Goal: Contribute content: Contribute content

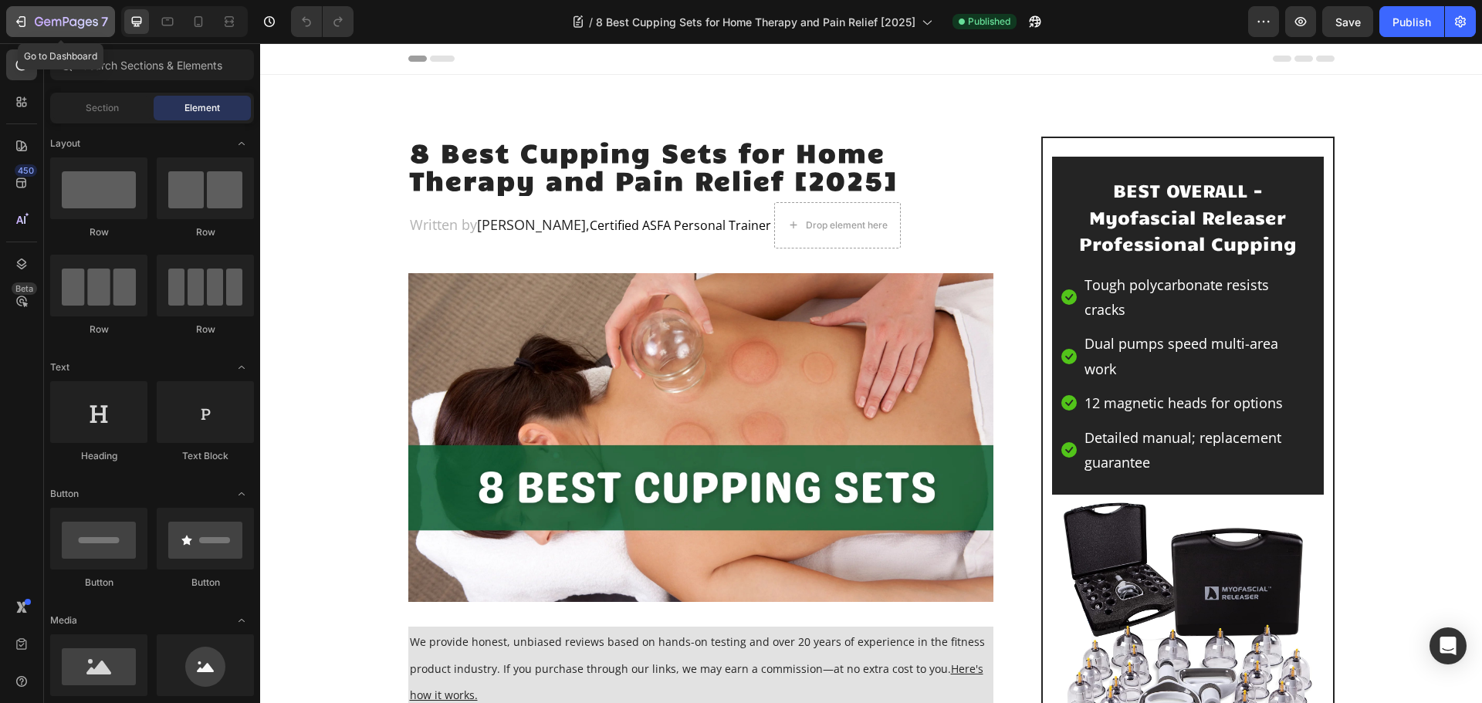
click at [80, 25] on icon "button" at bounding box center [81, 24] width 7 height 10
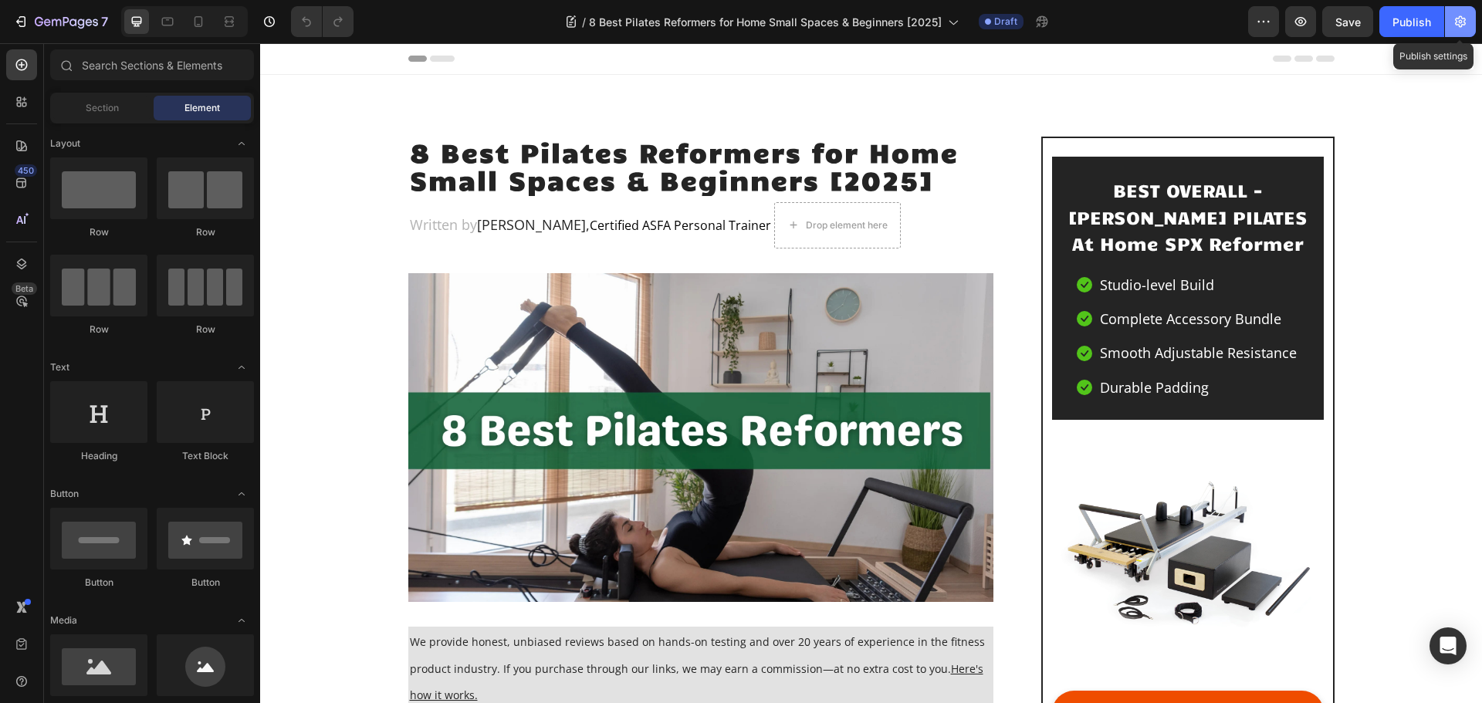
click at [1461, 15] on icon "button" at bounding box center [1460, 21] width 15 height 15
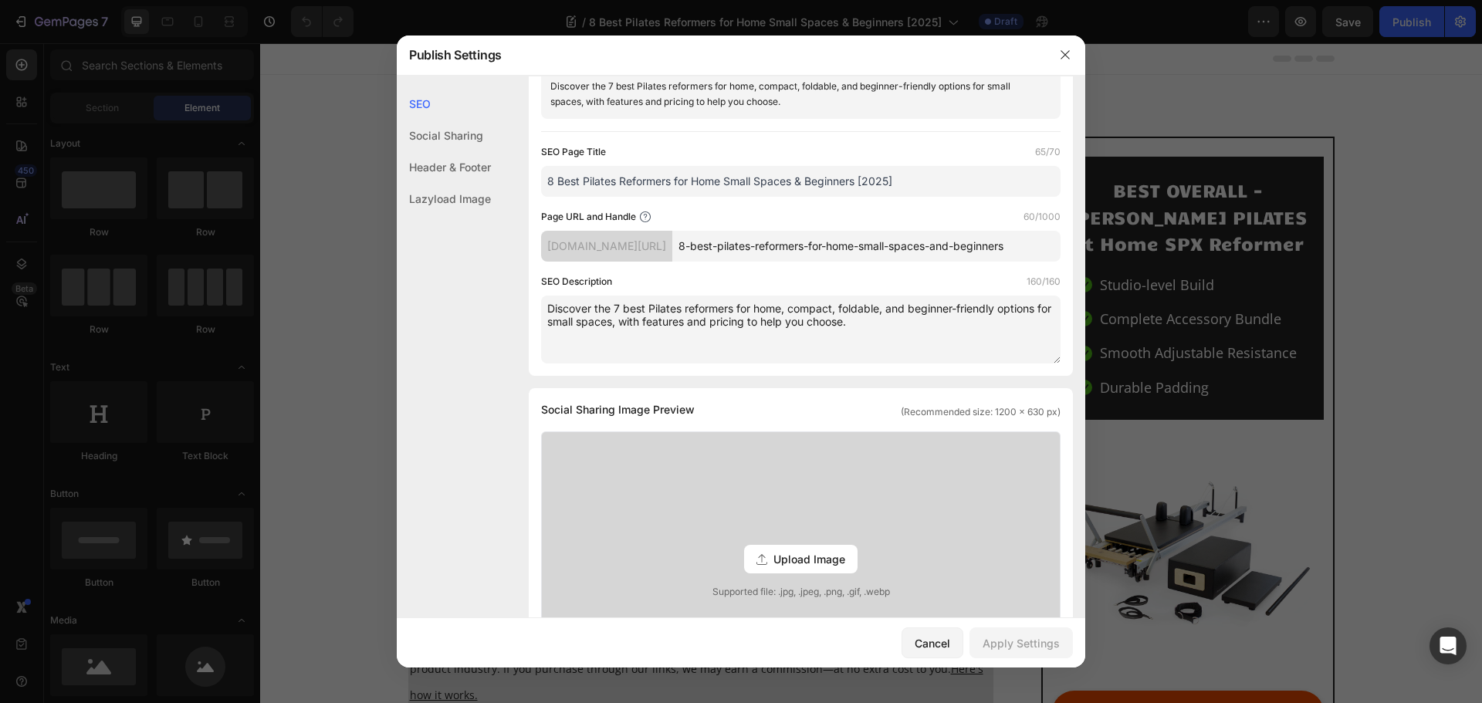
scroll to position [309, 0]
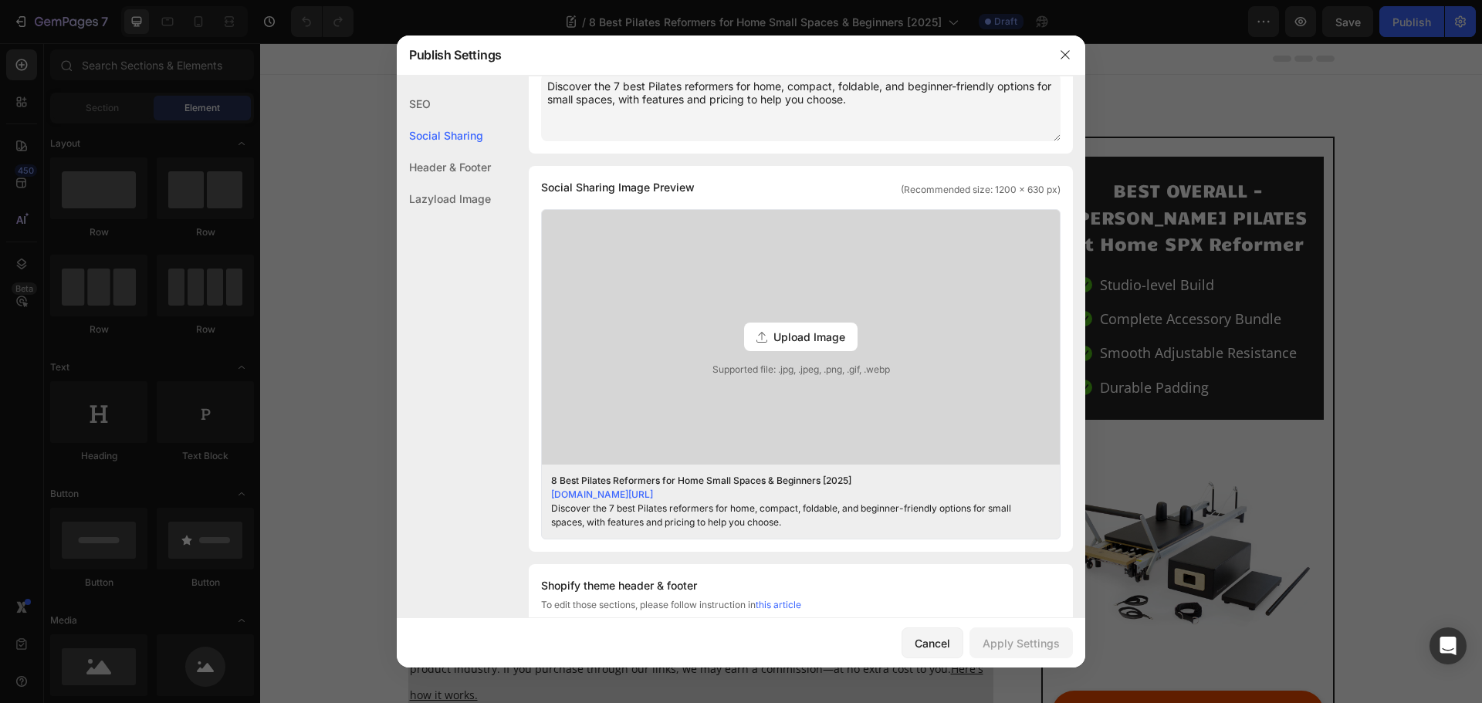
click at [800, 345] on span "Upload Image" at bounding box center [810, 337] width 72 height 16
click at [0, 0] on input "Upload Image Supported file: .jpg, .jpeg, .png, .gif, .webp" at bounding box center [0, 0] width 0 height 0
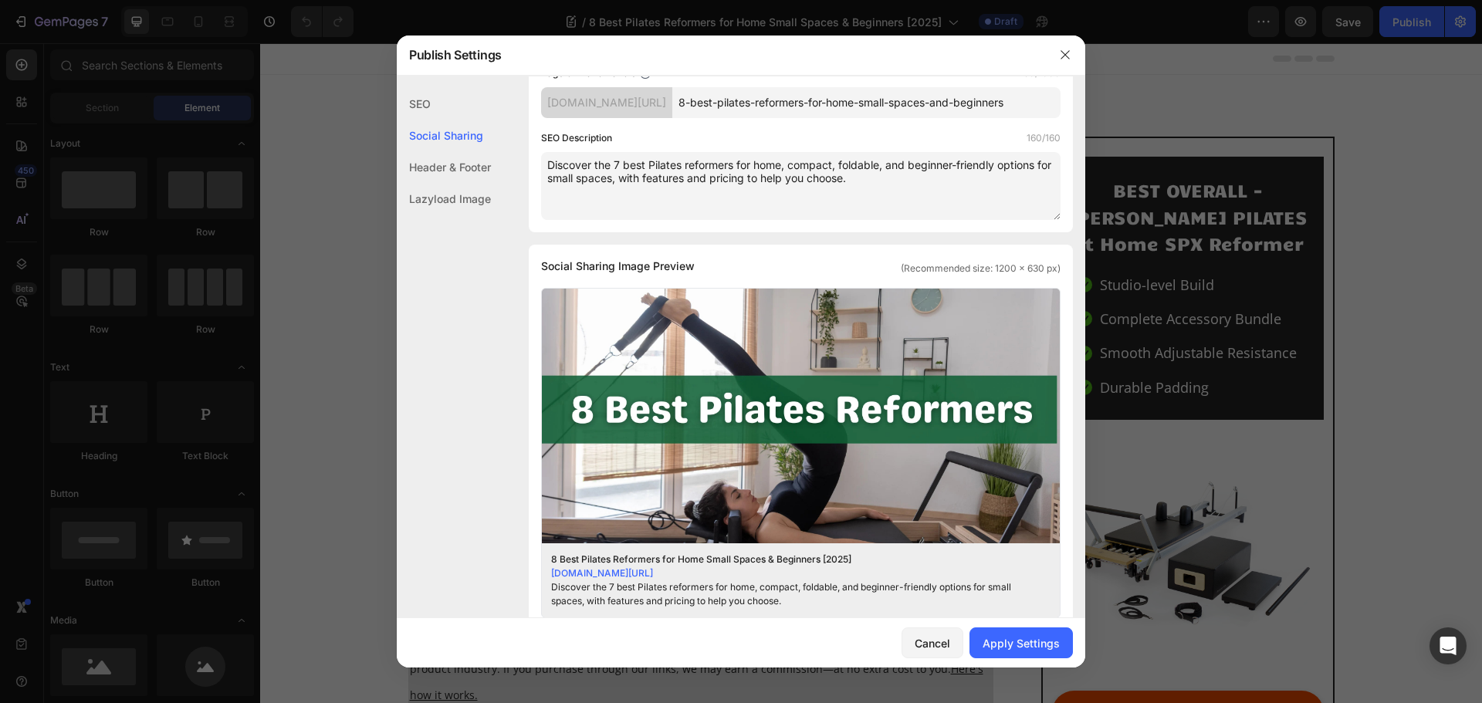
scroll to position [0, 0]
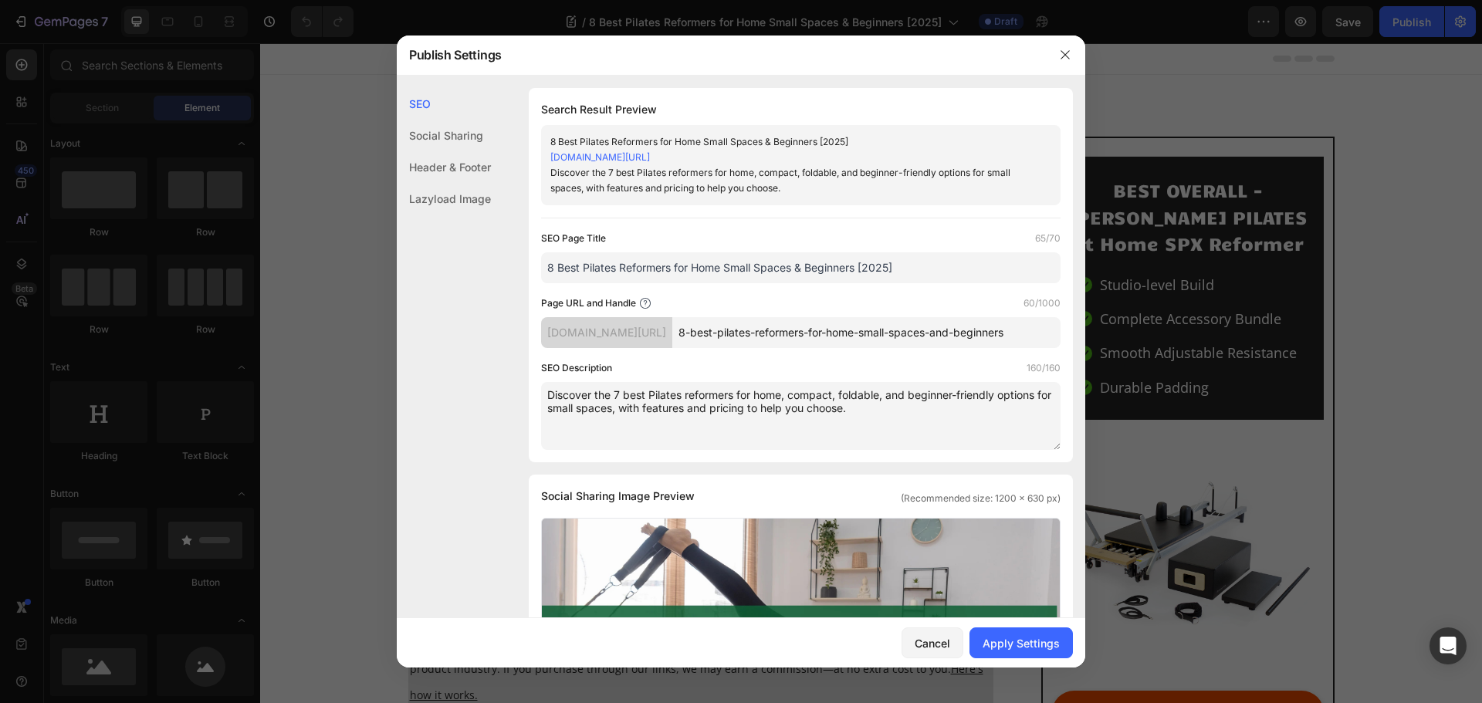
click at [1007, 348] on input "8-best-pilates-reformers-for-home-small-spaces-and-beginners" at bounding box center [867, 332] width 388 height 31
click at [999, 632] on button "Apply Settings" at bounding box center [1021, 643] width 103 height 31
click at [1076, 56] on button "button" at bounding box center [1065, 54] width 25 height 25
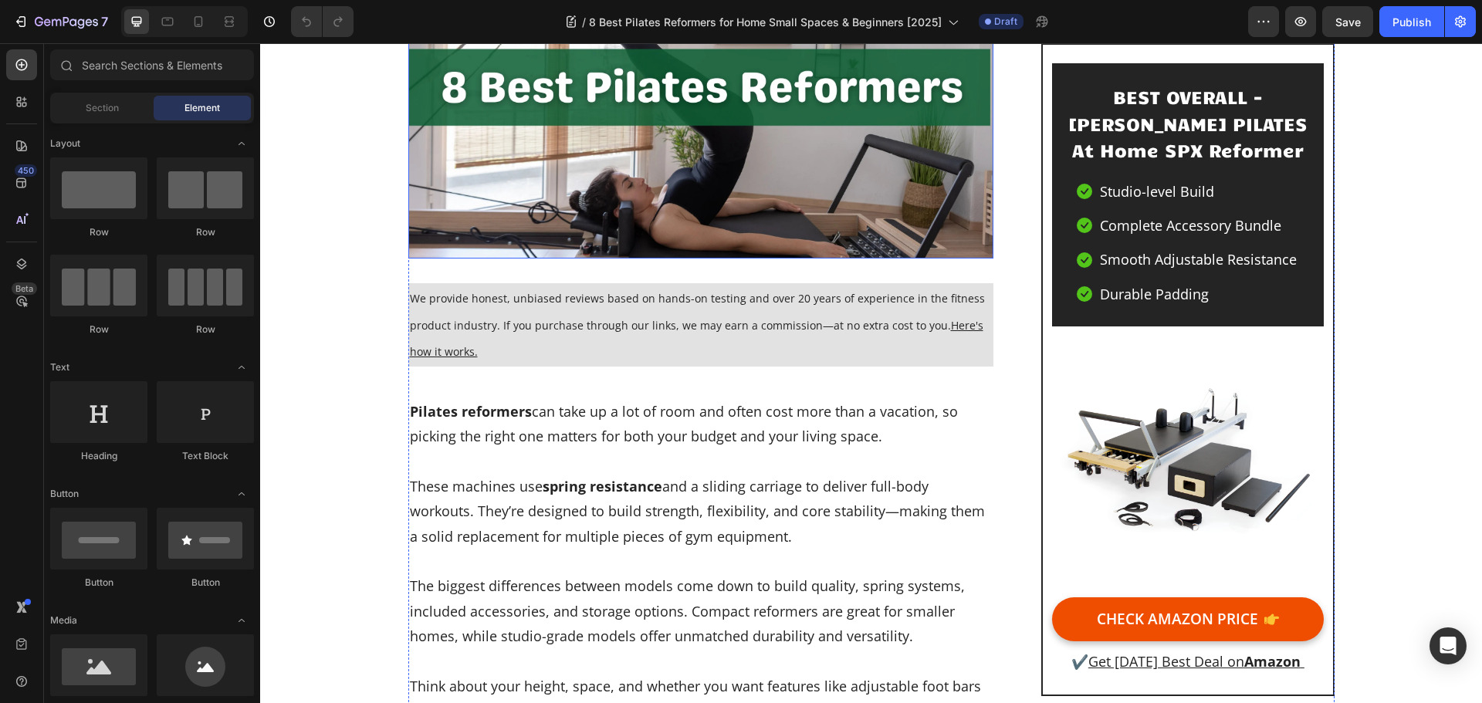
scroll to position [232, 0]
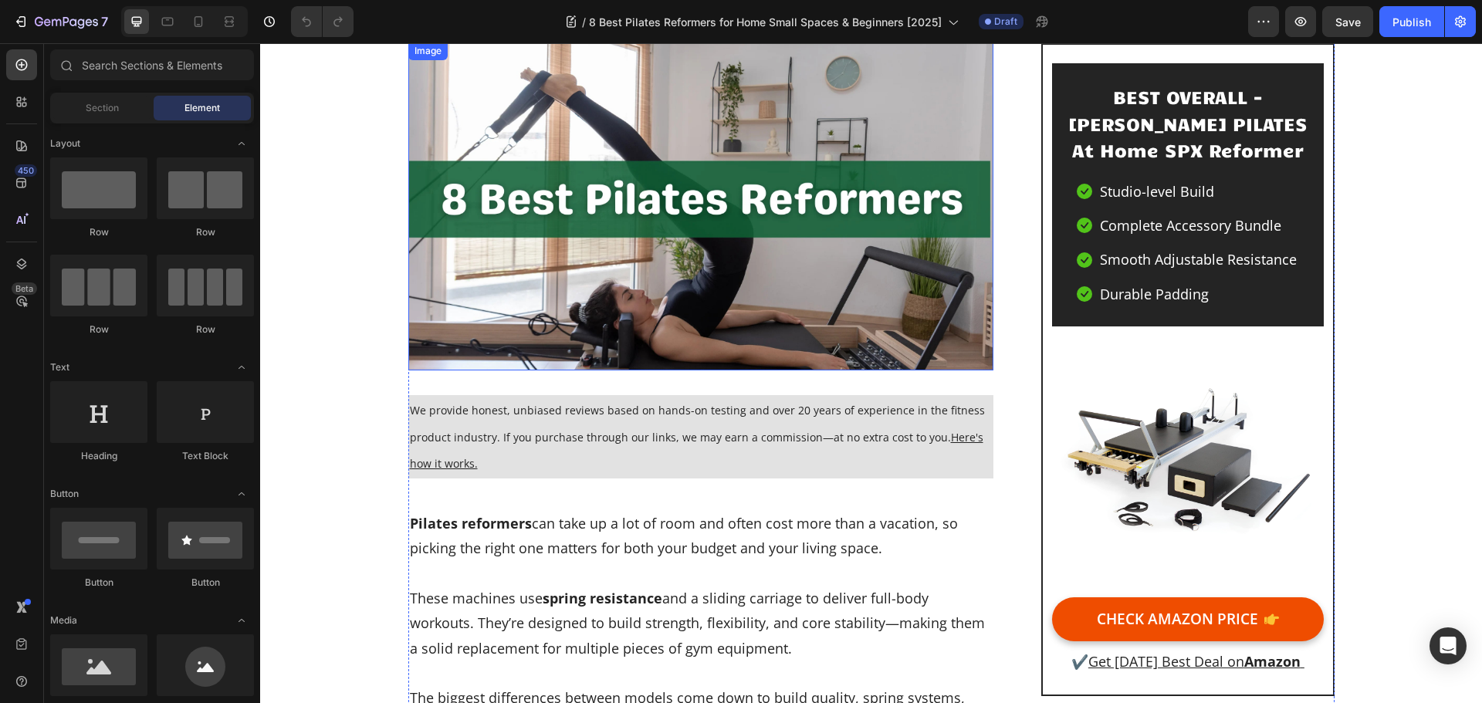
click at [601, 158] on img at bounding box center [701, 207] width 586 height 330
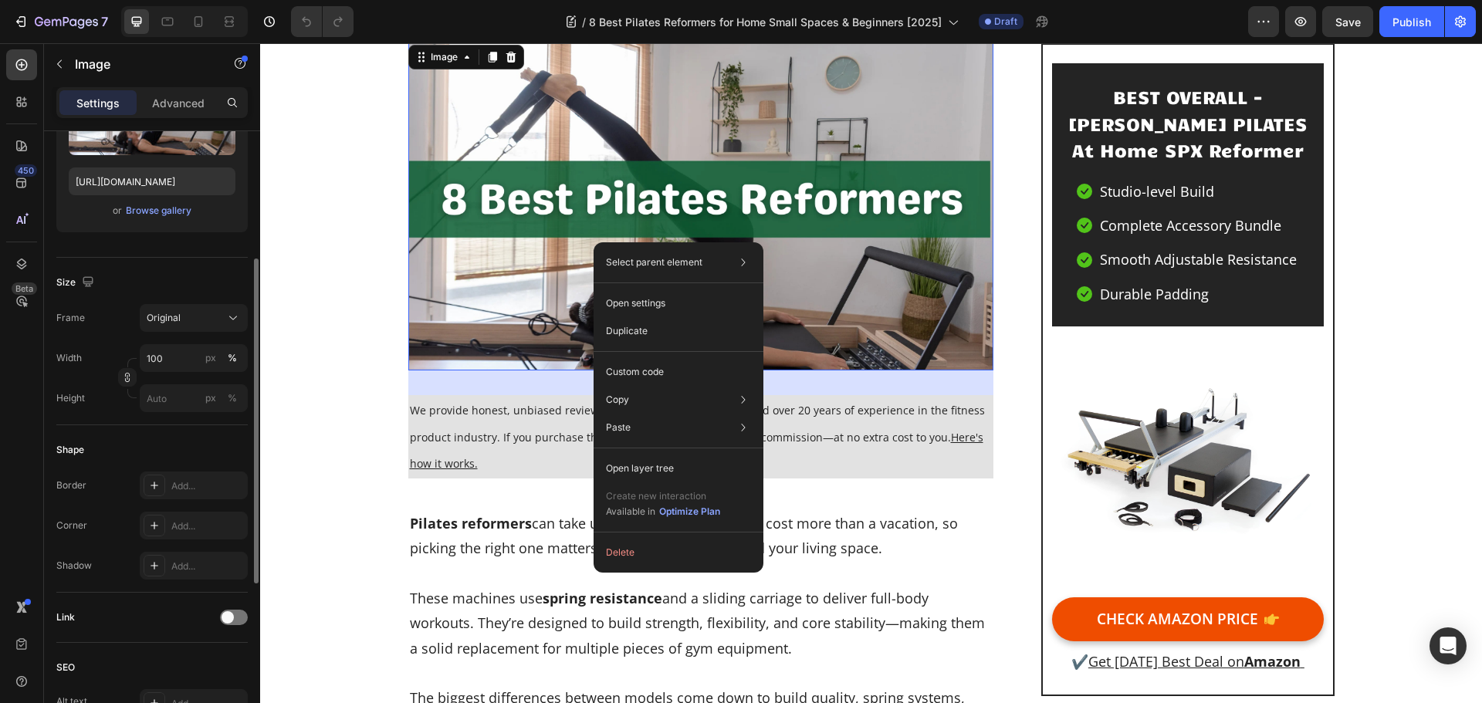
scroll to position [9, 0]
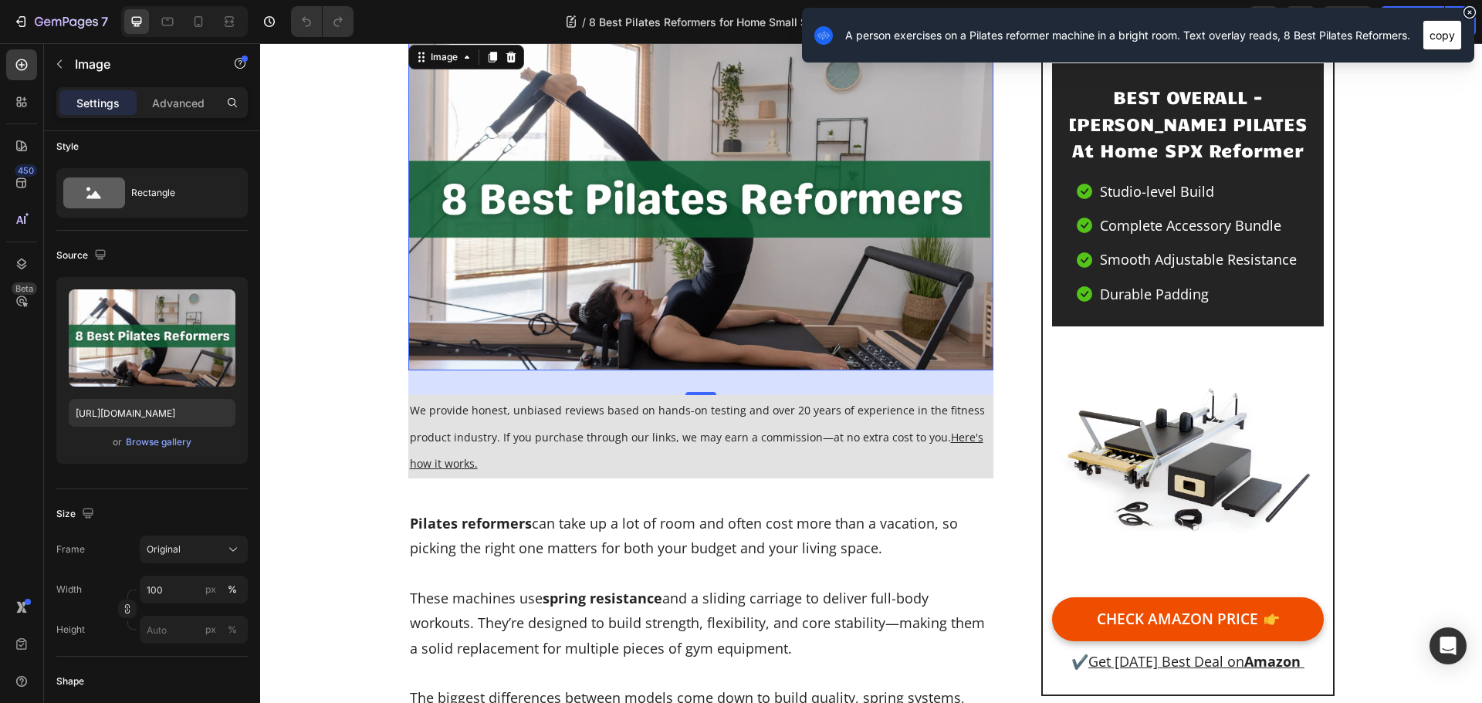
click at [1442, 32] on button "copy" at bounding box center [1442, 35] width 39 height 30
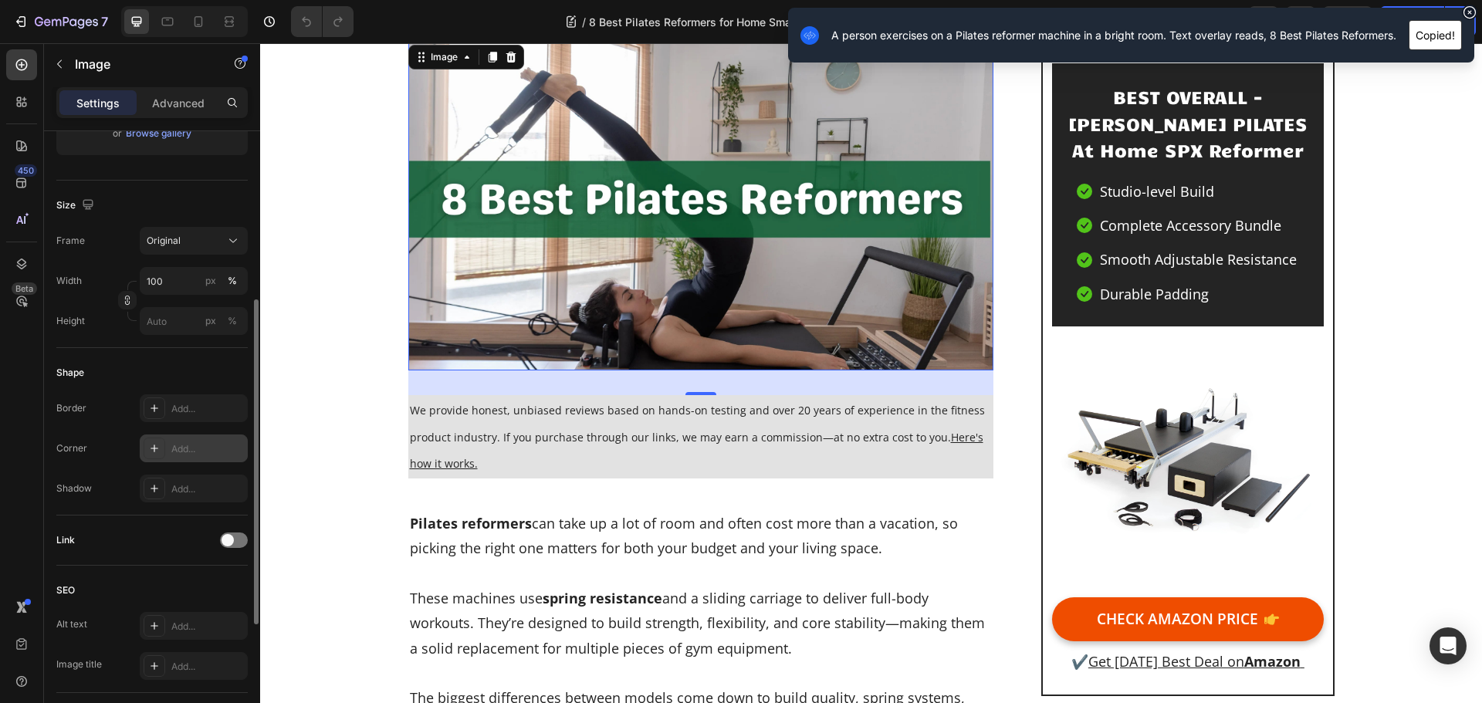
scroll to position [550, 0]
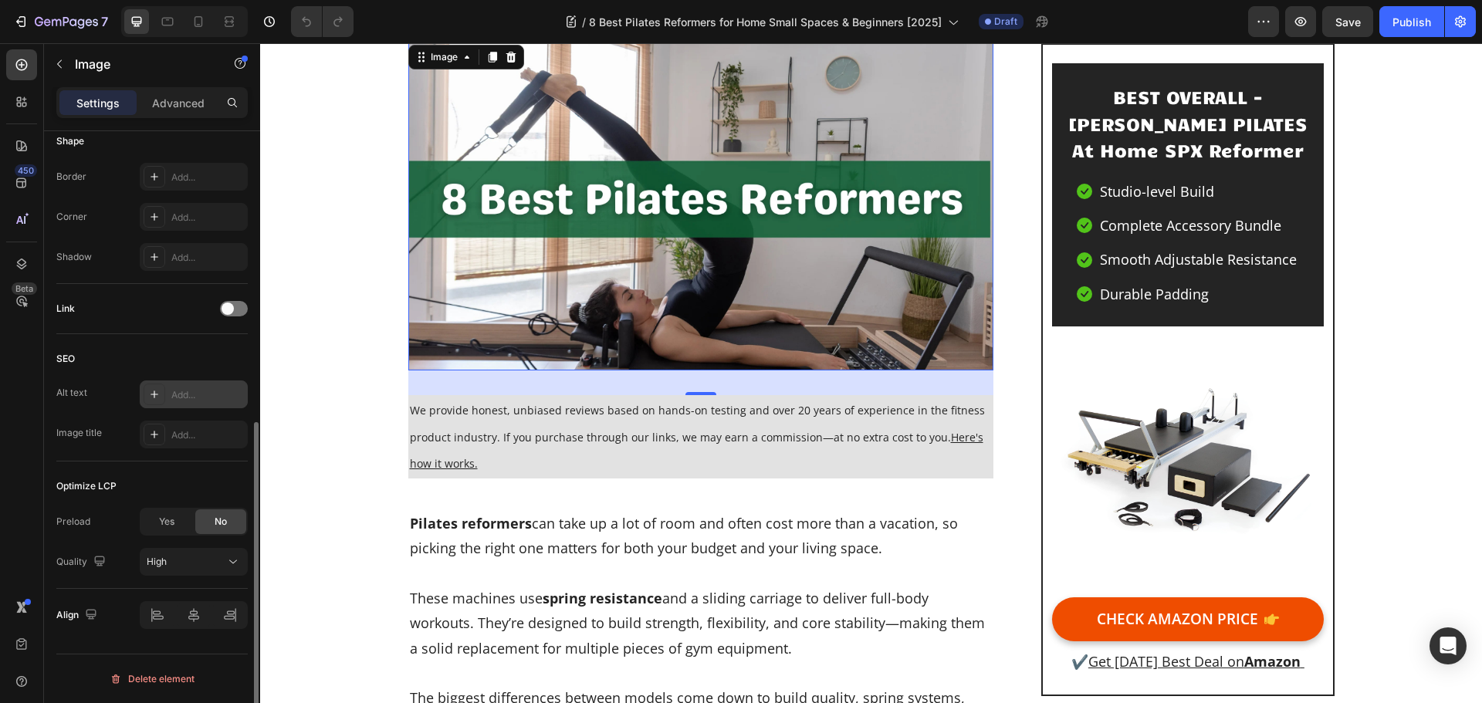
click at [187, 395] on div "Add..." at bounding box center [207, 395] width 73 height 14
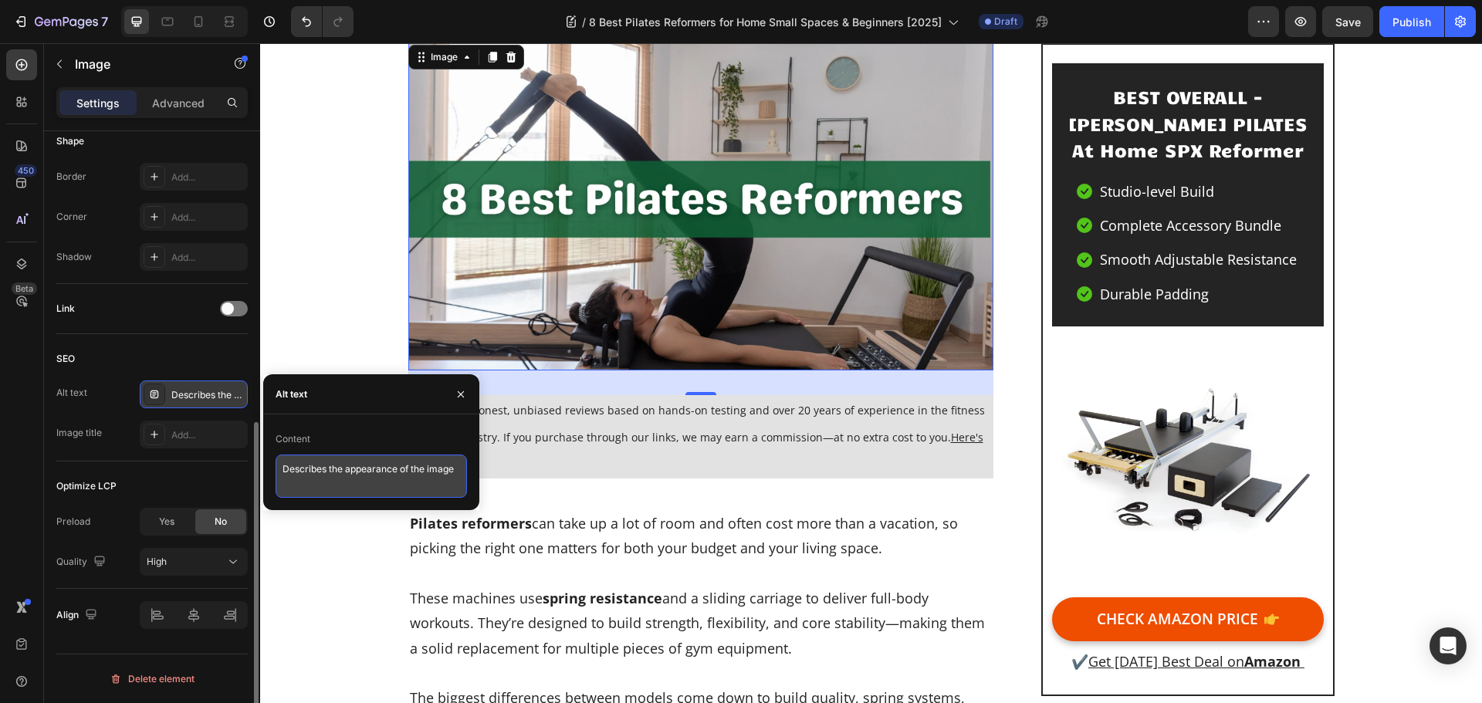
click at [376, 471] on textarea "Describes the appearance of the image" at bounding box center [371, 476] width 191 height 43
paste textarea "A person exercises on a Pilates reformer machine in a bright room. Text overlay…"
type textarea "A person exercises on a Pilates reformer machine in a bright room. Text overlay…"
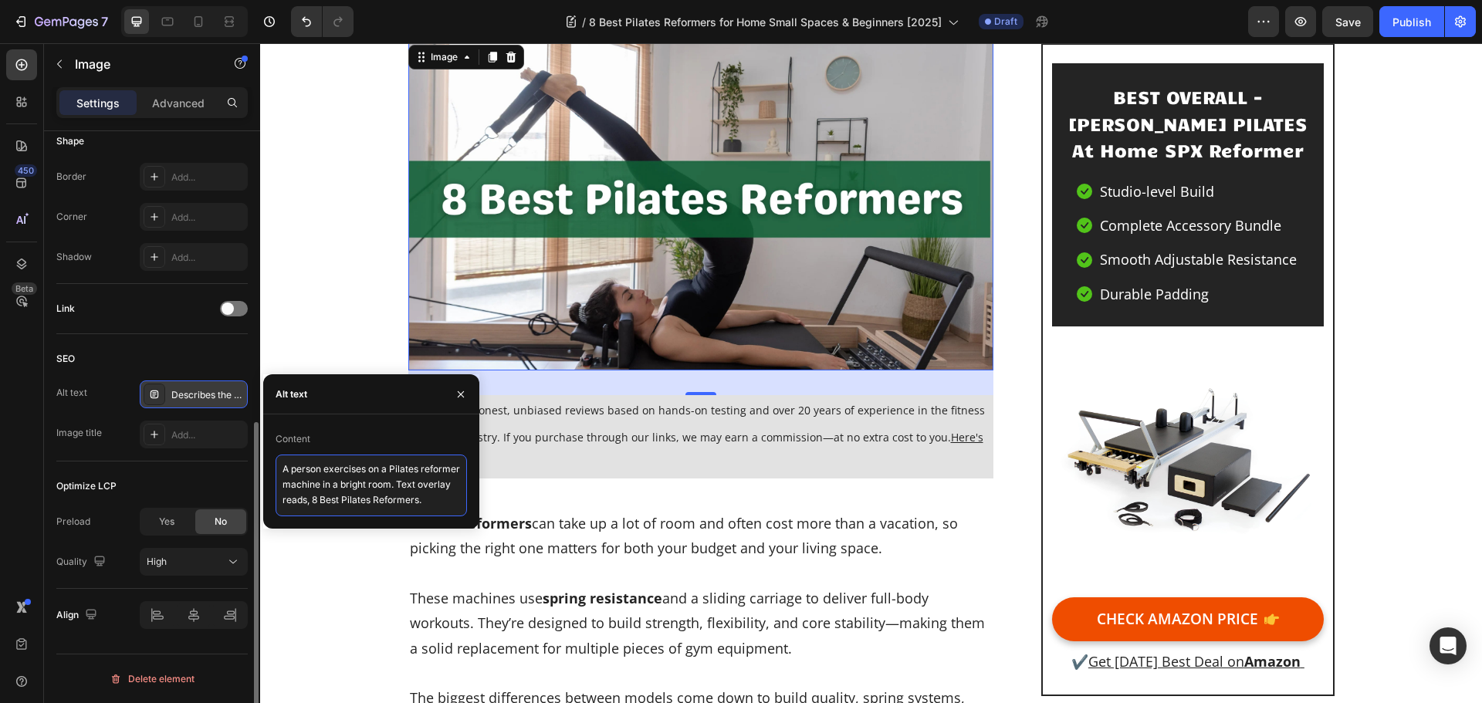
scroll to position [5, 0]
click at [202, 441] on div "Add..." at bounding box center [207, 436] width 73 height 14
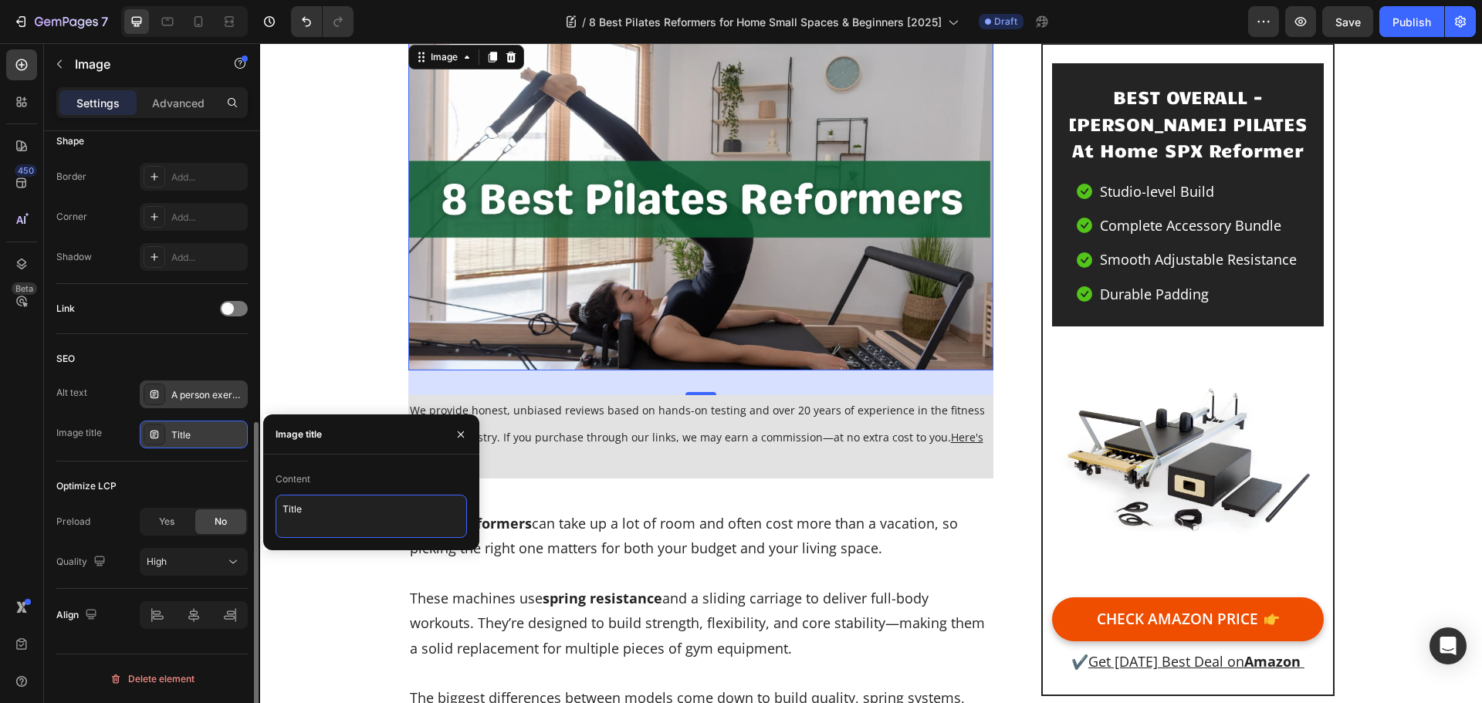
drag, startPoint x: 352, startPoint y: 511, endPoint x: 274, endPoint y: 507, distance: 78.1
click at [274, 507] on div "Content Title" at bounding box center [371, 502] width 216 height 71
type textarea "8 best pilates reformers for home"
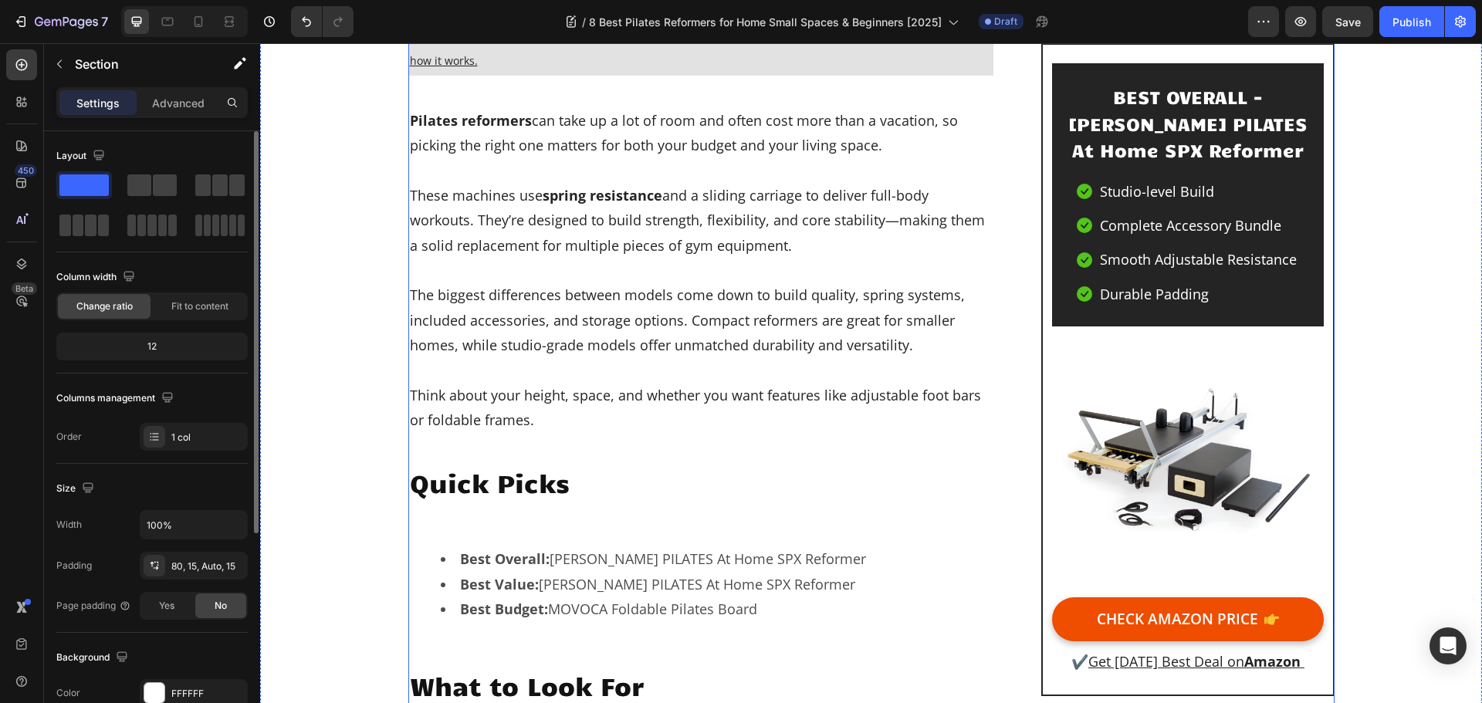
scroll to position [772, 0]
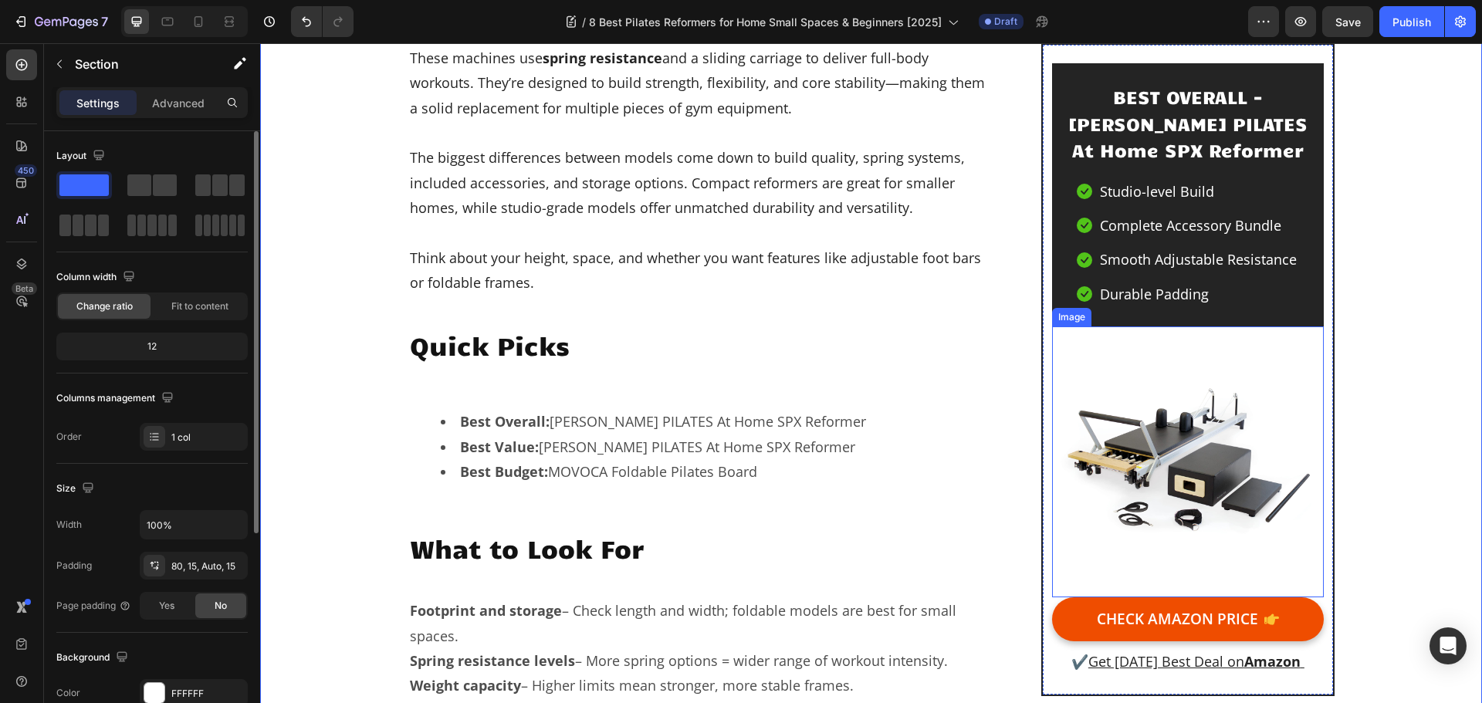
click at [1138, 396] on img at bounding box center [1187, 462] width 271 height 271
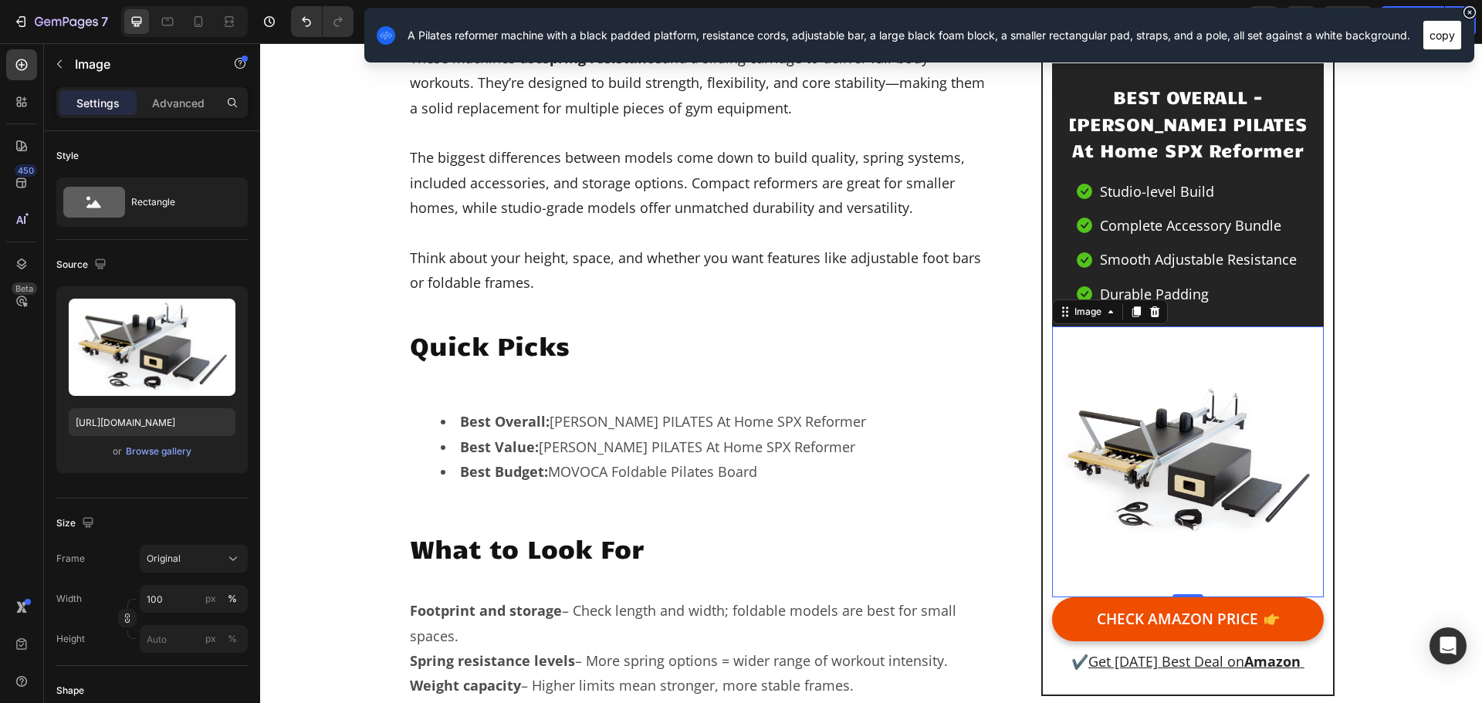
click at [1445, 38] on button "copy" at bounding box center [1442, 35] width 39 height 30
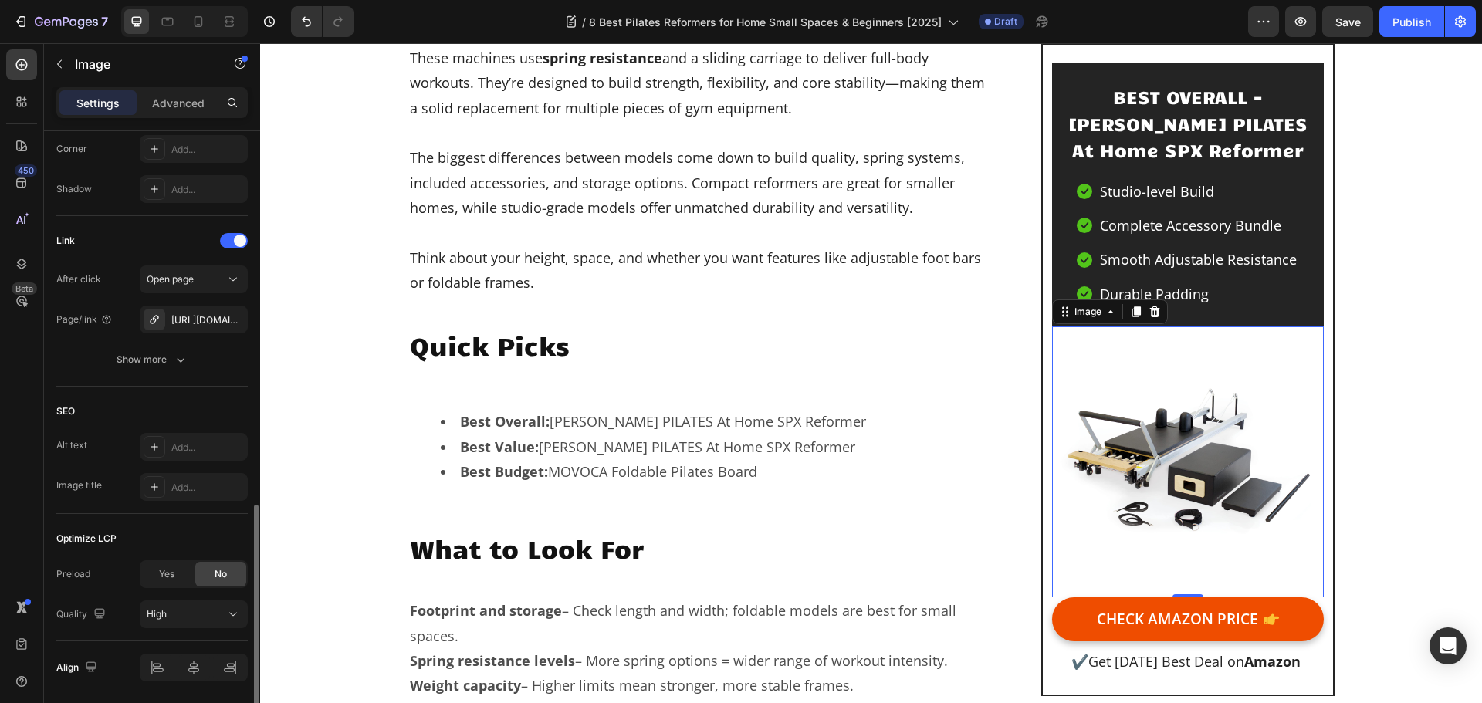
scroll to position [670, 0]
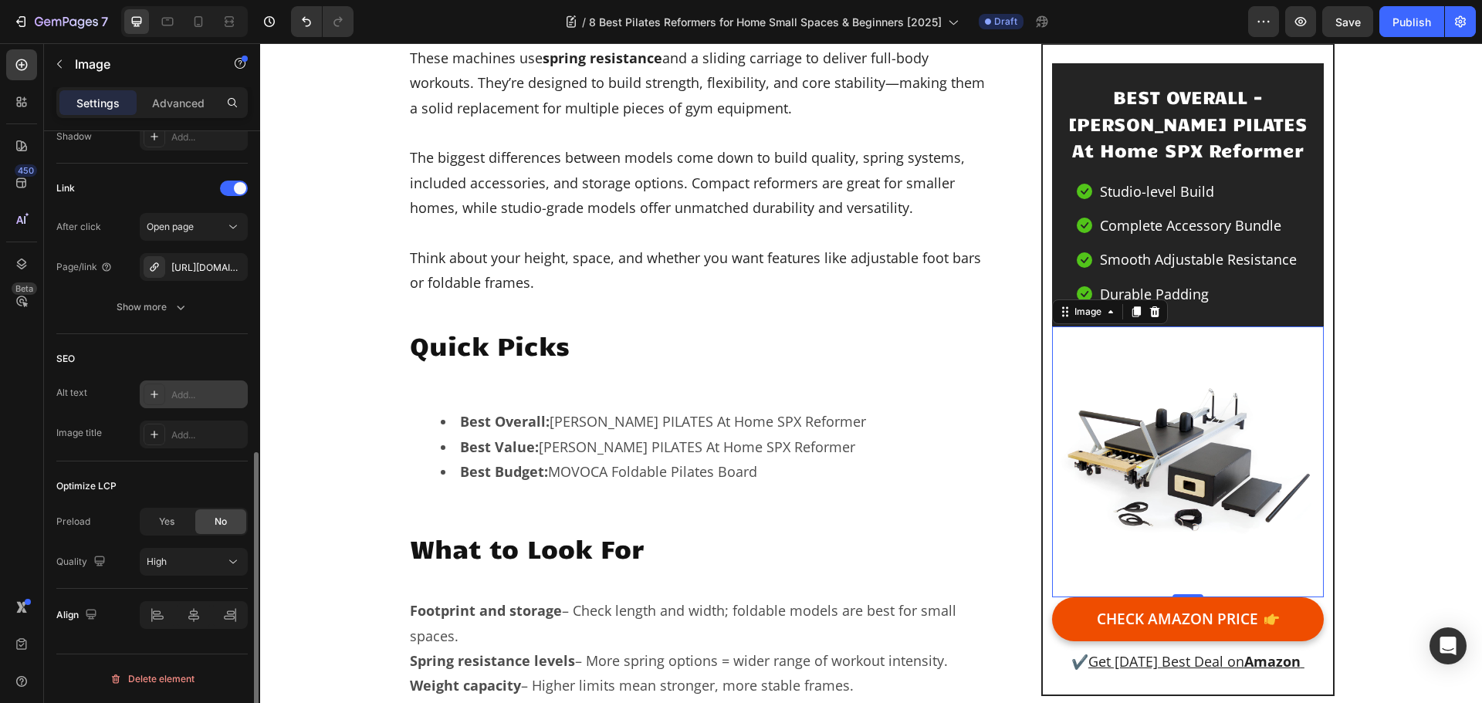
click at [182, 394] on div "Add..." at bounding box center [207, 395] width 73 height 14
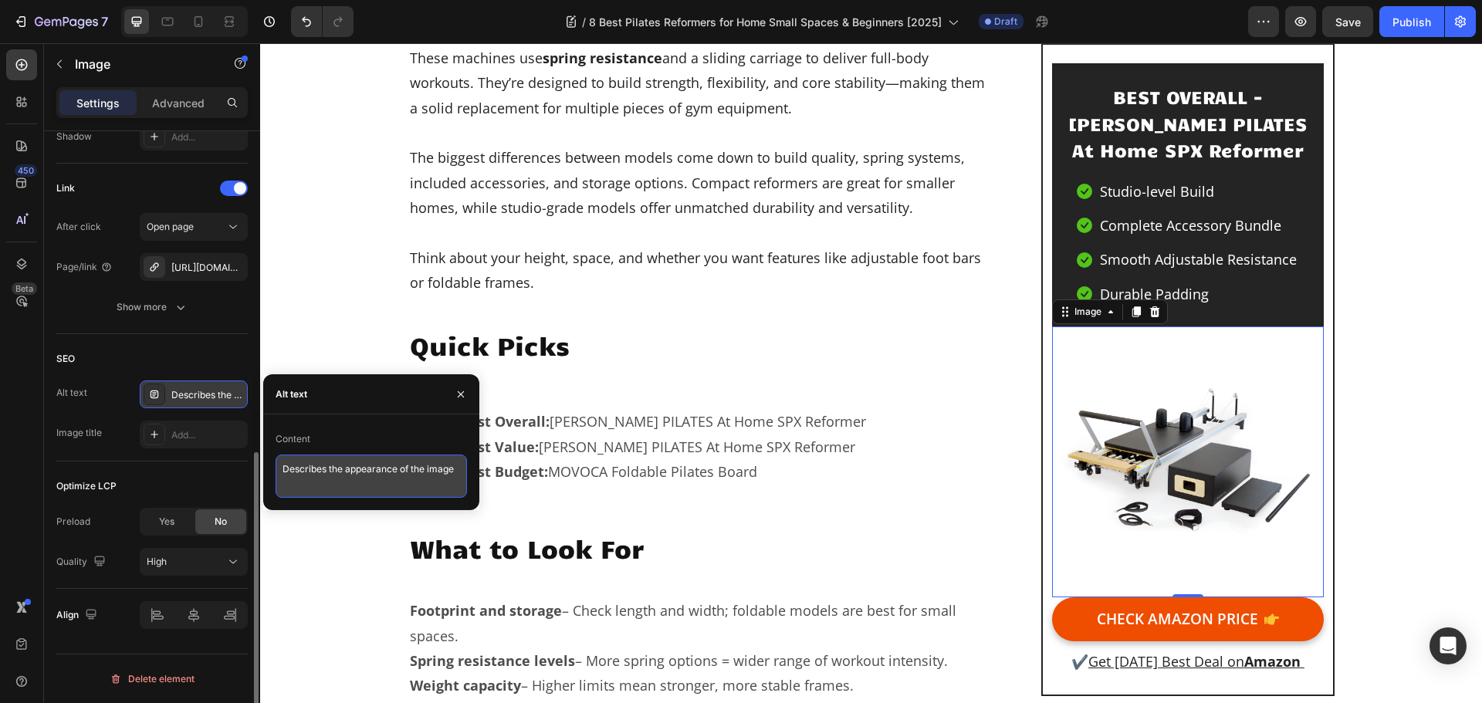
click at [364, 479] on textarea "Describes the appearance of the image" at bounding box center [371, 476] width 191 height 43
paste textarea "A Pilates reformer machine with a black padded platform, resistance cords, adju…"
type textarea "A Pilates reformer machine with a black padded platform, resistance cords, adju…"
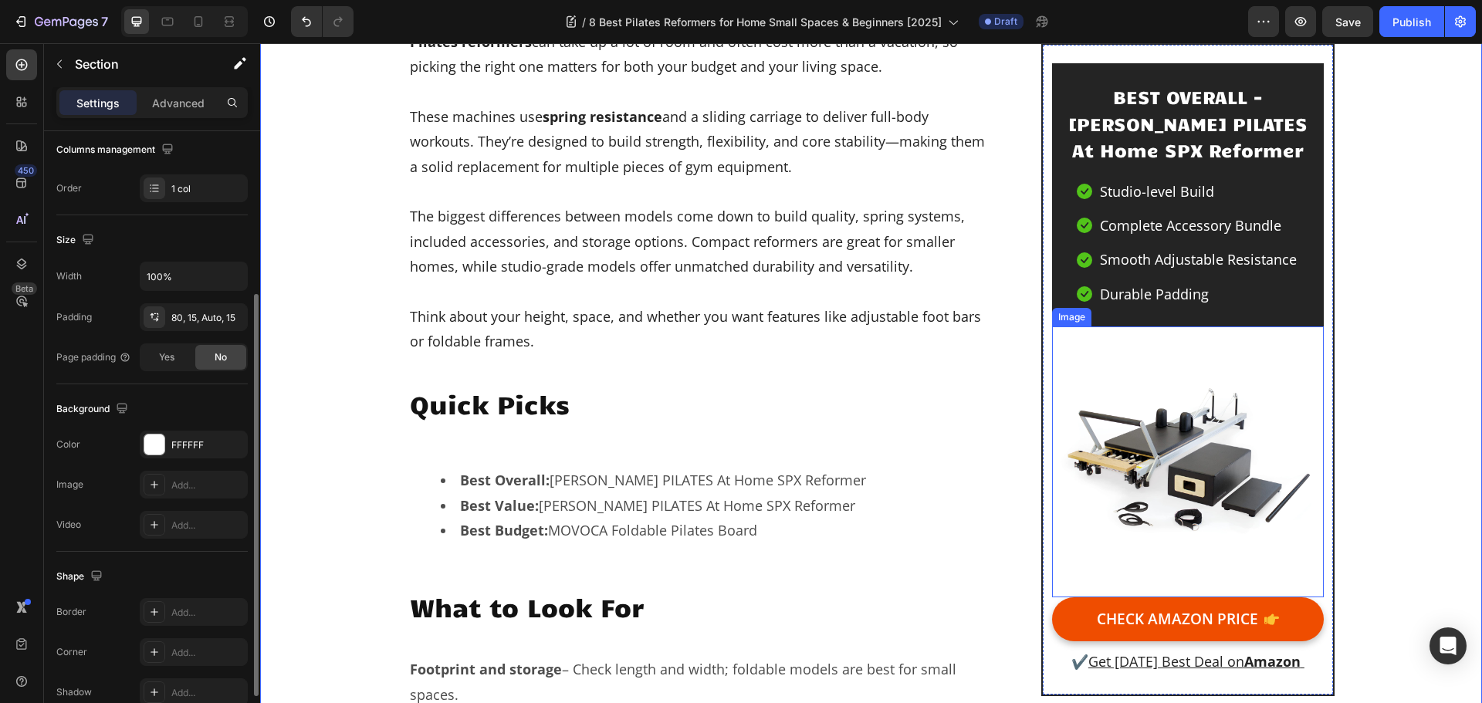
scroll to position [695, 0]
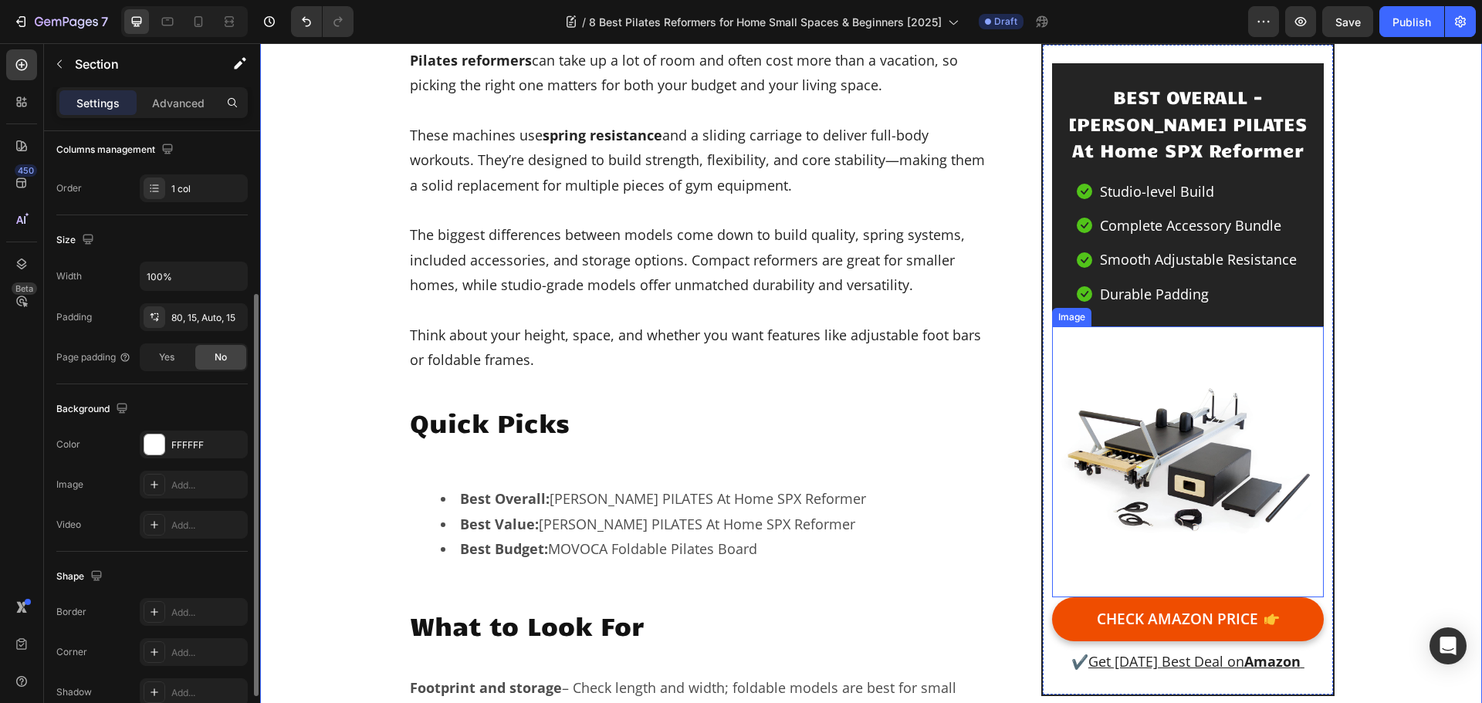
click at [1208, 471] on img at bounding box center [1187, 462] width 271 height 271
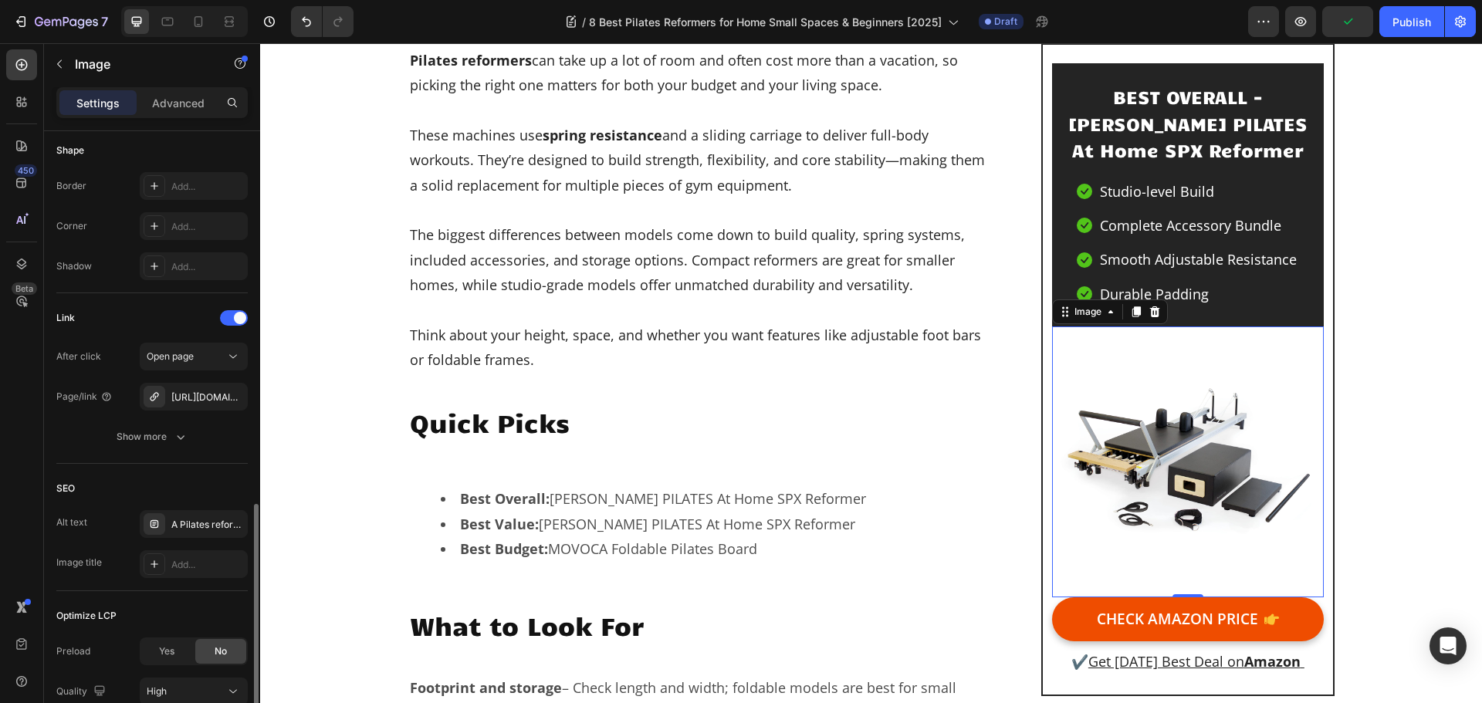
scroll to position [670, 0]
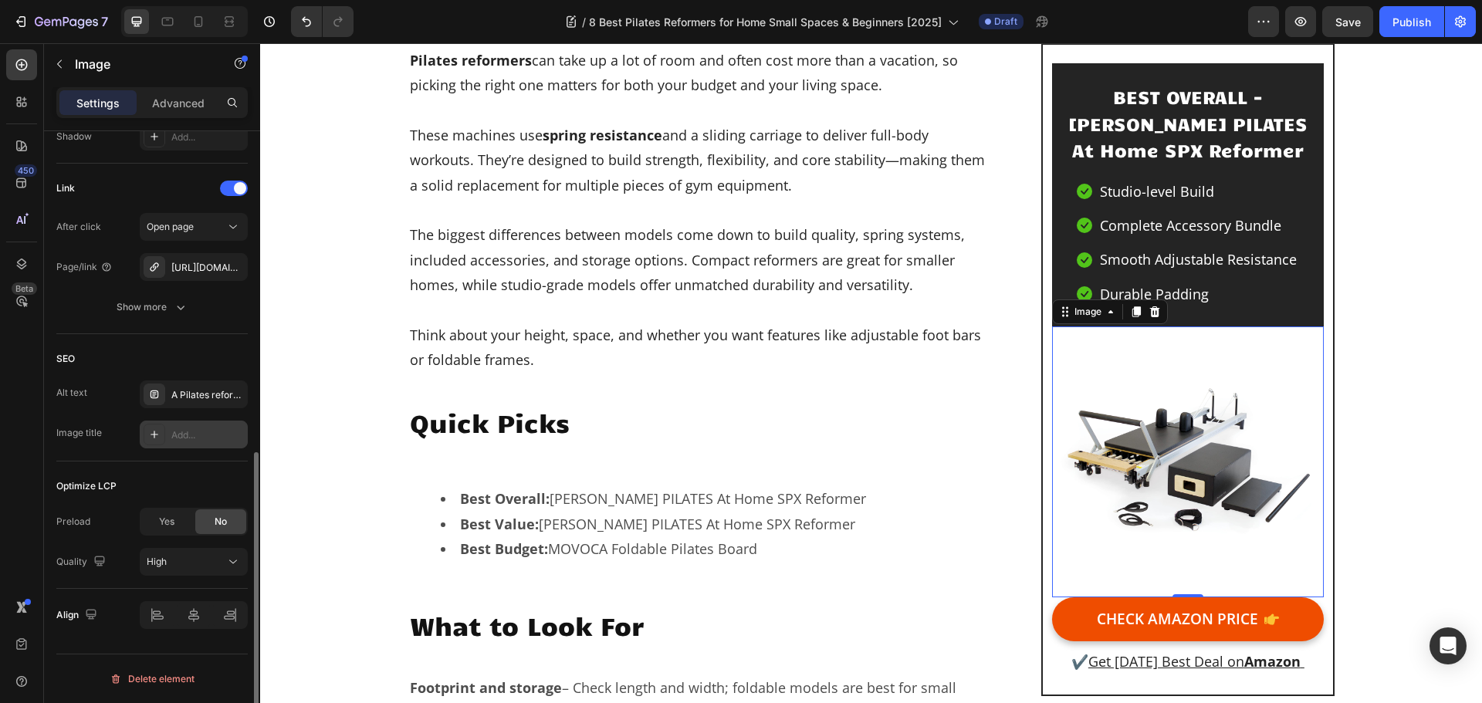
click at [185, 431] on div "Add..." at bounding box center [207, 436] width 73 height 14
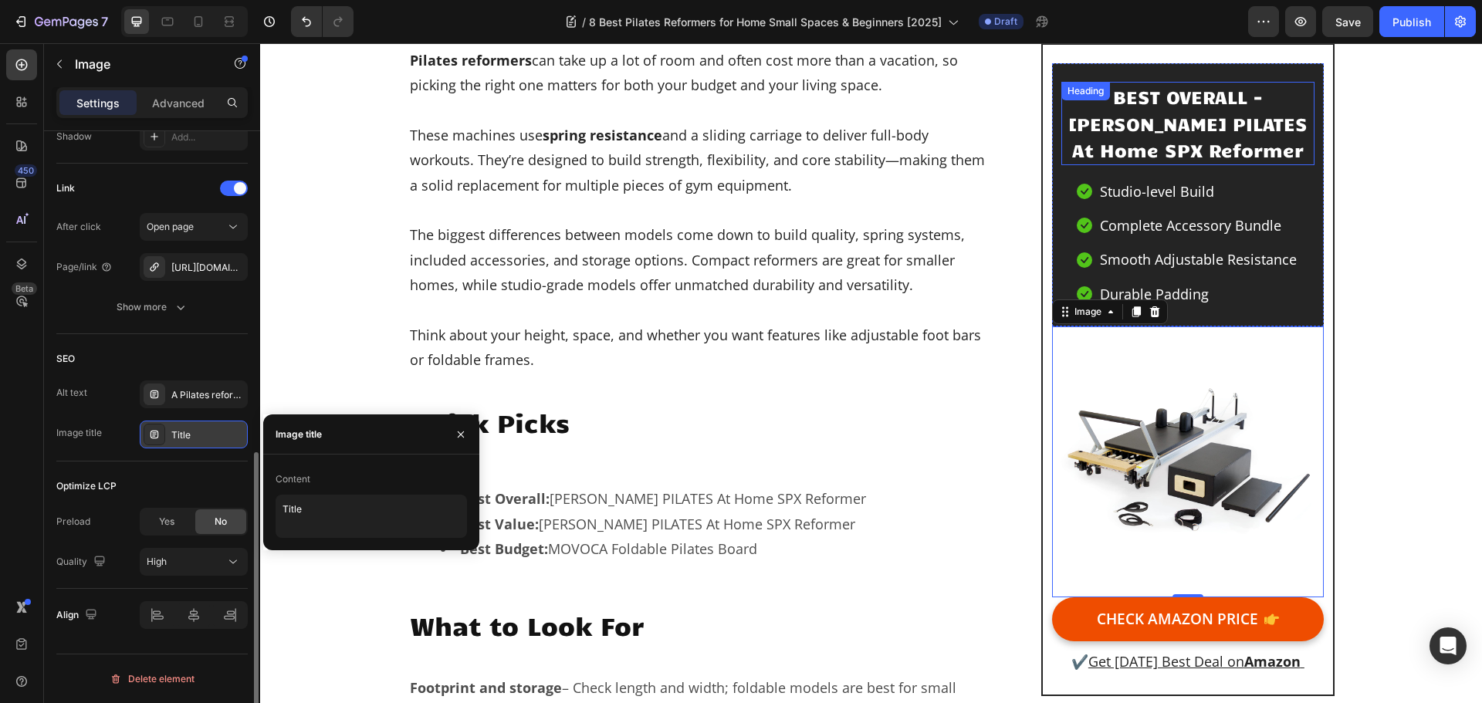
click at [1242, 93] on h2 "BEST OVERALL - STOTT PILATES At Home SPX Reformer" at bounding box center [1188, 123] width 252 height 83
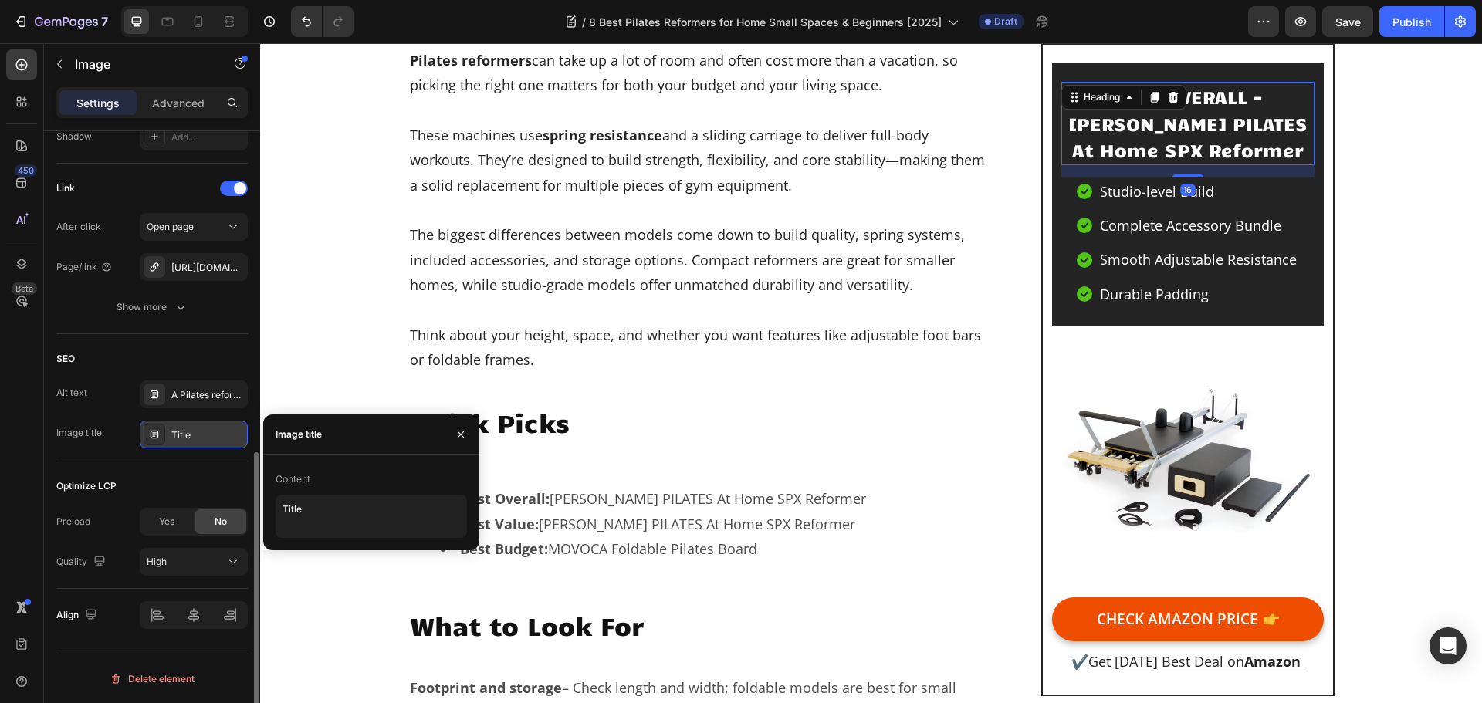
scroll to position [0, 0]
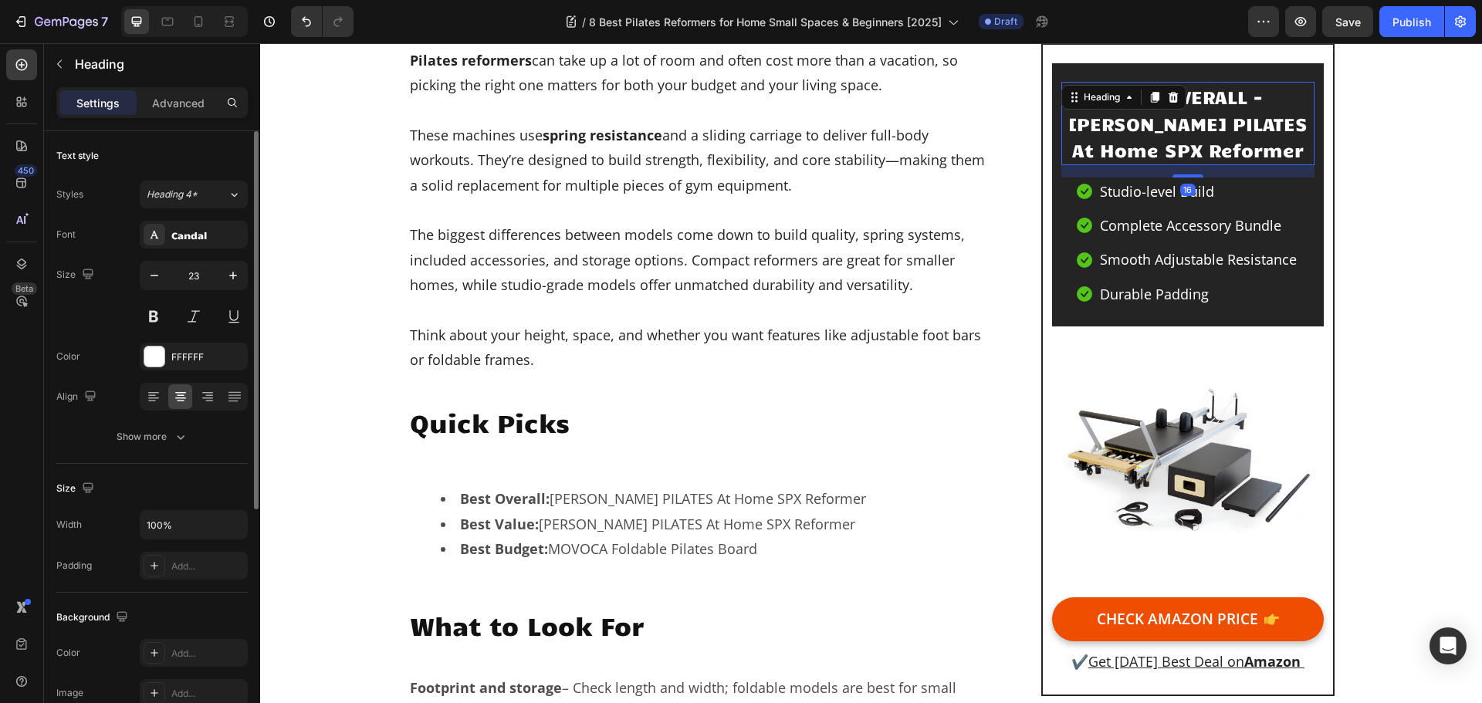
click at [1242, 93] on h2 "BEST OVERALL - STOTT PILATES At Home SPX Reformer" at bounding box center [1188, 123] width 252 height 83
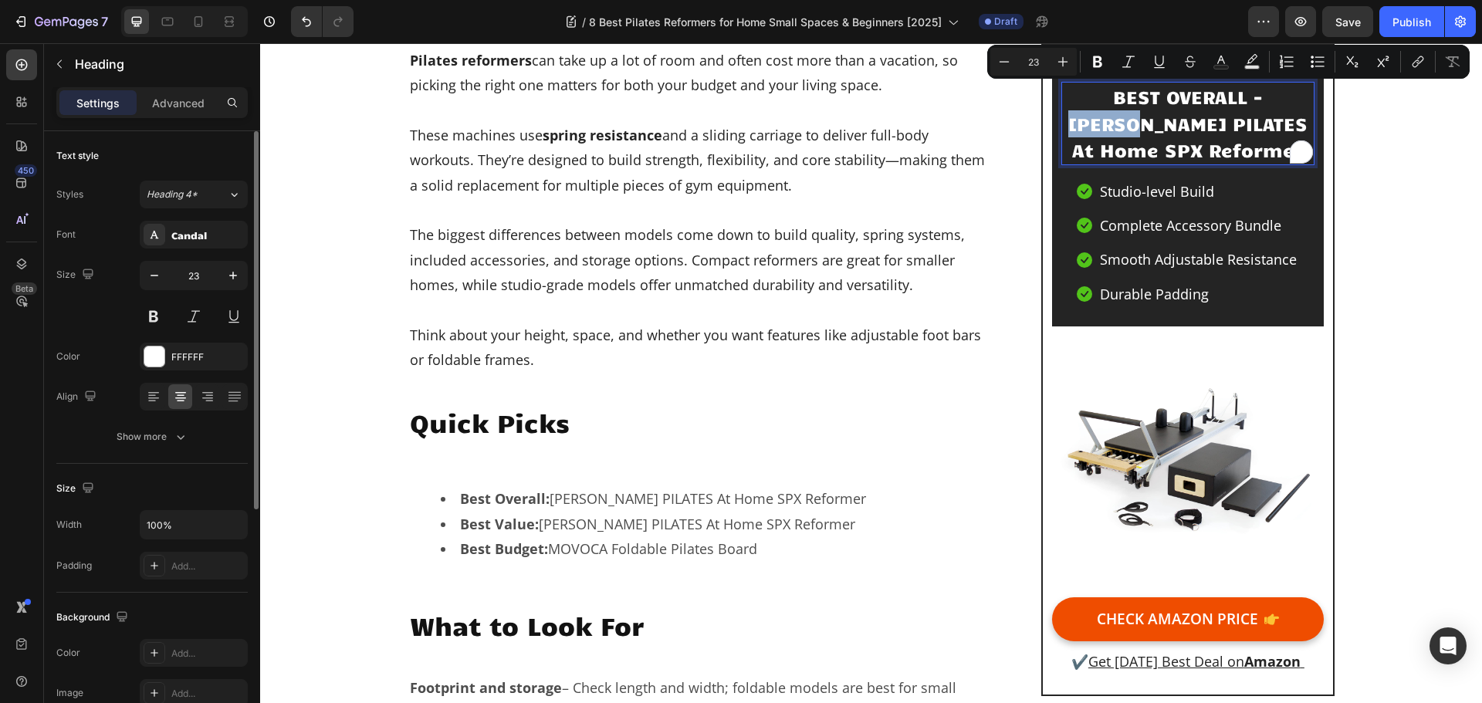
click at [1232, 93] on p "BEST OVERALL - STOTT PILATES At Home SPX Reformer" at bounding box center [1187, 123] width 249 height 80
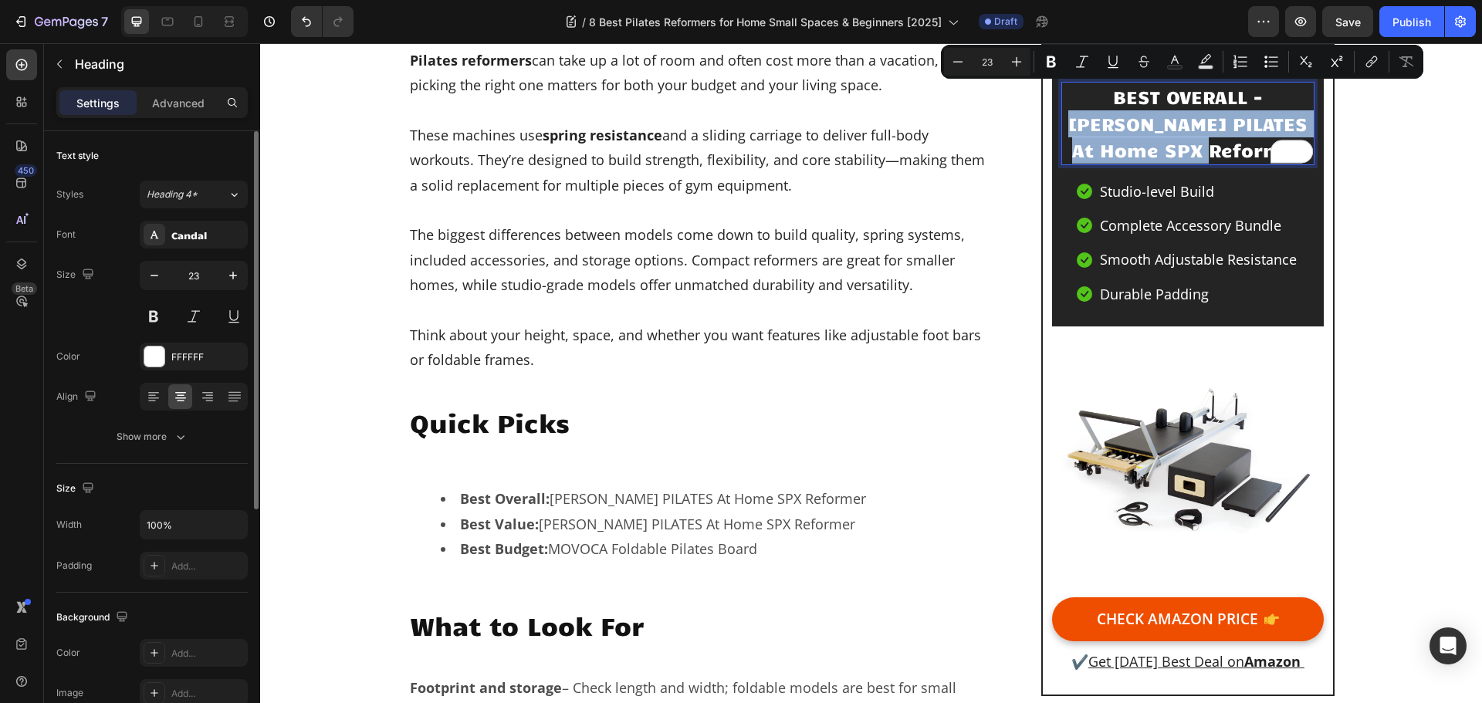
drag, startPoint x: 1237, startPoint y: 97, endPoint x: 1228, endPoint y: 144, distance: 47.9
click at [1228, 144] on p "BEST OVERALL - STOTT PILATES At Home SPX Reformer" at bounding box center [1187, 123] width 249 height 80
copy p "STOTT PILATES At Home SPX Reformer"
click at [1255, 448] on img at bounding box center [1187, 462] width 271 height 271
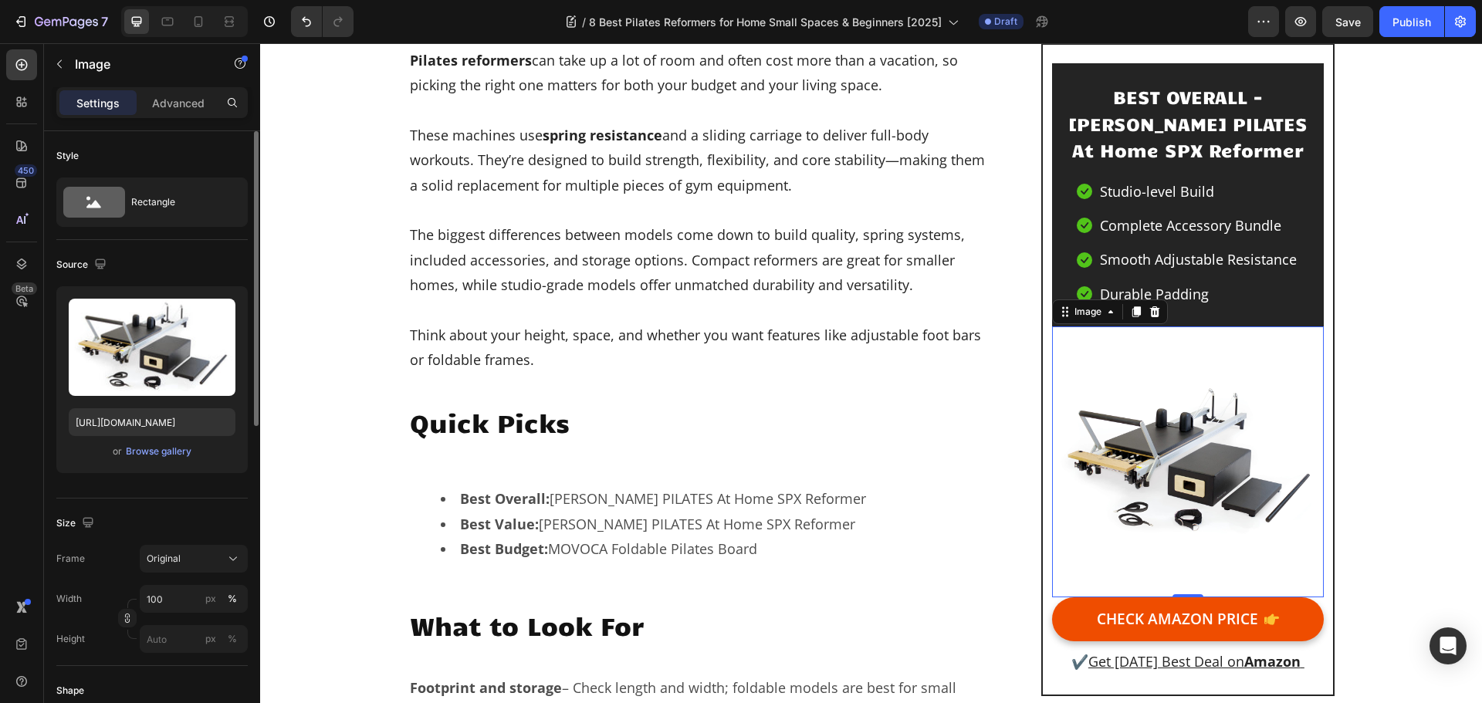
scroll to position [232, 0]
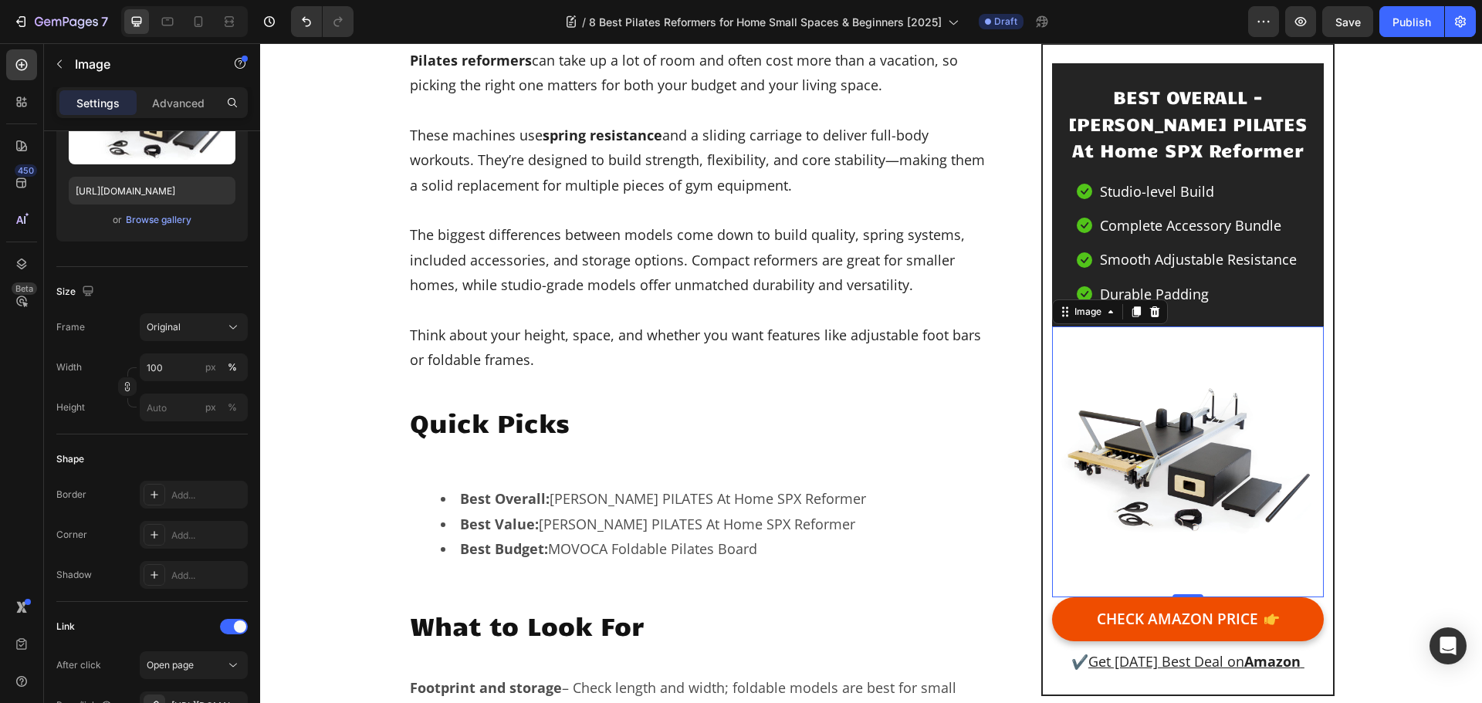
click at [1116, 459] on img at bounding box center [1187, 462] width 271 height 271
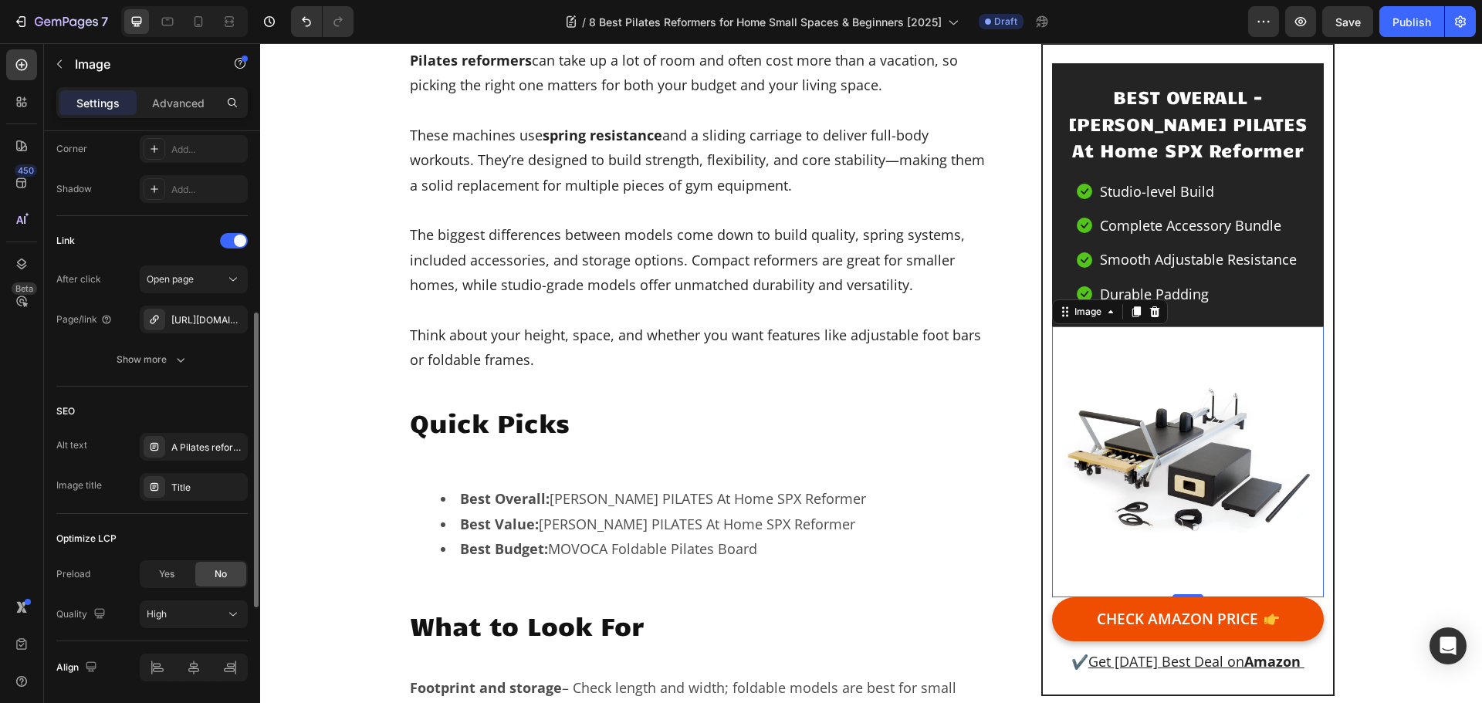
scroll to position [670, 0]
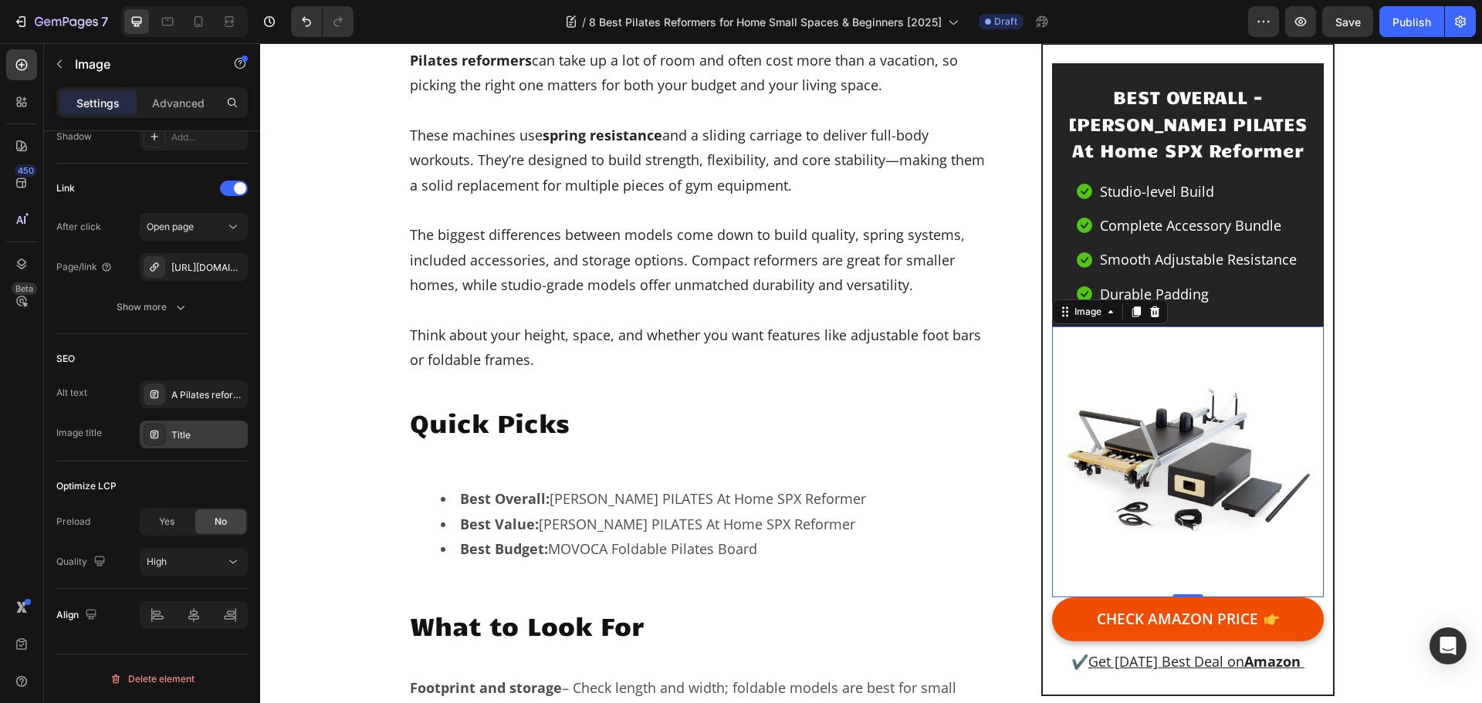
click at [219, 443] on div "Title" at bounding box center [194, 435] width 108 height 28
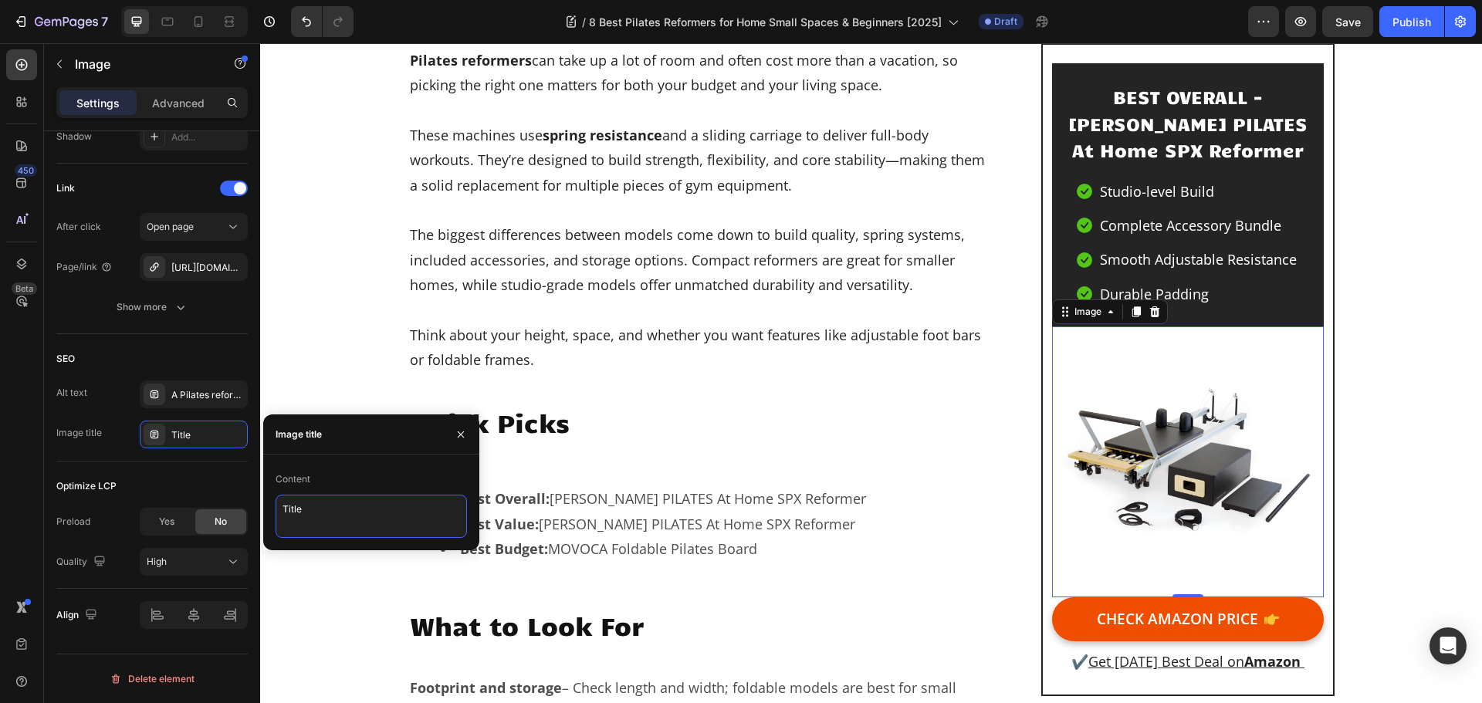
drag, startPoint x: 328, startPoint y: 509, endPoint x: 282, endPoint y: 509, distance: 46.3
click at [282, 509] on textarea "Title" at bounding box center [371, 516] width 191 height 43
paste textarea "STOTT PILATES At Home SPX Reformer"
type textarea "STOTT PILATES At Home SPX Reformer"
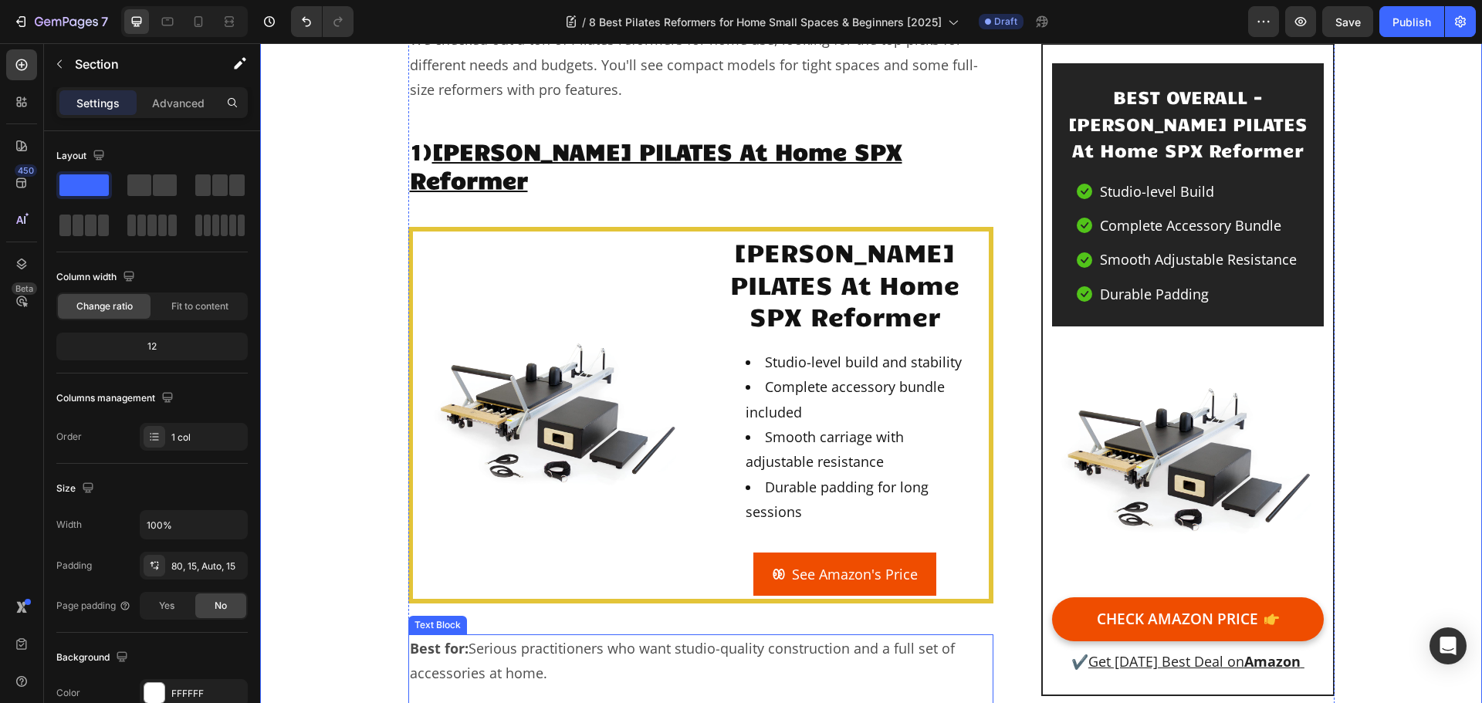
scroll to position [1699, 0]
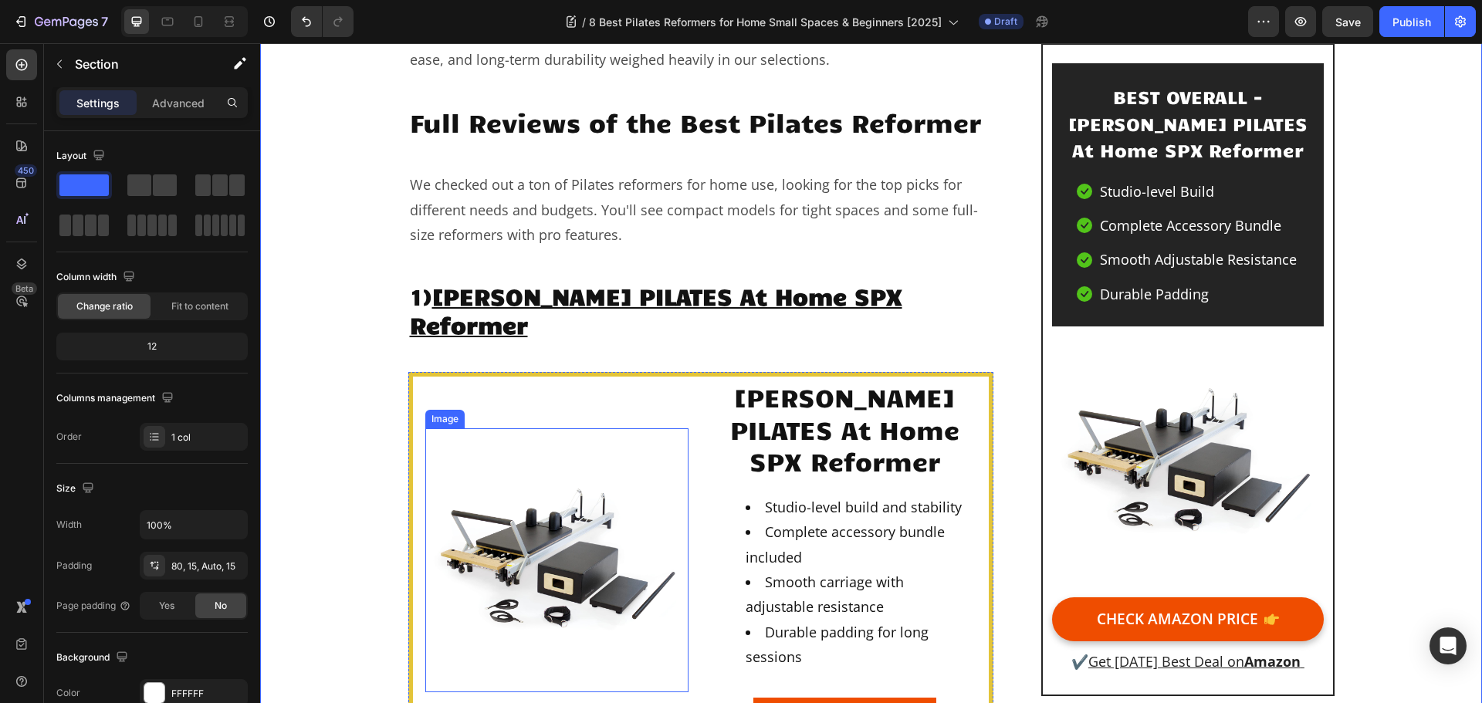
click at [582, 507] on img at bounding box center [556, 560] width 263 height 263
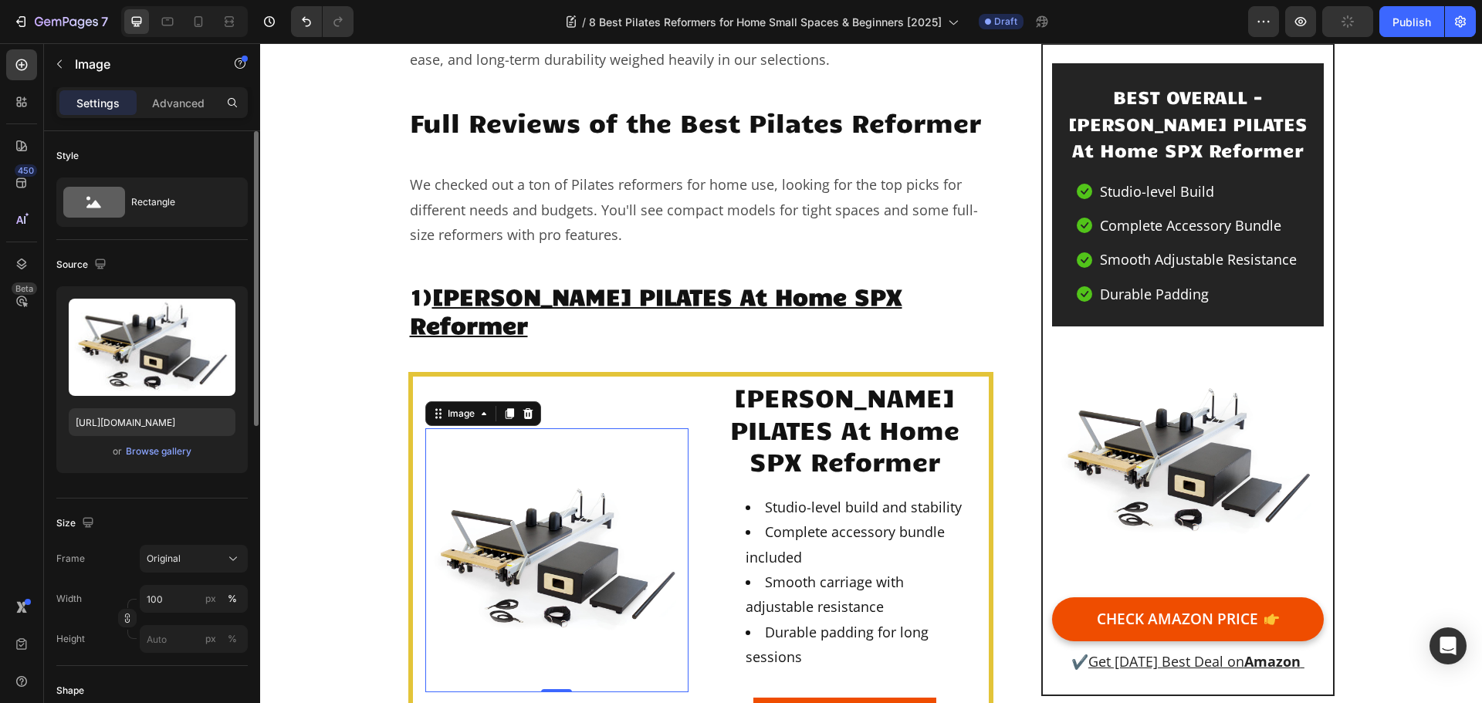
drag, startPoint x: 144, startPoint y: 344, endPoint x: 137, endPoint y: 479, distance: 135.3
click at [137, 479] on div "Upload Image https://cdn.shopify.com/s/files/1/0723/5334/9921/files/gempages_57…" at bounding box center [151, 385] width 191 height 199
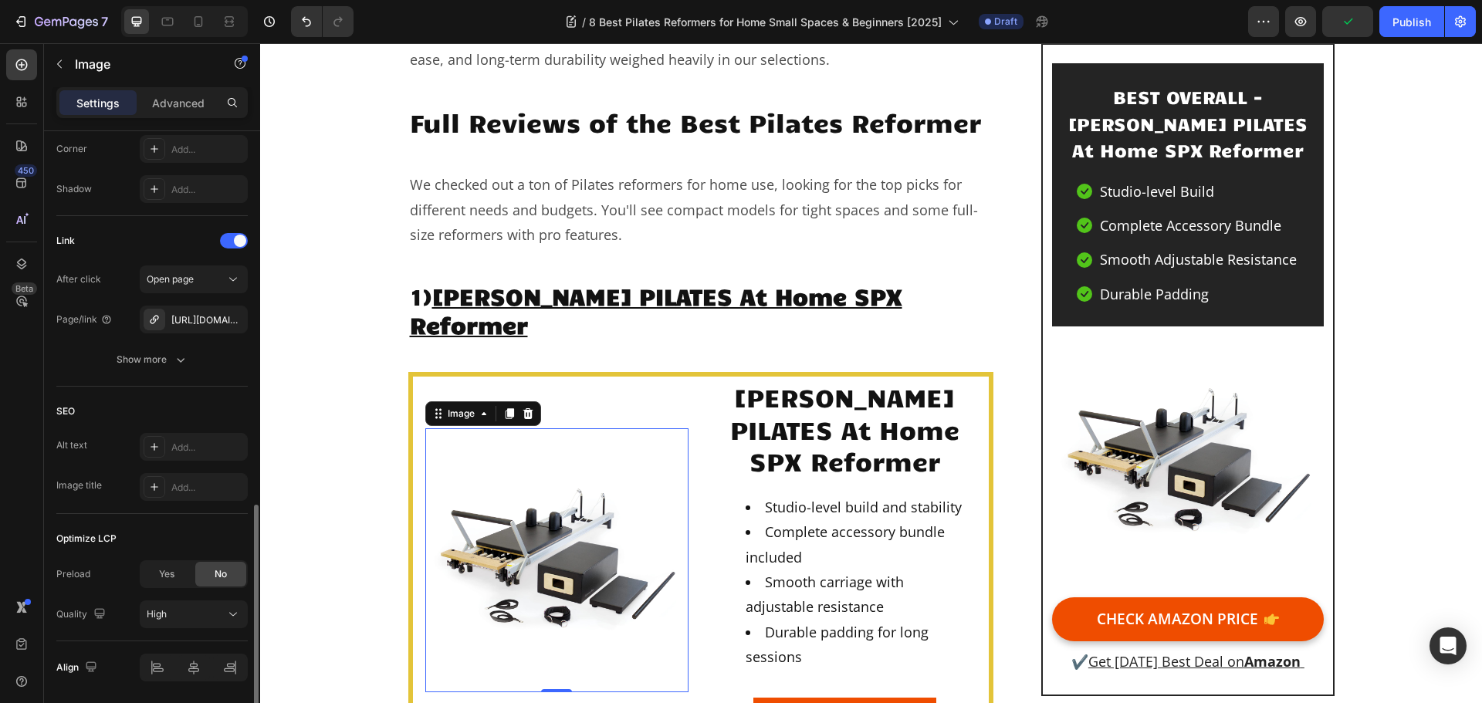
scroll to position [670, 0]
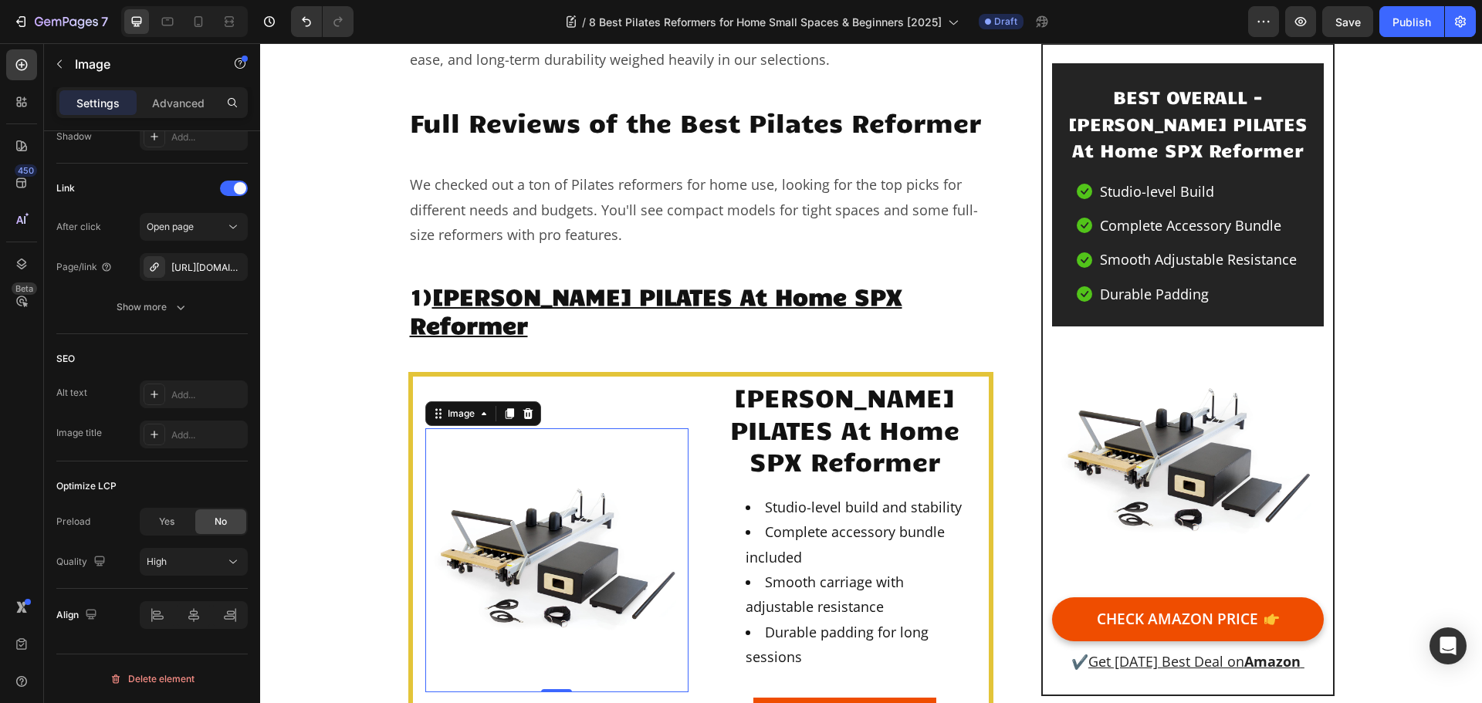
click at [537, 507] on img at bounding box center [556, 560] width 263 height 263
click at [204, 442] on div "Add..." at bounding box center [207, 436] width 73 height 14
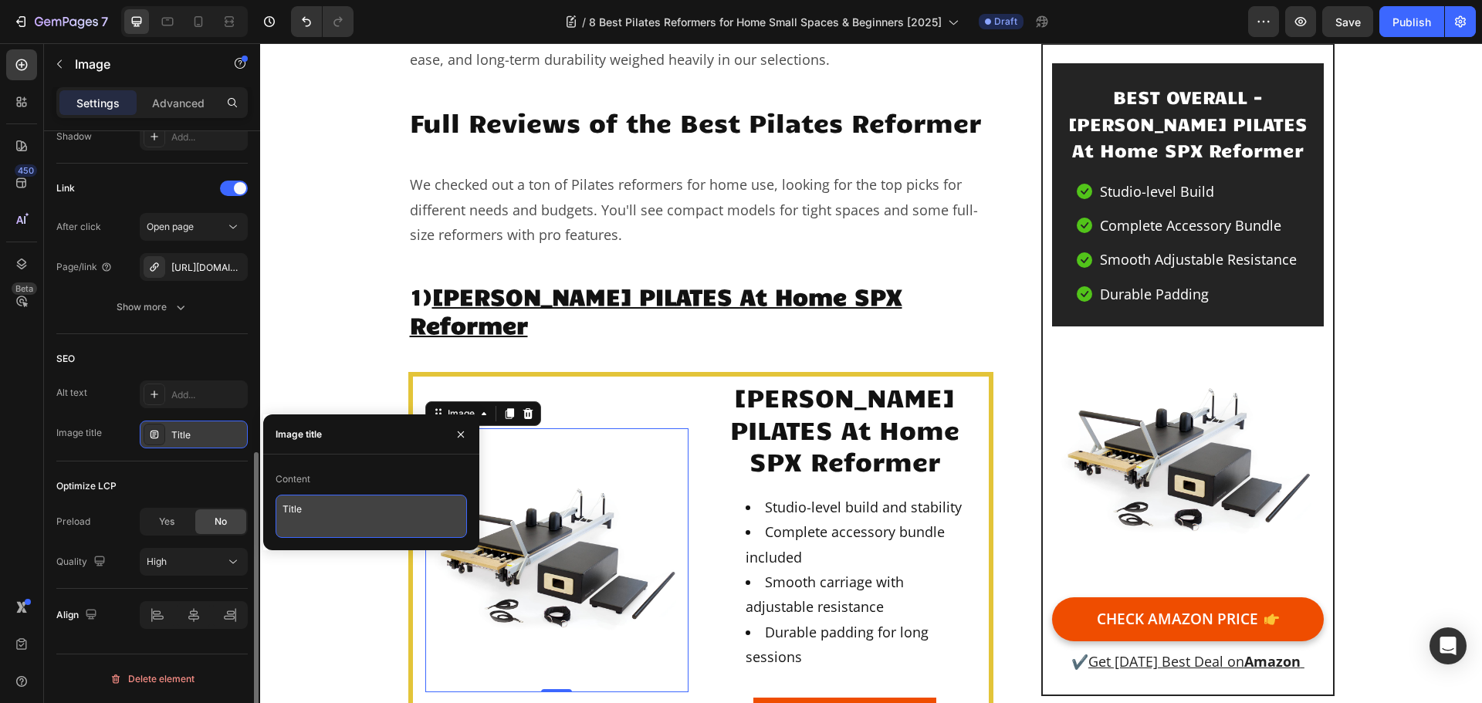
click at [313, 516] on textarea "Title" at bounding box center [371, 516] width 191 height 43
drag, startPoint x: 317, startPoint y: 513, endPoint x: 283, endPoint y: 509, distance: 33.4
click at [283, 509] on textarea "Title" at bounding box center [371, 516] width 191 height 43
paste textarea "STOTT PILATES At Home SPX Reformer"
type textarea "STOTT PILATES At Home SPX Reformer"
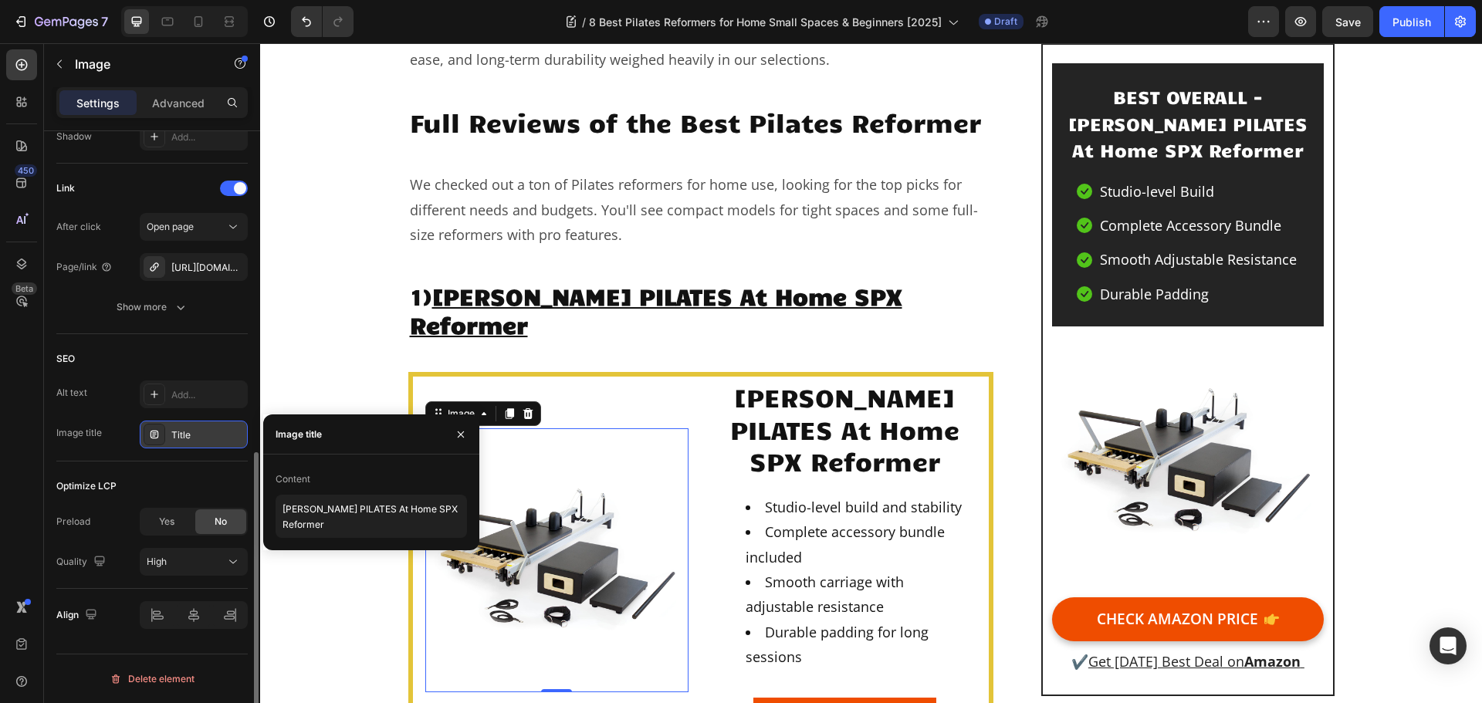
click at [188, 341] on div "SEO Alt text Add... Image title Title" at bounding box center [151, 397] width 191 height 127
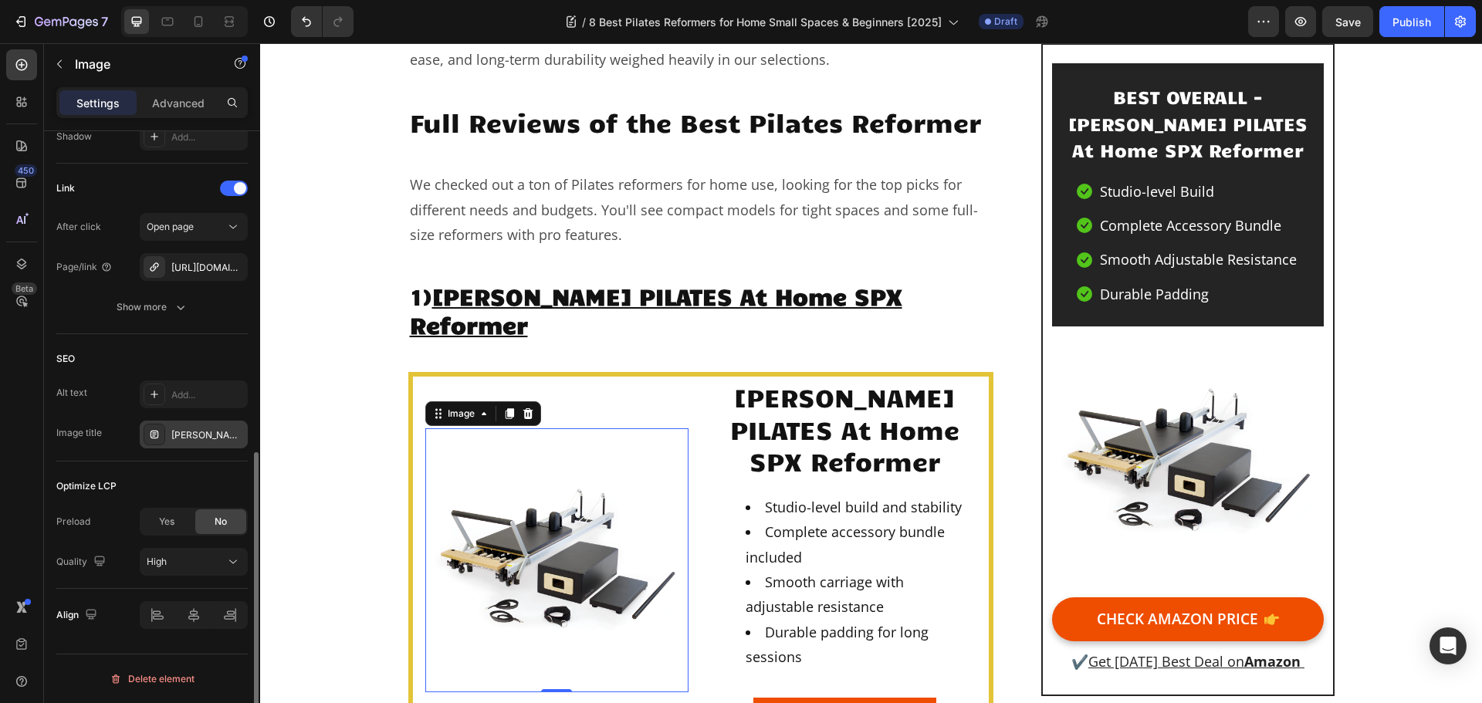
scroll to position [516, 0]
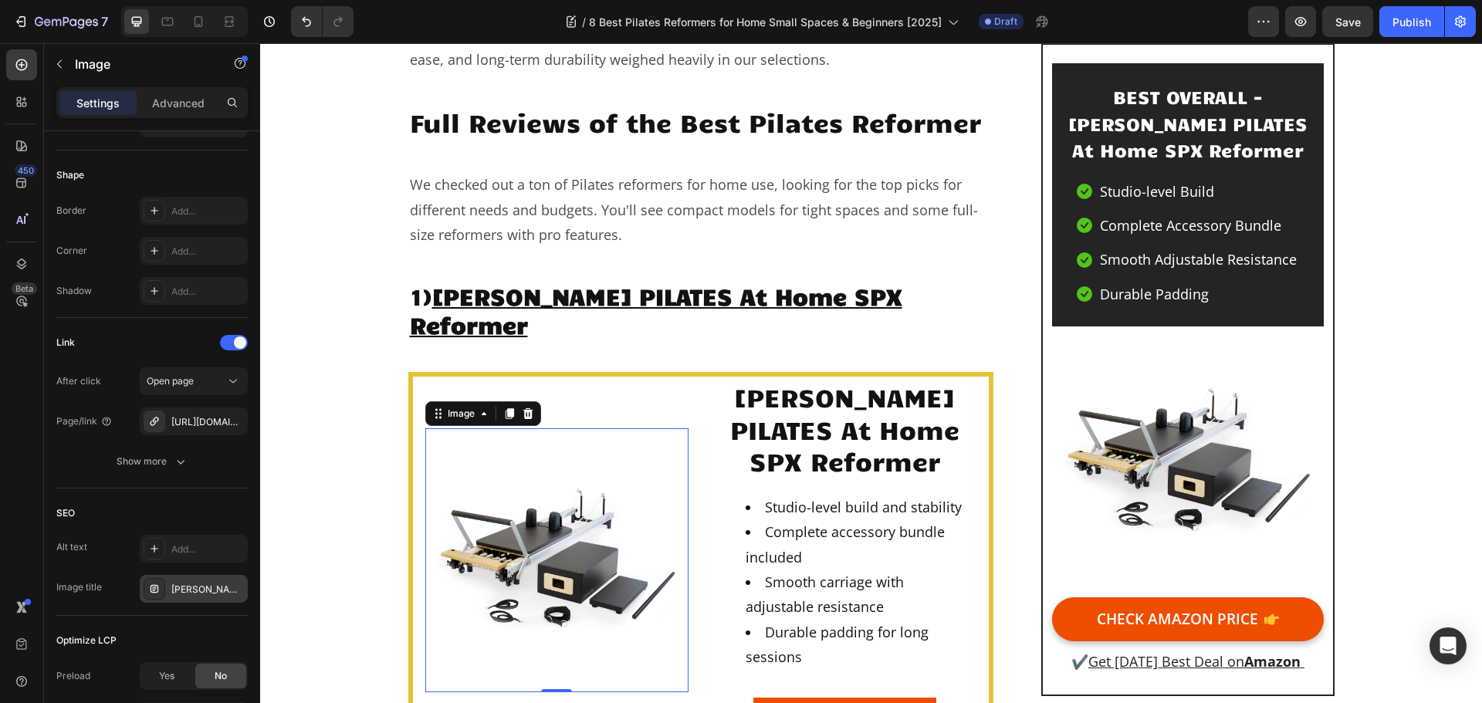
click at [524, 514] on img at bounding box center [556, 560] width 263 height 263
click at [185, 551] on div "Add..." at bounding box center [207, 550] width 73 height 14
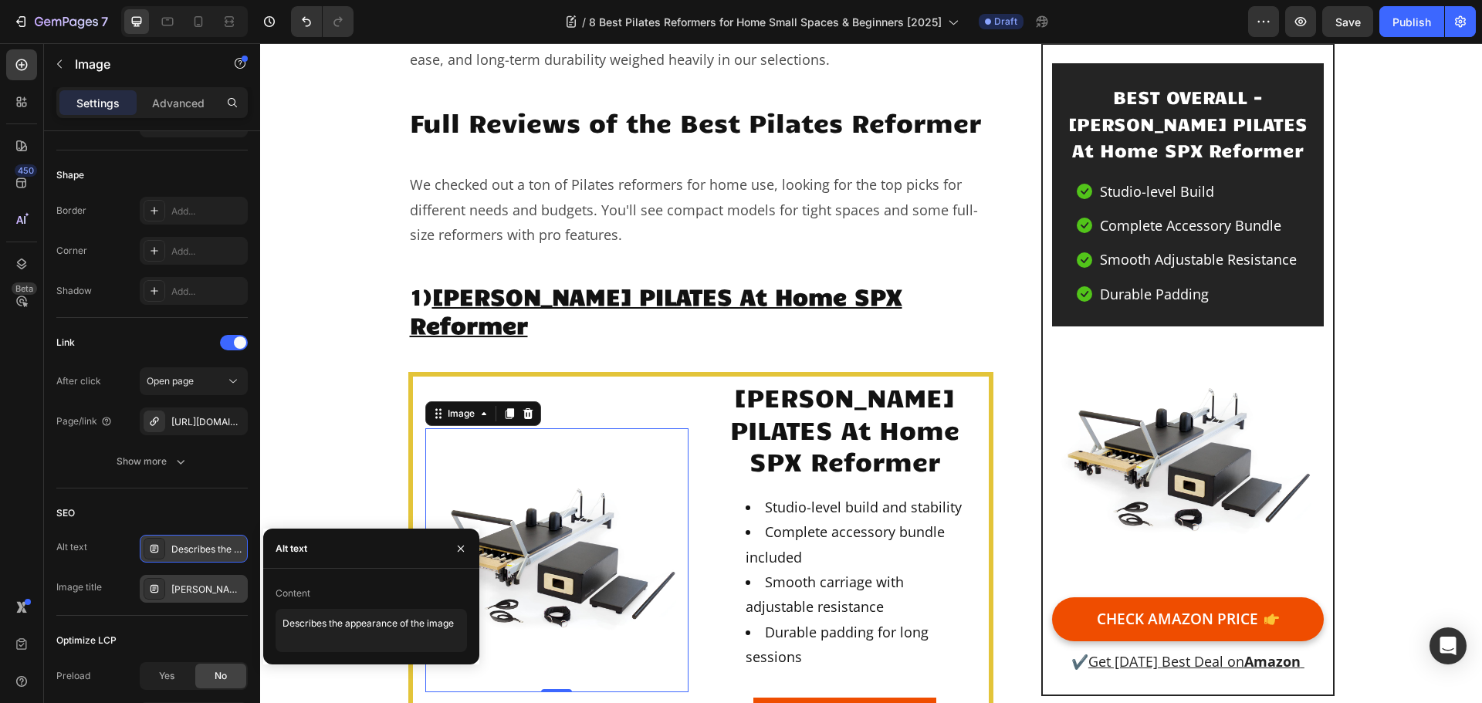
click at [527, 485] on img at bounding box center [556, 560] width 263 height 263
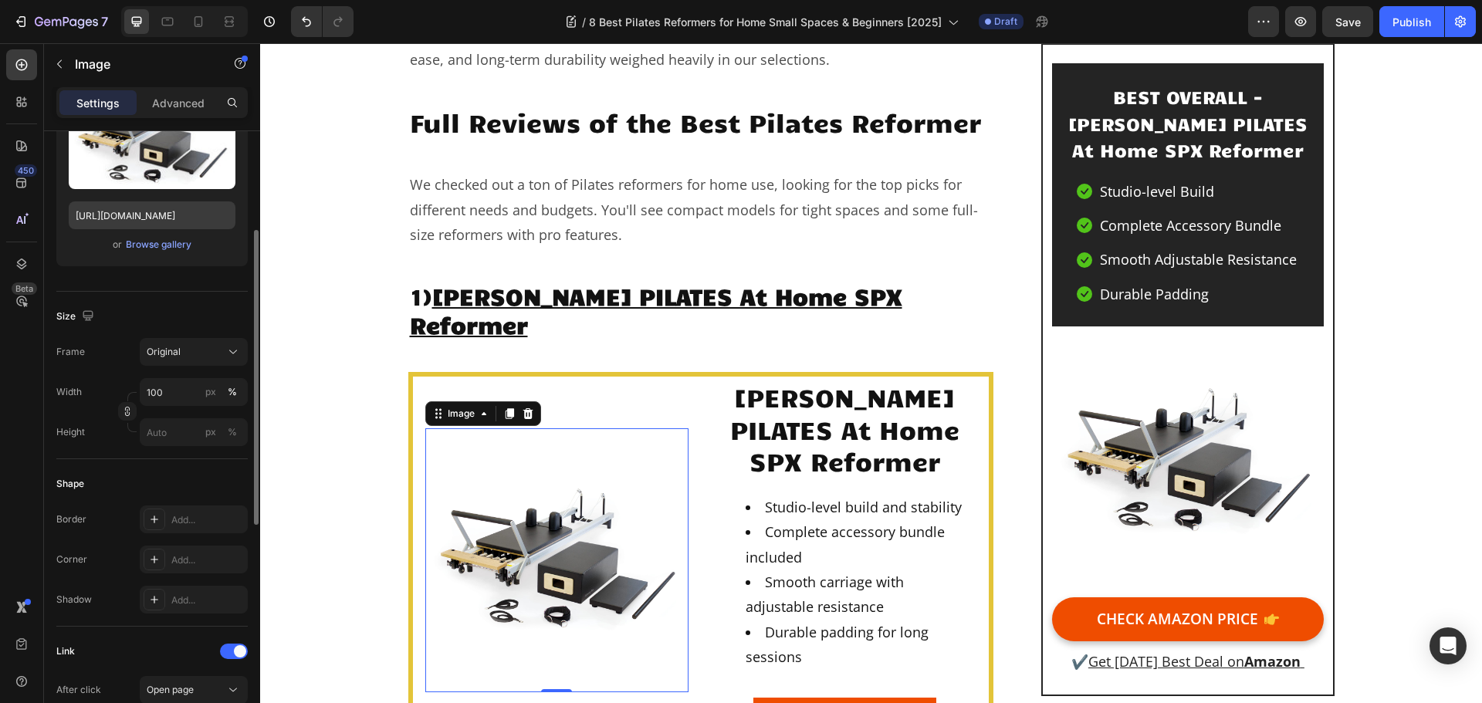
scroll to position [0, 0]
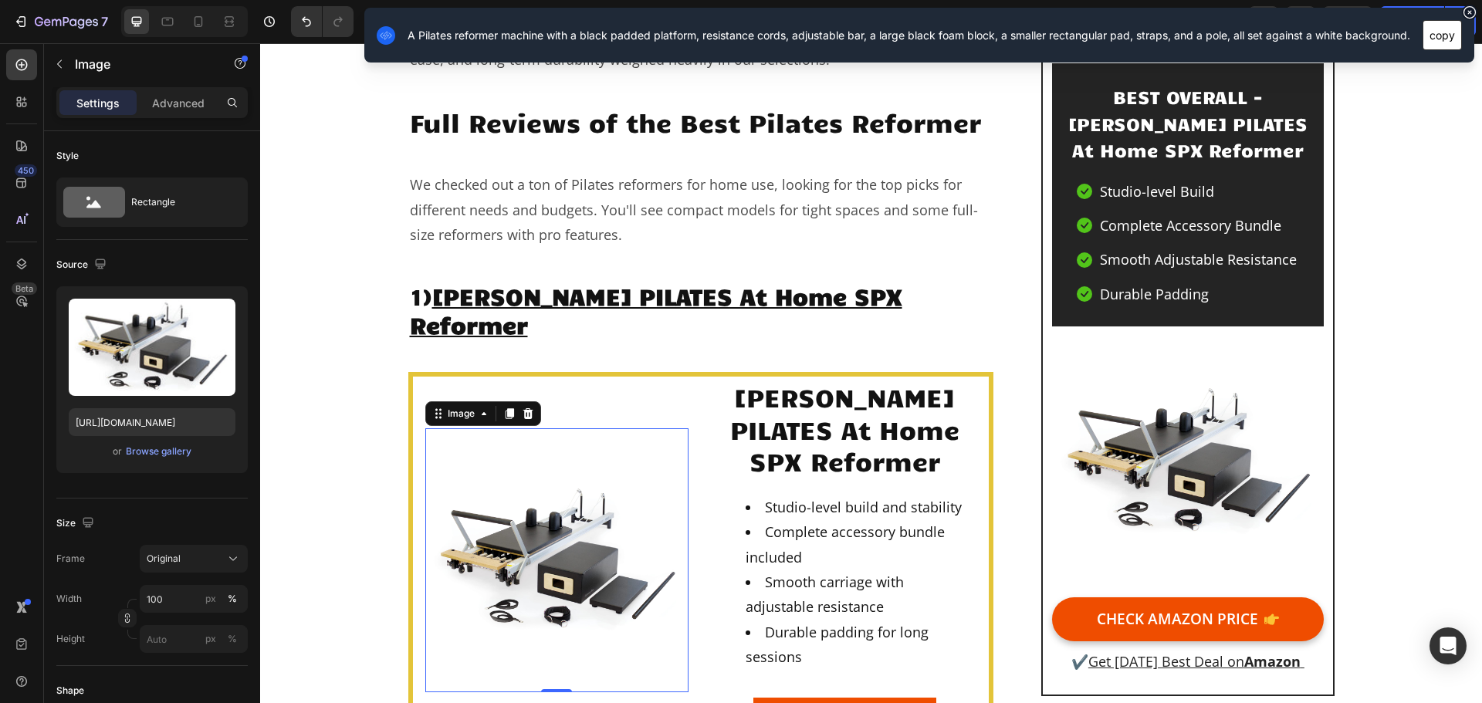
click at [1444, 30] on button "copy" at bounding box center [1442, 35] width 39 height 30
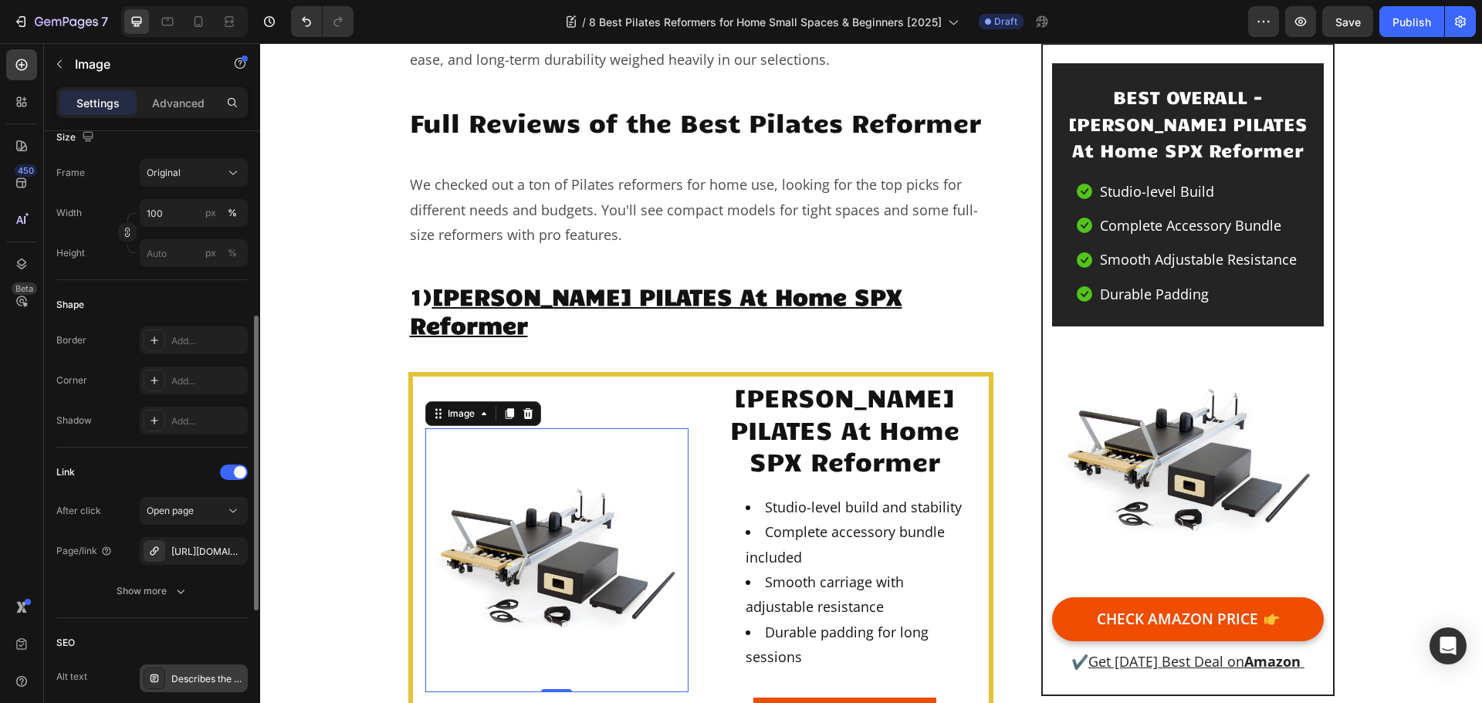
scroll to position [540, 0]
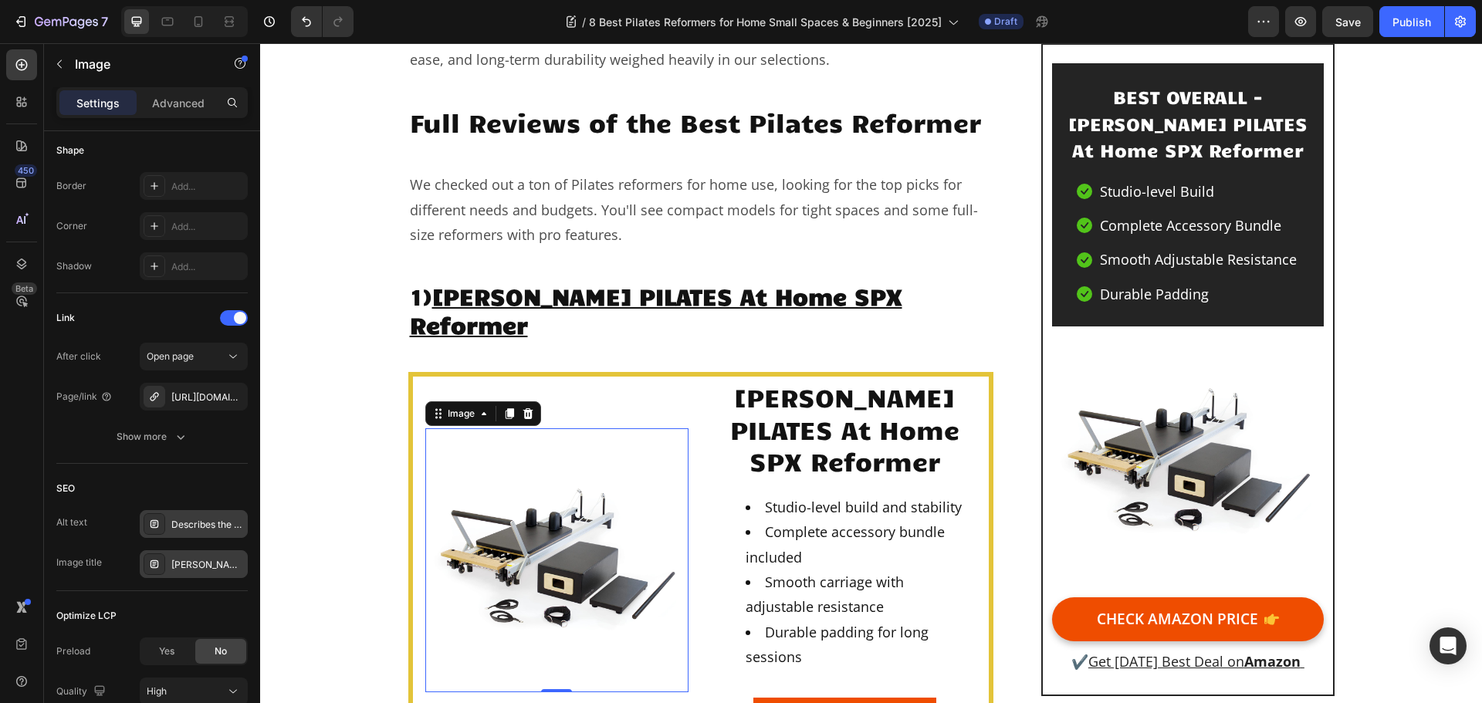
click at [193, 533] on div "Describes the appearance of the image" at bounding box center [194, 524] width 108 height 28
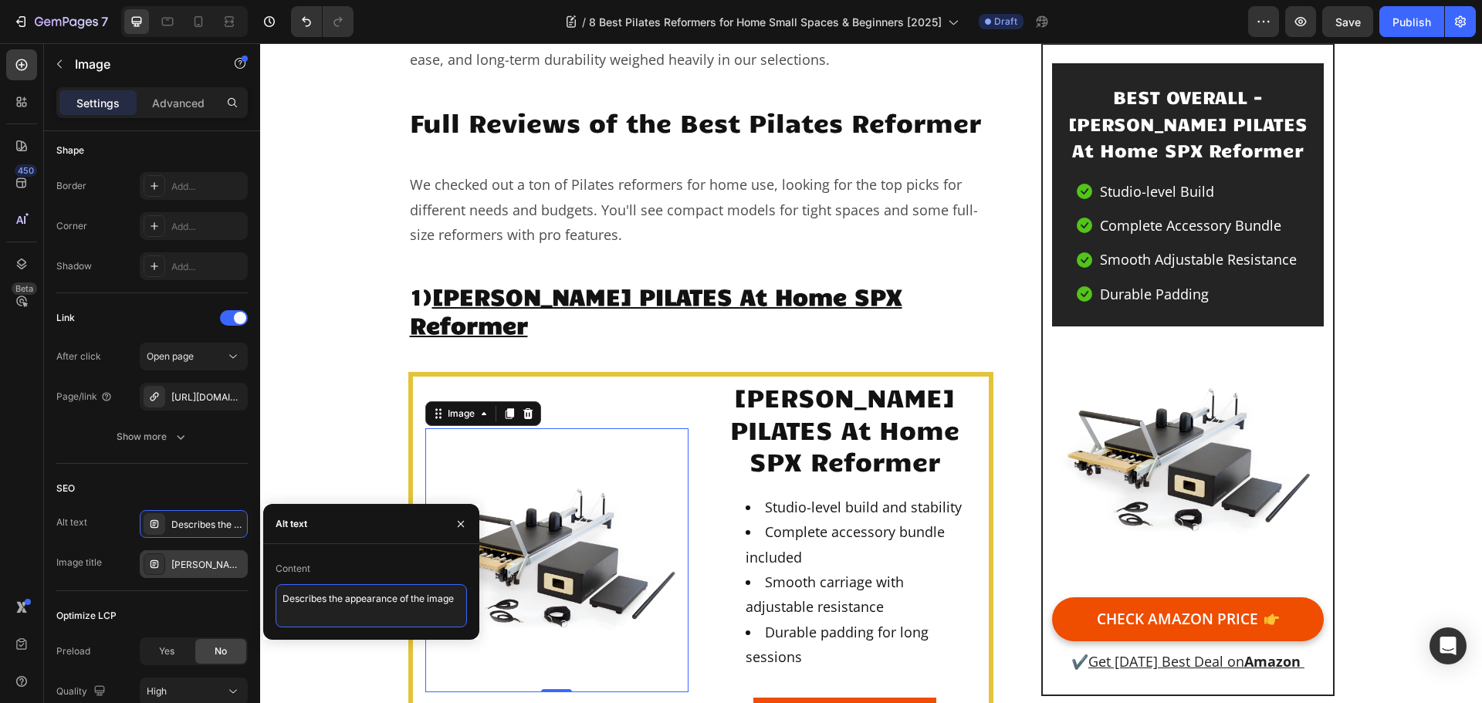
click at [414, 598] on textarea "Describes the appearance of the image" at bounding box center [371, 605] width 191 height 43
paste textarea "A Pilates reformer machine with a black padded platform, resistance cords, adju…"
type textarea "A Pilates reformer machine with a black padded platform, resistance cords, adju…"
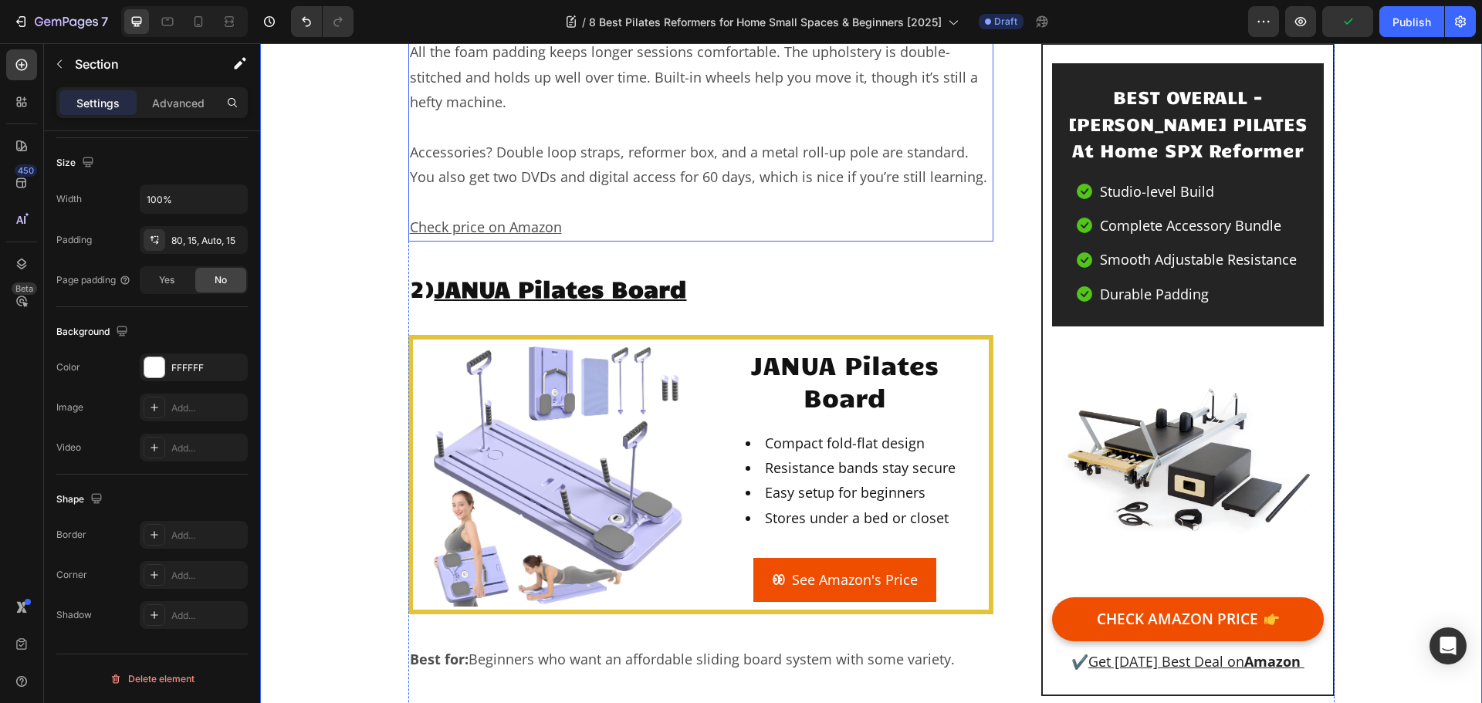
scroll to position [3629, 0]
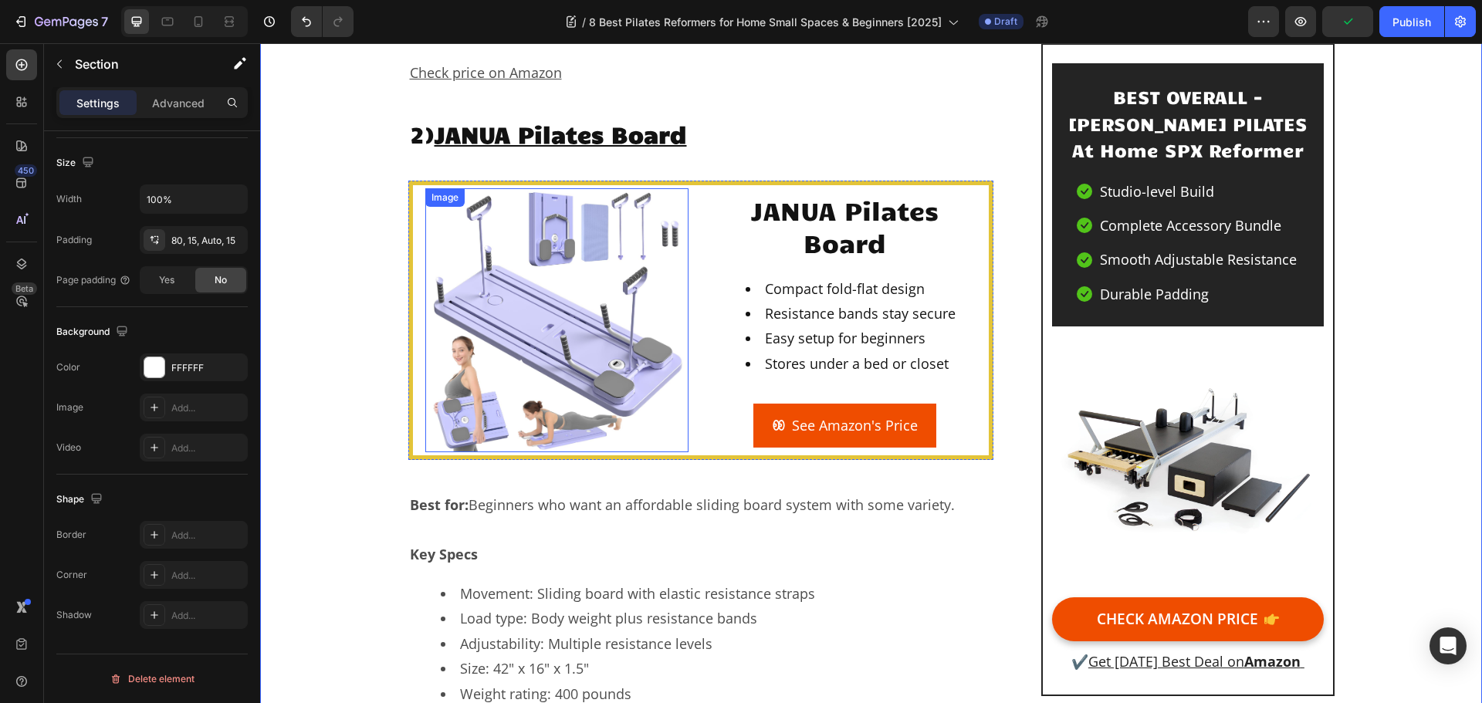
click at [578, 238] on img at bounding box center [556, 319] width 263 height 263
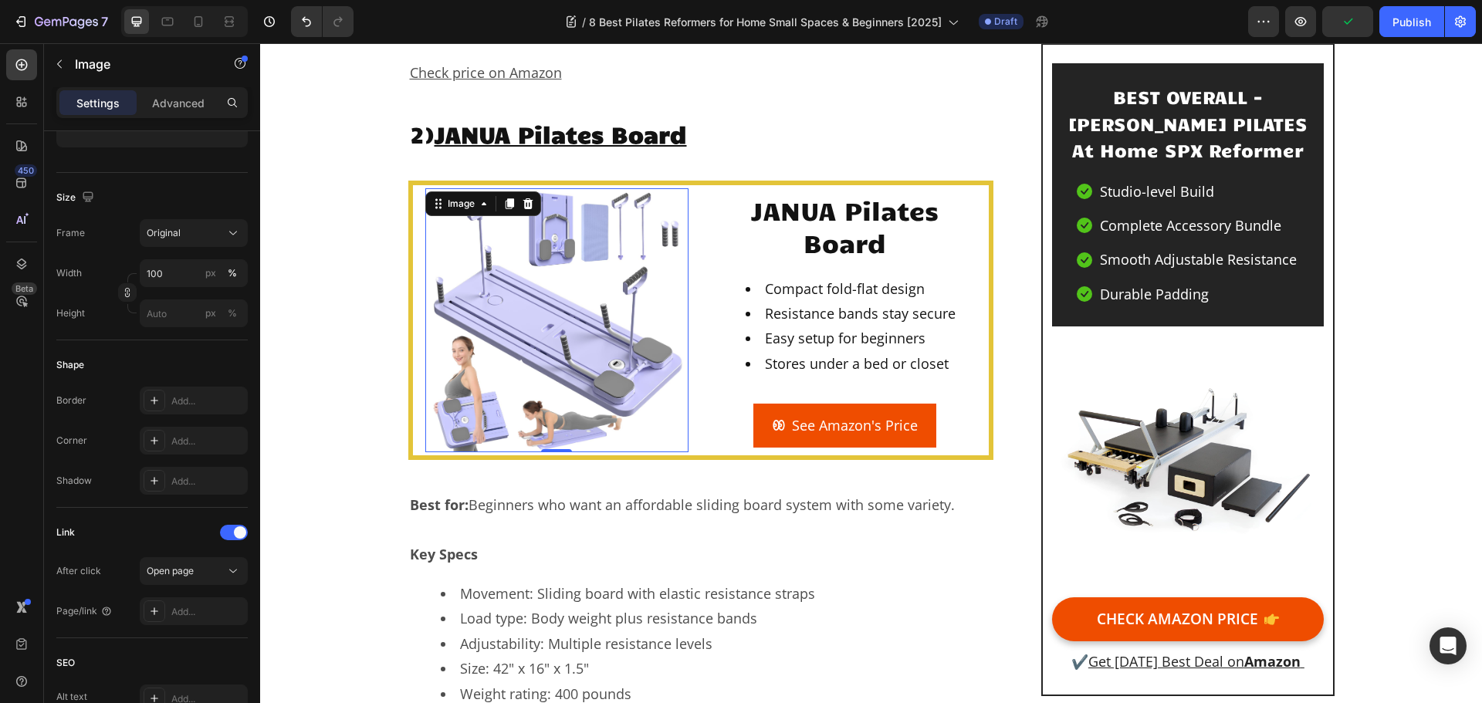
scroll to position [0, 0]
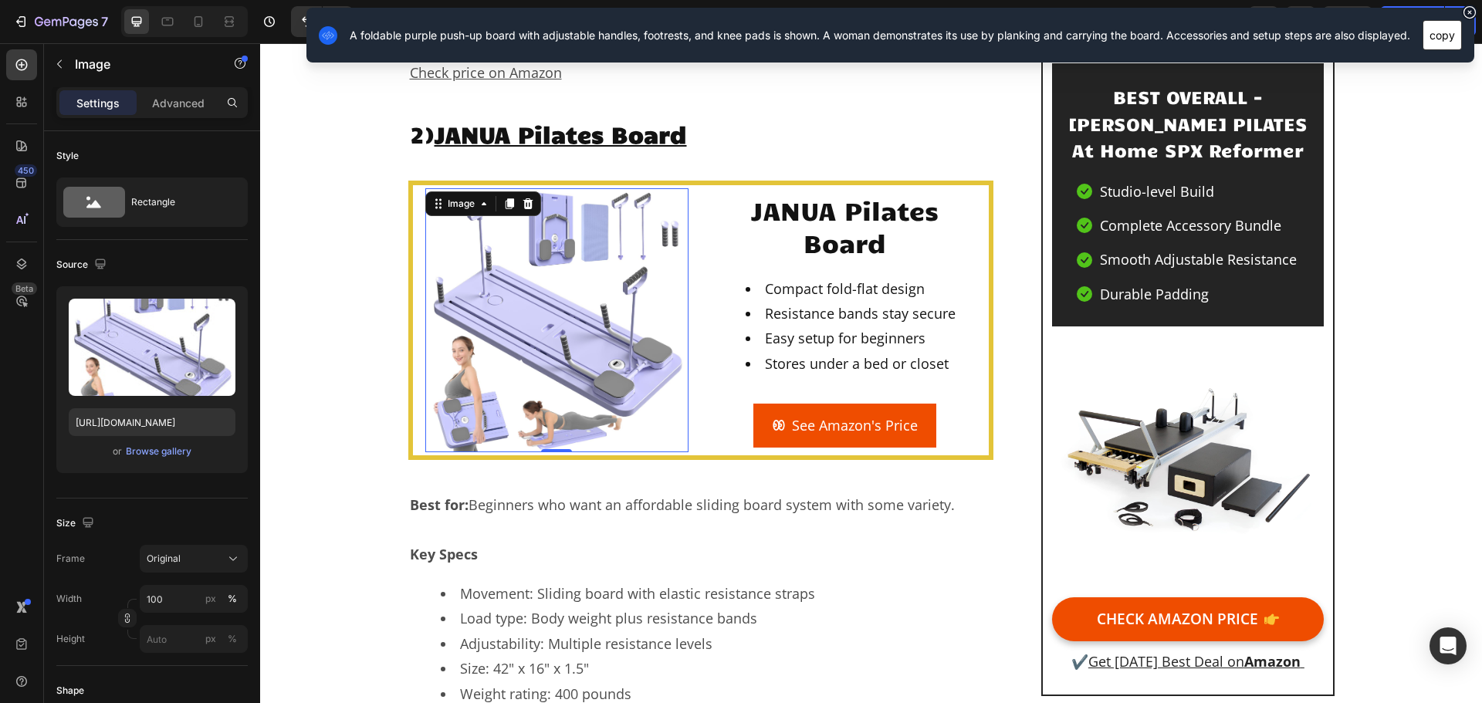
click at [1435, 41] on button "copy" at bounding box center [1442, 35] width 39 height 30
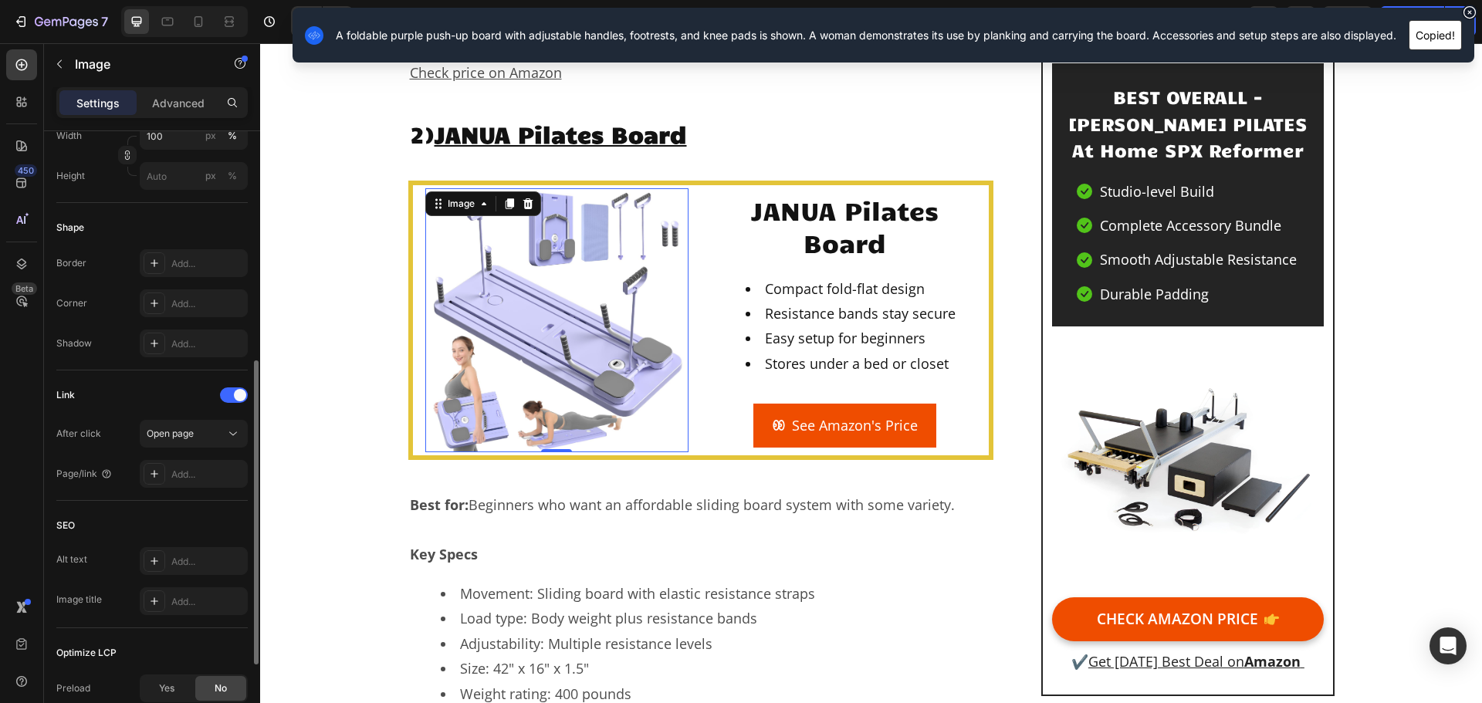
scroll to position [630, 0]
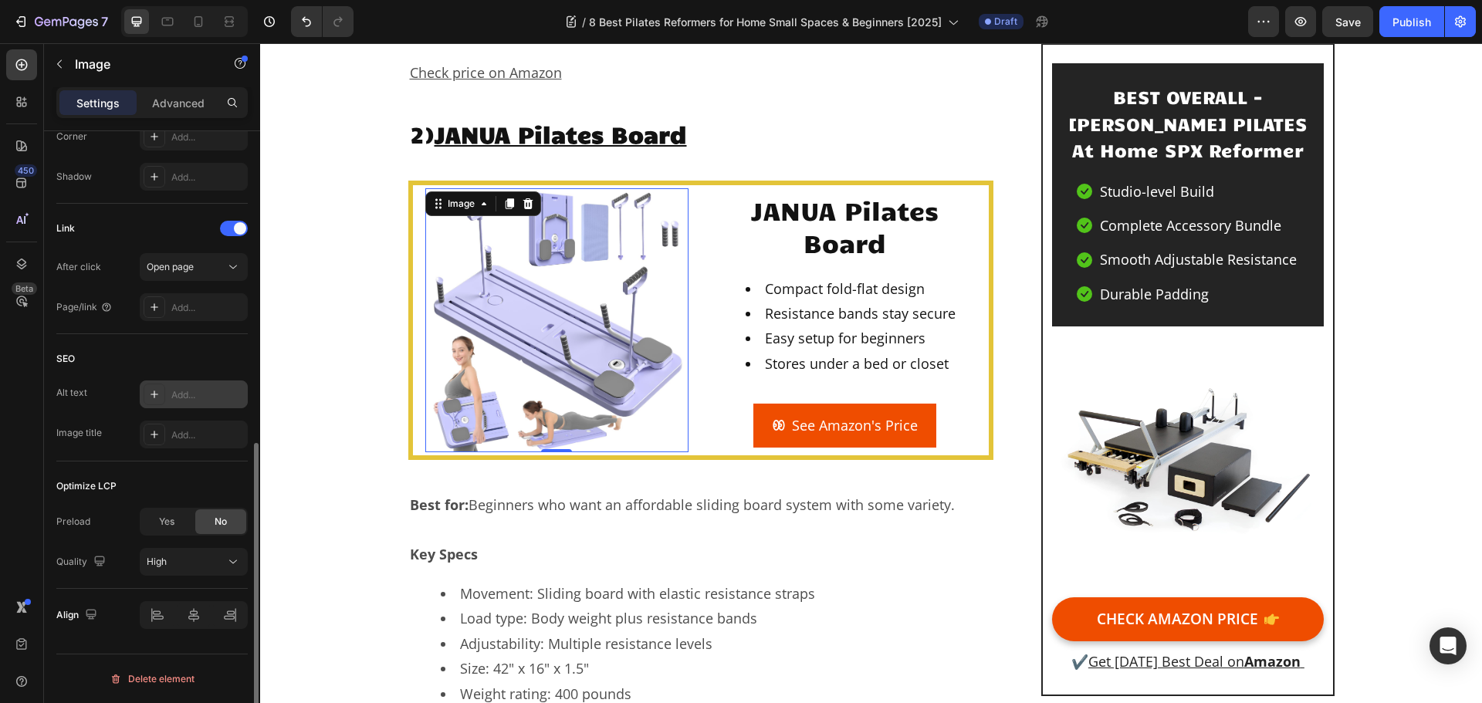
click at [181, 395] on div "Add..." at bounding box center [207, 395] width 73 height 14
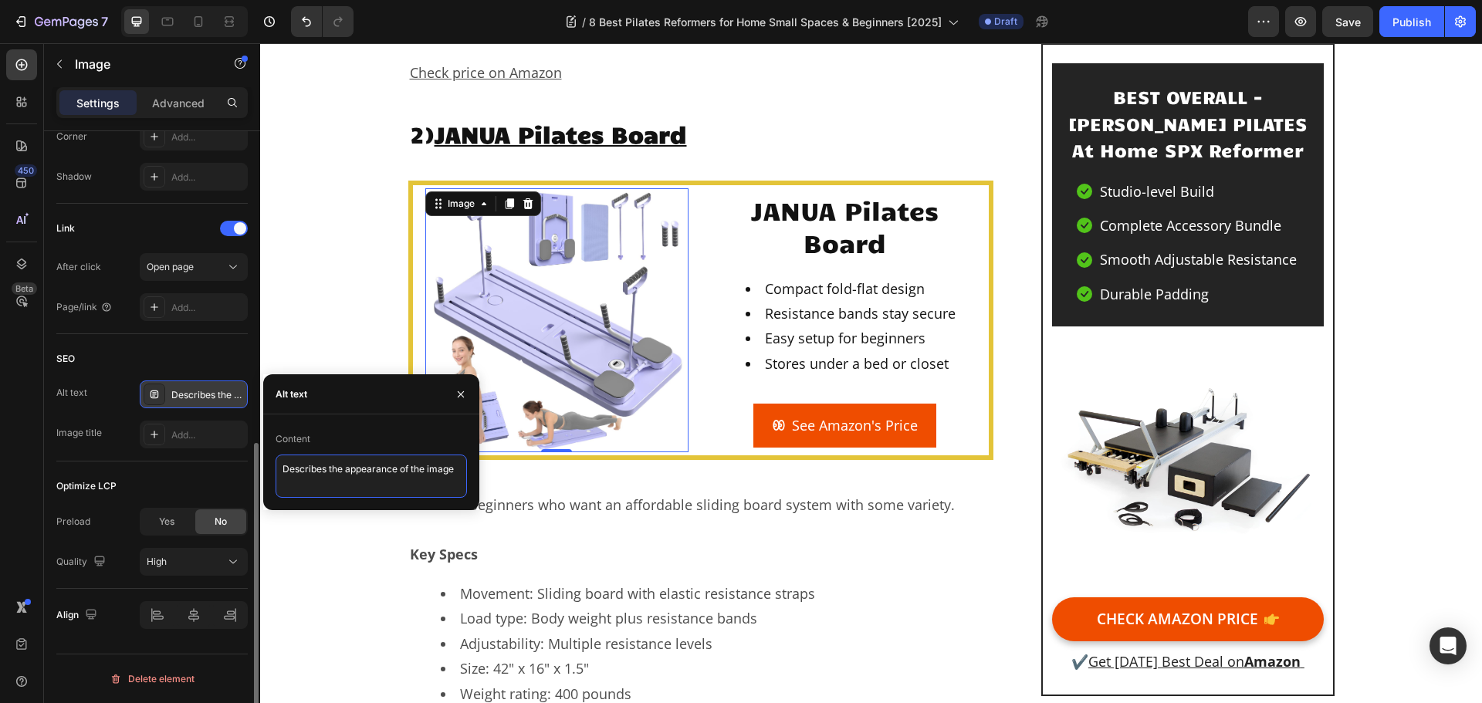
click at [354, 479] on textarea "Describes the appearance of the image" at bounding box center [371, 476] width 191 height 43
paste textarea "A foldable purple push-up board with adjustable handles, footrests, and knee pa…"
type textarea "A foldable purple push-up board with adjustable handles, footrests, and knee pa…"
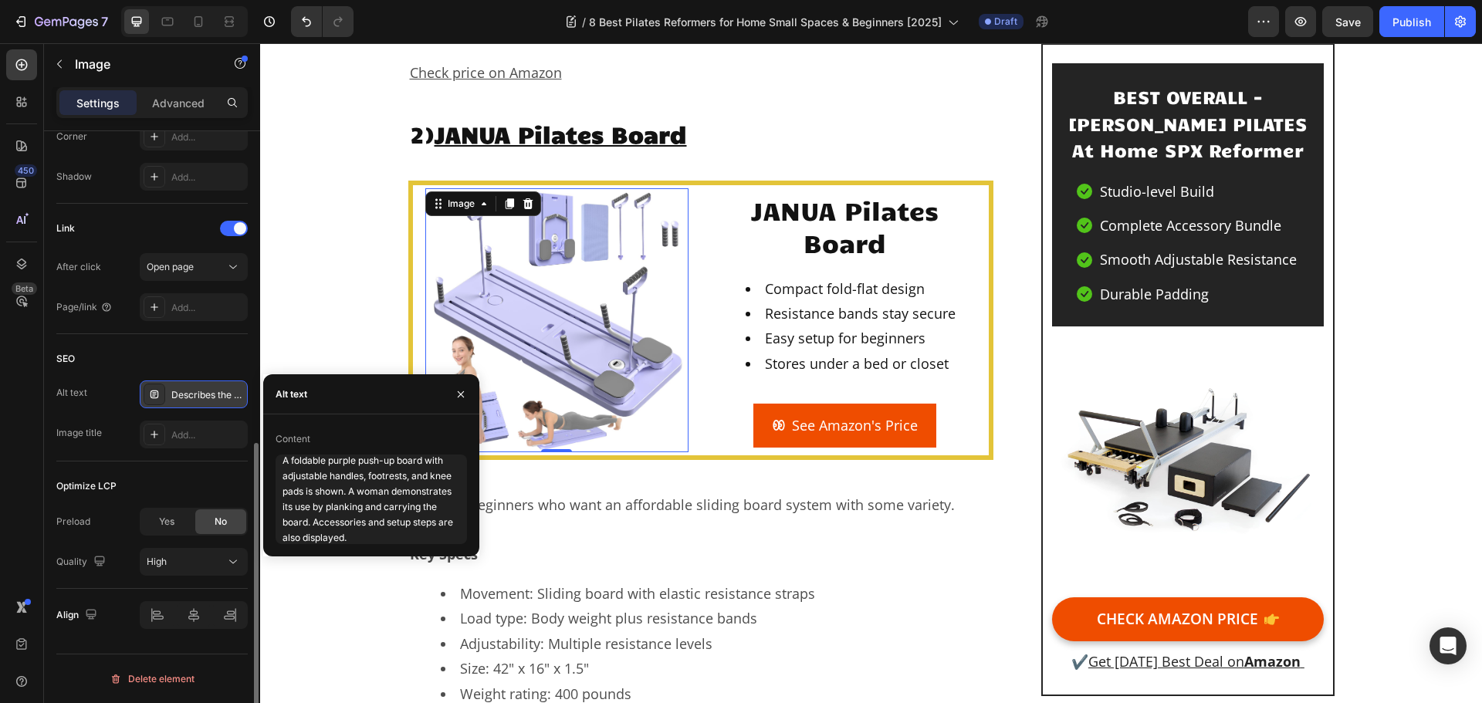
click at [200, 354] on div "SEO" at bounding box center [151, 359] width 191 height 25
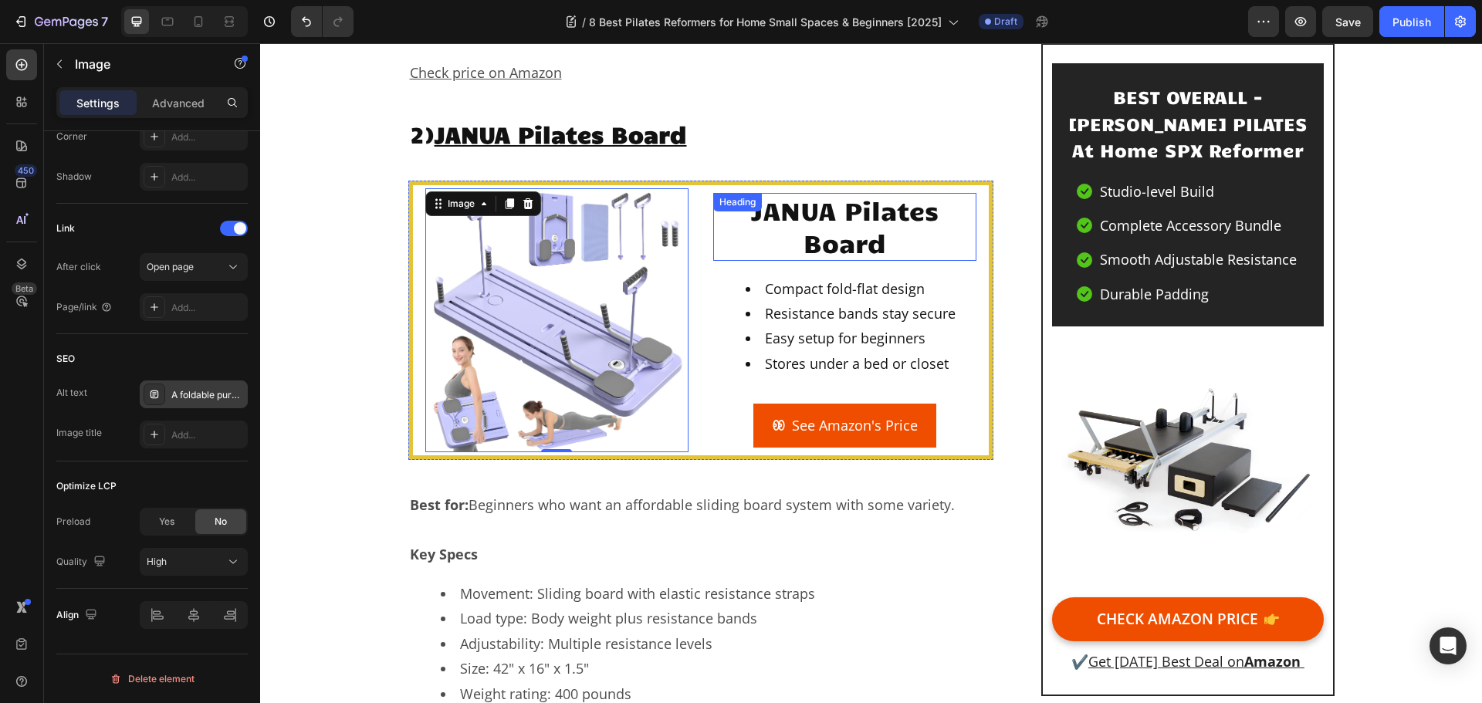
click at [815, 193] on div "JANUA Pilates Board Heading" at bounding box center [844, 226] width 263 height 67
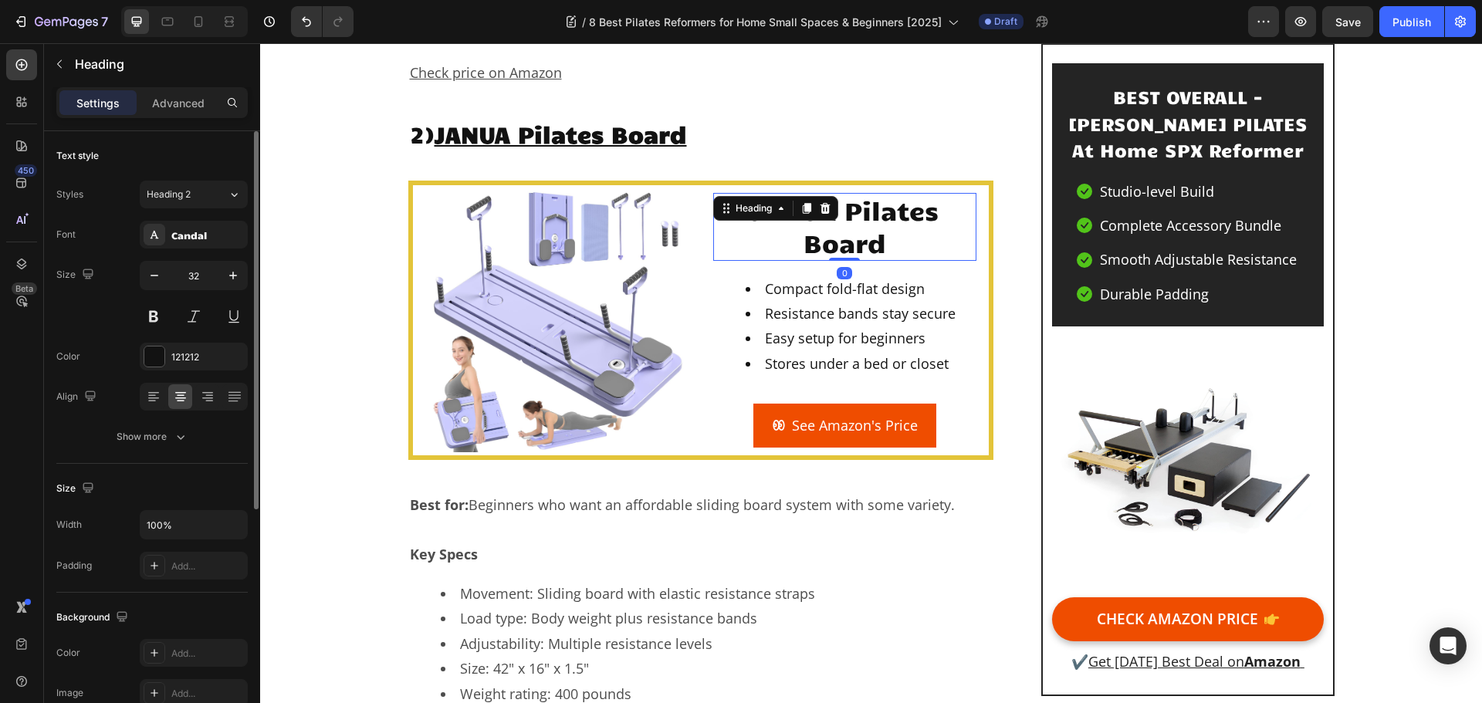
click at [852, 193] on h2 "JANUA Pilates Board" at bounding box center [844, 226] width 263 height 67
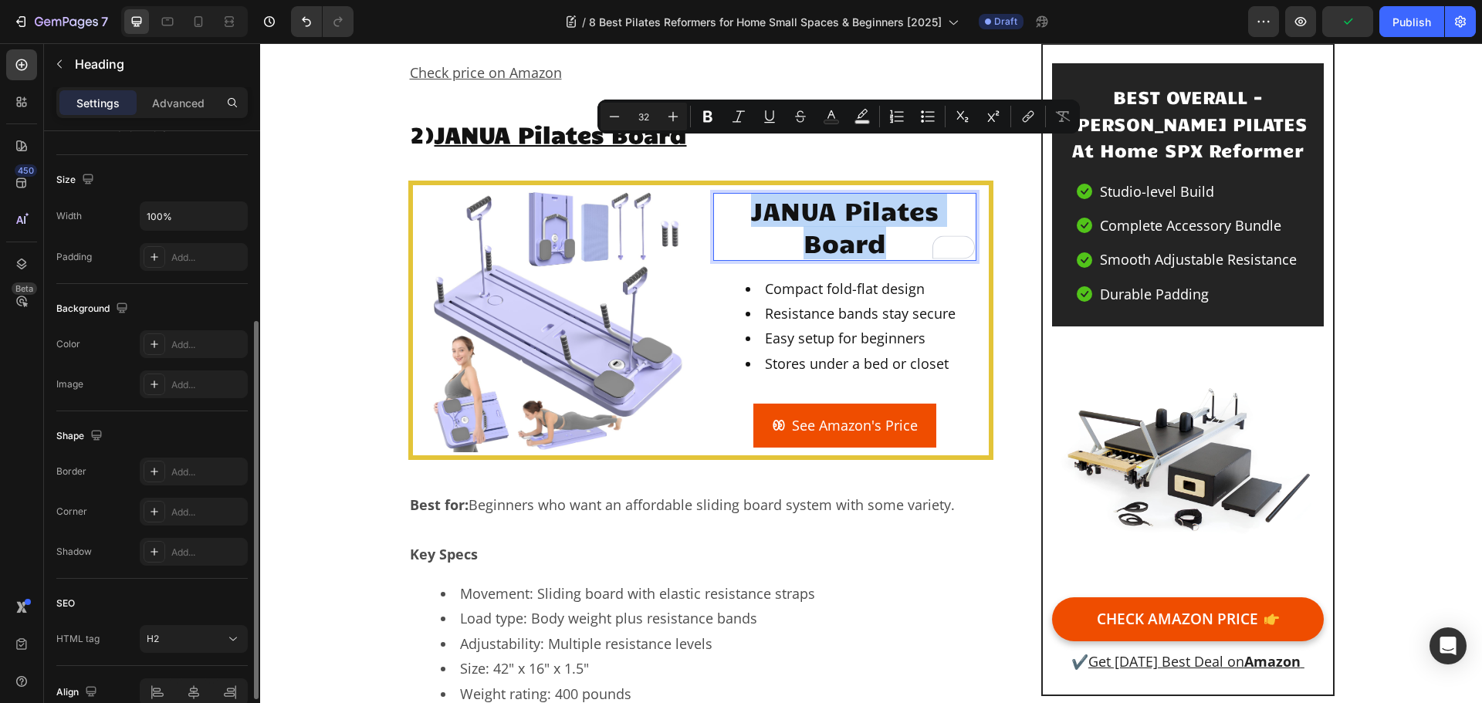
scroll to position [386, 0]
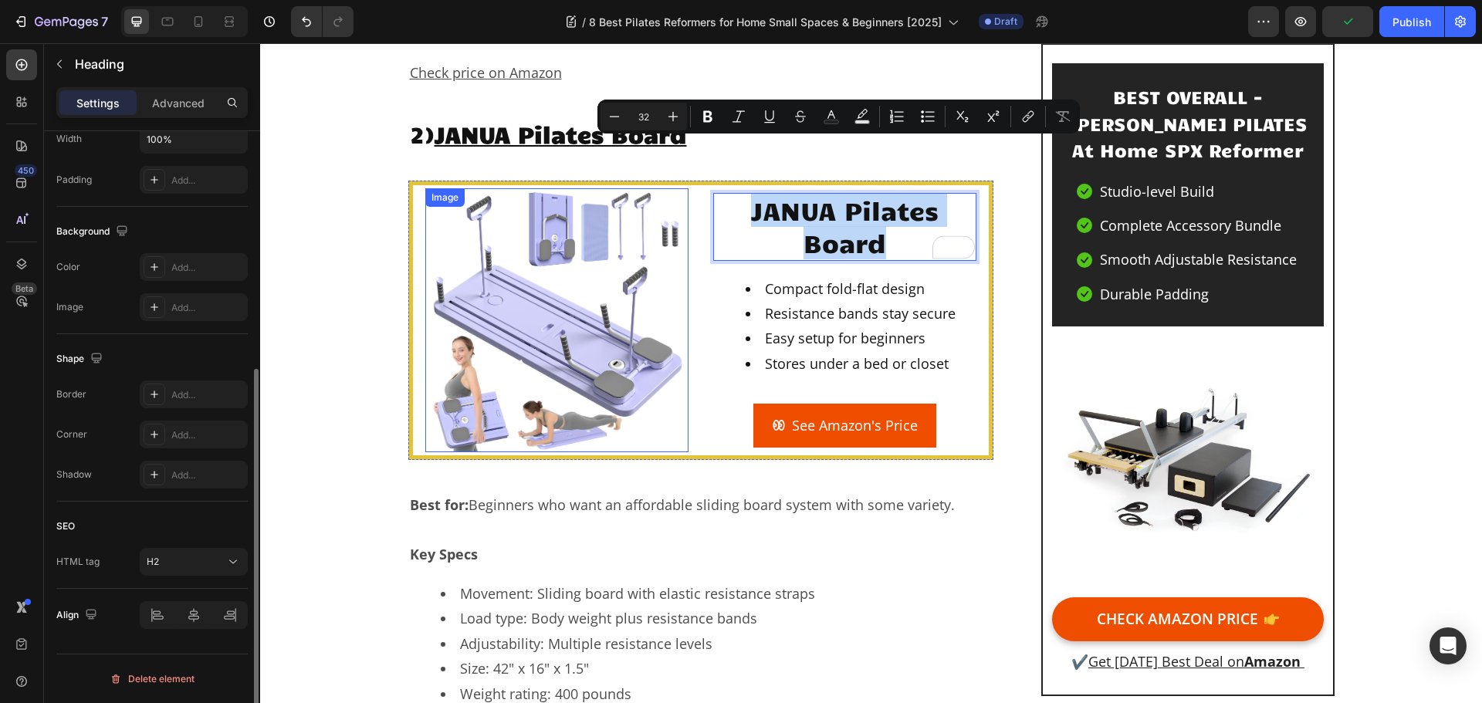
click at [481, 316] on img at bounding box center [556, 319] width 263 height 263
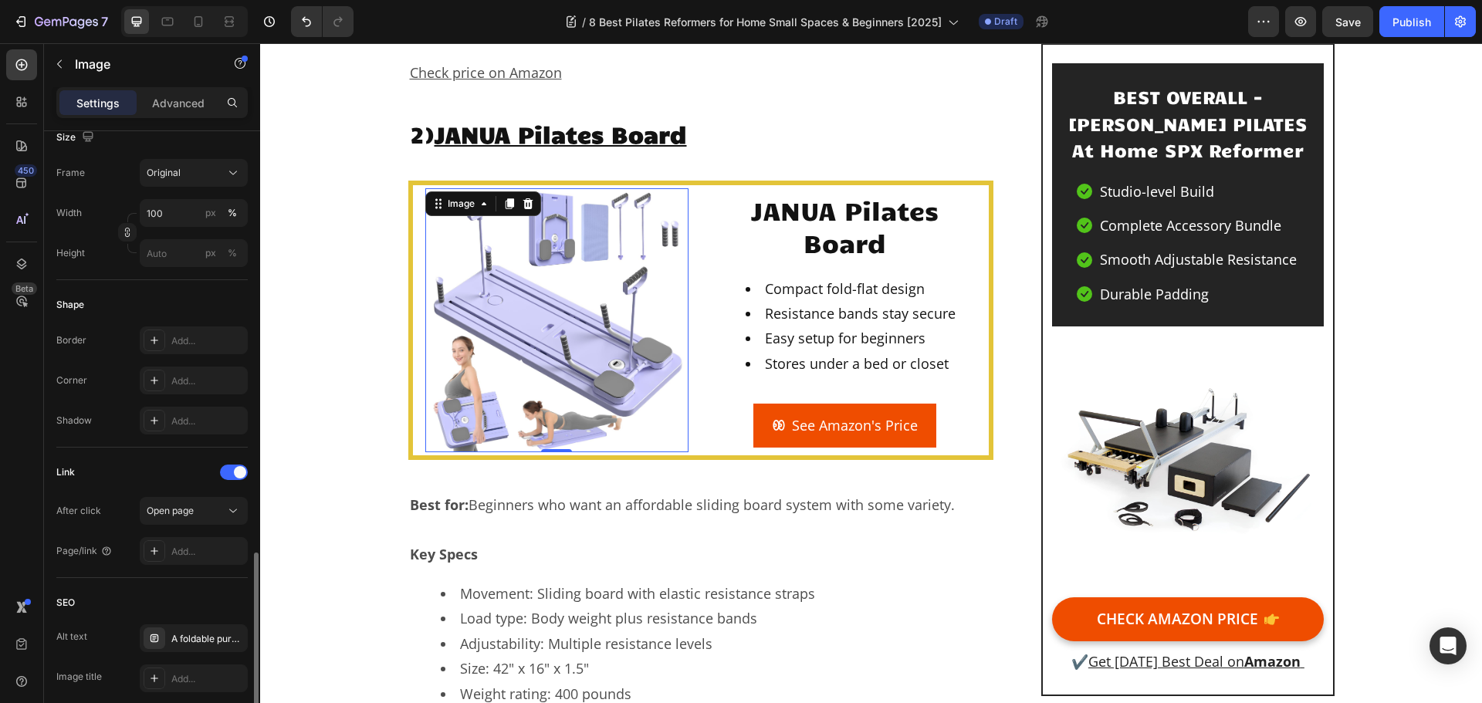
scroll to position [618, 0]
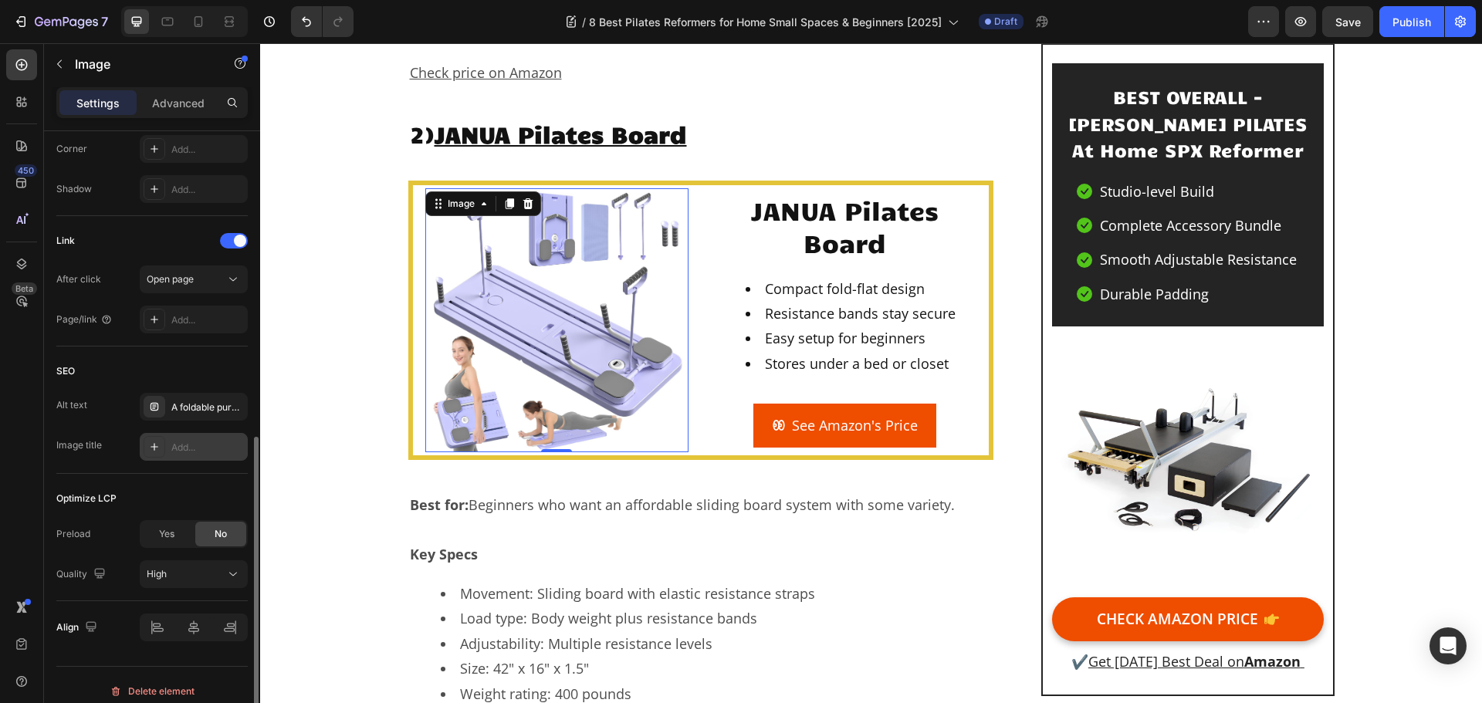
click at [213, 441] on div "Add..." at bounding box center [207, 448] width 73 height 14
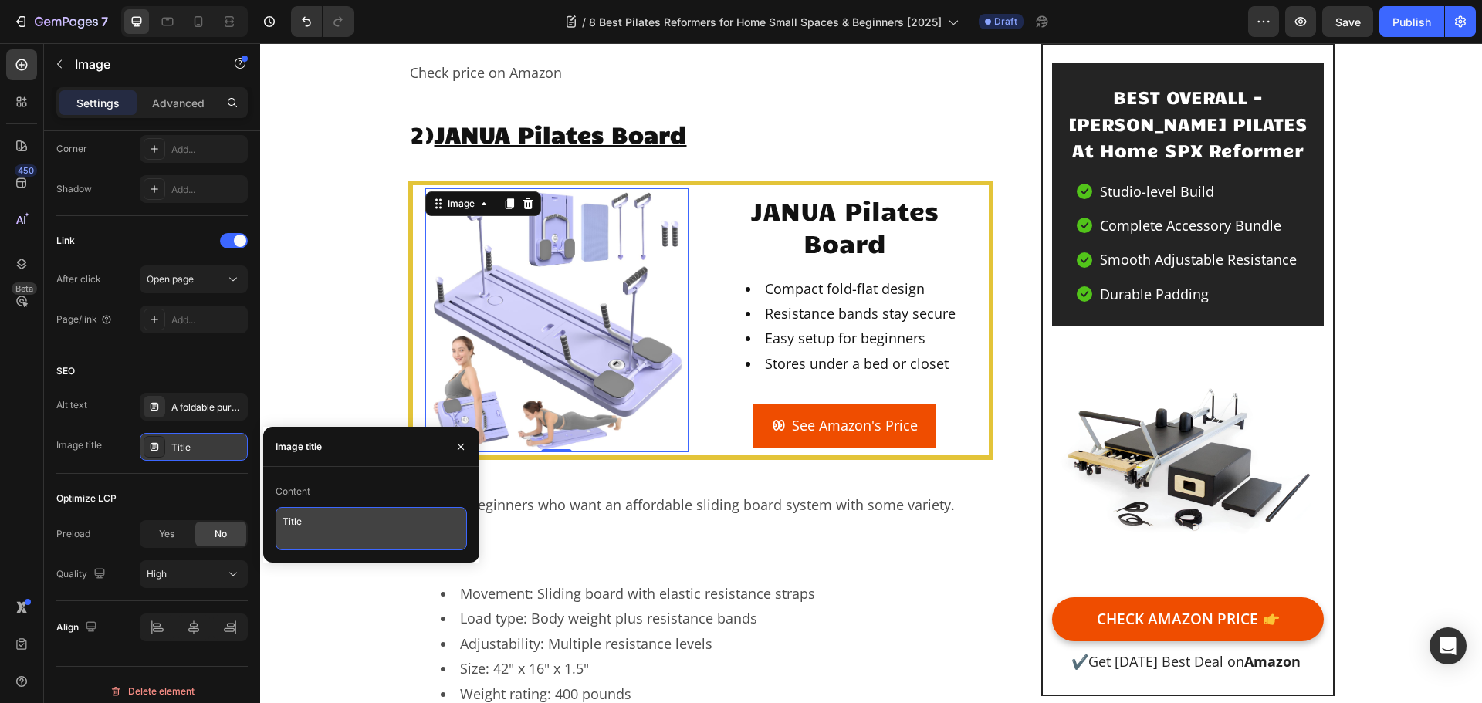
click at [392, 524] on textarea "Title" at bounding box center [371, 528] width 191 height 43
drag, startPoint x: 327, startPoint y: 522, endPoint x: 266, endPoint y: 529, distance: 62.2
click at [266, 529] on div "Content Title" at bounding box center [371, 514] width 216 height 71
paste textarea "JANUA Pilates Board"
type textarea "JANUA Pilates Board"
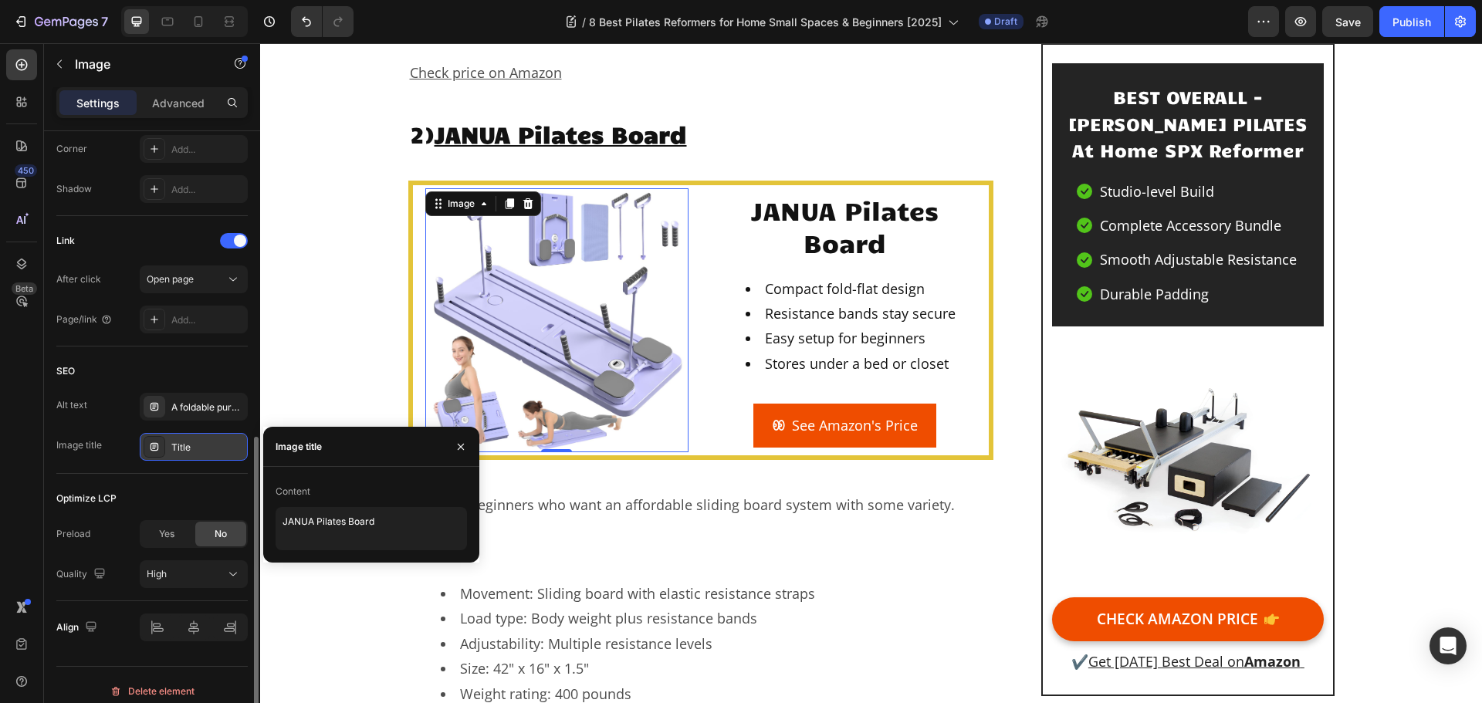
click at [215, 358] on div "SEO Alt text A foldable purple push-up board with adjustable handles, footrests…" at bounding box center [151, 410] width 191 height 127
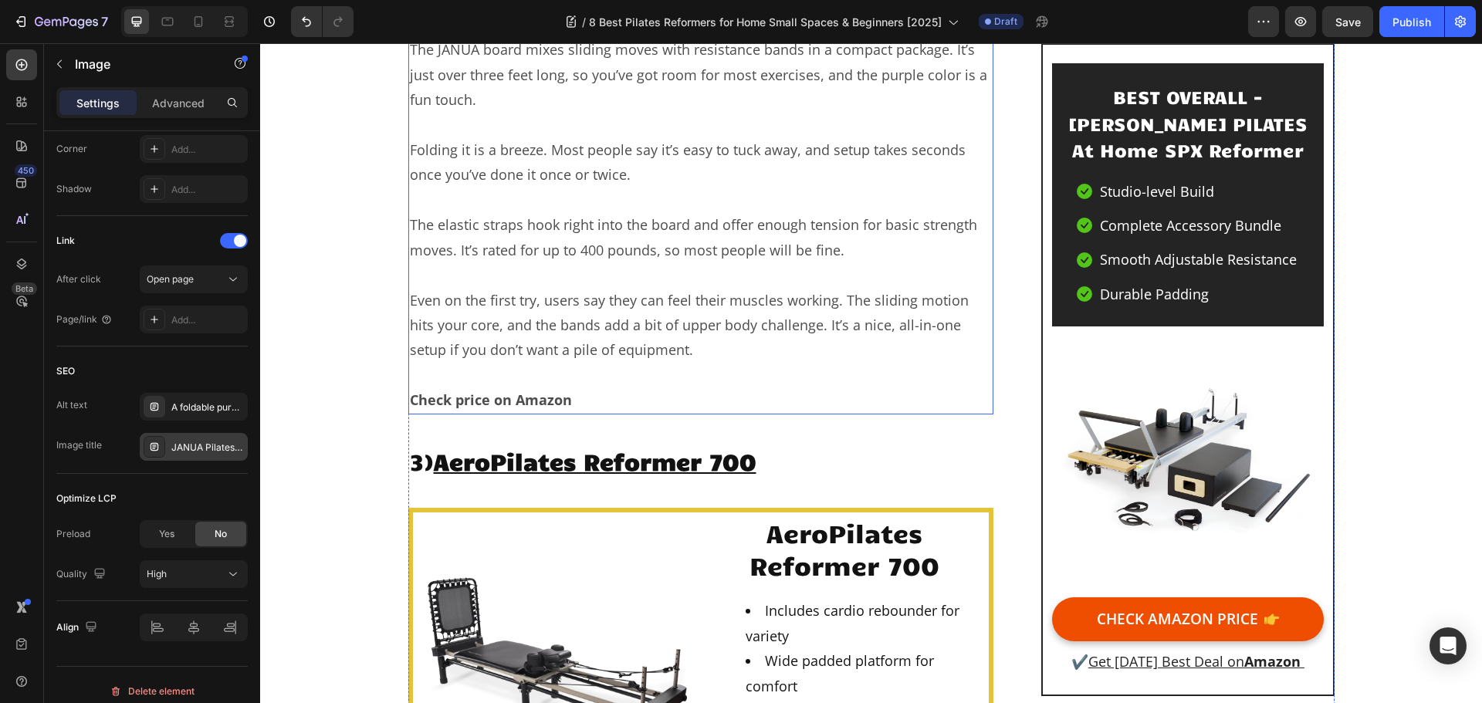
scroll to position [5019, 0]
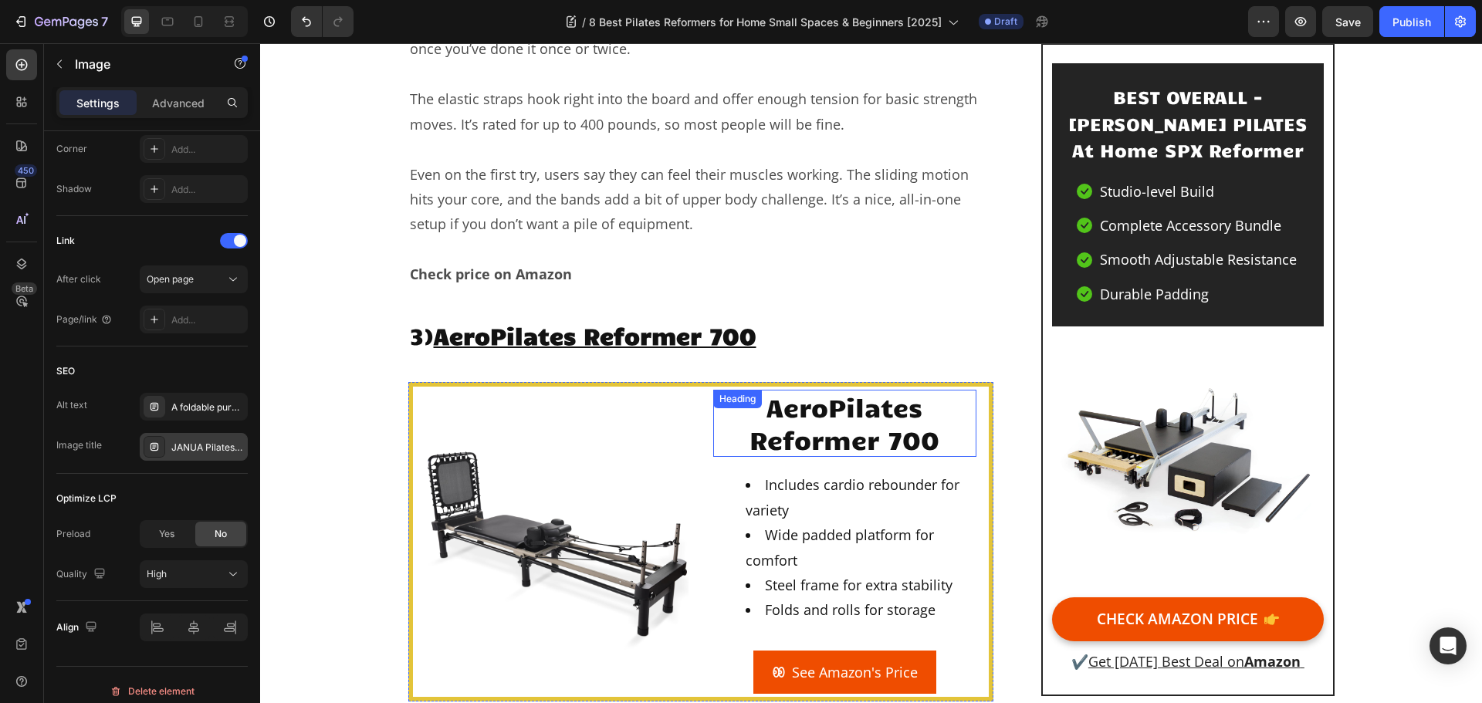
click at [815, 390] on h2 "AeroPilates Reformer 700" at bounding box center [844, 423] width 263 height 67
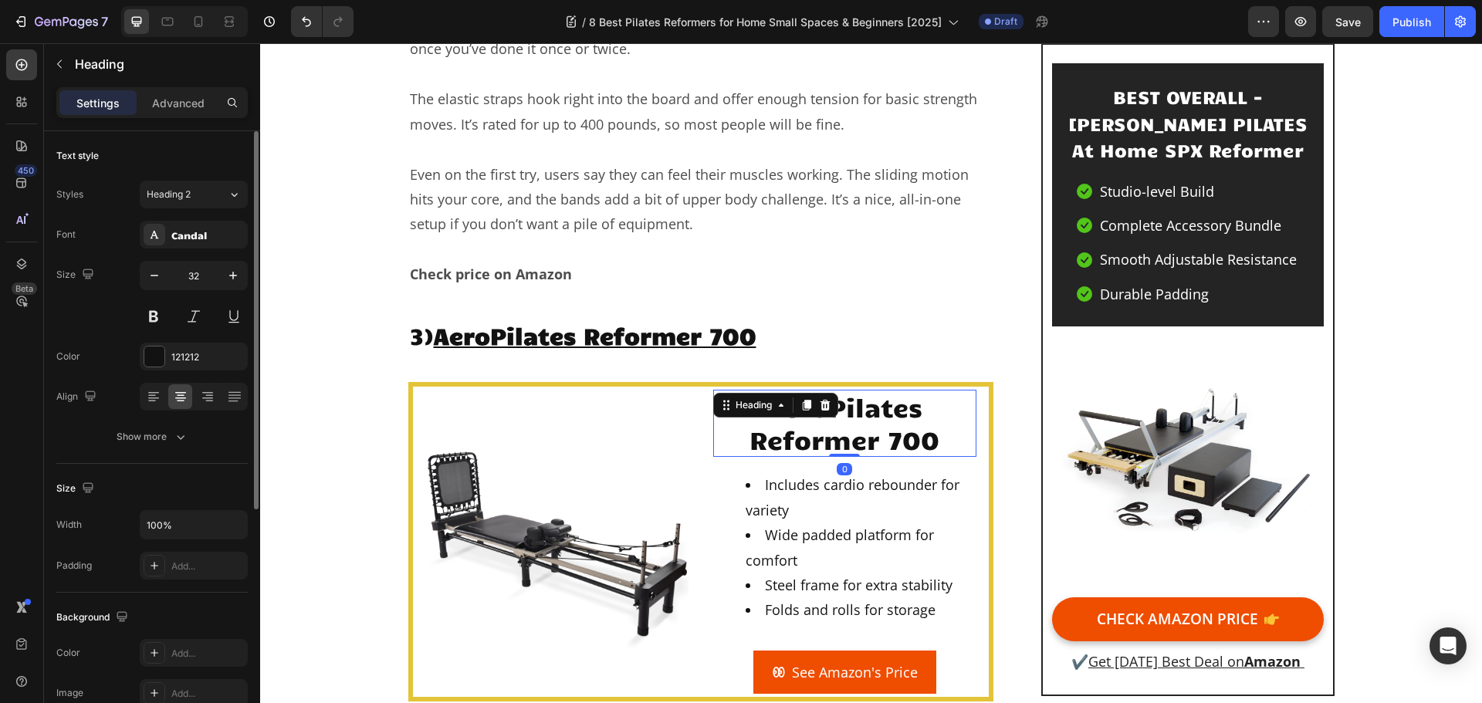
click at [815, 390] on h2 "AeroPilates Reformer 700" at bounding box center [844, 423] width 263 height 67
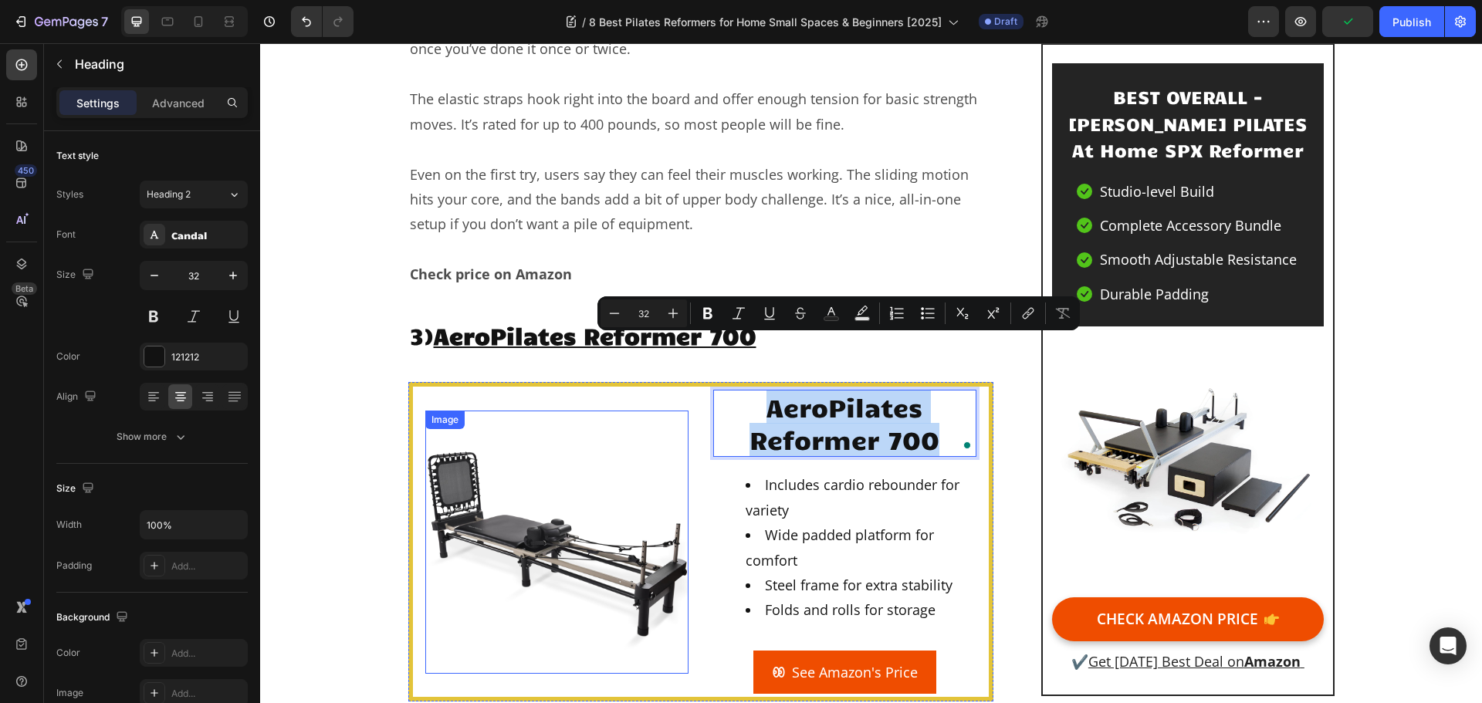
click at [493, 443] on img at bounding box center [556, 542] width 263 height 263
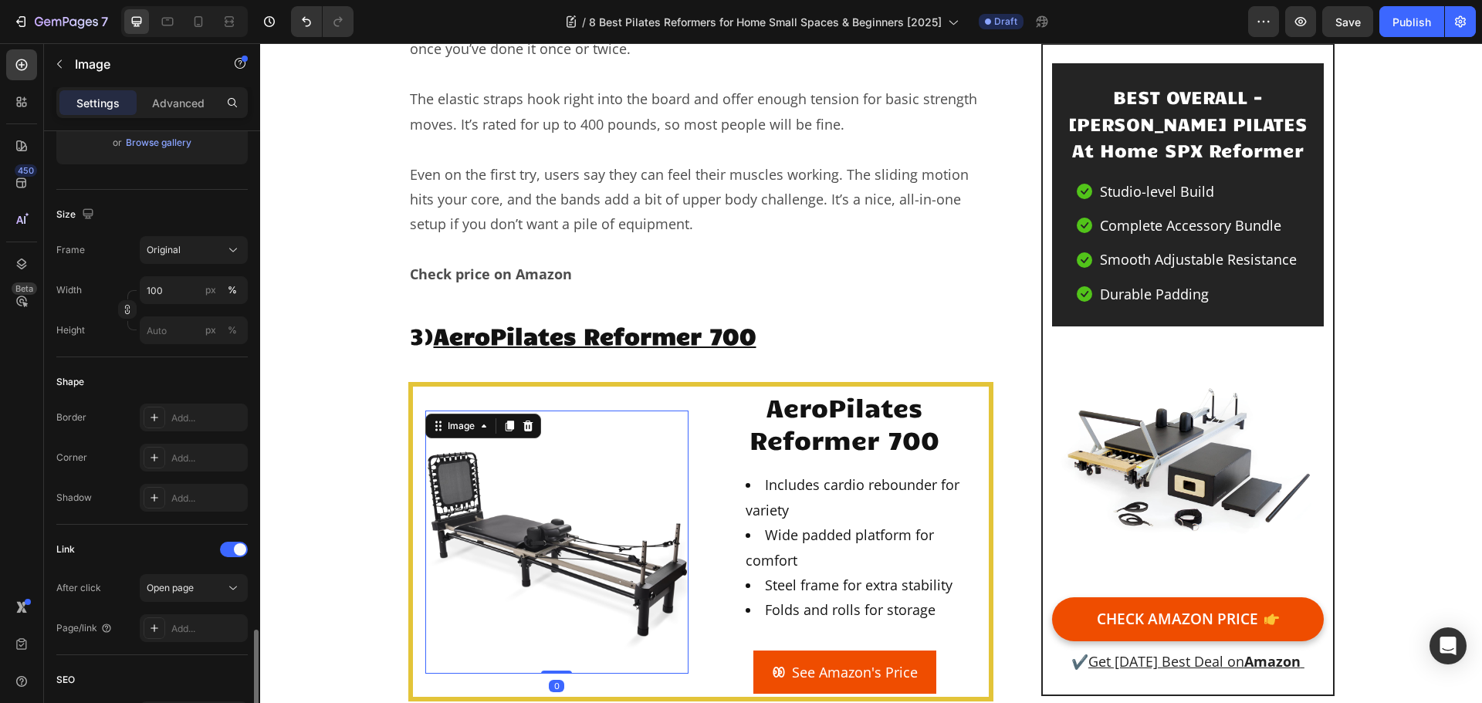
scroll to position [618, 0]
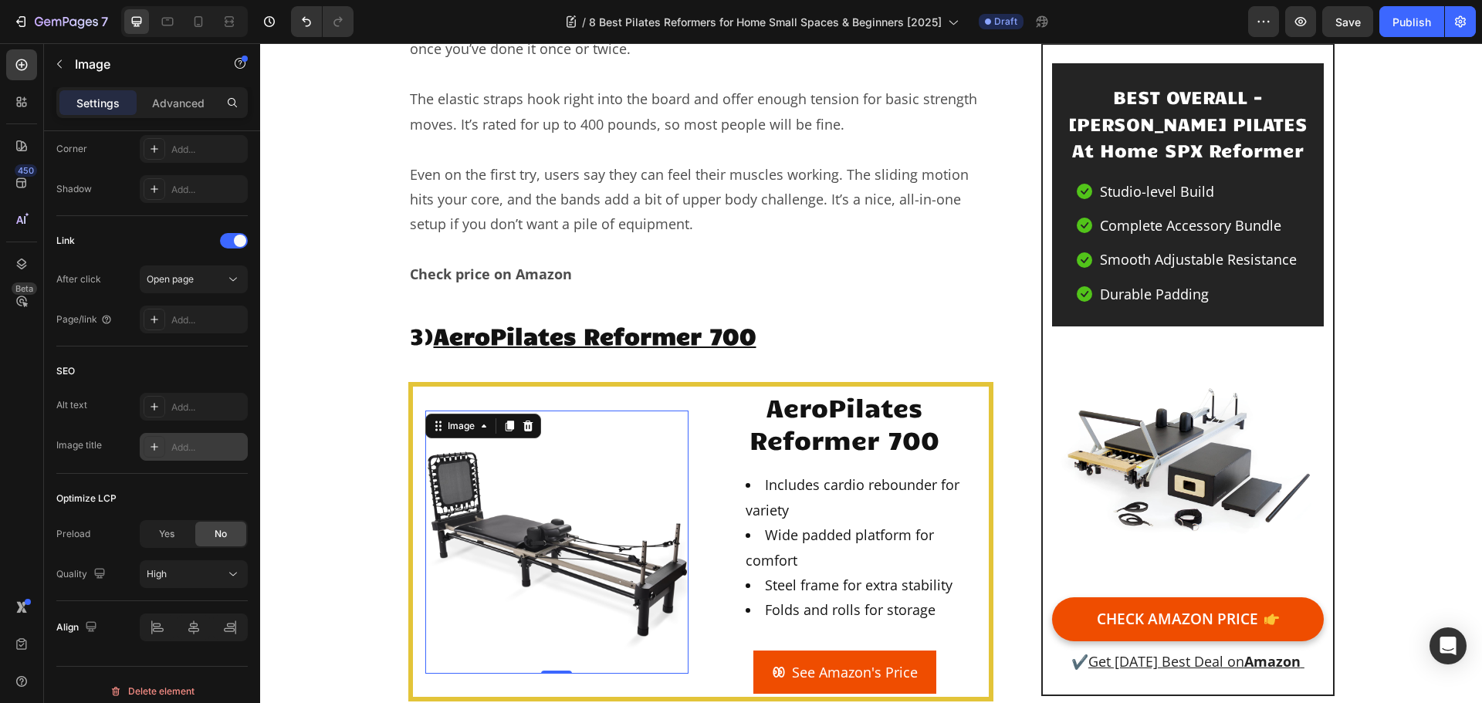
click at [185, 441] on div "Add..." at bounding box center [207, 448] width 73 height 14
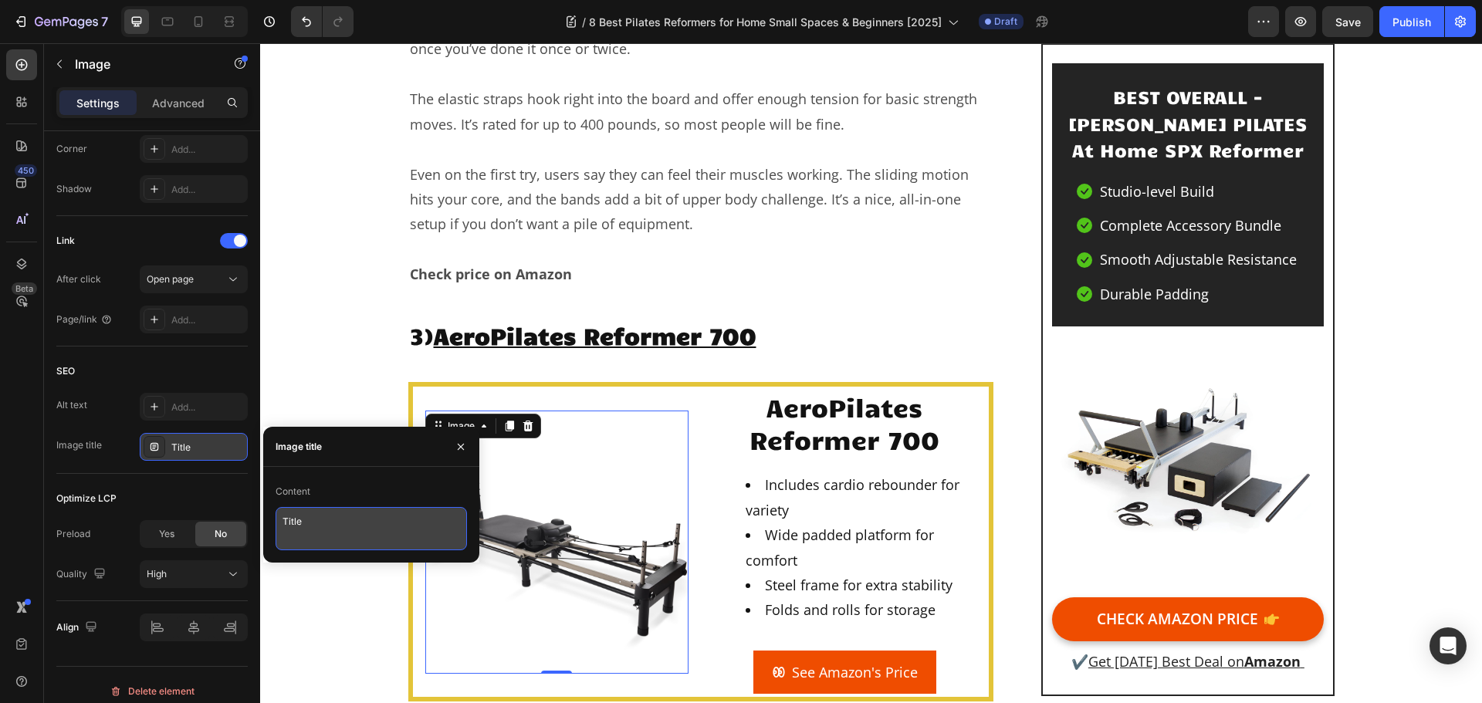
click at [327, 534] on textarea "Title" at bounding box center [371, 528] width 191 height 43
drag, startPoint x: 315, startPoint y: 529, endPoint x: 281, endPoint y: 527, distance: 34.1
click at [281, 527] on textarea "Title" at bounding box center [371, 528] width 191 height 43
paste textarea "AeroPilates Reformer 700"
type textarea "AeroPilates Reformer 700"
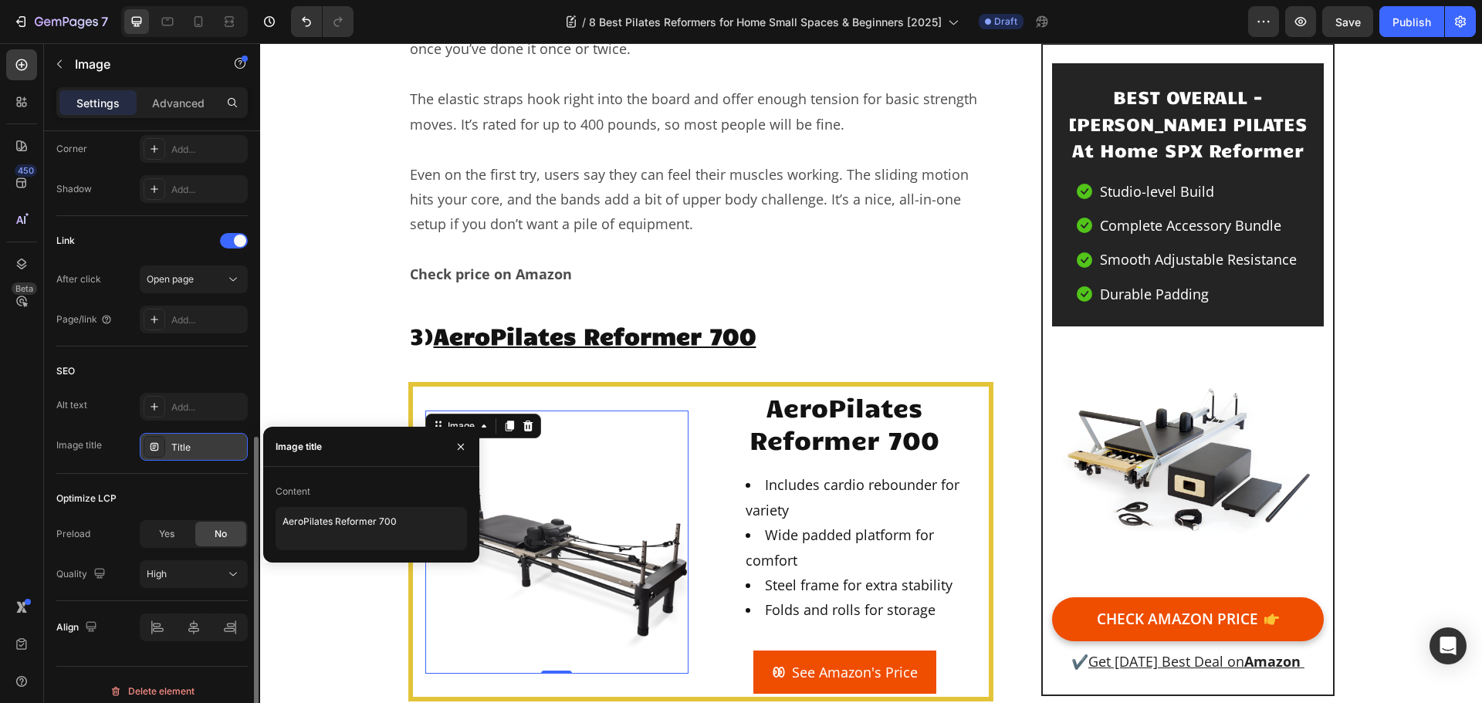
click at [210, 373] on div "SEO" at bounding box center [151, 371] width 191 height 25
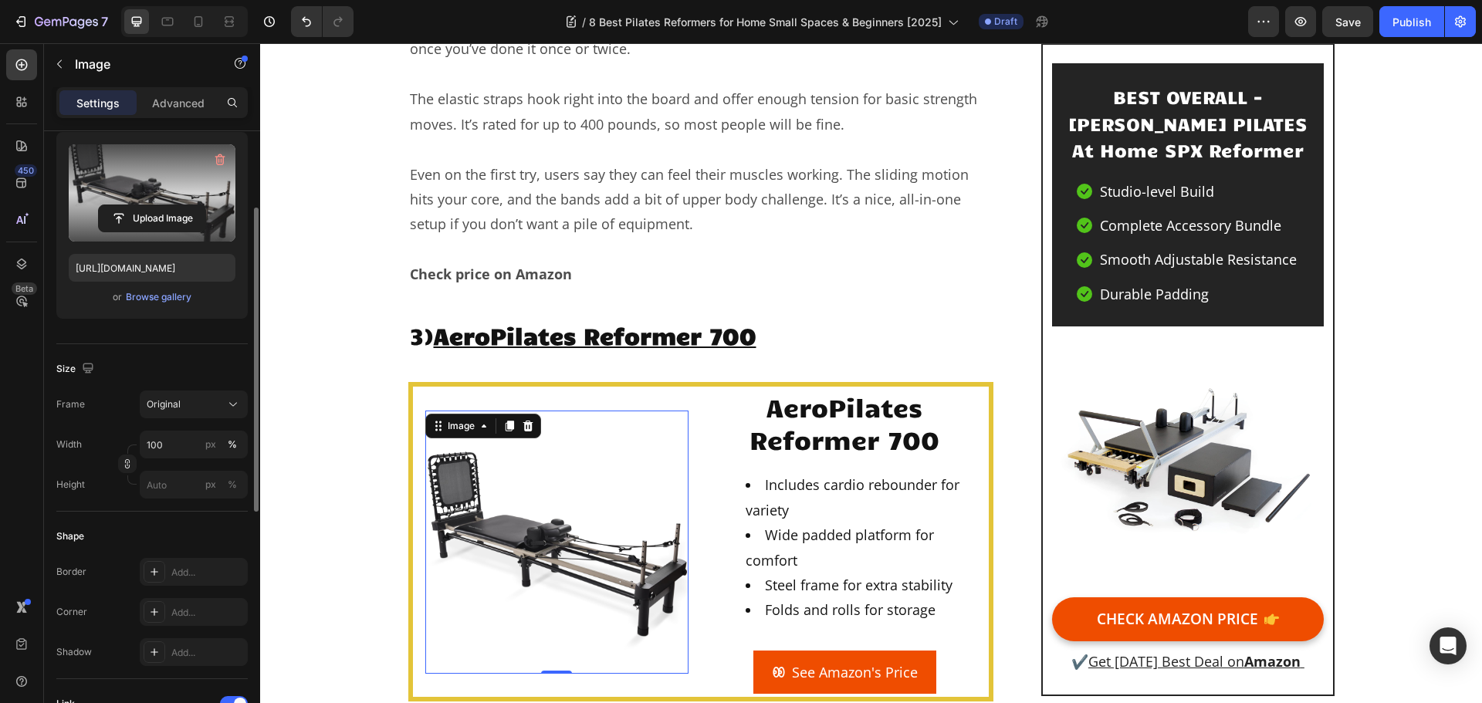
scroll to position [0, 0]
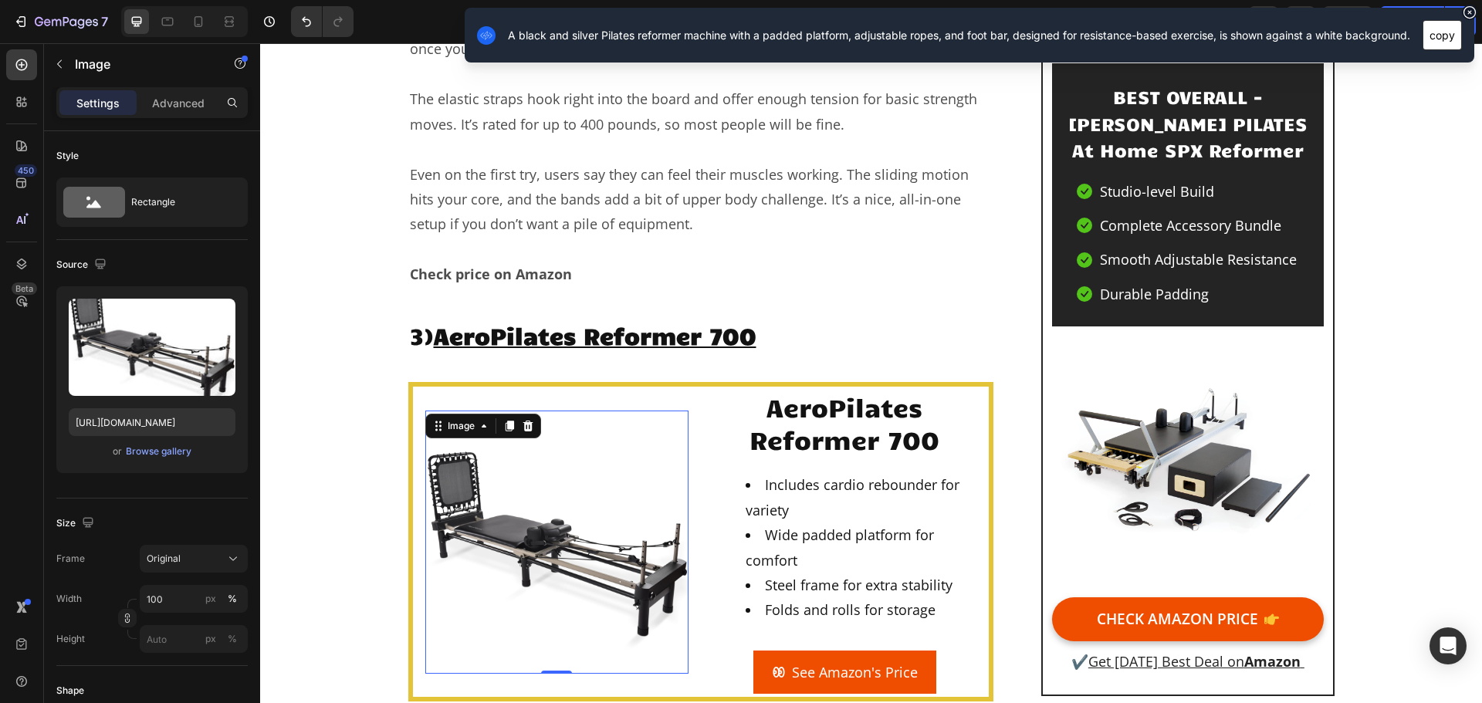
click at [1448, 36] on button "copy" at bounding box center [1442, 35] width 39 height 30
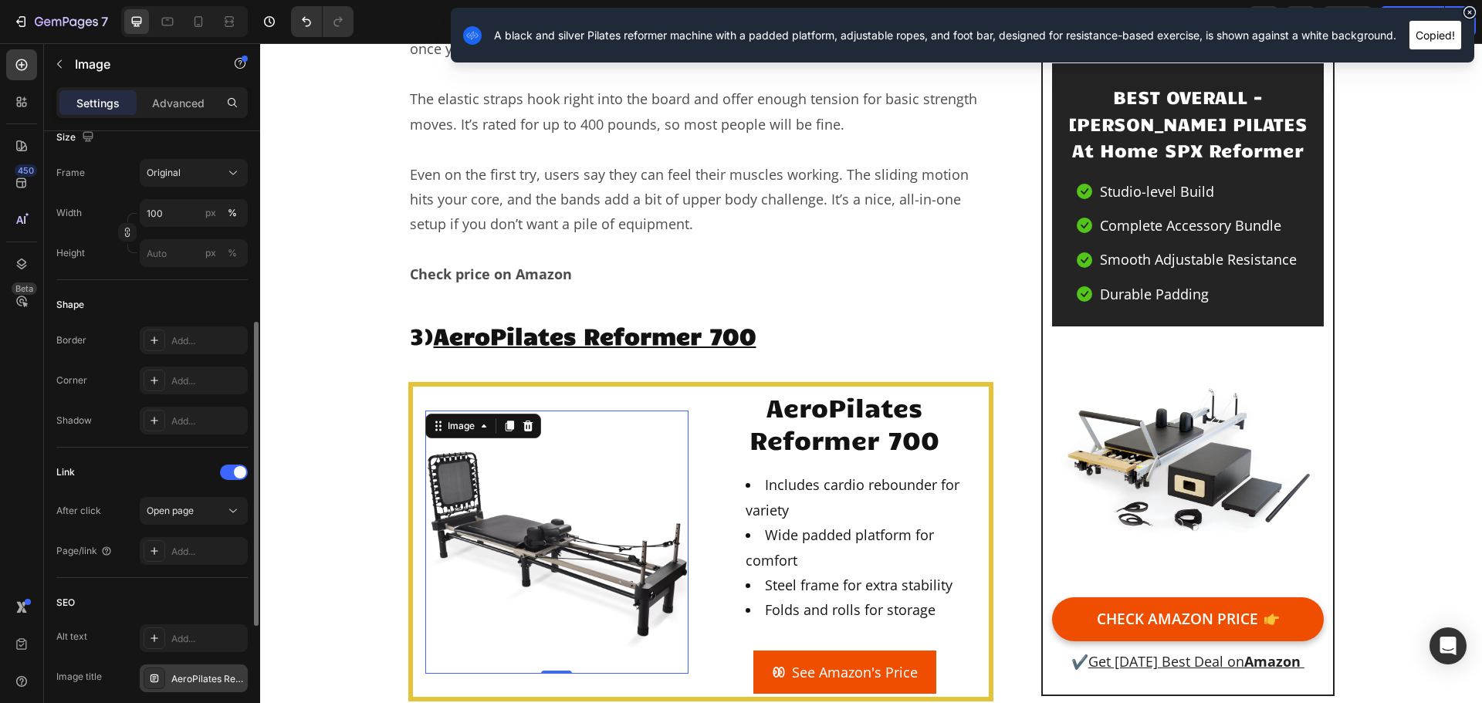
scroll to position [630, 0]
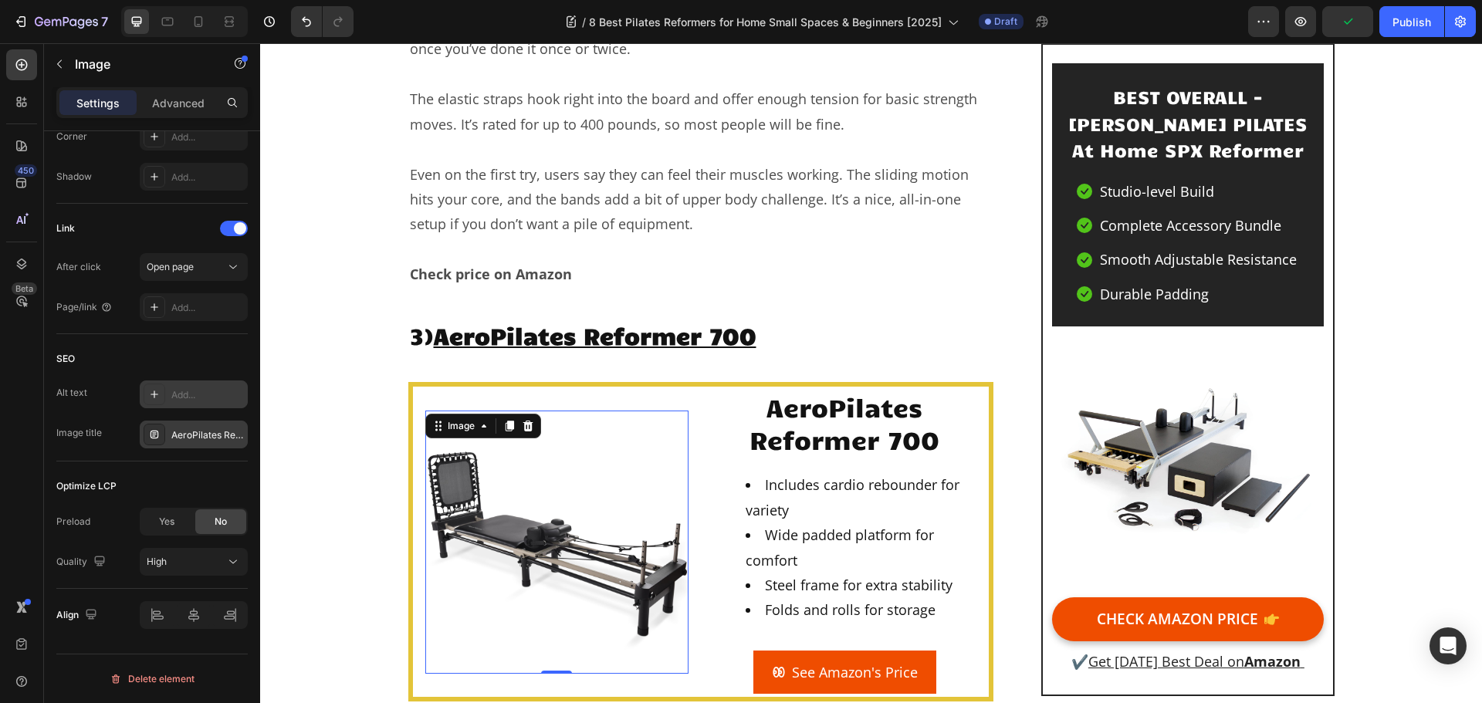
click at [183, 399] on div "Add..." at bounding box center [207, 395] width 73 height 14
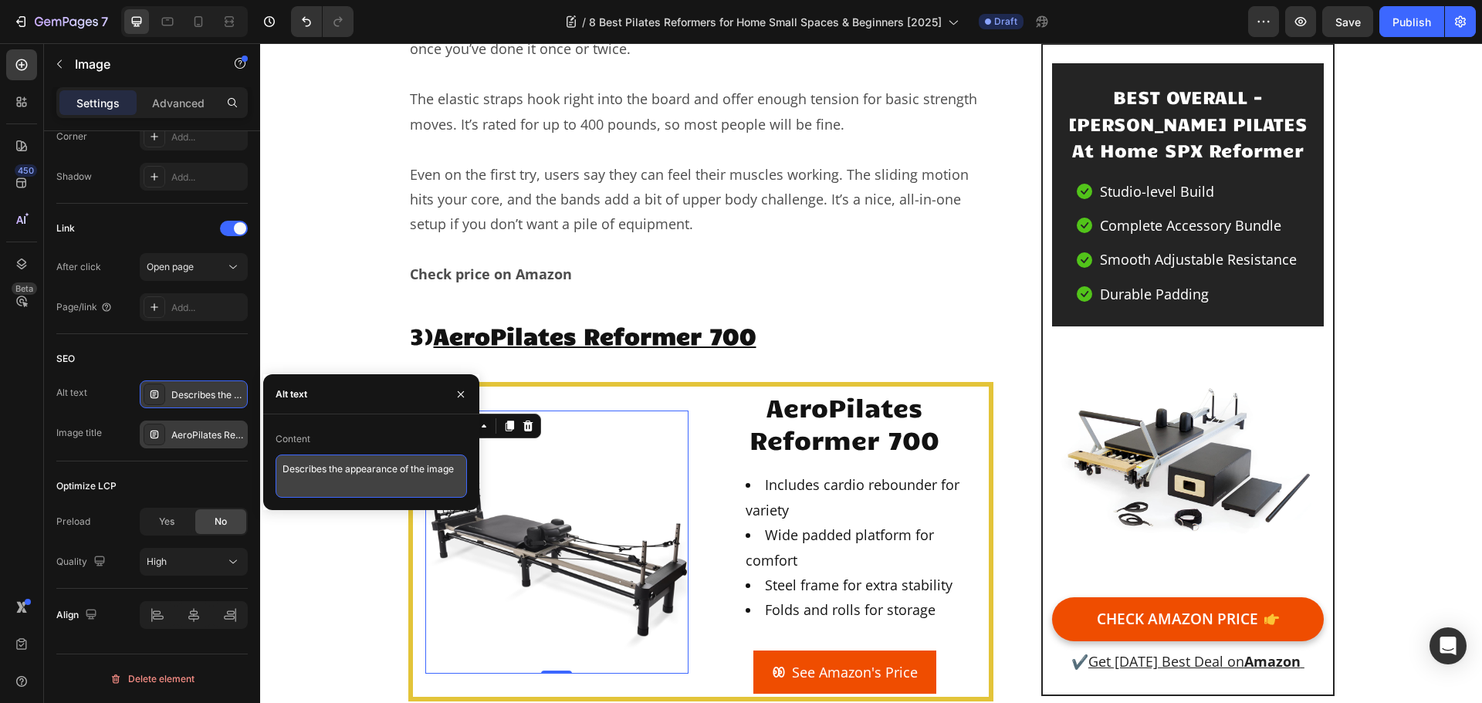
click at [319, 486] on textarea "Describes the appearance of the image" at bounding box center [371, 476] width 191 height 43
paste textarea "A black and silver Pilates reformer machine with a padded platform, adjustable …"
type textarea "A black and silver Pilates reformer machine with a padded platform, adjustable …"
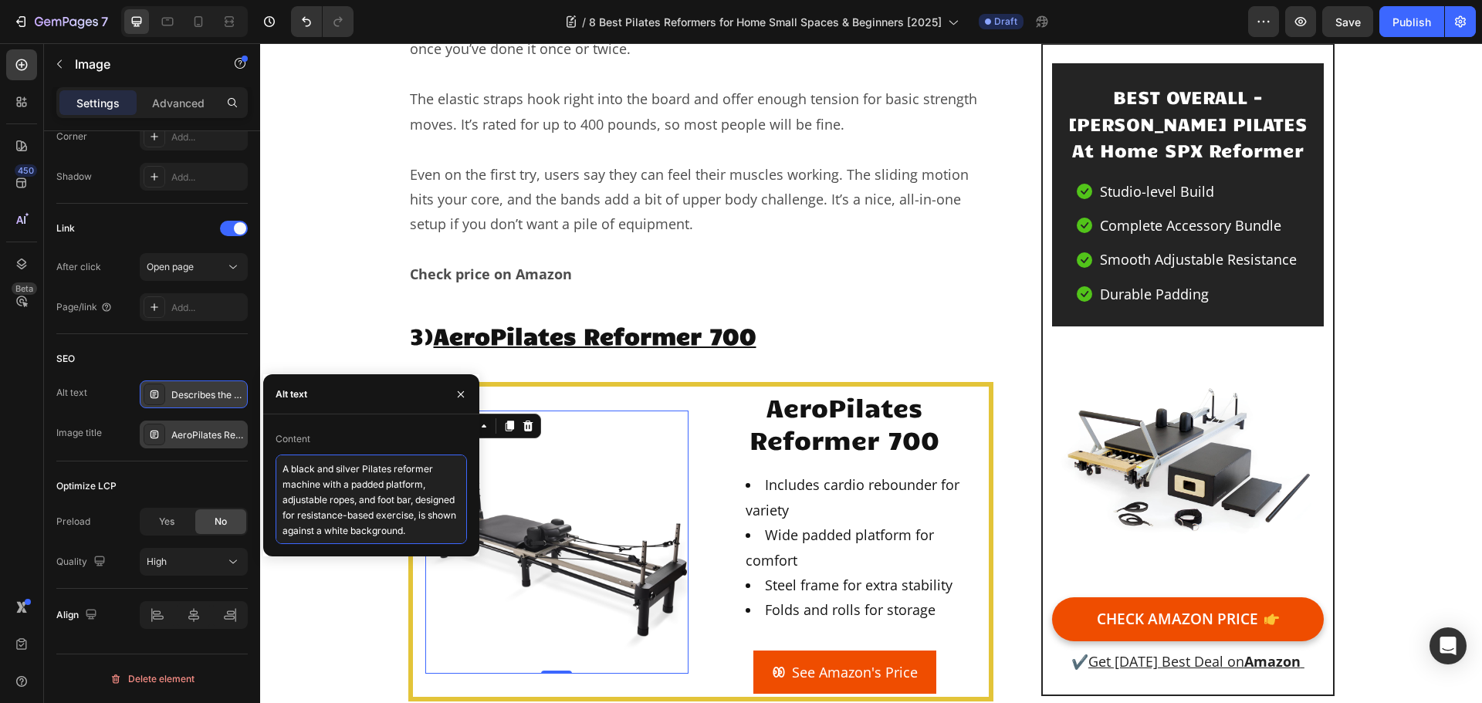
scroll to position [8, 0]
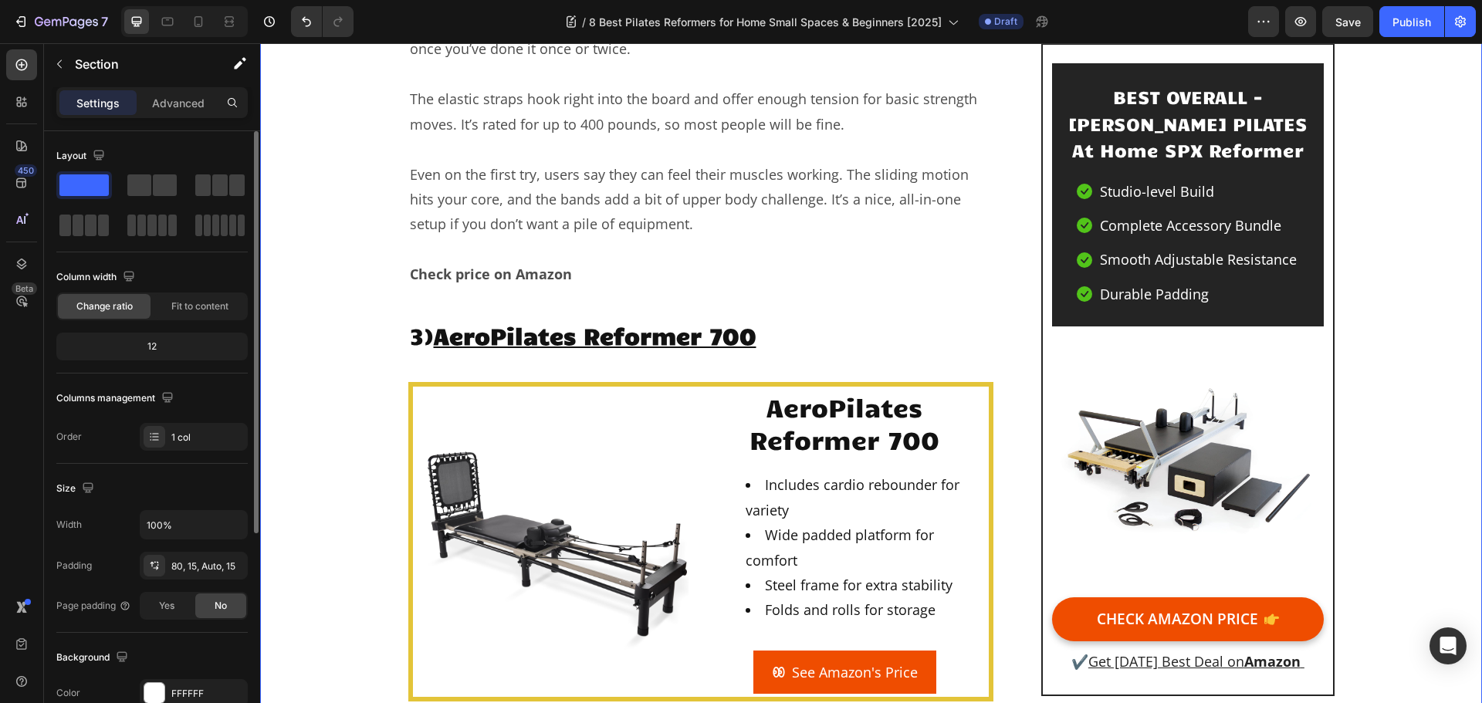
scroll to position [326, 0]
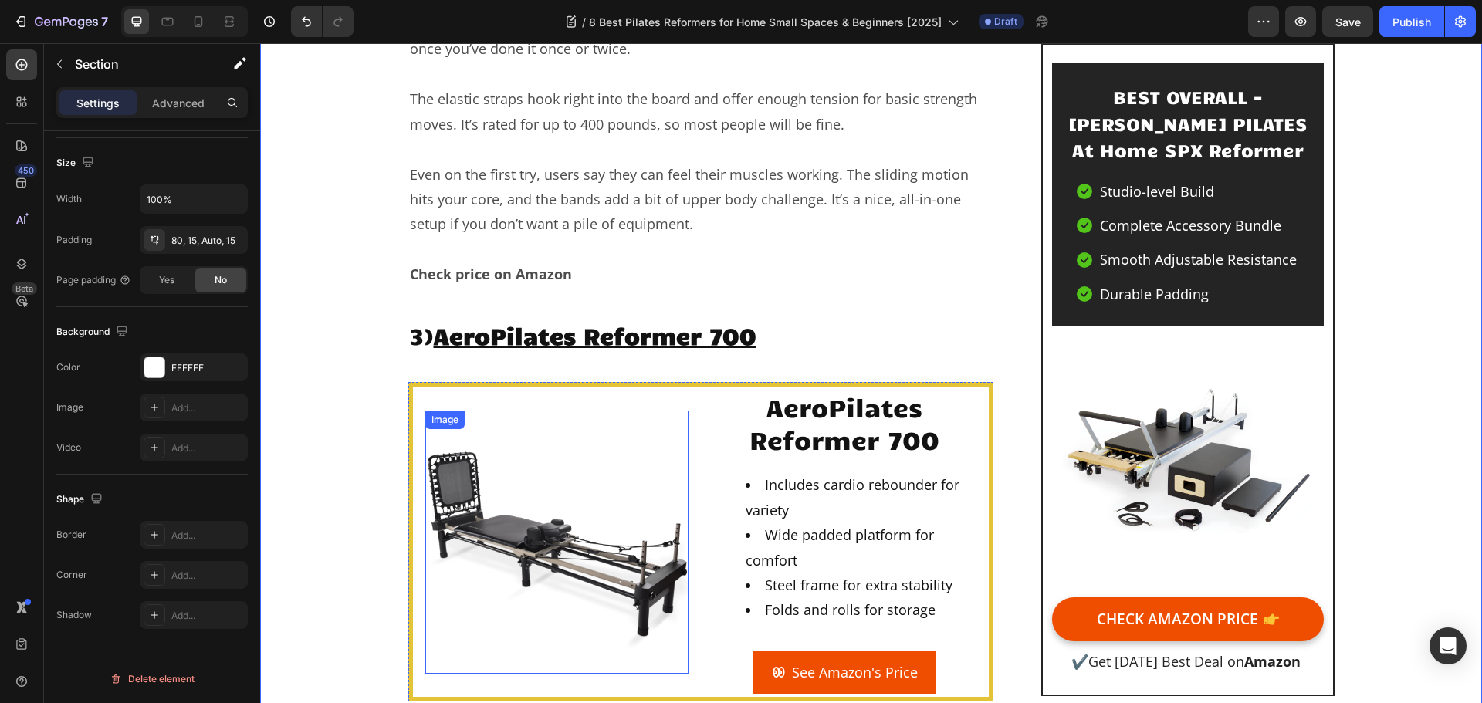
click at [496, 479] on img at bounding box center [556, 542] width 263 height 263
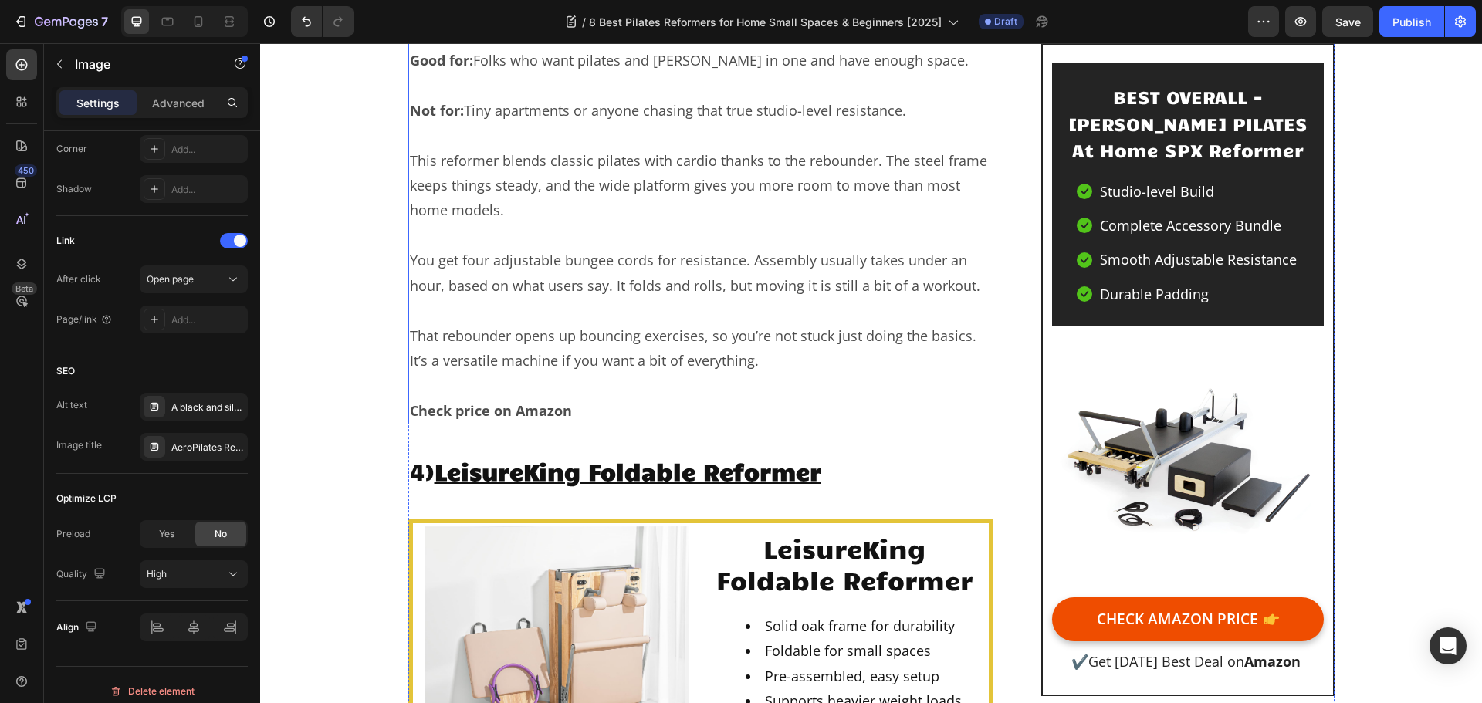
scroll to position [6486, 0]
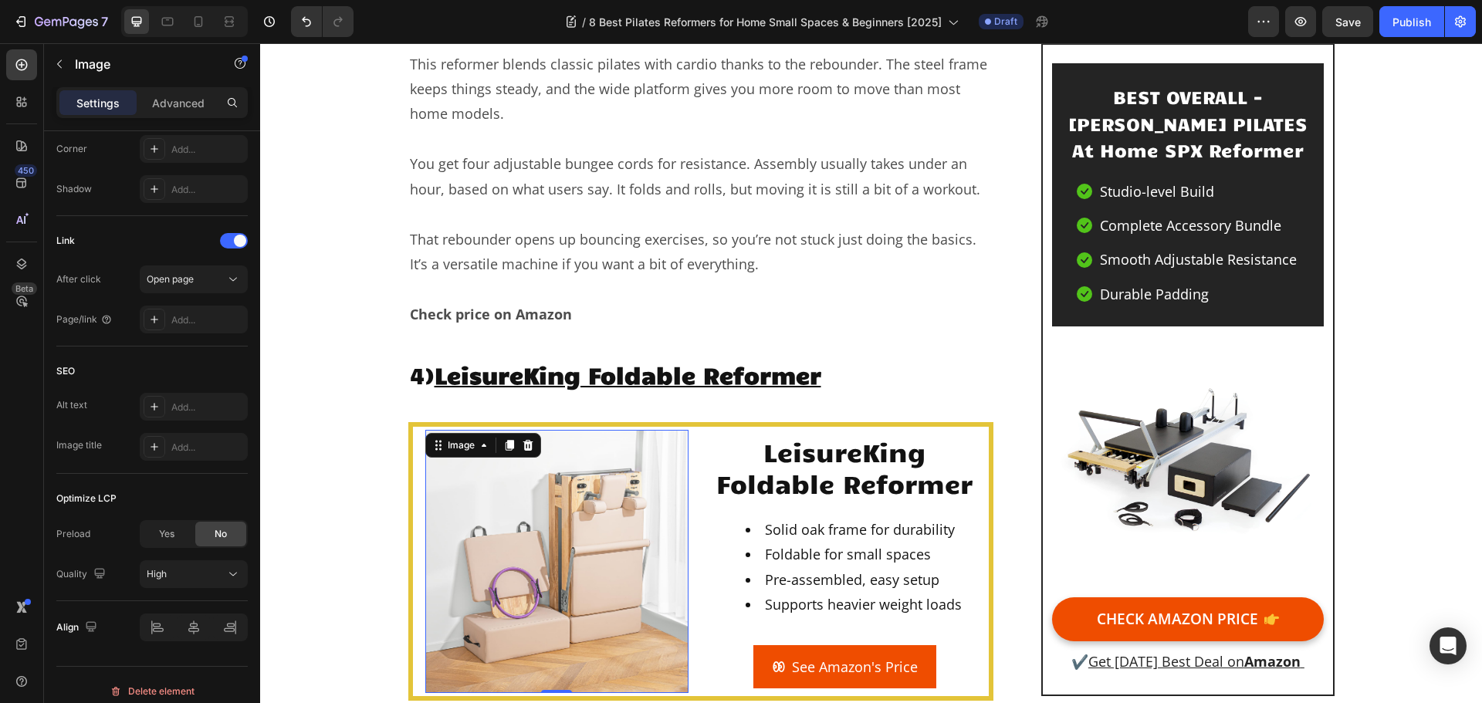
click at [551, 522] on img at bounding box center [556, 561] width 263 height 263
click at [553, 494] on img at bounding box center [556, 561] width 263 height 263
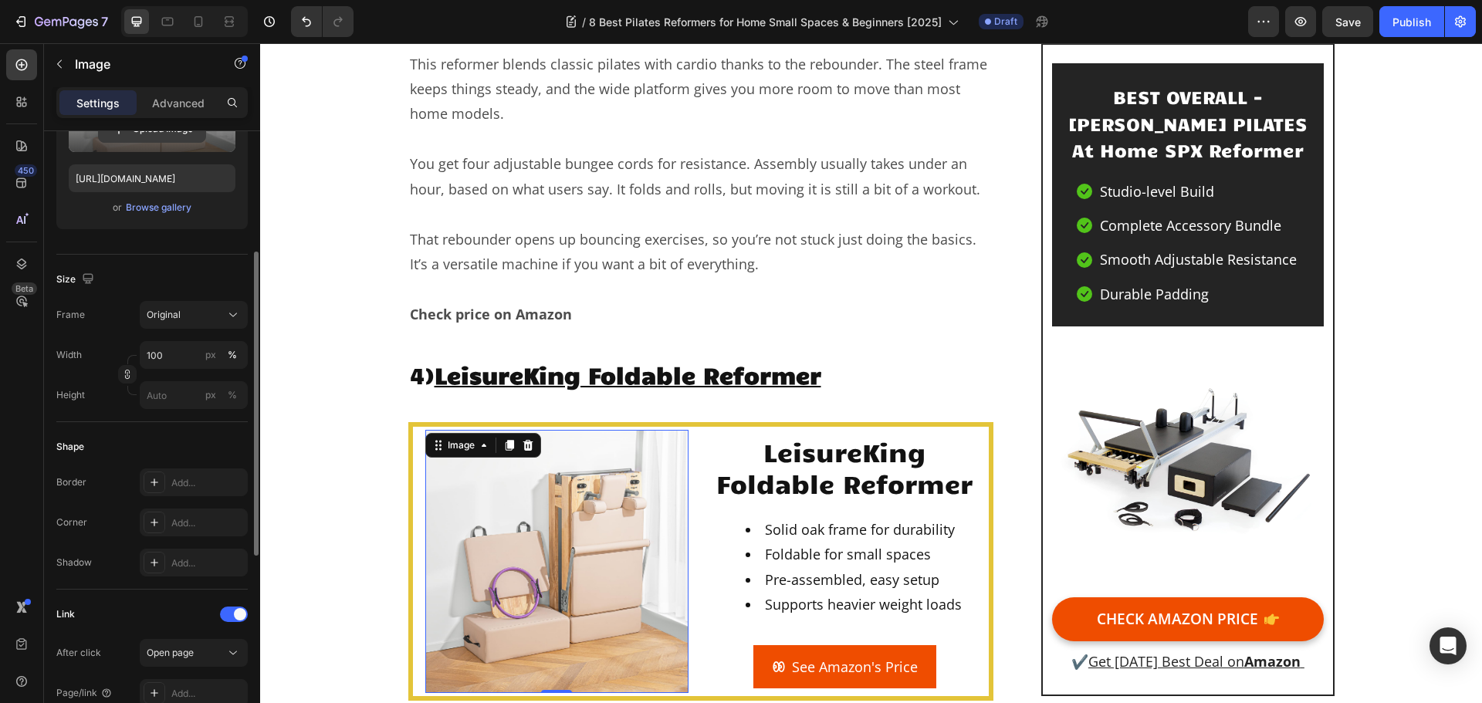
scroll to position [12, 0]
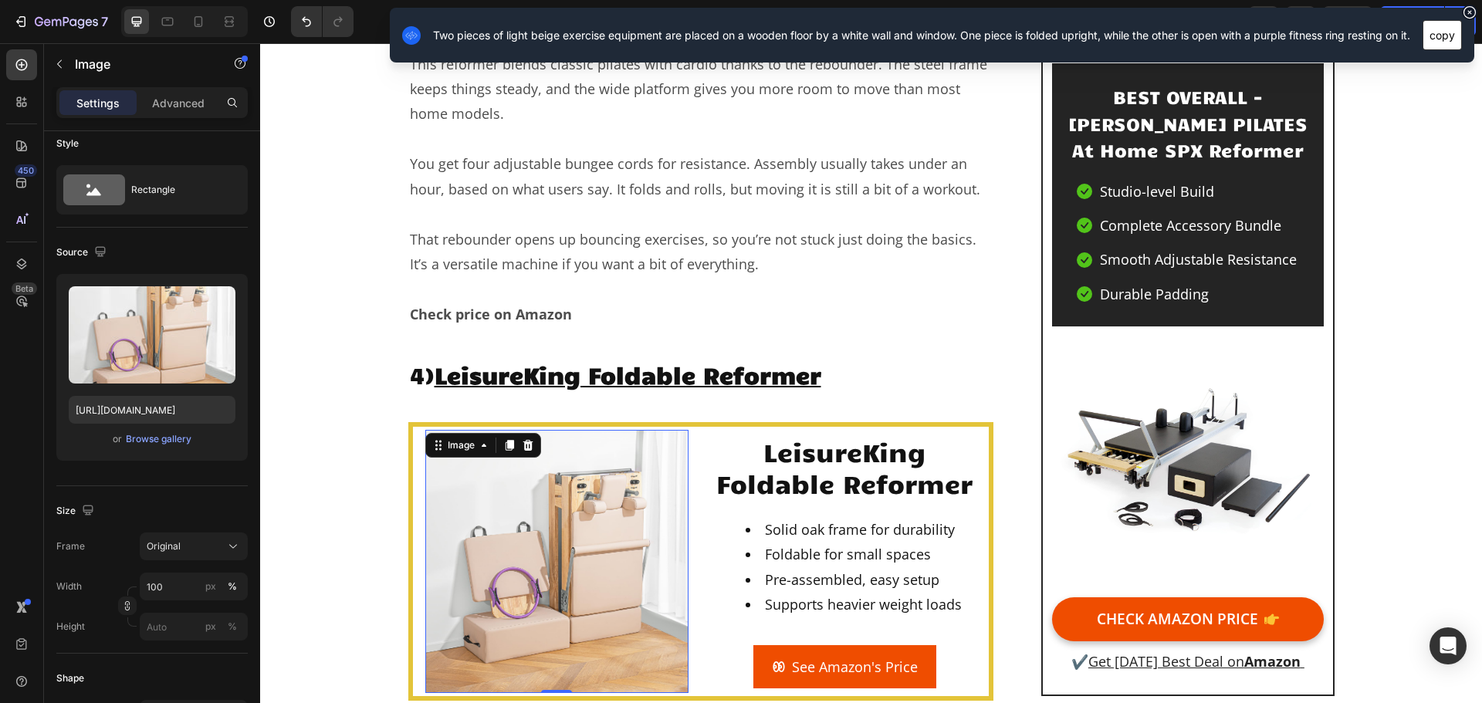
click at [1434, 37] on button "copy" at bounding box center [1442, 35] width 39 height 30
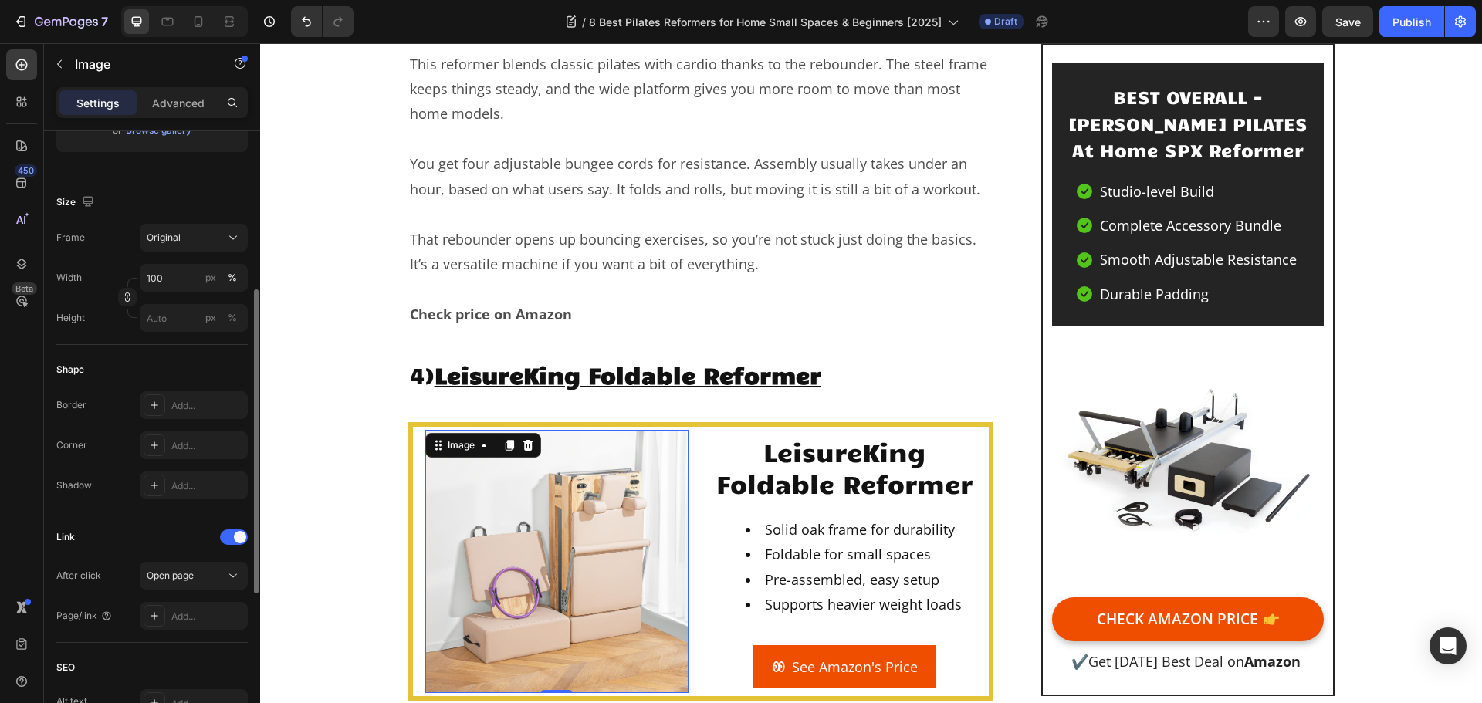
scroll to position [90, 0]
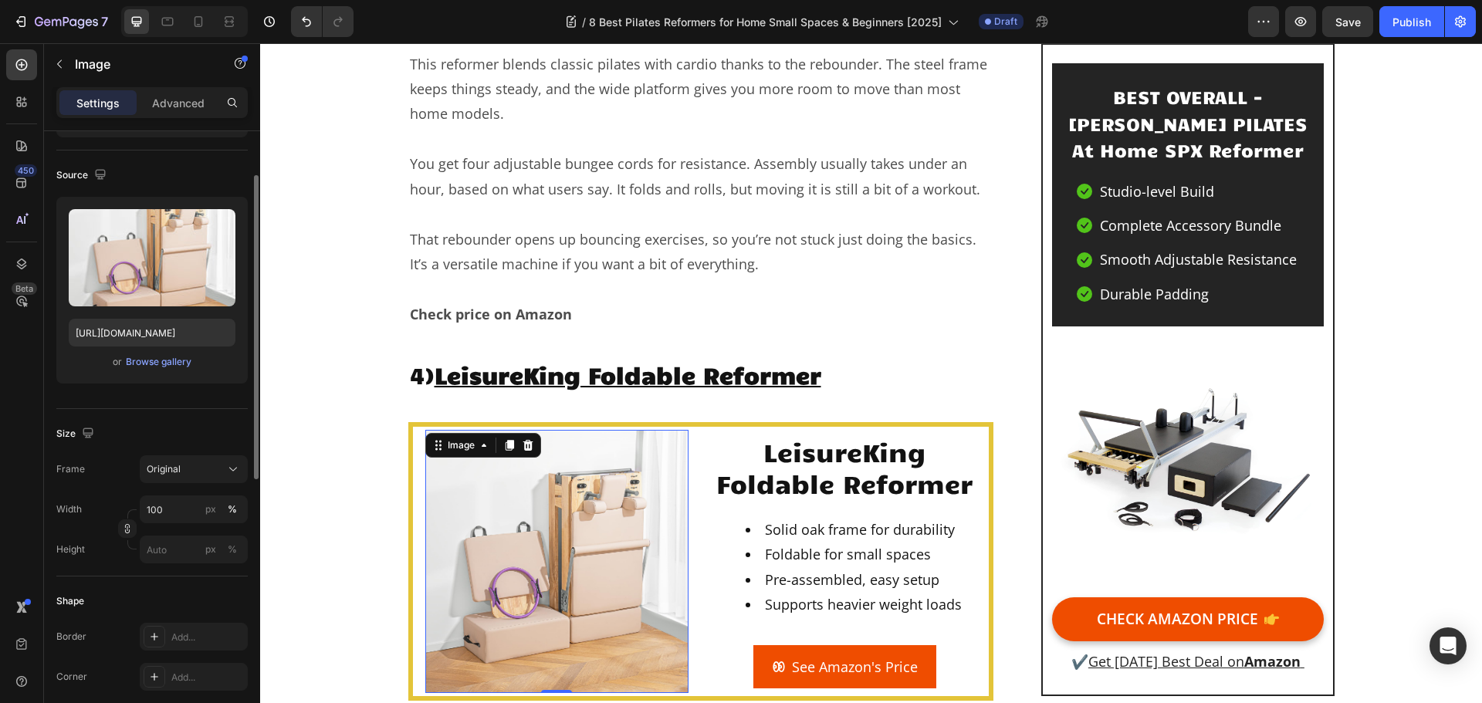
click at [575, 493] on img at bounding box center [556, 561] width 263 height 263
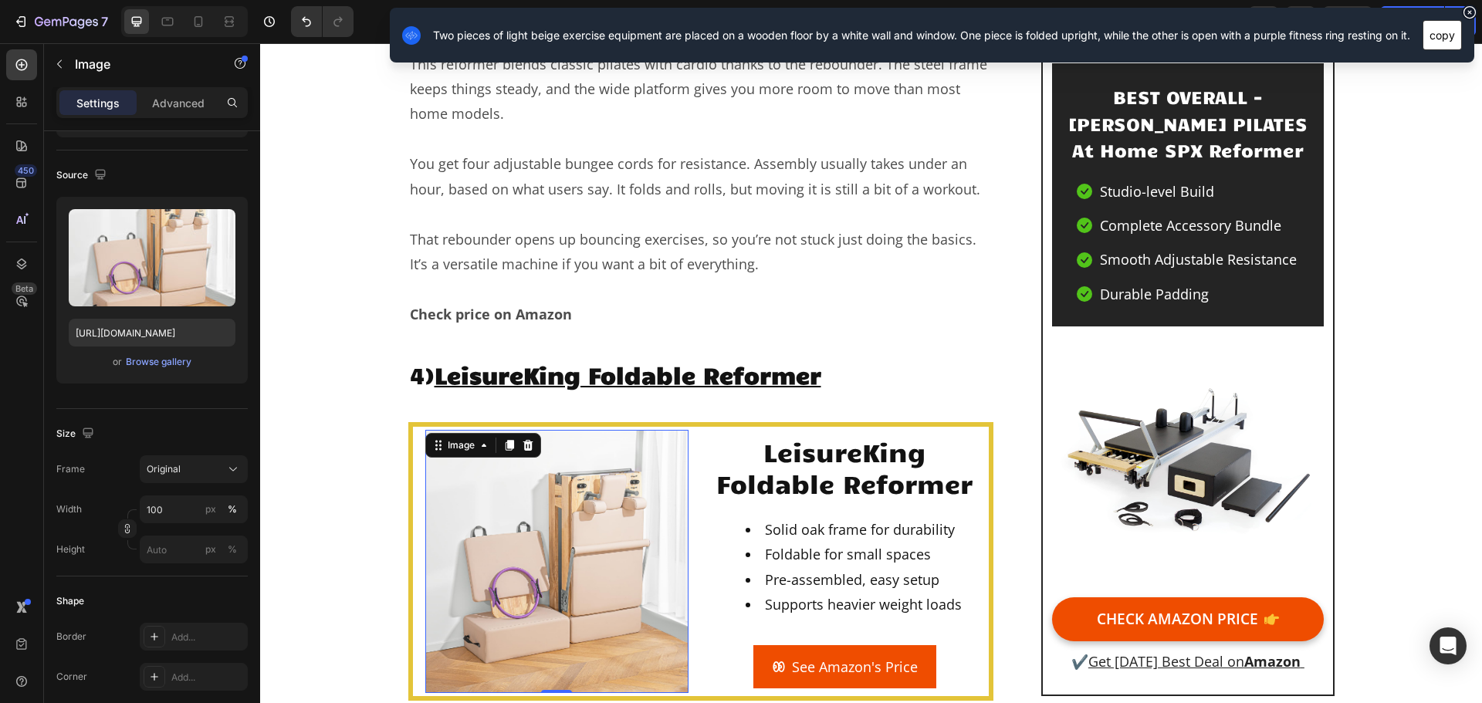
click at [1454, 36] on button "copy" at bounding box center [1442, 35] width 39 height 30
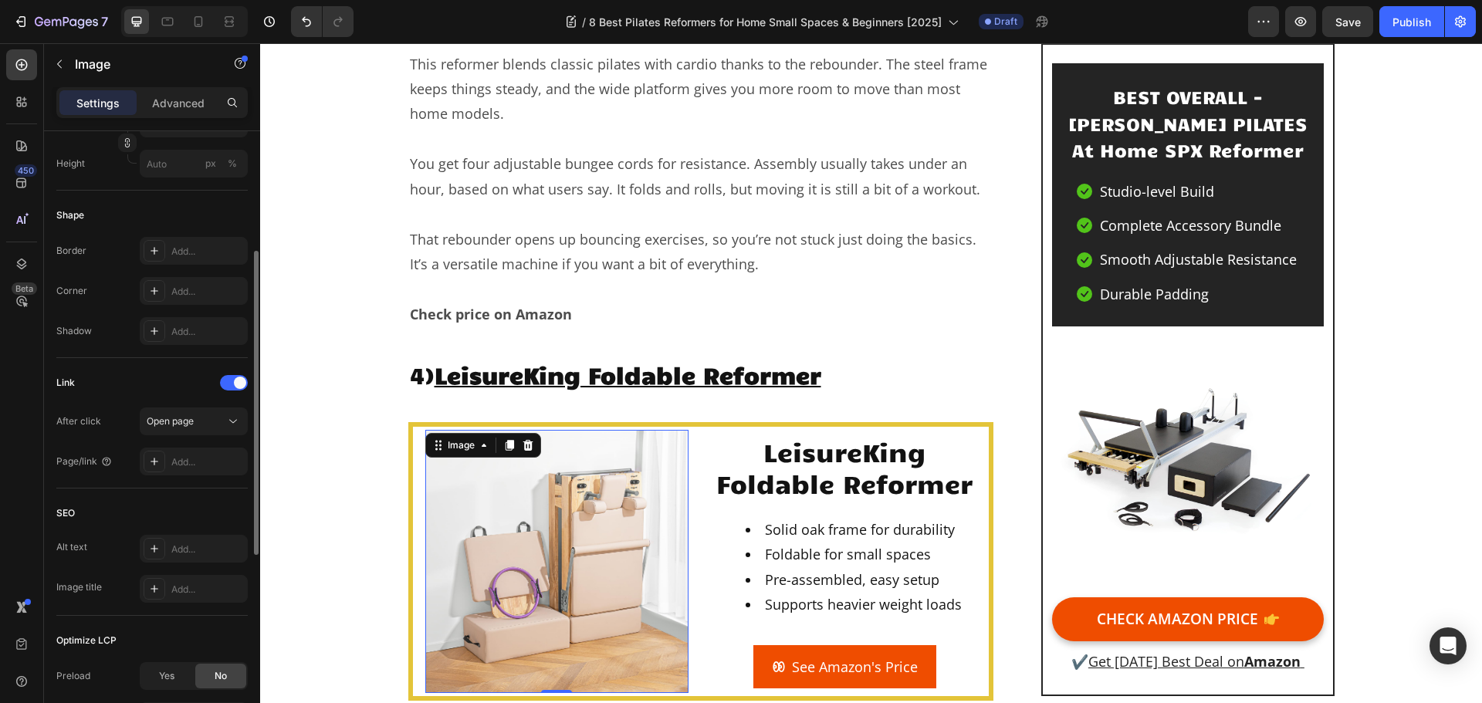
scroll to position [553, 0]
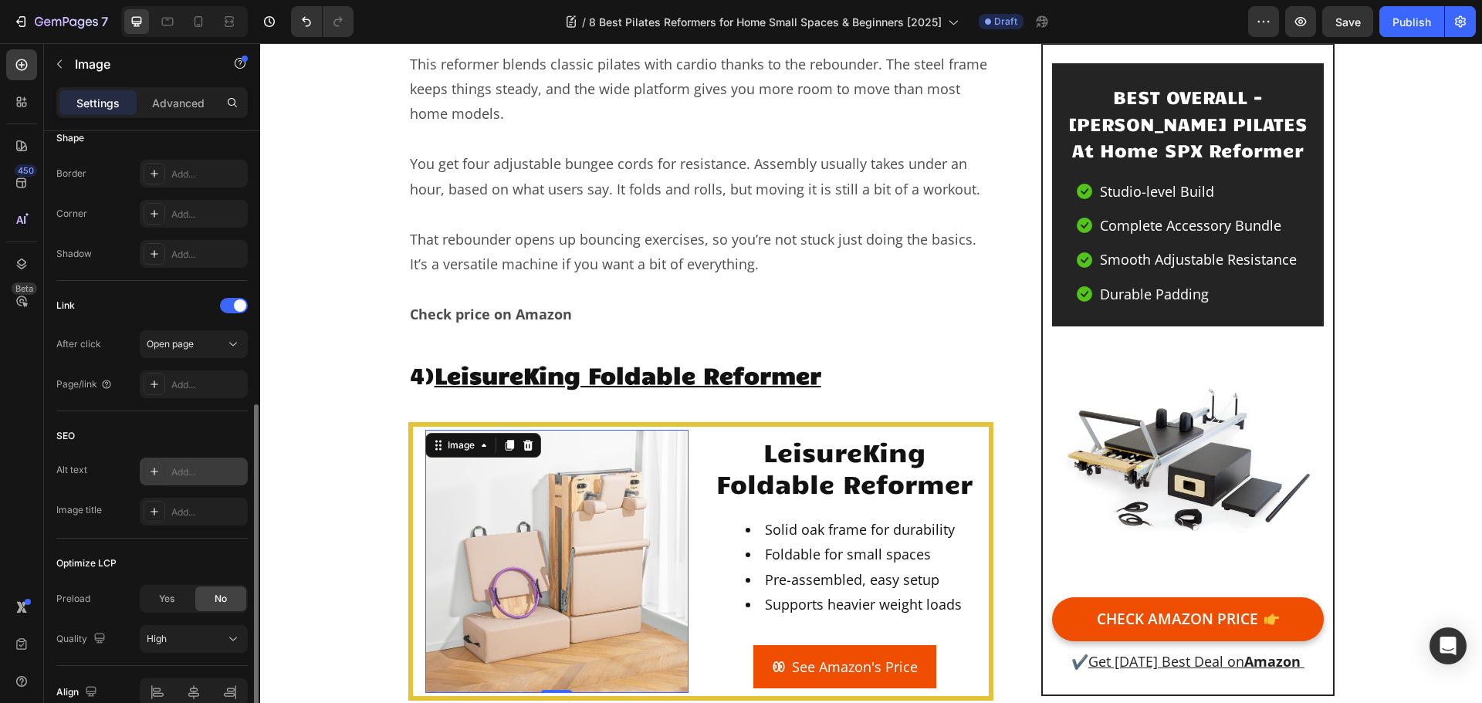
click at [181, 477] on div "Add..." at bounding box center [207, 473] width 73 height 14
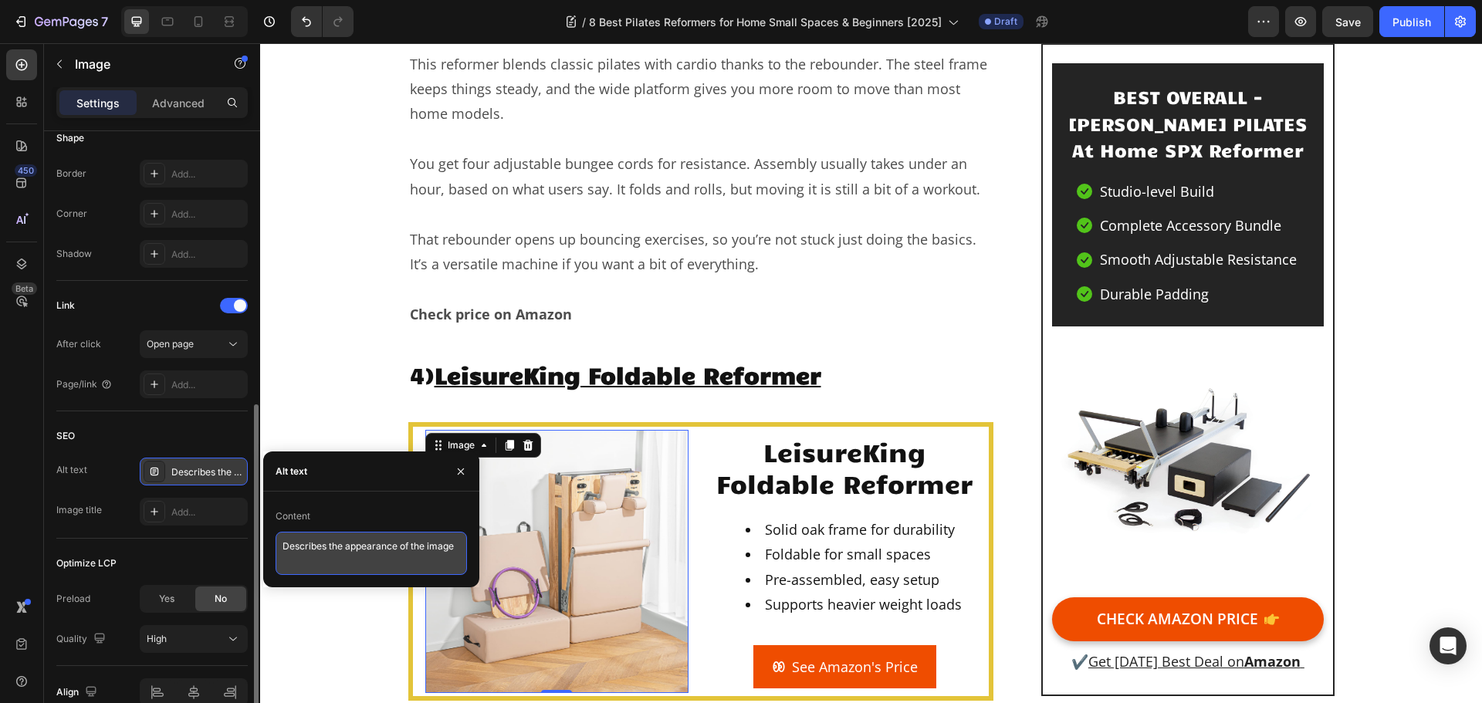
click at [317, 536] on textarea "Describes the appearance of the image" at bounding box center [371, 553] width 191 height 43
paste textarea "Two pieces of light beige exercise equipment are placed on a wooden floor by a …"
type textarea "Two pieces of light beige exercise equipment are placed on a wooden floor by a …"
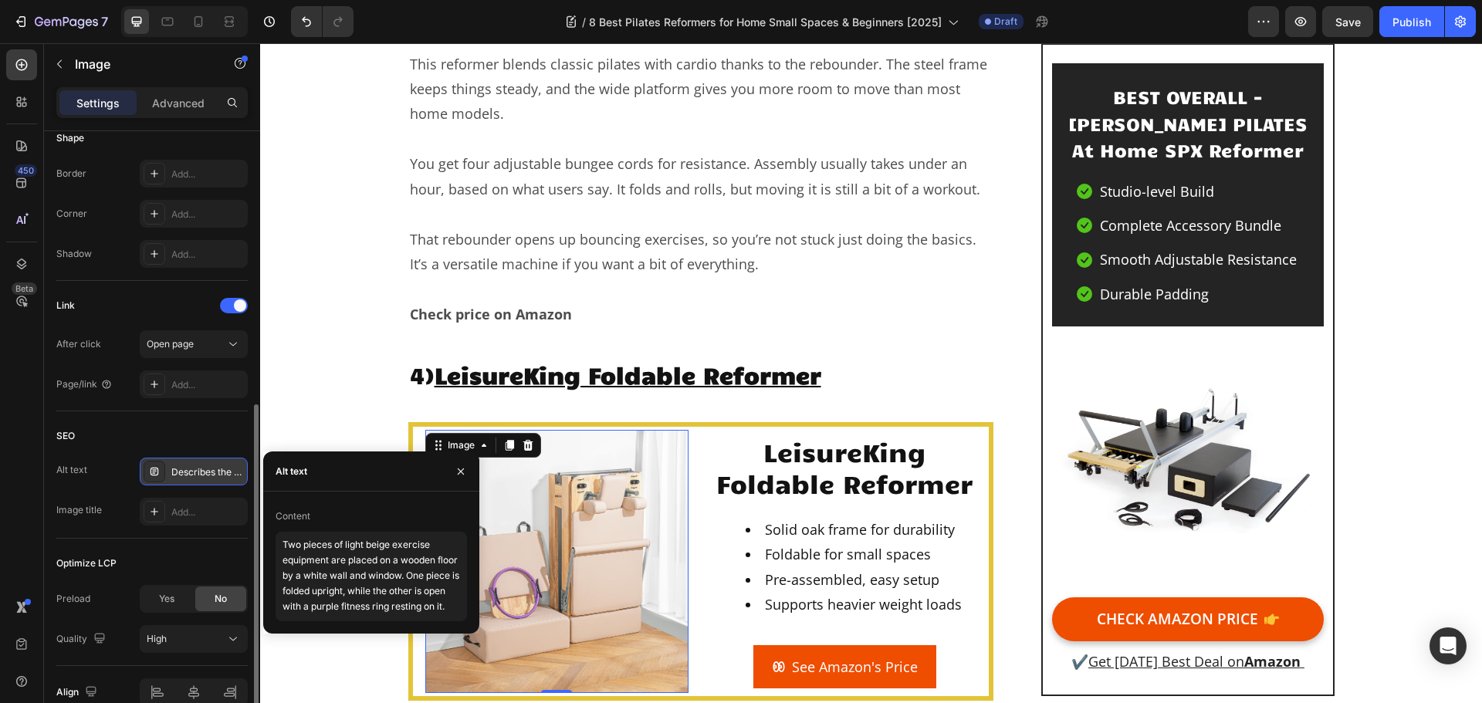
click at [197, 425] on div "SEO" at bounding box center [151, 436] width 191 height 25
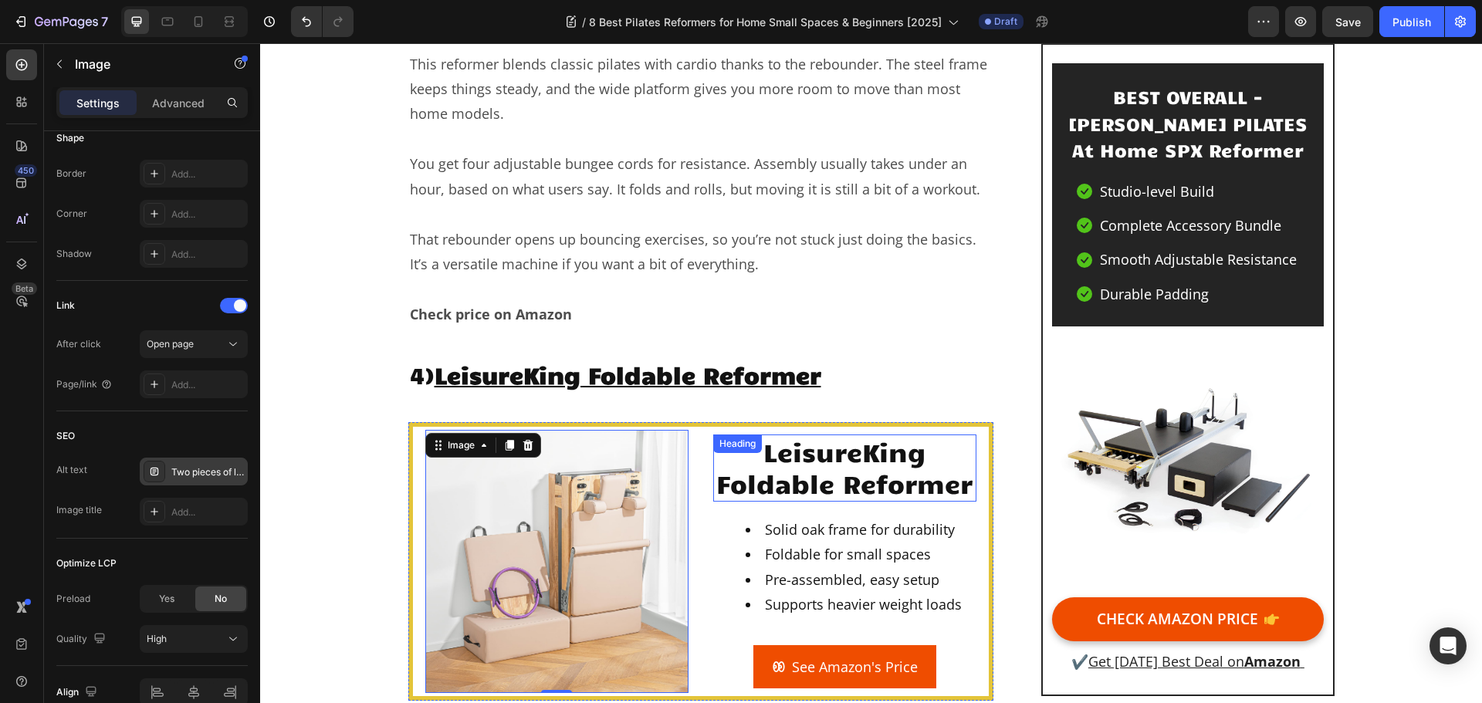
click at [762, 435] on h2 "LeisureKing Foldable Reformer" at bounding box center [844, 468] width 263 height 67
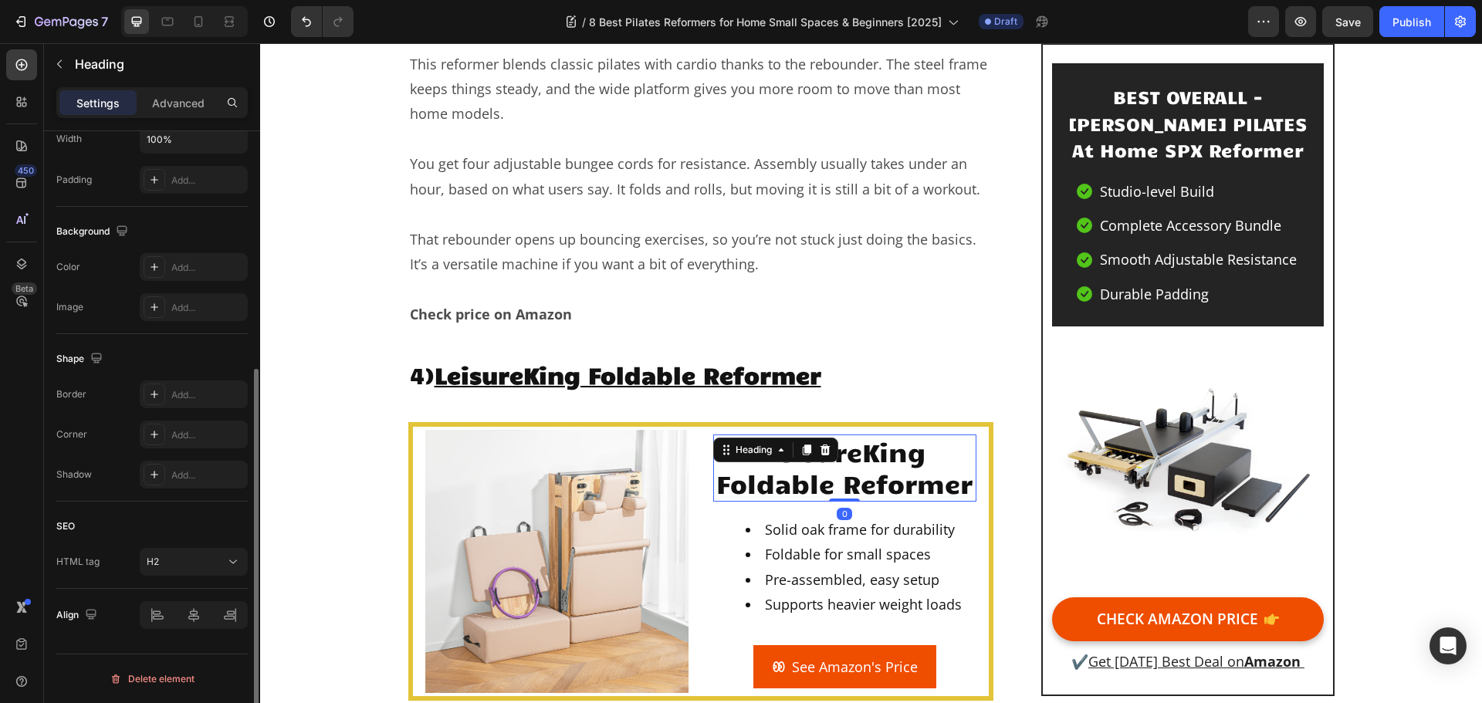
scroll to position [0, 0]
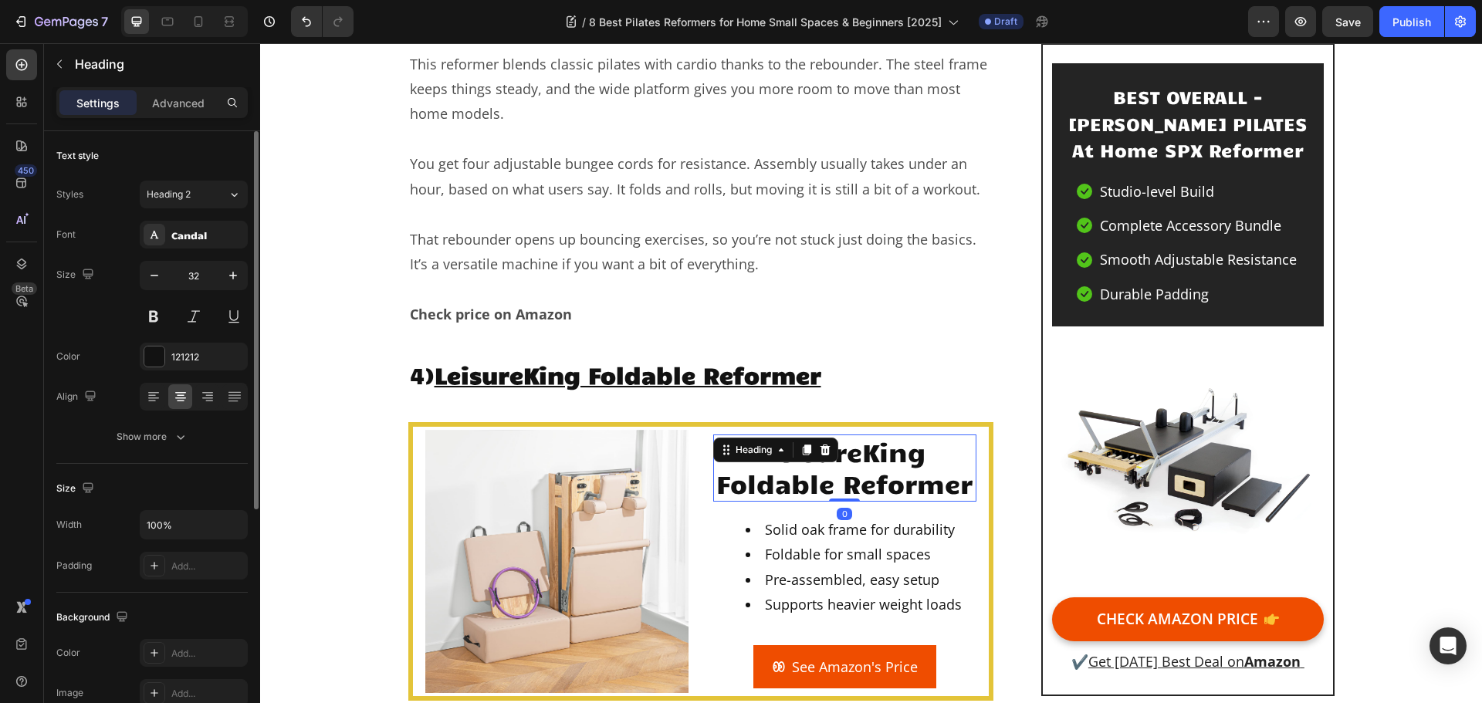
click at [763, 435] on h2 "LeisureKing Foldable Reformer" at bounding box center [844, 468] width 263 height 67
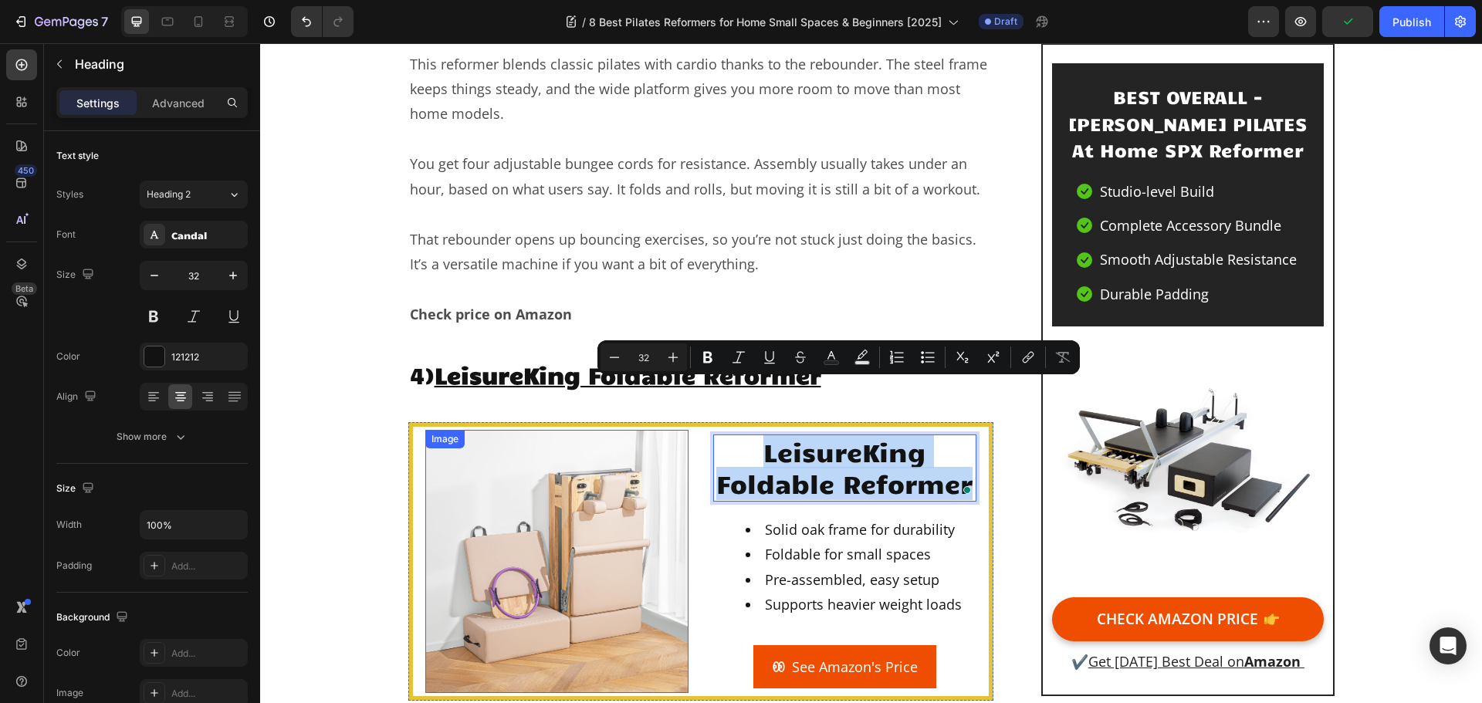
click at [483, 530] on img at bounding box center [556, 561] width 263 height 263
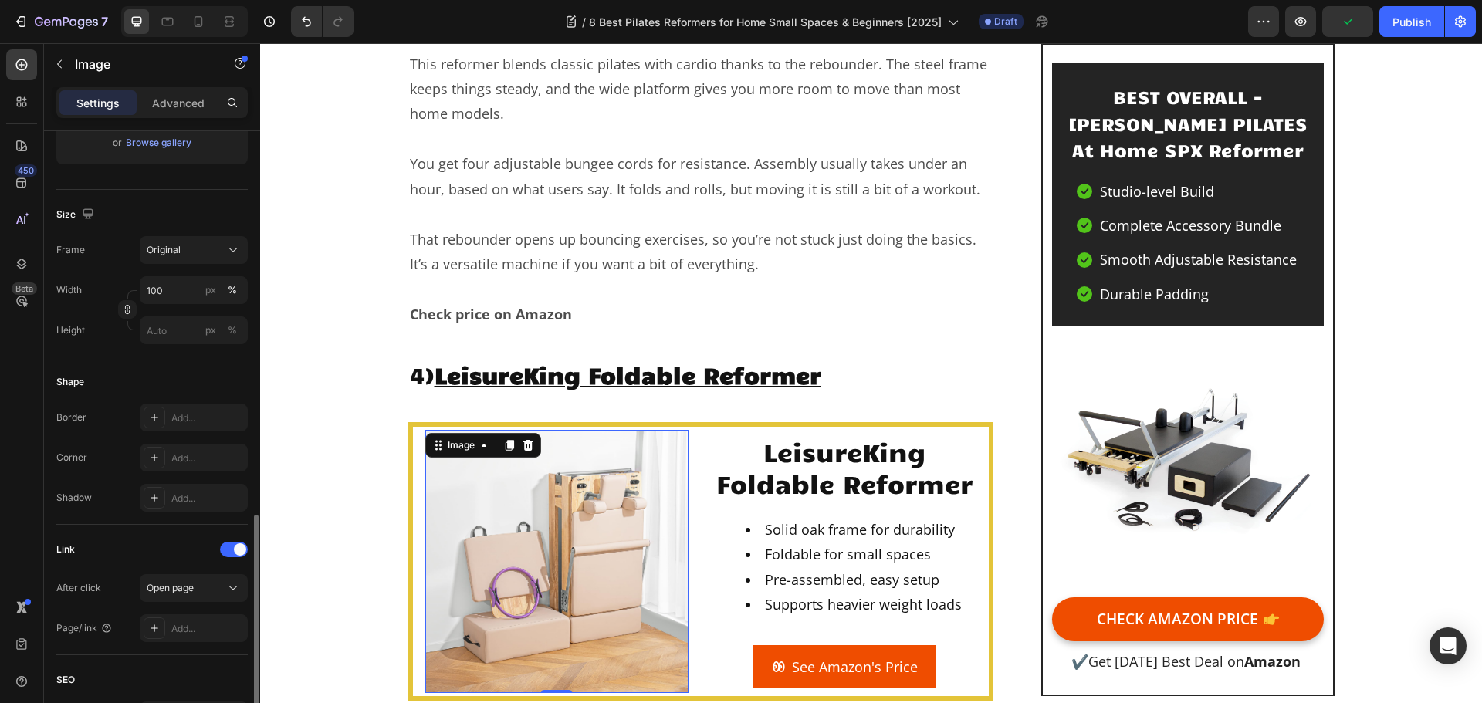
scroll to position [463, 0]
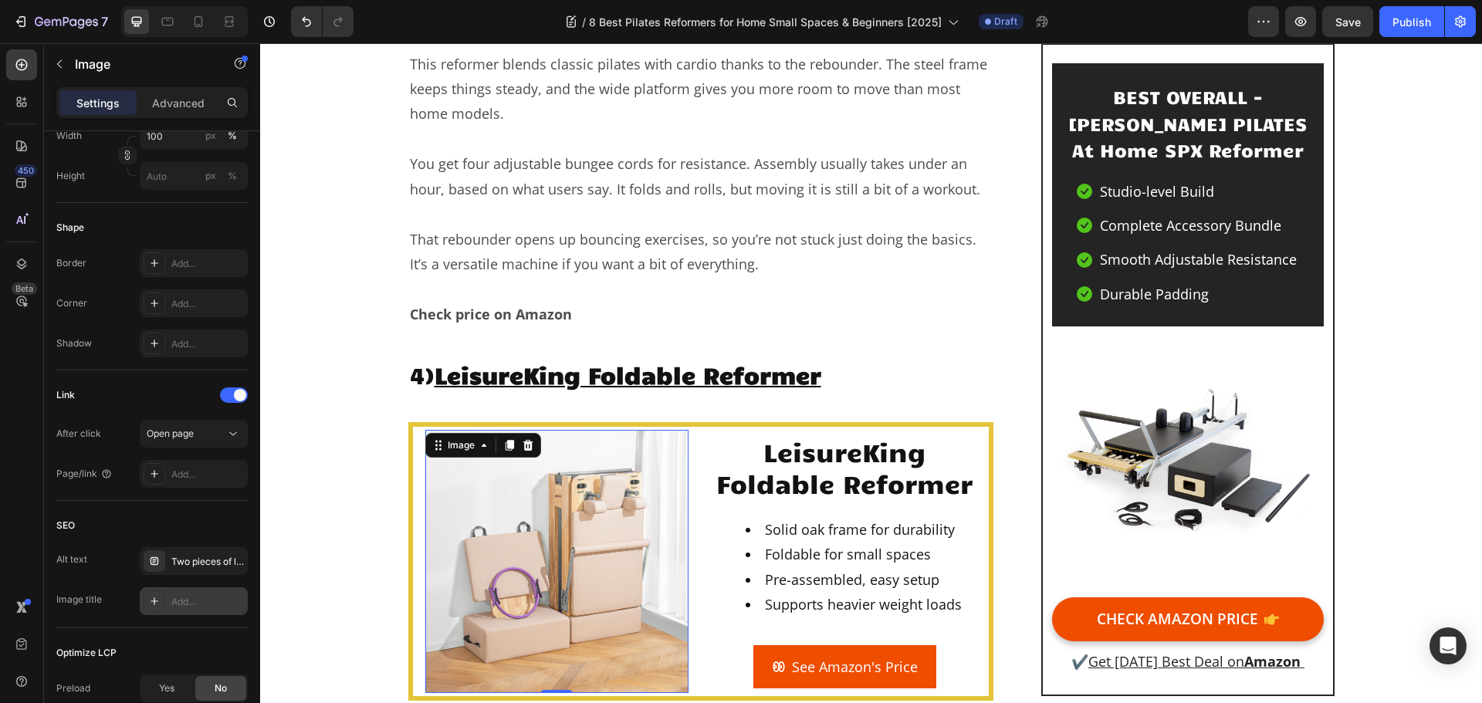
click at [195, 601] on div "Add..." at bounding box center [207, 602] width 73 height 14
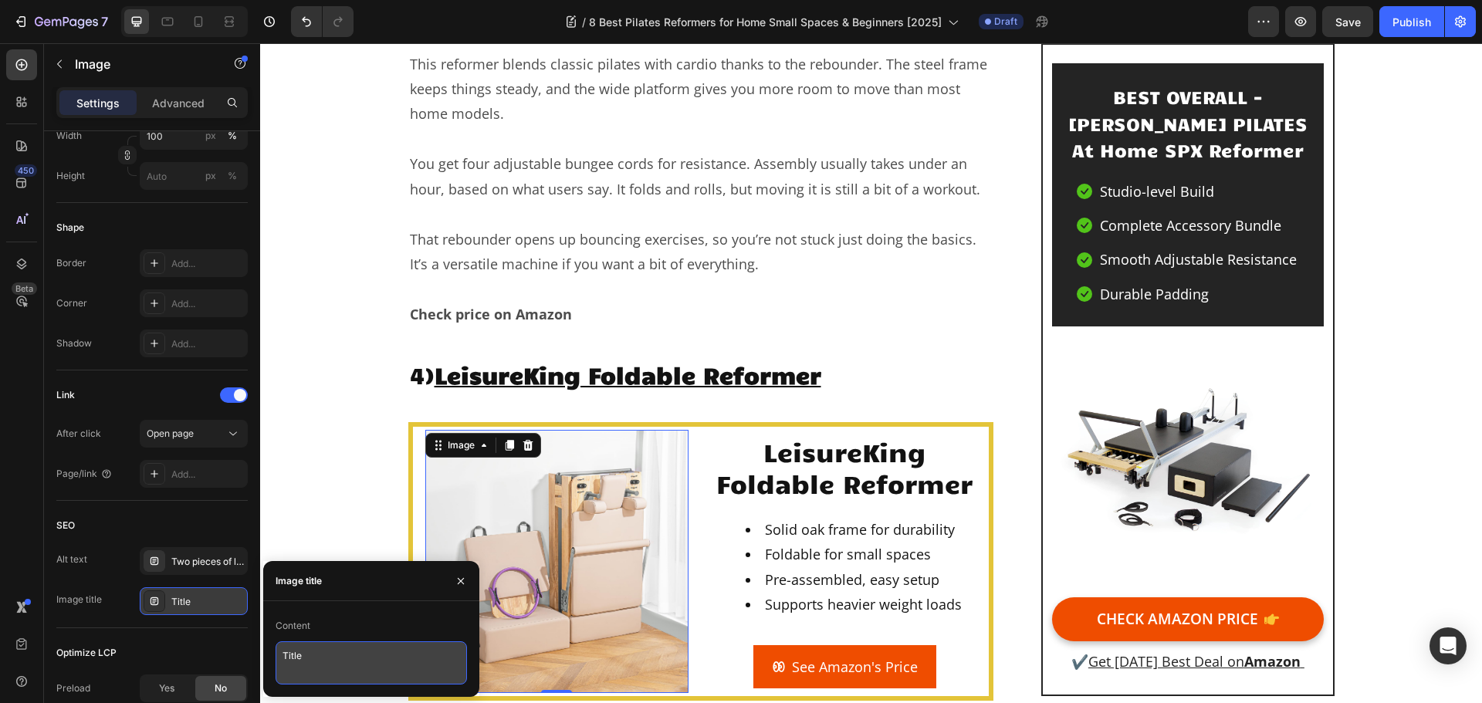
click at [324, 668] on textarea "Title" at bounding box center [371, 663] width 191 height 43
drag, startPoint x: 319, startPoint y: 662, endPoint x: 283, endPoint y: 662, distance: 36.3
click at [283, 662] on textarea "Title" at bounding box center [371, 663] width 191 height 43
paste textarea "LeisureKing Foldable Reformer"
type textarea "LeisureKing Foldable Reformer"
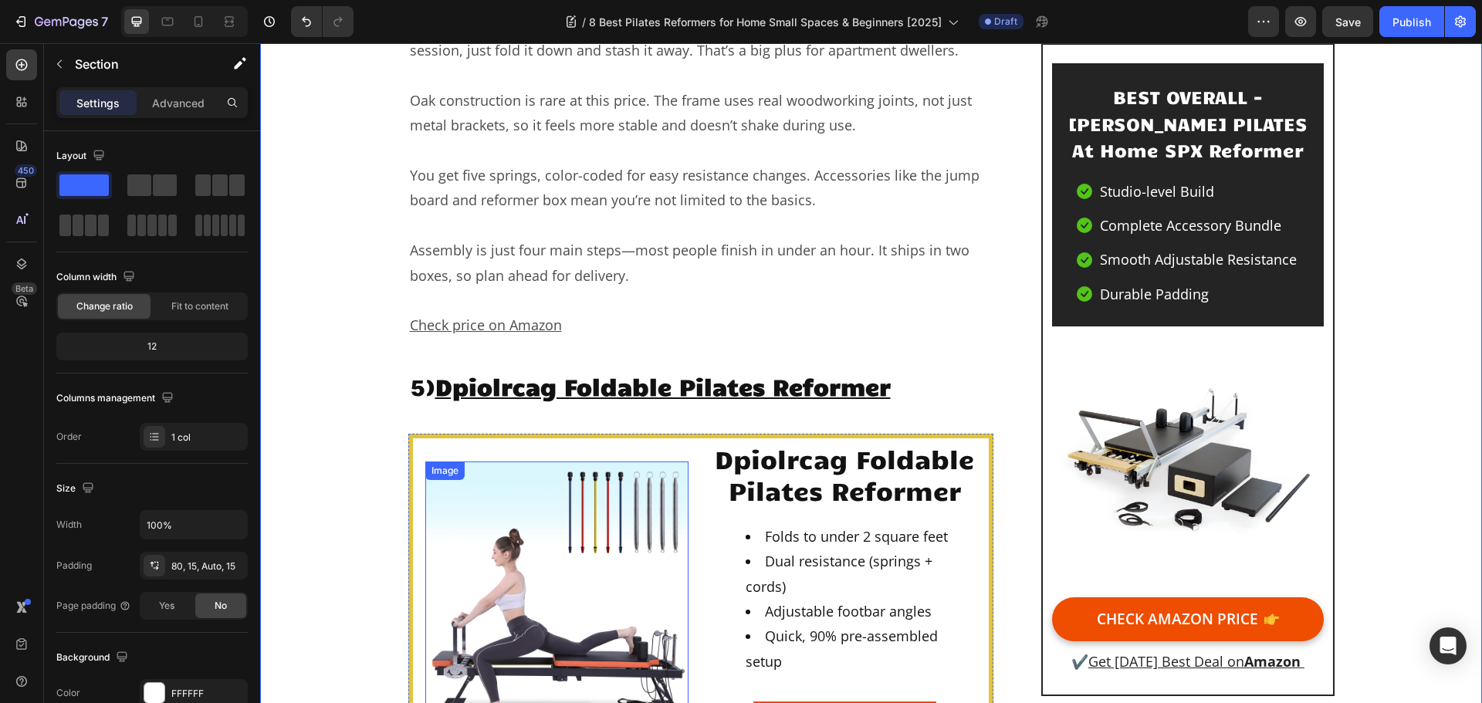
scroll to position [8107, 0]
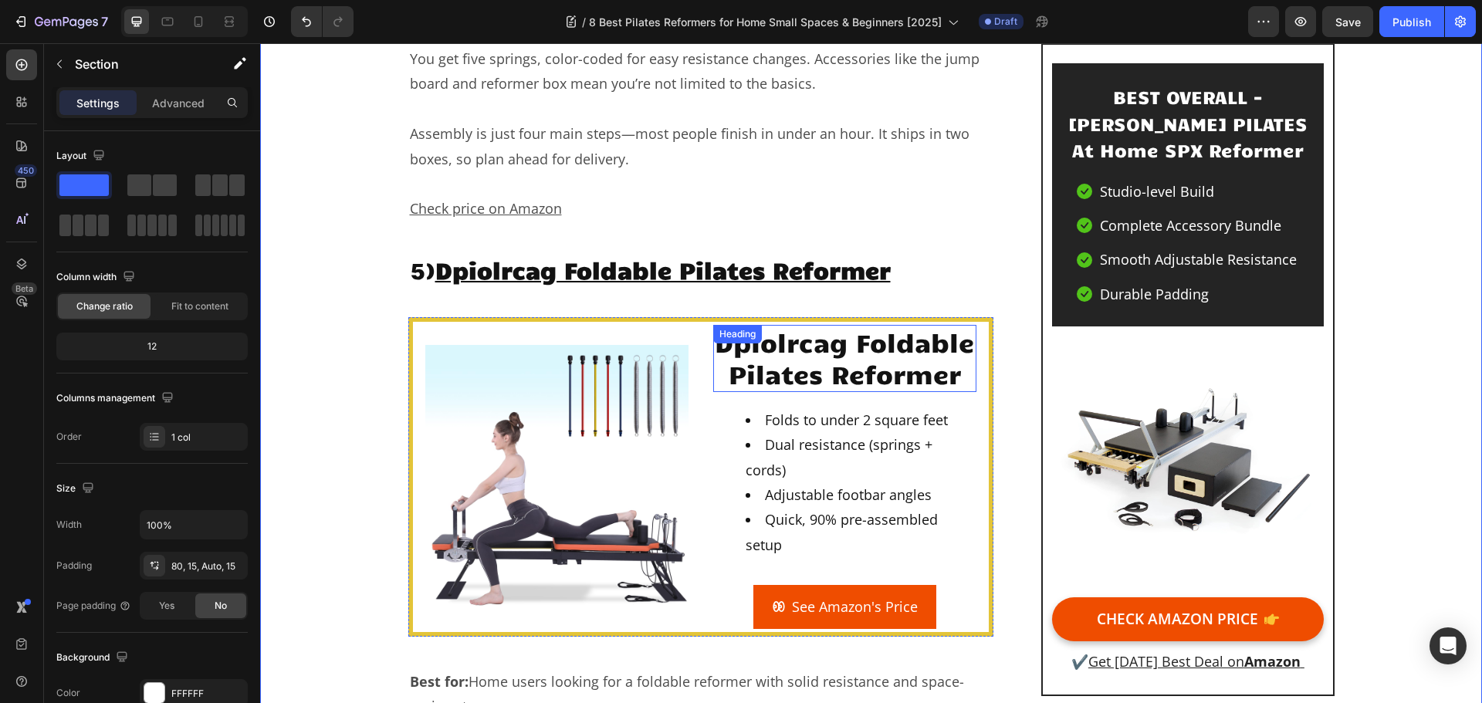
click at [768, 325] on h2 "Dpiolrcag Foldable Pilates Reformer" at bounding box center [844, 358] width 263 height 67
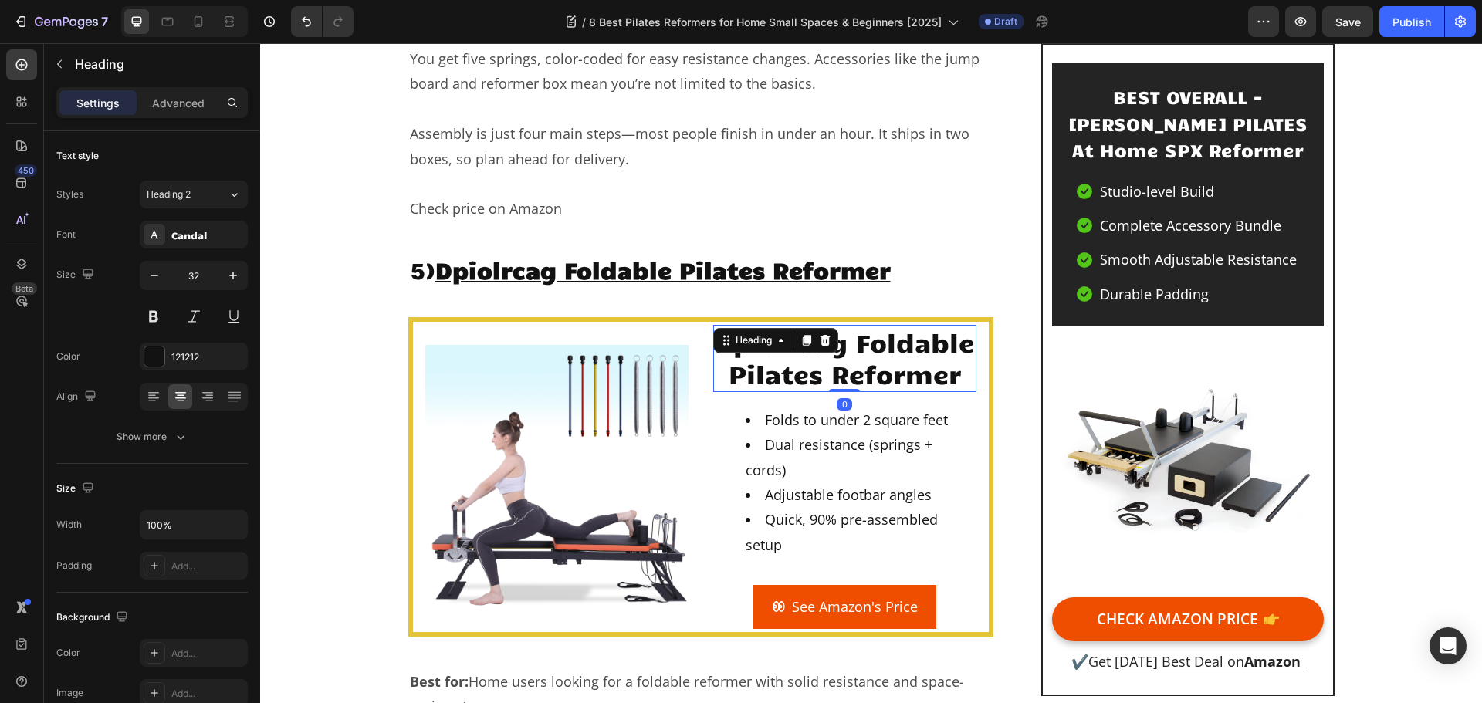
click at [765, 325] on h2 "Dpiolrcag Foldable Pilates Reformer" at bounding box center [844, 358] width 263 height 67
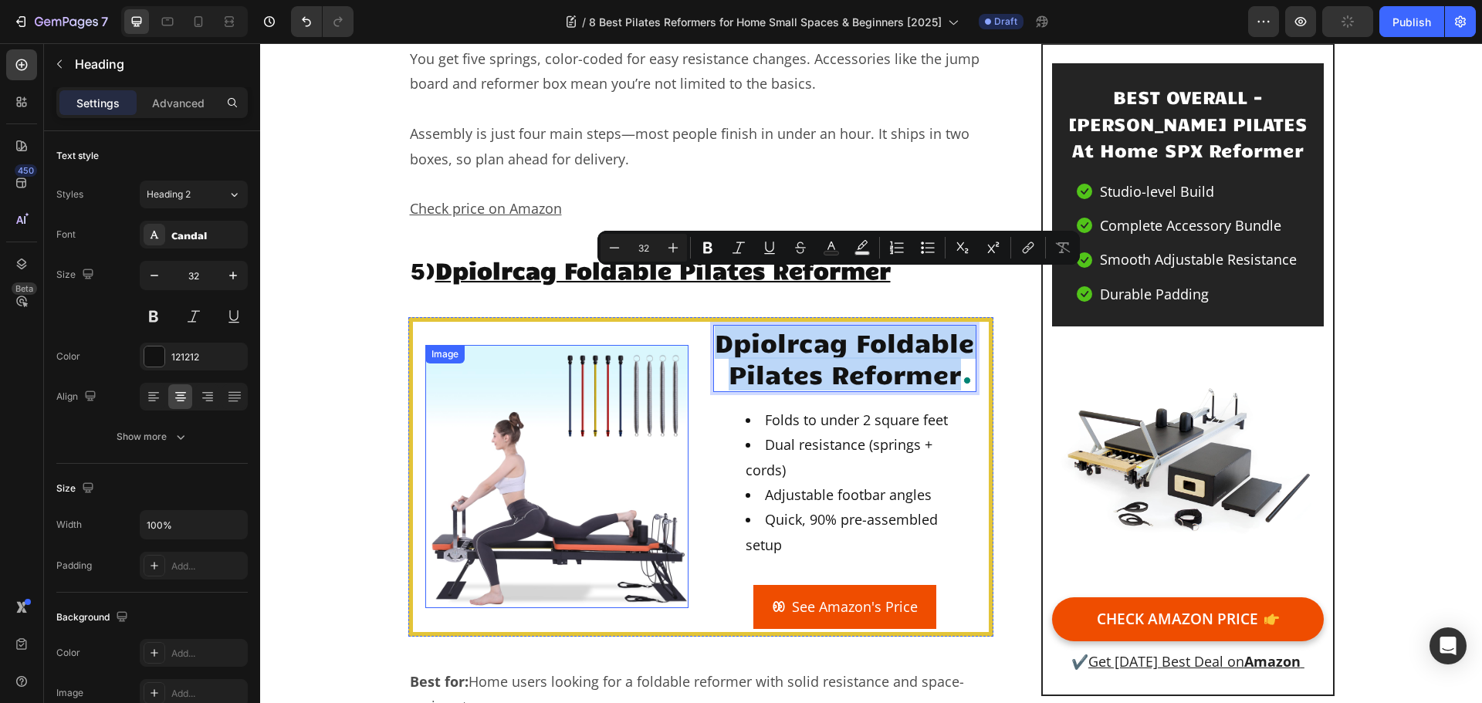
click at [598, 383] on img at bounding box center [556, 476] width 263 height 263
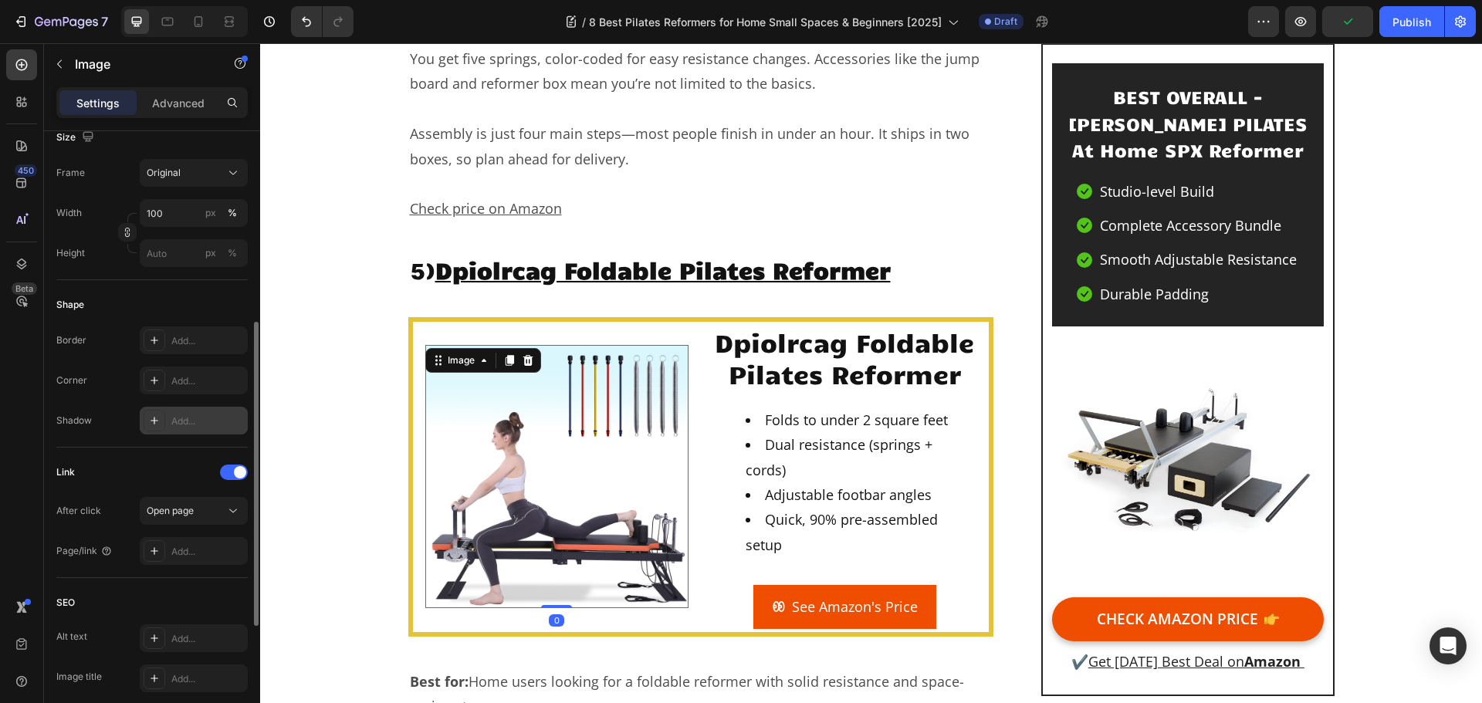
scroll to position [540, 0]
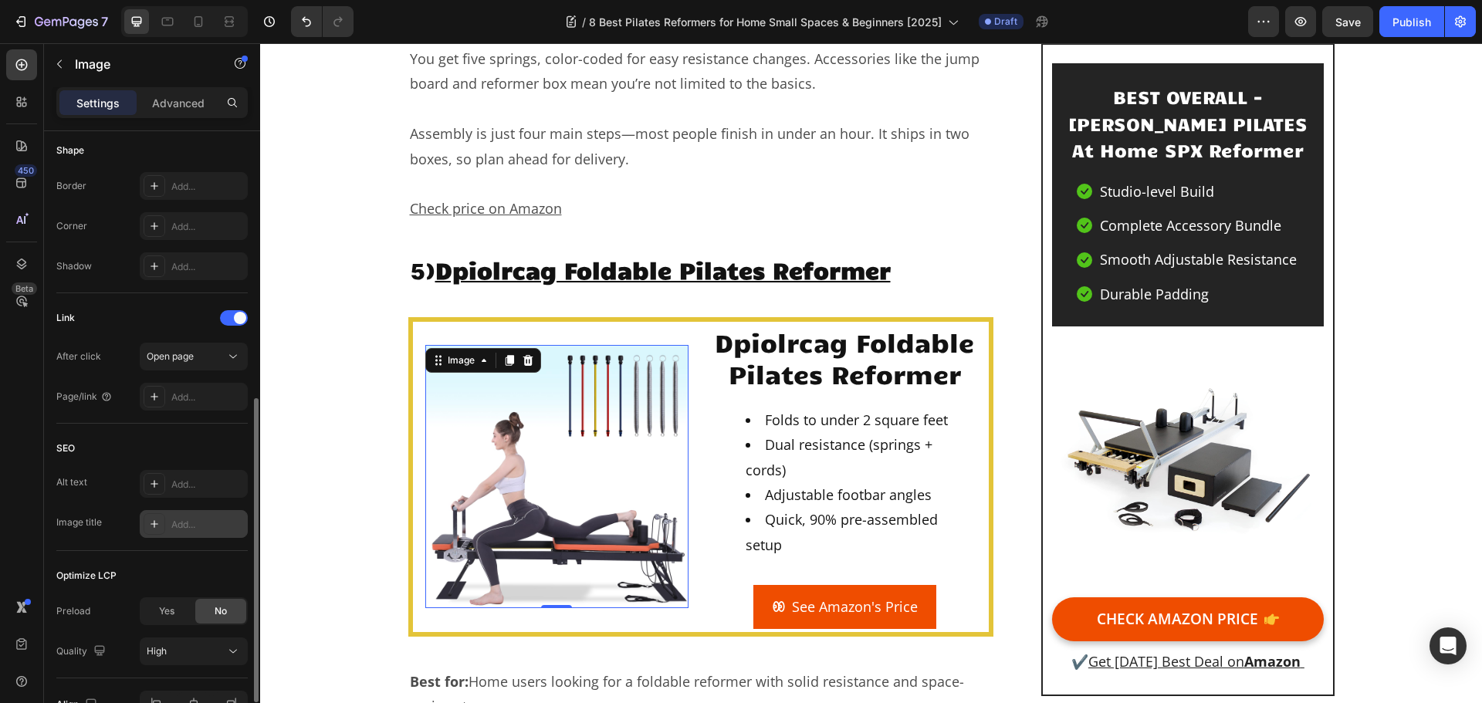
click at [176, 529] on div "Add..." at bounding box center [207, 525] width 73 height 14
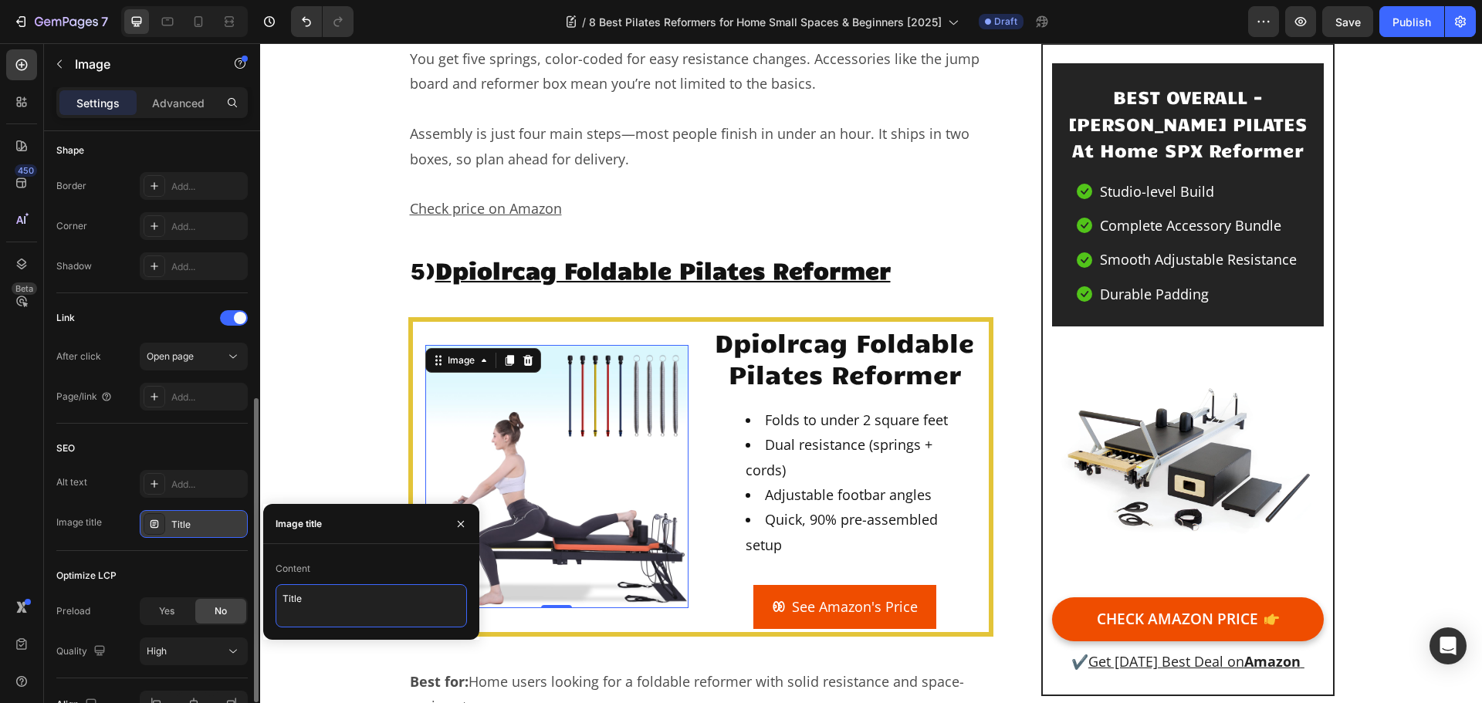
drag, startPoint x: 315, startPoint y: 606, endPoint x: 281, endPoint y: 597, distance: 35.2
click at [281, 597] on textarea "Title" at bounding box center [371, 605] width 191 height 43
paste textarea "Dpiolrcag Foldable Pilates Reformer"
type textarea "Dpiolrcag Foldable Pilates Reformer"
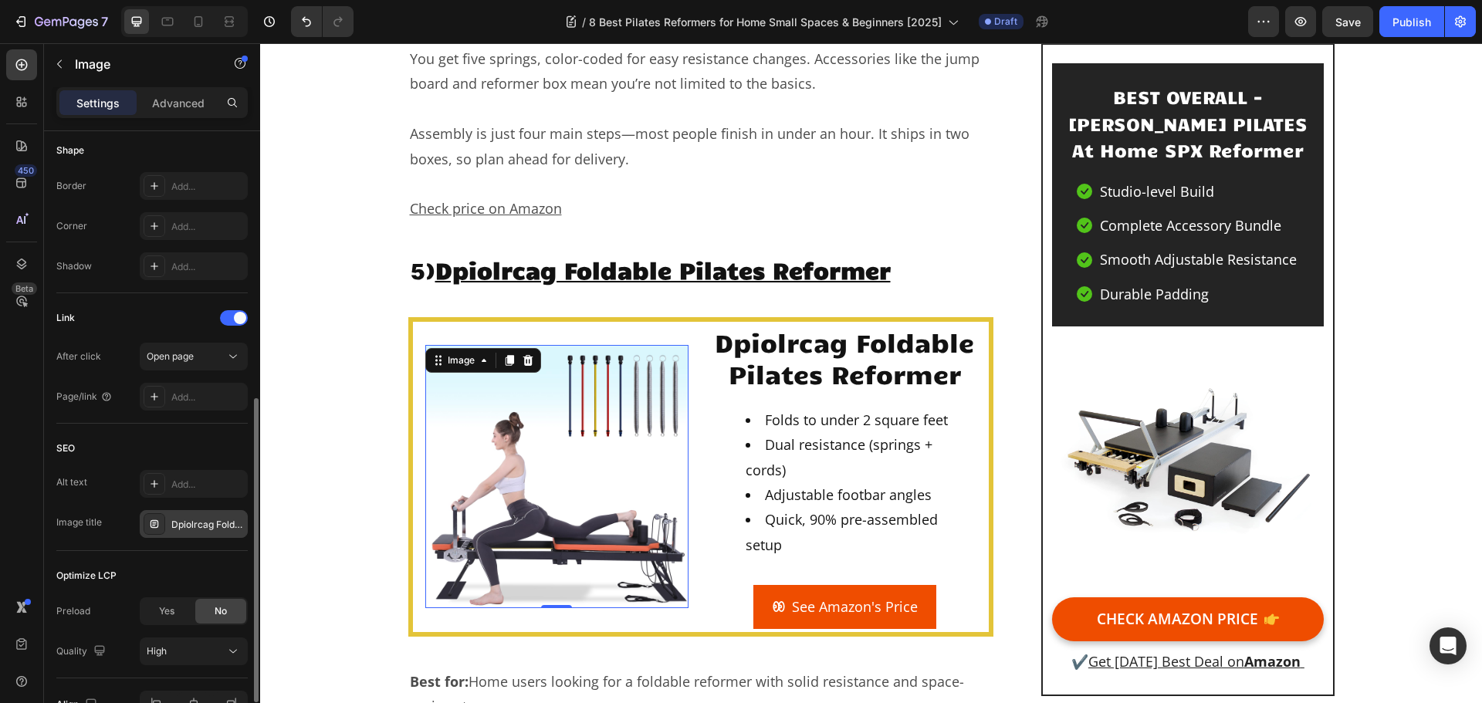
click at [213, 443] on div "SEO" at bounding box center [151, 448] width 191 height 25
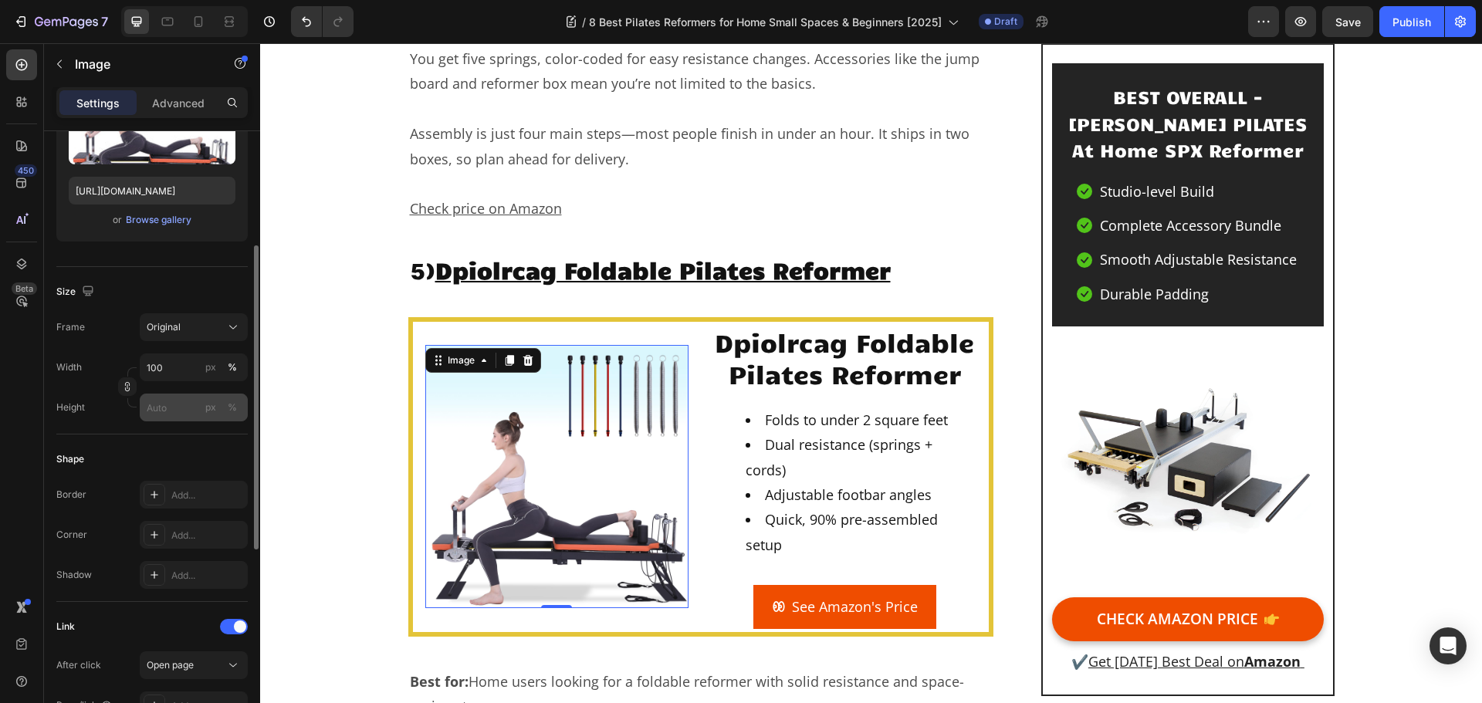
scroll to position [0, 0]
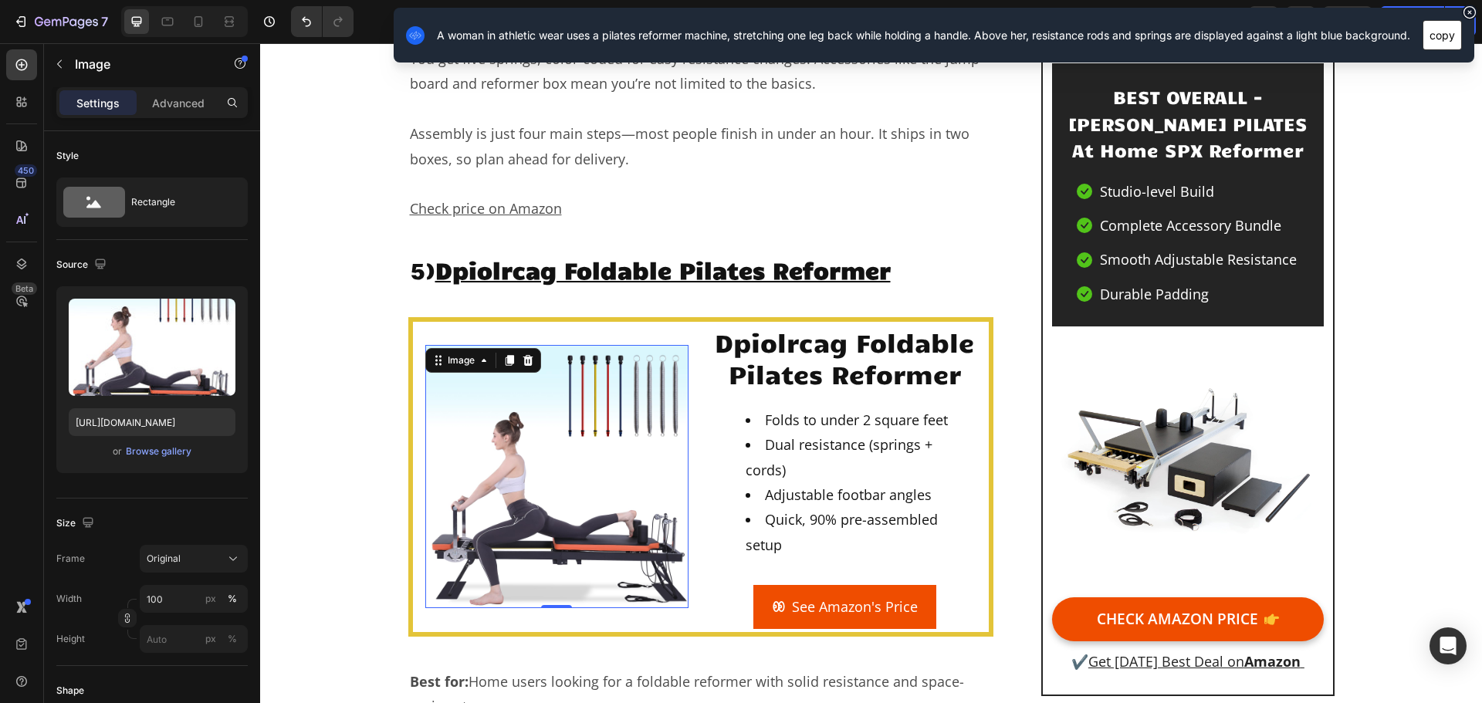
click at [1428, 35] on button "copy" at bounding box center [1442, 35] width 39 height 30
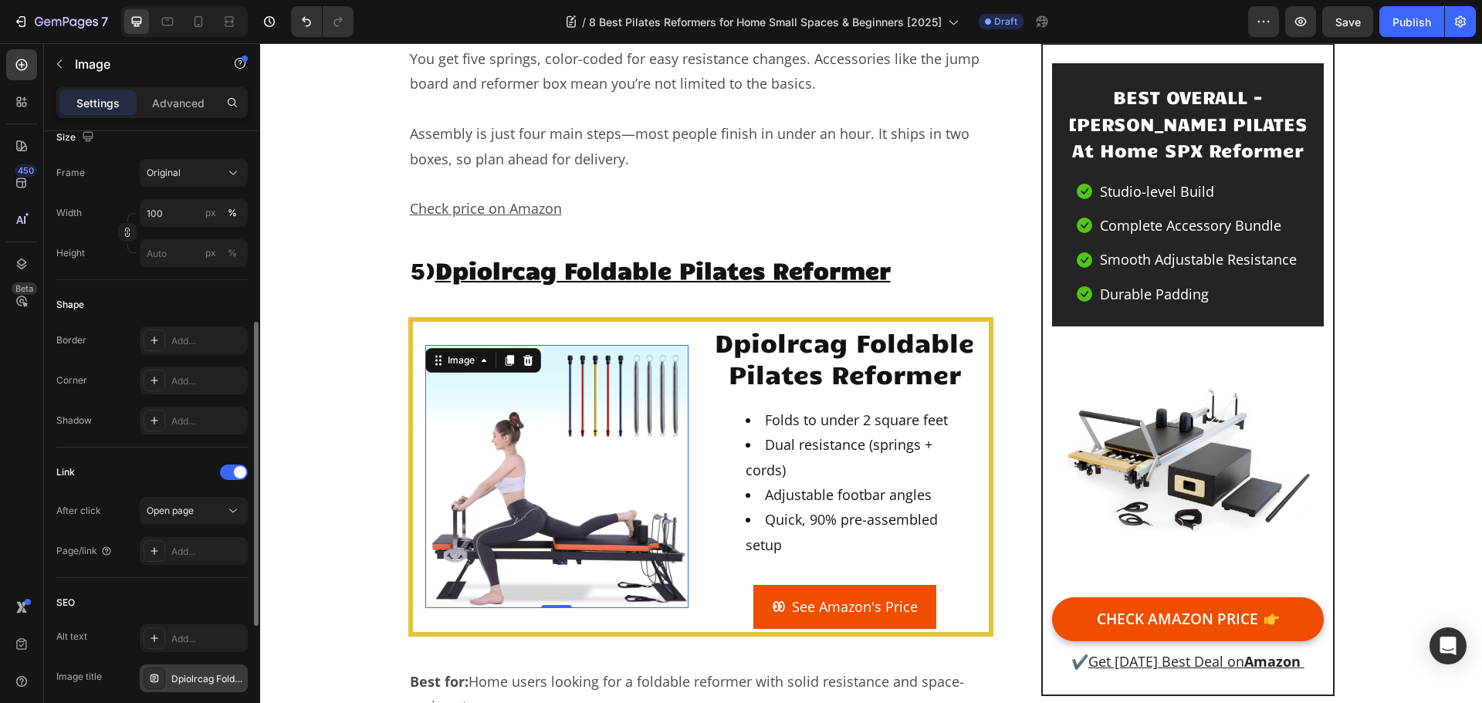
scroll to position [618, 0]
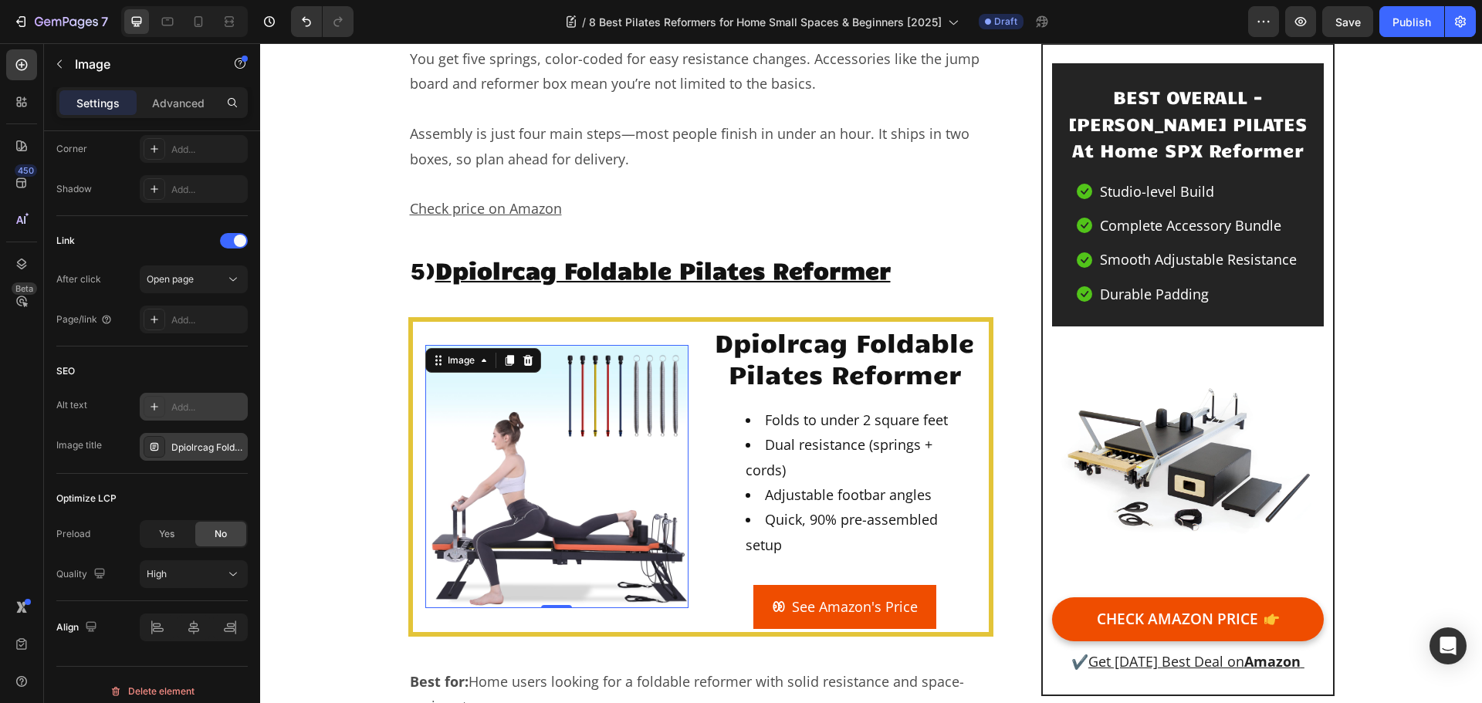
click at [195, 408] on div "Add..." at bounding box center [207, 408] width 73 height 14
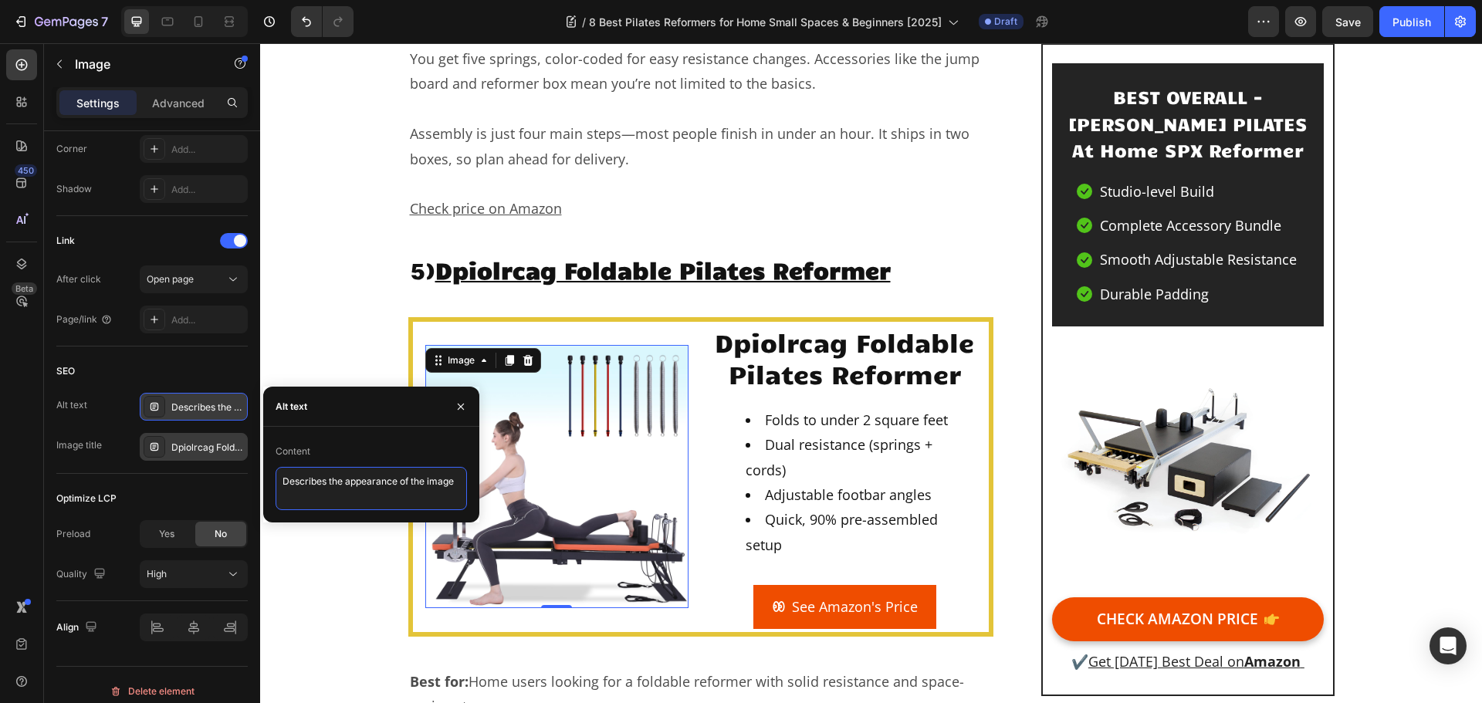
click at [339, 490] on textarea "Describes the appearance of the image" at bounding box center [371, 488] width 191 height 43
paste textarea "A woman in athletic wear uses a pilates reformer machine, stretching one leg ba…"
type textarea "A woman in athletic wear uses a pilates reformer machine, stretching one leg ba…"
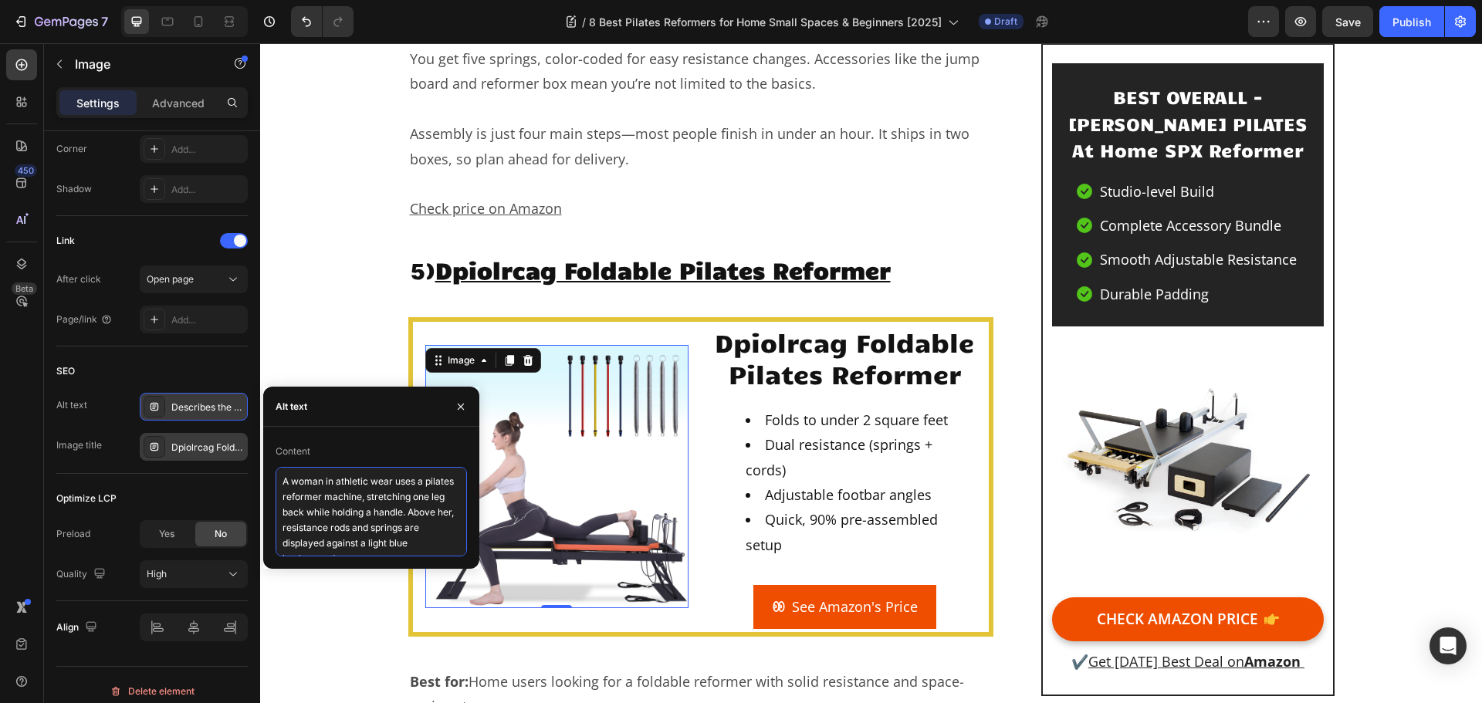
scroll to position [8, 0]
click at [194, 364] on div "SEO" at bounding box center [151, 371] width 191 height 25
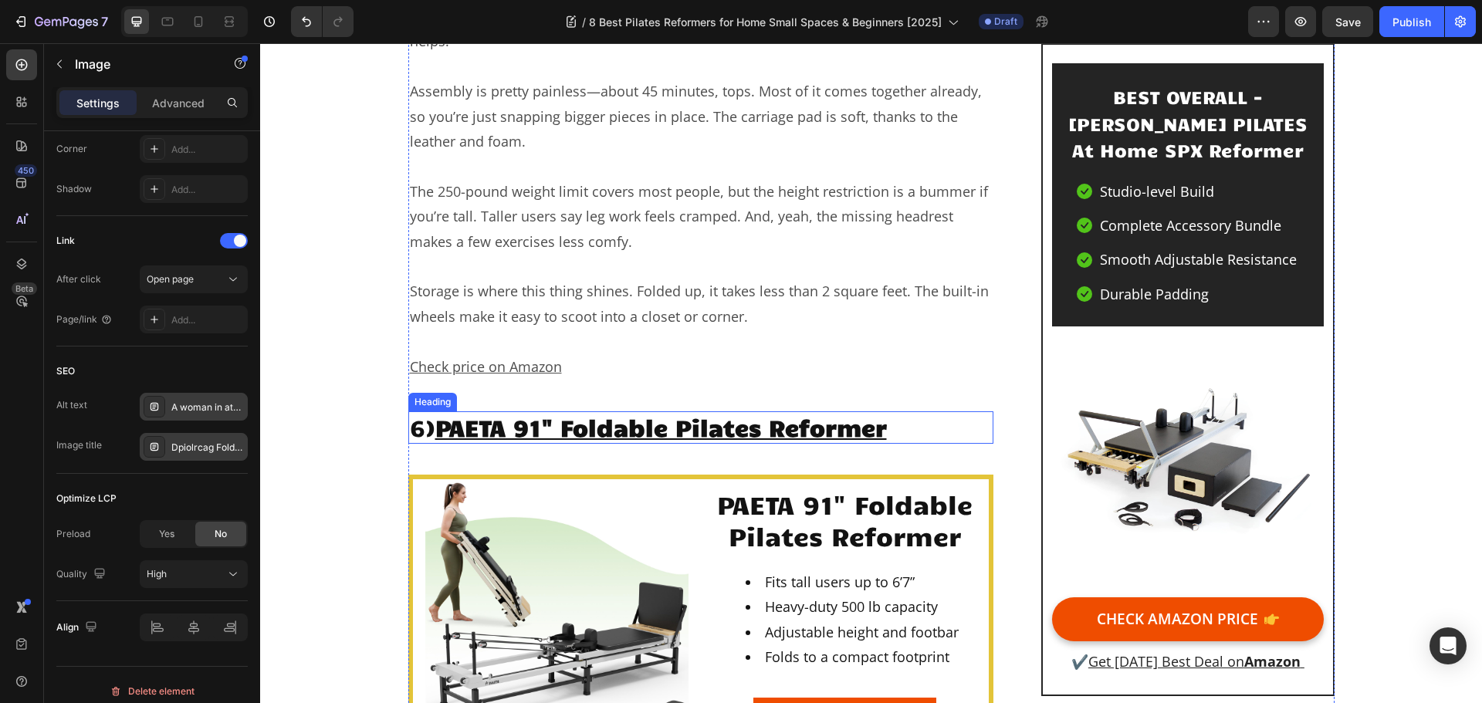
scroll to position [9883, 0]
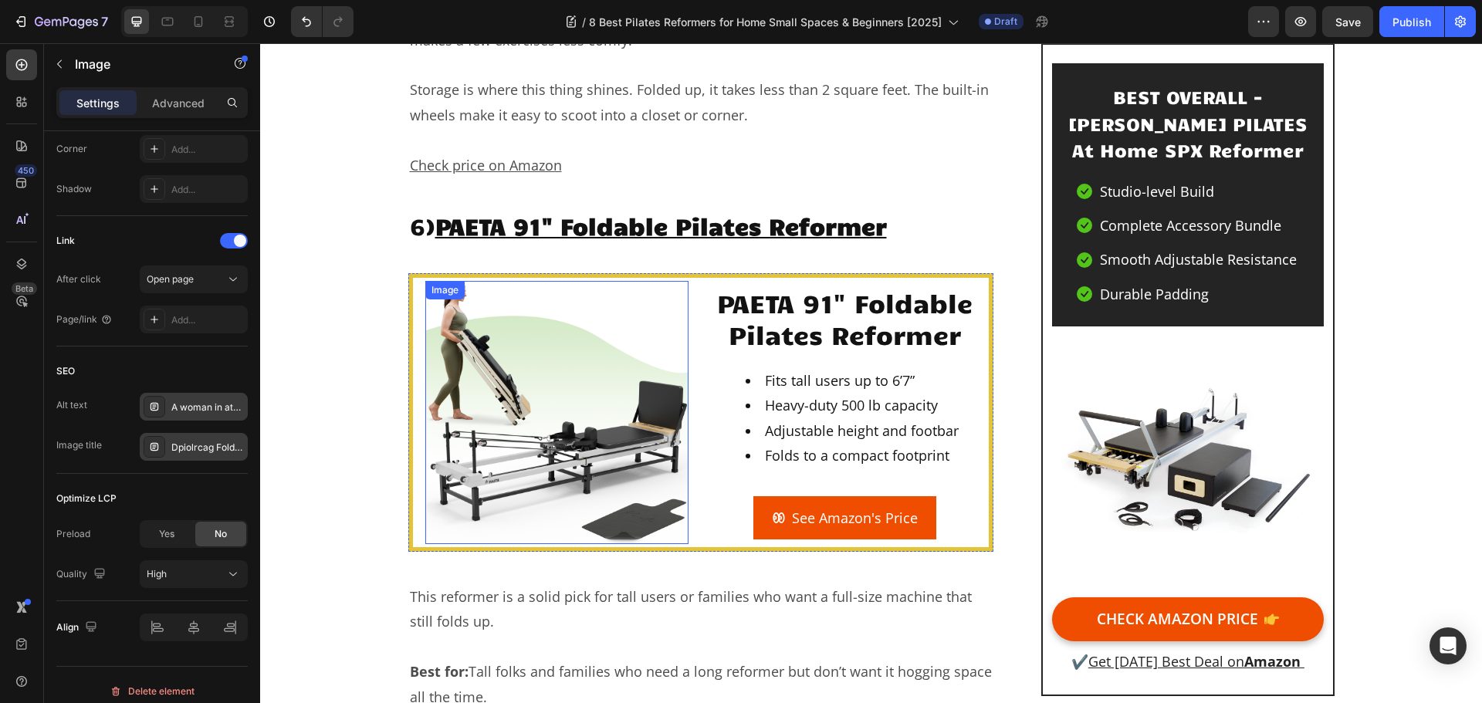
click at [509, 319] on img at bounding box center [556, 412] width 263 height 263
click at [784, 286] on h2 "PAETA 91" Foldable Pilates Reformer" at bounding box center [844, 319] width 263 height 67
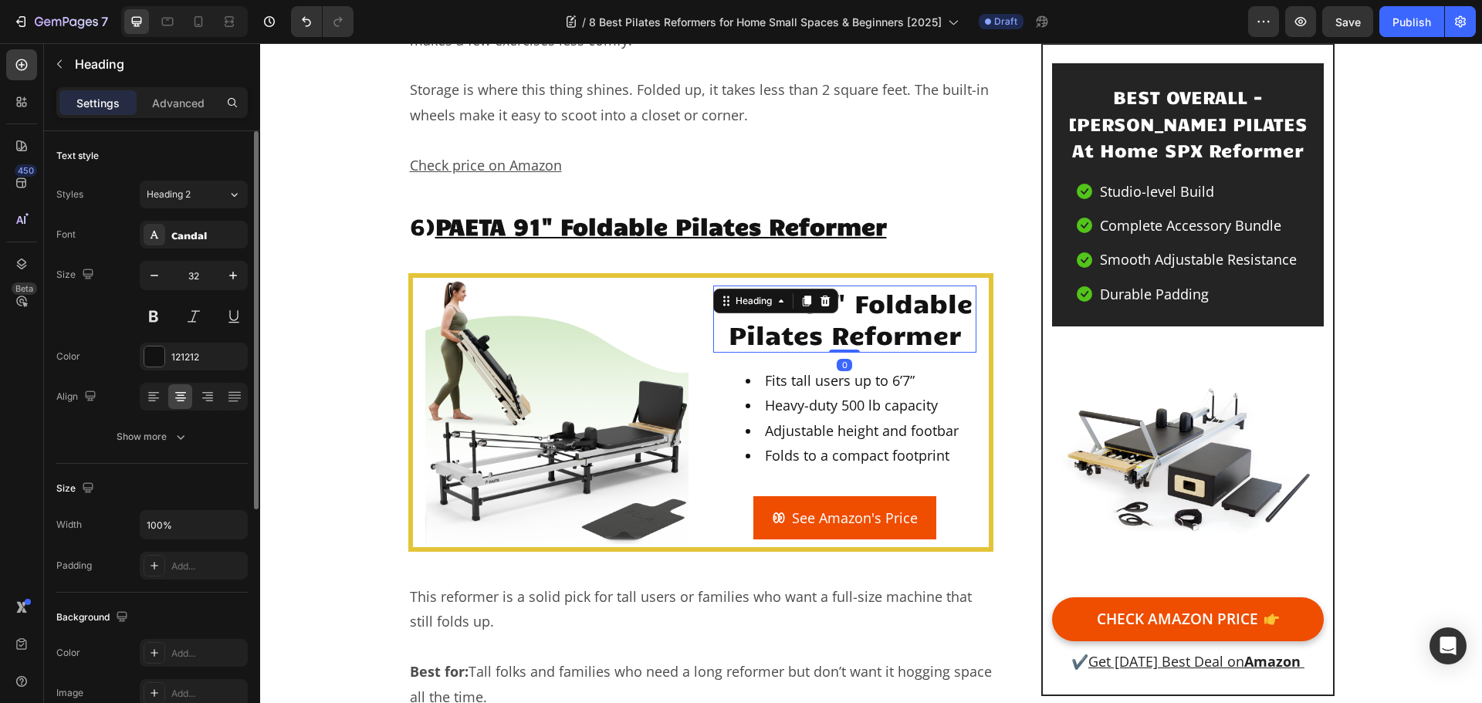
click at [784, 286] on h2 "PAETA 91" Foldable Pilates Reformer" at bounding box center [844, 319] width 263 height 67
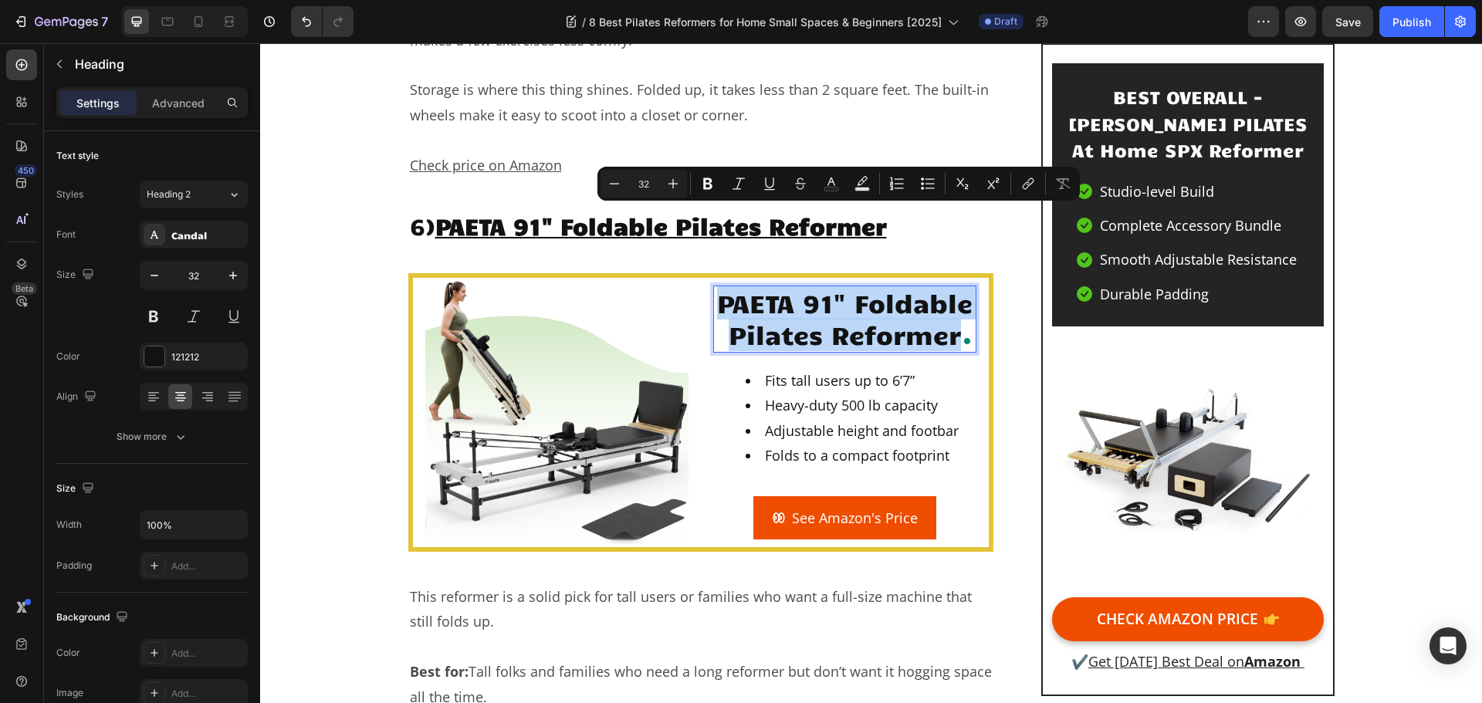
copy p "PAETA 91" Foldable Pilates Reformer"
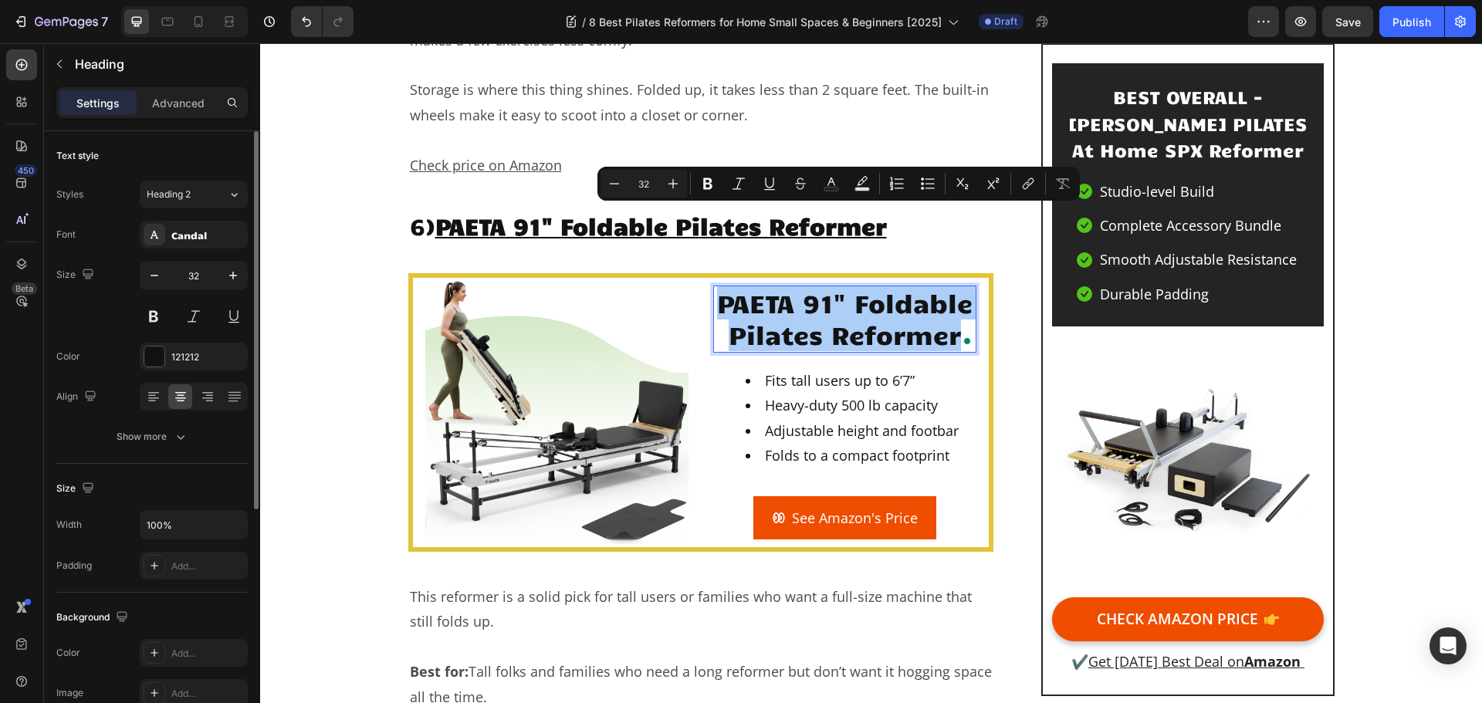
click at [193, 481] on div "Size" at bounding box center [151, 488] width 191 height 25
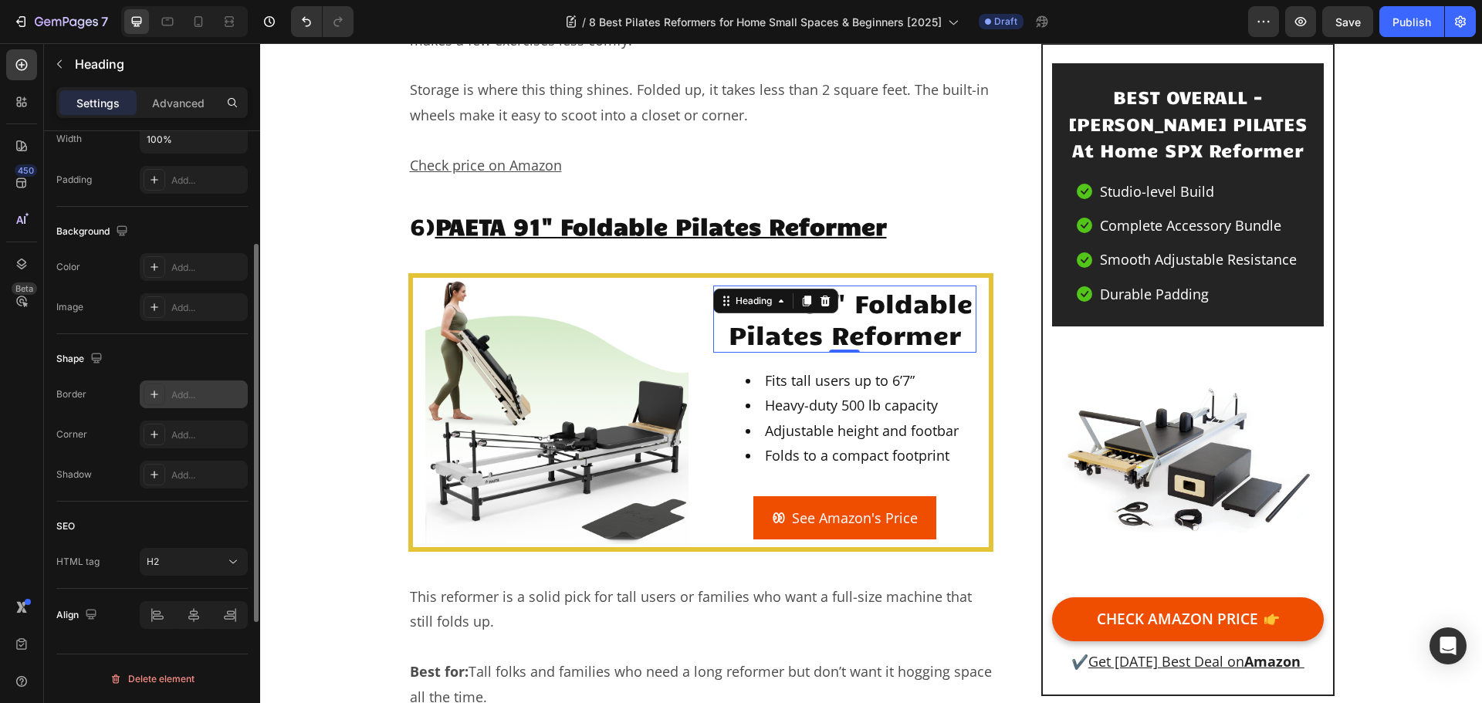
scroll to position [309, 0]
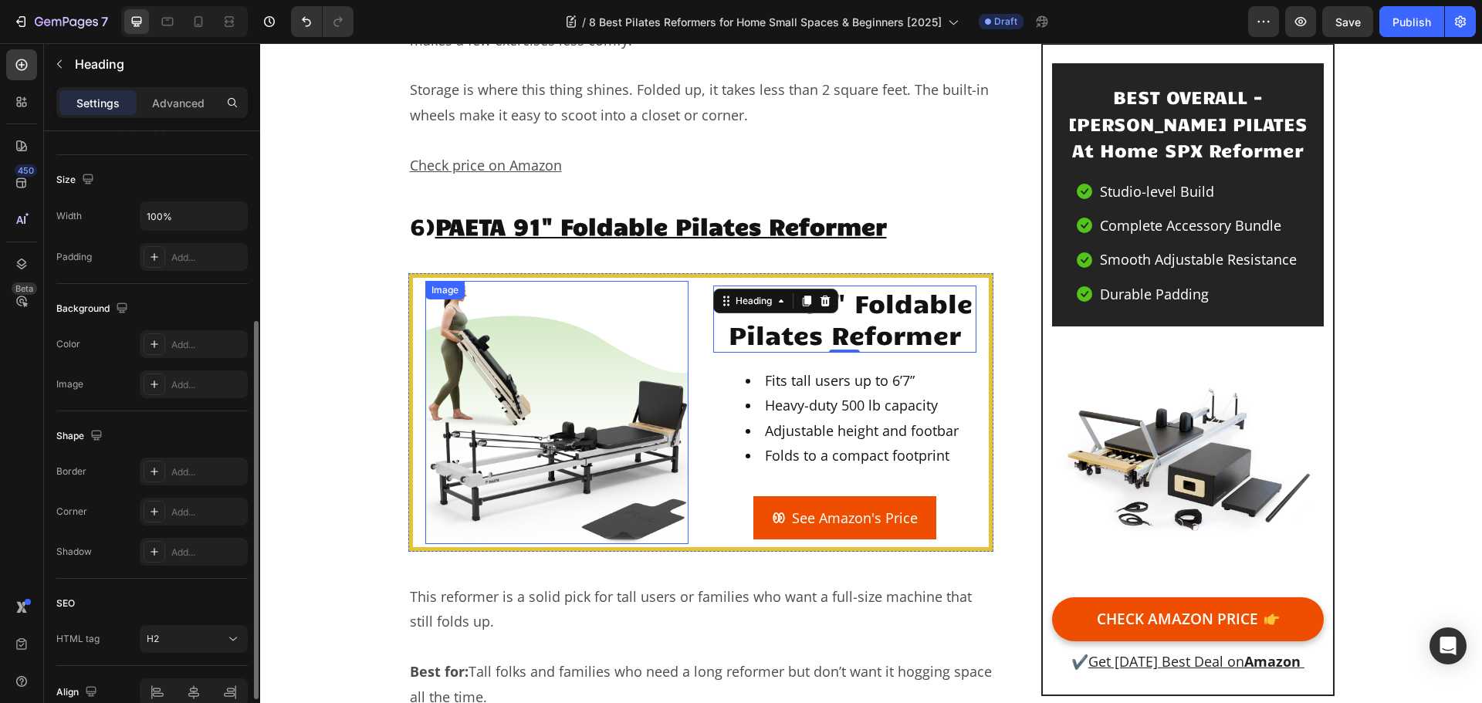
click at [561, 344] on img at bounding box center [556, 412] width 263 height 263
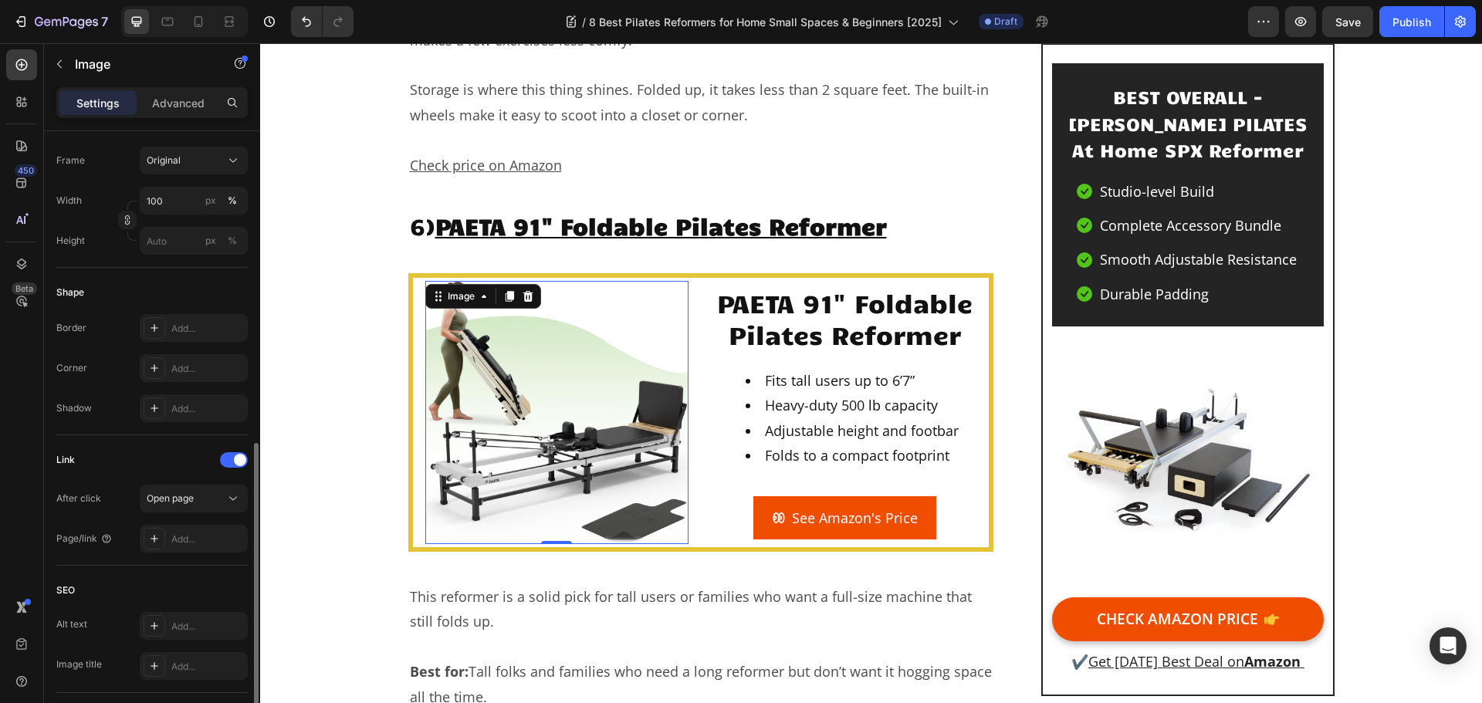
scroll to position [553, 0]
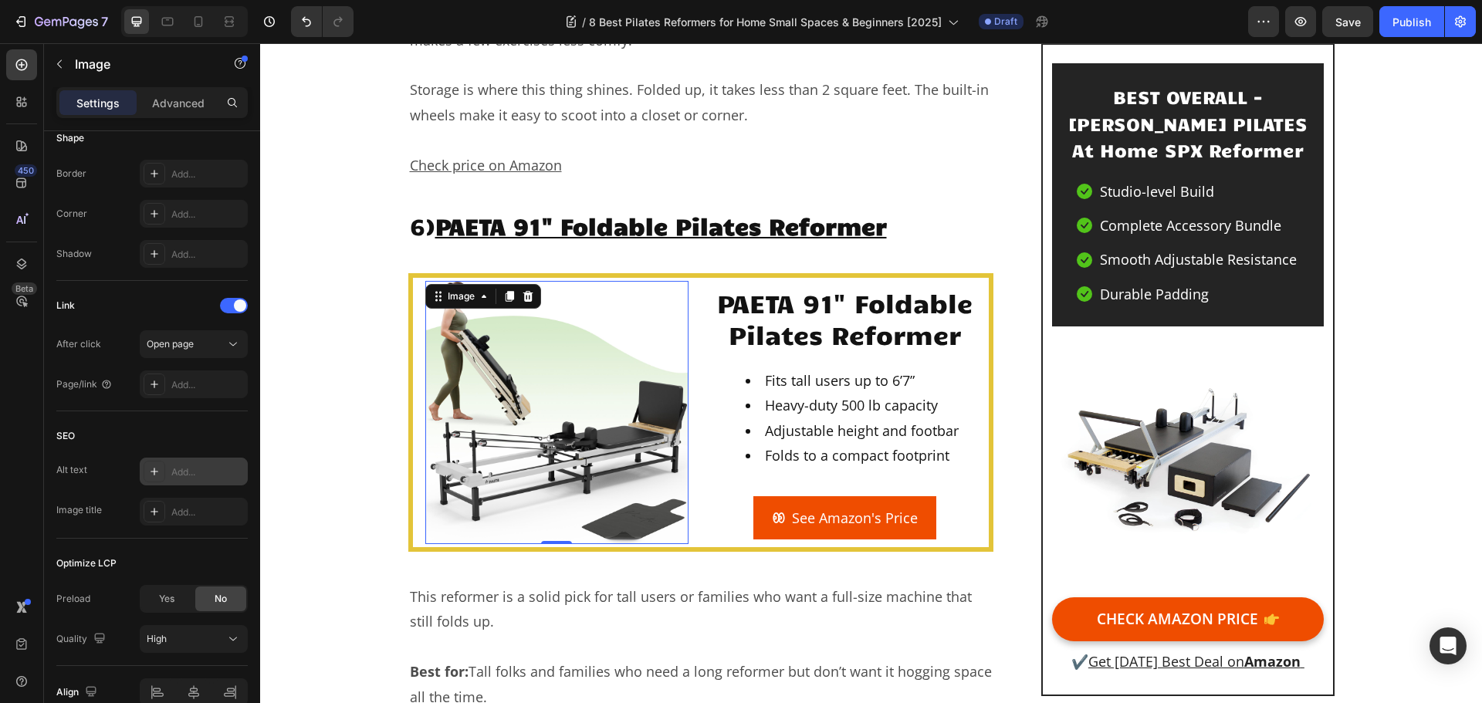
click at [192, 472] on div "Add..." at bounding box center [207, 473] width 73 height 14
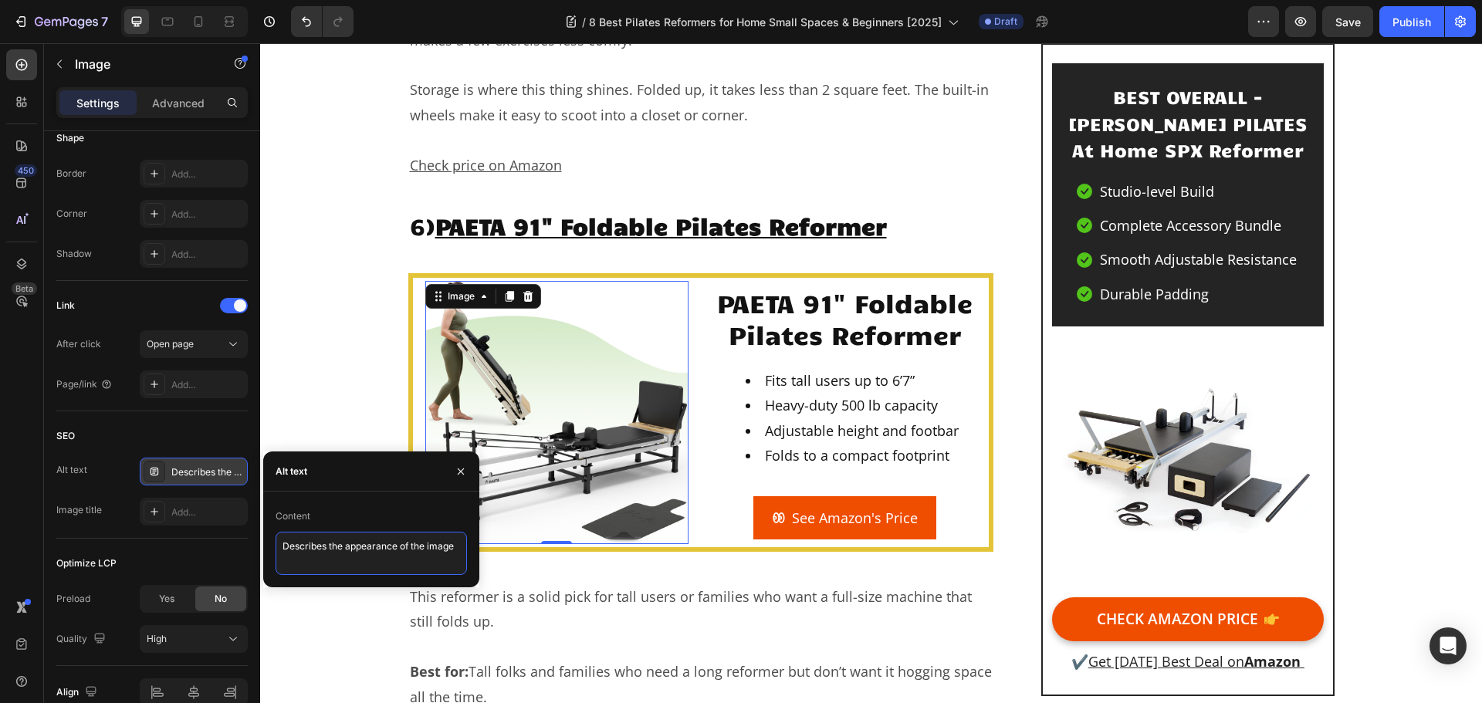
click at [393, 556] on textarea "Describes the appearance of the image" at bounding box center [371, 553] width 191 height 43
paste textarea "PAETA 91" Foldable Pilates Reformer"
type textarea "PAETA 91" Foldable Pilates Reformer"
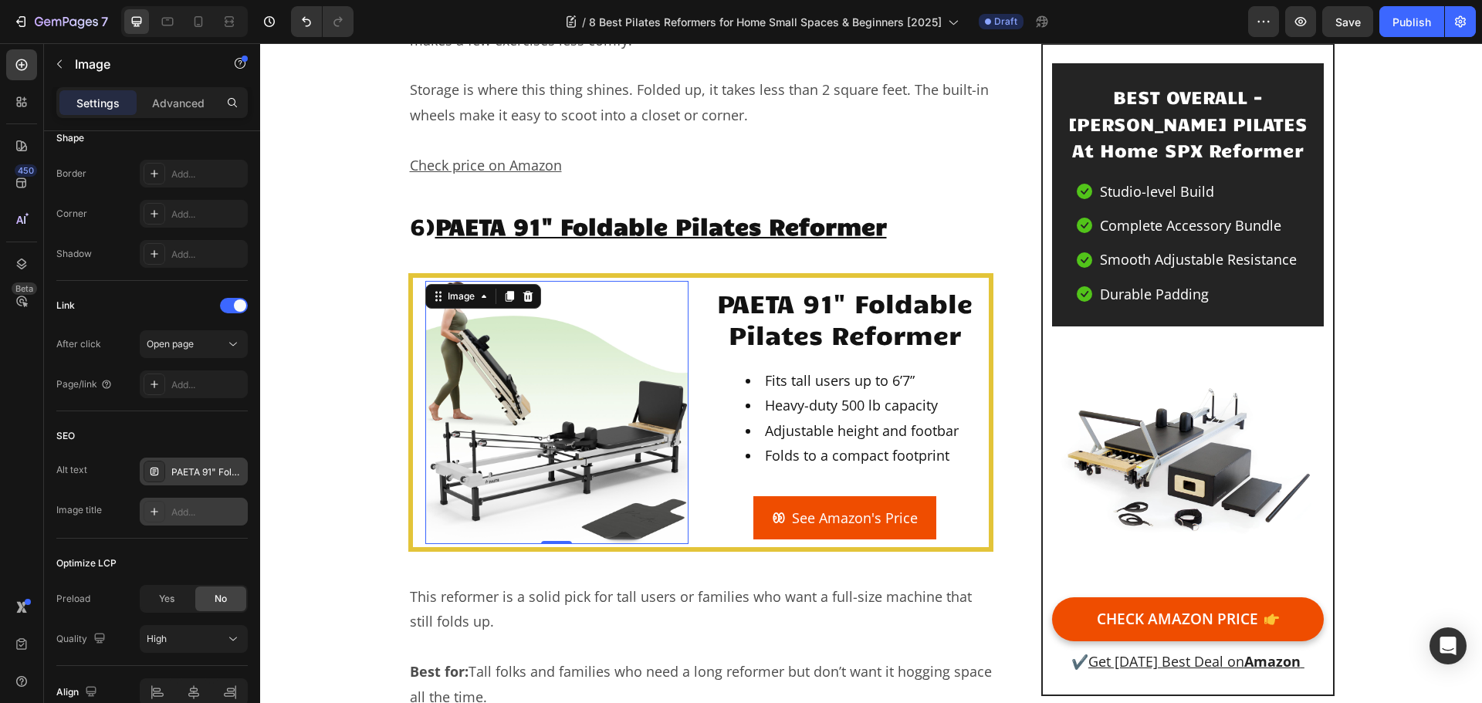
click at [192, 515] on div "Add..." at bounding box center [207, 513] width 73 height 14
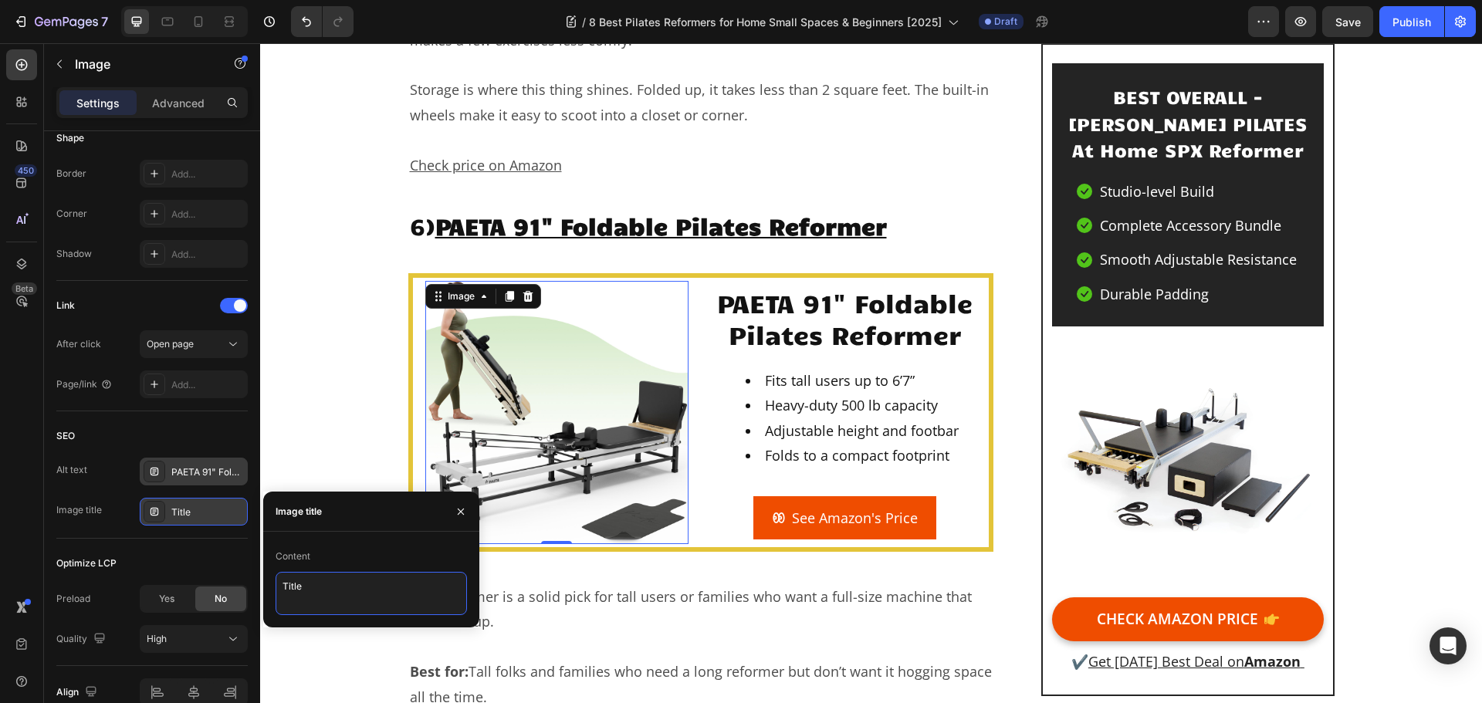
click at [307, 588] on textarea "Title" at bounding box center [371, 593] width 191 height 43
paste textarea "PAETA 91" Foldable Pilates Reformer"
type textarea "PAETA 91" Foldable Pilates Reformer"
click at [205, 537] on div "SEO Alt text PAETA 91" Foldable Pilates Reformer Image title Title" at bounding box center [151, 475] width 191 height 127
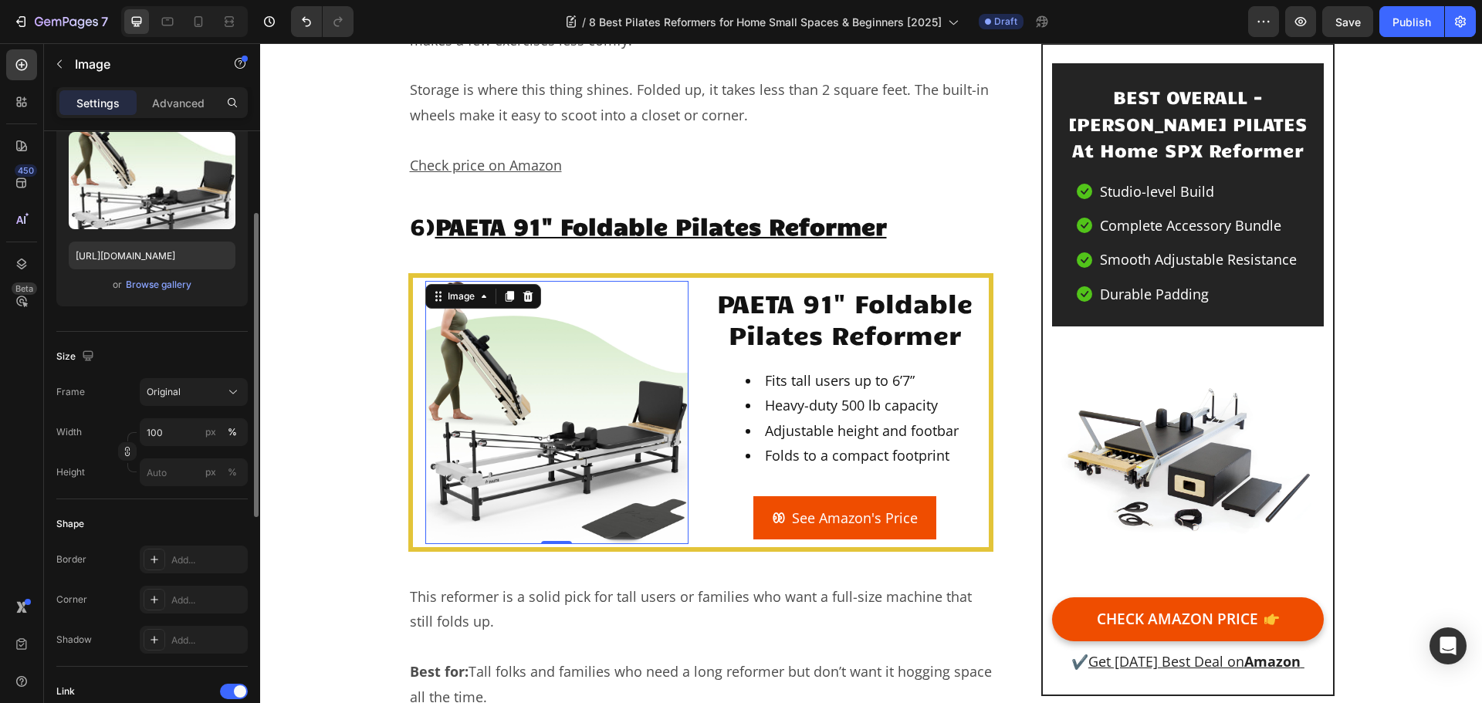
scroll to position [12, 0]
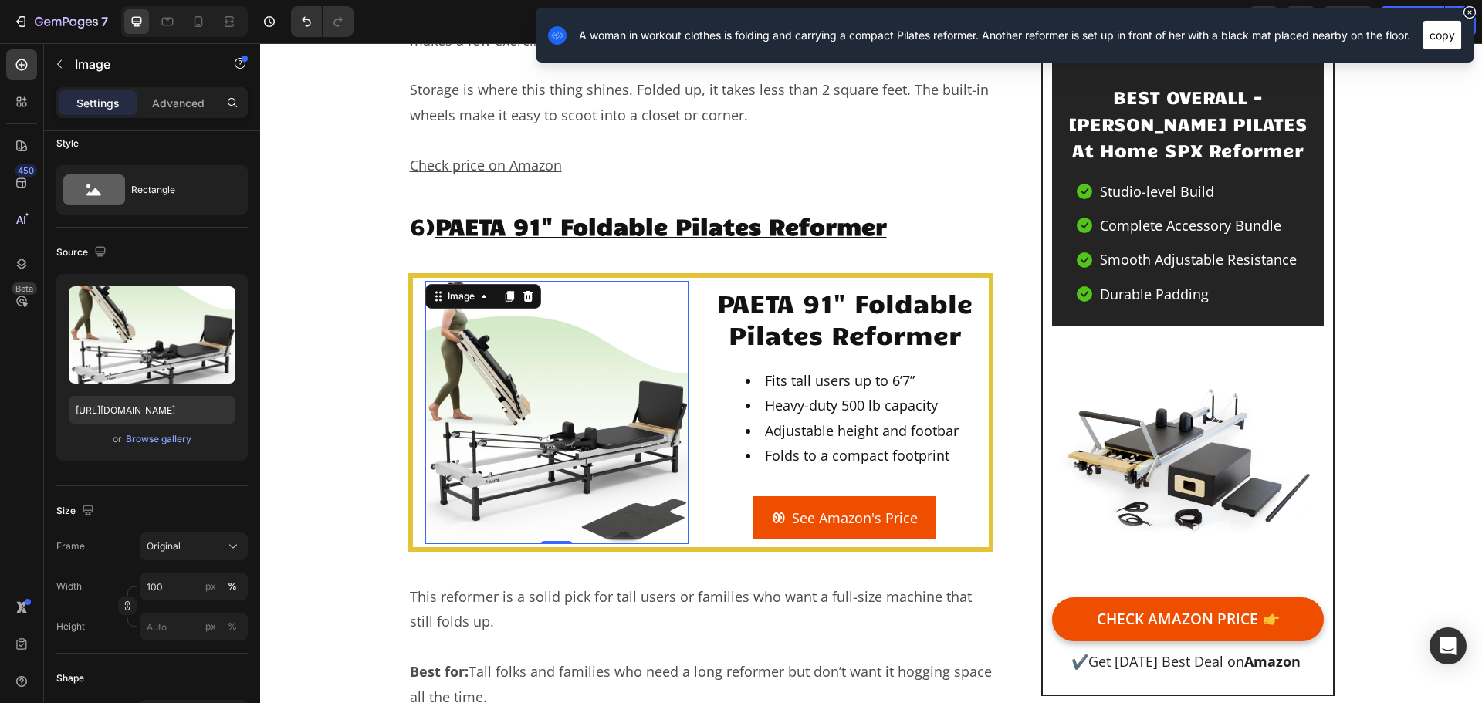
click at [1449, 39] on button "copy" at bounding box center [1442, 35] width 39 height 30
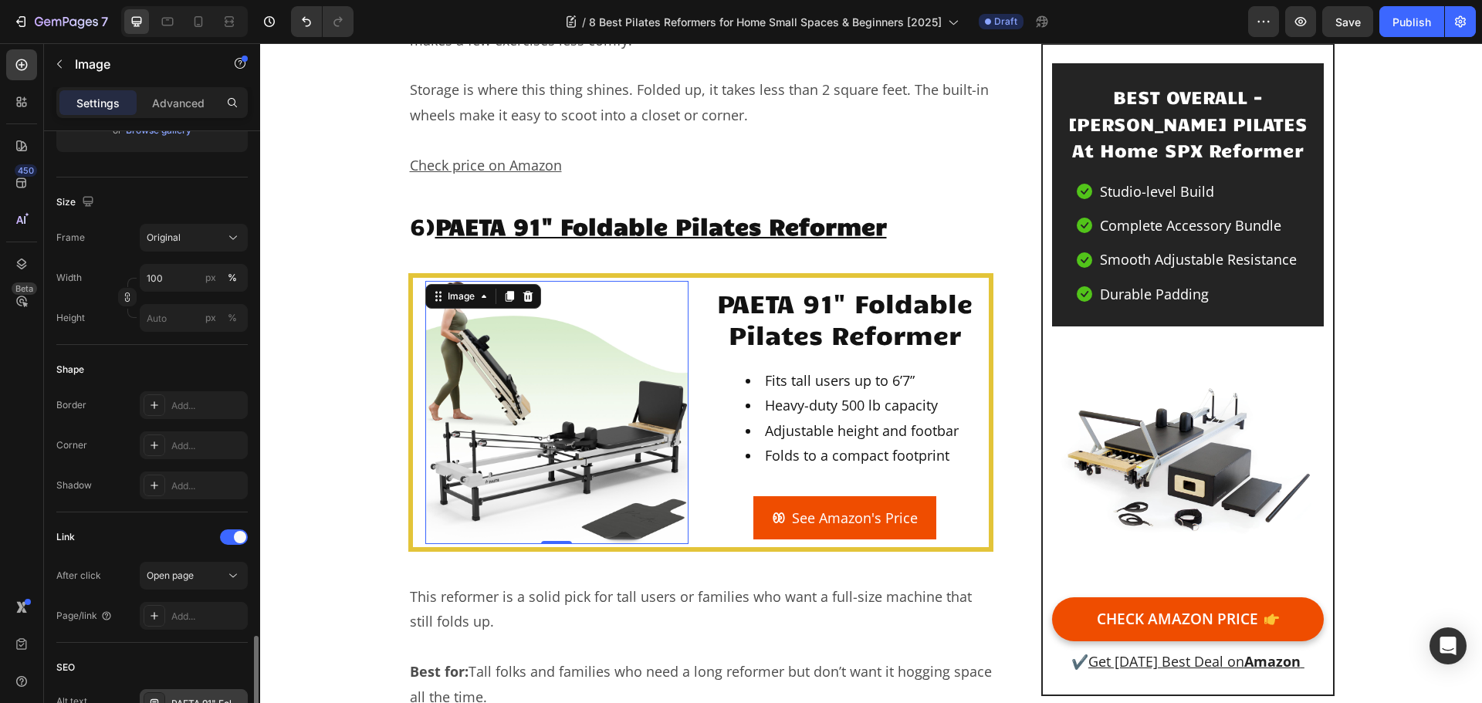
scroll to position [553, 0]
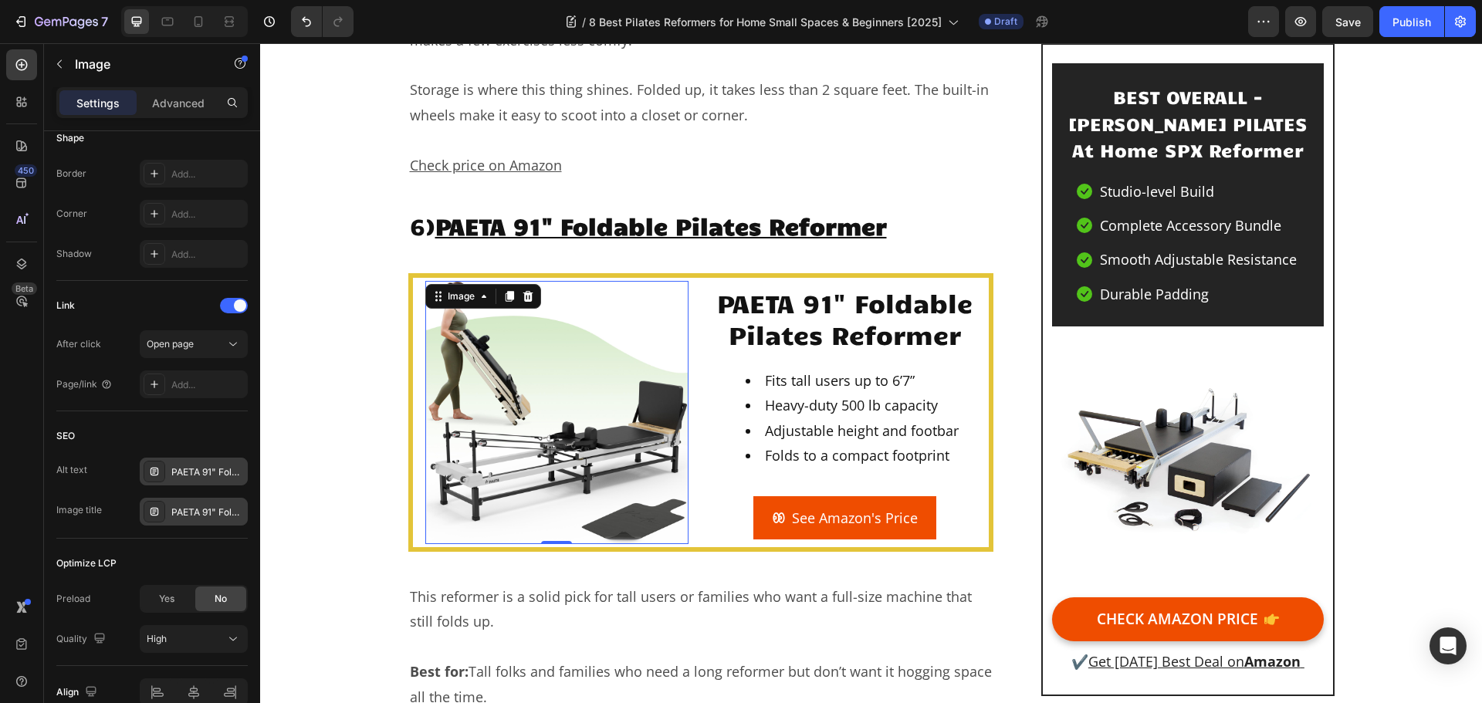
click at [207, 476] on div "PAETA 91" Foldable Pilates Reformer" at bounding box center [207, 473] width 73 height 14
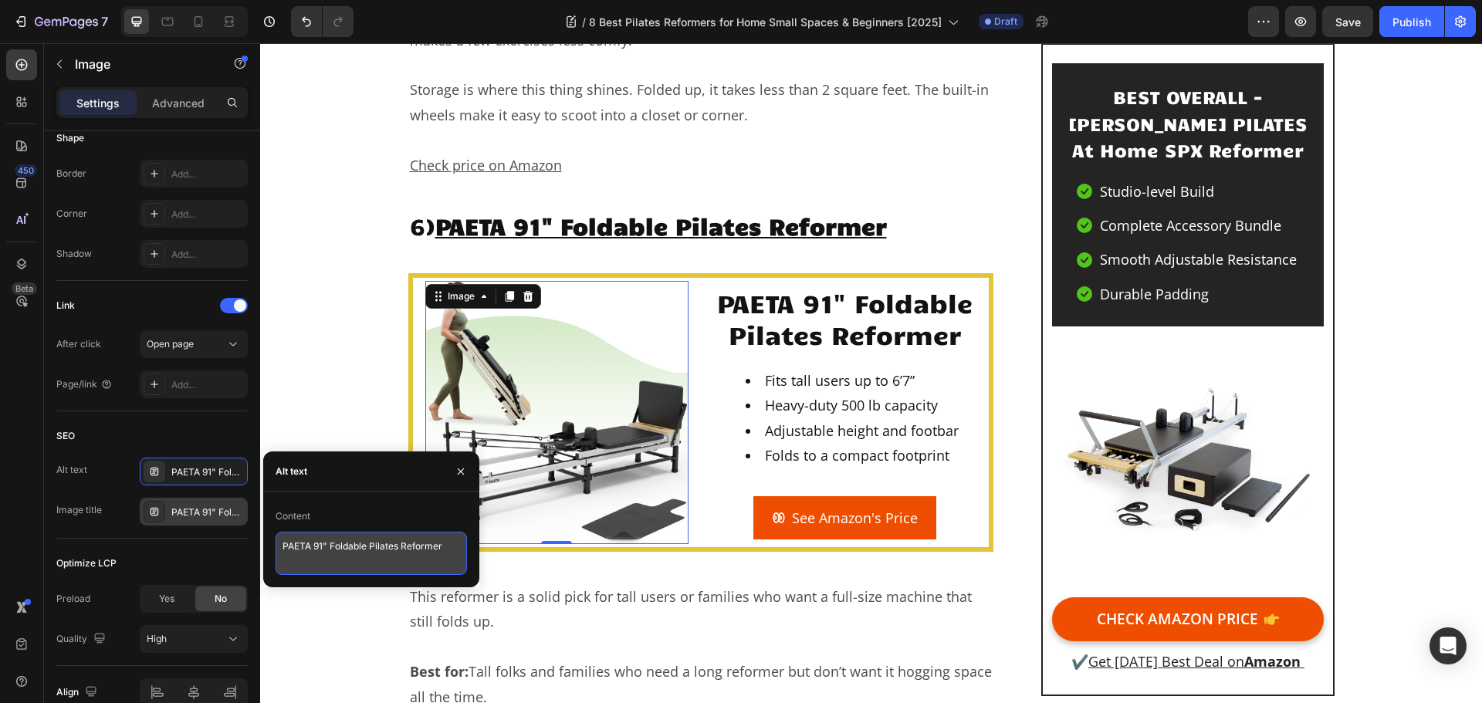
click at [341, 548] on textarea "PAETA 91" Foldable Pilates Reformer" at bounding box center [371, 553] width 191 height 43
paste textarea "A woman in workout clothes is folding and carrying a compact Pilates reformer. …"
type textarea "A woman in workout clothes is folding and carrying a compact Pilates reformer. …"
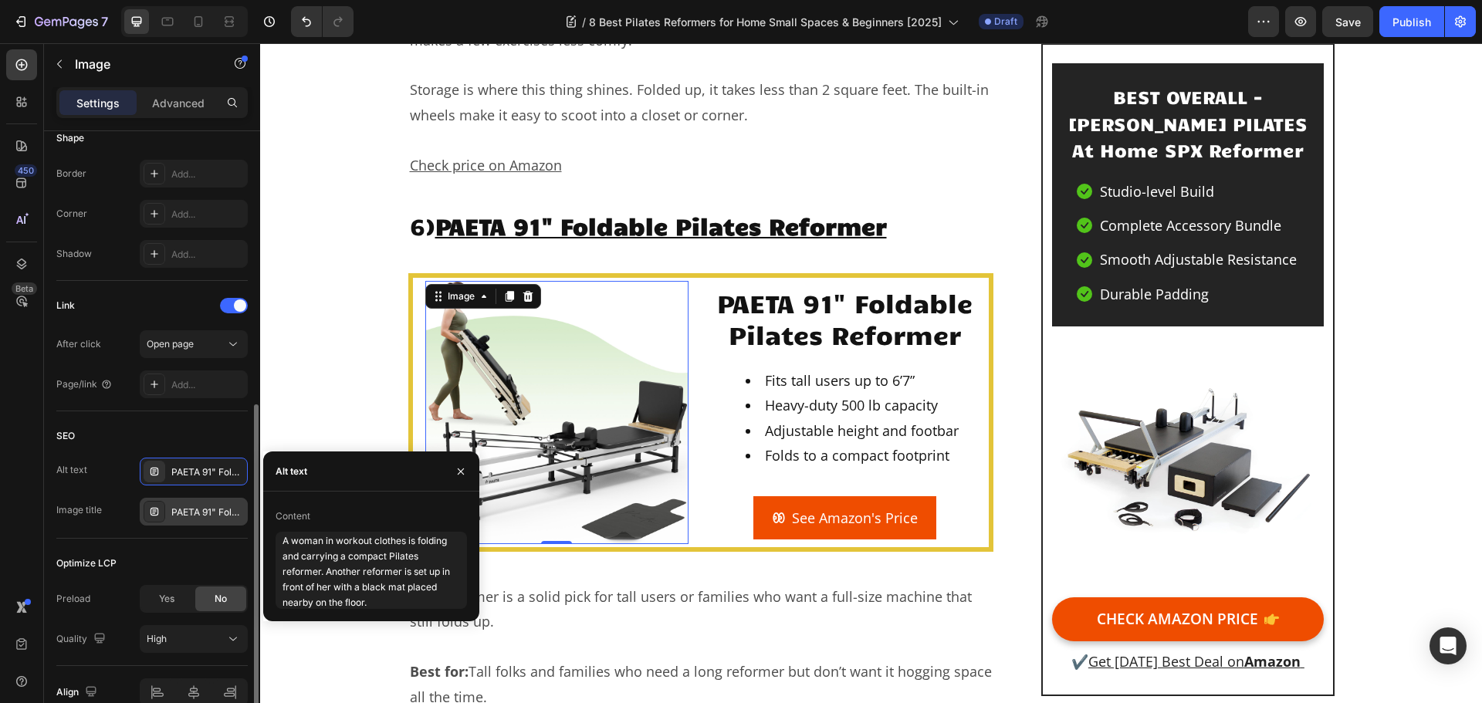
click at [207, 431] on div "SEO" at bounding box center [151, 436] width 191 height 25
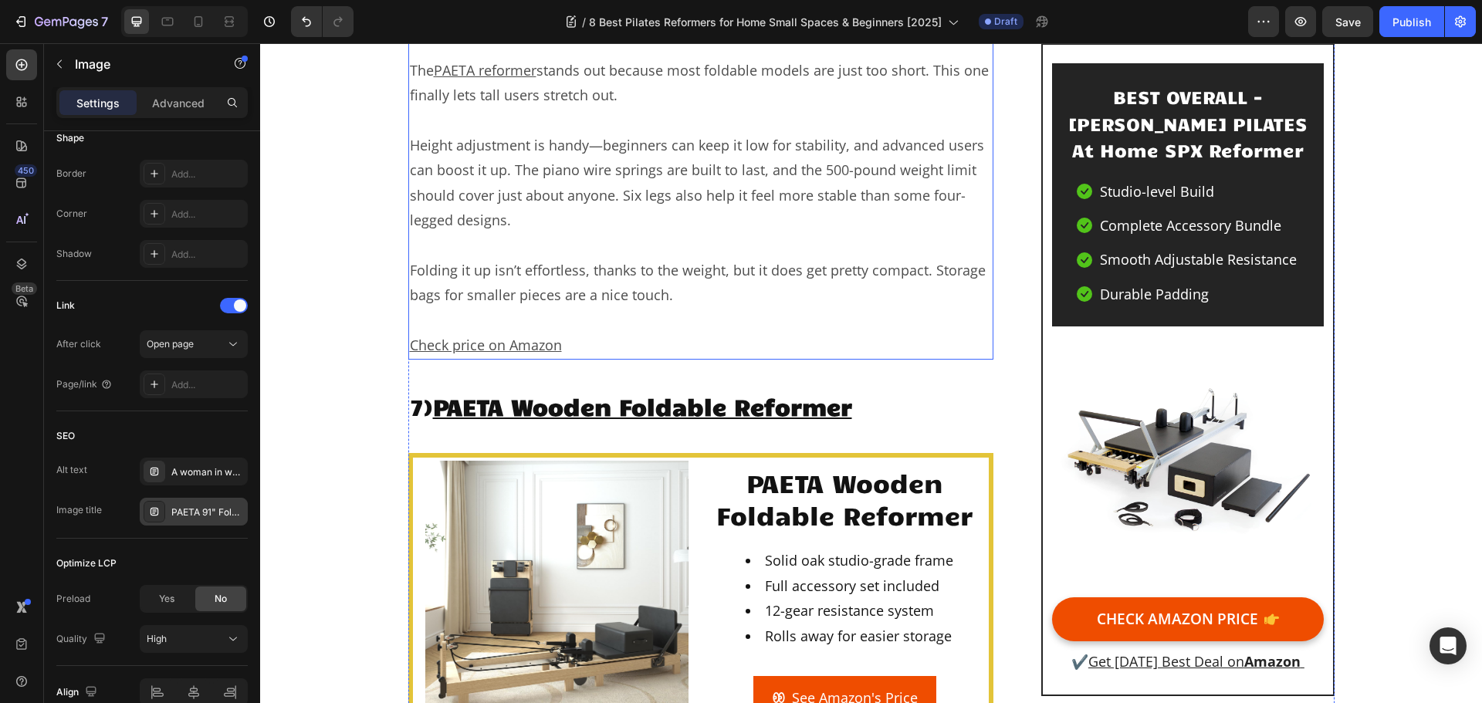
scroll to position [11350, 0]
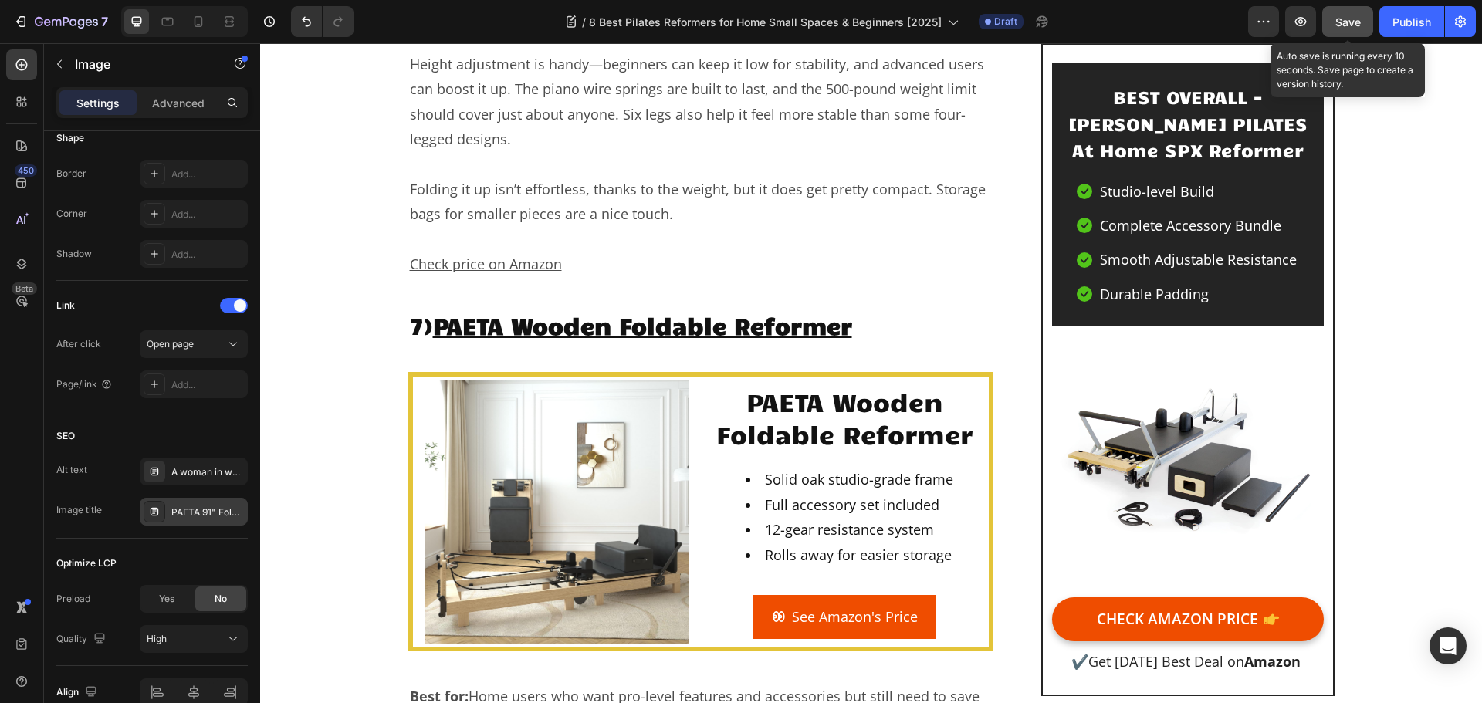
click at [1344, 21] on span "Save" at bounding box center [1348, 21] width 25 height 13
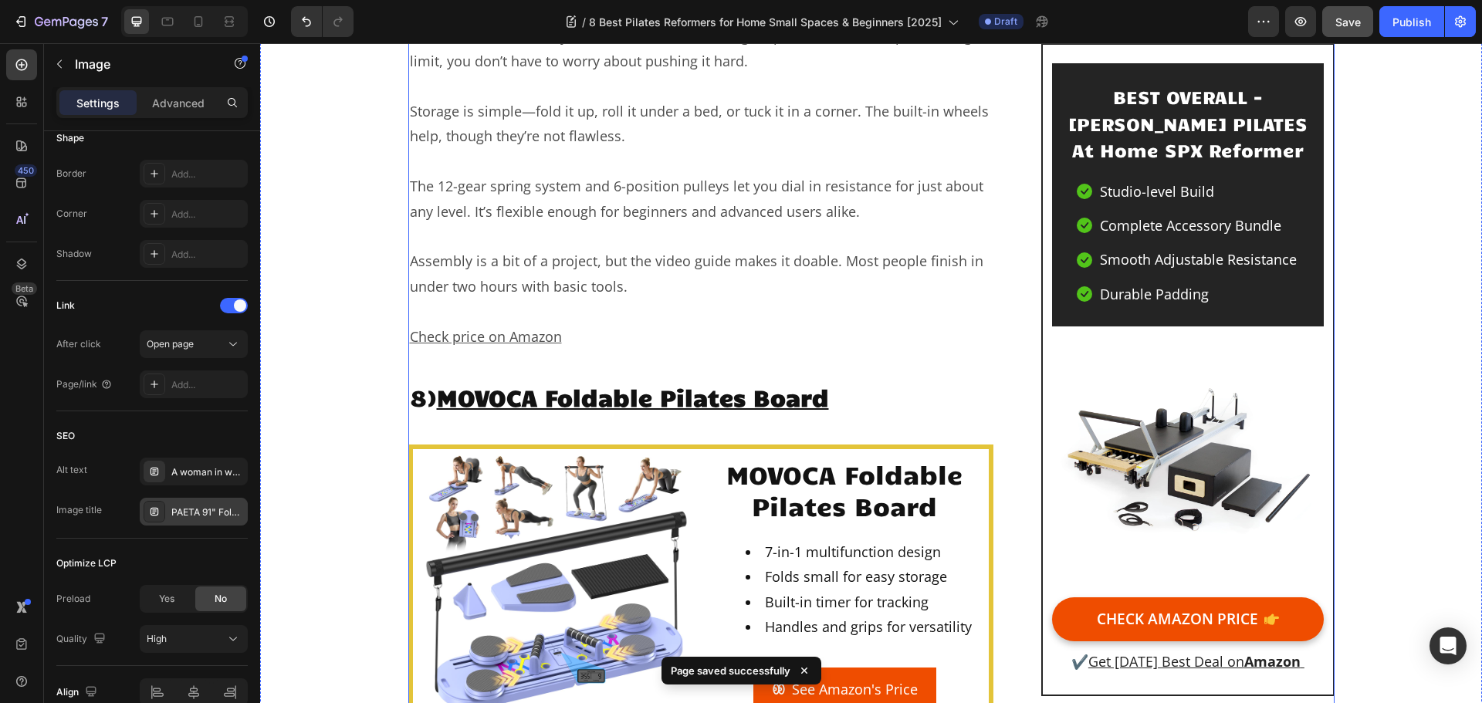
scroll to position [12972, 0]
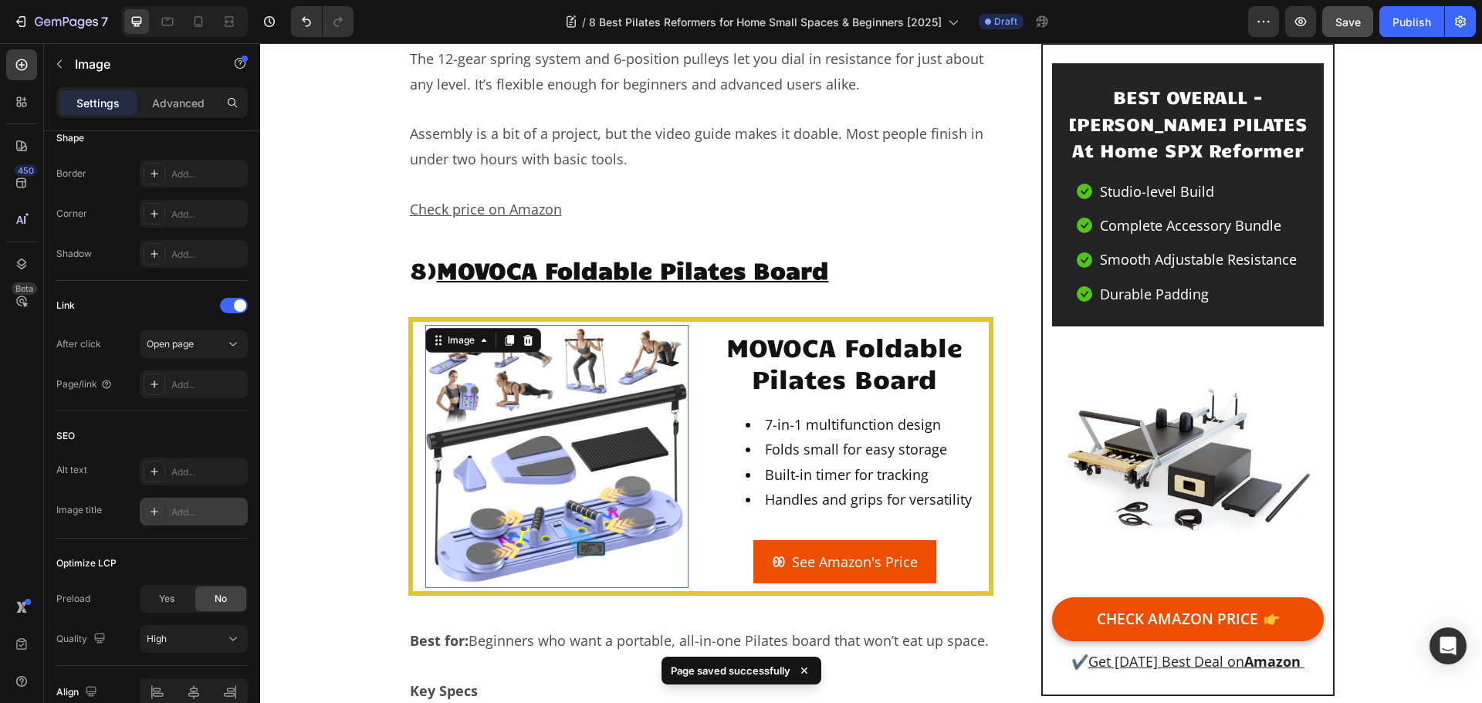
click at [522, 344] on img at bounding box center [556, 456] width 263 height 263
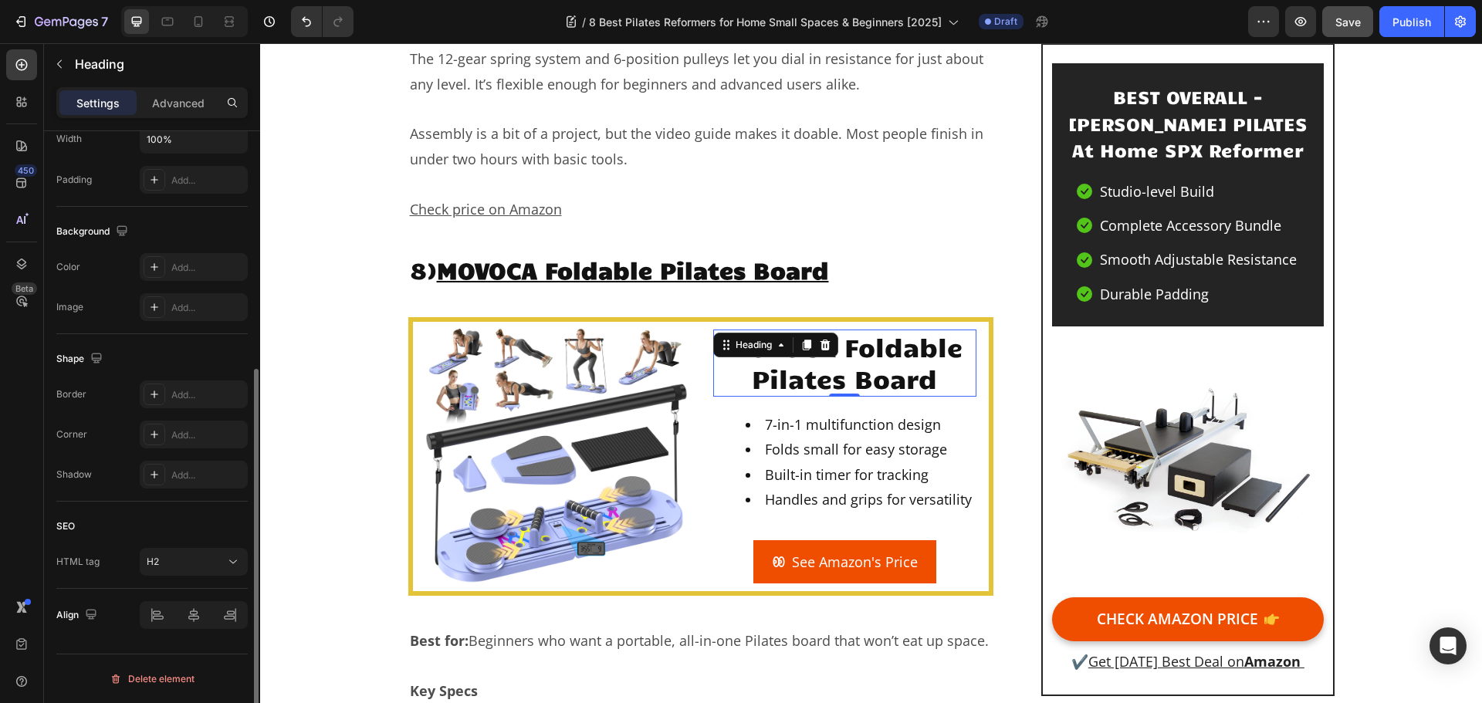
click at [842, 330] on h2 "MOVOCA Foldable Pilates Board" at bounding box center [844, 363] width 263 height 67
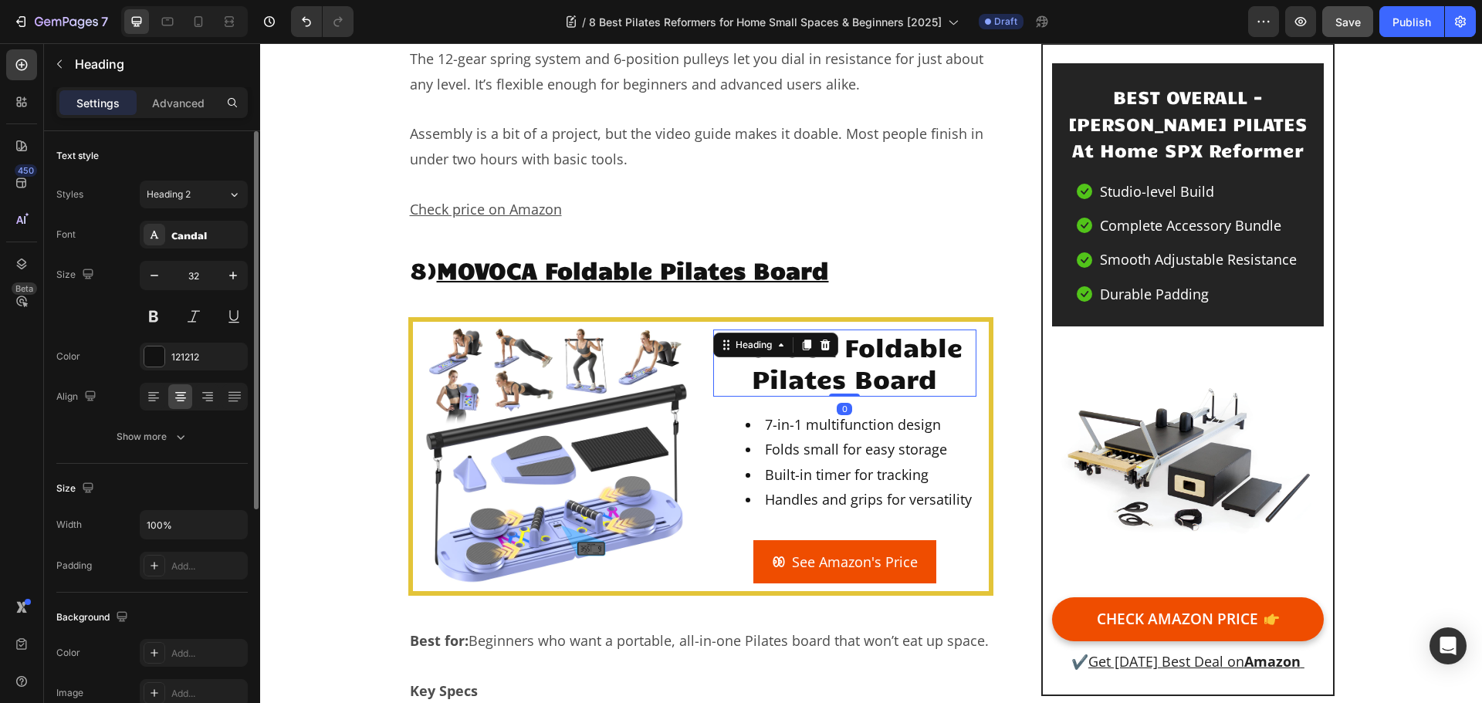
click at [842, 330] on h2 "MOVOCA Foldable Pilates Board" at bounding box center [844, 363] width 263 height 67
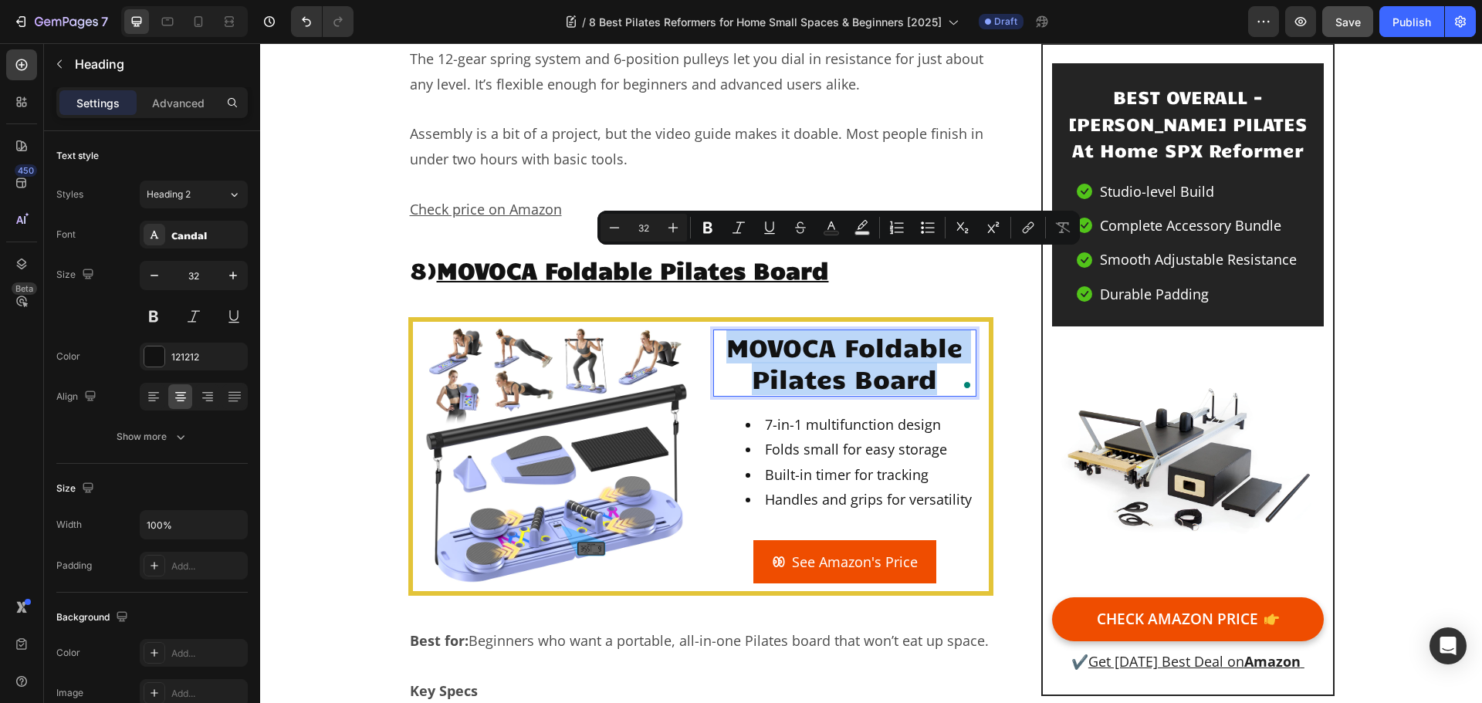
copy p "MOVOCA Foldable Pilates Board"
click at [514, 387] on img at bounding box center [556, 456] width 263 height 263
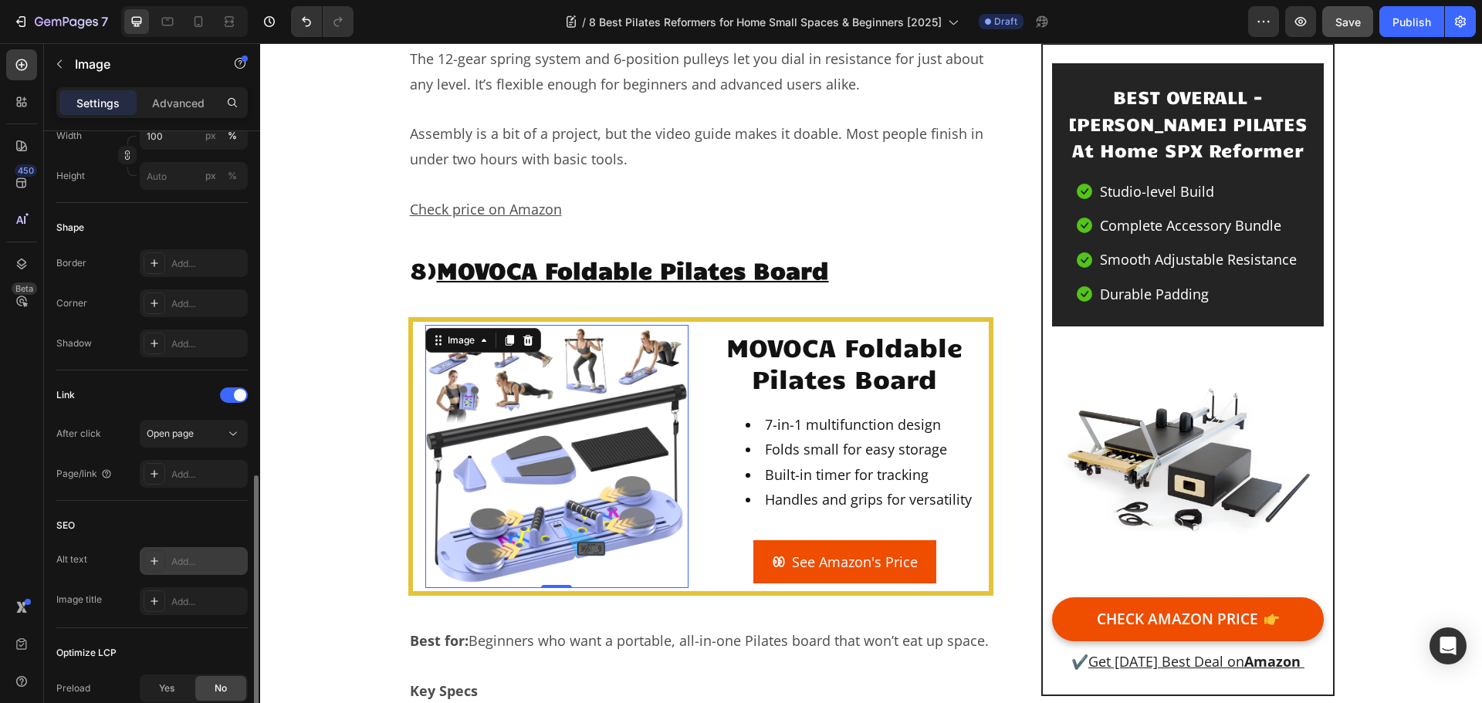
scroll to position [540, 0]
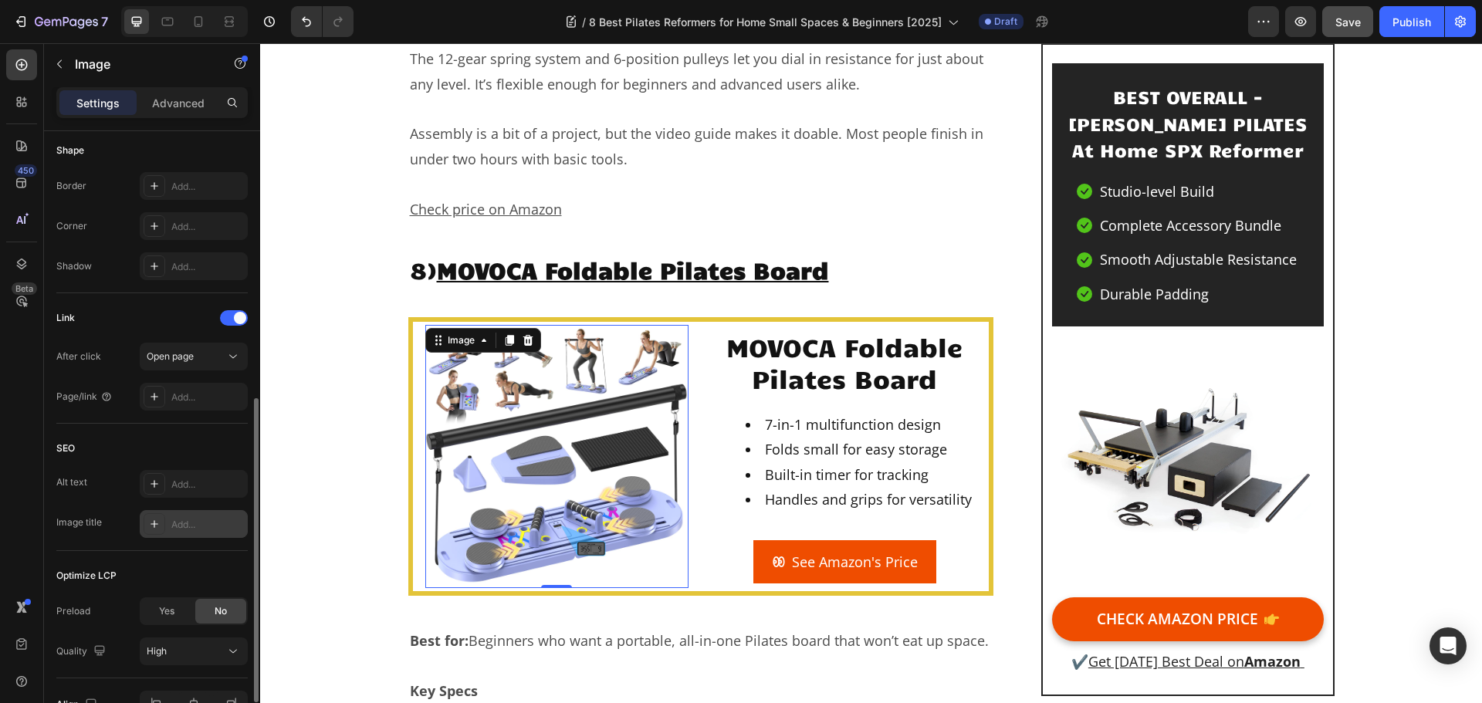
click at [199, 527] on div "Add..." at bounding box center [207, 525] width 73 height 14
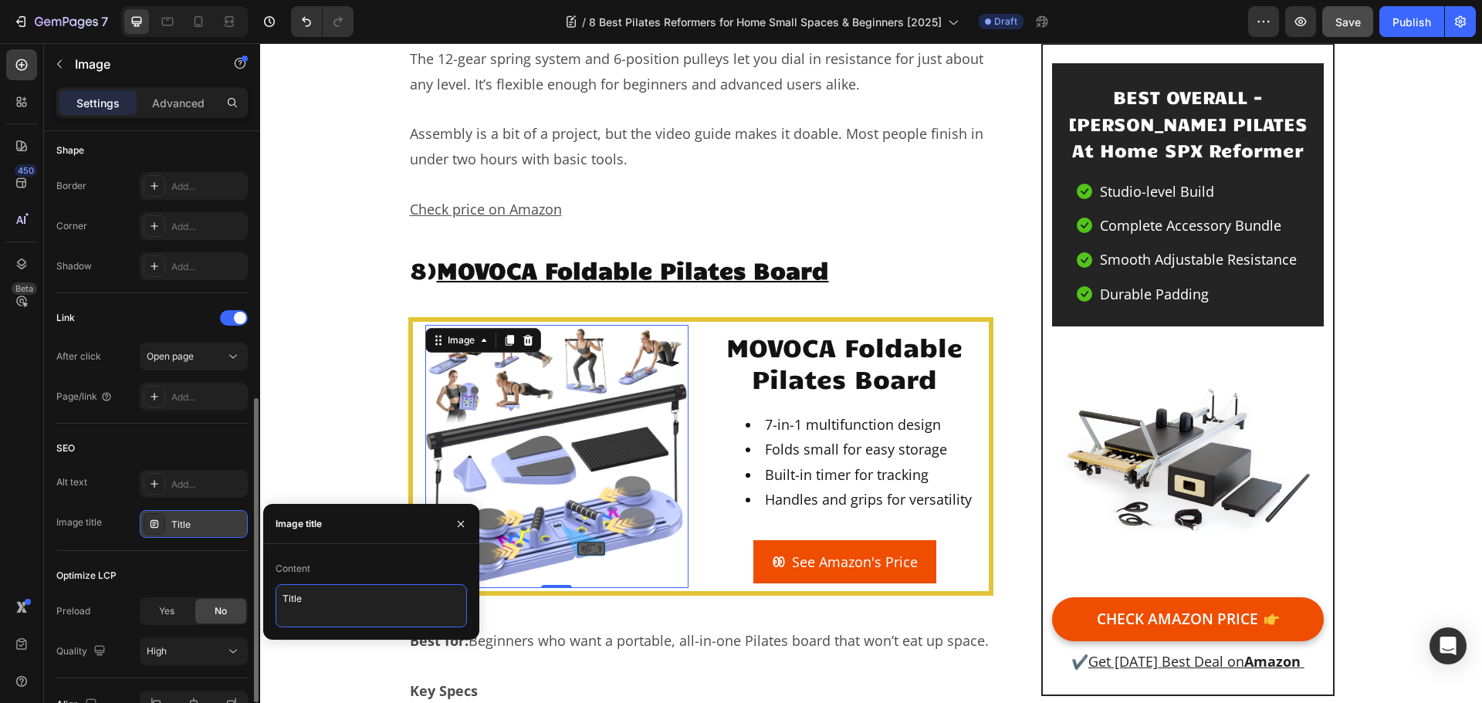
click at [347, 603] on textarea "Title" at bounding box center [371, 605] width 191 height 43
paste textarea "MOVOCA Foldable Pilates Board"
type textarea "MOVOCA Foldable Pilates Board"
click at [168, 453] on div "SEO" at bounding box center [151, 448] width 191 height 25
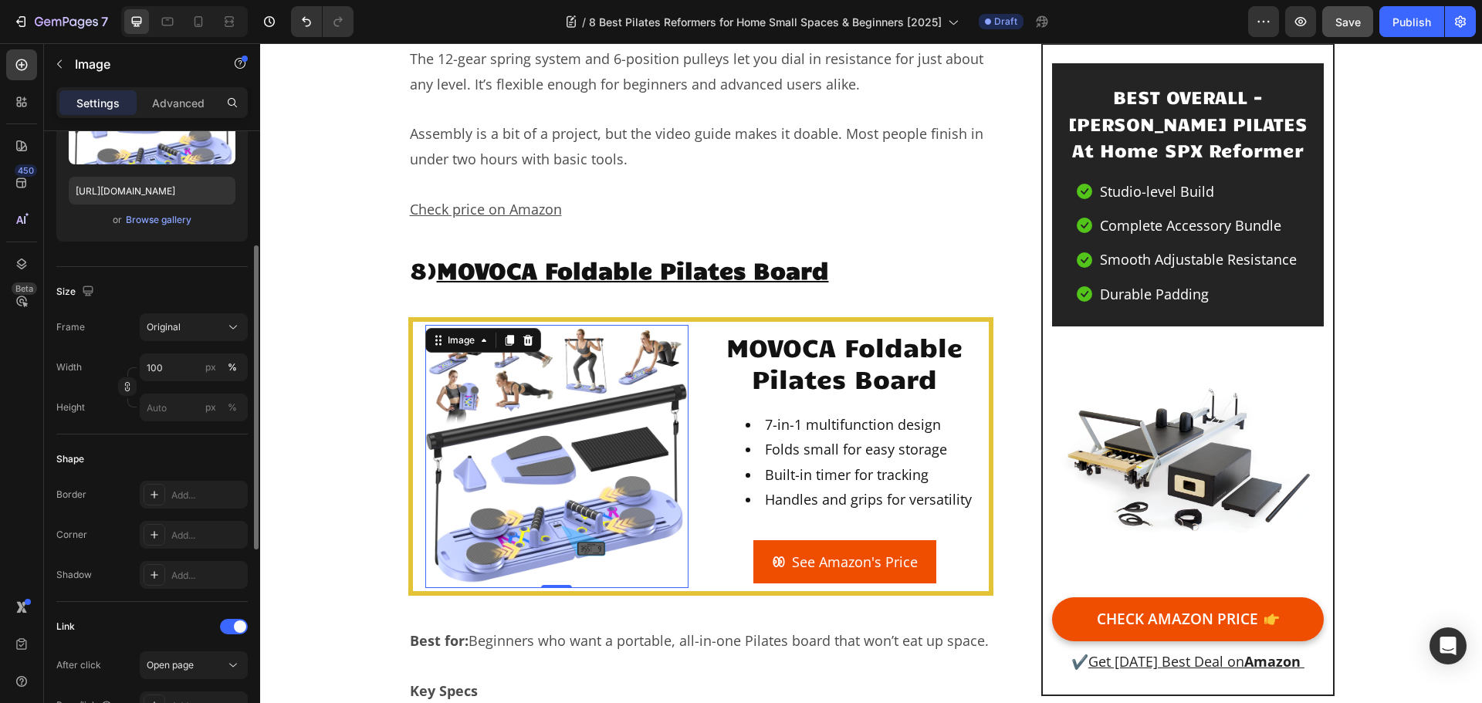
scroll to position [0, 0]
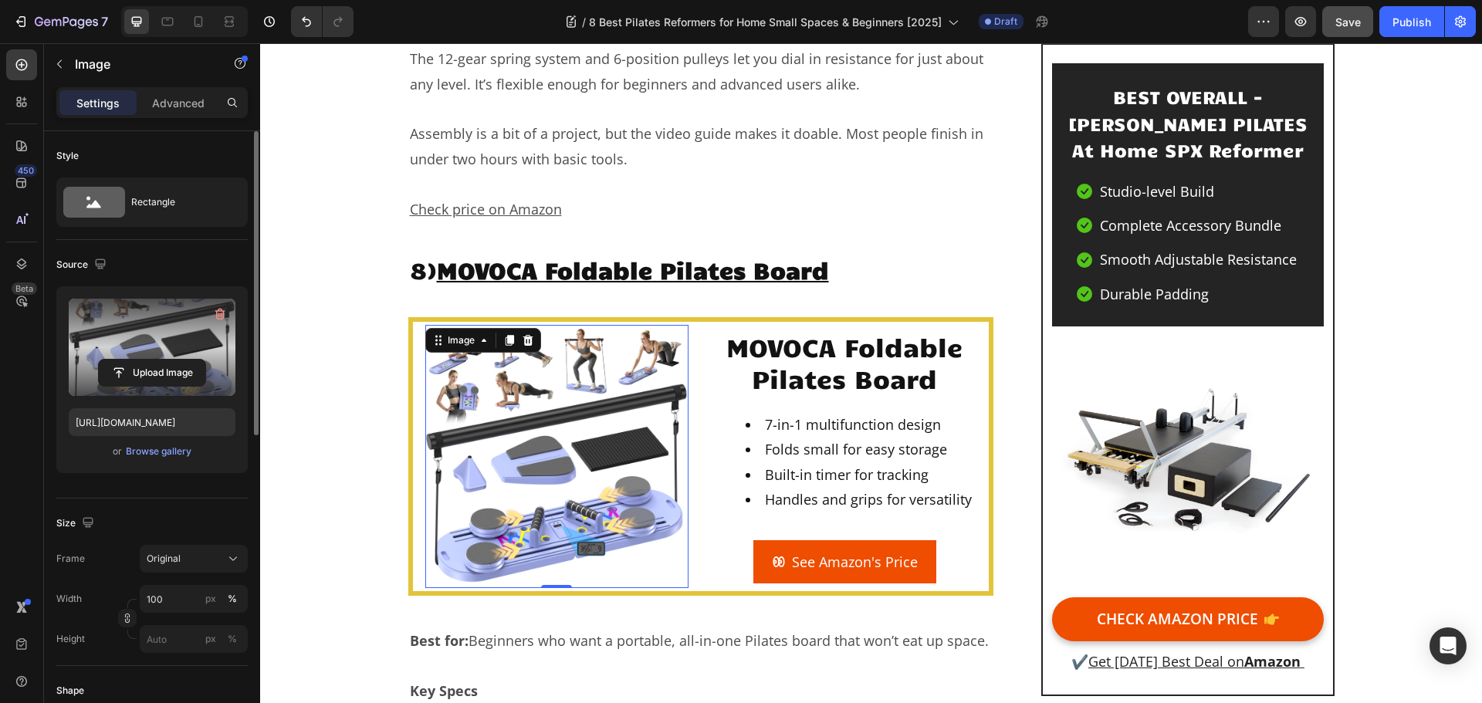
click at [180, 335] on label at bounding box center [152, 347] width 167 height 97
click at [180, 360] on input "file" at bounding box center [152, 373] width 107 height 26
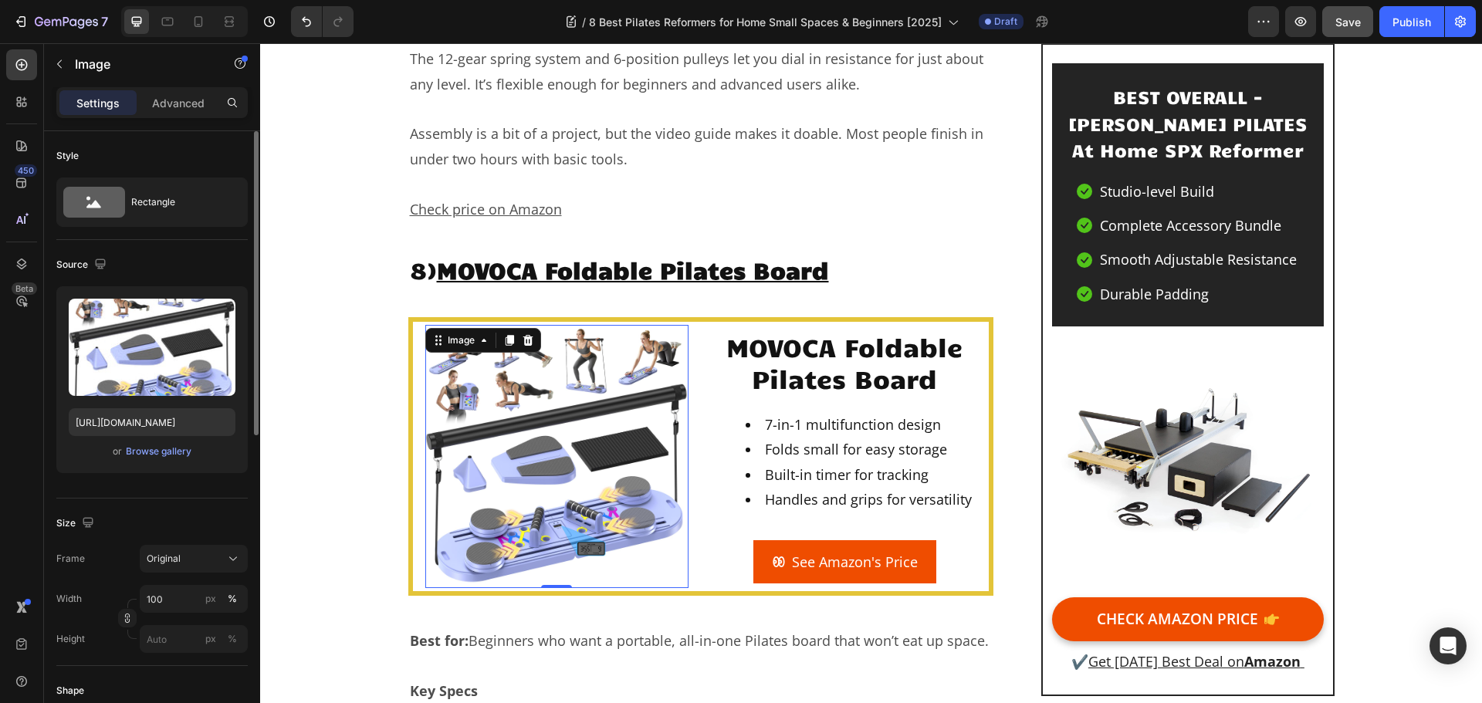
click at [239, 531] on div "Size" at bounding box center [151, 523] width 191 height 25
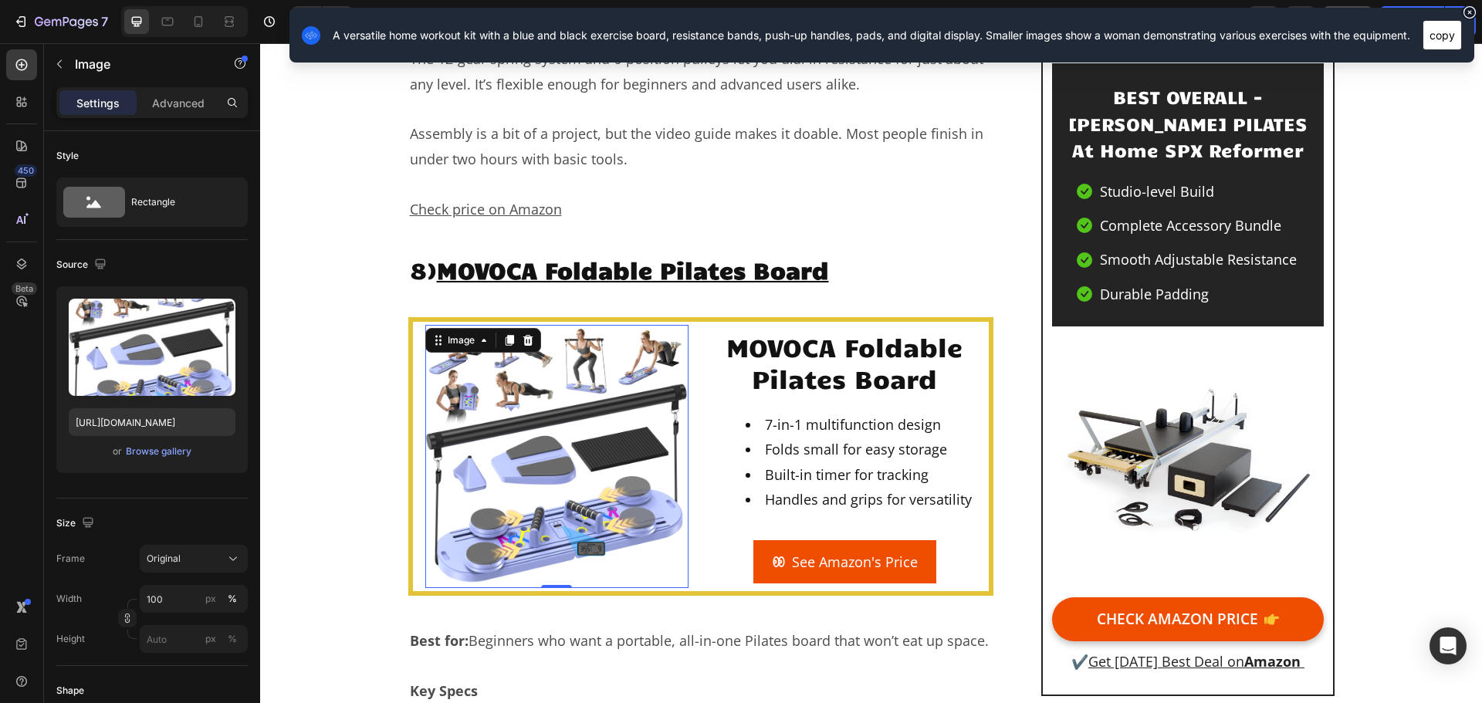
click at [1442, 43] on button "copy" at bounding box center [1442, 35] width 39 height 30
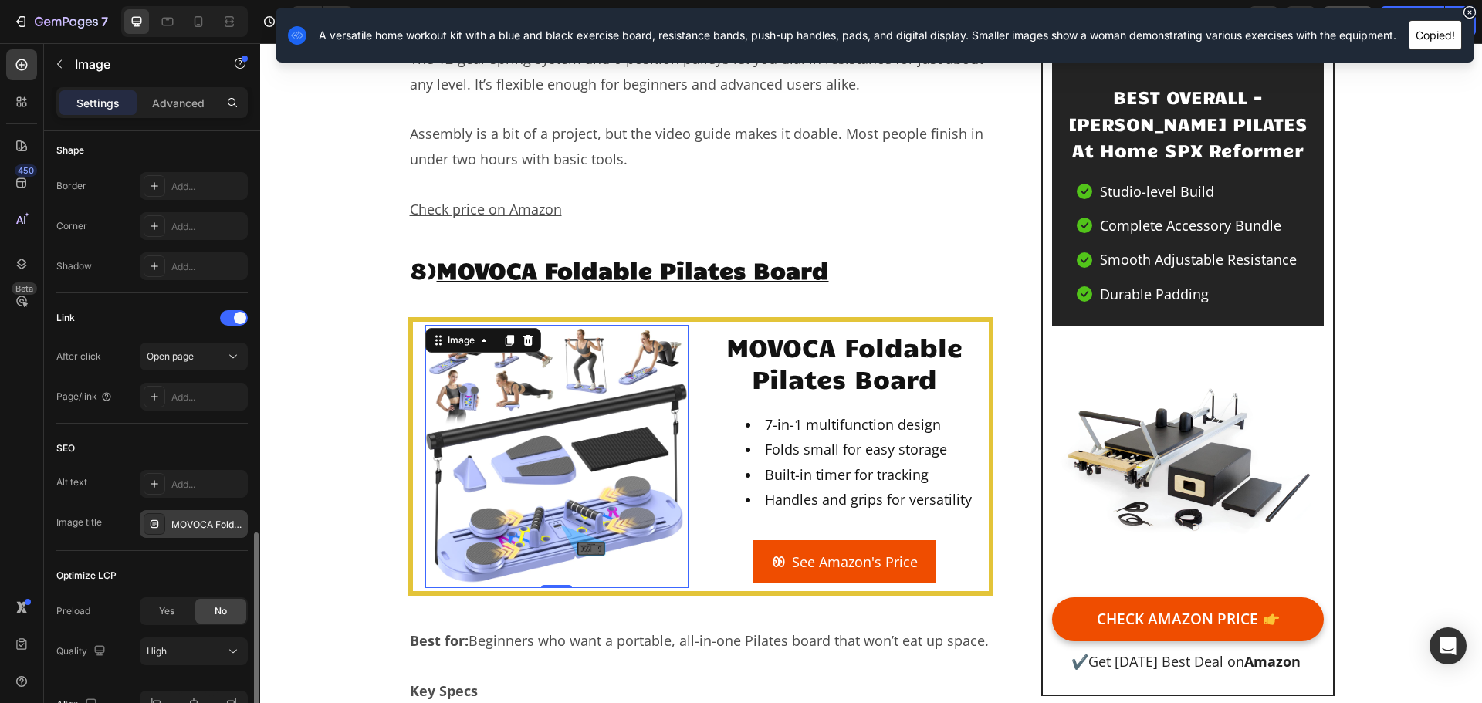
scroll to position [630, 0]
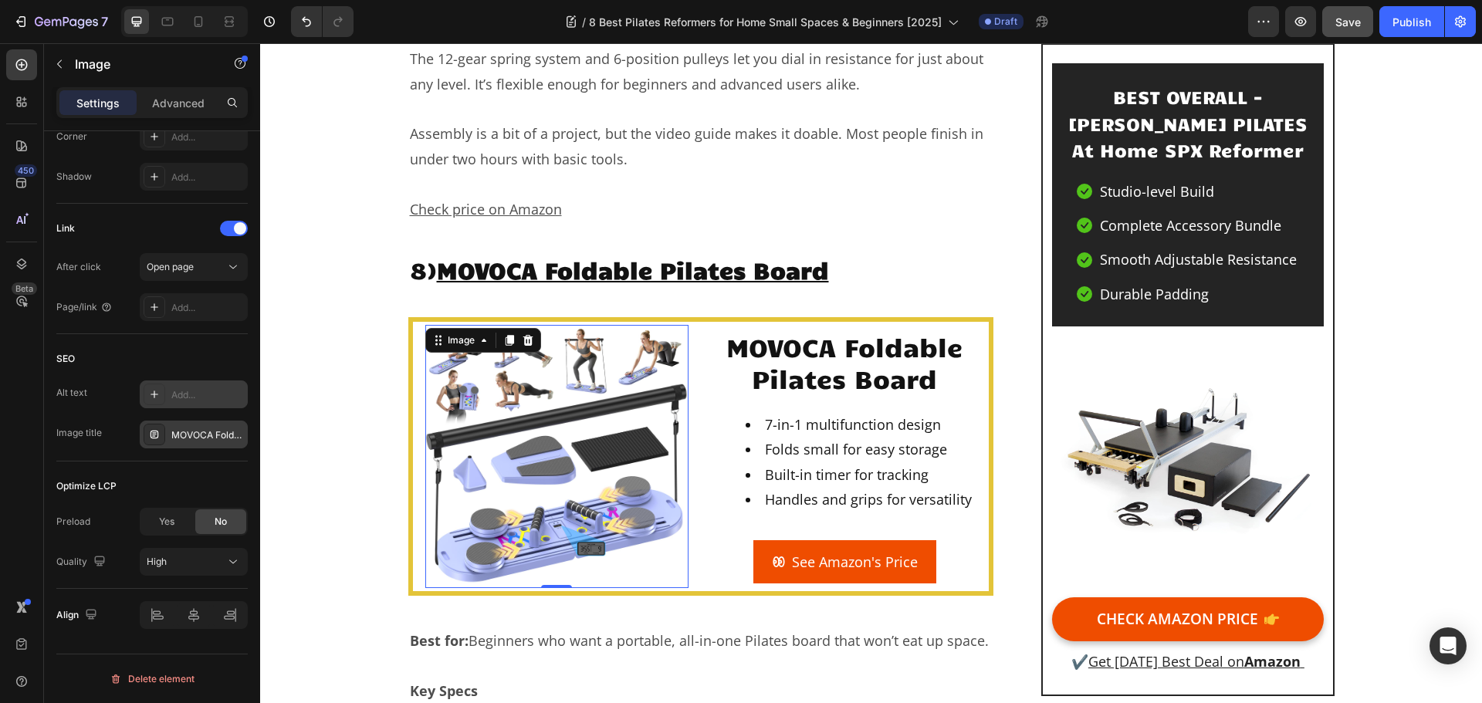
click at [203, 390] on div "Add..." at bounding box center [207, 395] width 73 height 14
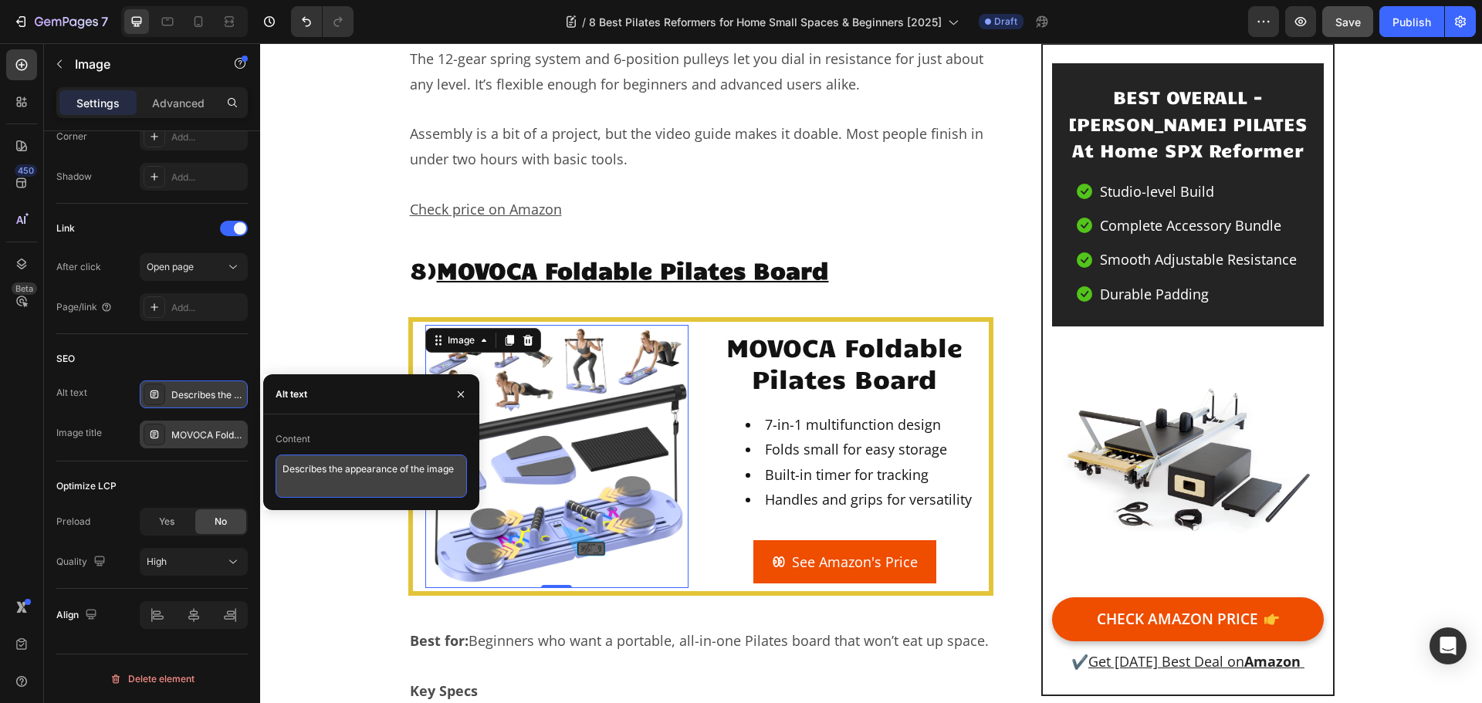
click at [391, 485] on textarea "Describes the appearance of the image" at bounding box center [371, 476] width 191 height 43
paste textarea "A versatile home workout kit with a blue and black exercise board, resistance b…"
type textarea "A versatile home workout kit with a blue and black exercise board, resistance b…"
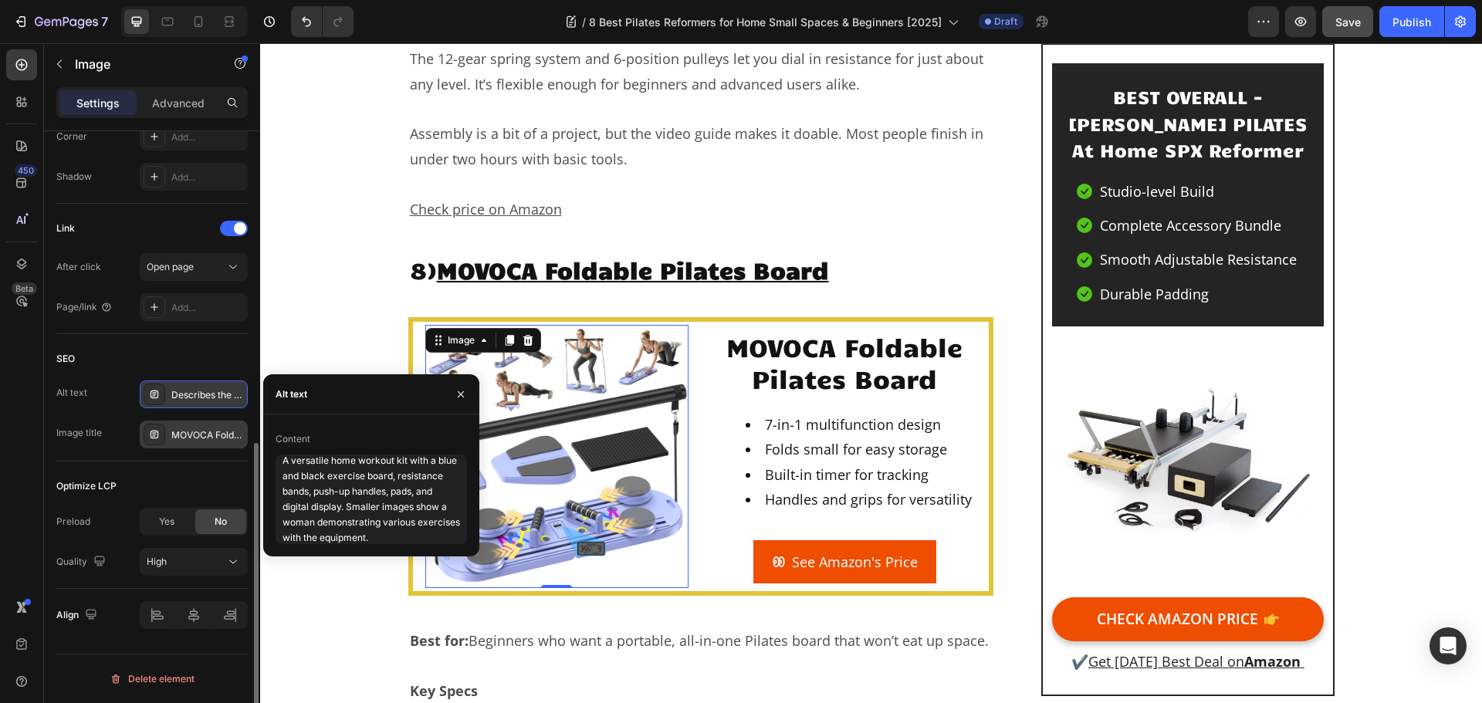
click at [207, 362] on div "SEO" at bounding box center [151, 359] width 191 height 25
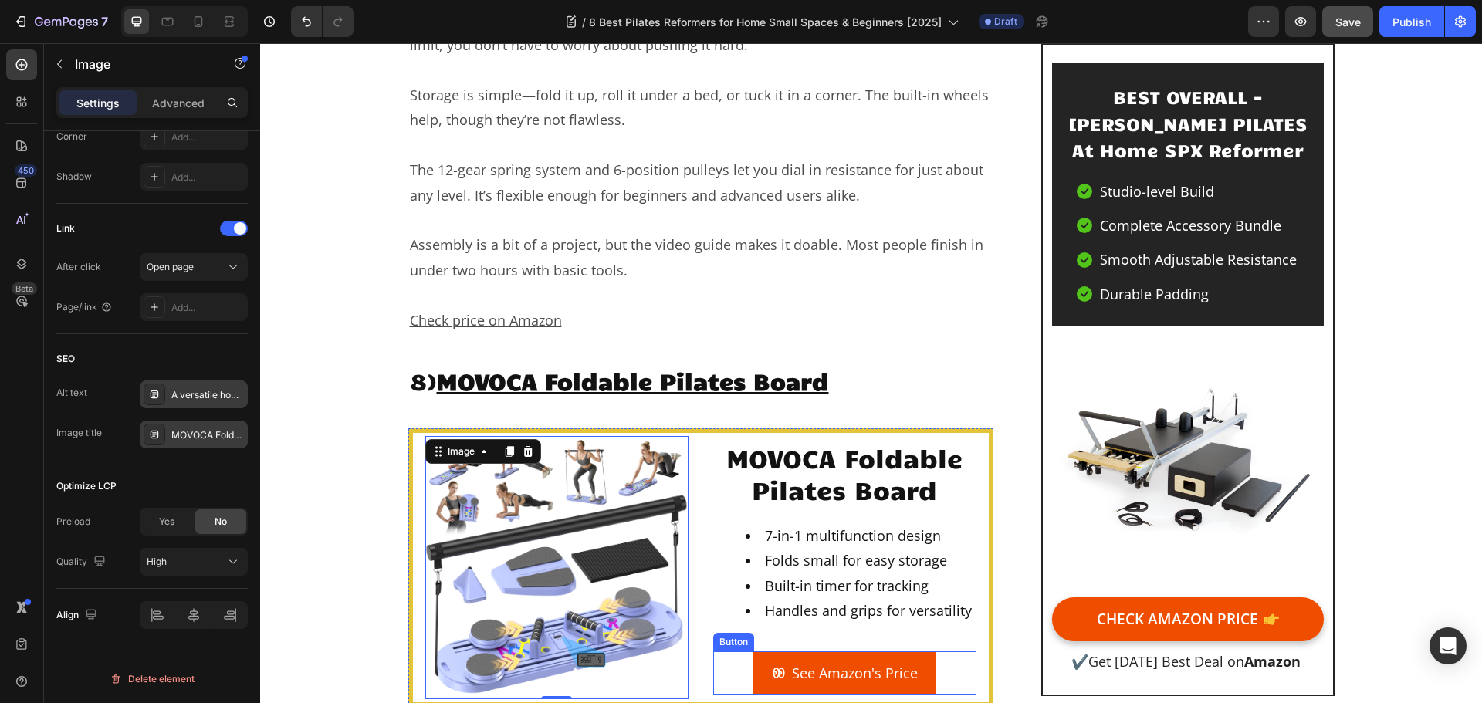
scroll to position [12740, 0]
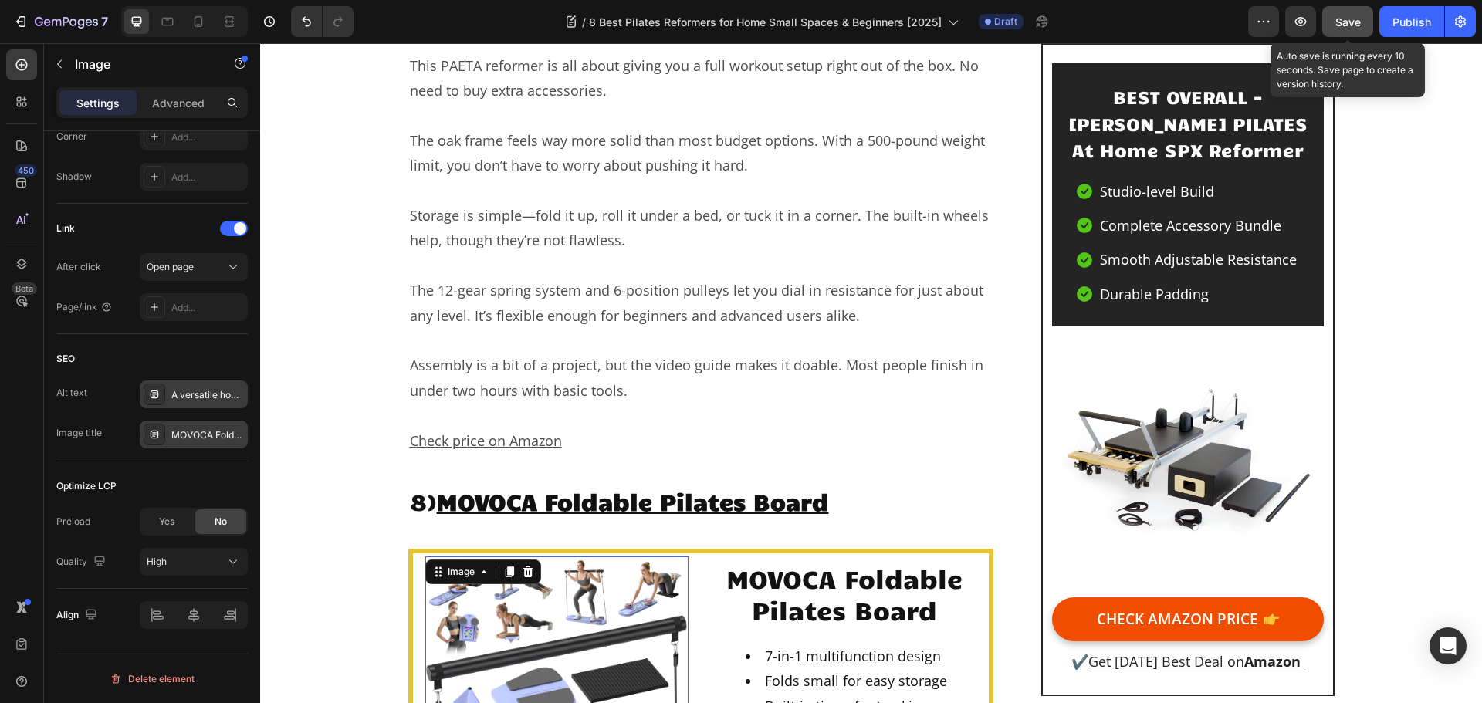
click at [1347, 20] on span "Save" at bounding box center [1348, 21] width 25 height 13
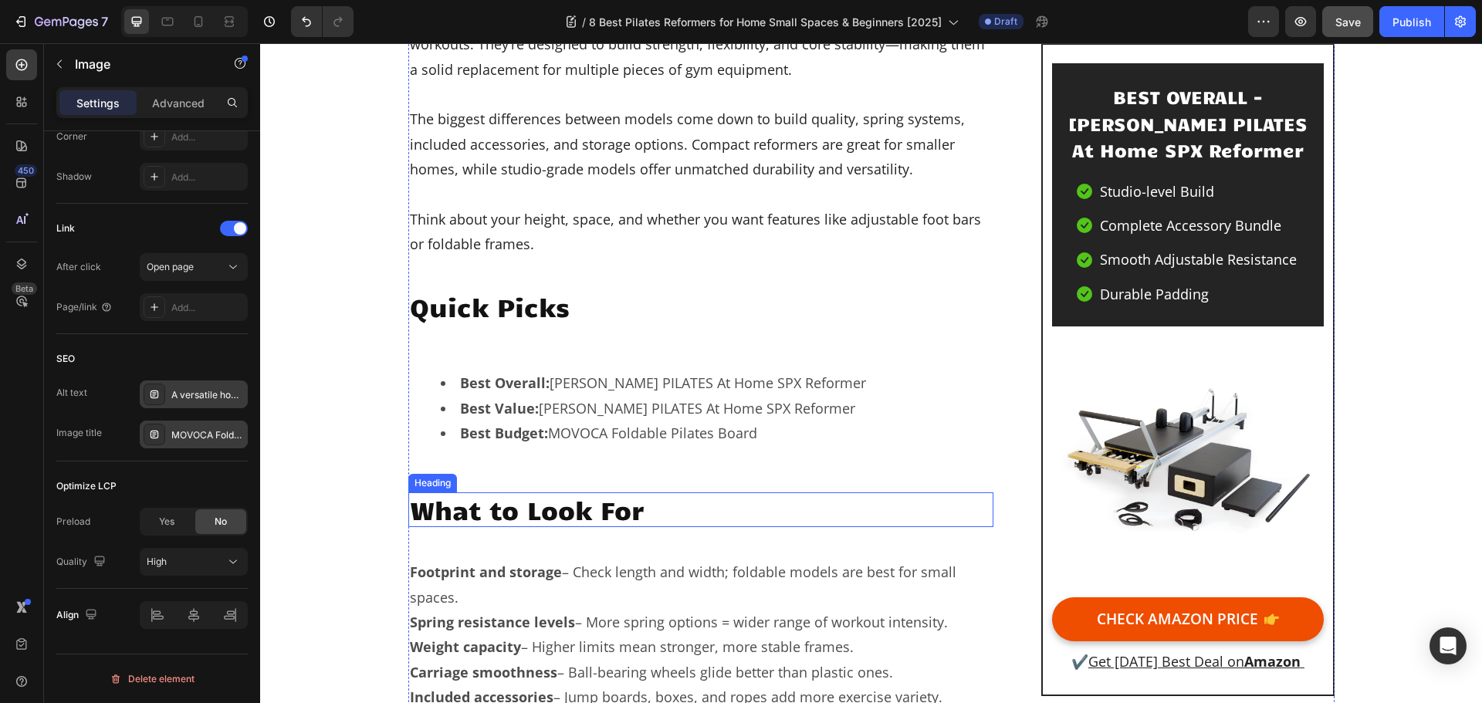
scroll to position [772, 0]
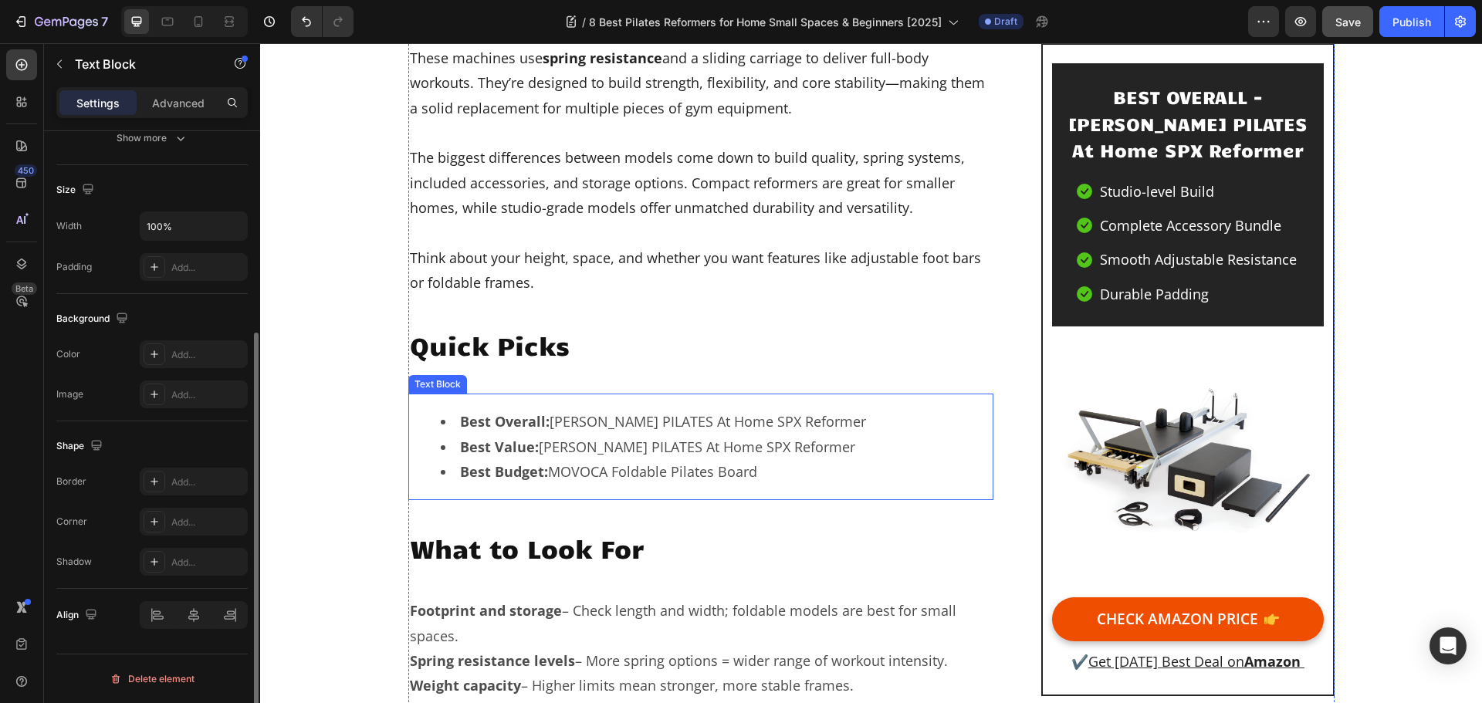
click at [720, 422] on li "Best Overall: STOTT PILATES At Home SPX Reformer" at bounding box center [717, 421] width 552 height 25
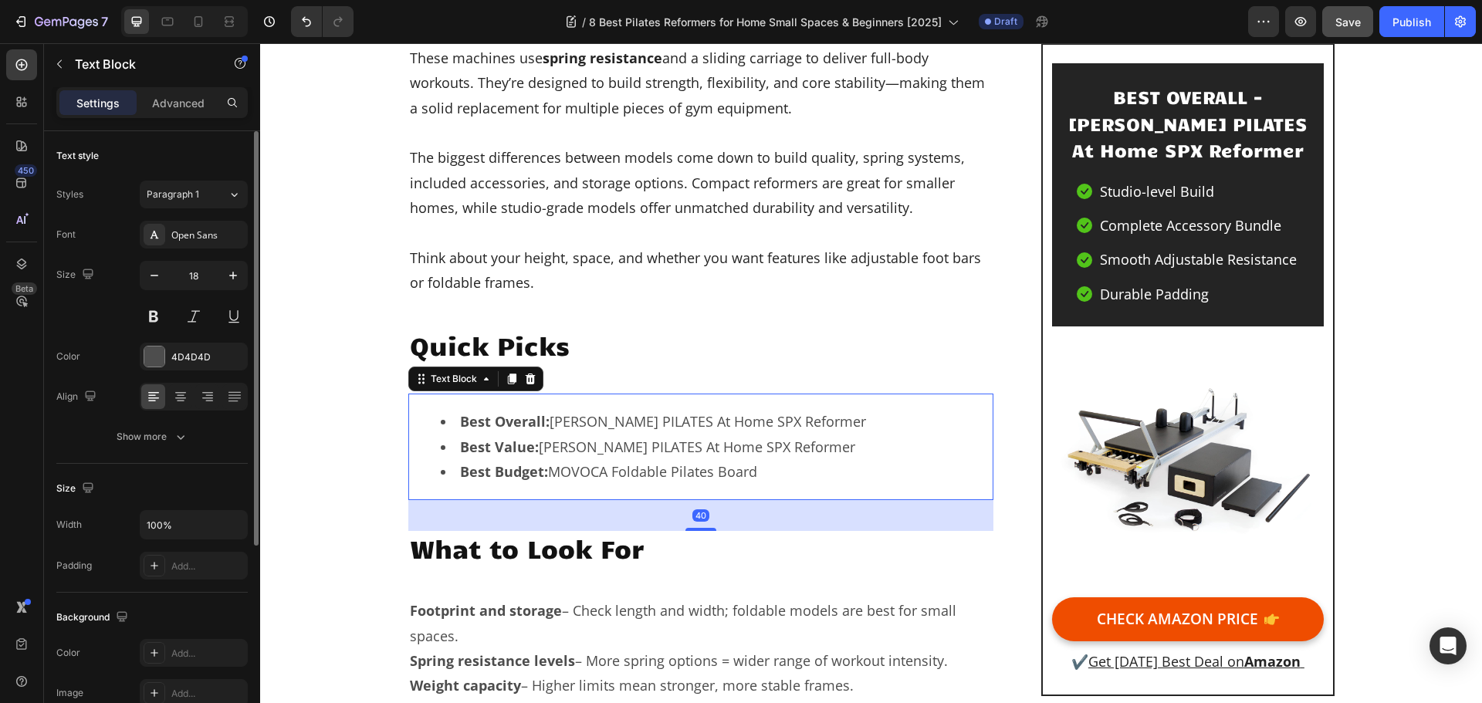
click at [720, 422] on li "Best Overall: STOTT PILATES At Home SPX Reformer" at bounding box center [717, 421] width 552 height 25
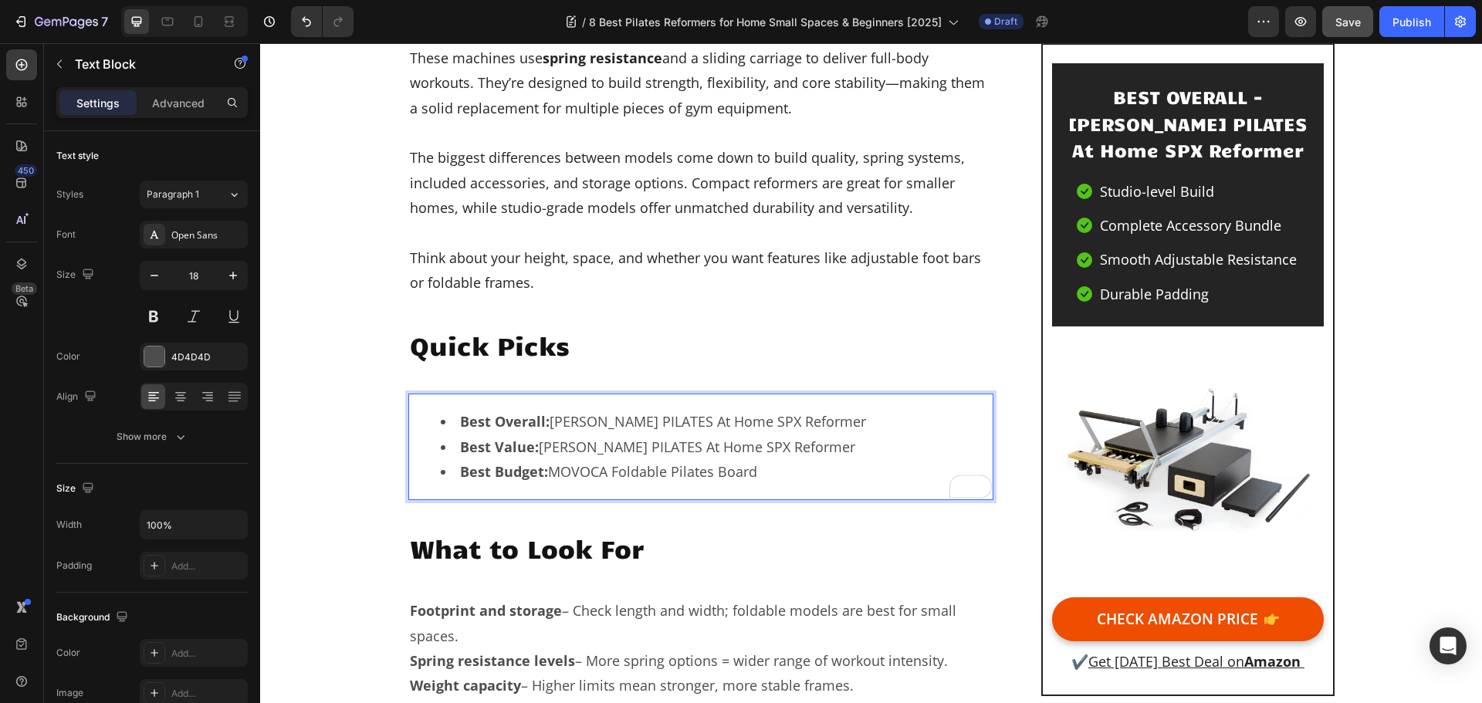
click at [719, 421] on li "Best Overall: STOTT PILATES At Home SPX Reformer" at bounding box center [717, 421] width 552 height 25
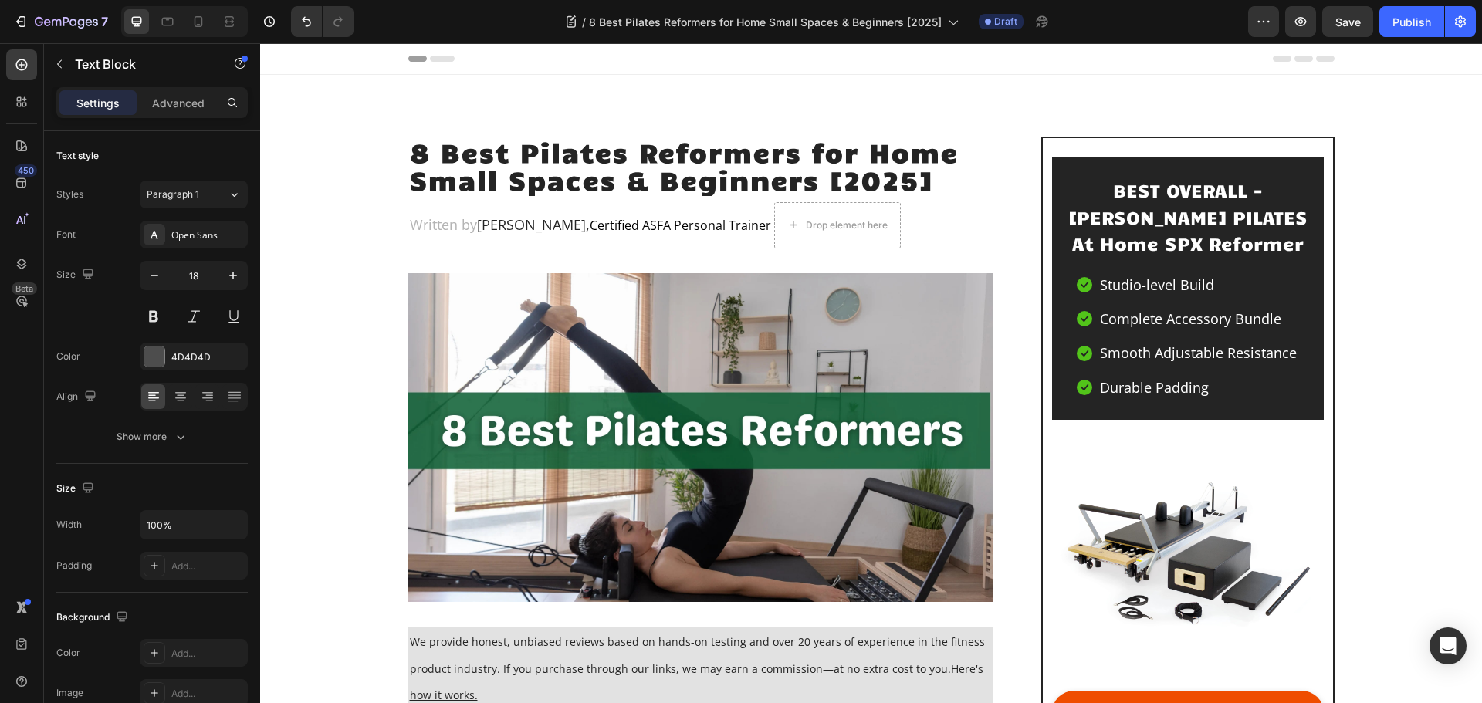
scroll to position [772, 0]
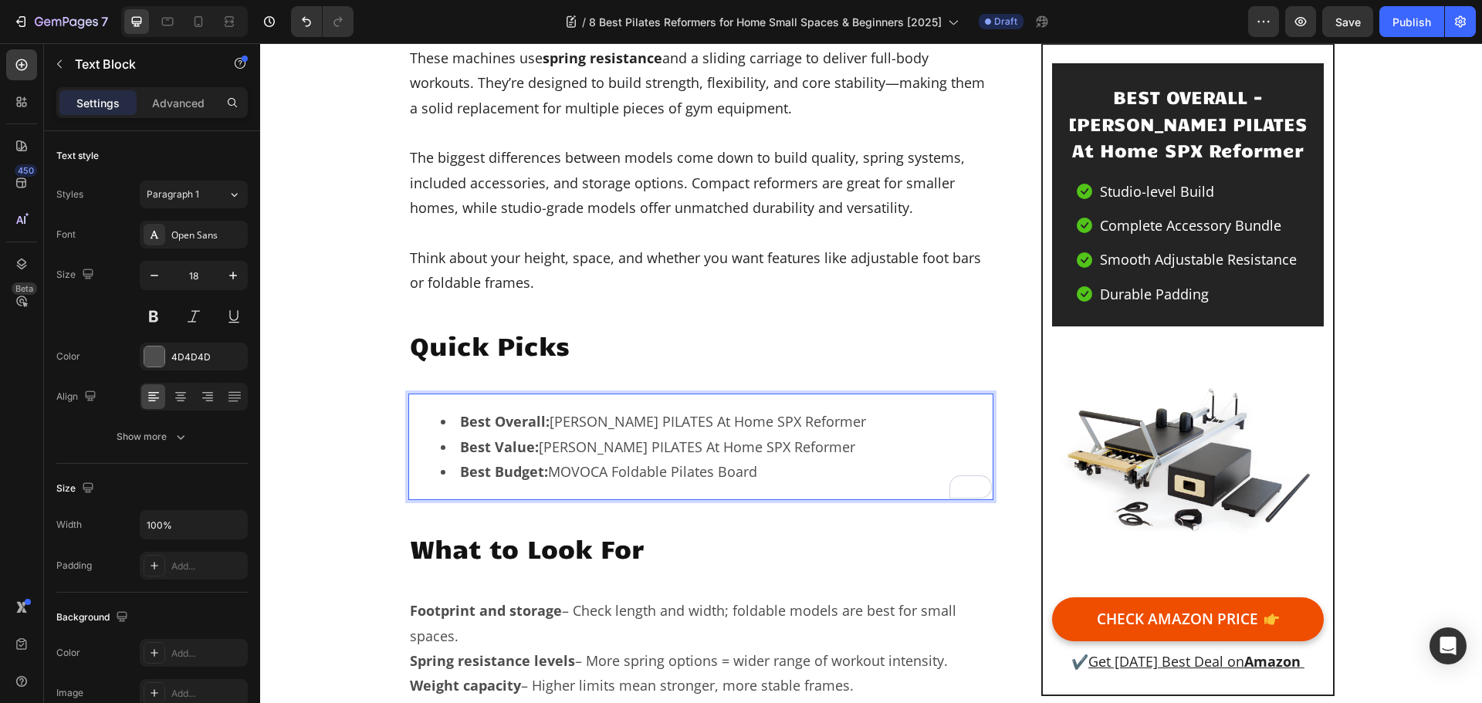
click at [643, 450] on li "Best Value: STOTT PILATES At Home SPX Reformer" at bounding box center [717, 447] width 552 height 25
click at [609, 453] on li "Best Value: STOTT PILATES At Home SPX Reformer" at bounding box center [717, 447] width 552 height 25
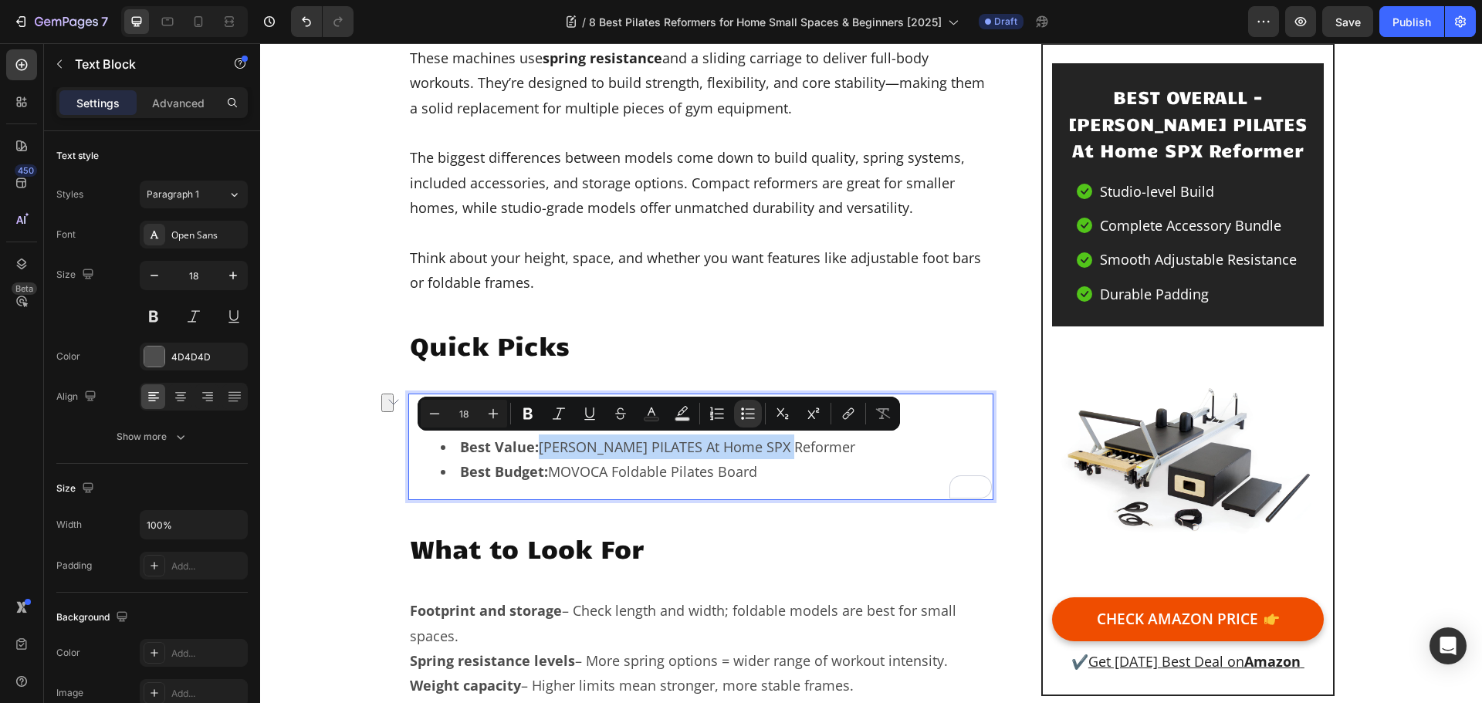
drag, startPoint x: 536, startPoint y: 447, endPoint x: 784, endPoint y: 442, distance: 247.9
click at [784, 442] on li "Best Value: STOTT PILATES At Home SPX Reformer" at bounding box center [717, 447] width 552 height 25
drag, startPoint x: 842, startPoint y: 443, endPoint x: 536, endPoint y: 448, distance: 305.8
click at [536, 448] on li "Best Value: Stamina AeroPilates Premier Reformer 700" at bounding box center [717, 447] width 552 height 25
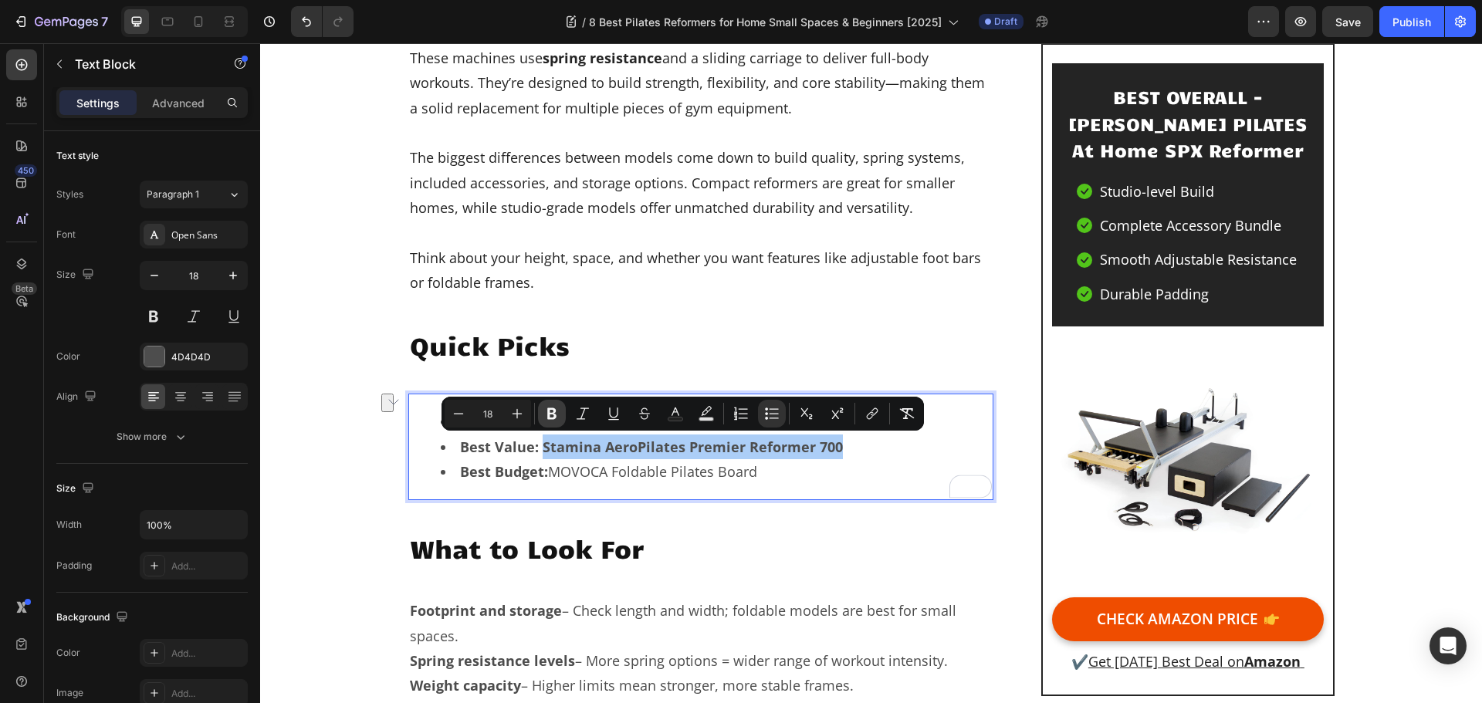
click at [554, 422] on button "Bold" at bounding box center [552, 414] width 28 height 28
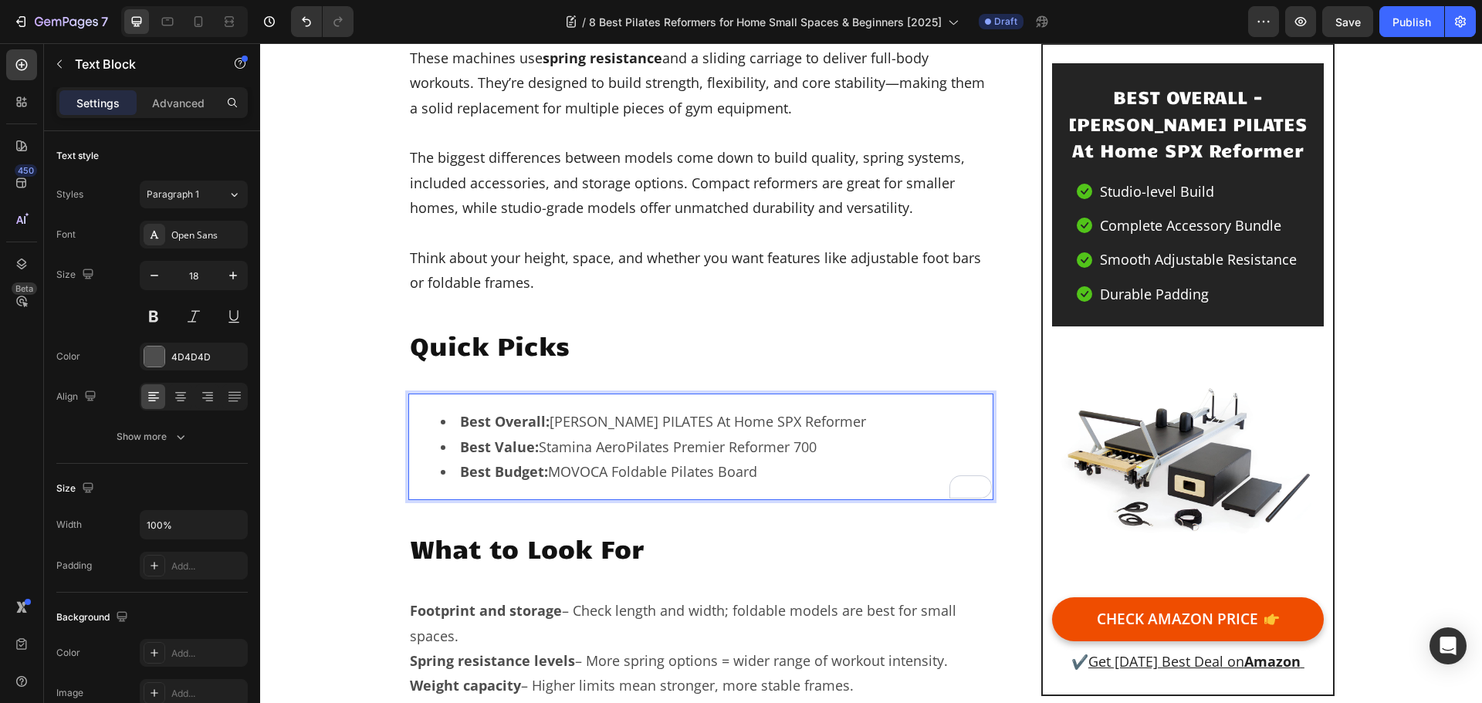
click at [593, 422] on li "Best Overall: STOTT PILATES At Home SPX Reformer" at bounding box center [717, 421] width 552 height 25
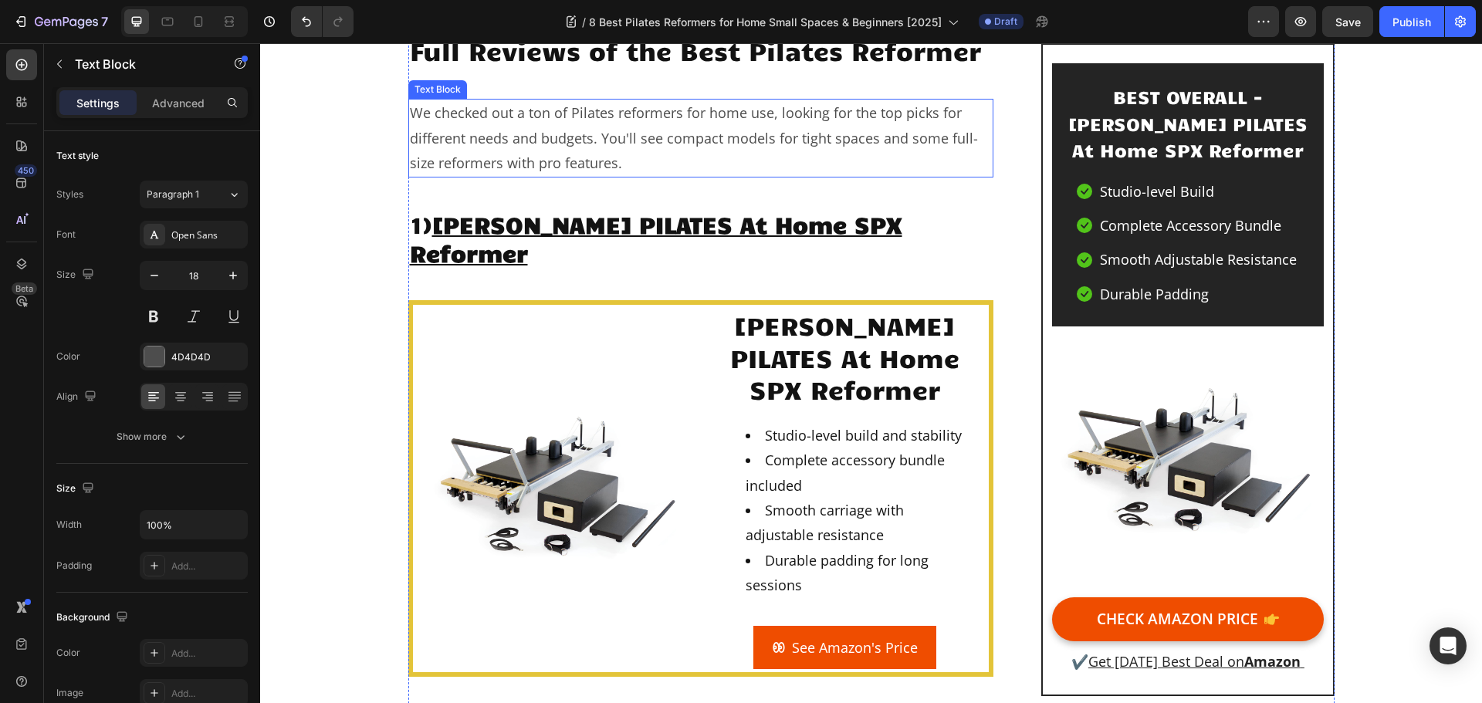
scroll to position [1776, 0]
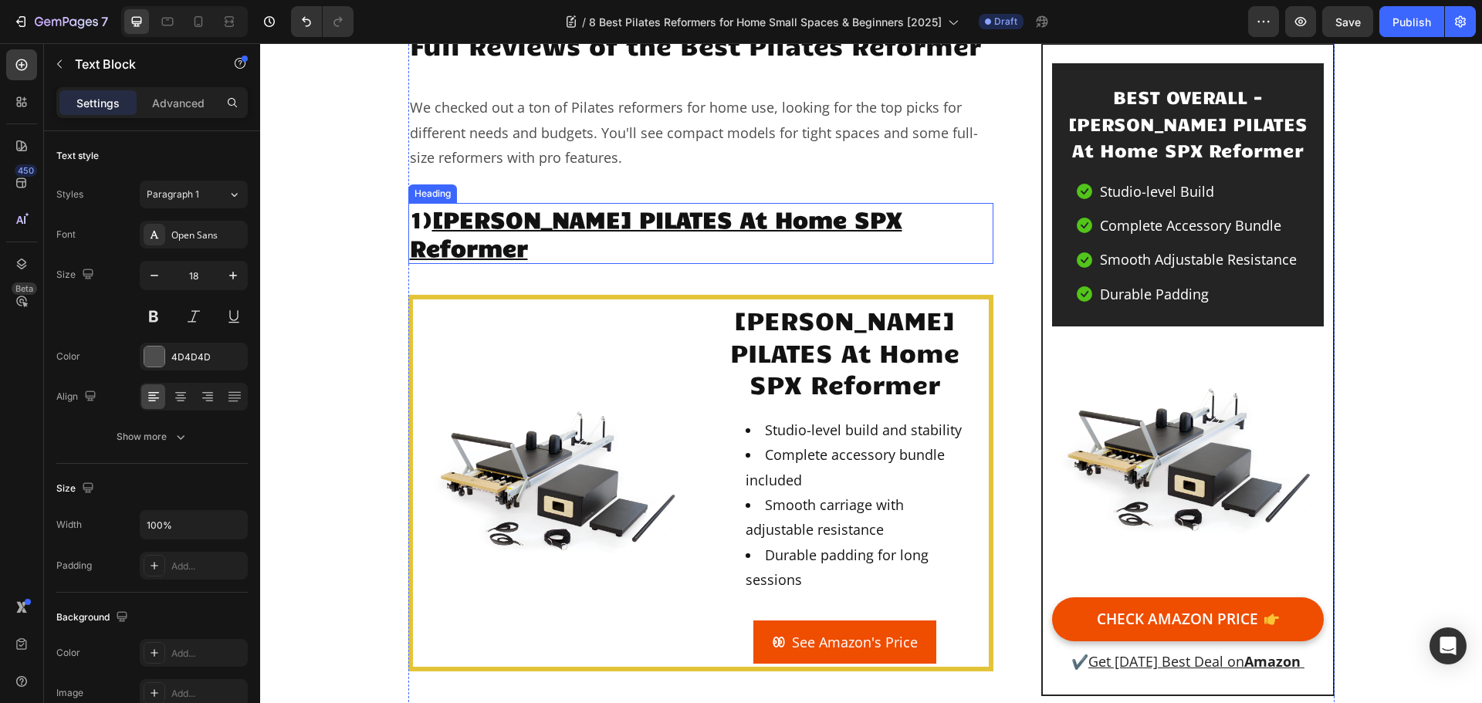
click at [723, 216] on u "[PERSON_NAME] PILATES At Home SPX Reformer" at bounding box center [656, 233] width 493 height 59
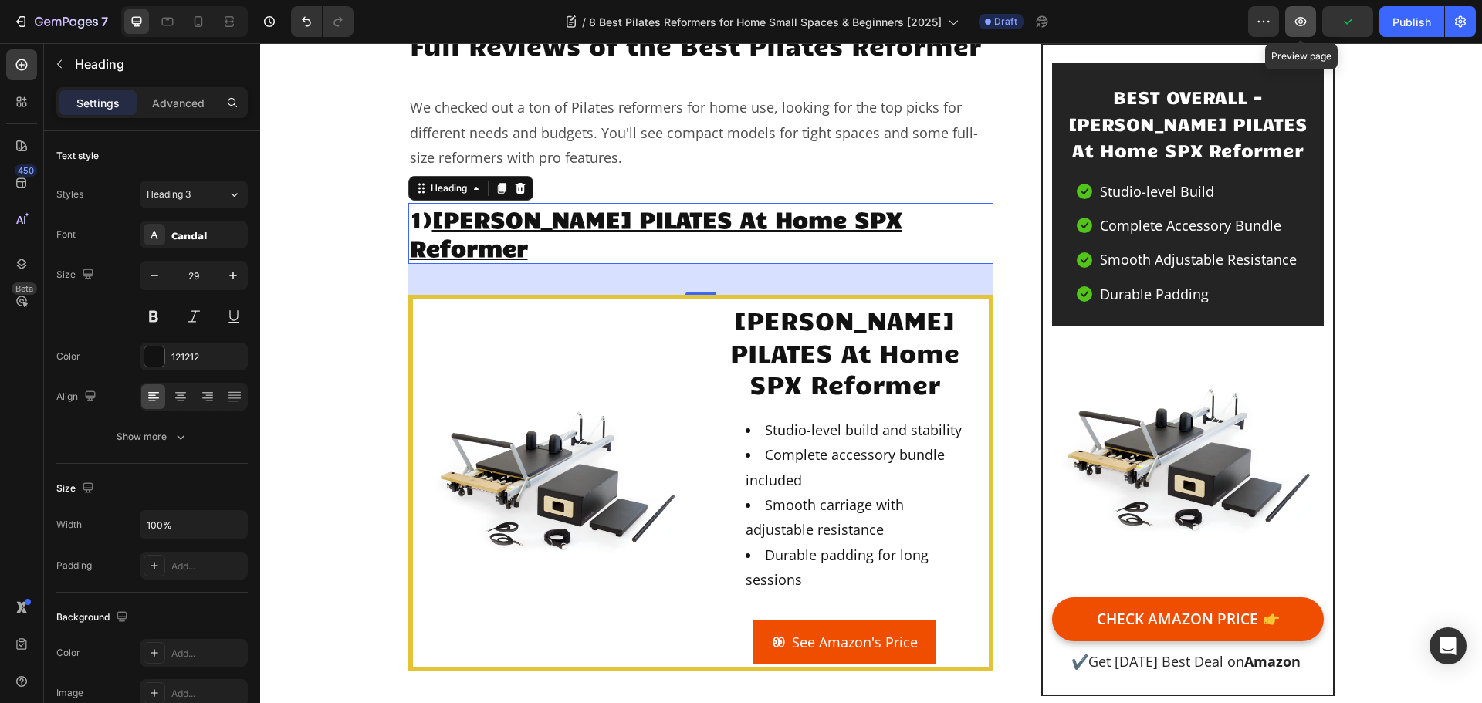
click at [1303, 26] on icon "button" at bounding box center [1300, 21] width 15 height 15
click at [712, 154] on p "We checked out a ton of Pilates reformers for home use, looking for the top pic…" at bounding box center [701, 132] width 583 height 75
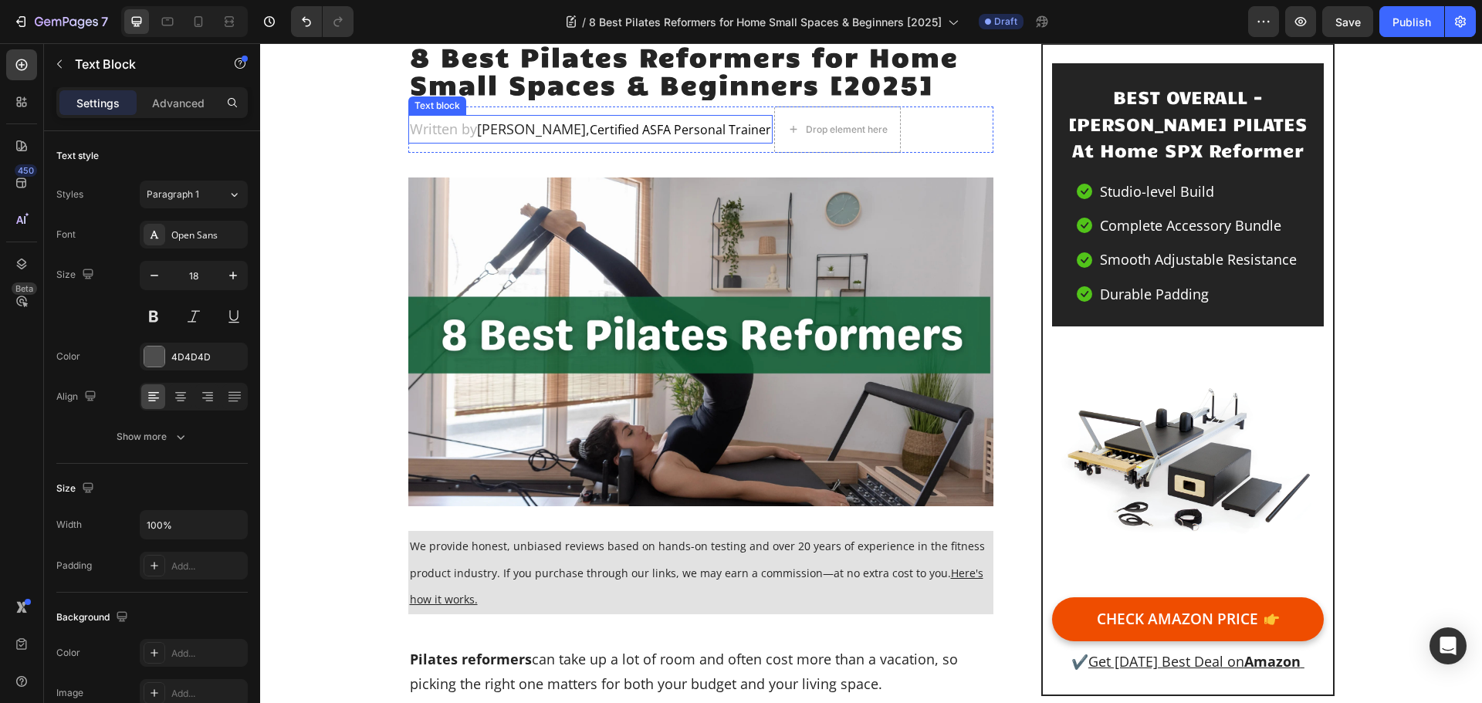
scroll to position [0, 0]
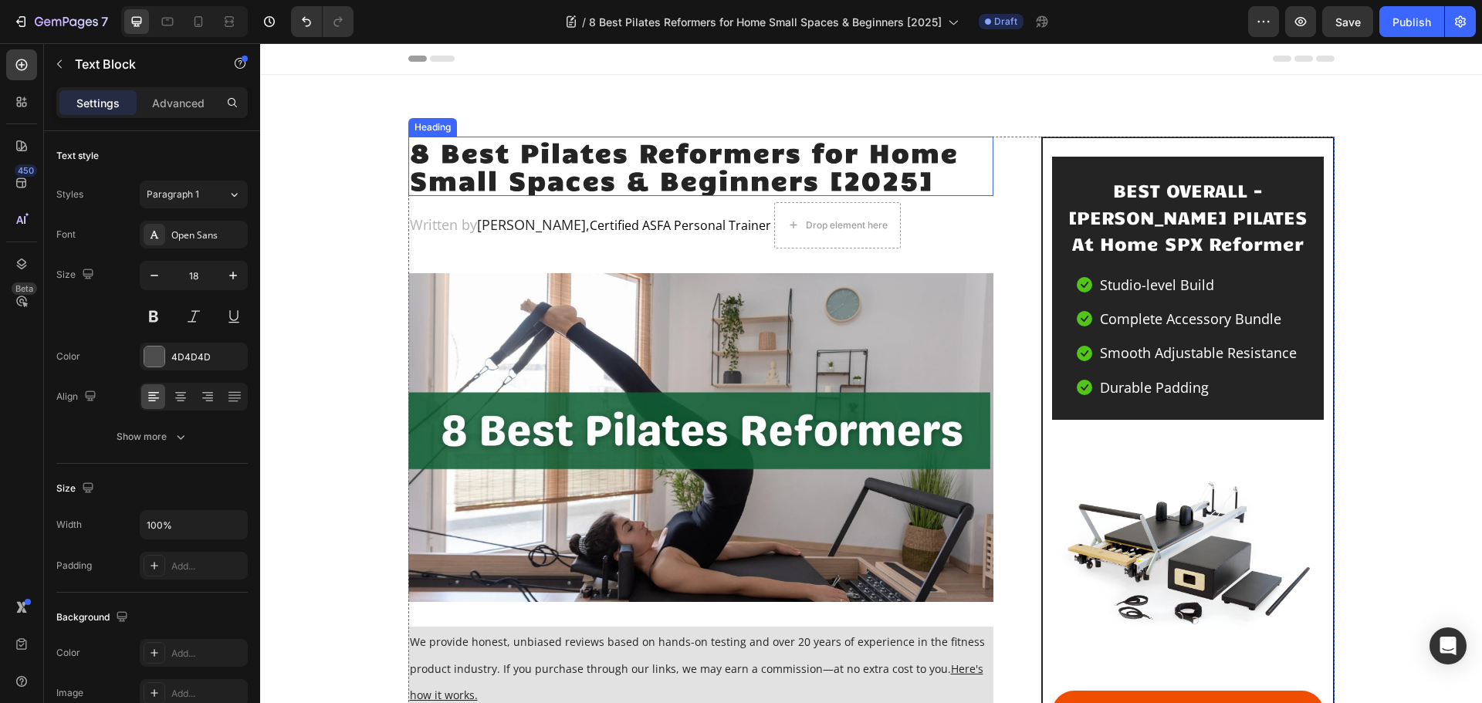
click at [727, 147] on h2 "8 Best Pilates Reformers for Home Small Spaces & Beginners [2025]" at bounding box center [701, 166] width 586 height 59
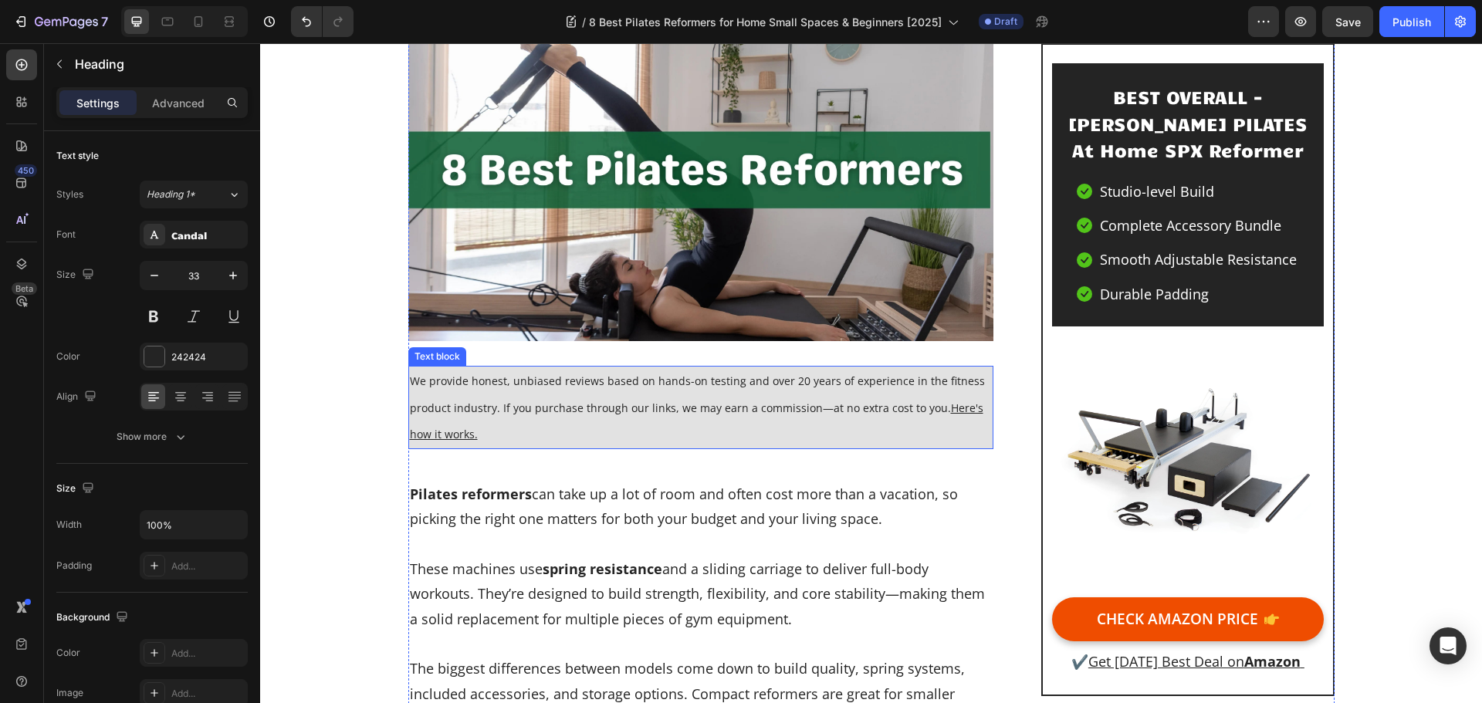
scroll to position [195, 0]
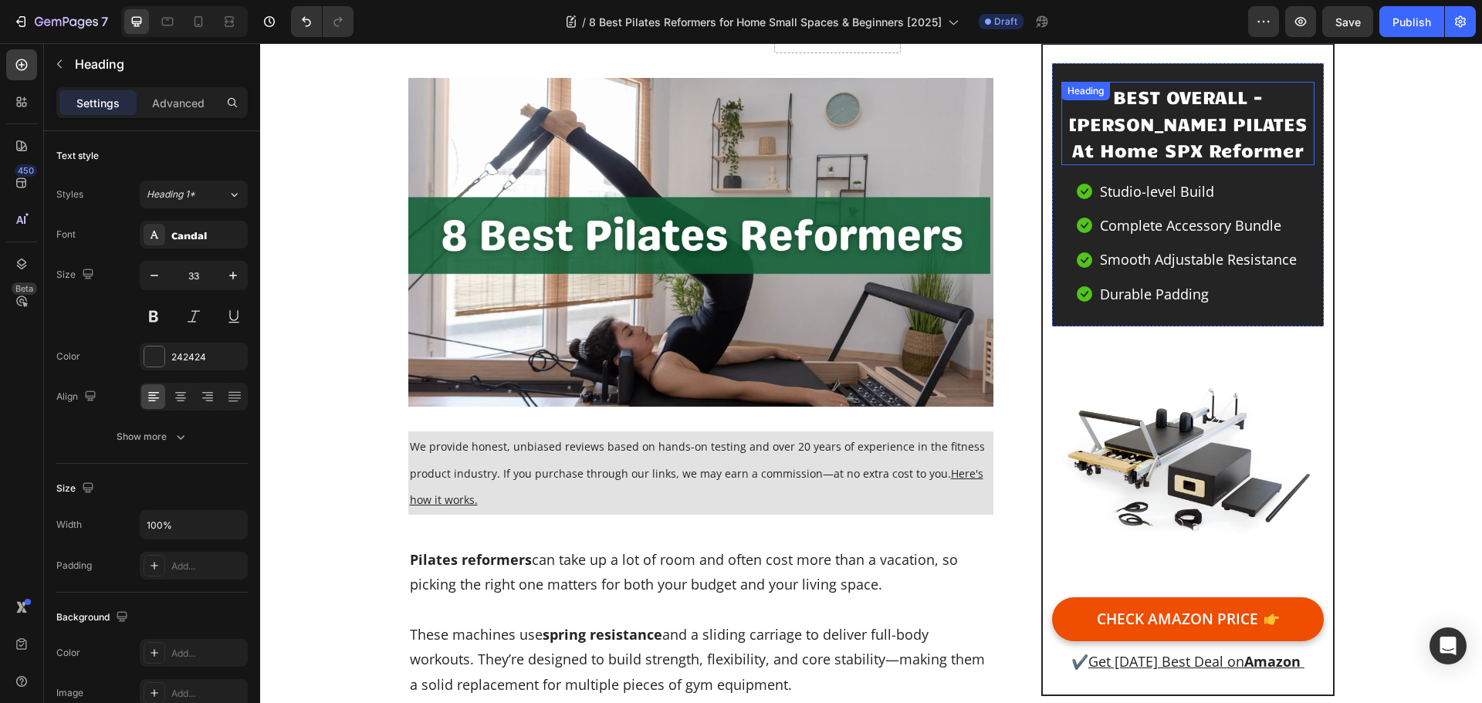
click at [1265, 100] on p "BEST OVERALL - STOTT PILATES At Home SPX Reformer" at bounding box center [1187, 123] width 249 height 80
click at [1252, 99] on p "BEST OVERALL - STOTT PILATES At Home SPX Reformer" at bounding box center [1187, 123] width 249 height 80
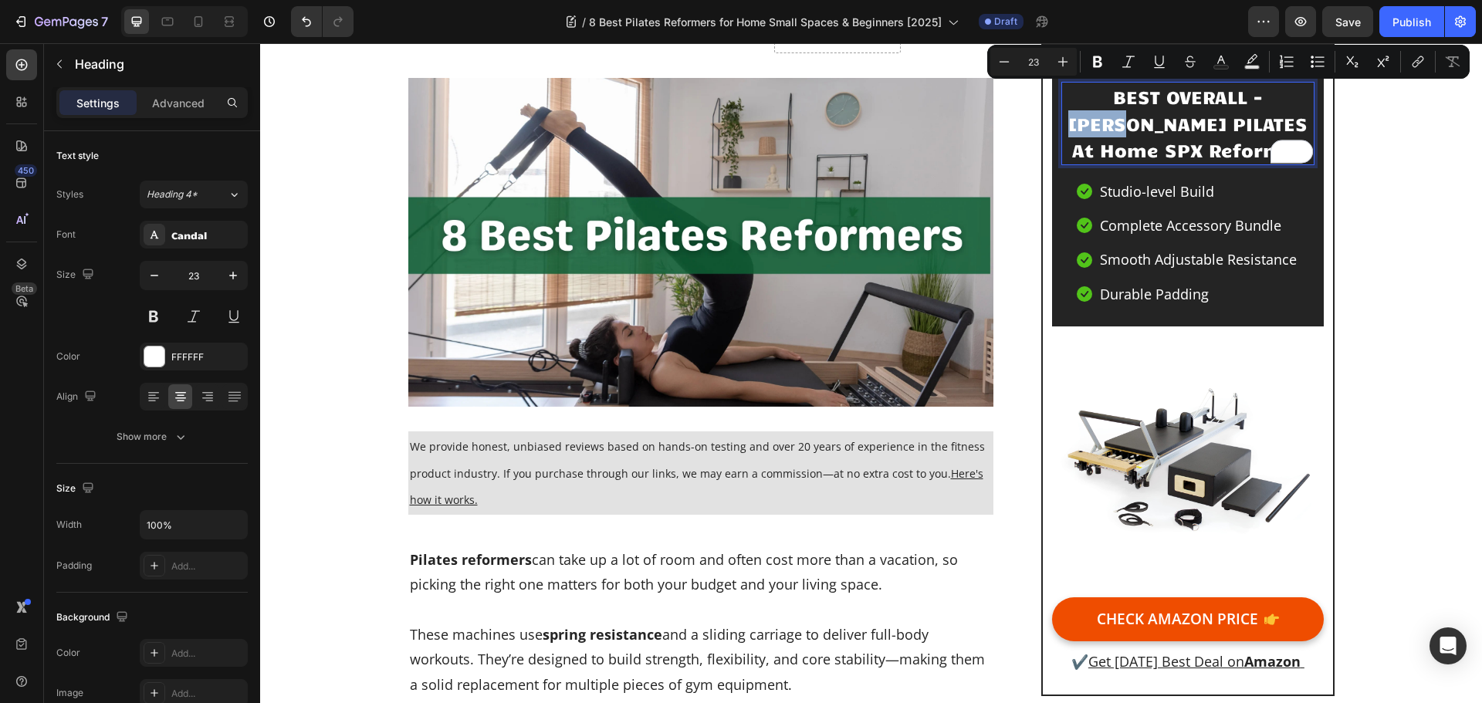
drag, startPoint x: 1232, startPoint y: 97, endPoint x: 1289, endPoint y: 100, distance: 58.0
click at [1289, 100] on p "BEST OVERALL - STOTT PILATES At Home SPX Reformer" at bounding box center [1187, 123] width 249 height 80
drag, startPoint x: 1250, startPoint y: 115, endPoint x: 1244, endPoint y: 104, distance: 12.5
click at [1250, 114] on p "BEST OVERALL - STOTT PILATES At Home SPX Reformer" at bounding box center [1187, 123] width 249 height 80
drag, startPoint x: 1234, startPoint y: 90, endPoint x: 1289, endPoint y: 97, distance: 55.4
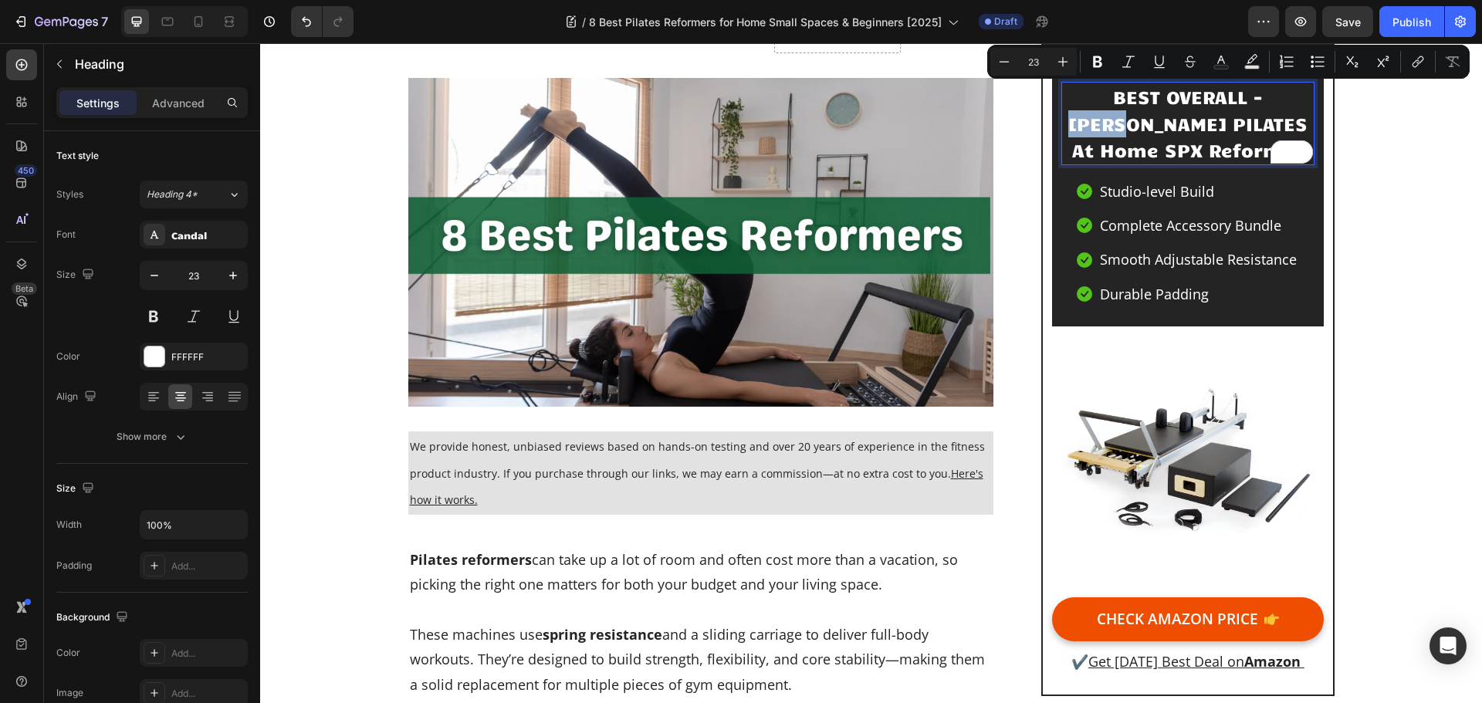
click at [1289, 97] on p "BEST OVERALL - STOTT PILATES At Home SPX Reformer" at bounding box center [1187, 123] width 249 height 80
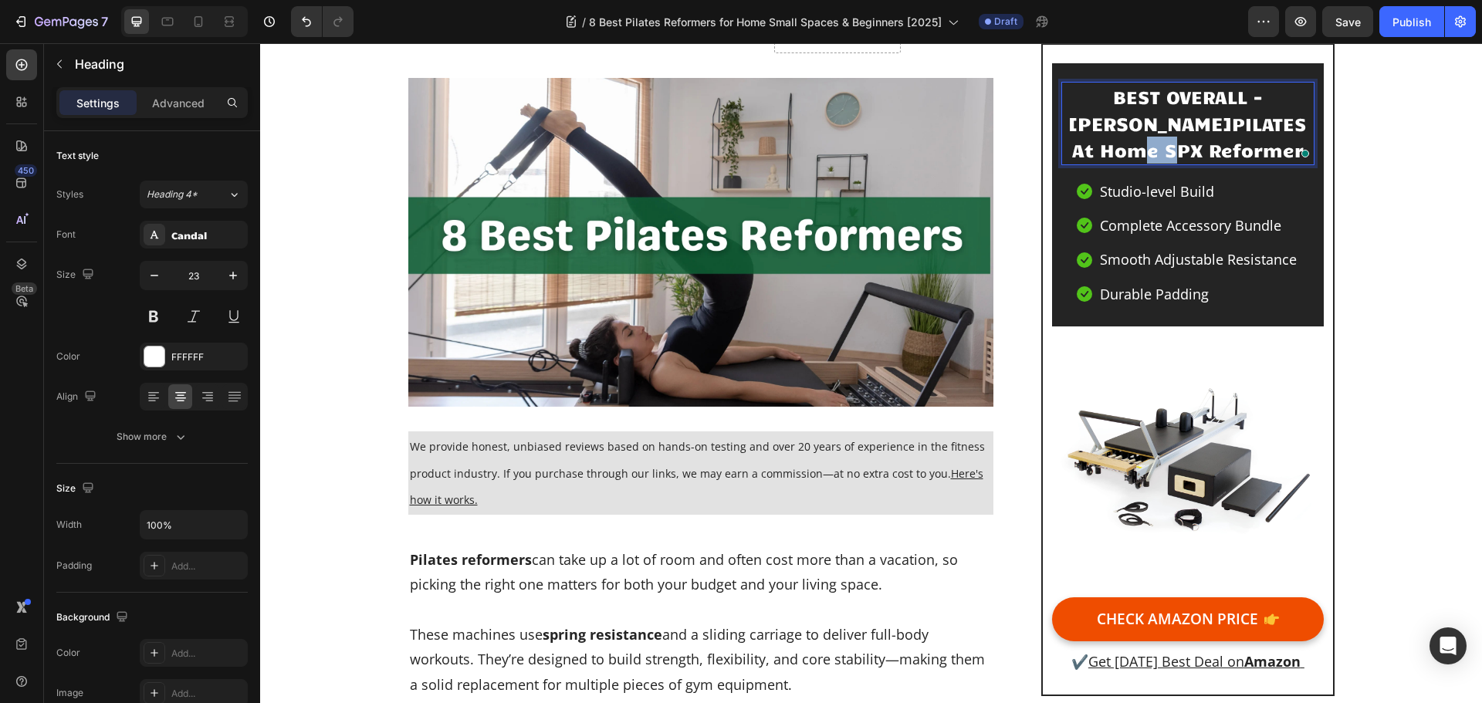
drag, startPoint x: 1147, startPoint y: 152, endPoint x: 1113, endPoint y: 161, distance: 35.0
click at [1113, 161] on p "BEST OVERALL - Merrithew PILATES At Home SPX Reformer" at bounding box center [1187, 123] width 249 height 80
click at [1179, 145] on p "BEST OVERALL - Merrithew PILATES At Home SPX Reformer" at bounding box center [1187, 123] width 249 height 80
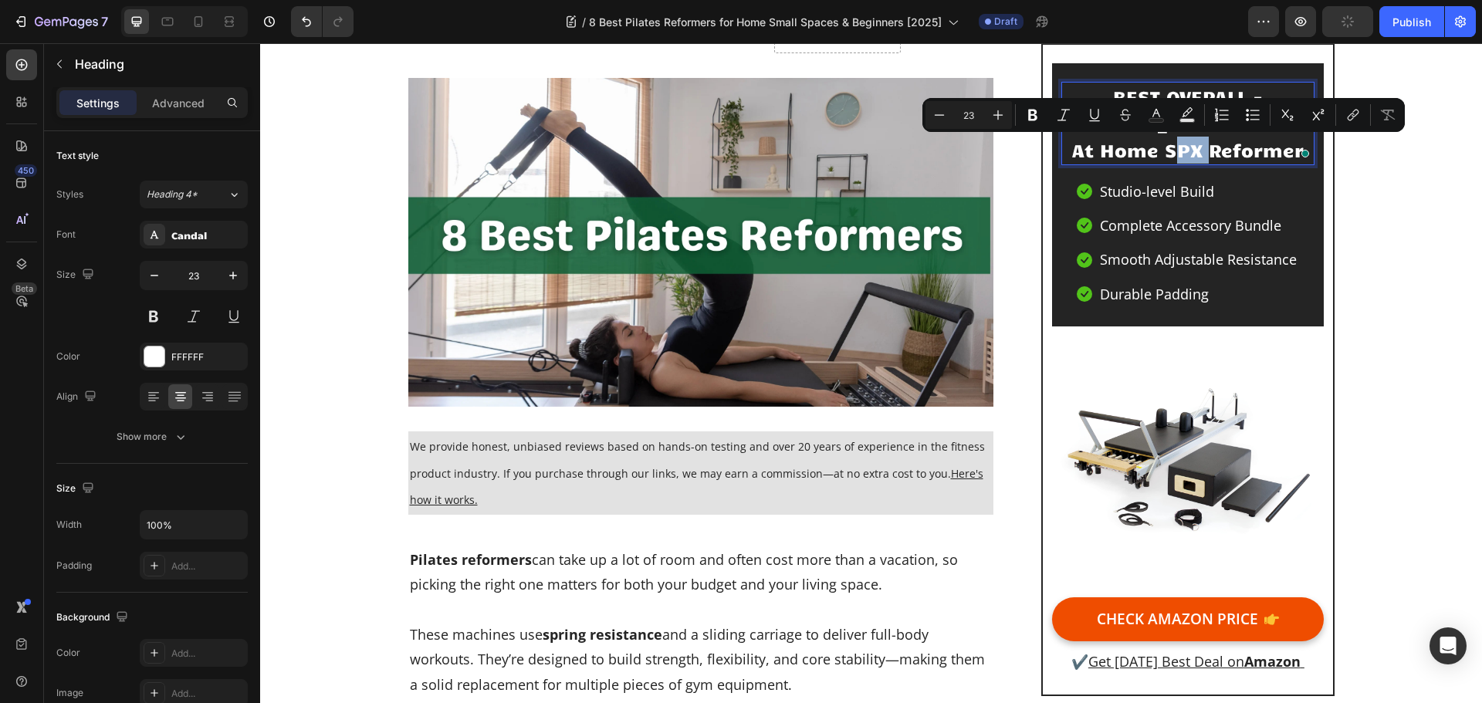
drag, startPoint x: 1186, startPoint y: 147, endPoint x: 1147, endPoint y: 148, distance: 39.4
click at [1147, 148] on p "BEST OVERALL - Merrithew PILATES At Home SPX Reformer" at bounding box center [1187, 123] width 249 height 80
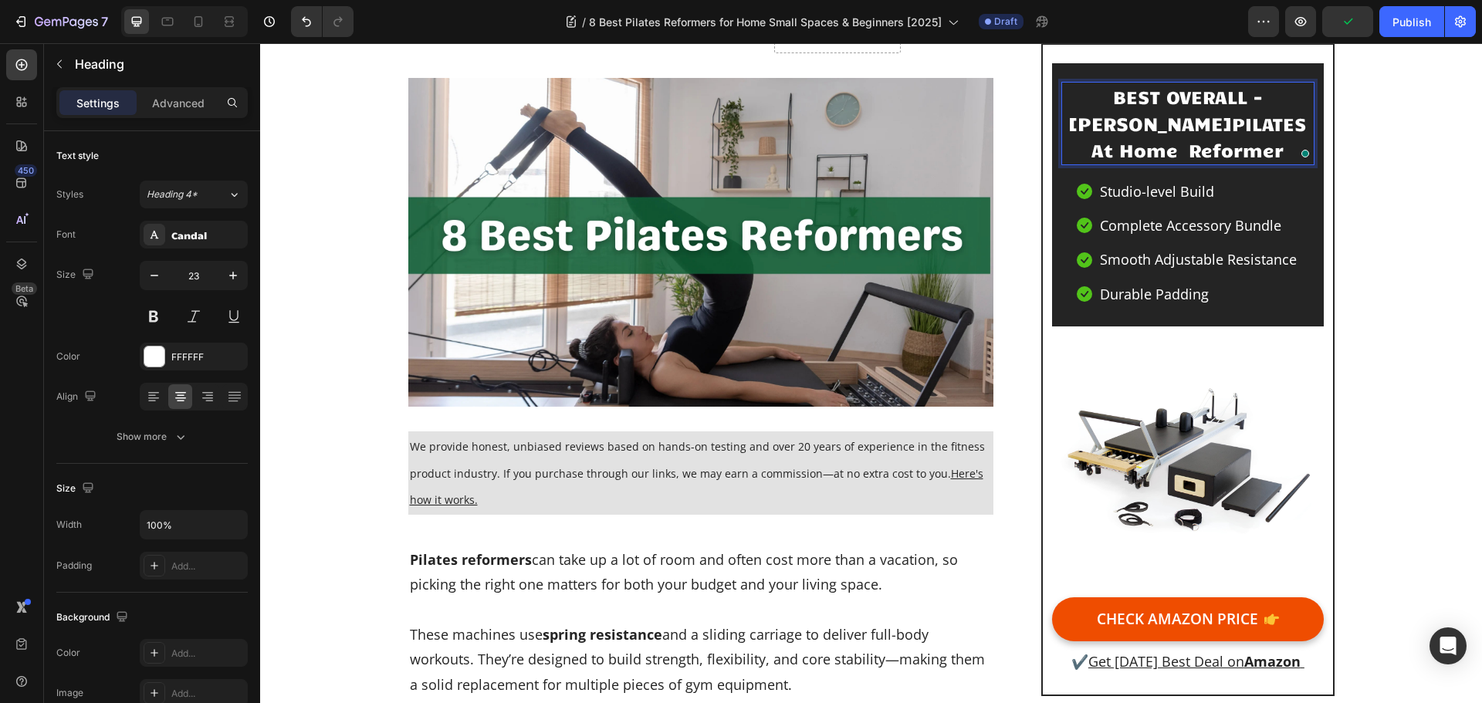
click at [1191, 126] on p "BEST OVERALL - Merrithew PILATES At Home Reformer" at bounding box center [1187, 123] width 249 height 80
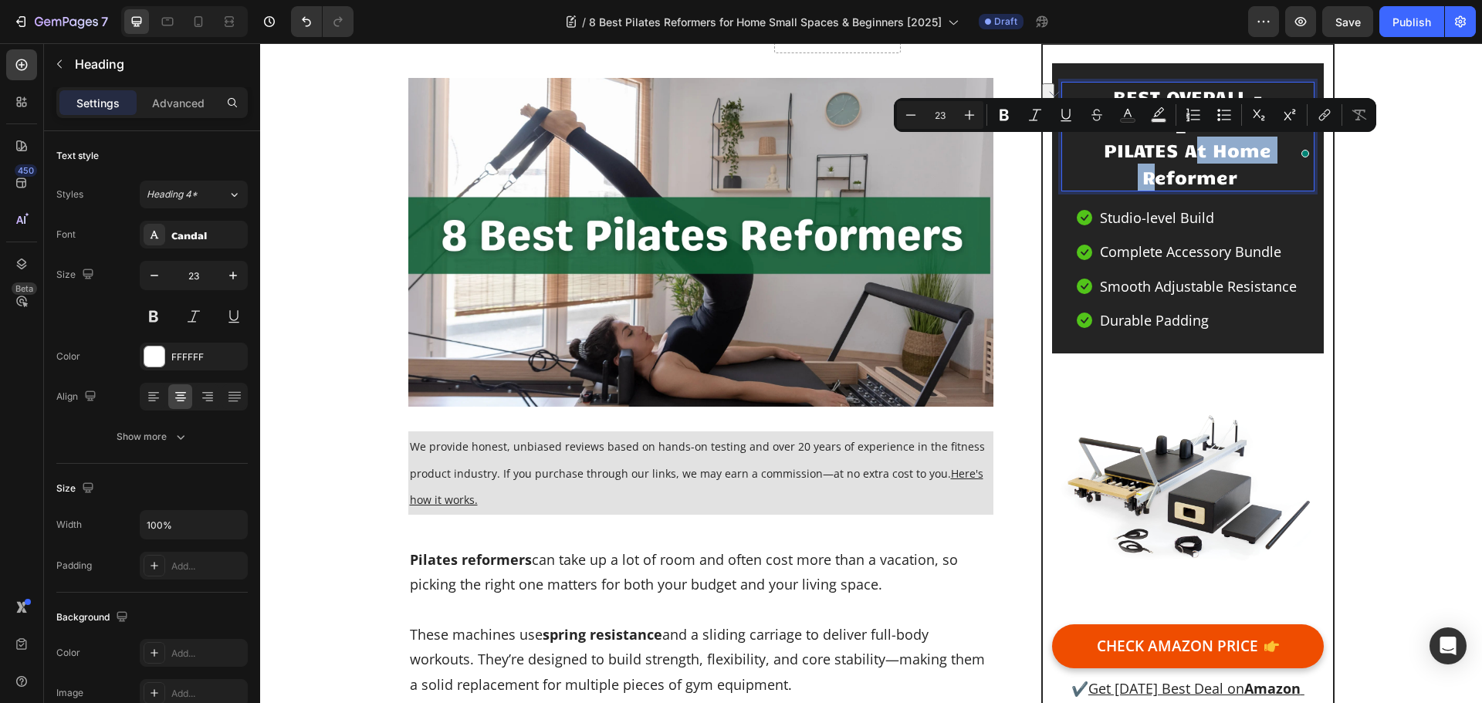
drag, startPoint x: 1184, startPoint y: 152, endPoint x: 1092, endPoint y: 158, distance: 92.9
click at [1092, 158] on p "BEST OVERALL - Merrithew SPX PILATES At Home Reformer" at bounding box center [1187, 136] width 249 height 107
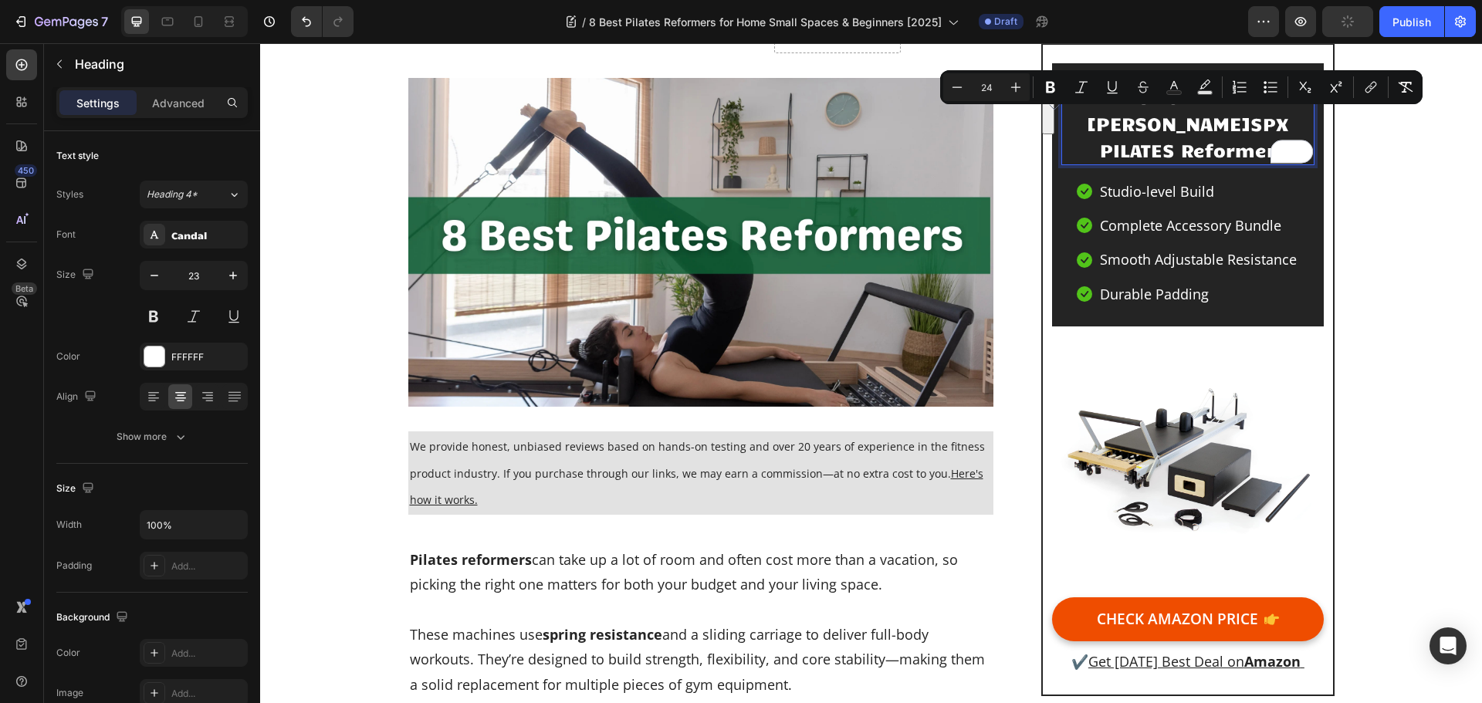
drag, startPoint x: 1223, startPoint y: 153, endPoint x: 1073, endPoint y: 131, distance: 151.3
click at [1073, 131] on p "BEST OVERALL - Merrithew SPX PILATES Reformer" at bounding box center [1187, 123] width 249 height 80
copy p "Merrithew SPX PILATES Reformer"
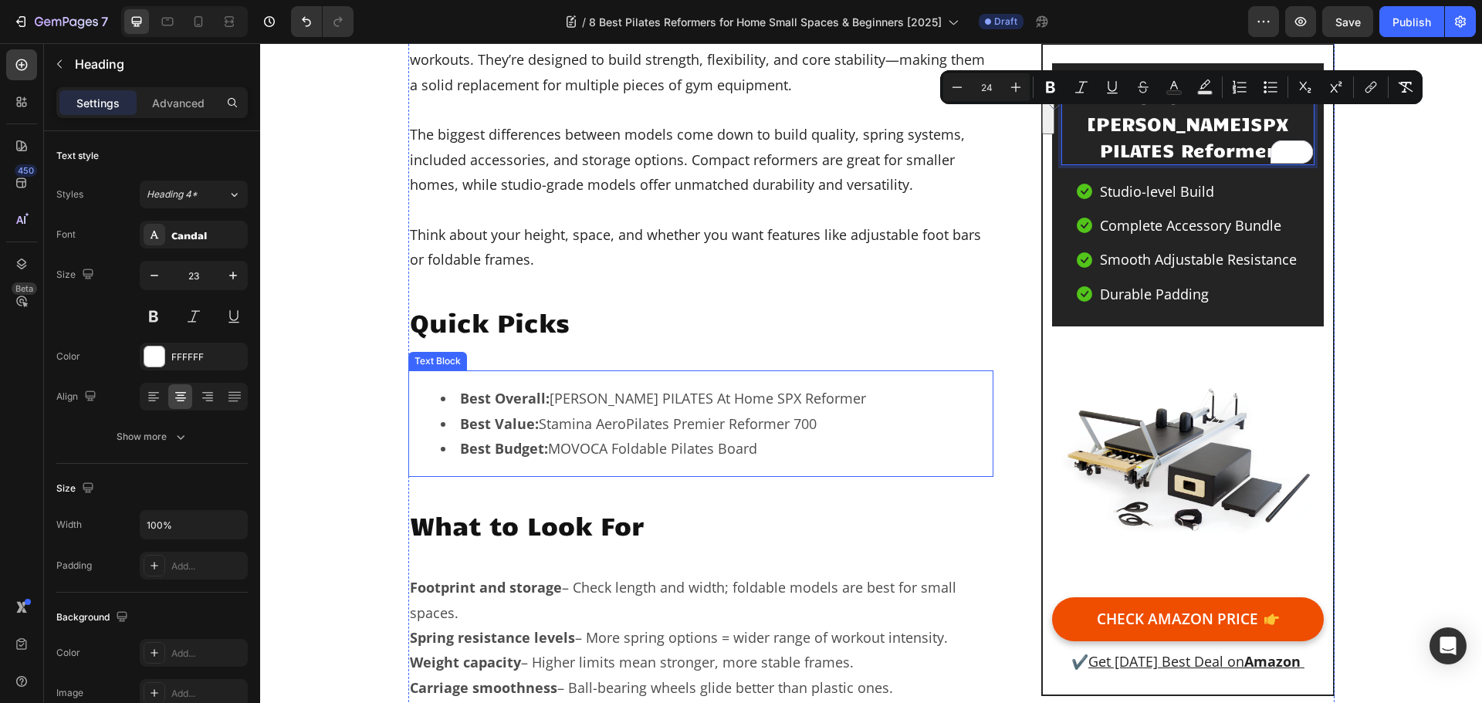
scroll to position [813, 0]
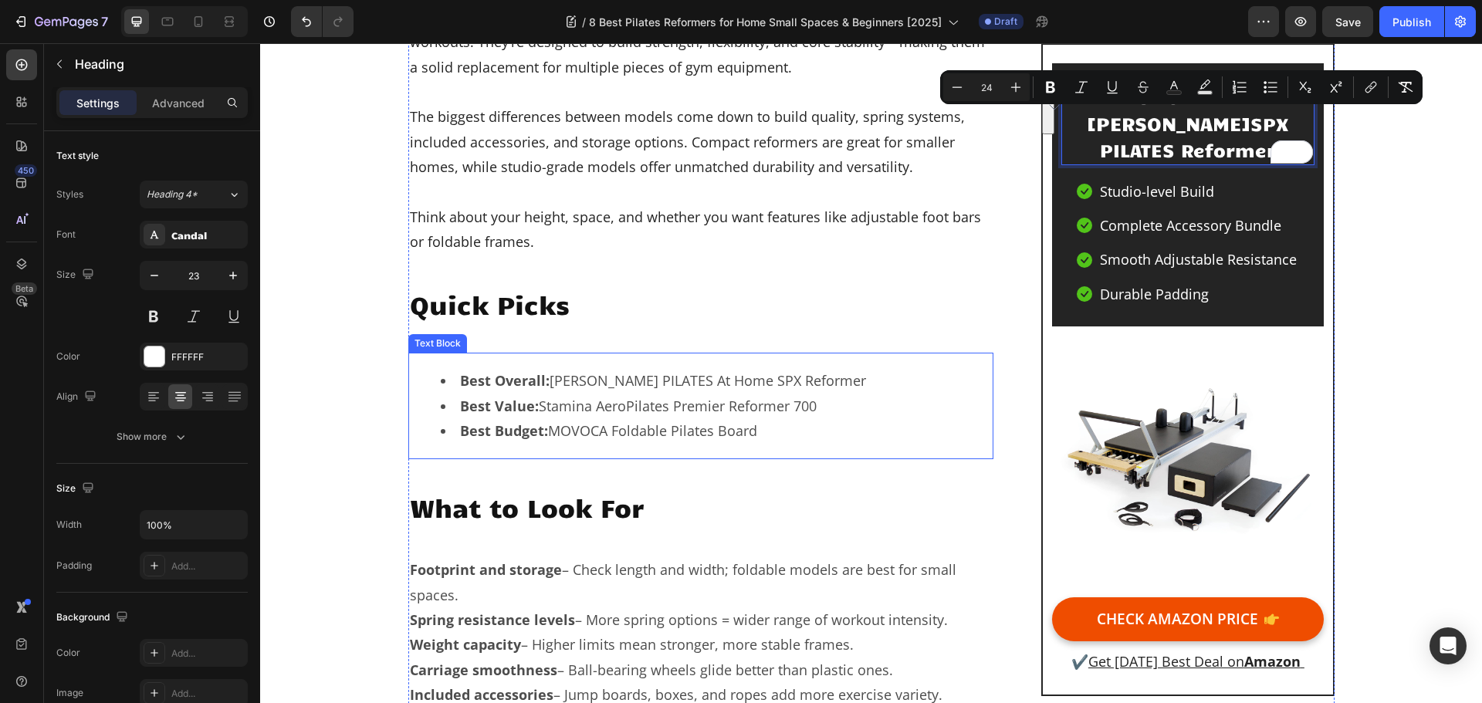
click at [590, 375] on li "Best Overall: STOTT PILATES At Home SPX Reformer" at bounding box center [717, 380] width 552 height 25
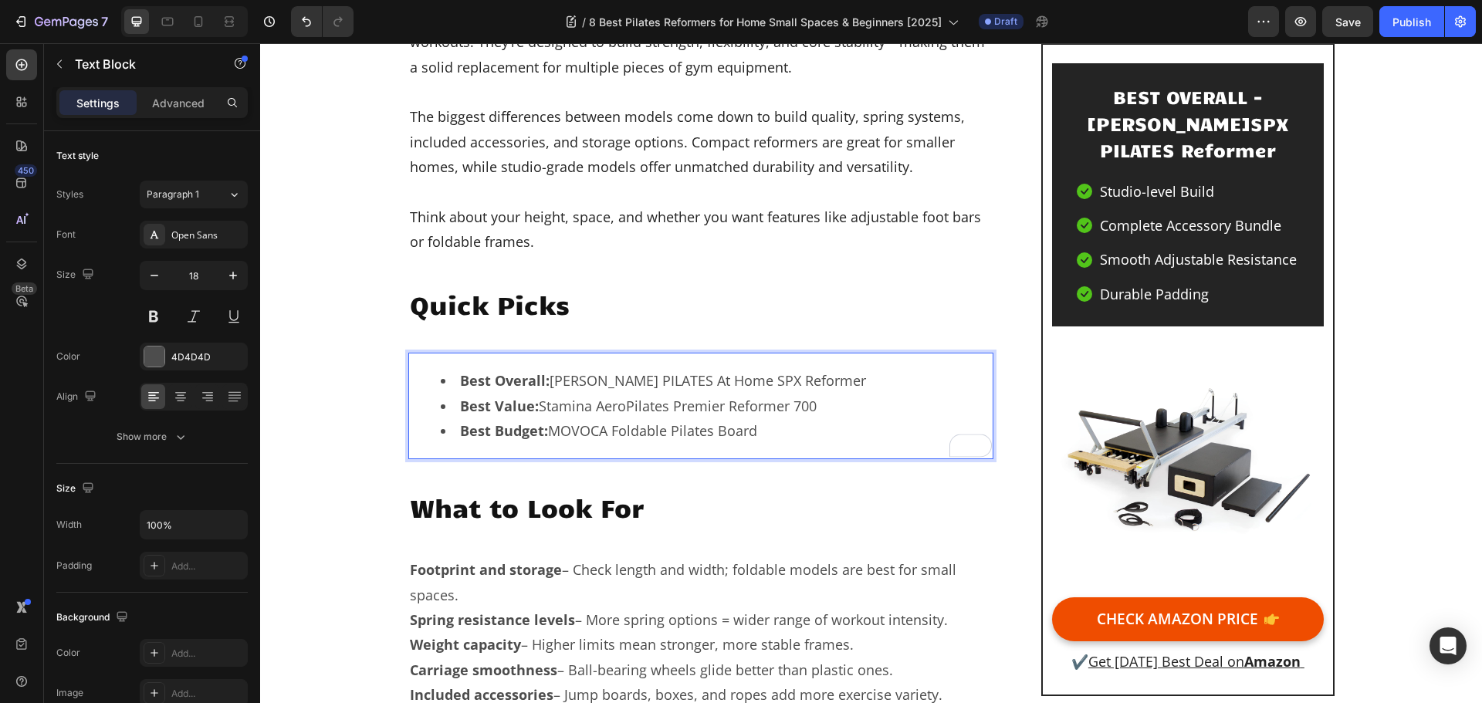
click at [798, 375] on li "Best Overall: STOTT PILATES At Home SPX Reformer" at bounding box center [717, 380] width 552 height 25
drag, startPoint x: 798, startPoint y: 377, endPoint x: 552, endPoint y: 379, distance: 246.3
click at [551, 379] on li "Best Overall: STOTT PILATES At Home SPX Reformer" at bounding box center [717, 380] width 552 height 25
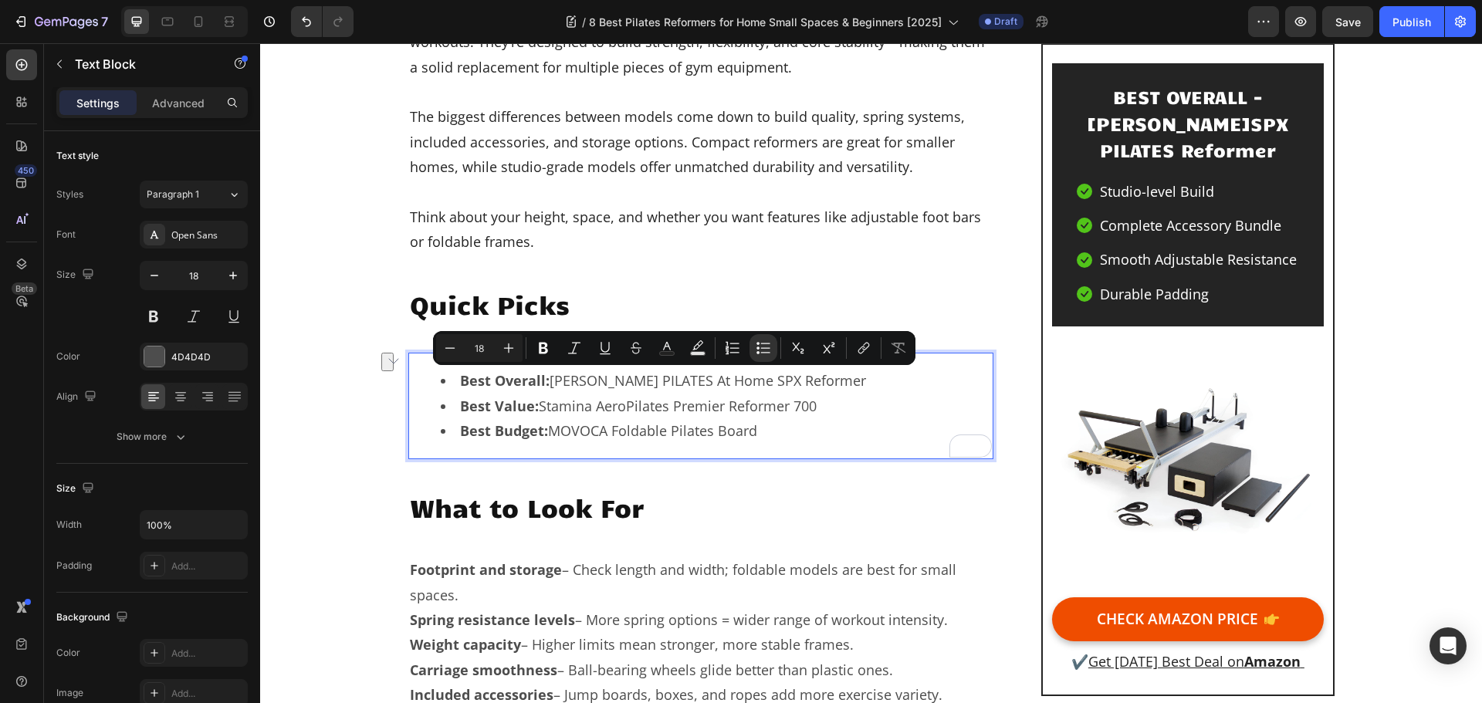
drag, startPoint x: 558, startPoint y: 378, endPoint x: 547, endPoint y: 378, distance: 11.6
click at [547, 378] on li "Best Overall: STOTT PILATES At Home SPX Reformer" at bounding box center [717, 380] width 552 height 25
drag, startPoint x: 547, startPoint y: 378, endPoint x: 796, endPoint y: 380, distance: 249.4
click at [796, 380] on li "Best Overall: STOTT PILATES At Home SPX Reformer" at bounding box center [717, 380] width 552 height 25
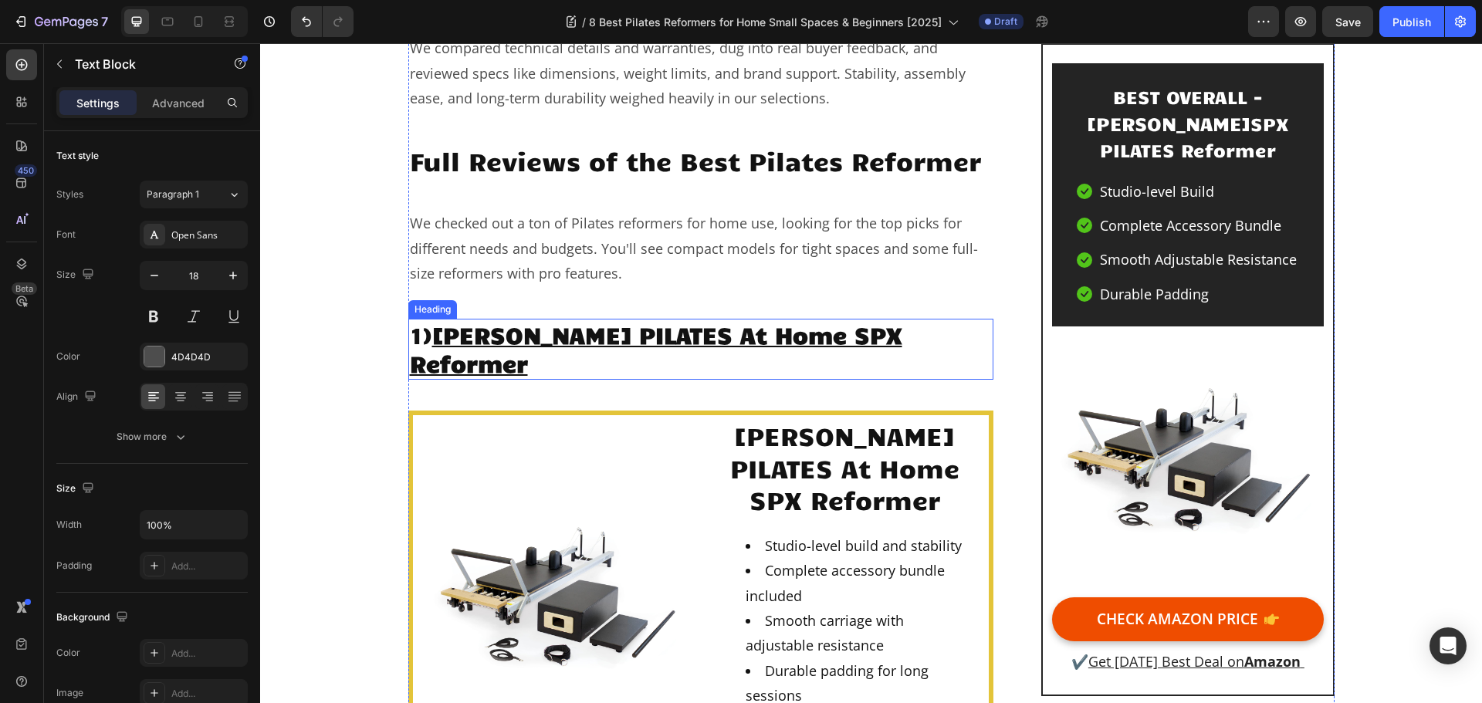
scroll to position [1662, 0]
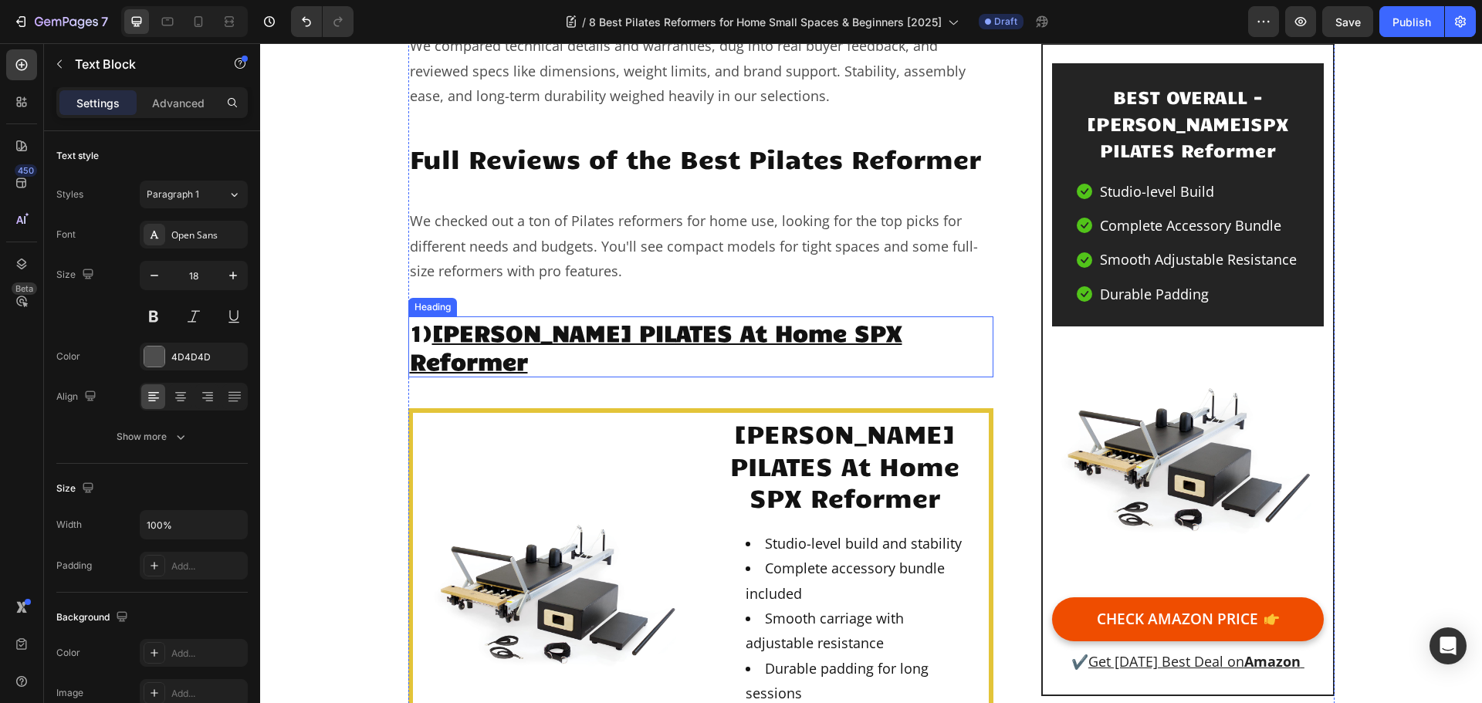
click at [933, 334] on h2 "1) STOTT PILATES At Home SPX Reformer" at bounding box center [701, 347] width 586 height 61
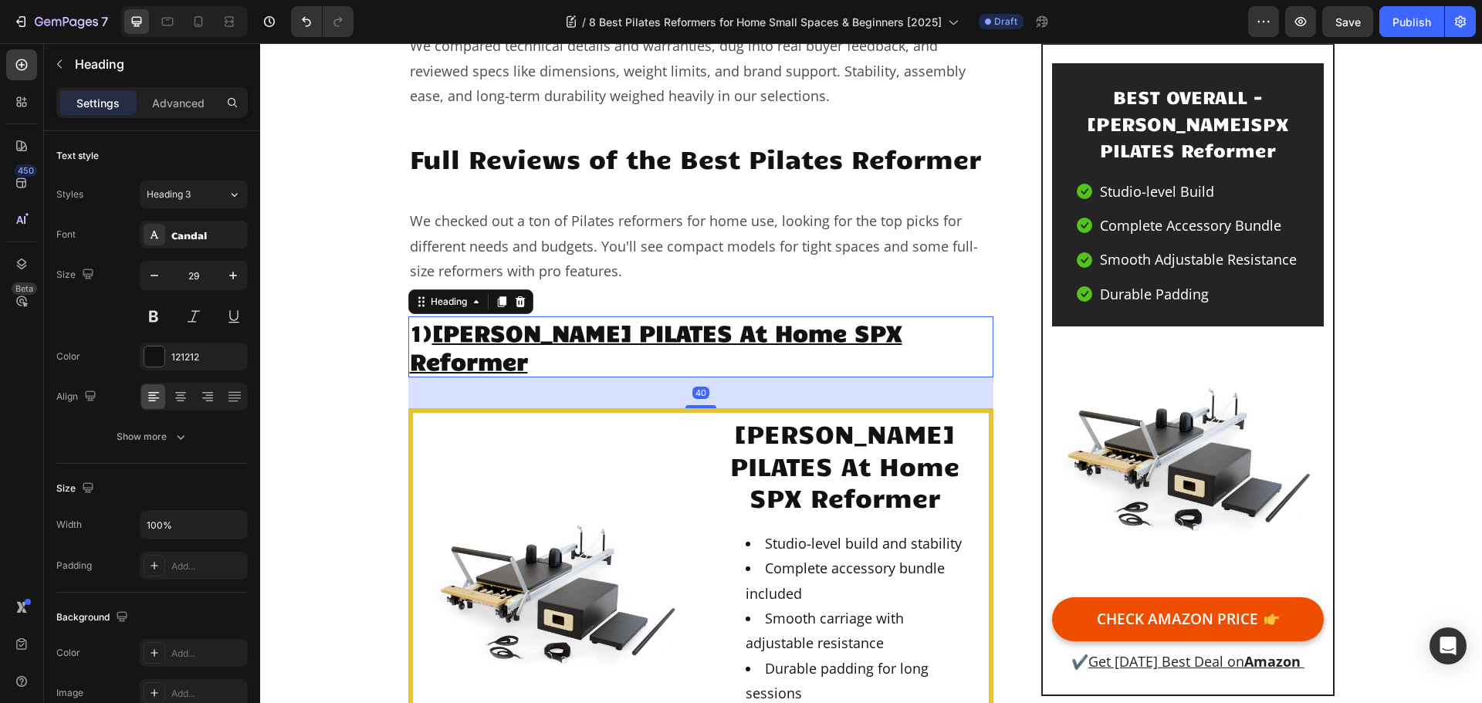
click at [922, 333] on h2 "1) STOTT PILATES At Home SPX Reformer" at bounding box center [701, 347] width 586 height 61
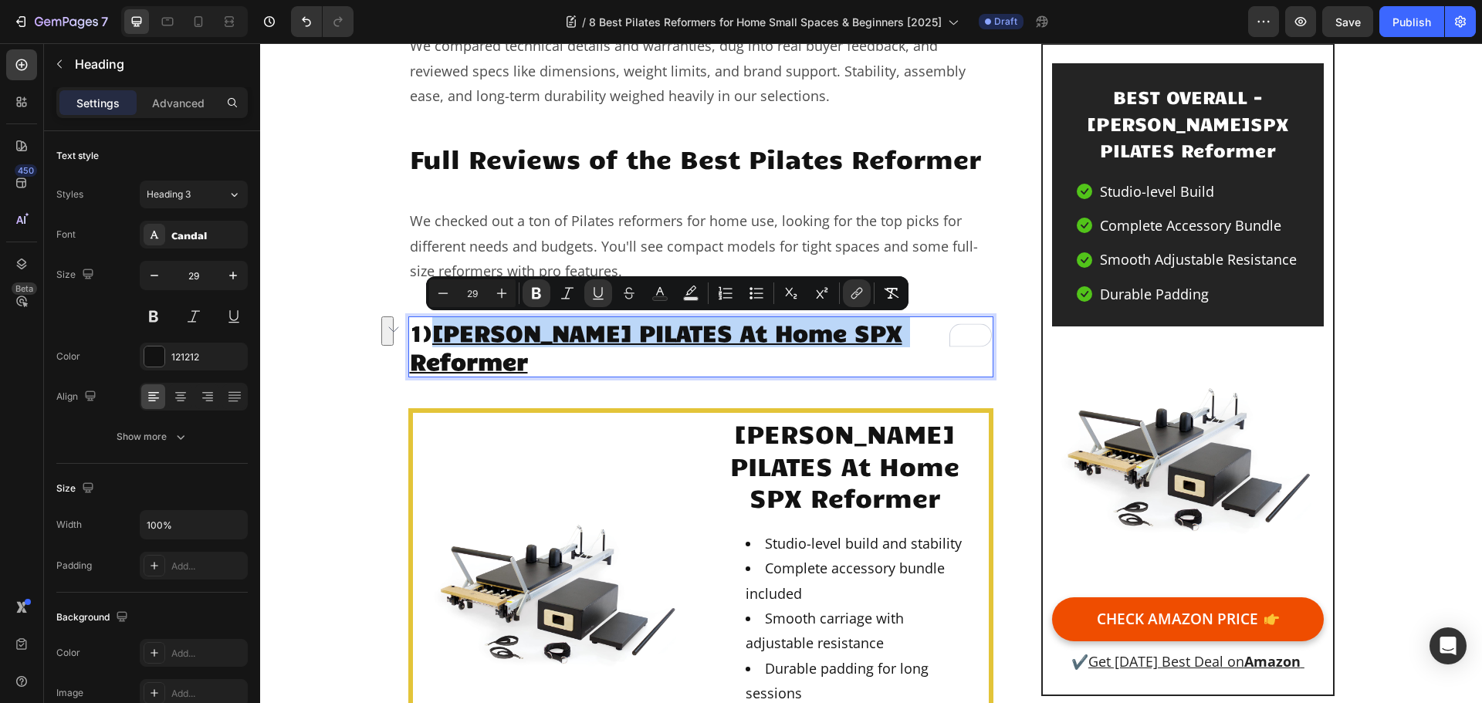
drag, startPoint x: 911, startPoint y: 334, endPoint x: 439, endPoint y: 343, distance: 472.6
click at [439, 343] on p "1) STOTT PILATES At Home SPX Reformer" at bounding box center [701, 347] width 583 height 58
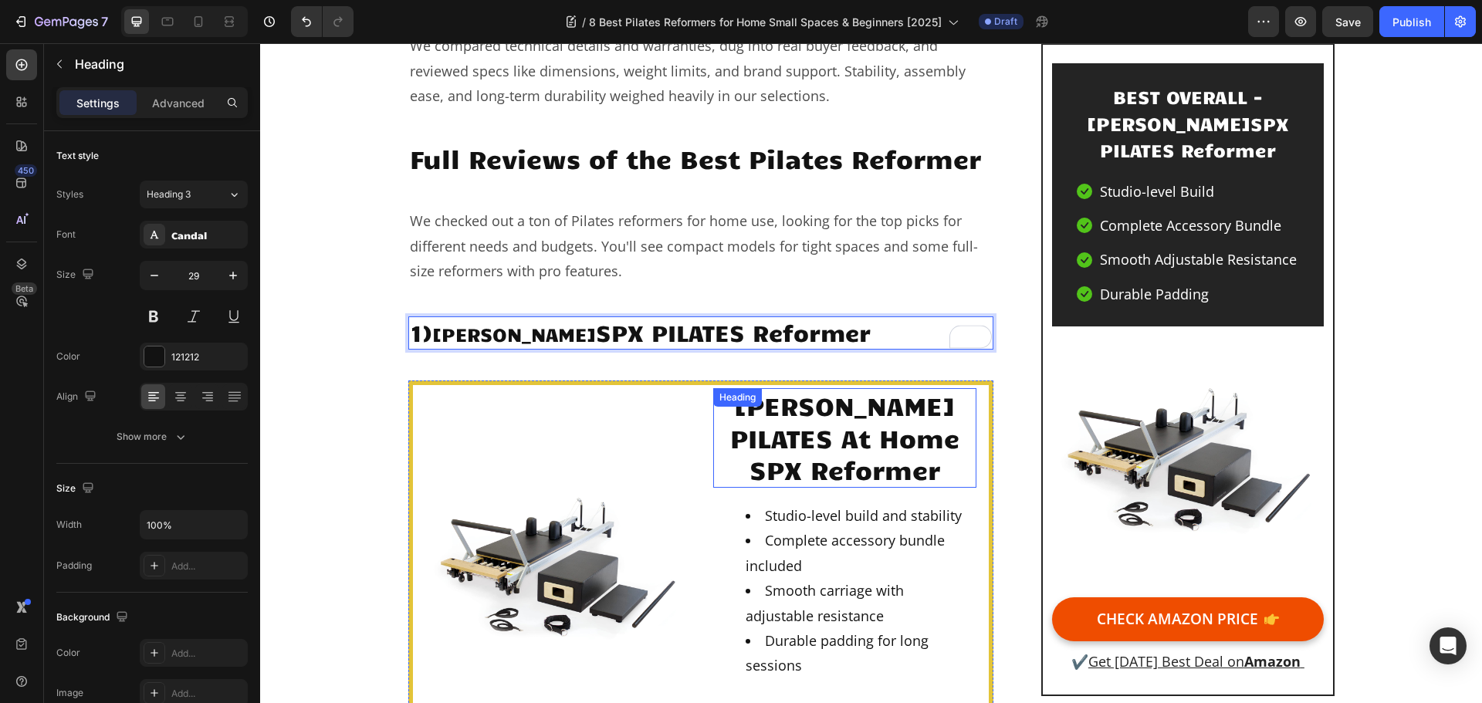
click at [803, 410] on h2 "STOTT PILATES At Home SPX Reformer" at bounding box center [844, 438] width 263 height 100
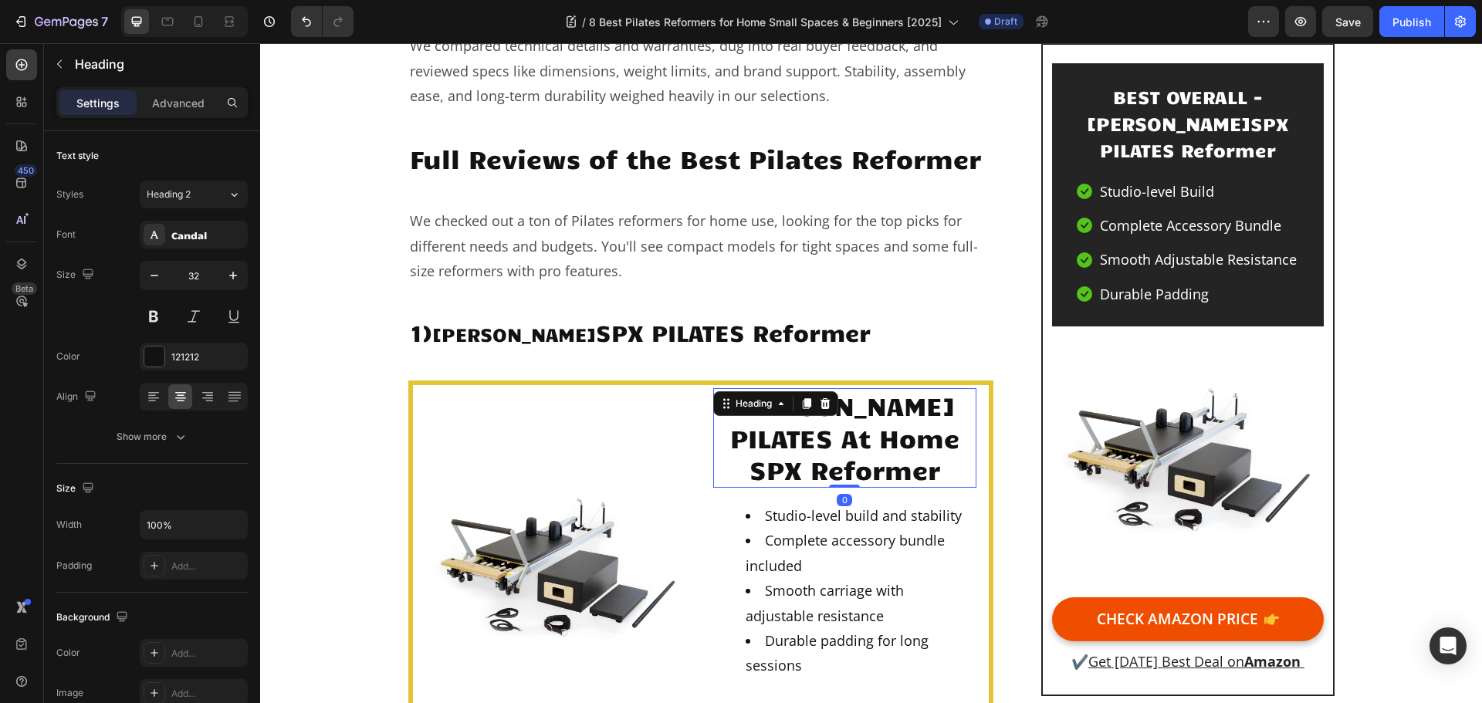
click at [831, 457] on h2 "STOTT PILATES At Home SPX Reformer" at bounding box center [844, 438] width 263 height 100
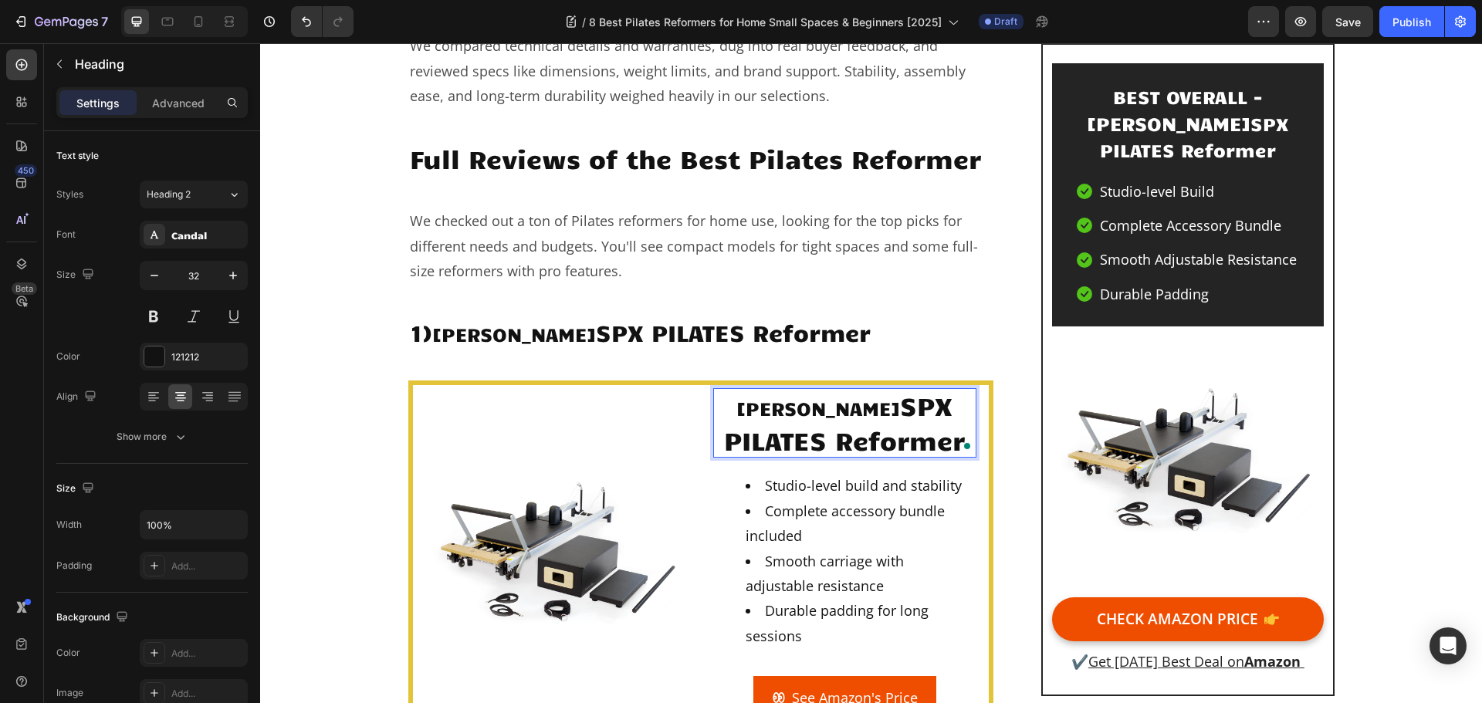
click at [849, 431] on p "Merrithew SPX PILATES Reformer" at bounding box center [845, 423] width 260 height 66
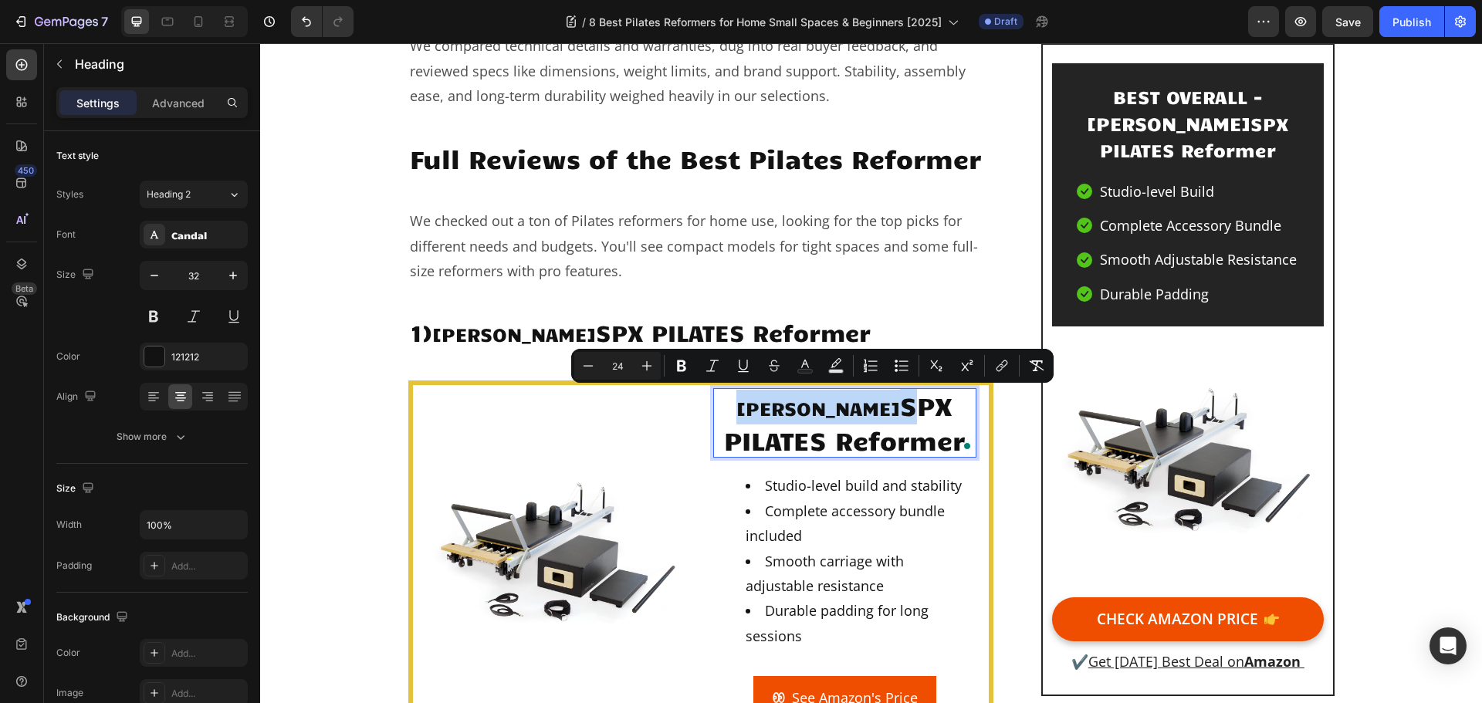
drag, startPoint x: 875, startPoint y: 409, endPoint x: 805, endPoint y: 408, distance: 69.5
click at [761, 410] on p "Merrithew SPX PILATES Reformer" at bounding box center [845, 423] width 260 height 66
click at [865, 409] on p "Merrithew SPX PILATES Reformer" at bounding box center [845, 423] width 260 height 66
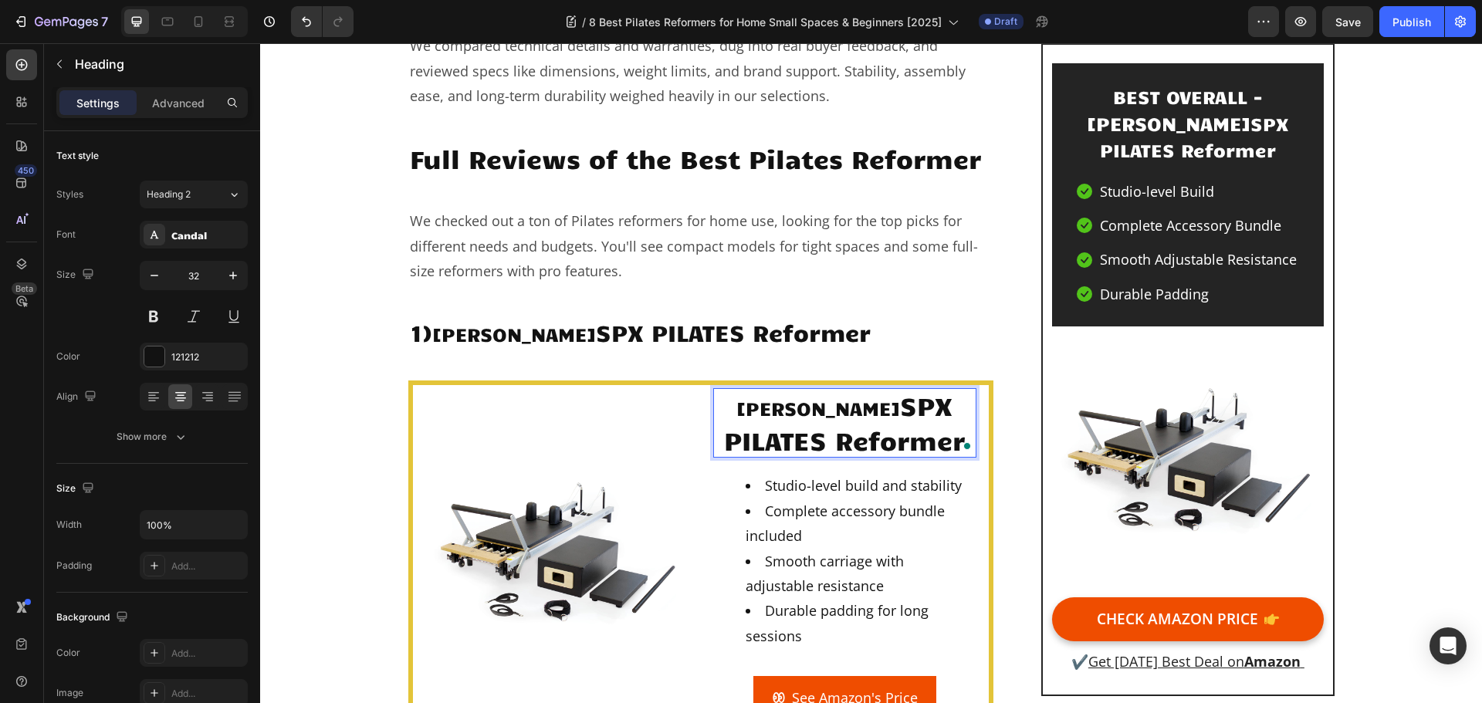
click at [872, 412] on p "Merrithew SPX PILATES Reformer" at bounding box center [845, 423] width 260 height 66
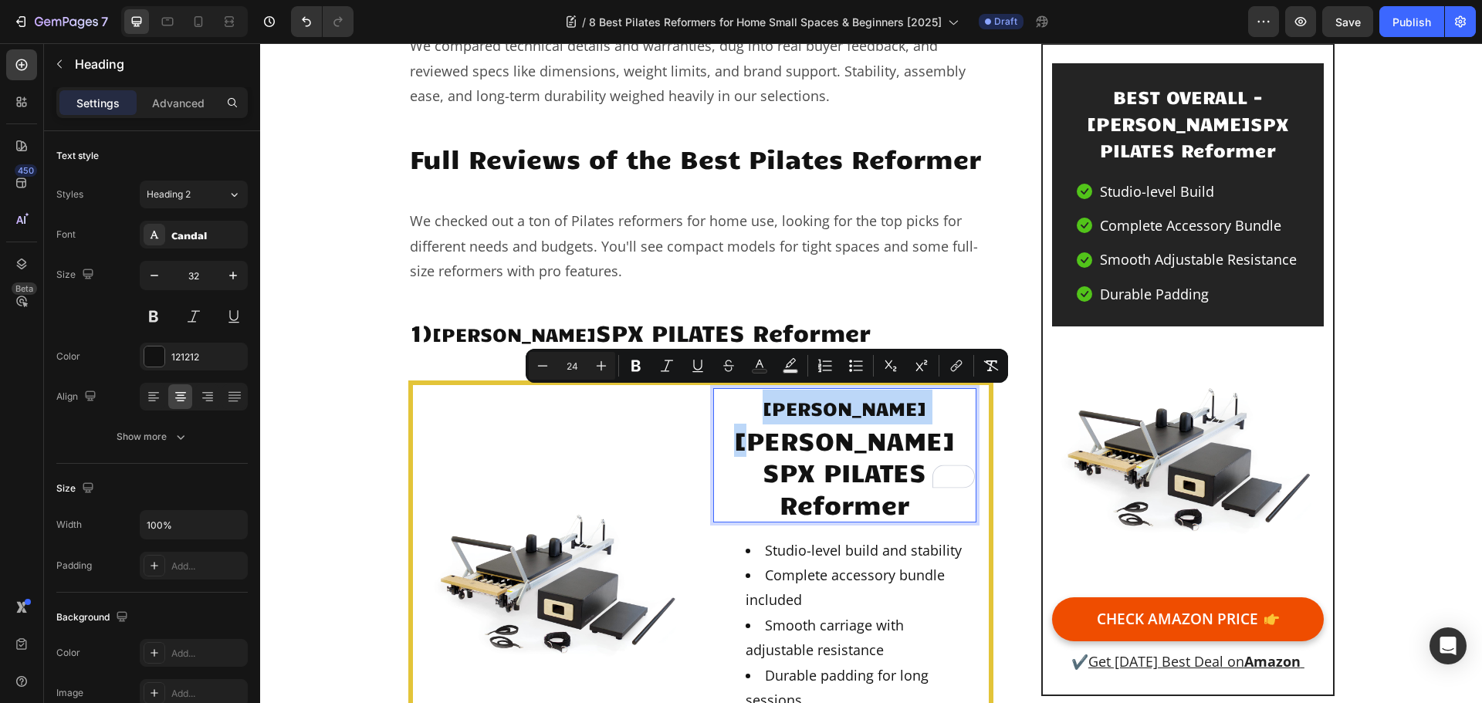
drag, startPoint x: 826, startPoint y: 411, endPoint x: 721, endPoint y: 412, distance: 105.0
click at [716, 415] on p "Merrithew Merrithew SPX PILATES Reformer" at bounding box center [845, 455] width 260 height 130
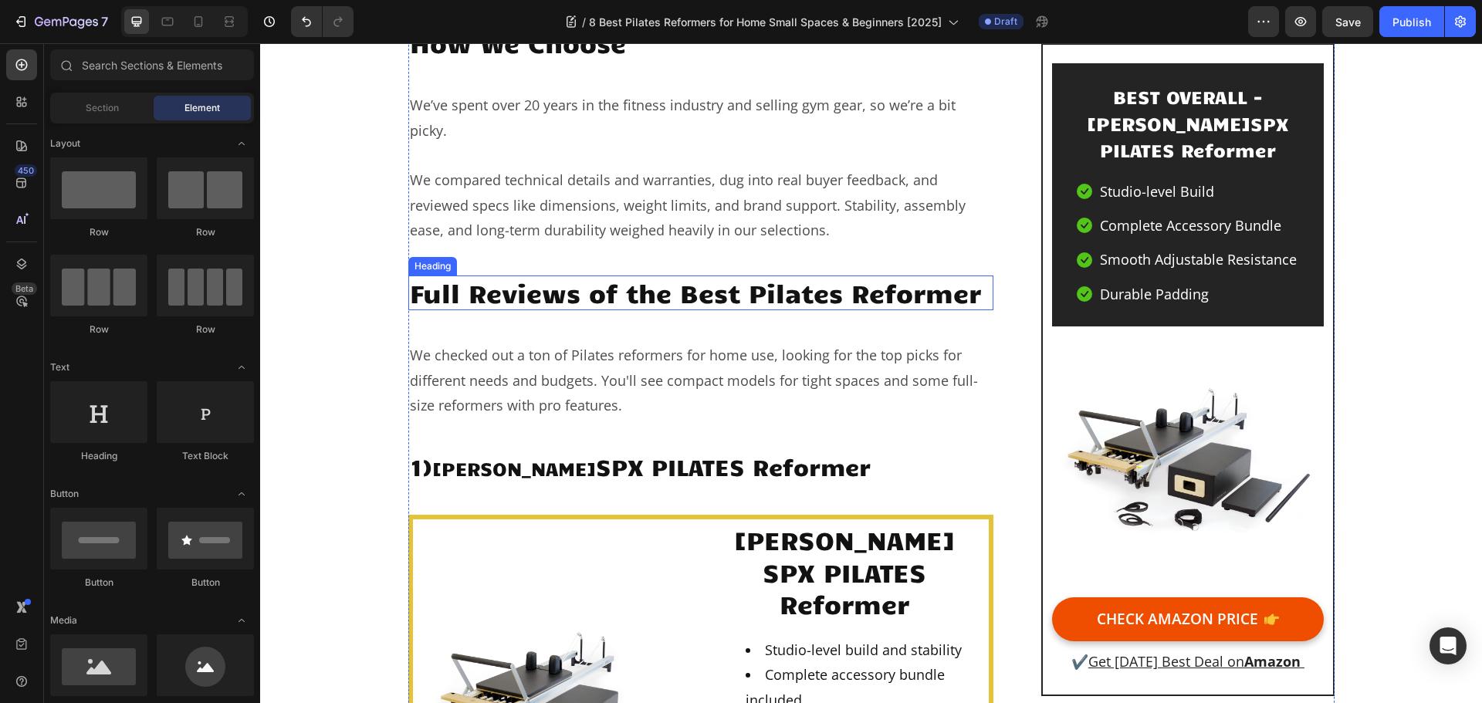
scroll to position [1699, 0]
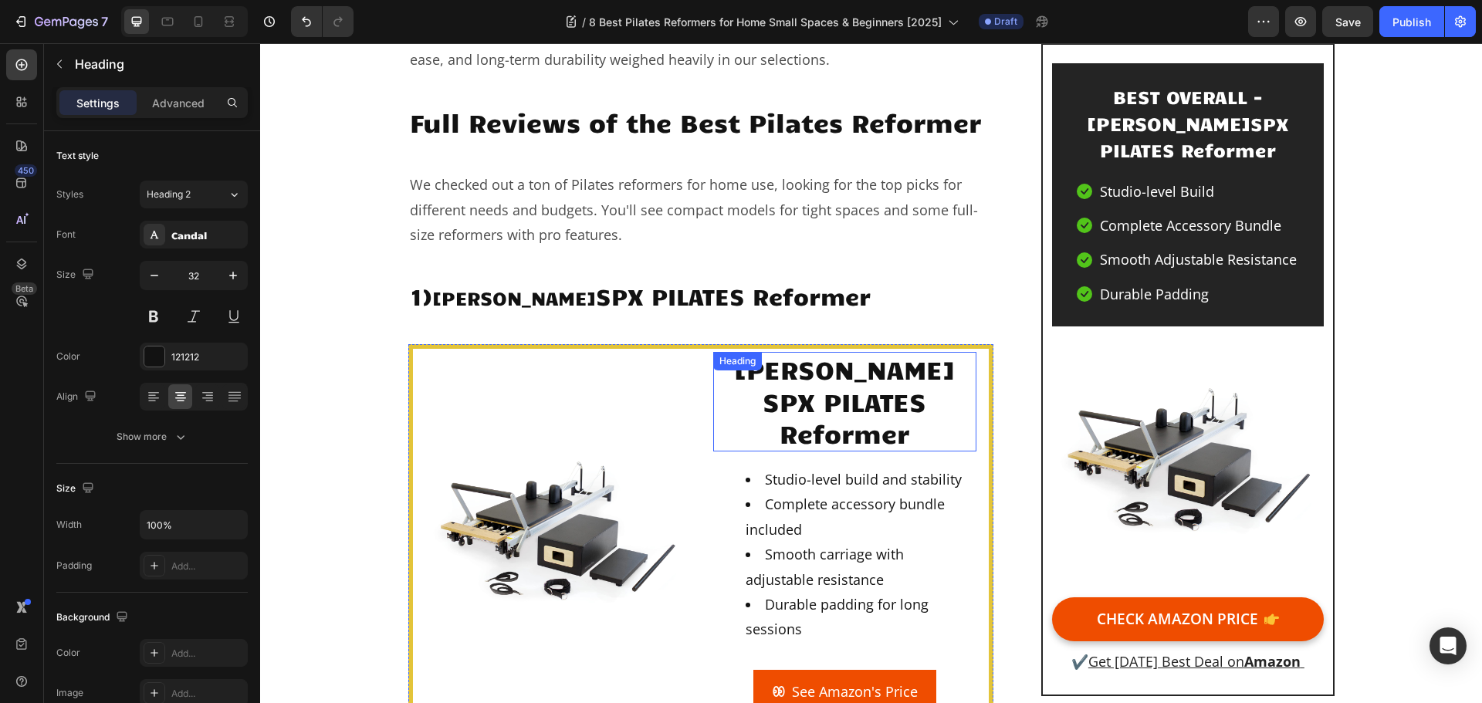
click at [813, 376] on div "Merrithew SPX PILATES Reformer Heading" at bounding box center [844, 402] width 263 height 100
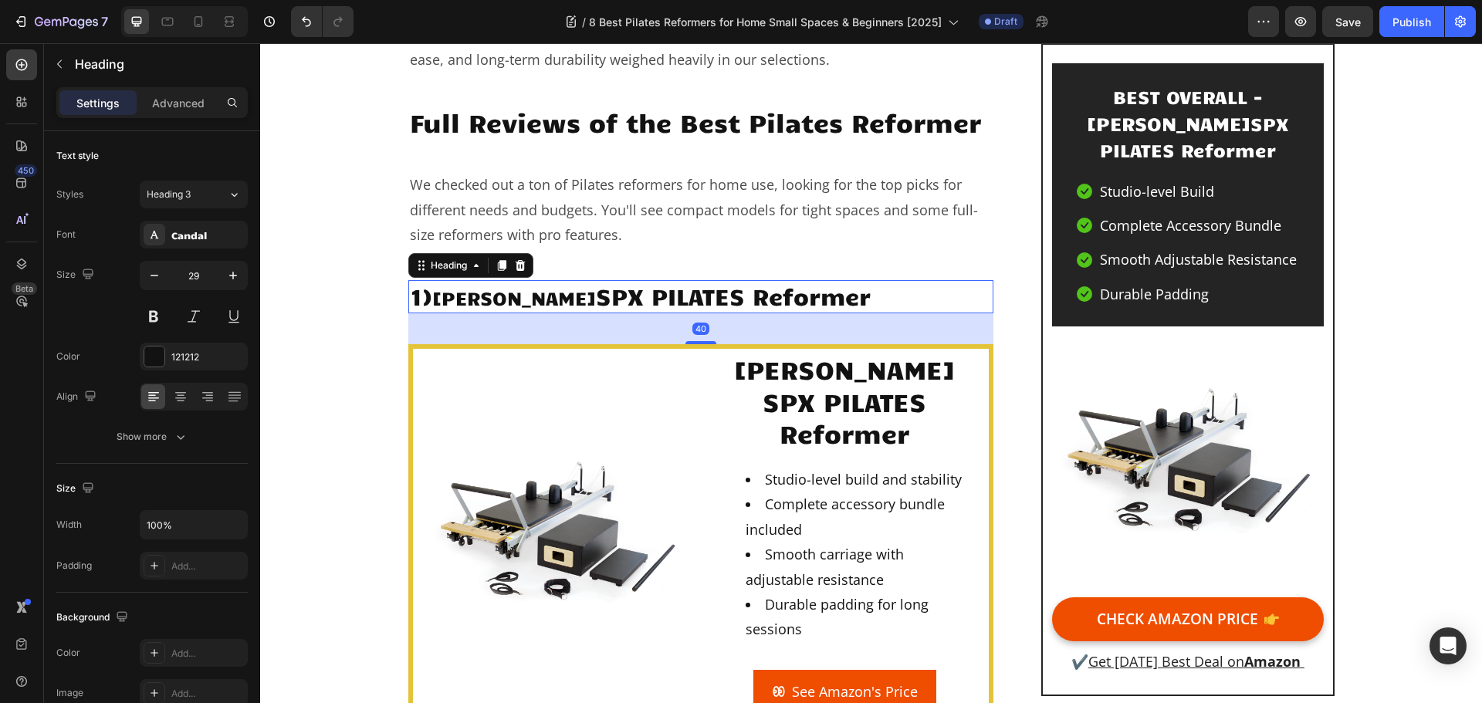
click at [588, 299] on p "1) Merrithew SPX PILATES Reformer" at bounding box center [701, 297] width 583 height 31
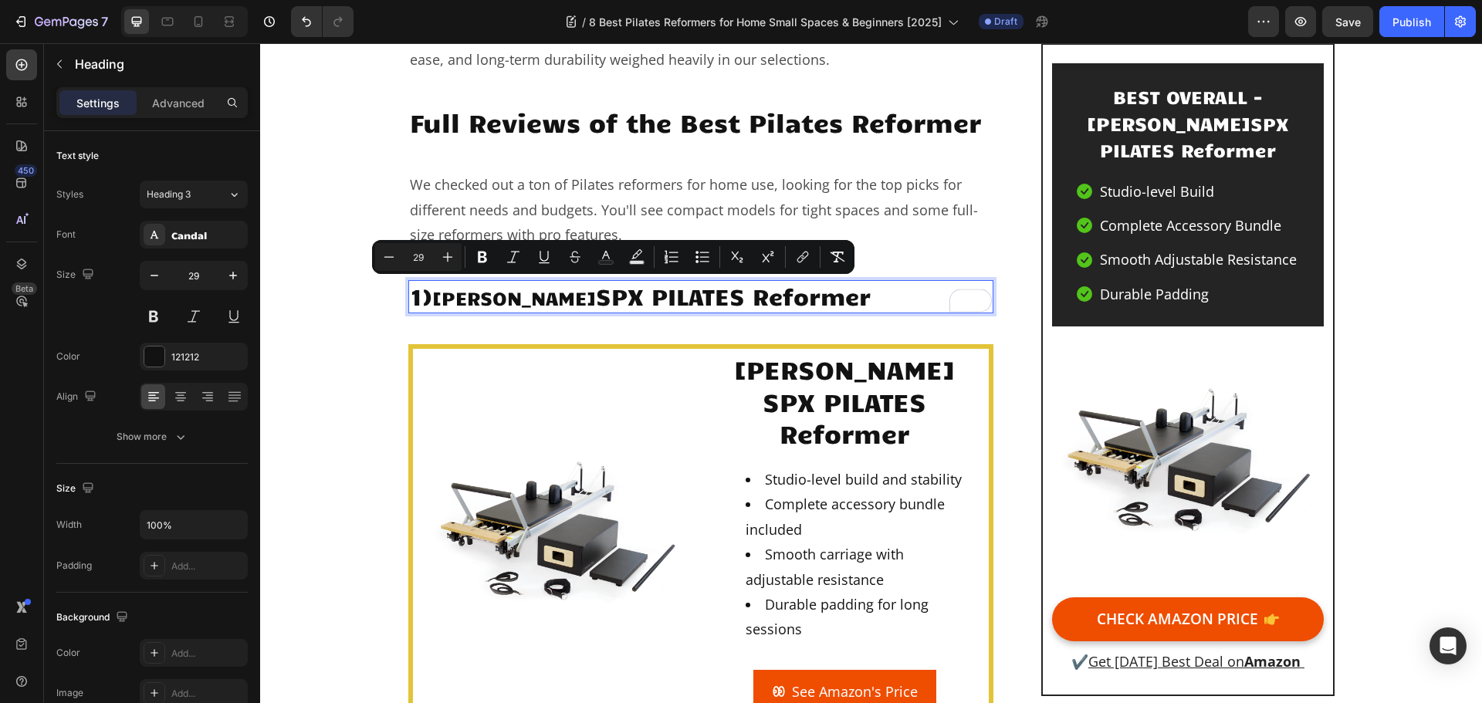
click at [737, 302] on p "1) Merrithew SPX PILATES Reformer" at bounding box center [701, 297] width 583 height 31
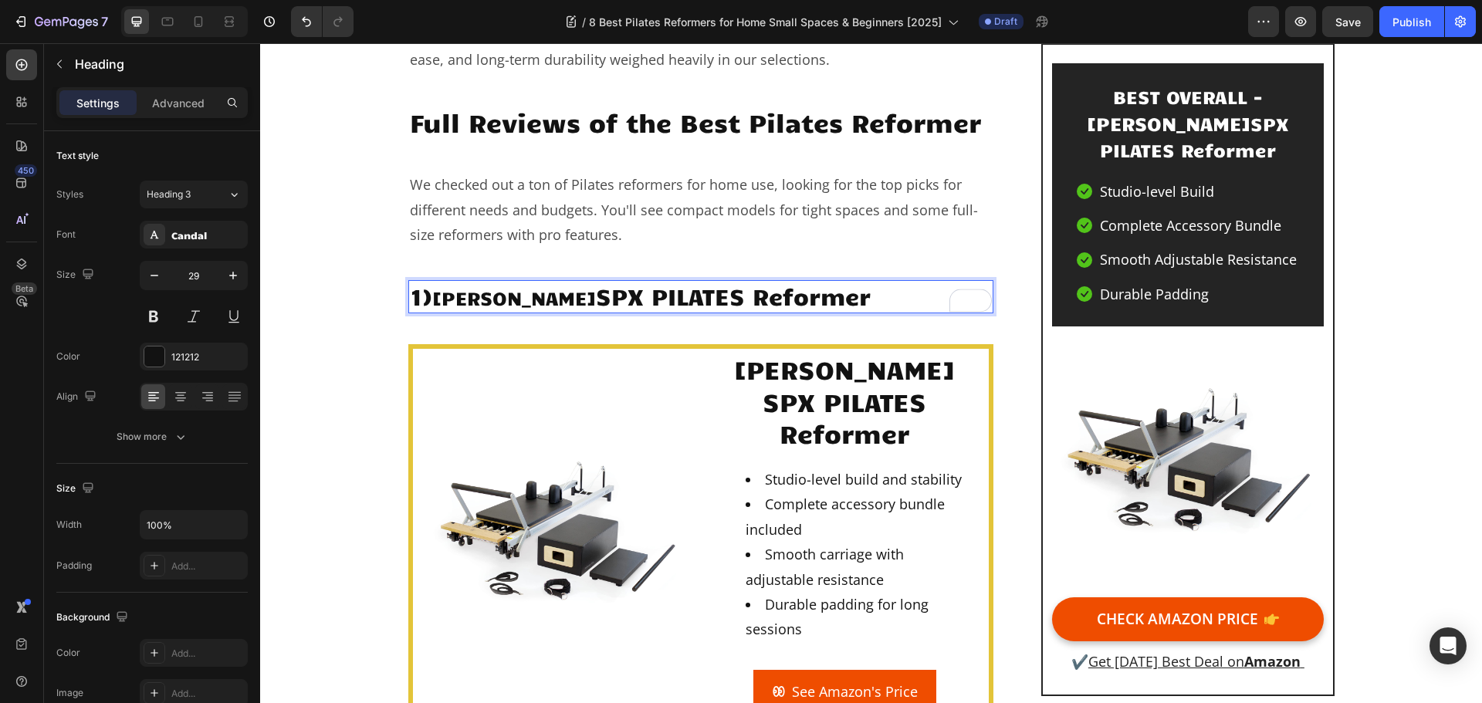
click at [722, 299] on p "1) Merrithew SPX PILATES Reformer" at bounding box center [701, 297] width 583 height 31
click at [654, 296] on p "1) Merrithew SPX PILATES Reformer" at bounding box center [701, 297] width 583 height 31
click at [536, 298] on span "[PERSON_NAME]" at bounding box center [514, 298] width 164 height 24
click at [559, 299] on p "1) Merrithew SPX PILATES Reformer" at bounding box center [701, 297] width 583 height 31
click at [555, 299] on p "1) Merrithew SPX PILATES Reformer" at bounding box center [701, 297] width 583 height 31
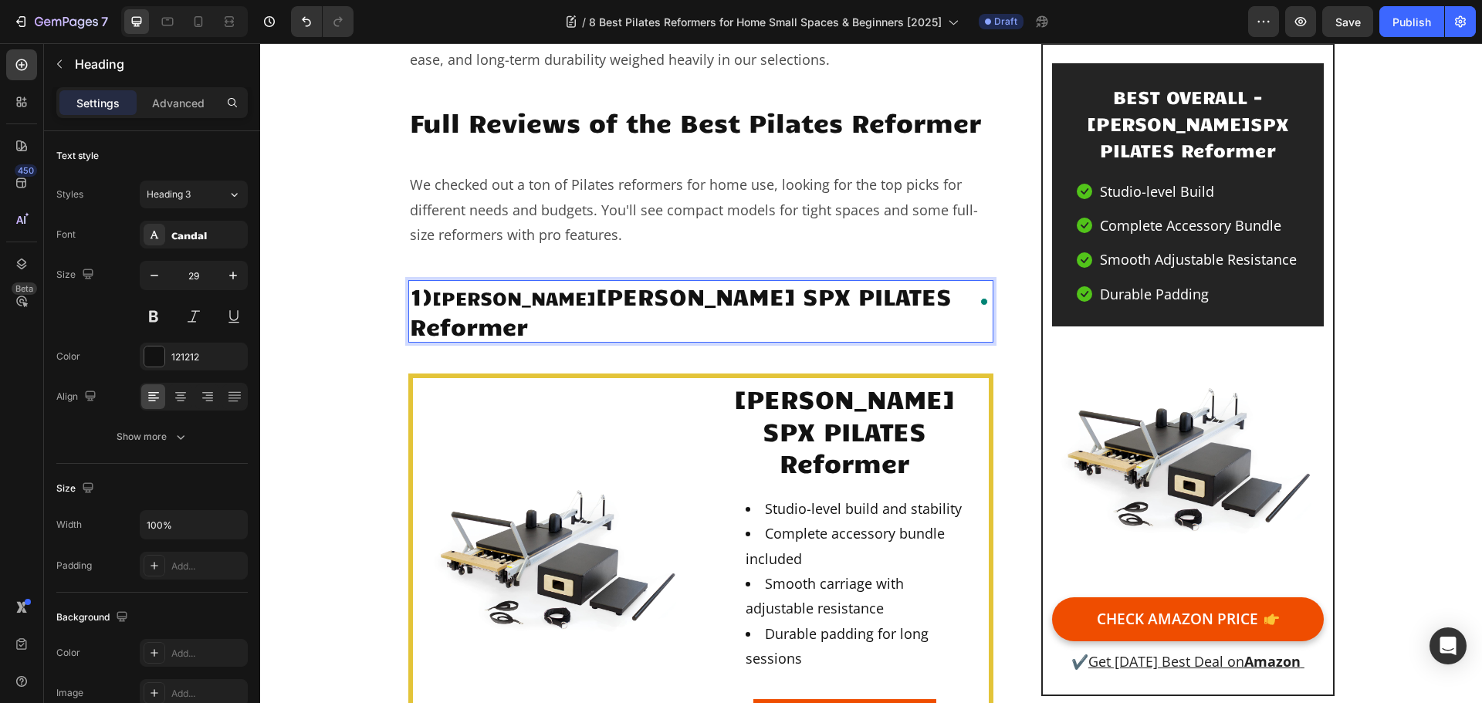
click at [557, 296] on p "1) Merrithew Merrithew SPX PILATES Reformer" at bounding box center [701, 311] width 583 height 59
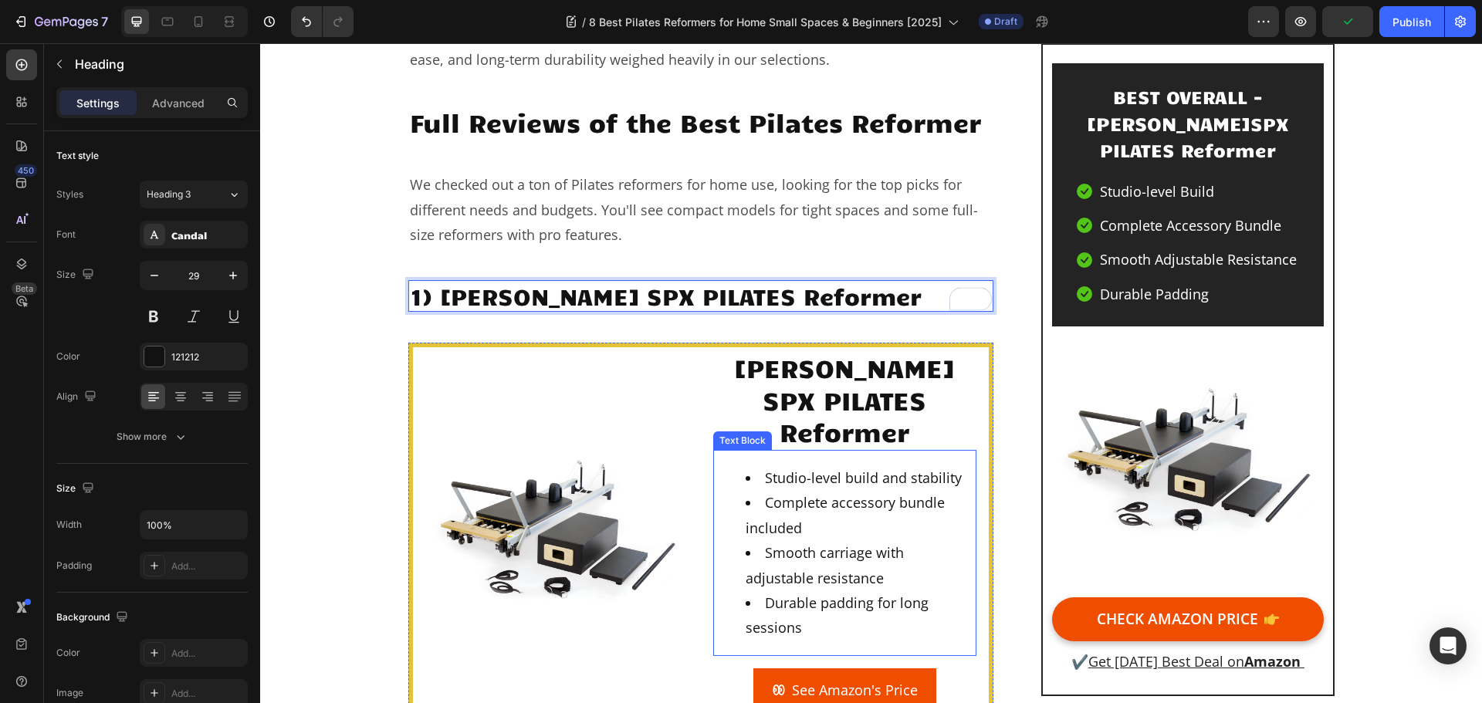
click at [818, 490] on li "Complete accessory bundle included" at bounding box center [860, 515] width 229 height 50
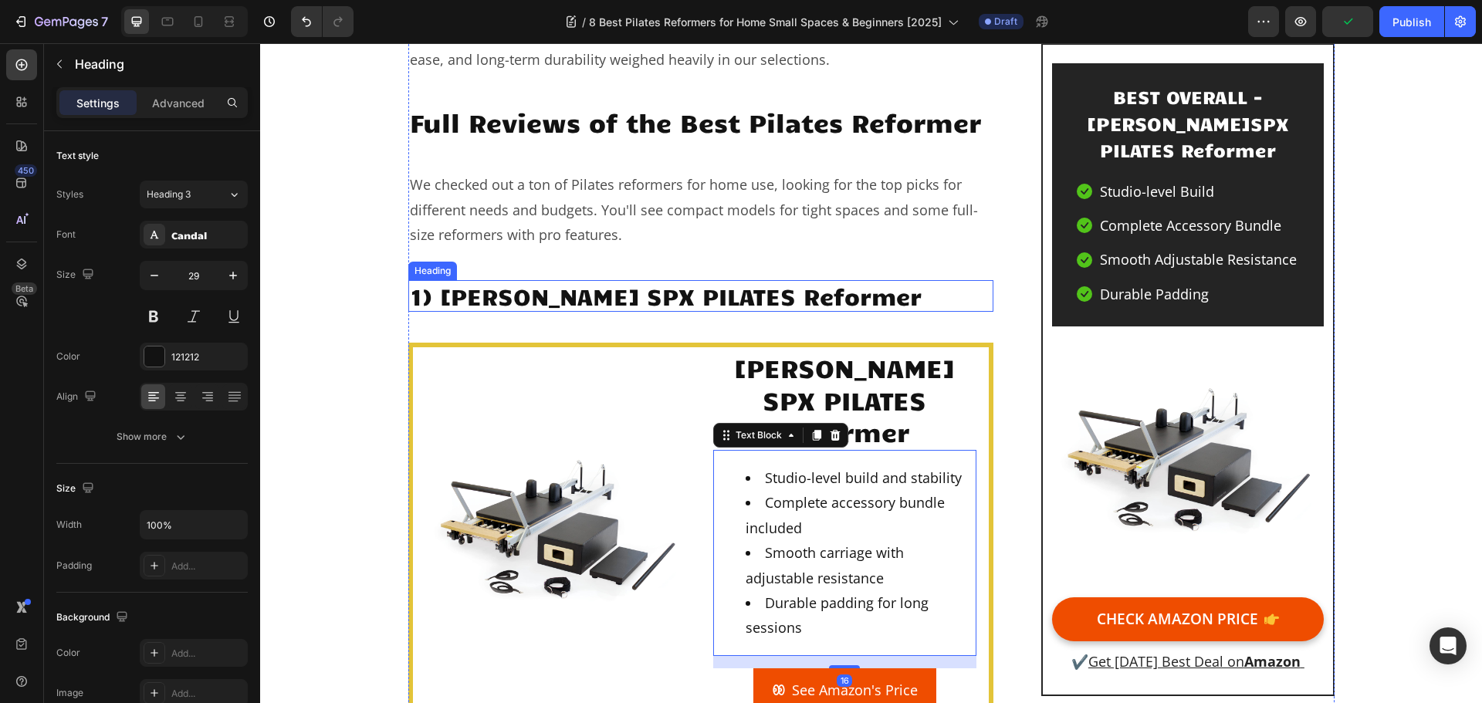
click at [810, 301] on p "1) Merrithew SPX PILATES Reformer" at bounding box center [701, 296] width 583 height 29
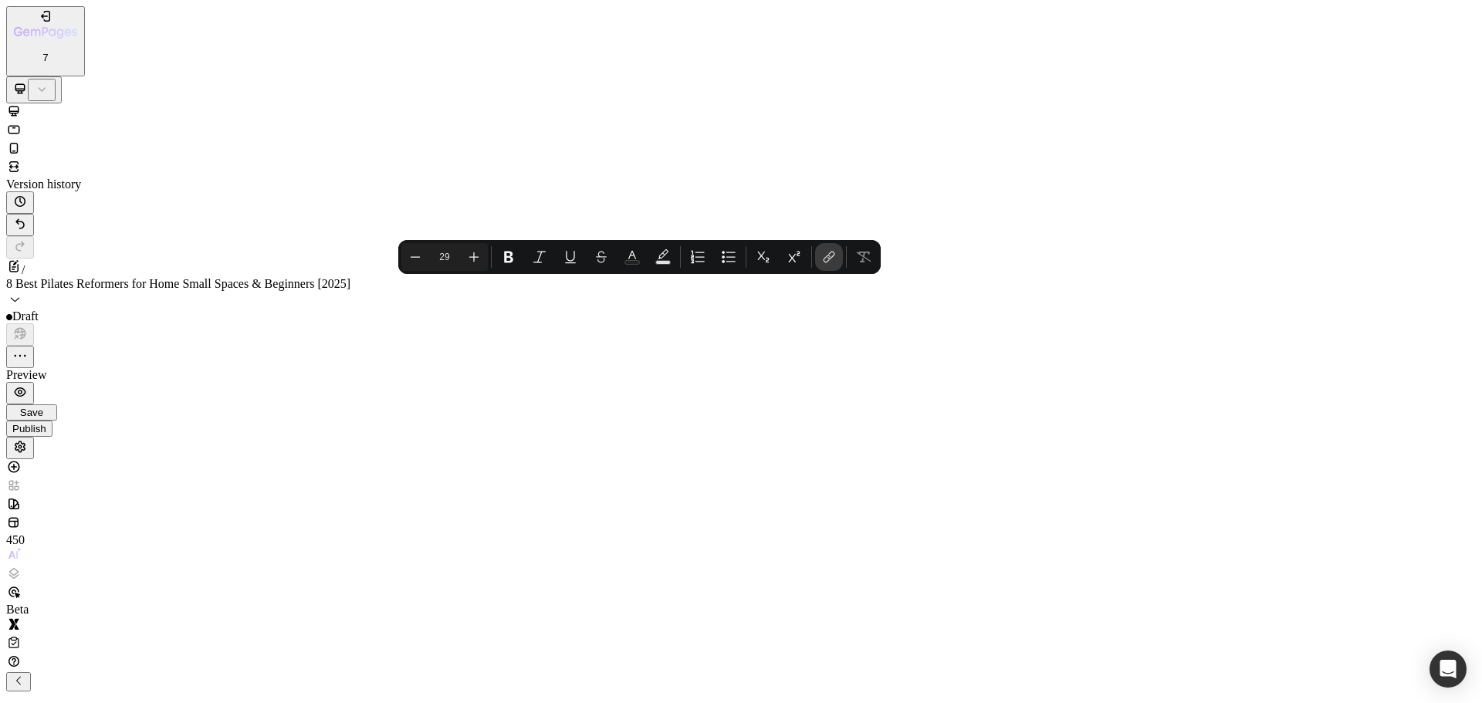
click at [830, 257] on icon "Editor contextual toolbar" at bounding box center [827, 260] width 7 height 8
click at [878, 242] on input "Editor contextual toolbar" at bounding box center [946, 234] width 137 height 16
type input "[URL][DOMAIN_NAME][PERSON_NAME]"
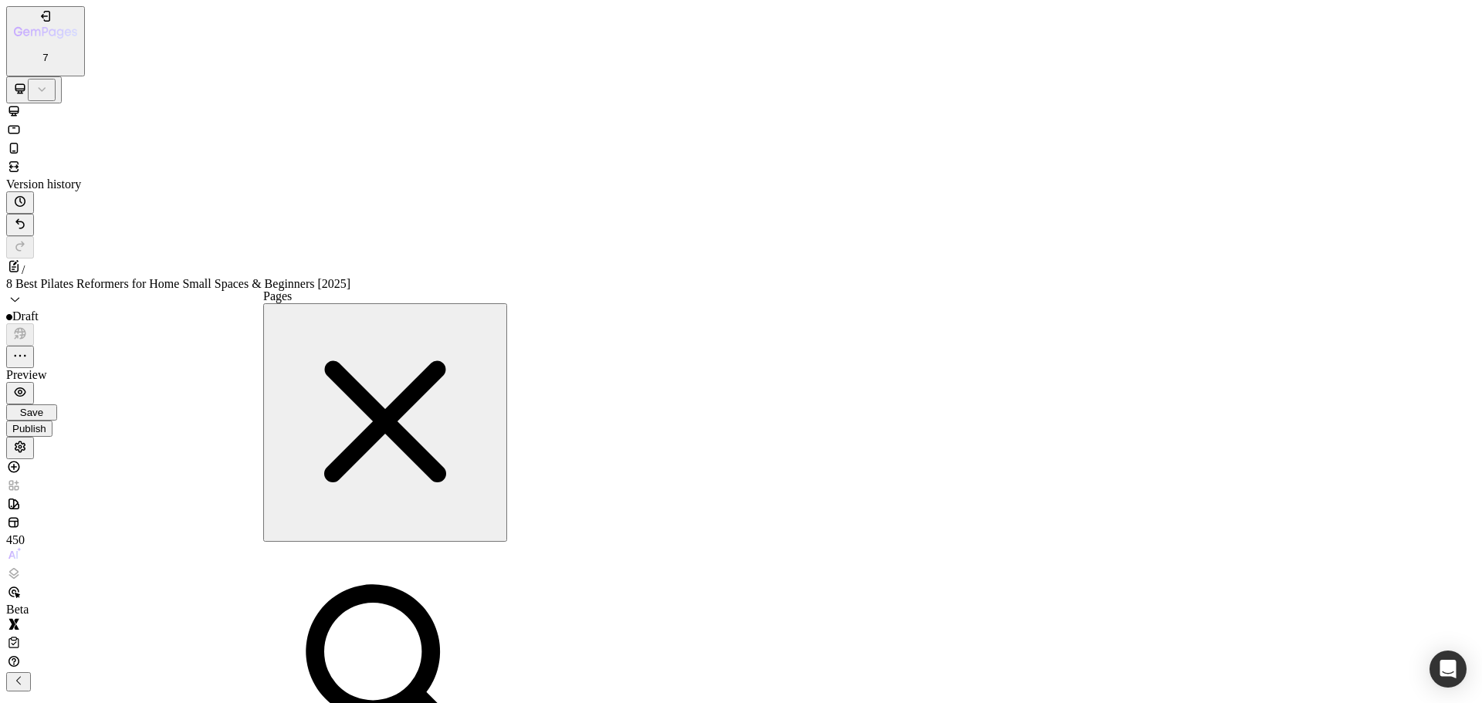
paste input "[URL][DOMAIN_NAME][PERSON_NAME]"
type input "[URL][DOMAIN_NAME][PERSON_NAME]"
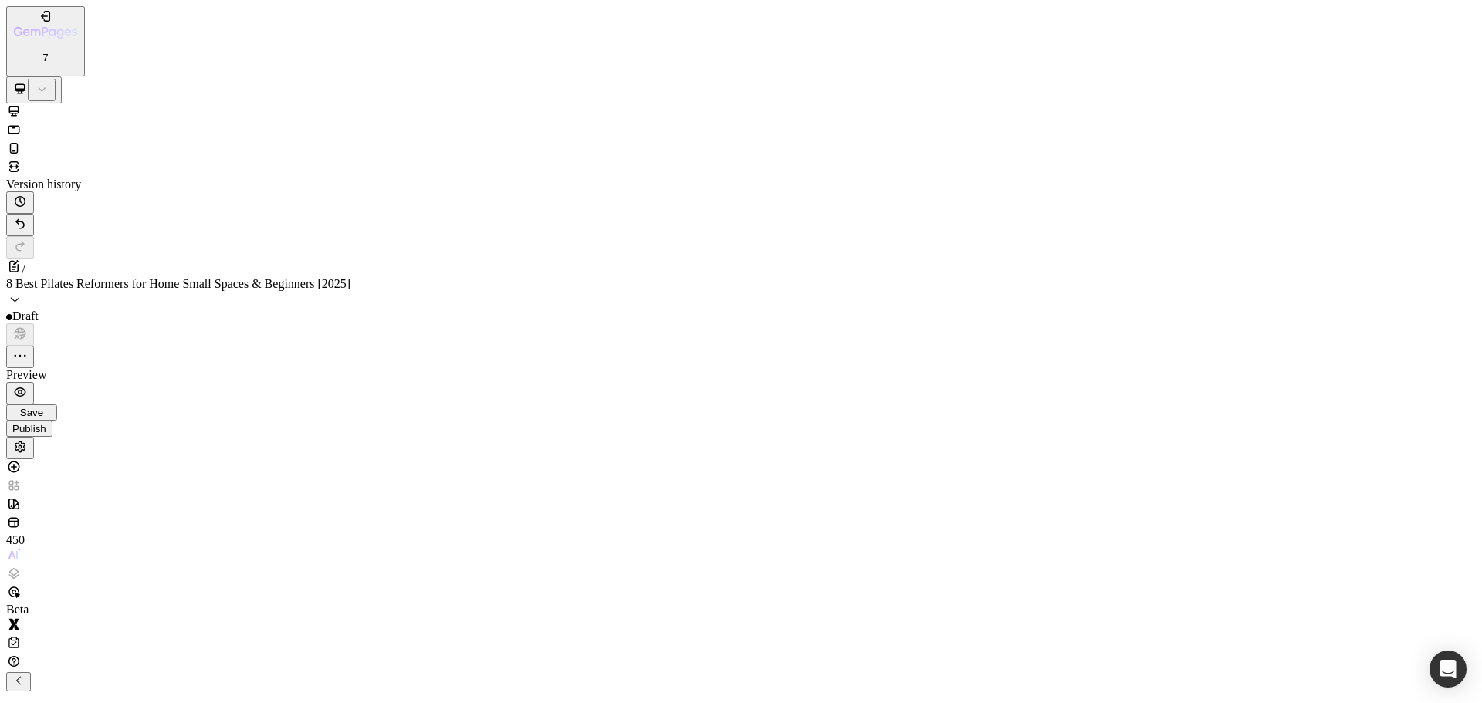
scroll to position [734, 0]
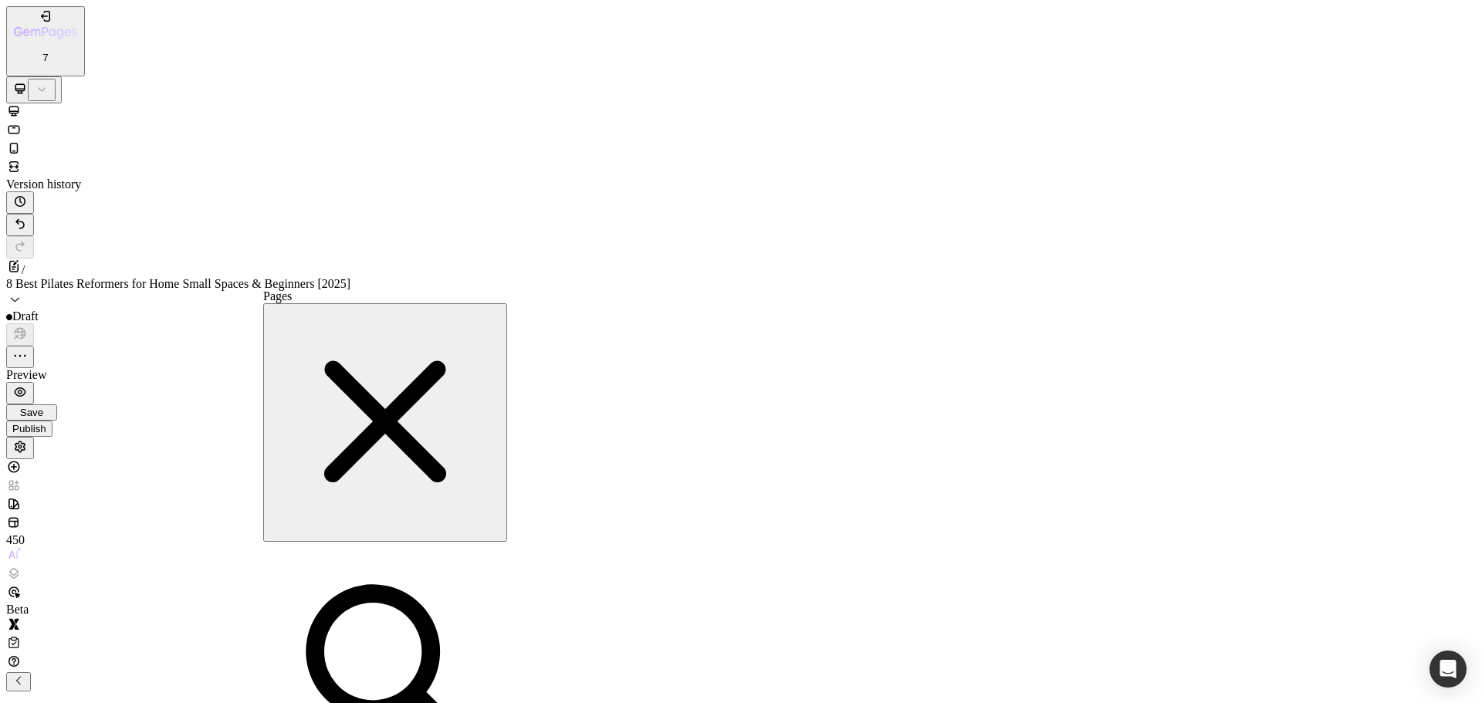
paste input "[URL][DOMAIN_NAME][PERSON_NAME]"
type input "[URL][DOMAIN_NAME][PERSON_NAME]"
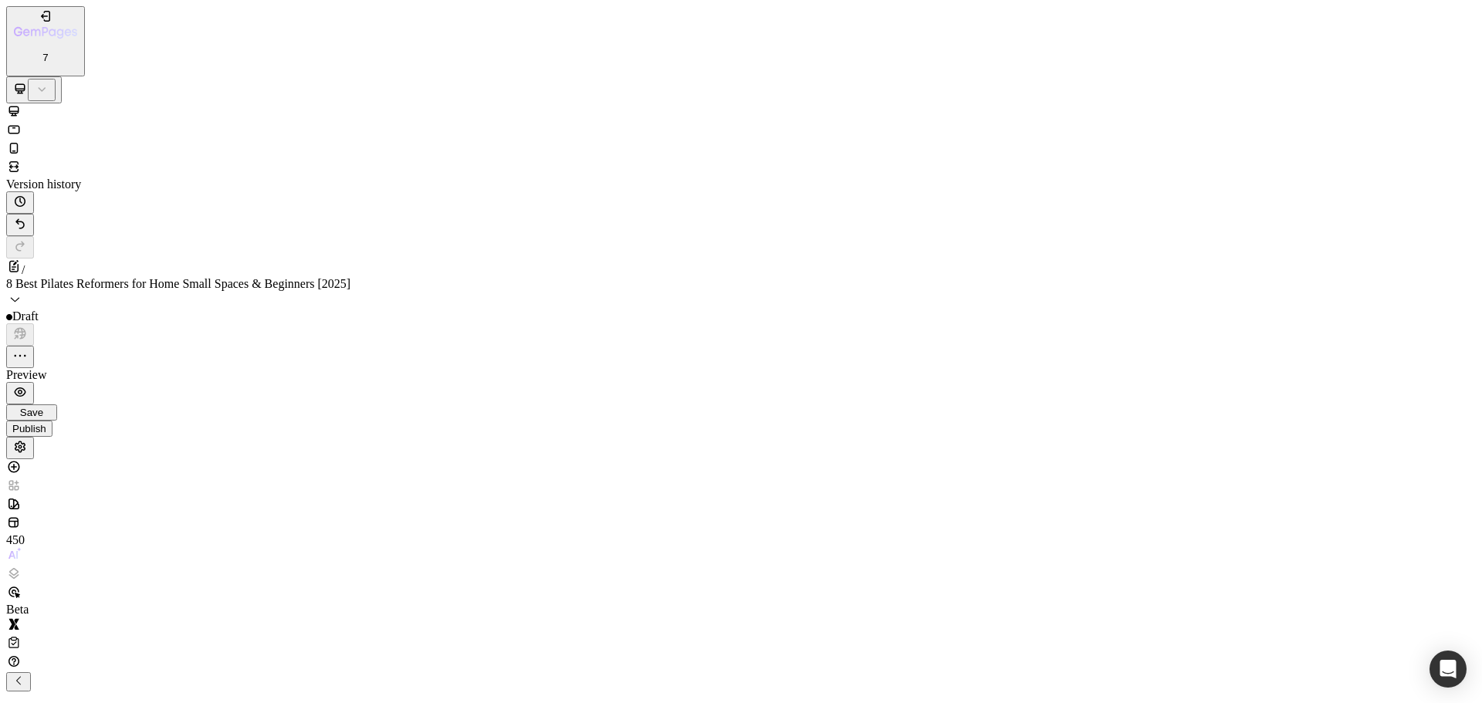
scroll to position [3166, 0]
drag, startPoint x: 311, startPoint y: 26939, endPoint x: 153, endPoint y: 26932, distance: 158.4
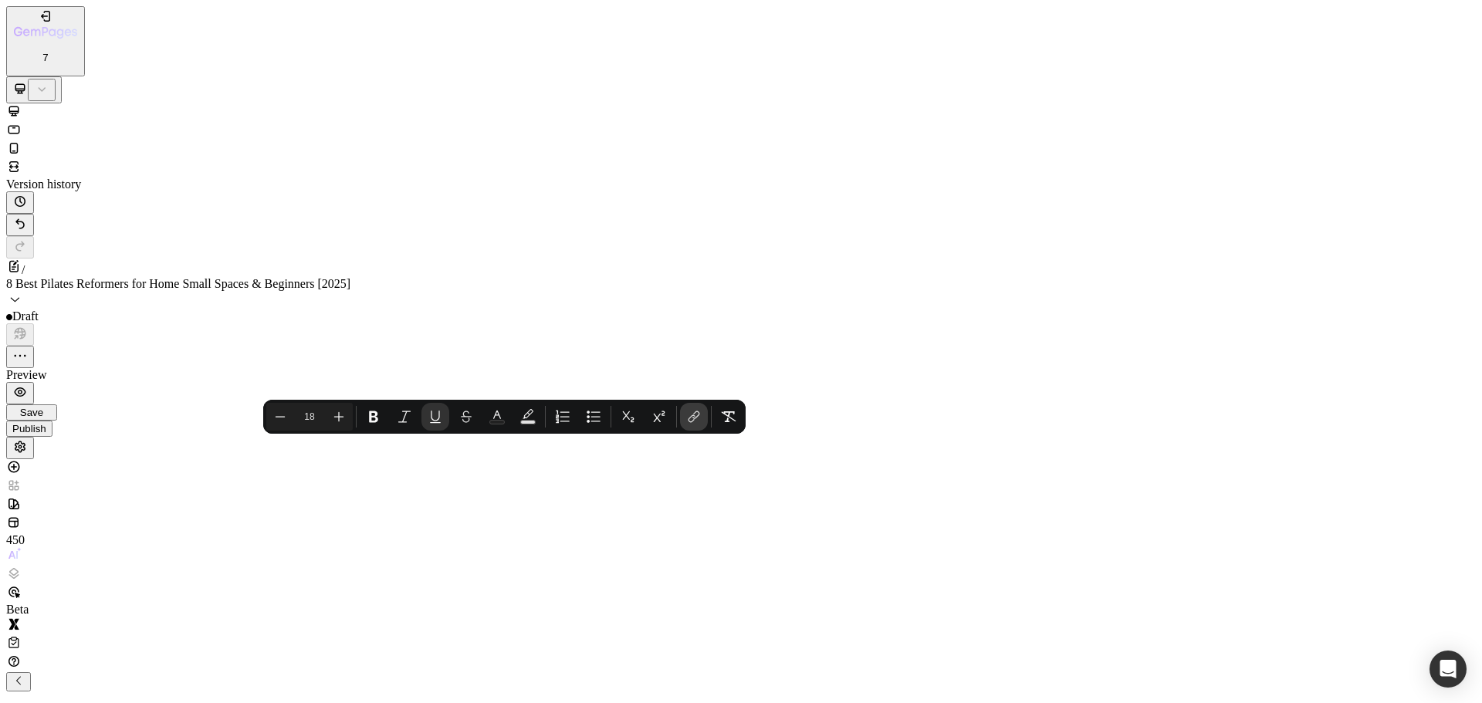
click at [693, 418] on icon "Editor contextual toolbar" at bounding box center [693, 416] width 15 height 15
click at [743, 402] on input "Editor contextual toolbar" at bounding box center [811, 394] width 137 height 16
type input "[URL][DOMAIN_NAME][PERSON_NAME]"
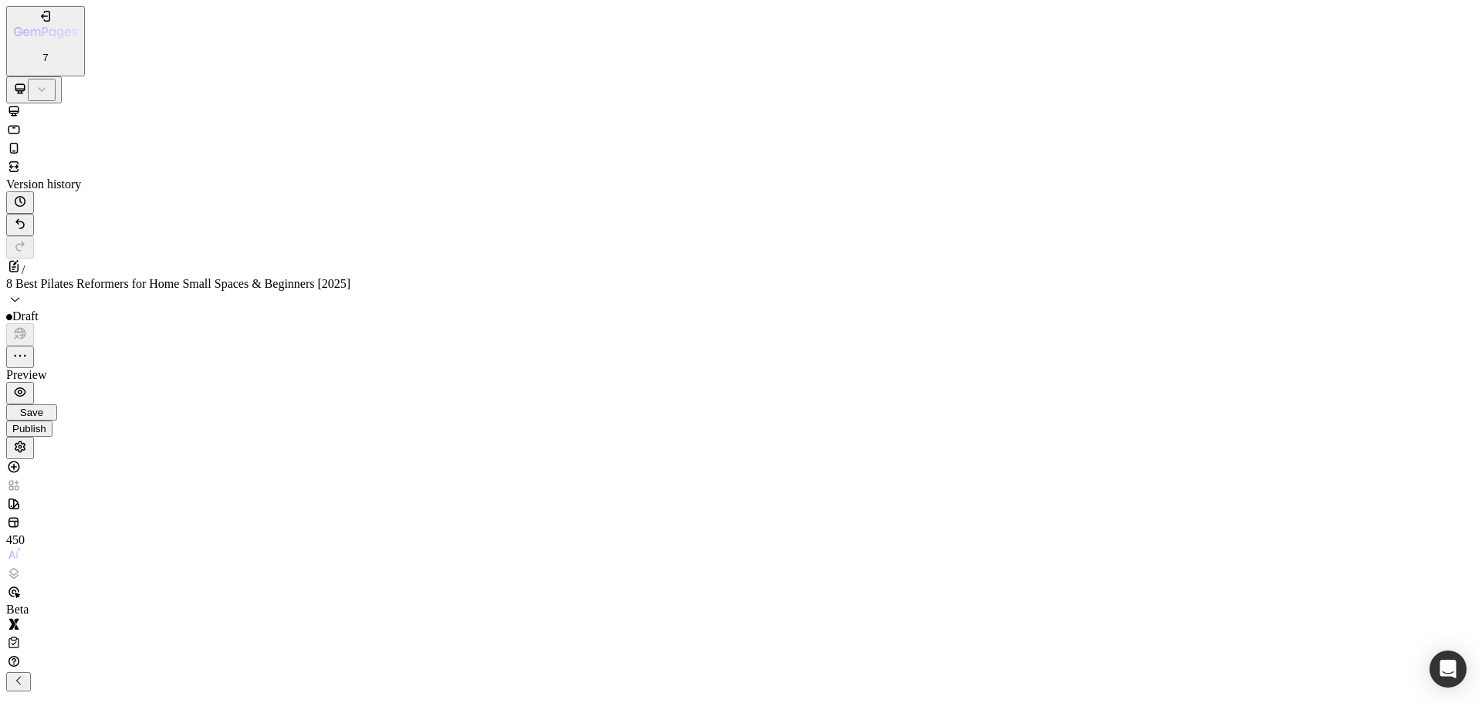
scroll to position [618, 0]
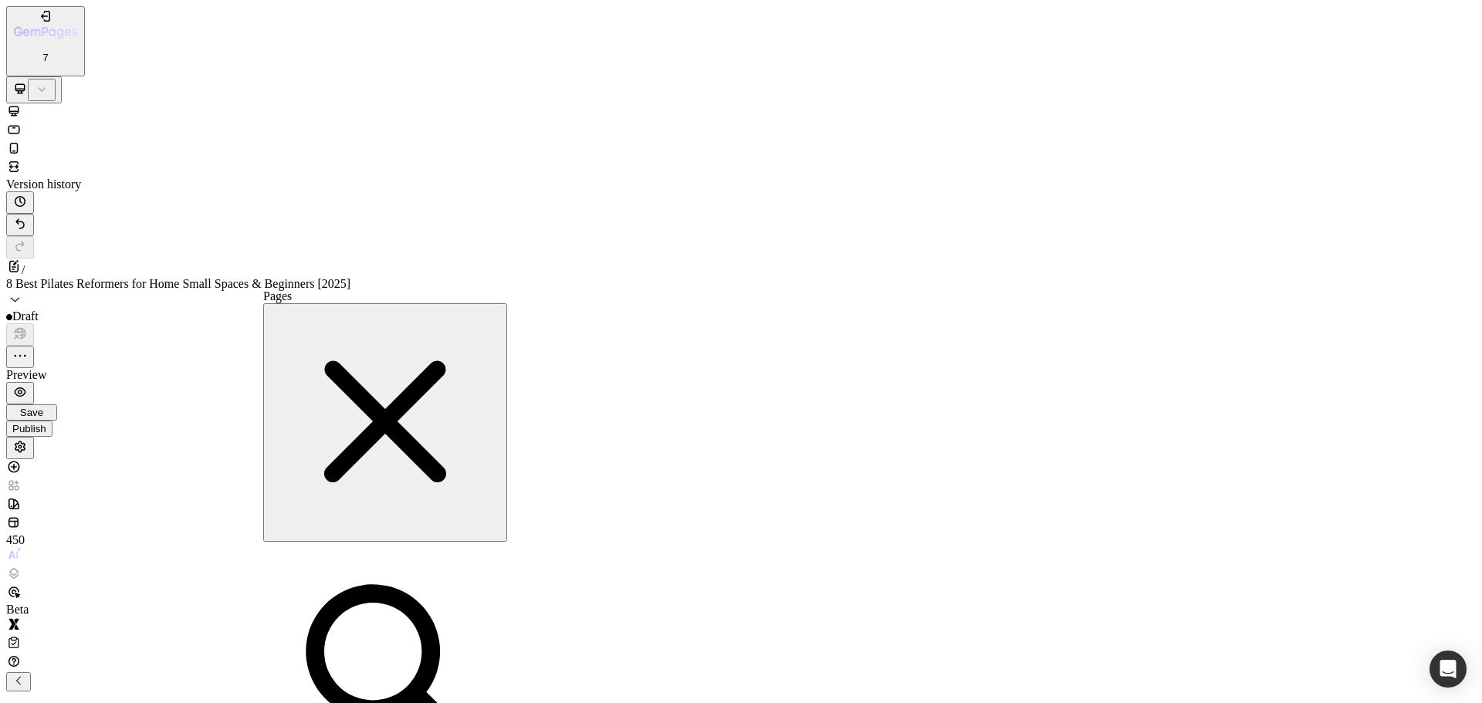
paste input "[URL][DOMAIN_NAME][PERSON_NAME]"
type input "[URL][DOMAIN_NAME][PERSON_NAME]"
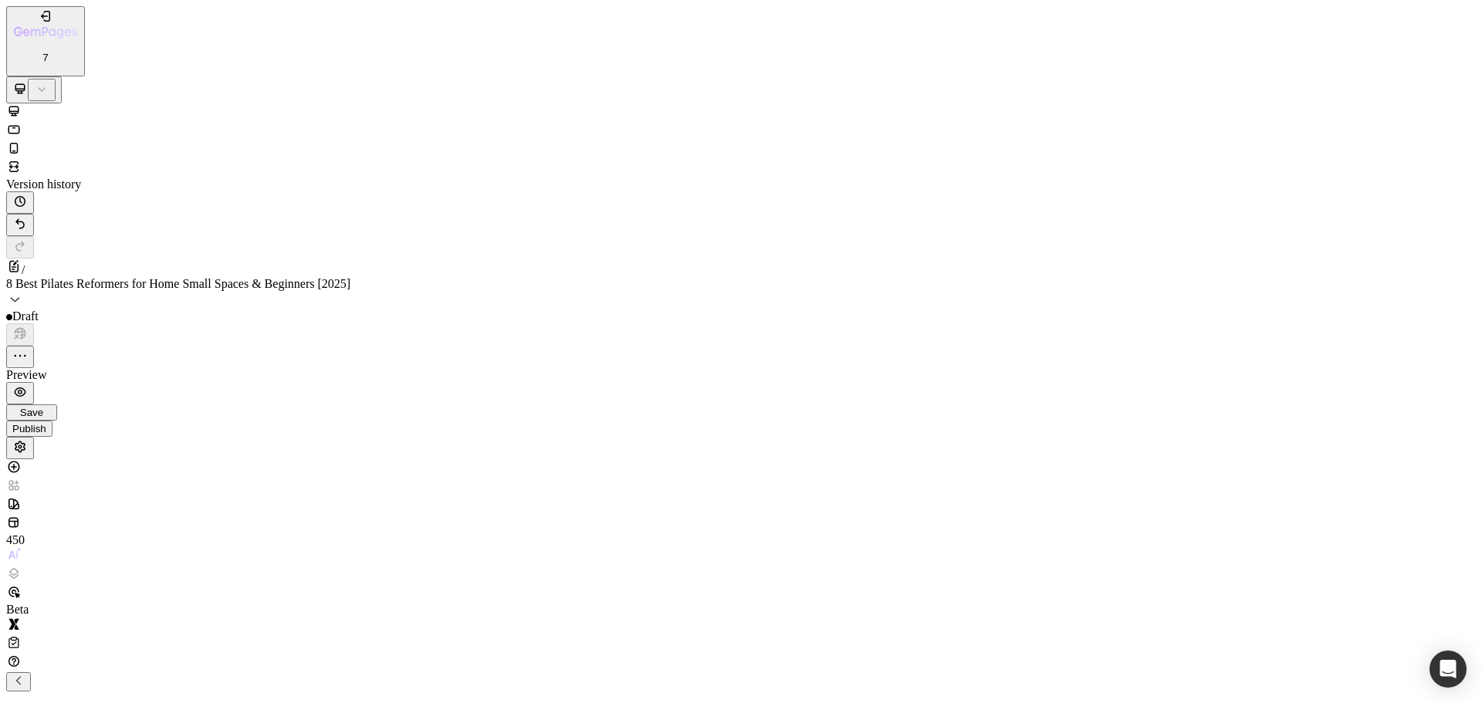
scroll to position [734, 0]
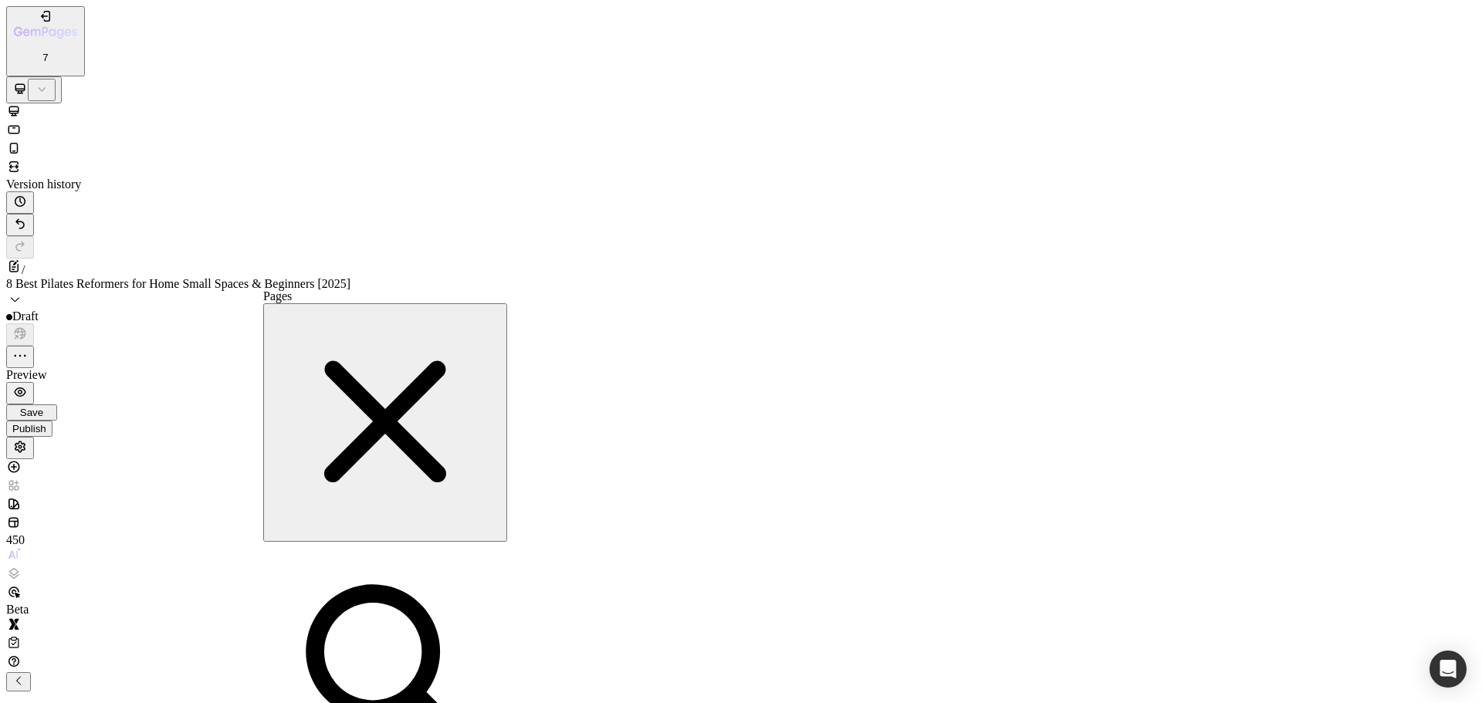
paste input "[URL][DOMAIN_NAME][PERSON_NAME]"
type input "[URL][DOMAIN_NAME][PERSON_NAME]"
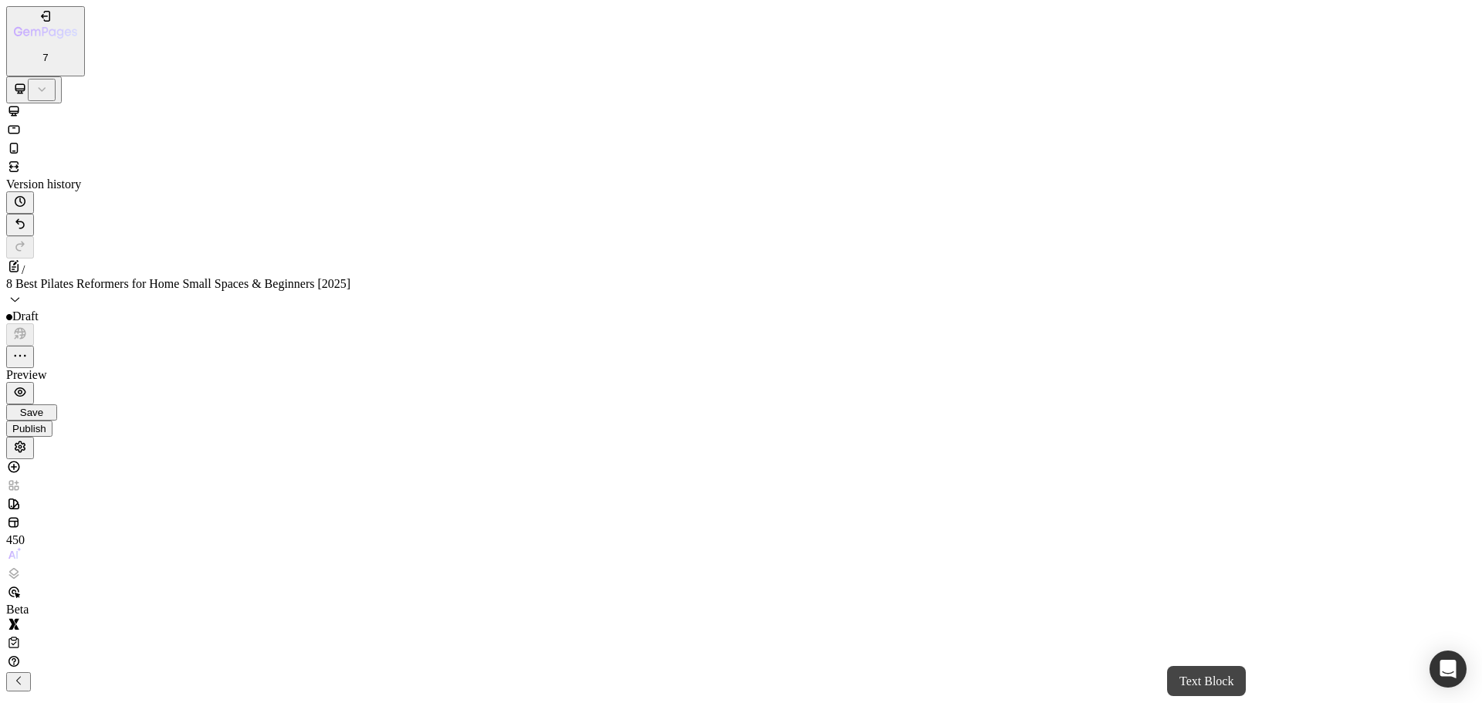
drag, startPoint x: 825, startPoint y: 27156, endPoint x: 913, endPoint y: 27157, distance: 88.0
drag, startPoint x: 828, startPoint y: 27152, endPoint x: 1050, endPoint y: 27156, distance: 221.6
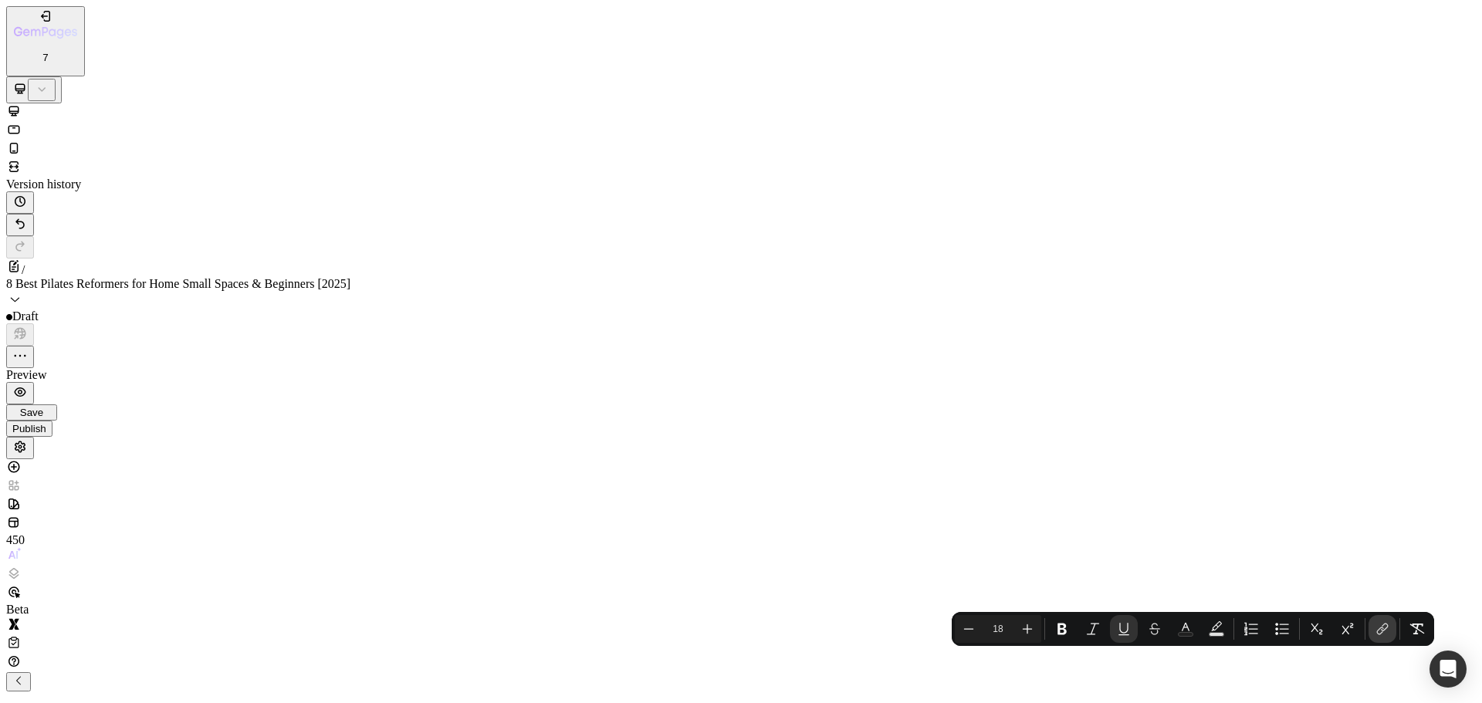
click at [1382, 632] on icon "Editor contextual toolbar" at bounding box center [1380, 632] width 7 height 8
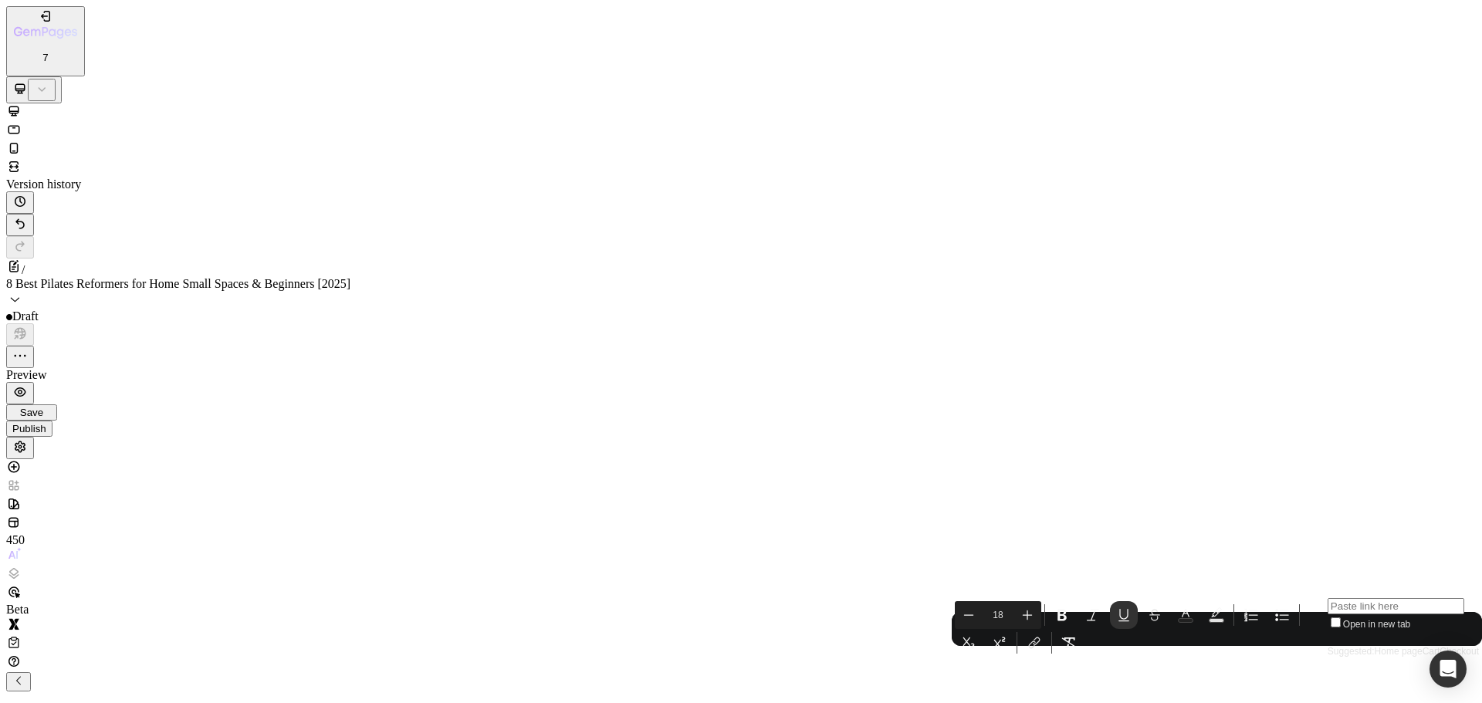
type input "[URL][DOMAIN_NAME][PERSON_NAME]"
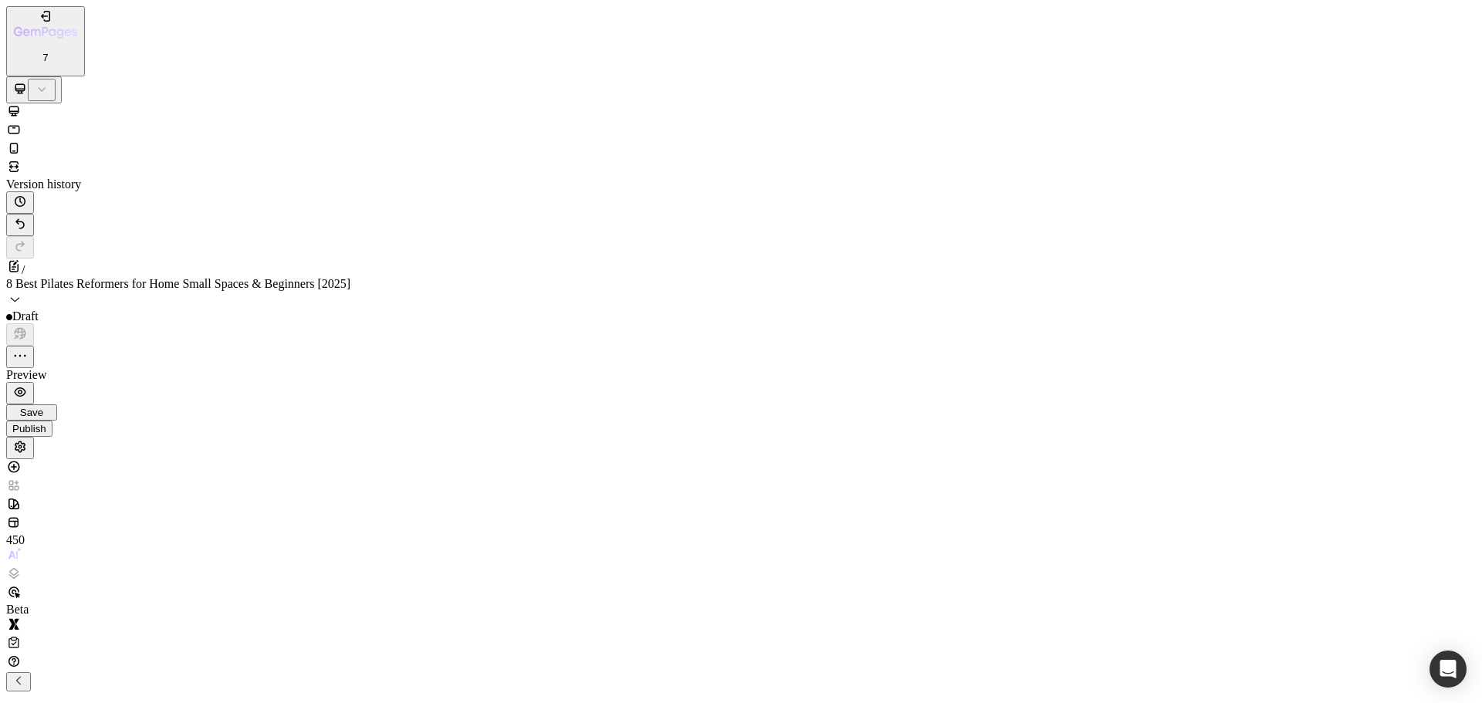
scroll to position [3389, 0]
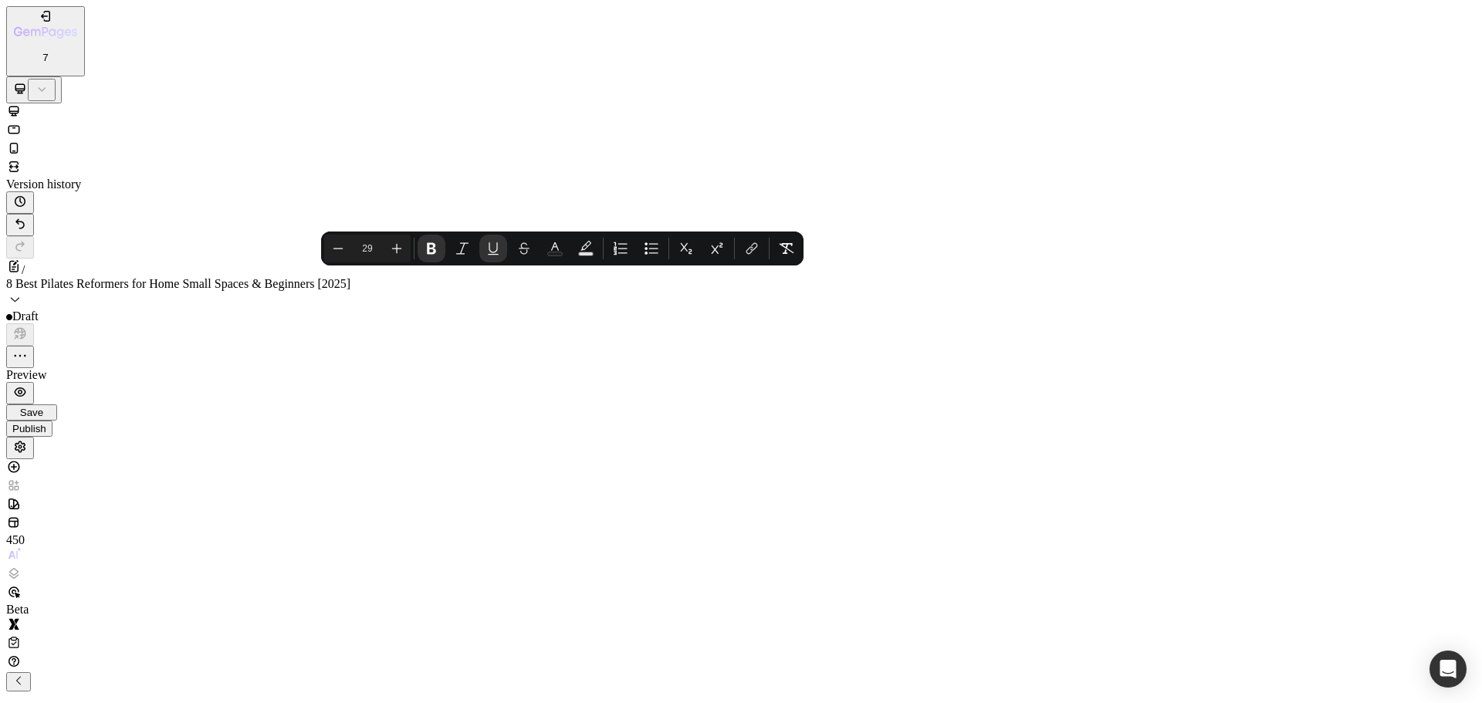
drag, startPoint x: 459, startPoint y: 26815, endPoint x: 191, endPoint y: 26817, distance: 267.9
click at [757, 256] on icon "Editor contextual toolbar" at bounding box center [751, 248] width 15 height 15
click at [801, 234] on input "Editor contextual toolbar" at bounding box center [869, 226] width 137 height 16
type input "https://amzn.to/4mWqn7Y"
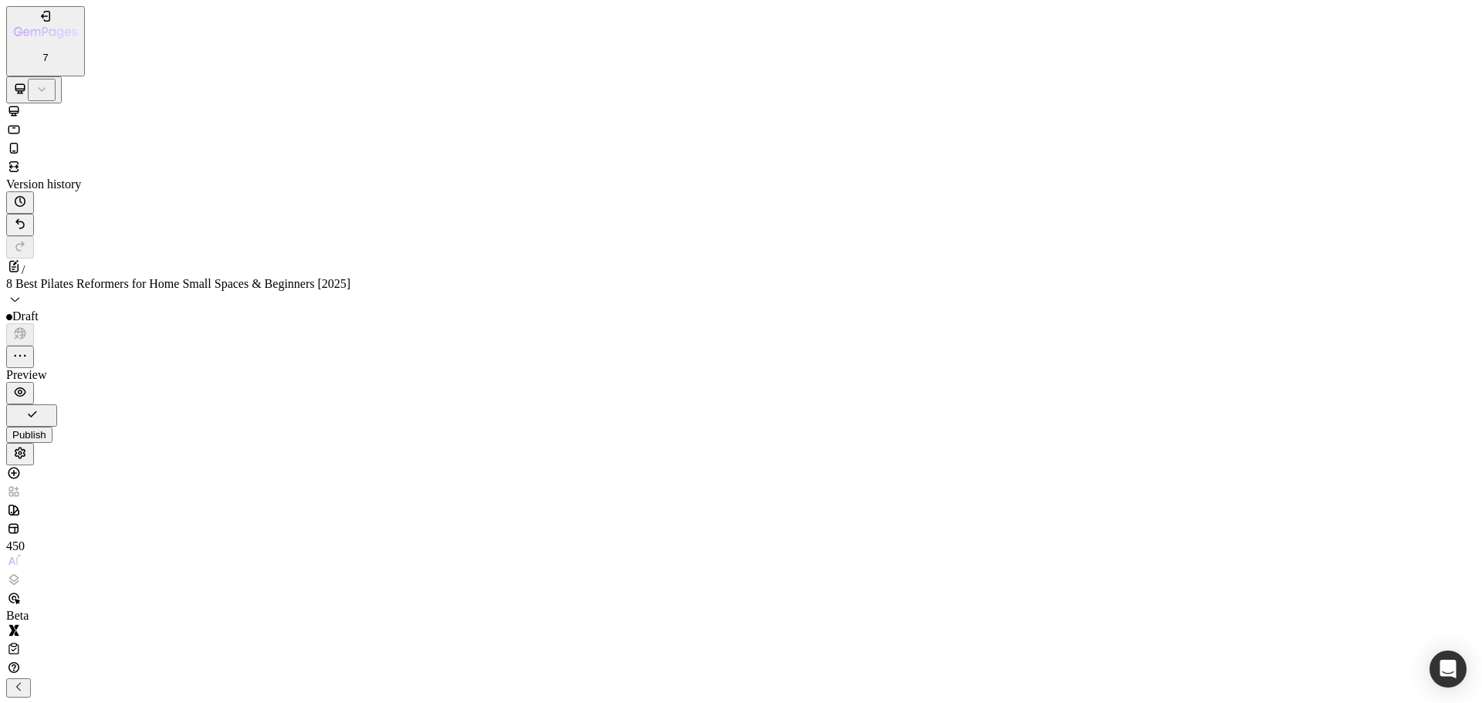
scroll to position [463, 0]
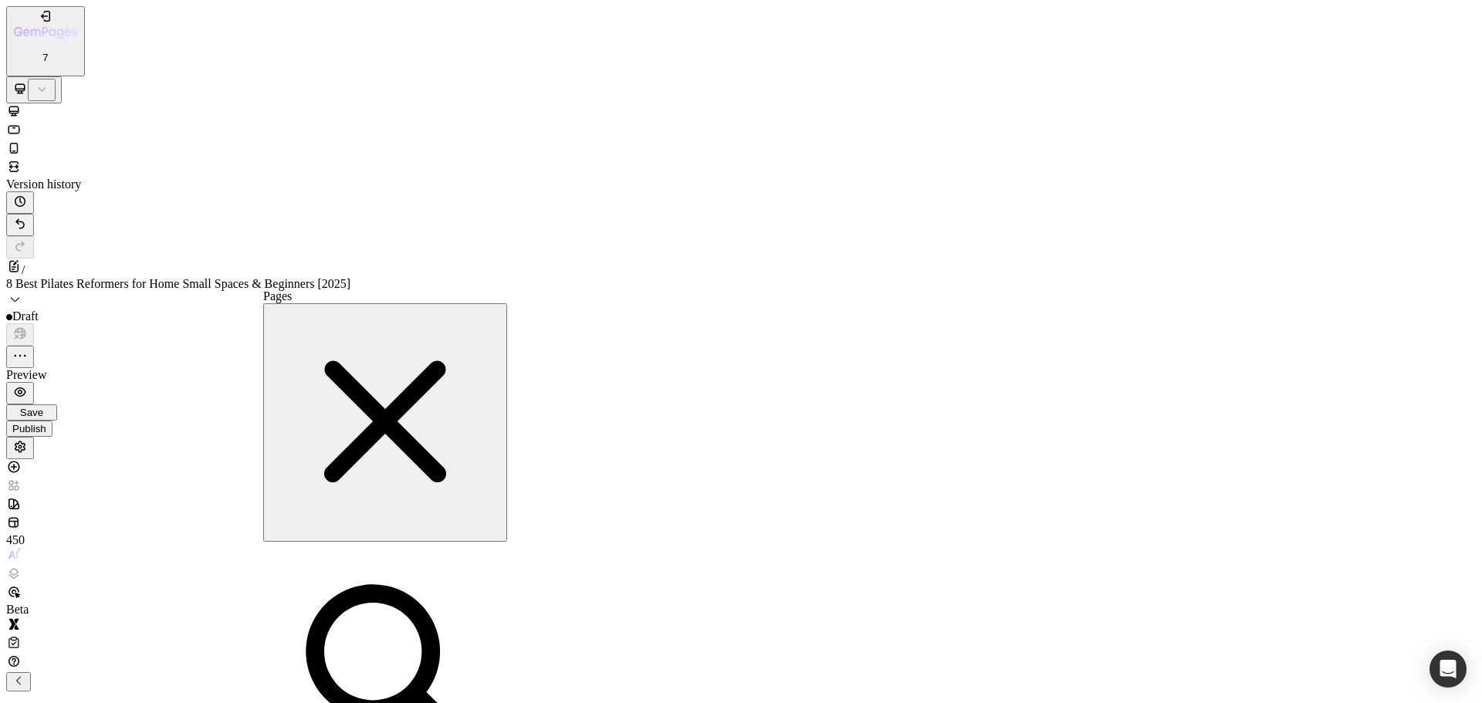
paste input "https://amzn.to/4mWqn7Y"
type input "https://amzn.to/4mWqn7Y"
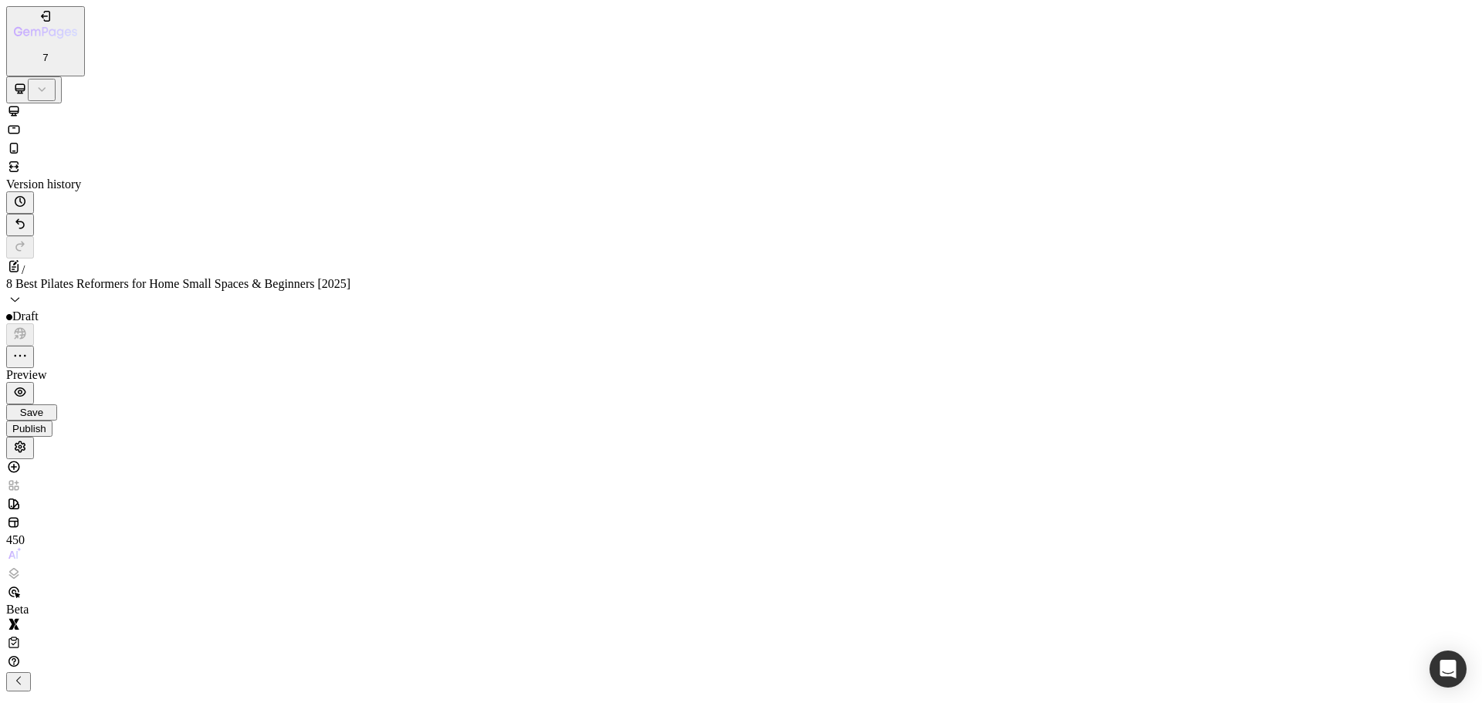
scroll to position [693, 0]
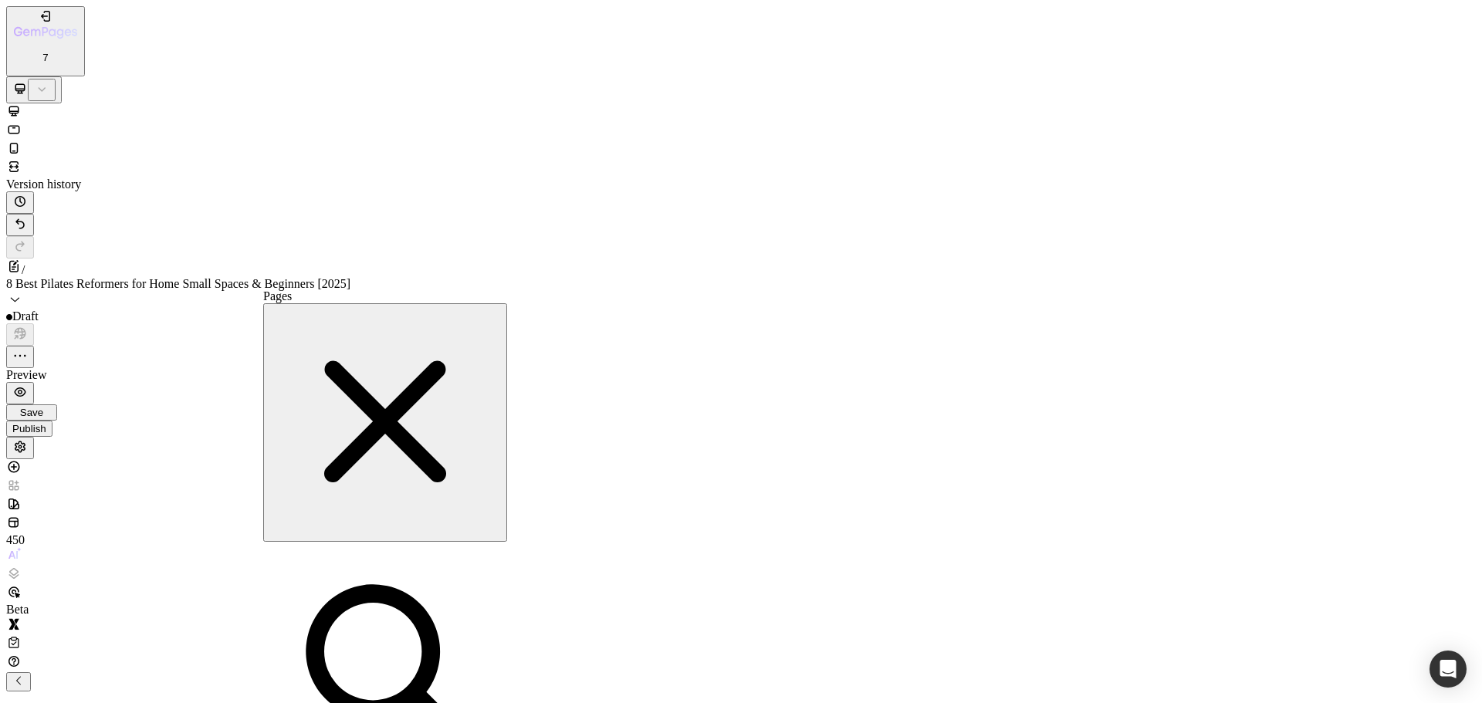
paste input "https://amzn.to/4mWqn7Y"
type input "https://amzn.to/4mWqn7Y"
paste input "https://geni.us/JANUA-Pilates"
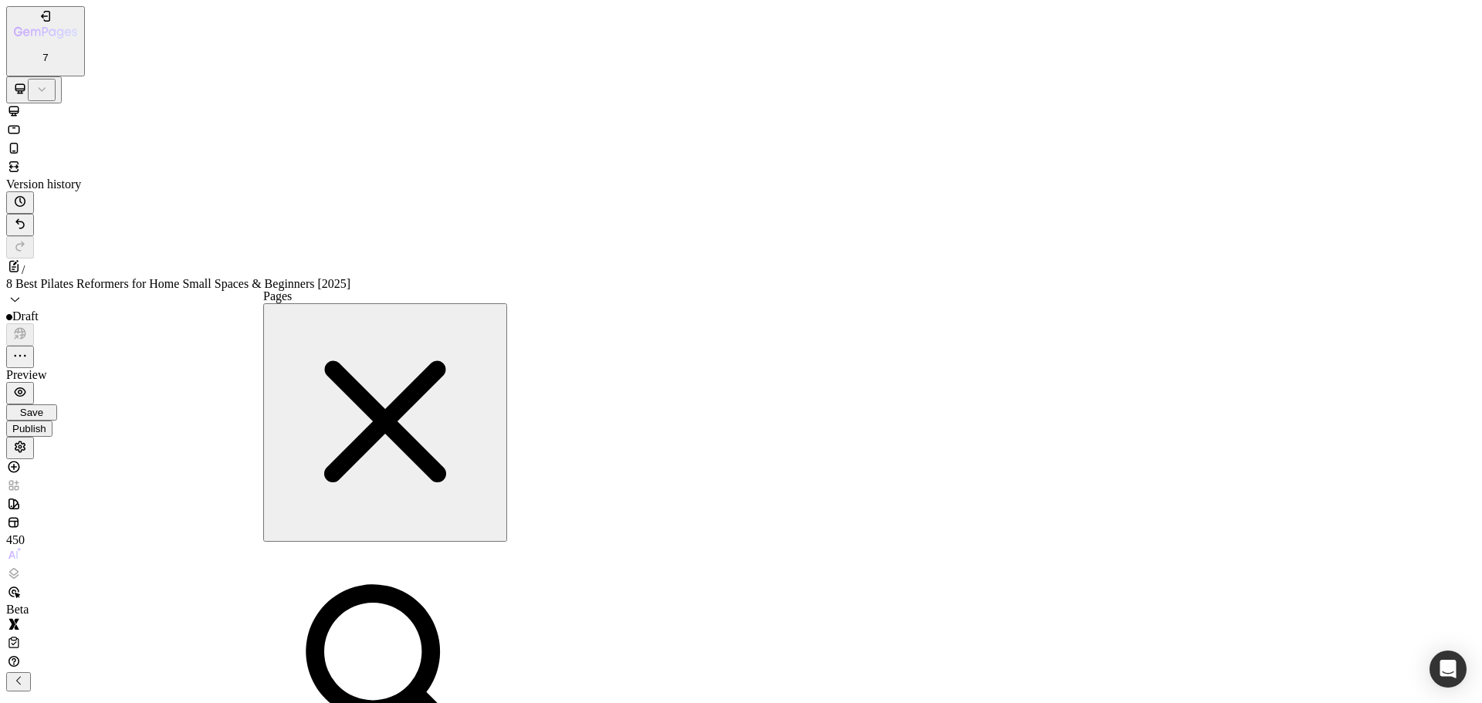
type input "https://geni.us/JANUA-Pilates"
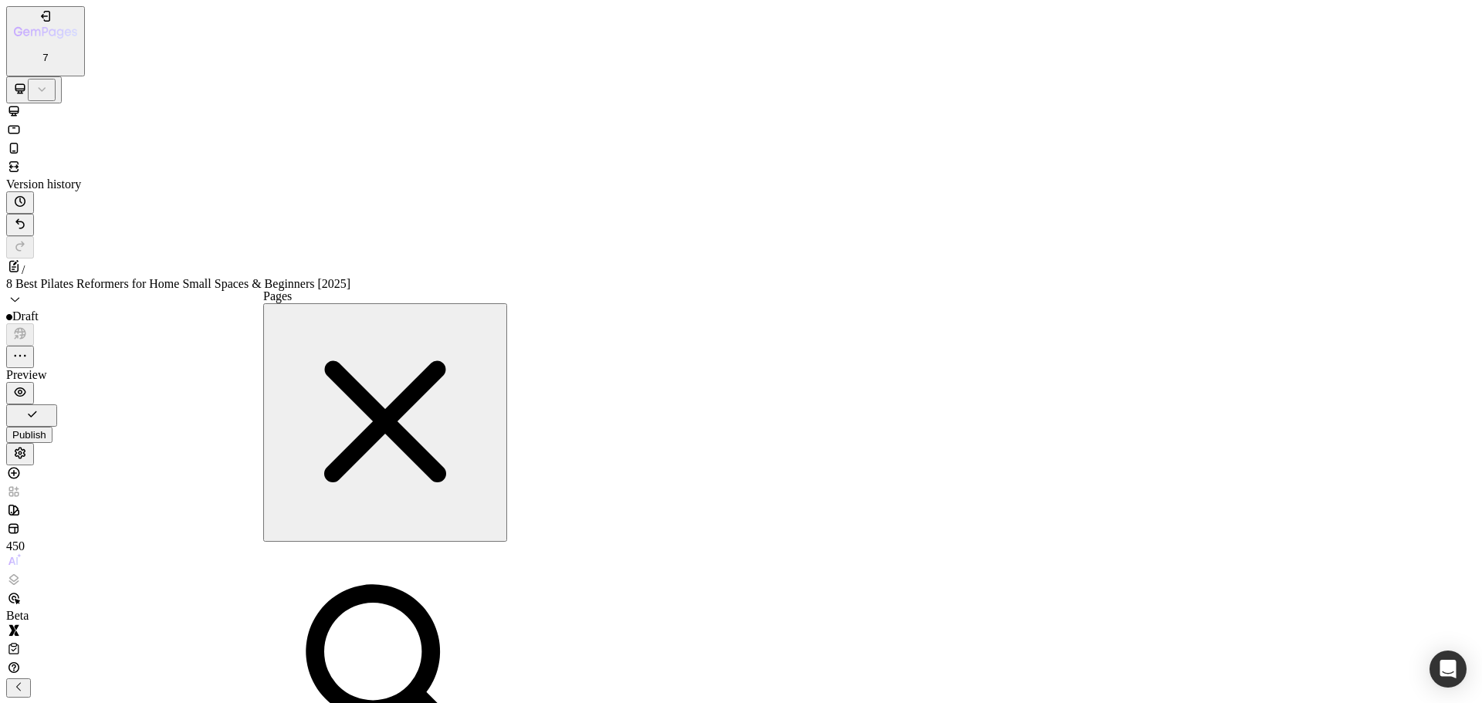
paste input "https://geni.us/JANUA-Pilates"
type input "https://geni.us/JANUA-Pilates"
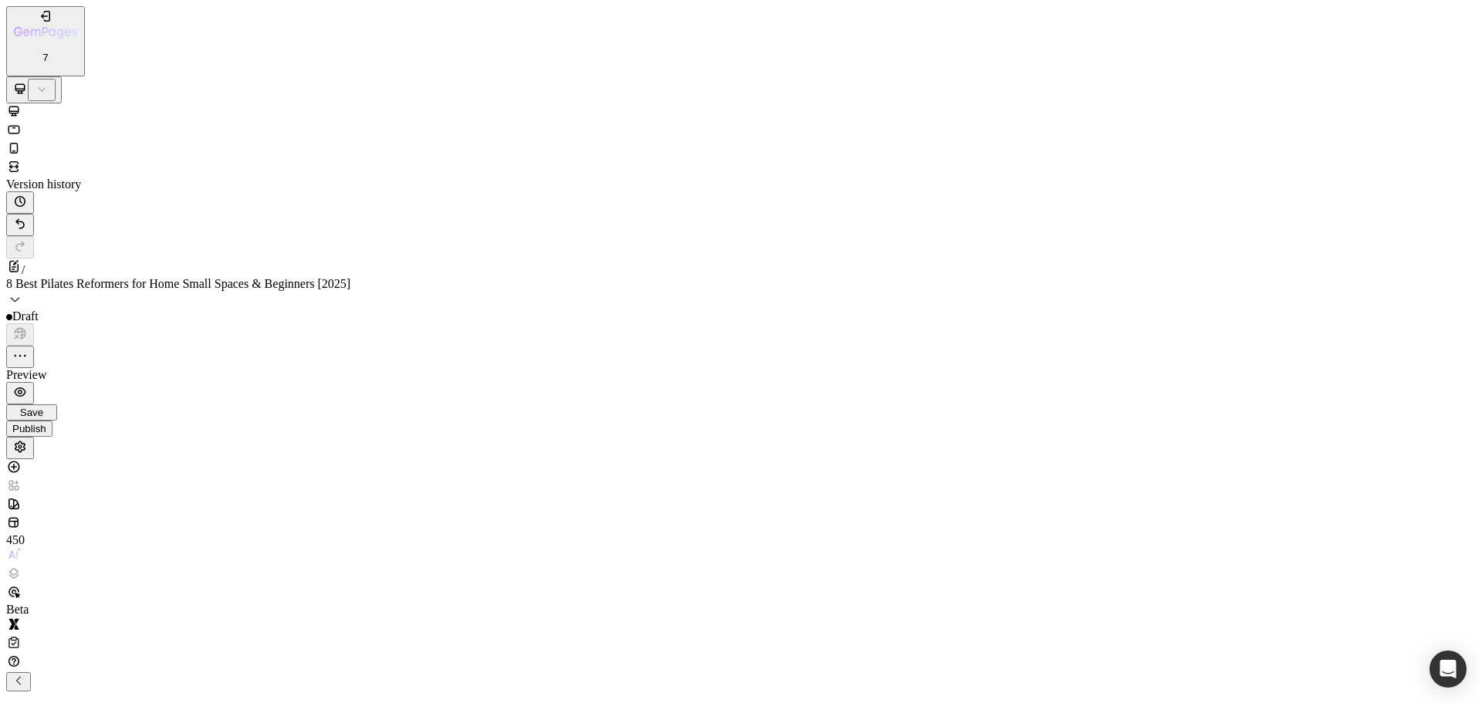
drag, startPoint x: 770, startPoint y: 334, endPoint x: 455, endPoint y: 282, distance: 319.2
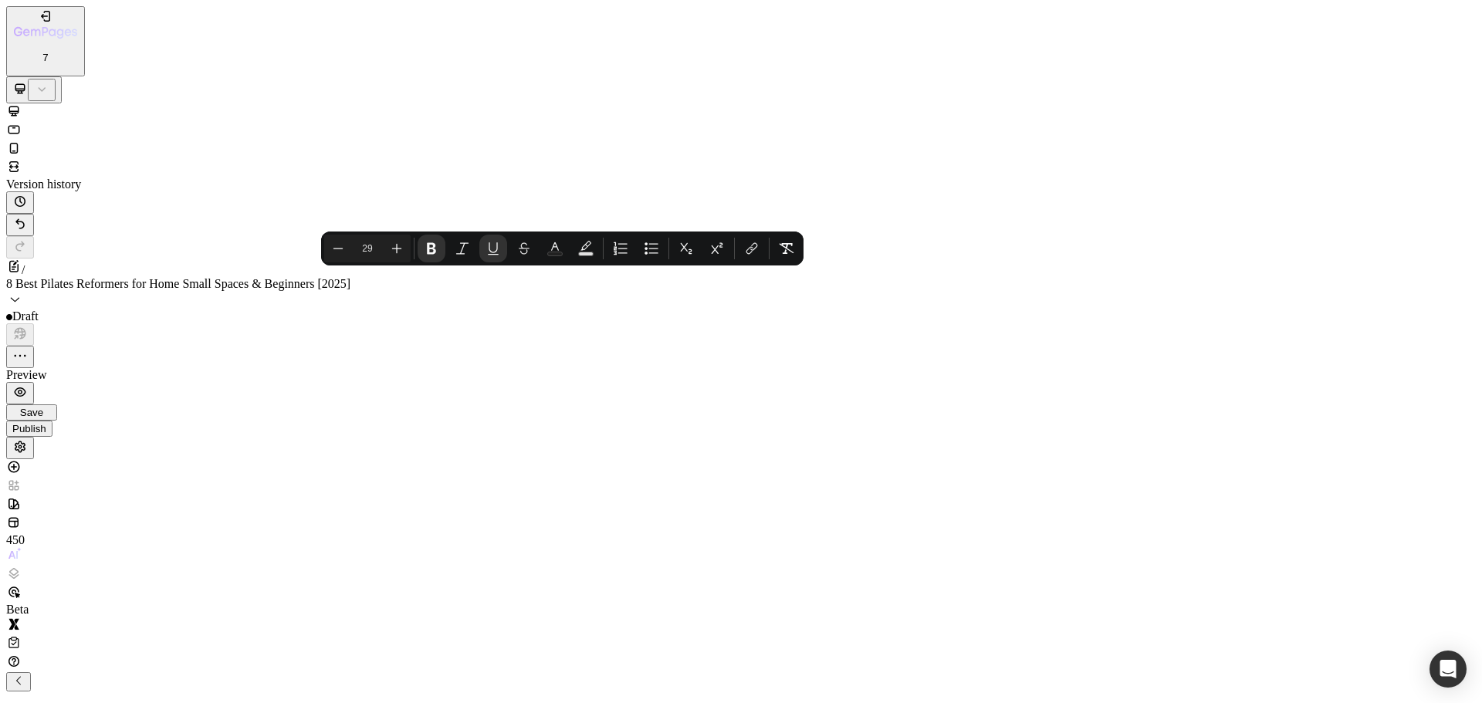
drag, startPoint x: 442, startPoint y: 26818, endPoint x: 179, endPoint y: 26820, distance: 262.5
click at [746, 253] on icon "Editor contextual toolbar" at bounding box center [751, 248] width 15 height 15
click at [801, 234] on input "Editor contextual toolbar" at bounding box center [869, 226] width 137 height 16
type input "https://geni.us/JANUA-Pilates"
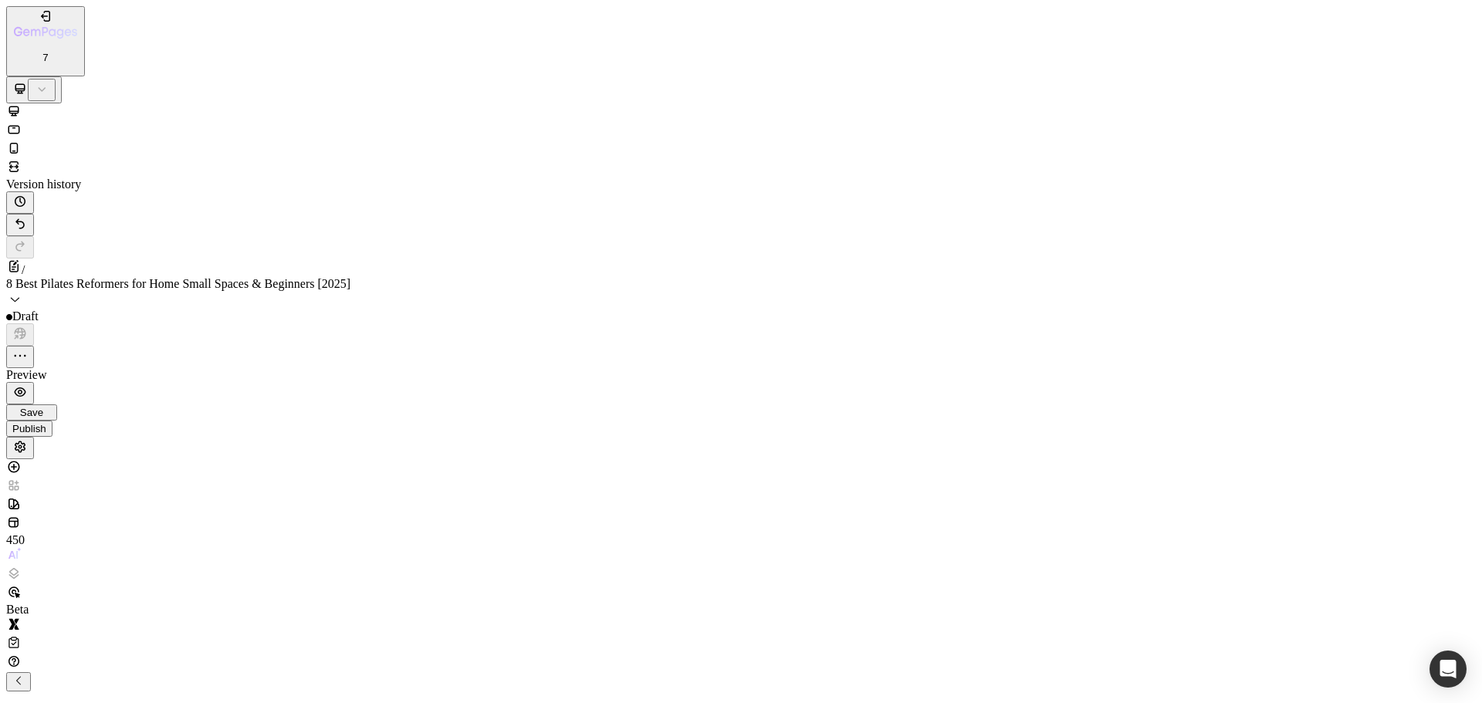
scroll to position [1690, 0]
drag, startPoint x: 629, startPoint y: 26904, endPoint x: 493, endPoint y: 26910, distance: 135.3
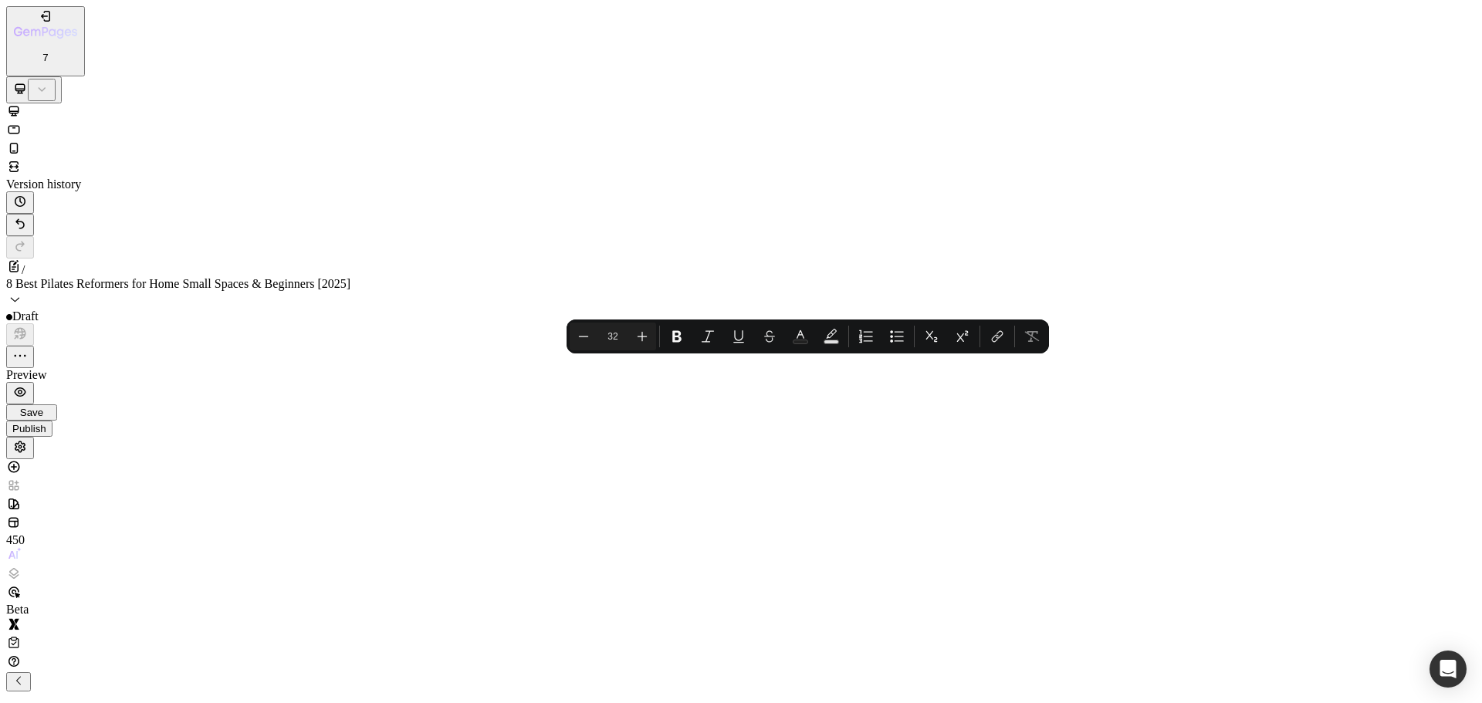
copy p "[PERSON_NAME]"
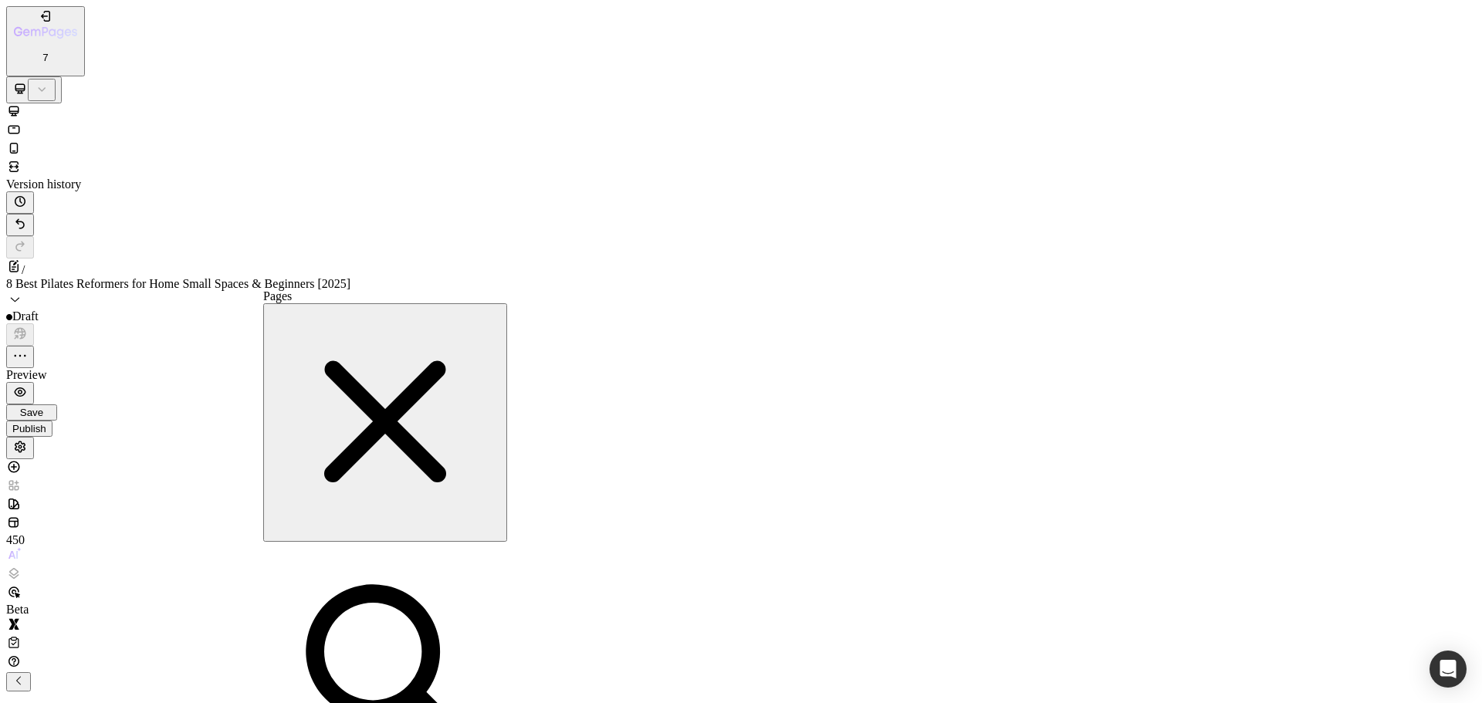
scroll to position [0, 0]
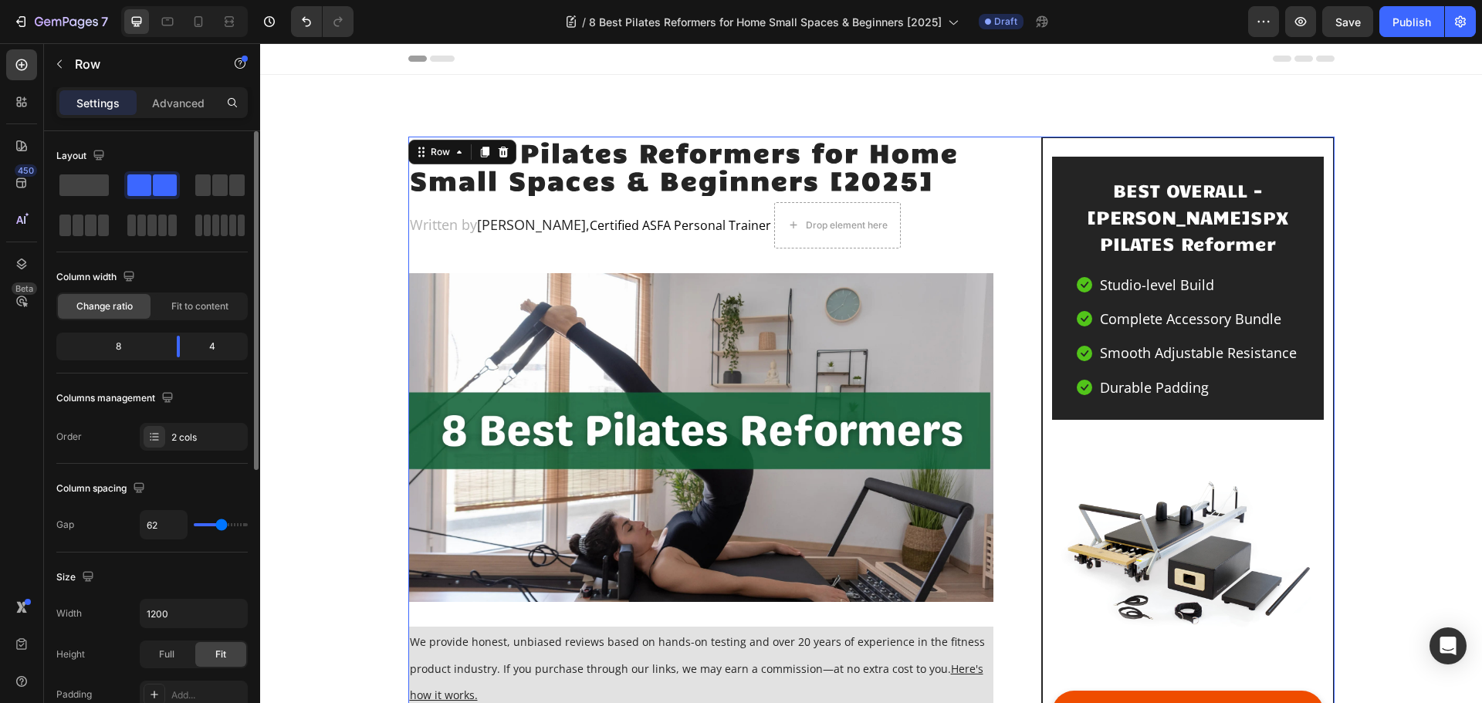
scroll to position [1690, 0]
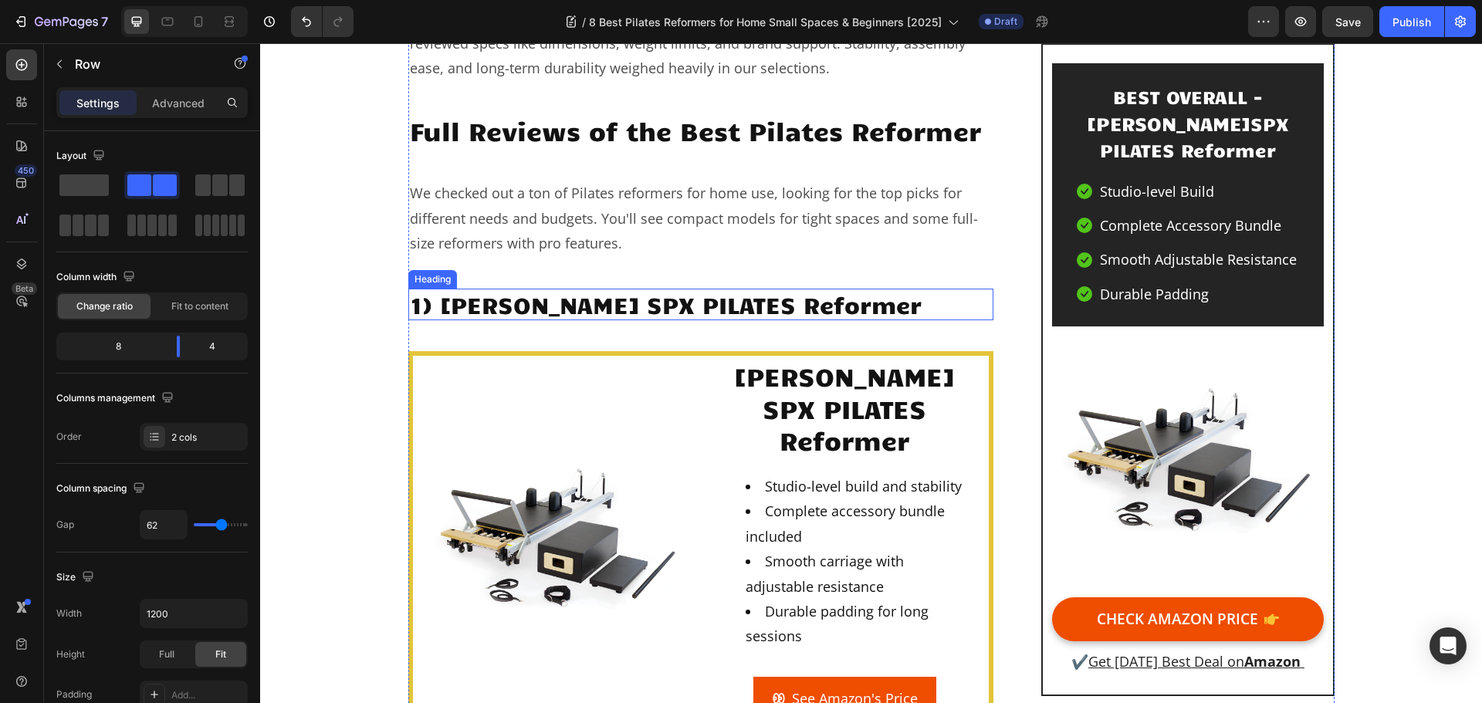
click at [723, 309] on p "1) [PERSON_NAME] SPX PILATES Reformer" at bounding box center [701, 304] width 583 height 29
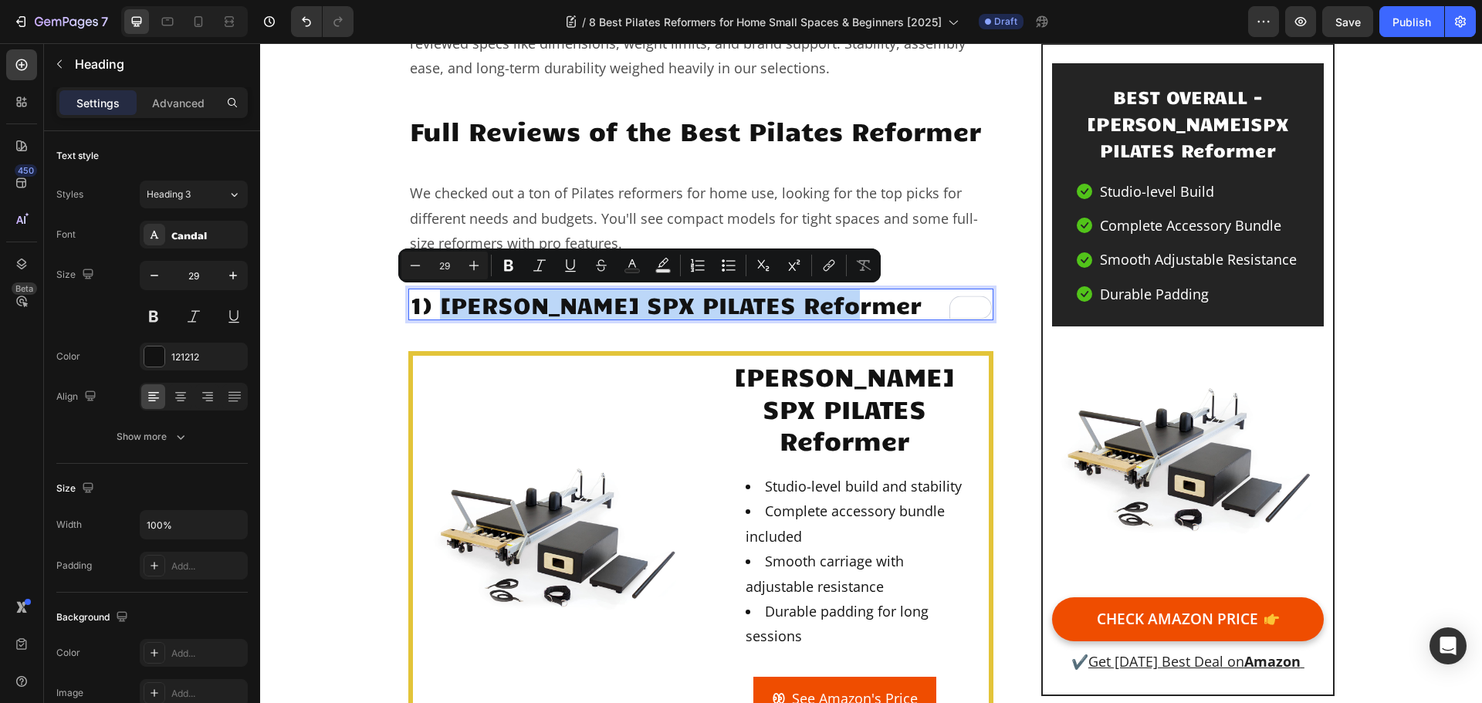
drag, startPoint x: 853, startPoint y: 307, endPoint x: 435, endPoint y: 306, distance: 417.7
click at [435, 306] on p "1) [PERSON_NAME] SPX PILATES Reformer" at bounding box center [701, 304] width 583 height 29
click at [828, 268] on icon "Editor contextual toolbar" at bounding box center [829, 265] width 15 height 15
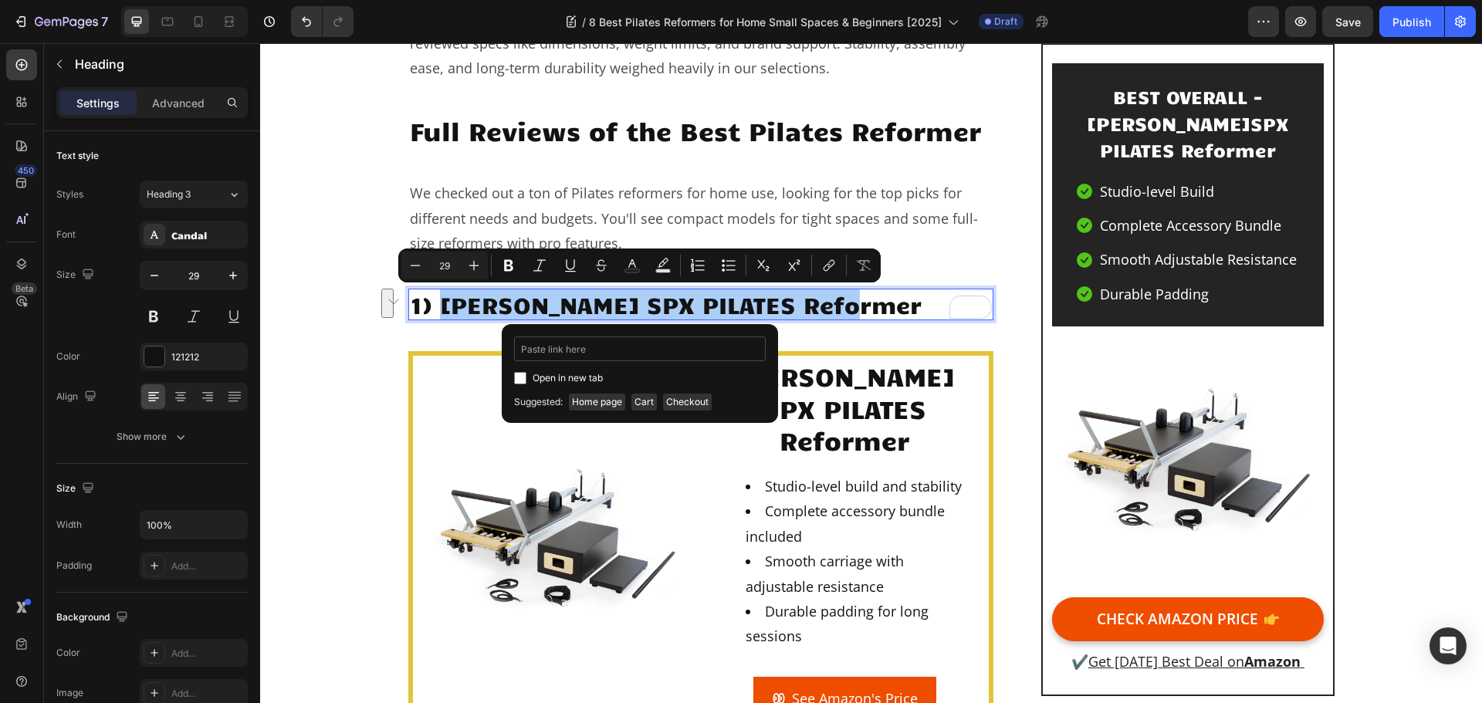
type input "[URL][DOMAIN_NAME][PERSON_NAME]"
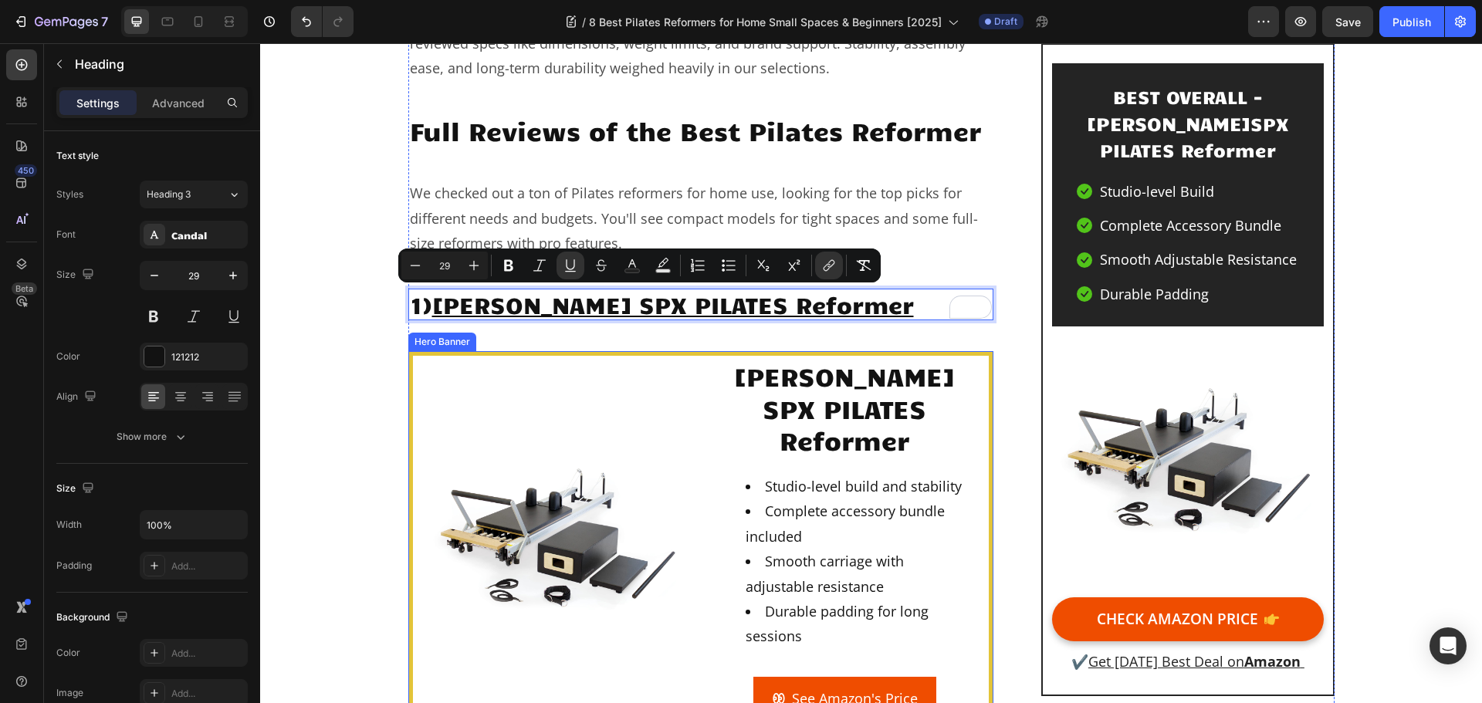
click at [618, 528] on img at bounding box center [556, 539] width 263 height 263
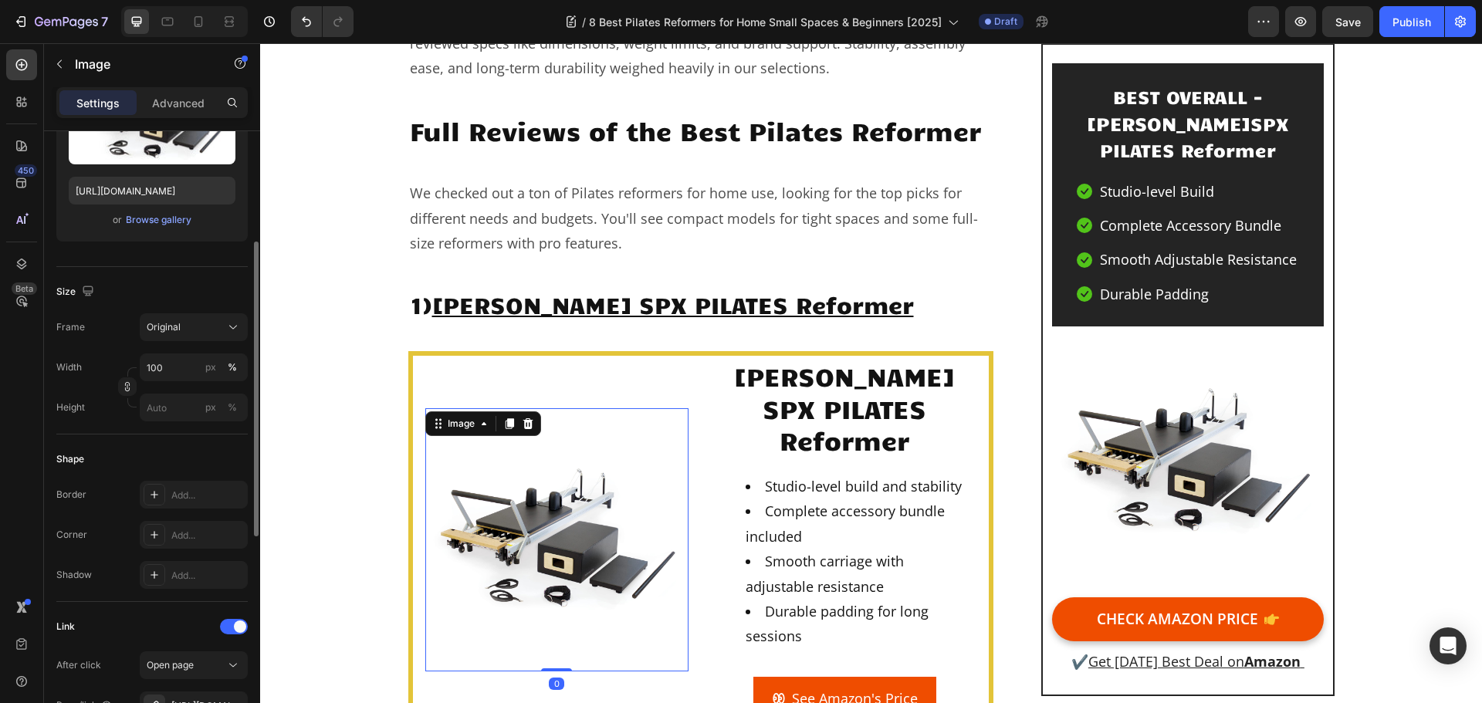
scroll to position [463, 0]
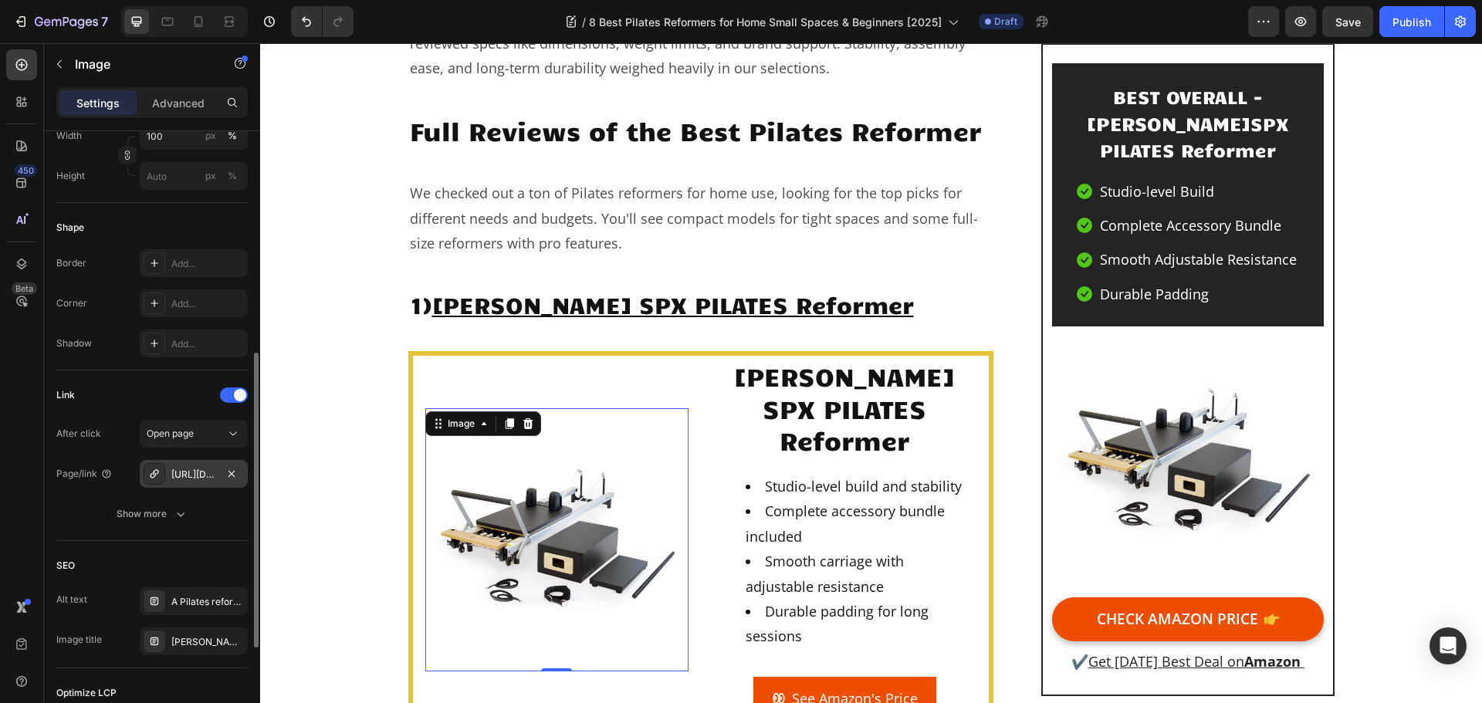
click at [190, 477] on div "[URL][DOMAIN_NAME][PERSON_NAME]" at bounding box center [193, 475] width 45 height 14
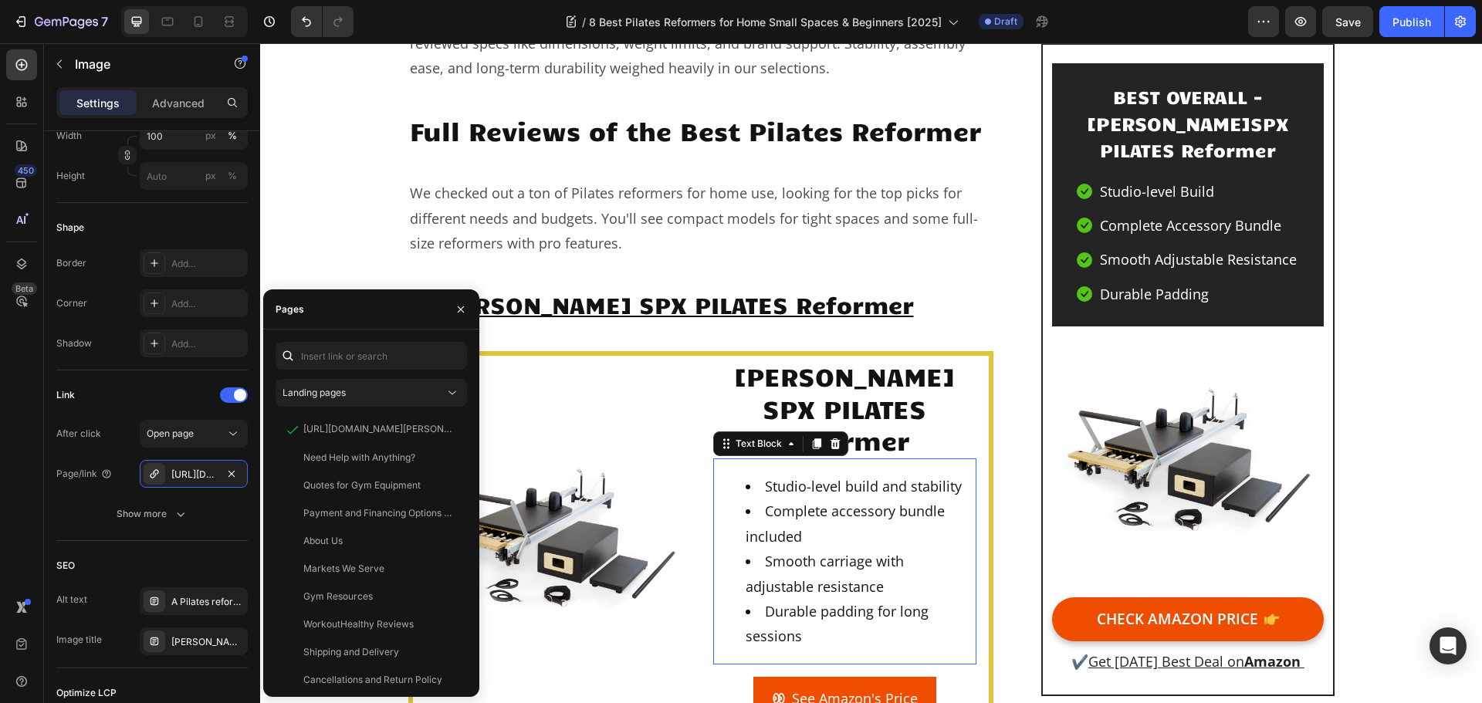
click at [812, 549] on li "Smooth carriage with adjustable resistance" at bounding box center [860, 574] width 229 height 50
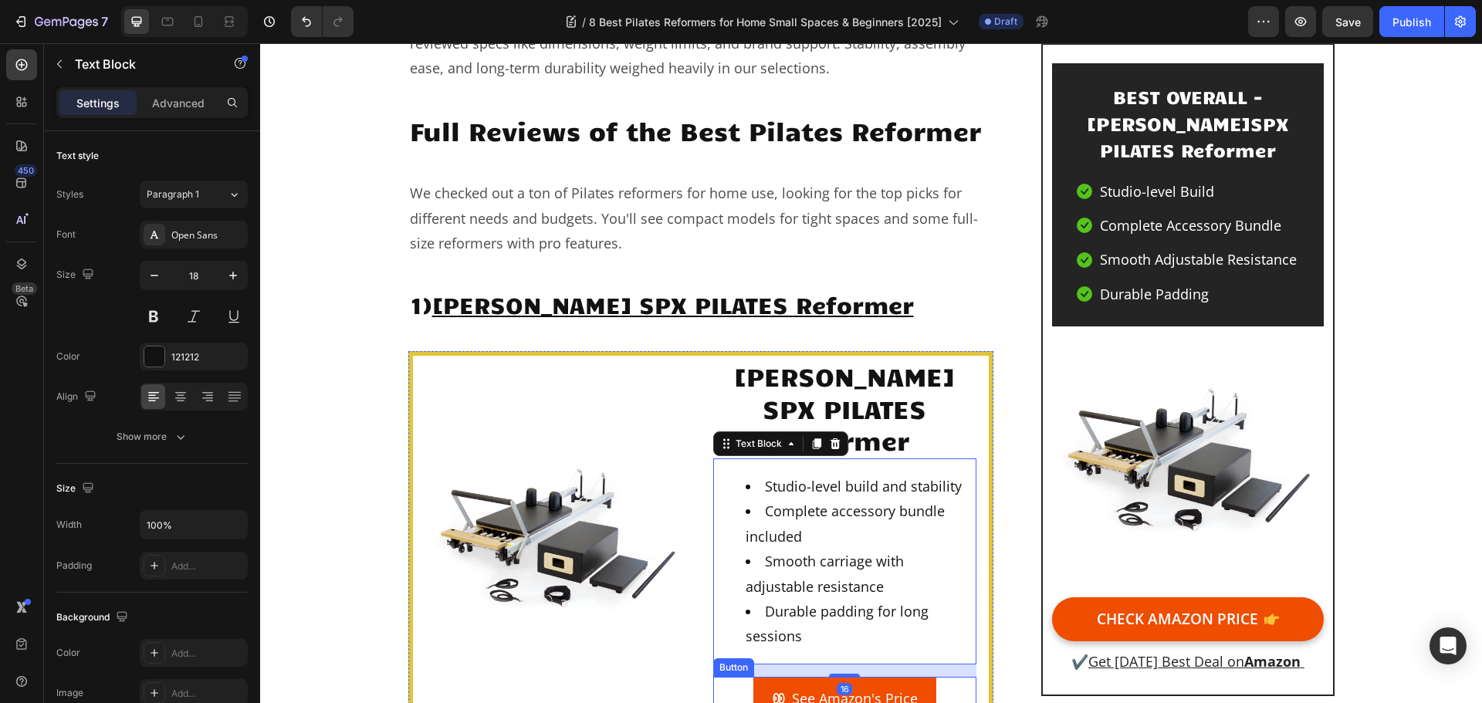
click at [782, 686] on div "See Amazon's Price" at bounding box center [845, 698] width 146 height 25
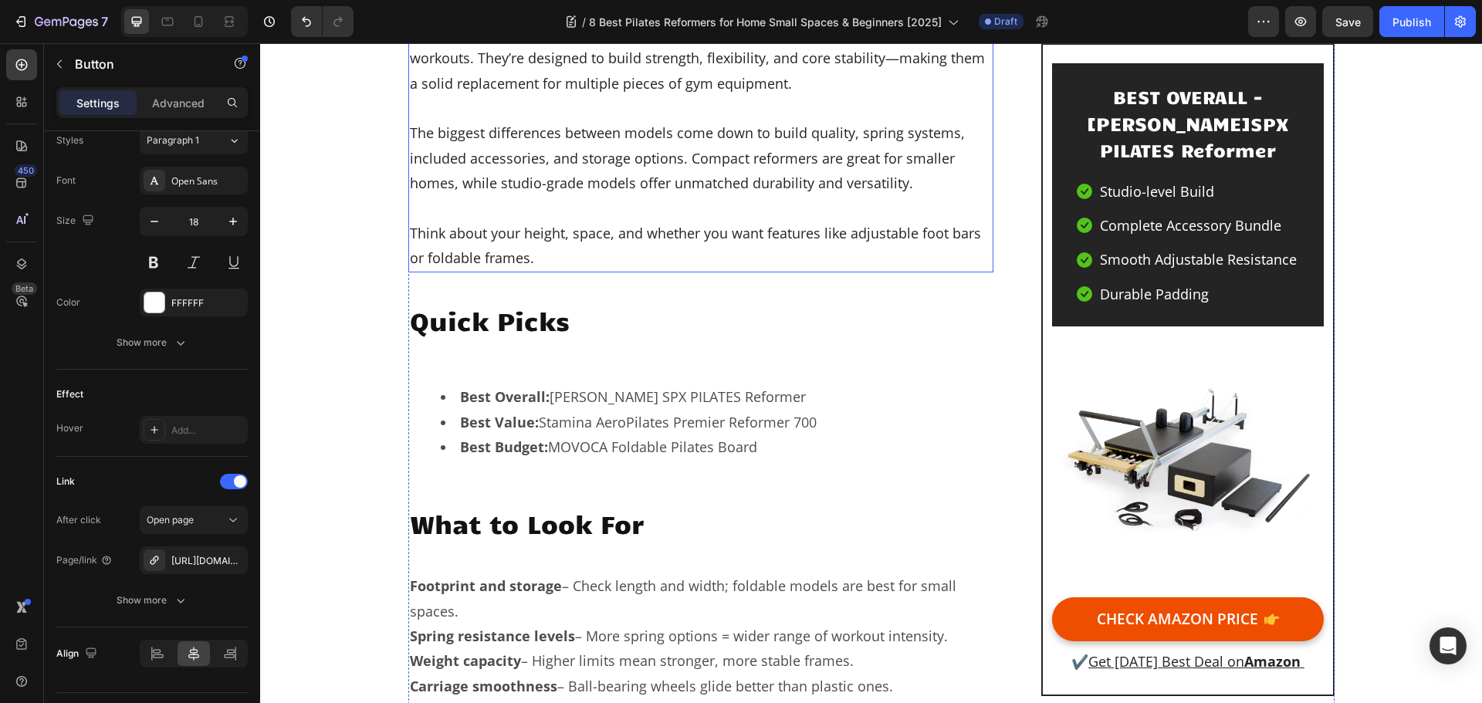
scroll to position [841, 0]
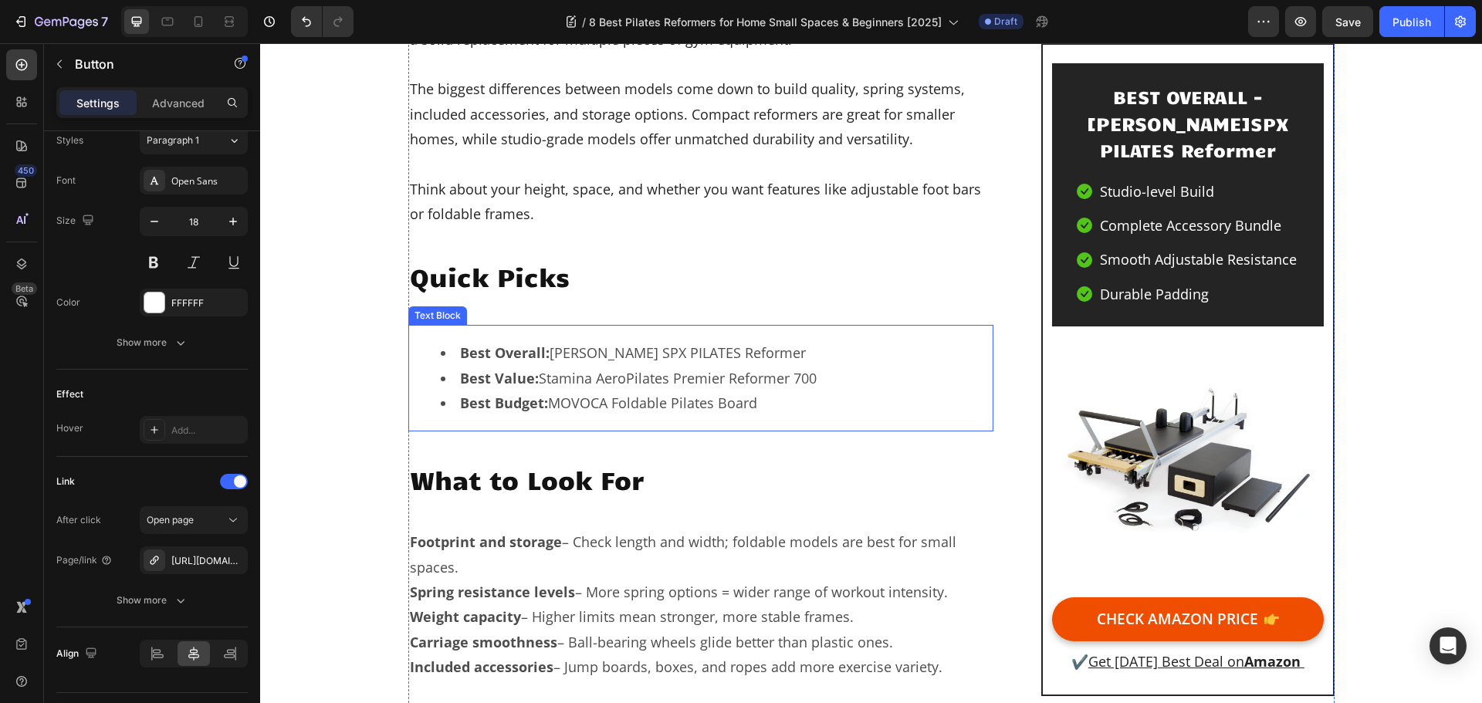
click at [768, 360] on li "Best Overall: [PERSON_NAME] SPX PILATES Reformer" at bounding box center [717, 353] width 552 height 25
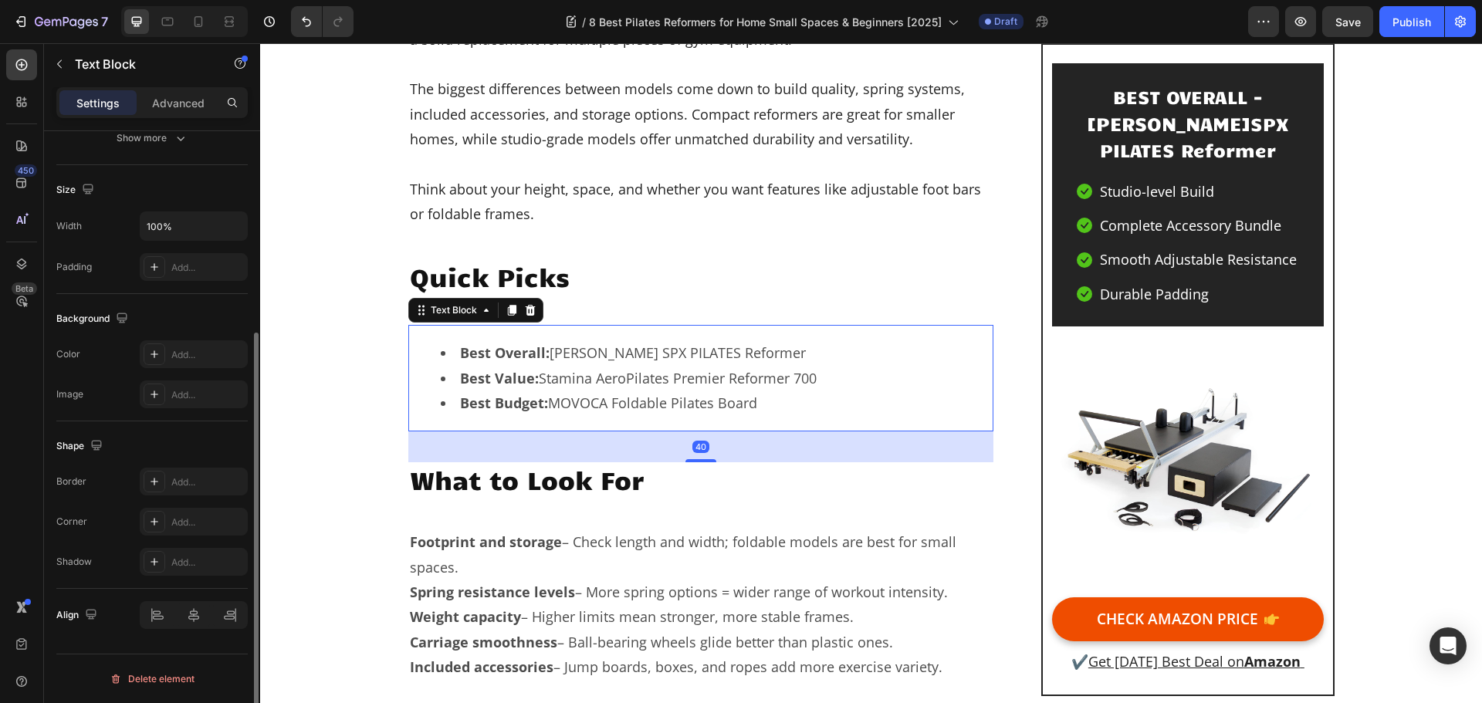
scroll to position [0, 0]
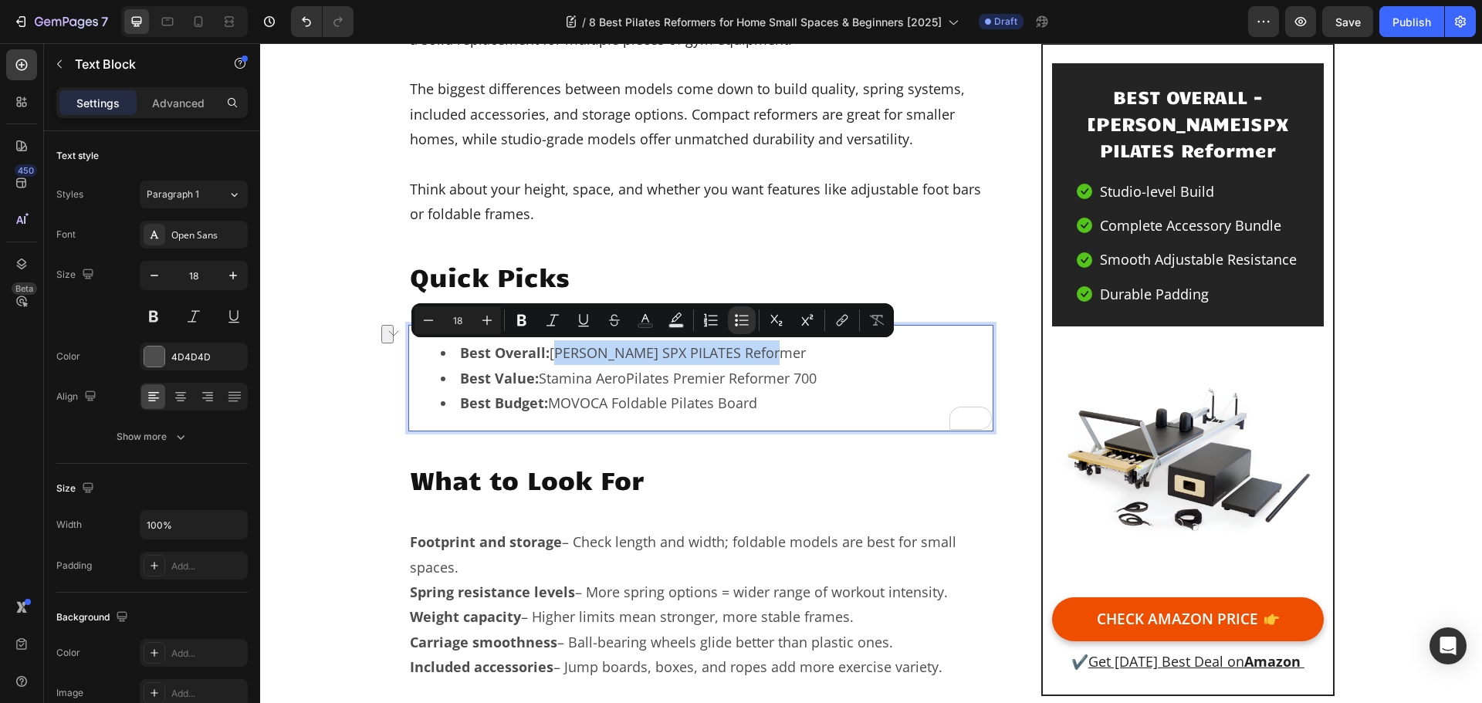
drag, startPoint x: 762, startPoint y: 353, endPoint x: 552, endPoint y: 359, distance: 210.1
click at [552, 359] on li "Best Overall: [PERSON_NAME] SPX PILATES Reformer" at bounding box center [717, 353] width 552 height 25
click at [840, 323] on icon "Editor contextual toolbar" at bounding box center [842, 320] width 15 height 15
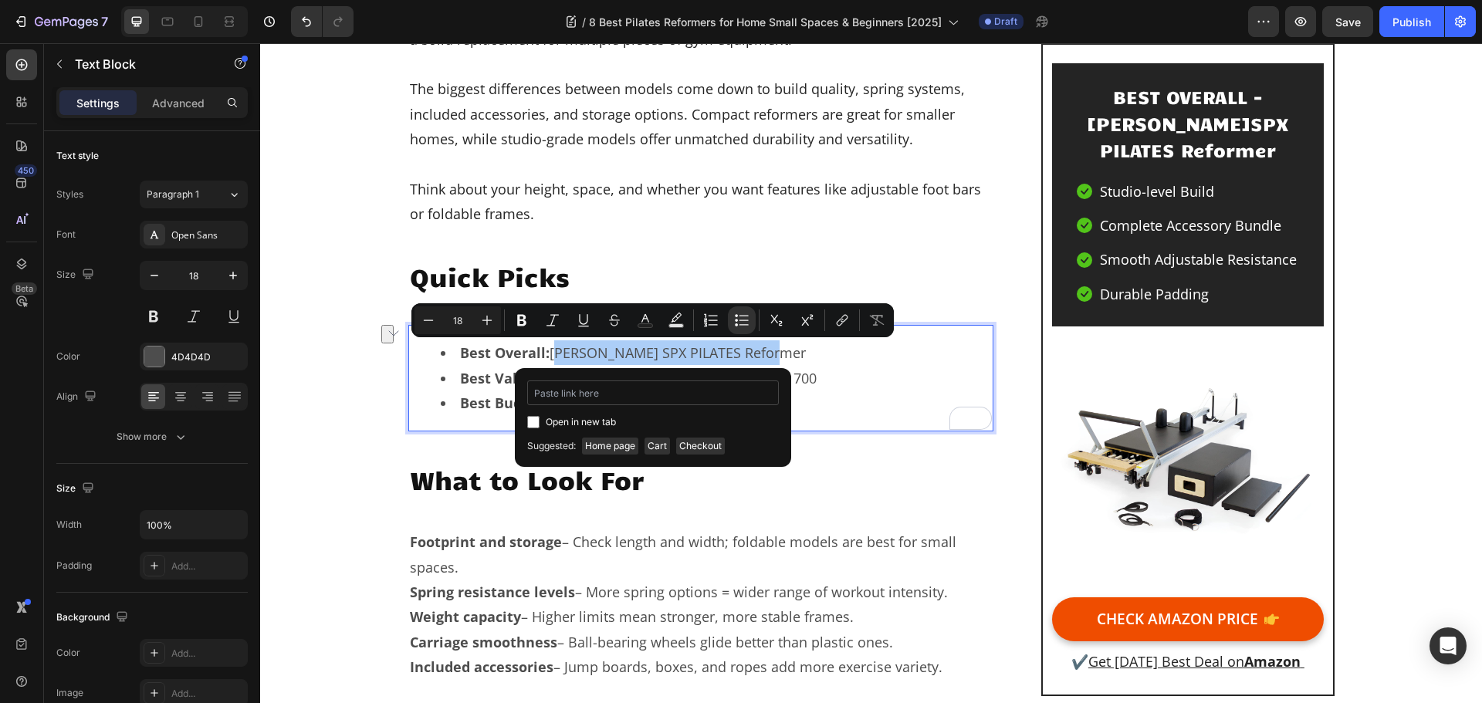
click at [709, 395] on input "Editor contextual toolbar" at bounding box center [653, 393] width 252 height 25
type input "[URL][DOMAIN_NAME][PERSON_NAME]"
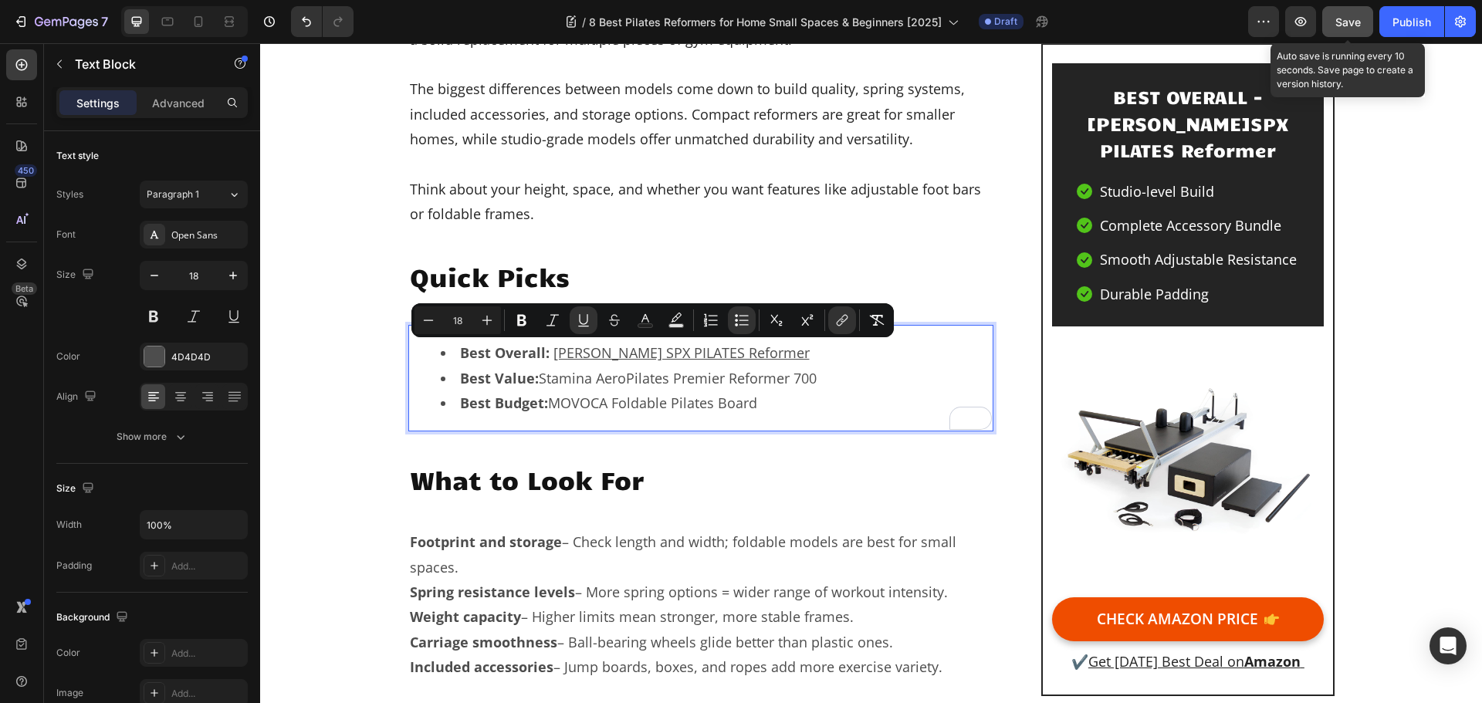
click at [1354, 15] on span "Save" at bounding box center [1348, 21] width 25 height 13
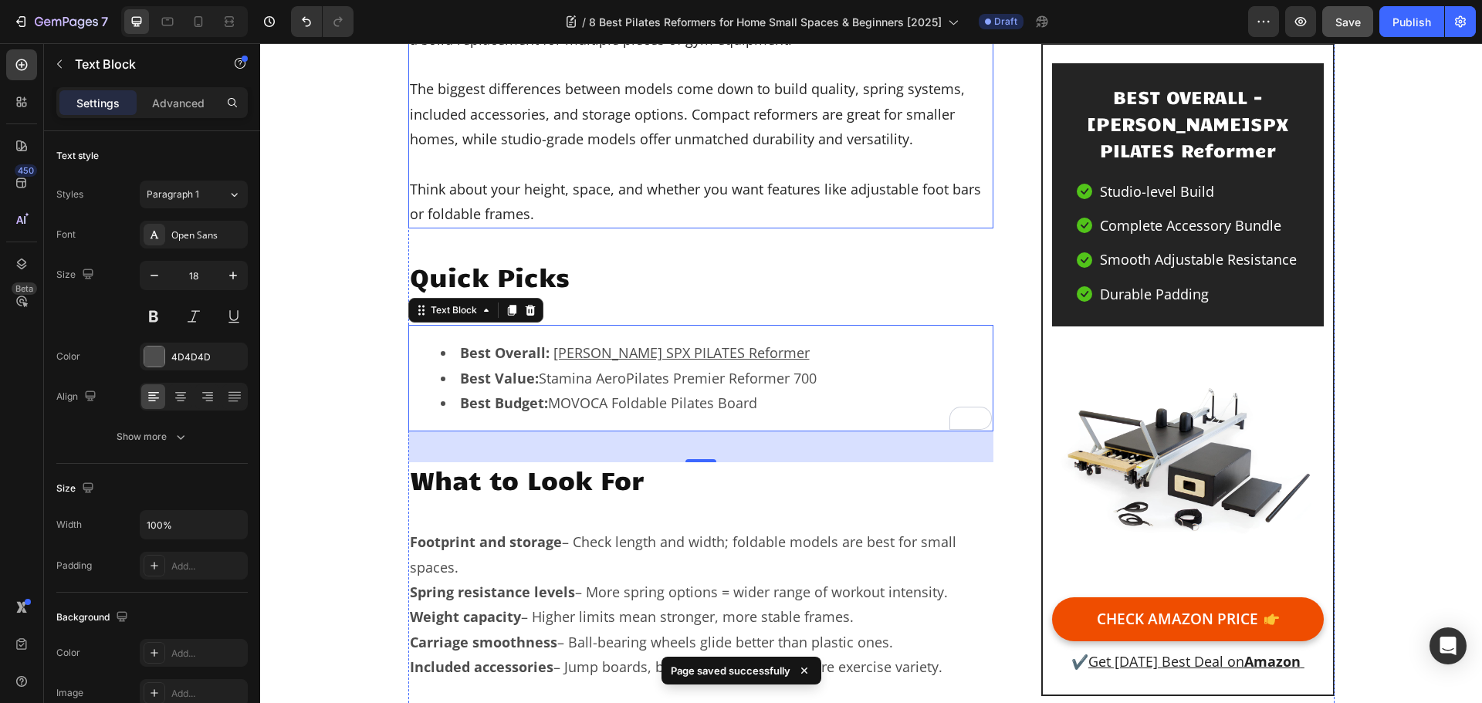
click at [643, 156] on p at bounding box center [701, 164] width 583 height 25
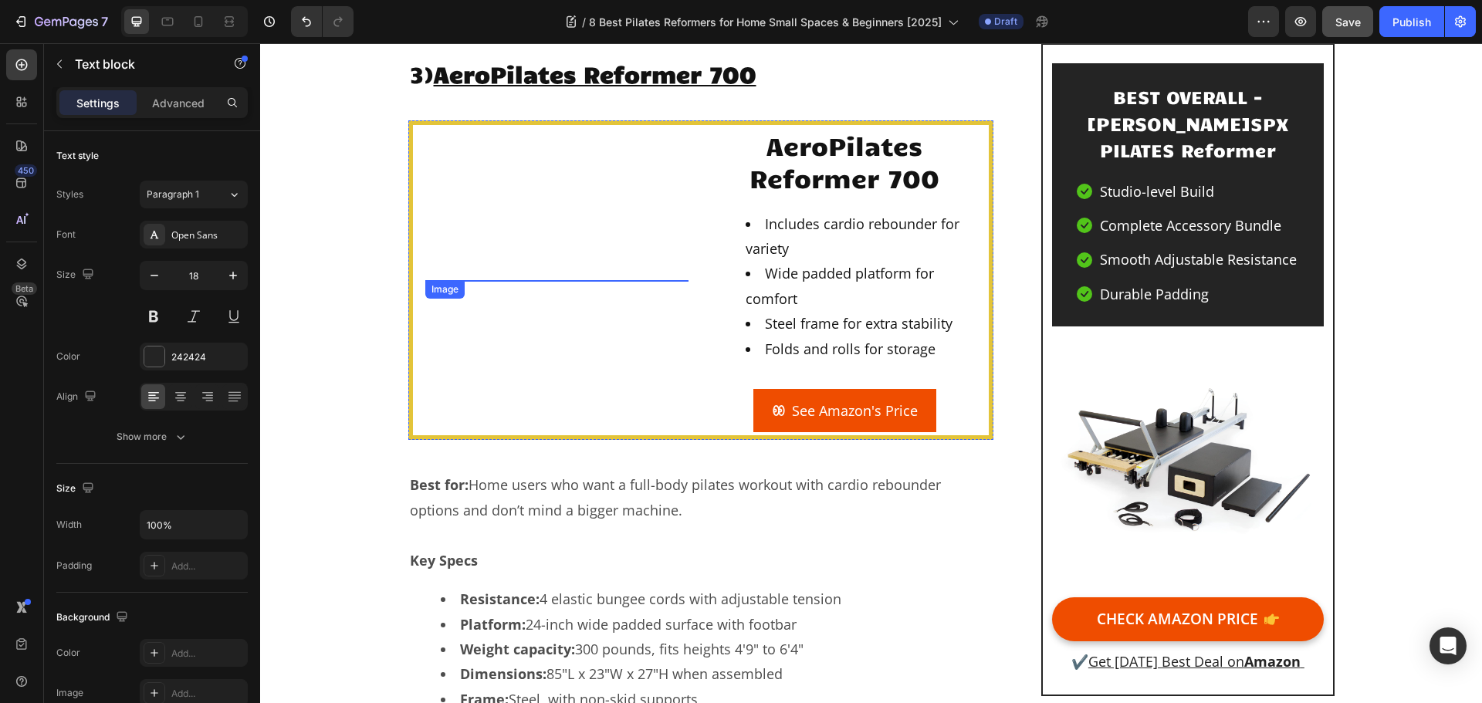
scroll to position [5010, 0]
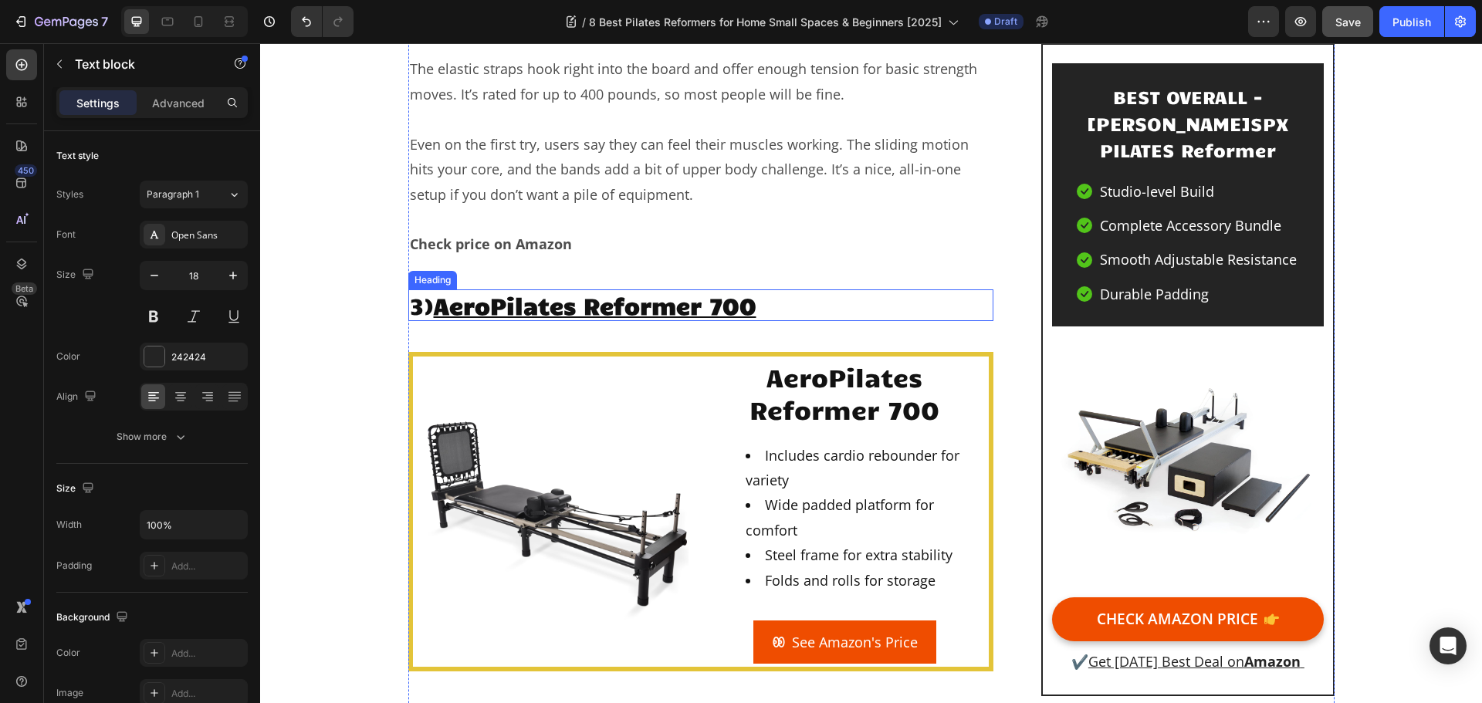
click at [624, 290] on u "AeroPilates Reformer 700" at bounding box center [595, 304] width 323 height 29
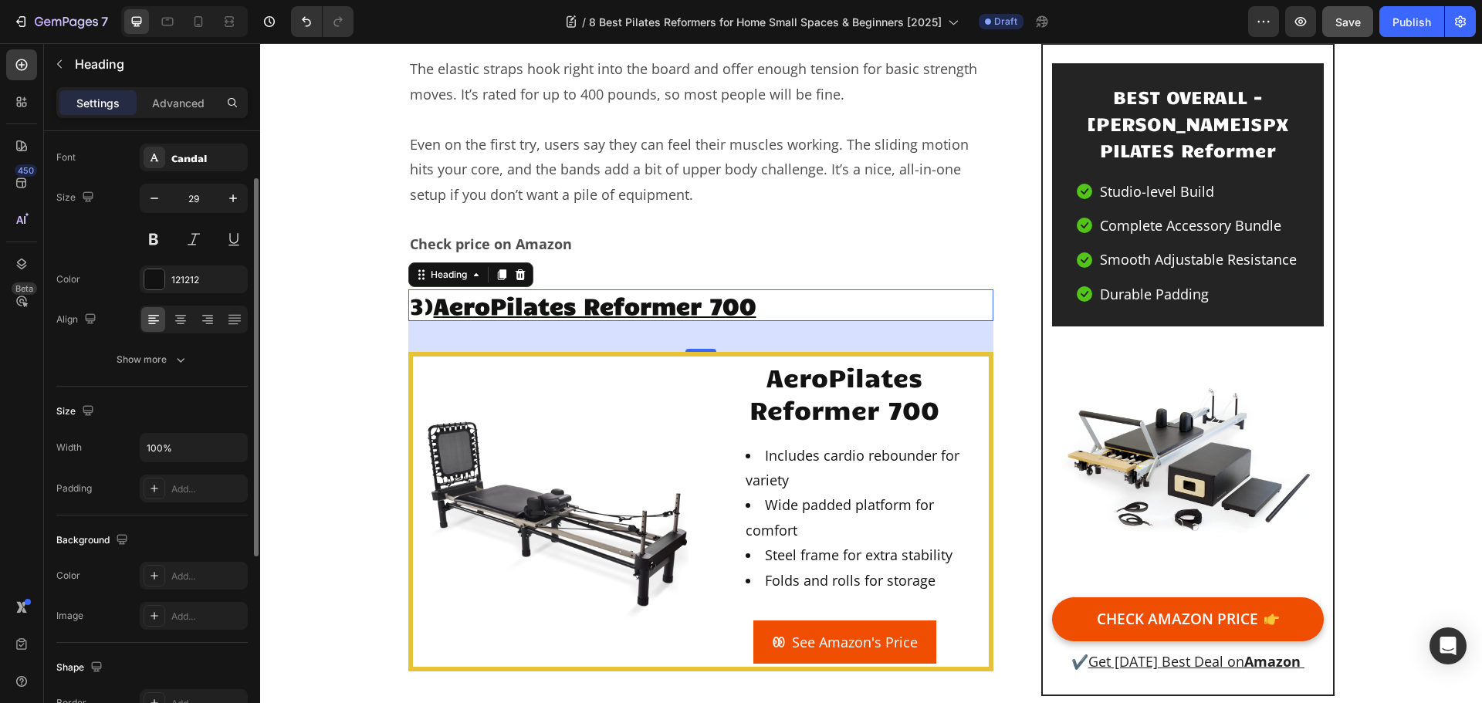
scroll to position [0, 0]
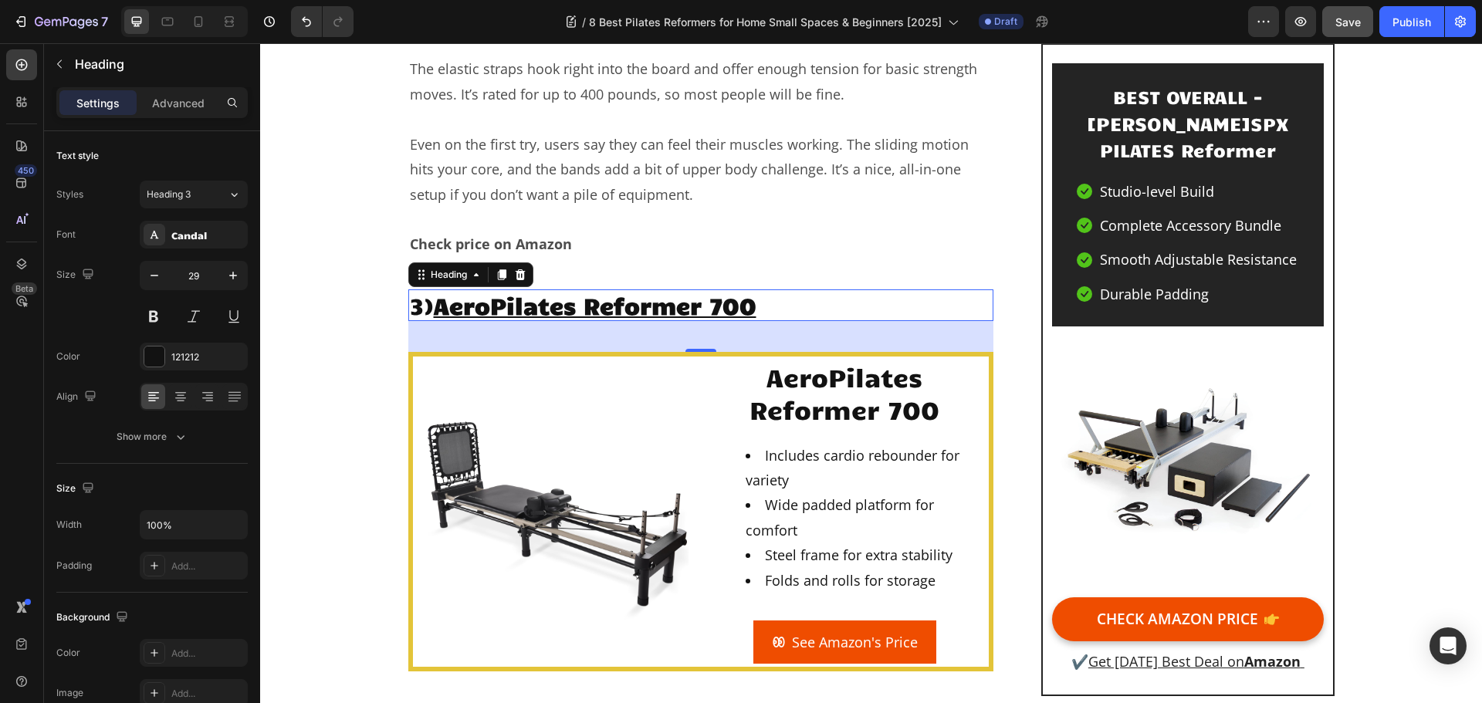
click at [771, 290] on h2 "3) AeroPilates Reformer 700" at bounding box center [701, 306] width 586 height 32
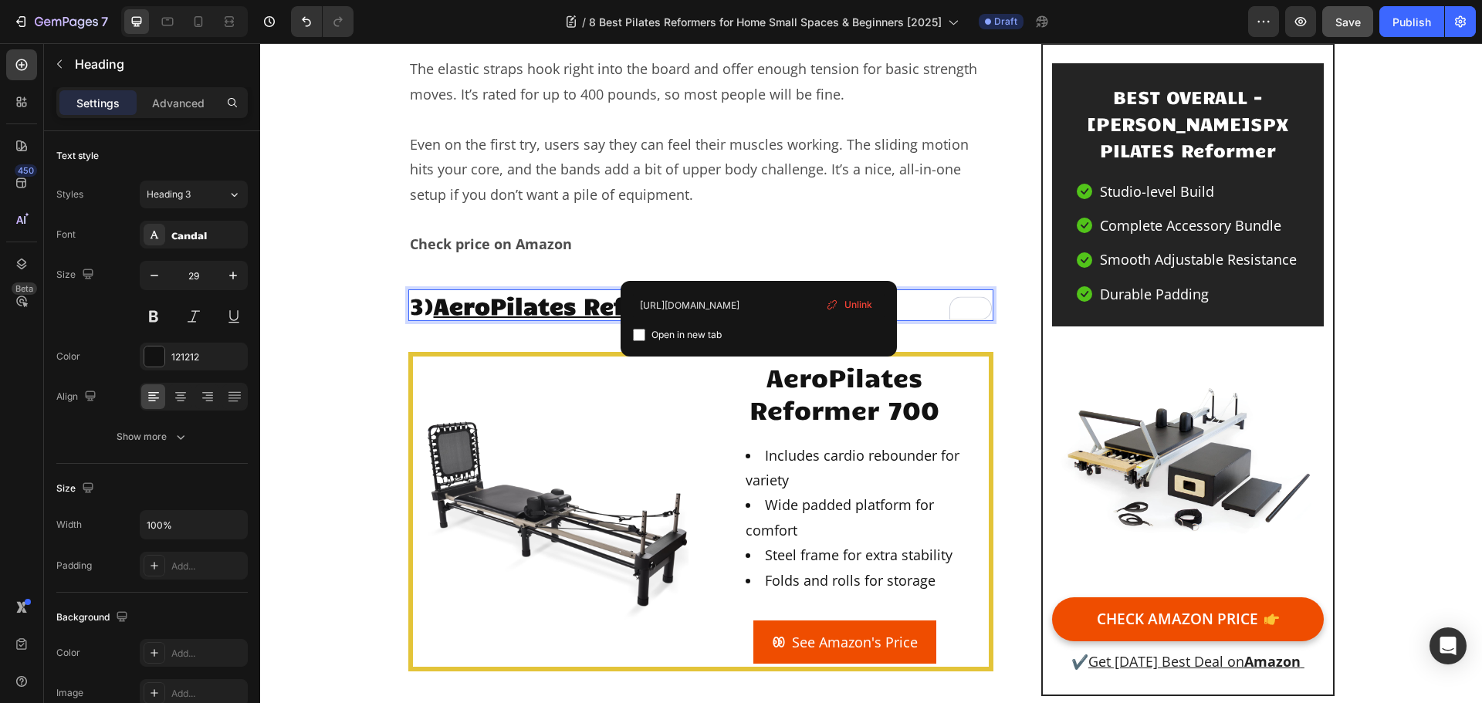
drag, startPoint x: 853, startPoint y: 299, endPoint x: 592, endPoint y: 253, distance: 264.9
click at [853, 299] on span "Unlink" at bounding box center [859, 305] width 28 height 14
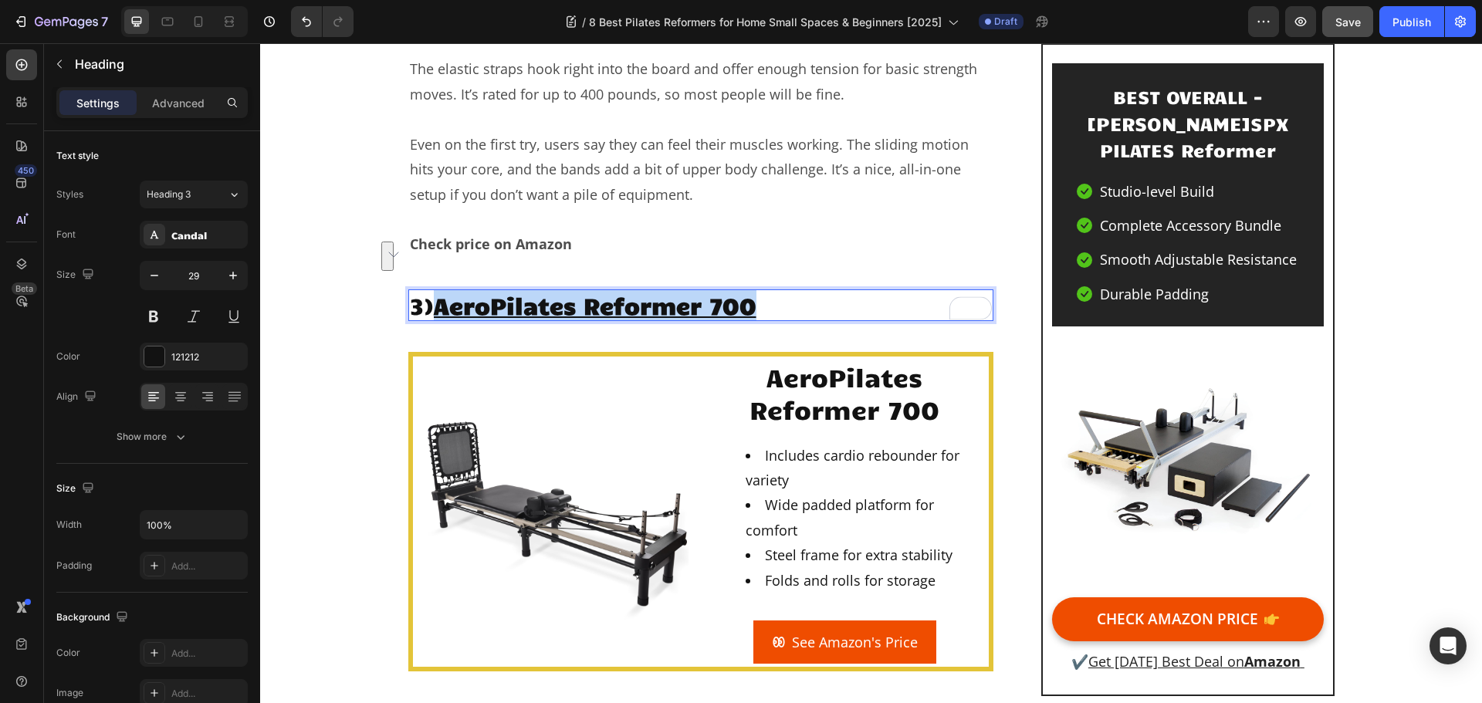
drag, startPoint x: 781, startPoint y: 257, endPoint x: 439, endPoint y: 252, distance: 342.1
click at [439, 291] on p "3) AeroPilates Reformer 700 ⁠⁠⁠⁠⁠⁠⁠" at bounding box center [701, 305] width 583 height 29
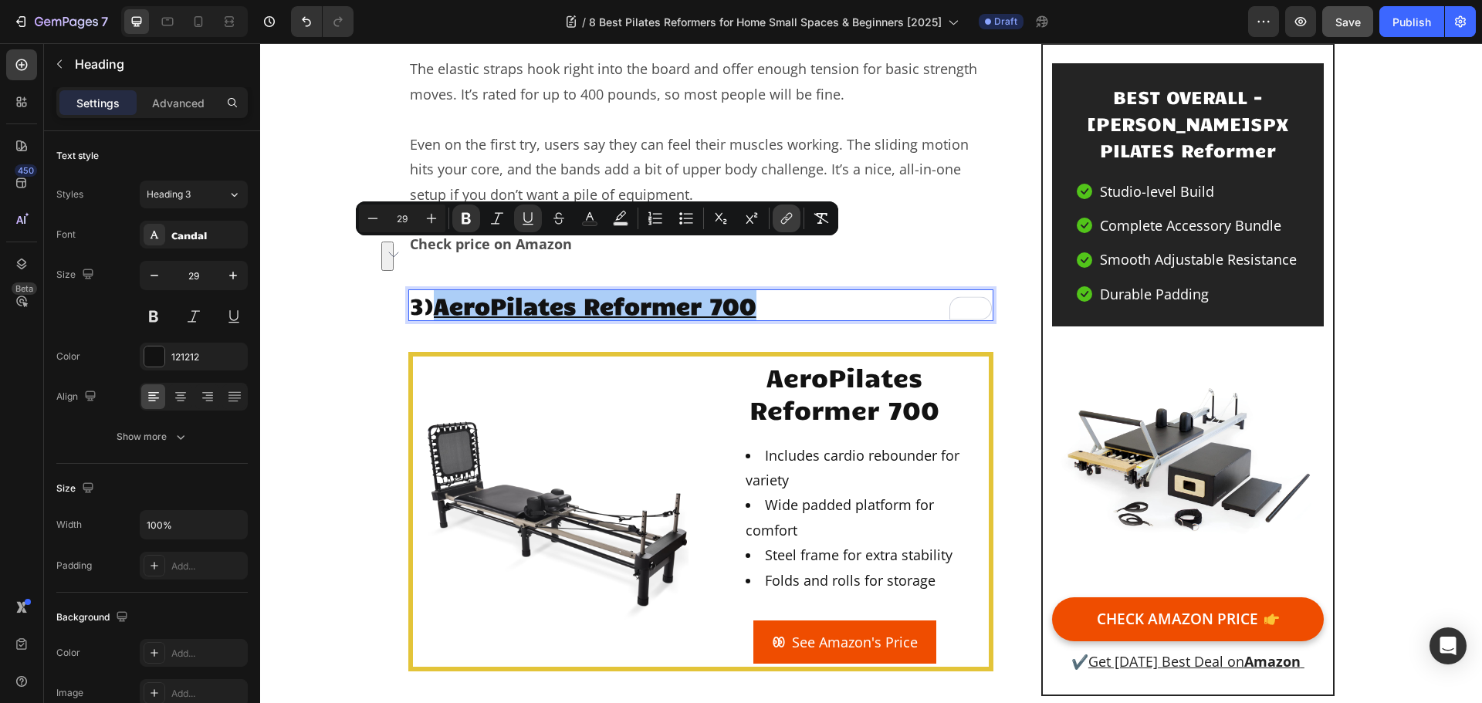
click at [792, 223] on icon "Editor contextual toolbar" at bounding box center [786, 218] width 15 height 15
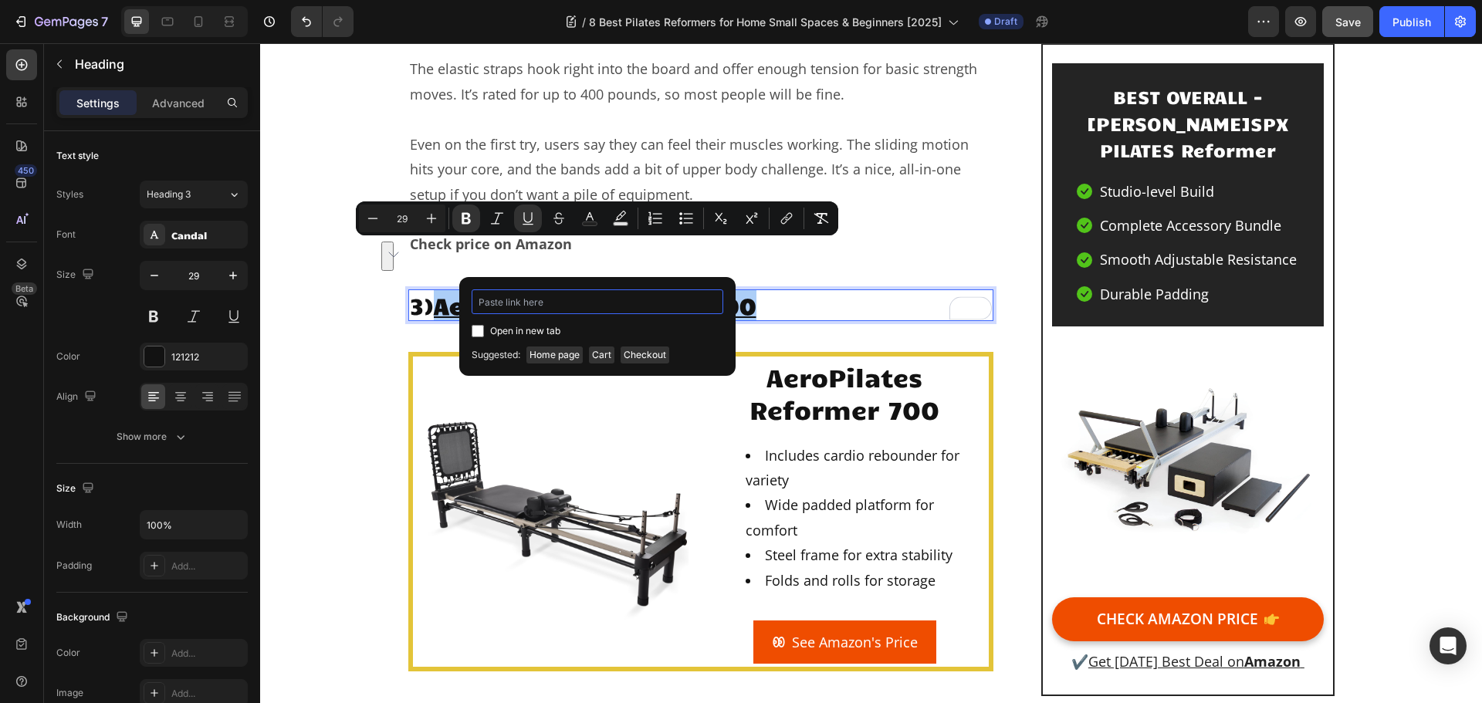
paste input "[URL][DOMAIN_NAME]"
type input "[URL][DOMAIN_NAME]"
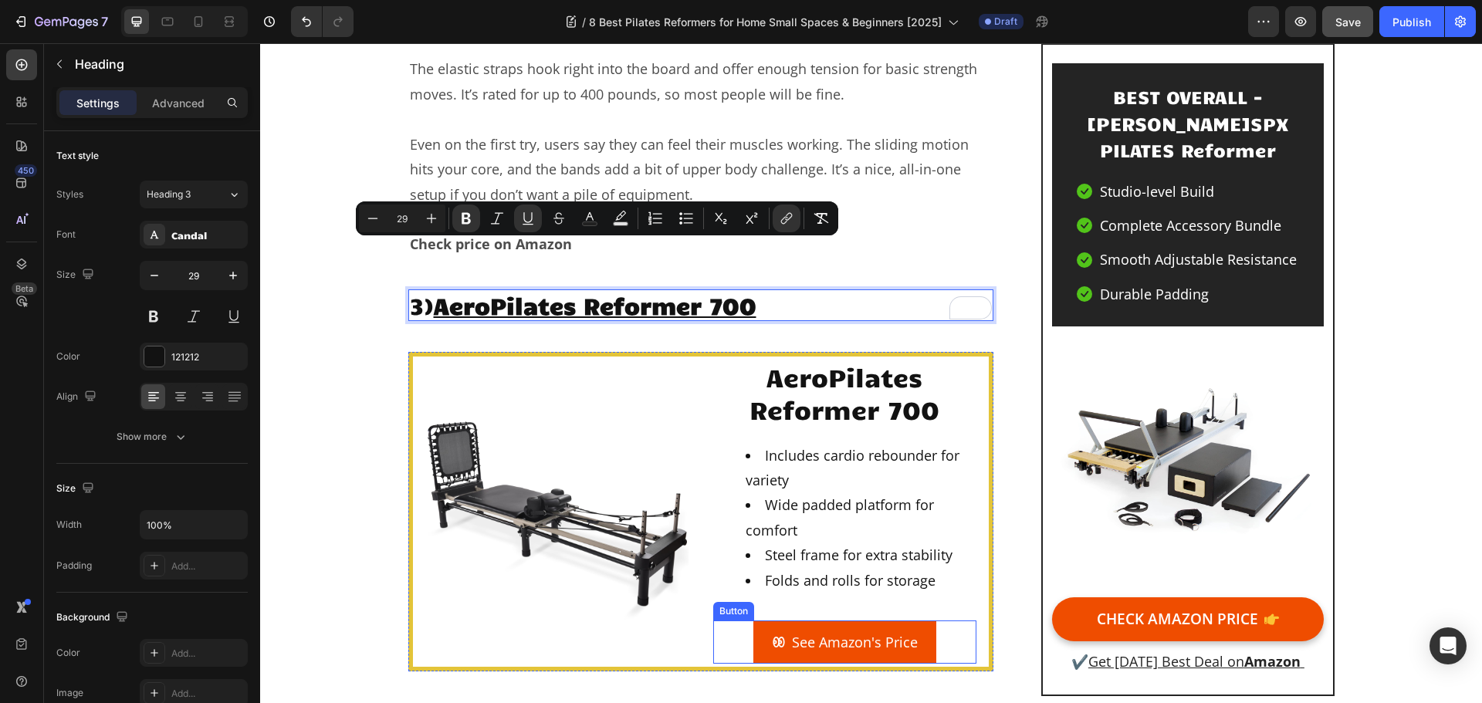
click at [849, 621] on button "See Amazon's Price" at bounding box center [845, 642] width 183 height 43
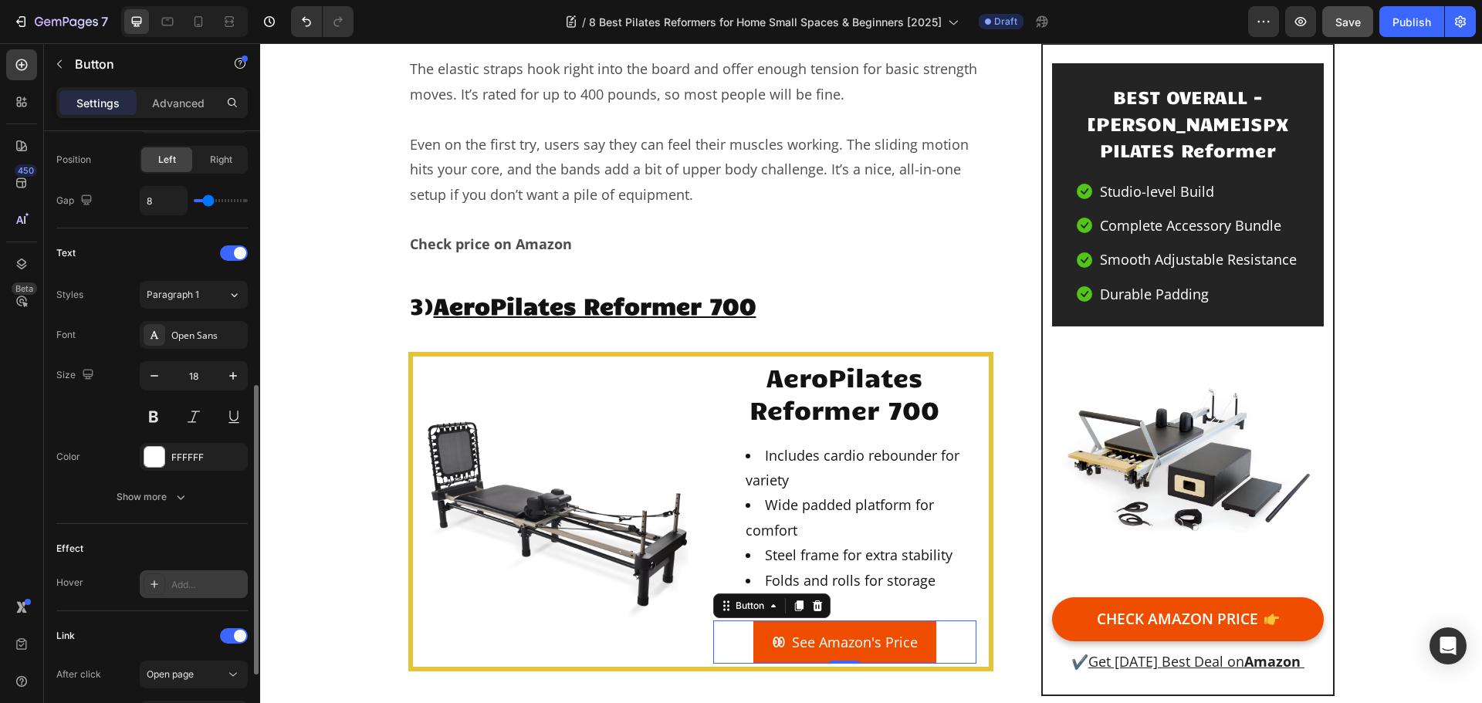
scroll to position [693, 0]
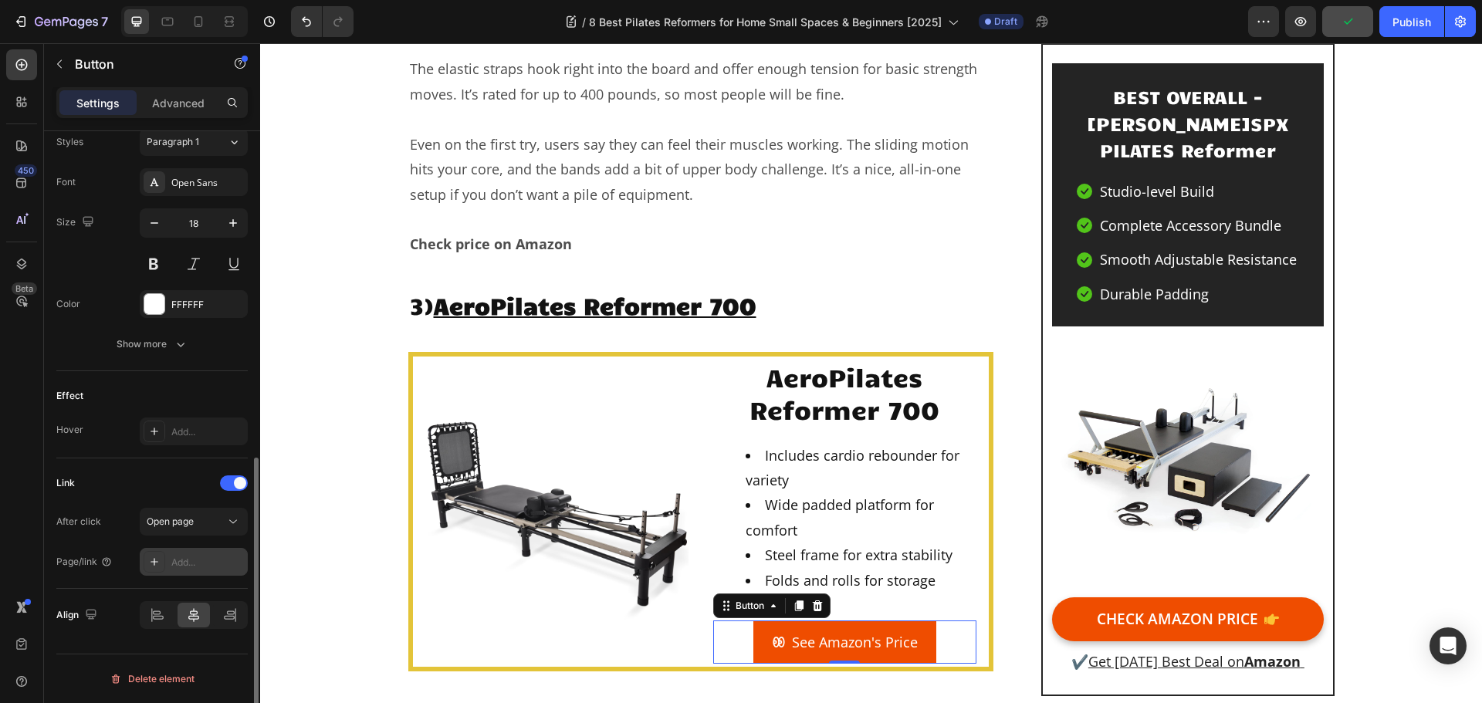
click at [192, 556] on div "Add..." at bounding box center [207, 563] width 73 height 14
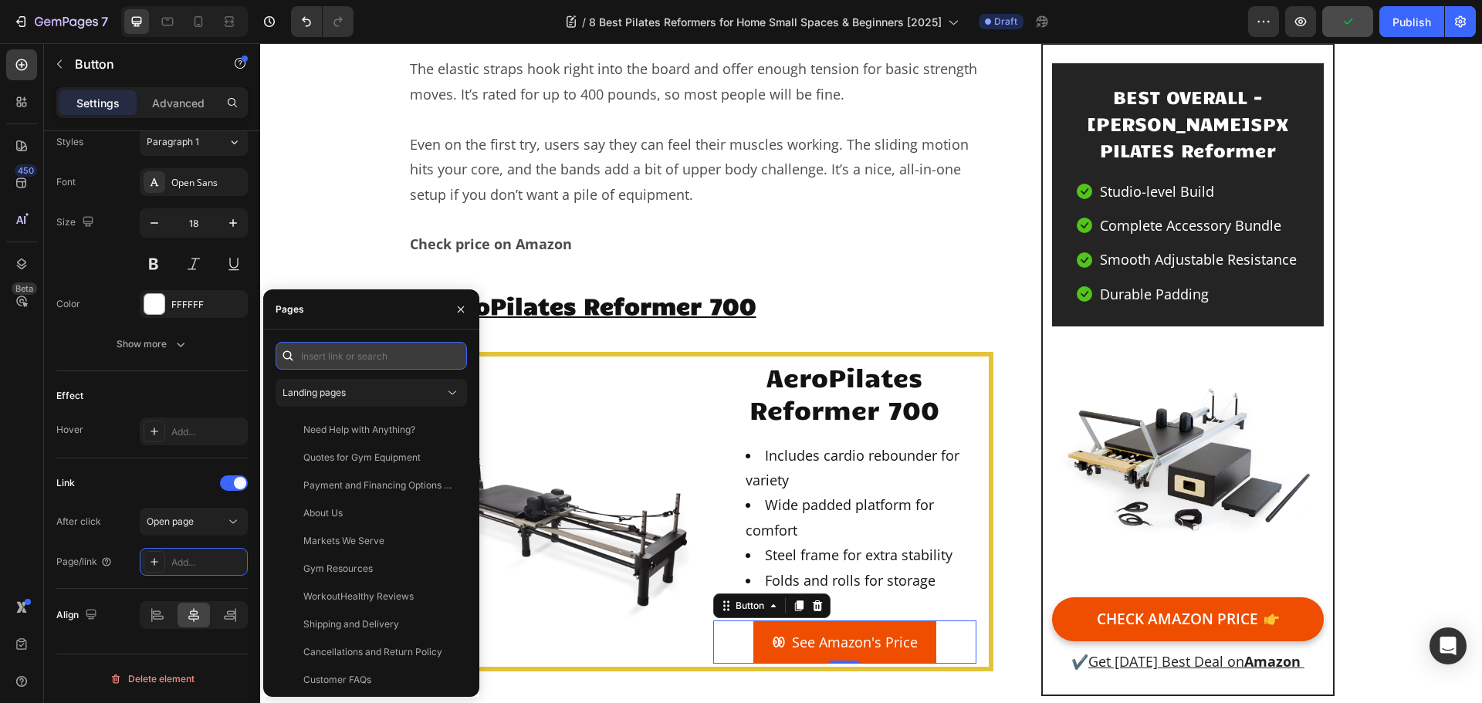
click at [377, 355] on input "text" at bounding box center [371, 356] width 191 height 28
paste input "[URL][DOMAIN_NAME]"
type input "[URL][DOMAIN_NAME]"
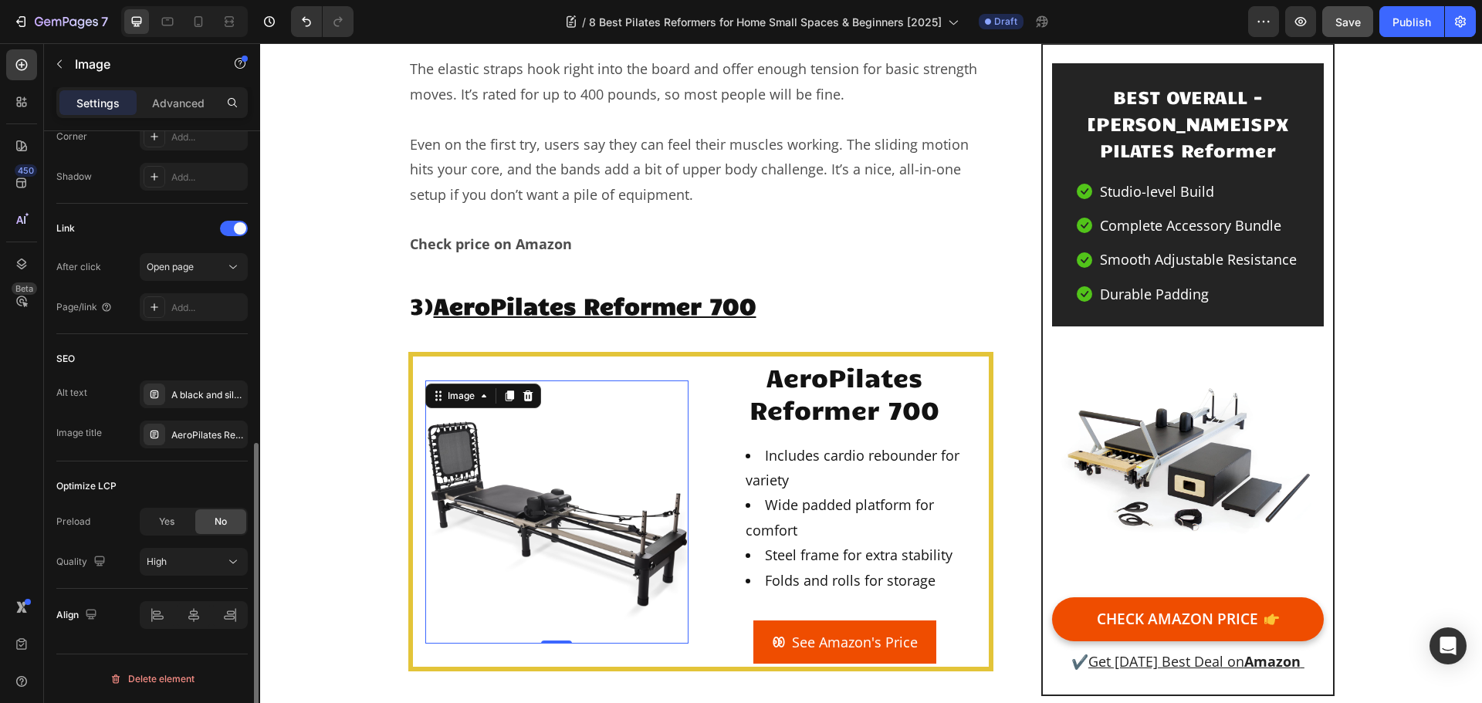
click at [620, 466] on img at bounding box center [556, 512] width 263 height 263
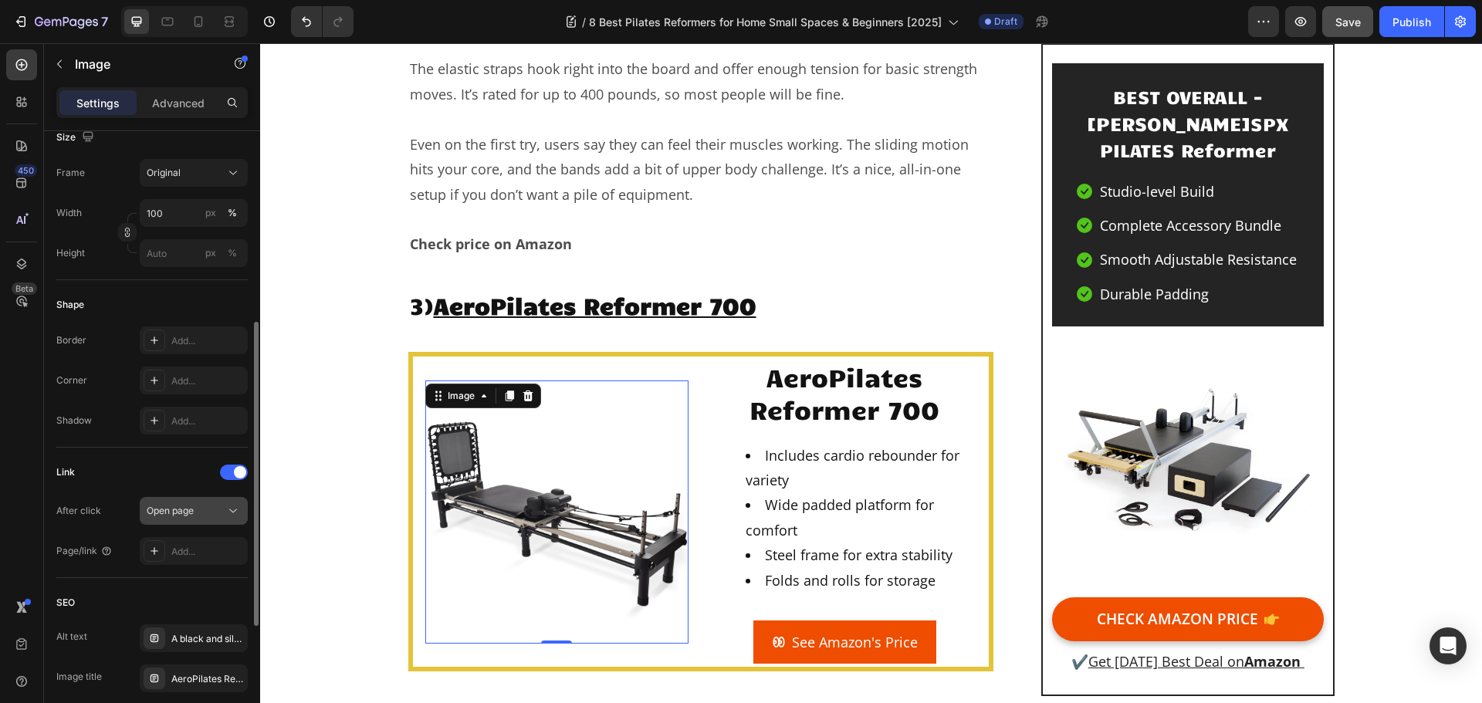
scroll to position [540, 0]
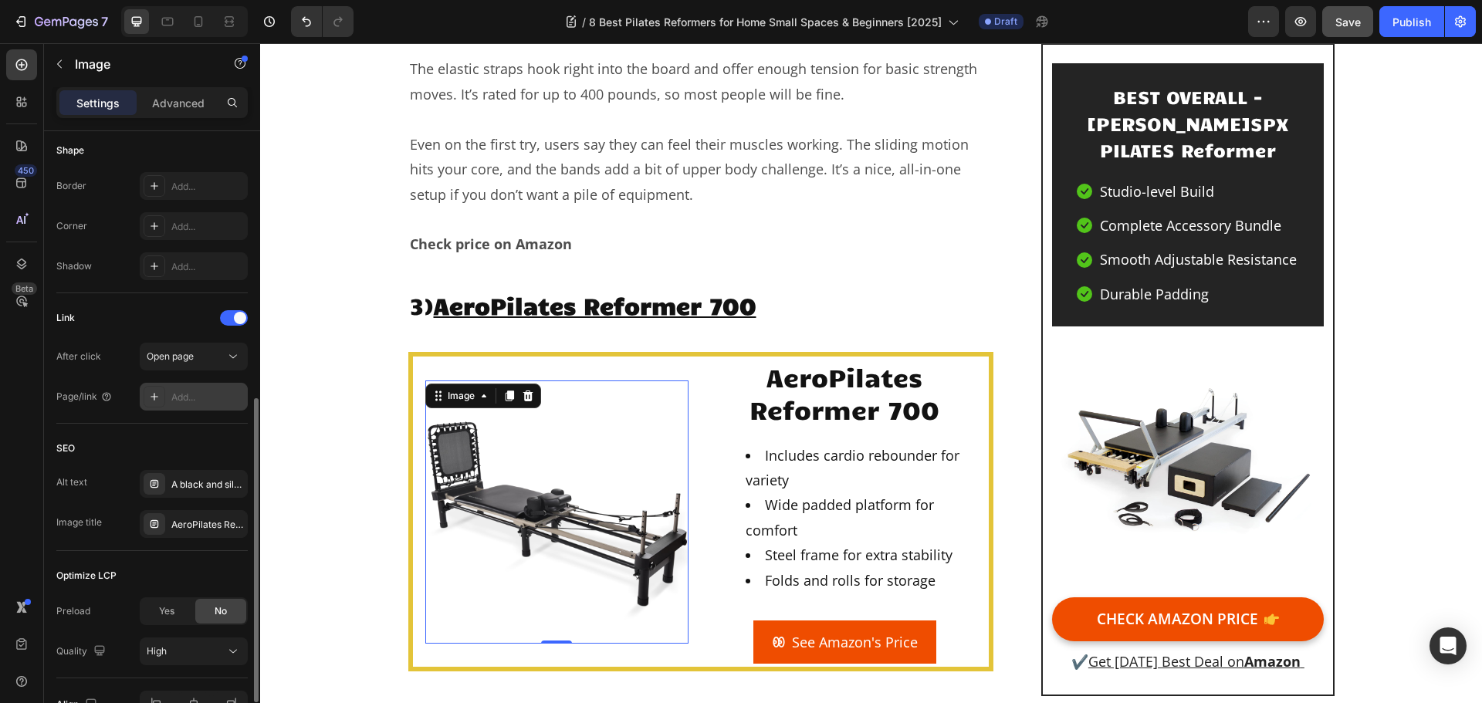
click at [184, 398] on div "Add..." at bounding box center [207, 398] width 73 height 14
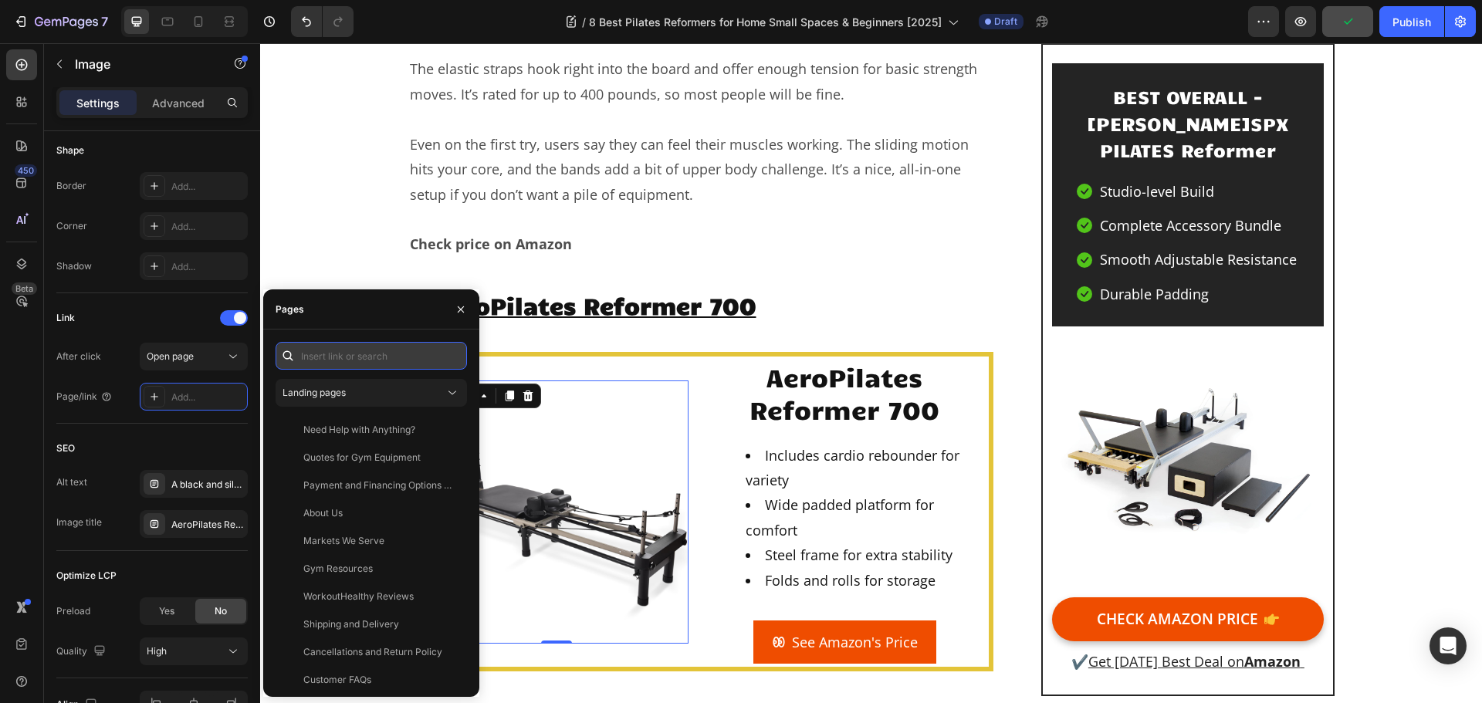
click at [357, 352] on input "text" at bounding box center [371, 356] width 191 height 28
paste input "[URL][DOMAIN_NAME]"
type input "[URL][DOMAIN_NAME]"
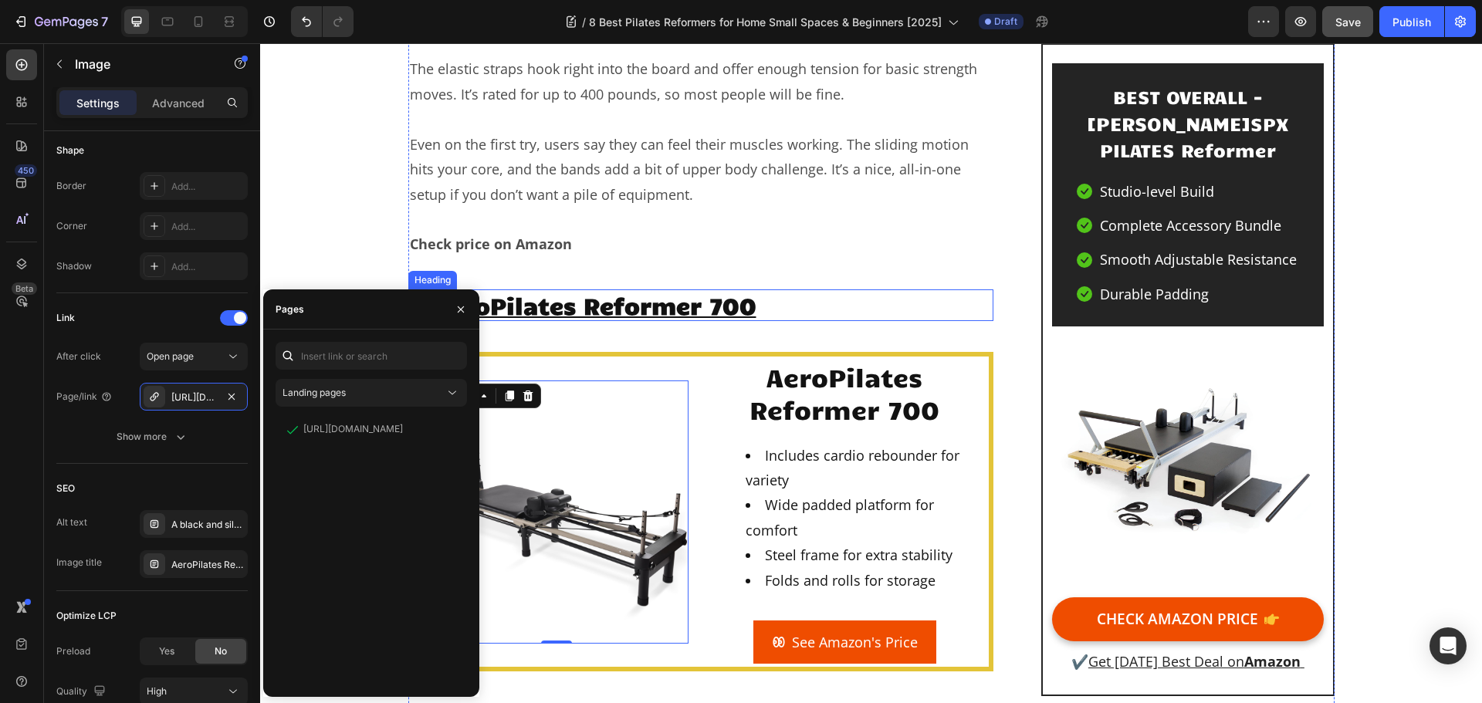
click at [788, 291] on p "3) AeroPilates Reformer 700" at bounding box center [701, 305] width 583 height 29
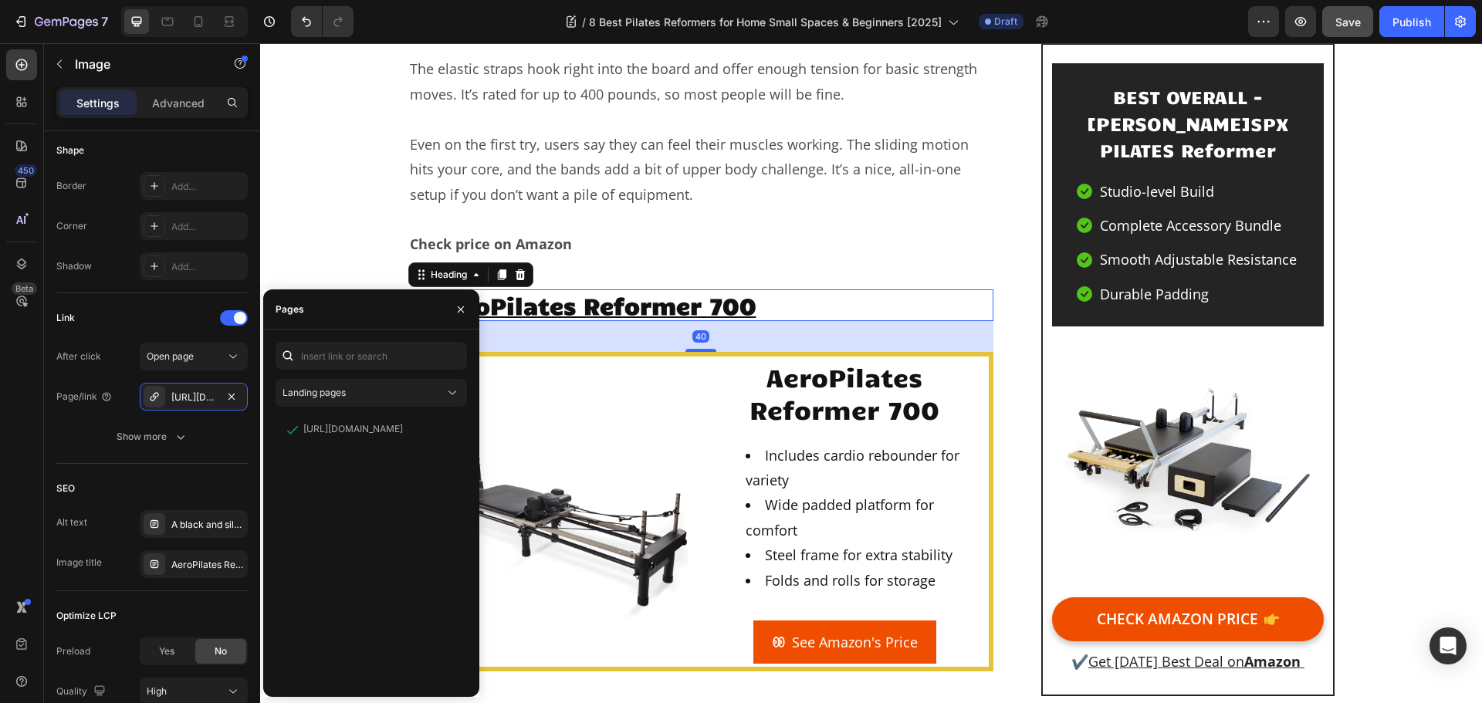
scroll to position [0, 0]
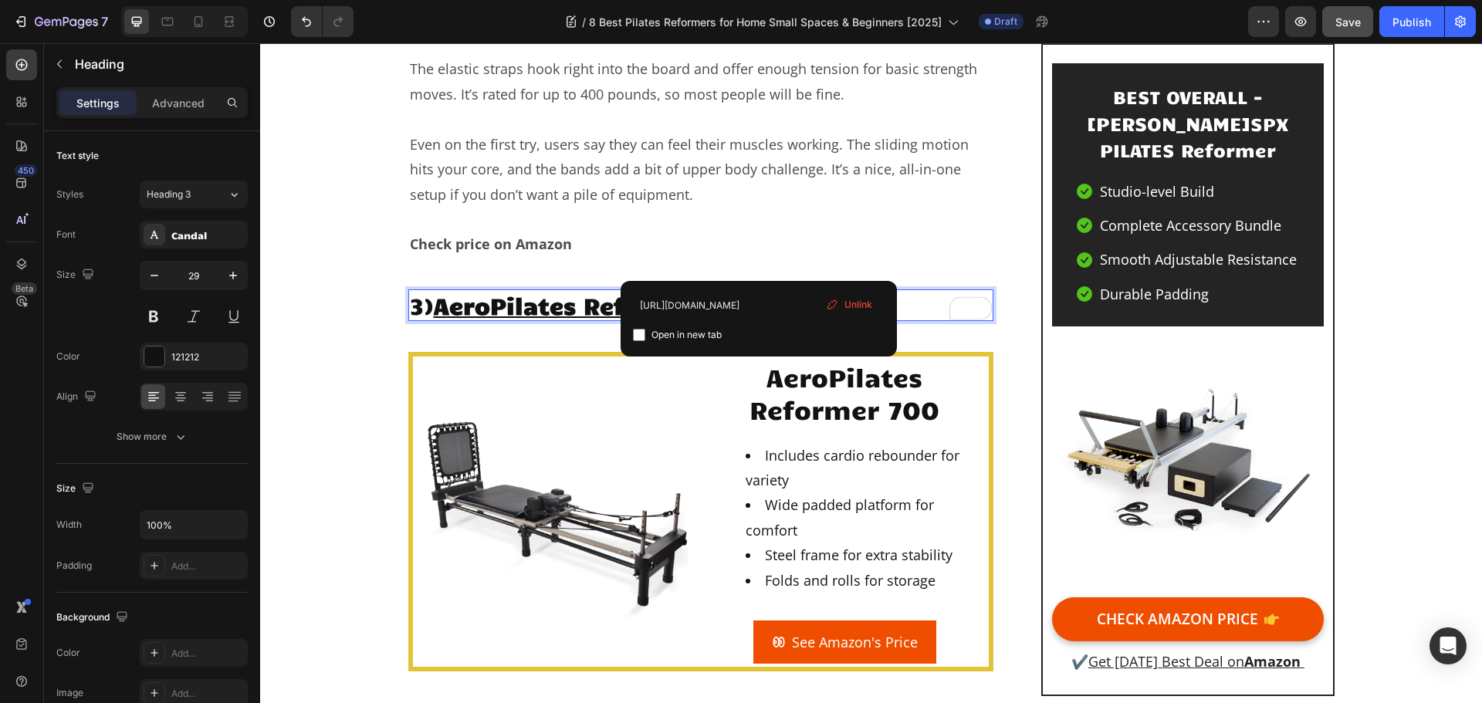
click at [842, 307] on div "Unlink" at bounding box center [849, 305] width 59 height 20
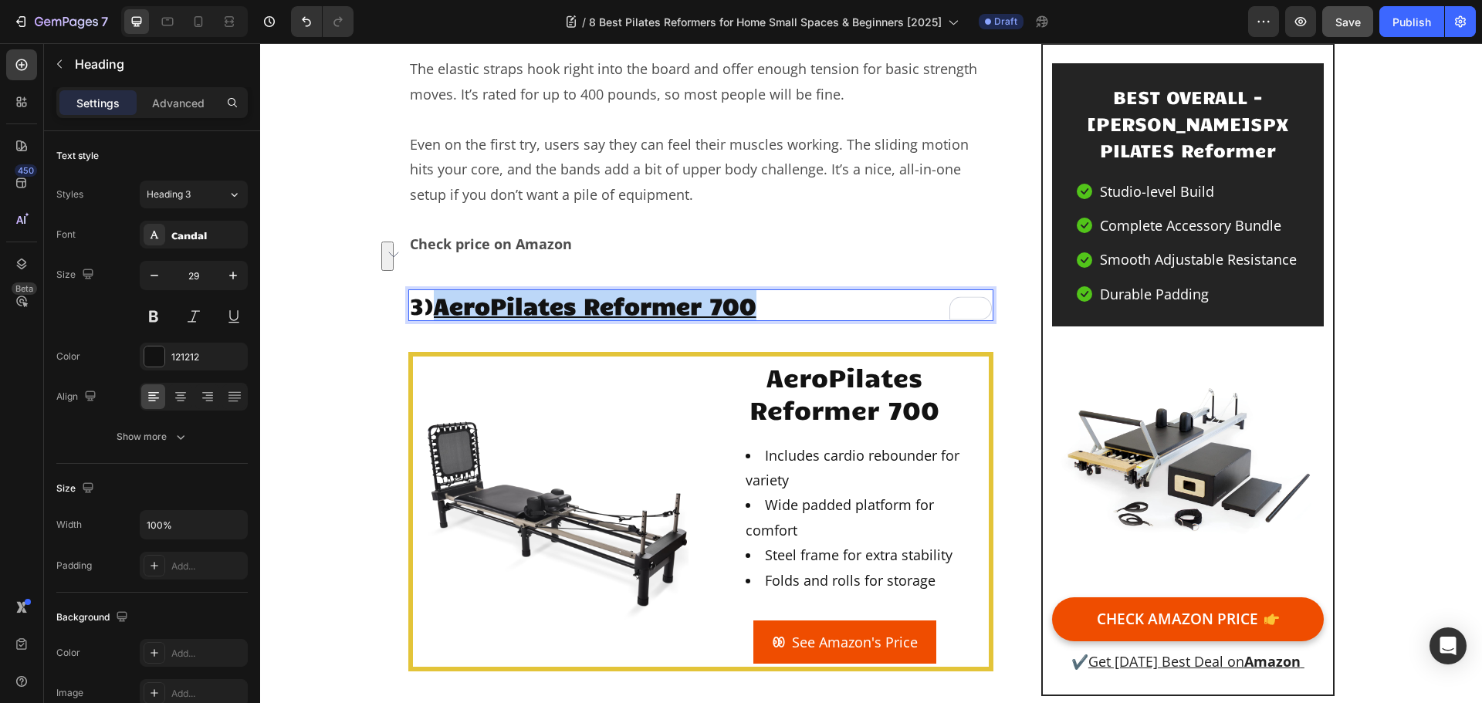
drag, startPoint x: 794, startPoint y: 265, endPoint x: 436, endPoint y: 242, distance: 358.2
click at [436, 291] on p "3) AeroPilates Reformer 700 ⁠⁠⁠⁠⁠⁠⁠" at bounding box center [701, 305] width 583 height 29
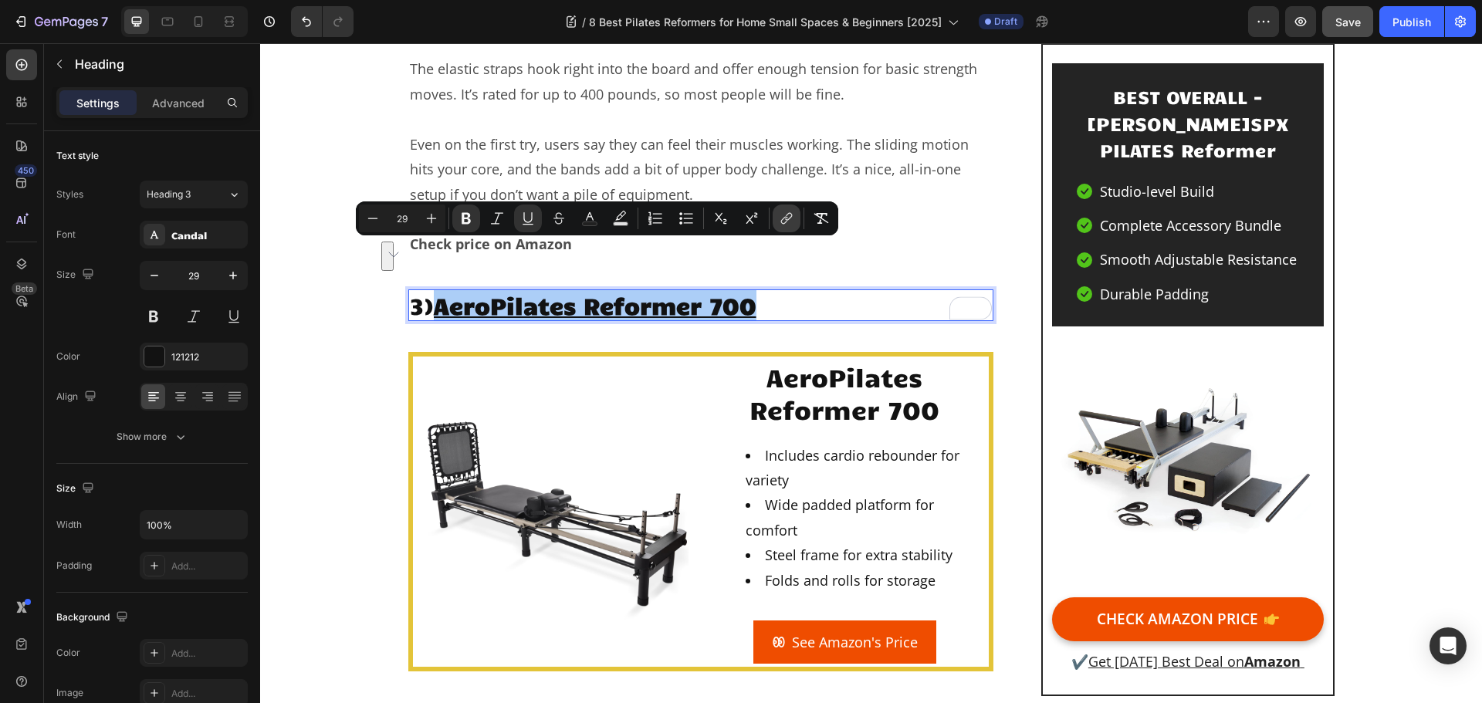
click at [784, 219] on icon "Editor contextual toolbar" at bounding box center [786, 218] width 15 height 15
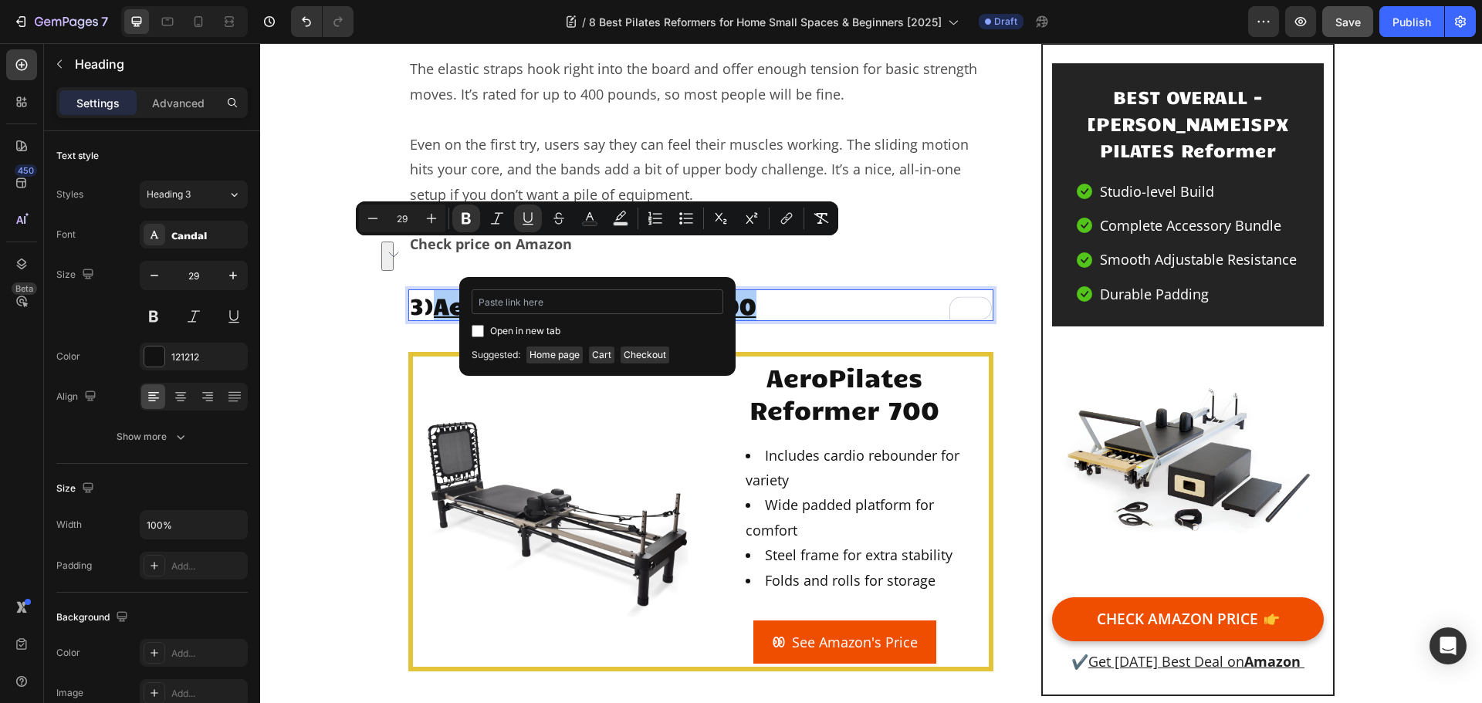
click at [669, 305] on input "Editor contextual toolbar" at bounding box center [598, 302] width 252 height 25
type input "[URL][DOMAIN_NAME]"
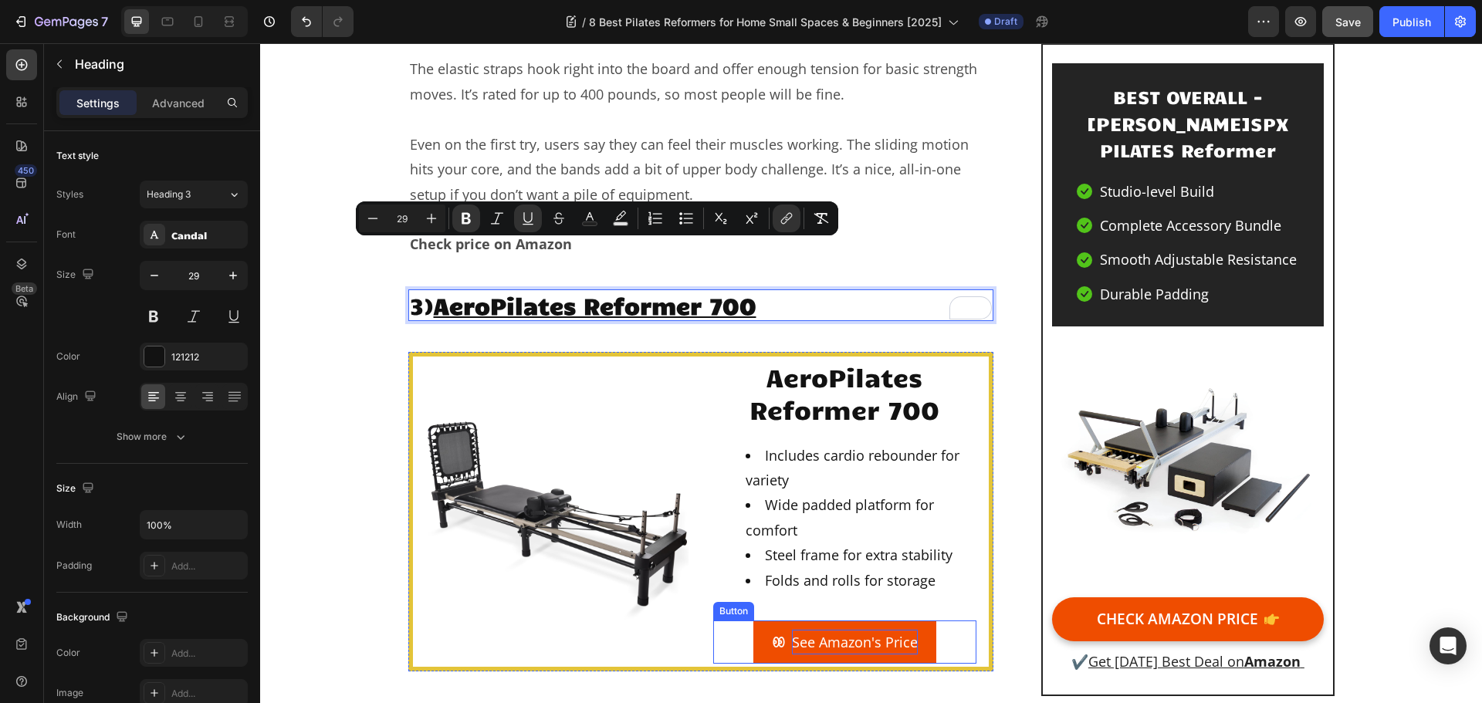
click at [842, 630] on p "See Amazon's Price" at bounding box center [855, 642] width 126 height 25
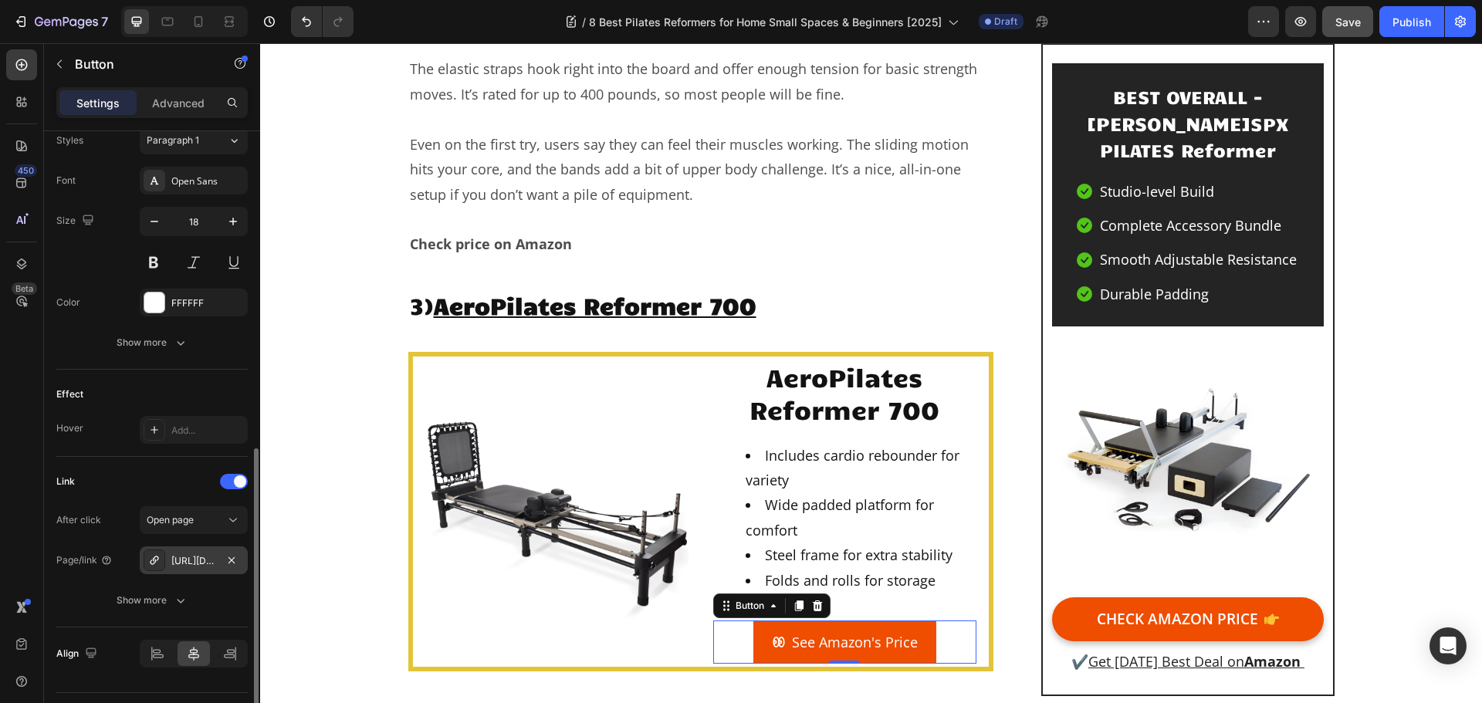
scroll to position [734, 0]
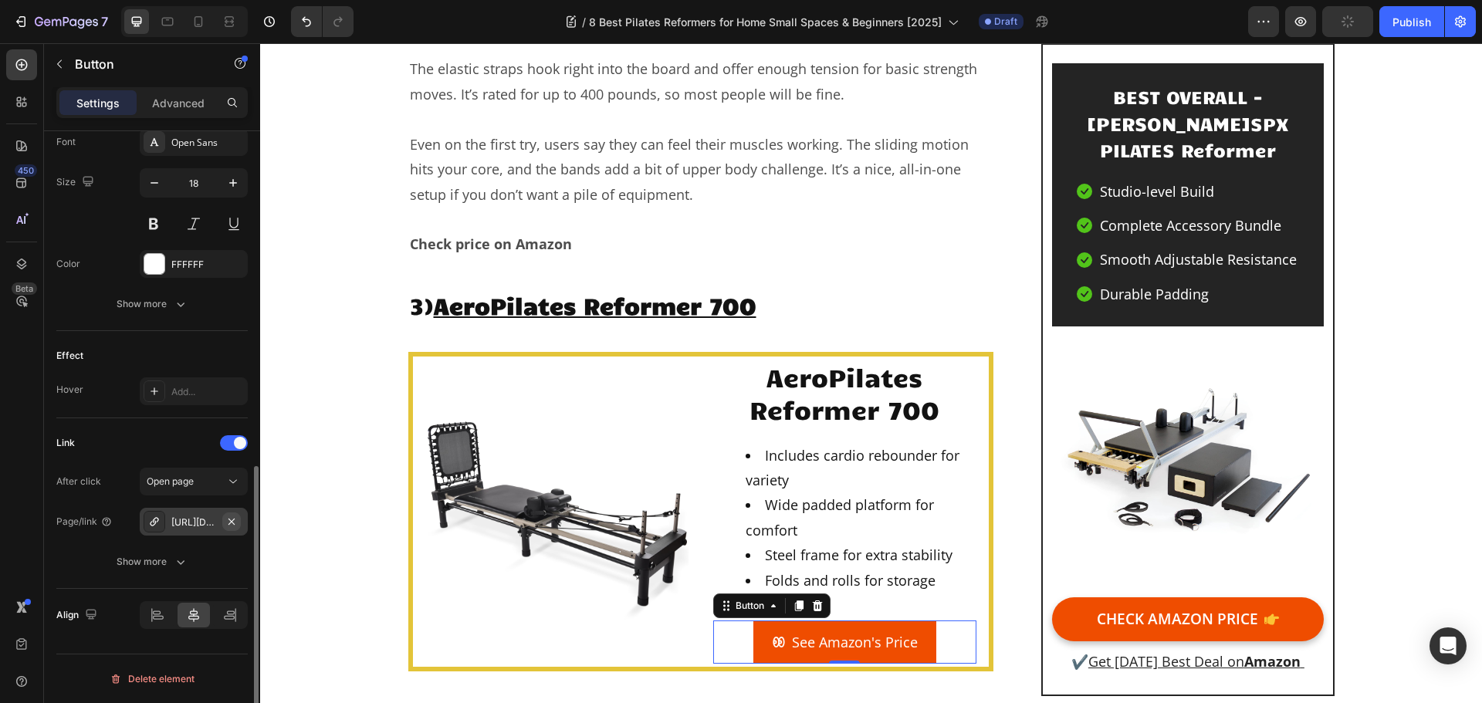
click at [229, 522] on icon "button" at bounding box center [231, 522] width 12 height 12
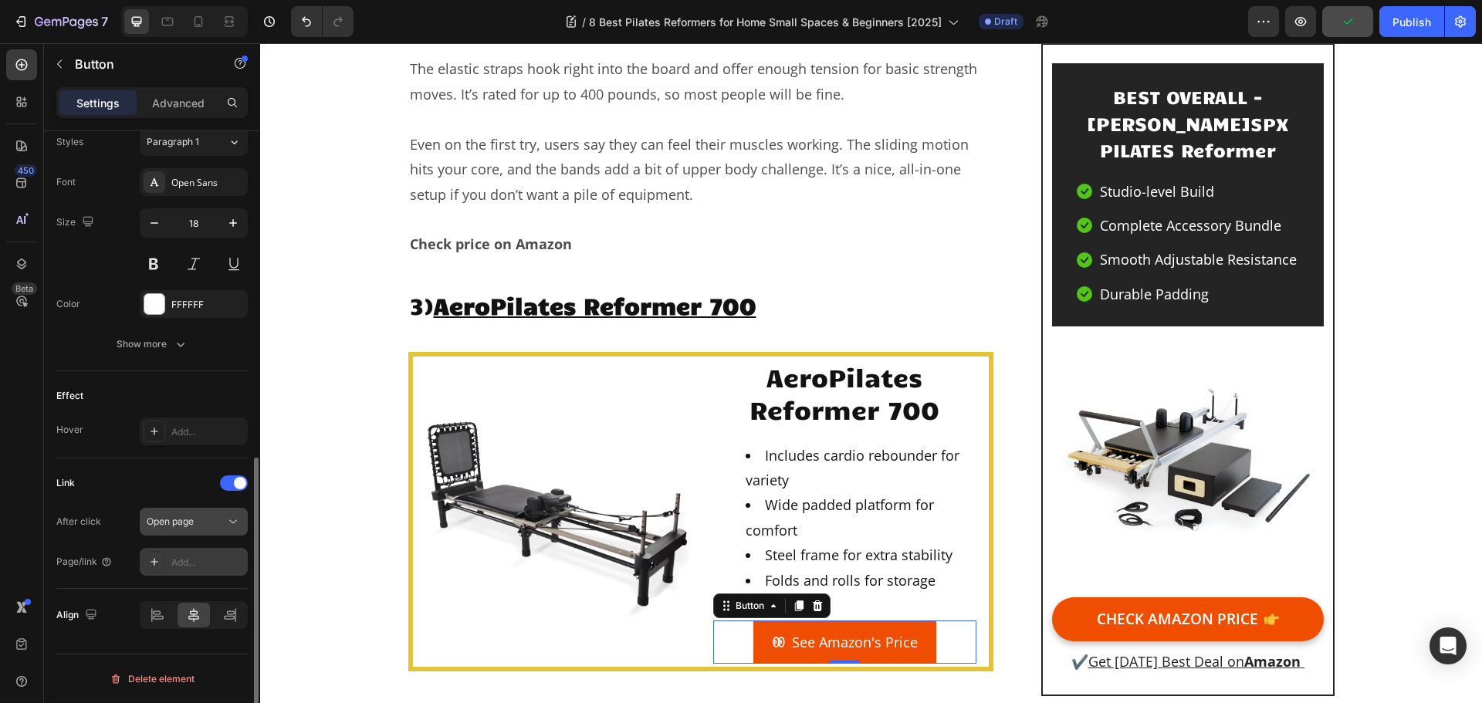
scroll to position [693, 0]
click at [183, 562] on div "Add..." at bounding box center [207, 563] width 73 height 14
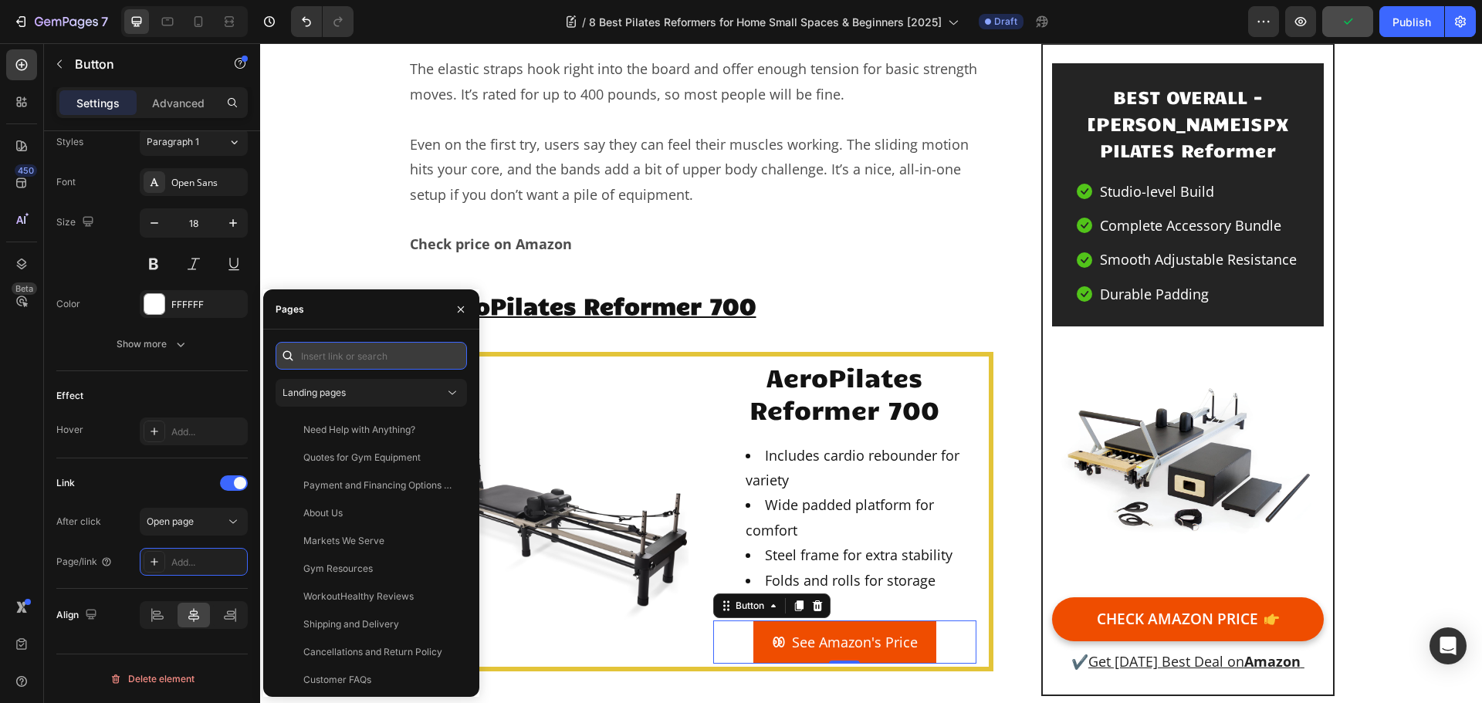
click at [371, 353] on input "text" at bounding box center [371, 356] width 191 height 28
paste input "[URL][DOMAIN_NAME]"
type input "[URL][DOMAIN_NAME]"
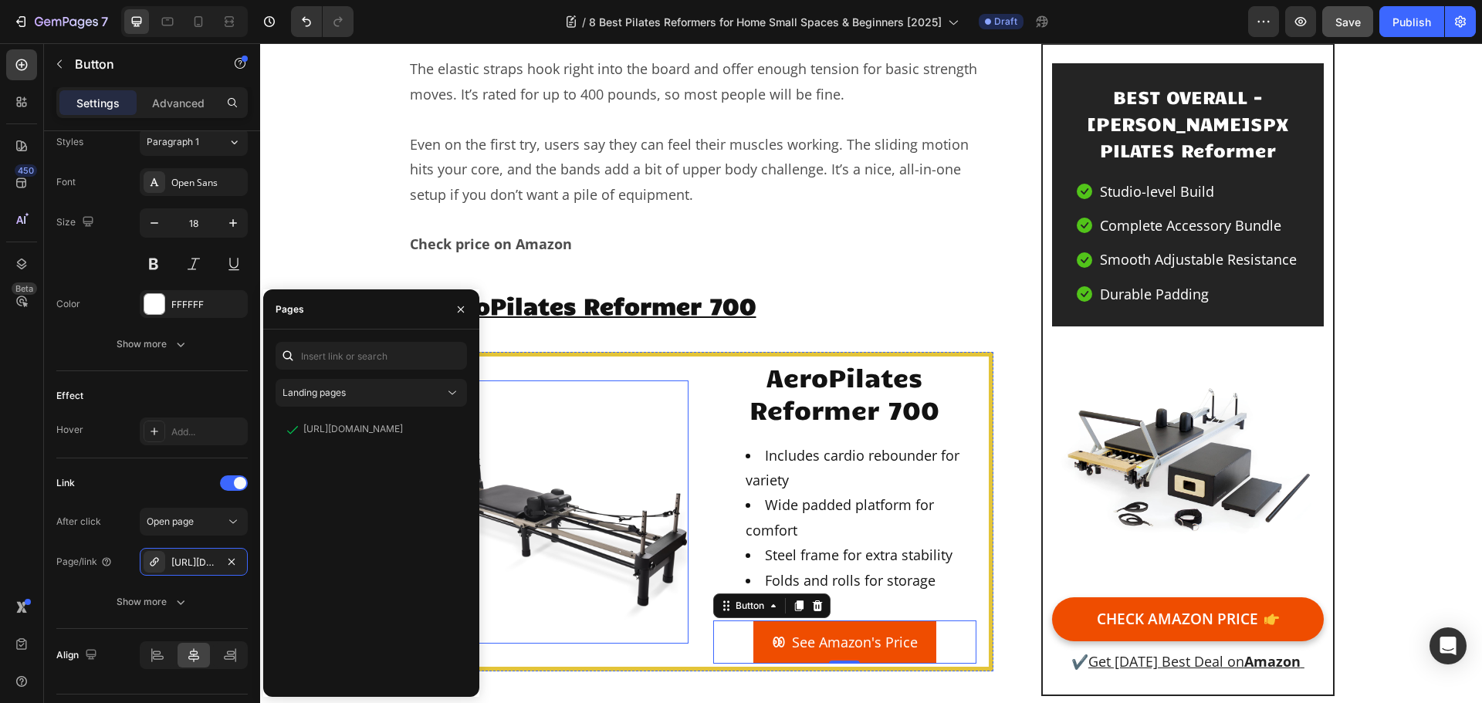
click at [538, 449] on img at bounding box center [556, 512] width 263 height 263
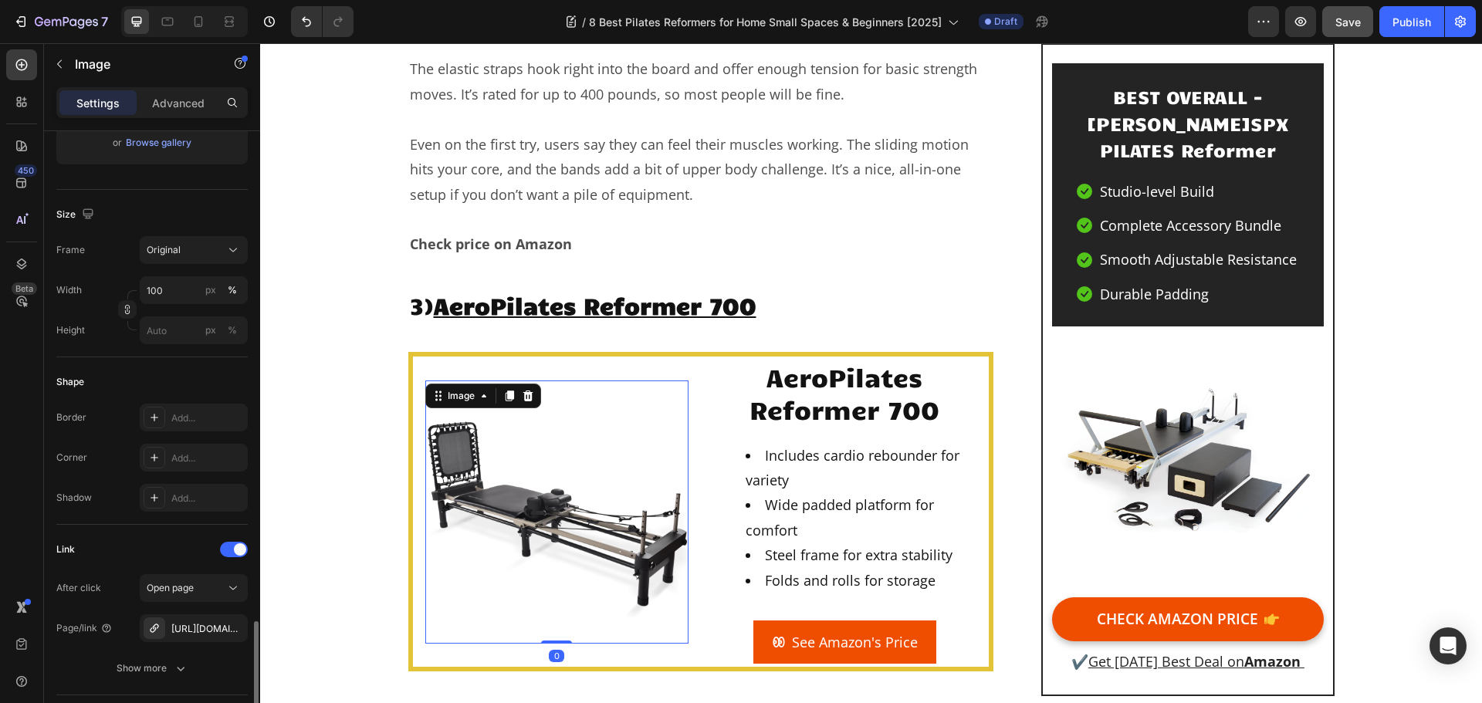
scroll to position [540, 0]
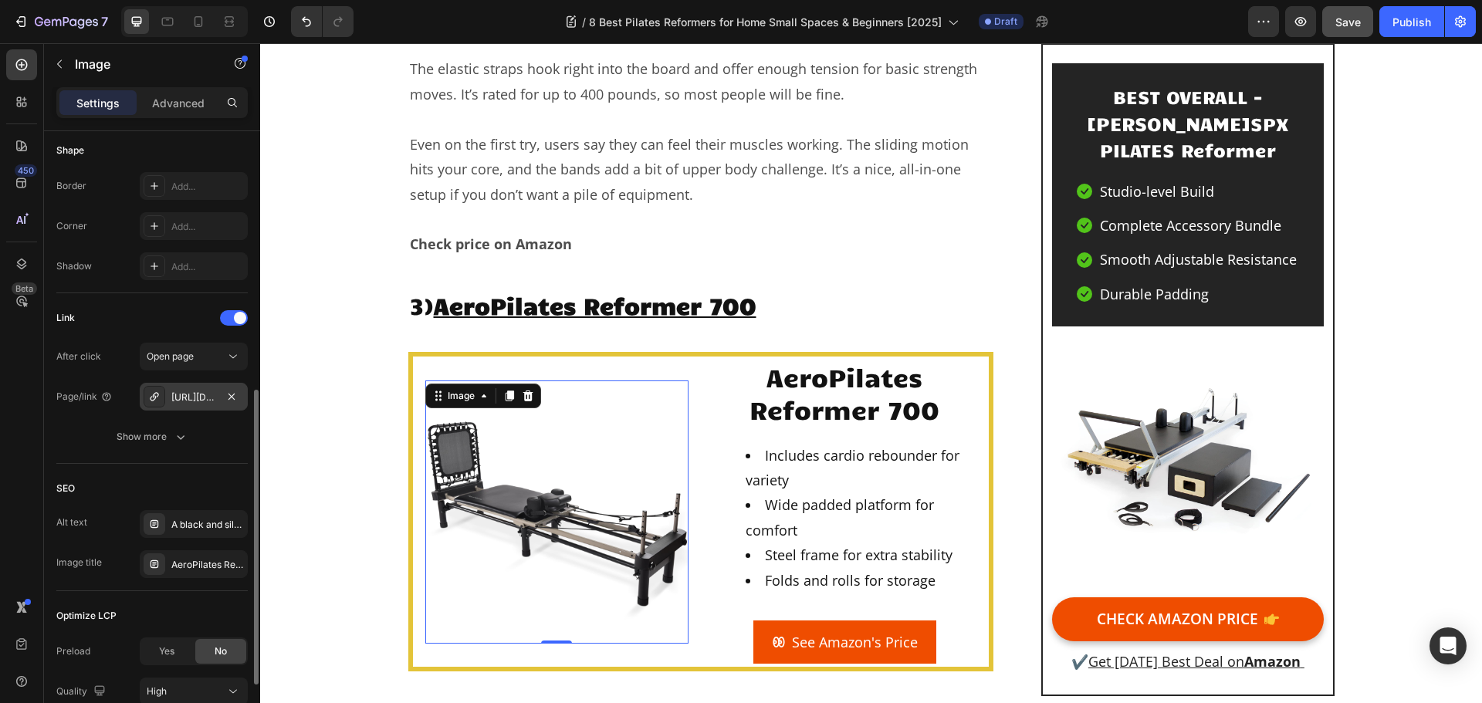
click at [215, 402] on div "[URL][DOMAIN_NAME]" at bounding box center [193, 398] width 45 height 14
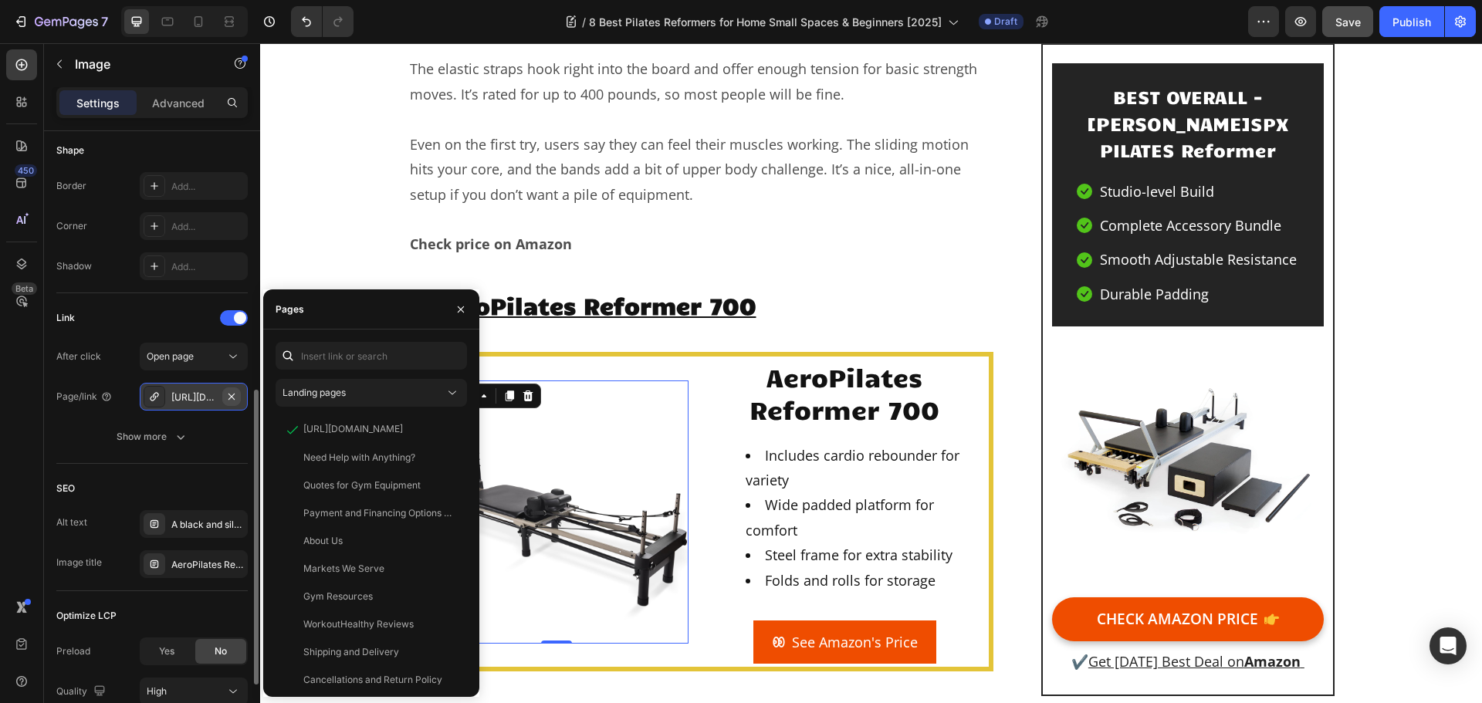
click at [235, 398] on icon "button" at bounding box center [231, 397] width 12 height 12
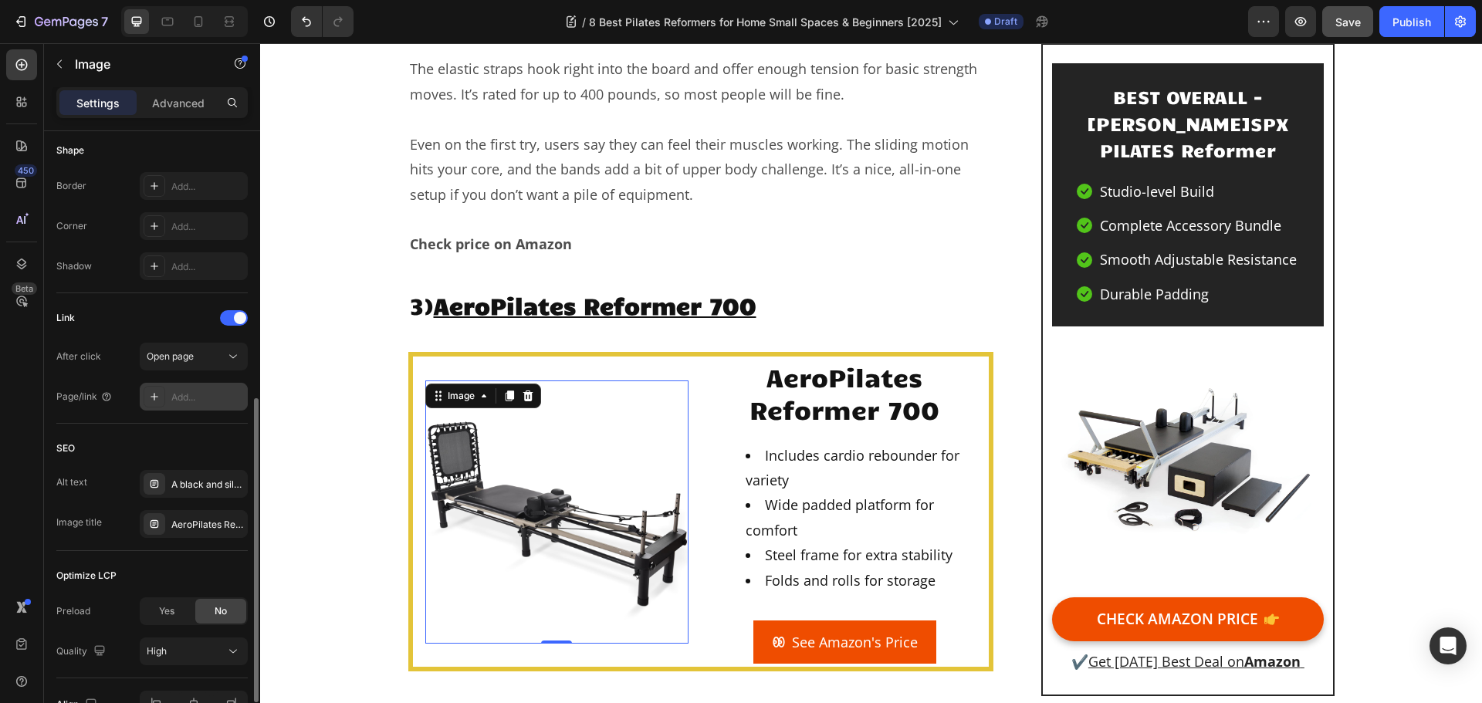
click at [215, 400] on div "Add..." at bounding box center [207, 398] width 73 height 14
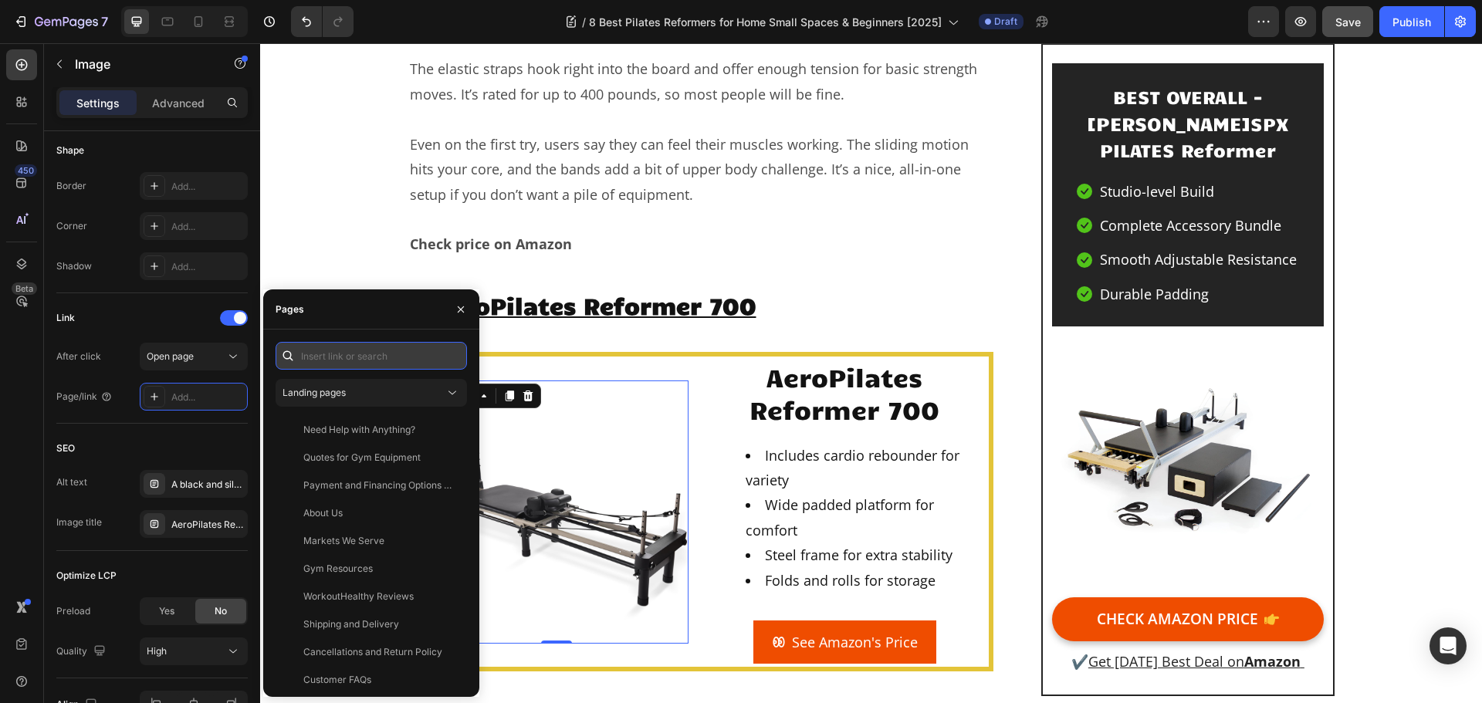
paste input "[URL][DOMAIN_NAME]"
type input "[URL][DOMAIN_NAME]"
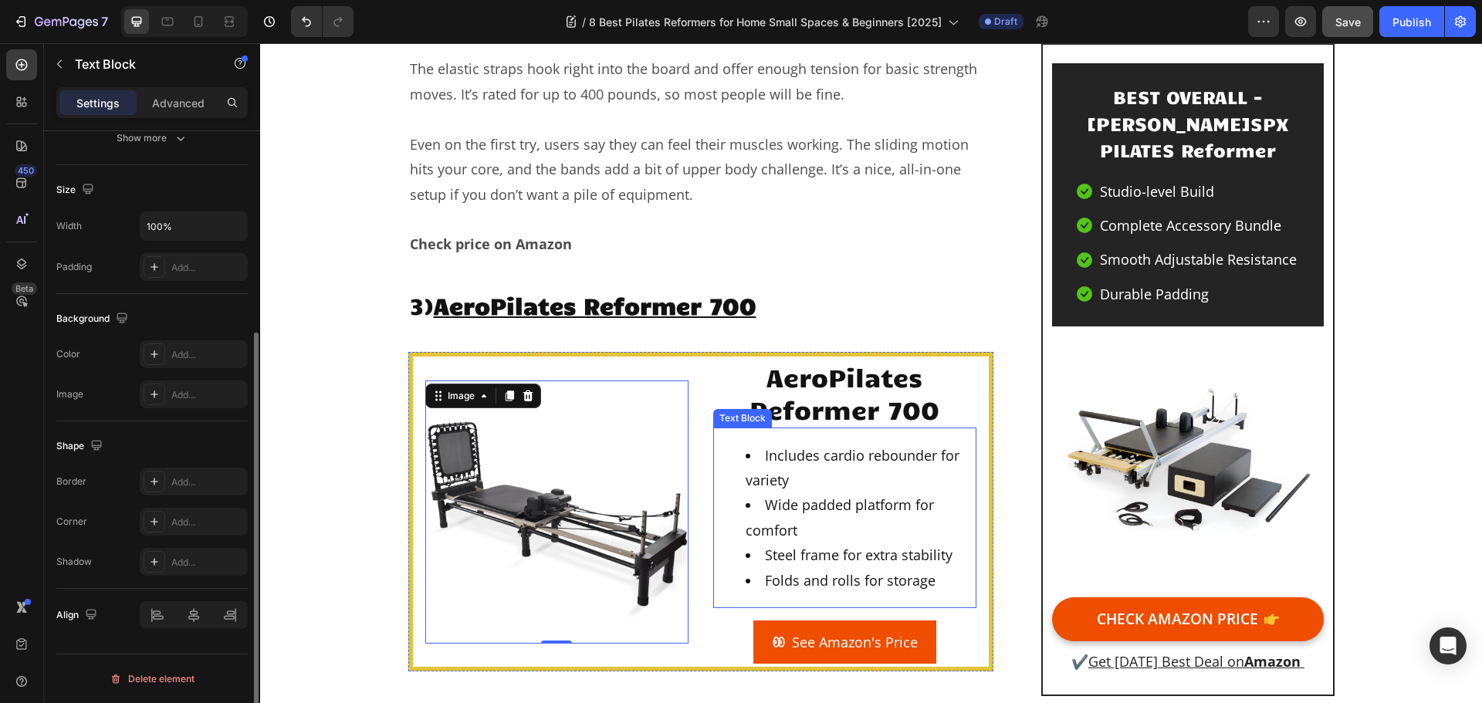
click at [797, 443] on li "Includes cardio rebounder for variety" at bounding box center [860, 468] width 229 height 50
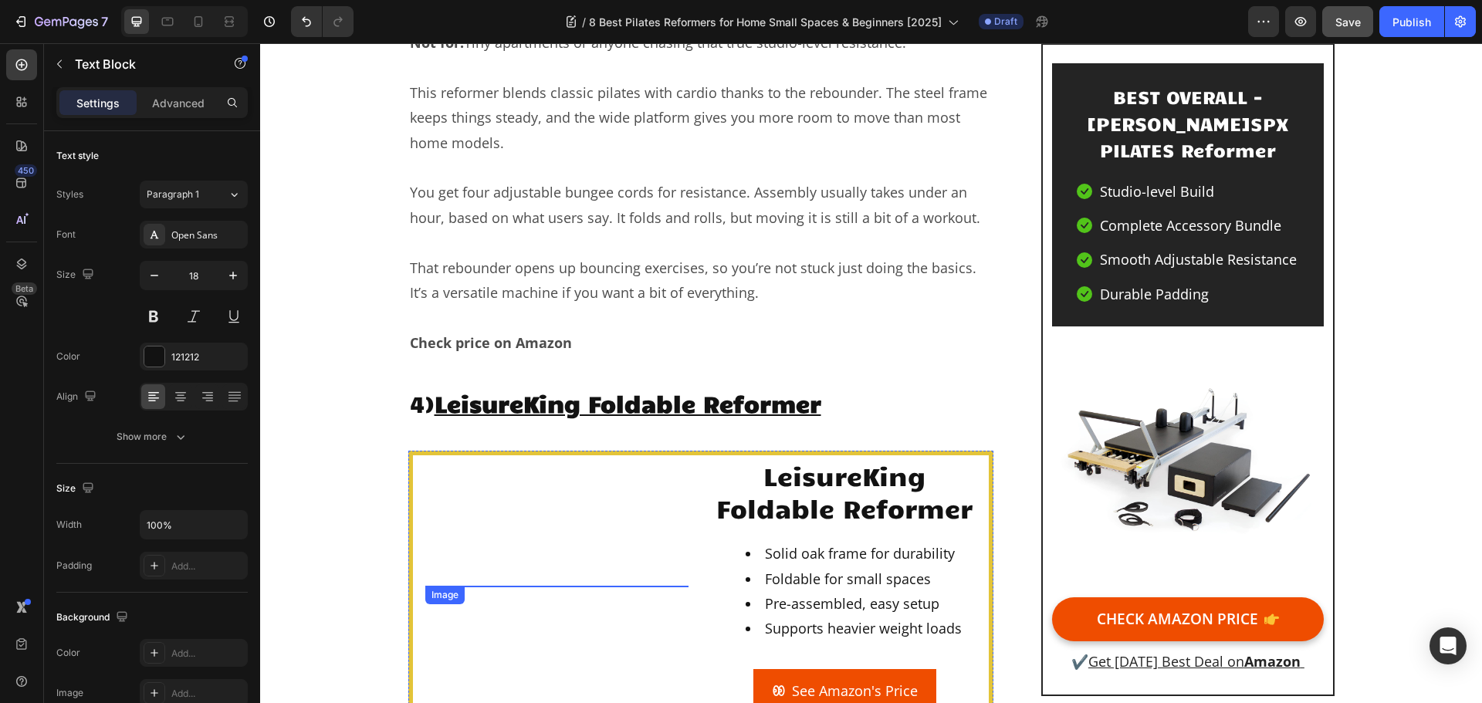
scroll to position [6555, 0]
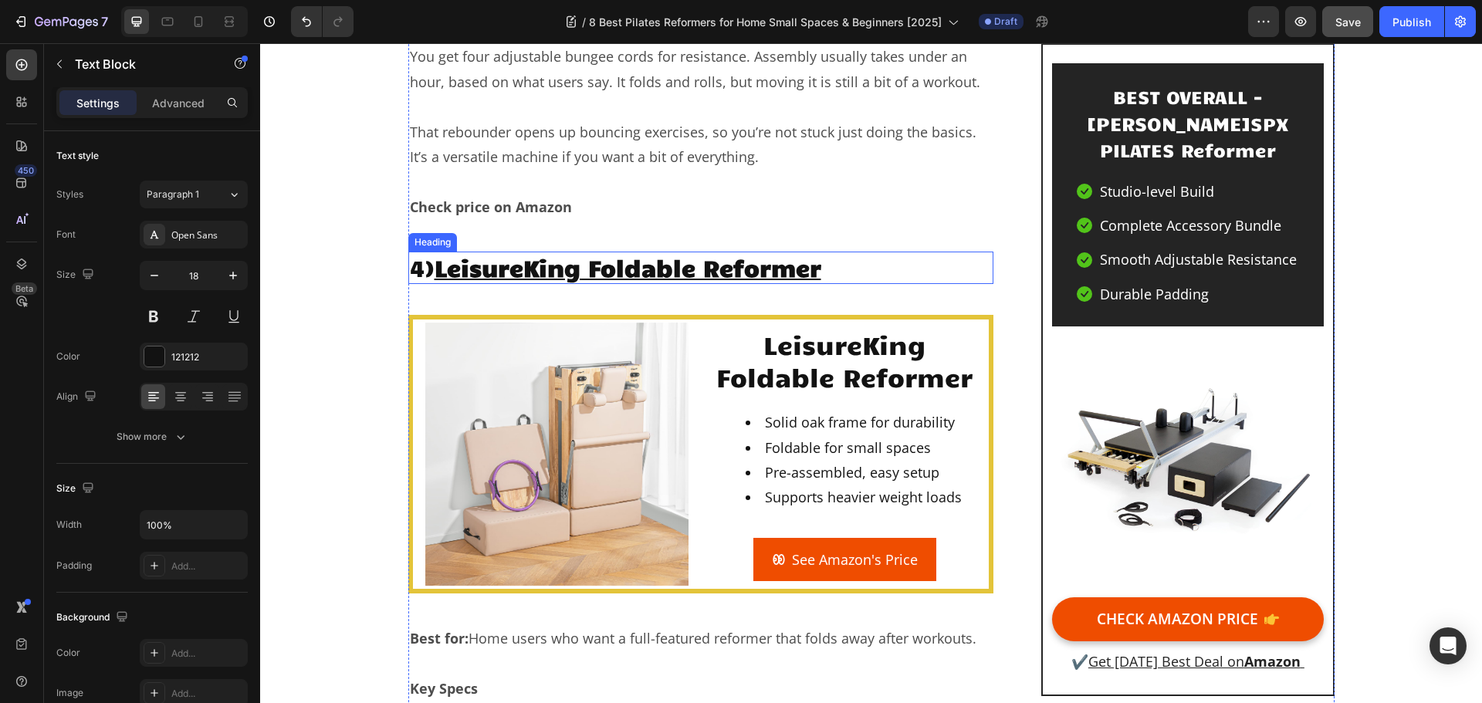
click at [819, 252] on u "LeisureKing Foldable Reformer" at bounding box center [628, 266] width 387 height 29
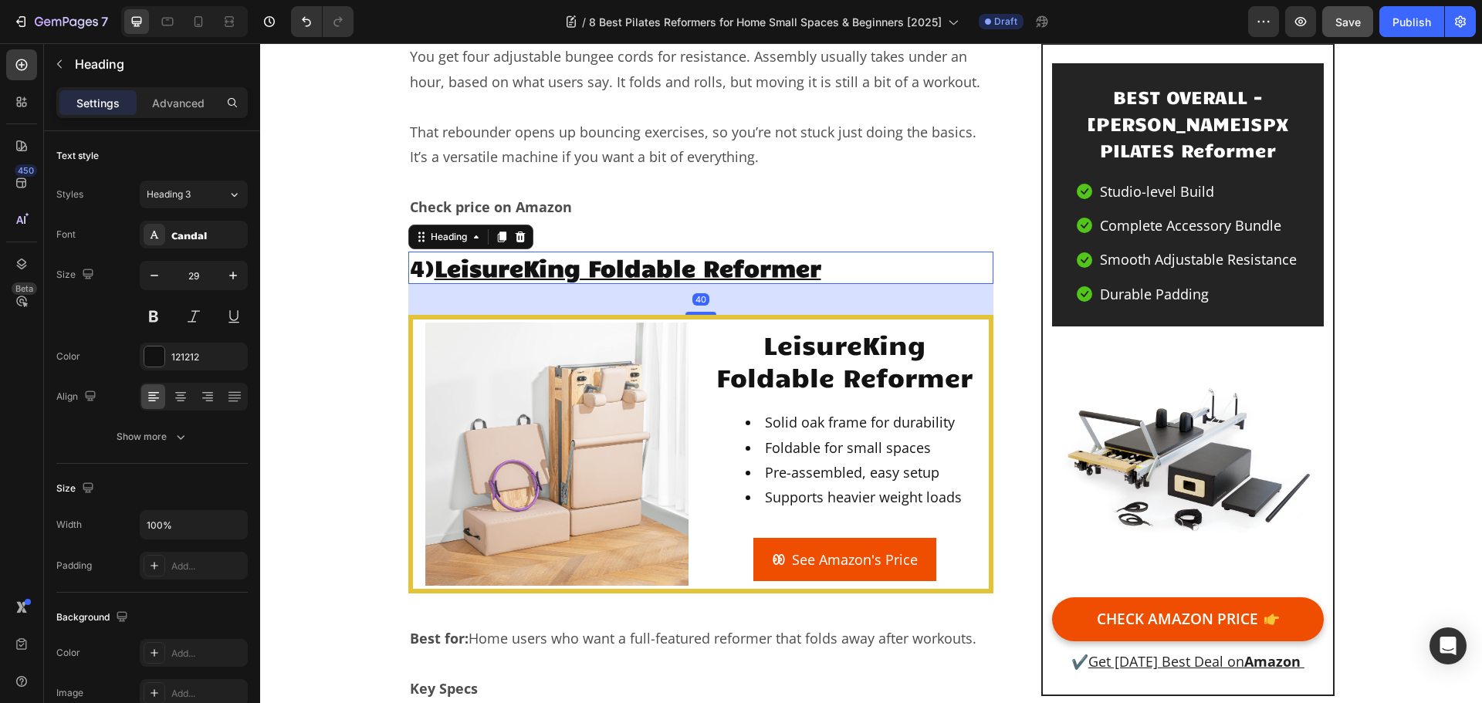
click at [853, 252] on h2 "4) LeisureKing Foldable Reformer" at bounding box center [701, 268] width 586 height 32
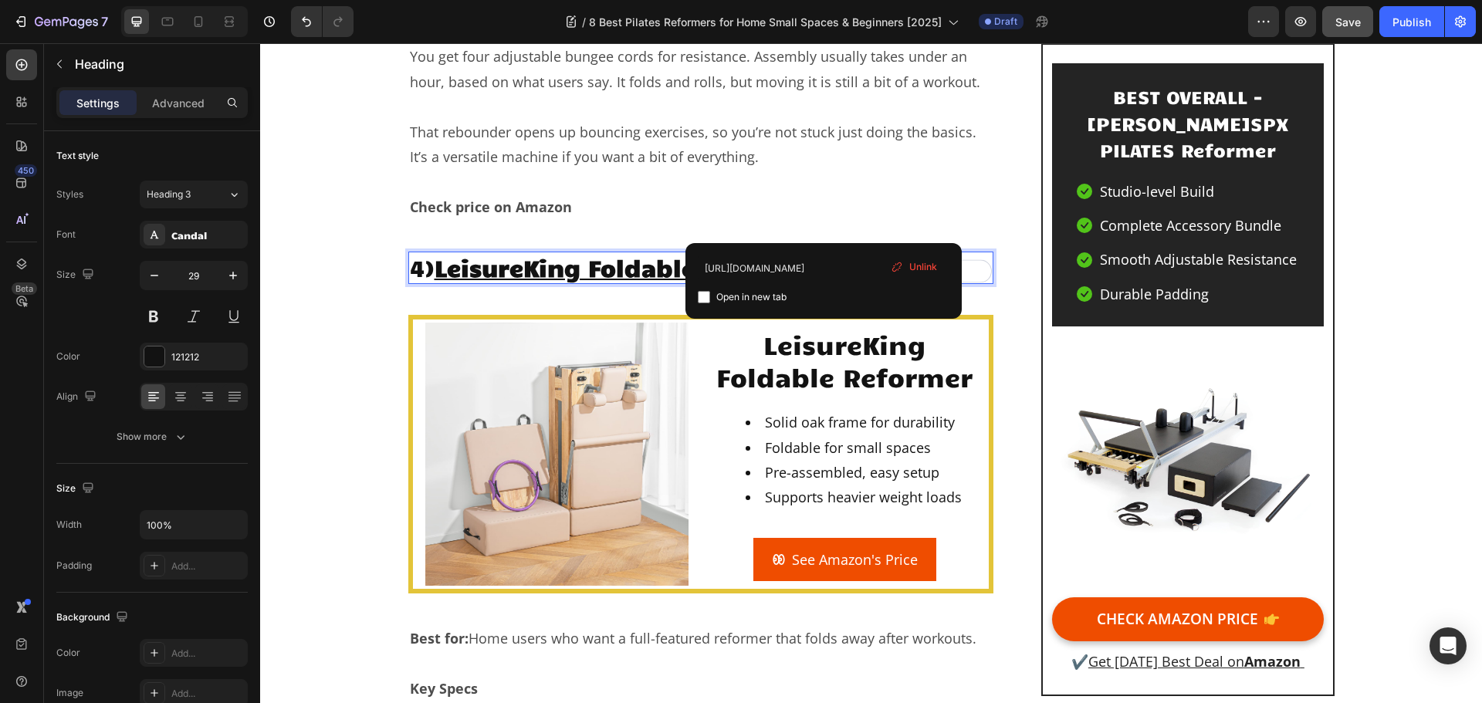
click at [923, 268] on span "Unlink" at bounding box center [924, 267] width 28 height 14
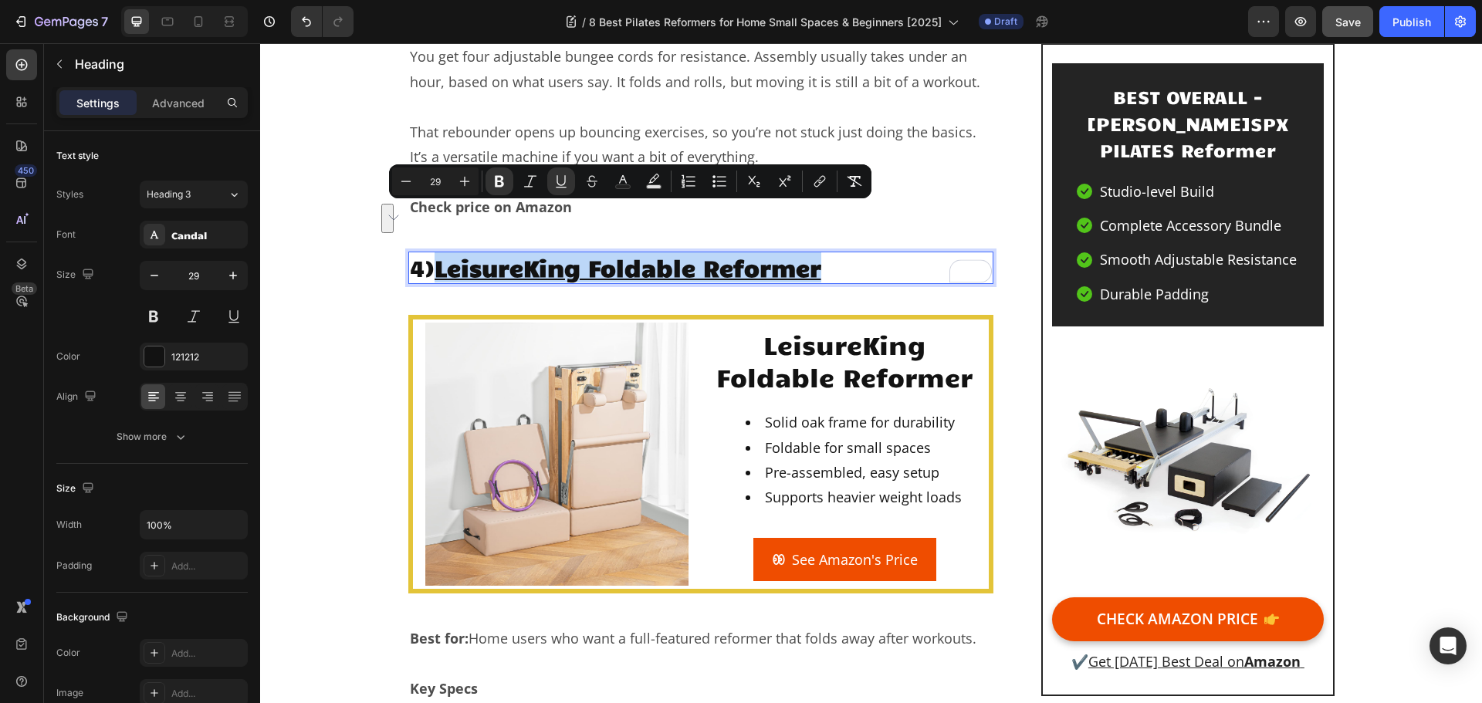
drag, startPoint x: 843, startPoint y: 219, endPoint x: 442, endPoint y: 220, distance: 400.7
click at [442, 253] on p "4) LeisureKing Foldable Reformer ⁠⁠⁠⁠⁠⁠⁠" at bounding box center [701, 267] width 583 height 29
click at [812, 184] on button "link" at bounding box center [820, 182] width 28 height 28
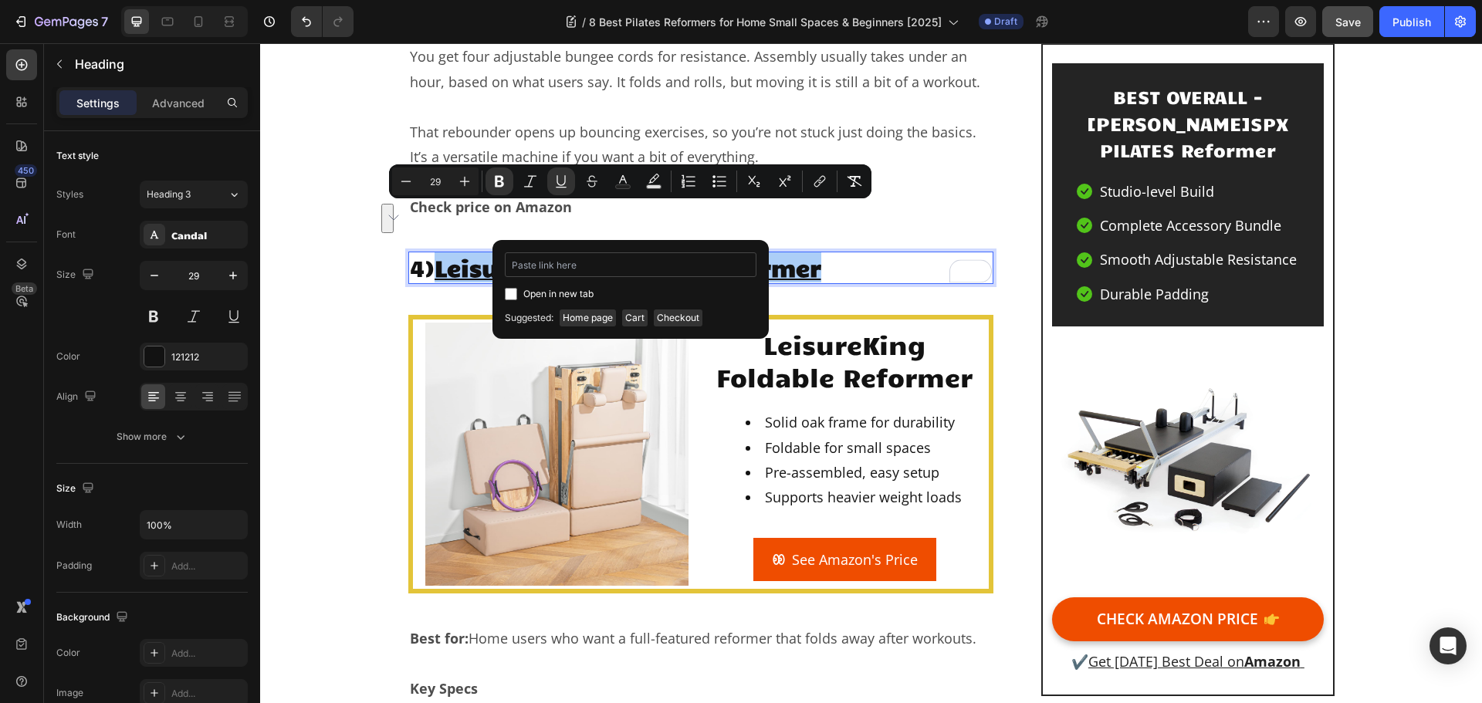
type input "https://geni.us/LeisureKing-Pilates"
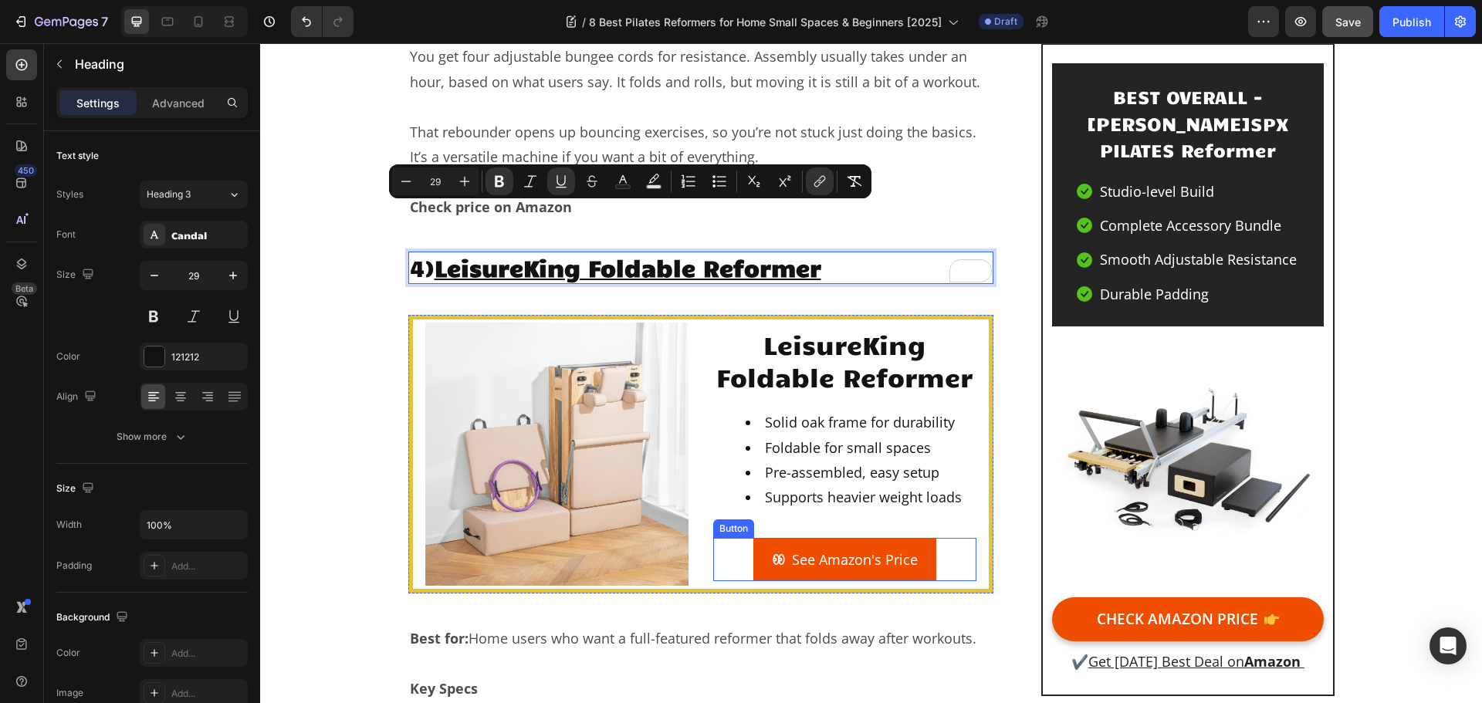
click at [772, 553] on icon "<p>See Amazon's Price</p>" at bounding box center [779, 560] width 14 height 14
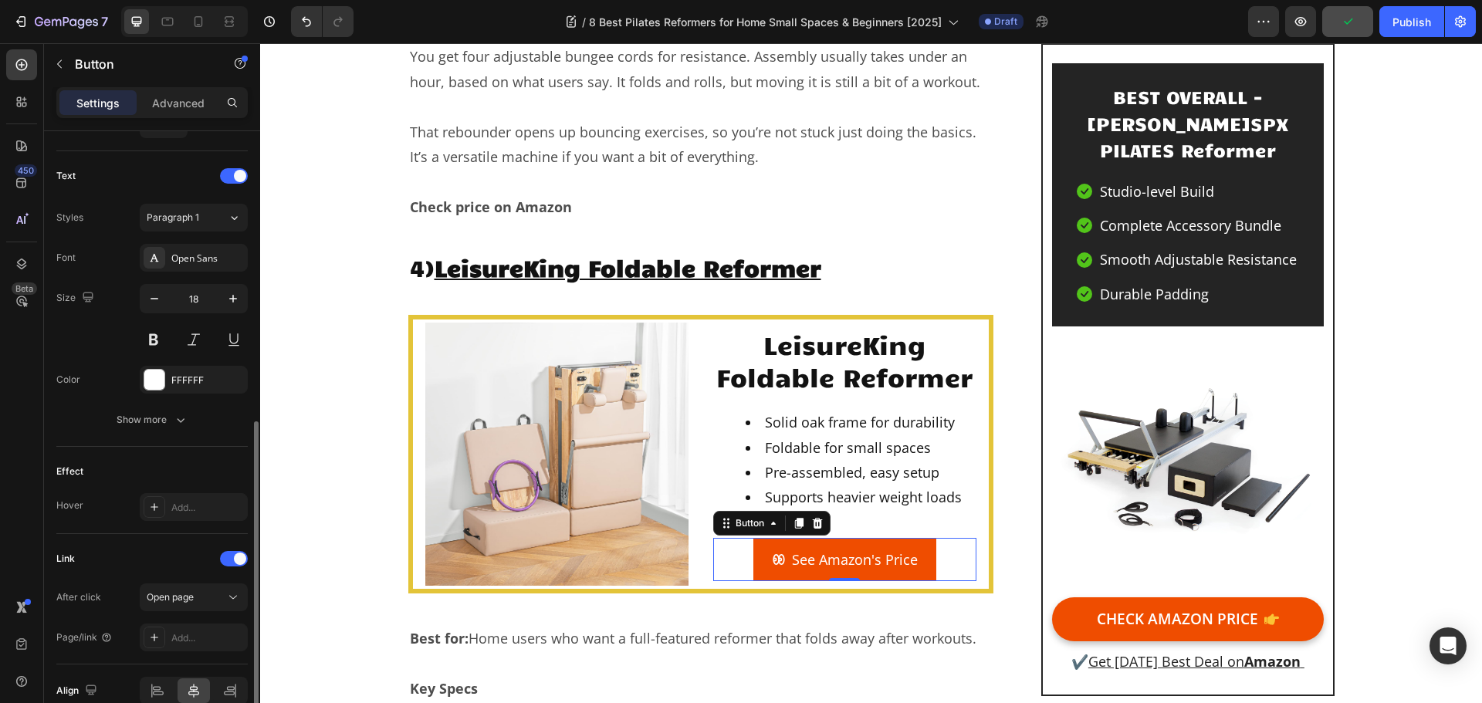
scroll to position [693, 0]
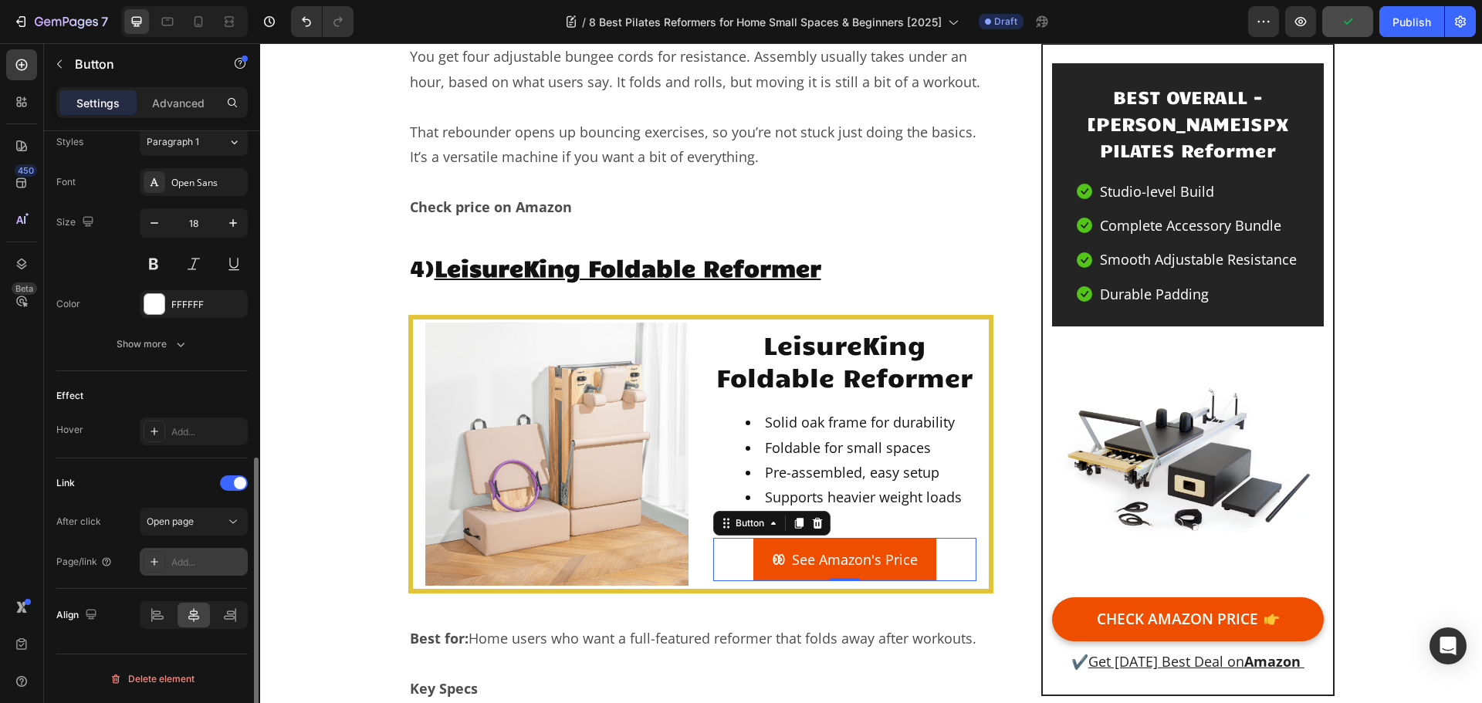
click at [200, 564] on div "Add..." at bounding box center [207, 563] width 73 height 14
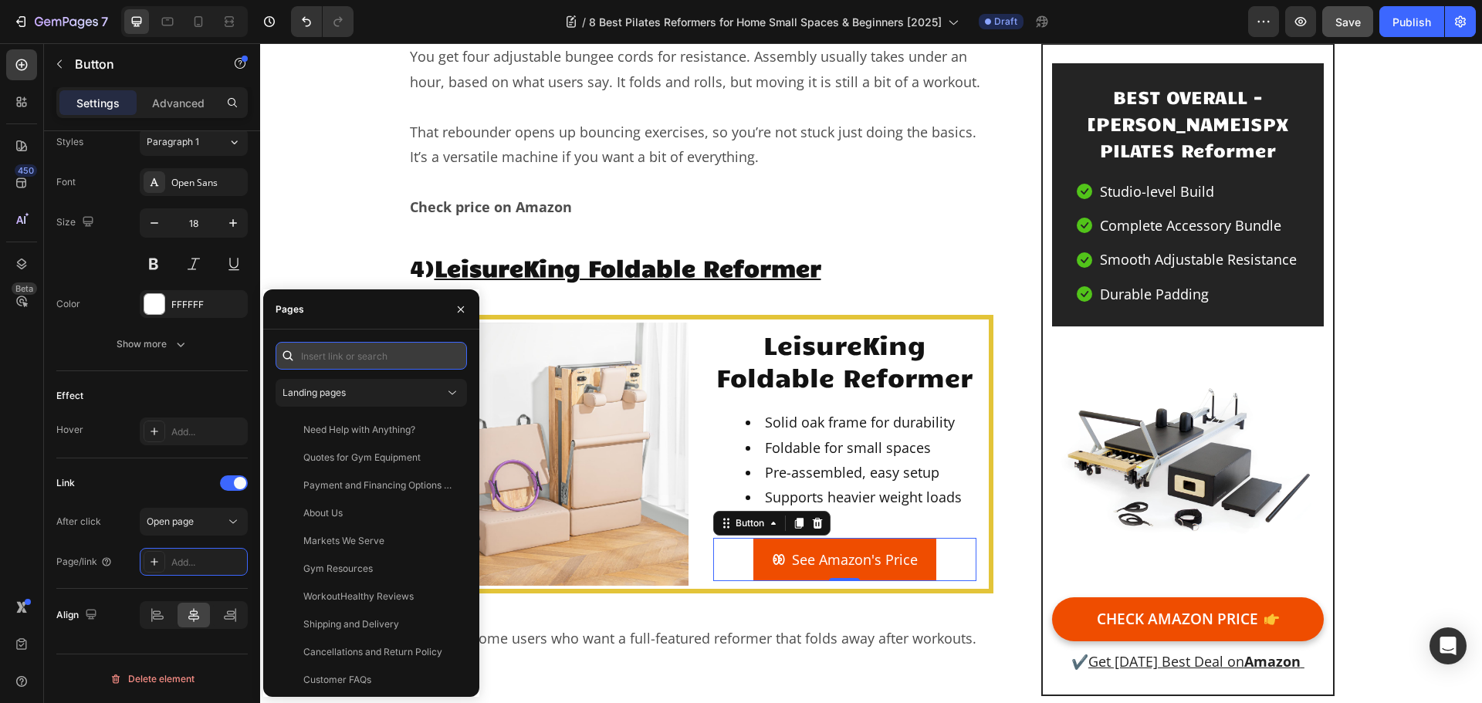
click at [419, 362] on input "text" at bounding box center [371, 356] width 191 height 28
paste input "https://geni.us/LeisureKing-Pilates"
type input "https://geni.us/LeisureKing-Pilates"
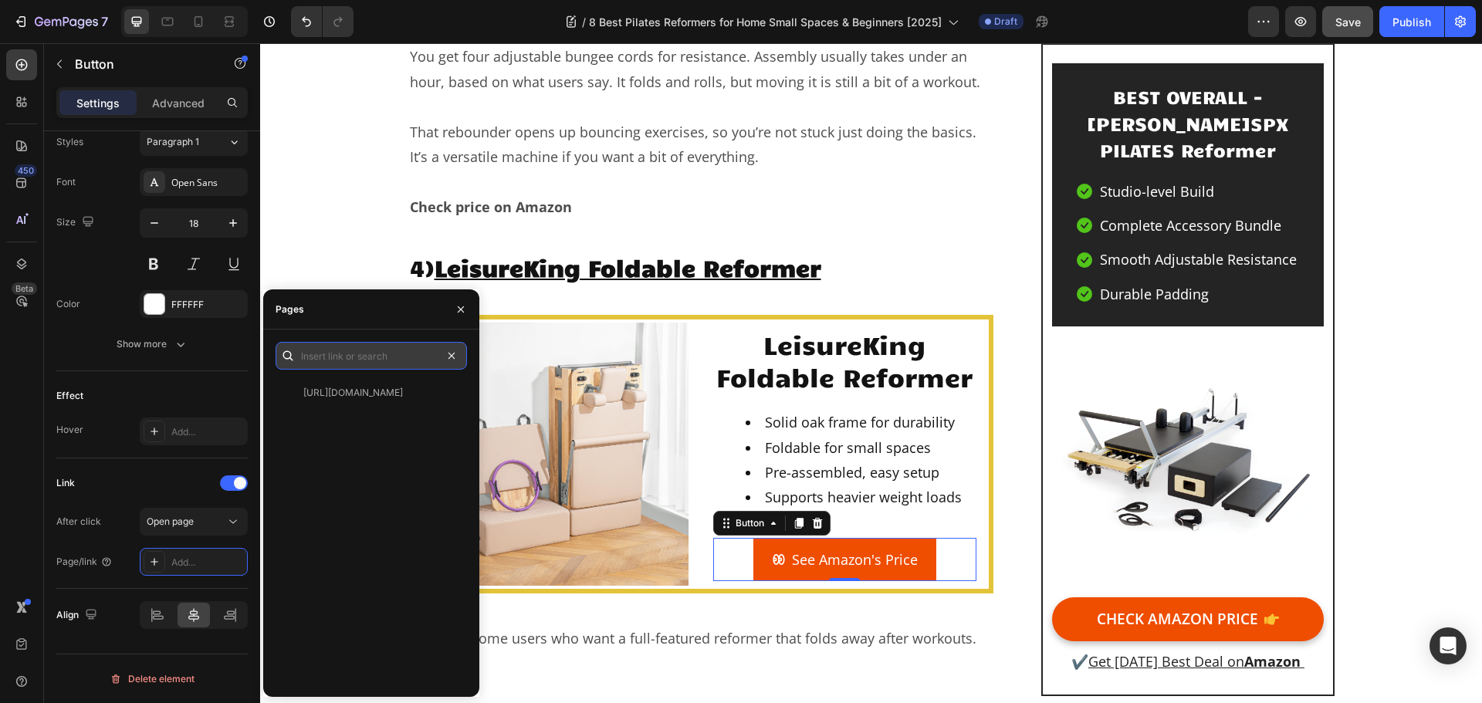
scroll to position [0, 0]
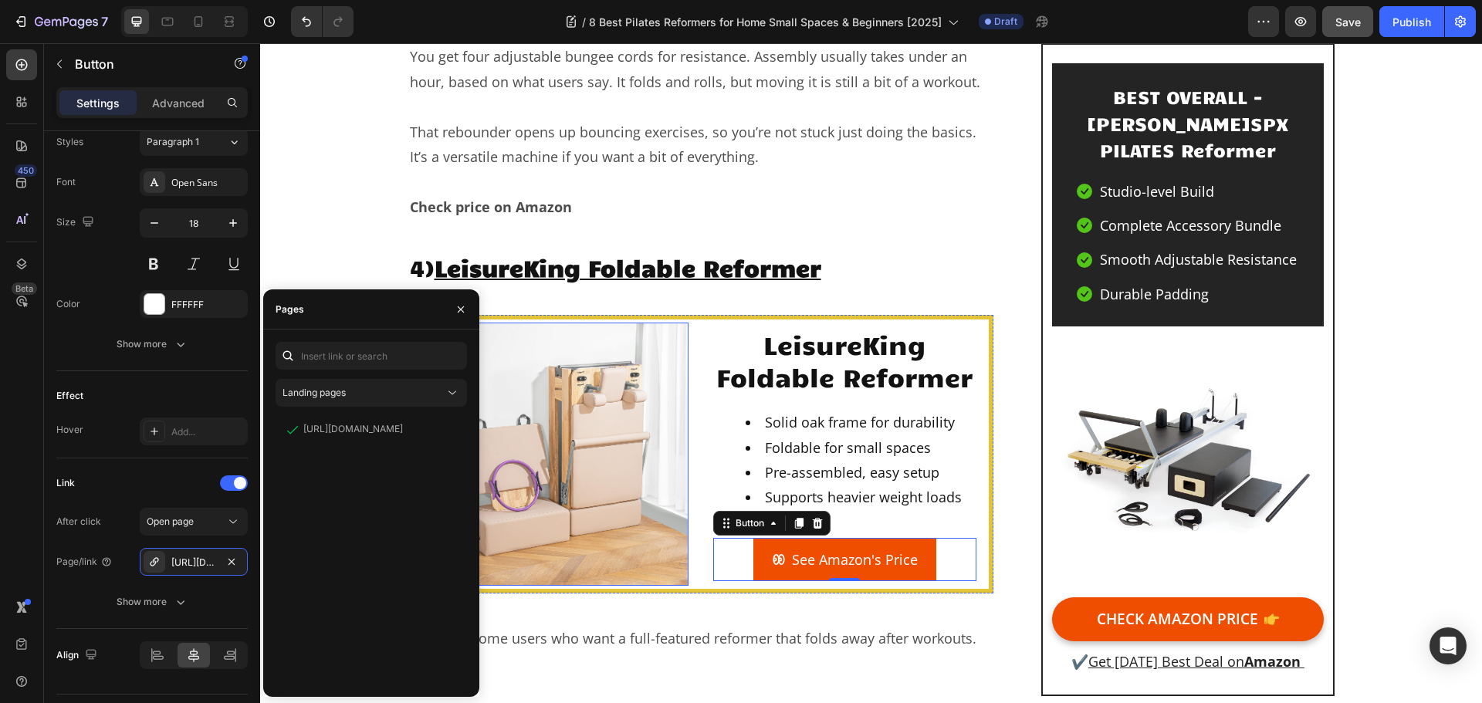
click at [596, 326] on img at bounding box center [556, 454] width 263 height 263
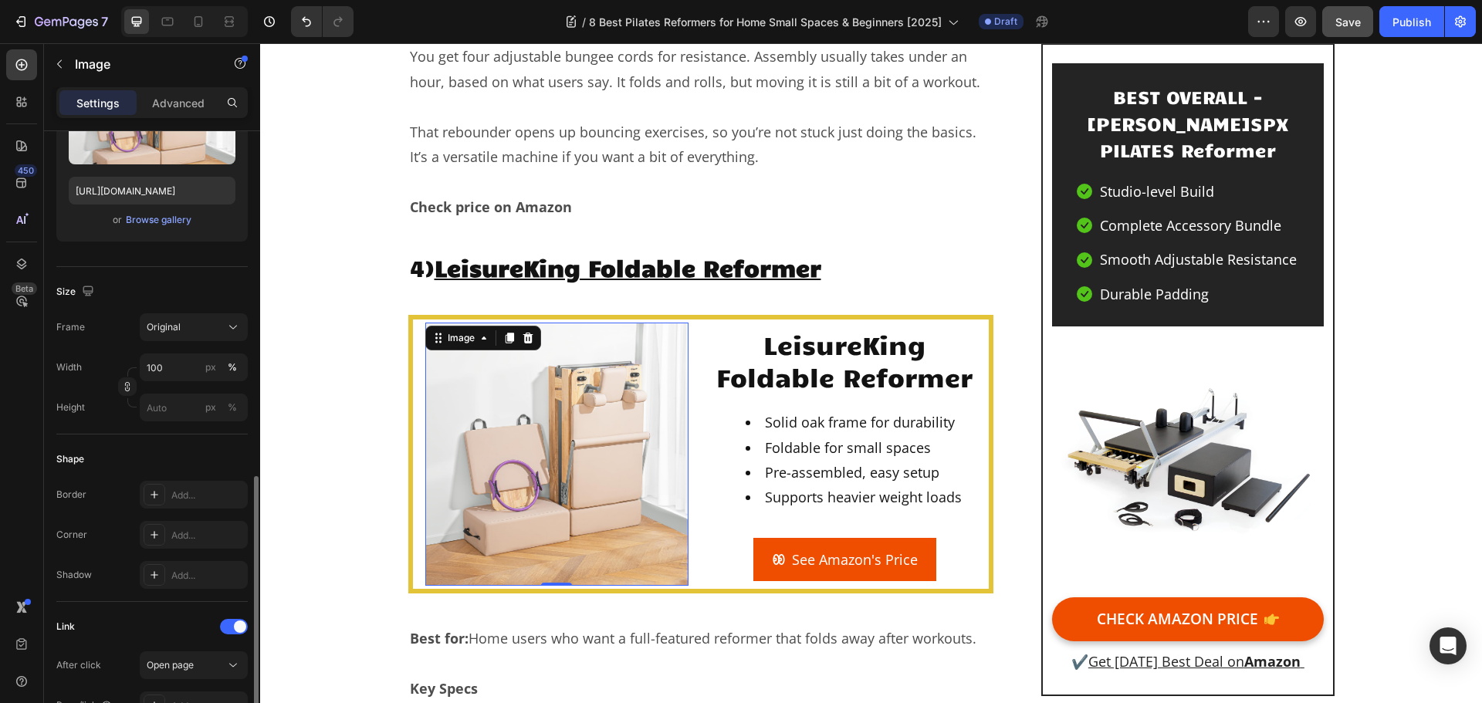
scroll to position [386, 0]
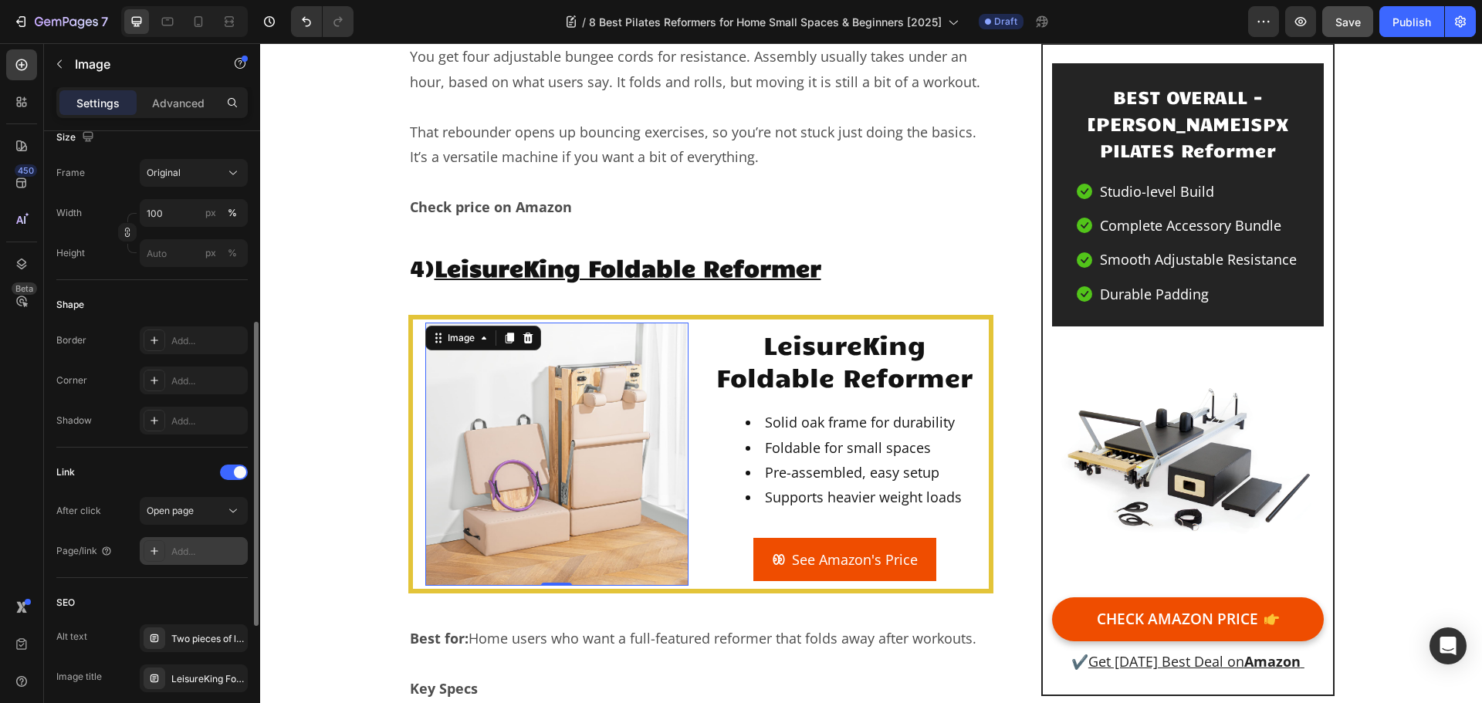
click at [177, 551] on div "Add..." at bounding box center [207, 552] width 73 height 14
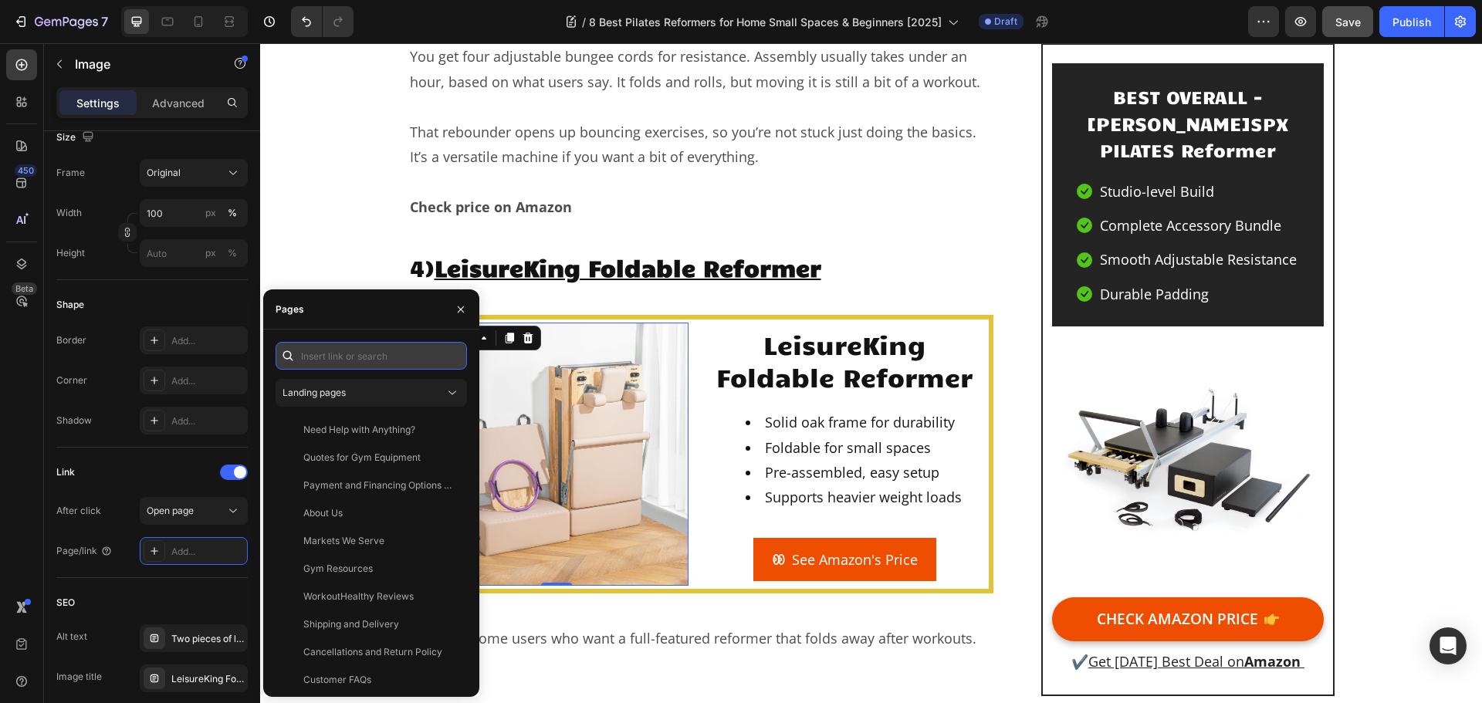
click at [366, 354] on input "text" at bounding box center [371, 356] width 191 height 28
paste input "https://geni.us/LeisureKing-Pilates"
type input "https://geni.us/LeisureKing-Pilates"
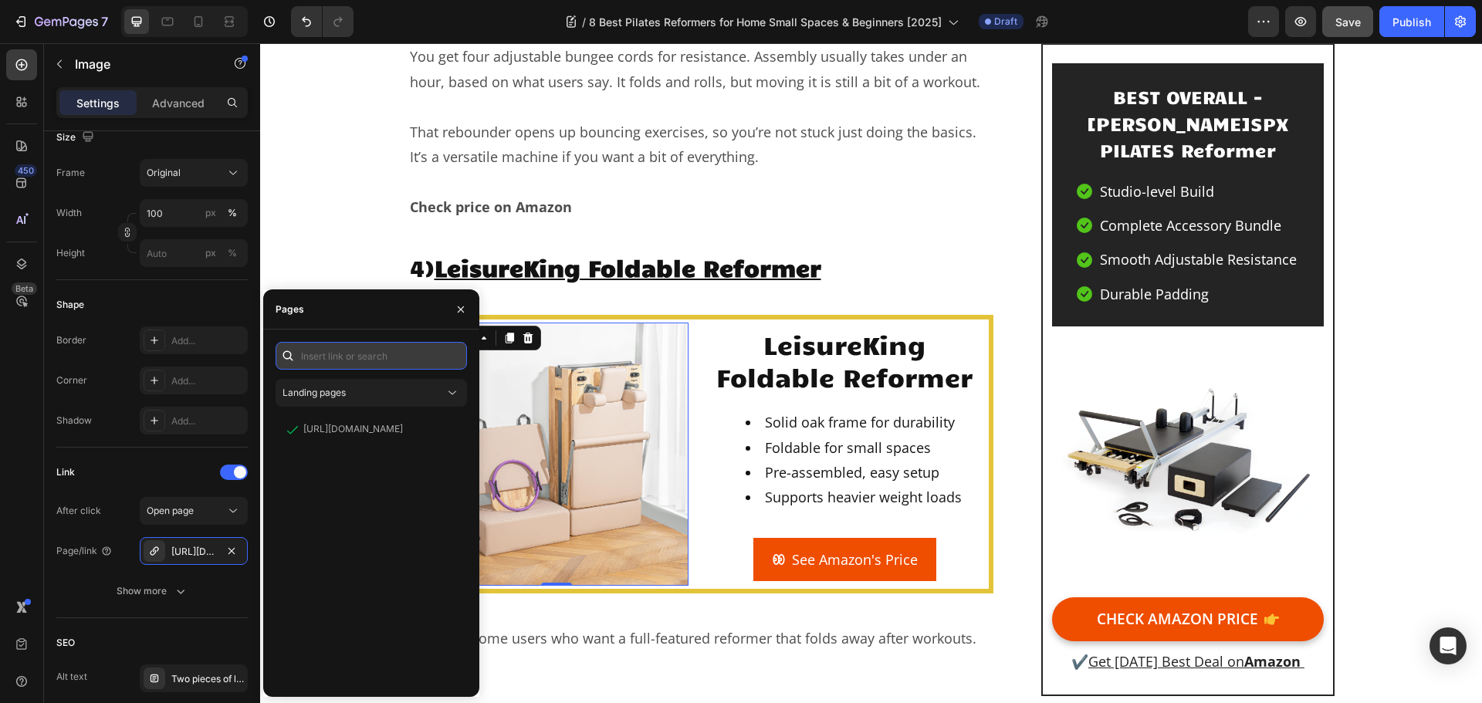
scroll to position [0, 0]
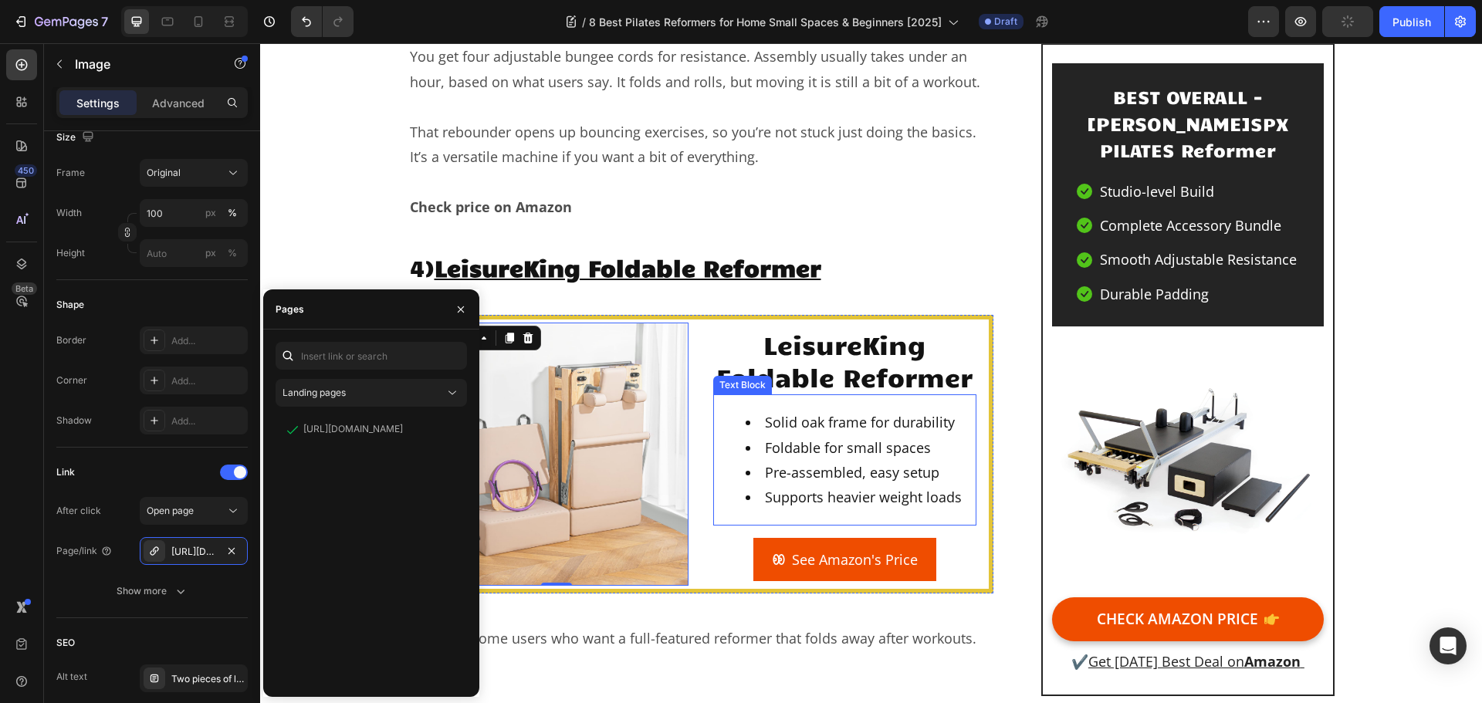
click at [866, 435] on li "Foldable for small spaces" at bounding box center [860, 447] width 229 height 25
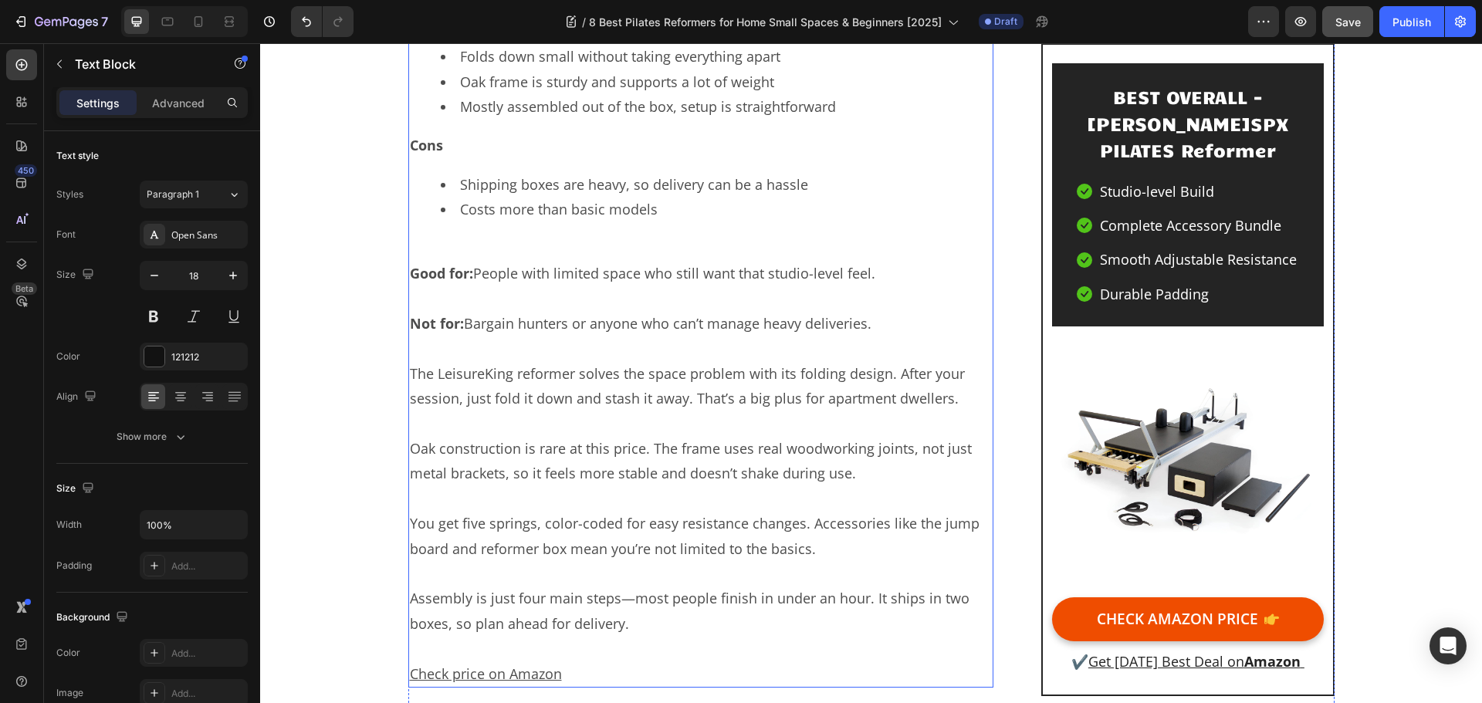
scroll to position [7790, 0]
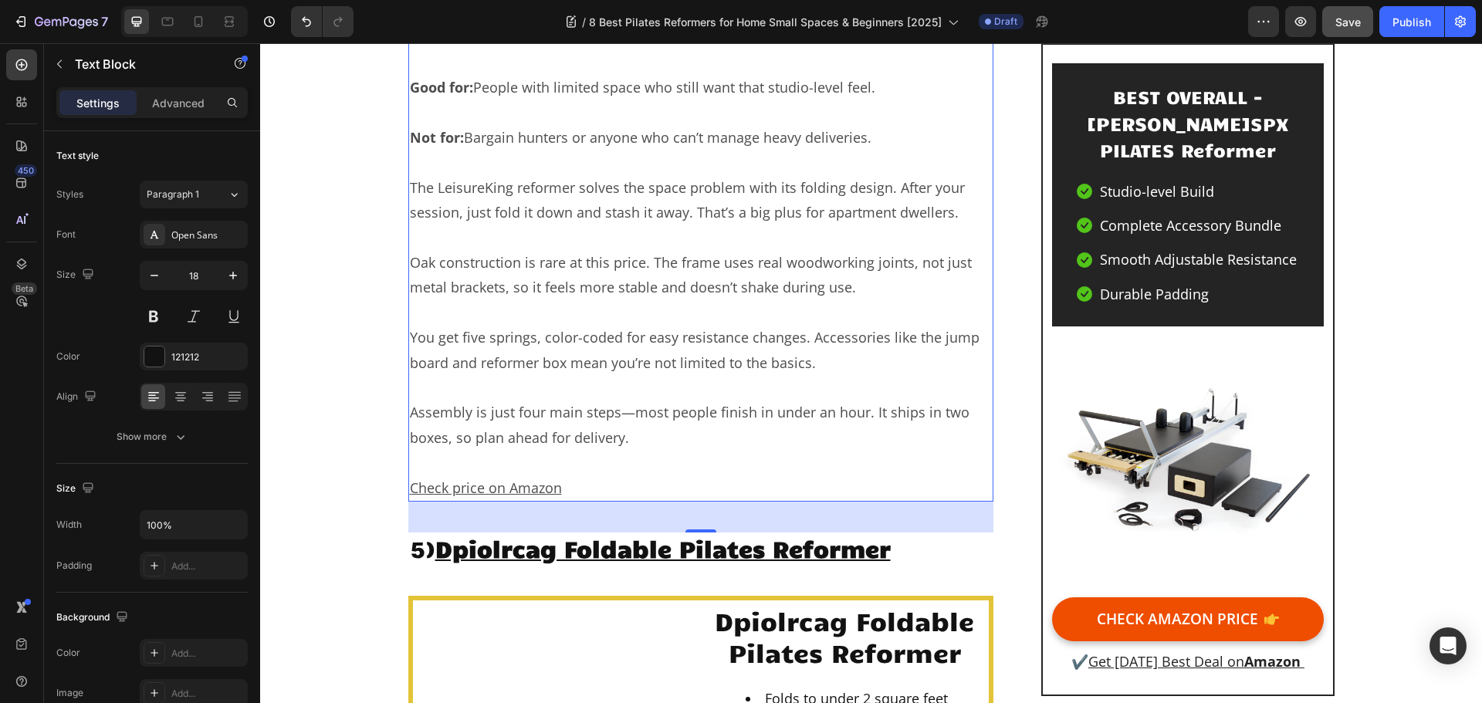
click at [568, 476] on p "Check price on Amazon" at bounding box center [701, 488] width 583 height 25
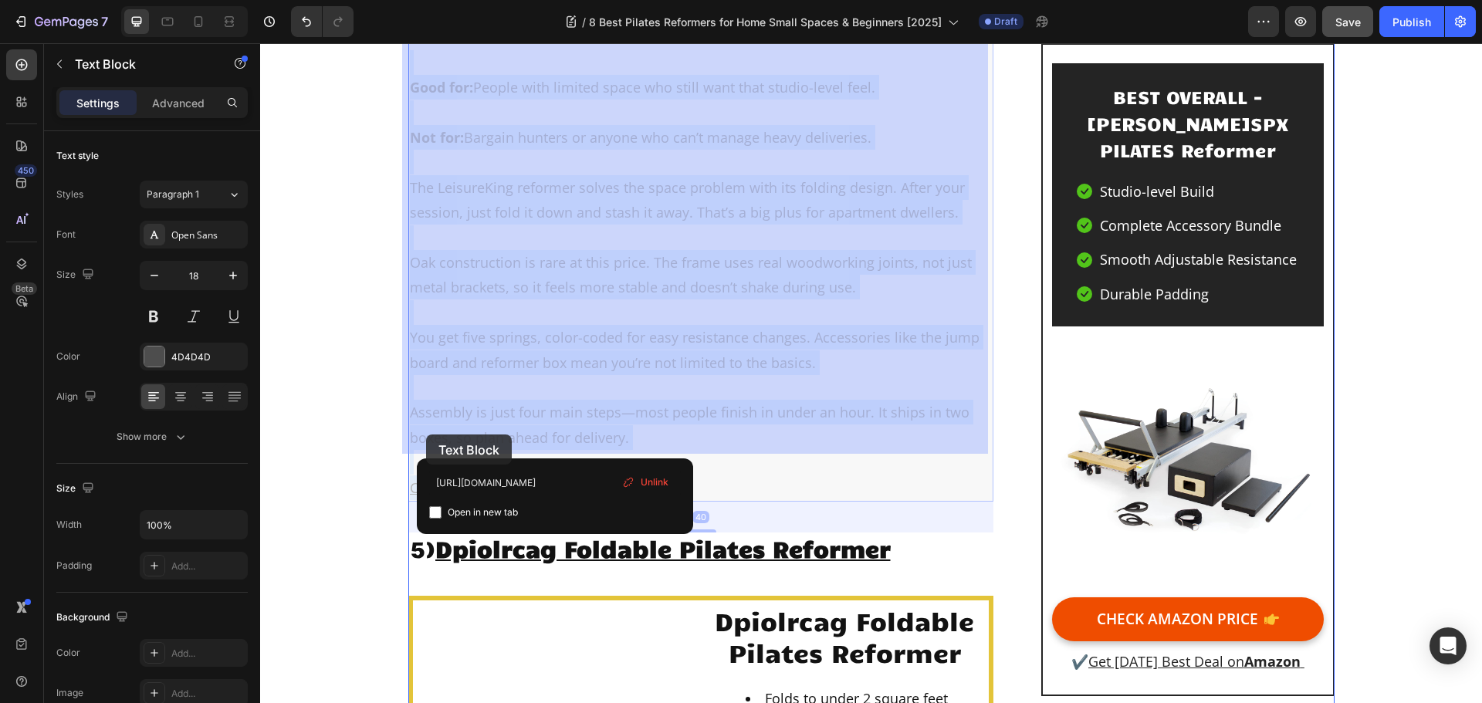
drag, startPoint x: 571, startPoint y: 438, endPoint x: 426, endPoint y: 435, distance: 145.2
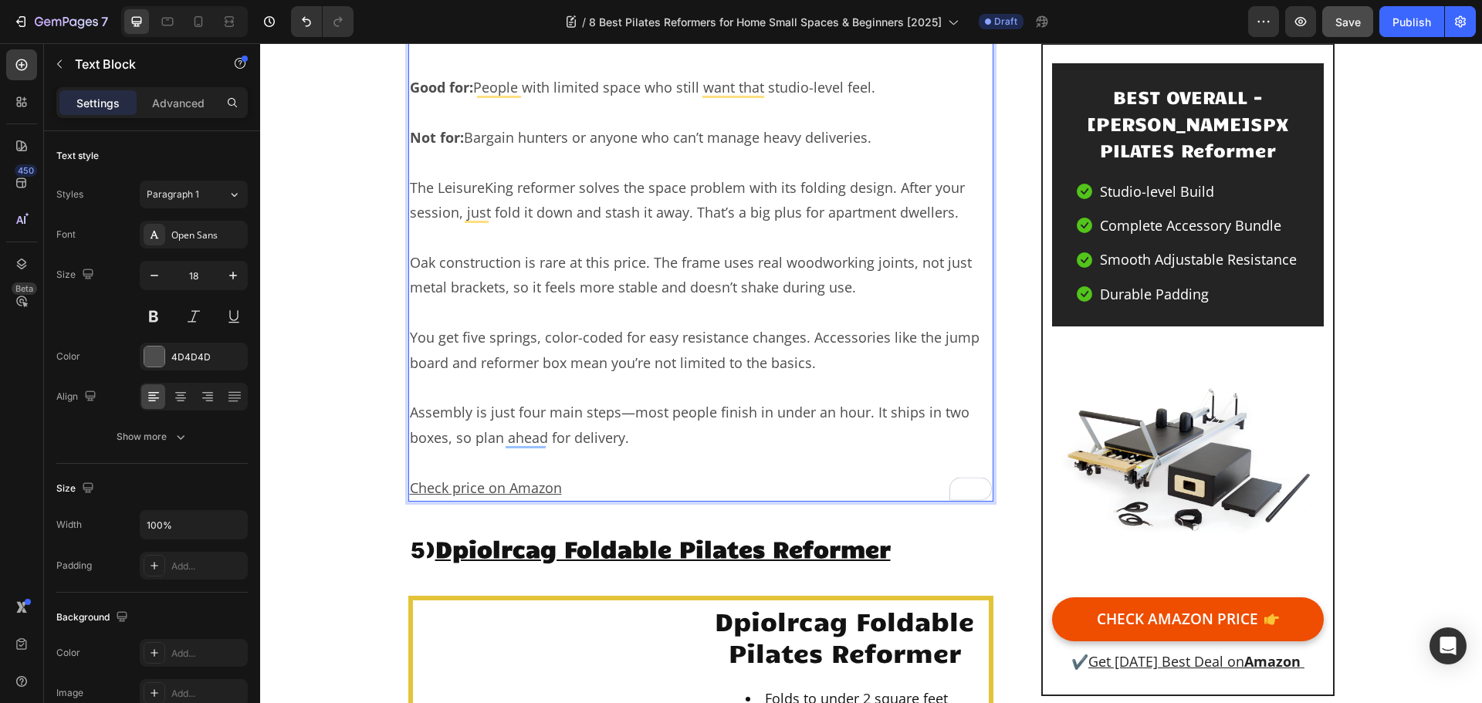
click at [558, 476] on p "Check price on Amazon ⁠⁠⁠⁠⁠⁠⁠" at bounding box center [701, 488] width 583 height 25
drag, startPoint x: 564, startPoint y: 441, endPoint x: 415, endPoint y: 443, distance: 148.3
click at [415, 476] on p "Check price on Amazon" at bounding box center [701, 488] width 583 height 25
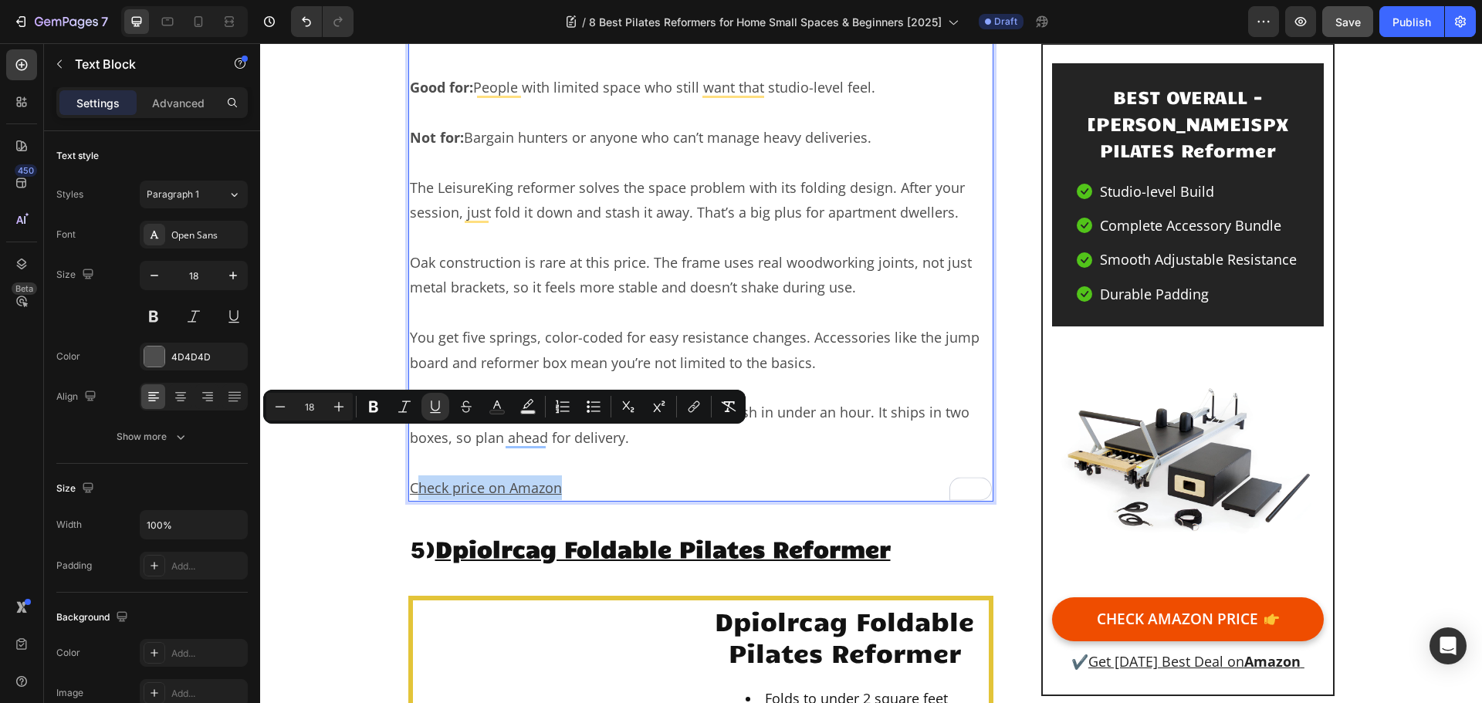
click at [479, 479] on u "Check price on Amazon" at bounding box center [486, 488] width 152 height 19
click at [573, 476] on p "Check price on Amazon" at bounding box center [701, 488] width 583 height 25
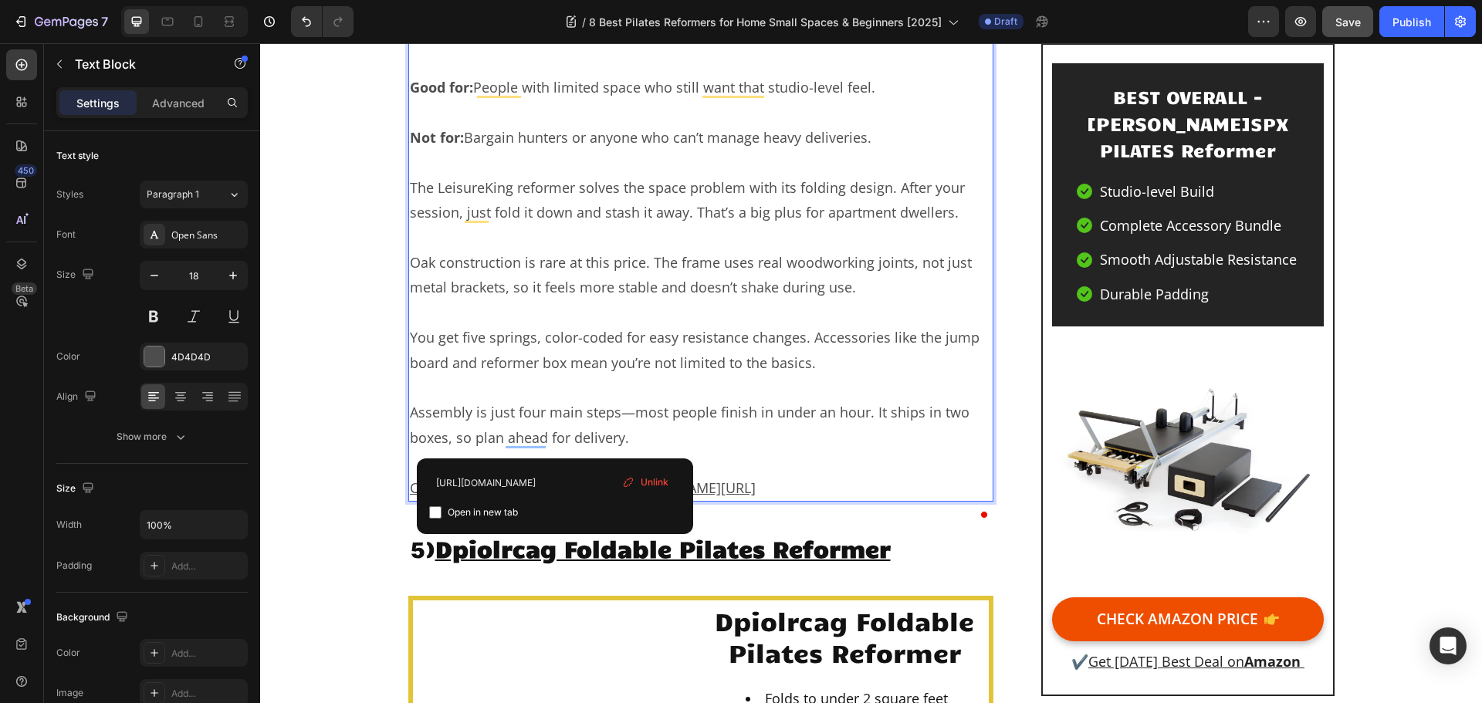
drag, startPoint x: 558, startPoint y: 440, endPoint x: 472, endPoint y: 439, distance: 86.5
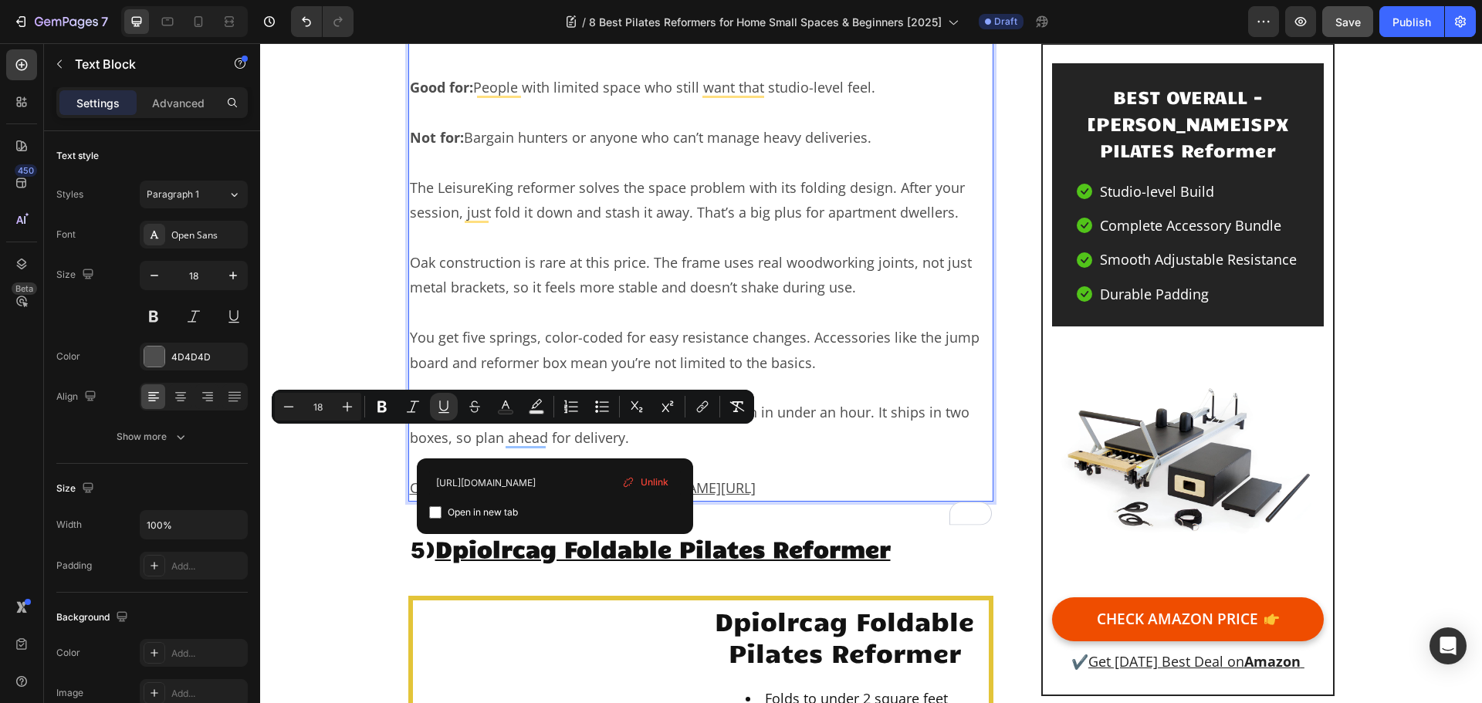
click at [598, 479] on u "Check price on Amazonhttps://www.amazon.com/dp/B0D8VSSW6V?th=1&psc=1&tag=workou…" at bounding box center [583, 488] width 346 height 19
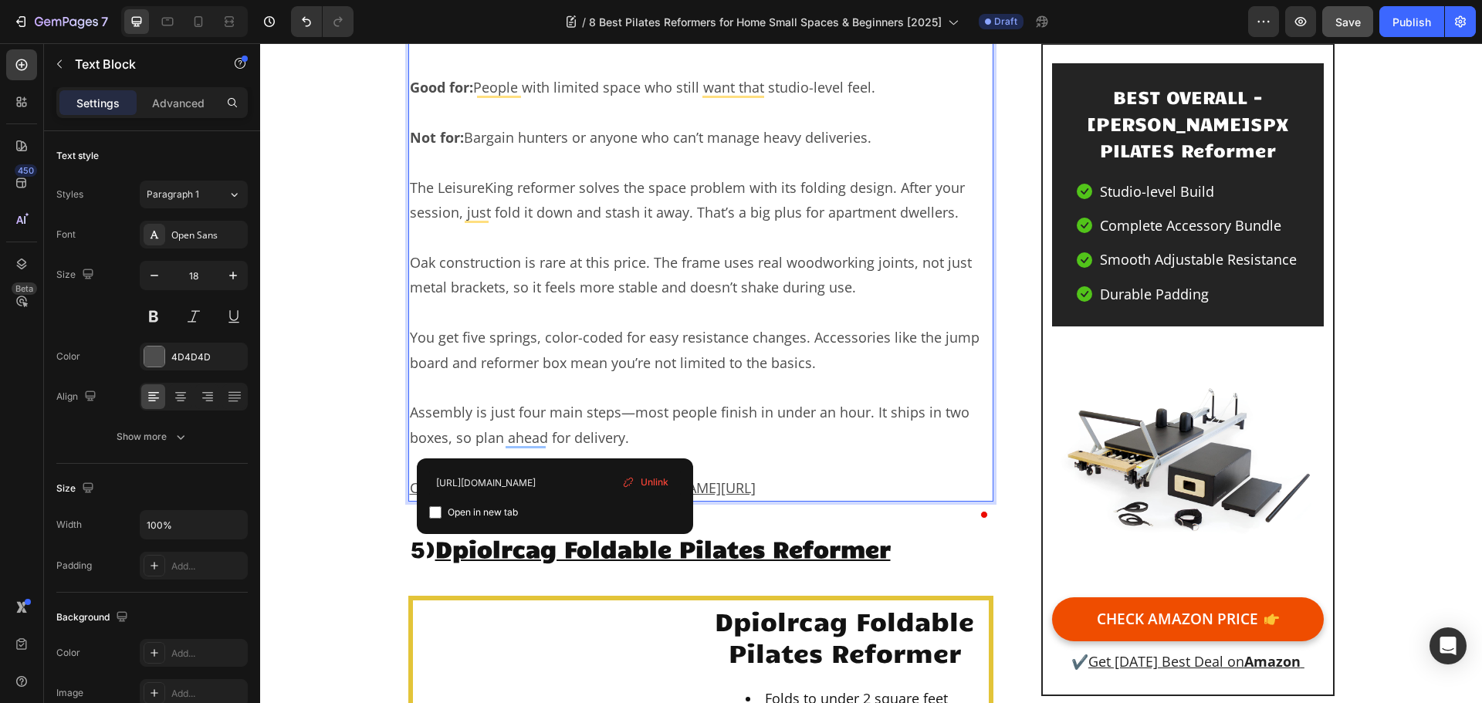
click at [557, 479] on u "Check price on Amazonhttps://www.amazon.com/dp/B0D8VSSW6V?th=1&psc=1&tag=workou…" at bounding box center [583, 488] width 346 height 19
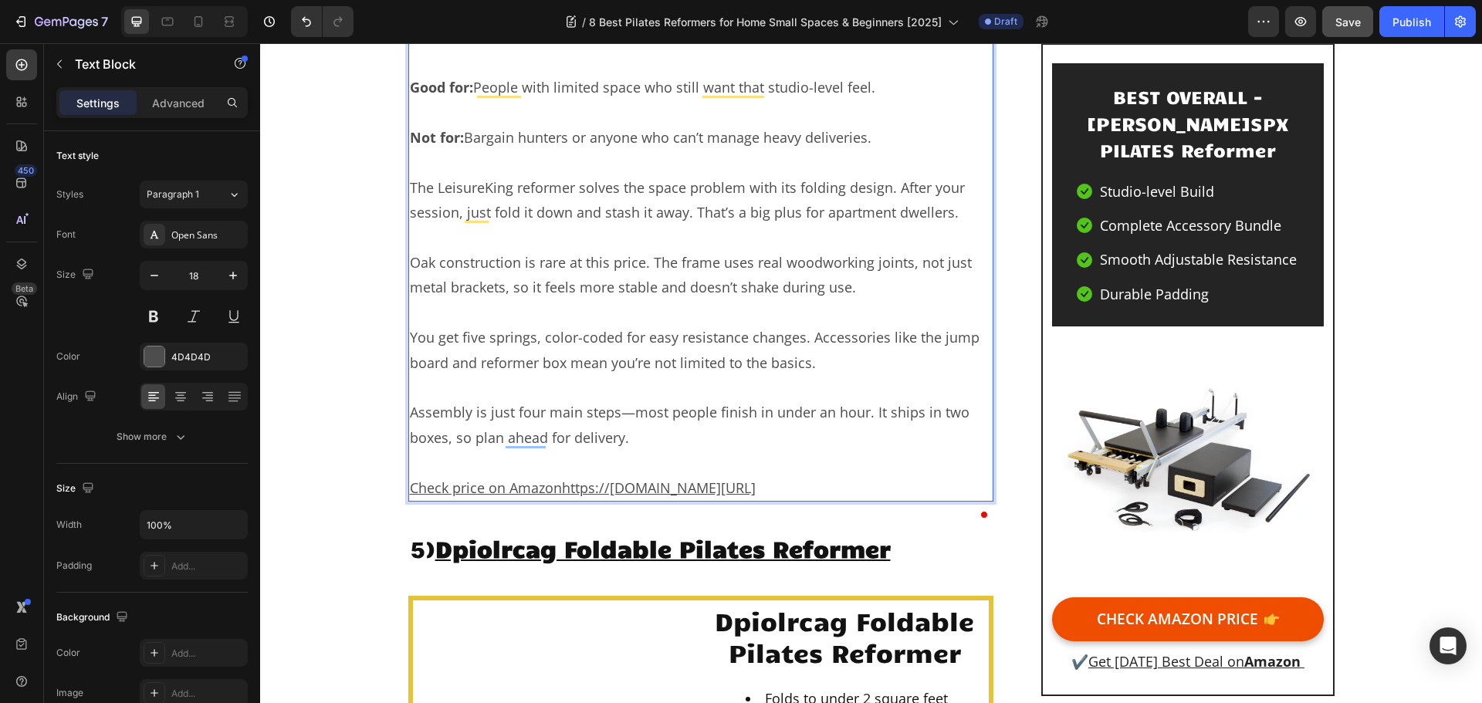
click at [507, 400] on p "Assembly is just four main steps—most people finish in under an hour. It ships …" at bounding box center [701, 425] width 583 height 50
click at [310, 21] on icon "Undo/Redo" at bounding box center [306, 22] width 9 height 10
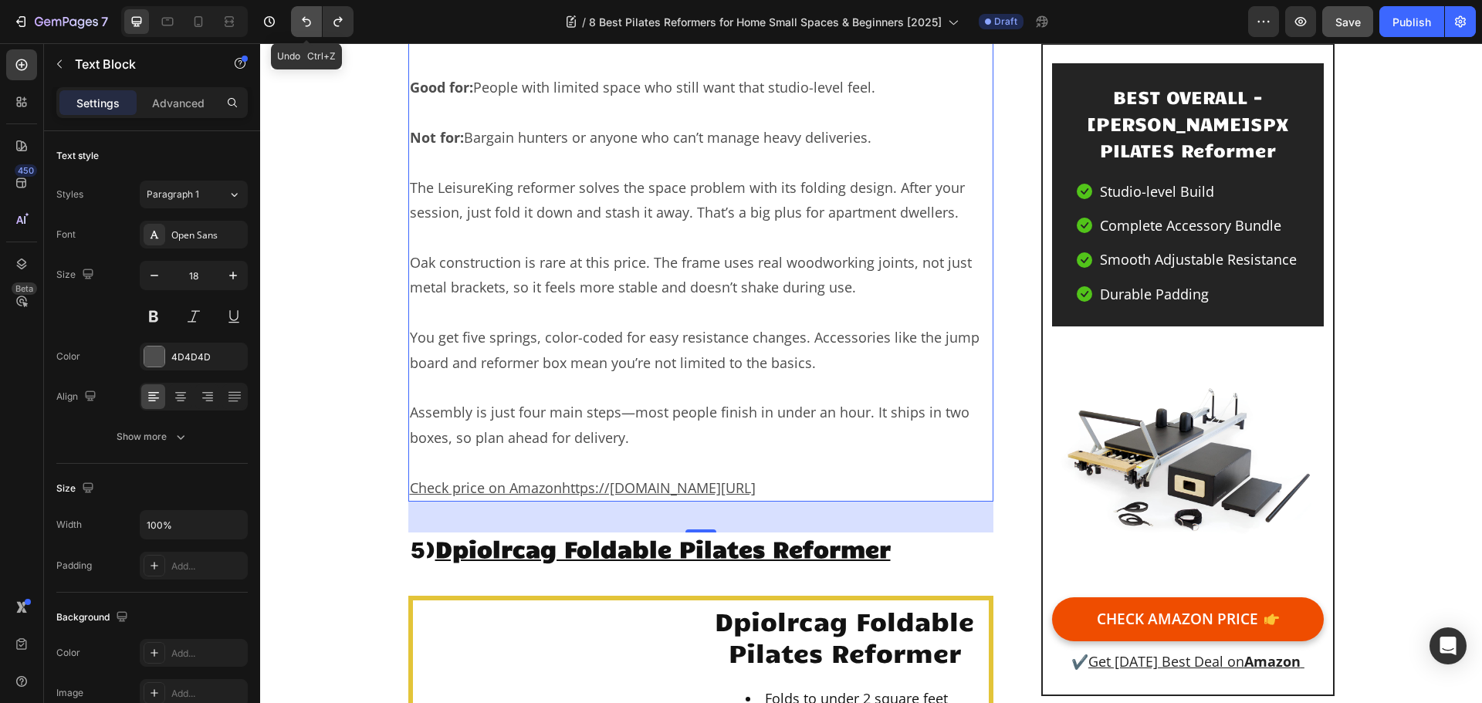
click at [313, 26] on icon "Undo/Redo" at bounding box center [306, 21] width 15 height 15
click at [307, 18] on icon "Undo/Redo" at bounding box center [306, 21] width 15 height 15
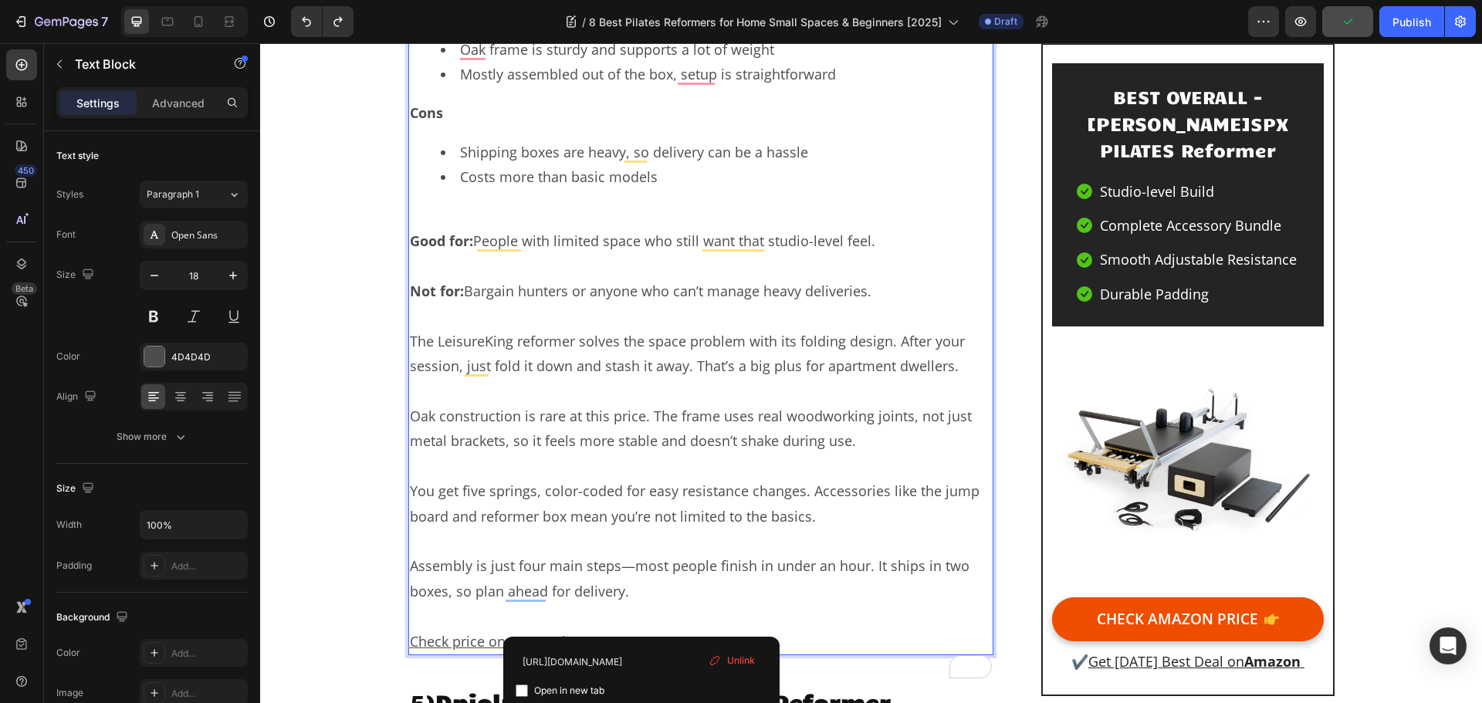
scroll to position [7558, 0]
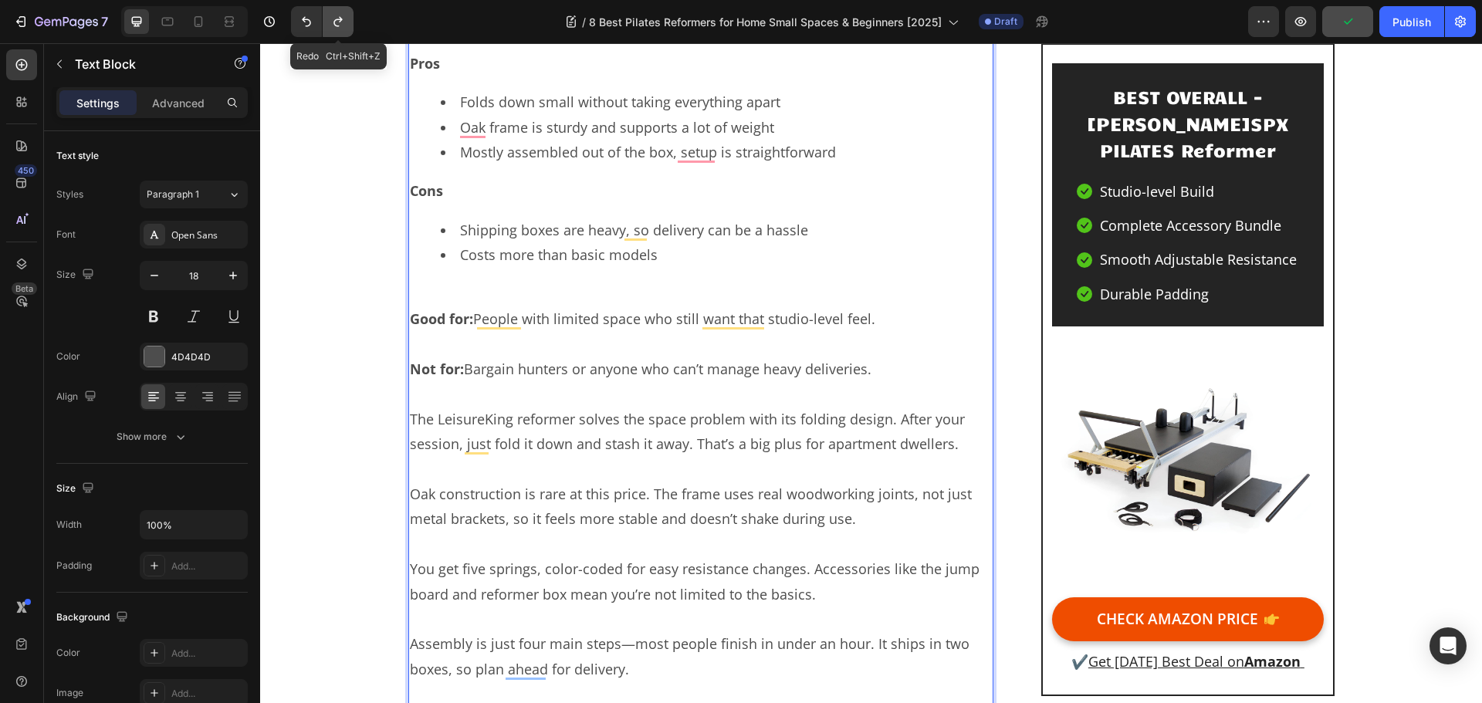
click at [342, 18] on icon "Undo/Redo" at bounding box center [337, 21] width 15 height 15
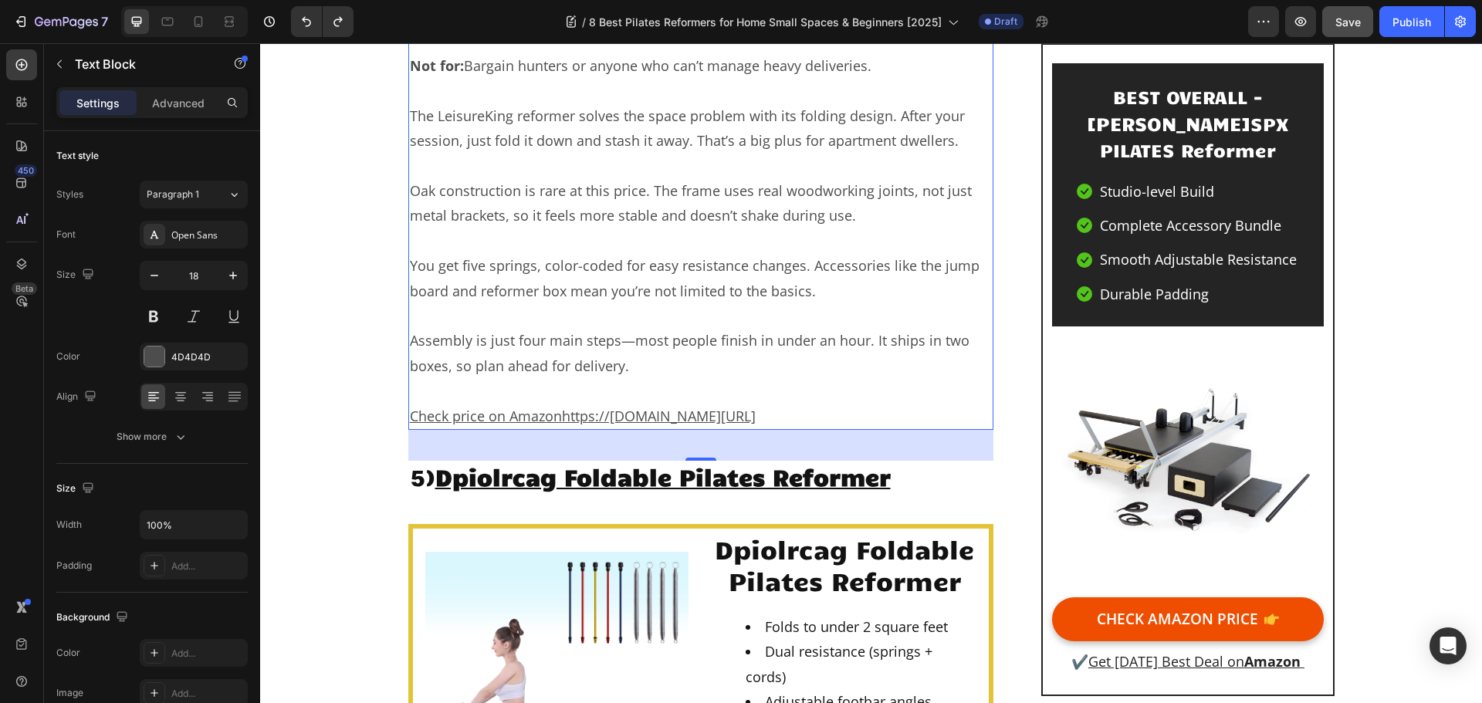
scroll to position [7867, 0]
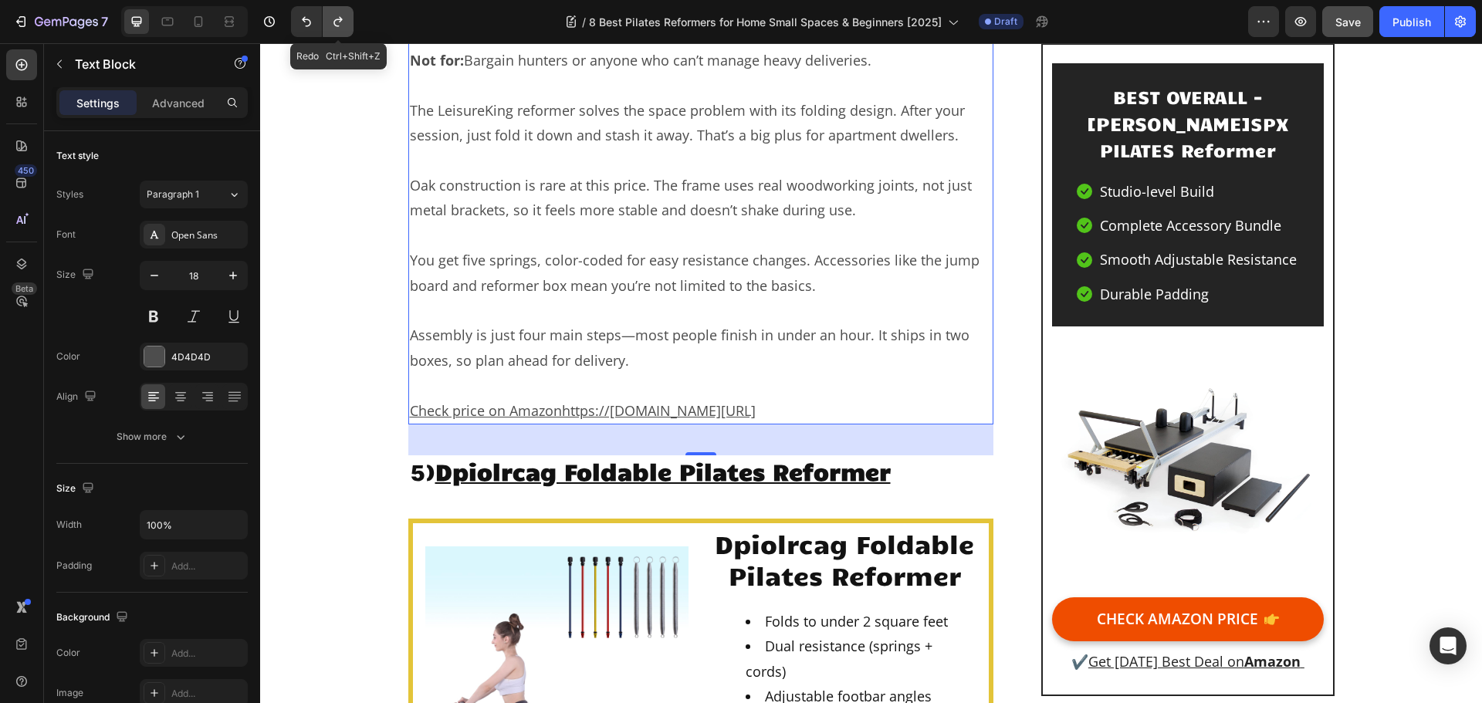
click at [347, 22] on button "Undo/Redo" at bounding box center [338, 21] width 31 height 31
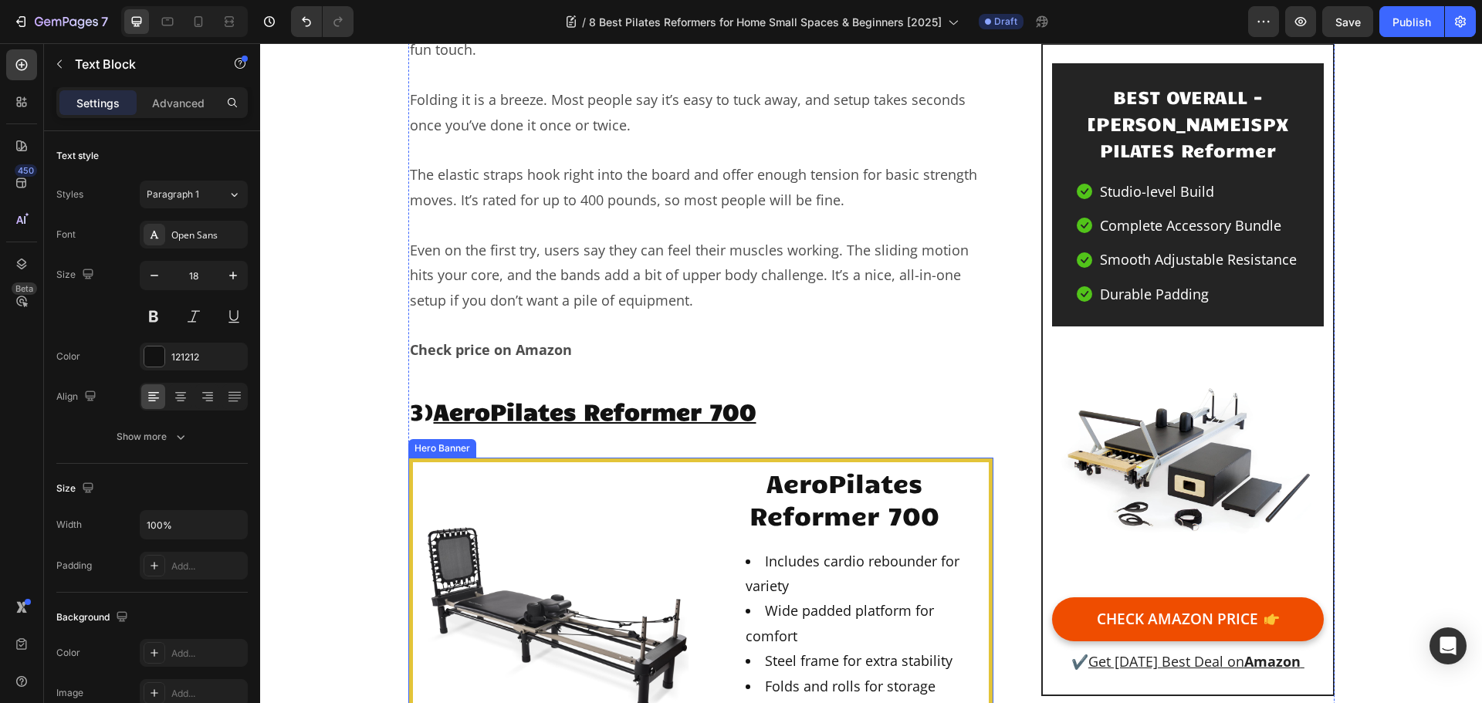
scroll to position [4920, 0]
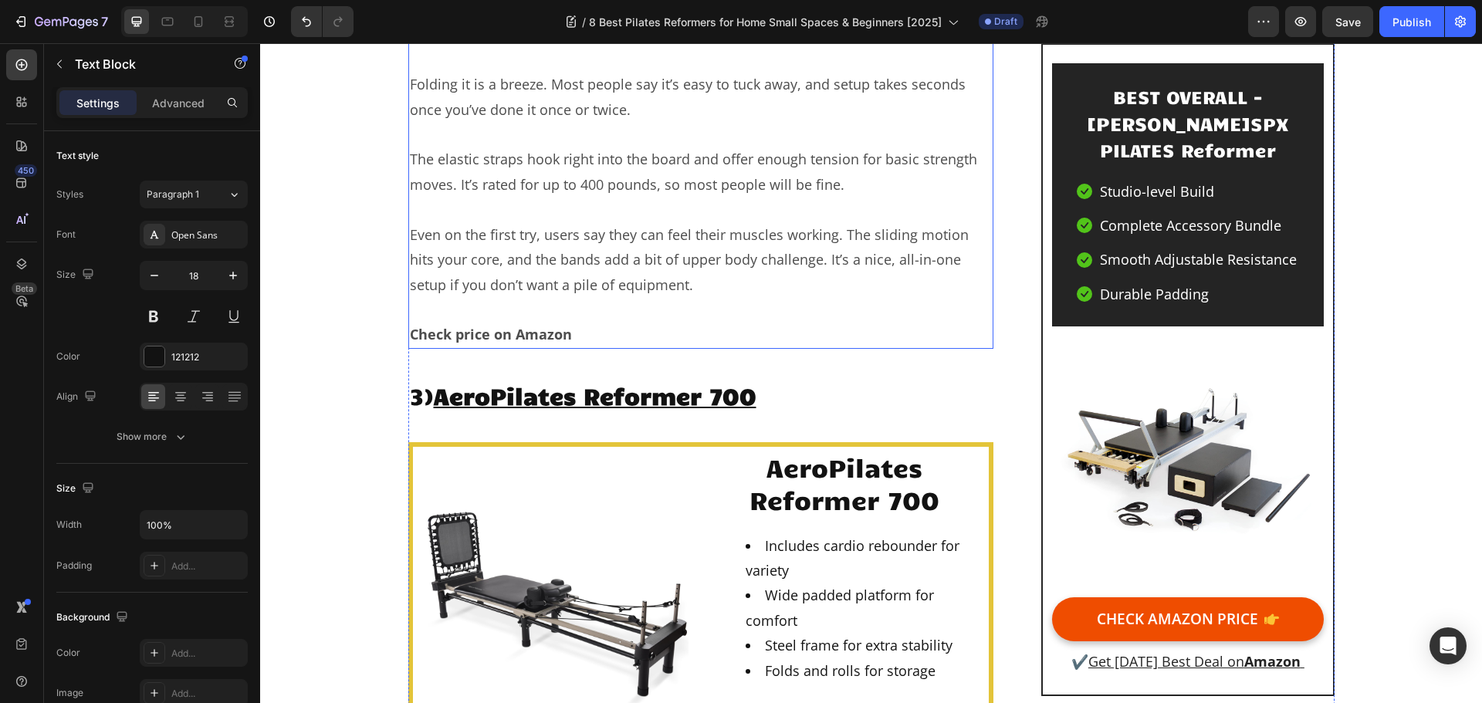
click at [571, 322] on p "Check price on Amazon" at bounding box center [701, 334] width 583 height 25
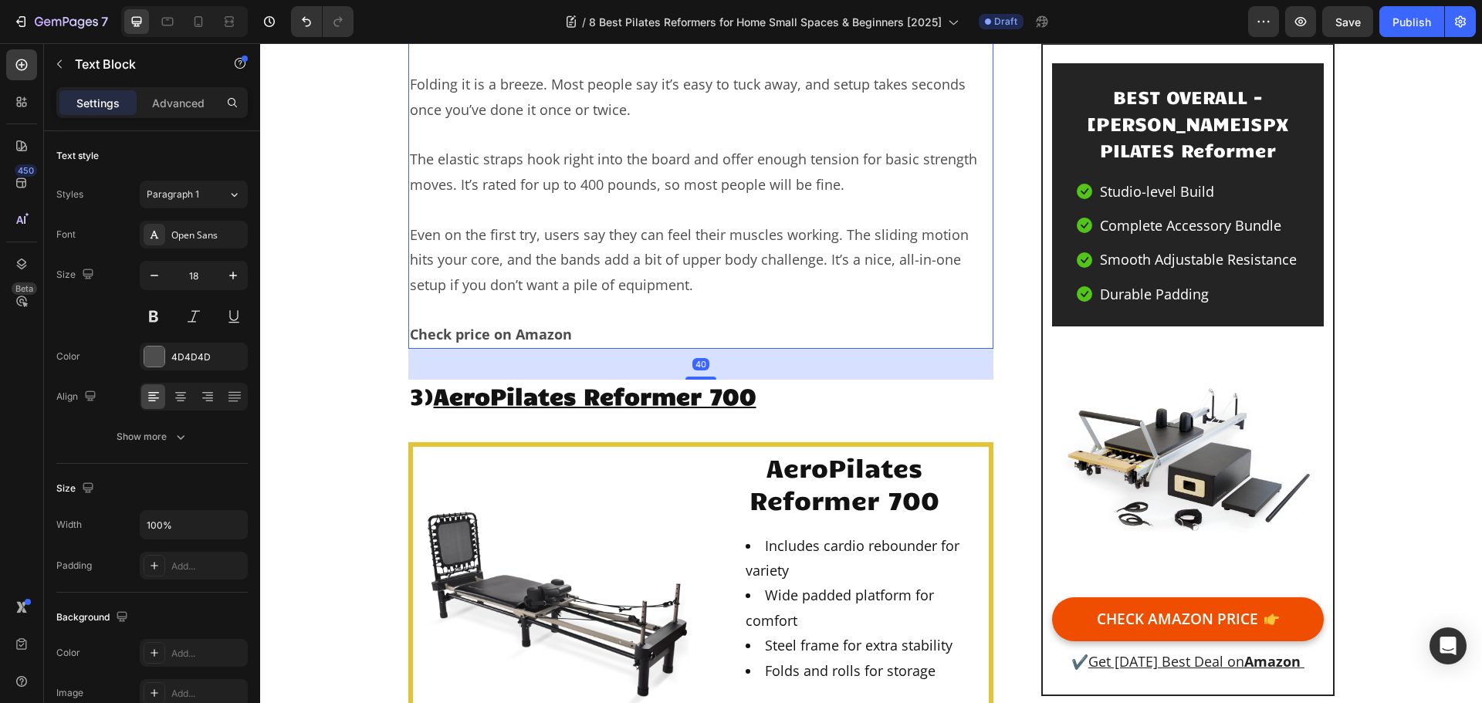
click at [571, 322] on p "Check price on Amazon" at bounding box center [701, 334] width 583 height 25
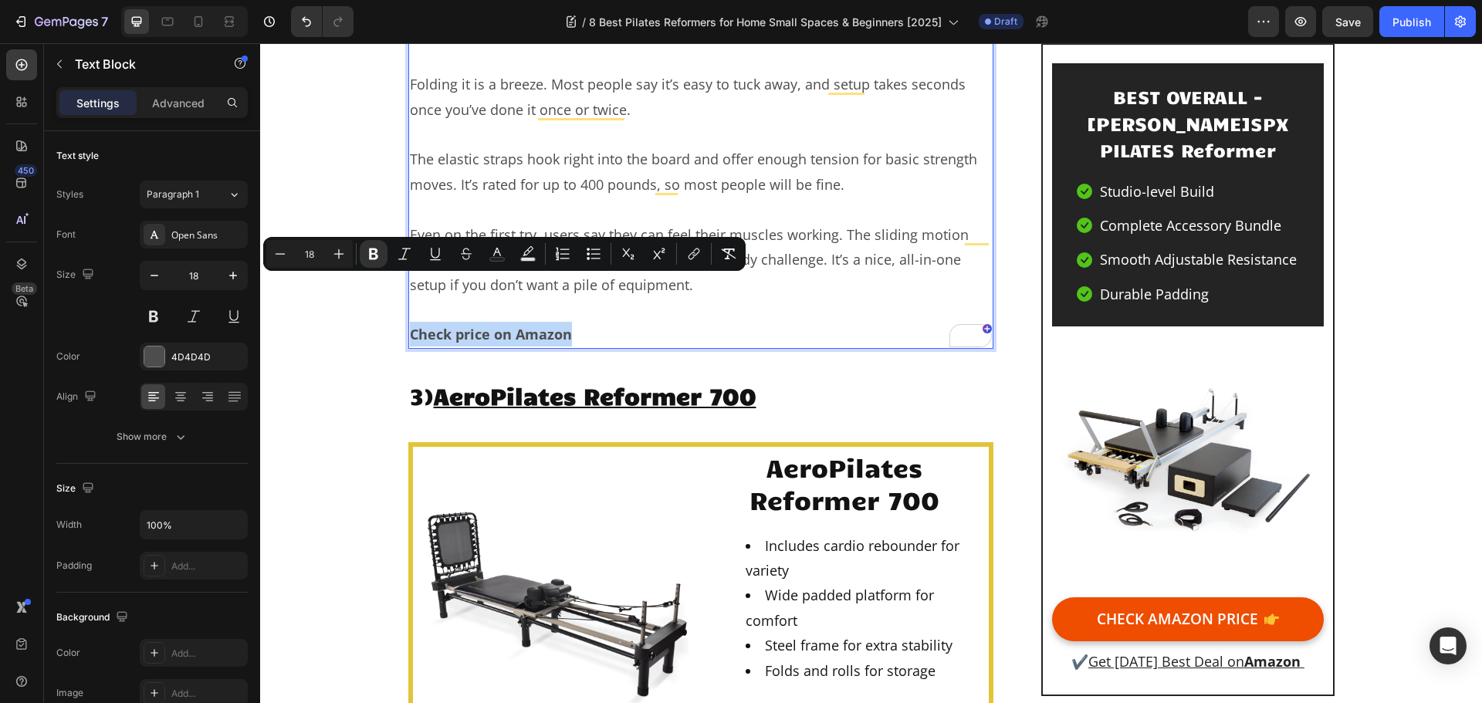
drag, startPoint x: 565, startPoint y: 289, endPoint x: 405, endPoint y: 282, distance: 160.0
click at [410, 325] on strong "Check price on Amazon" at bounding box center [491, 334] width 162 height 19
click at [688, 262] on button "link" at bounding box center [694, 254] width 28 height 28
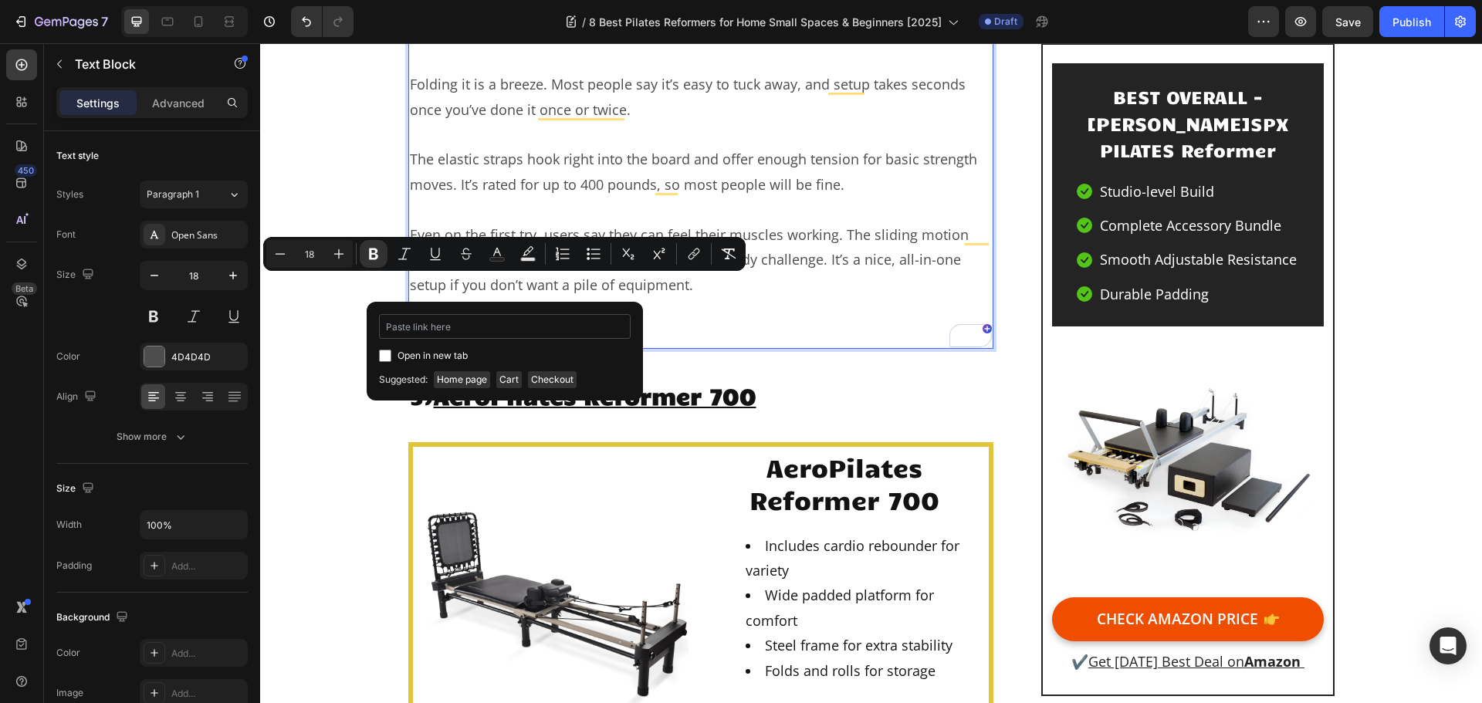
click at [584, 330] on input "Editor contextual toolbar" at bounding box center [505, 326] width 252 height 25
type input "[URL][DOMAIN_NAME]"
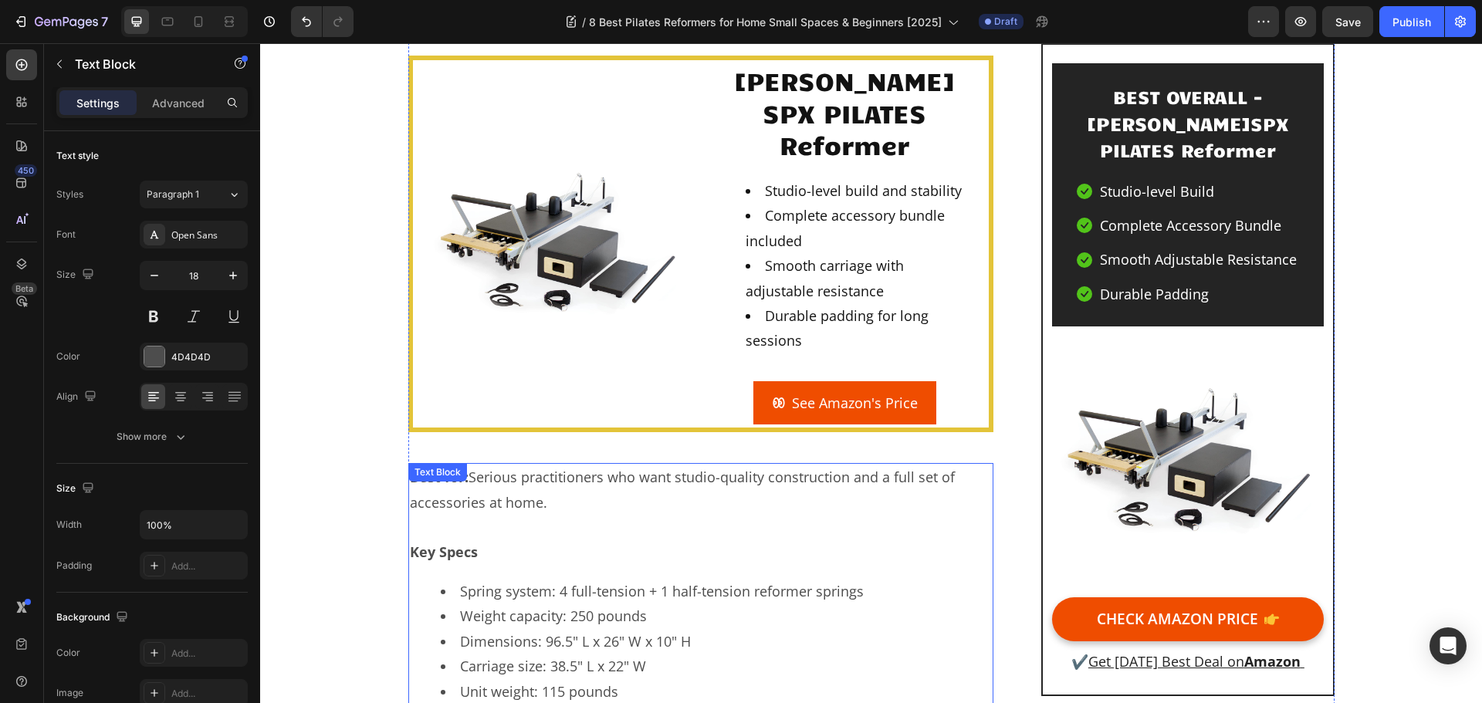
scroll to position [1831, 0]
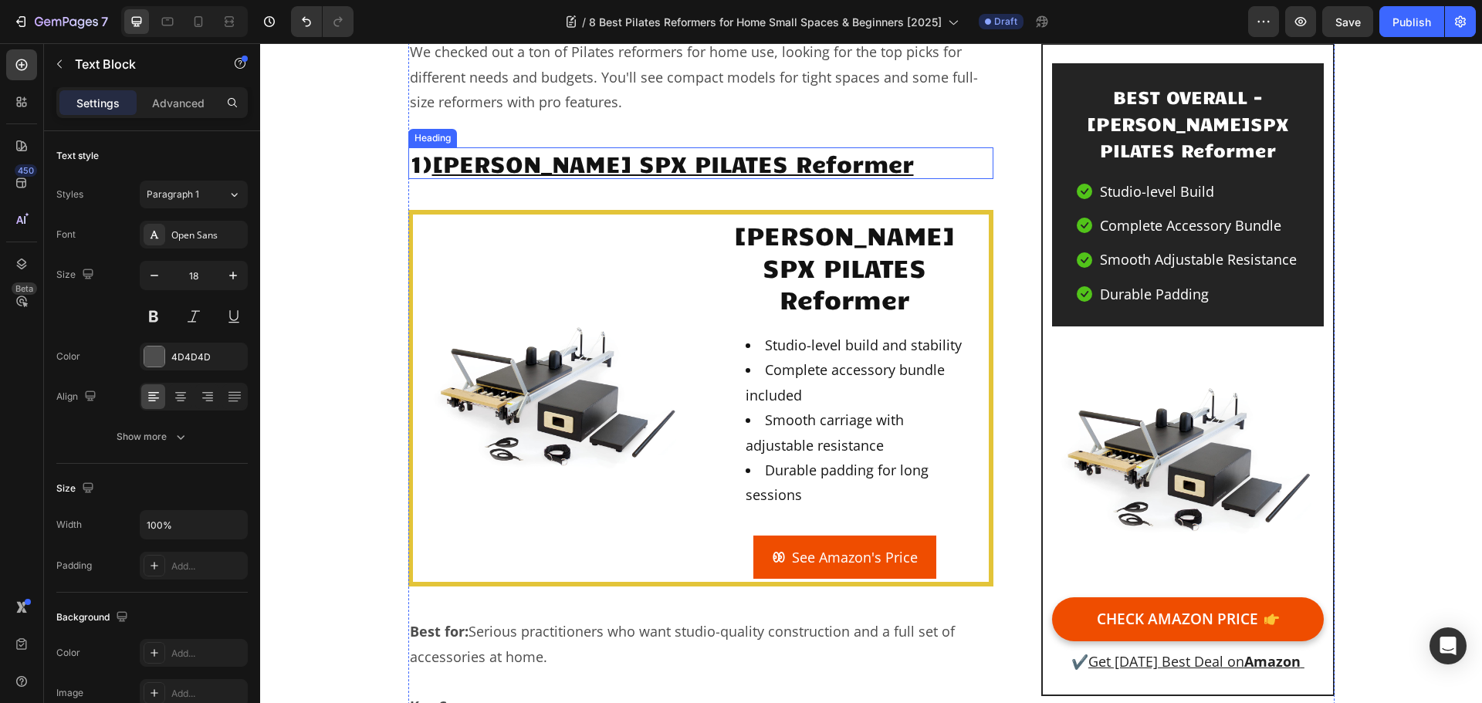
click at [826, 155] on u "[PERSON_NAME] SPX PILATES Reformer" at bounding box center [673, 162] width 482 height 29
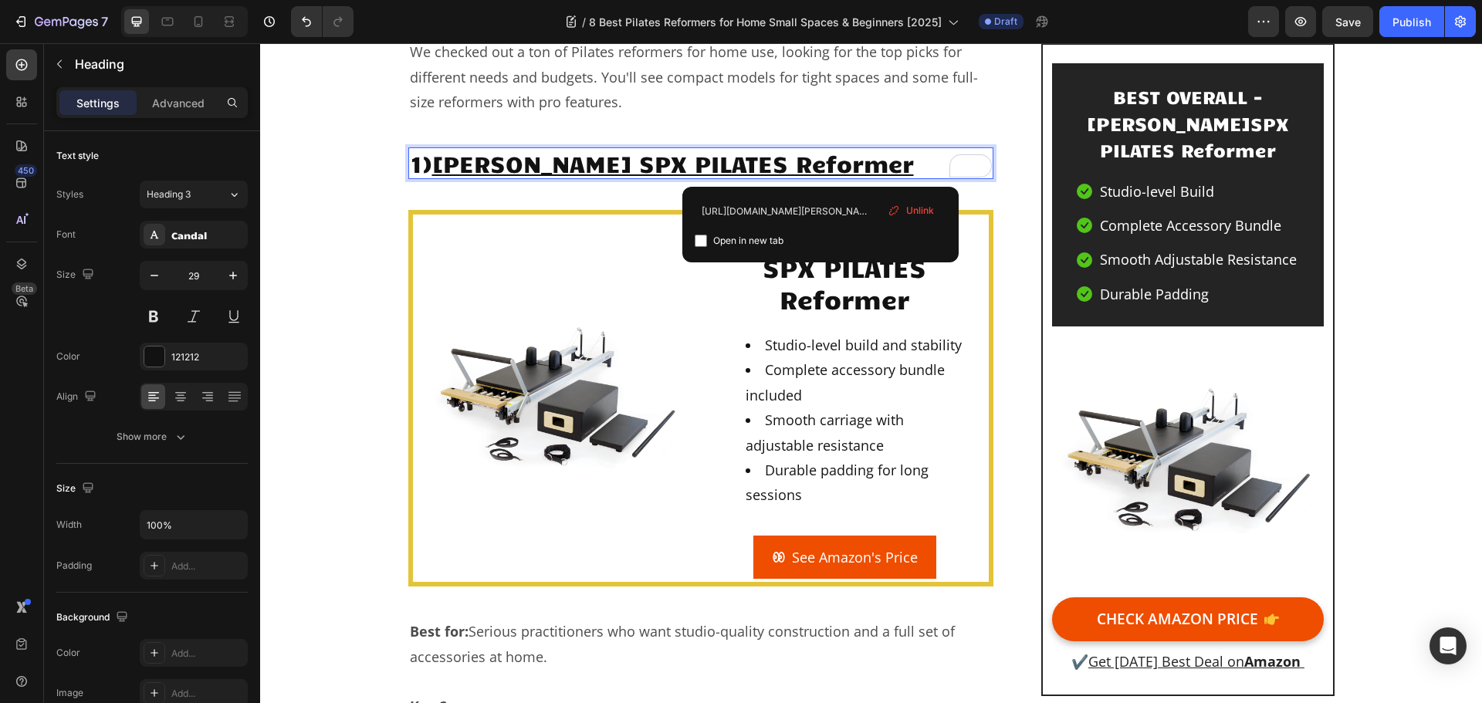
click at [815, 166] on u "[PERSON_NAME] SPX PILATES Reformer" at bounding box center [673, 162] width 482 height 29
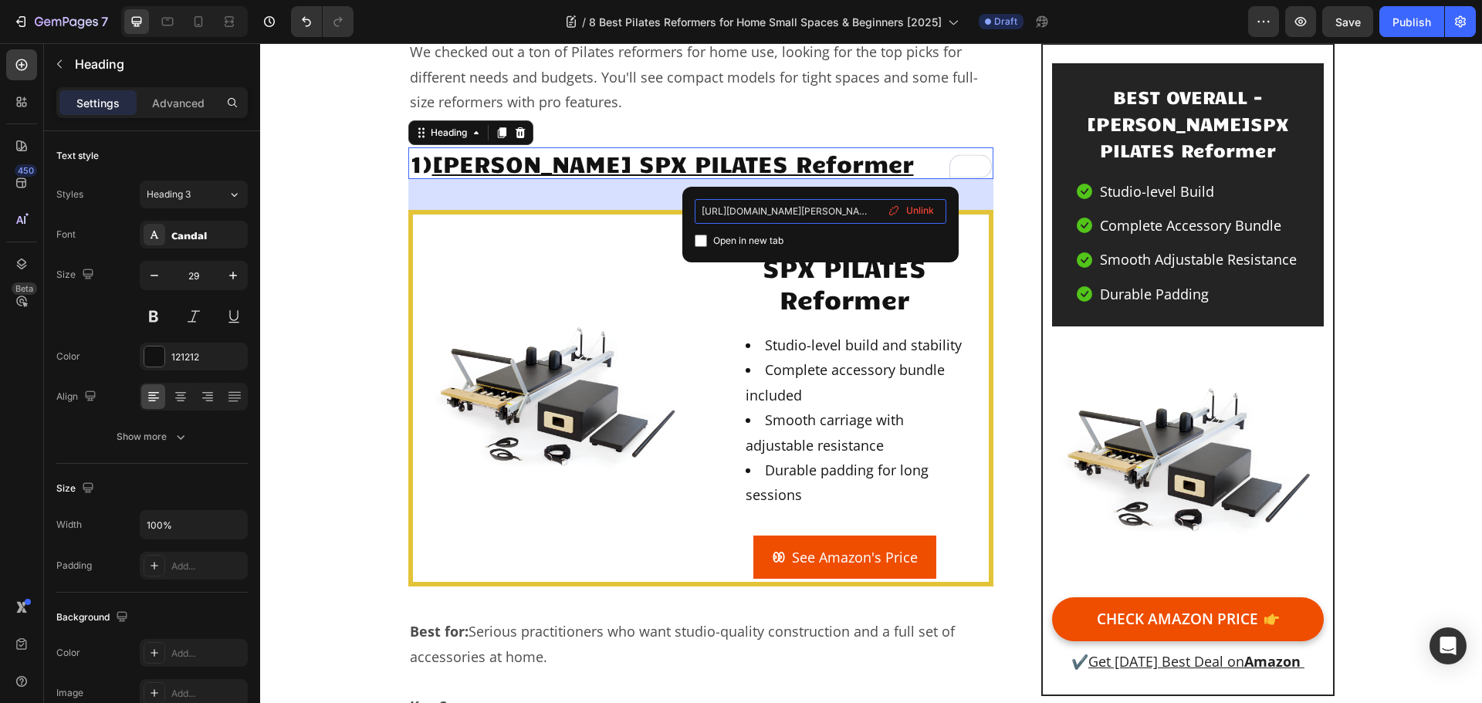
click at [810, 208] on input "[URL][DOMAIN_NAME][PERSON_NAME]" at bounding box center [821, 211] width 252 height 25
click at [794, 408] on li "Smooth carriage with adjustable resistance" at bounding box center [860, 433] width 229 height 50
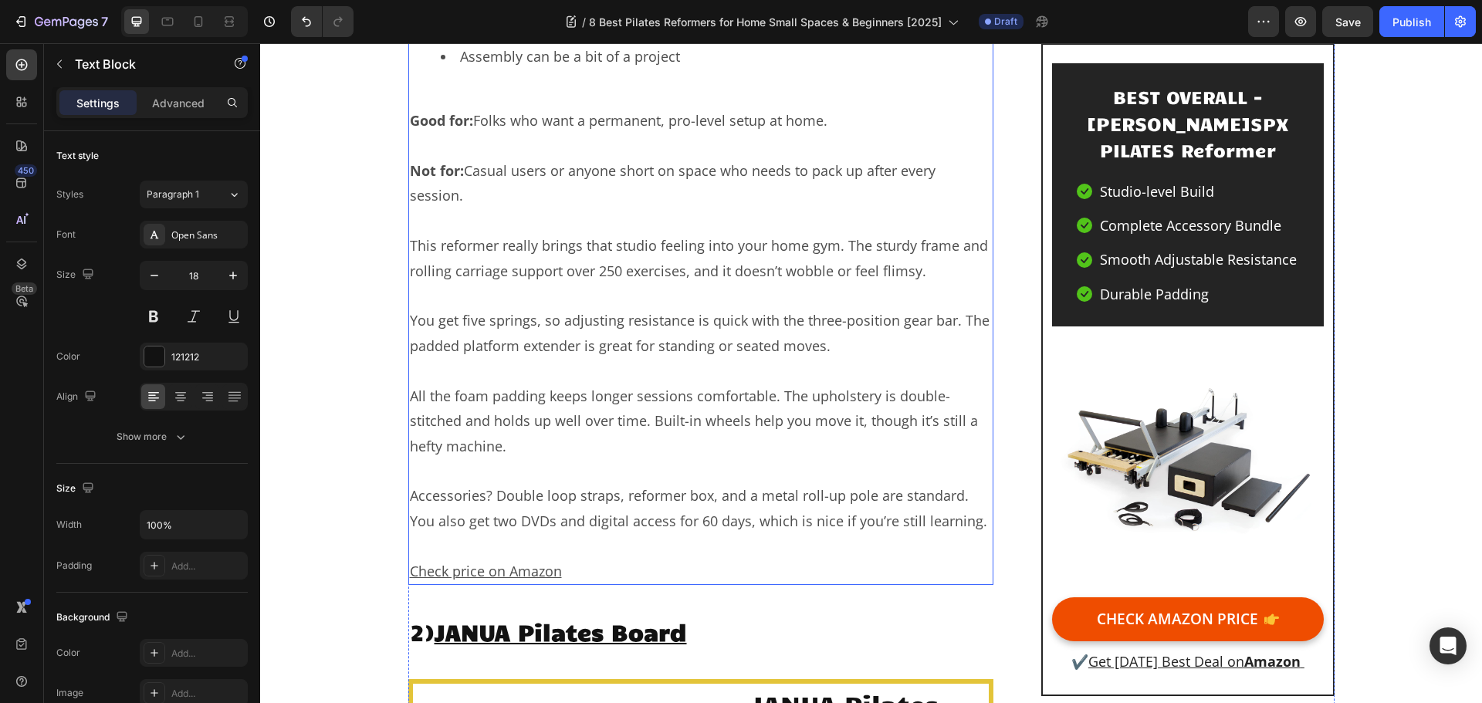
scroll to position [3221, 0]
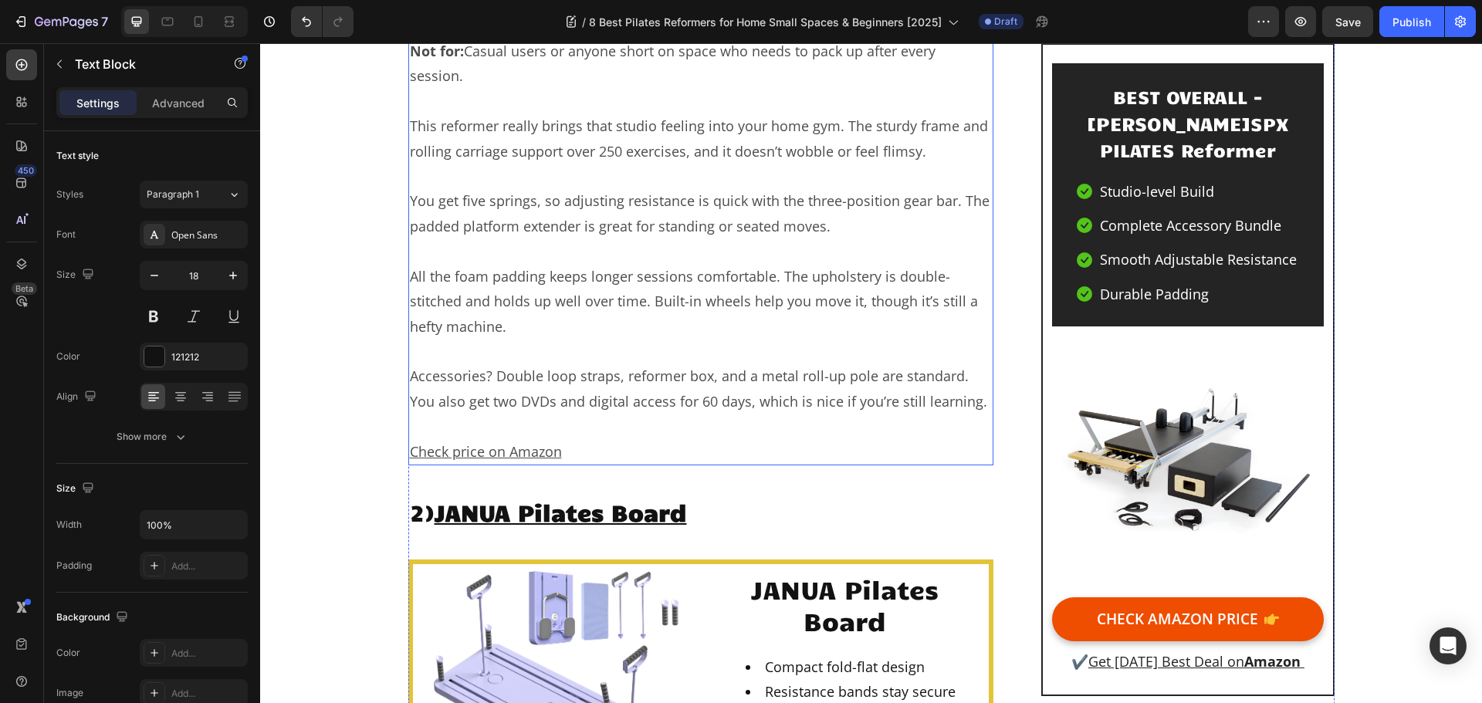
click at [570, 439] on p "Check price on Amazon" at bounding box center [701, 451] width 583 height 25
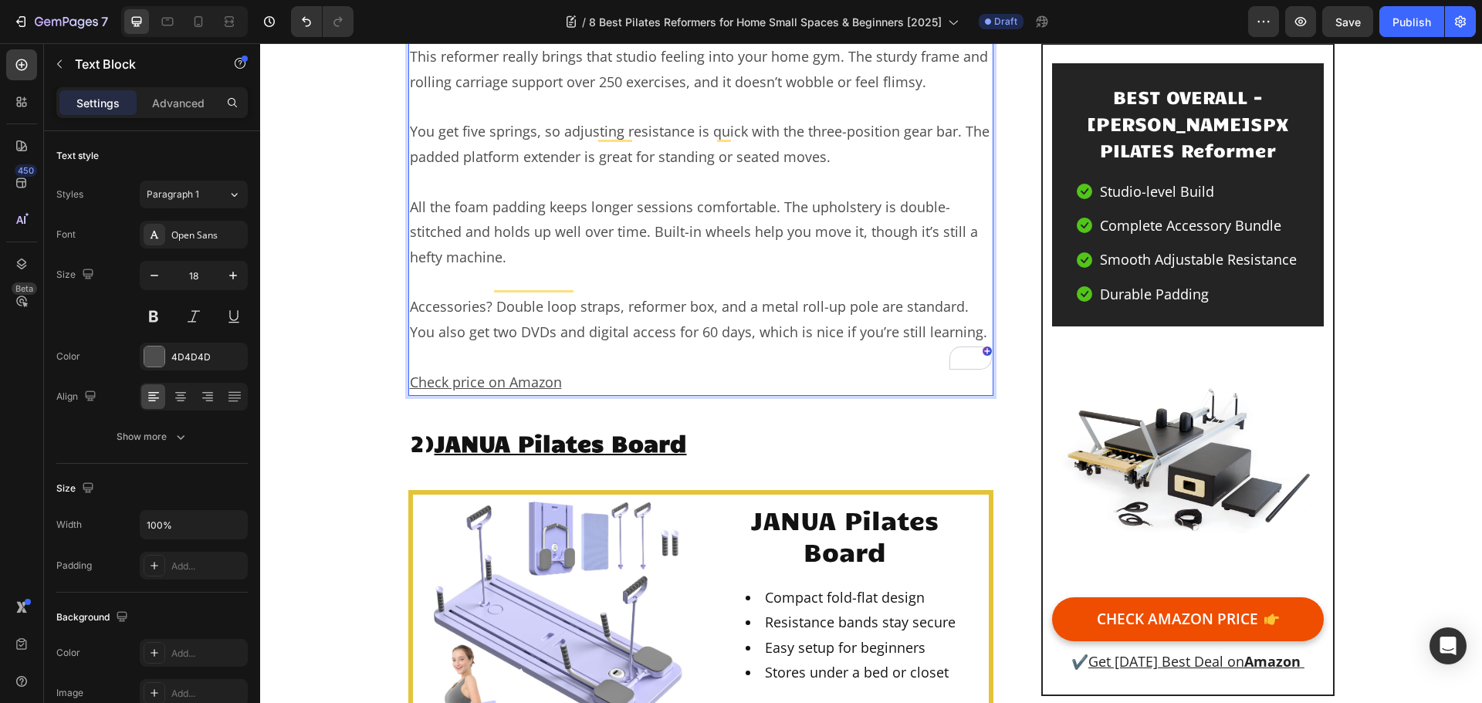
scroll to position [3448, 0]
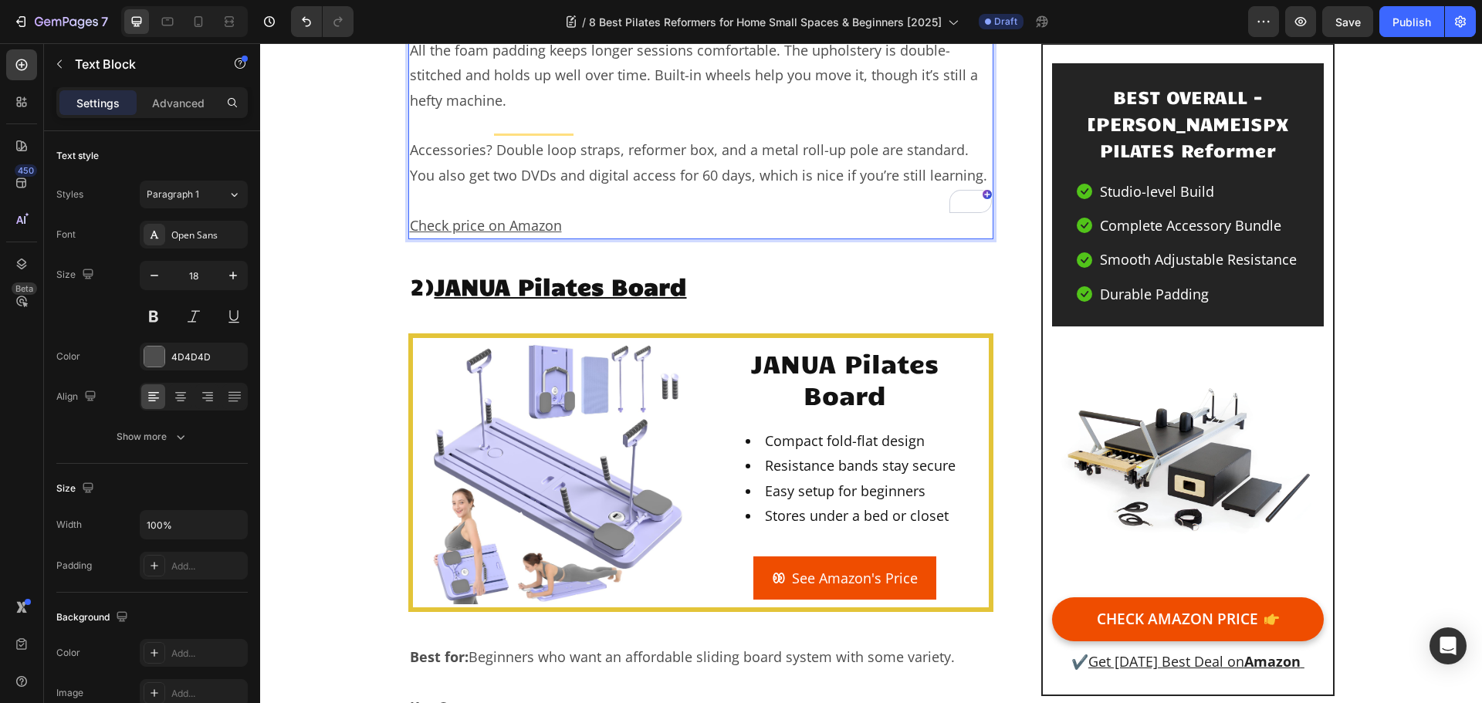
click at [516, 216] on u "Check price on Amazon" at bounding box center [486, 225] width 152 height 19
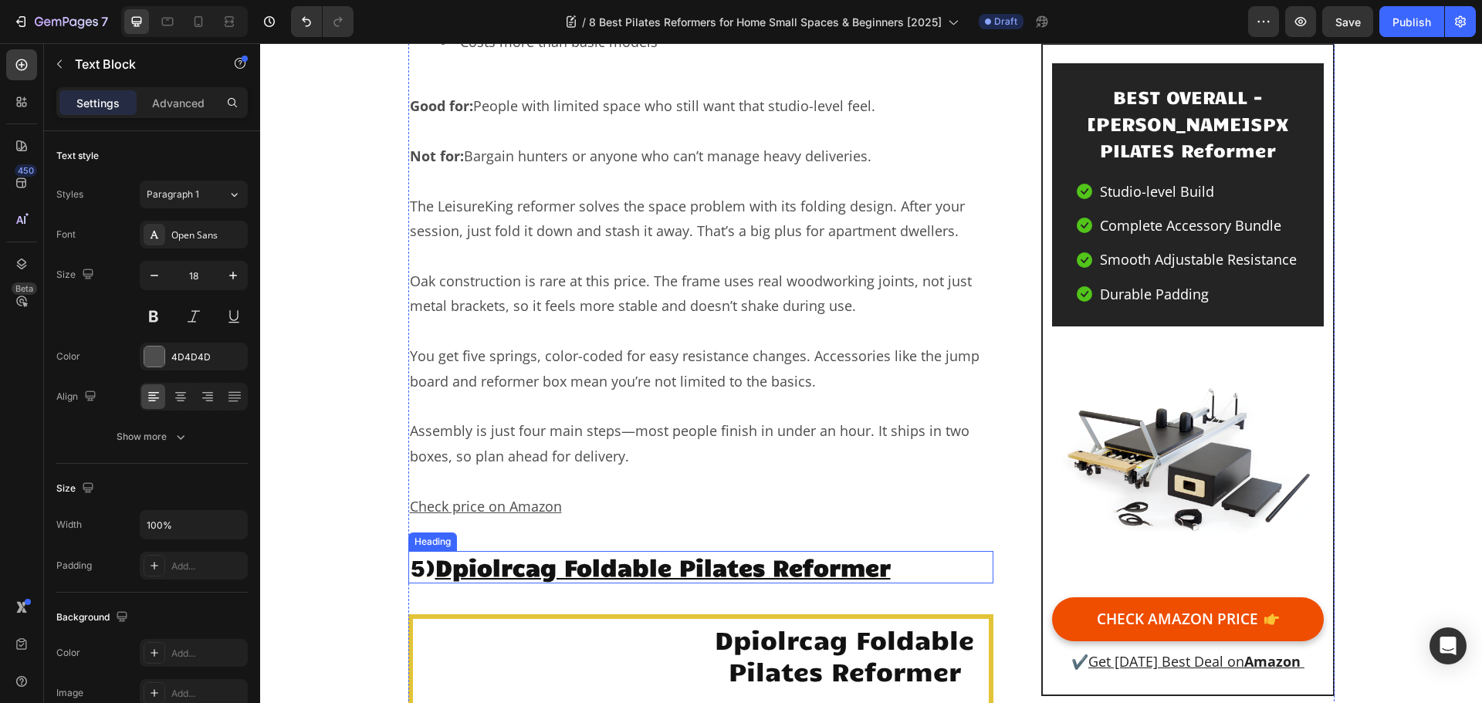
scroll to position [8157, 0]
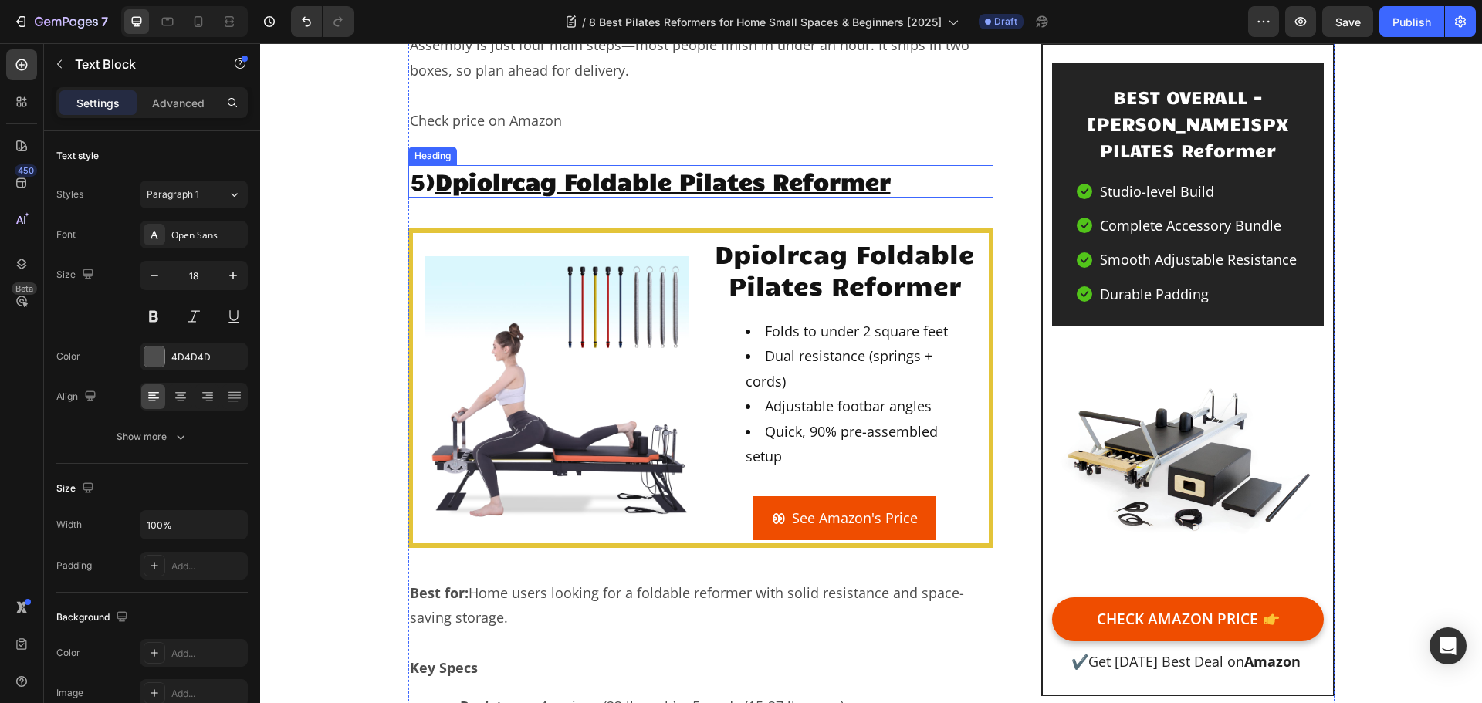
click at [605, 166] on u "Dpiolrcag Foldable Pilates Reformer" at bounding box center [663, 180] width 456 height 29
click at [651, 166] on u "Dpiolrcag Foldable Pilates Reformer" at bounding box center [663, 180] width 456 height 29
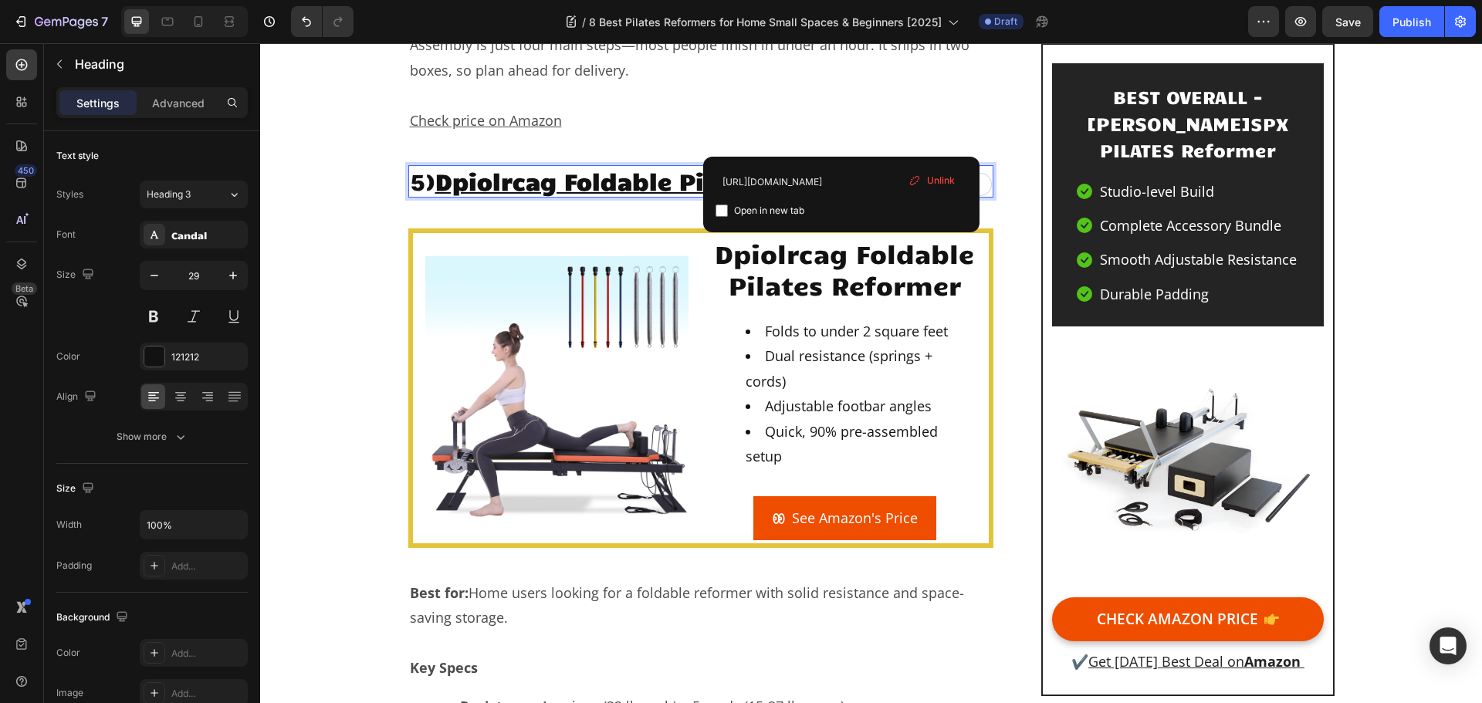
click at [853, 166] on u "Dpiolrcag Foldable Pilates Reformer" at bounding box center [663, 180] width 456 height 29
click at [925, 182] on div "Unlink" at bounding box center [932, 181] width 59 height 20
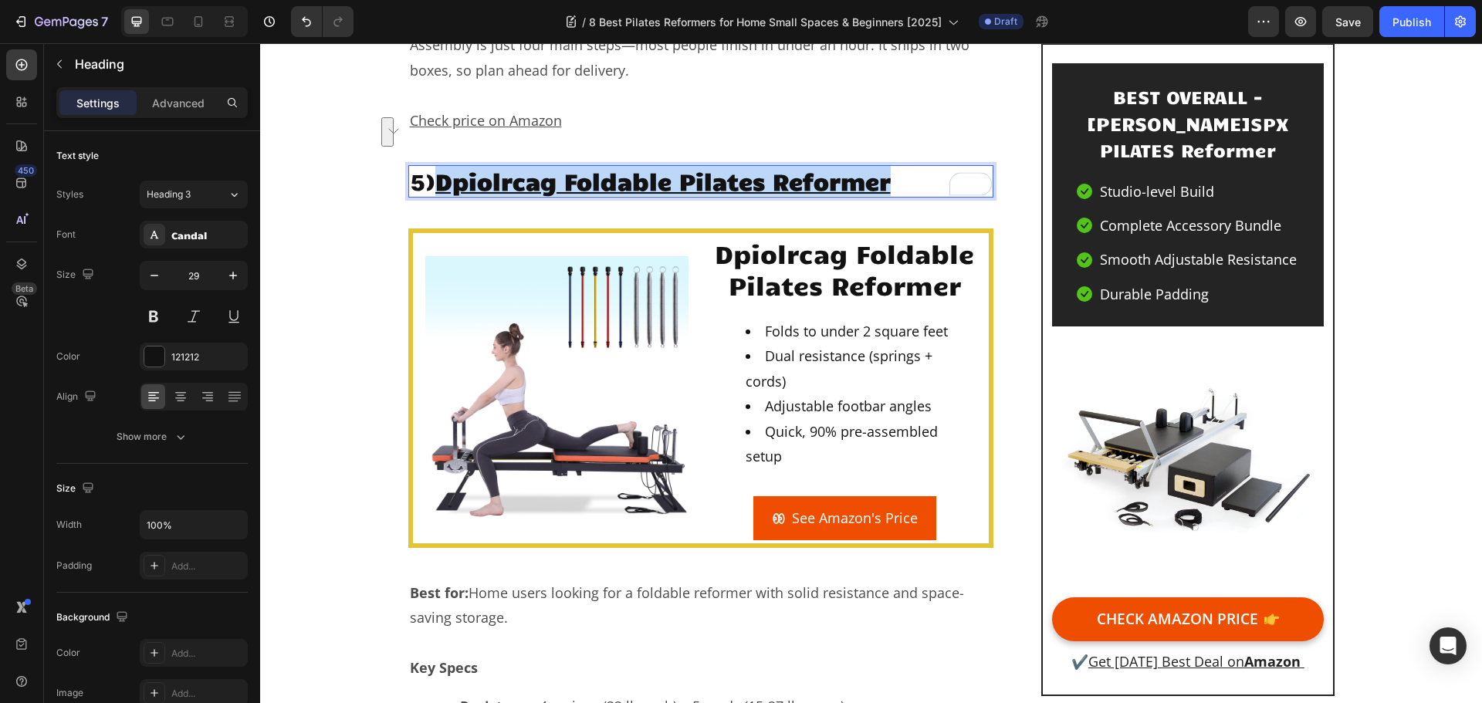
drag, startPoint x: 897, startPoint y: 134, endPoint x: 443, endPoint y: 144, distance: 454.1
click at [443, 167] on p "5) Dpiolrcag Foldable Pilates Reformer ⁠⁠⁠⁠⁠⁠⁠" at bounding box center [701, 181] width 583 height 29
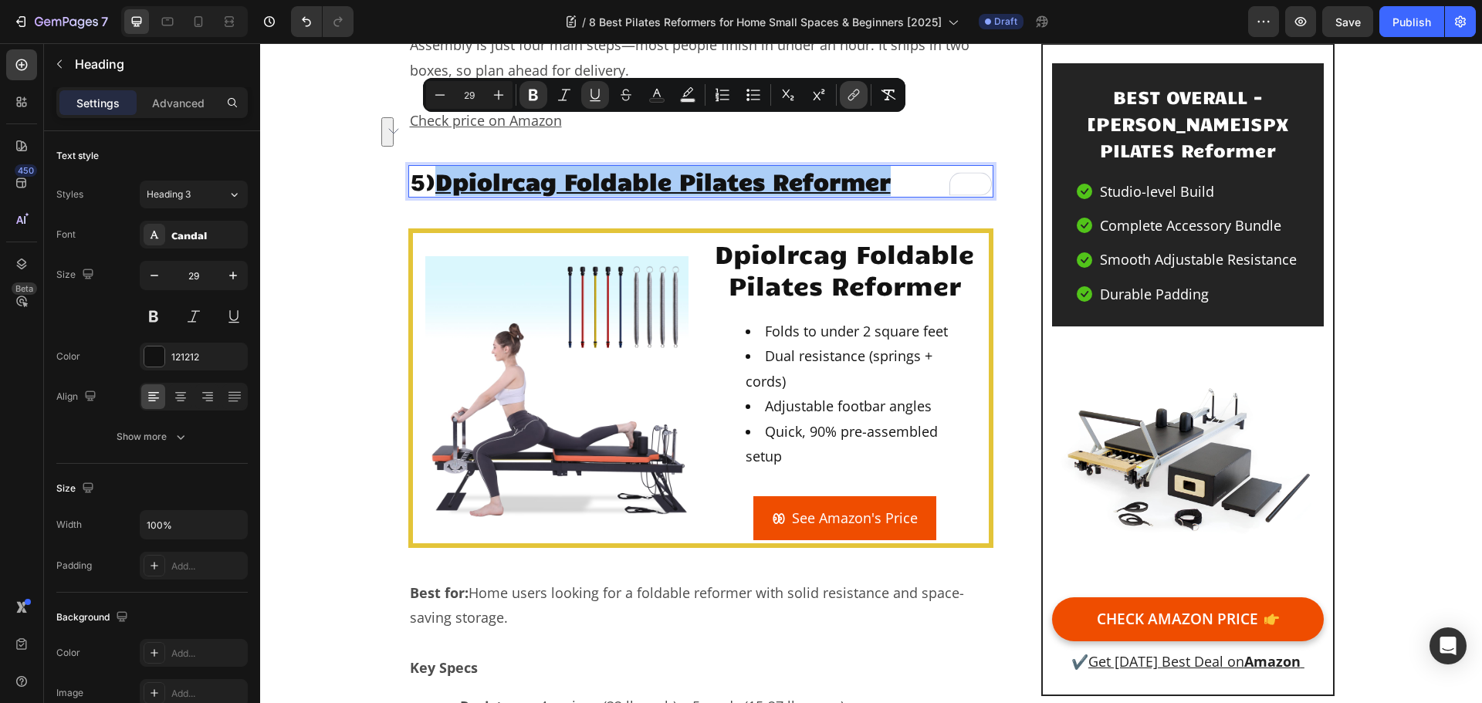
click at [854, 97] on icon "Editor contextual toolbar" at bounding box center [853, 94] width 15 height 15
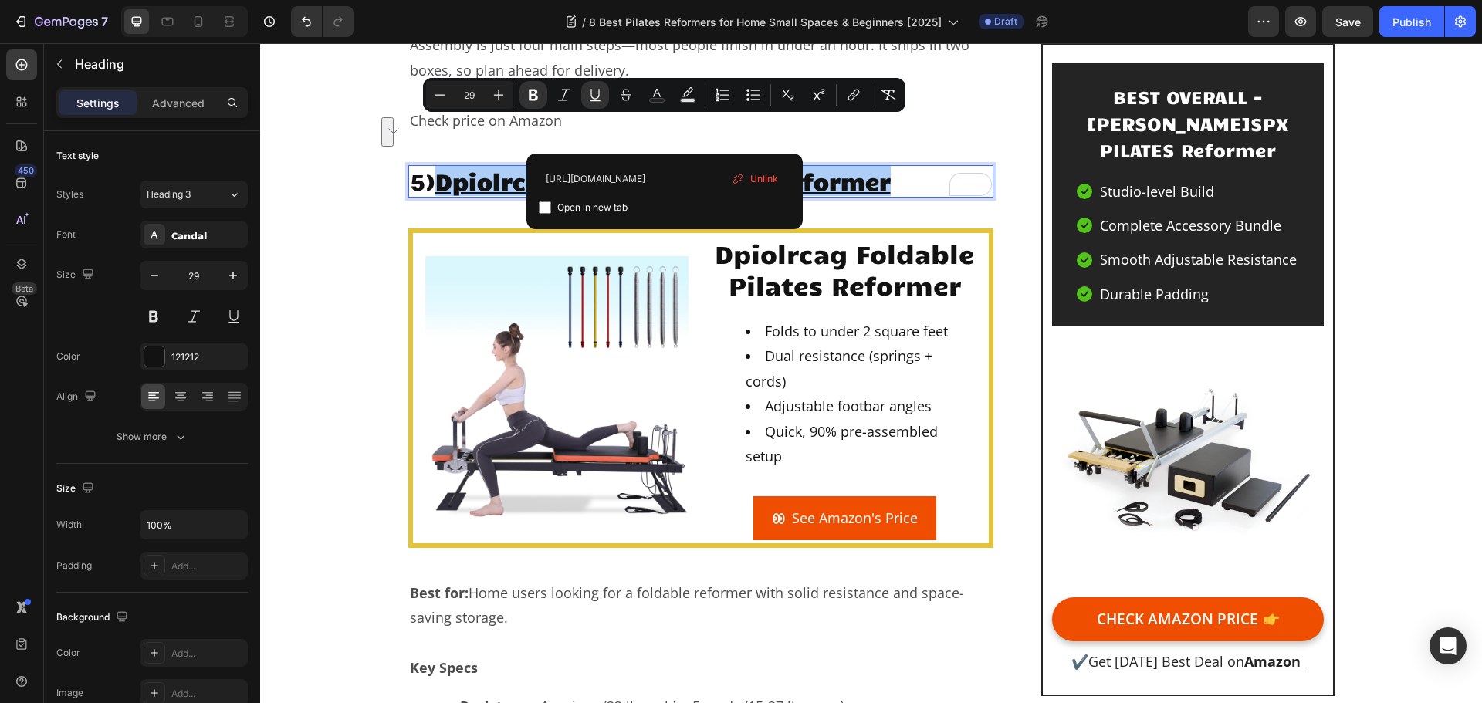
type input "https://amzn.to/4lRBVZf"
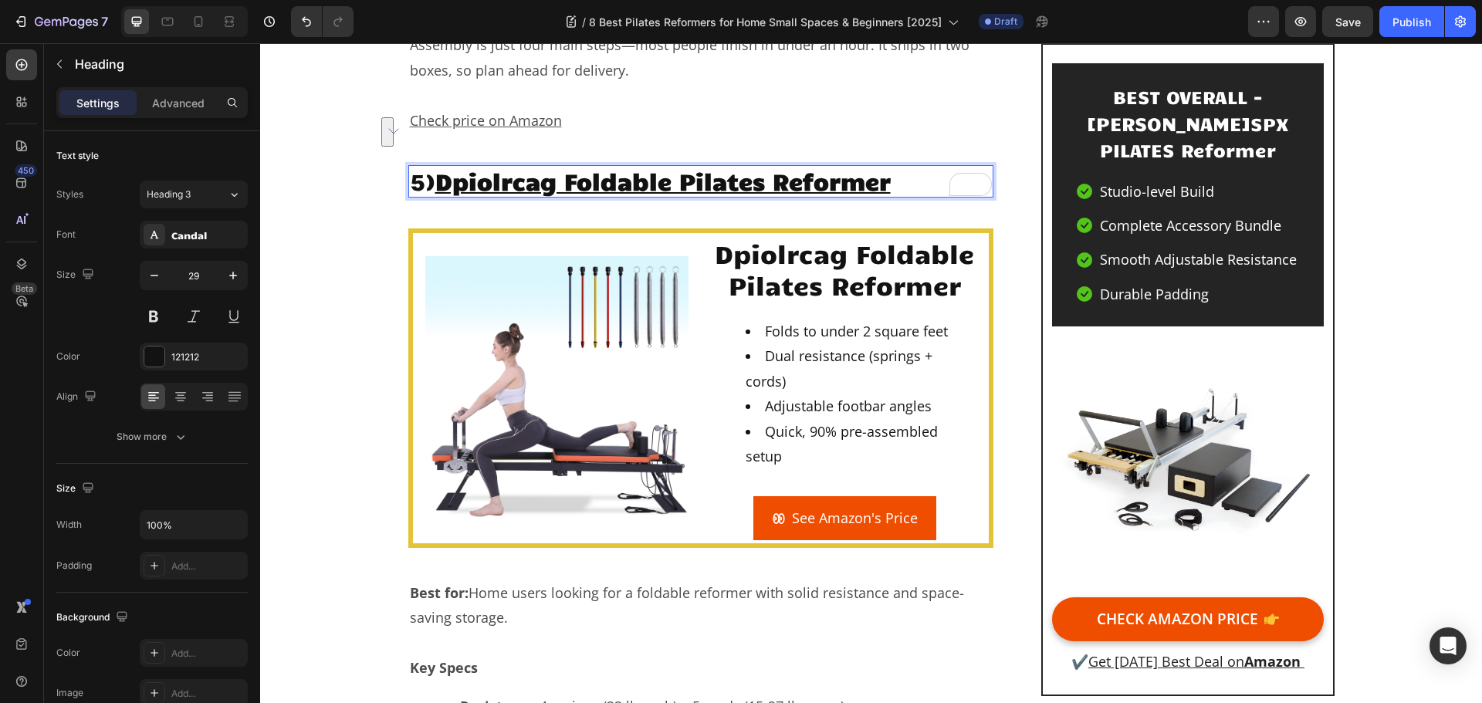
type input "29"
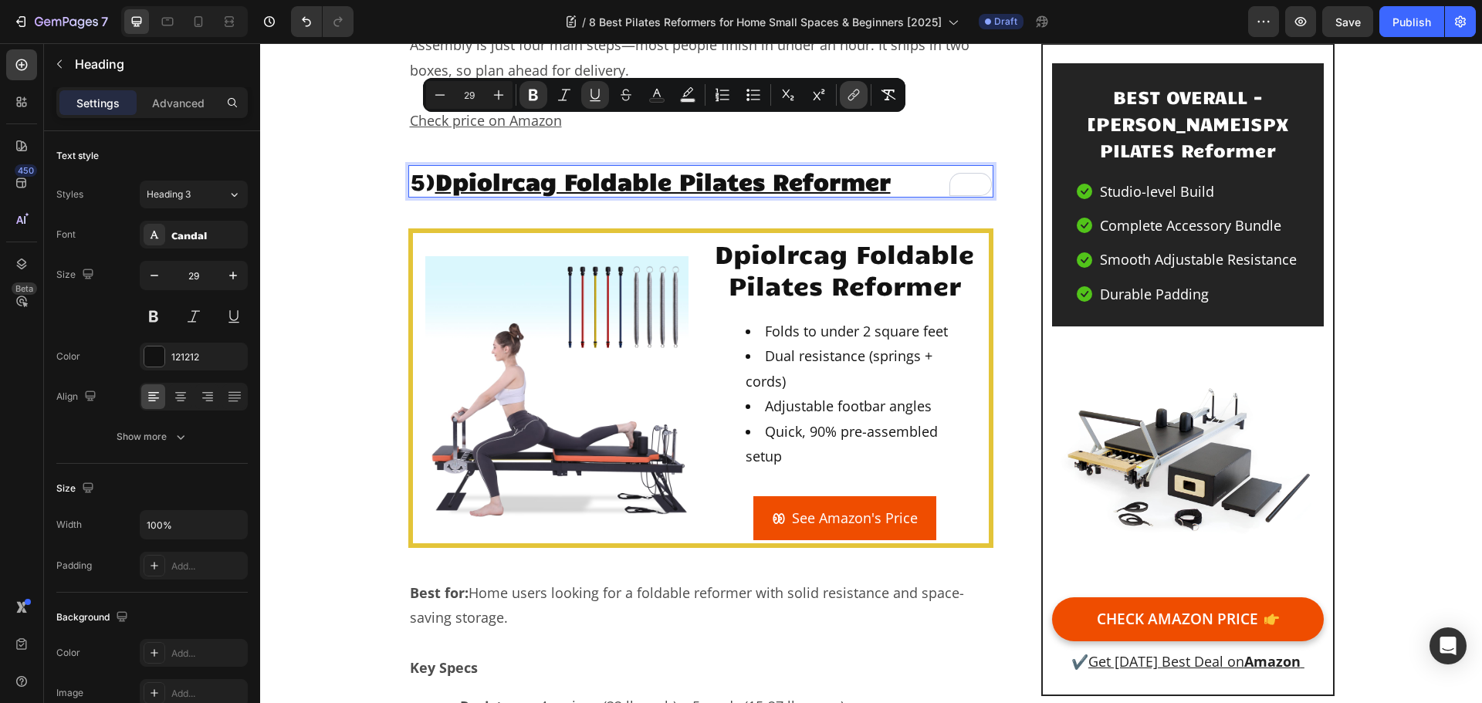
click at [856, 94] on icon "Editor contextual toolbar" at bounding box center [853, 94] width 15 height 15
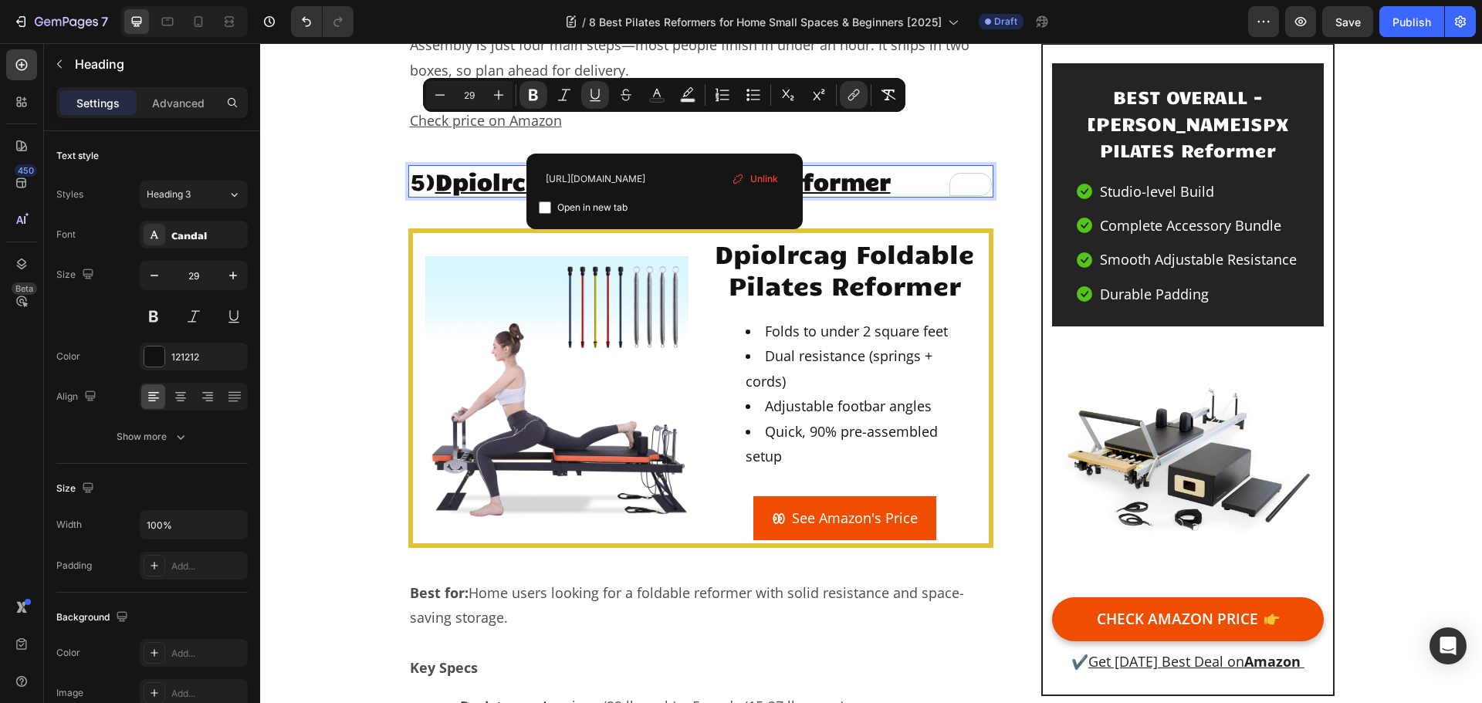
click at [756, 180] on span "Unlink" at bounding box center [765, 179] width 28 height 17
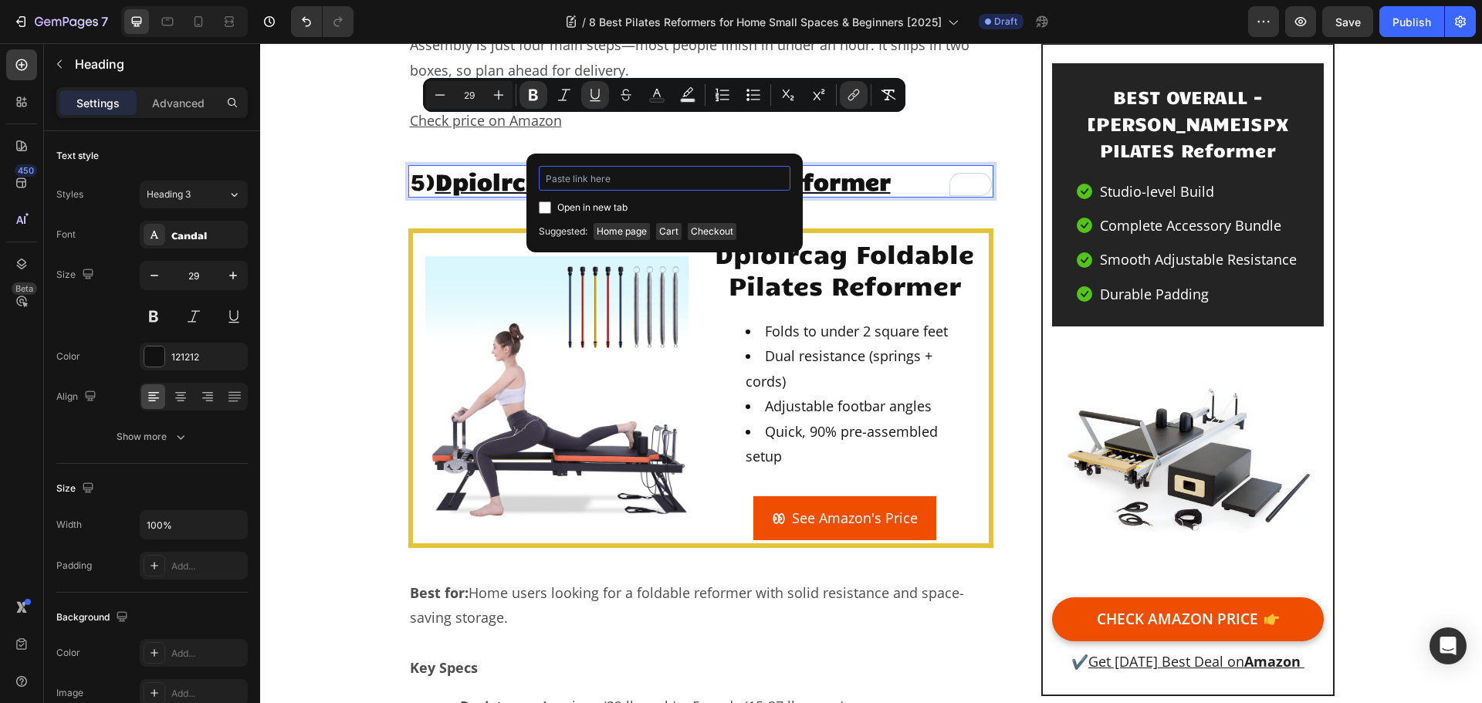
click at [646, 177] on input "Editor contextual toolbar" at bounding box center [665, 178] width 252 height 25
paste input "https://geni.us/Dpiolrcag-Pilates"
type input "https://geni.us/Dpiolrcag-Pilates"
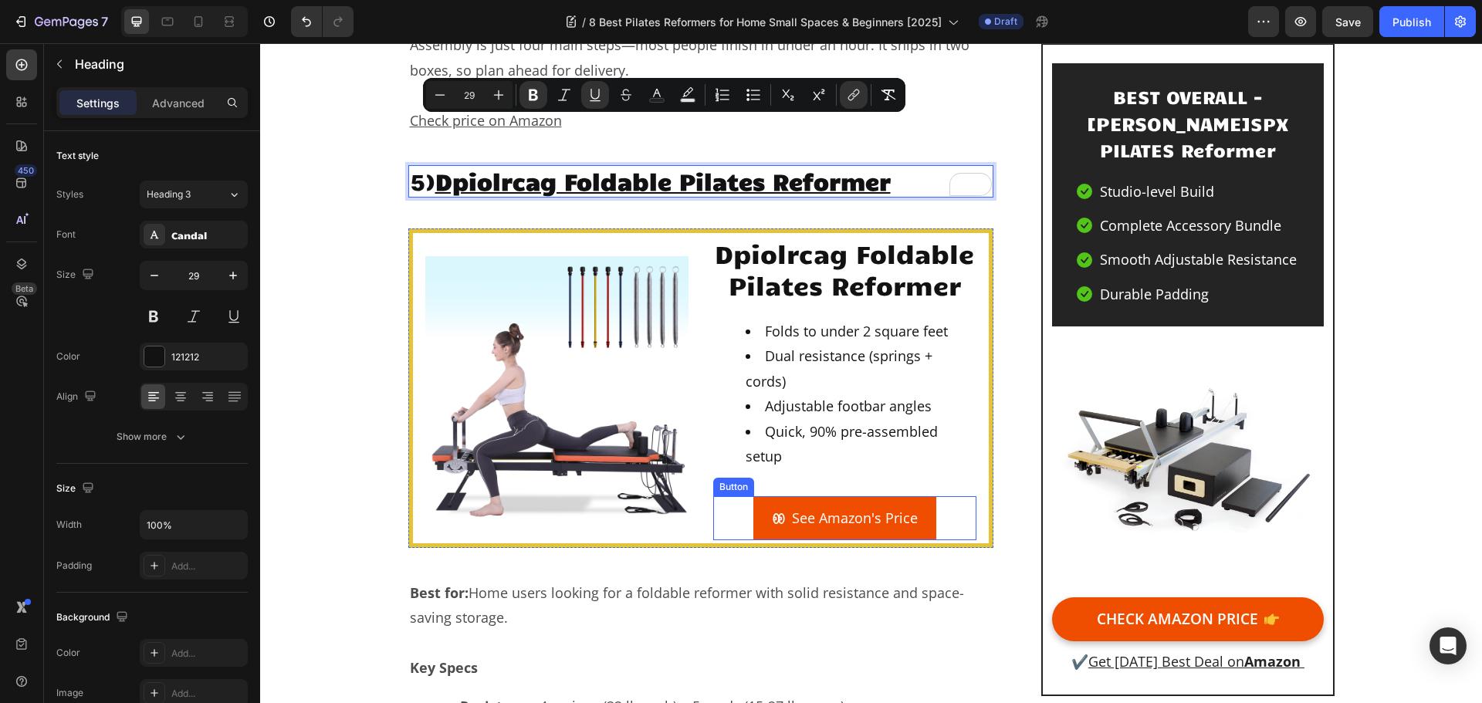
click at [778, 512] on icon "<p>See Amazon's Price</p>" at bounding box center [779, 519] width 14 height 14
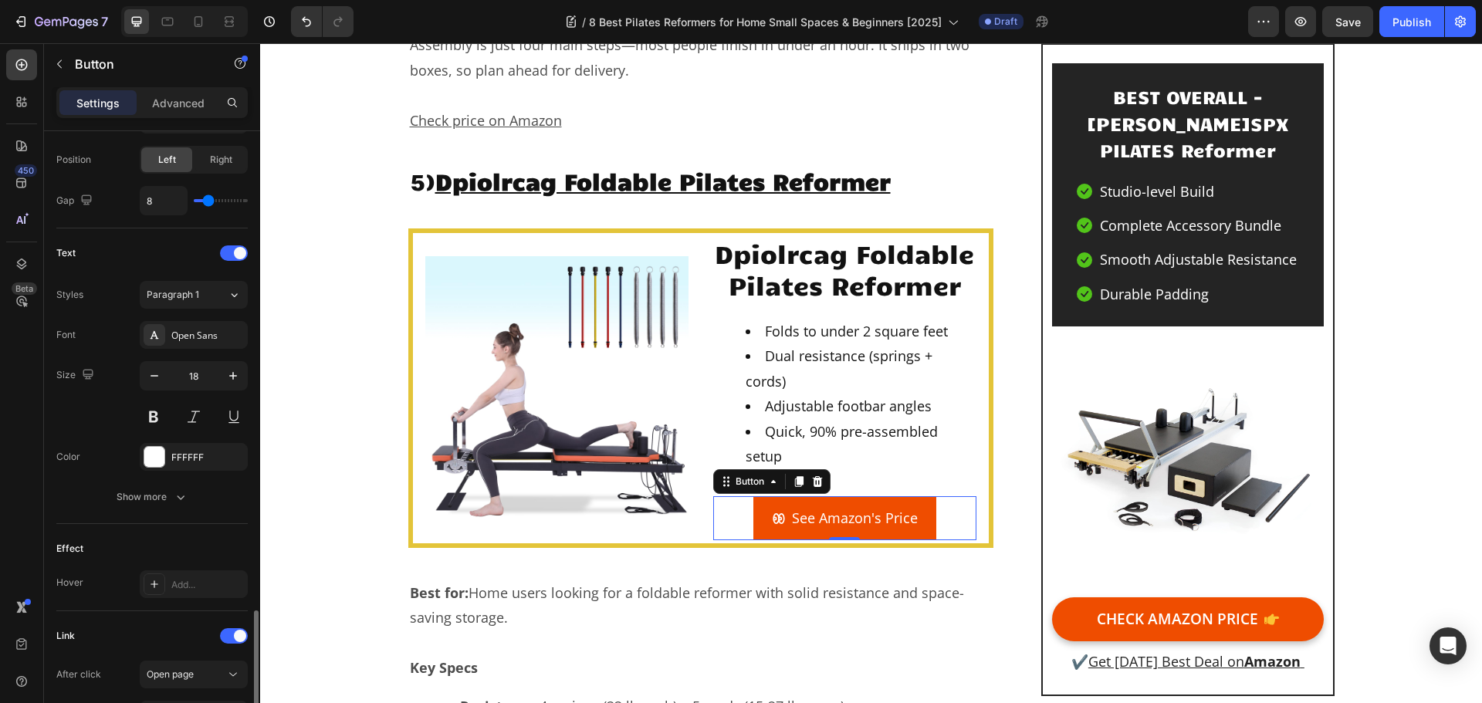
scroll to position [693, 0]
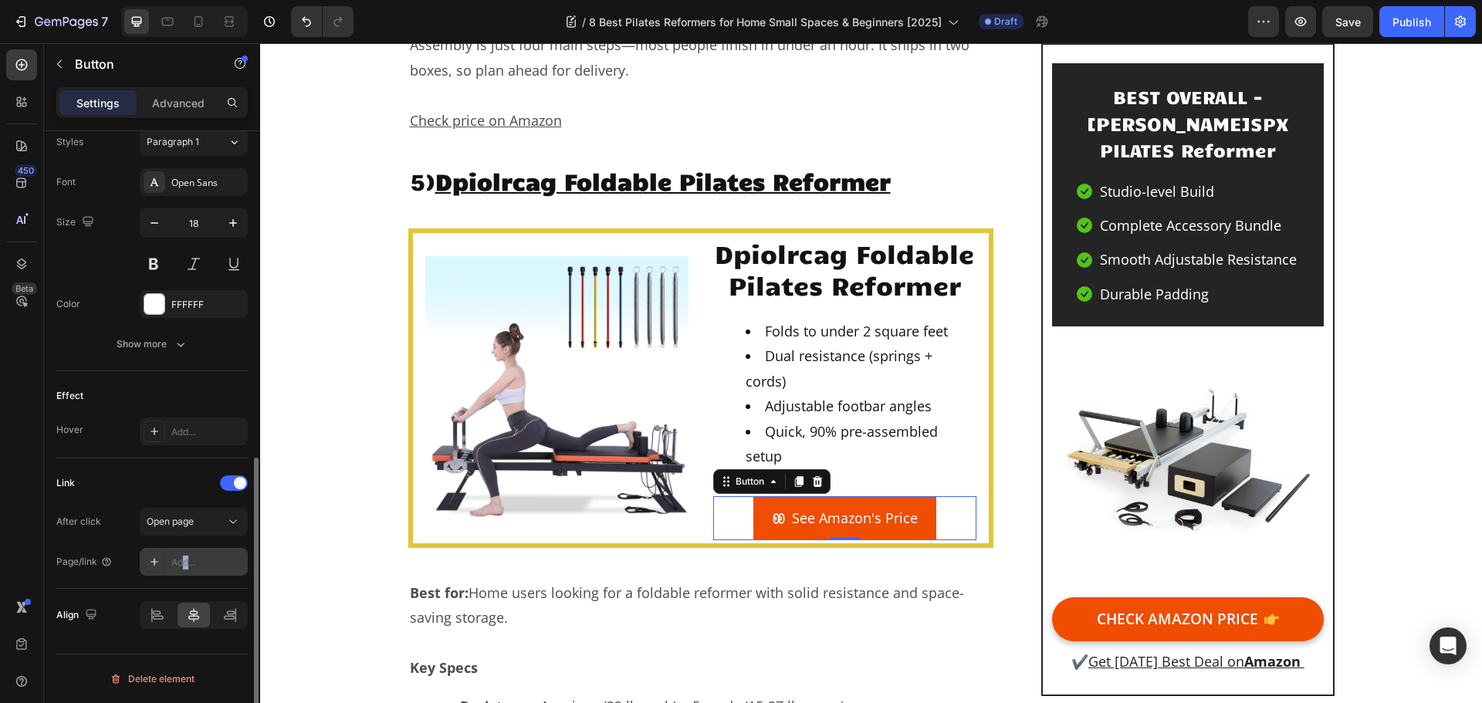
click at [187, 568] on div "Add..." at bounding box center [207, 563] width 73 height 14
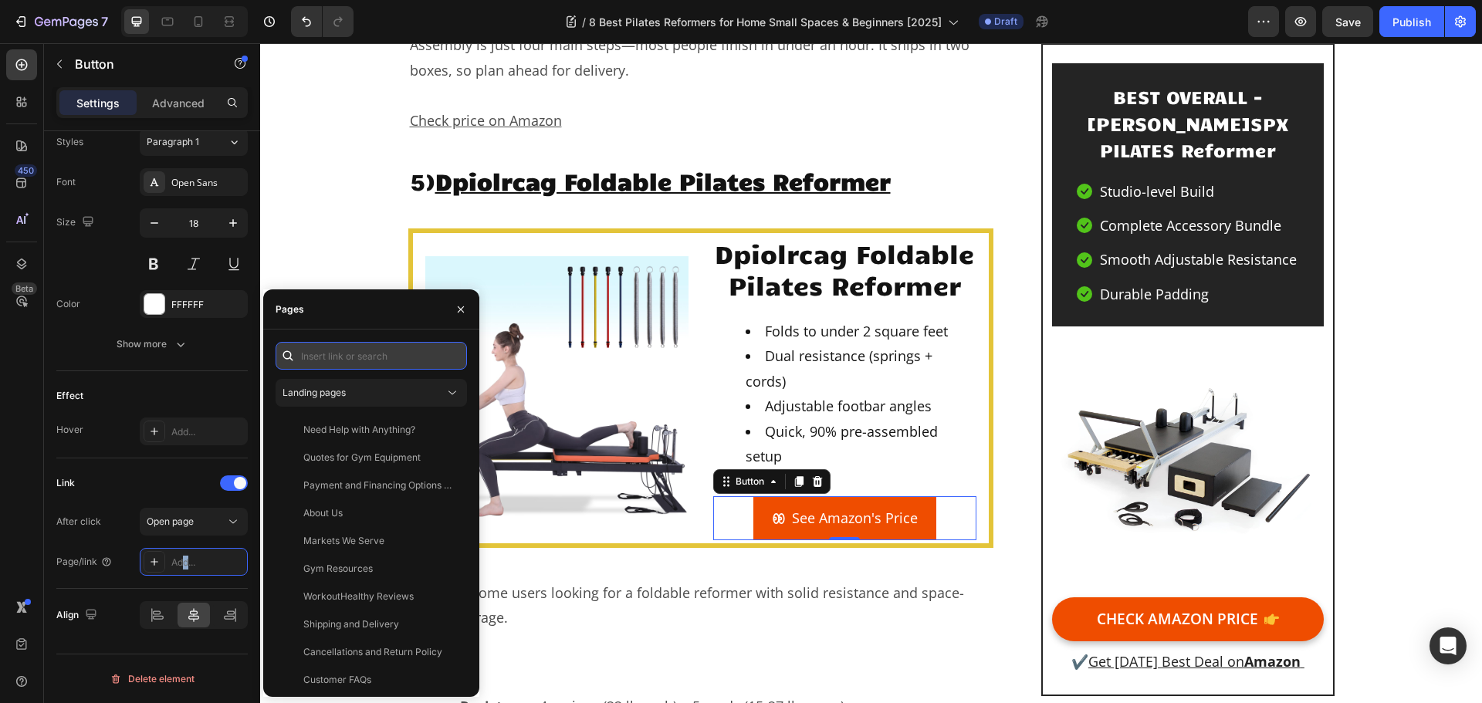
click at [357, 367] on input "text" at bounding box center [371, 356] width 191 height 28
paste input "https://geni.us/Dpiolrcag-Pilates"
type input "https://geni.us/Dpiolrcag-Pilates"
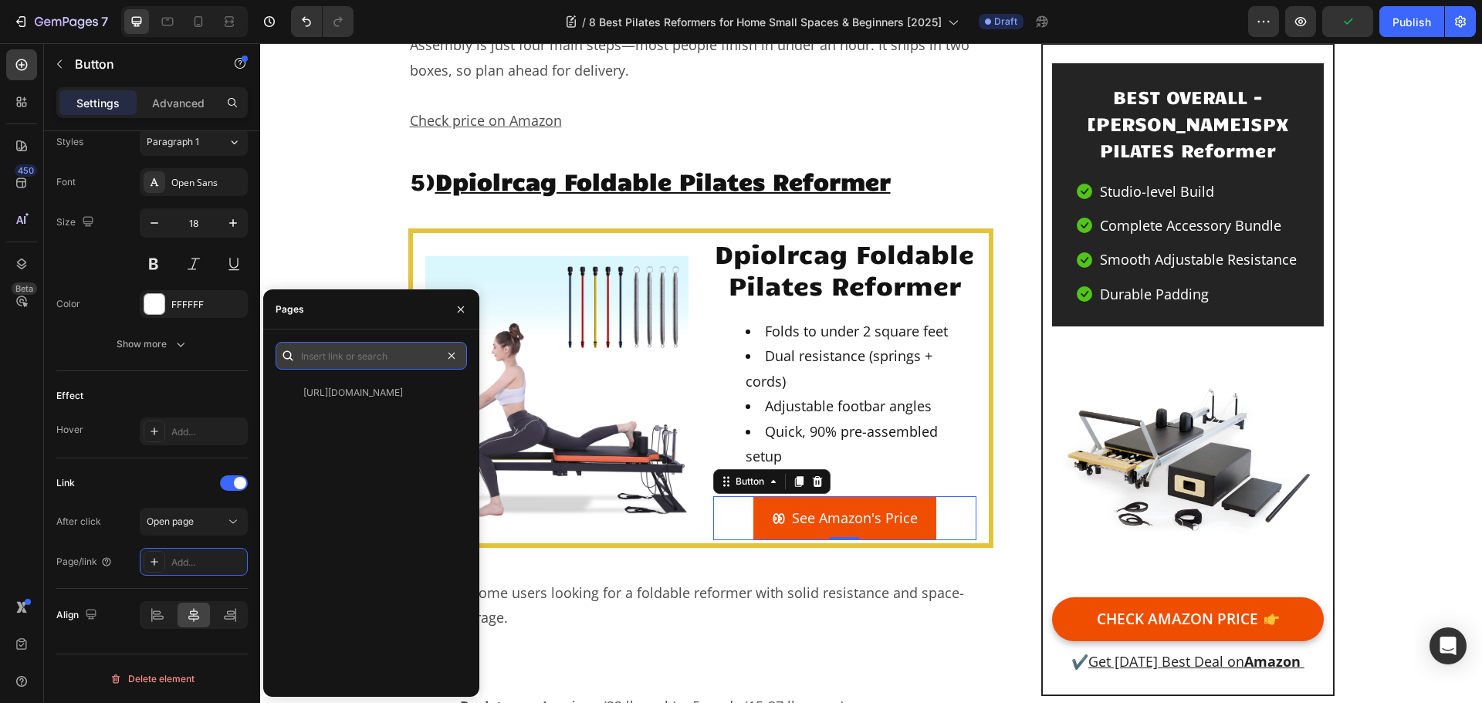
scroll to position [0, 0]
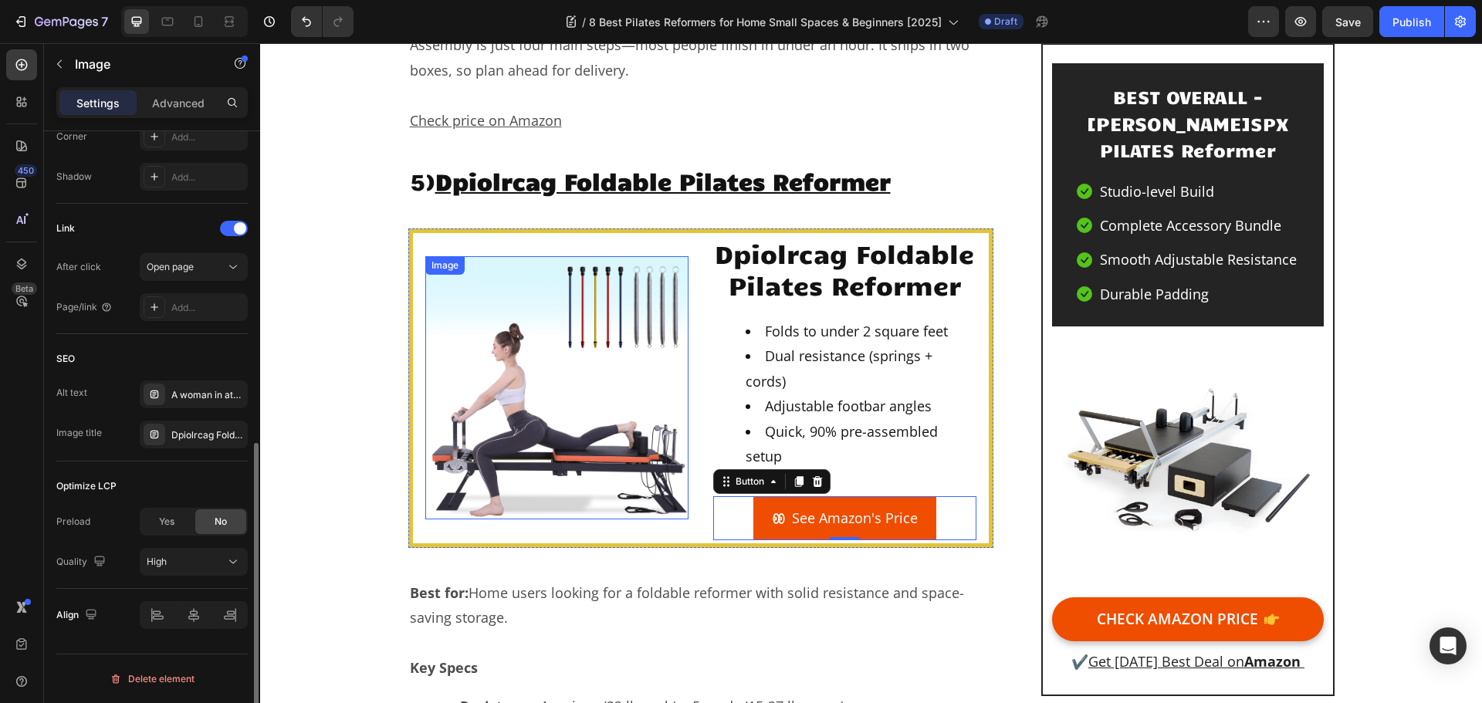
click at [588, 258] on img at bounding box center [556, 387] width 263 height 263
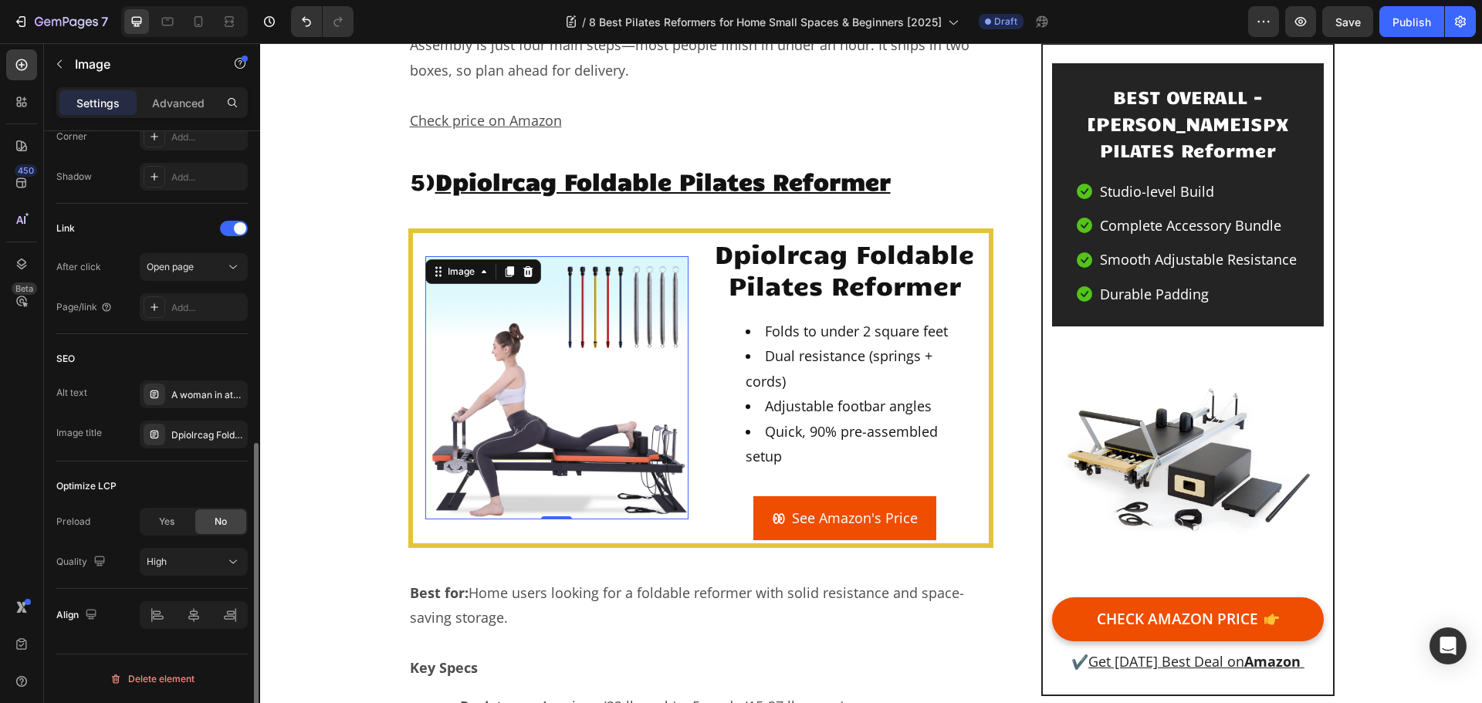
scroll to position [476, 0]
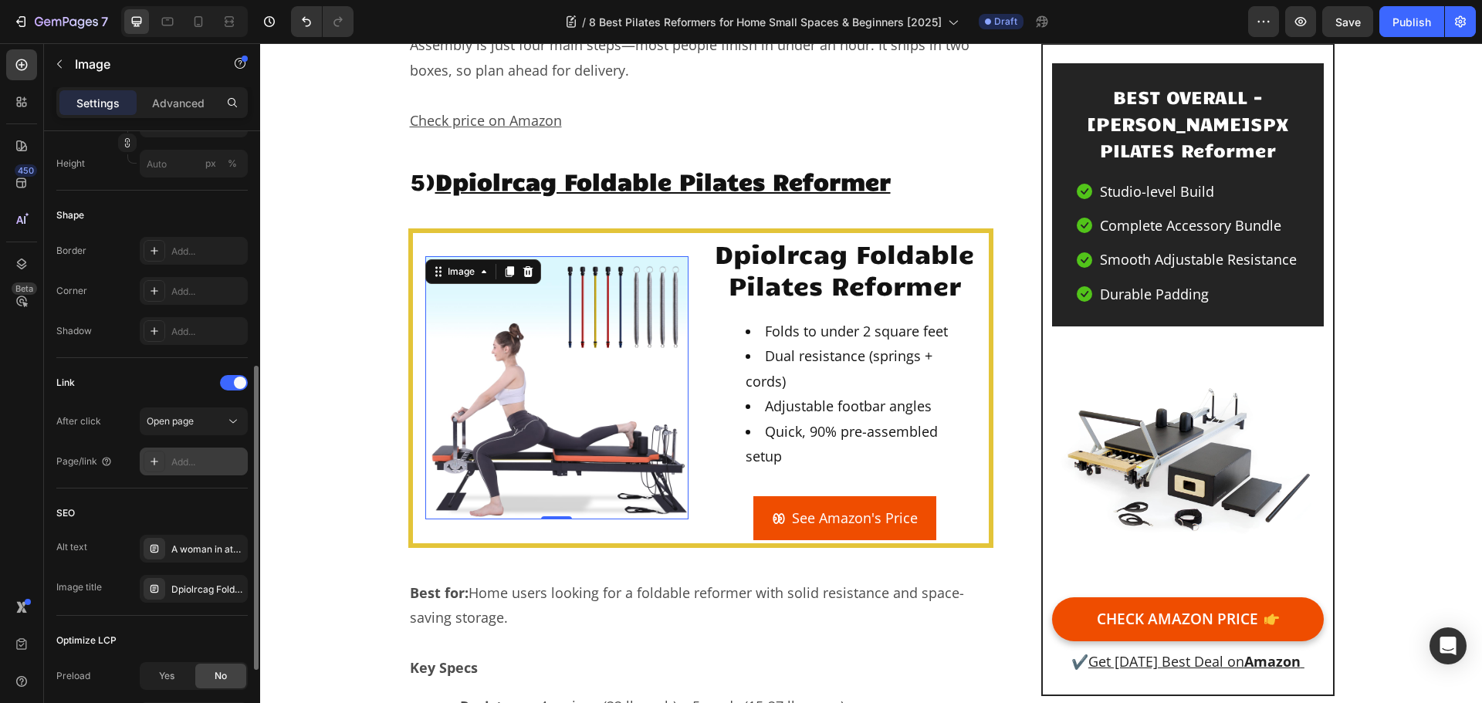
click at [183, 459] on div "Add..." at bounding box center [207, 463] width 73 height 14
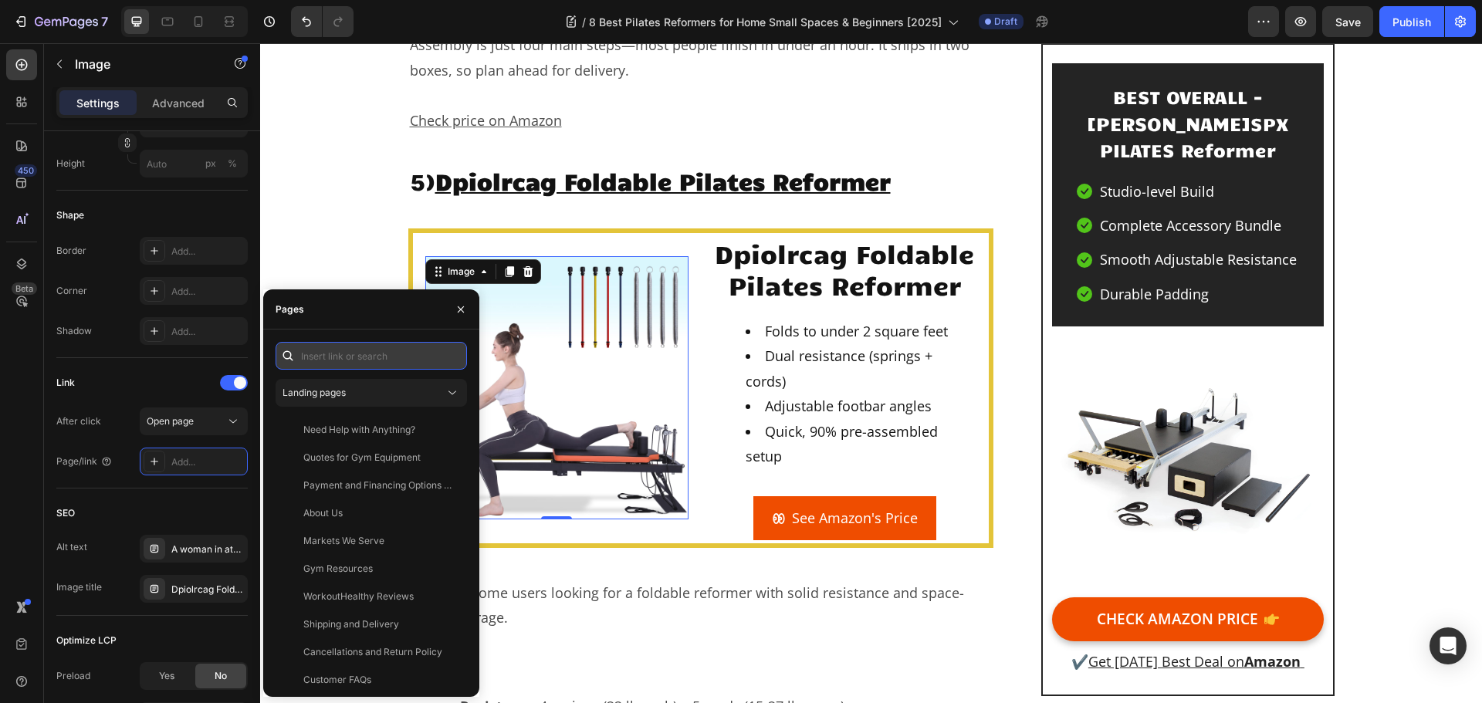
click at [357, 353] on input "text" at bounding box center [371, 356] width 191 height 28
paste input "https://geni.us/Dpiolrcag-Pilates"
type input "https://geni.us/Dpiolrcag-Pilates"
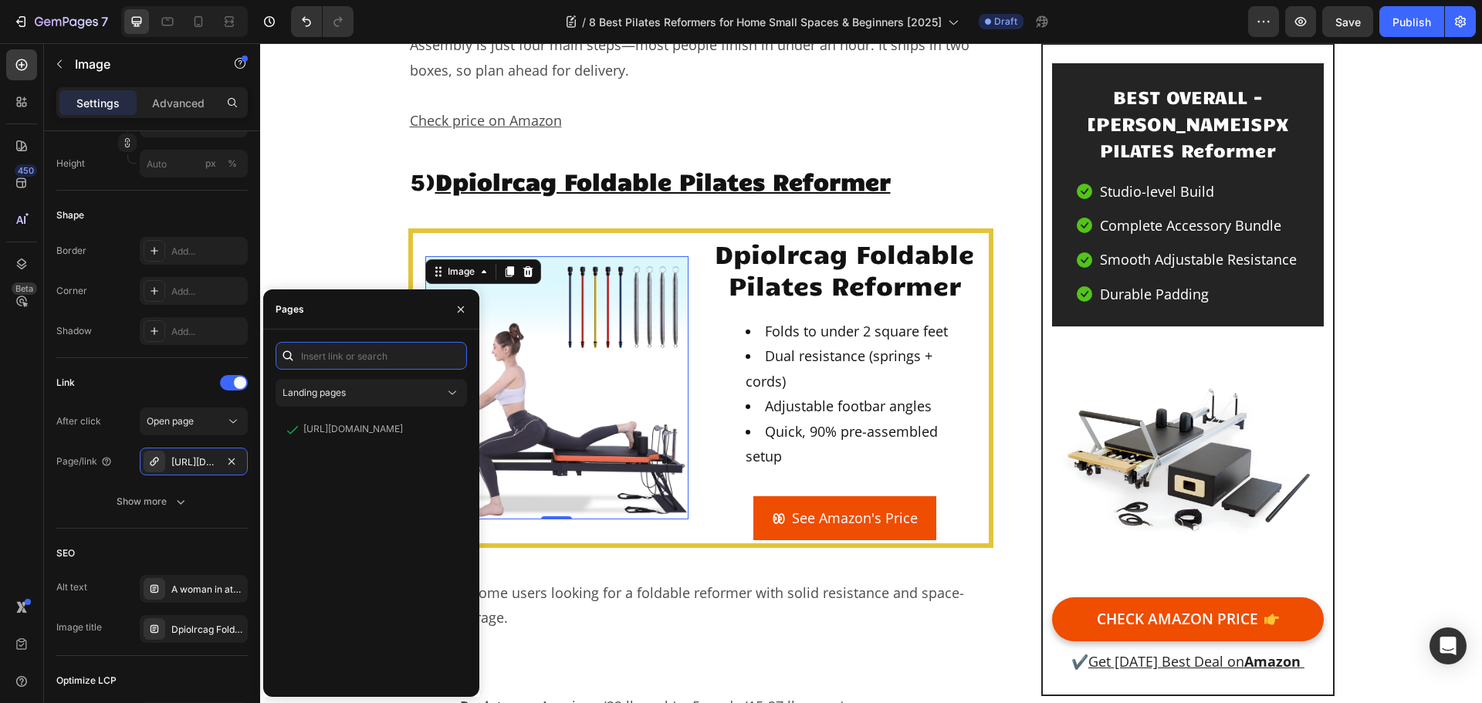
scroll to position [0, 0]
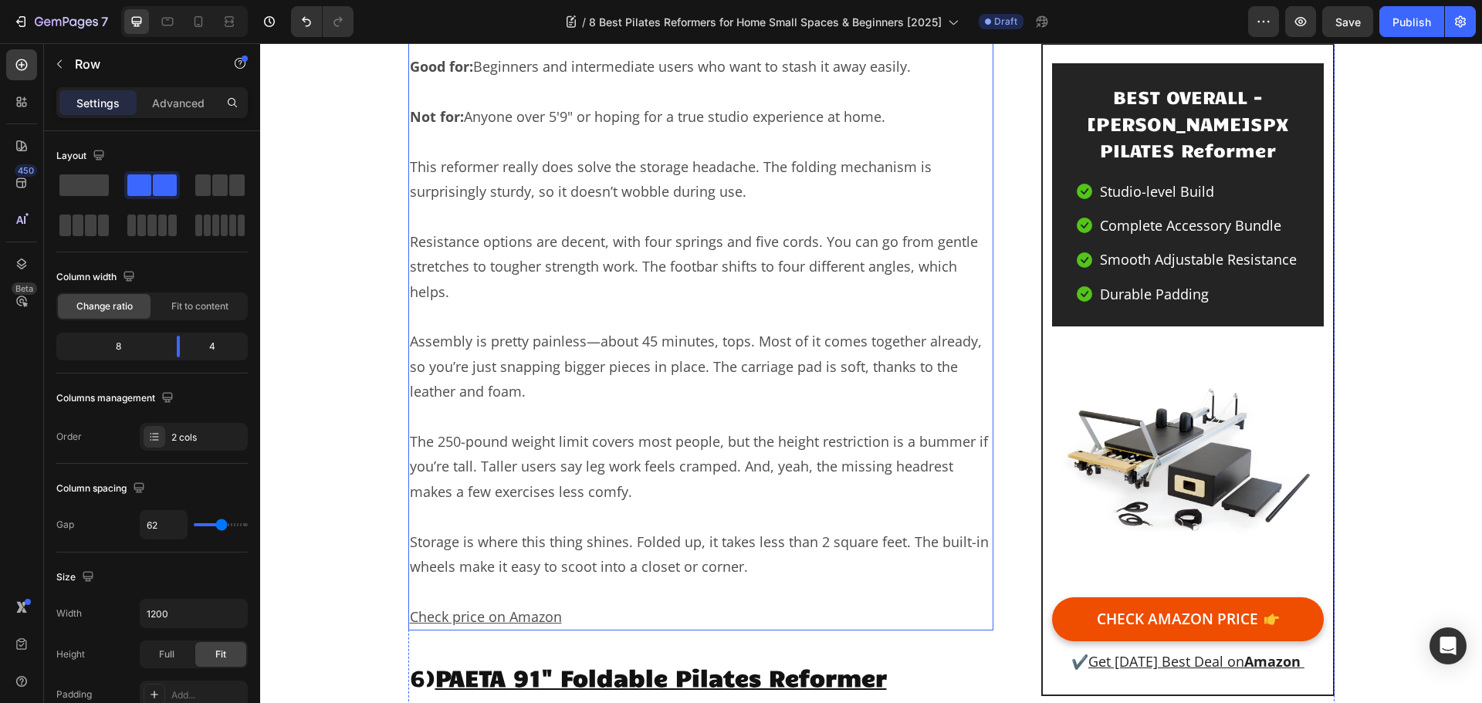
scroll to position [9702, 0]
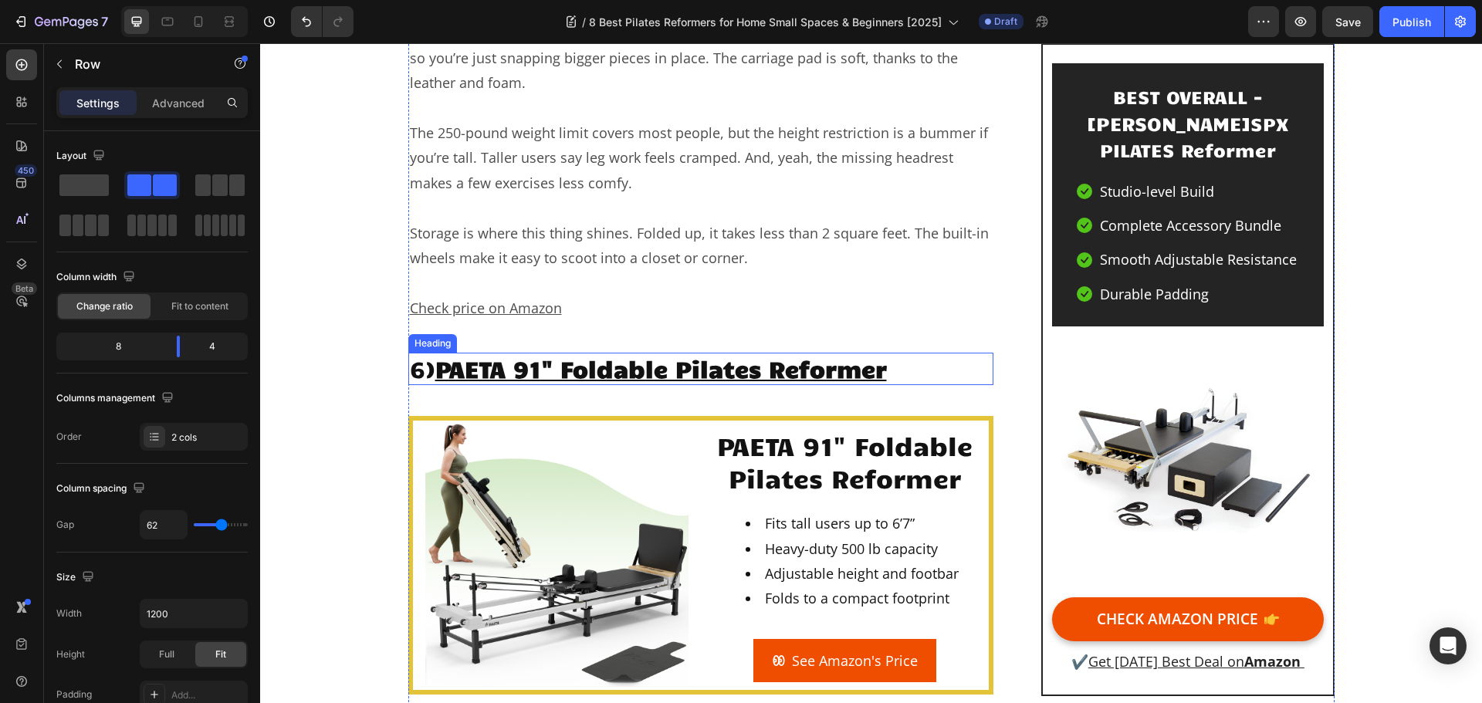
click at [728, 354] on u "PAETA 91" Foldable Pilates Reformer" at bounding box center [661, 368] width 452 height 29
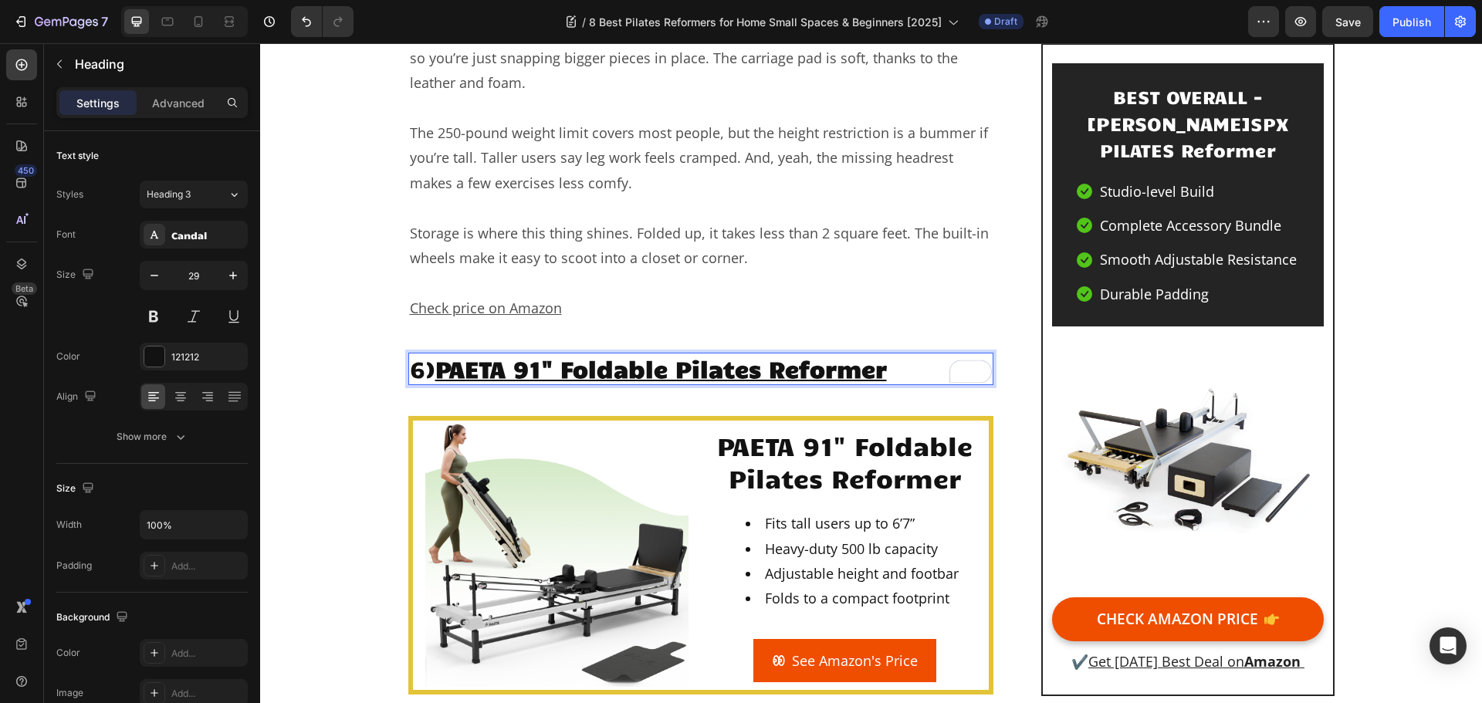
click at [728, 354] on u "PAETA 91" Foldable Pilates Reformer" at bounding box center [661, 368] width 452 height 29
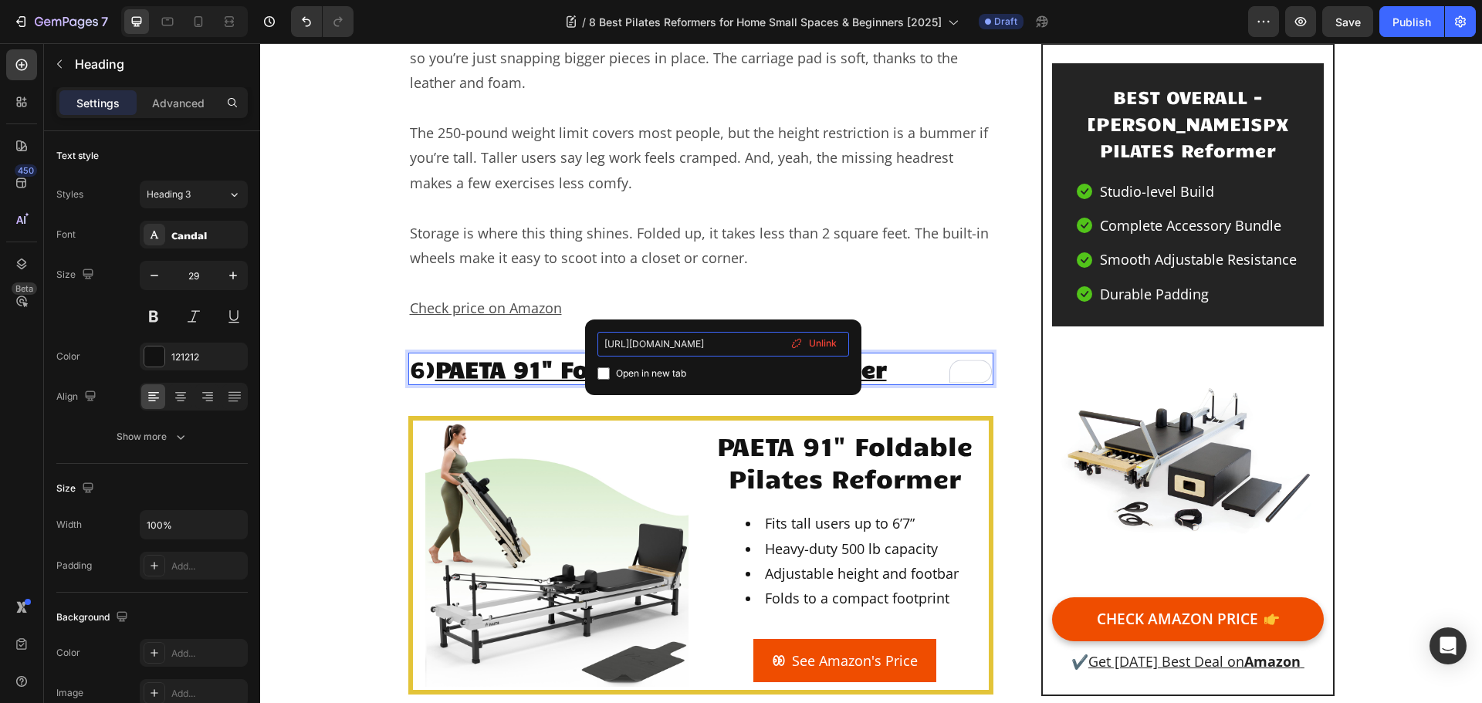
click at [740, 344] on input "[URL][DOMAIN_NAME]" at bounding box center [724, 344] width 252 height 25
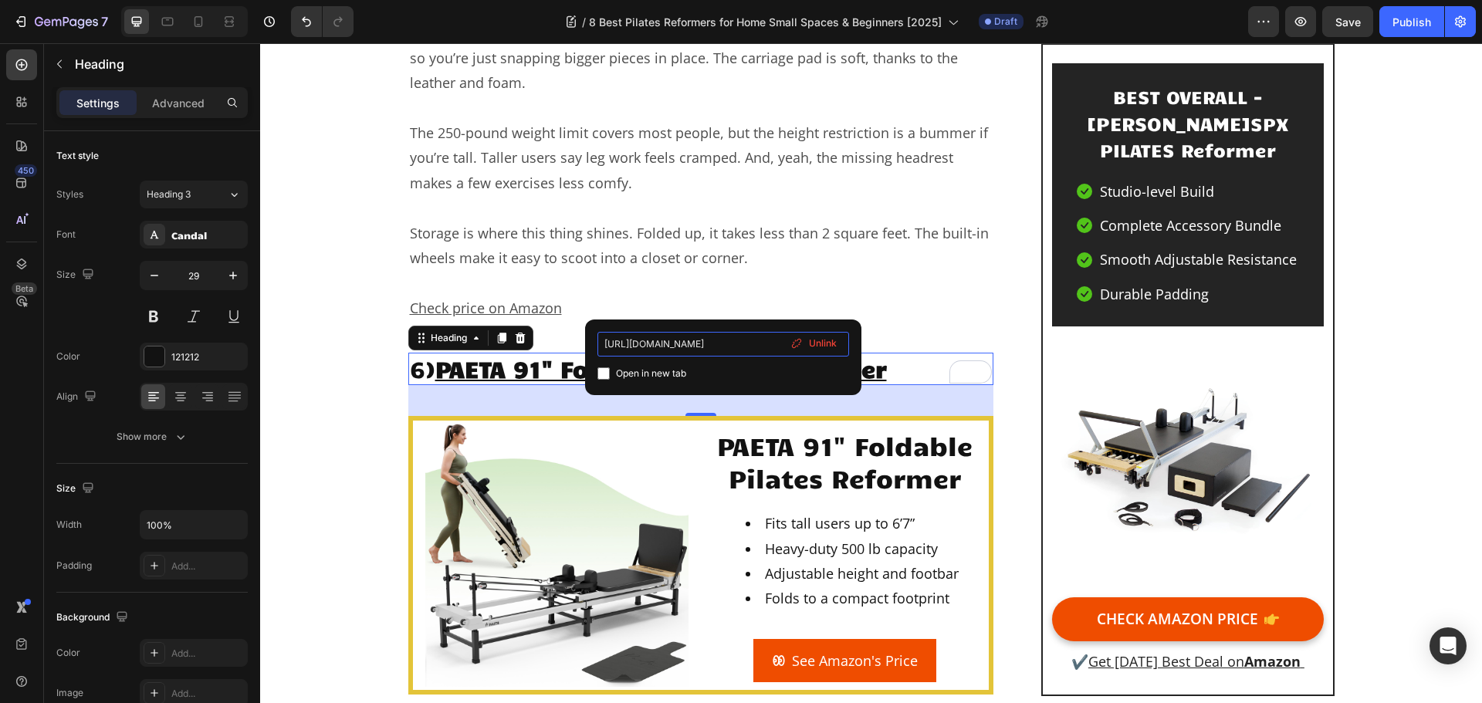
click at [763, 349] on input "[URL][DOMAIN_NAME]" at bounding box center [724, 344] width 252 height 25
paste input "geni.us/PAETA-Pilates"
type input "[URL][DOMAIN_NAME]"
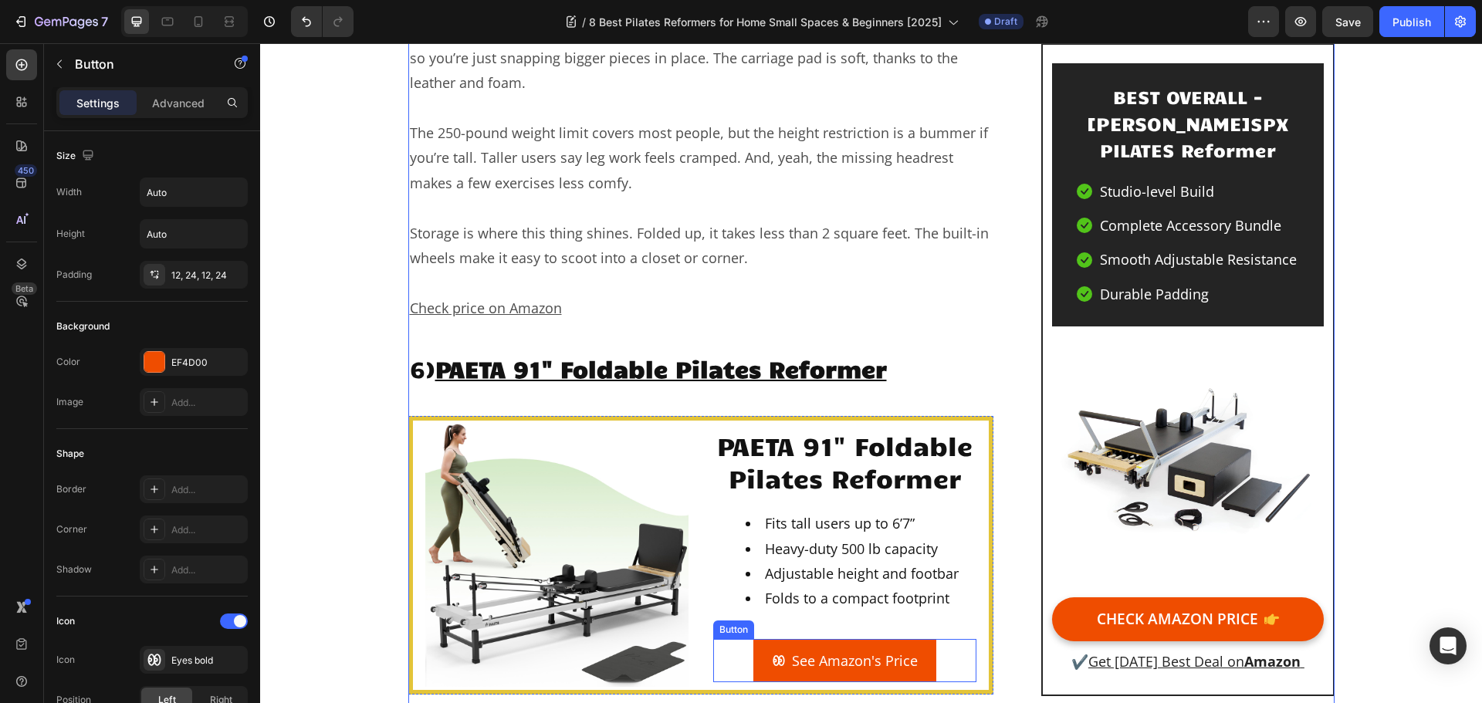
click at [772, 649] on span "<p>See Amazon's Price</p>" at bounding box center [779, 661] width 14 height 25
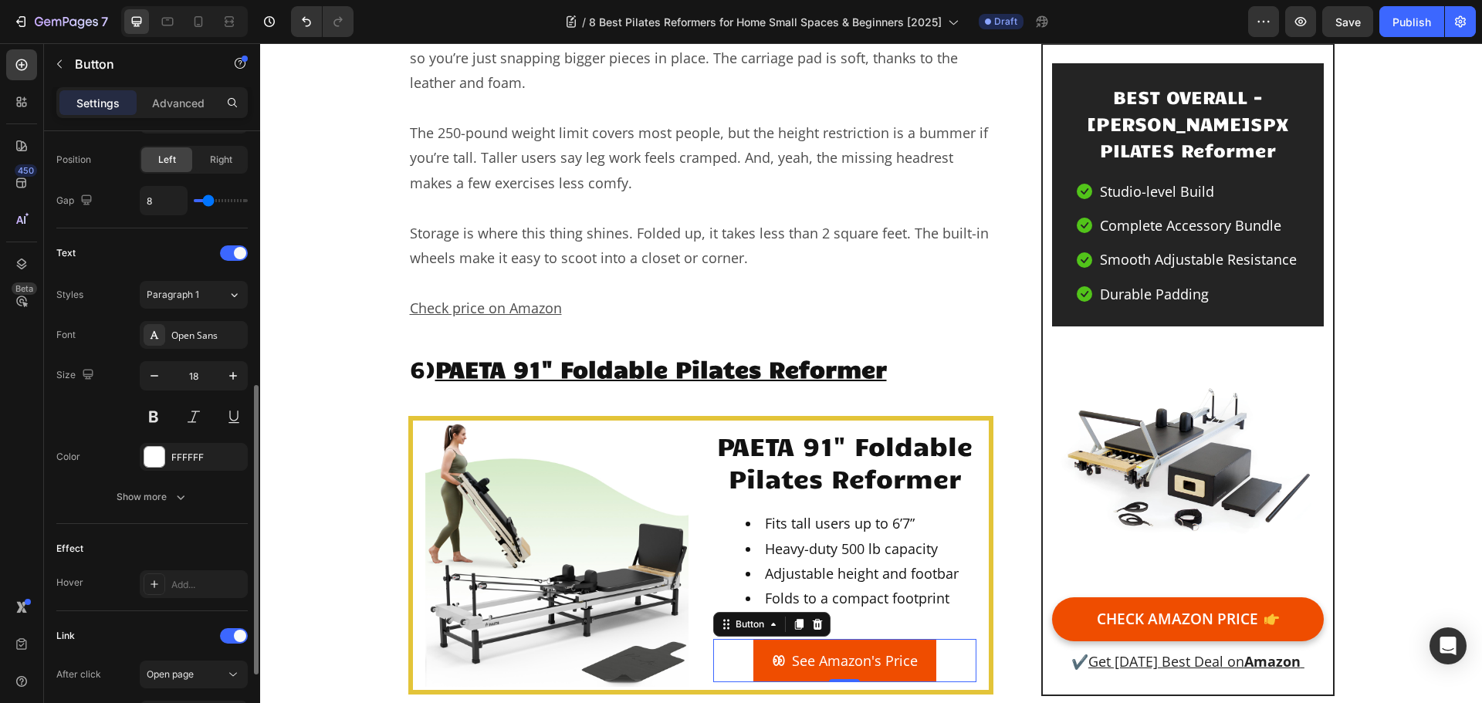
scroll to position [693, 0]
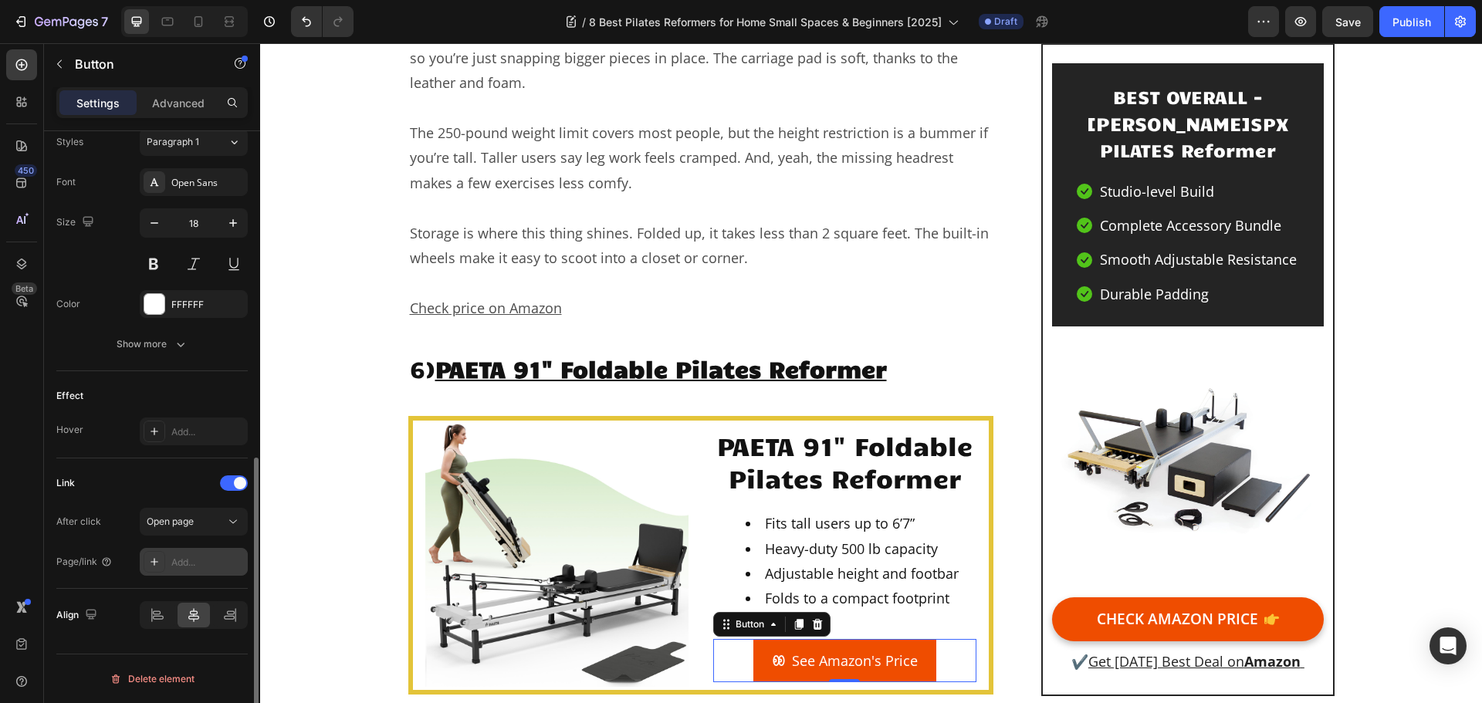
click at [171, 567] on div "Add..." at bounding box center [194, 562] width 108 height 28
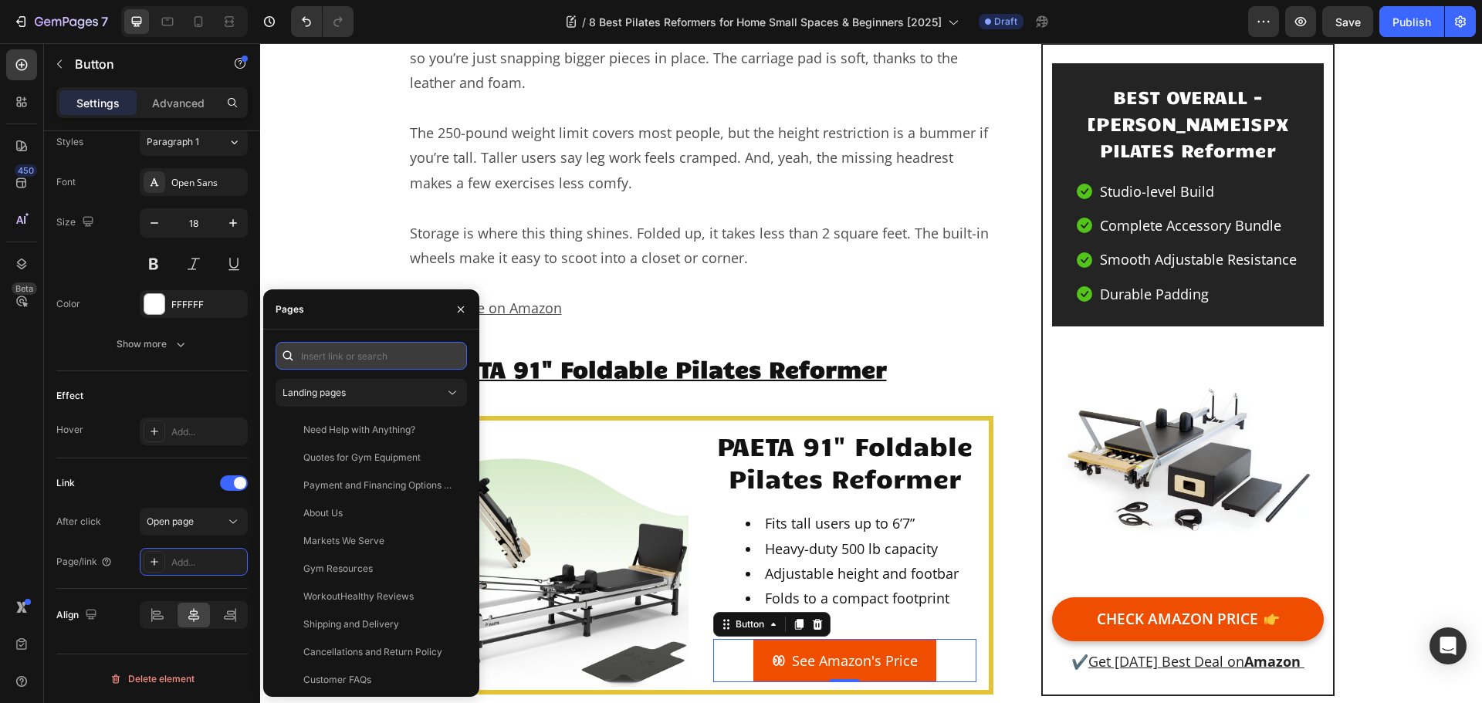
click at [421, 356] on input "text" at bounding box center [371, 356] width 191 height 28
paste input "[URL][DOMAIN_NAME]"
type input "[URL][DOMAIN_NAME]"
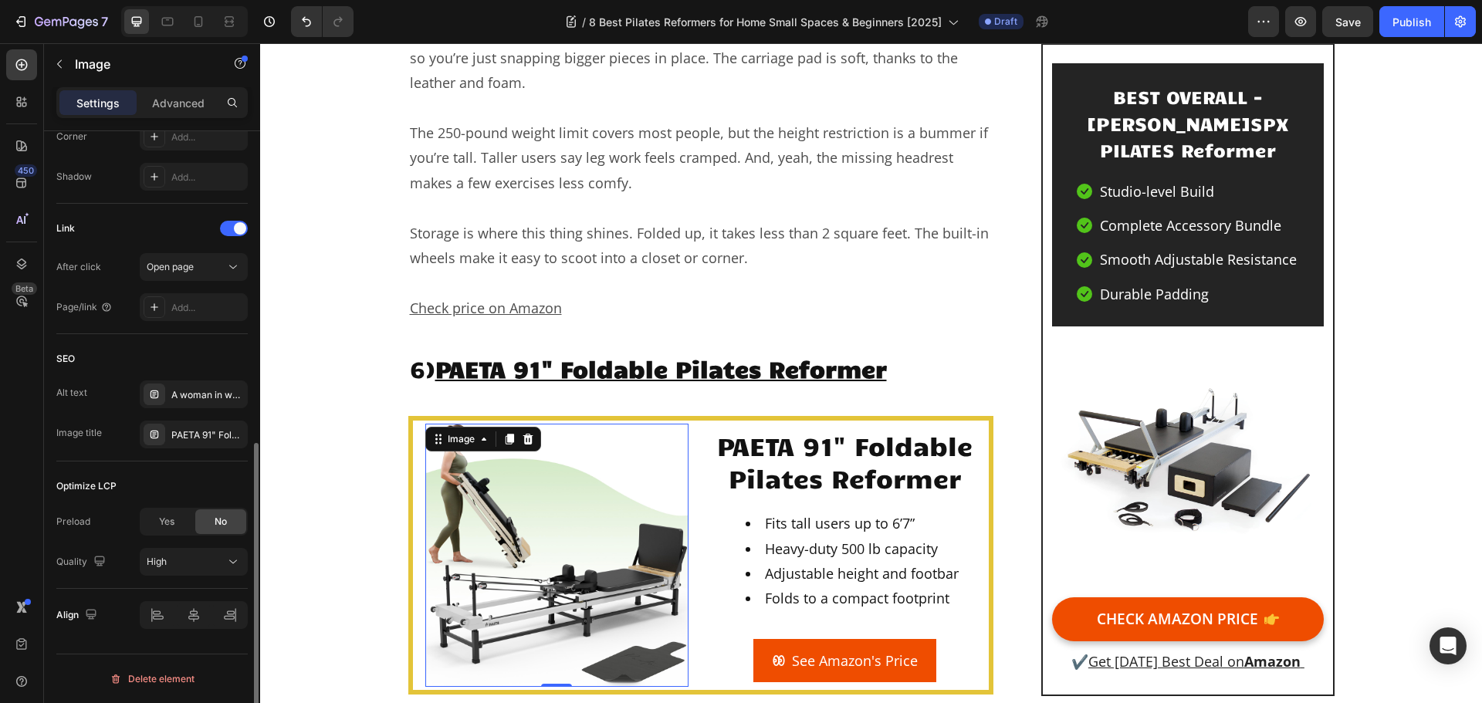
click at [560, 468] on img at bounding box center [556, 555] width 263 height 263
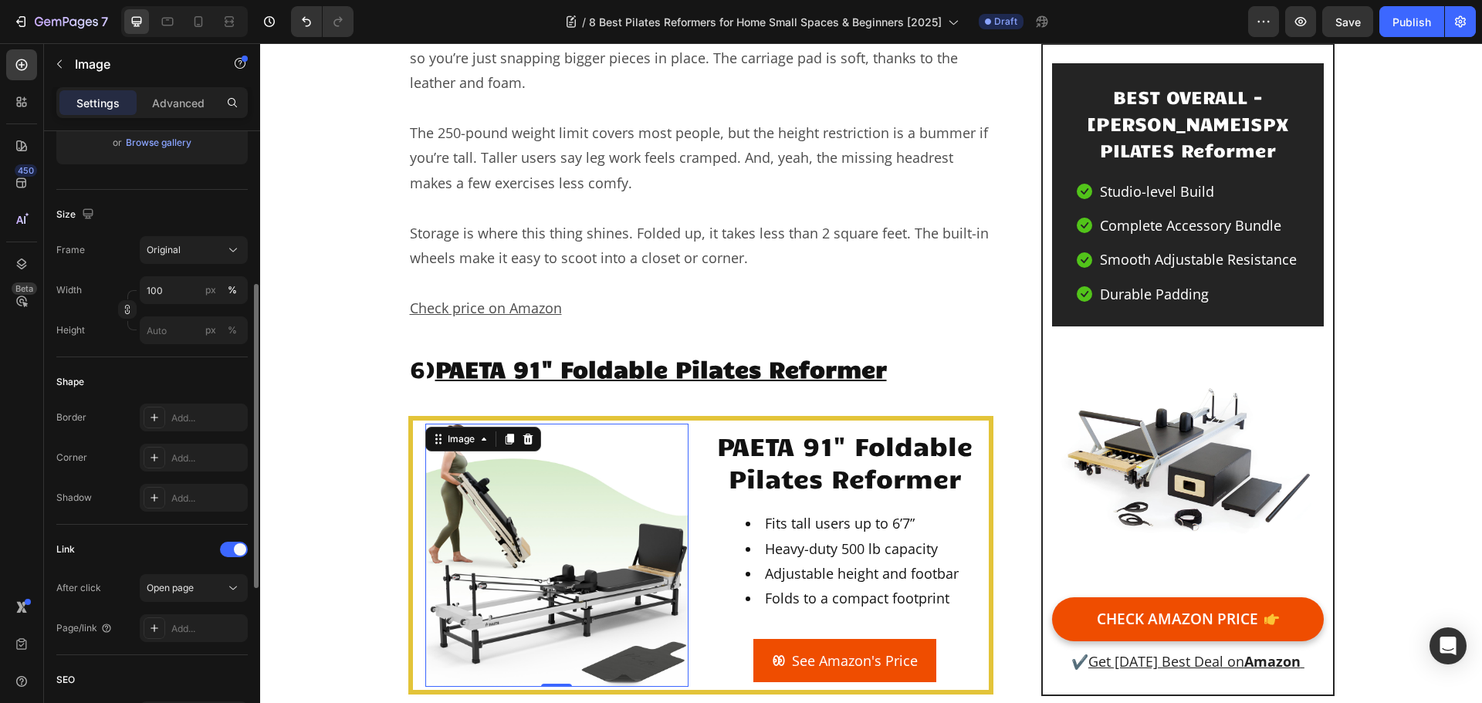
scroll to position [463, 0]
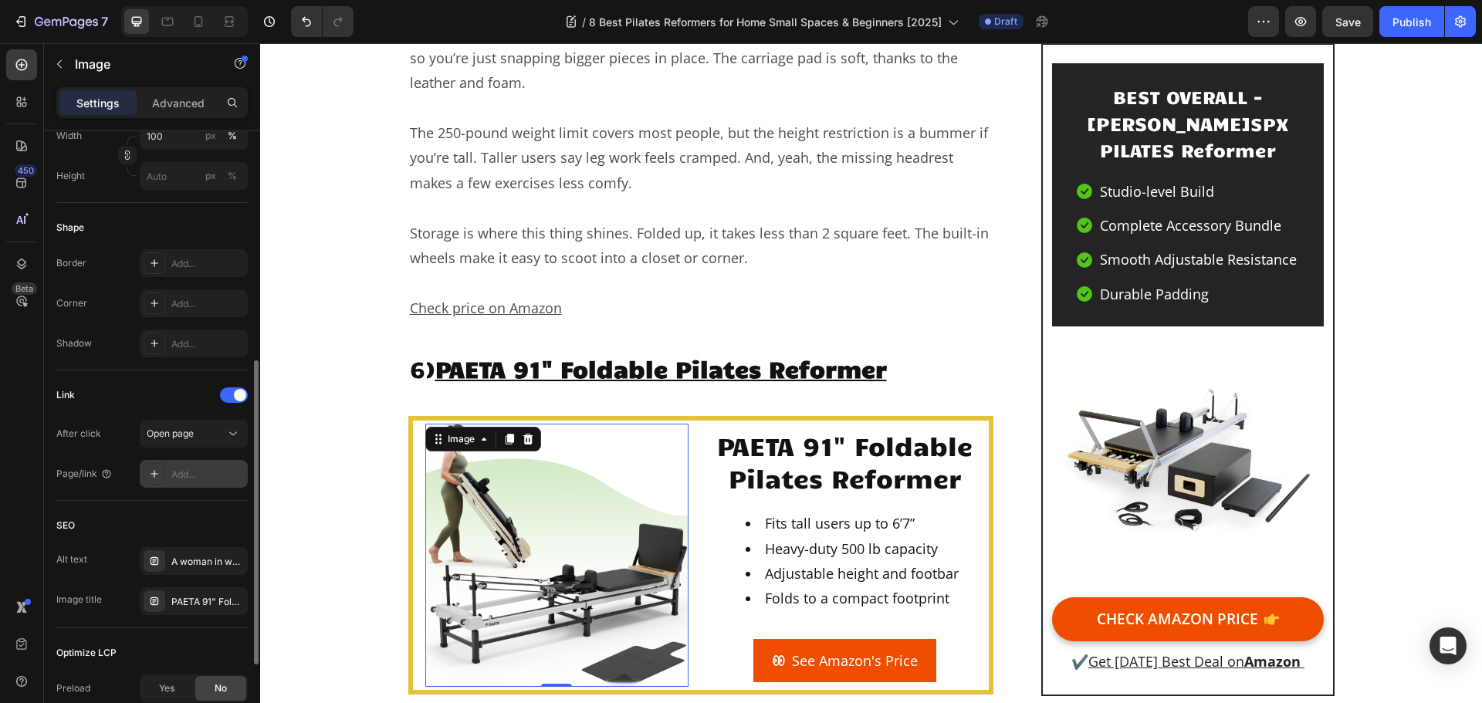
click at [192, 476] on div "Add..." at bounding box center [207, 475] width 73 height 14
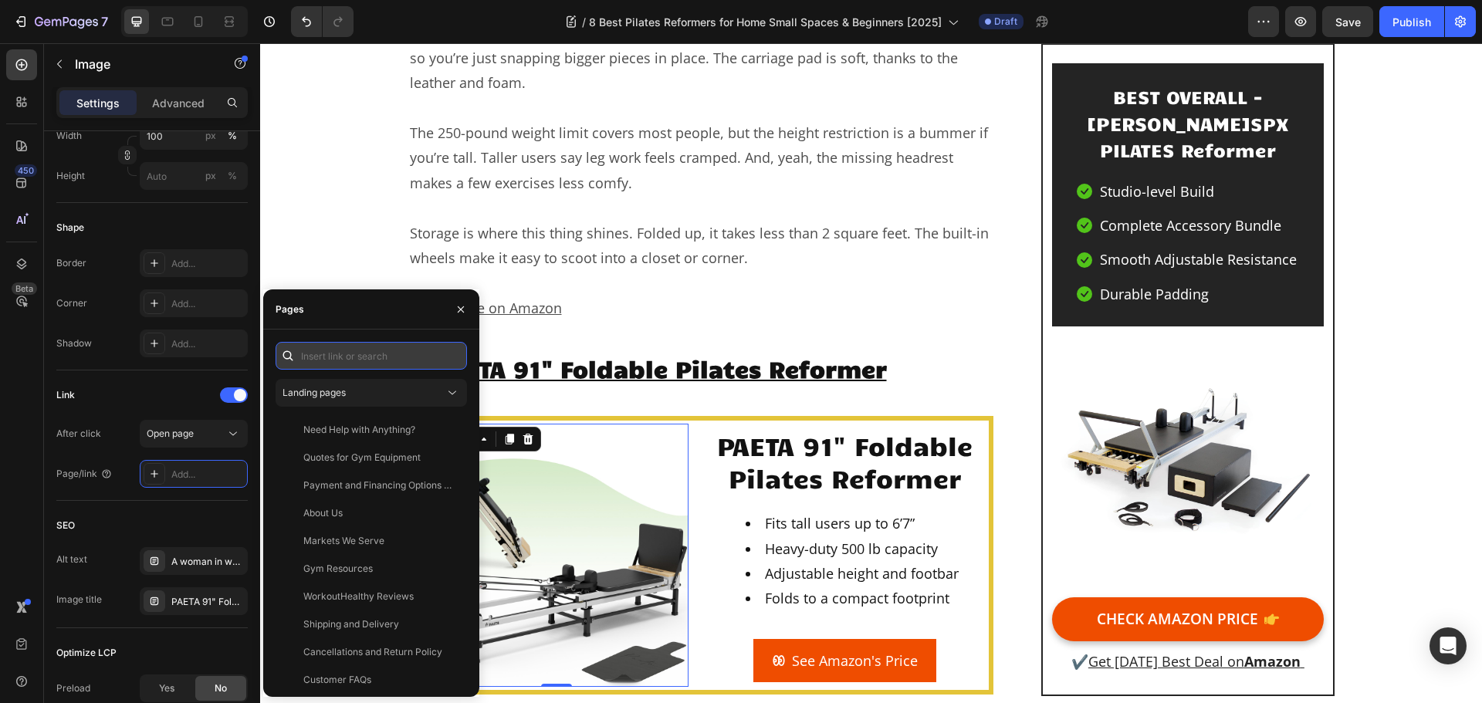
click at [359, 344] on input "text" at bounding box center [371, 356] width 191 height 28
paste input "https://geni.us/PAETA-Pilates"
type input "https://geni.us/PAETA-Pilates"
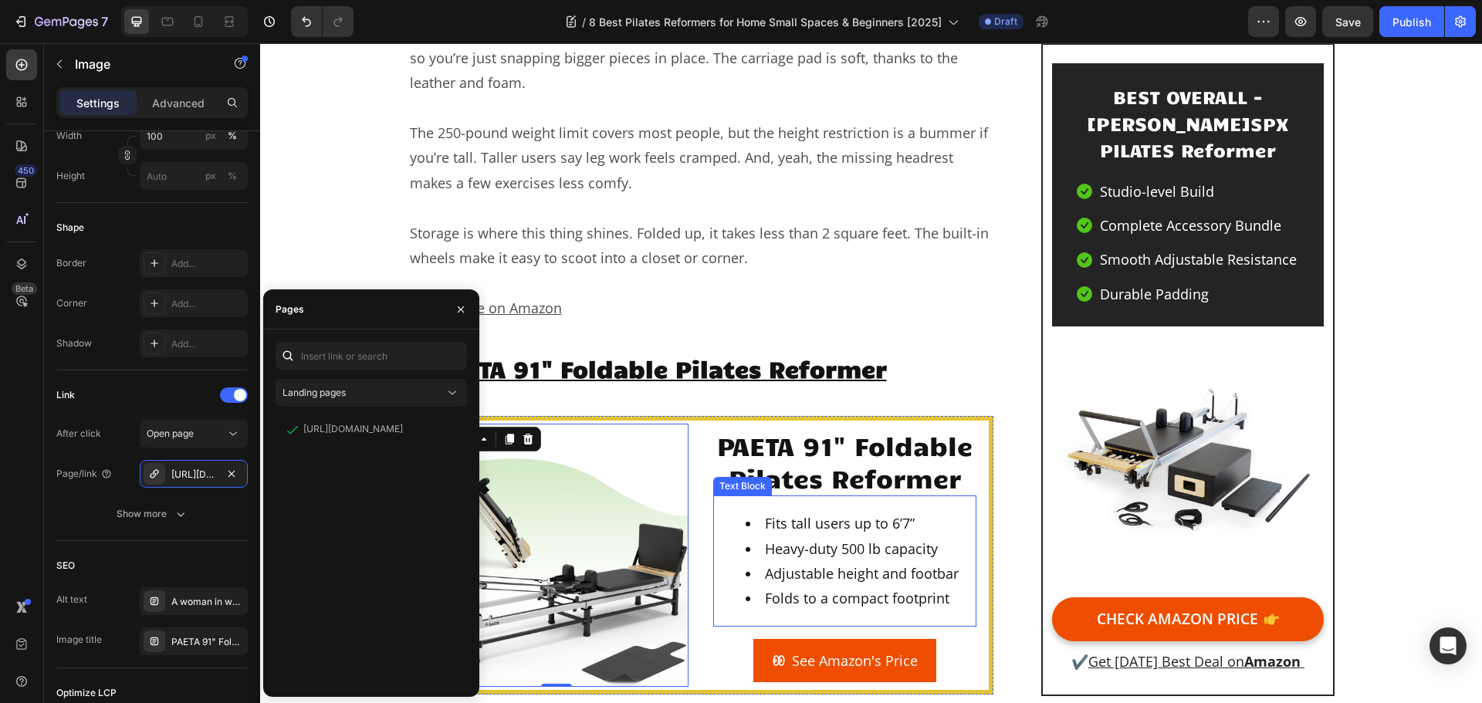
click at [825, 537] on li "Heavy-duty 500 lb capacity" at bounding box center [860, 549] width 229 height 25
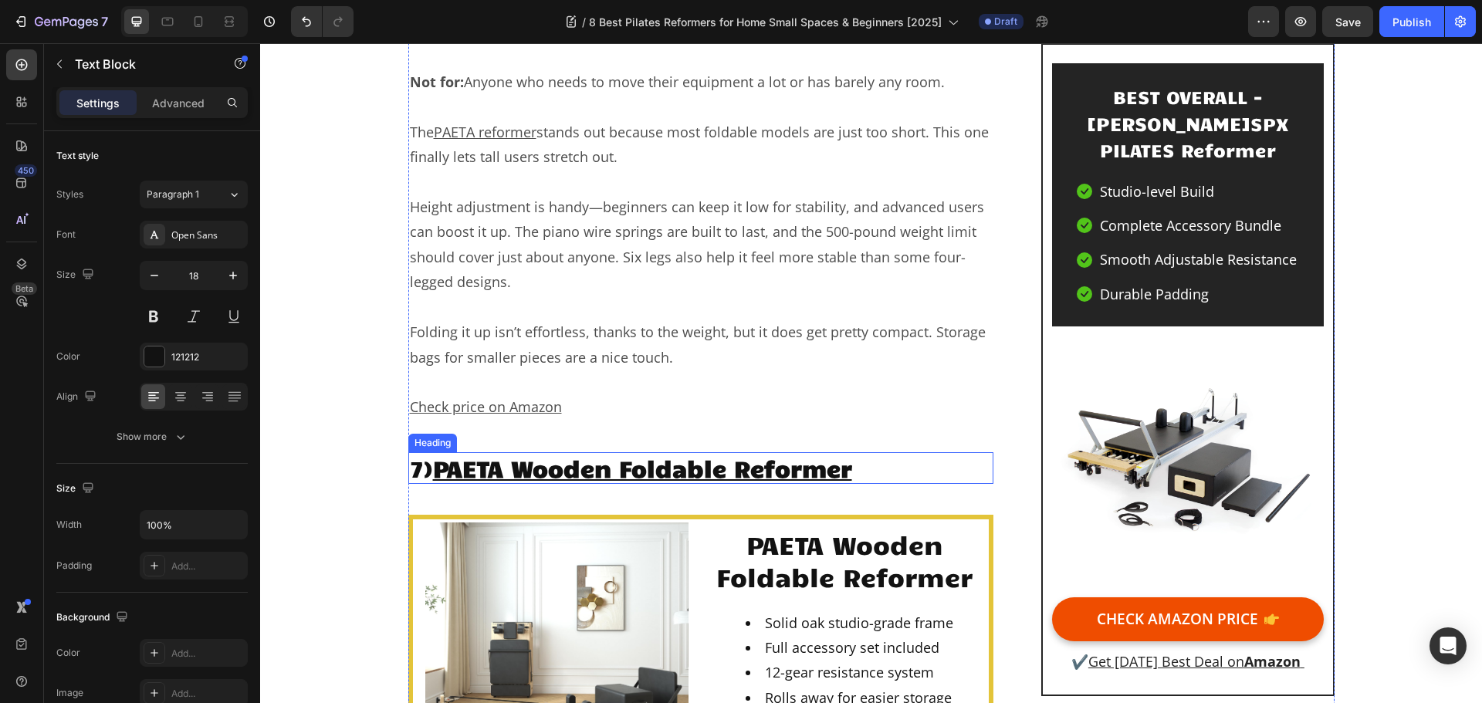
scroll to position [11014, 0]
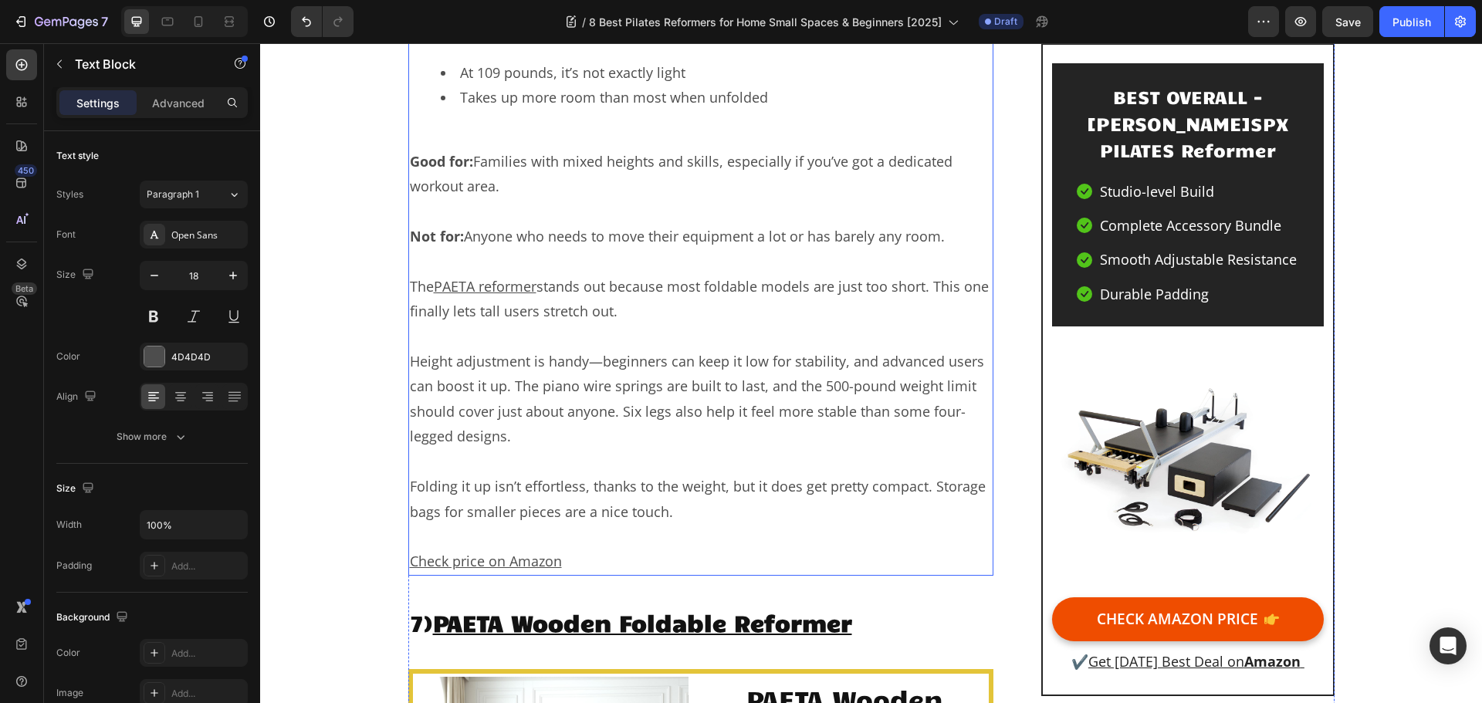
click at [557, 549] on p "Check price on Amazon" at bounding box center [701, 561] width 583 height 25
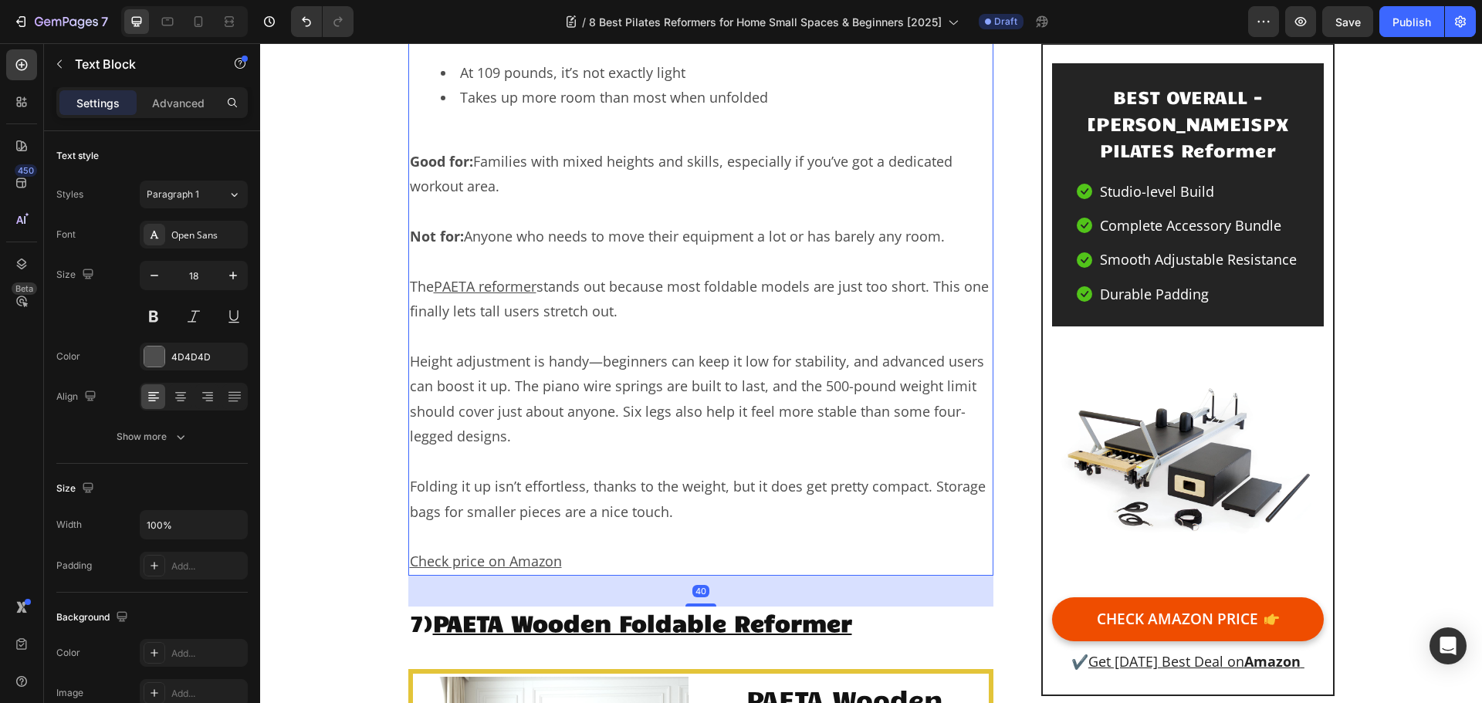
click at [559, 549] on p "Check price on Amazon" at bounding box center [701, 561] width 583 height 25
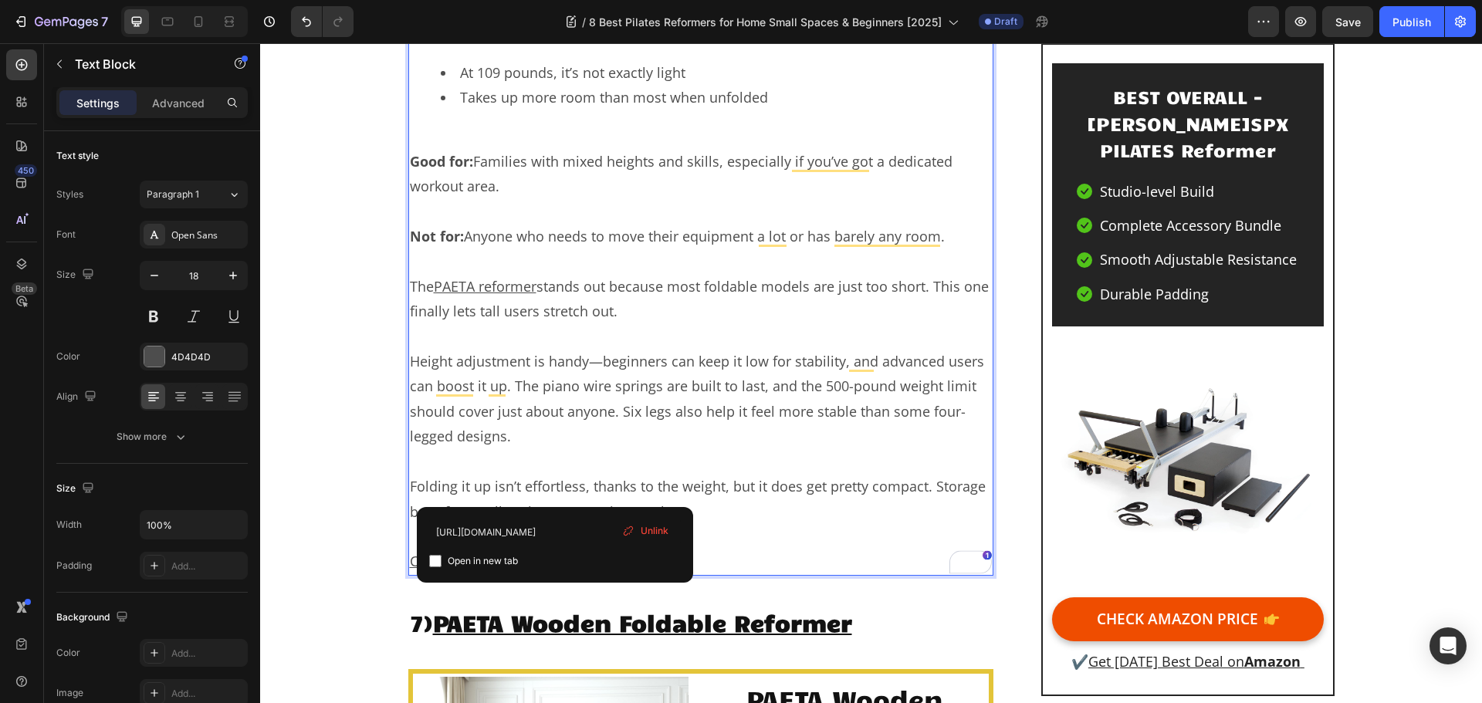
click at [631, 532] on icon at bounding box center [628, 531] width 12 height 12
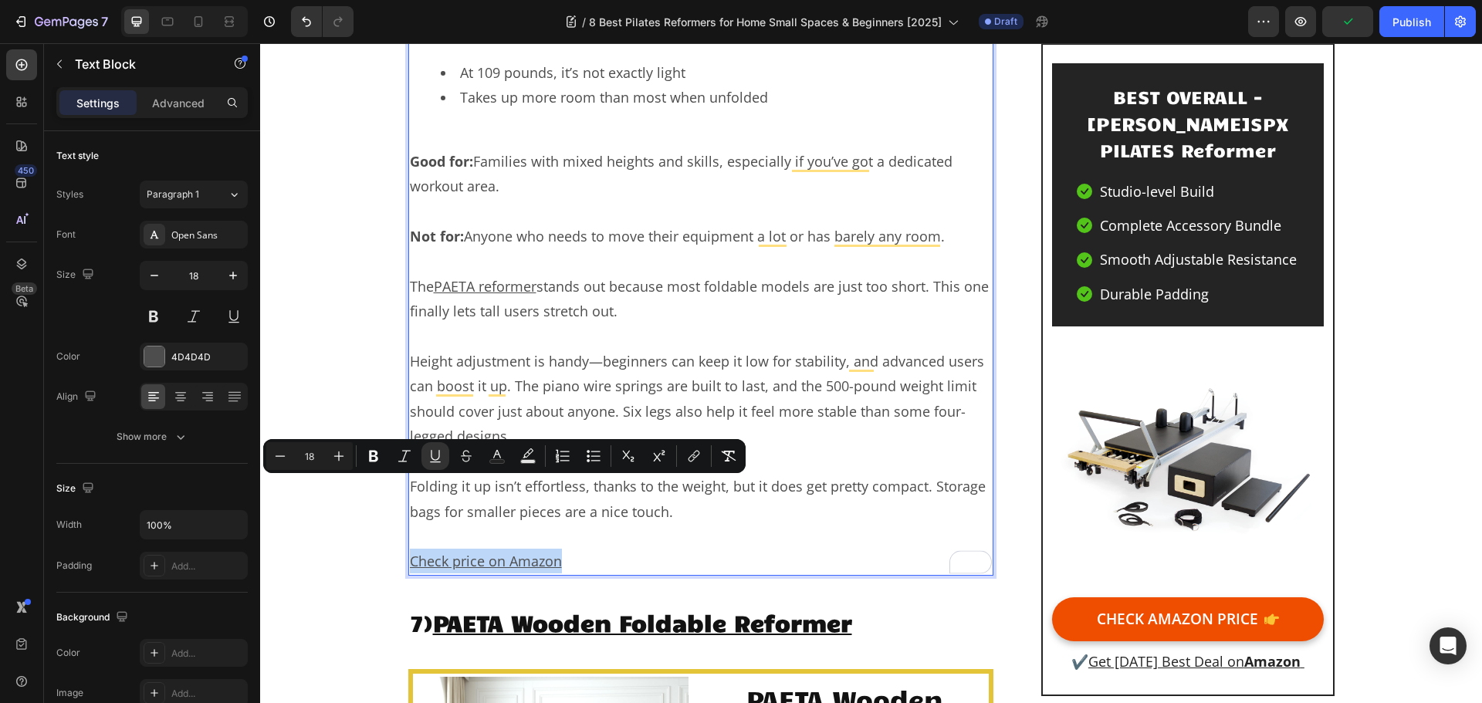
drag, startPoint x: 572, startPoint y: 492, endPoint x: 406, endPoint y: 501, distance: 166.3
click at [410, 549] on p "Check price on Amazon ⁠⁠⁠⁠⁠⁠⁠" at bounding box center [701, 561] width 583 height 25
click at [701, 459] on icon "Editor contextual toolbar" at bounding box center [693, 456] width 15 height 15
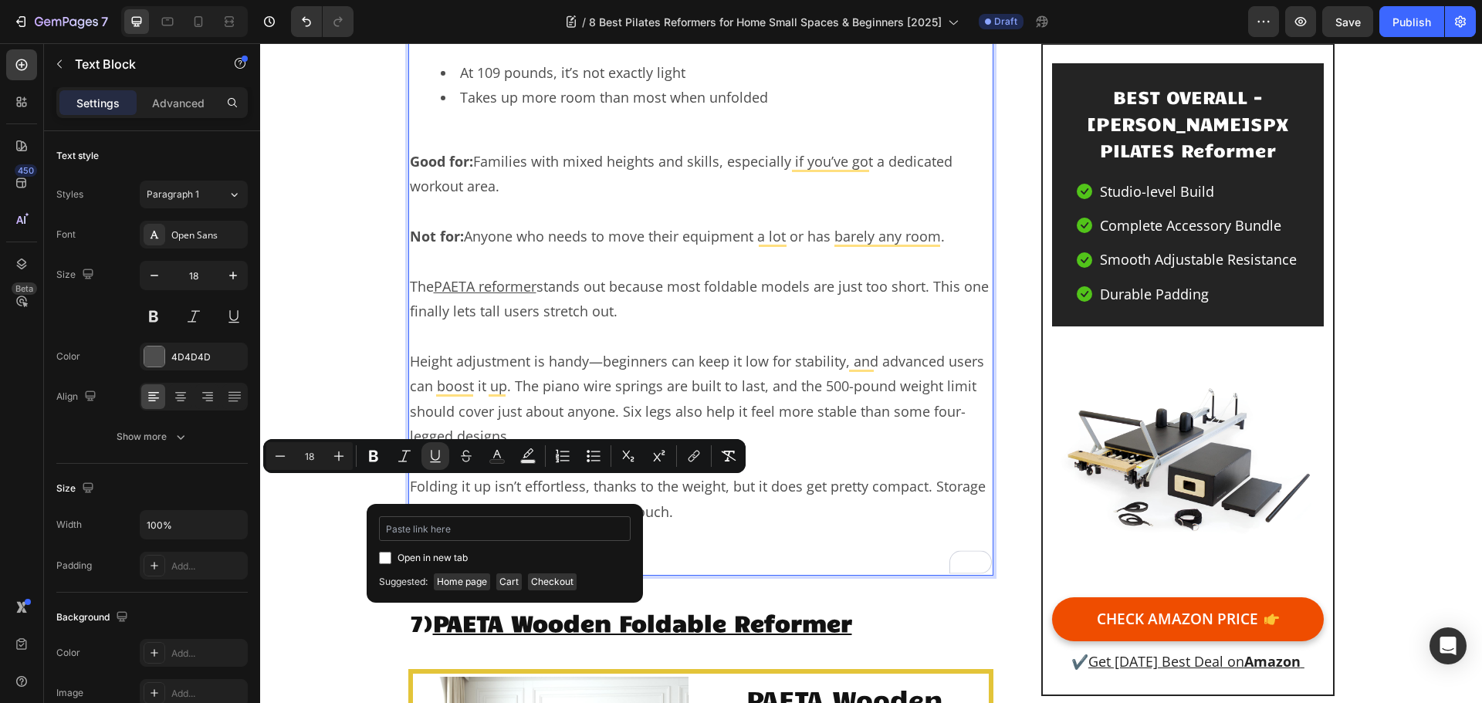
type input "https://geni.us/PAETA-Pilates"
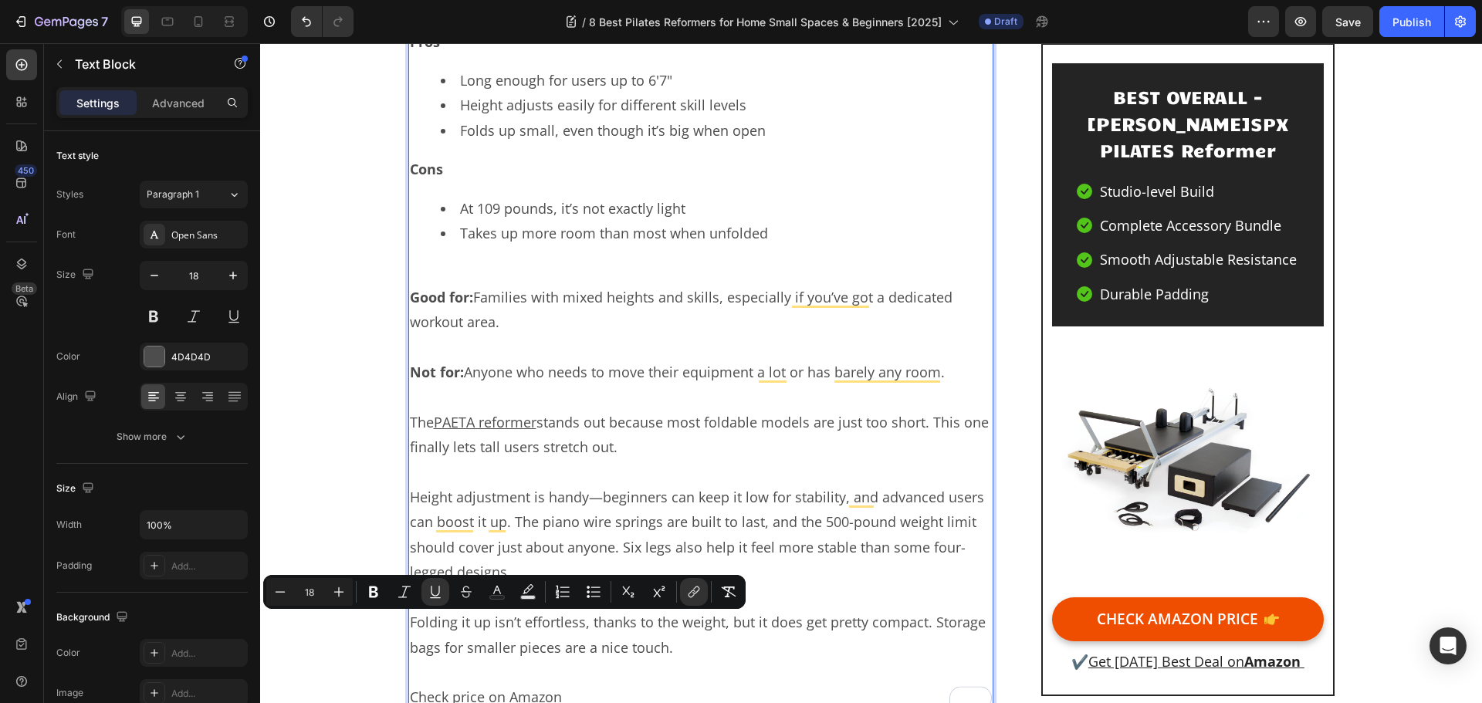
scroll to position [10860, 0]
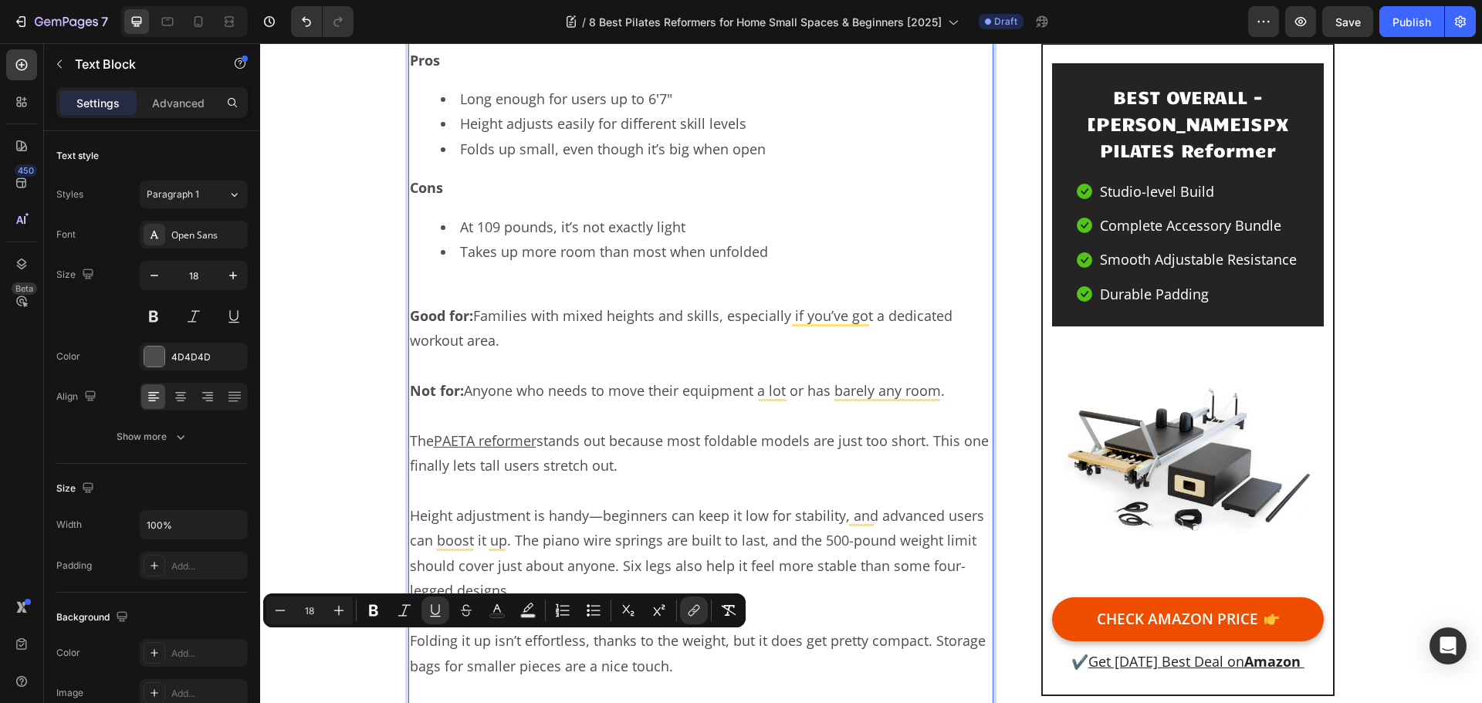
click at [701, 403] on p "Rich Text Editor. Editing area: main" at bounding box center [701, 415] width 583 height 25
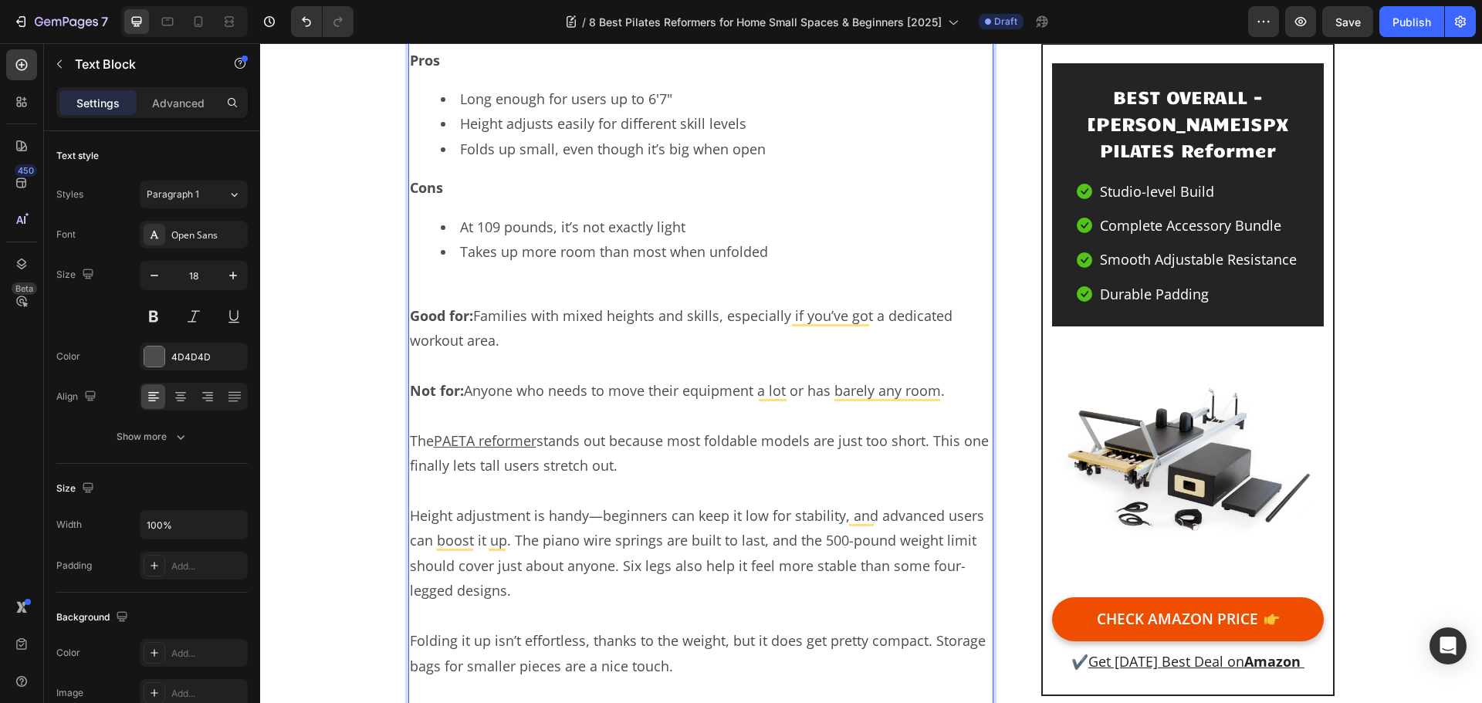
click at [479, 432] on u "PAETA reformer" at bounding box center [485, 441] width 103 height 19
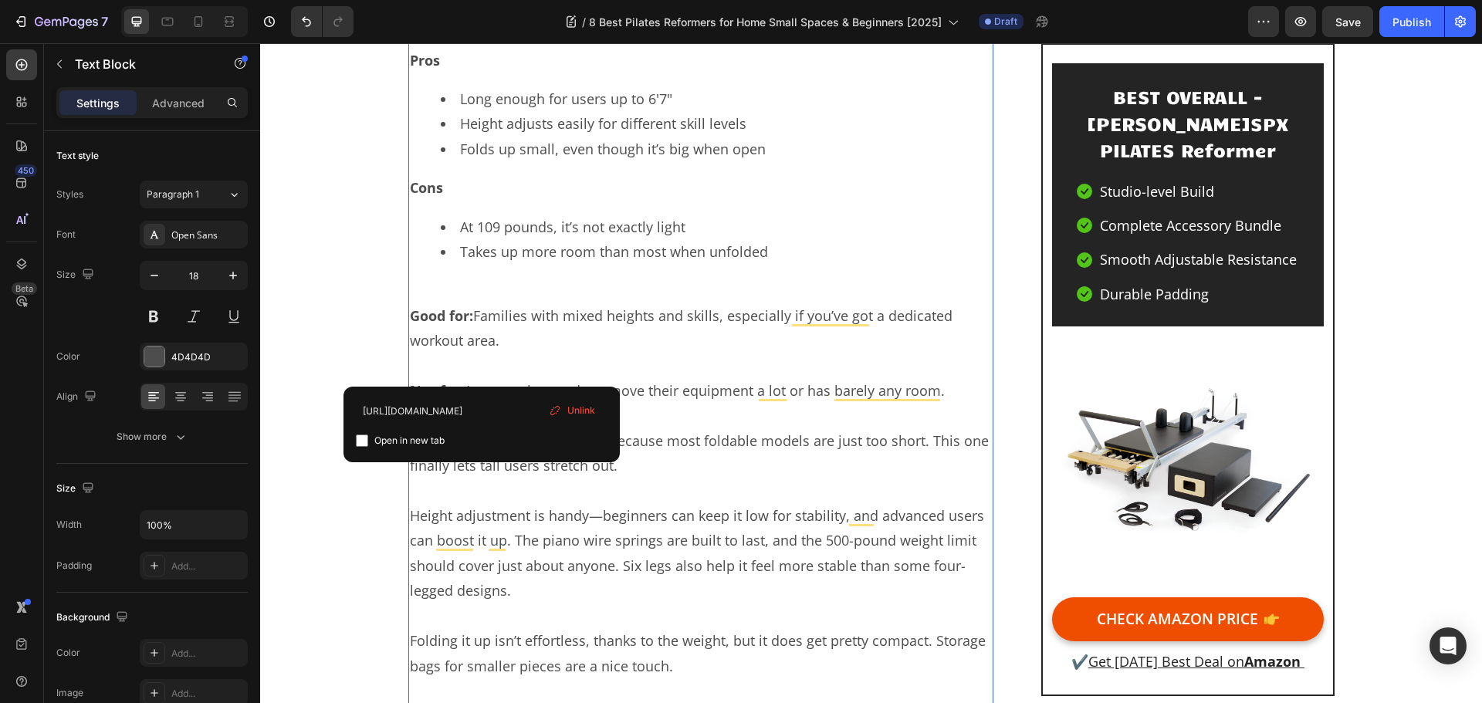
click at [568, 411] on span "Unlink" at bounding box center [582, 411] width 28 height 14
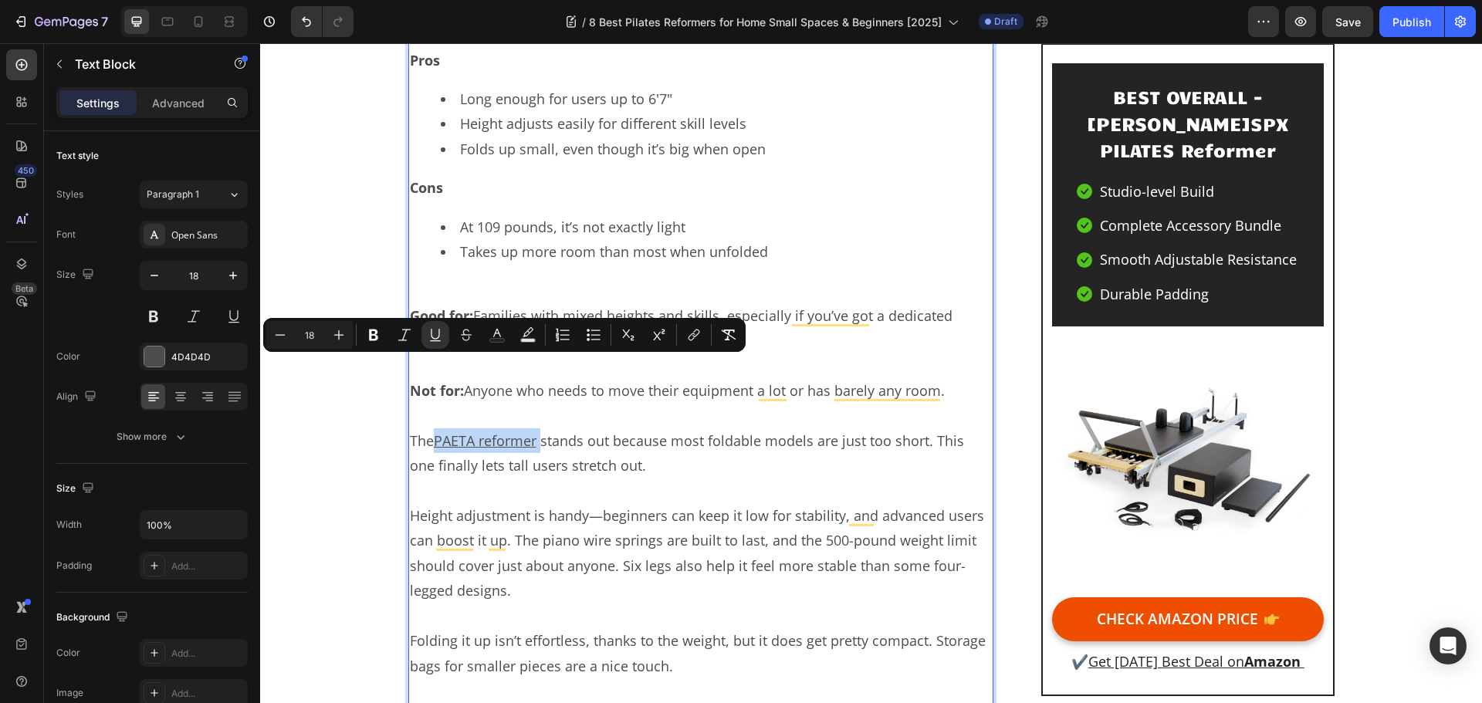
drag, startPoint x: 537, startPoint y: 371, endPoint x: 434, endPoint y: 368, distance: 103.5
click at [434, 429] on p "The PAETA reformer ⁠⁠⁠⁠⁠⁠⁠ stands out because most foldable models are just too…" at bounding box center [701, 454] width 583 height 50
click at [688, 337] on icon "Editor contextual toolbar" at bounding box center [693, 334] width 15 height 15
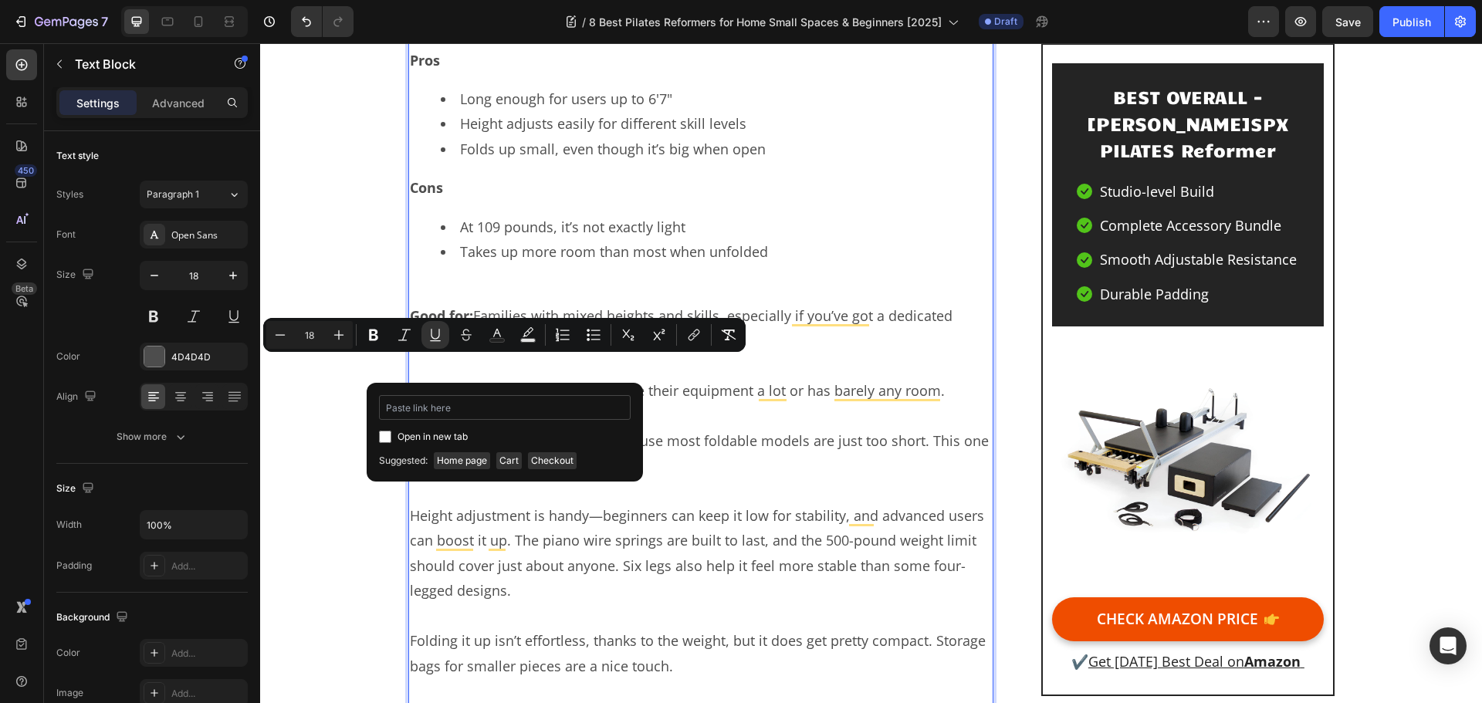
type input "https://geni.us/PAETA-Pilates"
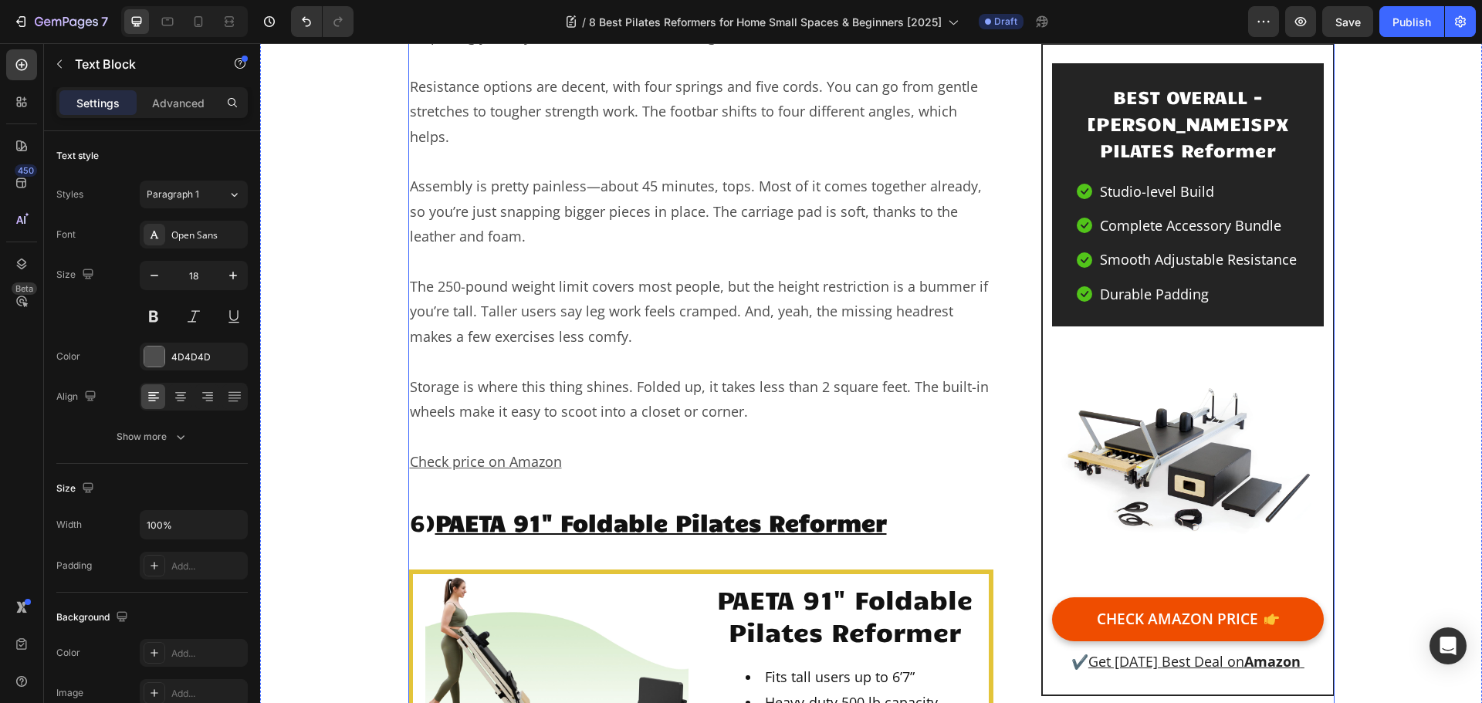
scroll to position [9547, 0]
click at [490, 453] on u "Check price on Amazon" at bounding box center [486, 462] width 152 height 19
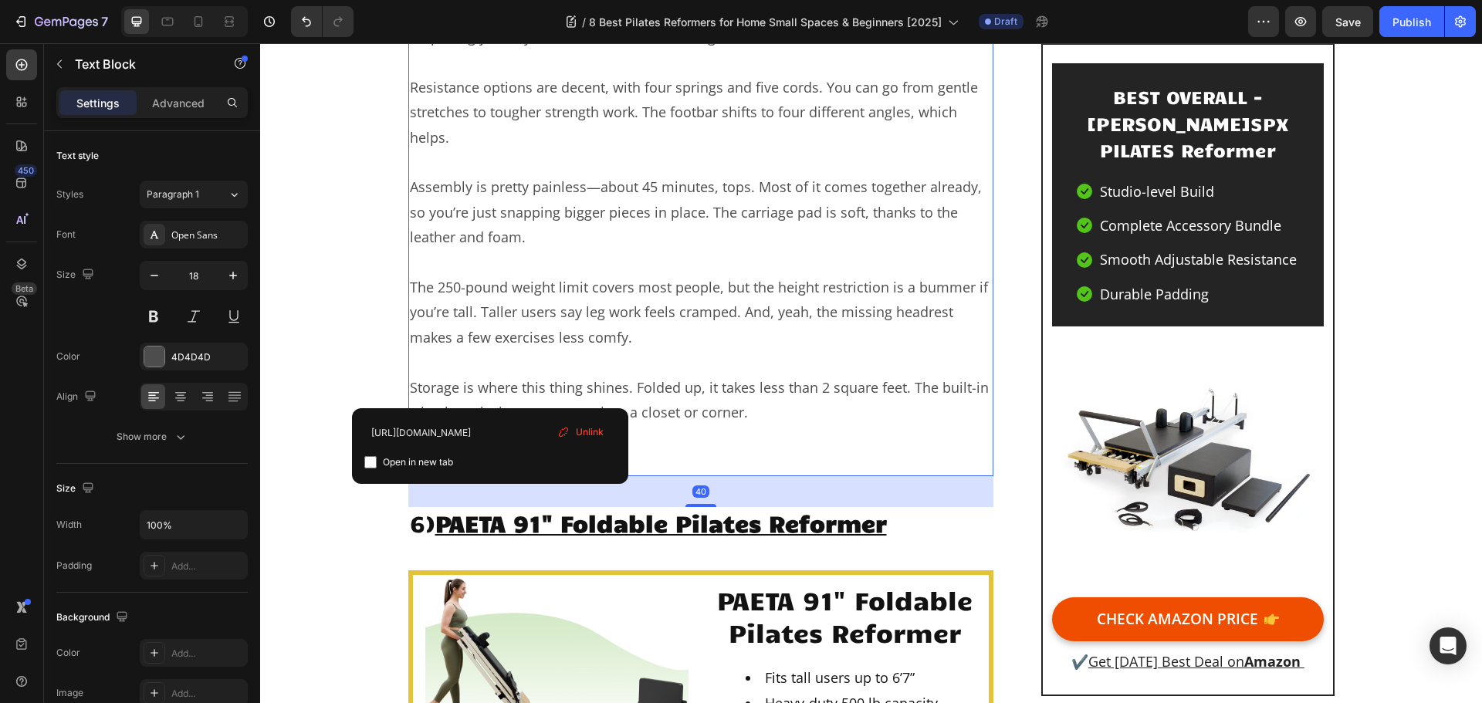
click at [490, 453] on u "Check price on Amazon" at bounding box center [486, 462] width 152 height 19
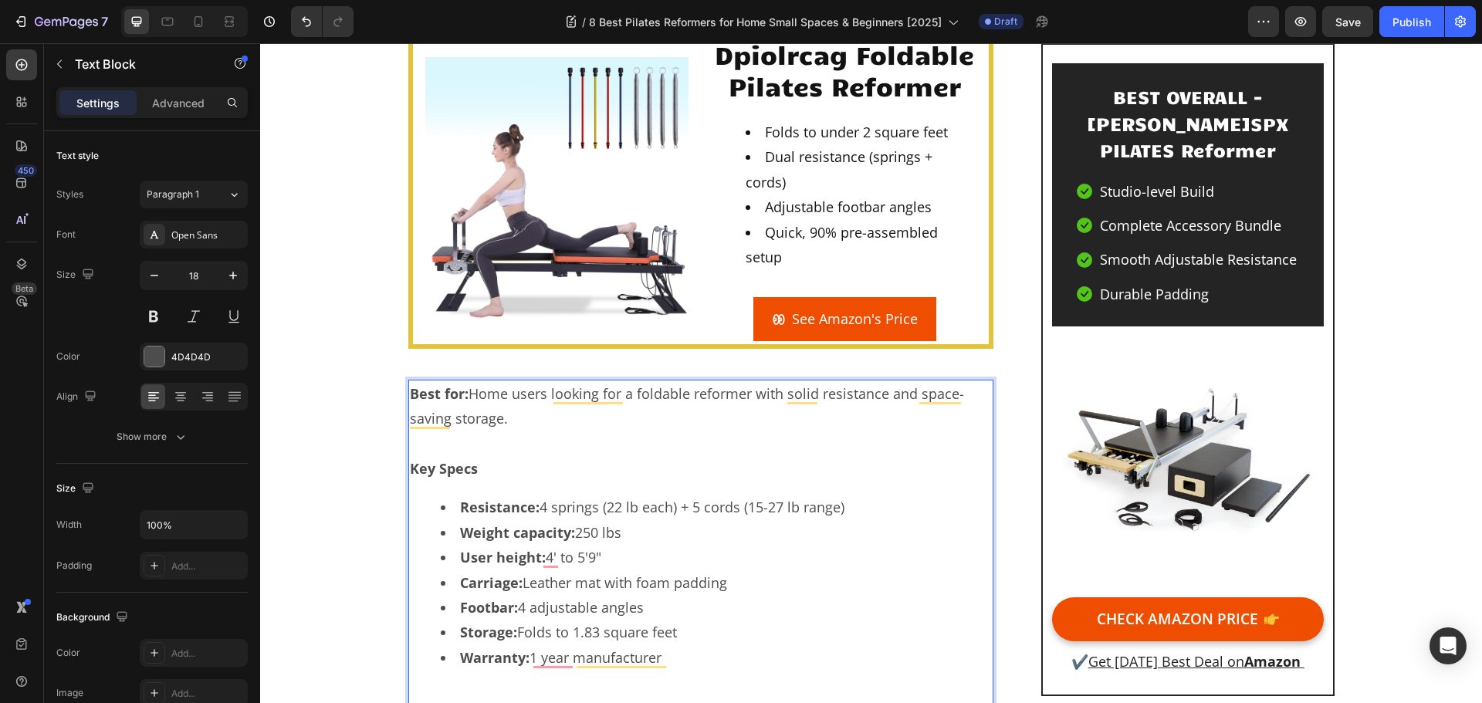
scroll to position [8235, 0]
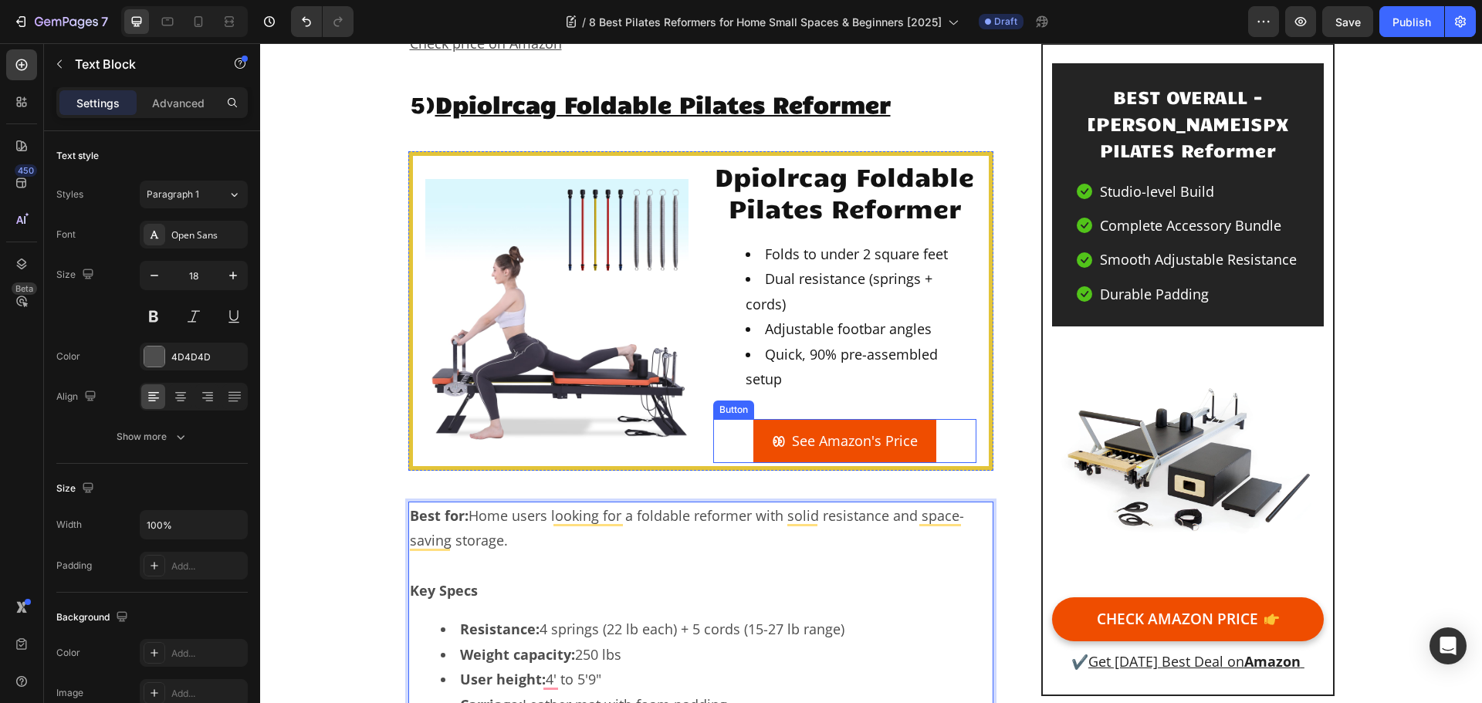
click at [764, 419] on link "See Amazon's Price" at bounding box center [845, 440] width 183 height 43
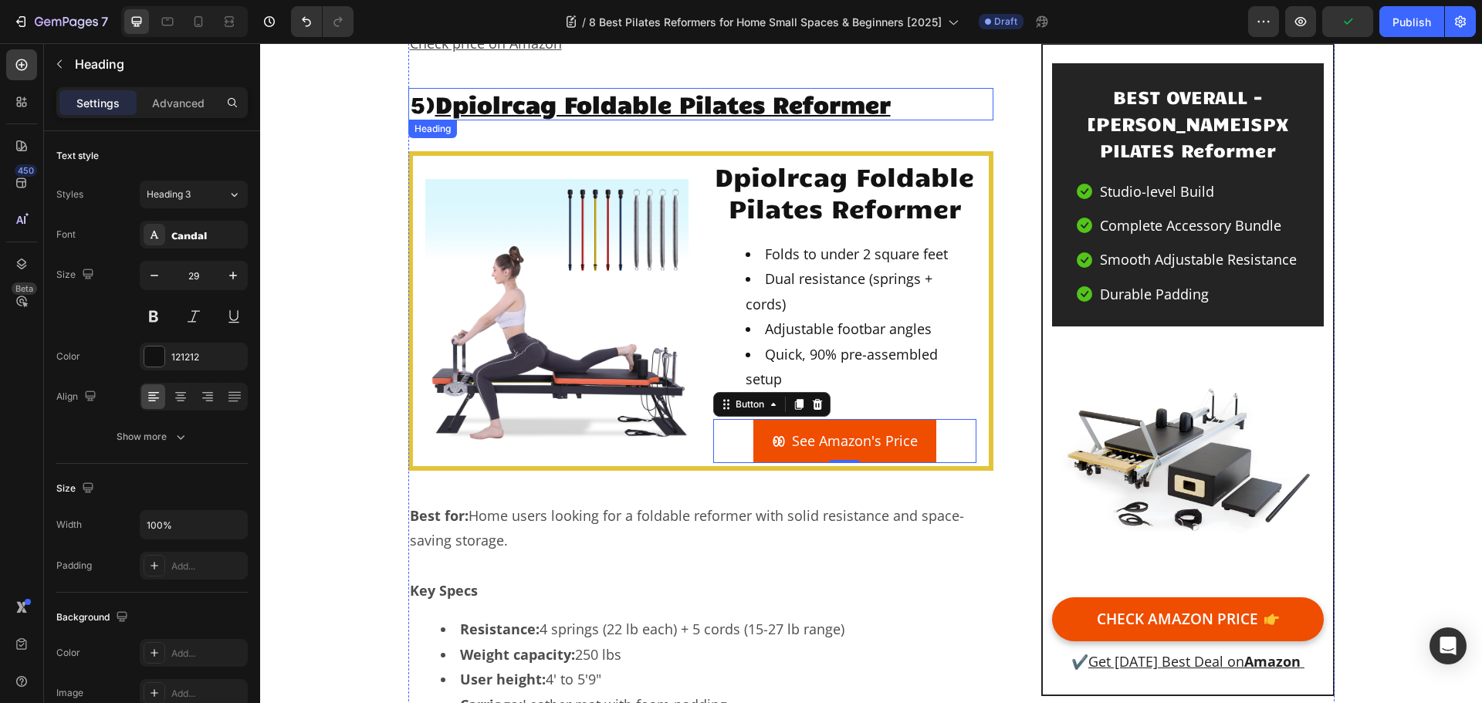
click at [629, 89] on u "Dpiolrcag Foldable Pilates Reformer" at bounding box center [663, 103] width 456 height 29
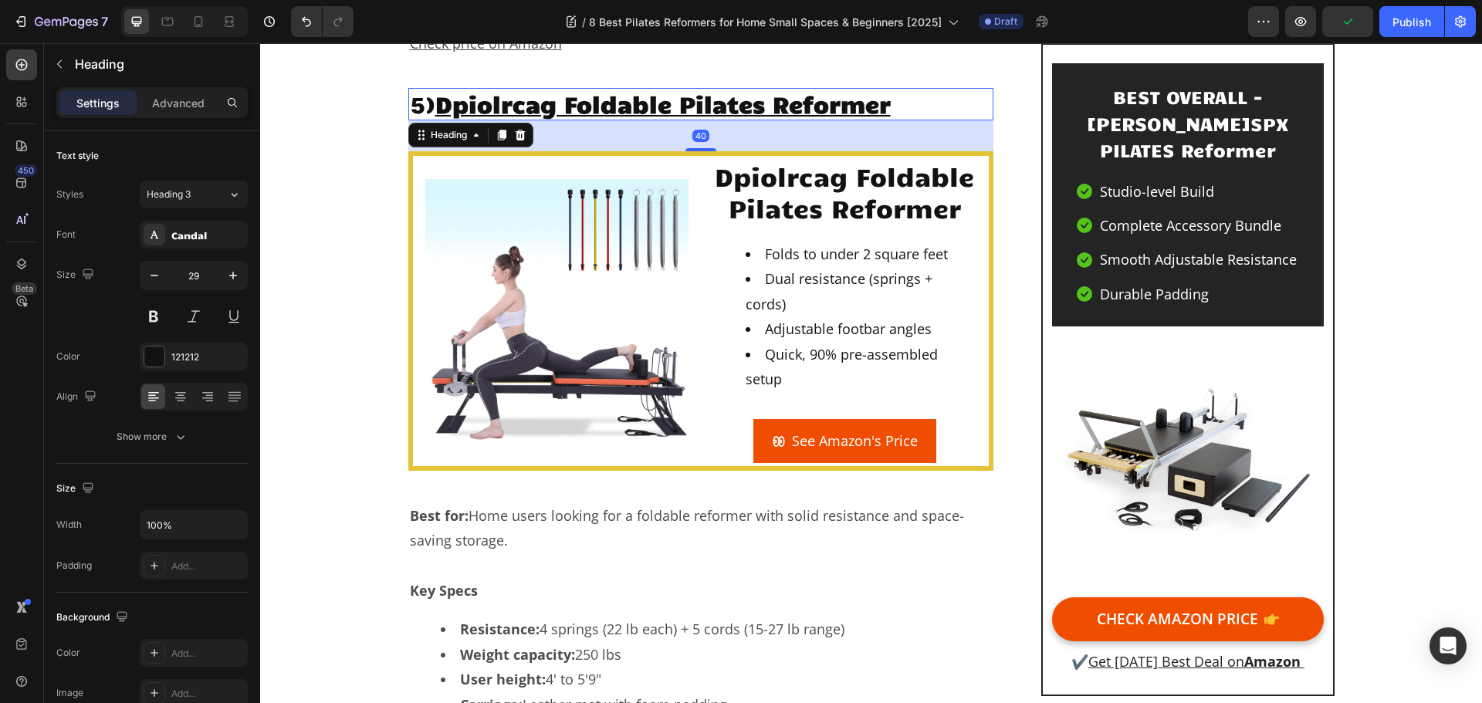
scroll to position [8232, 0]
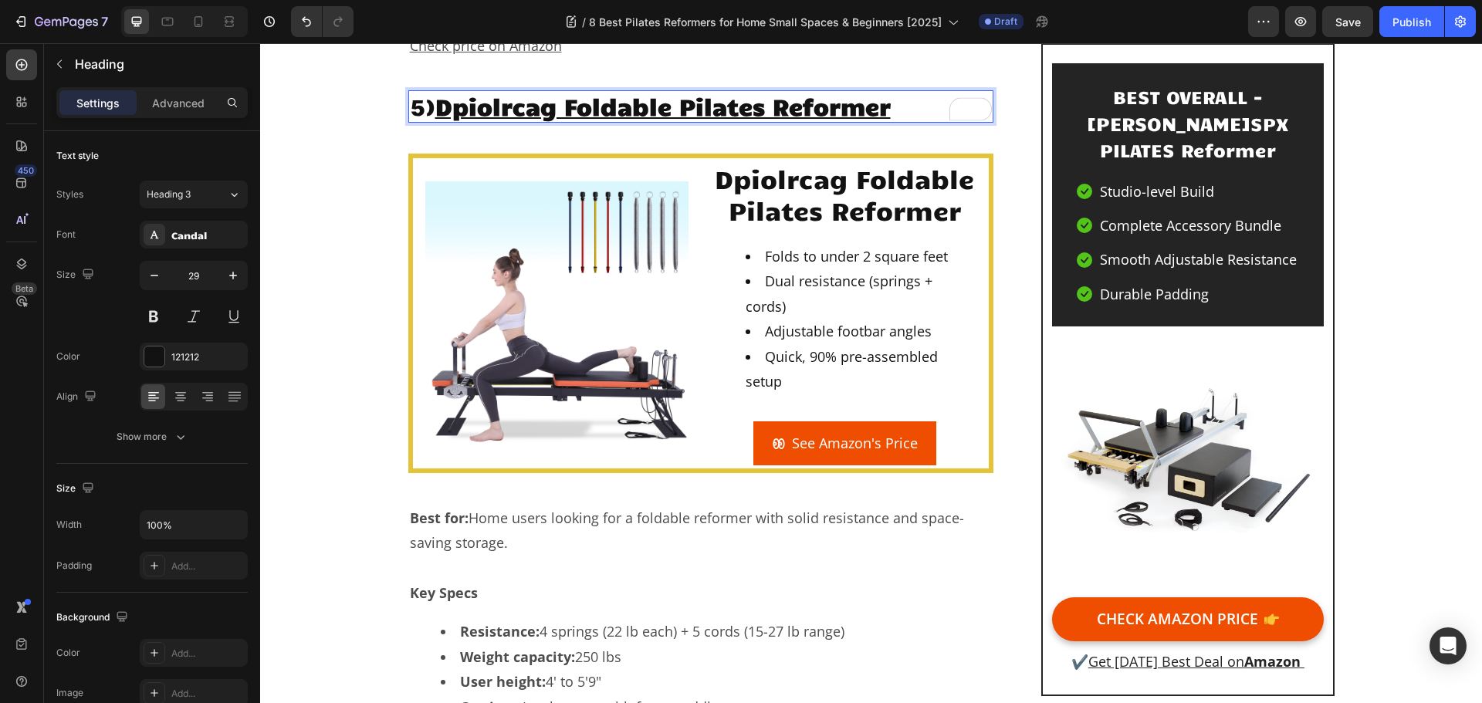
click at [632, 91] on u "Dpiolrcag Foldable Pilates Reformer" at bounding box center [663, 105] width 456 height 29
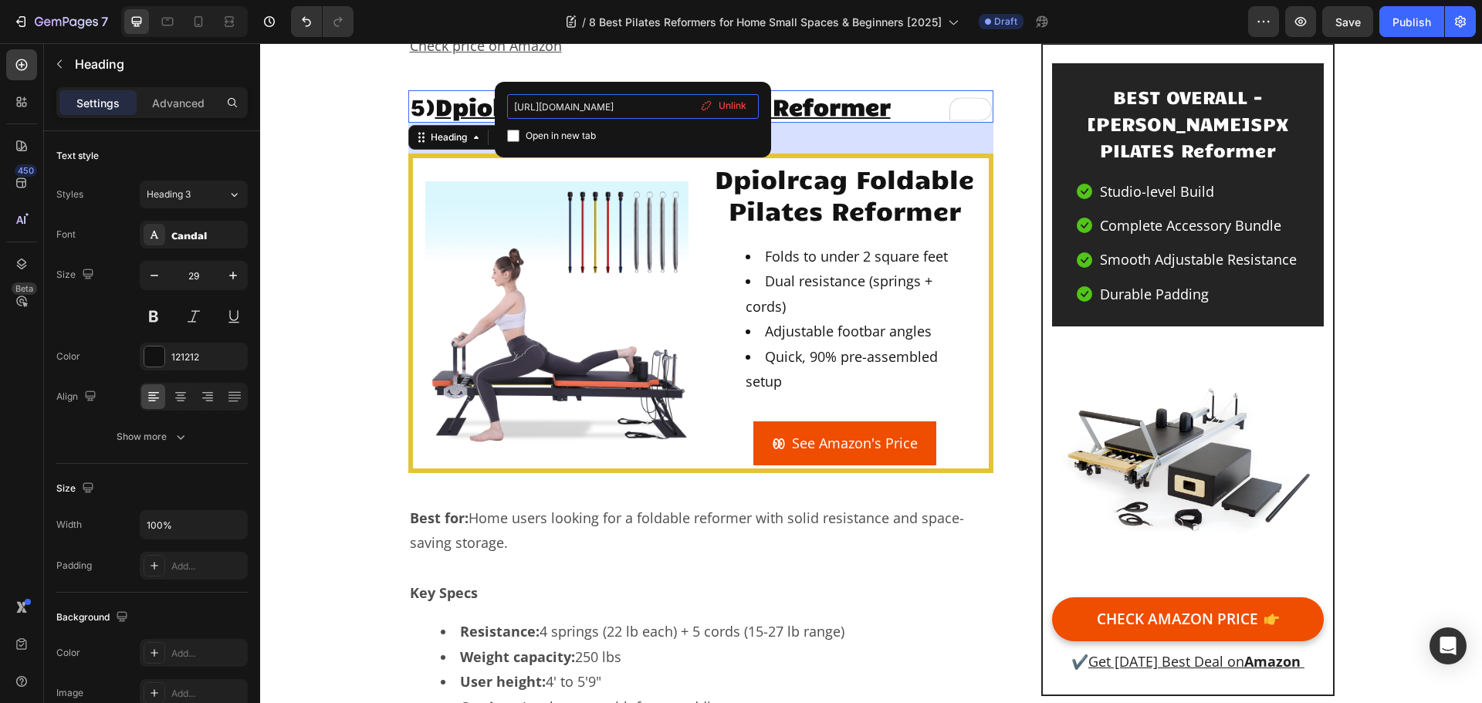
click at [624, 100] on input "https://geni.us/Dpiolrcag-Pilates" at bounding box center [633, 106] width 252 height 25
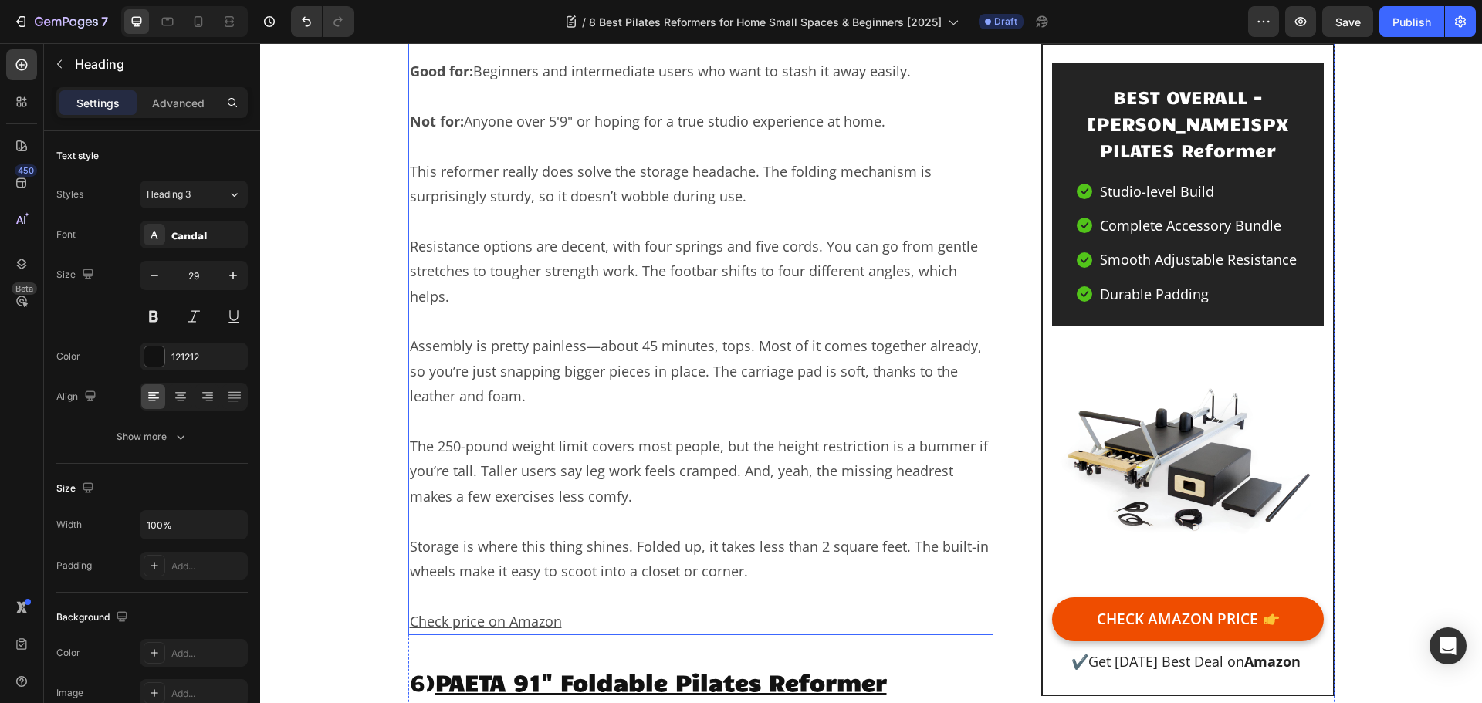
scroll to position [9468, 0]
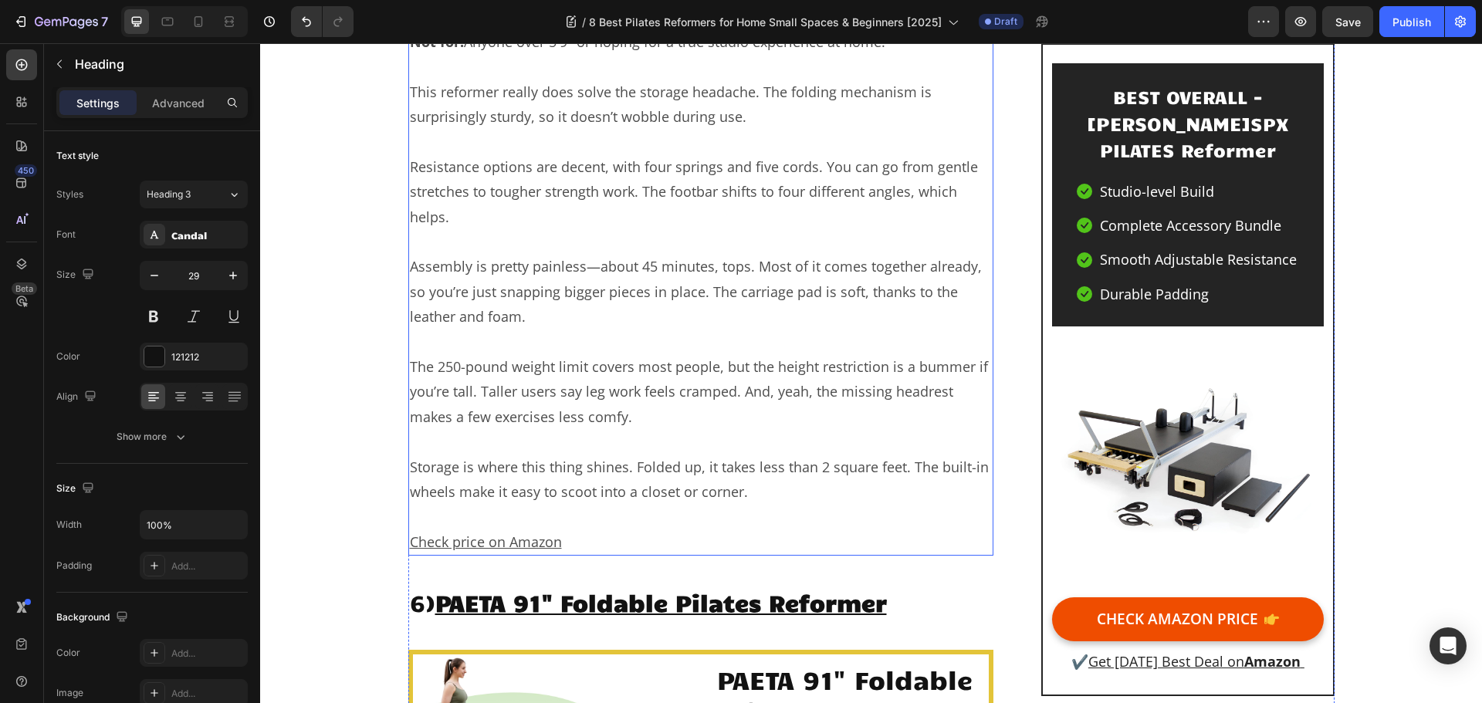
click at [560, 504] on p "To enrich screen reader interactions, please activate Accessibility in Grammarl…" at bounding box center [701, 516] width 583 height 25
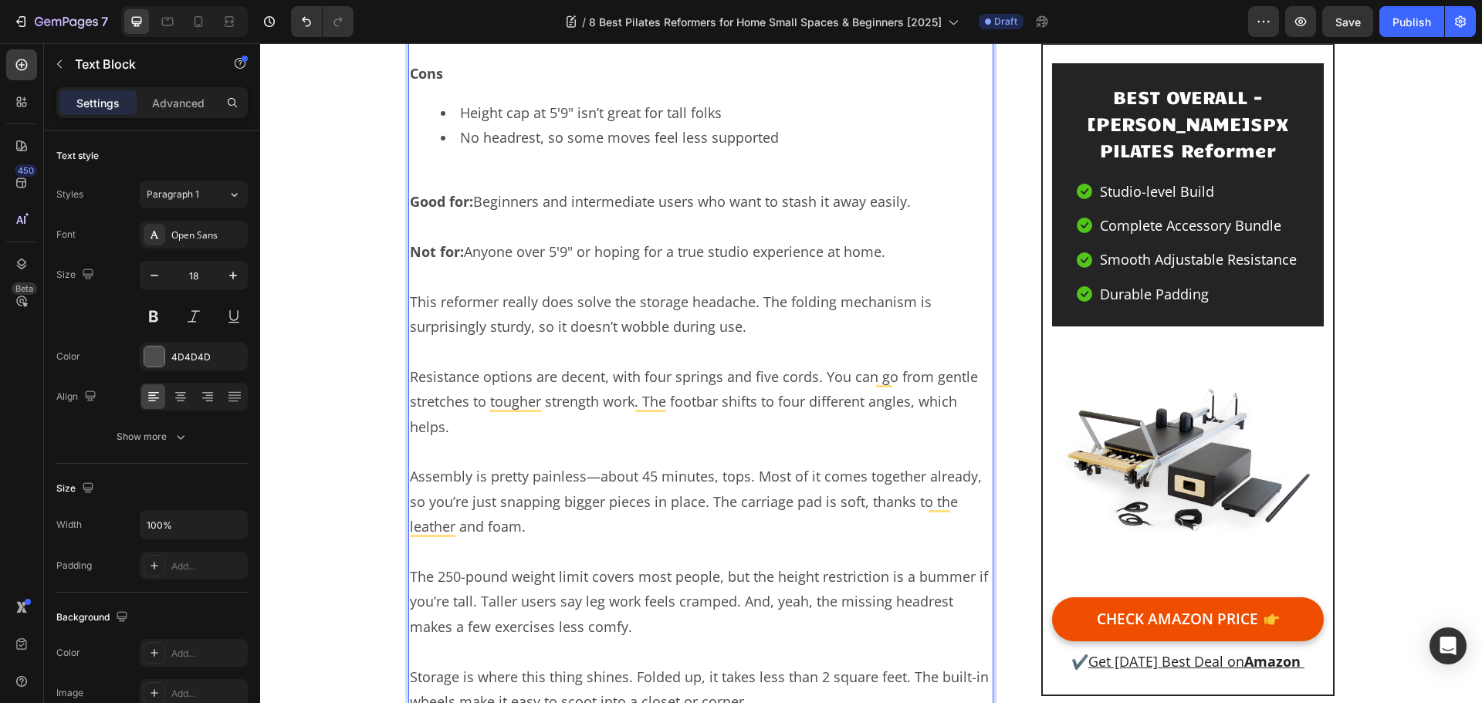
scroll to position [9385, 0]
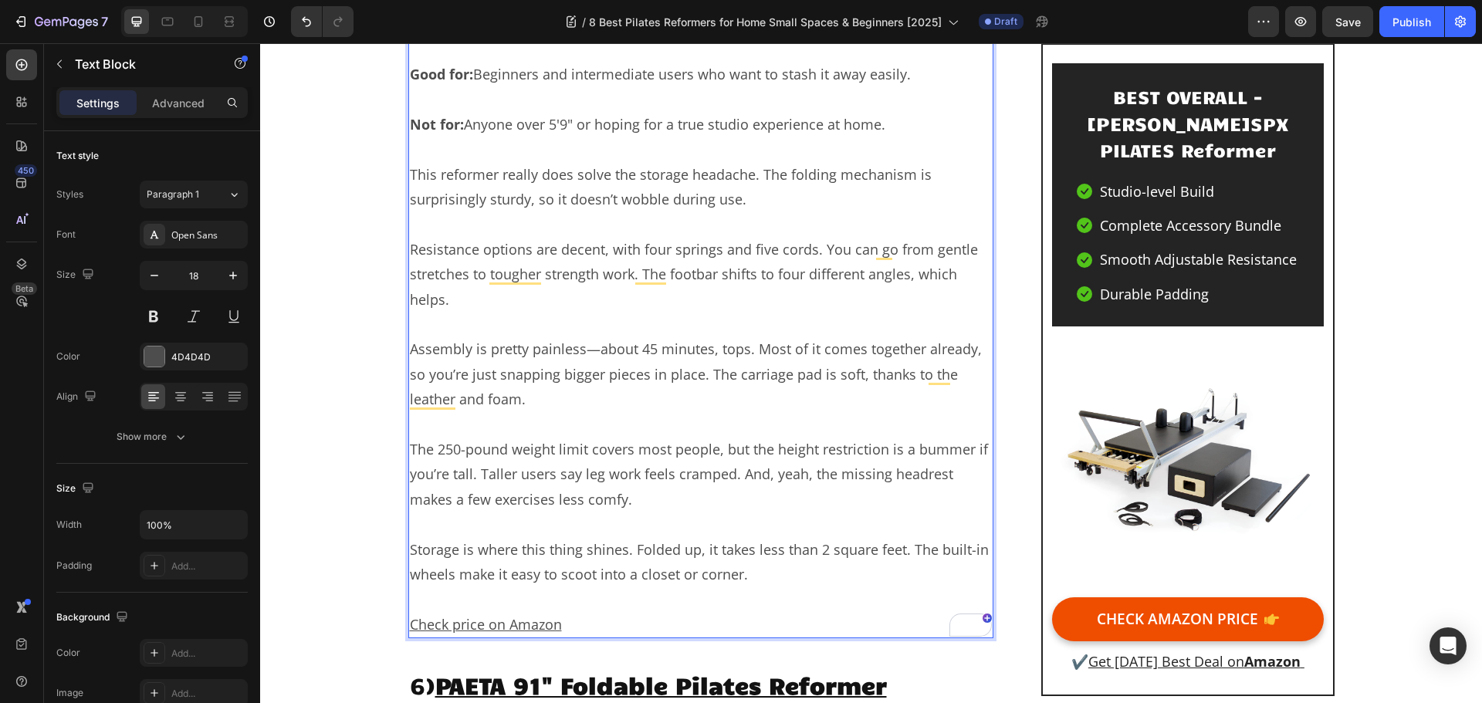
click at [508, 615] on u "Check price on Amazon" at bounding box center [486, 624] width 152 height 19
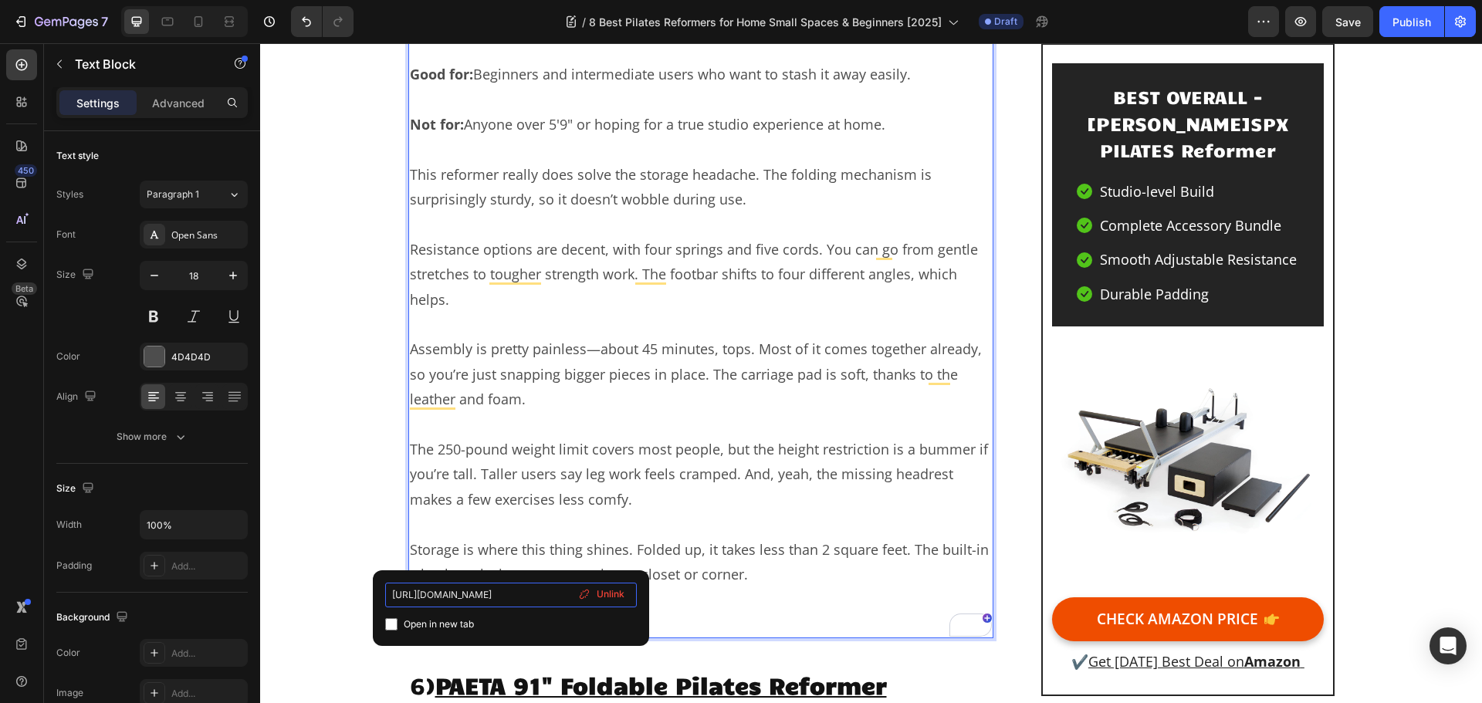
click at [539, 595] on input "https://www.amazon.com/Reformer-Dpiolrcag-Foldable-Equipment-Beginners/dp/B0D8B…" at bounding box center [511, 595] width 252 height 25
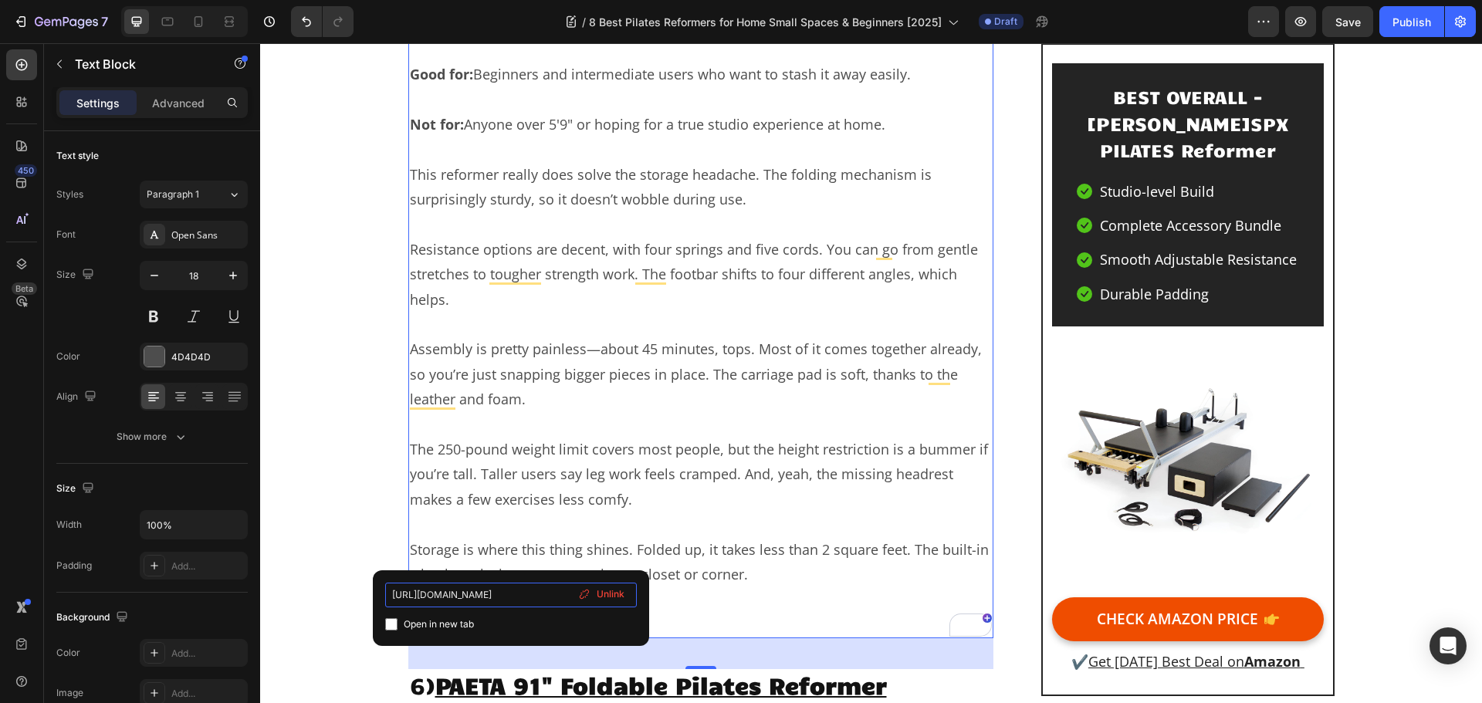
paste input "geni.us/Dpiolrcag-Pilates"
type input "https://geni.us/Dpiolrcag-Pilates"
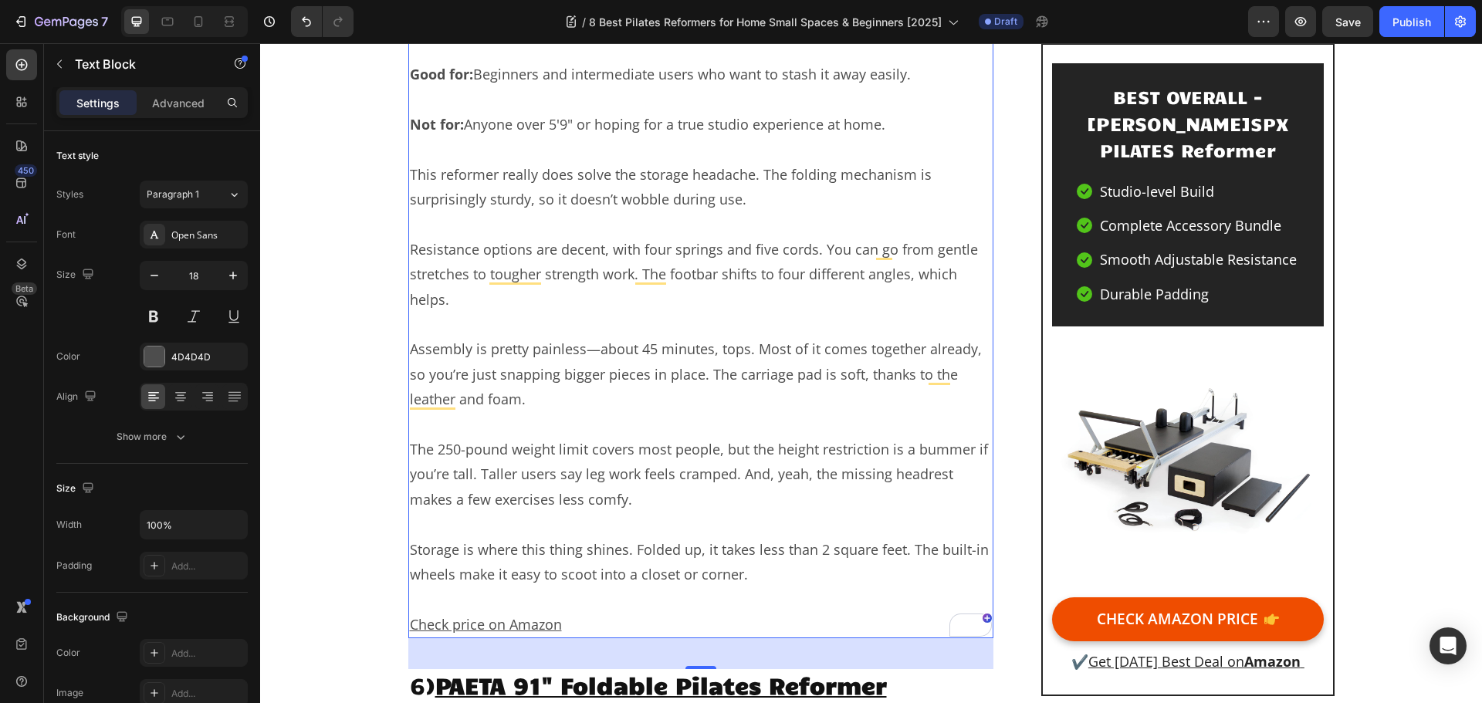
click at [563, 587] on p "To enrich screen reader interactions, please activate Accessibility in Grammarl…" at bounding box center [701, 599] width 583 height 25
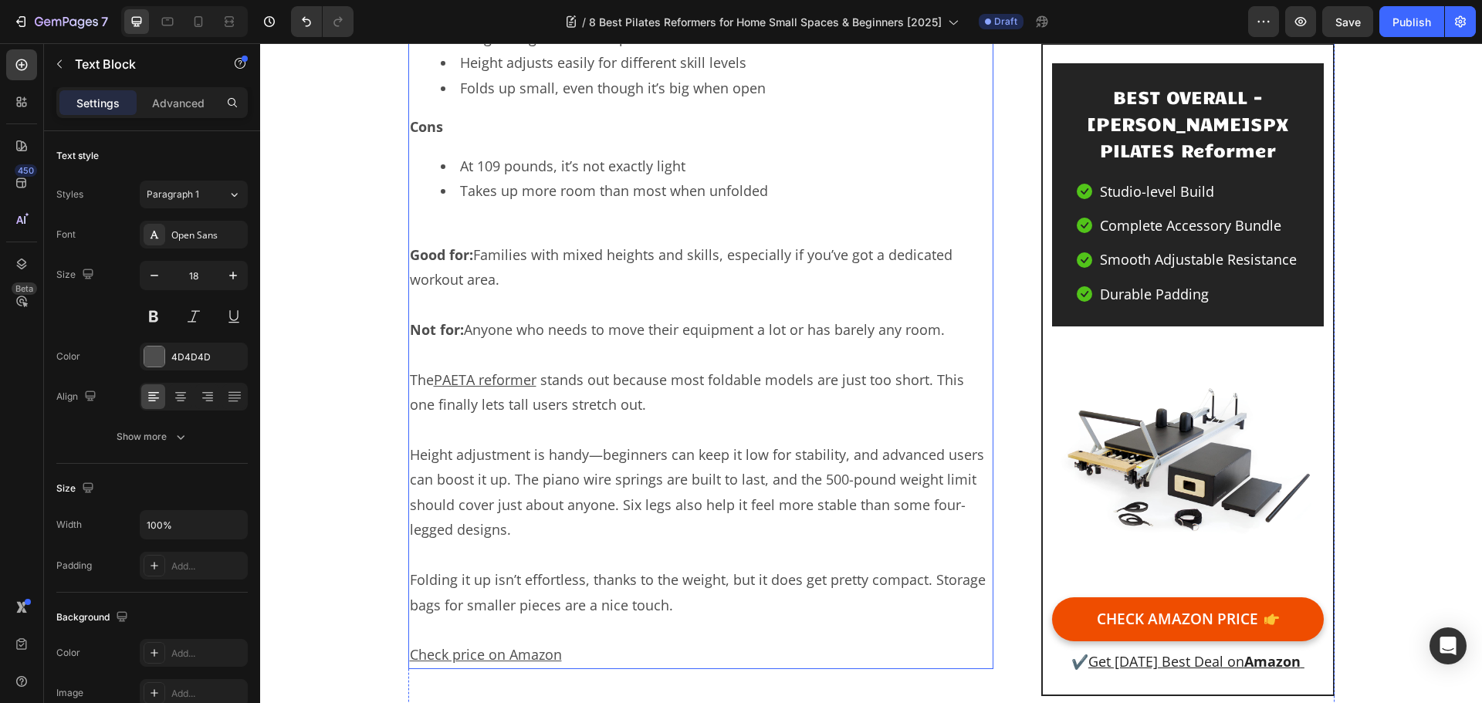
scroll to position [11084, 0]
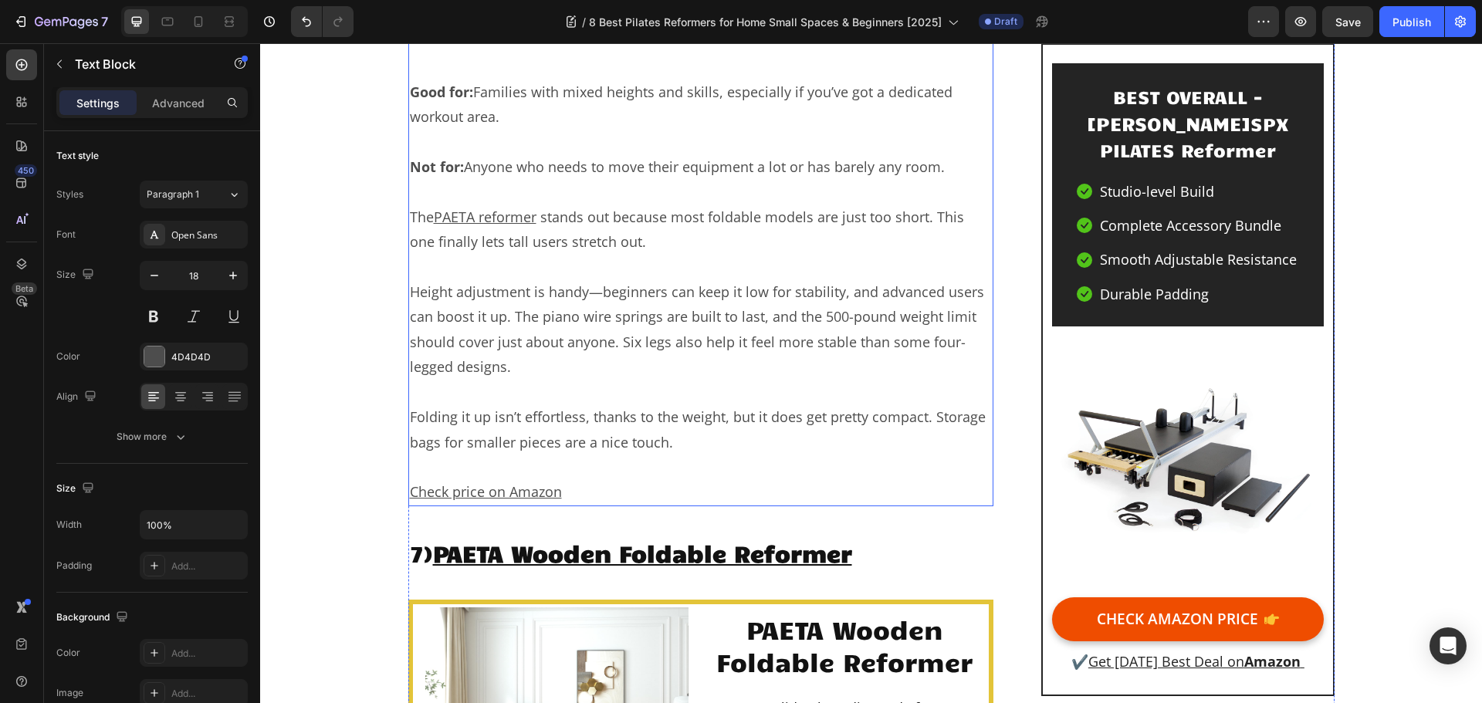
click at [508, 483] on u "Check price on Amazon" at bounding box center [486, 492] width 152 height 19
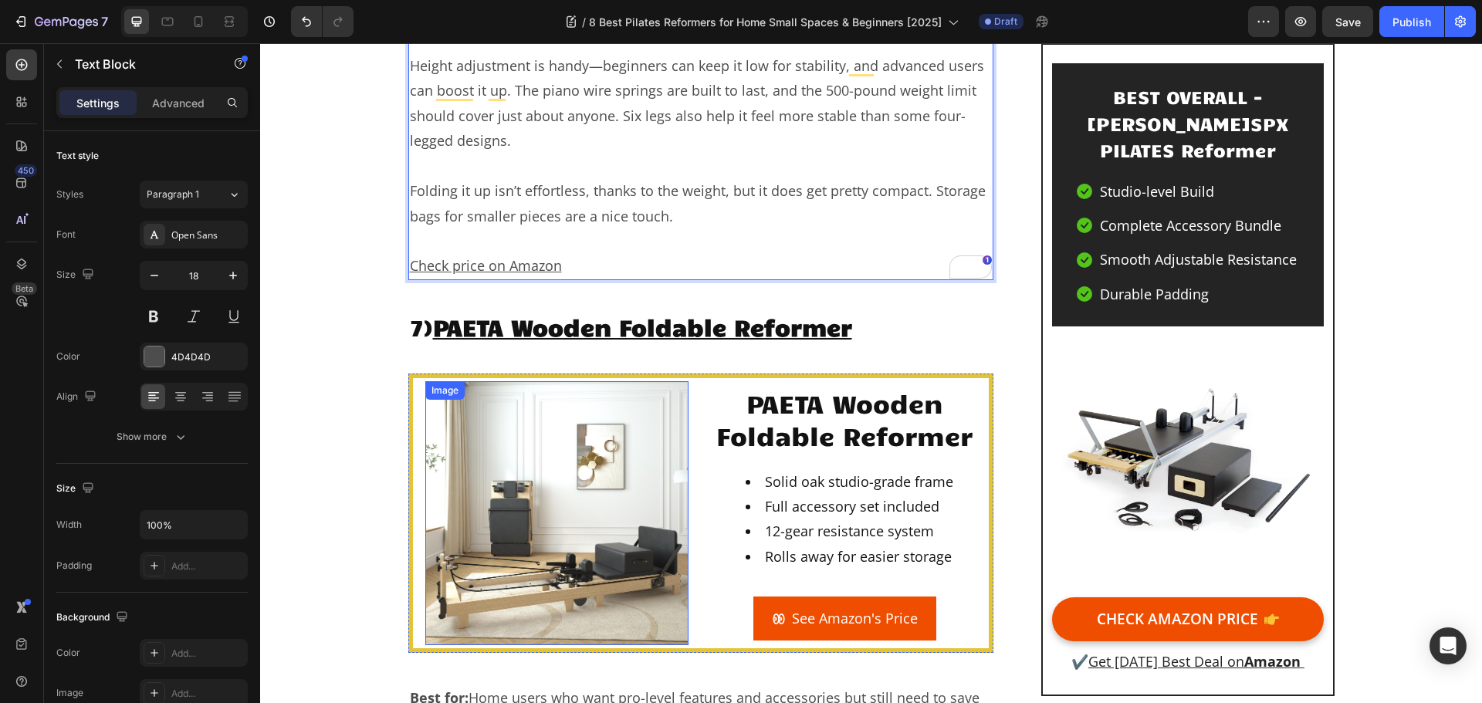
scroll to position [11312, 0]
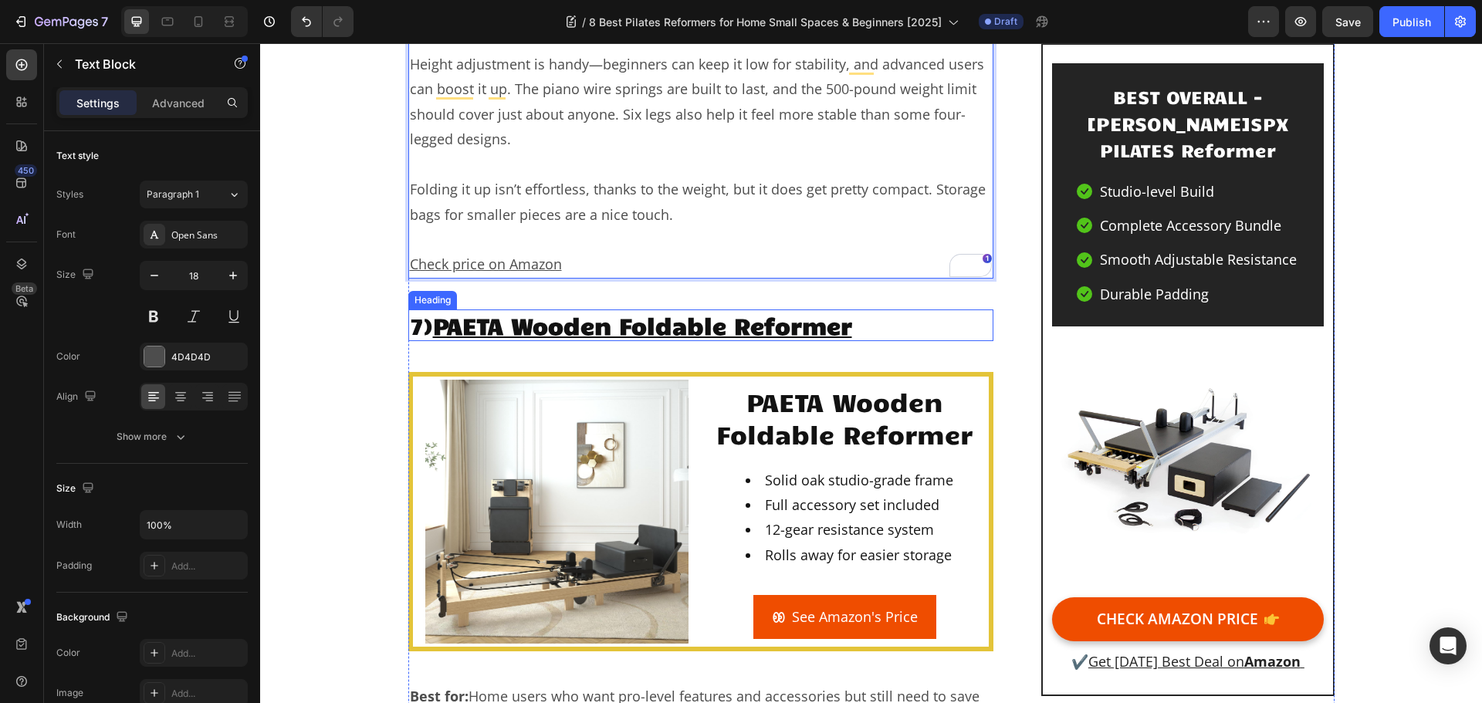
click at [627, 310] on u "PAETA Wooden Foldable Reformer" at bounding box center [642, 324] width 419 height 29
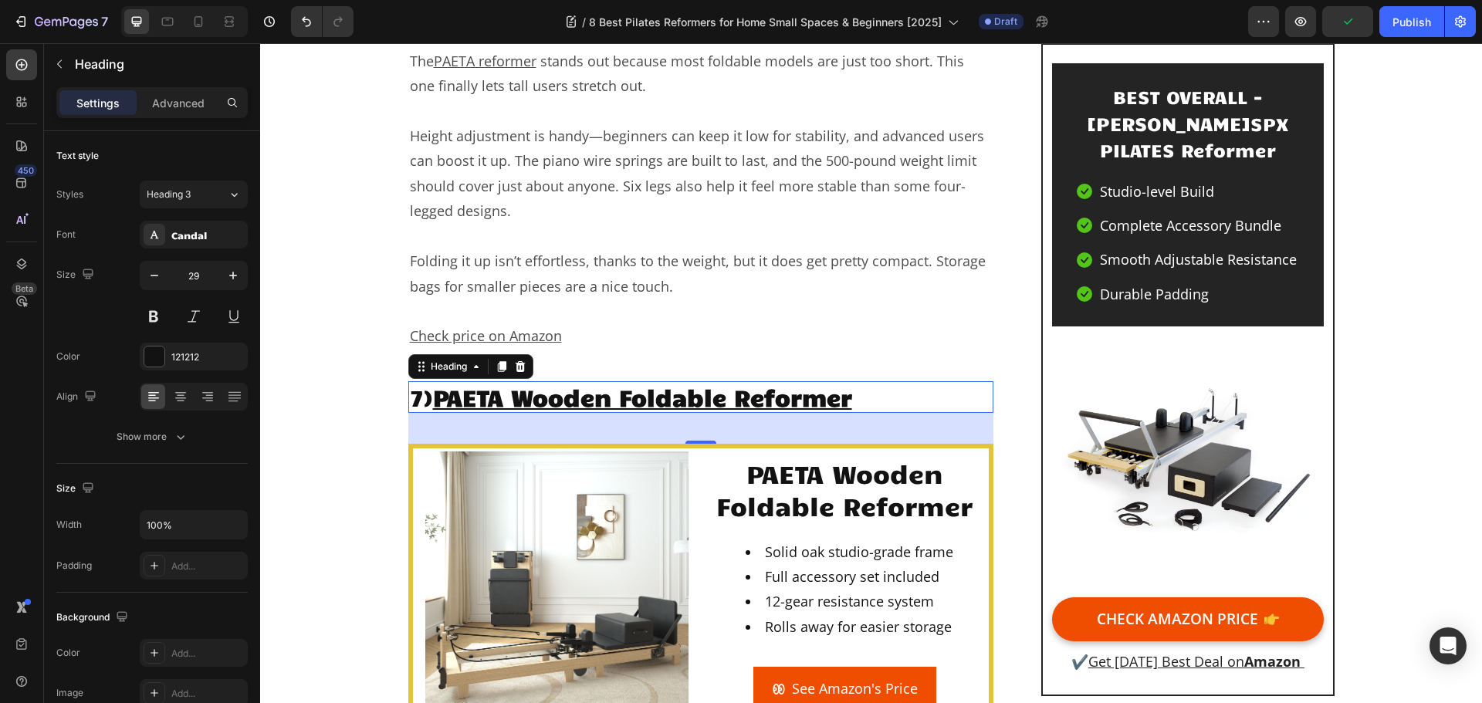
scroll to position [11389, 0]
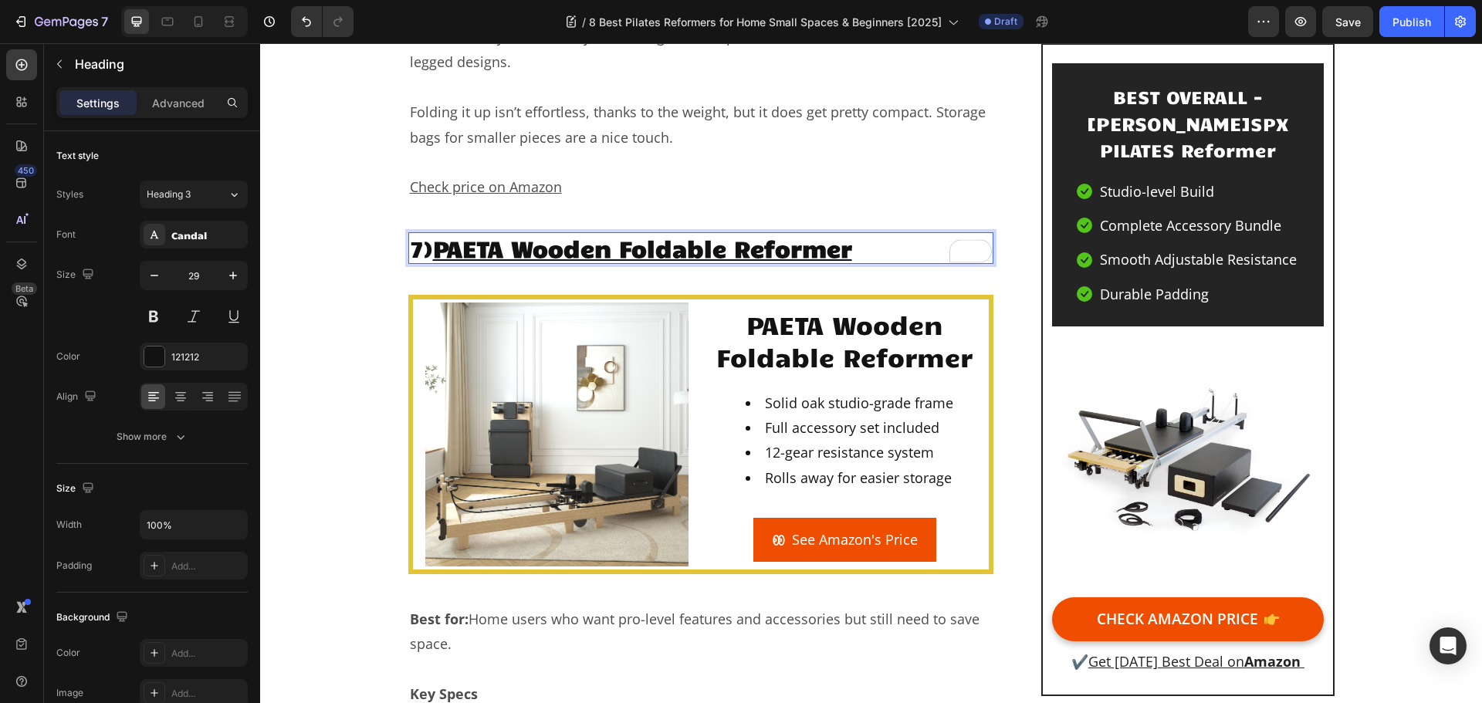
click at [632, 233] on u "PAETA Wooden Foldable Reformer" at bounding box center [642, 247] width 419 height 29
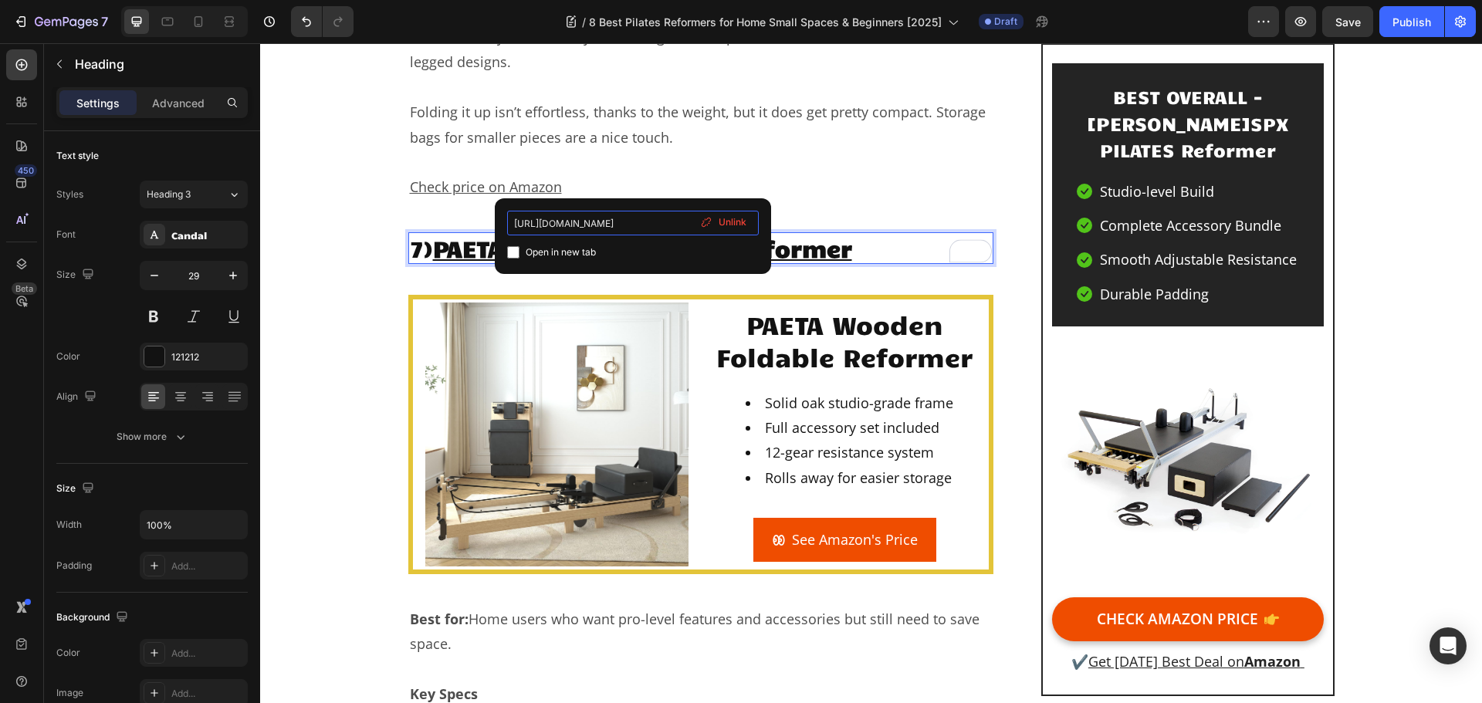
click at [652, 224] on input "https://www.amazon.com/dp/B0D7M7JNFV?th=1&psc=1&tag=workouthealthy-20" at bounding box center [633, 223] width 252 height 25
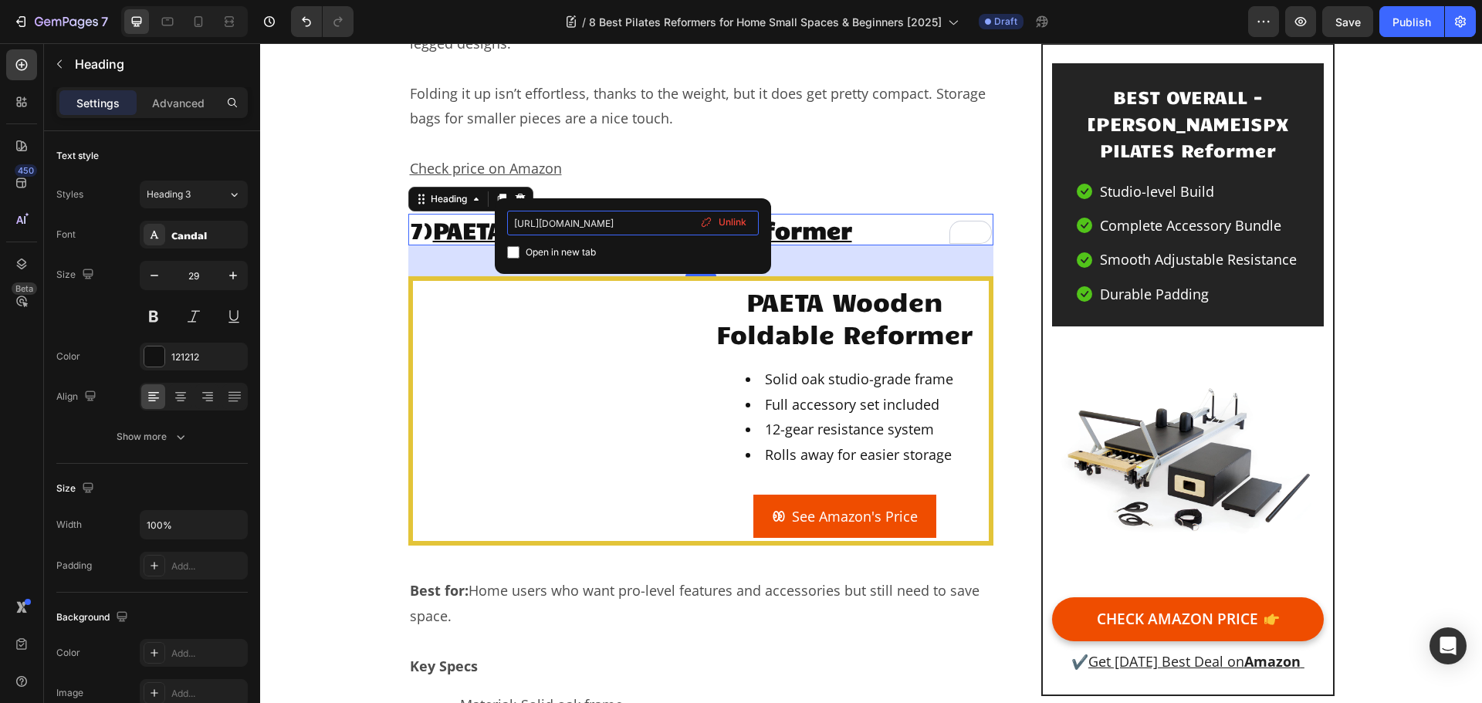
scroll to position [11389, 0]
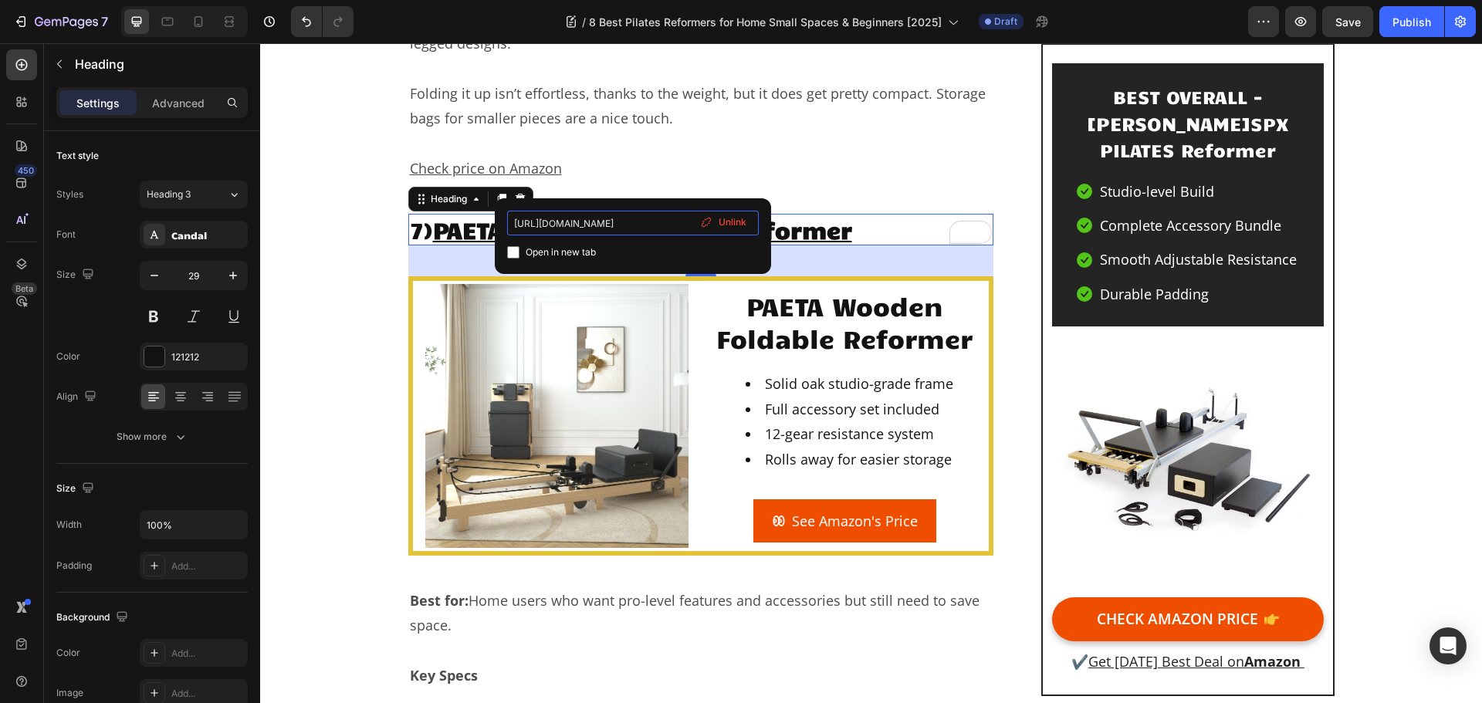
click at [670, 224] on input "https://www.amazon.com/dp/B0D7M7JNFV?th=1&psc=1&tag=workouthealthy-20" at bounding box center [633, 223] width 252 height 25
click at [863, 215] on p "7) PAETA Wooden Foldable Reformer" at bounding box center [701, 229] width 583 height 29
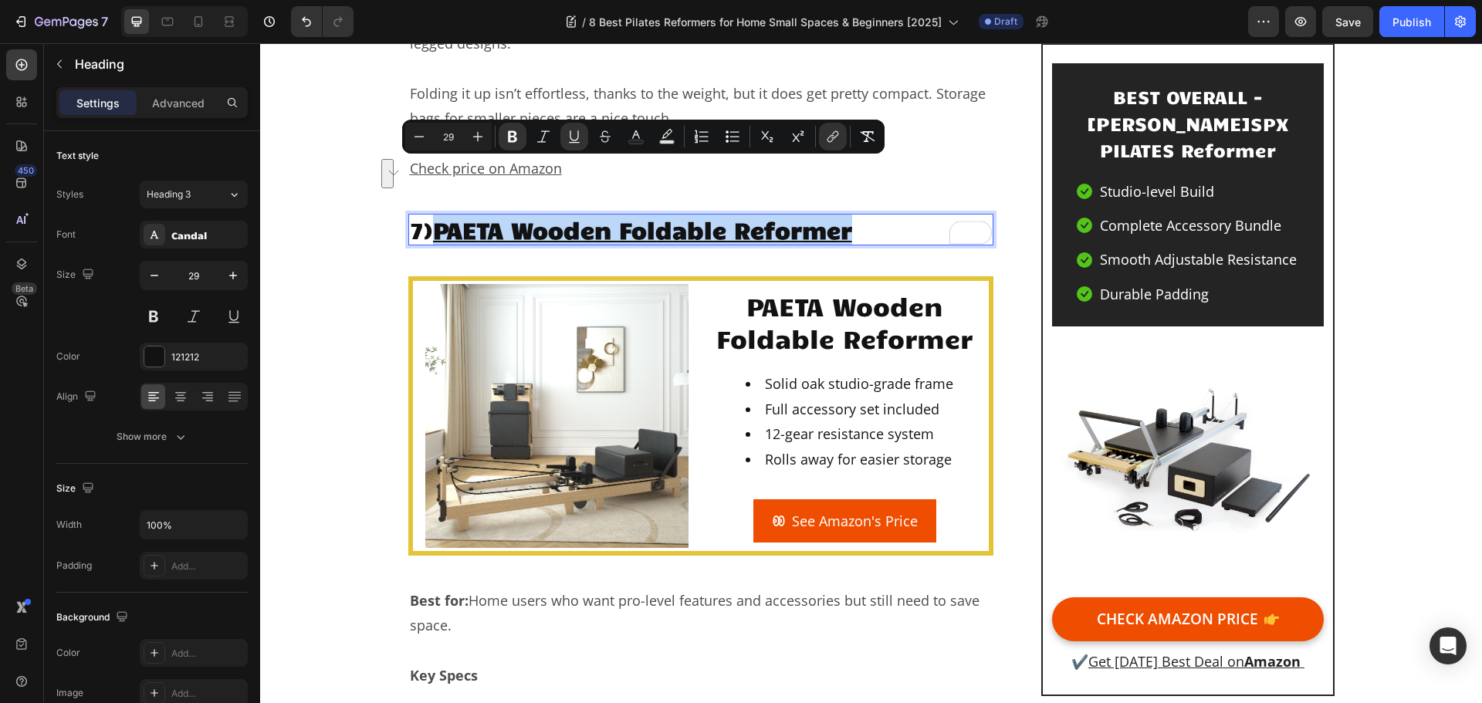
drag, startPoint x: 860, startPoint y: 176, endPoint x: 442, endPoint y: 185, distance: 418.6
click at [442, 215] on p "7) PAETA Wooden Foldable Reformer" at bounding box center [701, 229] width 583 height 29
drag, startPoint x: 834, startPoint y: 128, endPoint x: 797, endPoint y: 153, distance: 44.5
click at [834, 130] on button "link" at bounding box center [833, 137] width 28 height 28
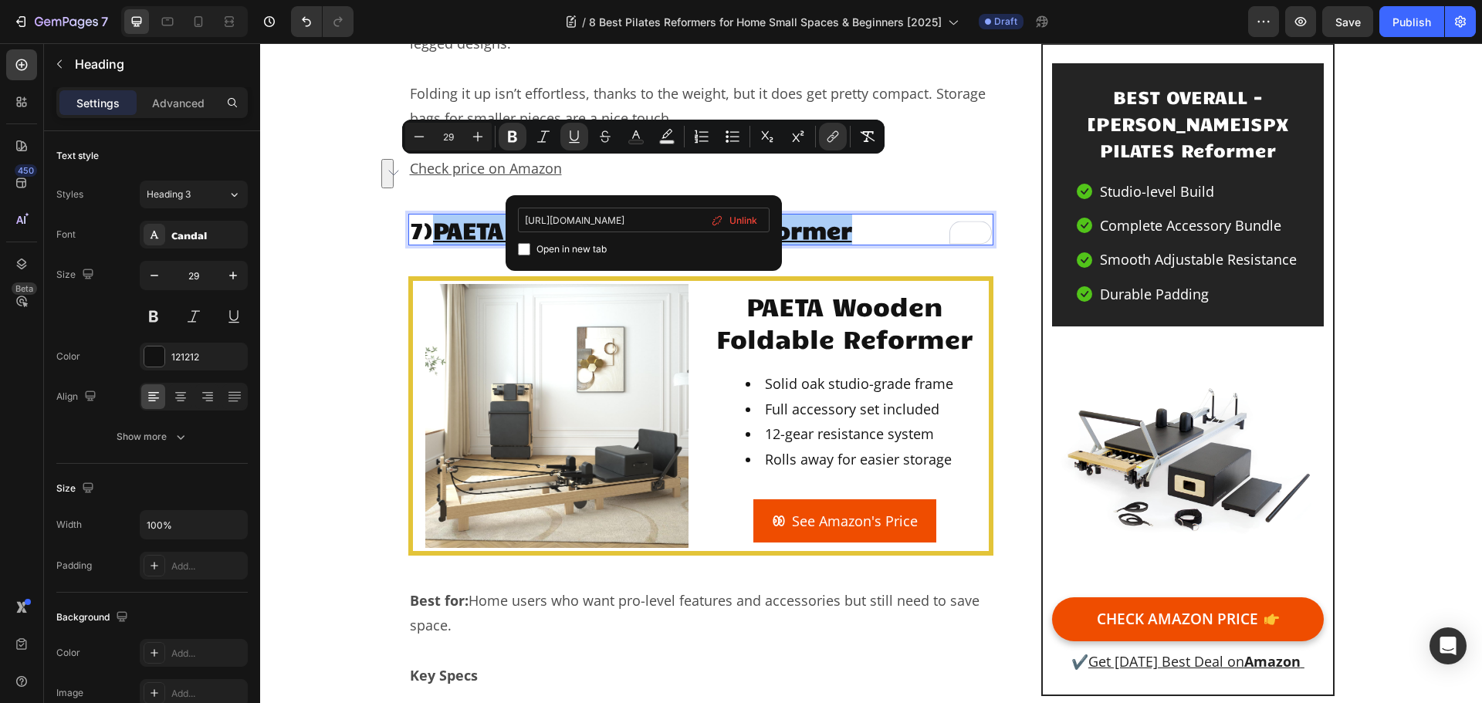
scroll to position [0, 181]
click at [672, 215] on input "https://www.amazon.com/dp/B0D7M7JNFV?th=1&psc=1&tag=workouthealthy-20" at bounding box center [644, 220] width 252 height 25
type input "https://geni.us/dPFBosx"
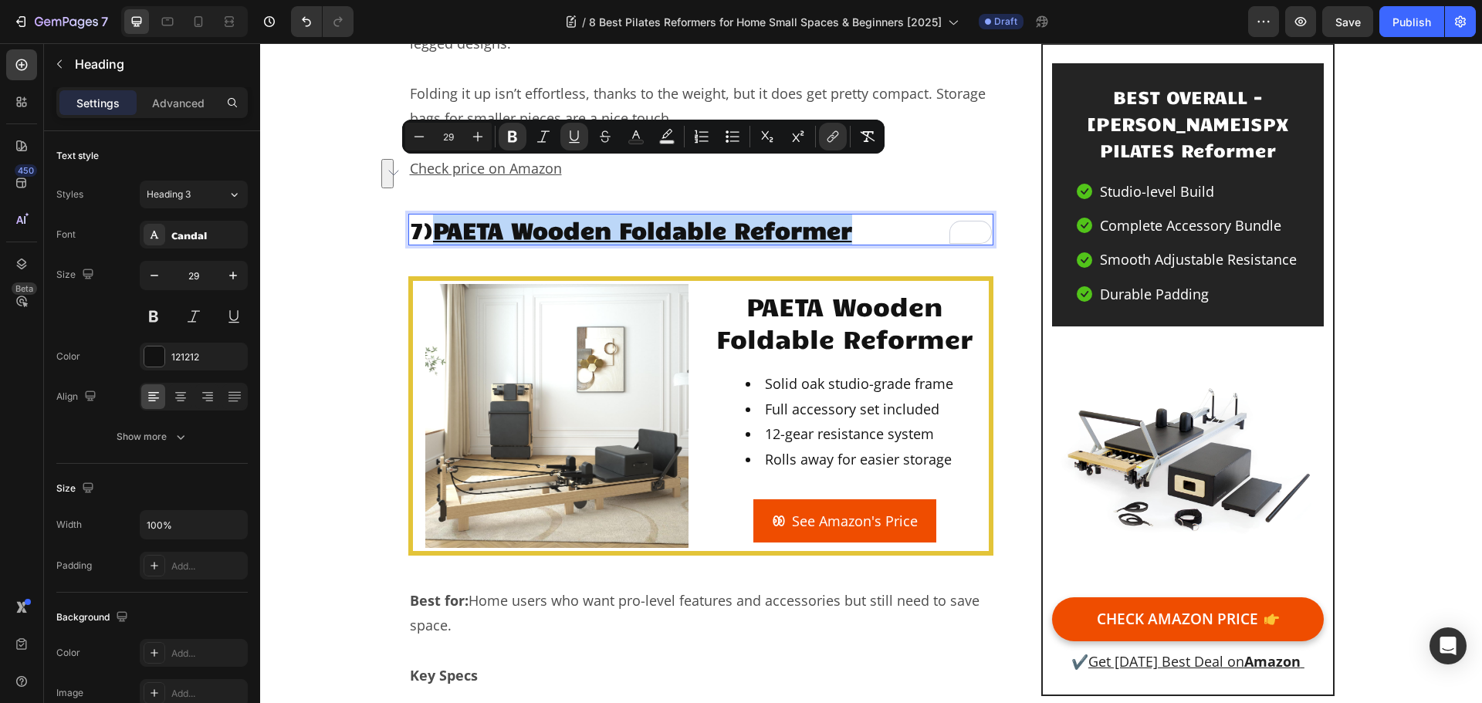
click at [896, 215] on p "7) PAETA Wooden Foldable Reformer" at bounding box center [701, 229] width 583 height 29
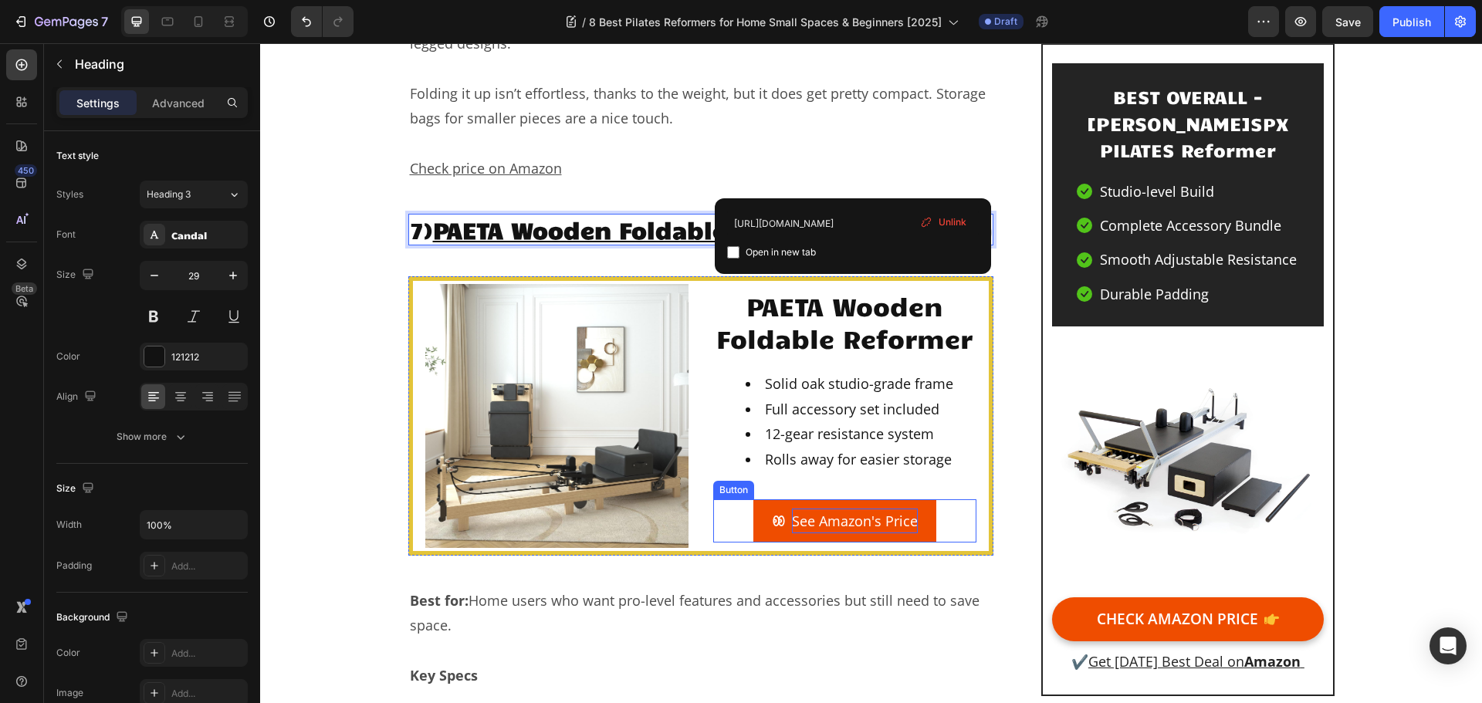
click at [831, 509] on p "See Amazon's Price" at bounding box center [855, 521] width 126 height 25
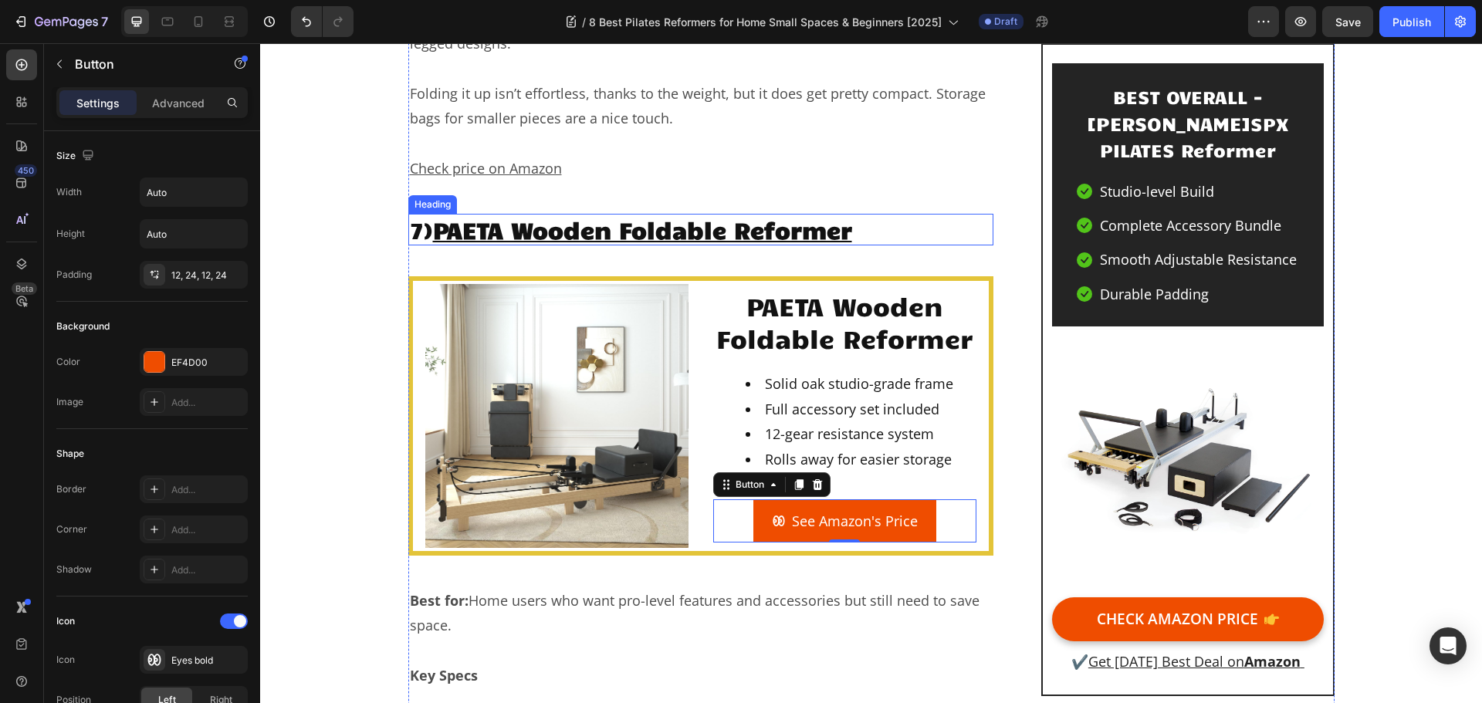
click at [805, 215] on u "PAETA Wooden Foldable Reformer" at bounding box center [642, 229] width 419 height 29
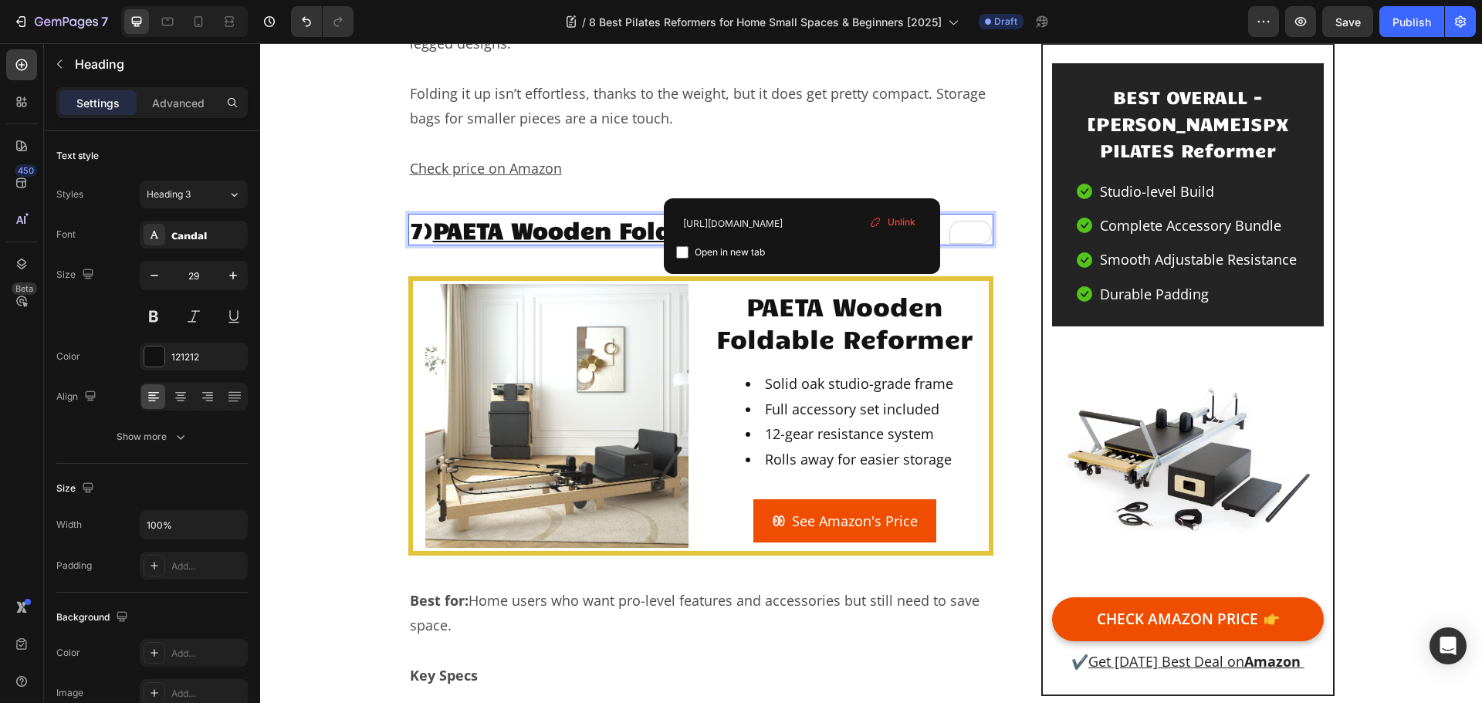
click at [805, 215] on u "PAETA Wooden Foldable Reformer" at bounding box center [642, 229] width 419 height 29
click at [777, 514] on icon "<p>See Amazon's Price</p>" at bounding box center [779, 521] width 14 height 14
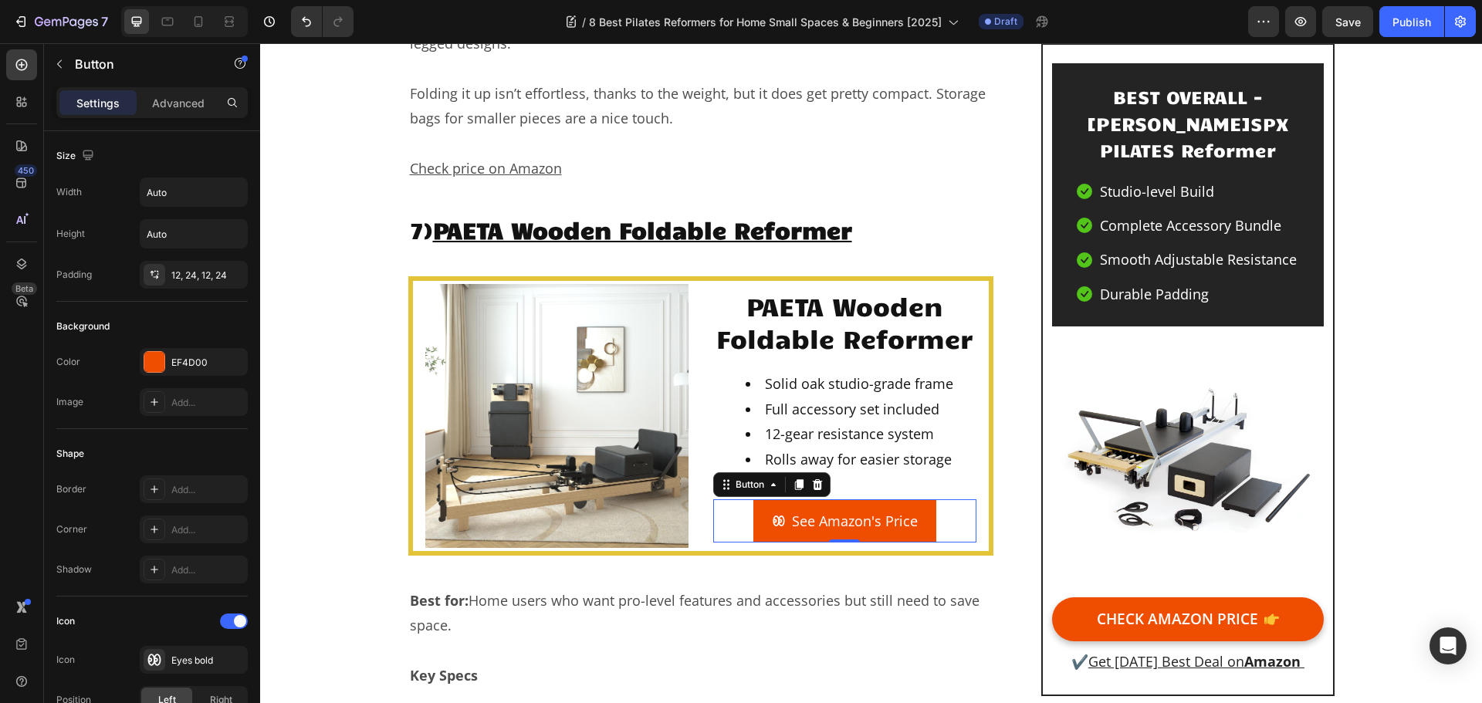
click at [774, 509] on span "<p>See Amazon's Price</p>" at bounding box center [779, 521] width 14 height 25
click at [774, 514] on icon "<p>See Amazon's Price</p>" at bounding box center [779, 521] width 14 height 14
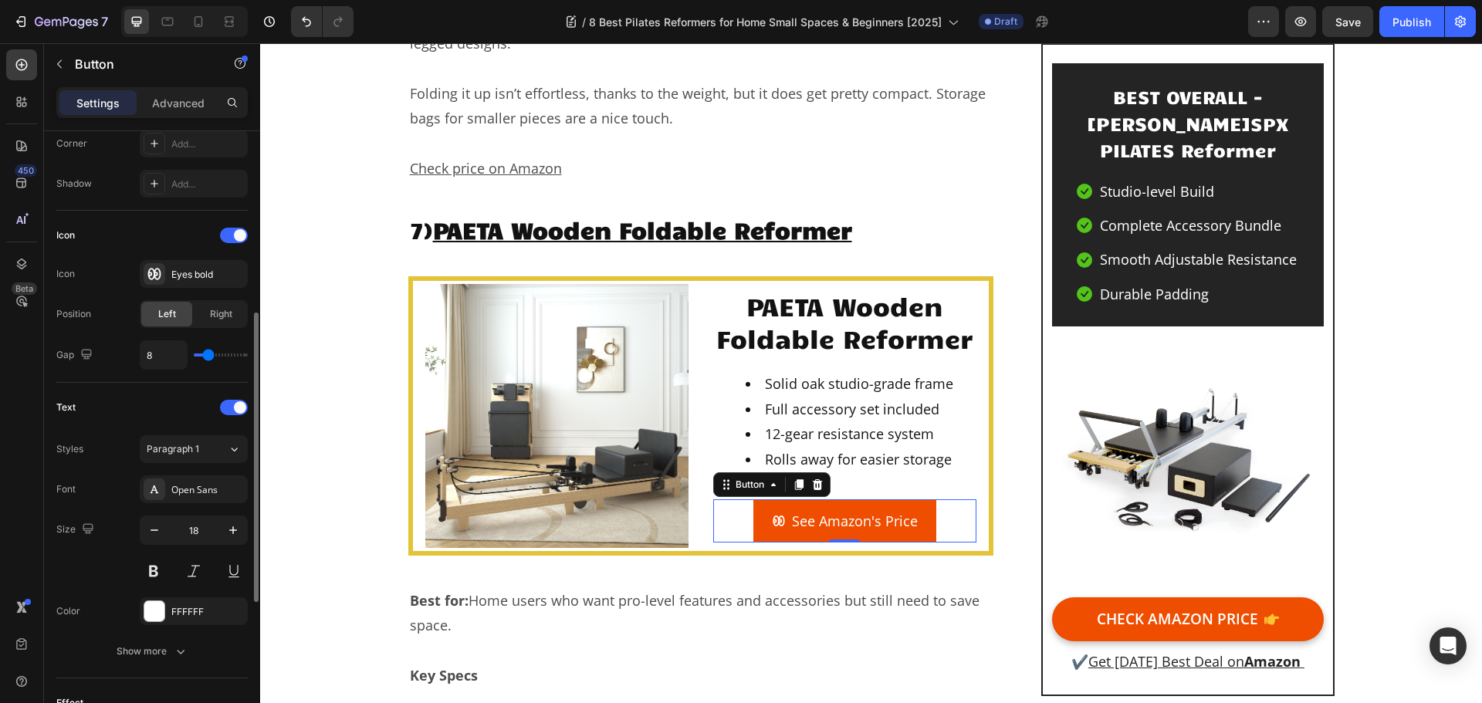
scroll to position [309, 0]
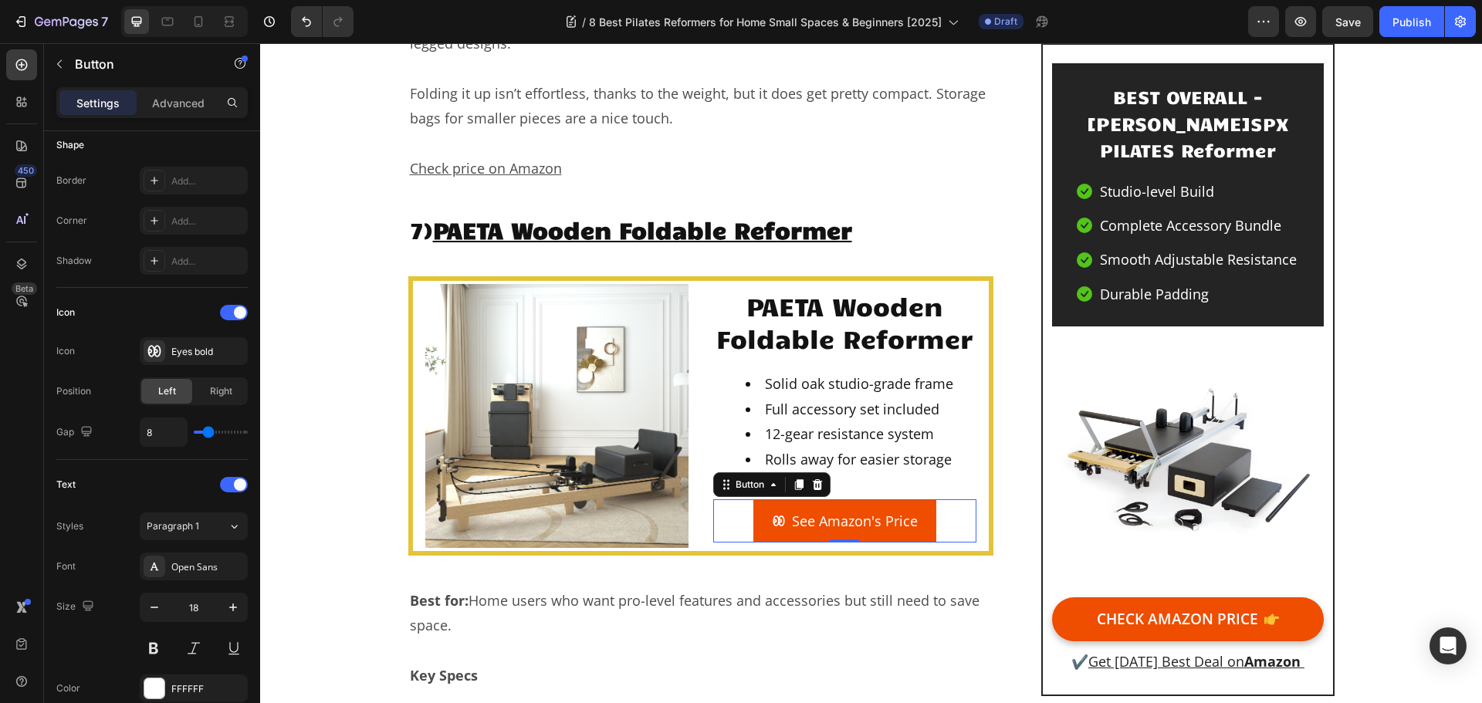
click at [873, 500] on button "See Amazon's Price" at bounding box center [845, 521] width 183 height 43
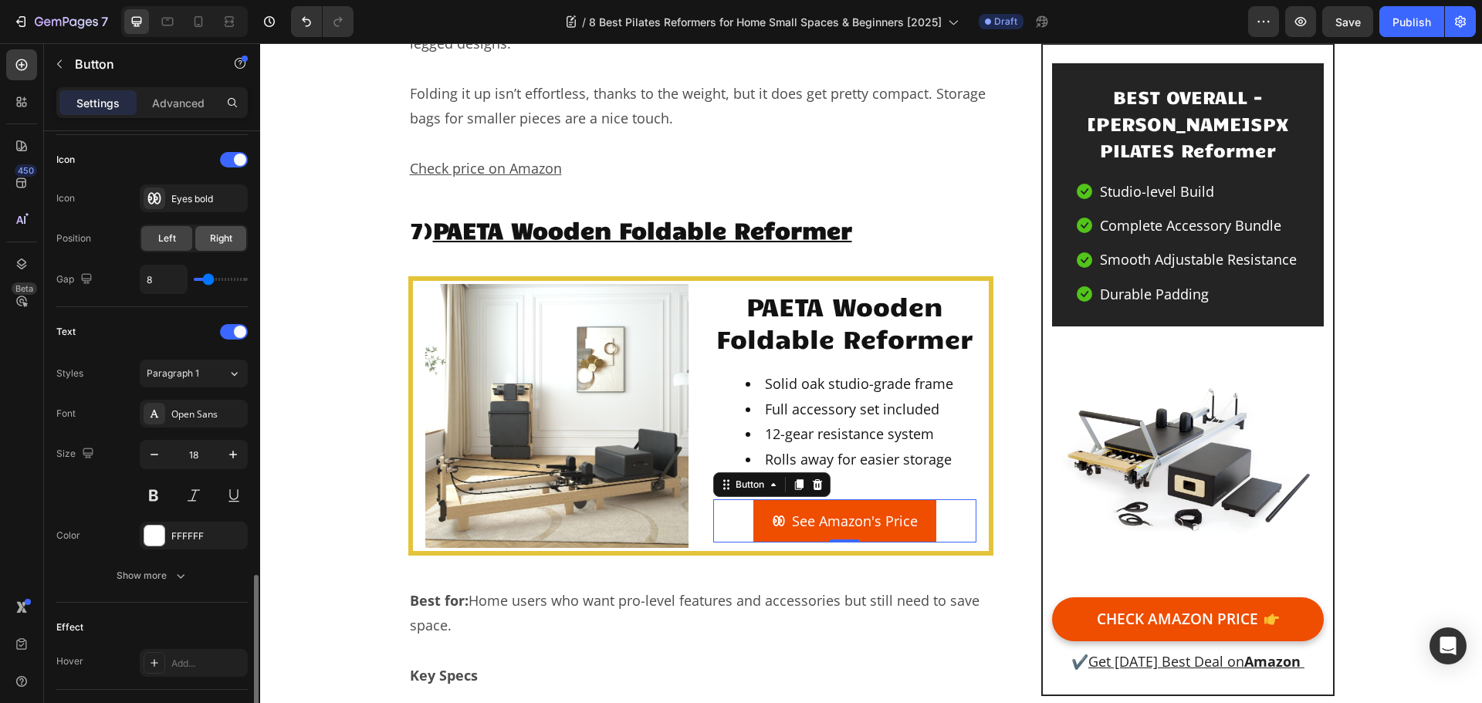
scroll to position [307, 0]
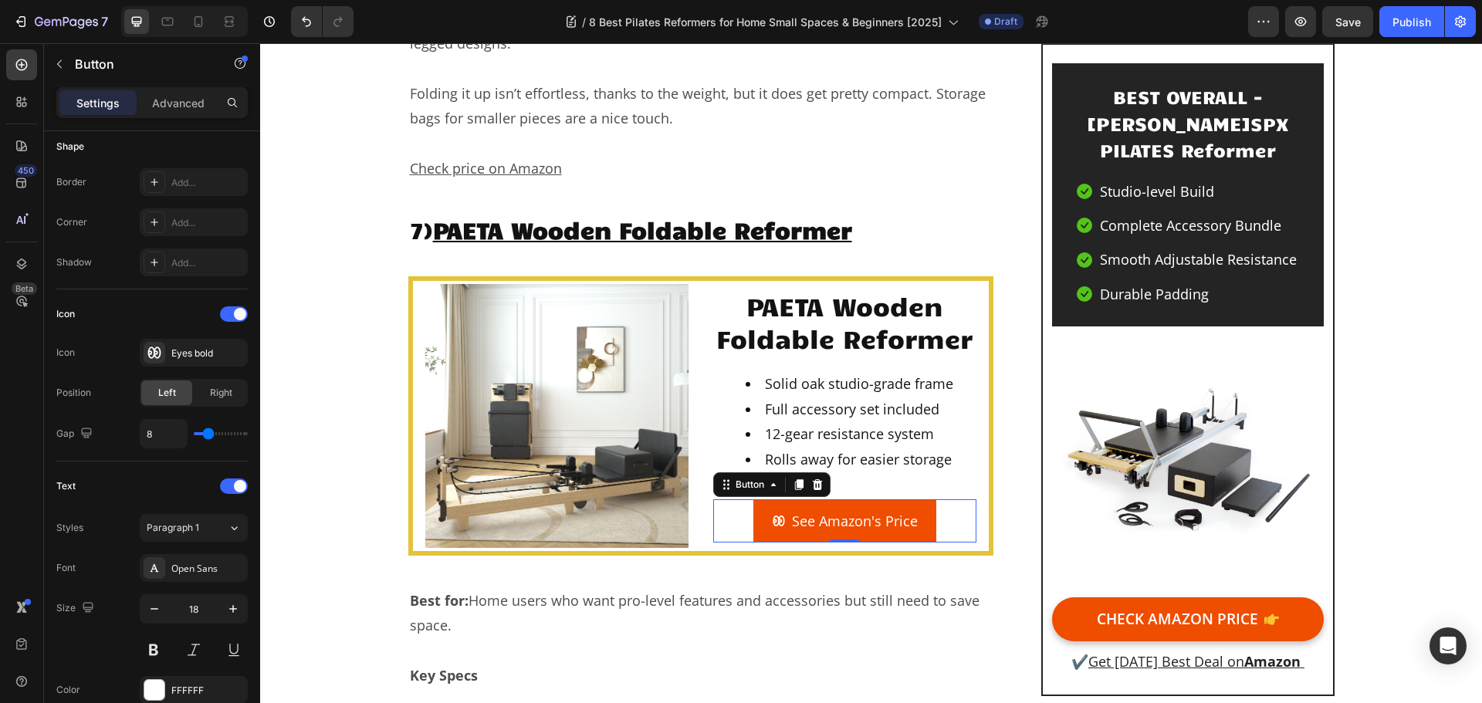
click at [920, 500] on button "See Amazon's Price" at bounding box center [845, 521] width 183 height 43
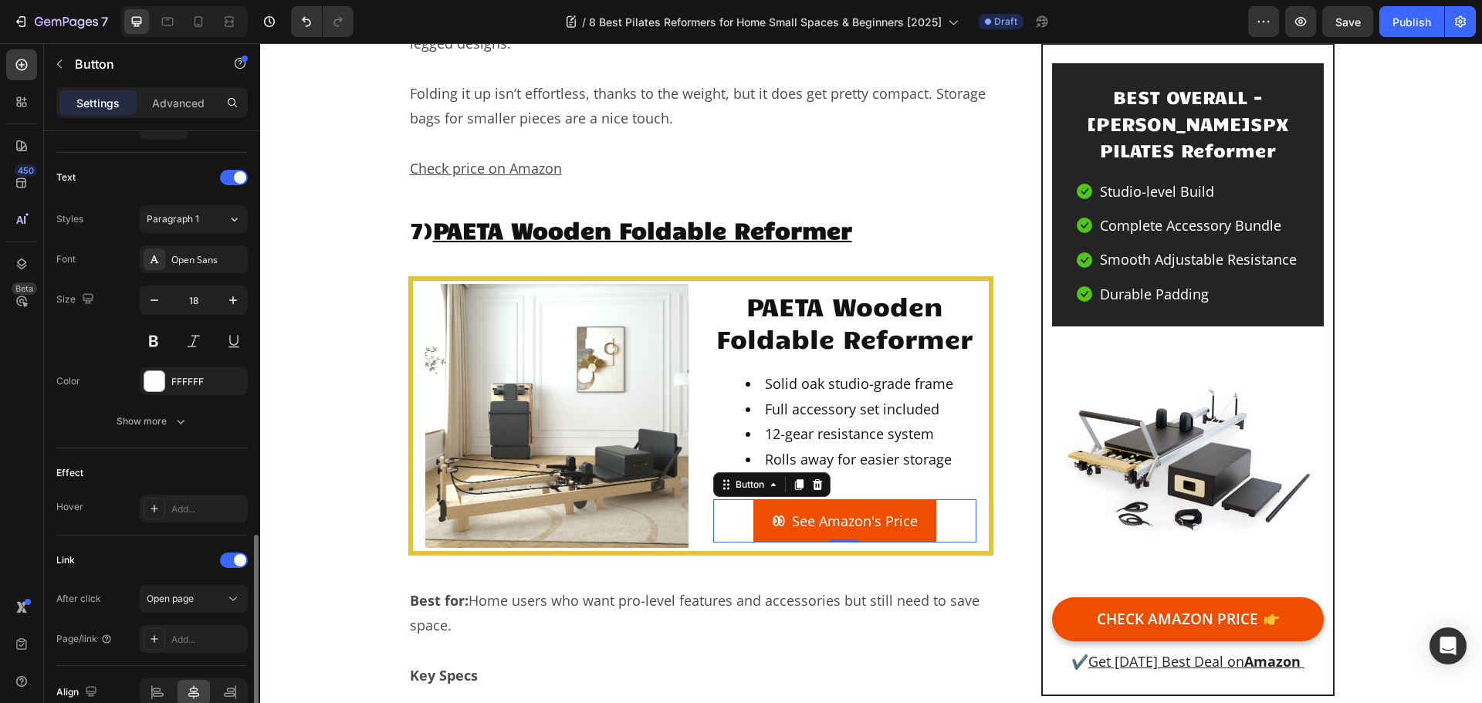
scroll to position [693, 0]
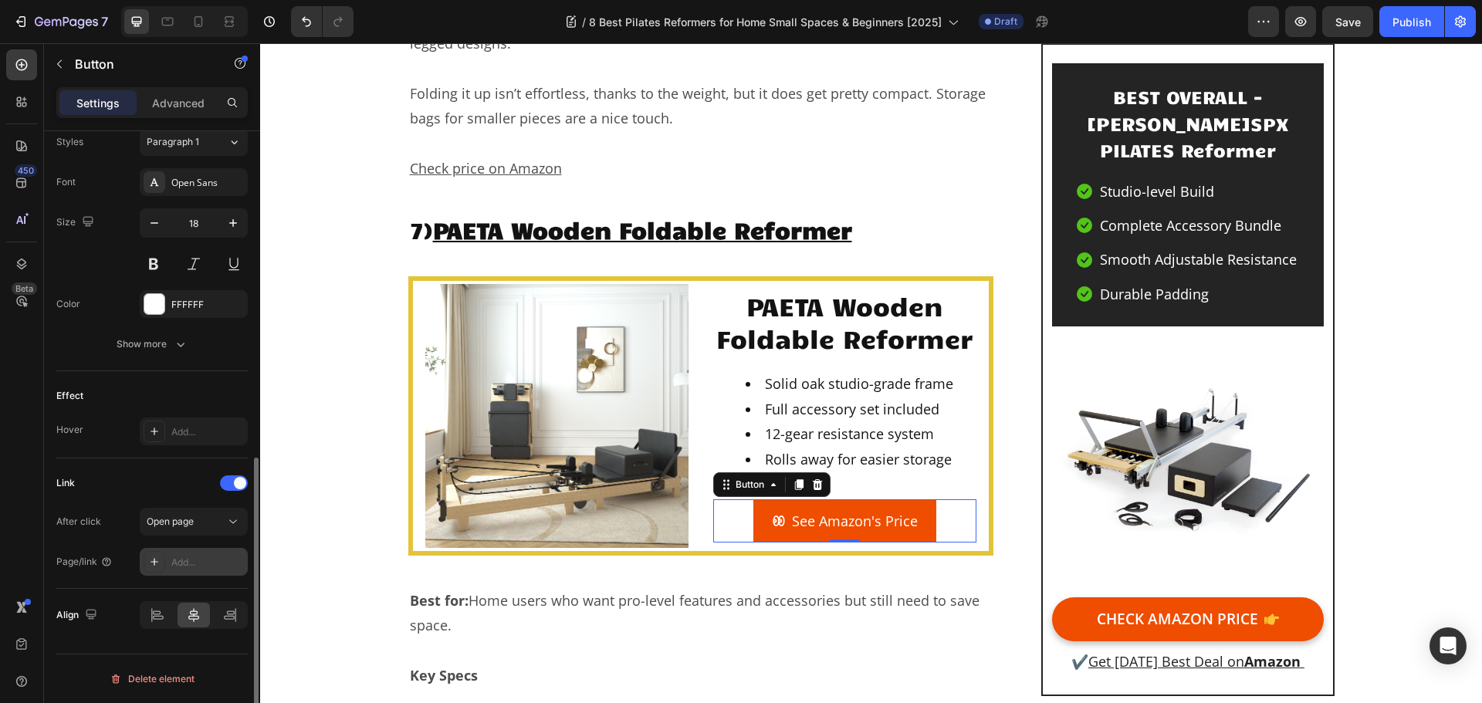
click at [178, 563] on div "Add..." at bounding box center [207, 563] width 73 height 14
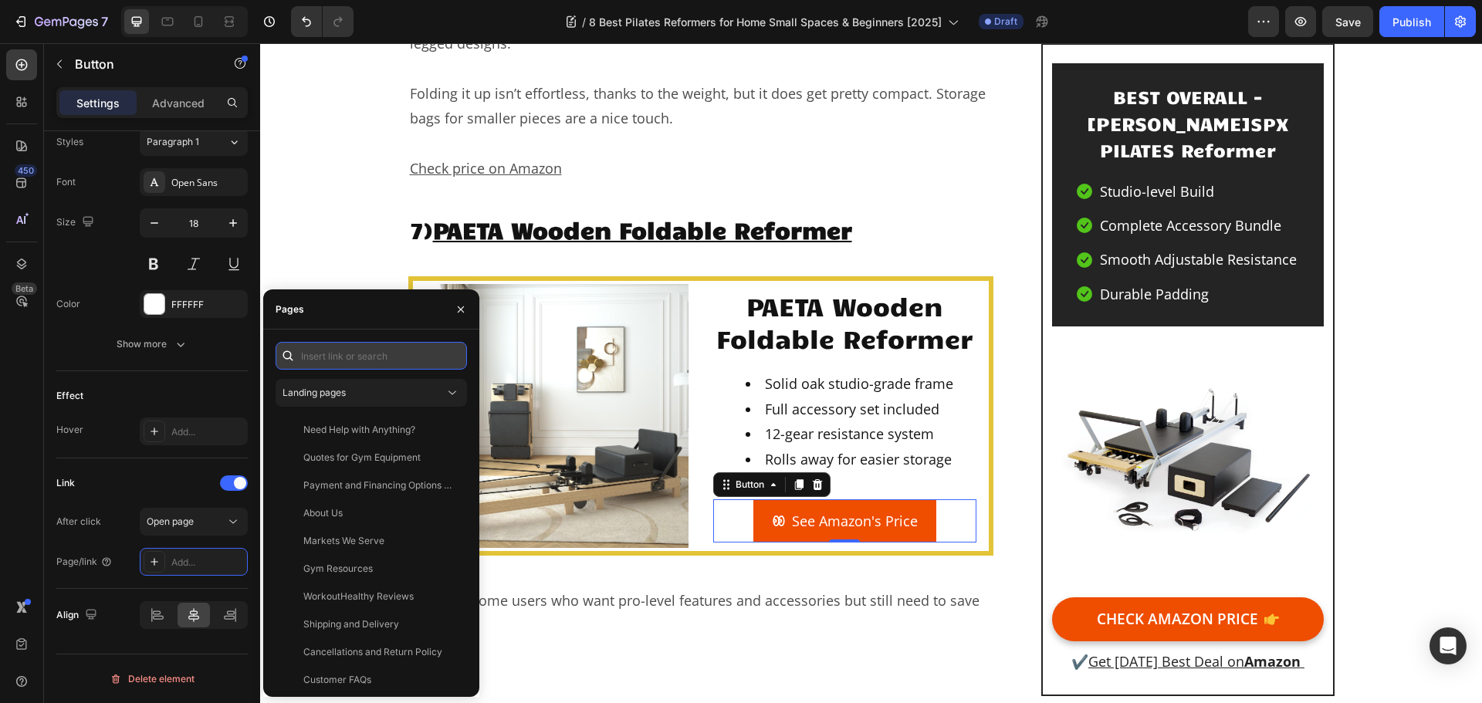
click at [402, 358] on input "text" at bounding box center [371, 356] width 191 height 28
paste input "https://geni.us/dPFBosx"
type input "https://geni.us/dPFBosx"
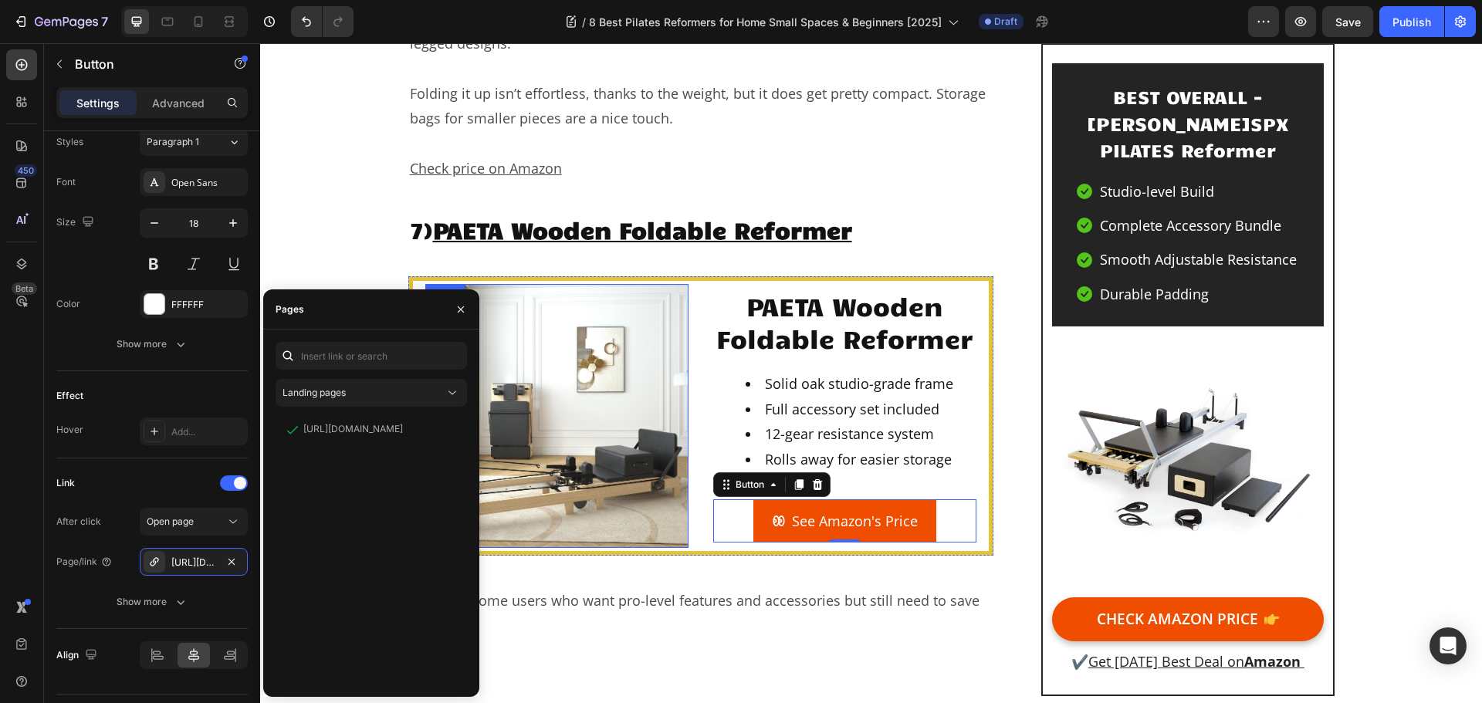
click at [602, 334] on img at bounding box center [556, 415] width 263 height 263
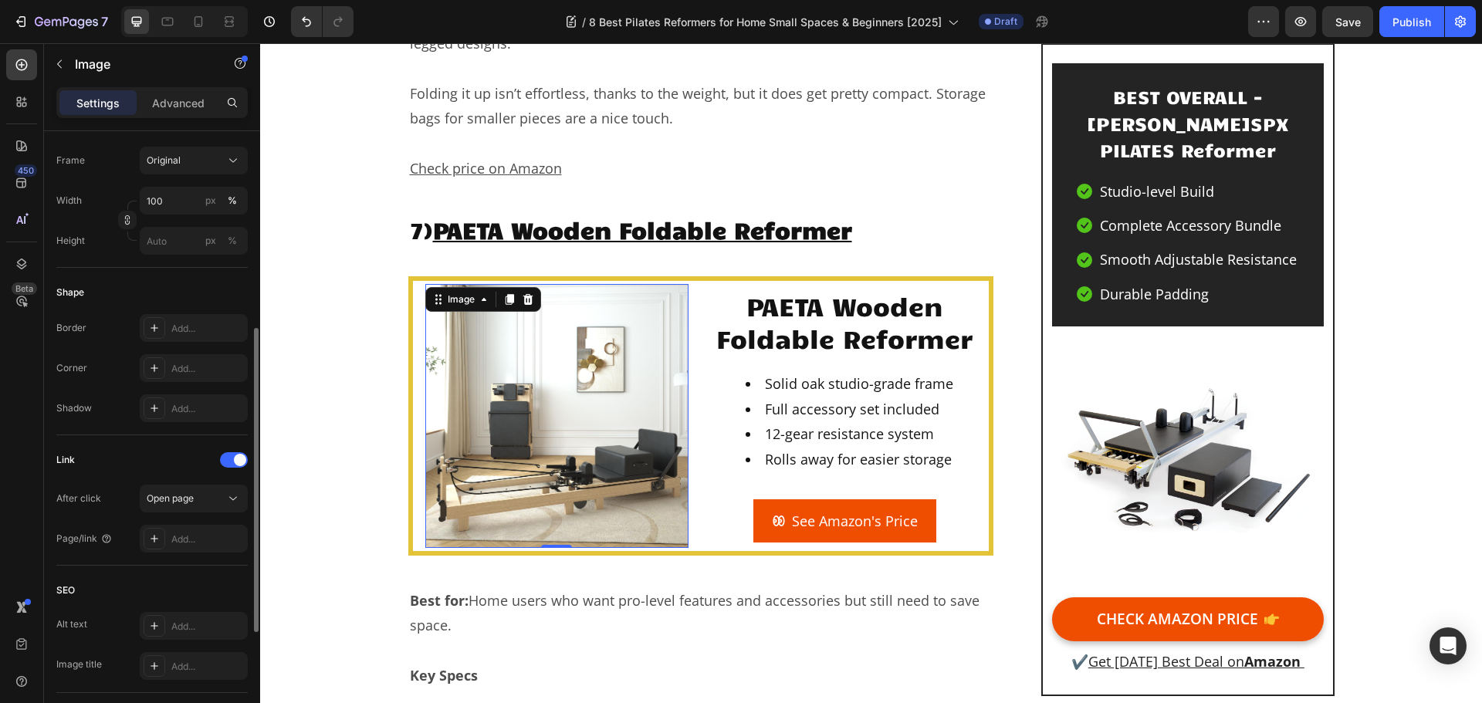
scroll to position [476, 0]
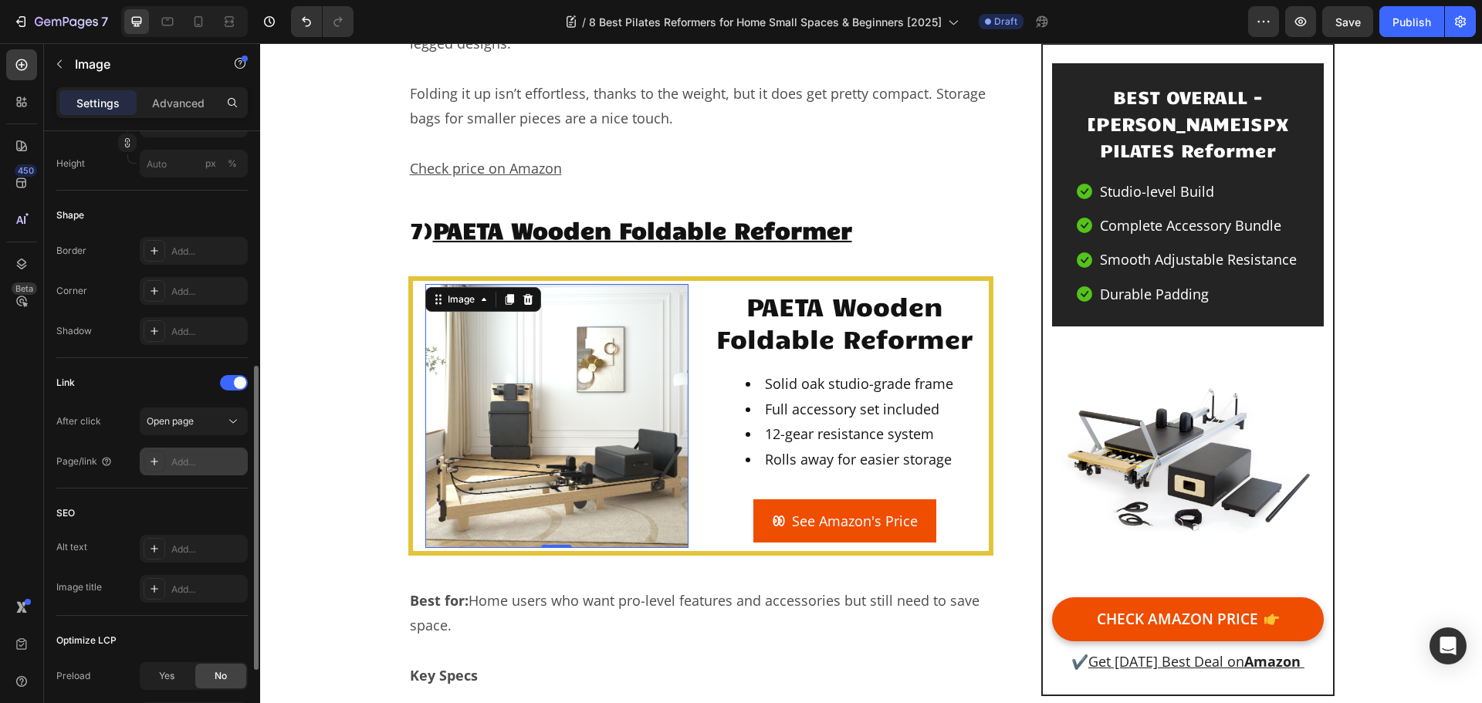
click at [201, 469] on div "Add..." at bounding box center [207, 463] width 73 height 14
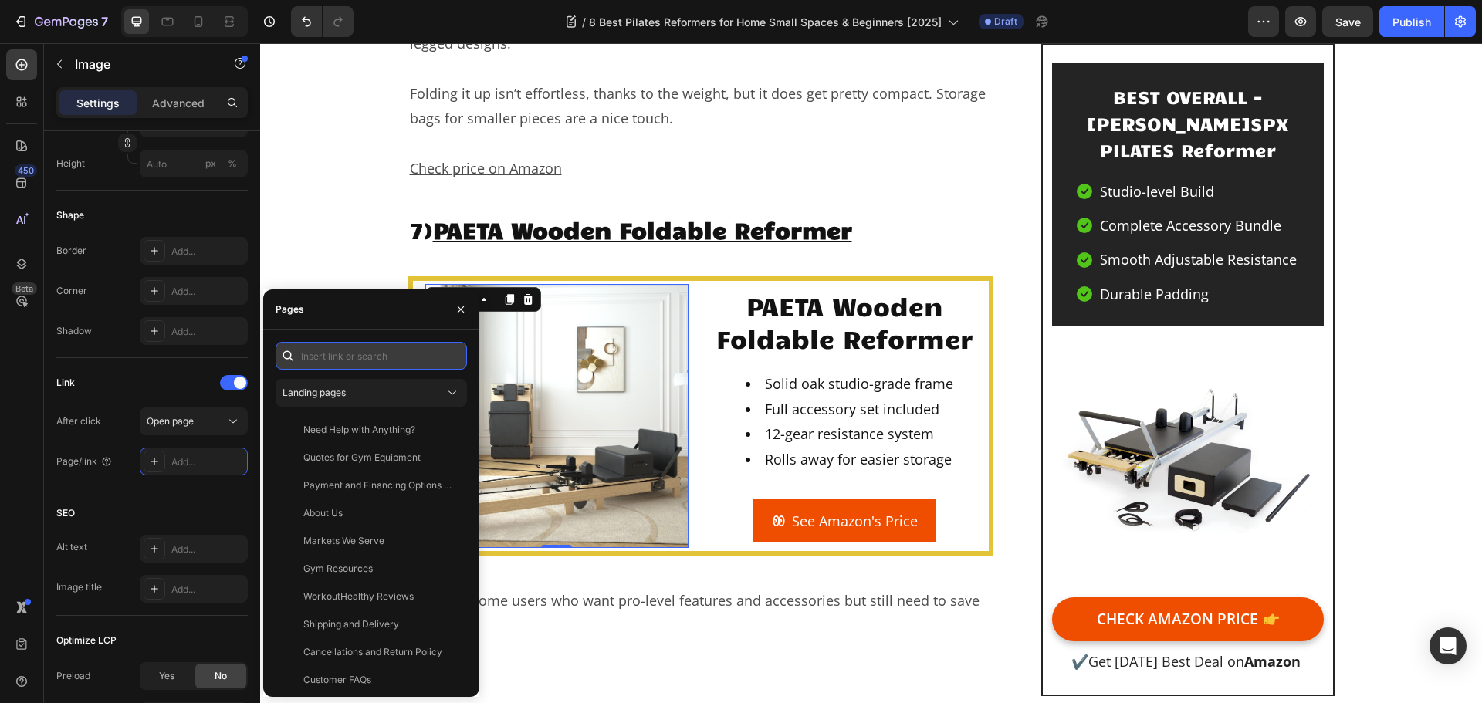
click at [361, 359] on input "text" at bounding box center [371, 356] width 191 height 28
paste input "https://geni.us/dPFBosx"
type input "https://geni.us/dPFBosx"
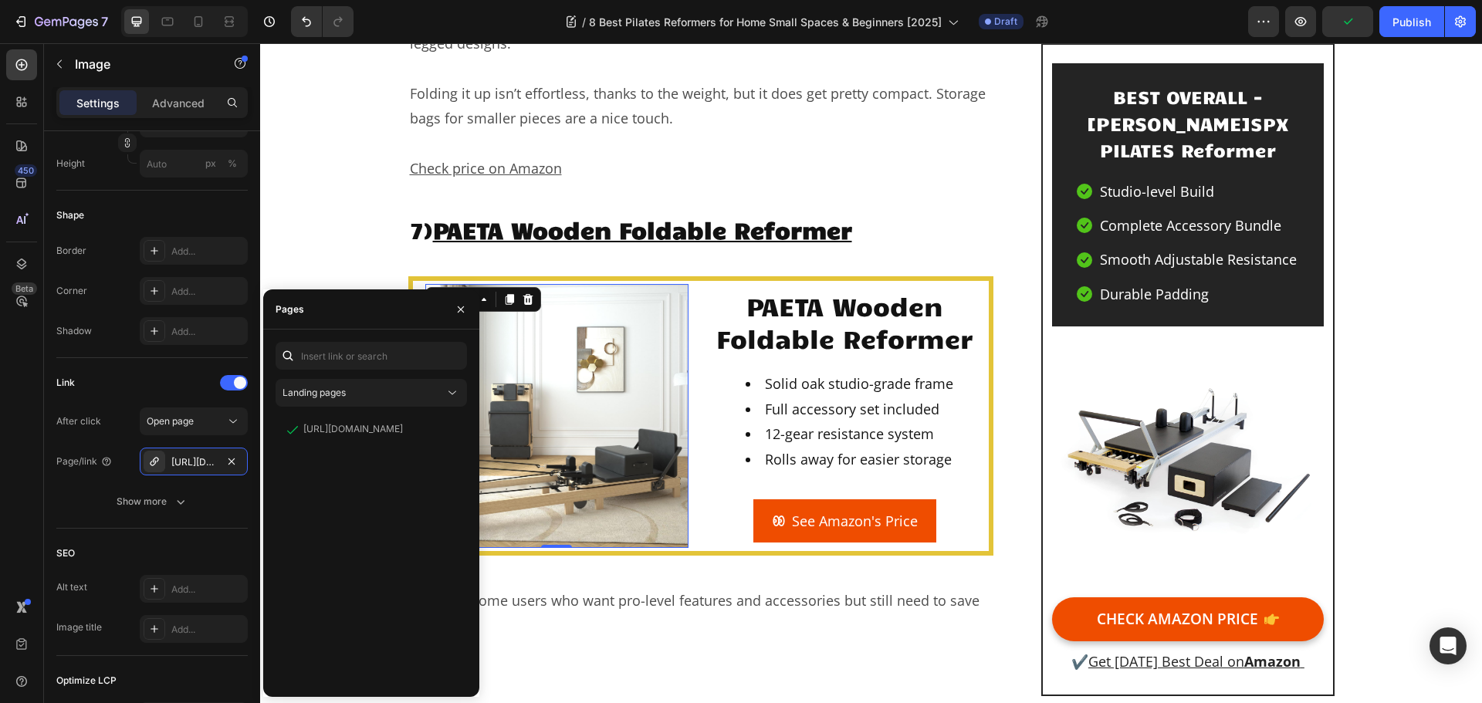
click at [568, 337] on img at bounding box center [556, 415] width 263 height 263
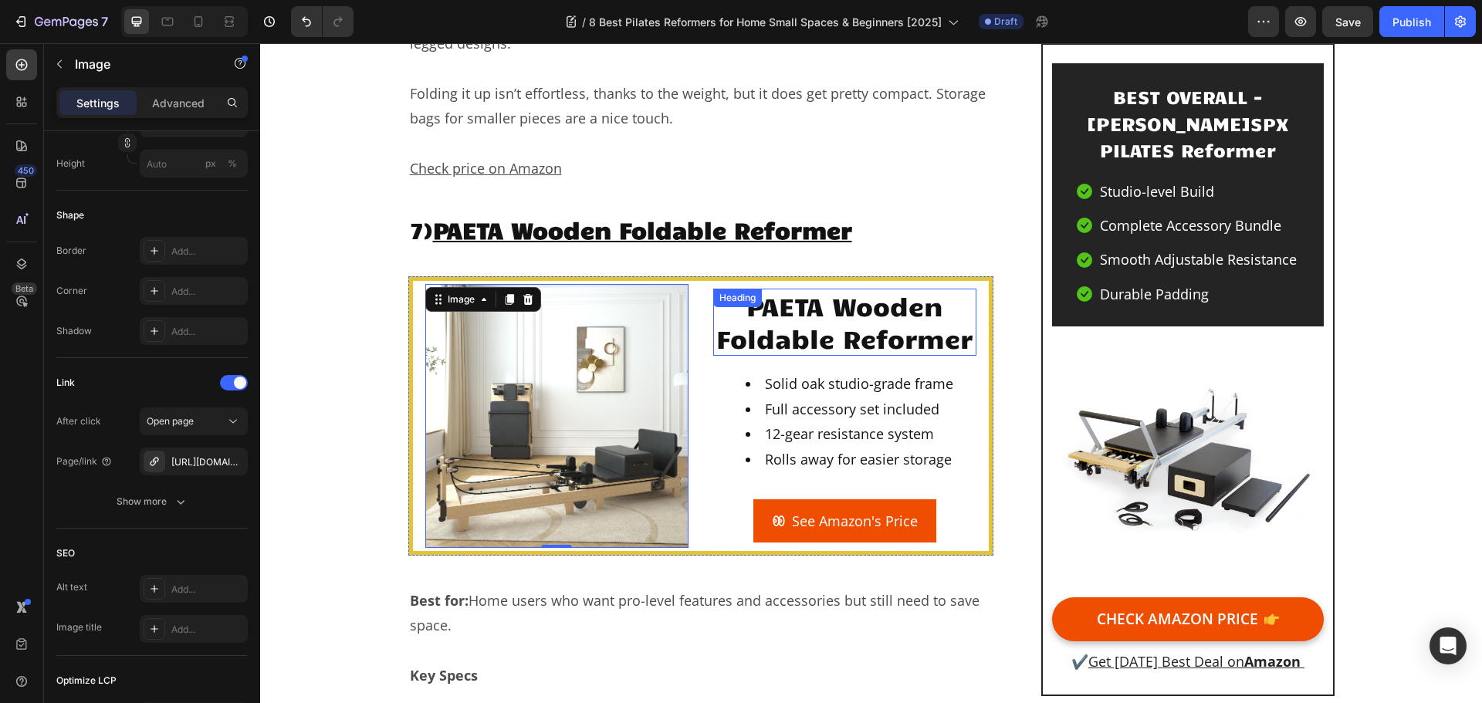
click at [833, 289] on h2 "PAETA Wooden Foldable Reformer" at bounding box center [844, 322] width 263 height 67
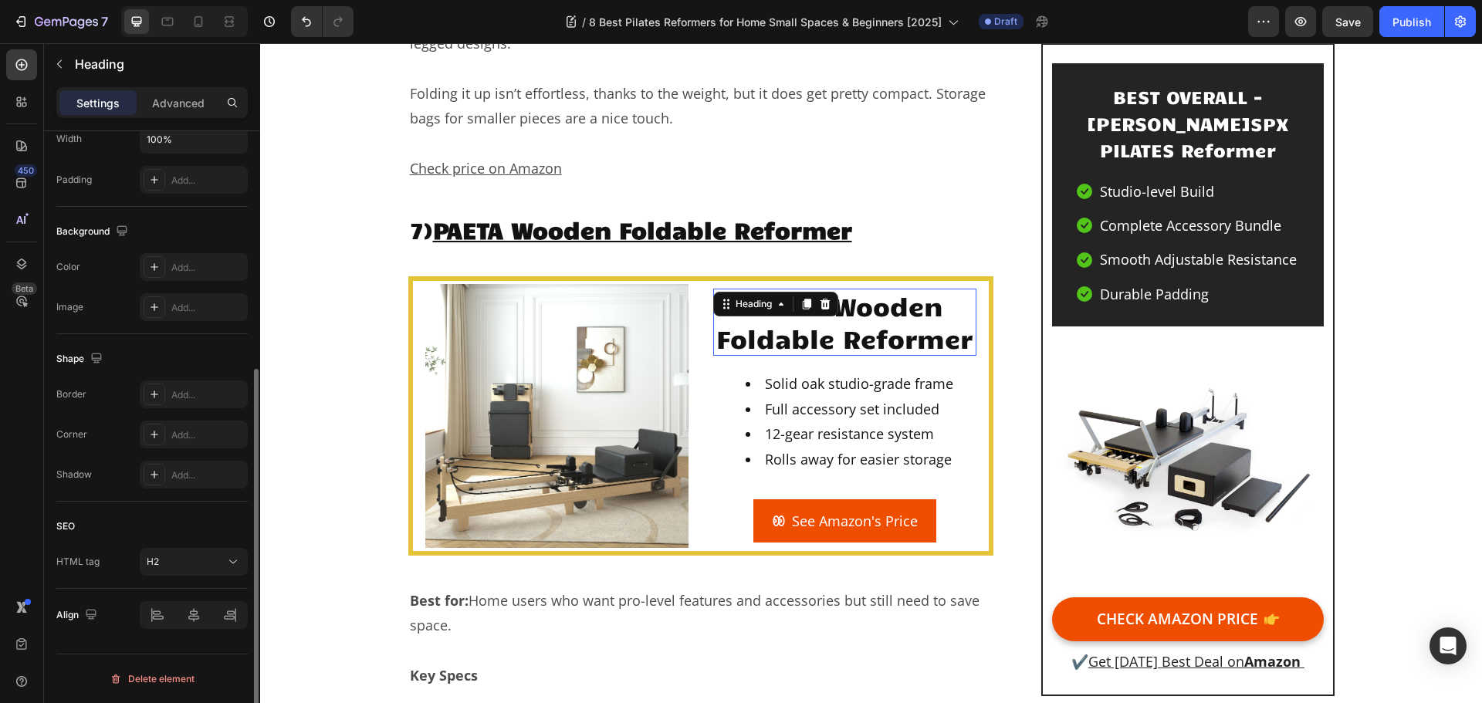
scroll to position [0, 0]
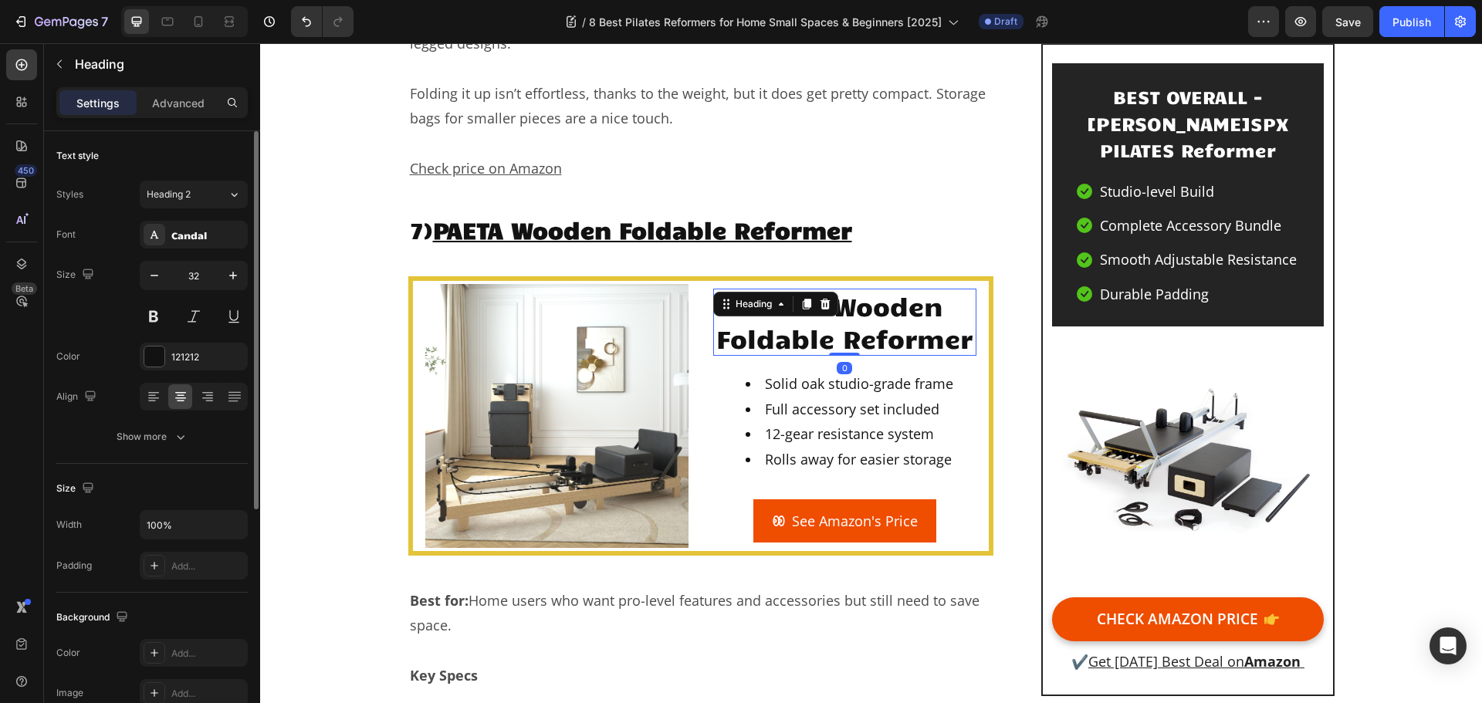
click at [834, 289] on h2 "PAETA Wooden Foldable Reformer" at bounding box center [844, 322] width 263 height 67
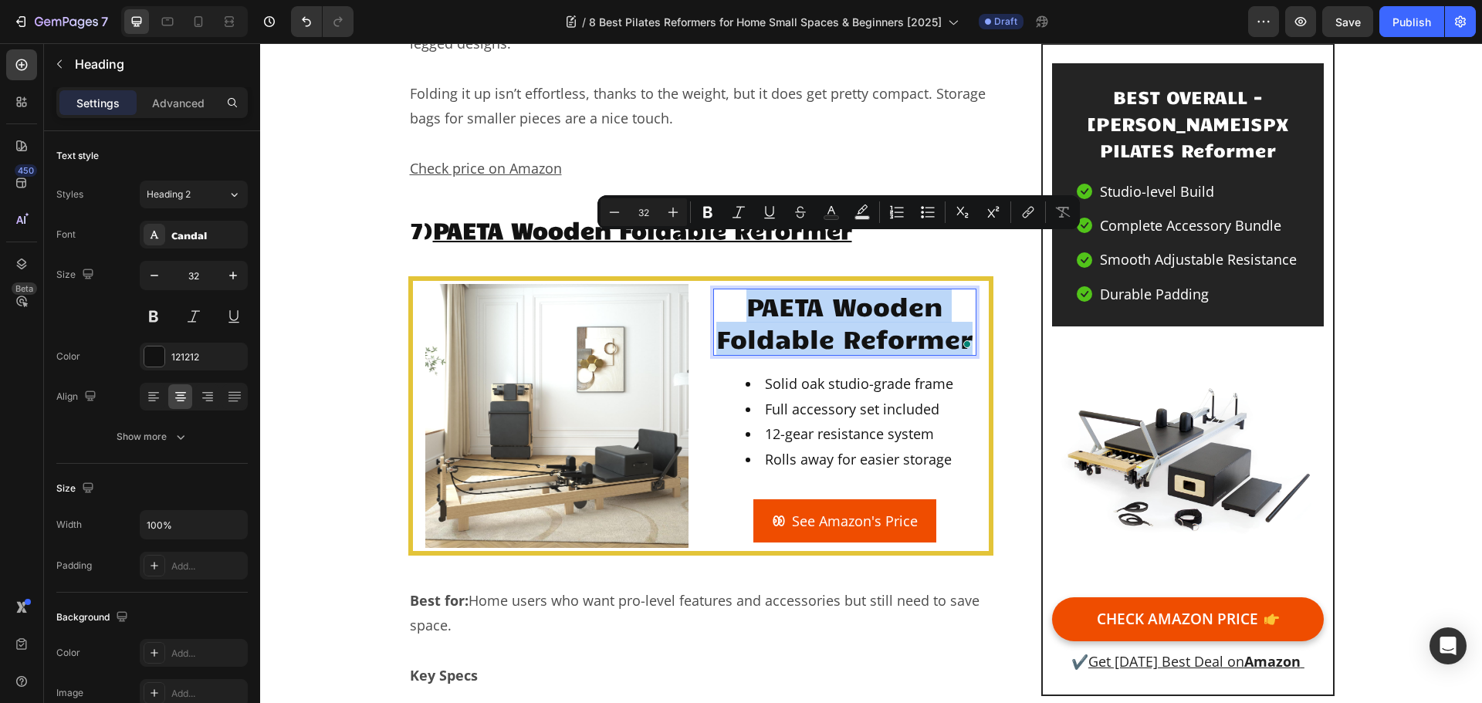
copy p "PAETA Wooden Foldable Reformer"
click at [511, 417] on img at bounding box center [556, 415] width 263 height 263
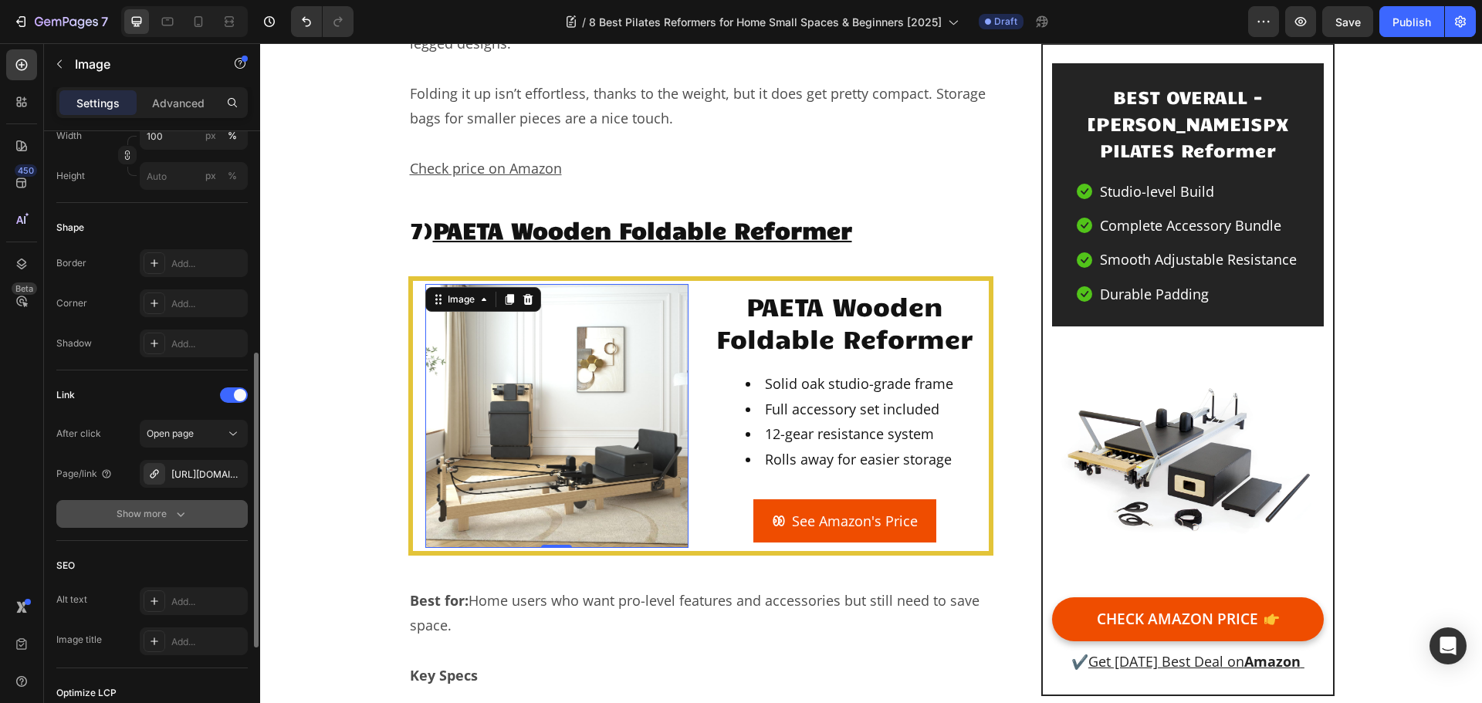
scroll to position [618, 0]
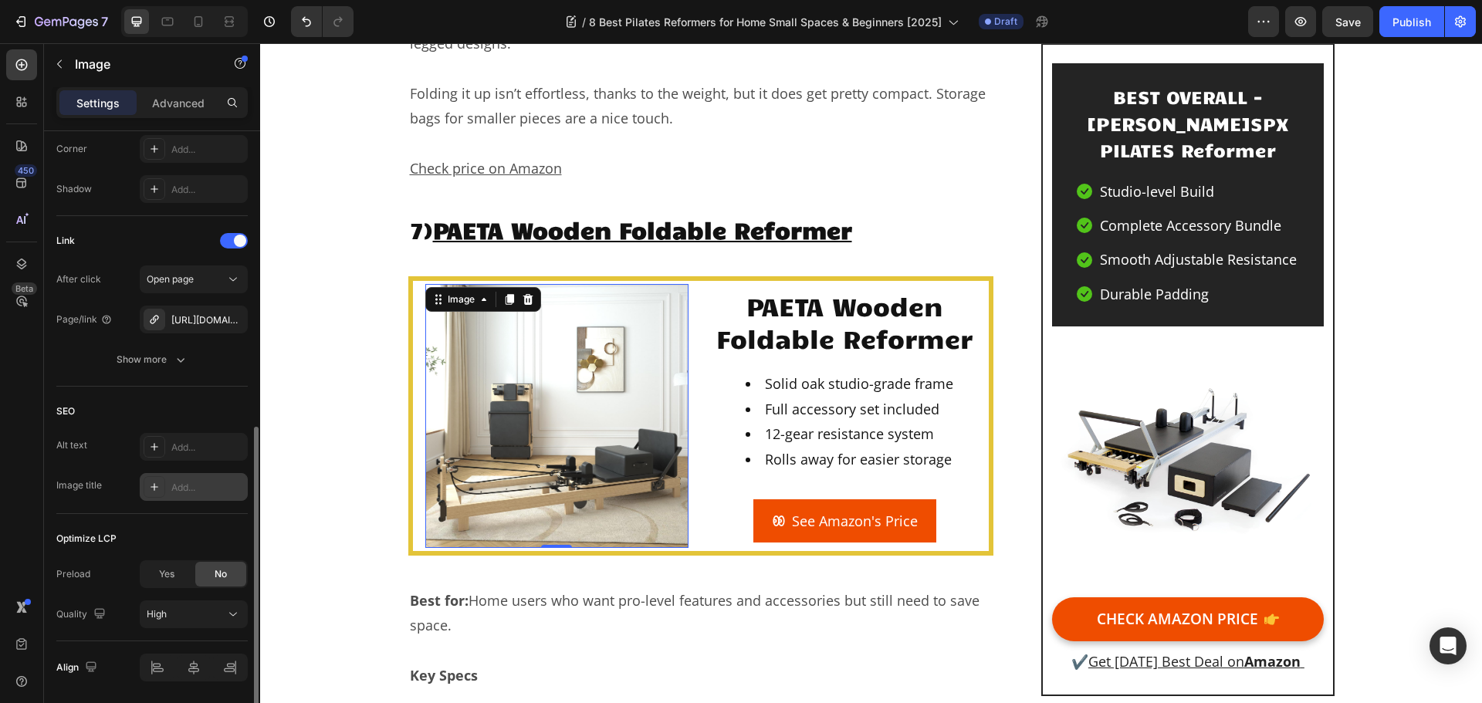
click at [179, 490] on div "Add..." at bounding box center [207, 488] width 73 height 14
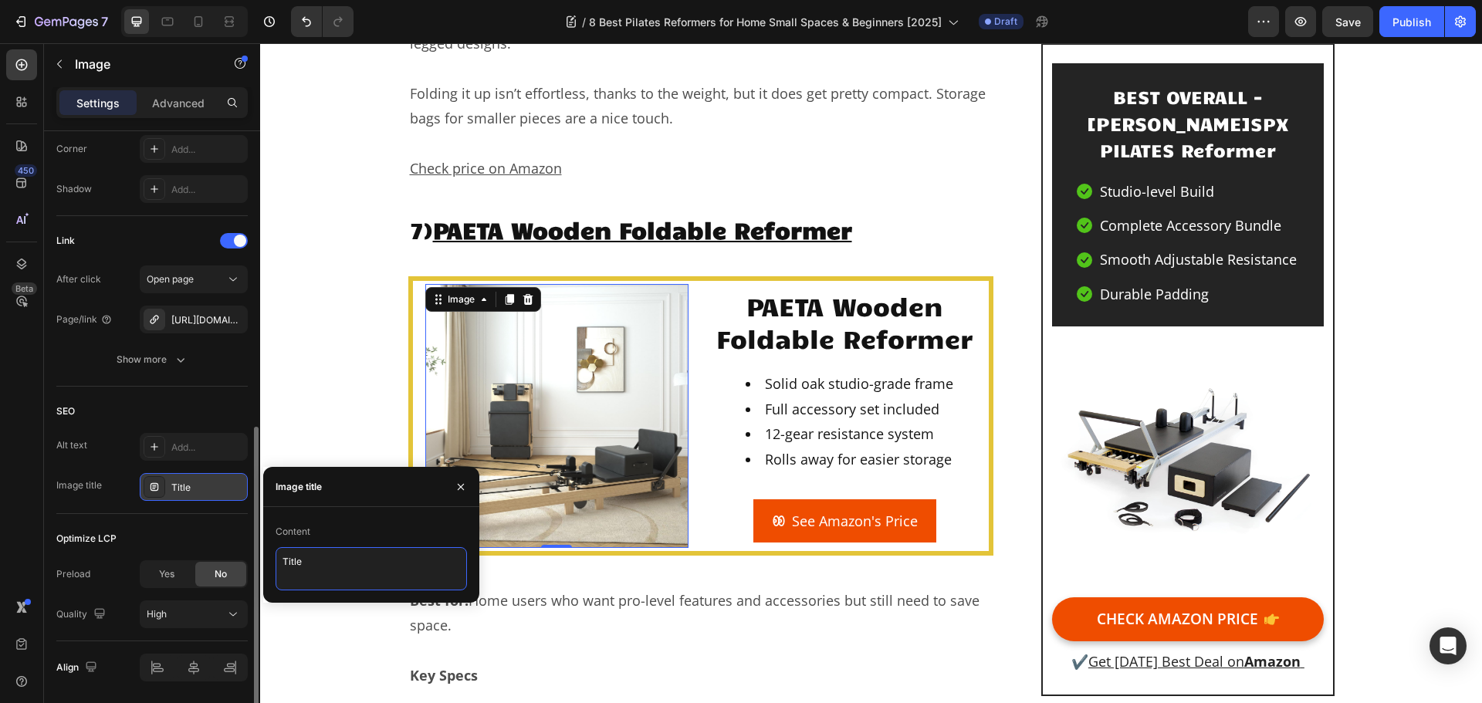
click at [385, 564] on textarea "Title" at bounding box center [371, 568] width 191 height 43
paste textarea "PAETA Wooden Foldable Reformer"
type textarea "PAETA Wooden Foldable Reformer"
click at [225, 405] on div "SEO" at bounding box center [151, 411] width 191 height 25
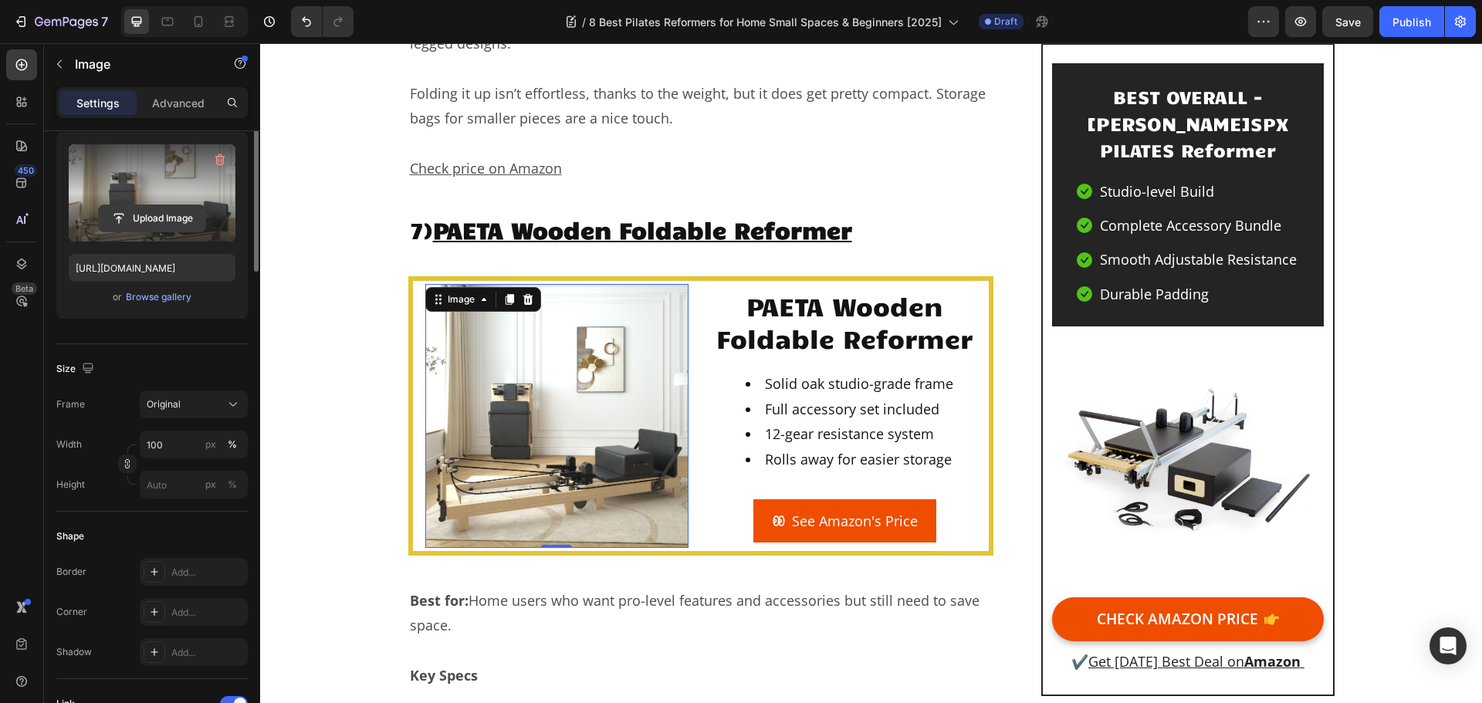
scroll to position [0, 0]
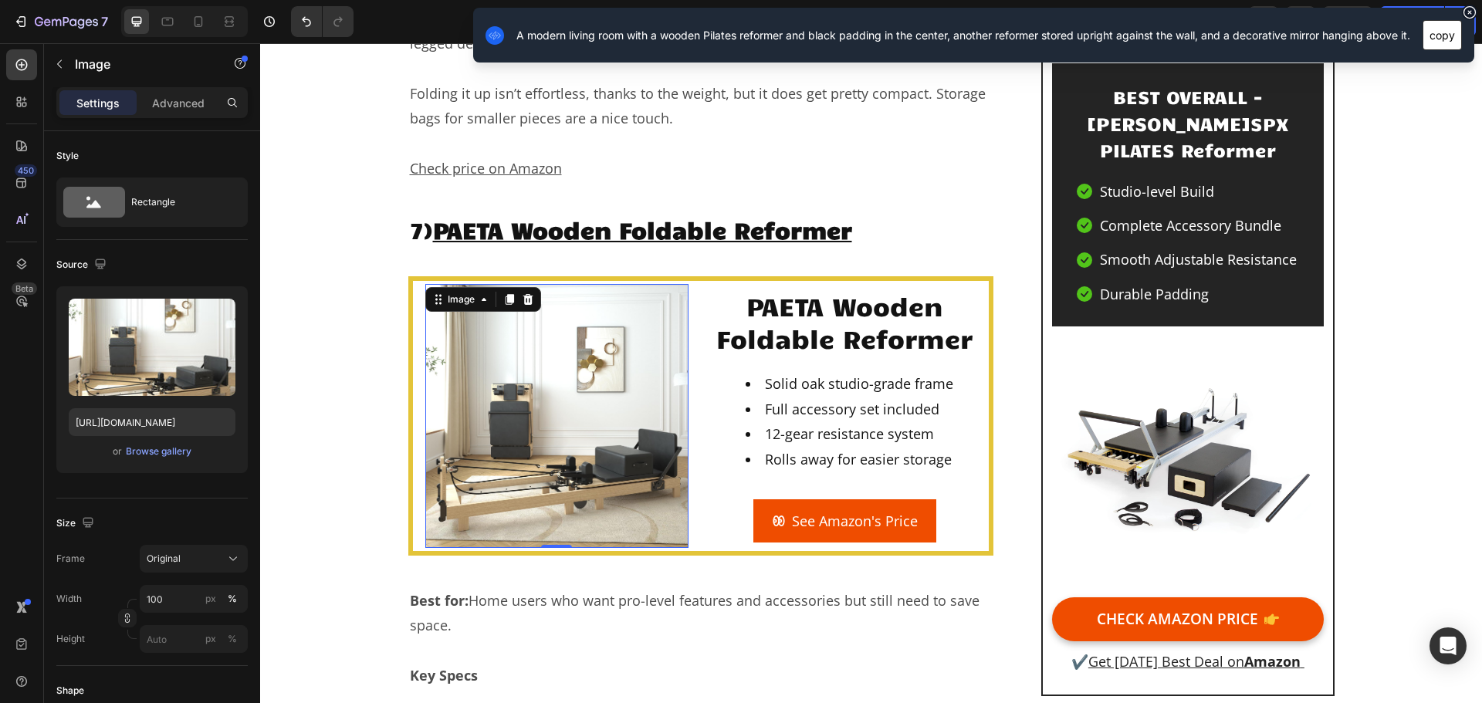
click at [1445, 36] on button "copy" at bounding box center [1442, 35] width 39 height 30
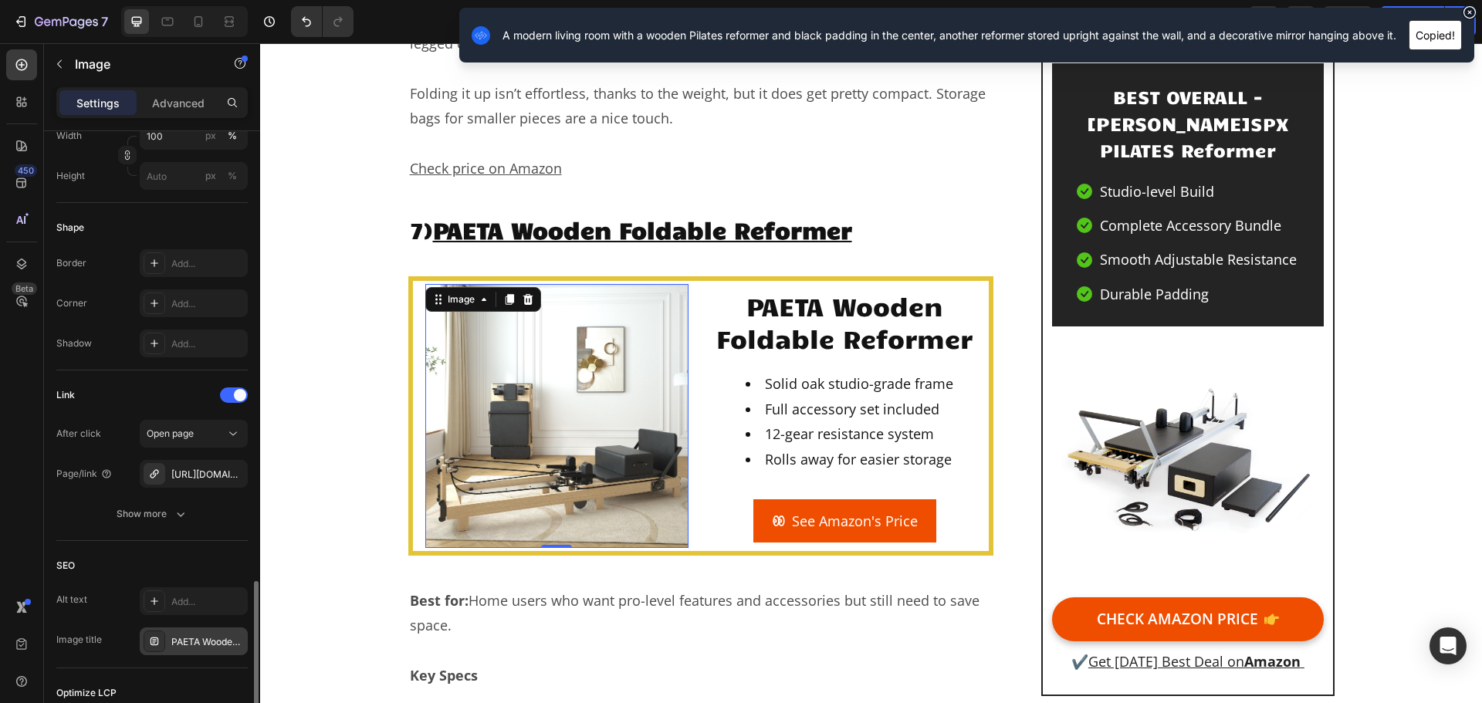
scroll to position [670, 0]
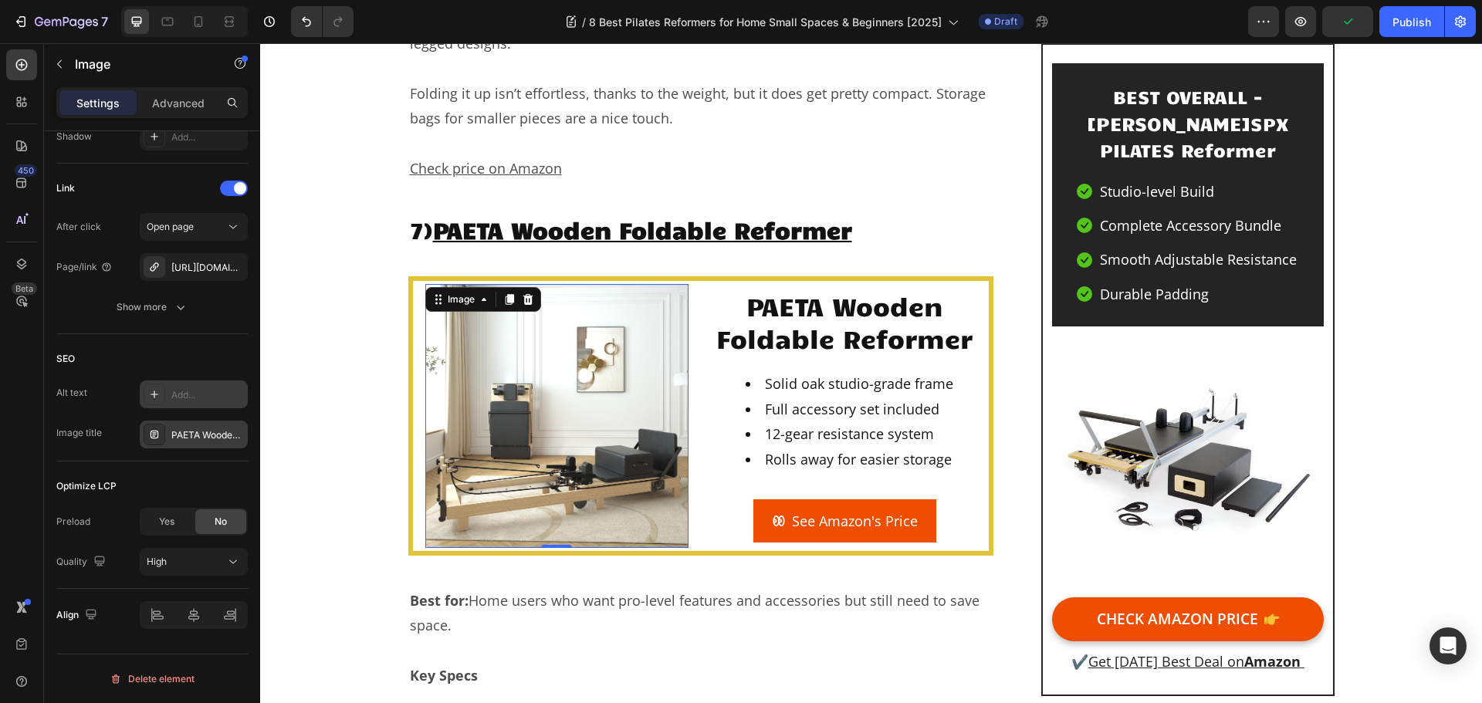
click at [189, 395] on div "Add..." at bounding box center [207, 395] width 73 height 14
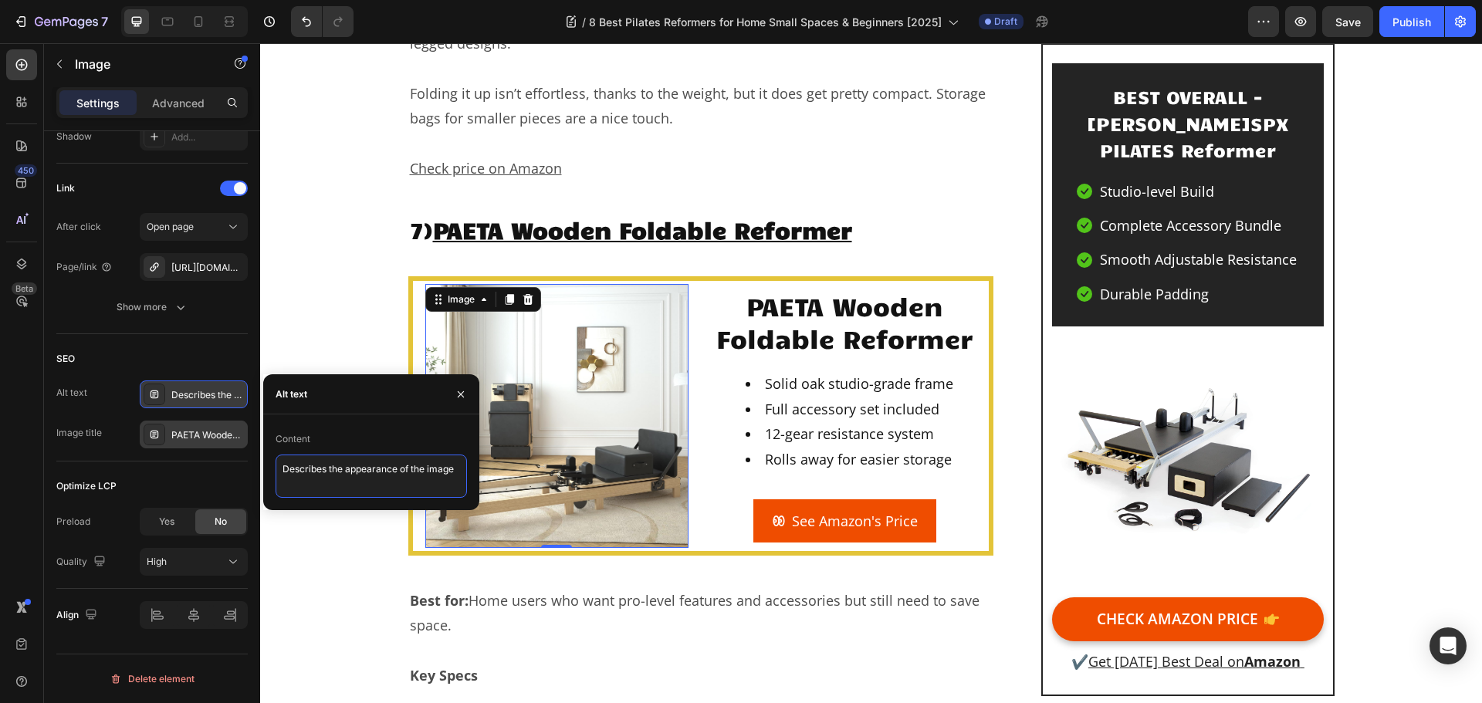
click at [352, 474] on textarea "Describes the appearance of the image" at bounding box center [371, 476] width 191 height 43
paste textarea "A modern living room with a wooden Pilates reformer and black padding in the ce…"
type textarea "A modern living room with a wooden Pilates reformer and black padding in the ce…"
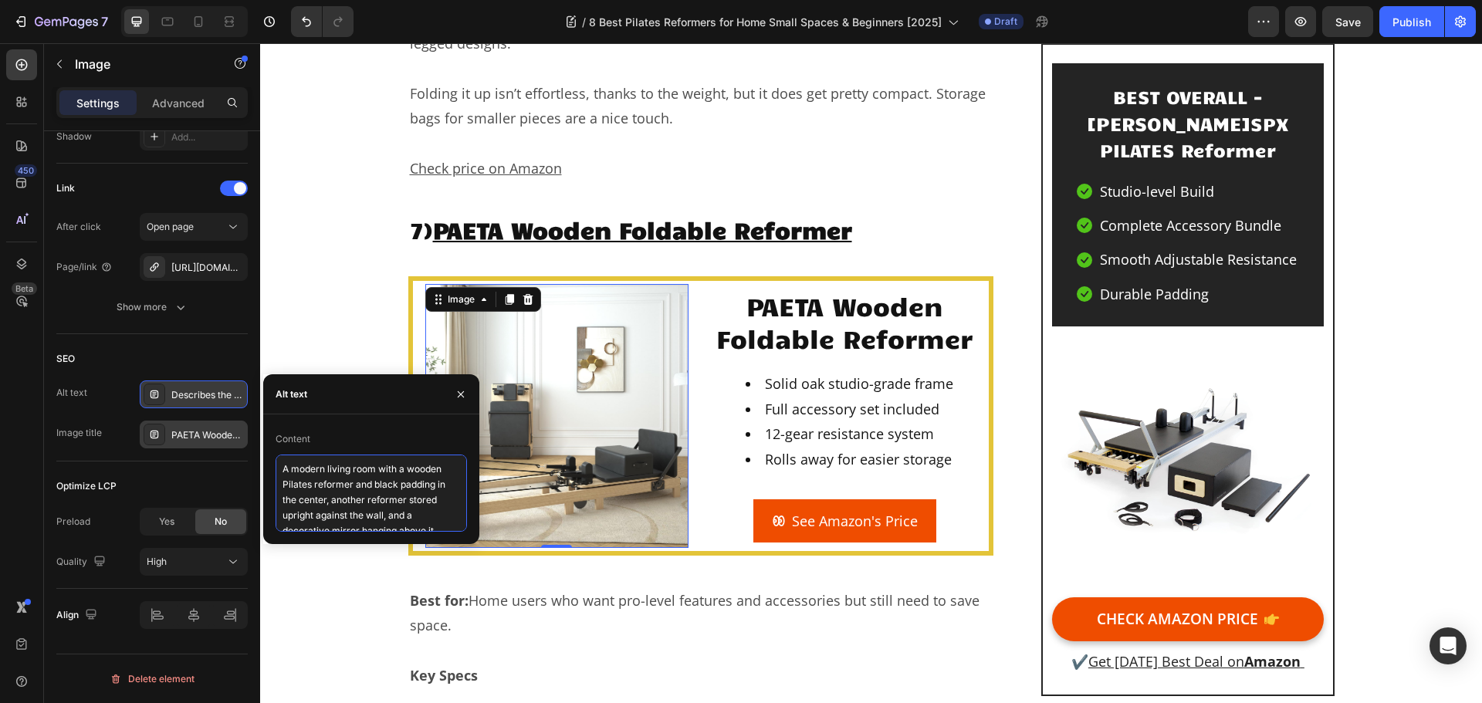
scroll to position [5, 0]
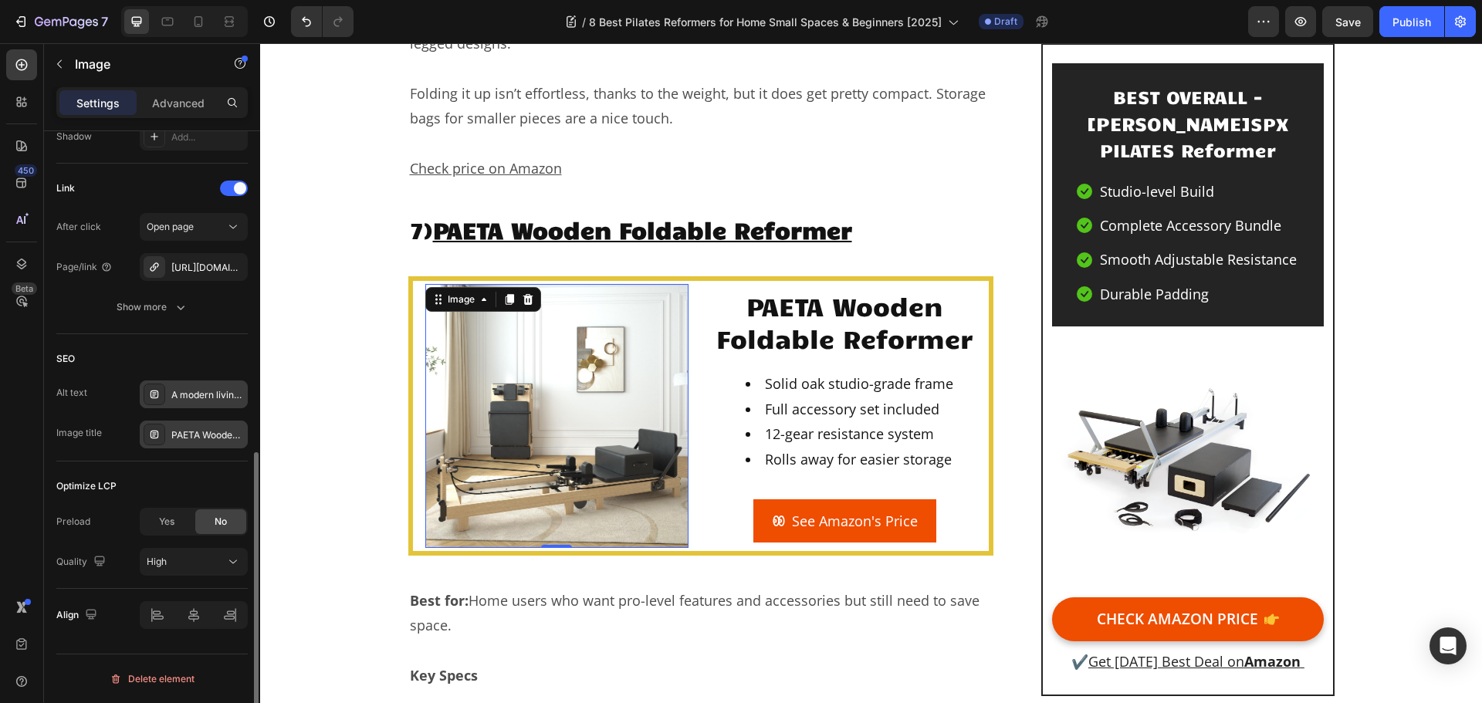
click at [175, 361] on div "SEO" at bounding box center [151, 359] width 191 height 25
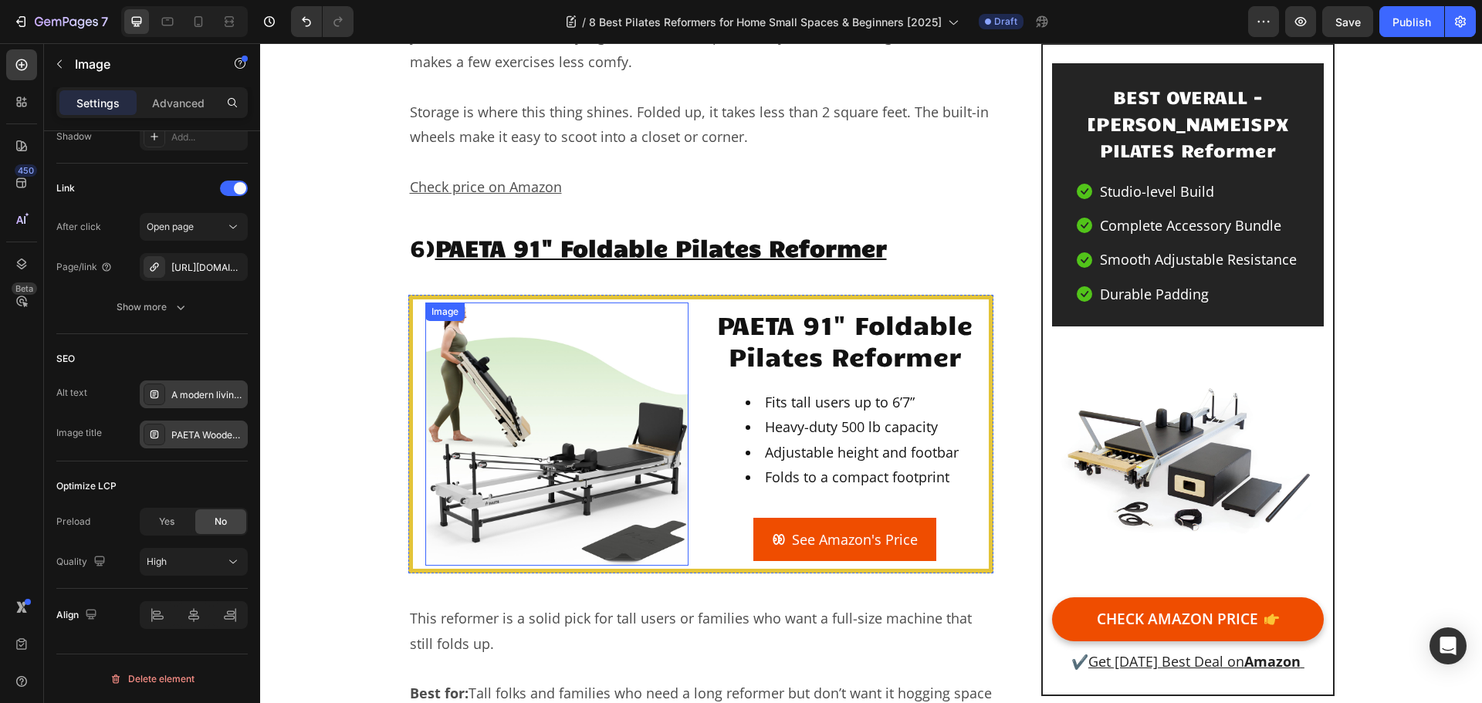
scroll to position [9690, 0]
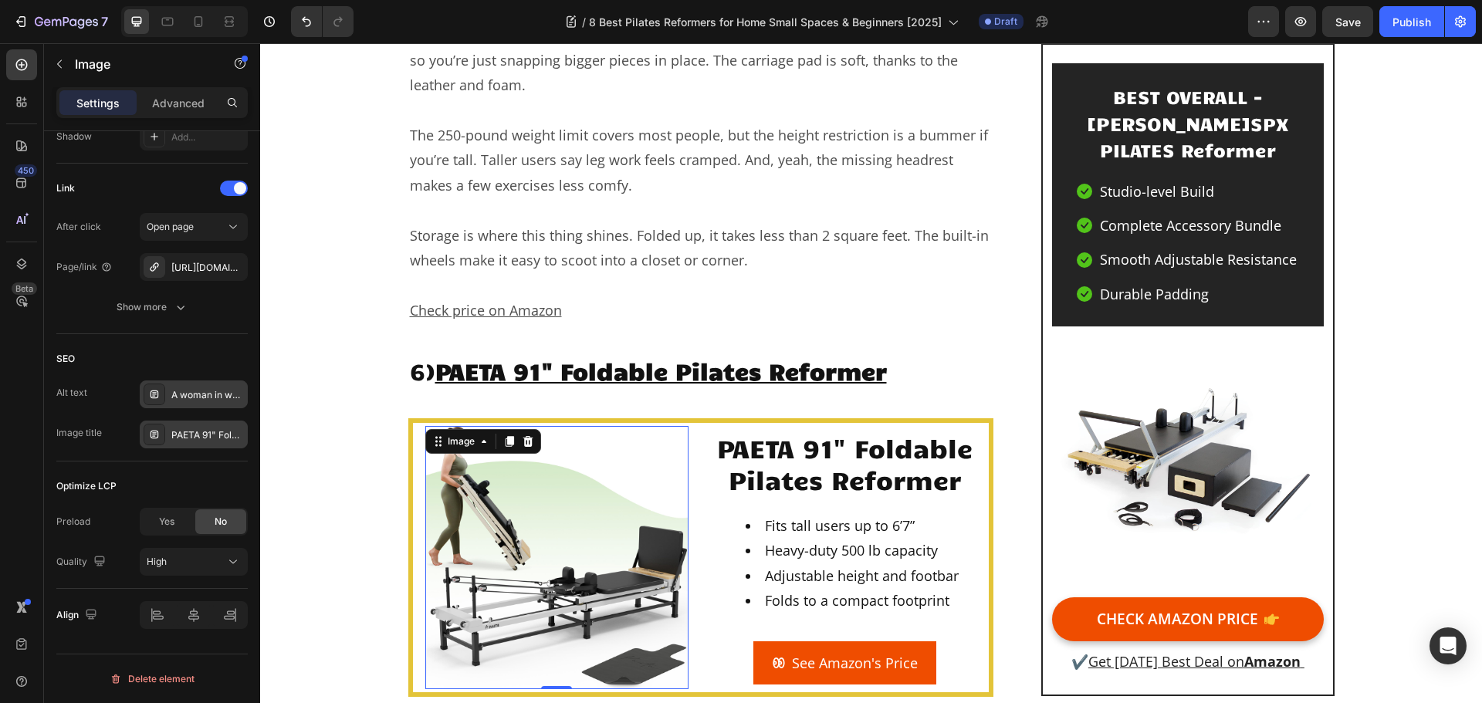
click at [558, 435] on img at bounding box center [556, 557] width 263 height 263
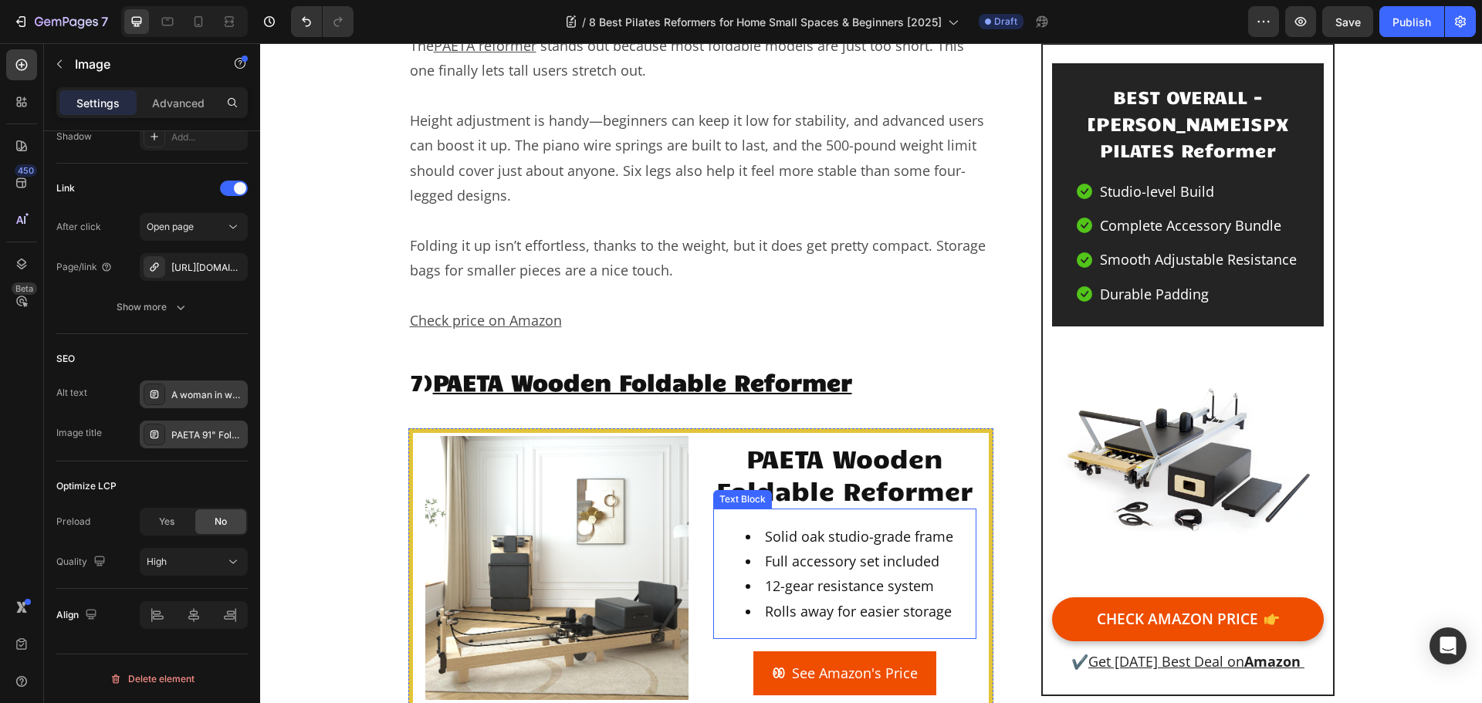
scroll to position [11234, 0]
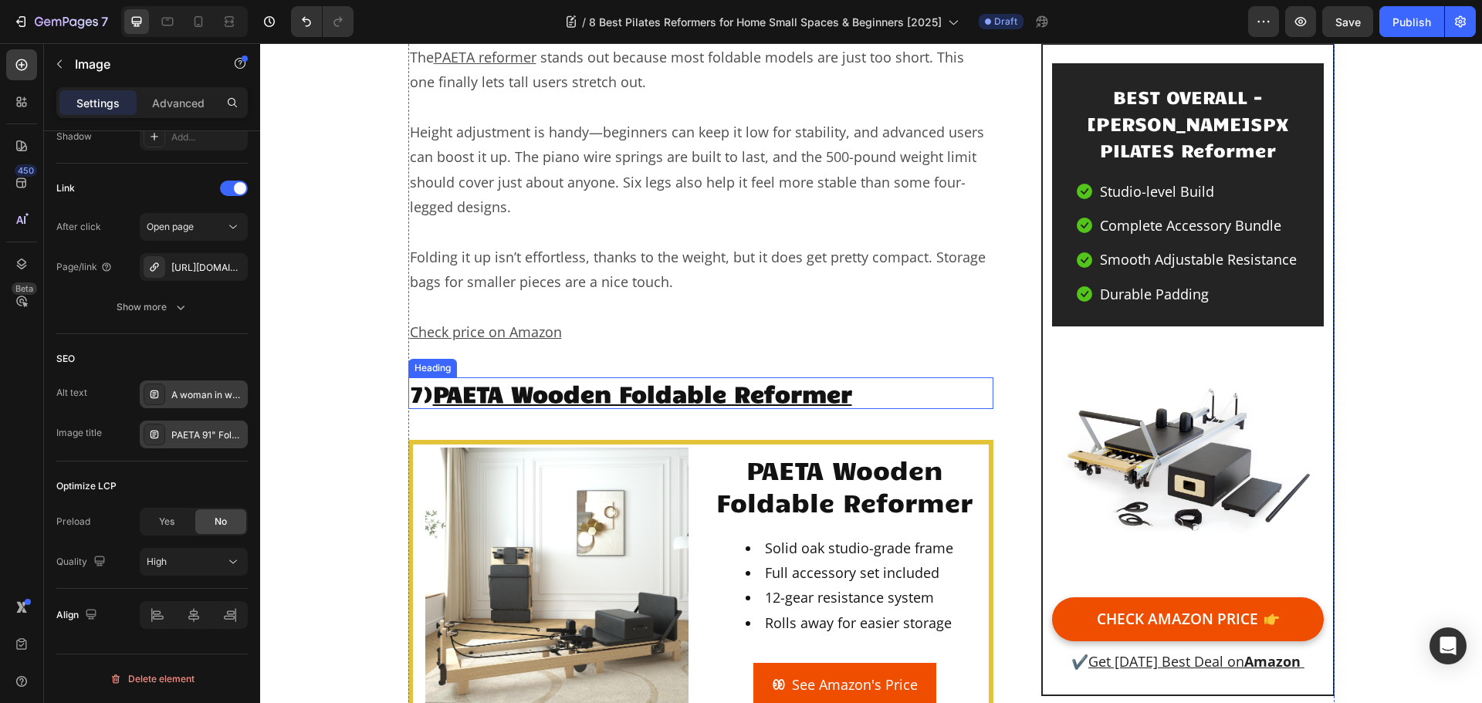
click at [658, 378] on u "PAETA Wooden Foldable Reformer" at bounding box center [642, 392] width 419 height 29
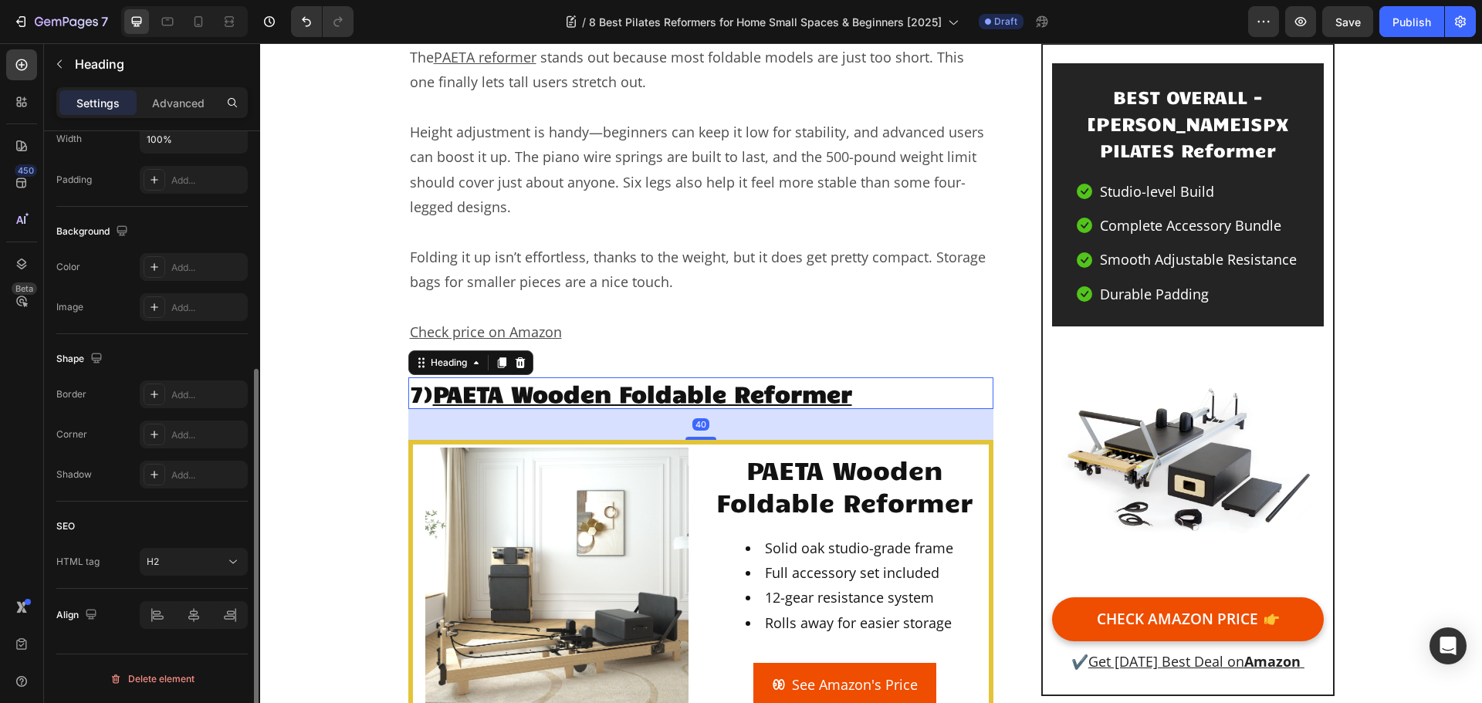
scroll to position [0, 0]
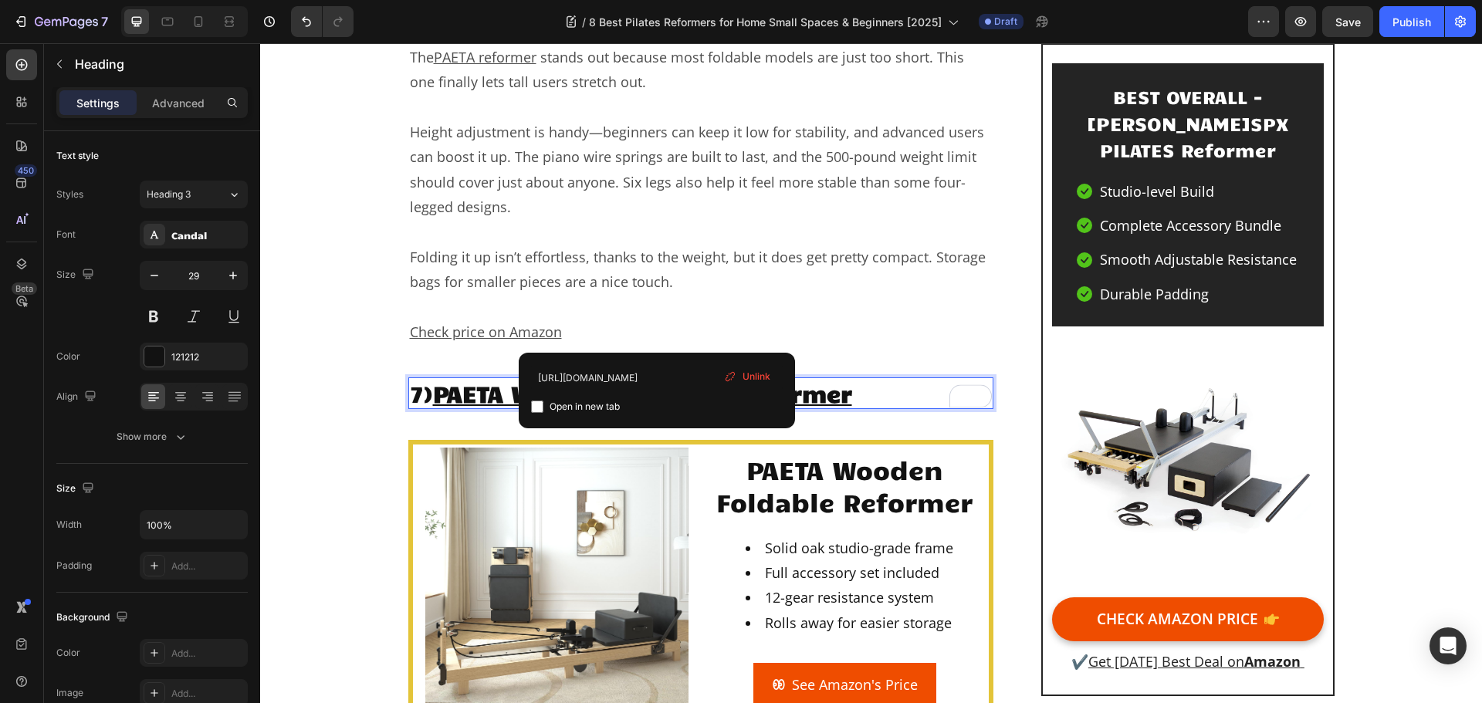
click at [663, 378] on u "PAETA Wooden Foldable Reformer" at bounding box center [642, 392] width 419 height 29
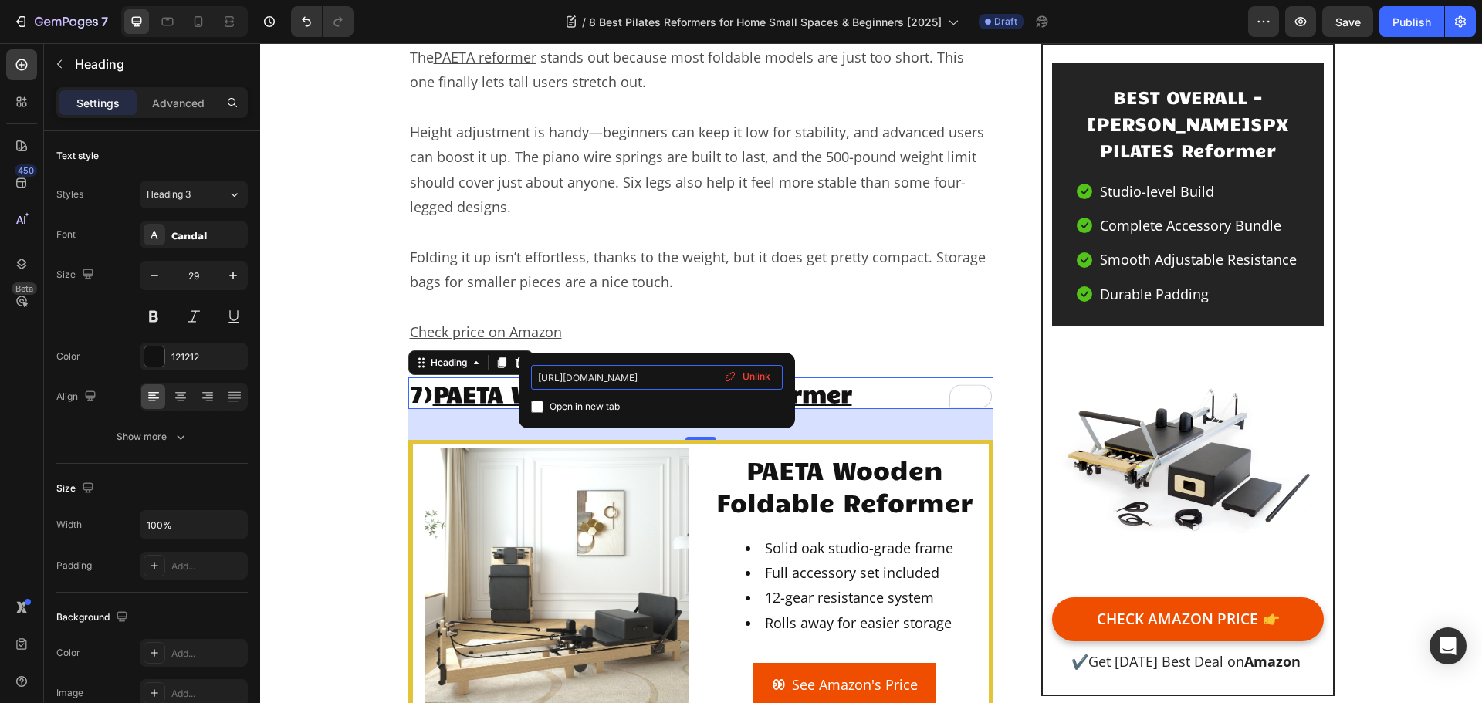
click at [619, 377] on input "https://geni.us/dPFBosx" at bounding box center [657, 377] width 252 height 25
click at [822, 561] on li "Full accessory set included" at bounding box center [860, 573] width 229 height 25
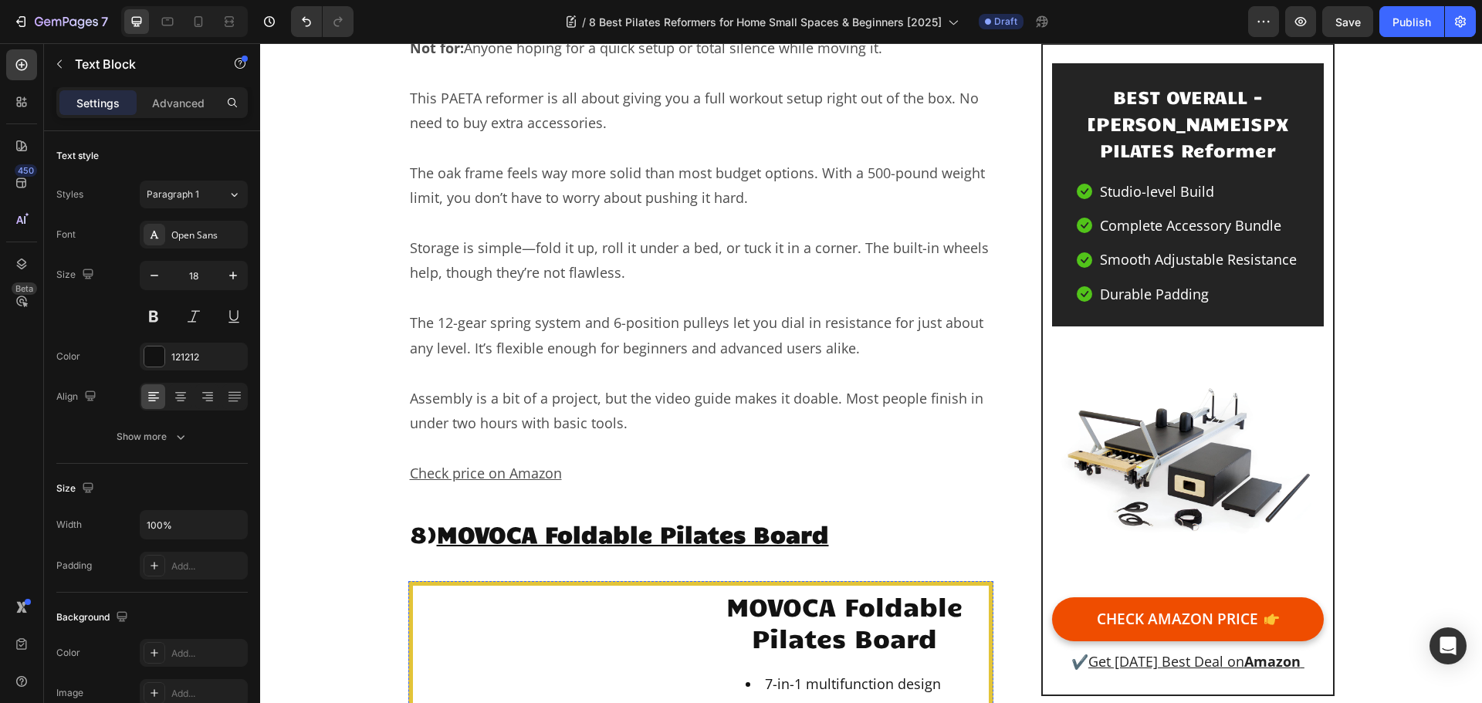
scroll to position [12624, 0]
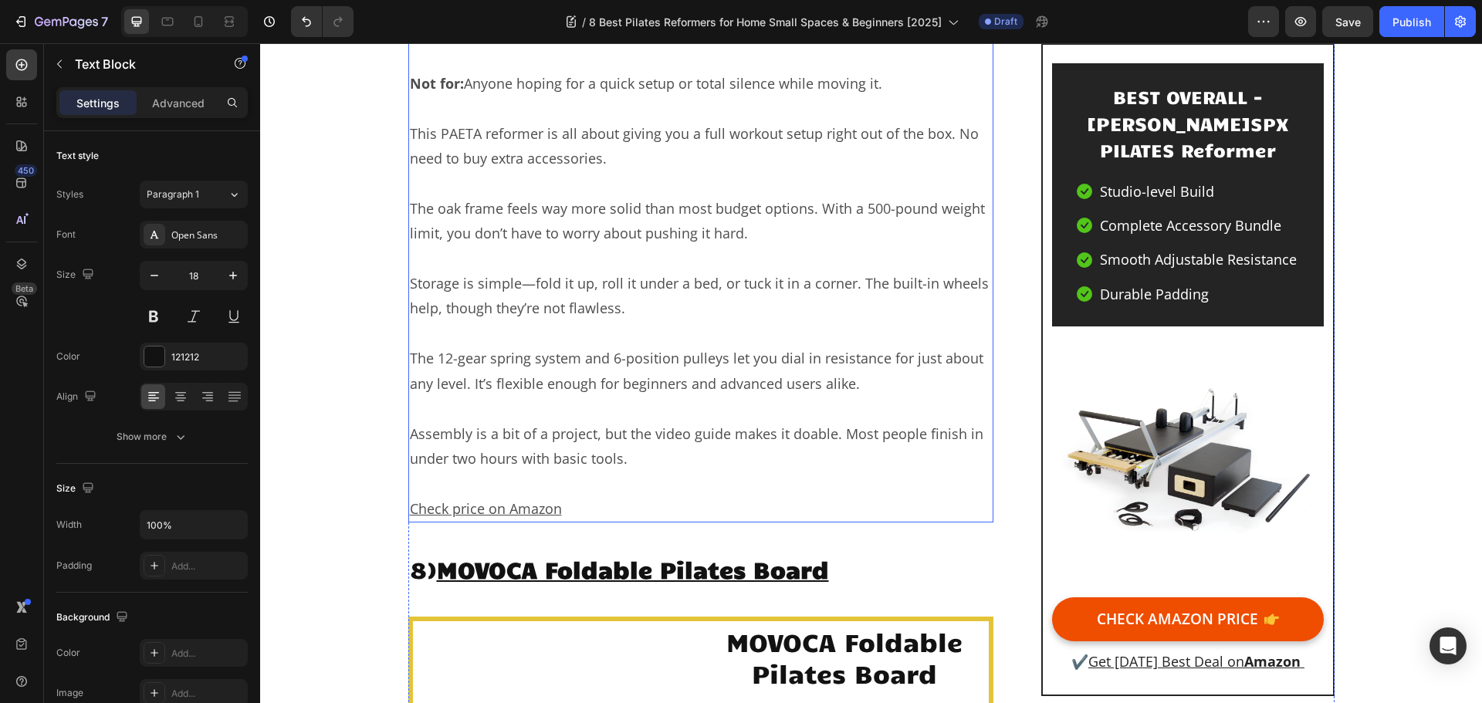
click at [565, 496] on p "Check price on Amazon" at bounding box center [701, 508] width 583 height 25
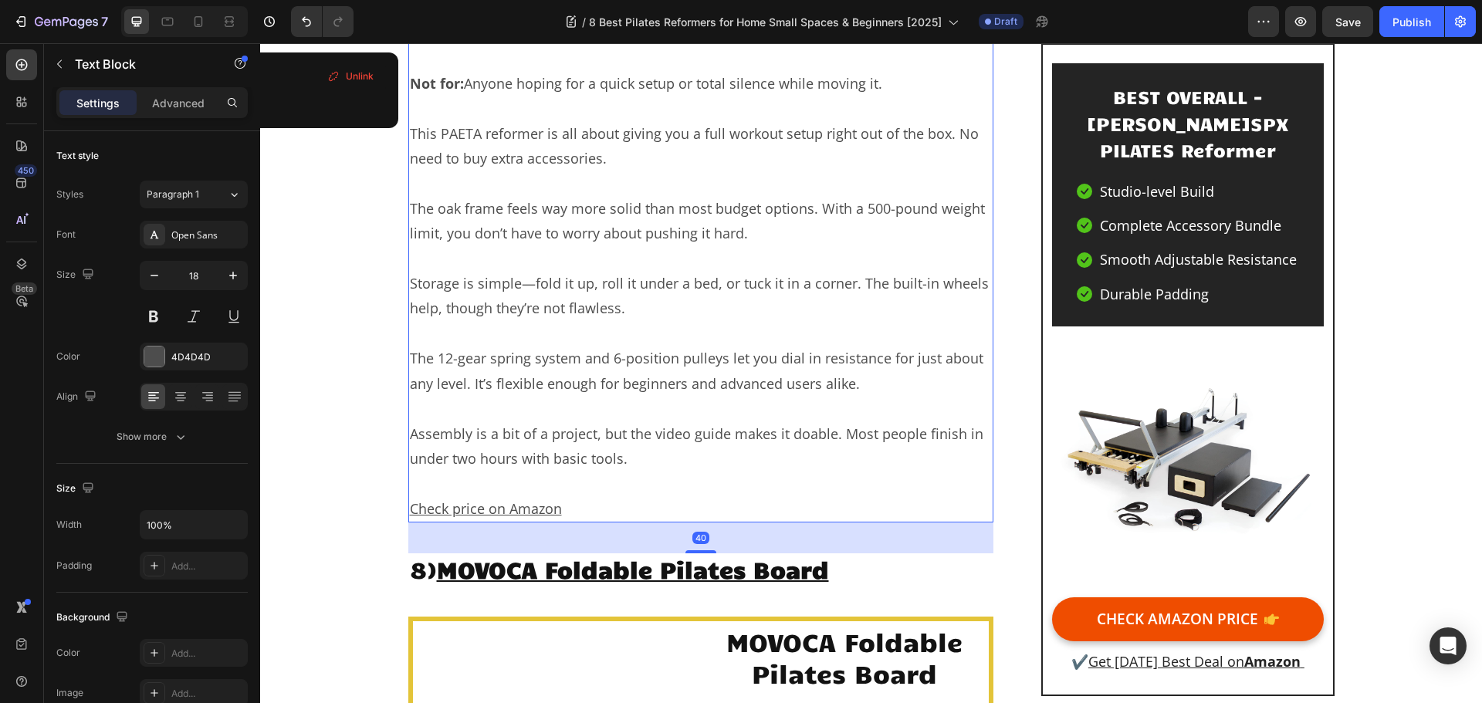
click at [571, 496] on p "Check price on Amazon" at bounding box center [701, 508] width 583 height 25
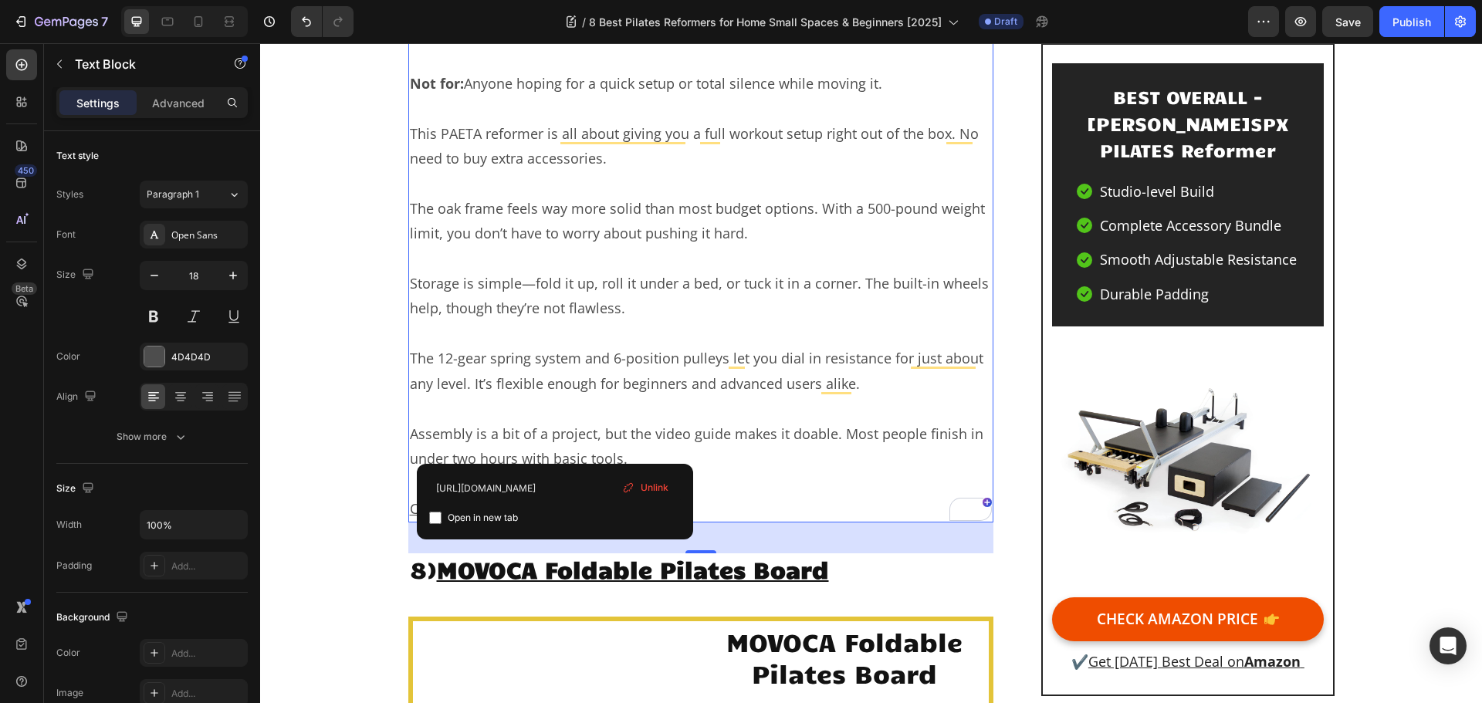
drag, startPoint x: 654, startPoint y: 490, endPoint x: 373, endPoint y: 438, distance: 285.9
click at [654, 490] on span "Unlink" at bounding box center [655, 488] width 28 height 14
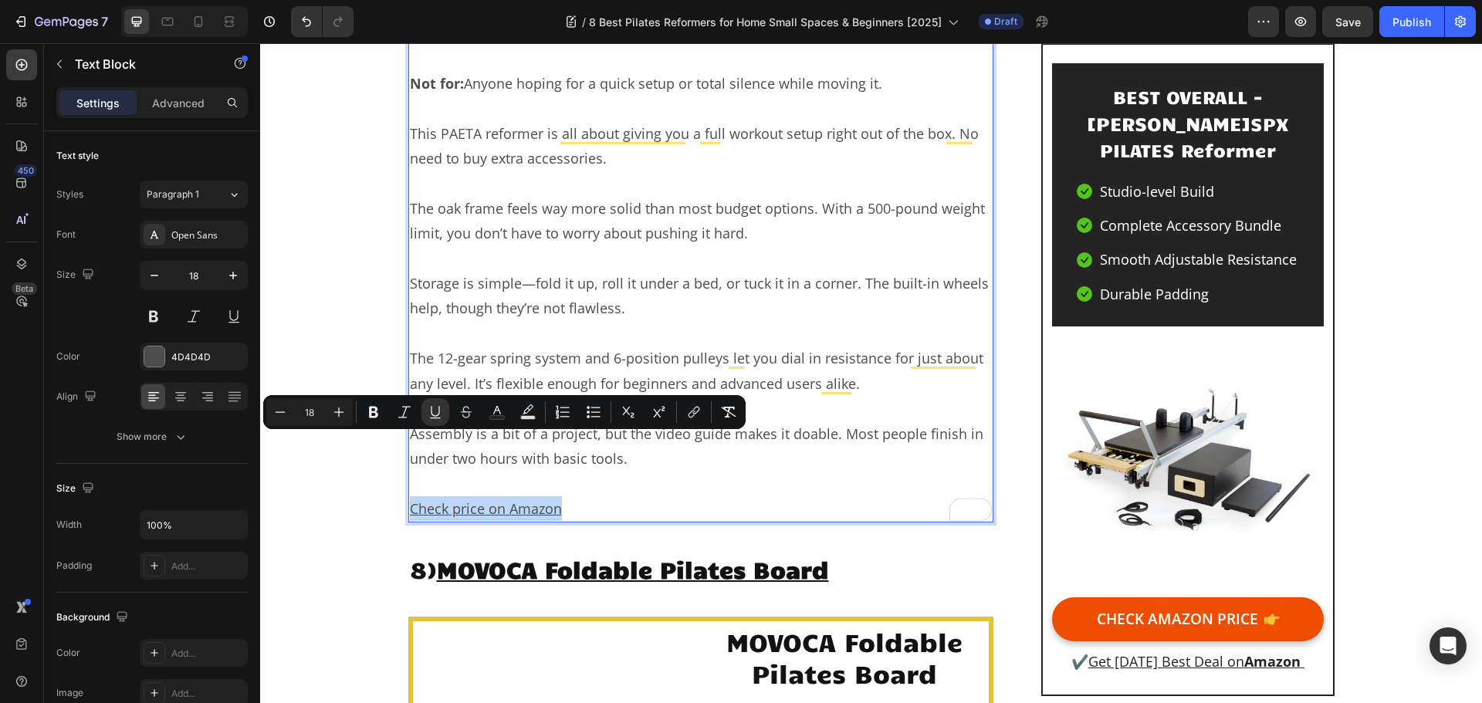
drag, startPoint x: 570, startPoint y: 447, endPoint x: 405, endPoint y: 443, distance: 165.3
click at [410, 496] on p "Check price on Amazon ⁠⁠⁠⁠⁠⁠⁠" at bounding box center [701, 508] width 583 height 25
click at [698, 415] on icon "Editor contextual toolbar" at bounding box center [693, 412] width 15 height 15
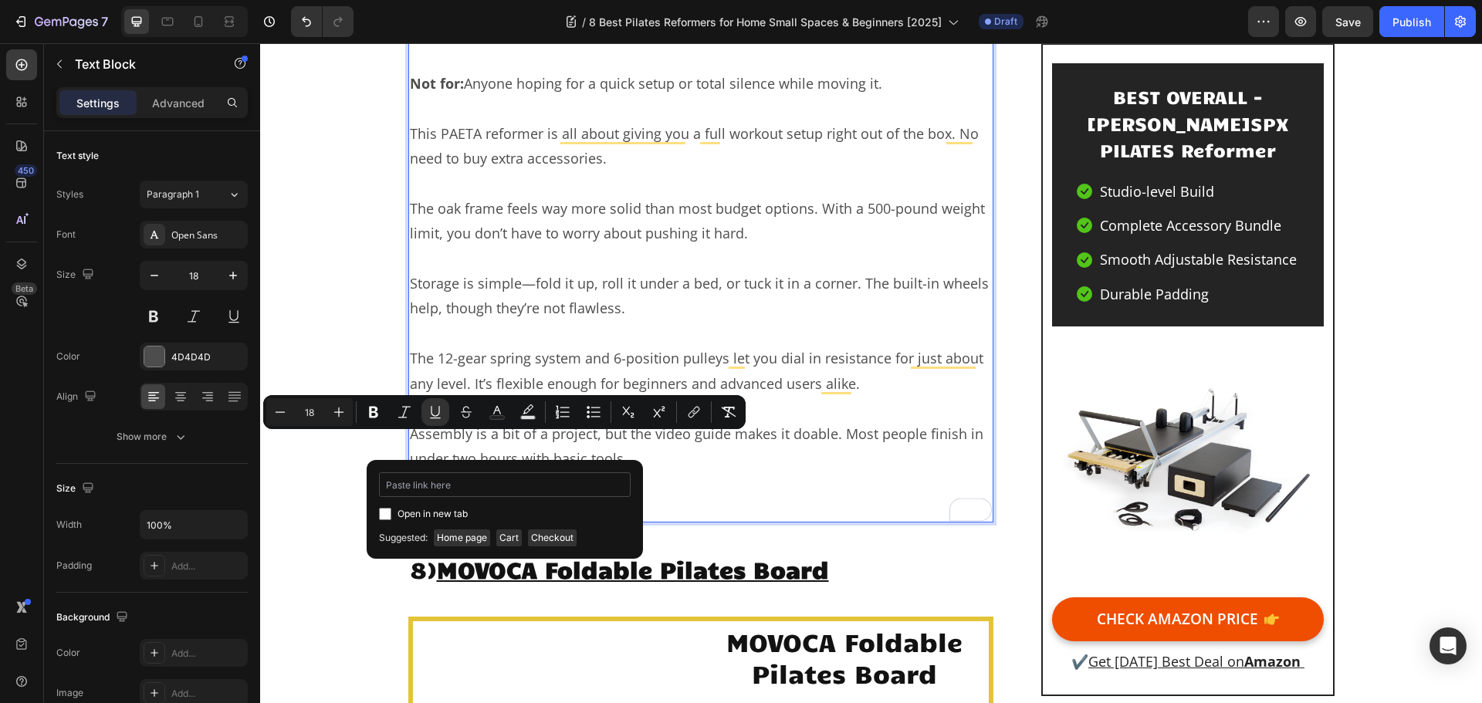
type input "https://geni.us/dPFBosx"
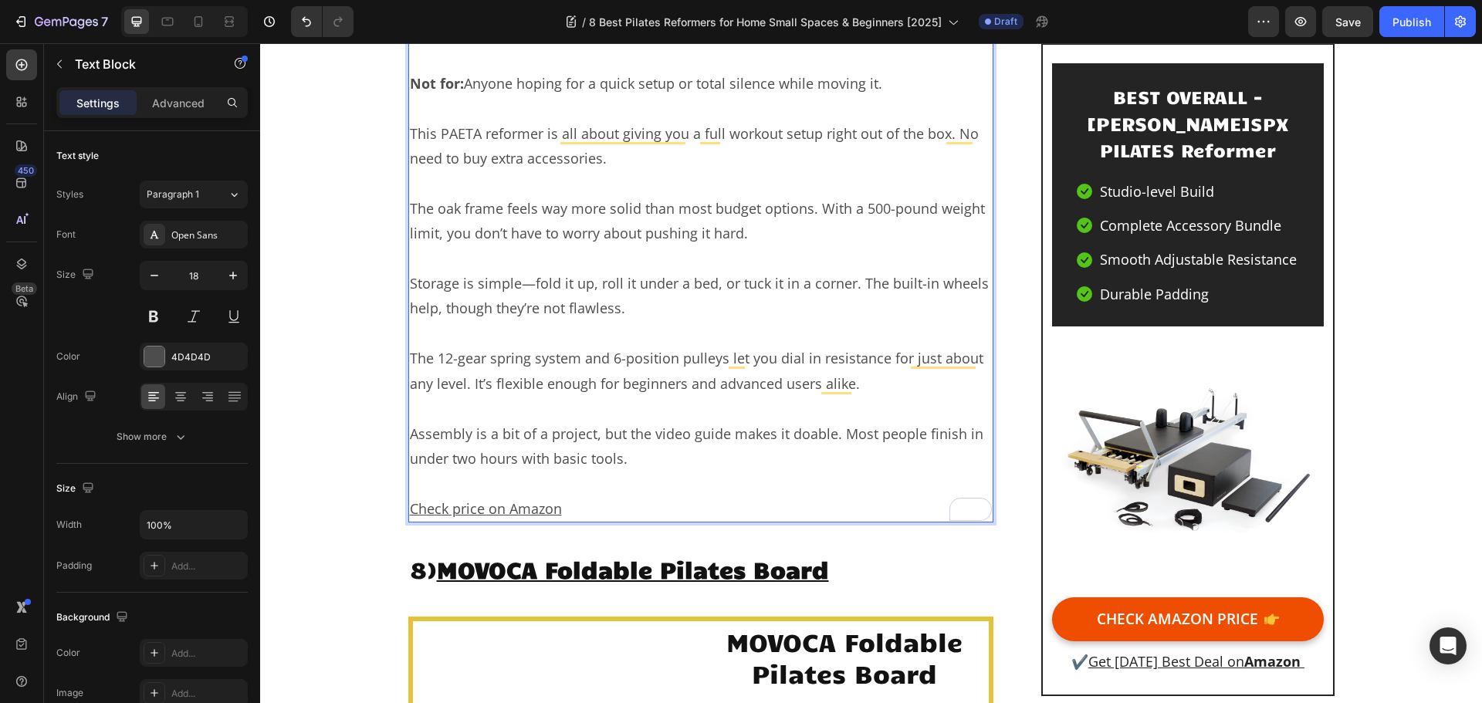
click at [575, 346] on p "The 12-gear spring system and 6-position pulleys let you dial in resistance for…" at bounding box center [701, 371] width 583 height 50
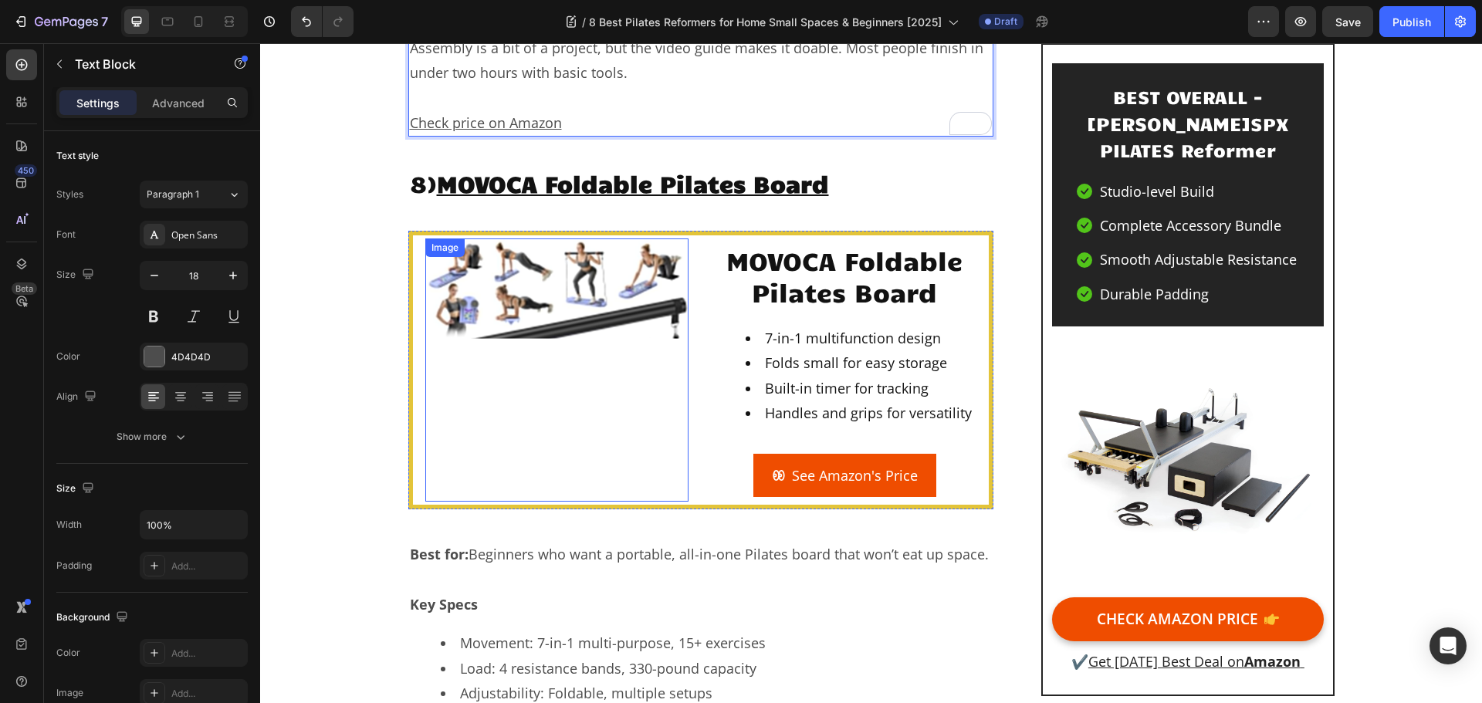
scroll to position [12856, 0]
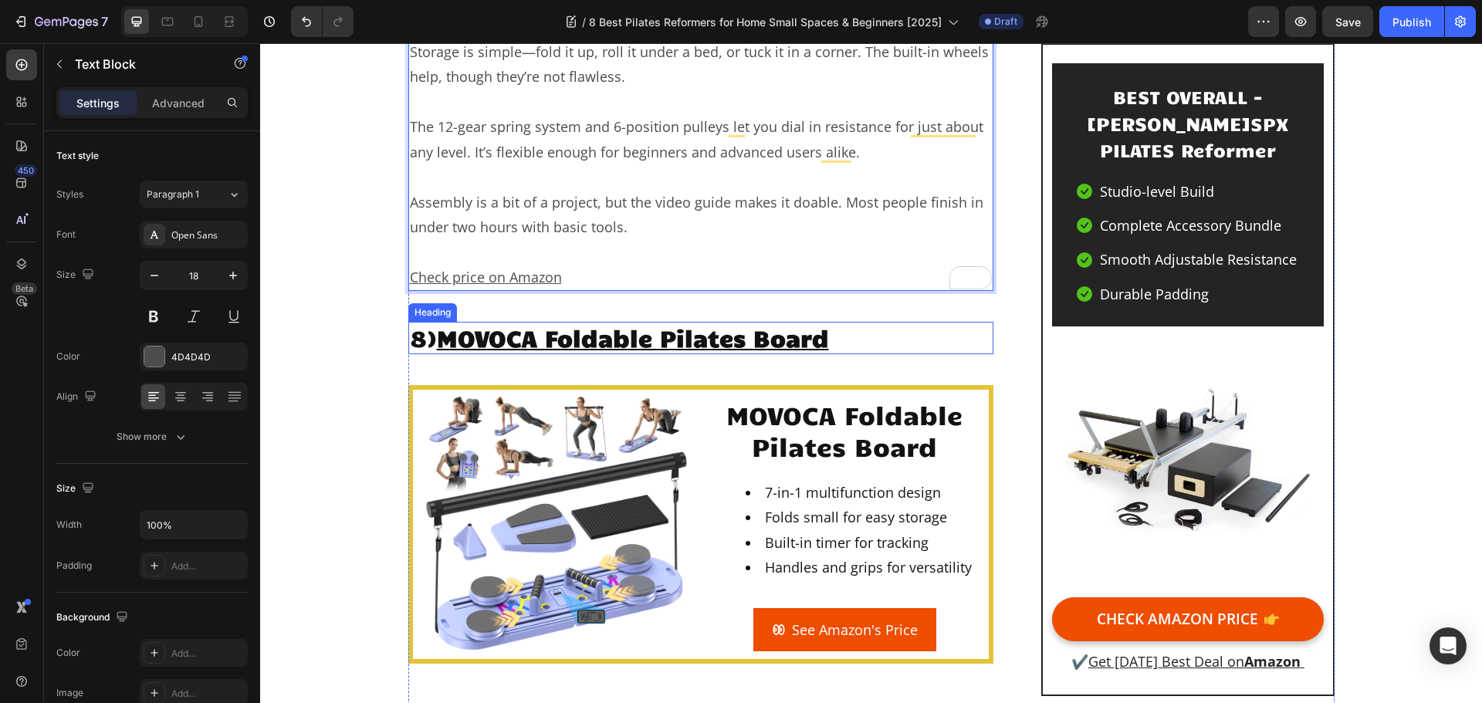
click at [581, 323] on u "MOVOCA Foldable Pilates Board" at bounding box center [633, 337] width 392 height 29
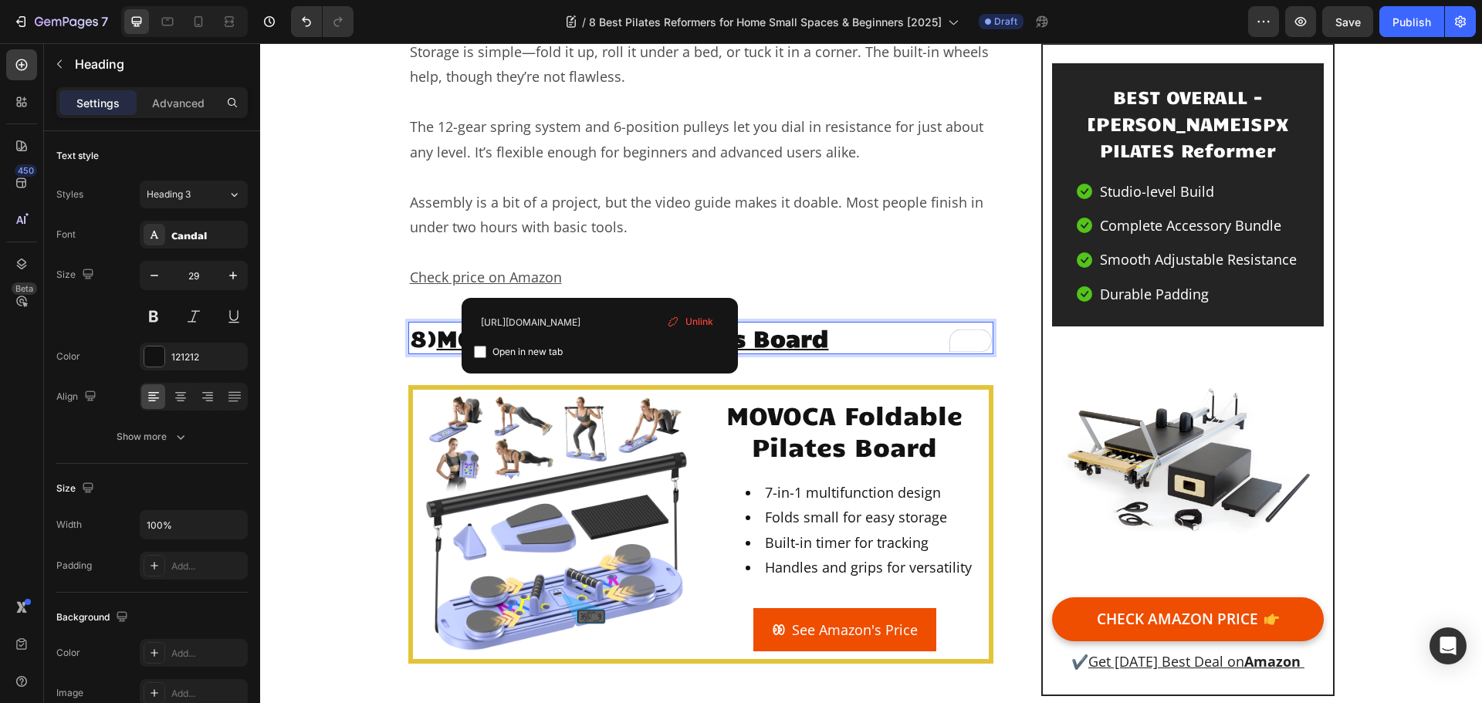
click at [593, 323] on u "MOVOCA Foldable Pilates Board" at bounding box center [633, 337] width 392 height 29
drag, startPoint x: 681, startPoint y: 327, endPoint x: 422, endPoint y: 282, distance: 262.5
click at [681, 327] on div "Unlink" at bounding box center [690, 322] width 59 height 20
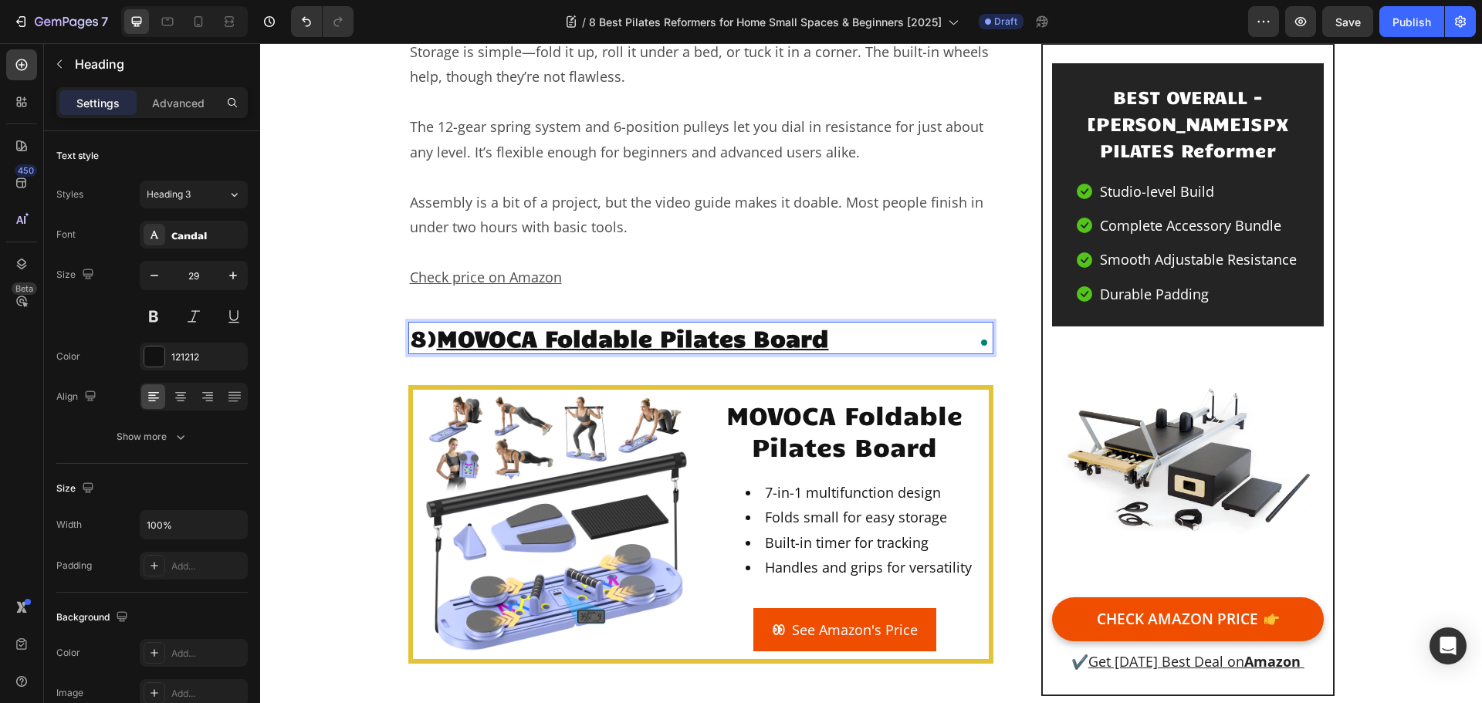
click at [831, 324] on p "8) MOVOCA Foldable Pilates Board" at bounding box center [701, 338] width 583 height 29
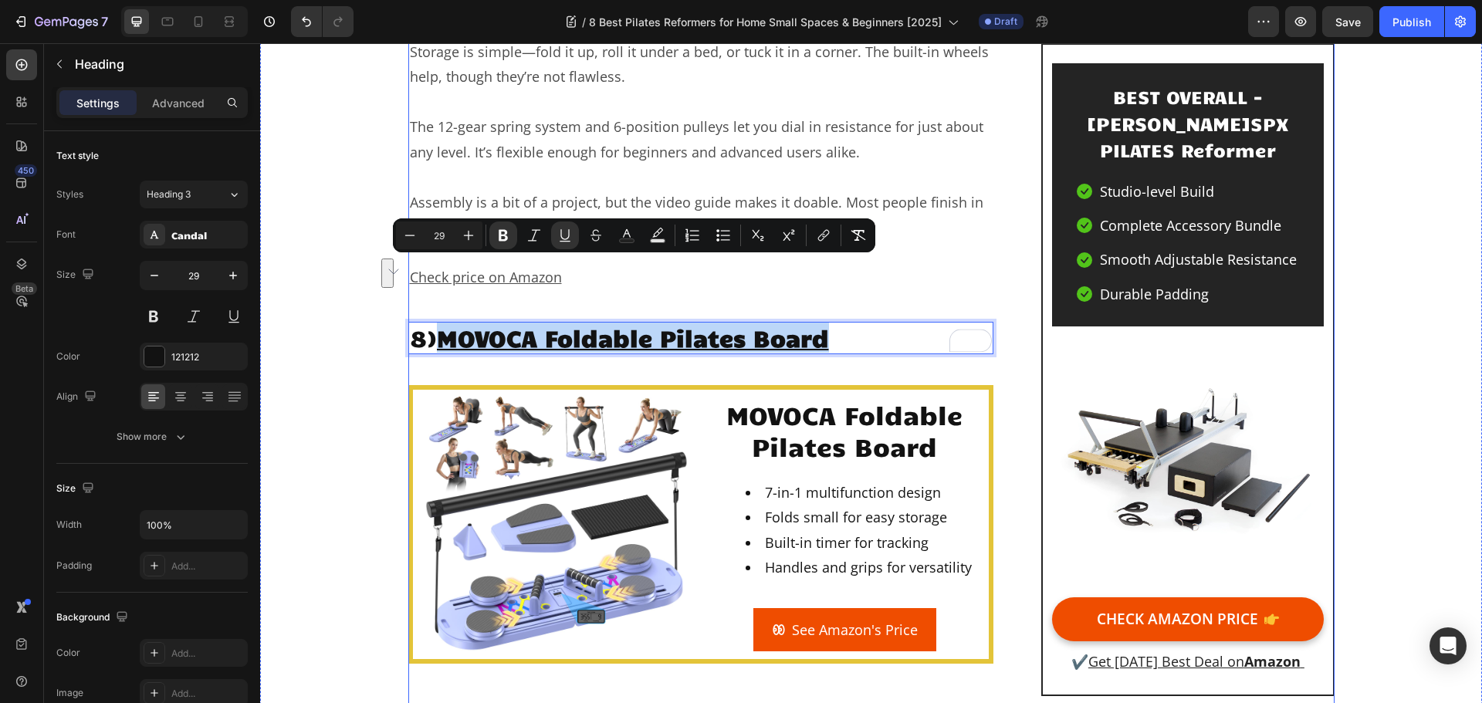
drag, startPoint x: 836, startPoint y: 274, endPoint x: 441, endPoint y: 252, distance: 396.0
click at [821, 238] on icon "Editor contextual toolbar" at bounding box center [823, 235] width 15 height 15
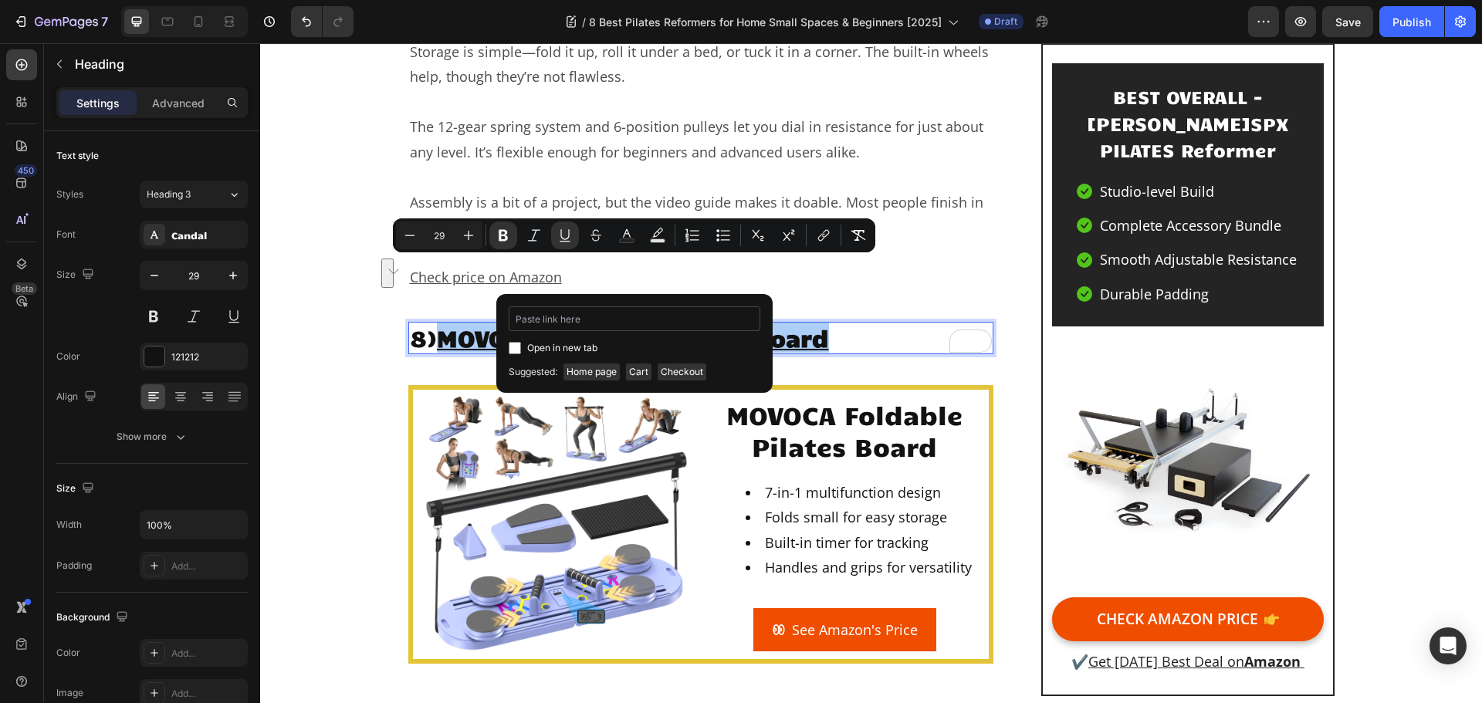
type input "https://amzn.to/41Uec3m"
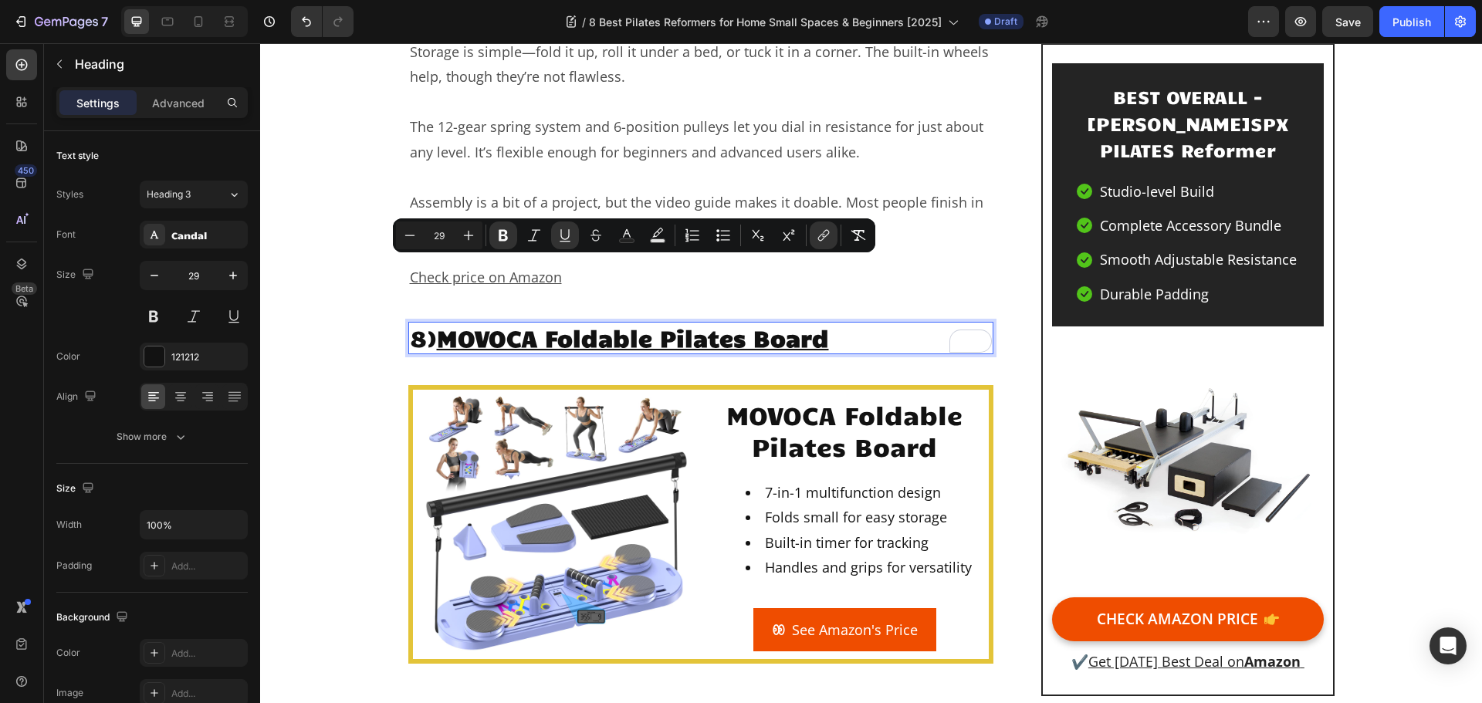
click at [868, 324] on p "8) MOVOCA Foldable Pilates Board" at bounding box center [701, 338] width 583 height 29
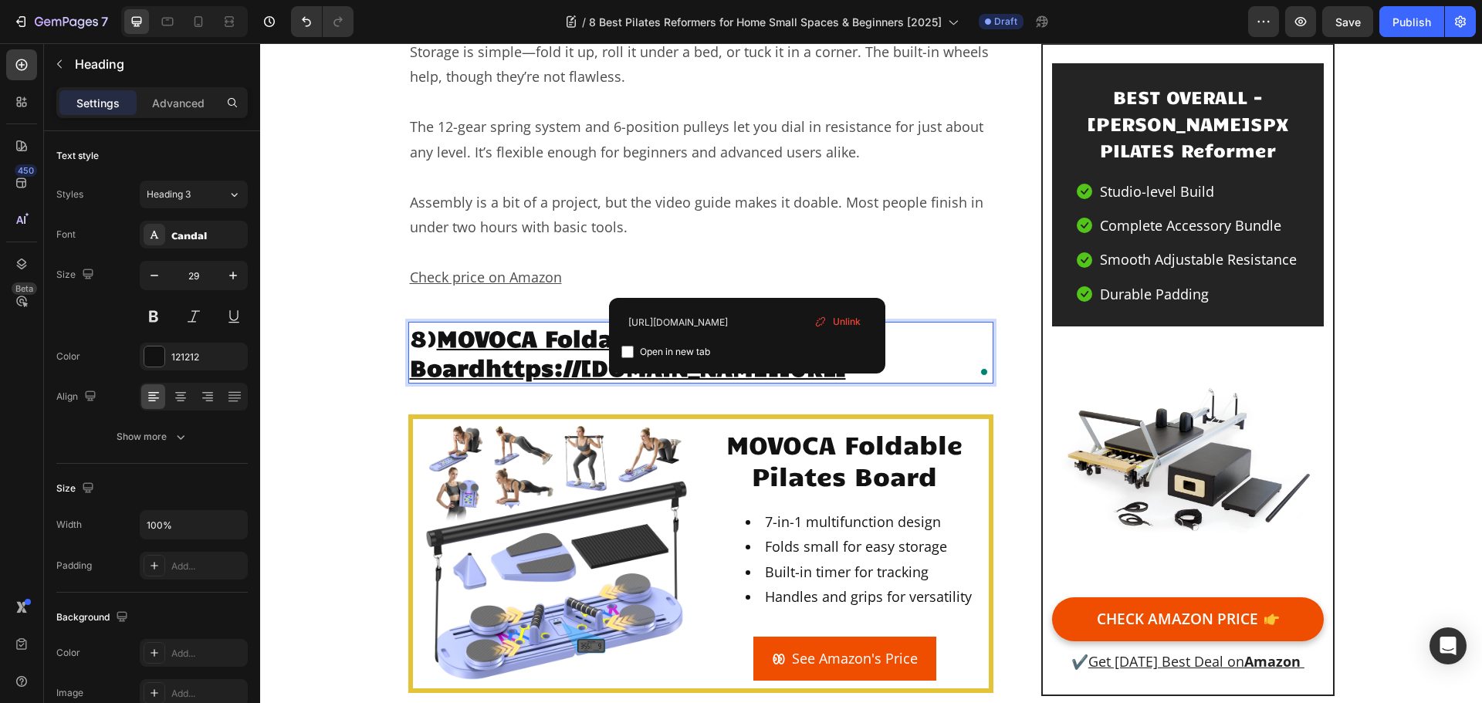
drag, startPoint x: 846, startPoint y: 273, endPoint x: 766, endPoint y: 275, distance: 80.3
click at [501, 422] on img at bounding box center [556, 553] width 263 height 263
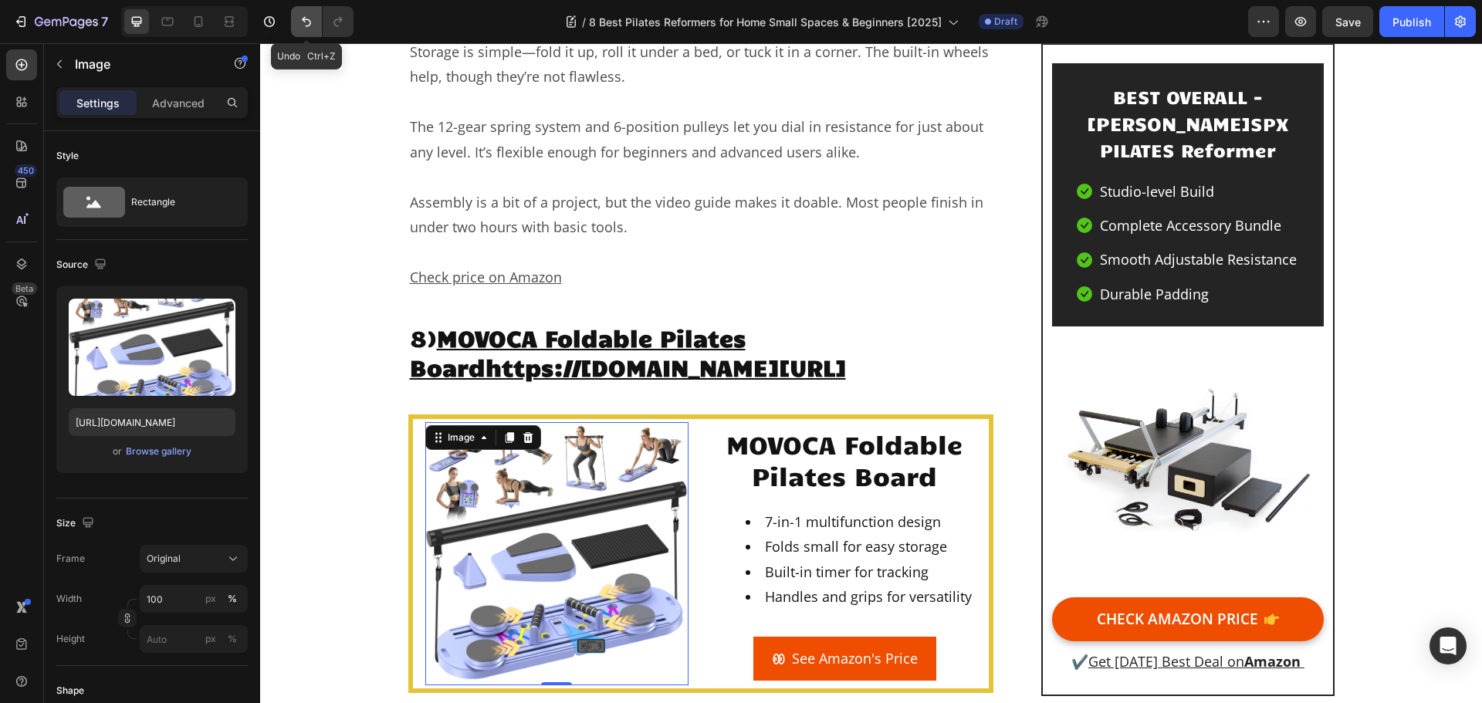
click at [307, 18] on icon "Undo/Redo" at bounding box center [306, 21] width 15 height 15
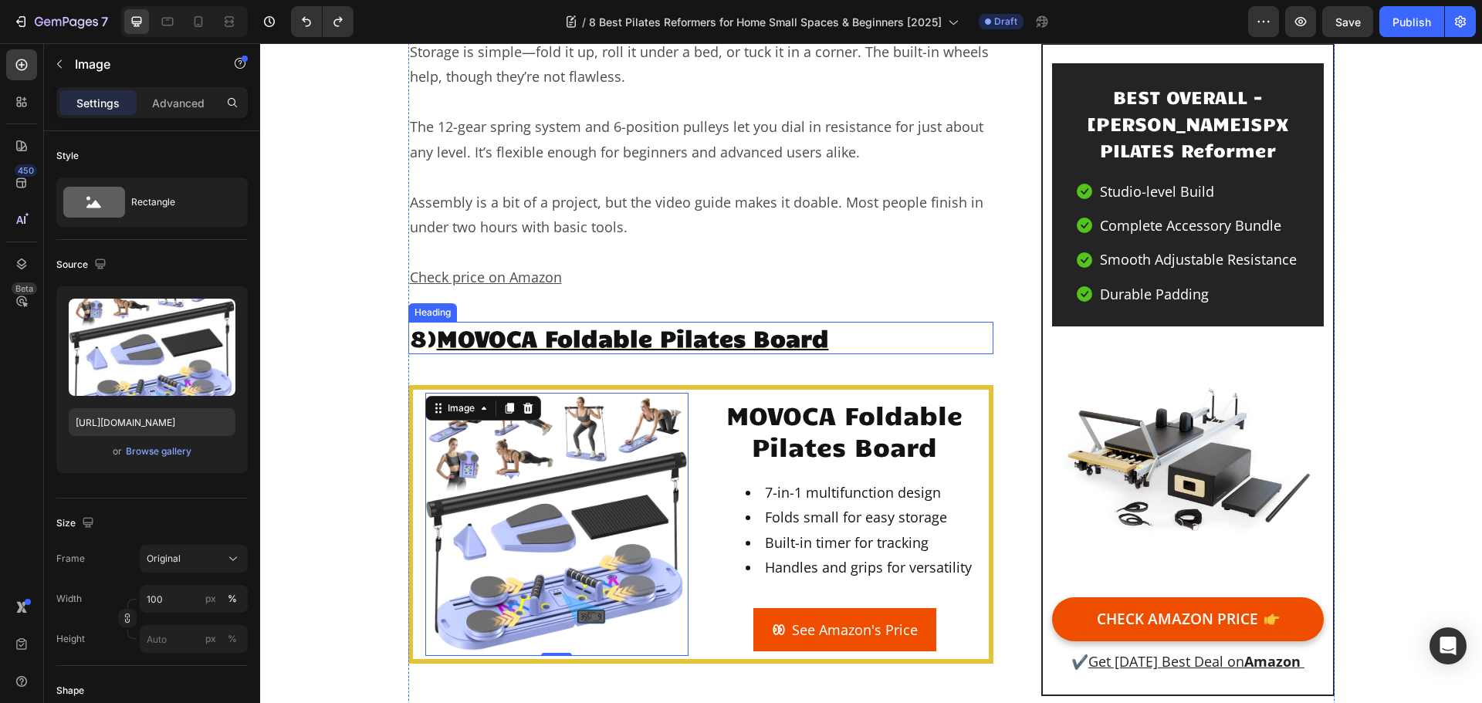
click at [839, 322] on h2 "8) MOVOCA Foldable Pilates Board" at bounding box center [701, 338] width 586 height 32
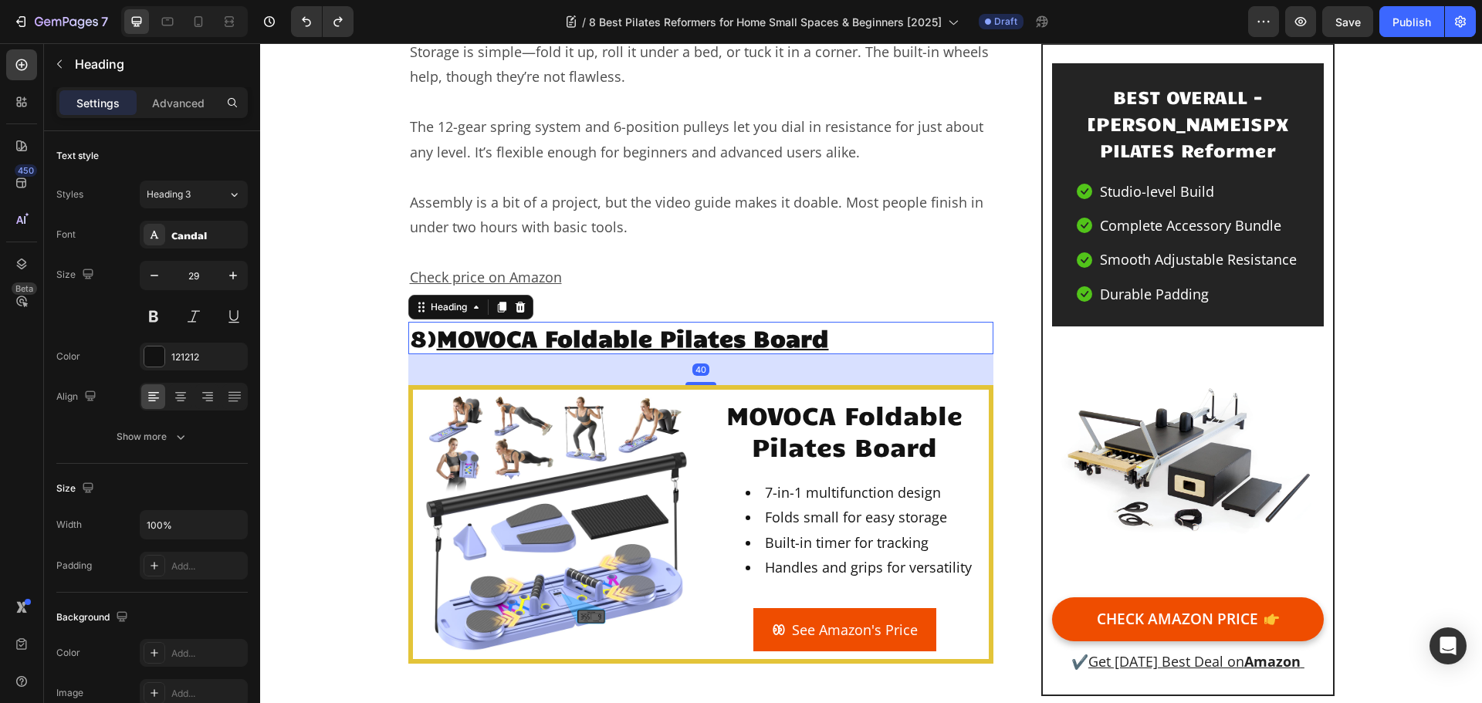
click at [842, 322] on h2 "8) MOVOCA Foldable Pilates Board" at bounding box center [701, 338] width 586 height 32
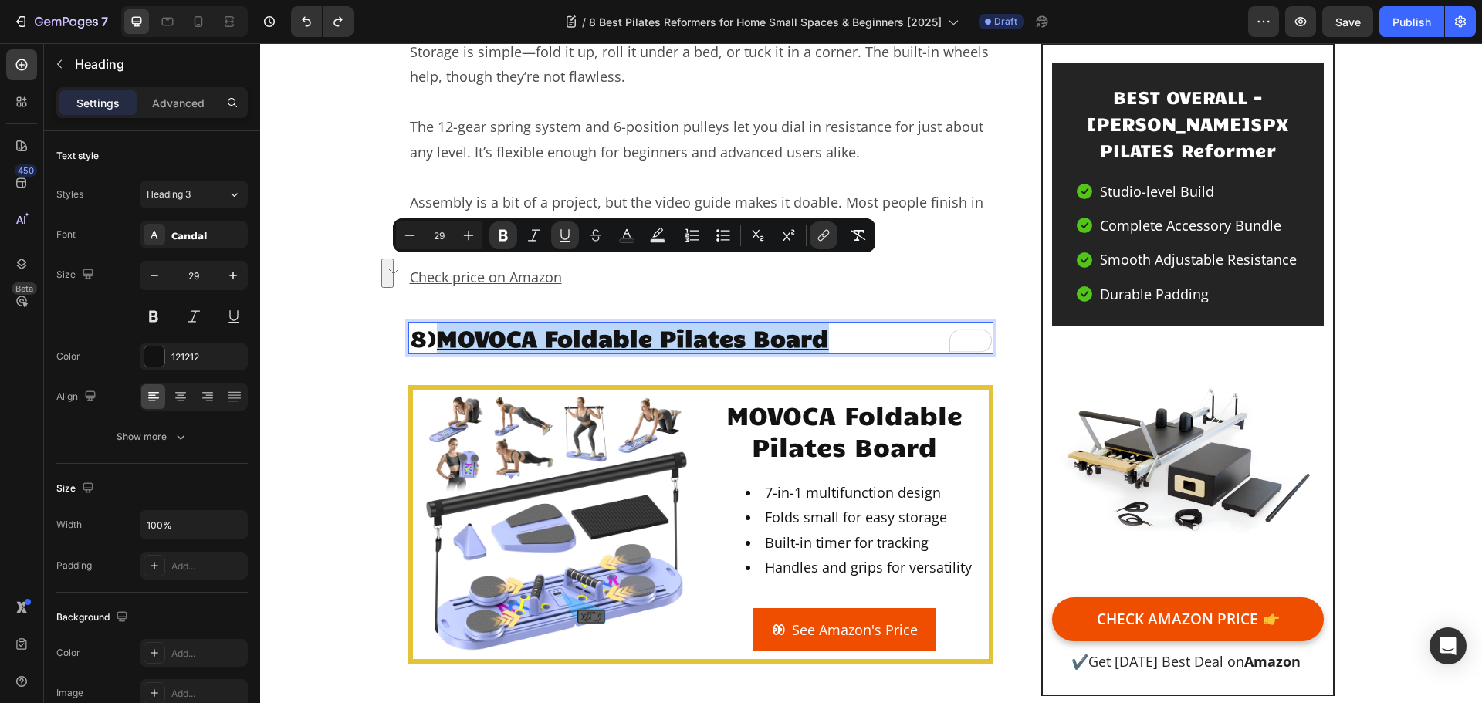
drag, startPoint x: 839, startPoint y: 274, endPoint x: 439, endPoint y: 282, distance: 400.0
click at [439, 324] on p "8) MOVOCA Foldable Pilates Board" at bounding box center [701, 338] width 583 height 29
click at [821, 232] on icon "Editor contextual toolbar" at bounding box center [823, 235] width 15 height 15
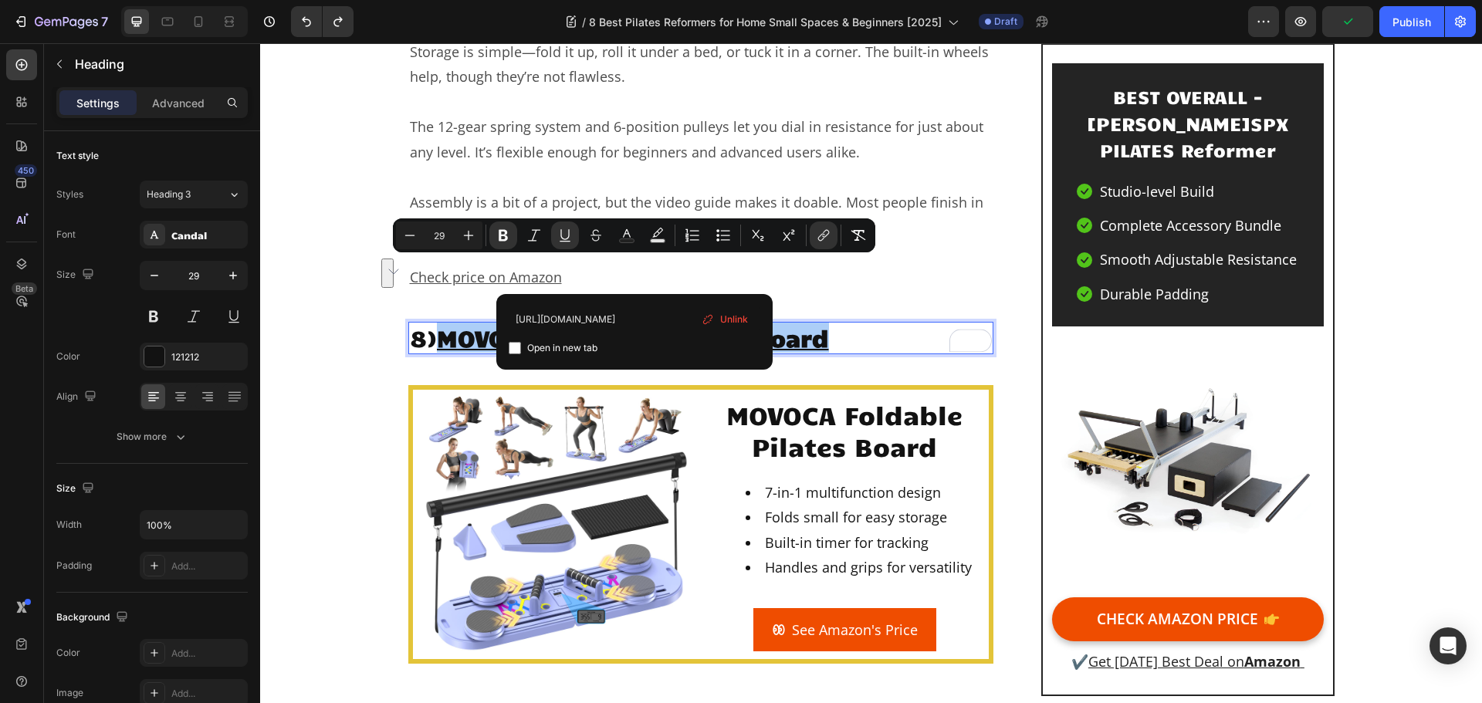
click at [744, 322] on span "Unlink" at bounding box center [734, 319] width 28 height 17
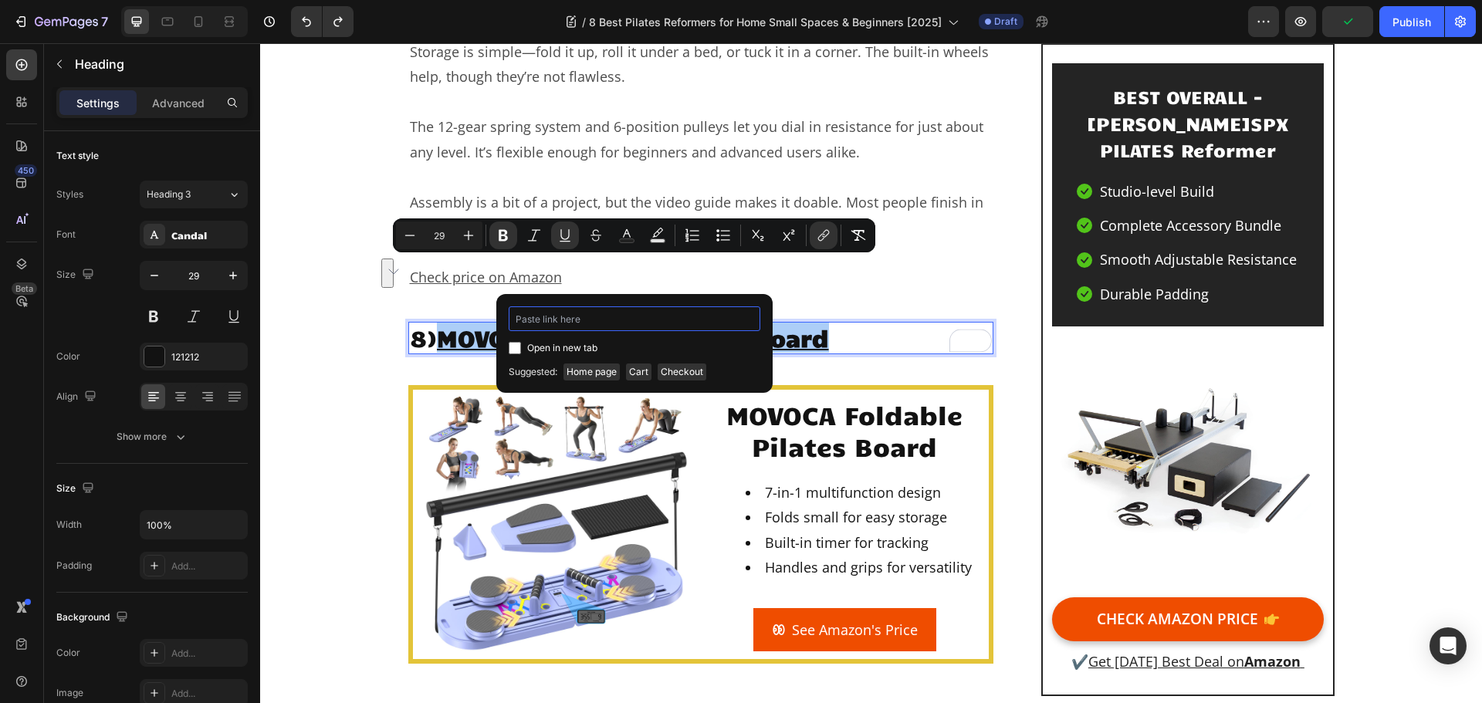
click at [693, 322] on input "Editor contextual toolbar" at bounding box center [635, 319] width 252 height 25
paste input "https://geni.us/MOVOCA-Pilates"
type input "https://geni.us/MOVOCA-Pilates"
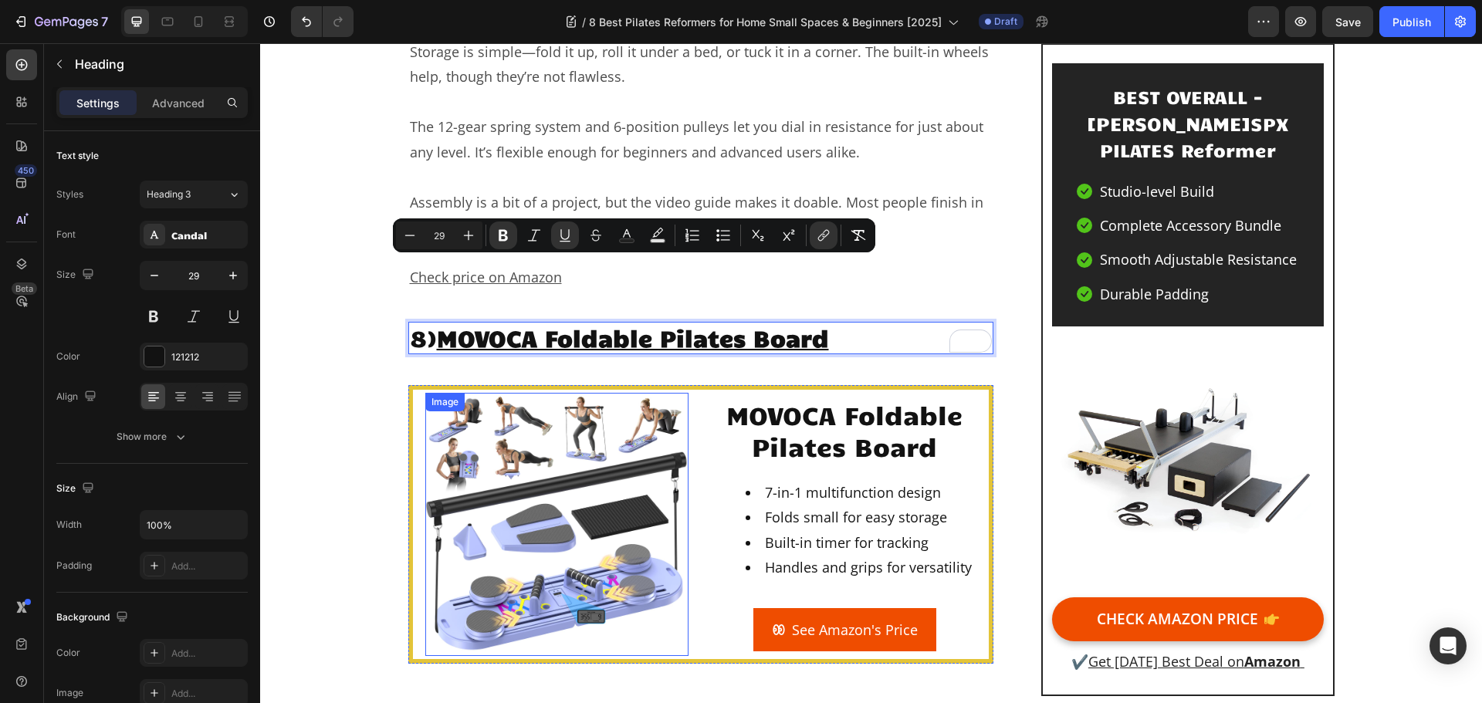
click at [589, 468] on img at bounding box center [556, 524] width 263 height 263
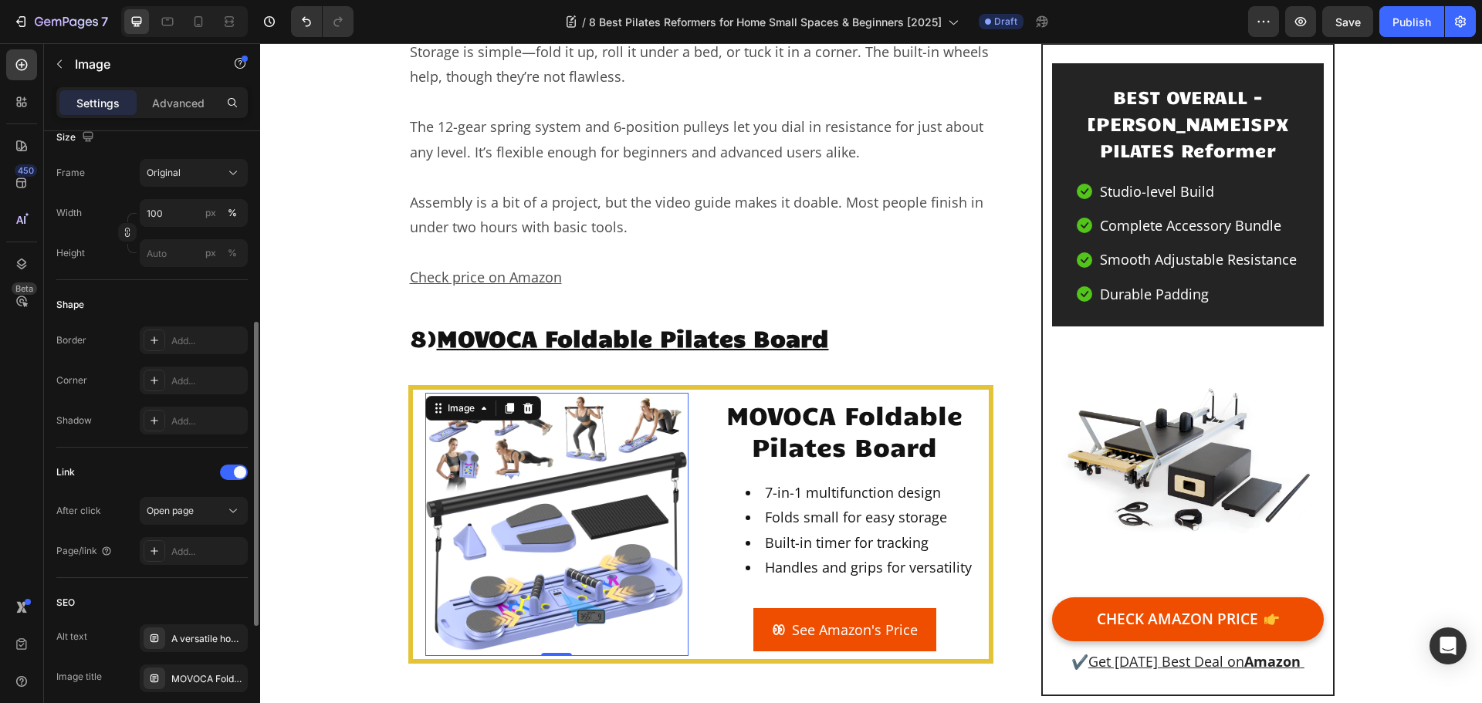
scroll to position [630, 0]
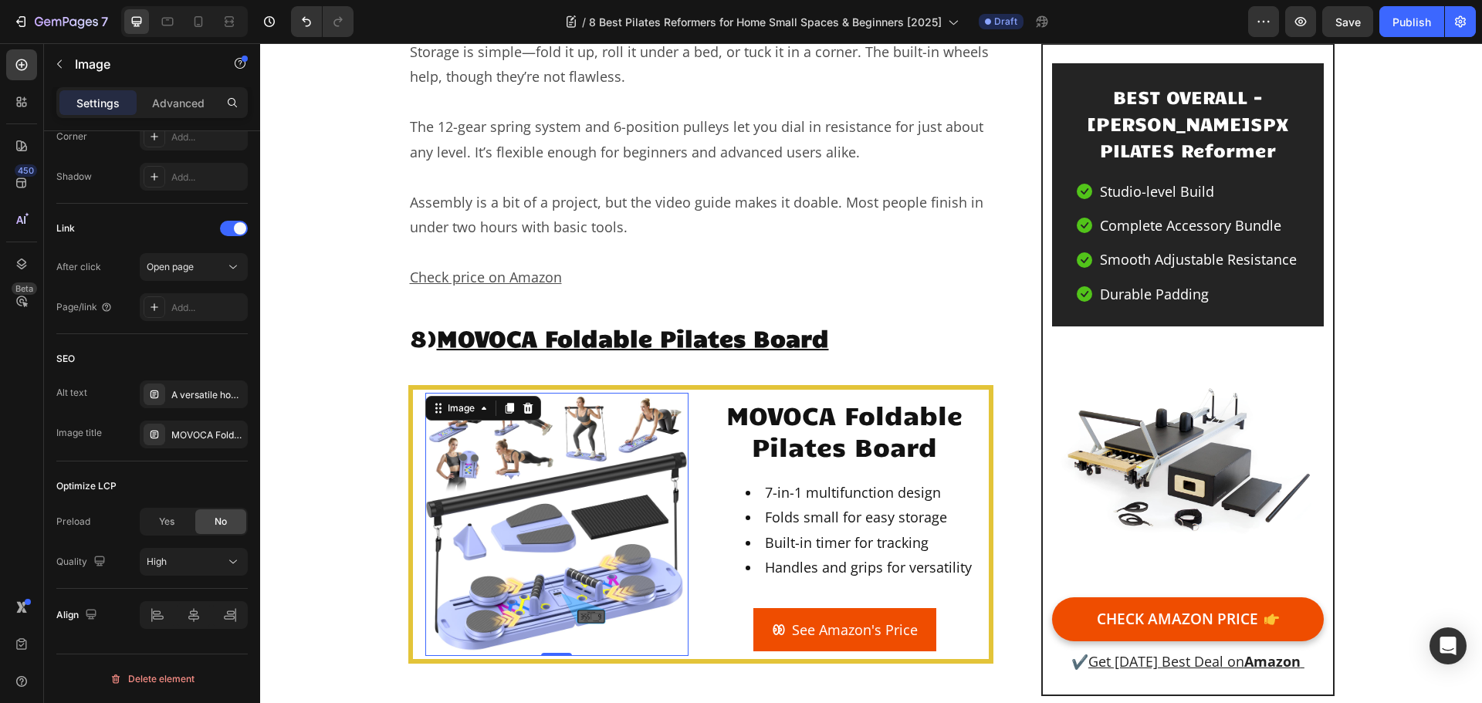
click at [544, 433] on img at bounding box center [556, 524] width 263 height 263
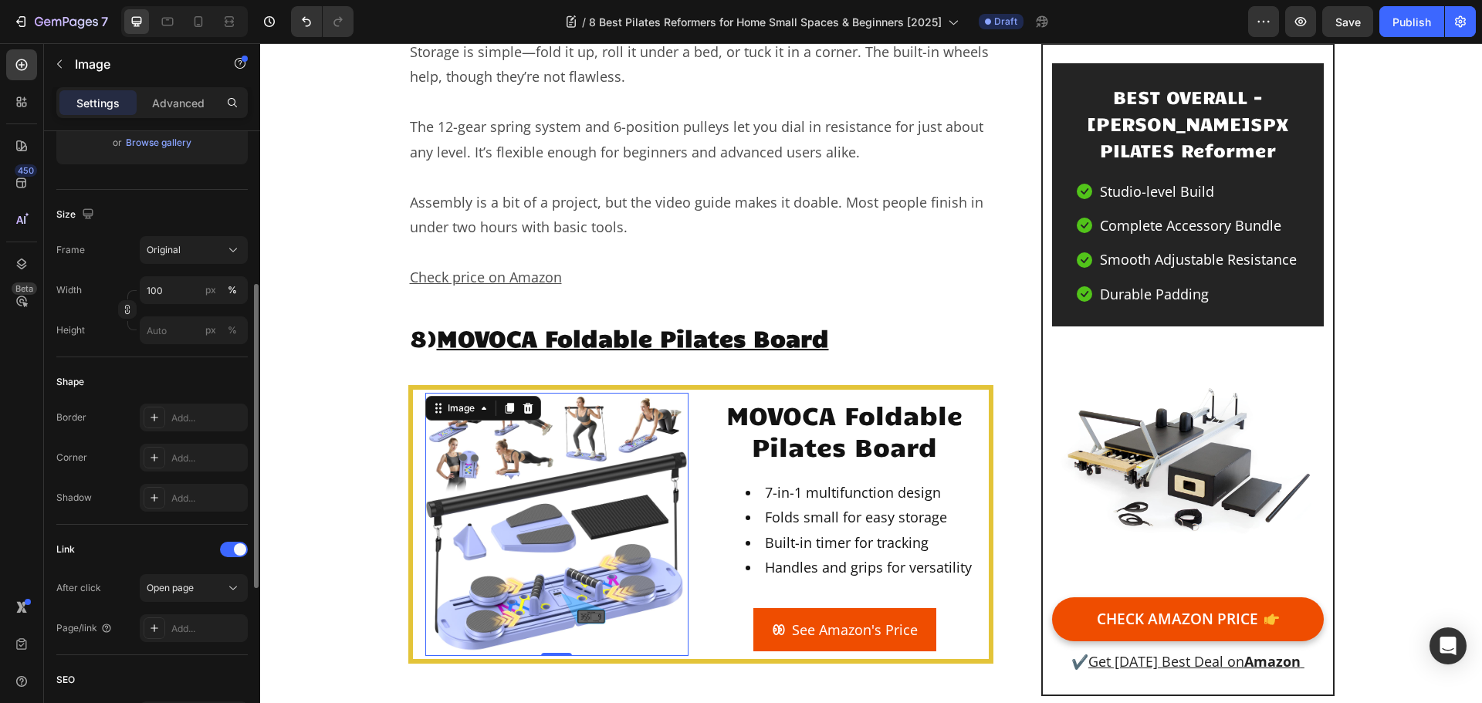
scroll to position [540, 0]
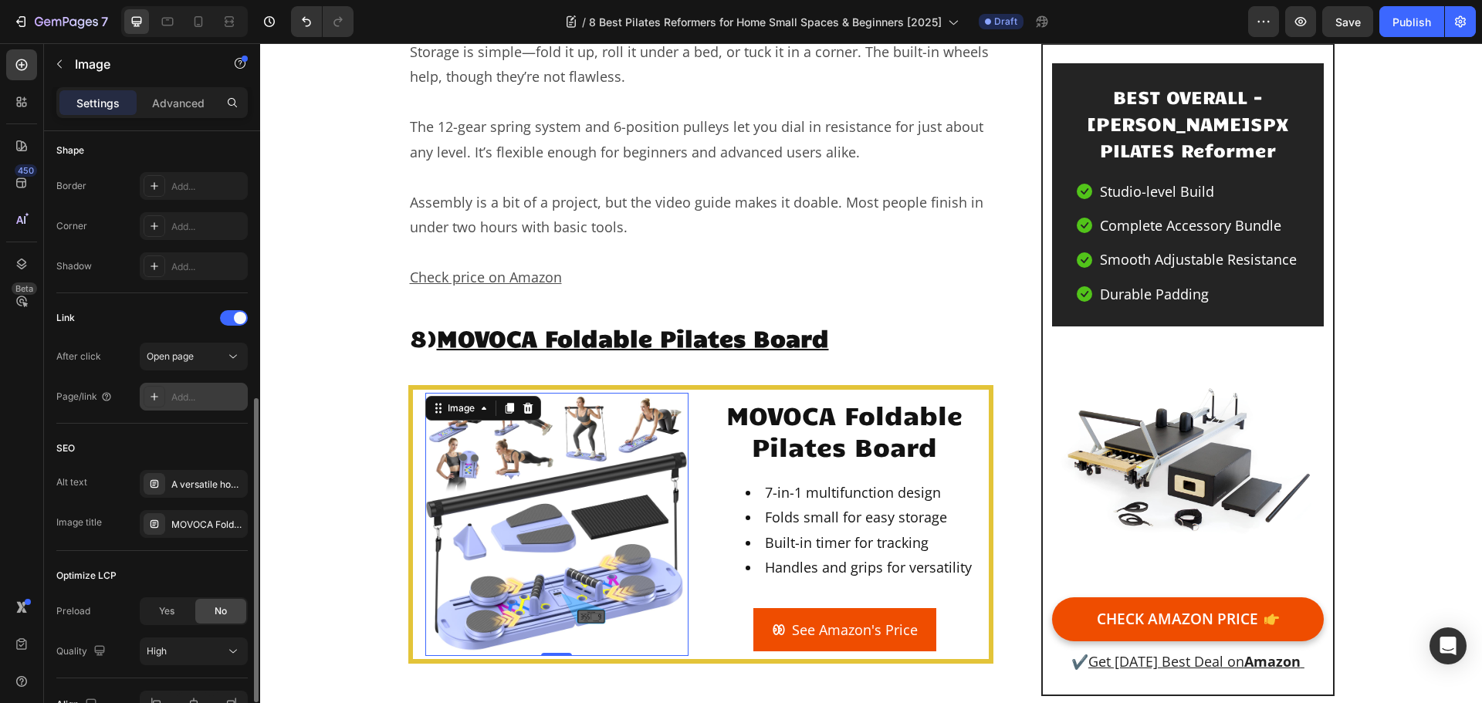
click at [194, 402] on div "Add..." at bounding box center [207, 398] width 73 height 14
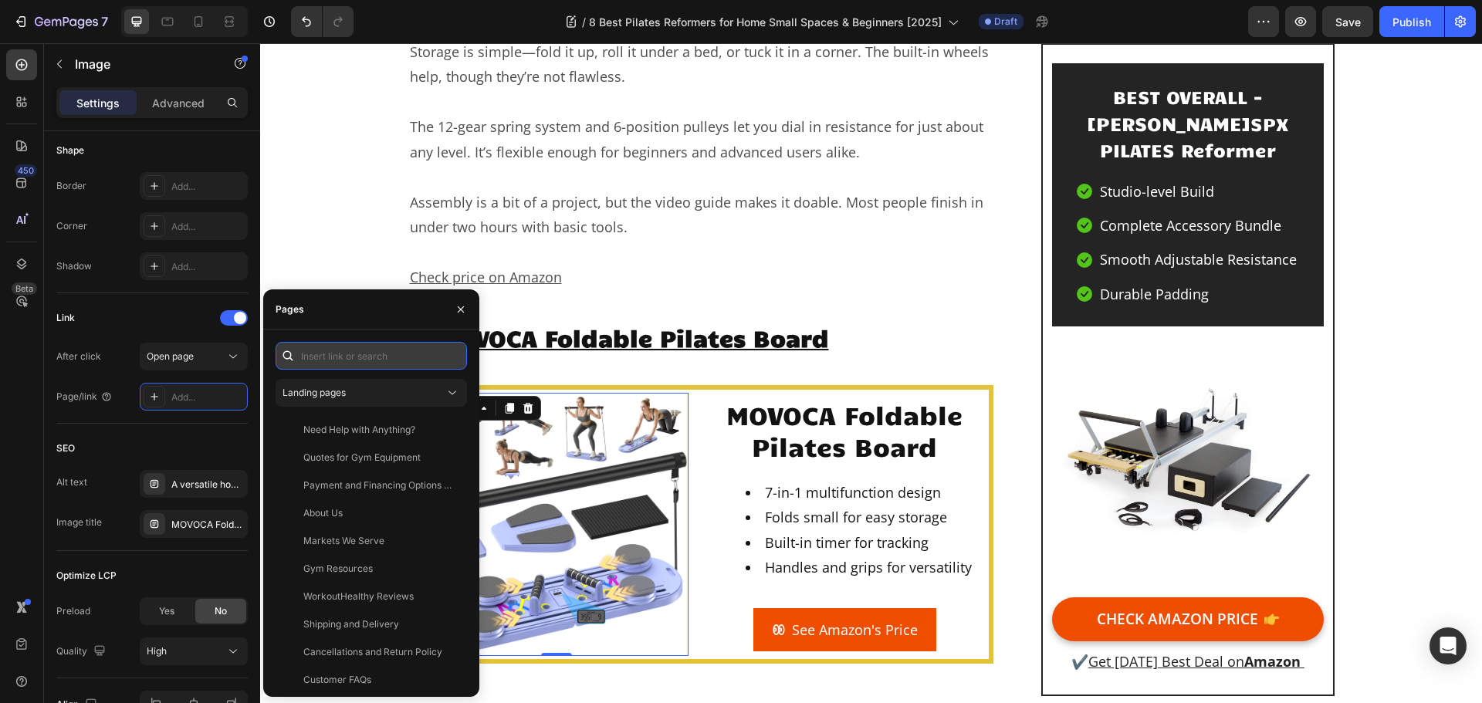
click at [357, 354] on input "text" at bounding box center [371, 356] width 191 height 28
paste input "https://geni.us/MOVOCA-Pilates"
type input "https://geni.us/MOVOCA-Pilates"
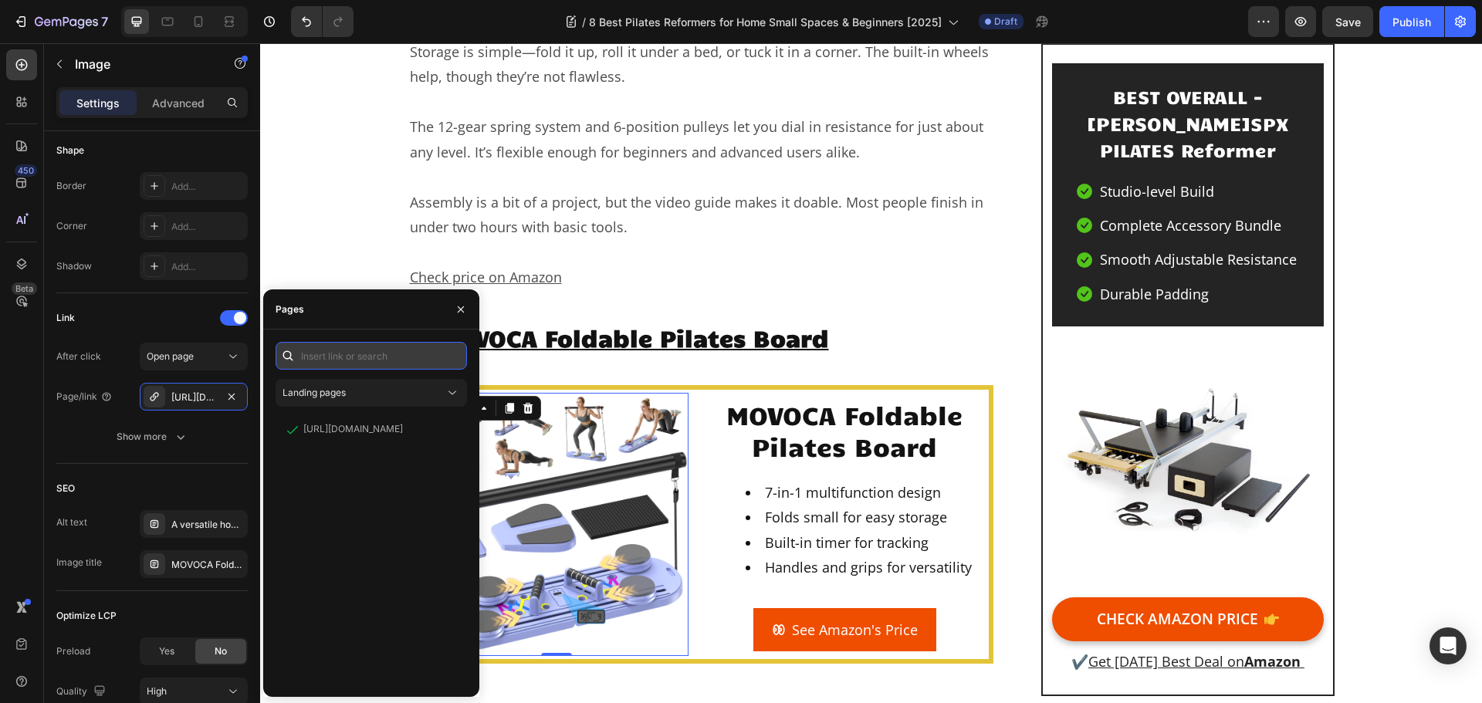
scroll to position [0, 0]
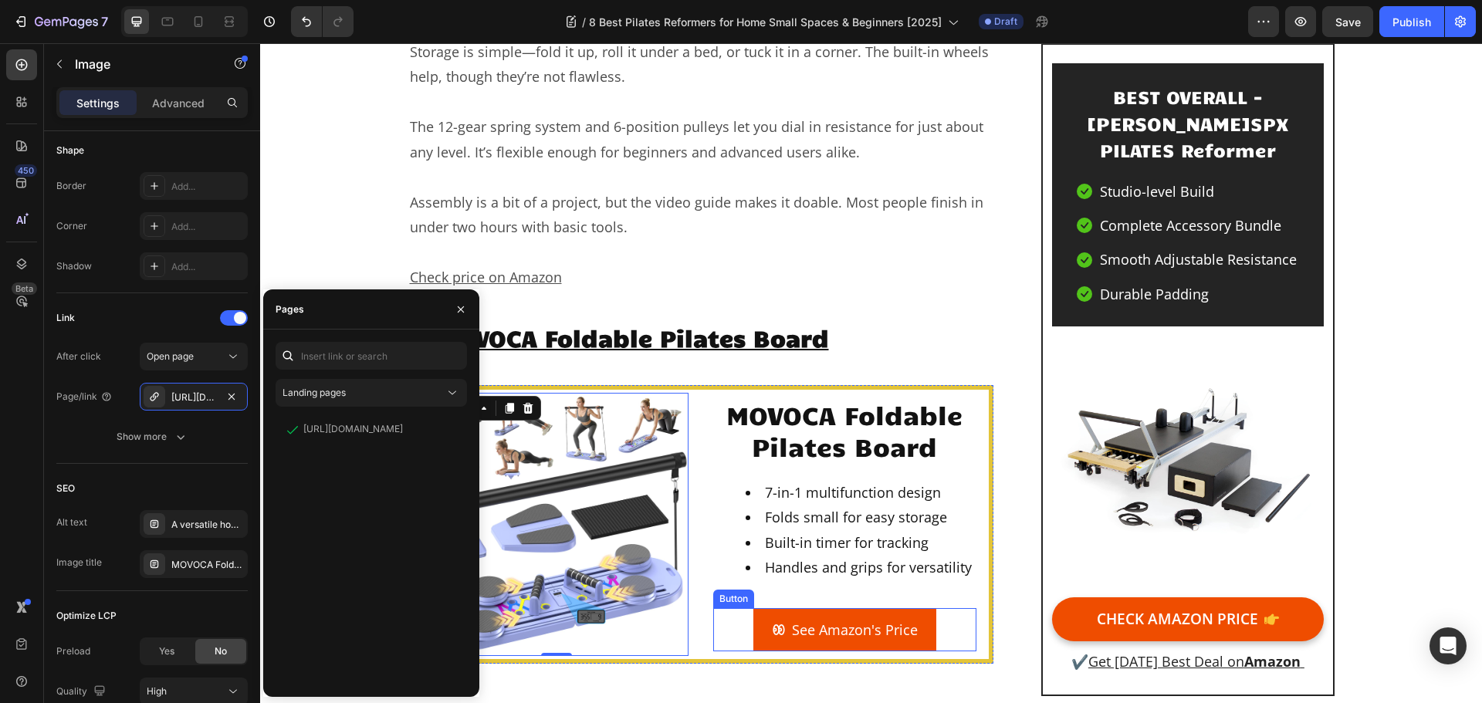
click at [784, 608] on button "See Amazon's Price" at bounding box center [845, 629] width 183 height 43
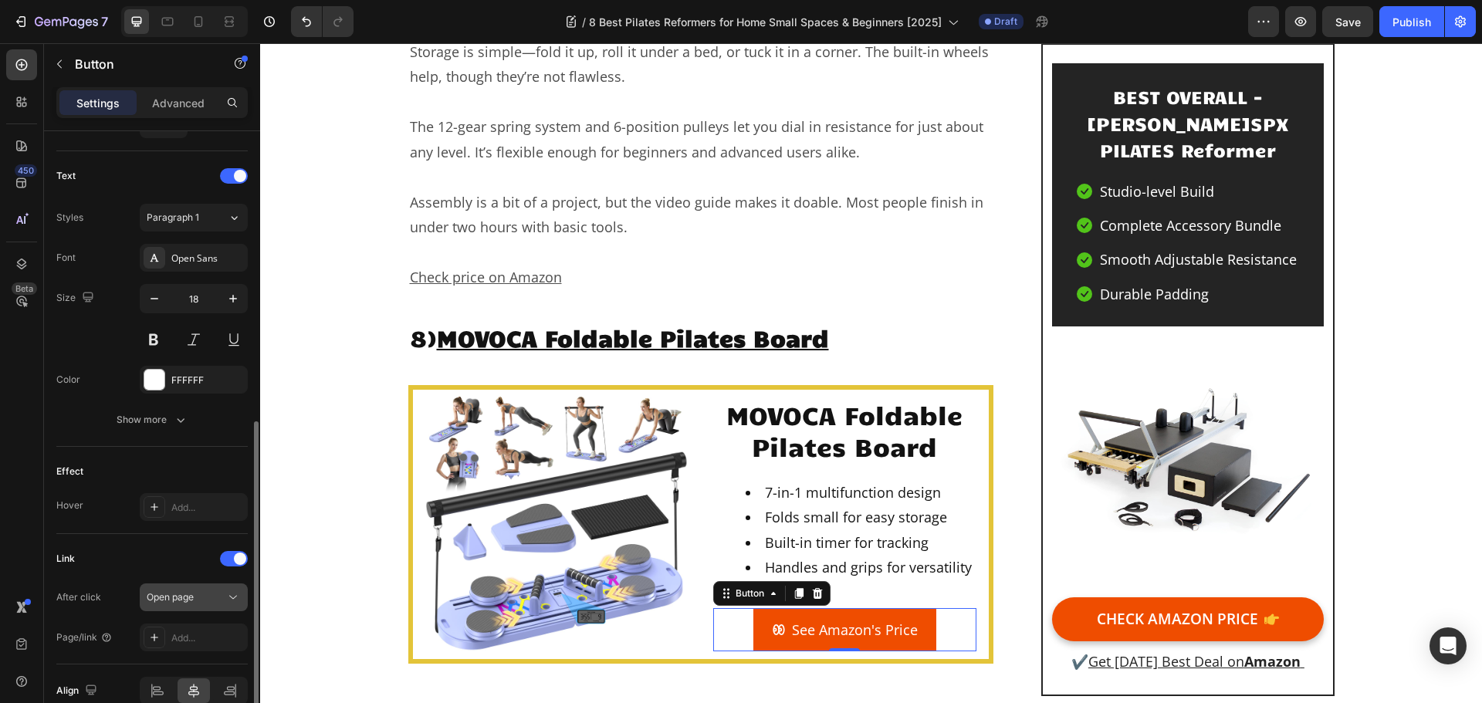
scroll to position [693, 0]
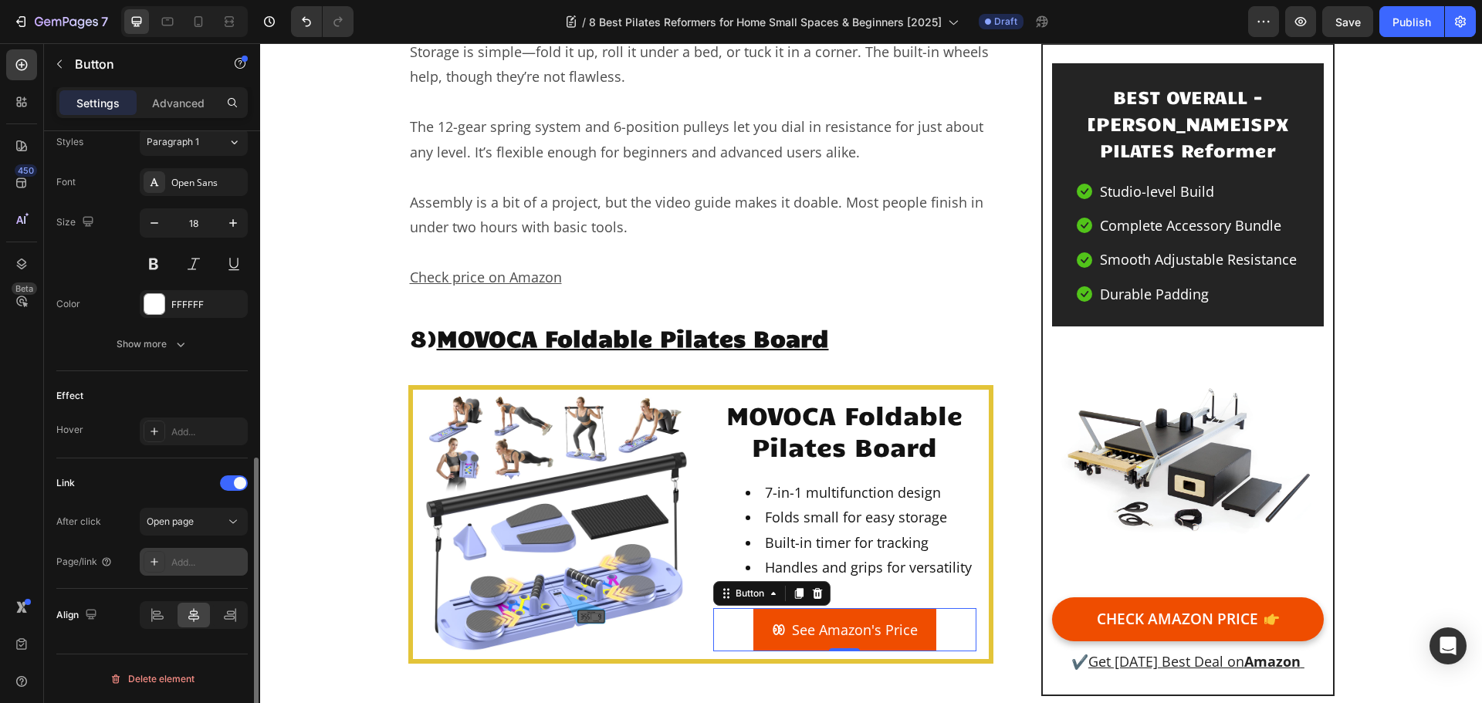
click at [180, 563] on div "Add..." at bounding box center [207, 563] width 73 height 14
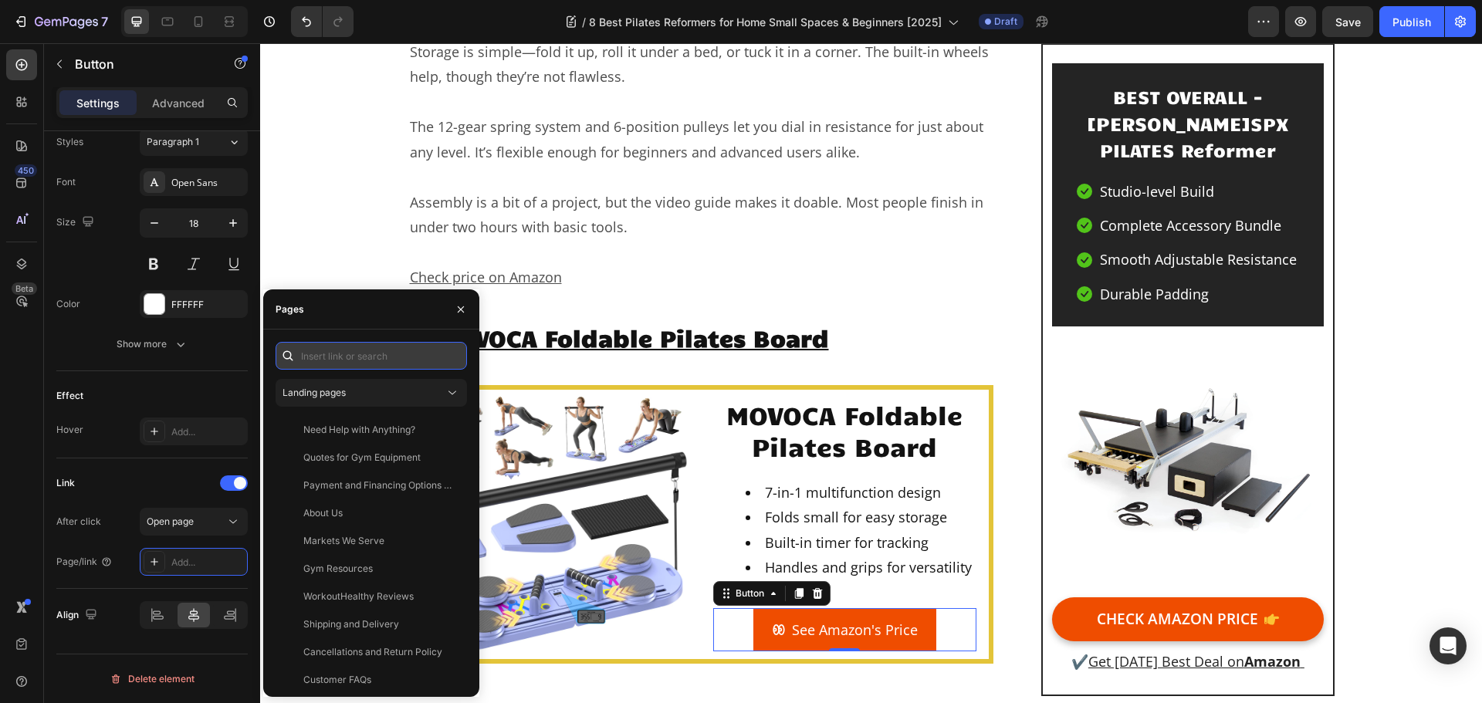
click at [375, 360] on input "text" at bounding box center [371, 356] width 191 height 28
paste input "https://geni.us/MOVOCA-Pilates"
type input "https://geni.us/MOVOCA-Pilates"
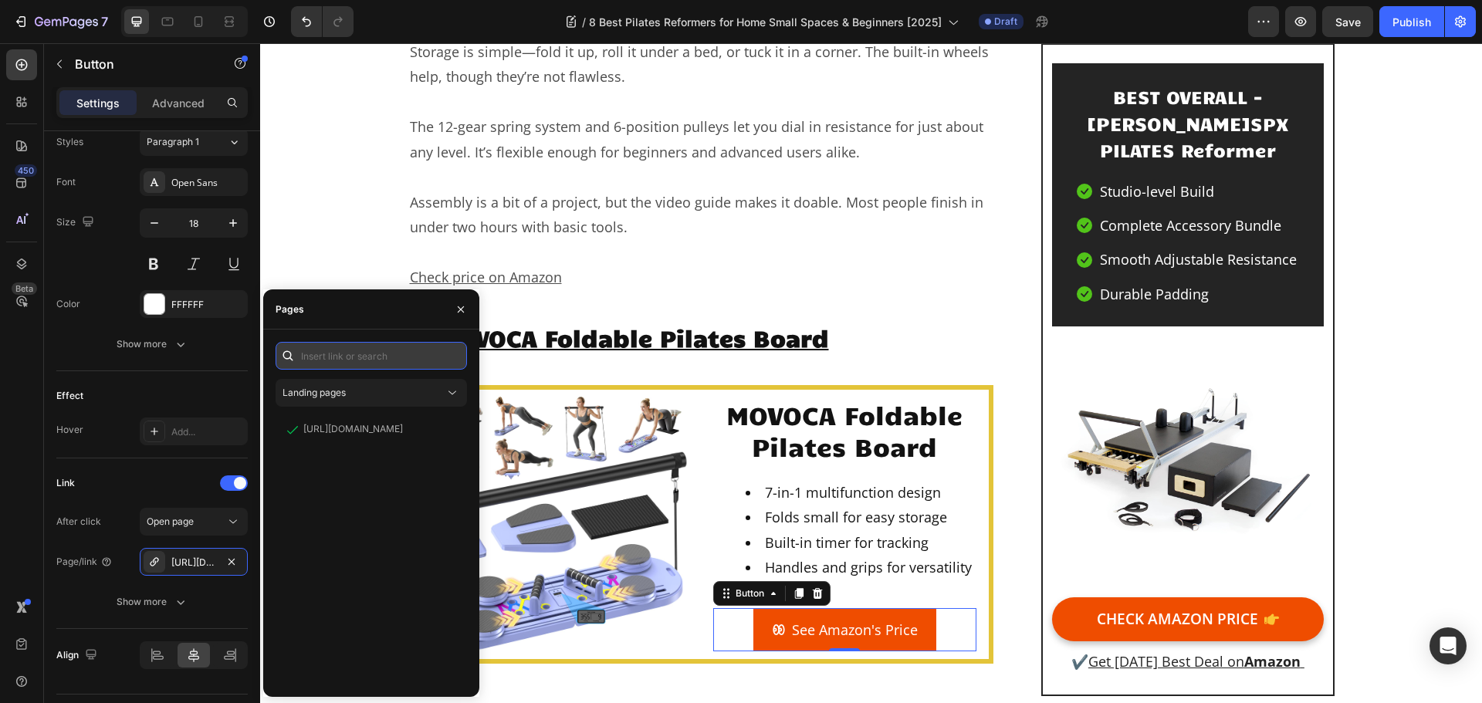
scroll to position [0, 0]
click at [917, 608] on link "See Amazon's Price" at bounding box center [845, 629] width 183 height 43
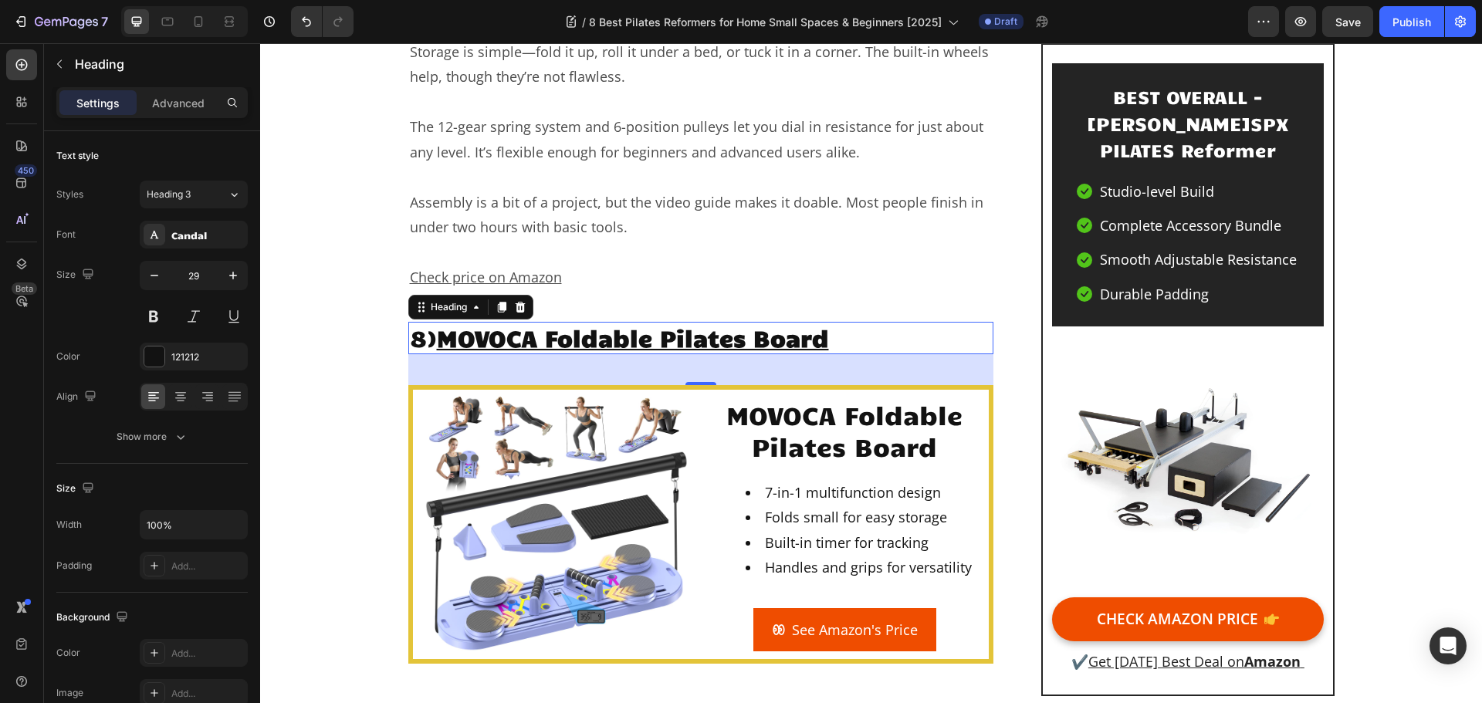
click at [645, 323] on u "MOVOCA Foldable Pilates Board" at bounding box center [633, 337] width 392 height 29
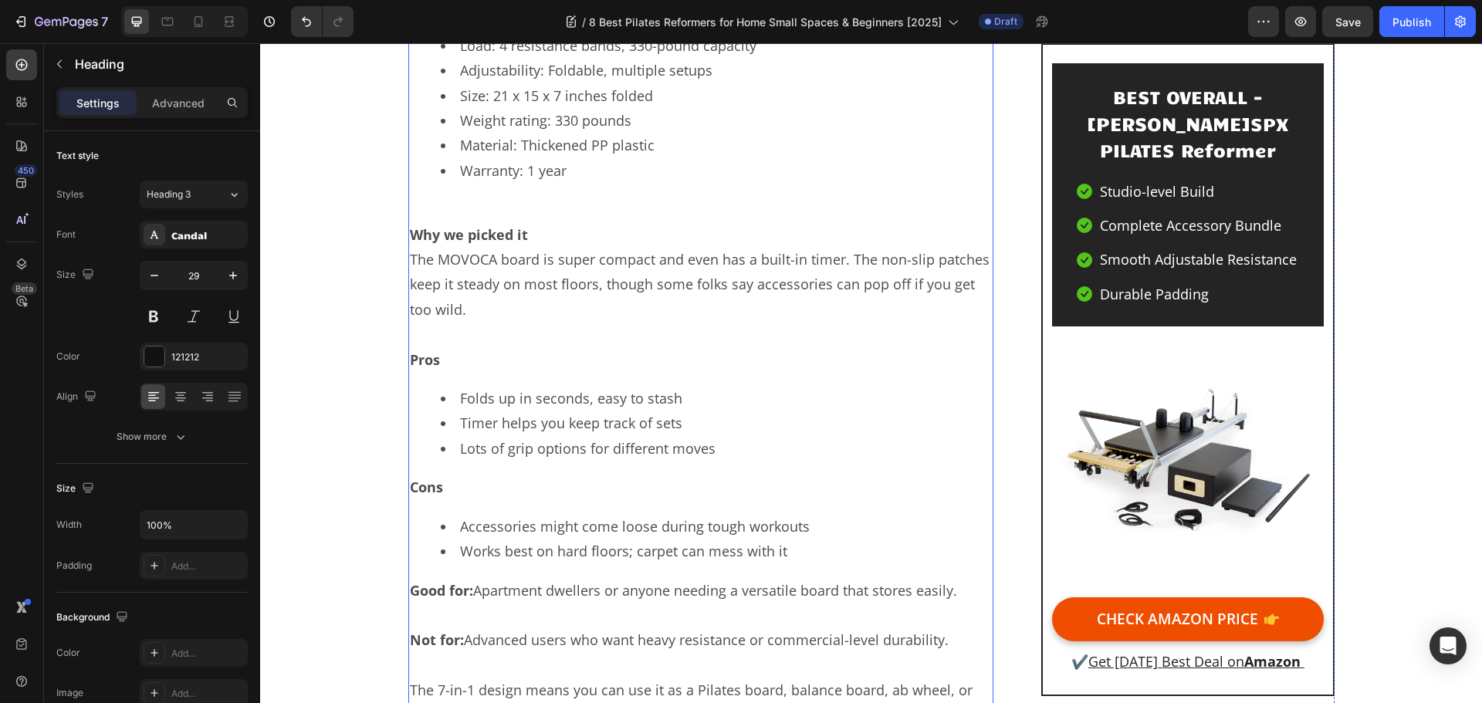
scroll to position [14014, 0]
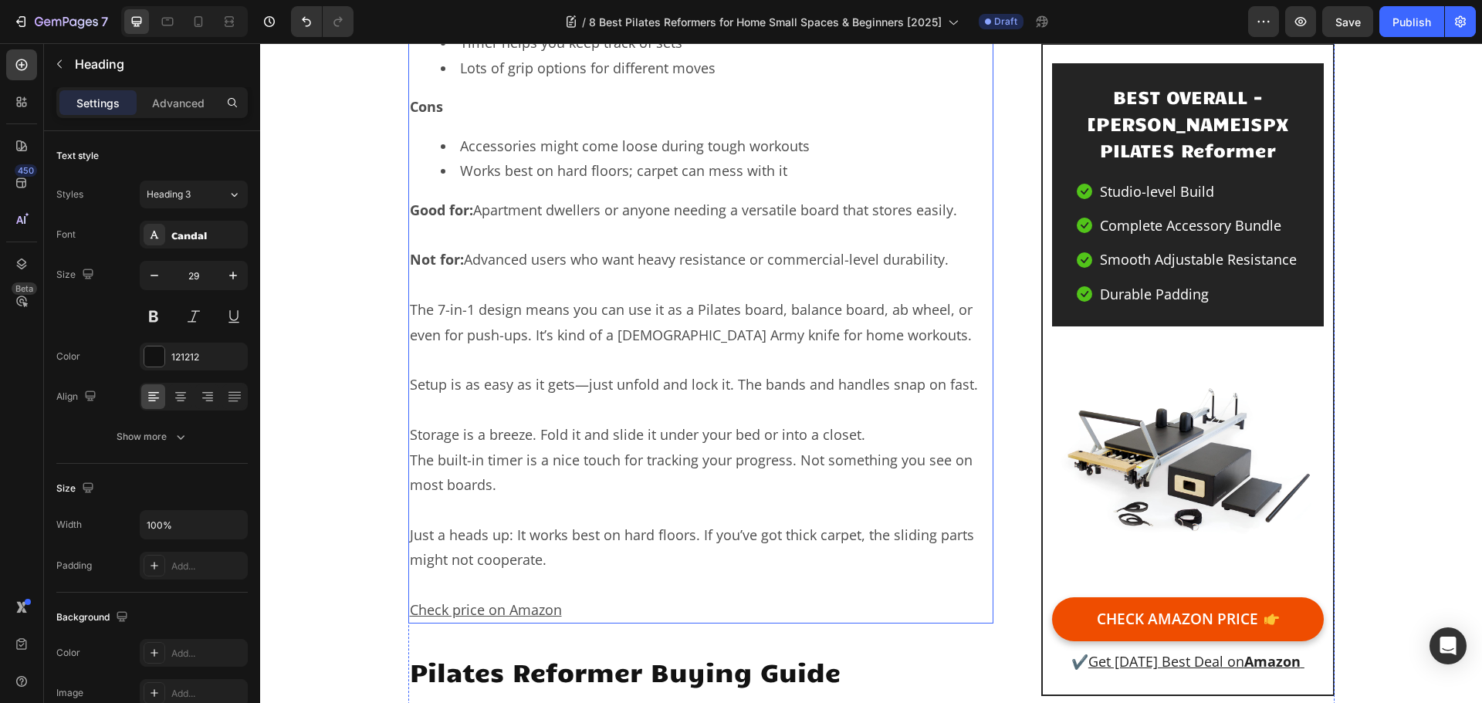
click at [542, 601] on u "Check price on Amazon" at bounding box center [486, 610] width 152 height 19
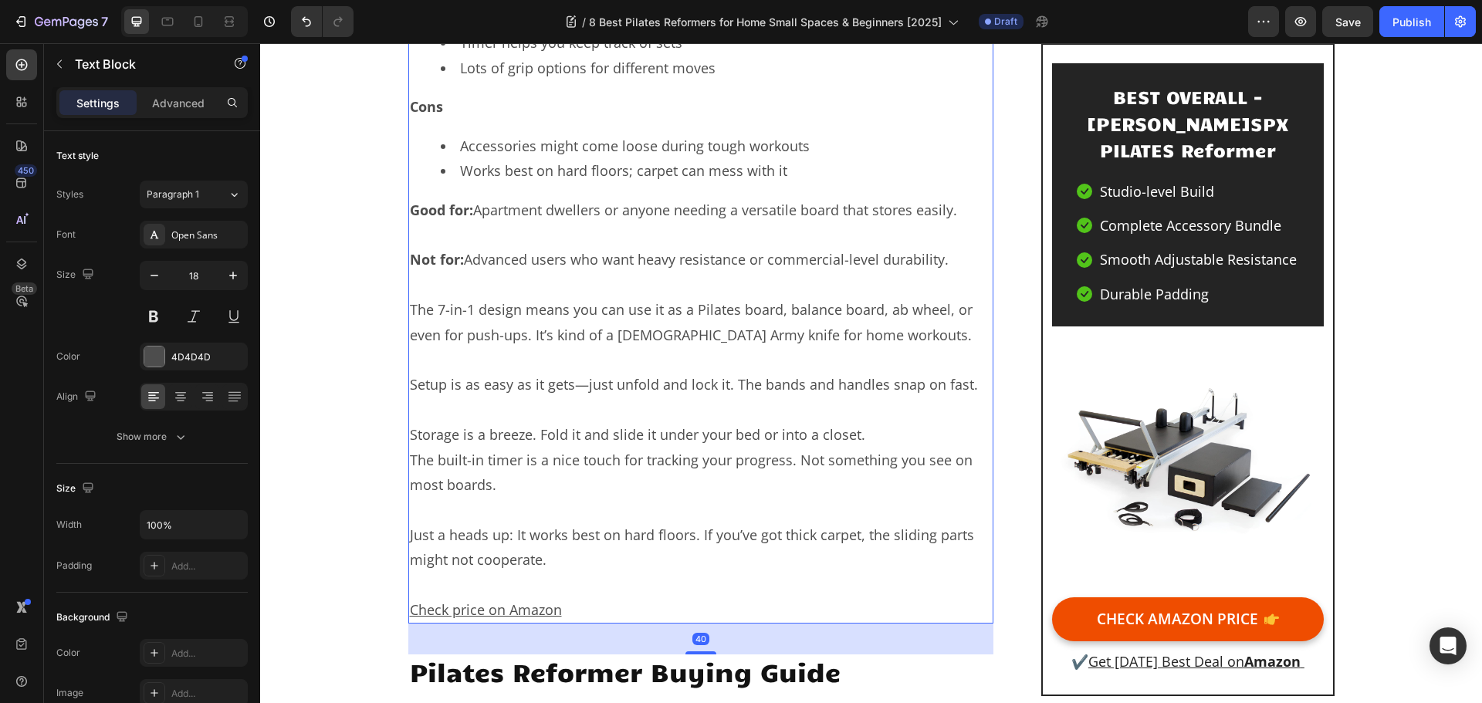
click at [554, 601] on u "Check price on Amazon" at bounding box center [486, 610] width 152 height 19
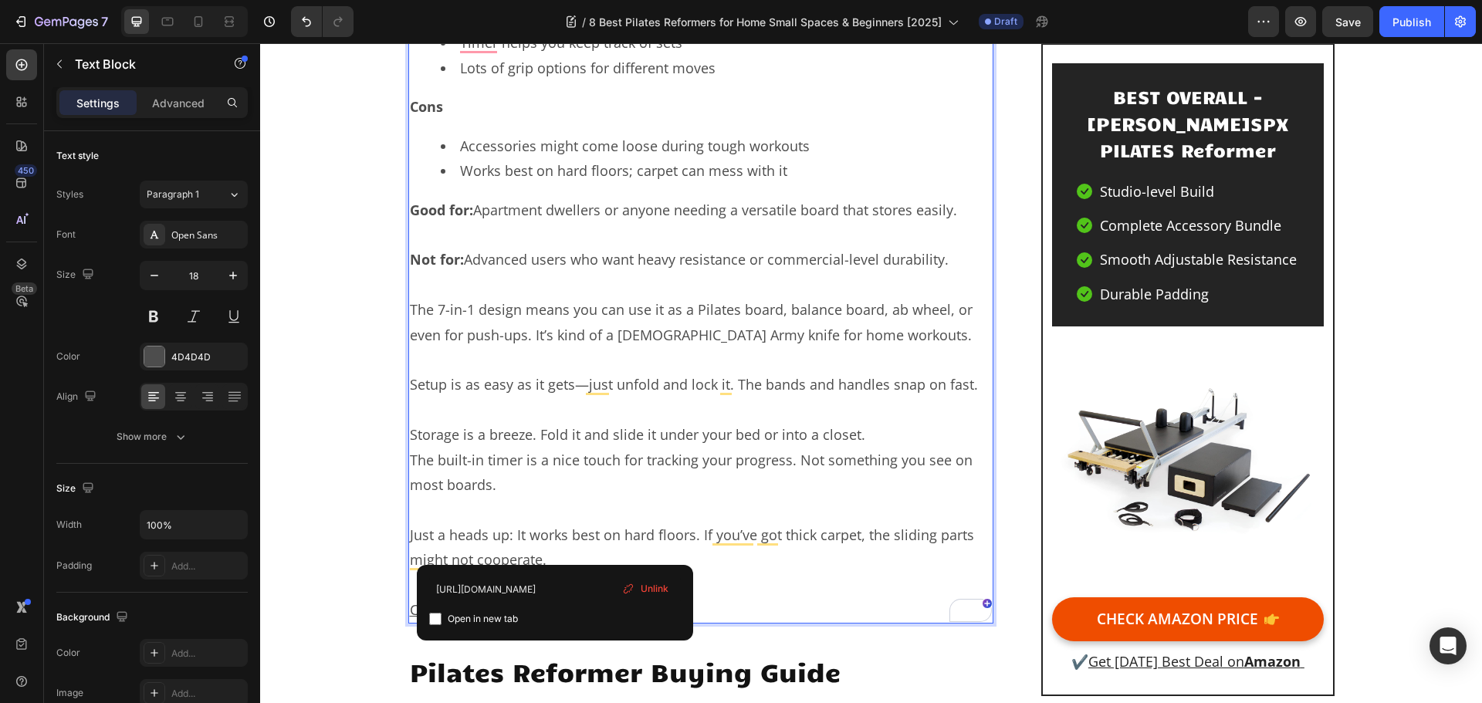
drag, startPoint x: 633, startPoint y: 589, endPoint x: 351, endPoint y: 534, distance: 287.1
click at [633, 589] on icon at bounding box center [628, 589] width 12 height 12
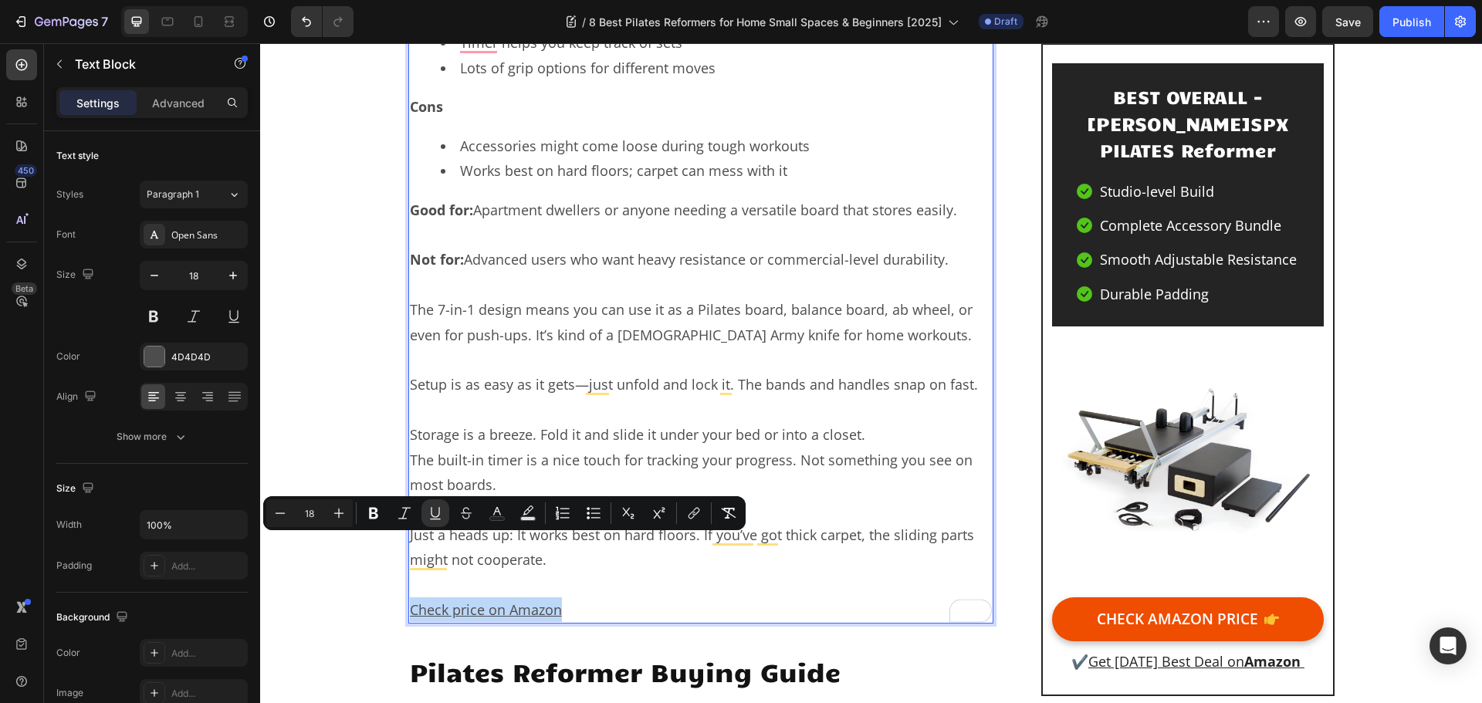
drag, startPoint x: 565, startPoint y: 543, endPoint x: 406, endPoint y: 553, distance: 159.4
click at [410, 598] on p "Check price on Amazon ⁠⁠⁠⁠⁠⁠⁠" at bounding box center [701, 610] width 583 height 25
click at [692, 517] on icon "Editor contextual toolbar" at bounding box center [693, 513] width 15 height 15
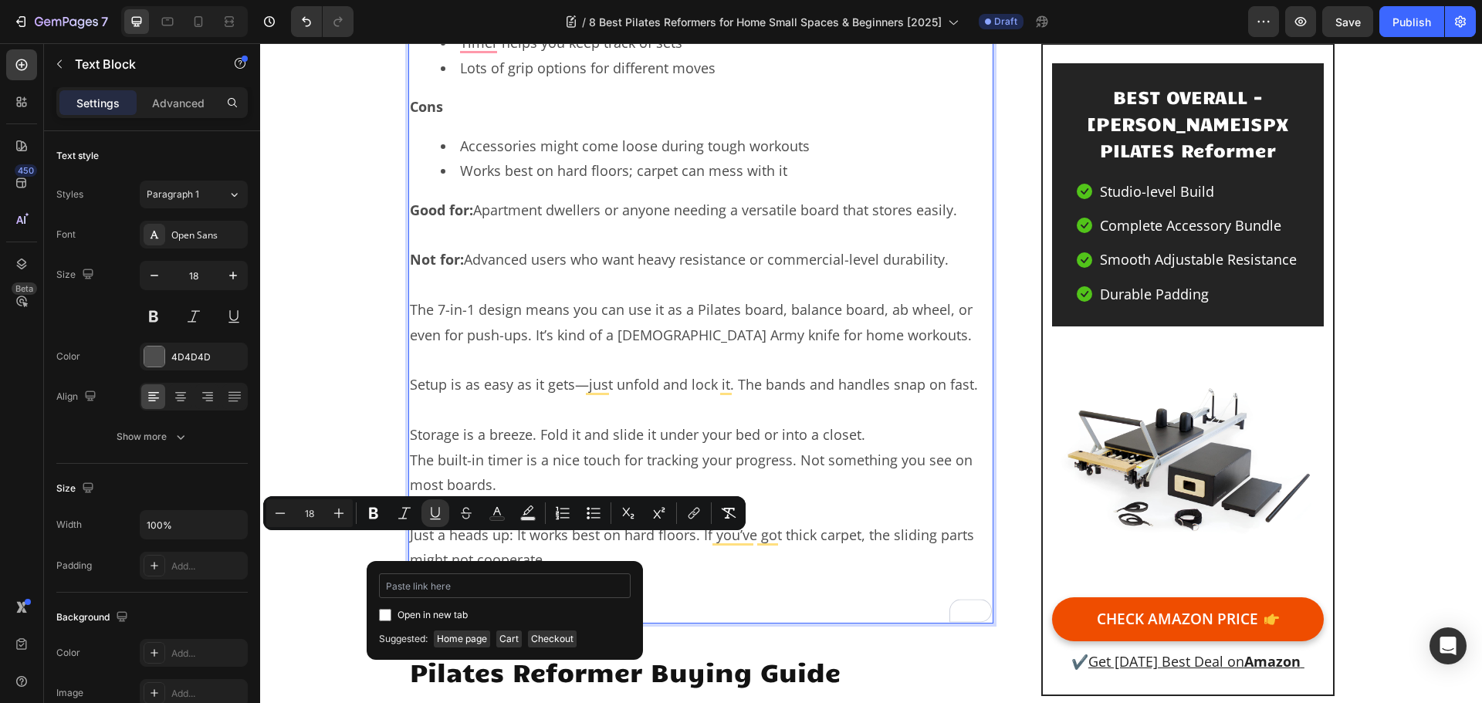
type input "https://geni.us/MOVOCA-Pilates"
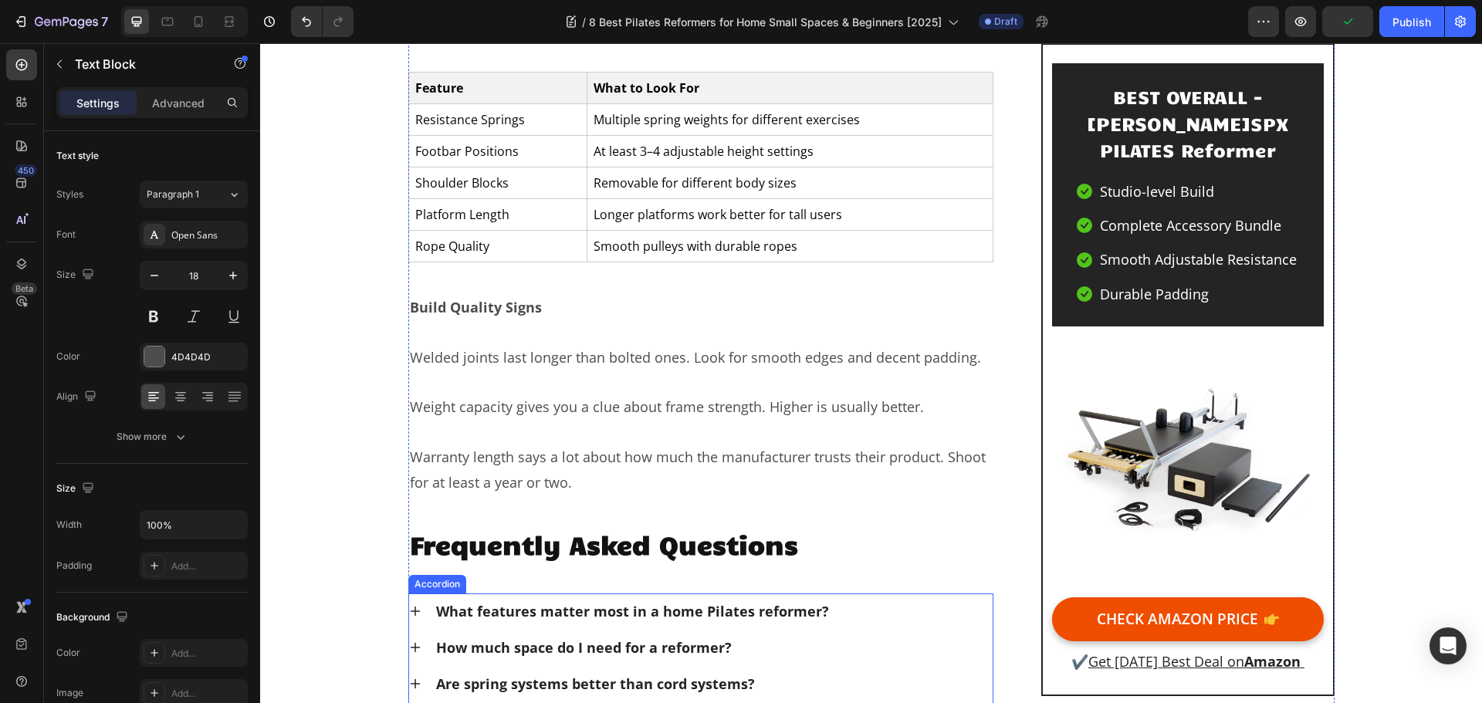
scroll to position [15168, 0]
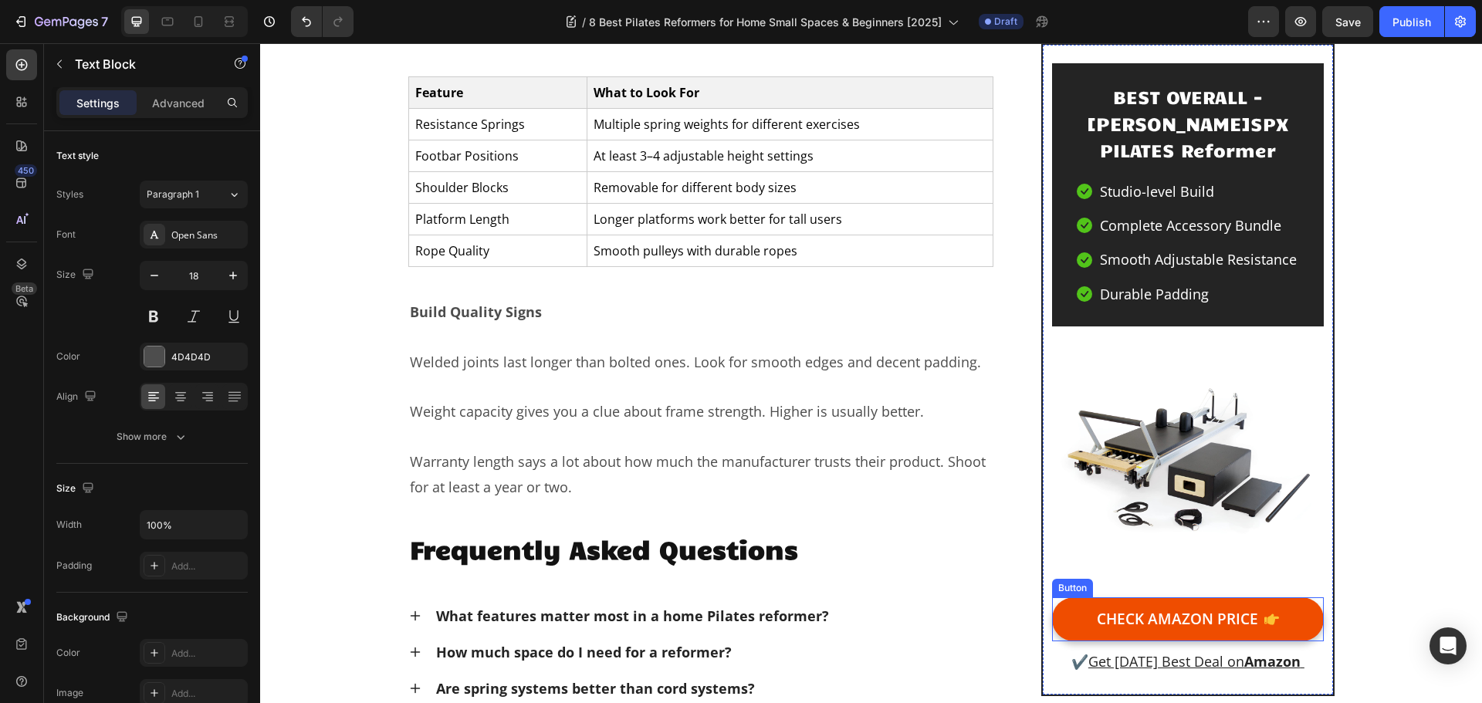
click at [1077, 608] on link "CHECK AMAZON PRICE" at bounding box center [1187, 620] width 271 height 44
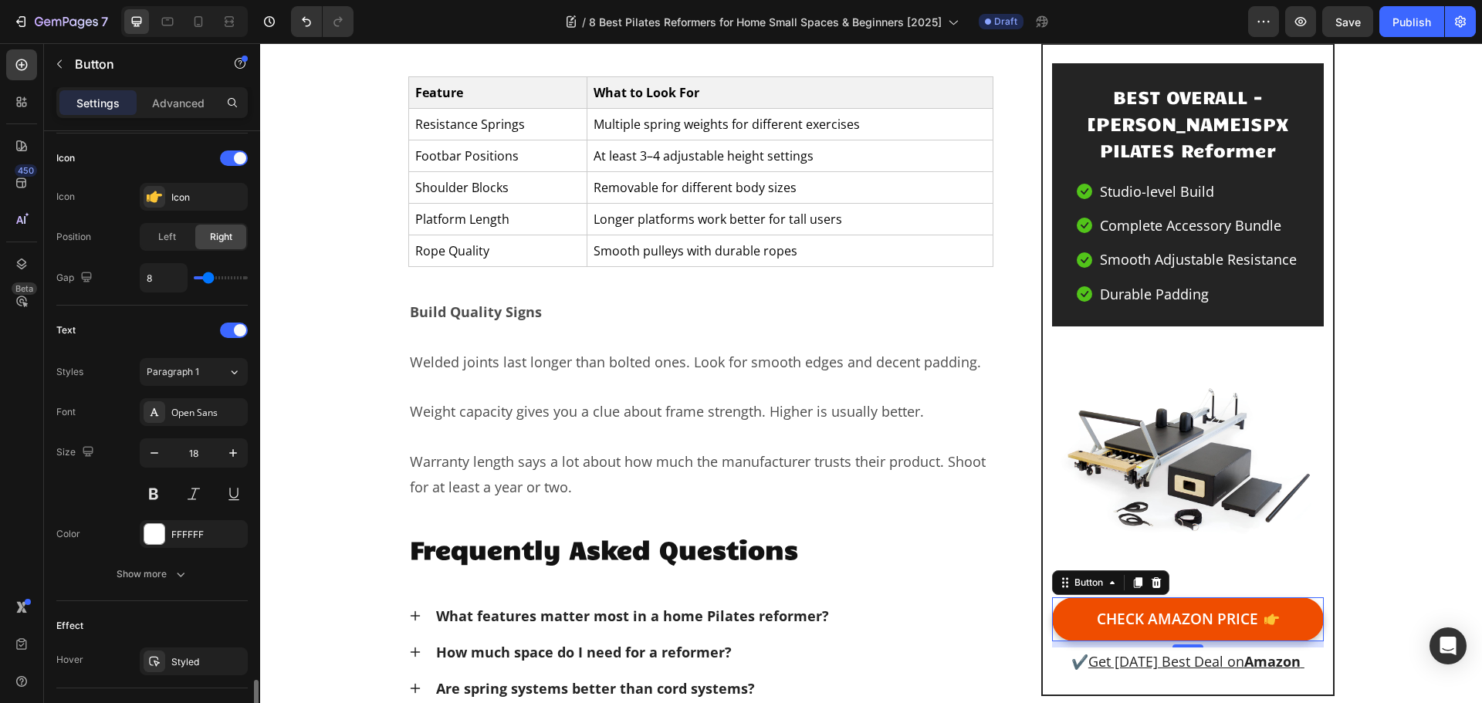
scroll to position [734, 0]
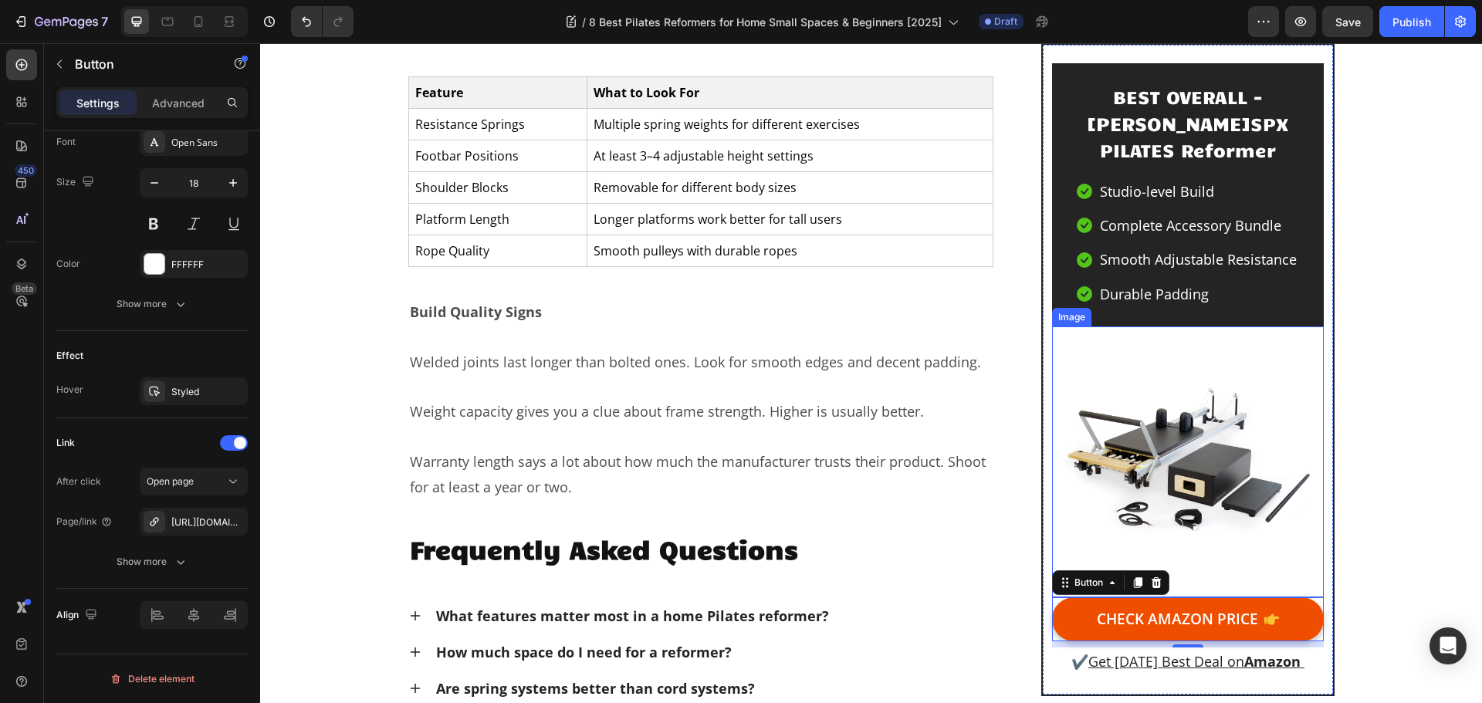
click at [1194, 516] on img at bounding box center [1187, 462] width 271 height 271
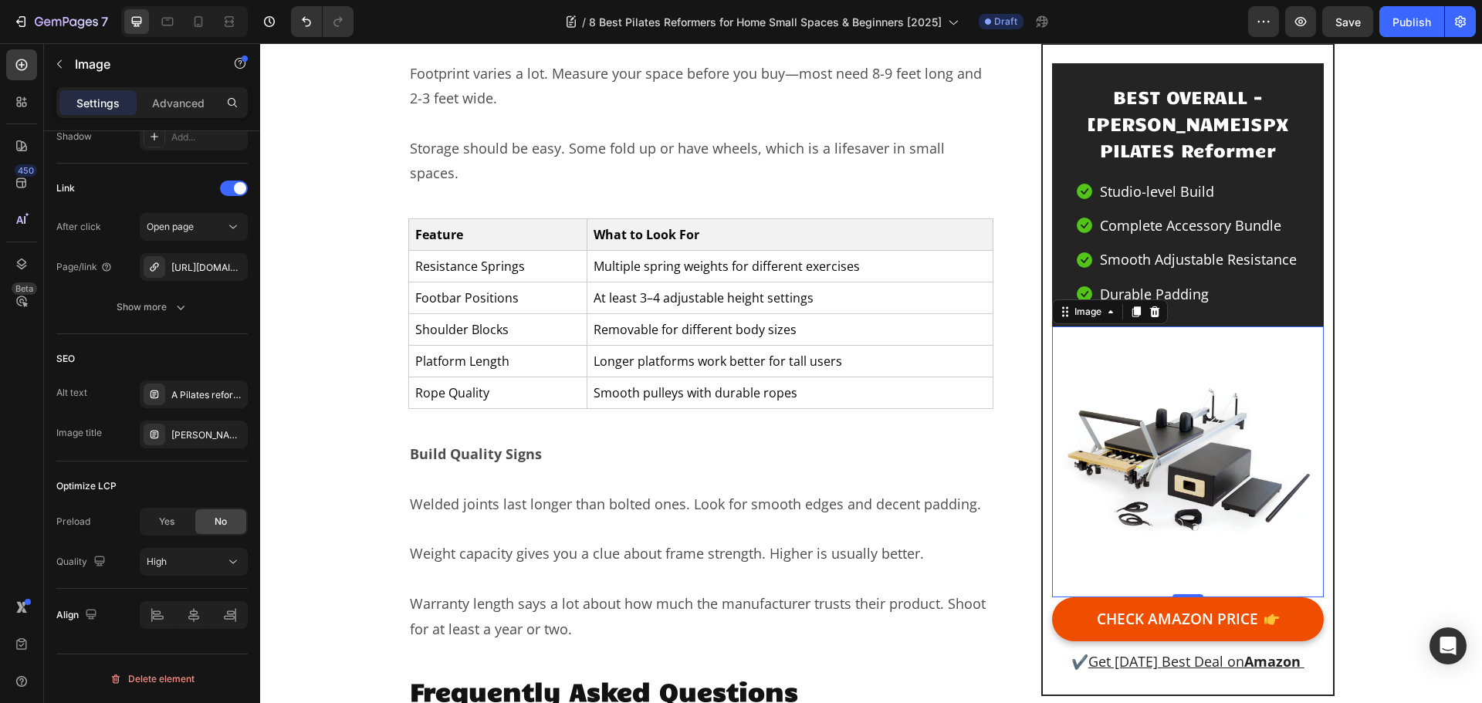
scroll to position [14937, 0]
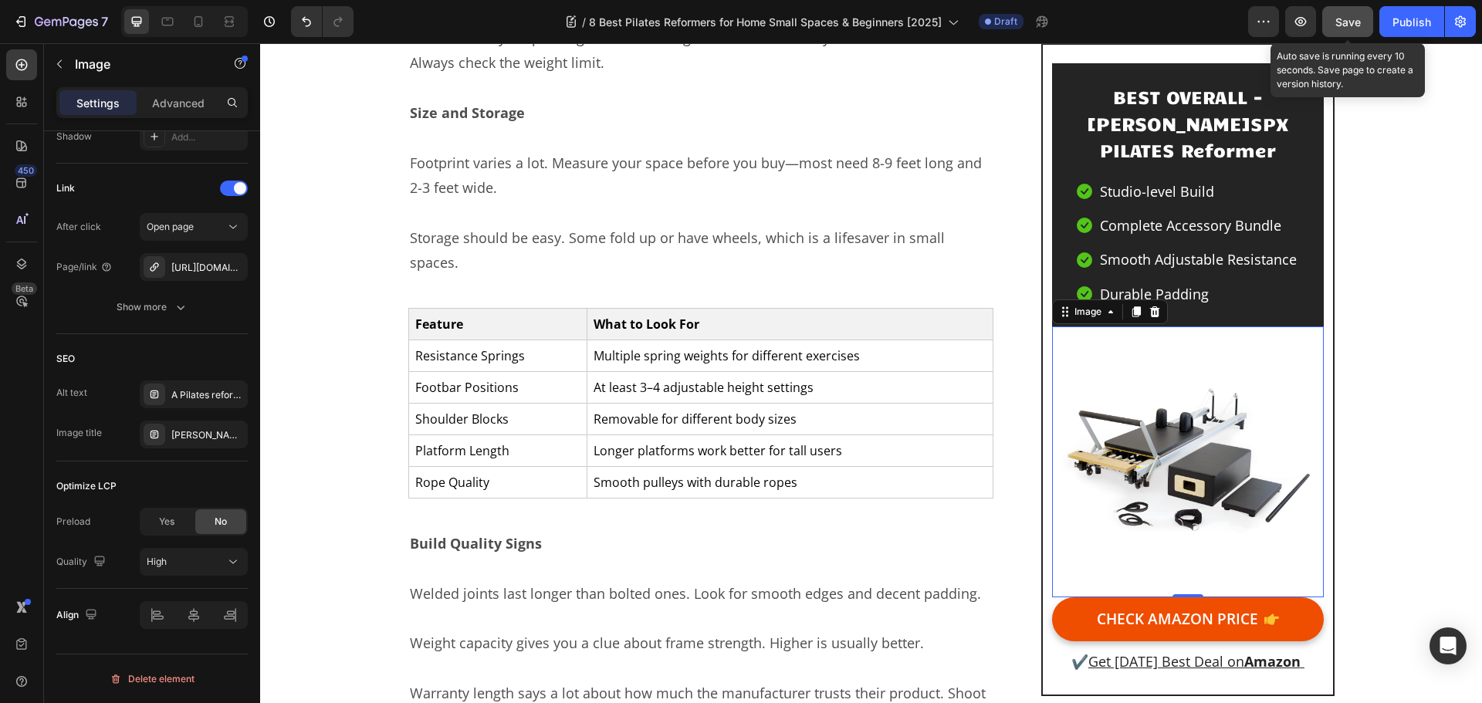
click at [1337, 24] on span "Save" at bounding box center [1348, 21] width 25 height 13
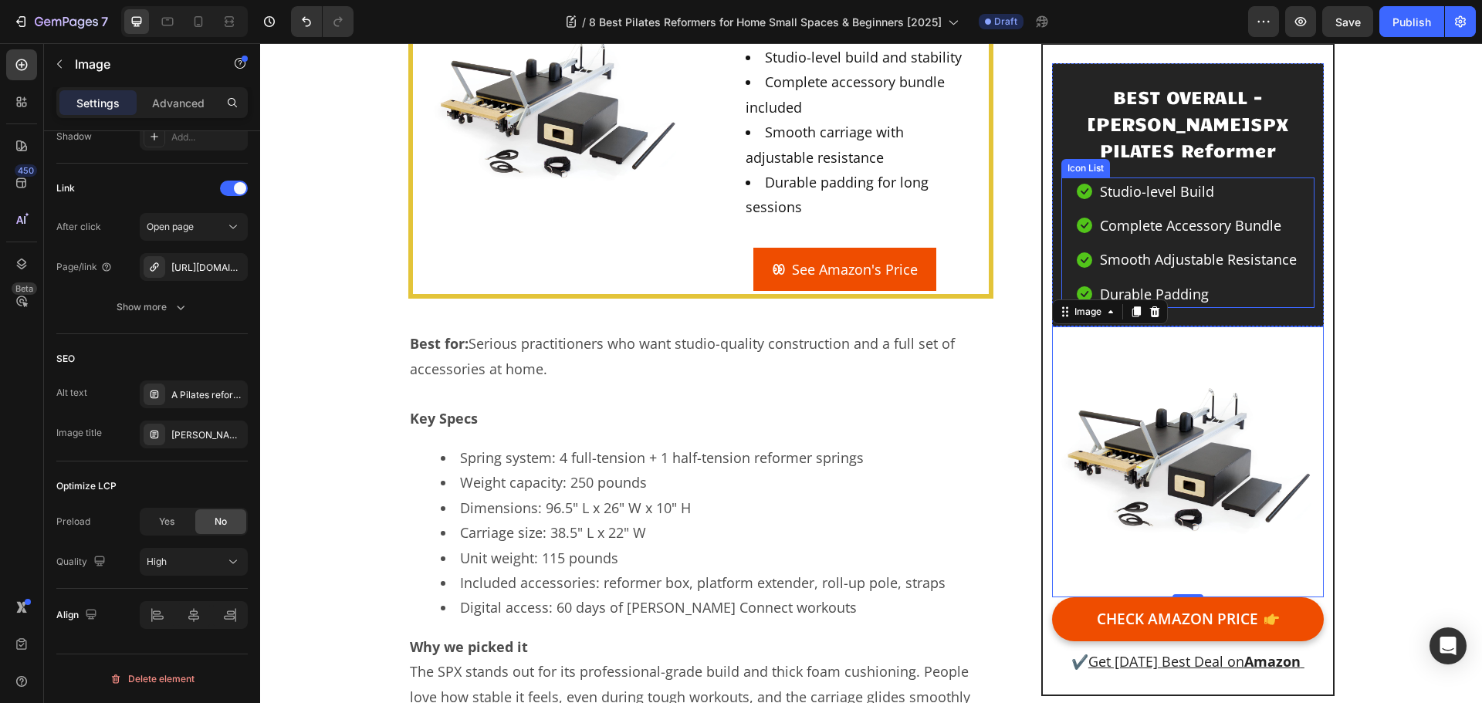
scroll to position [1888, 0]
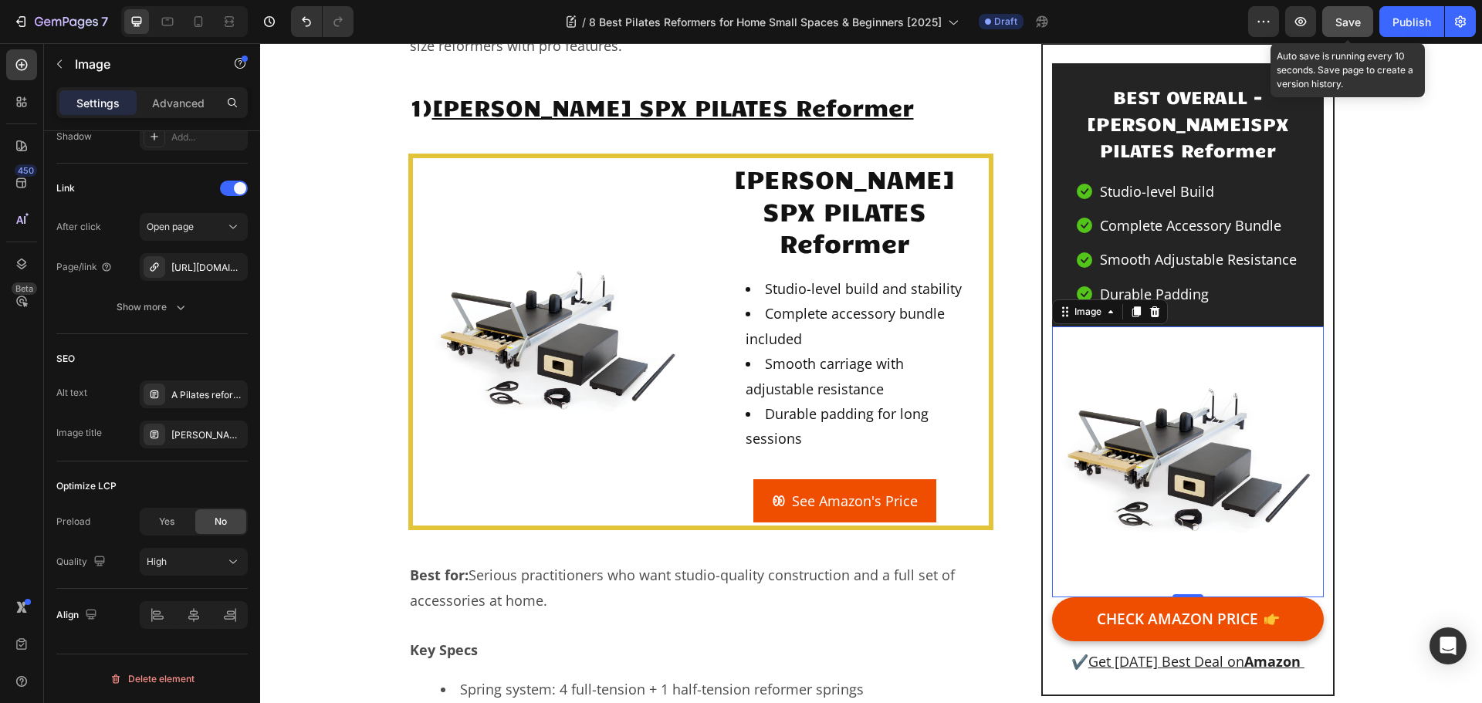
click at [1360, 14] on div "Save" at bounding box center [1348, 22] width 25 height 16
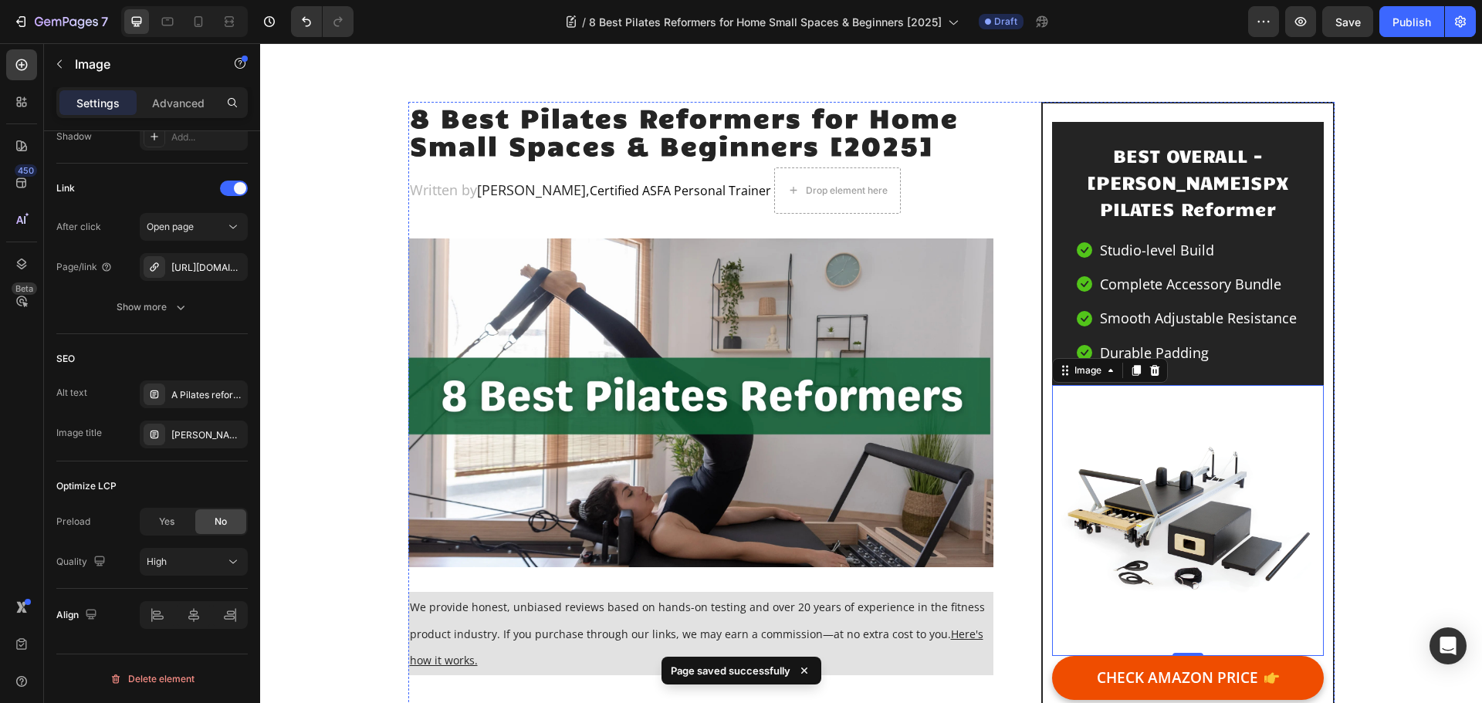
scroll to position [0, 0]
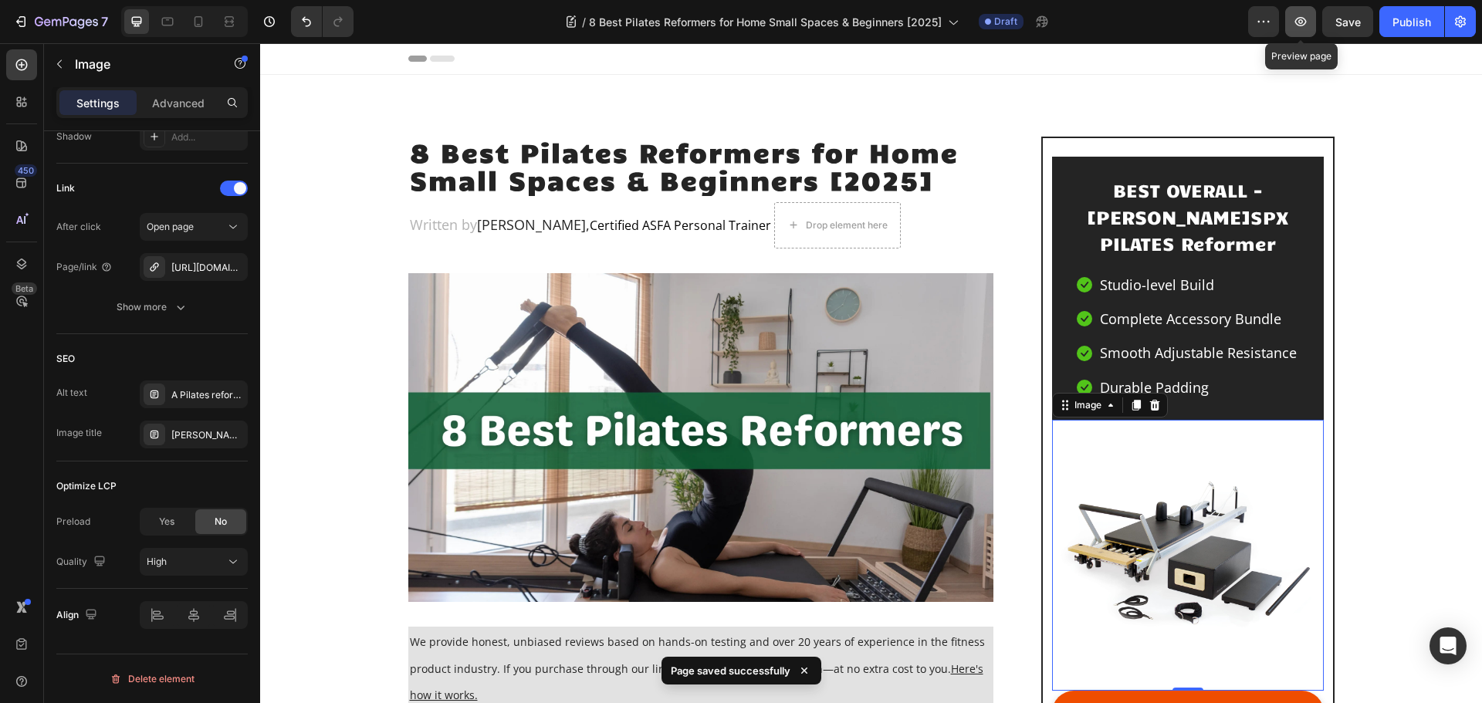
click at [1302, 23] on icon "button" at bounding box center [1302, 21] width 12 height 9
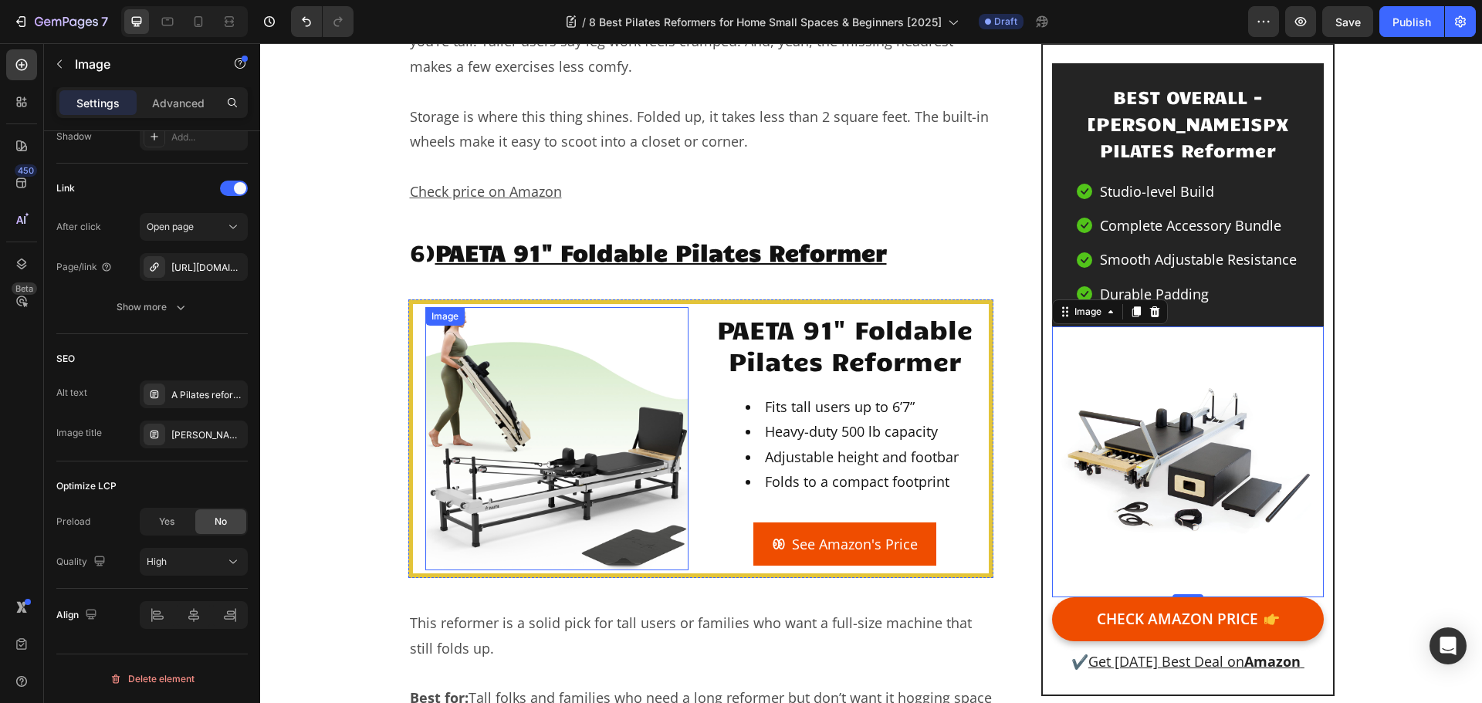
scroll to position [9652, 0]
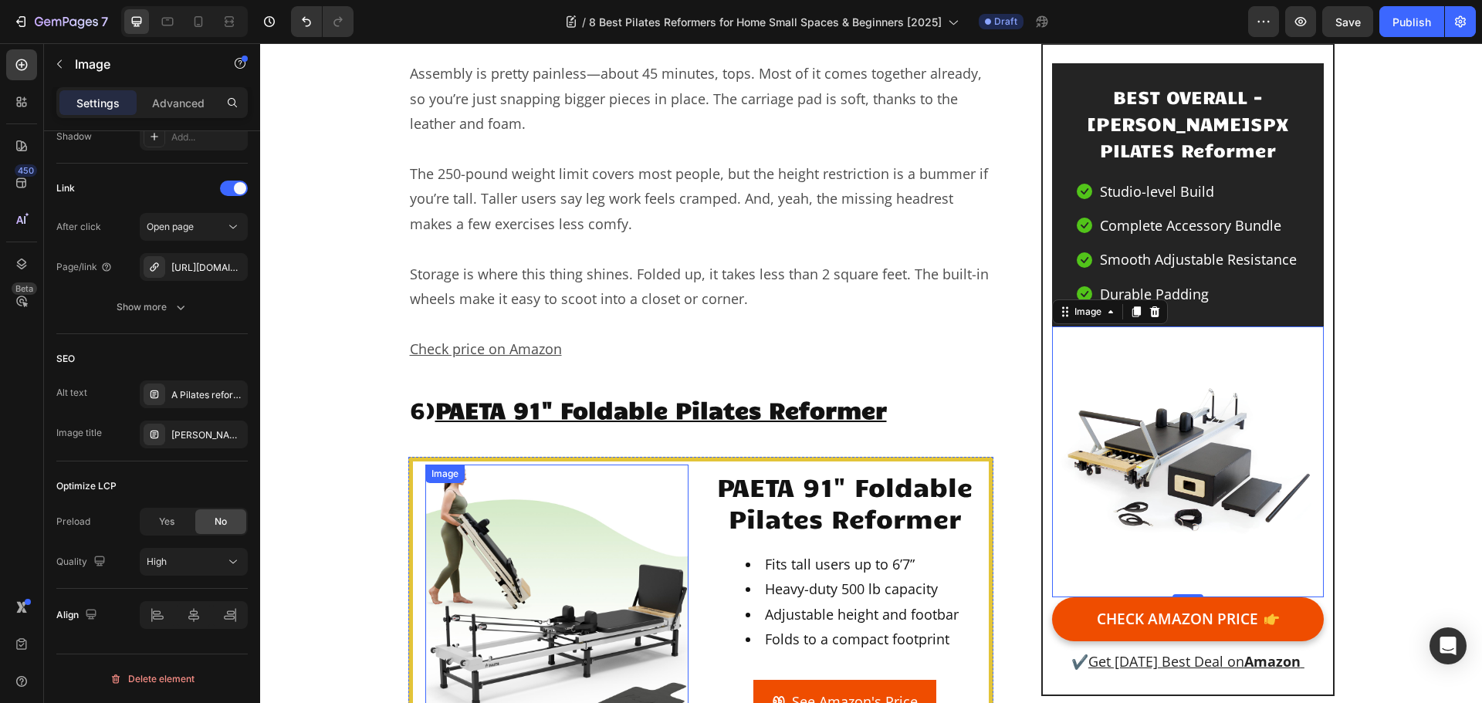
click at [580, 465] on img at bounding box center [556, 596] width 263 height 263
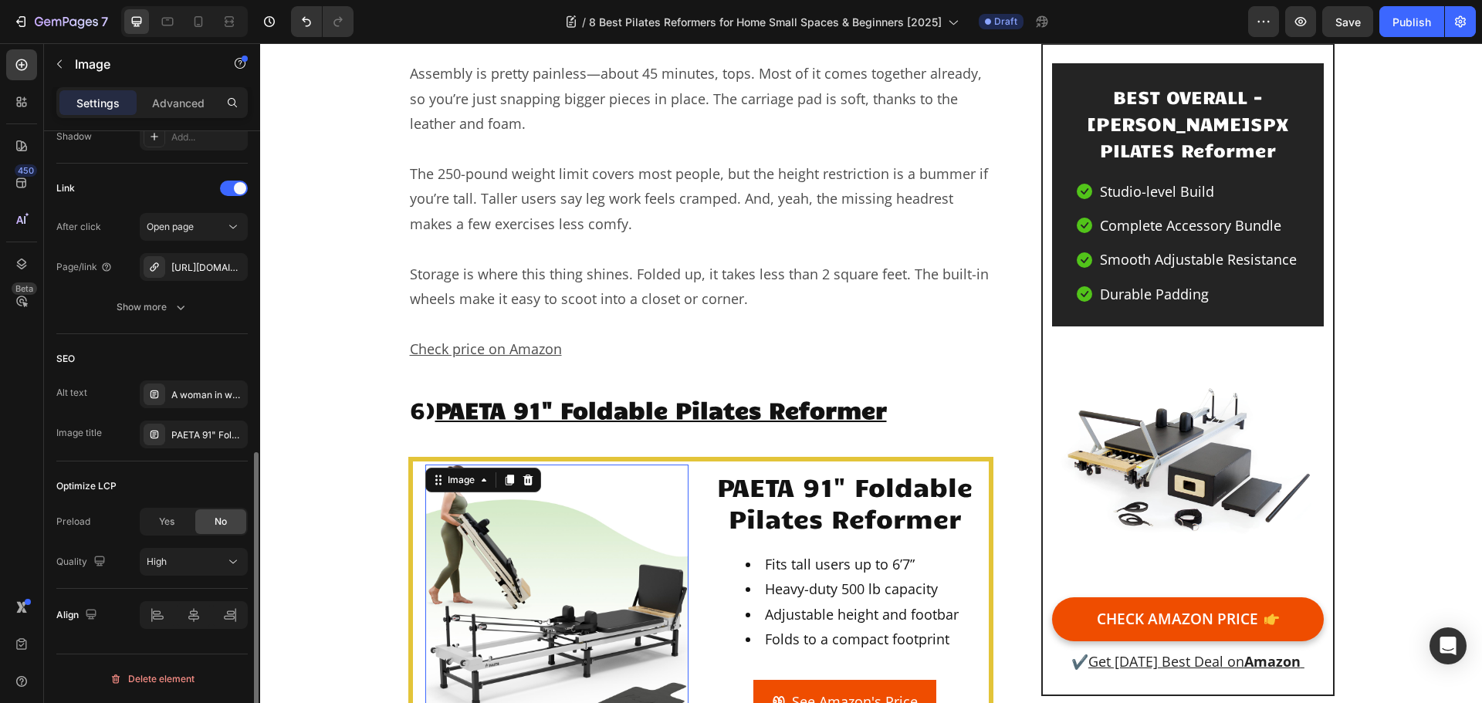
scroll to position [516, 0]
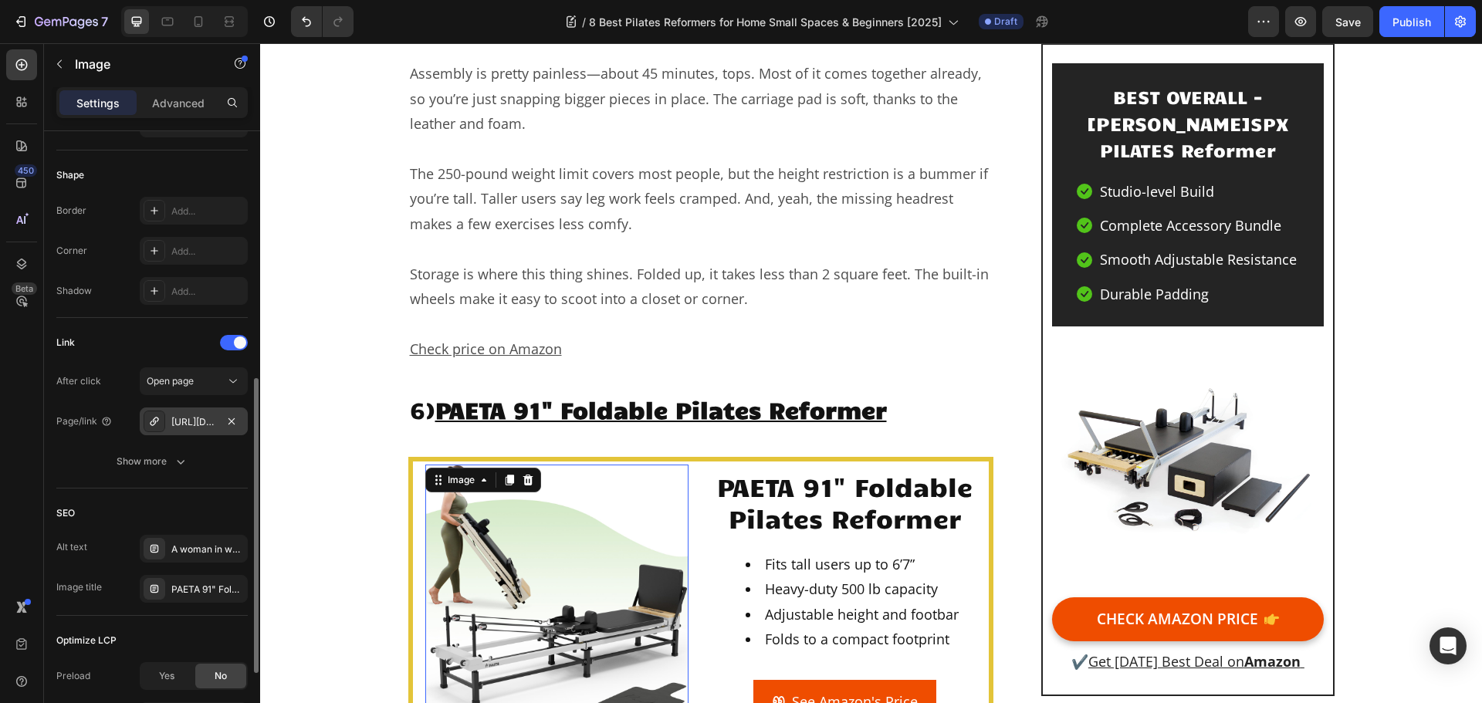
click at [196, 424] on div "https://geni.us/PAETA-Pilates" at bounding box center [193, 422] width 45 height 14
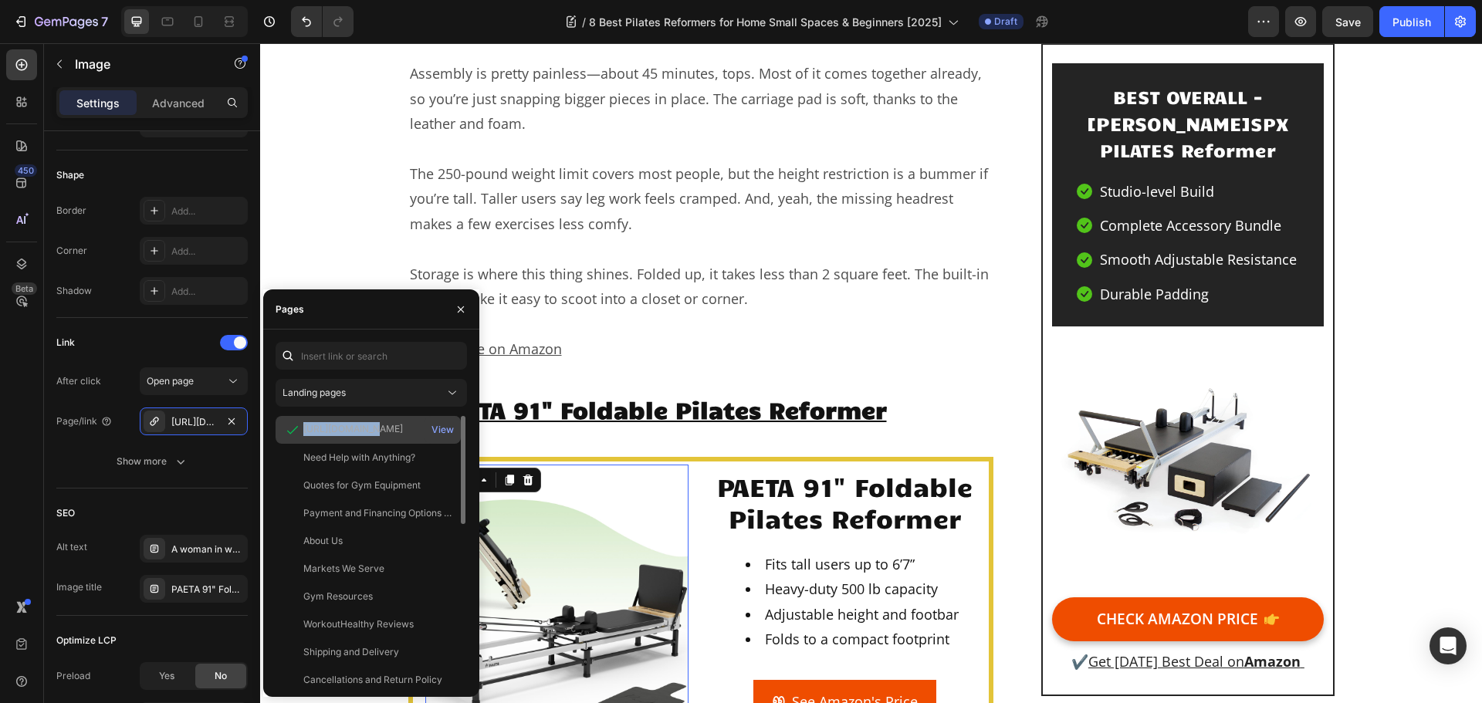
drag, startPoint x: 302, startPoint y: 426, endPoint x: 360, endPoint y: 432, distance: 58.2
click at [360, 432] on div "https://geni.us/PAETA-Pilates" at bounding box center [368, 429] width 173 height 15
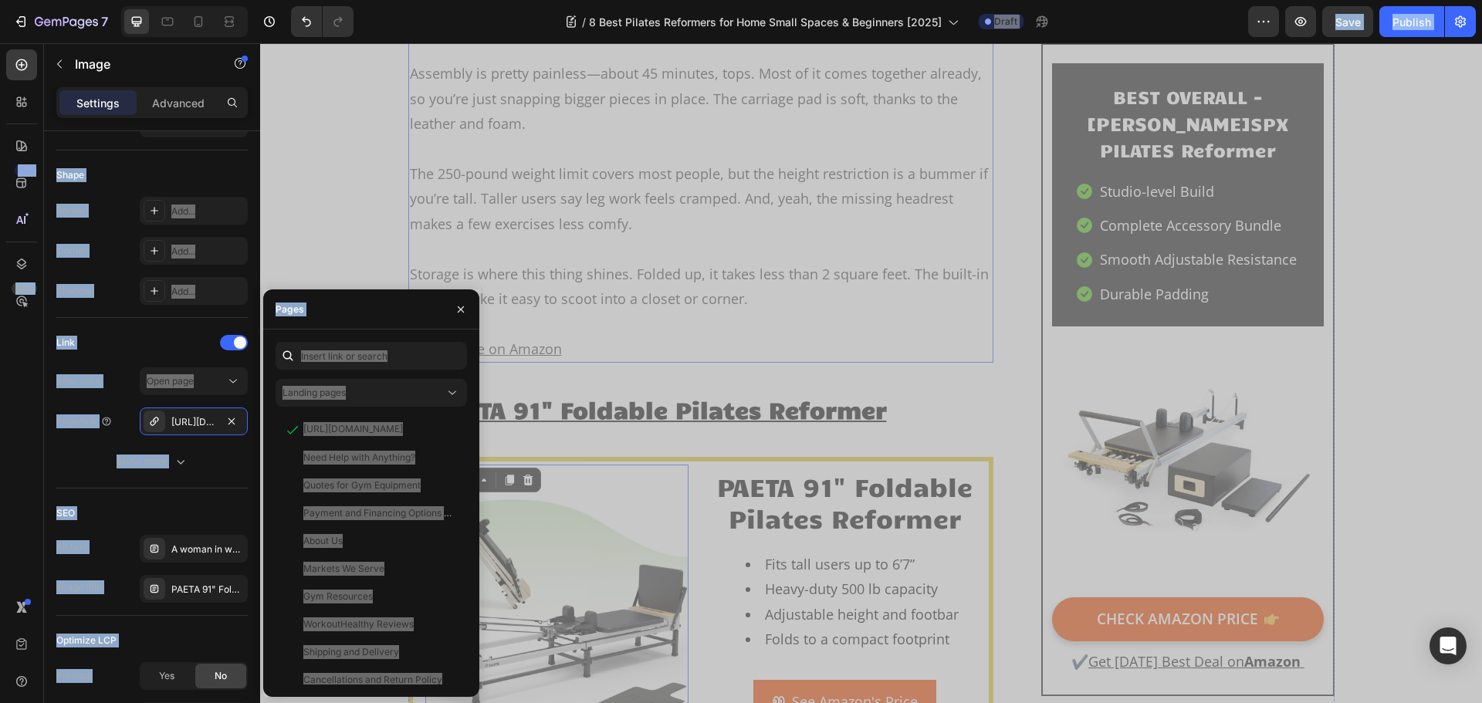
click at [540, 262] on p "Storage is where this thing shines. Folded up, it takes less than 2 square feet…" at bounding box center [701, 287] width 583 height 50
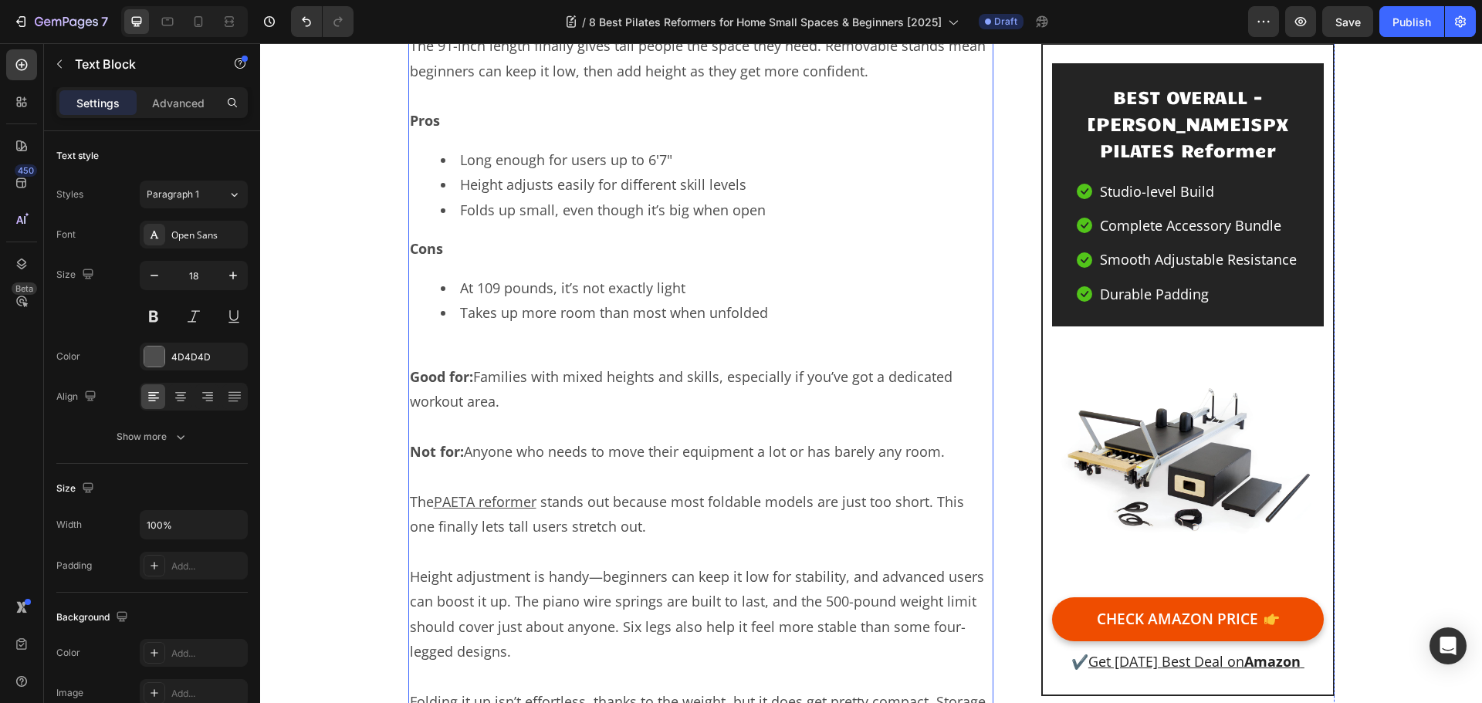
scroll to position [10887, 0]
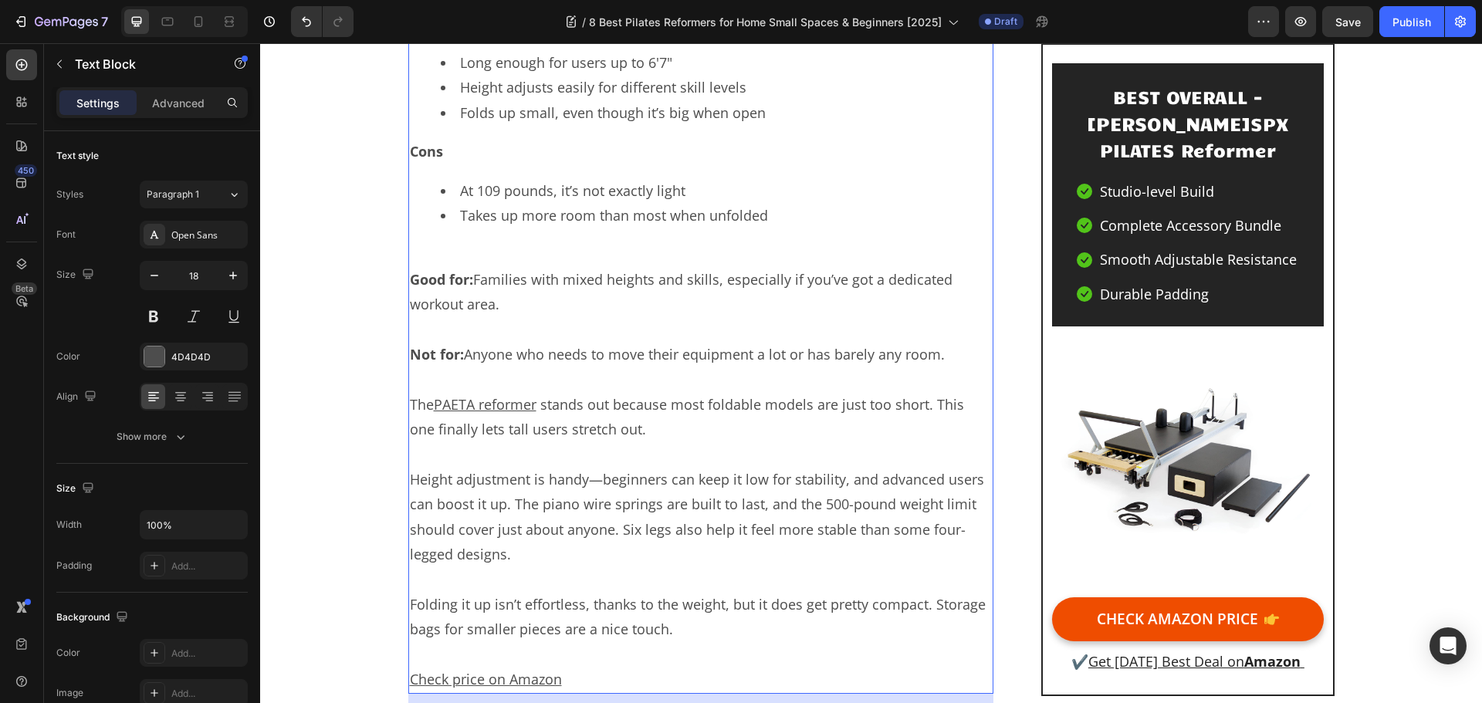
click at [470, 670] on u "Check price on Amazon" at bounding box center [486, 679] width 152 height 19
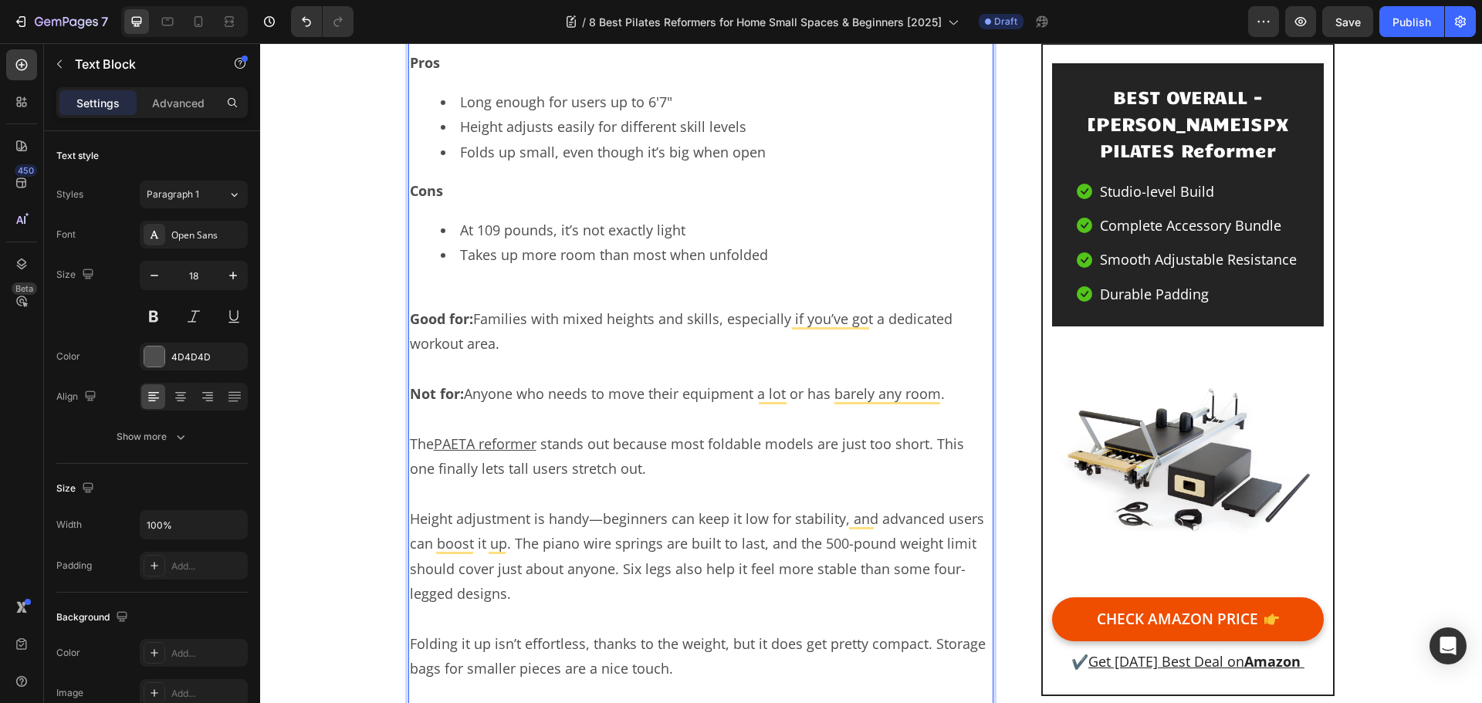
scroll to position [10922, 0]
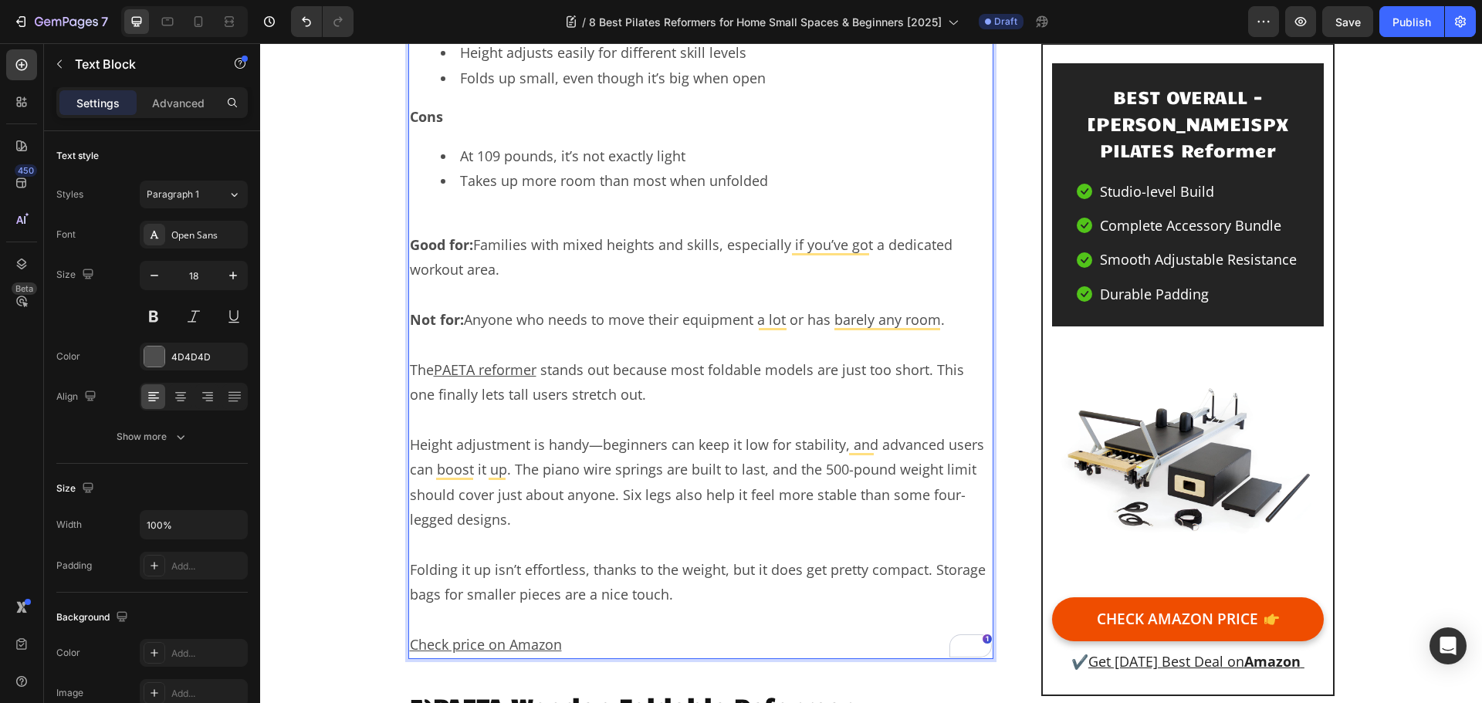
click at [473, 635] on u "Check price on Amazon" at bounding box center [486, 644] width 152 height 19
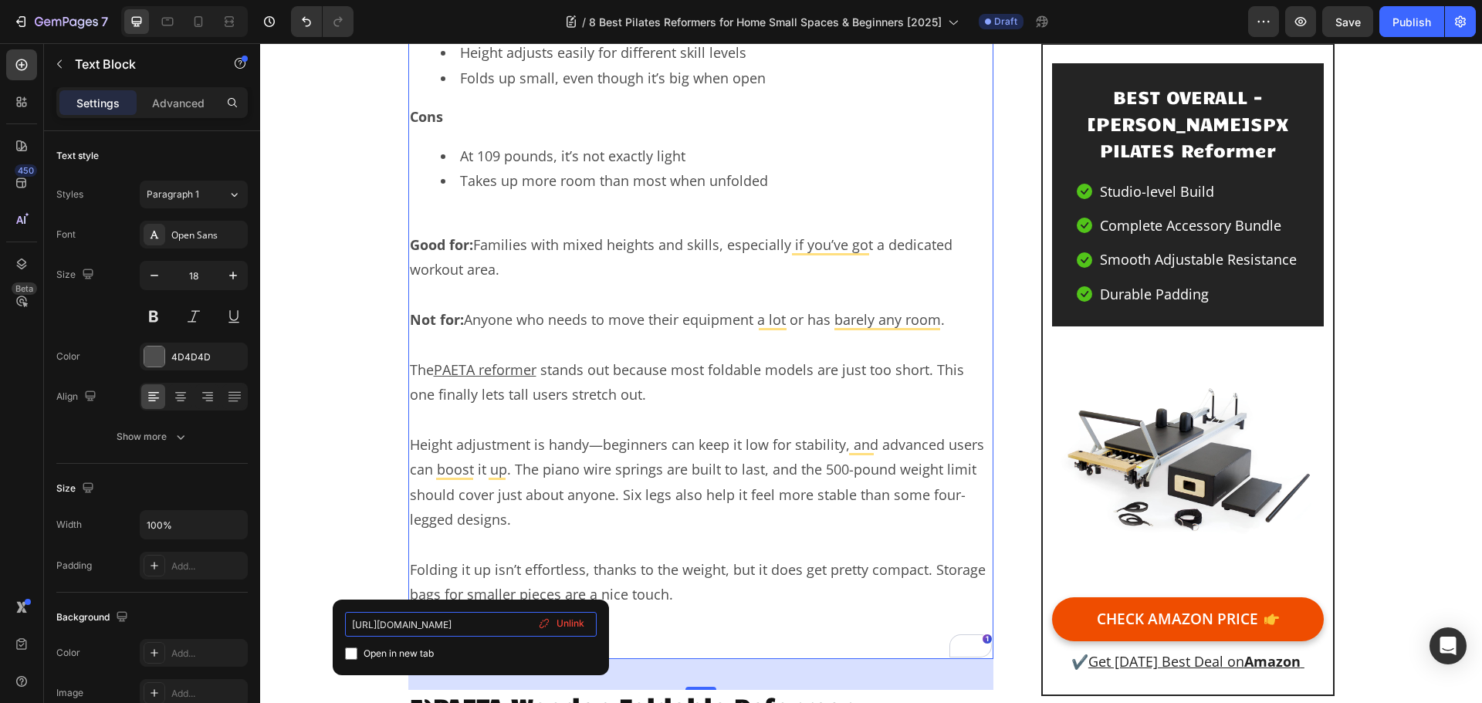
click at [454, 622] on input "https://geni.us/PAETA-Pilates" at bounding box center [471, 624] width 252 height 25
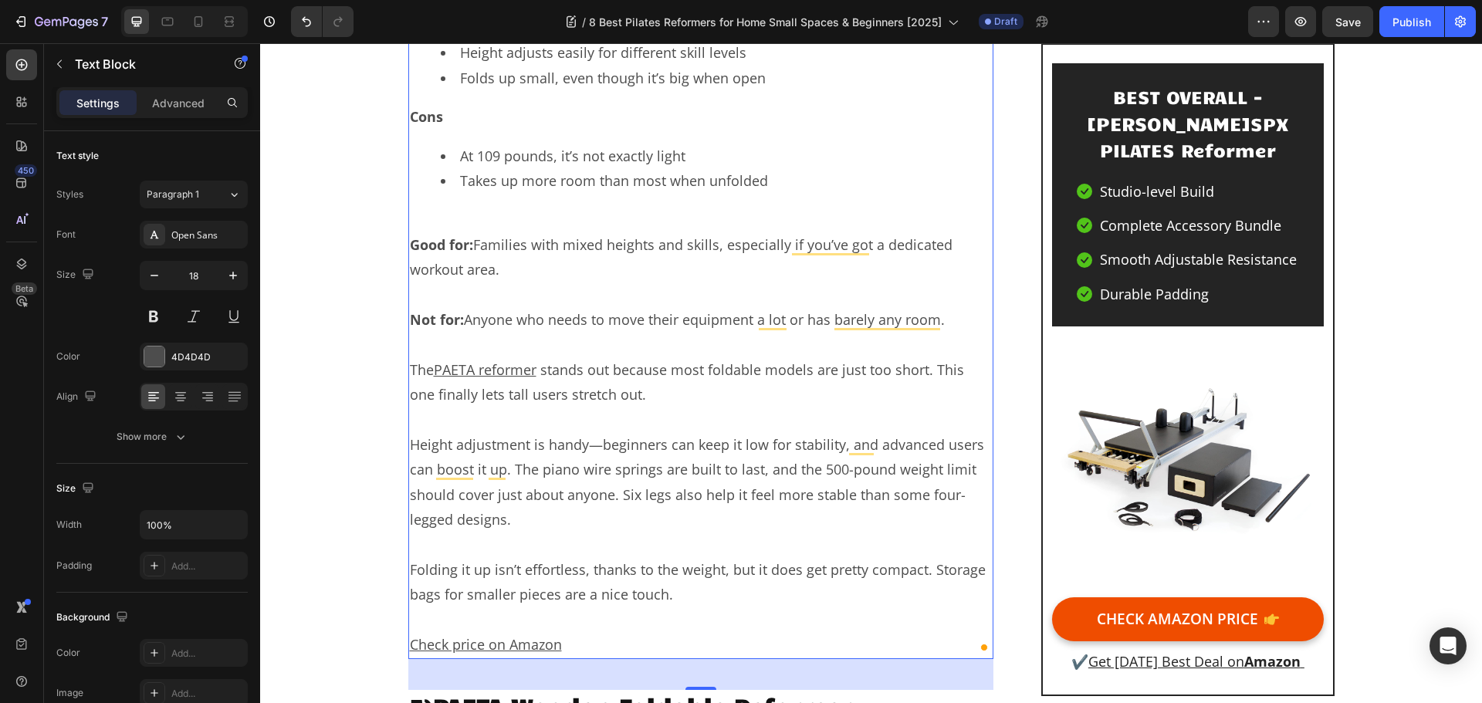
click at [578, 432] on p "Height adjustment is handy—beginners can keep it low for stability, and advance…" at bounding box center [701, 482] width 583 height 100
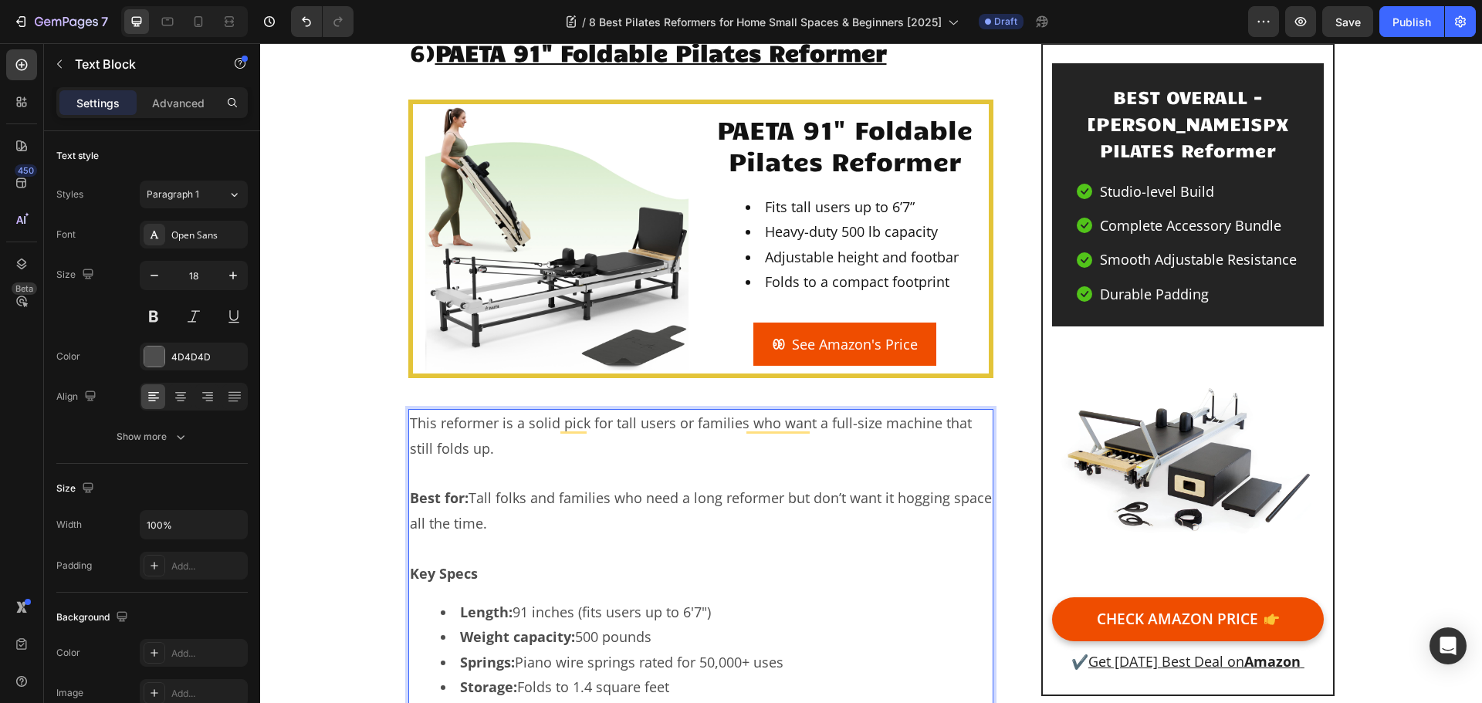
scroll to position [9918, 0]
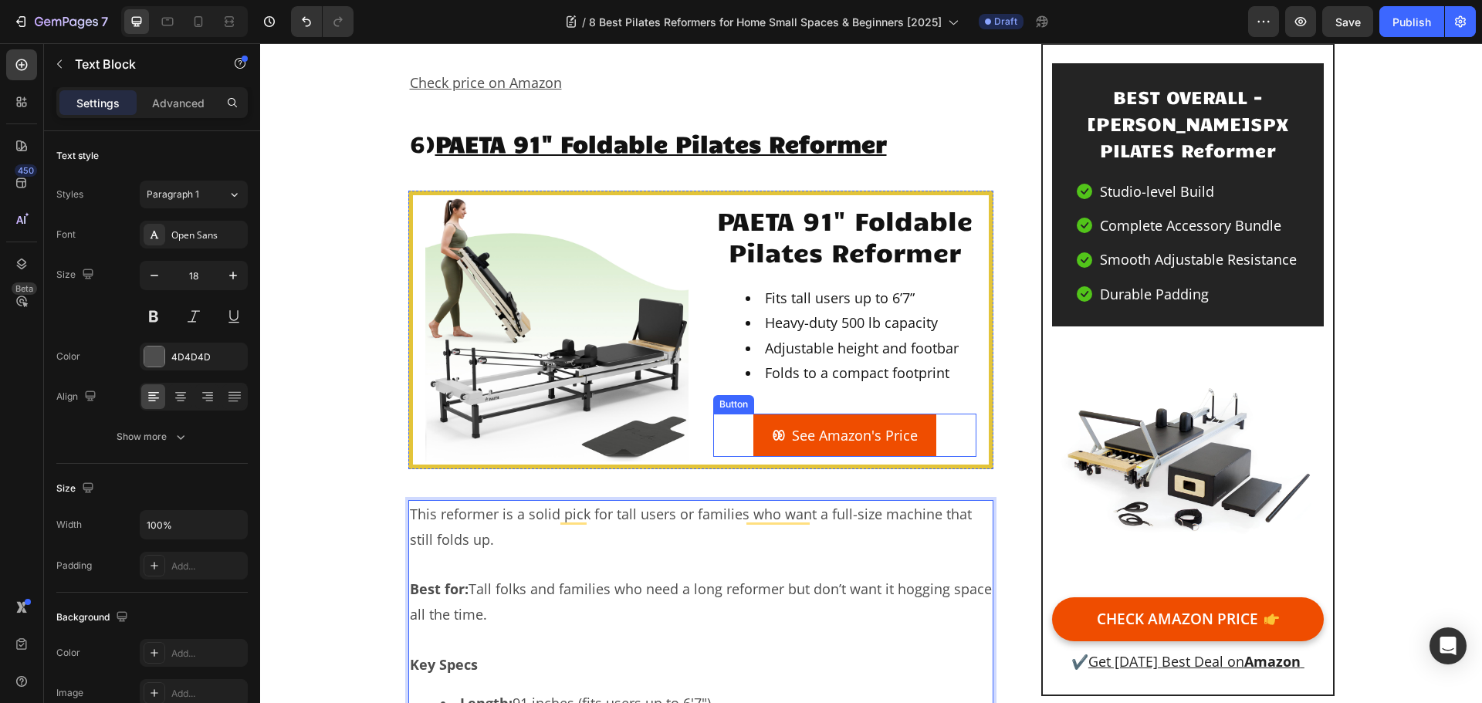
click at [770, 414] on link "See Amazon's Price" at bounding box center [845, 435] width 183 height 43
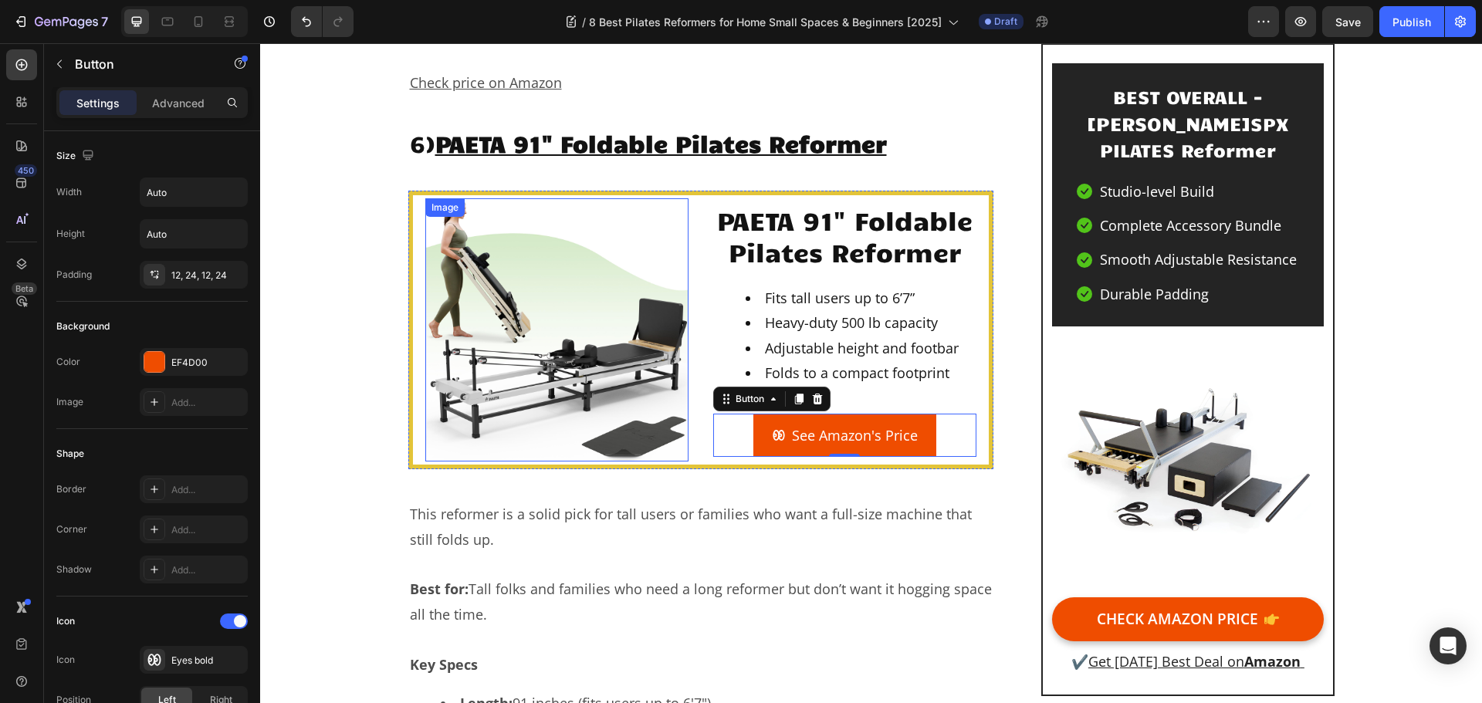
click at [508, 250] on img at bounding box center [556, 329] width 263 height 263
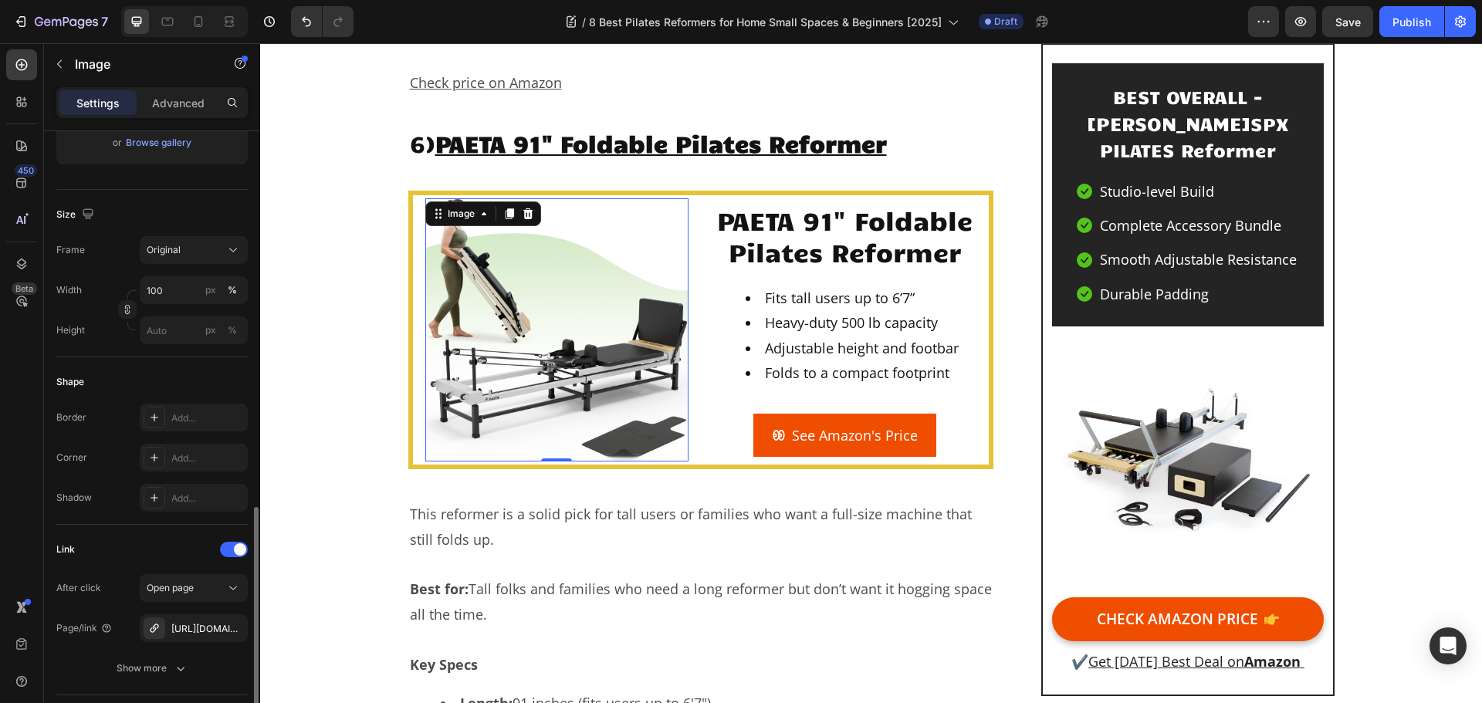
scroll to position [540, 0]
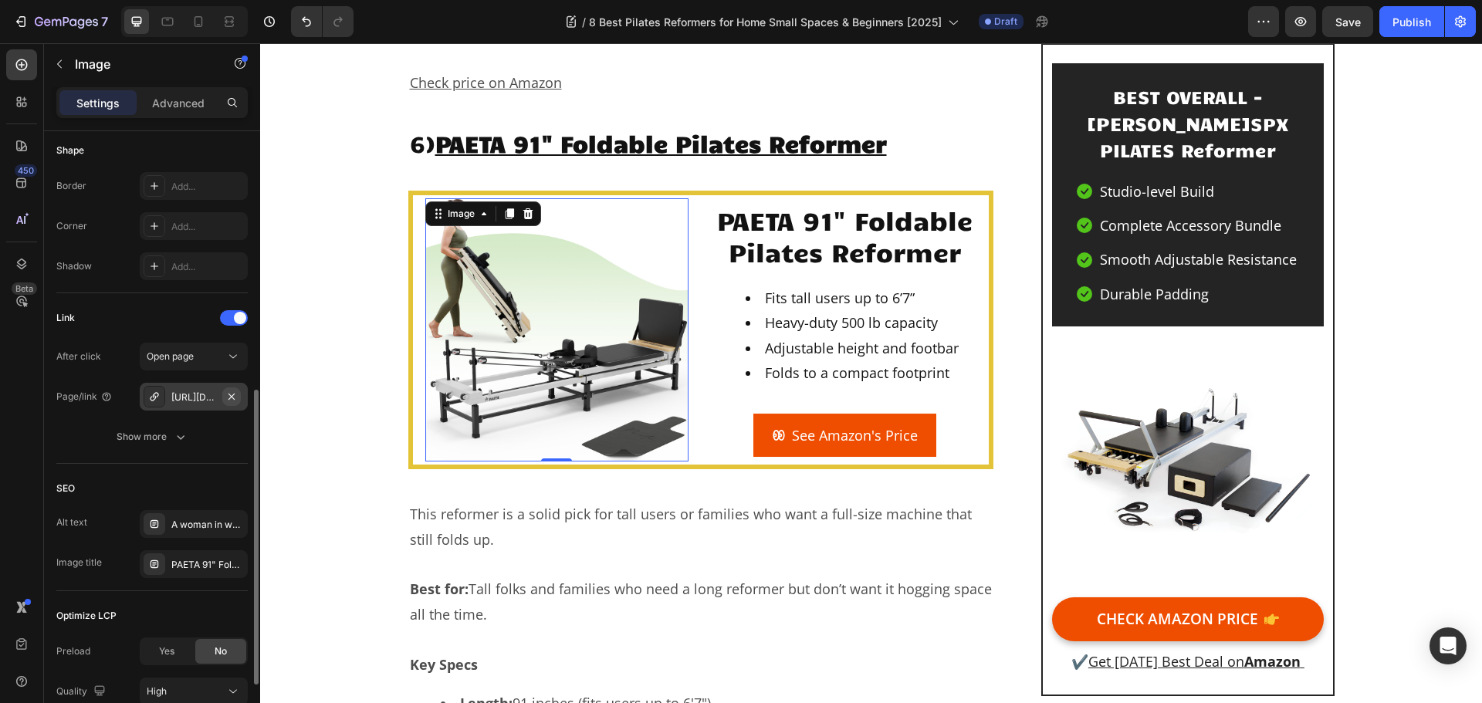
click at [229, 395] on icon "button" at bounding box center [231, 397] width 12 height 12
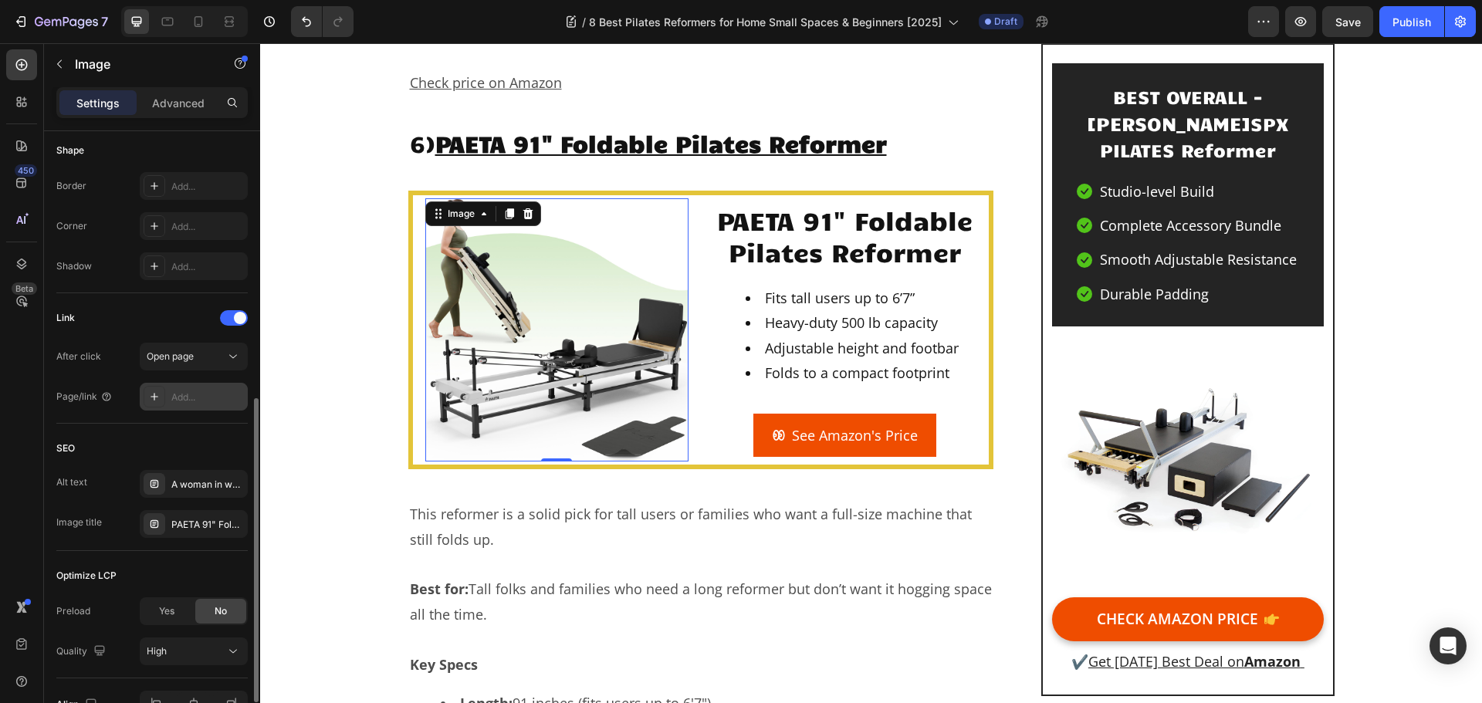
click at [229, 395] on div "Add..." at bounding box center [207, 398] width 73 height 14
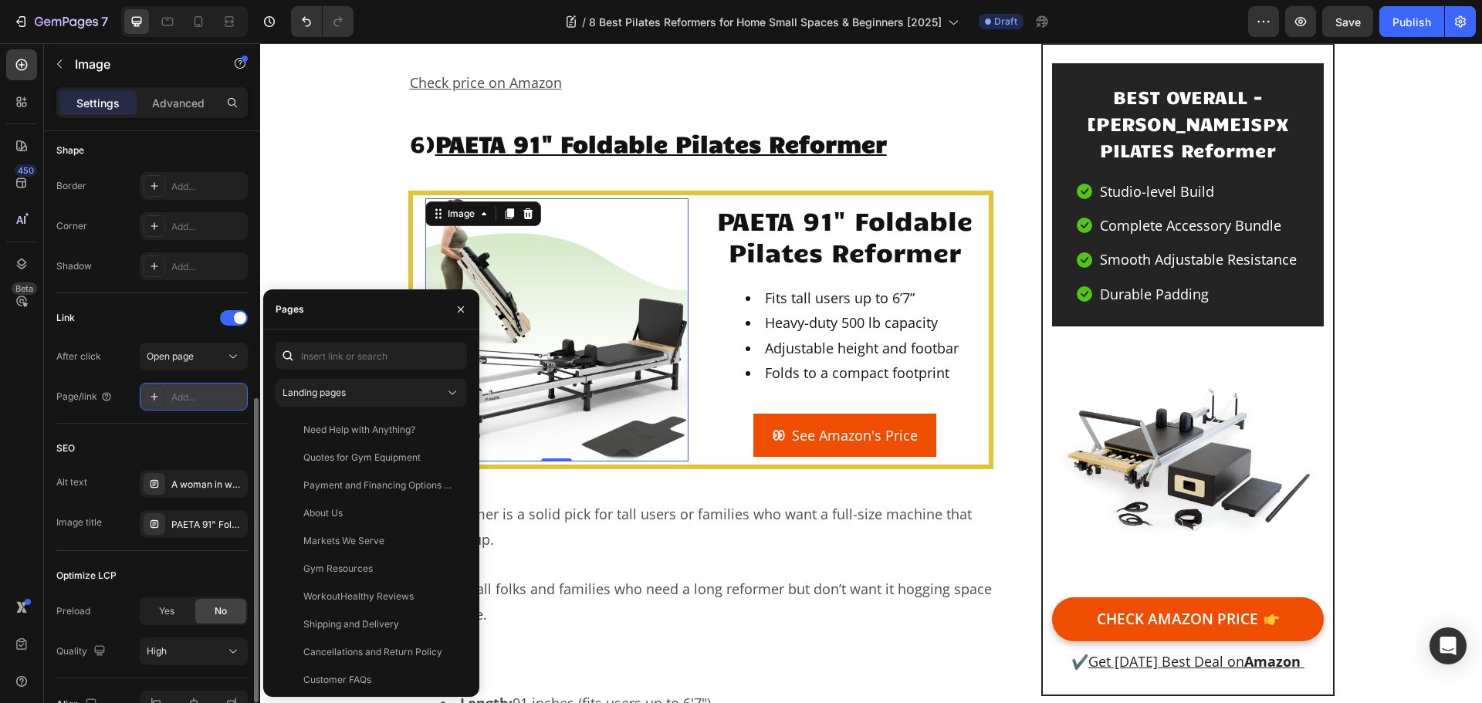
click at [208, 400] on div "Add..." at bounding box center [207, 398] width 73 height 14
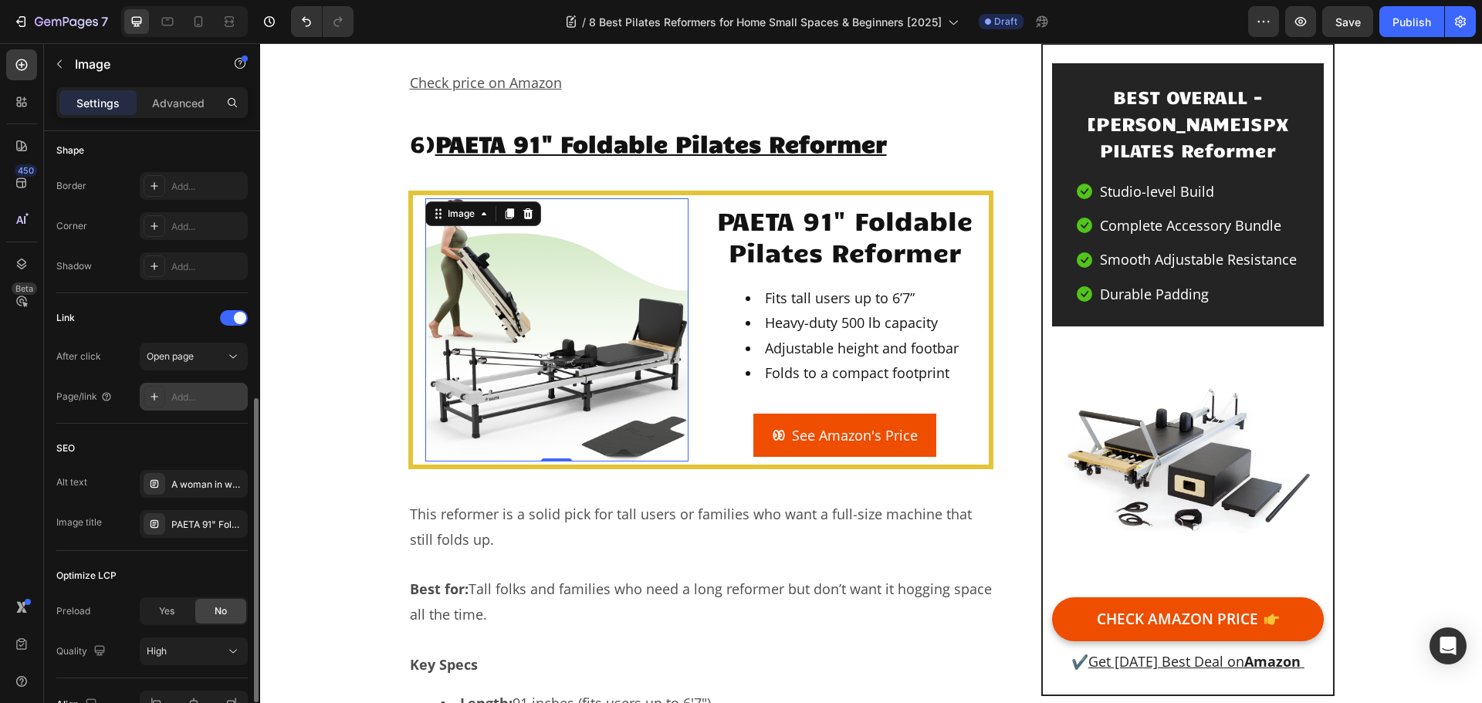
click at [205, 401] on div "Add..." at bounding box center [207, 398] width 73 height 14
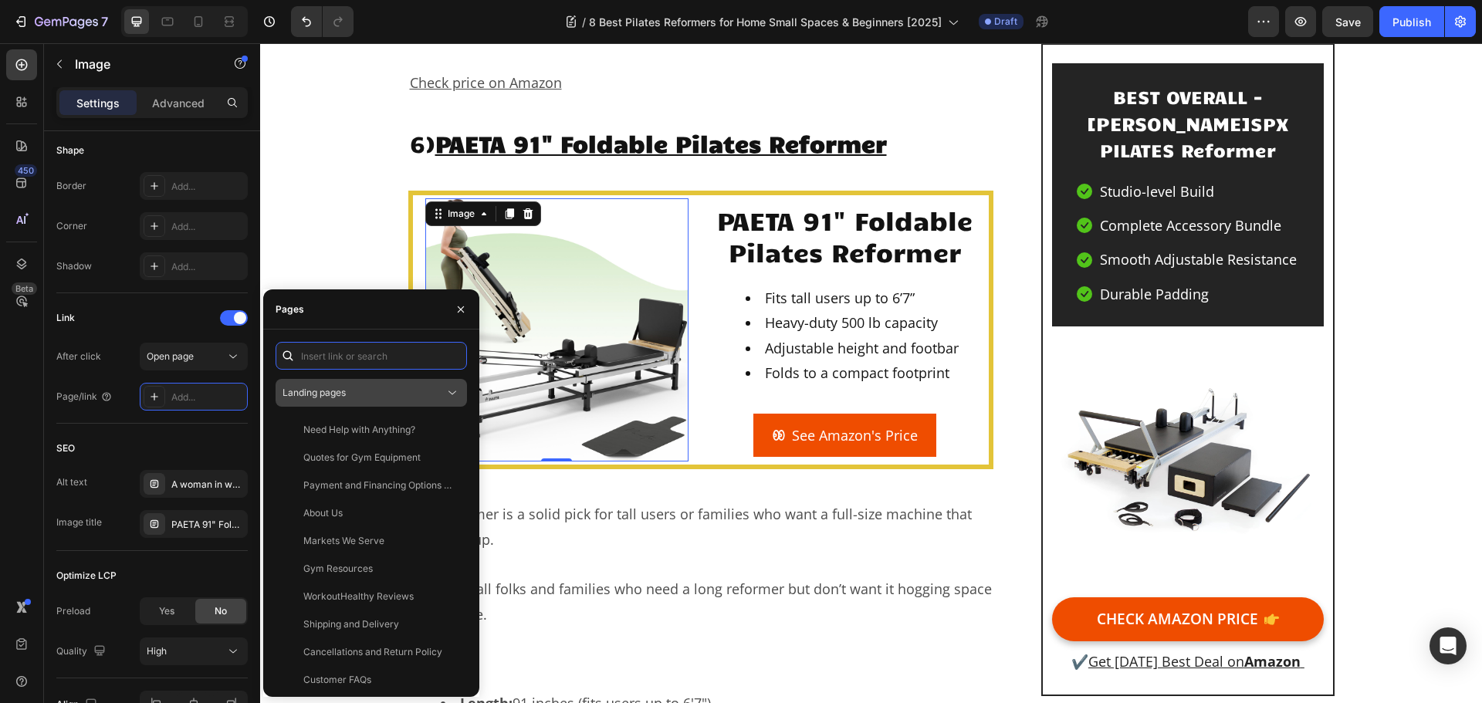
paste input "https://geni.us/PAETA-Pilates"
type input "https://geni.us/PAETA-Pilates"
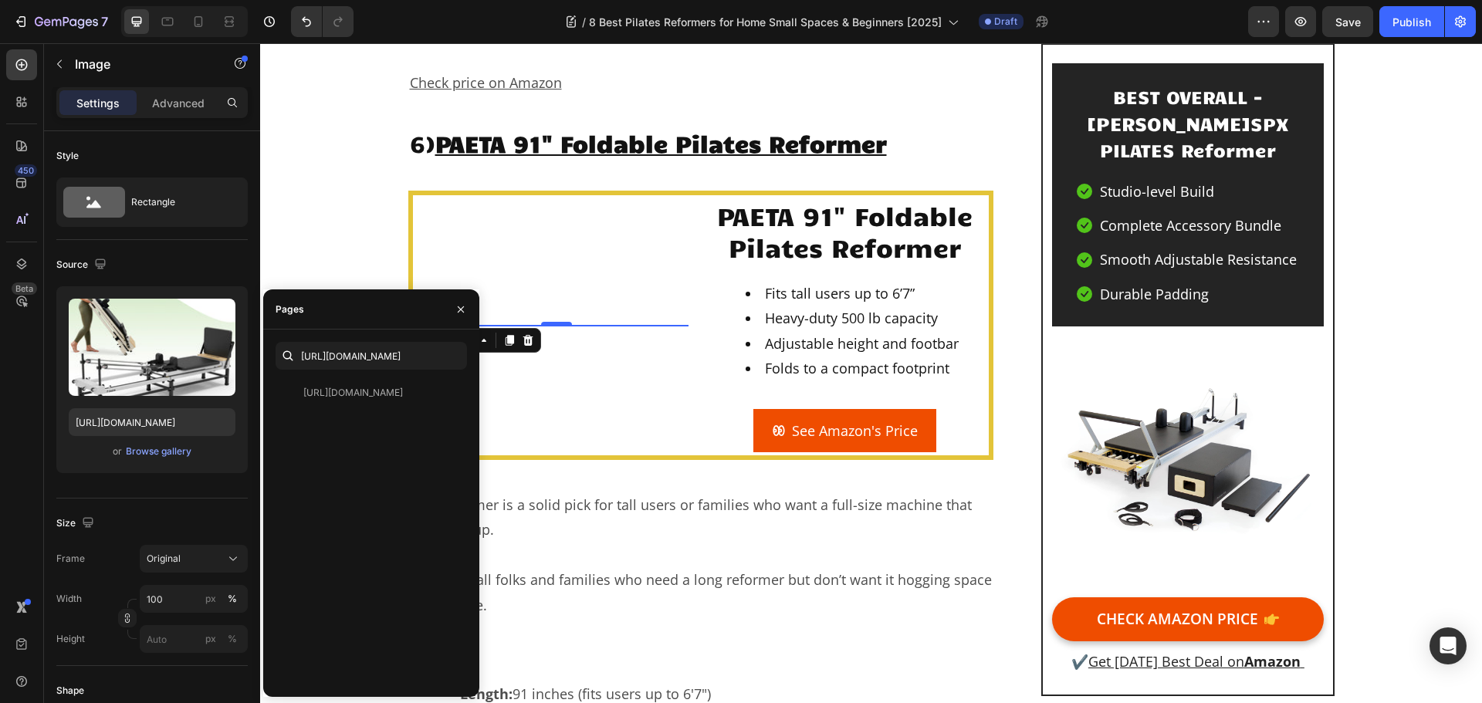
scroll to position [540, 0]
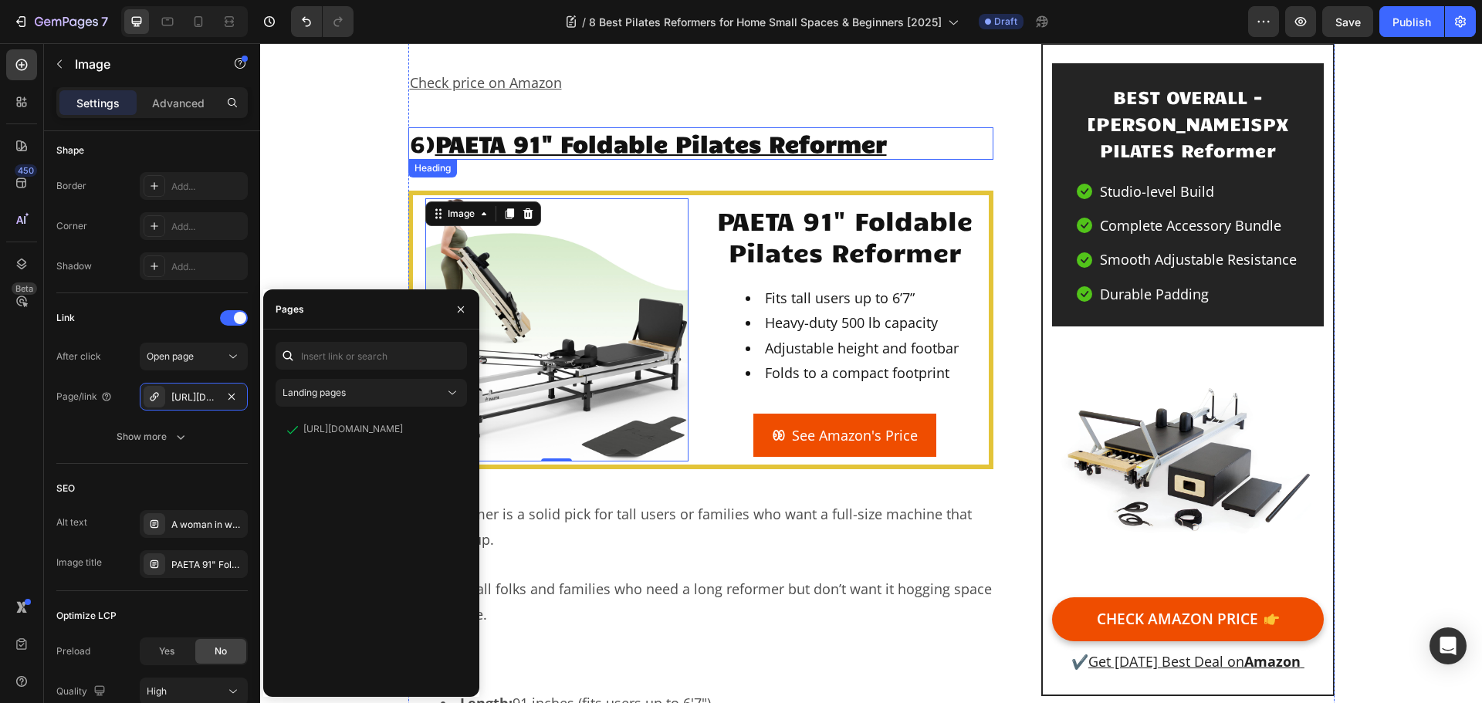
click at [649, 128] on u "PAETA 91" Foldable Pilates Reformer" at bounding box center [661, 142] width 452 height 29
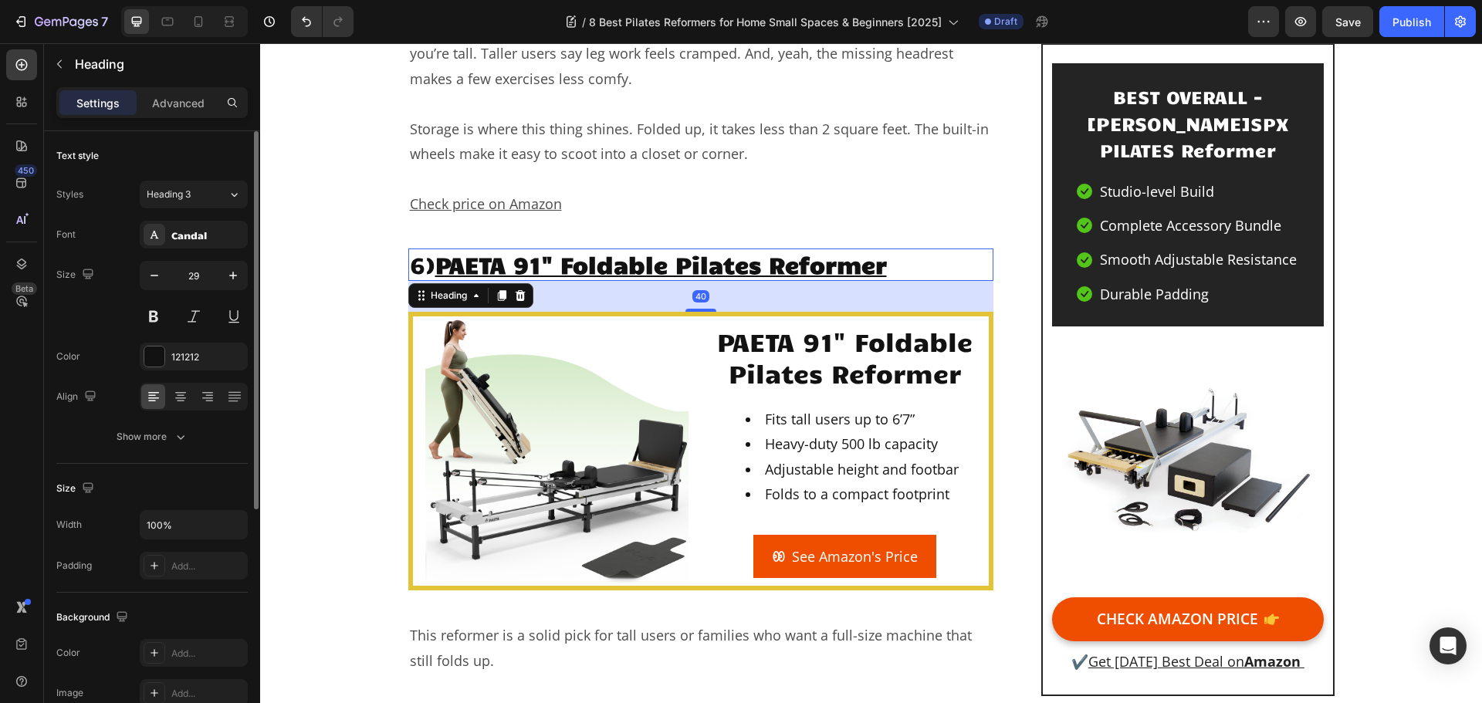
scroll to position [9686, 0]
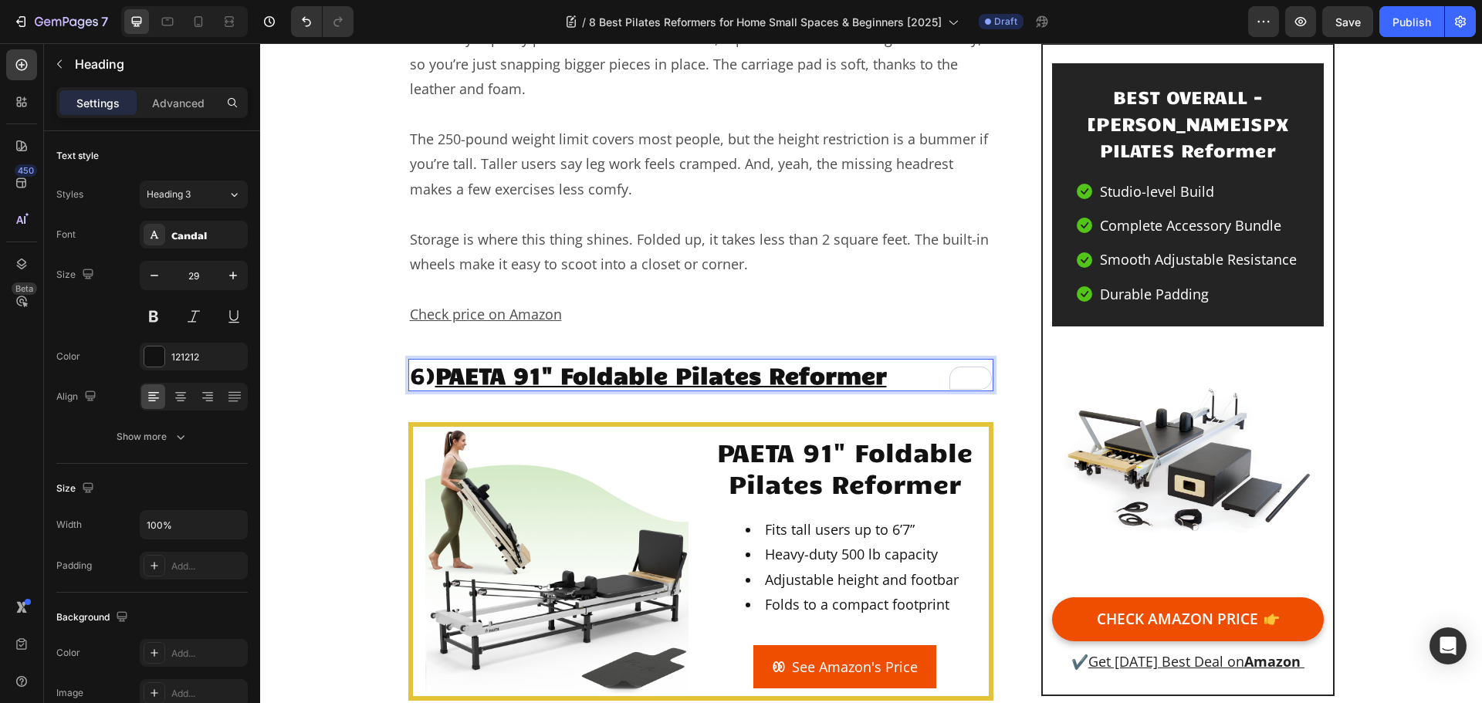
click at [691, 360] on u "PAETA 91" Foldable Pilates Reformer" at bounding box center [661, 374] width 452 height 29
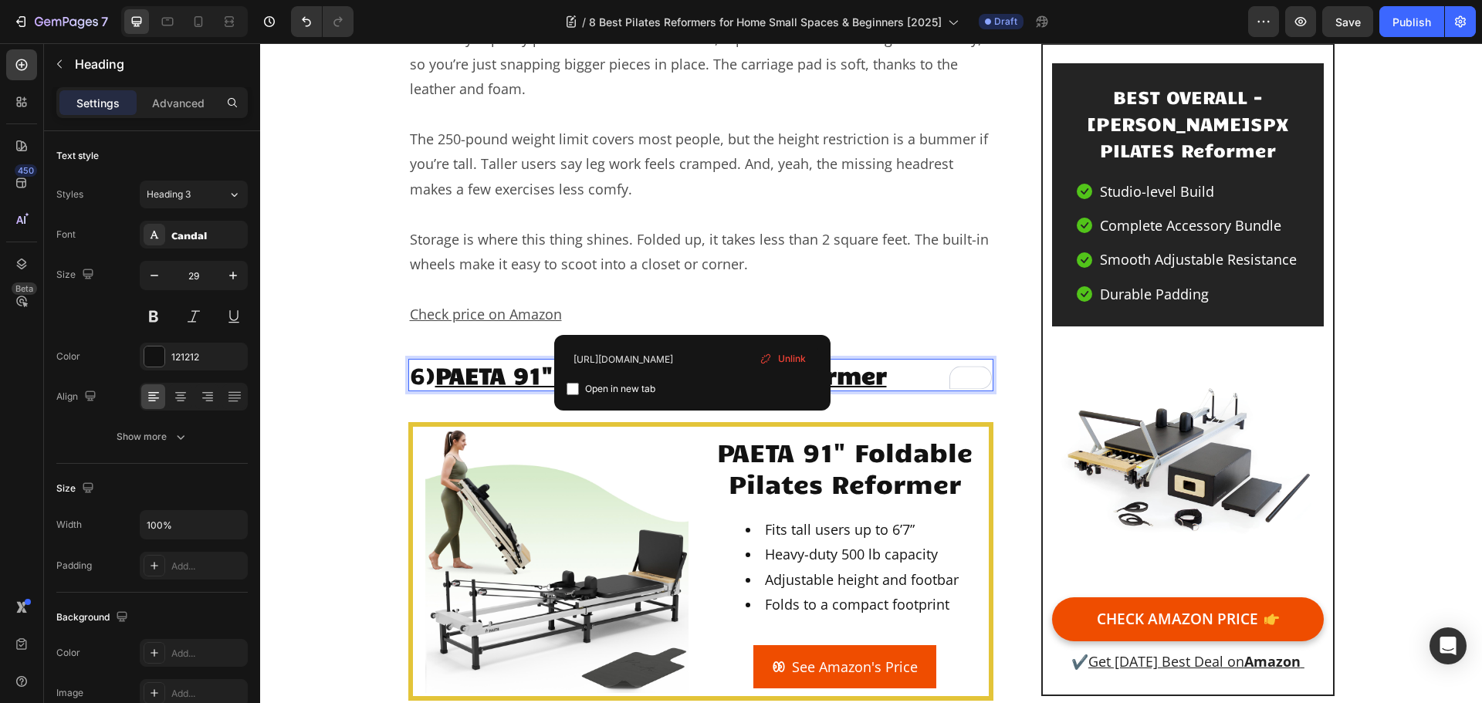
click at [781, 361] on span "Unlink" at bounding box center [792, 359] width 28 height 14
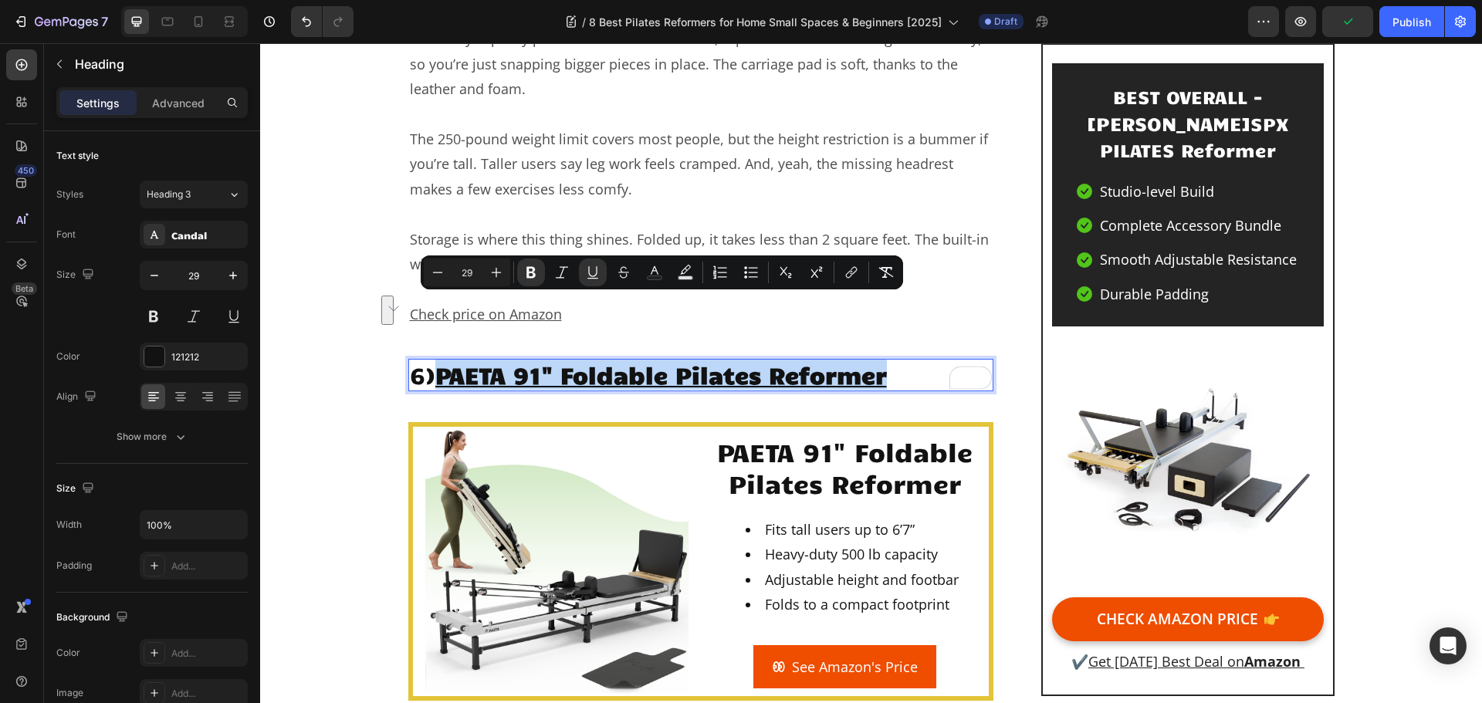
drag, startPoint x: 895, startPoint y: 310, endPoint x: 435, endPoint y: 309, distance: 460.2
click at [435, 361] on p "6) PAETA 91" Foldable Pilates Reformer ⁠⁠⁠⁠⁠⁠⁠" at bounding box center [701, 375] width 583 height 29
click at [860, 283] on button "link" at bounding box center [852, 273] width 28 height 28
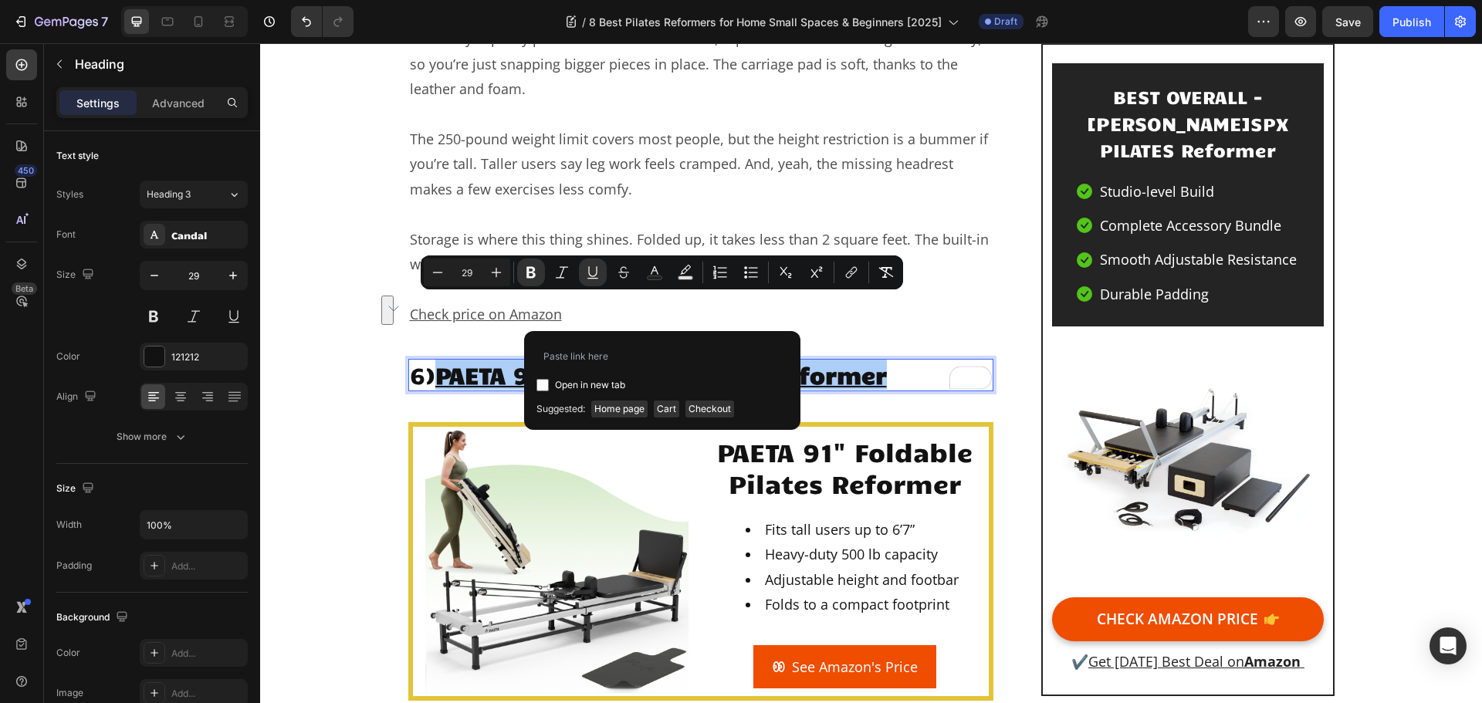
type input "[URL][DOMAIN_NAME]"
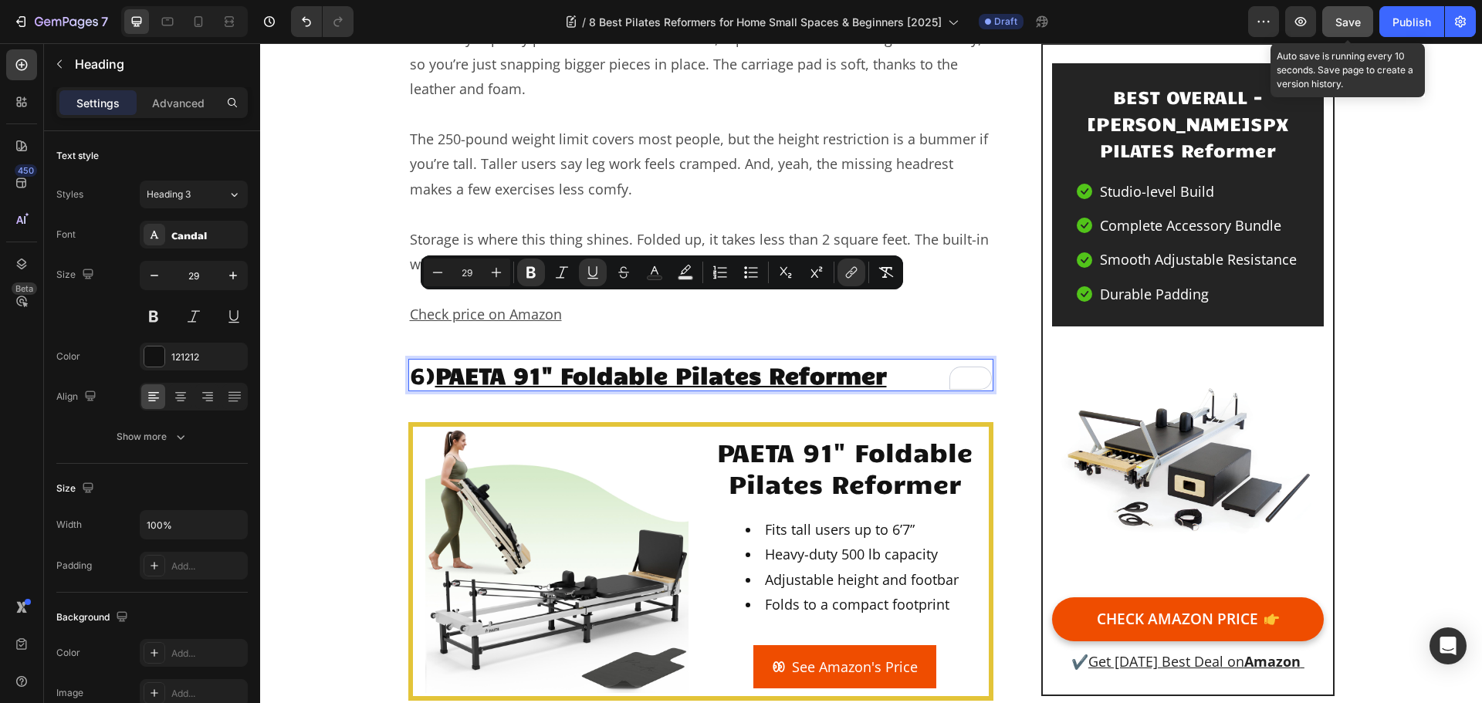
click at [1361, 18] on span "Save" at bounding box center [1348, 21] width 25 height 13
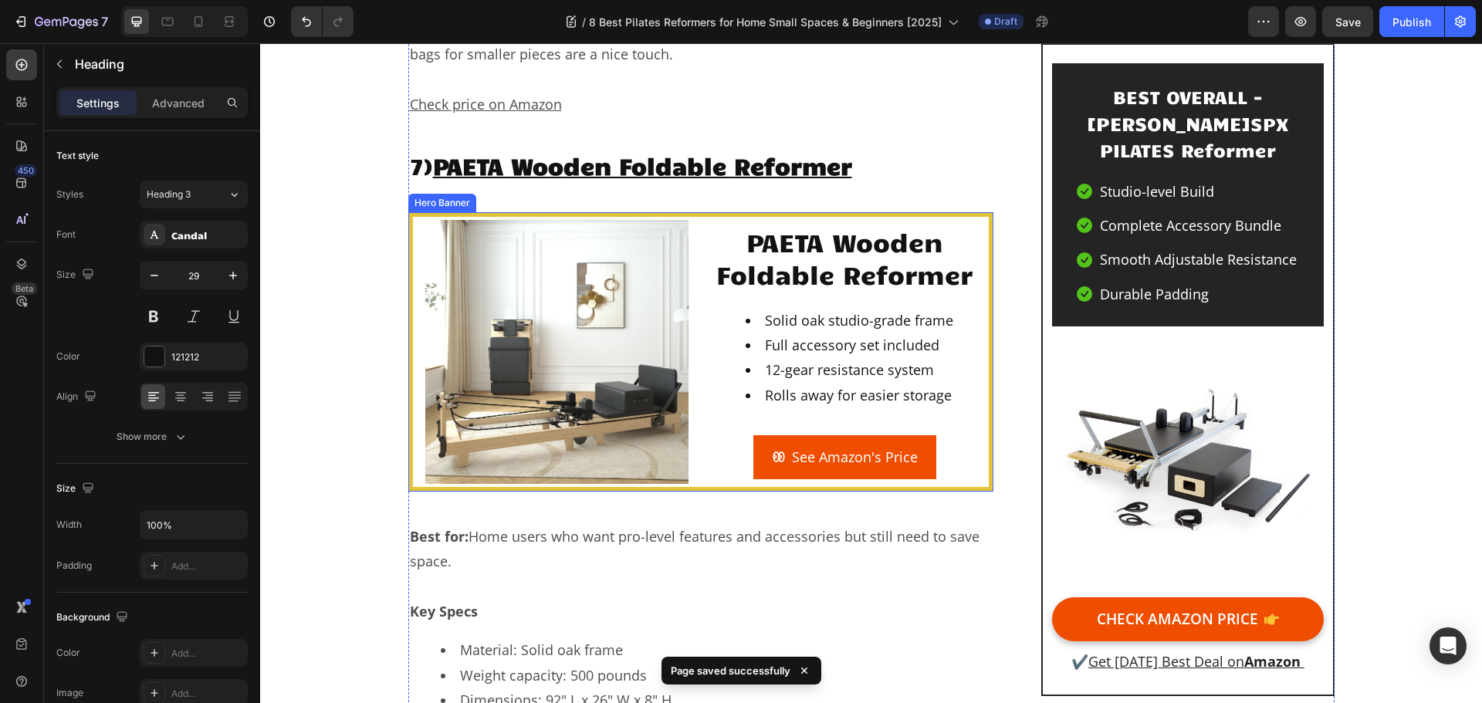
scroll to position [11231, 0]
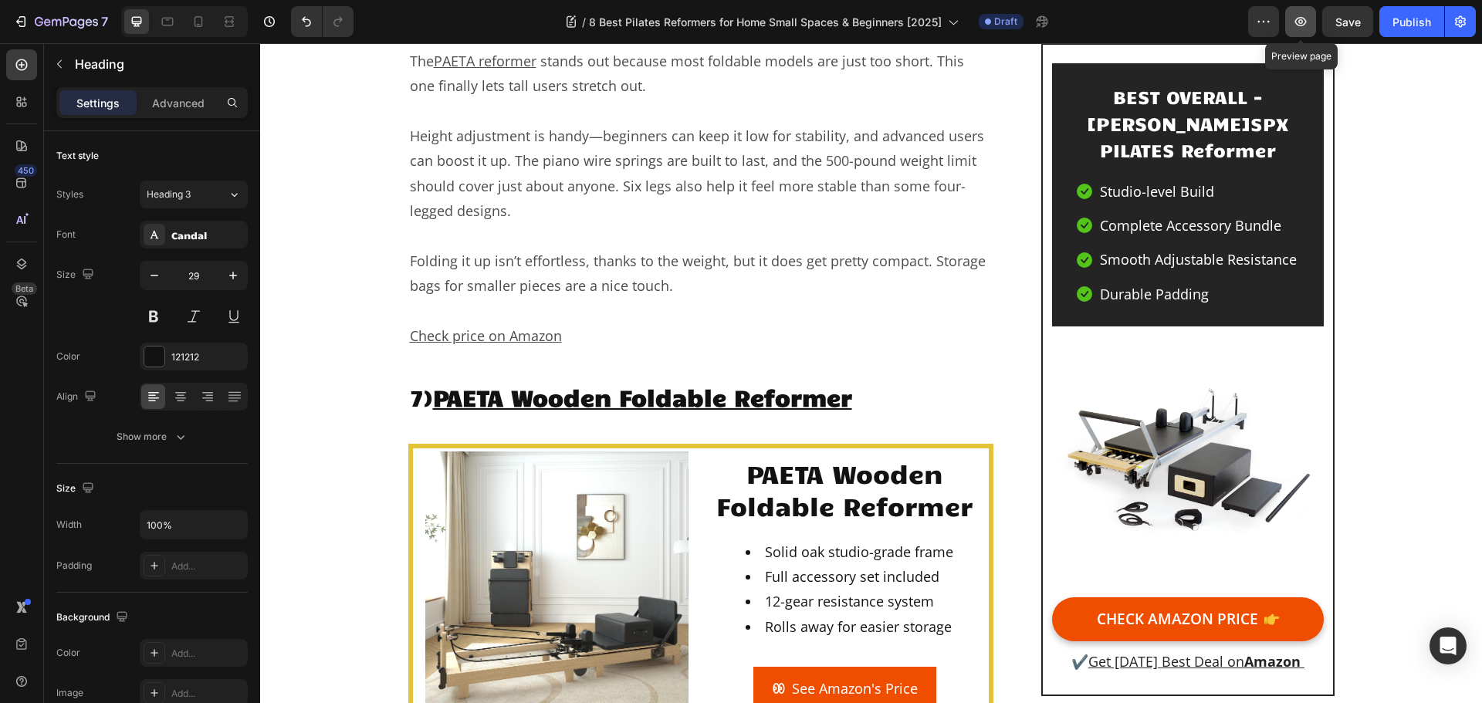
click at [1310, 22] on button "button" at bounding box center [1301, 21] width 31 height 31
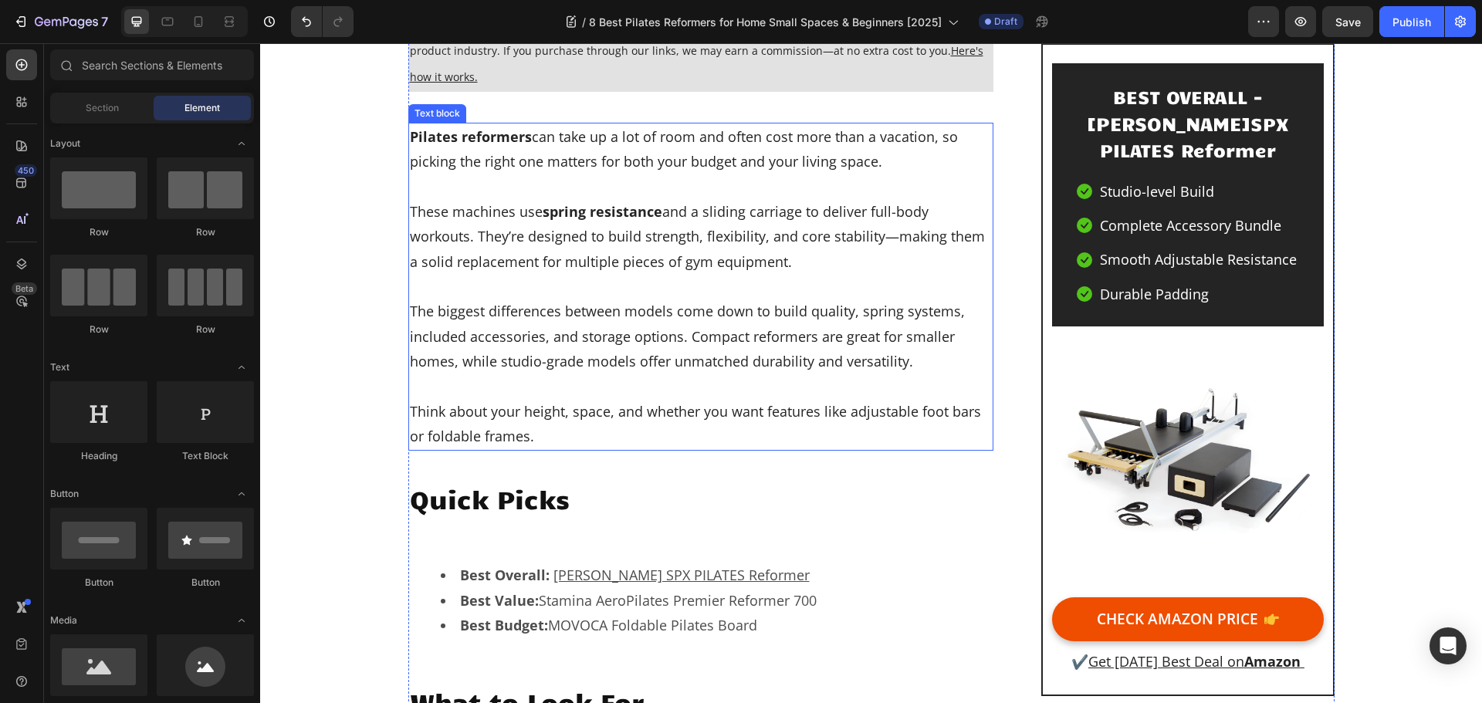
scroll to position [772, 0]
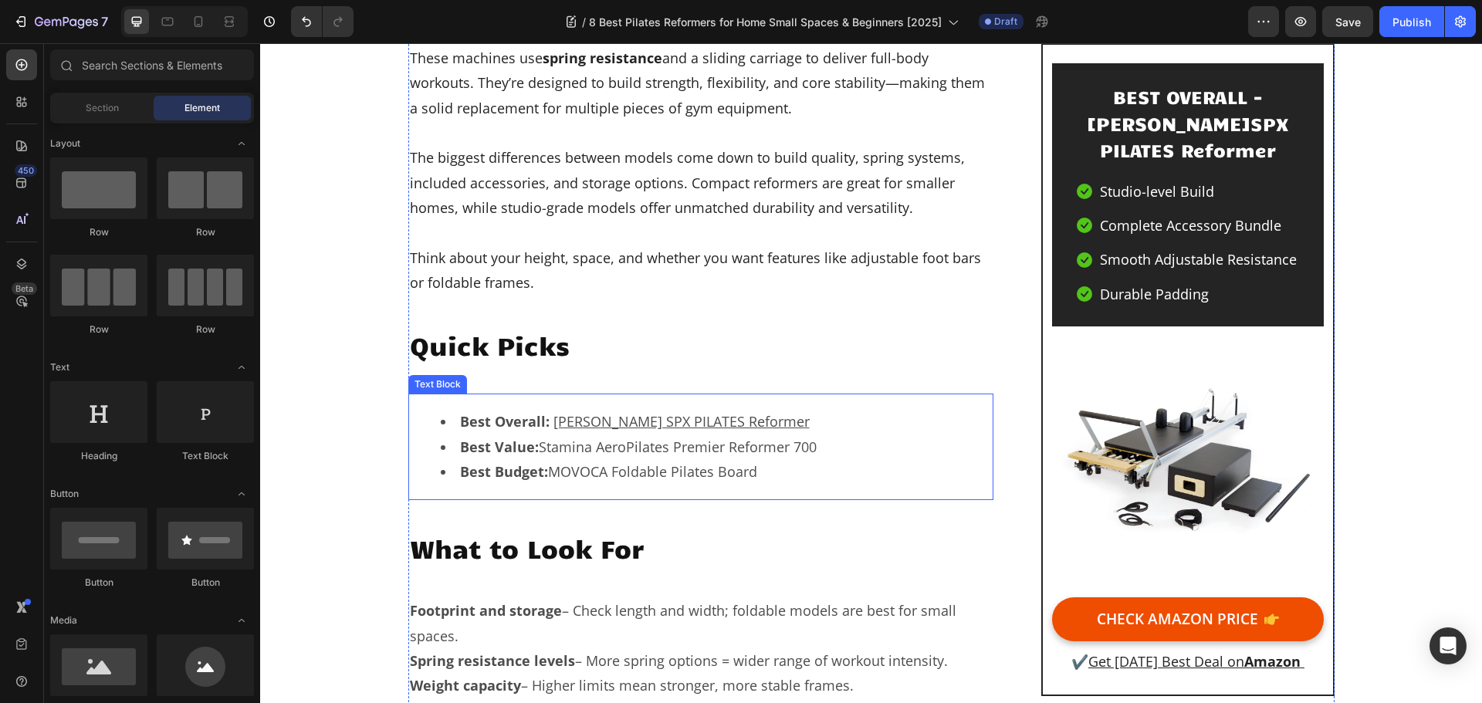
click at [769, 438] on li "Best Value: Stamina AeroPilates Premier Reformer 700" at bounding box center [717, 447] width 552 height 25
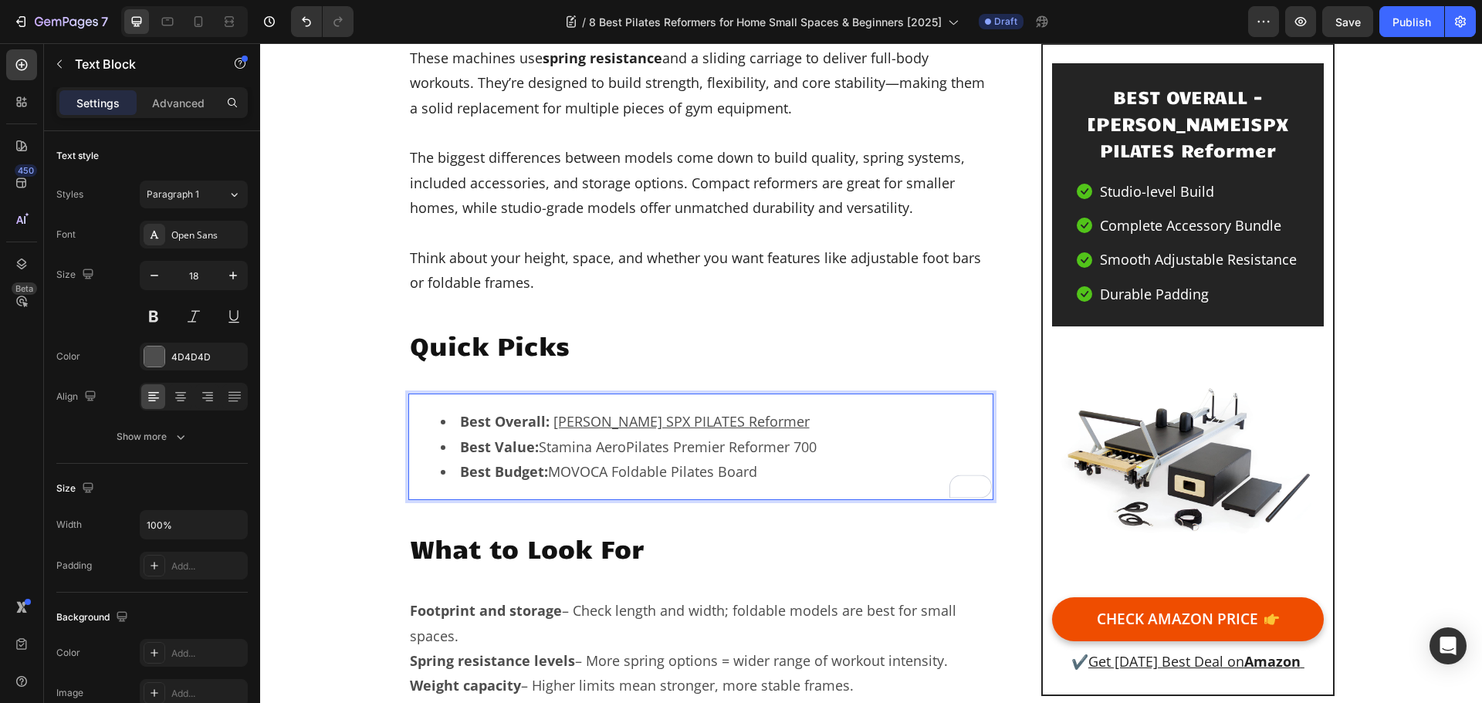
click at [766, 447] on li "Best Value: Stamina AeroPilates Premier Reformer 700" at bounding box center [717, 447] width 552 height 25
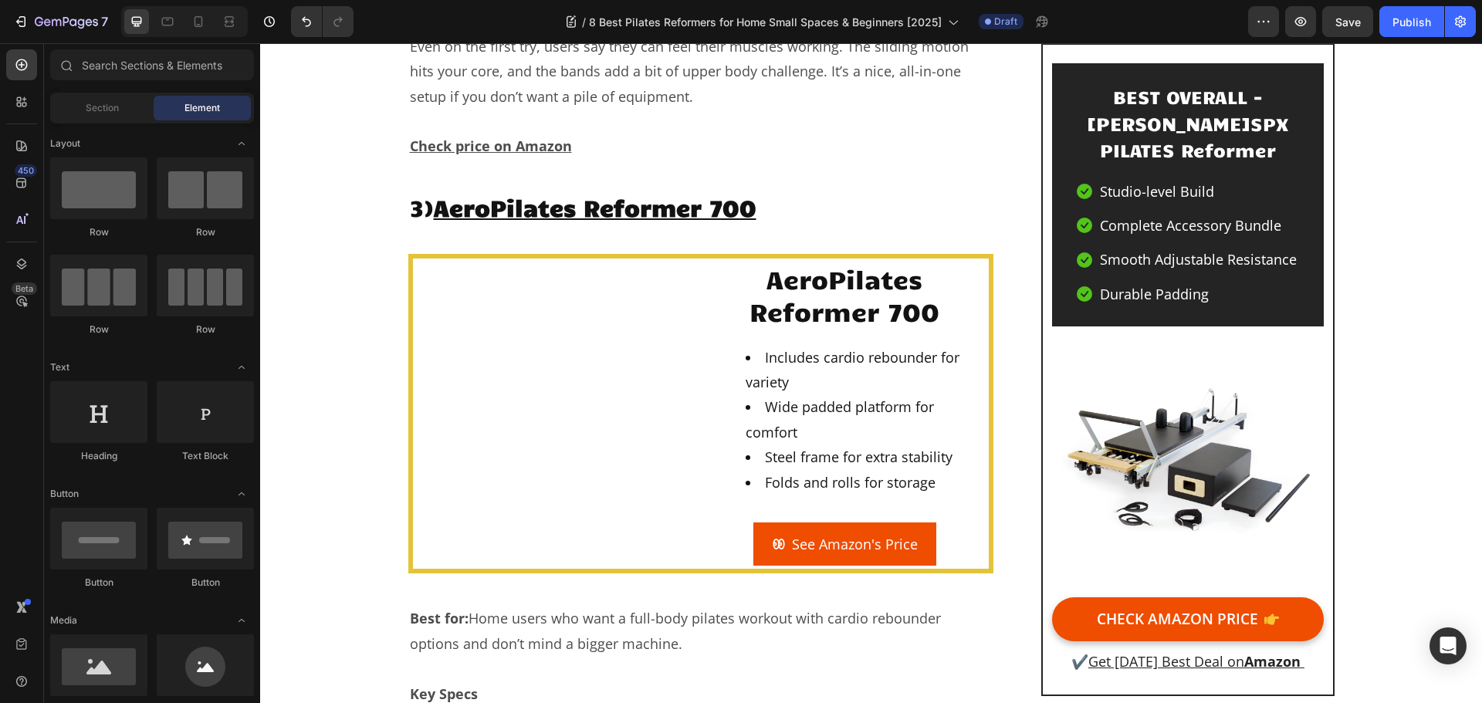
scroll to position [5148, 0]
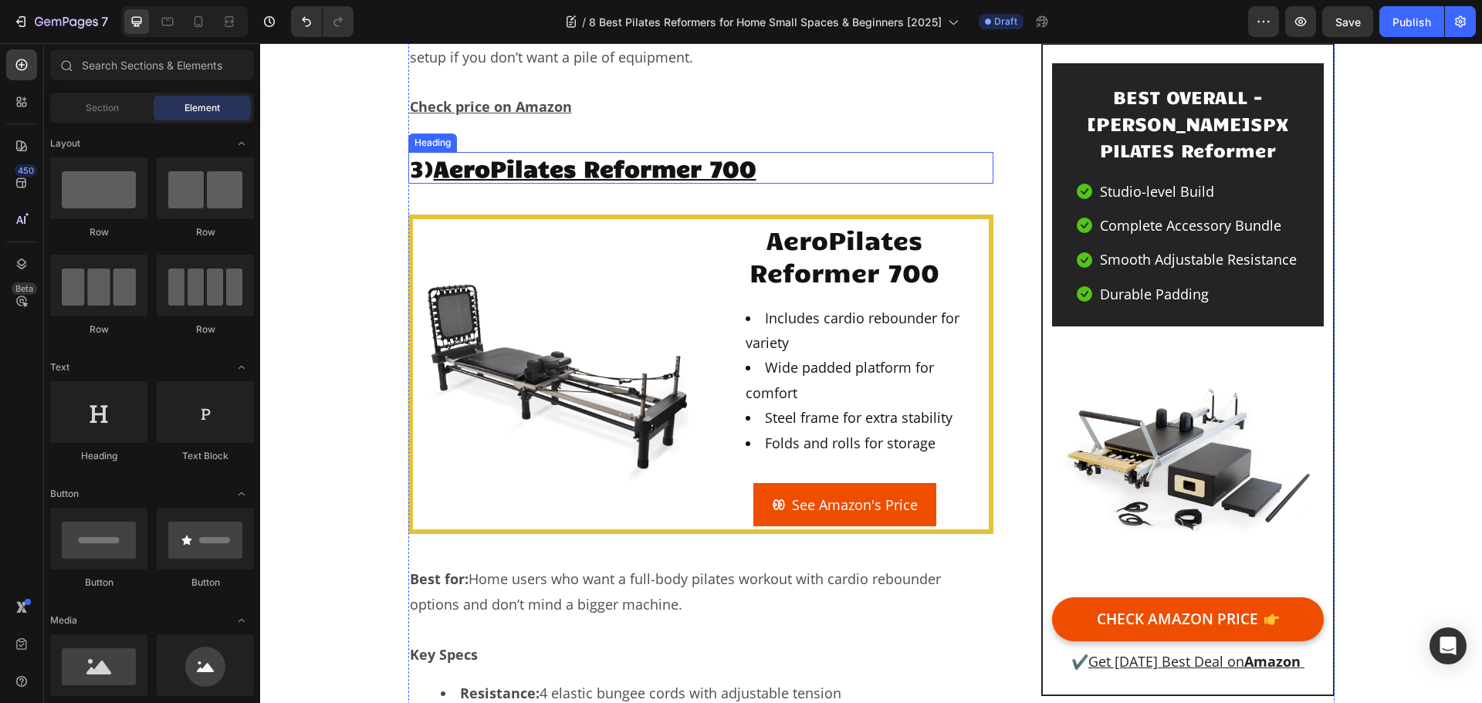
click at [560, 153] on u "AeroPilates Reformer 700" at bounding box center [595, 167] width 323 height 29
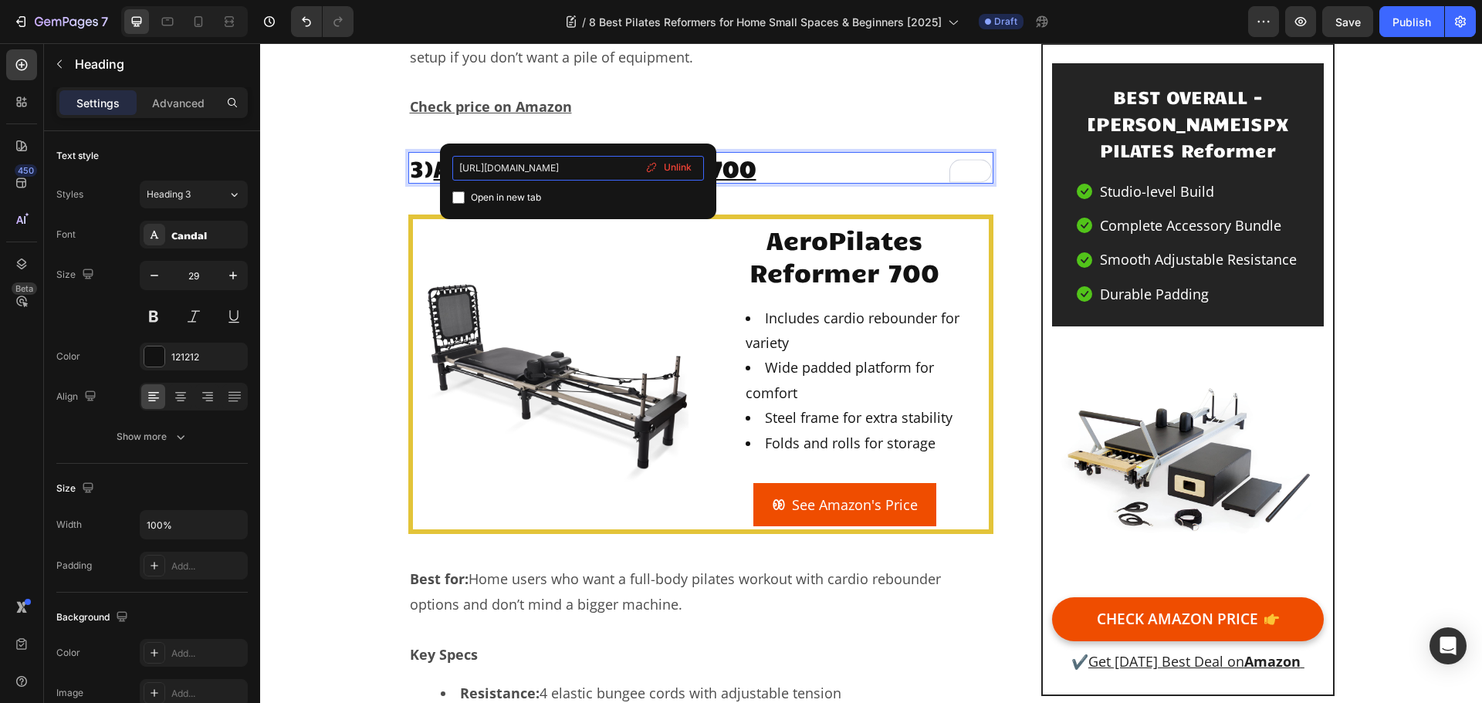
click at [576, 173] on input "[URL][DOMAIN_NAME]" at bounding box center [578, 168] width 252 height 25
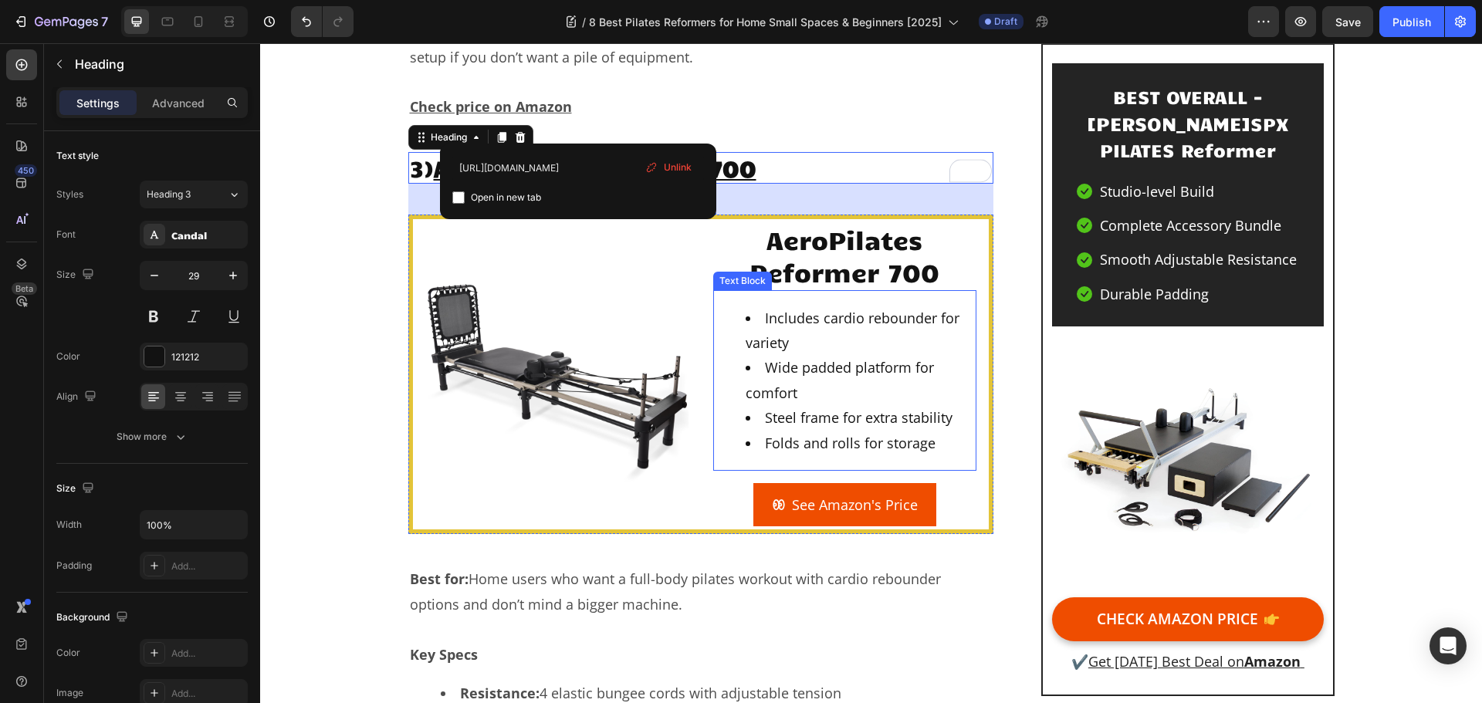
click at [839, 306] on li "Includes cardio rebounder for variety" at bounding box center [860, 331] width 229 height 50
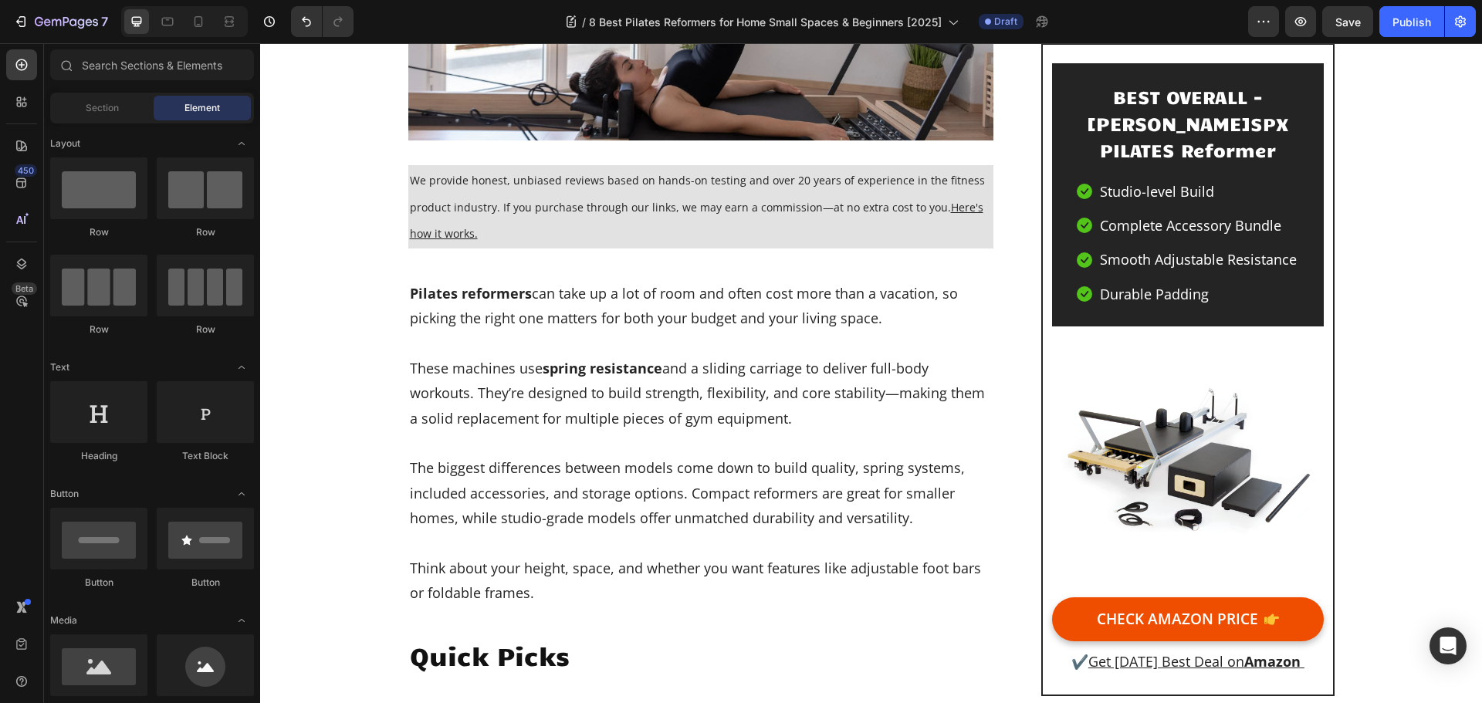
scroll to position [757, 0]
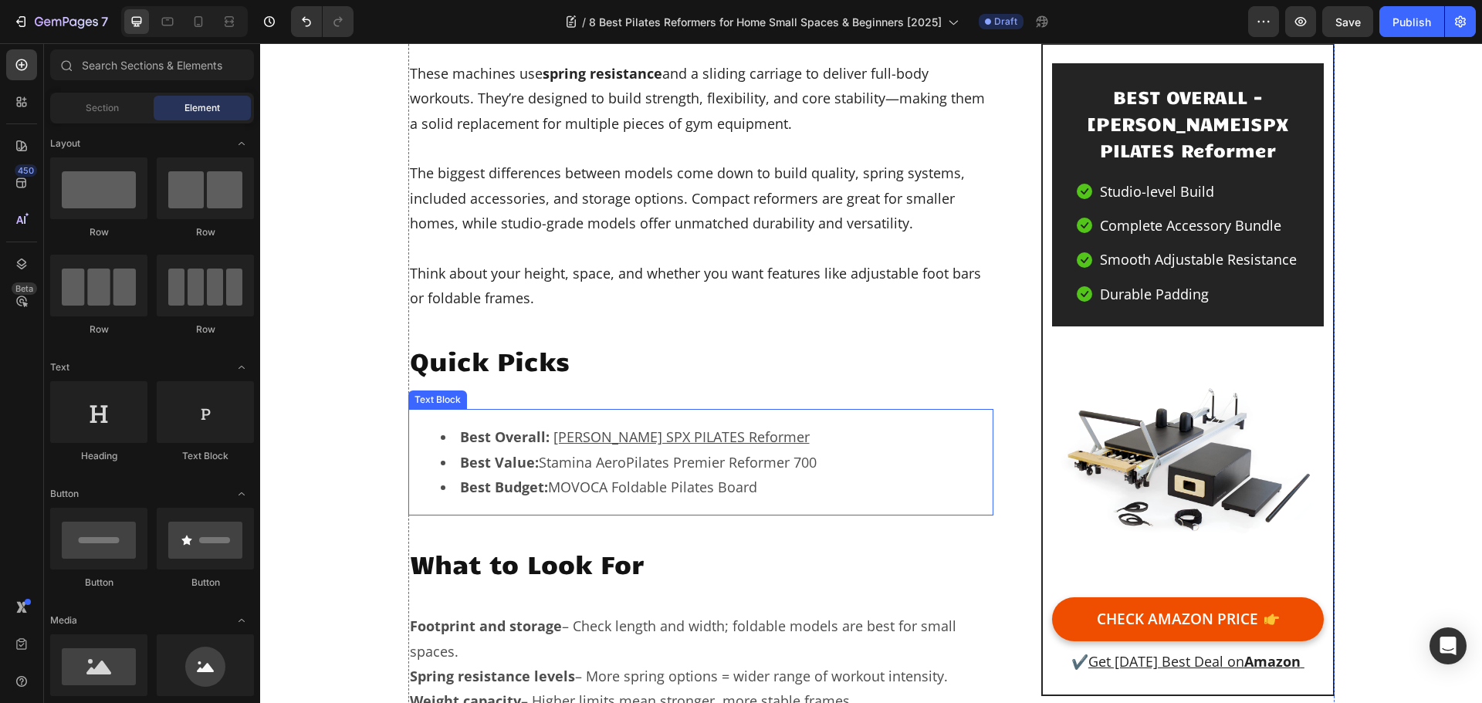
click at [739, 463] on li "Best Value: Stamina AeroPilates Premier Reformer 700" at bounding box center [717, 462] width 552 height 25
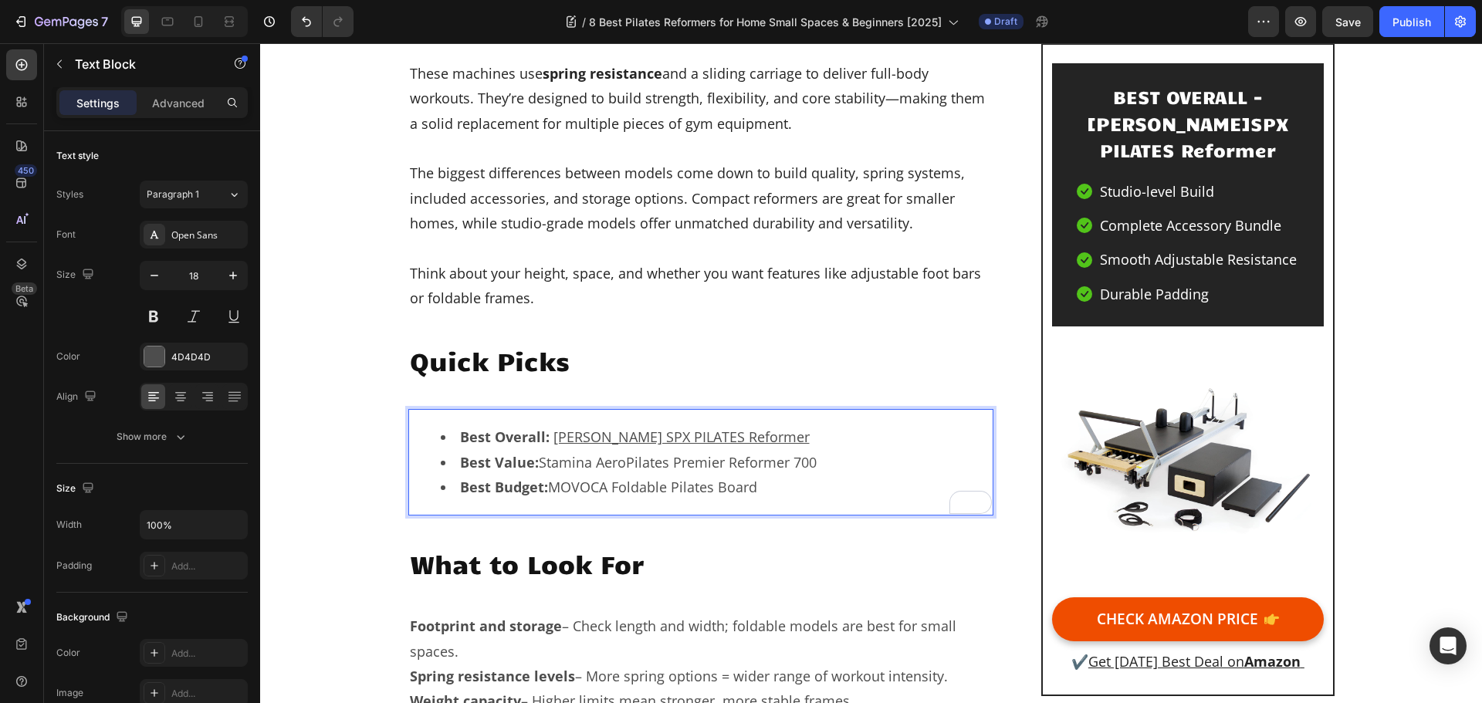
click at [765, 464] on li "Best Value: Stamina AeroPilates Premier Reformer 700" at bounding box center [717, 462] width 552 height 25
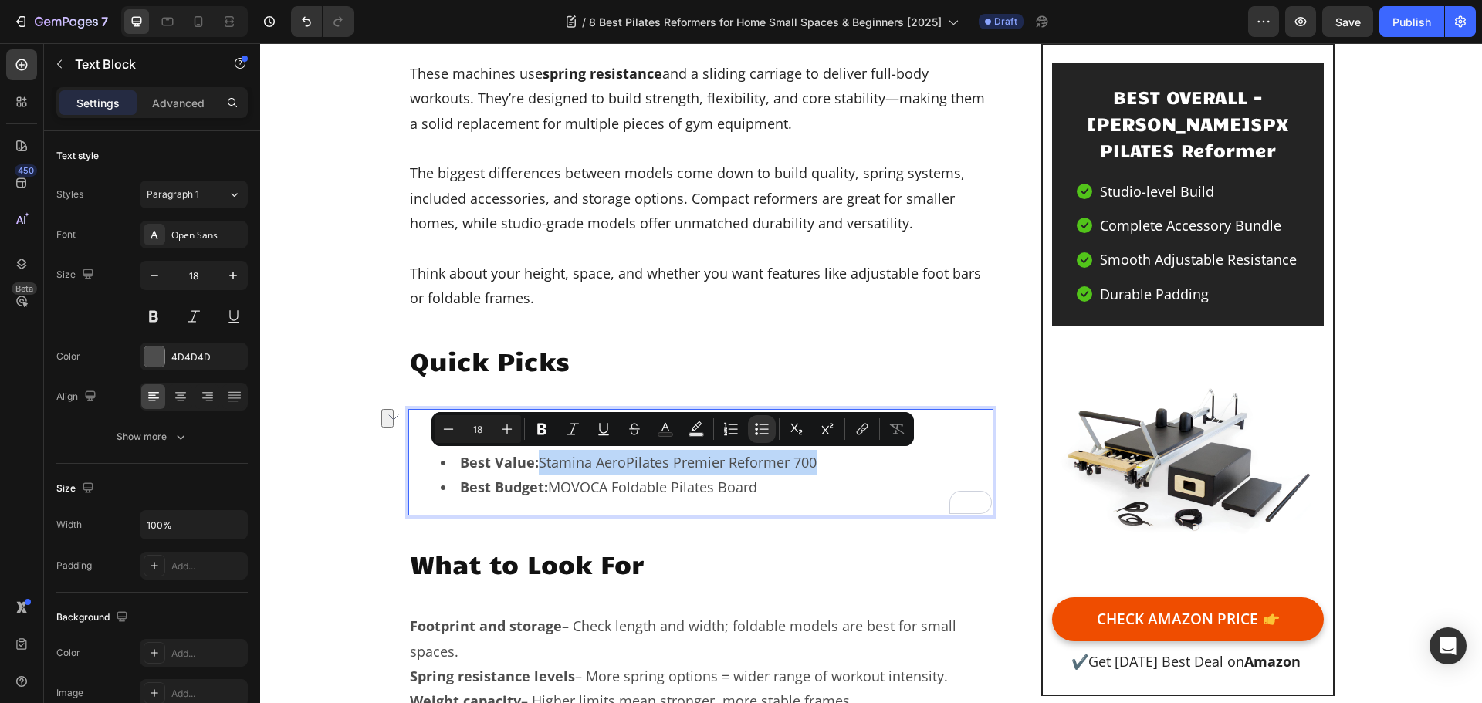
drag, startPoint x: 814, startPoint y: 464, endPoint x: 535, endPoint y: 457, distance: 278.8
click at [535, 457] on li "Best Value: Stamina AeroPilates Premier Reformer 700" at bounding box center [717, 462] width 552 height 25
click at [868, 426] on icon "Editor contextual toolbar" at bounding box center [864, 428] width 7 height 8
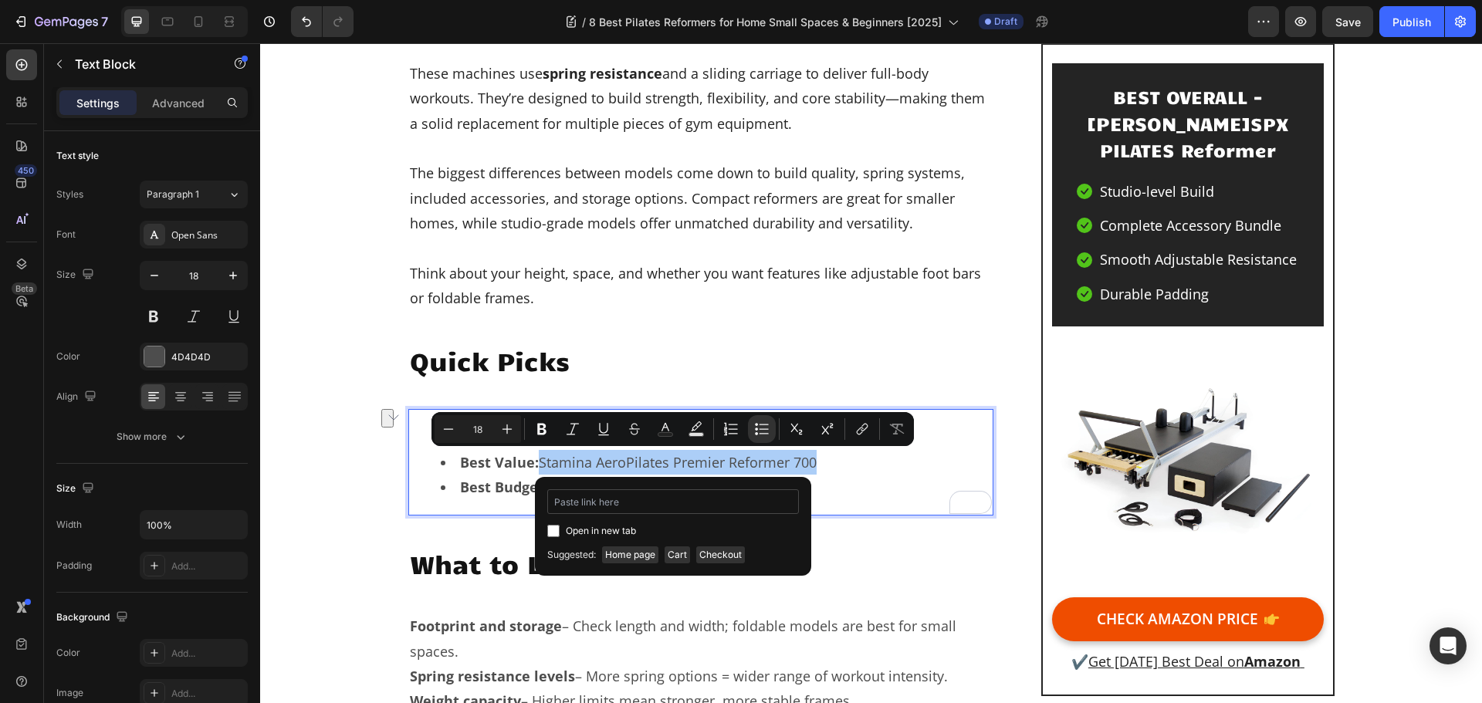
type input "[URL][DOMAIN_NAME]"
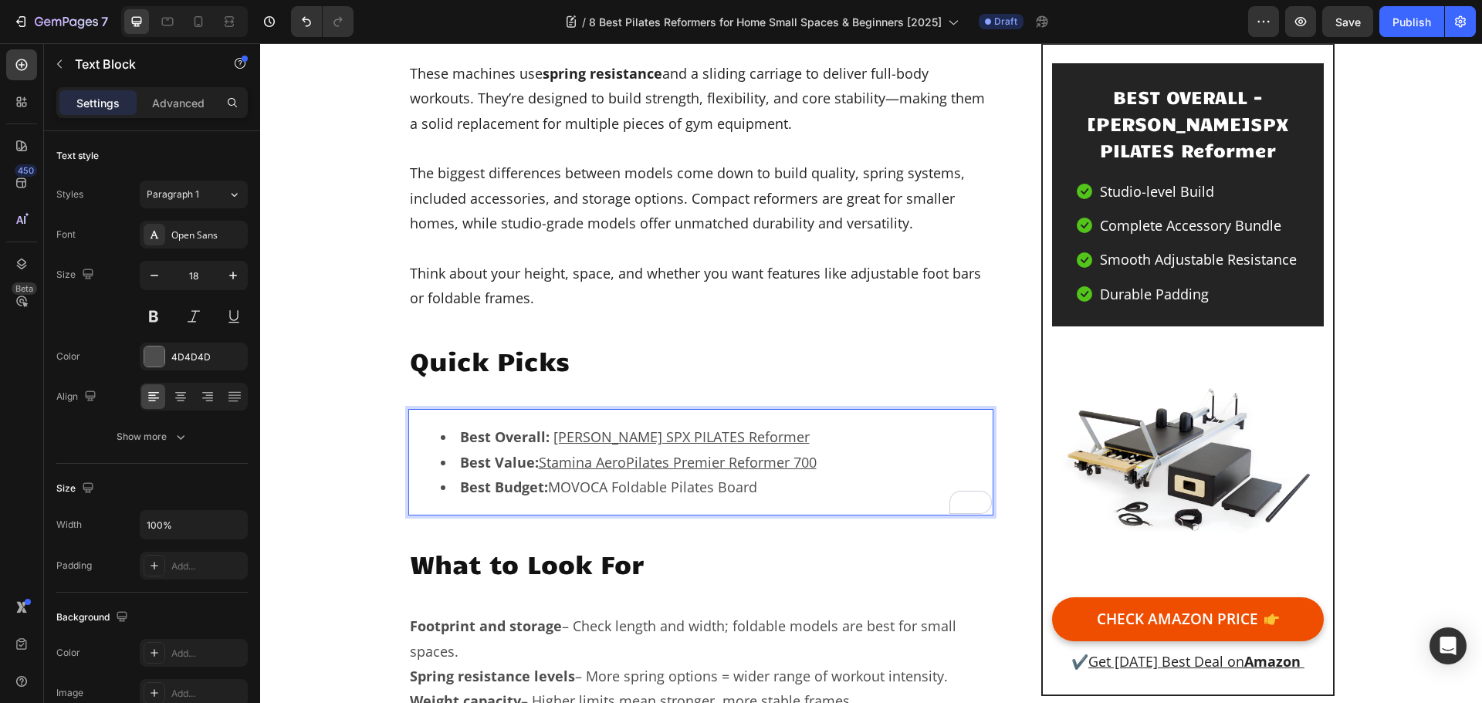
click at [672, 504] on div "Best Overall: [PERSON_NAME] SPX PILATES Reformer Best Value: Stamina AeroPilate…" at bounding box center [701, 462] width 586 height 106
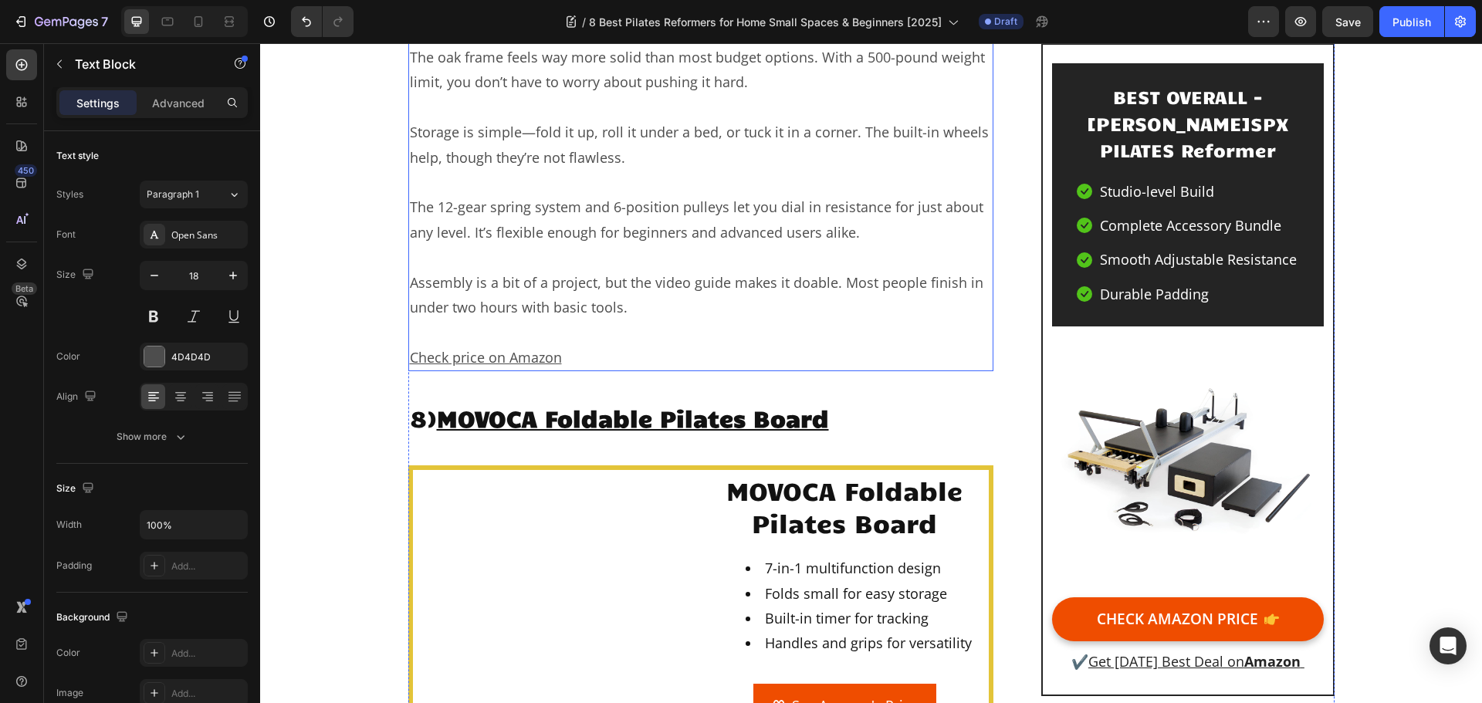
scroll to position [12956, 0]
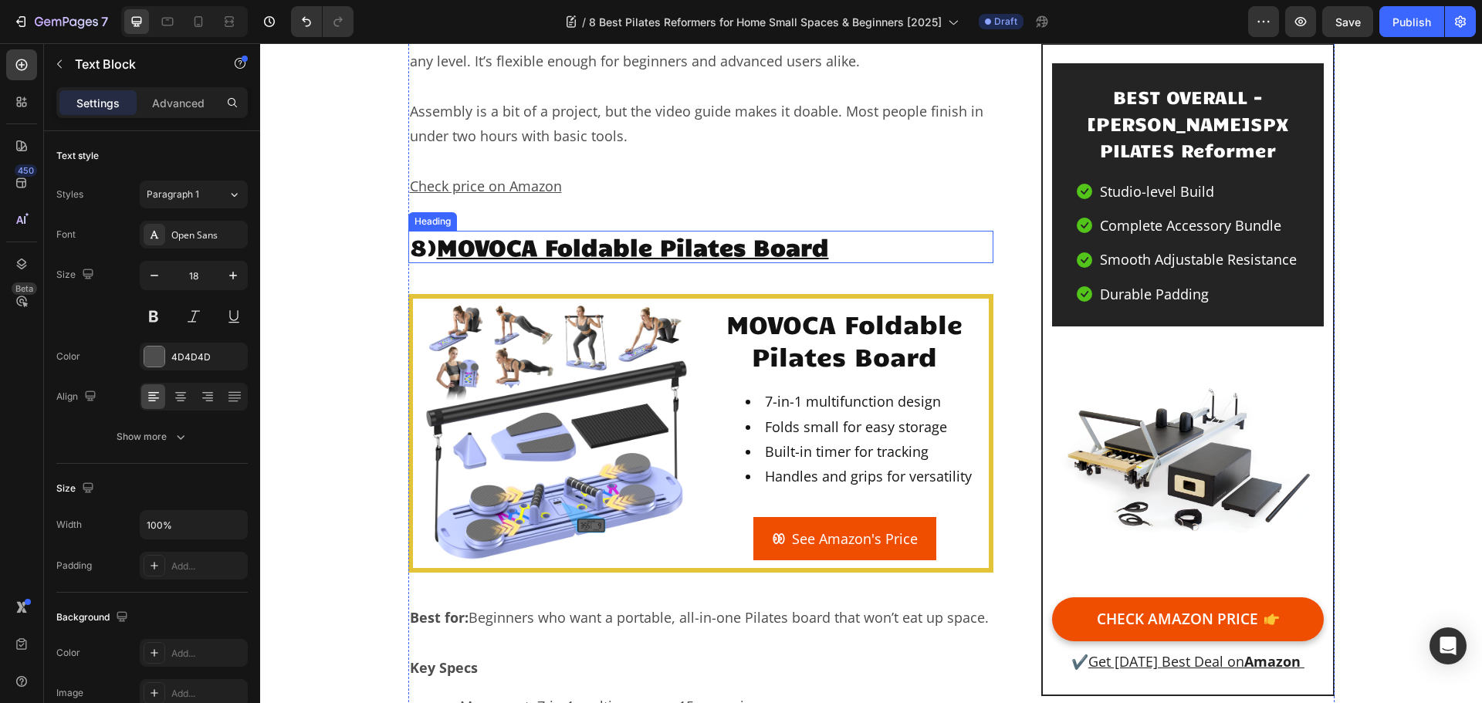
click at [634, 232] on u "MOVOCA Foldable Pilates Board" at bounding box center [633, 246] width 392 height 29
click at [652, 232] on u "MOVOCA Foldable Pilates Board" at bounding box center [633, 246] width 392 height 29
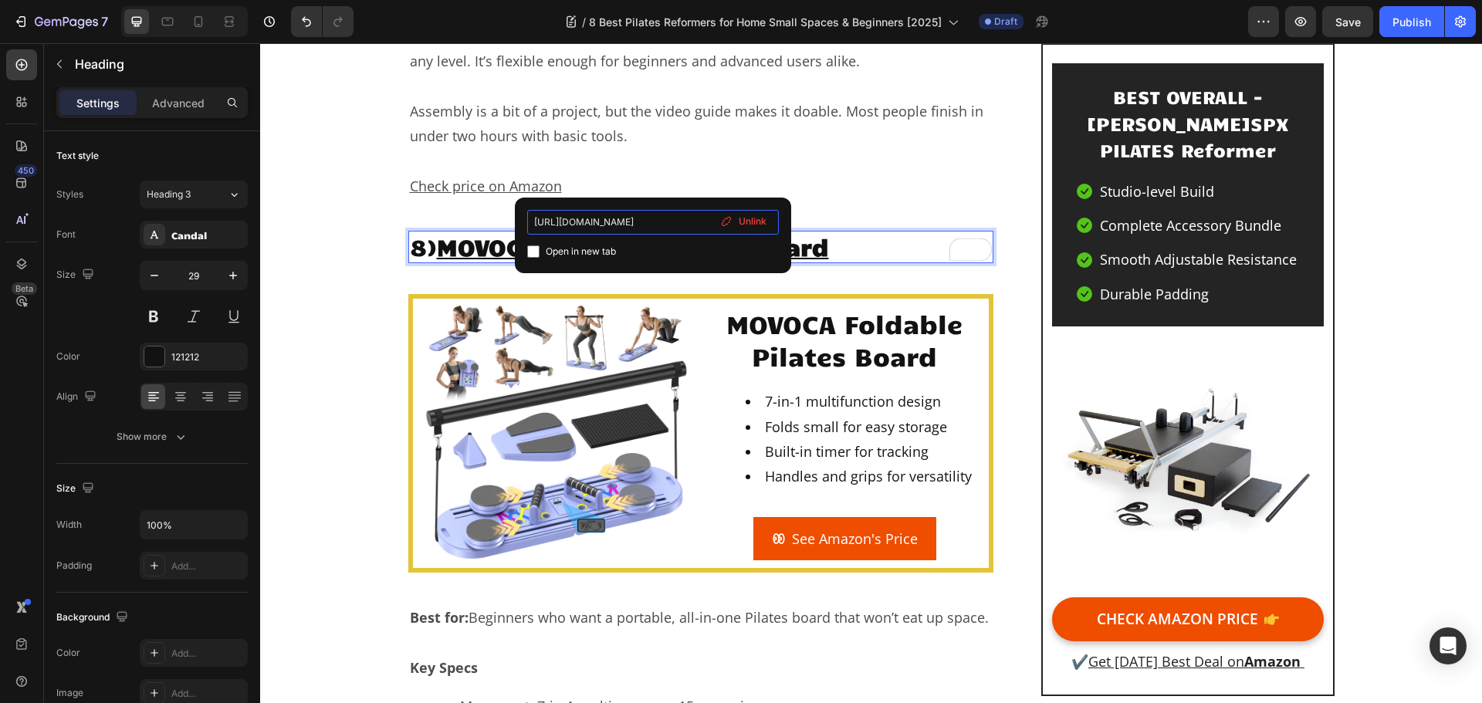
click at [642, 216] on input "[URL][DOMAIN_NAME]" at bounding box center [653, 222] width 252 height 25
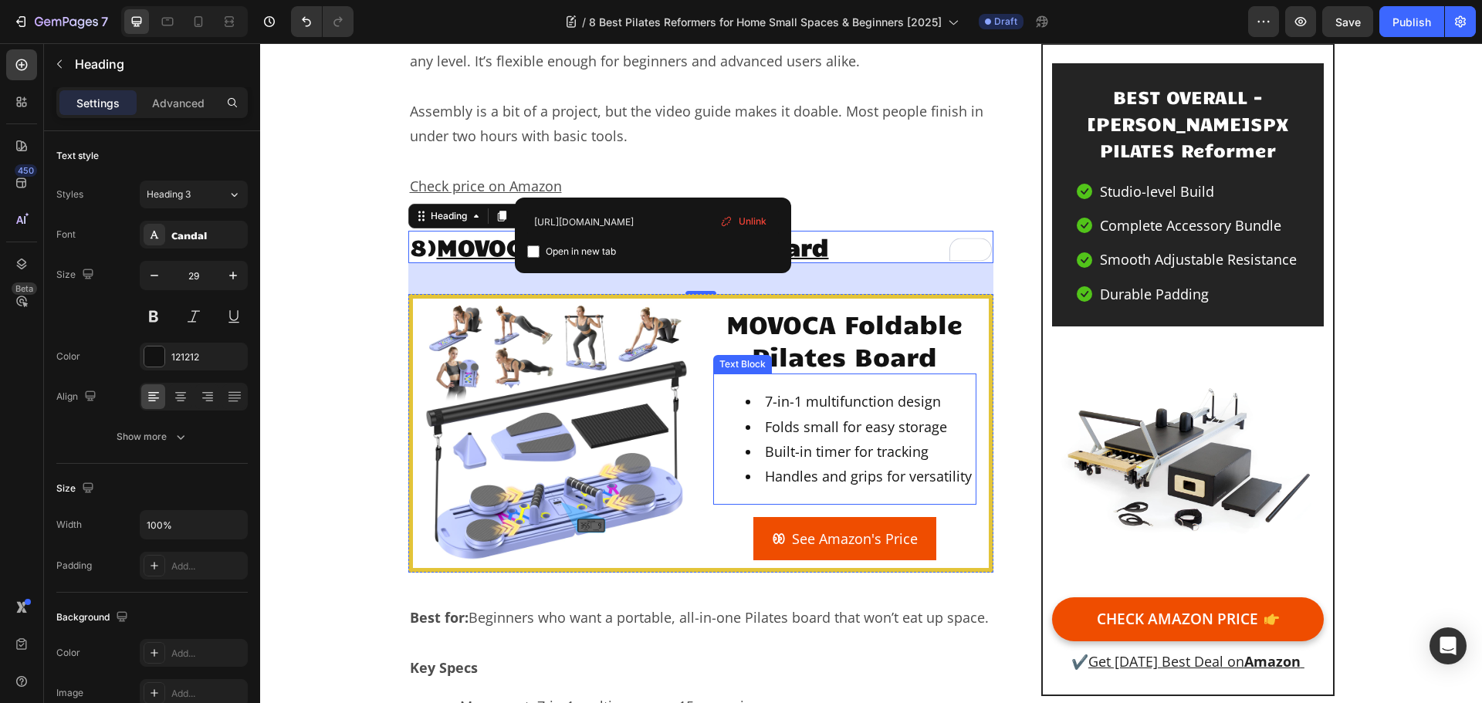
click at [906, 389] on li "7-in-1 multifunction design" at bounding box center [860, 401] width 229 height 25
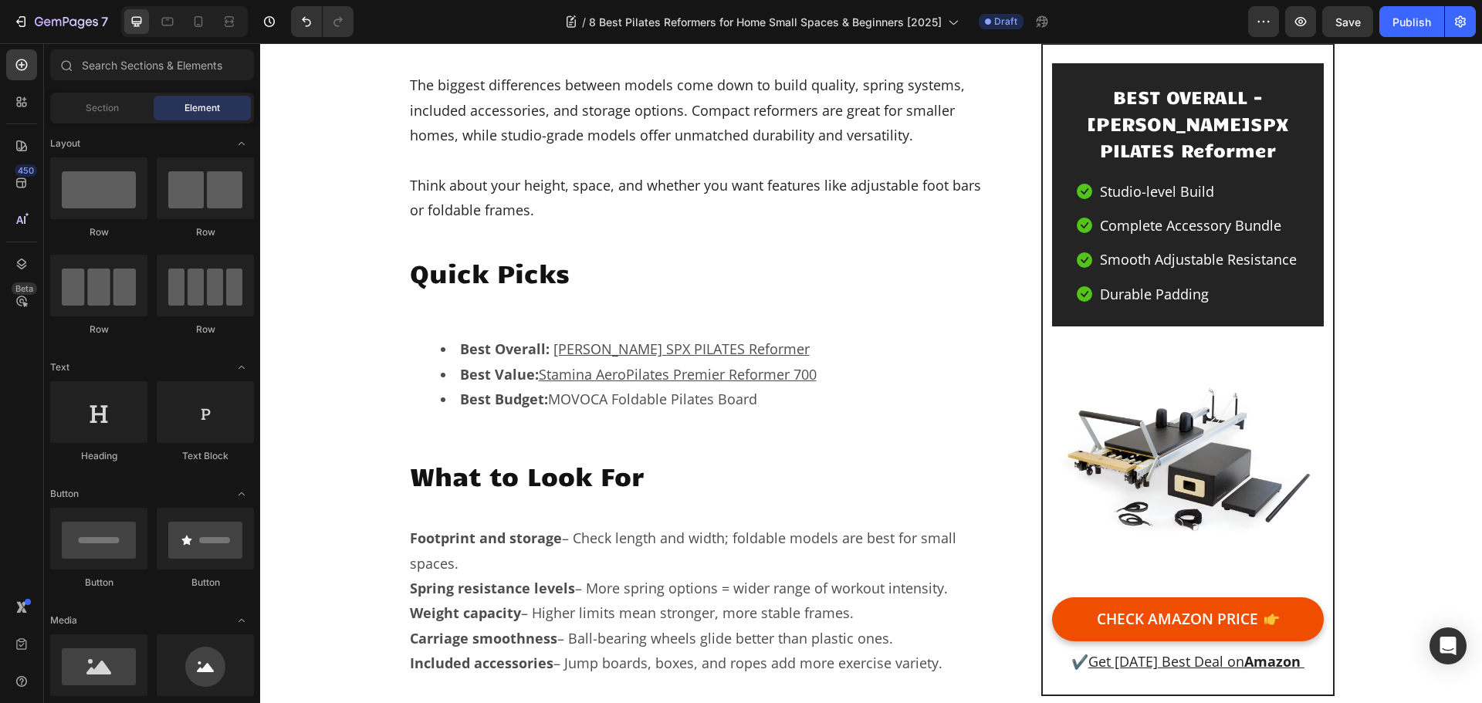
scroll to position [805, 0]
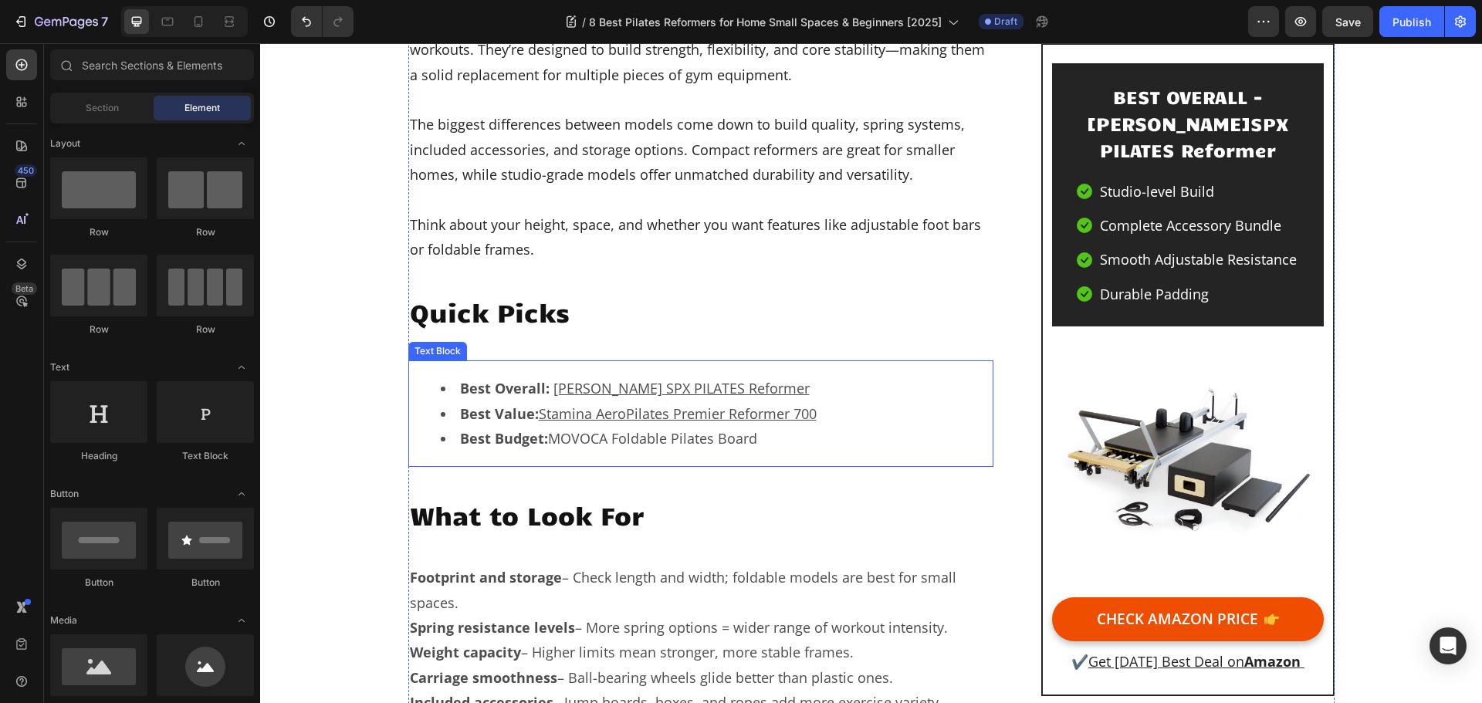
click at [728, 439] on li "Best Budget: MOVOCA Foldable Pilates Board" at bounding box center [717, 438] width 552 height 25
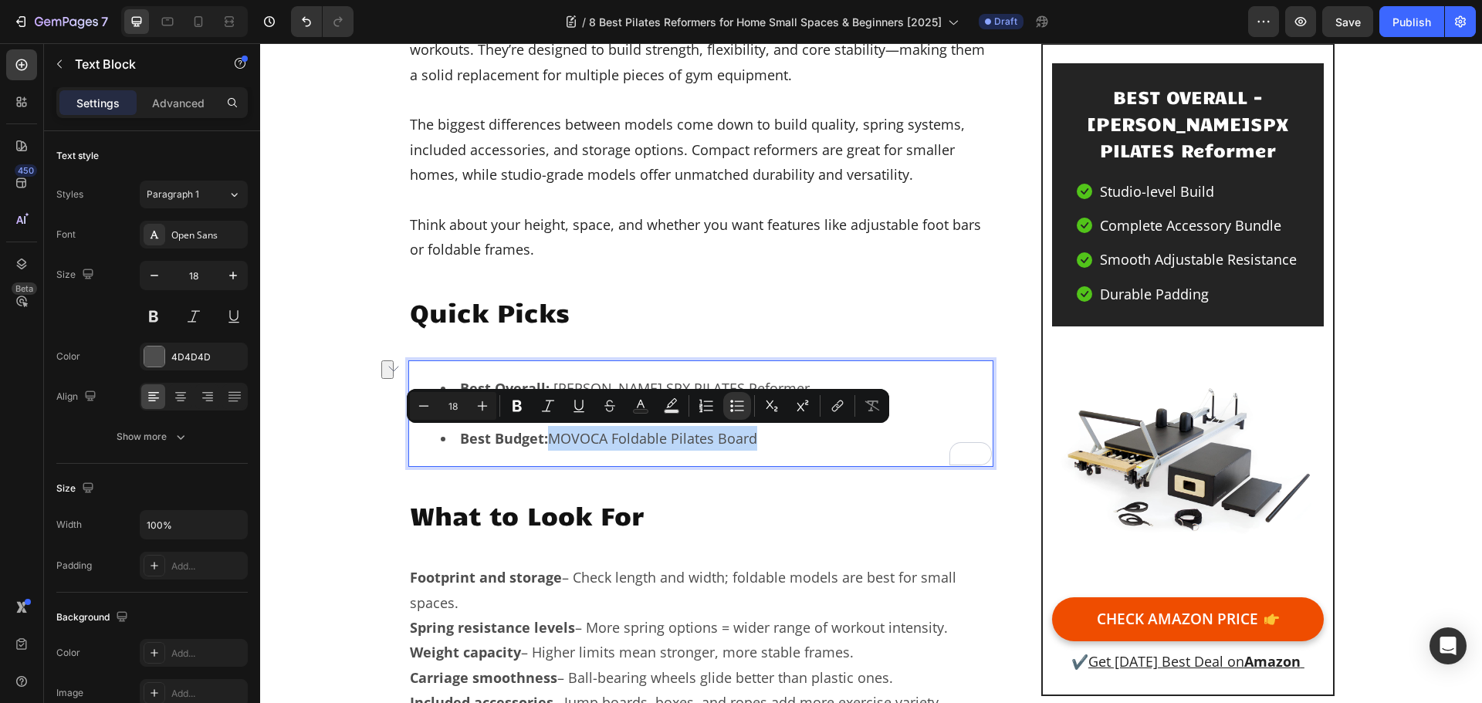
drag, startPoint x: 760, startPoint y: 435, endPoint x: 550, endPoint y: 432, distance: 210.0
click at [550, 432] on li "Best Budget: MOVOCA Foldable Pilates Board" at bounding box center [717, 438] width 552 height 25
click at [835, 400] on icon "Editor contextual toolbar" at bounding box center [837, 405] width 15 height 15
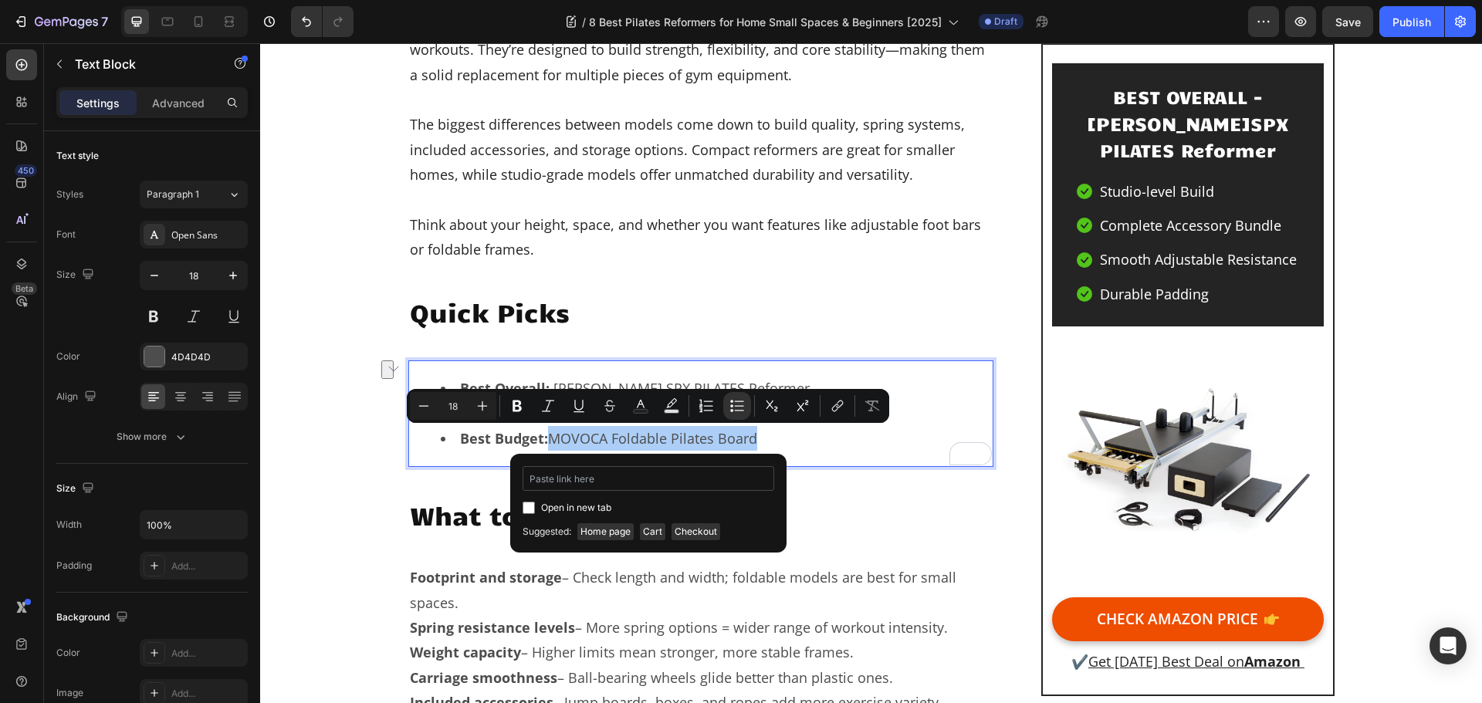
type input "[URL][DOMAIN_NAME]"
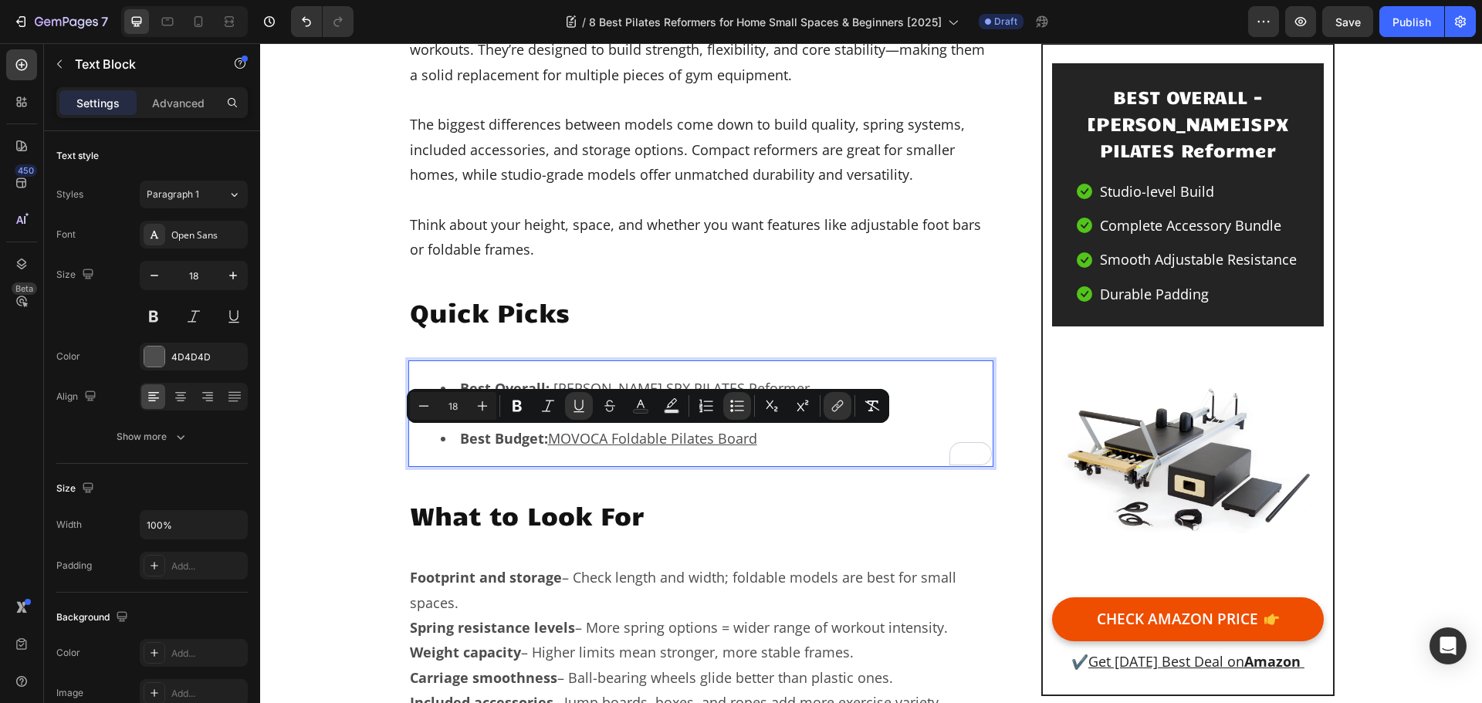
click at [1375, 20] on div "Preview Save Publish" at bounding box center [1363, 21] width 228 height 31
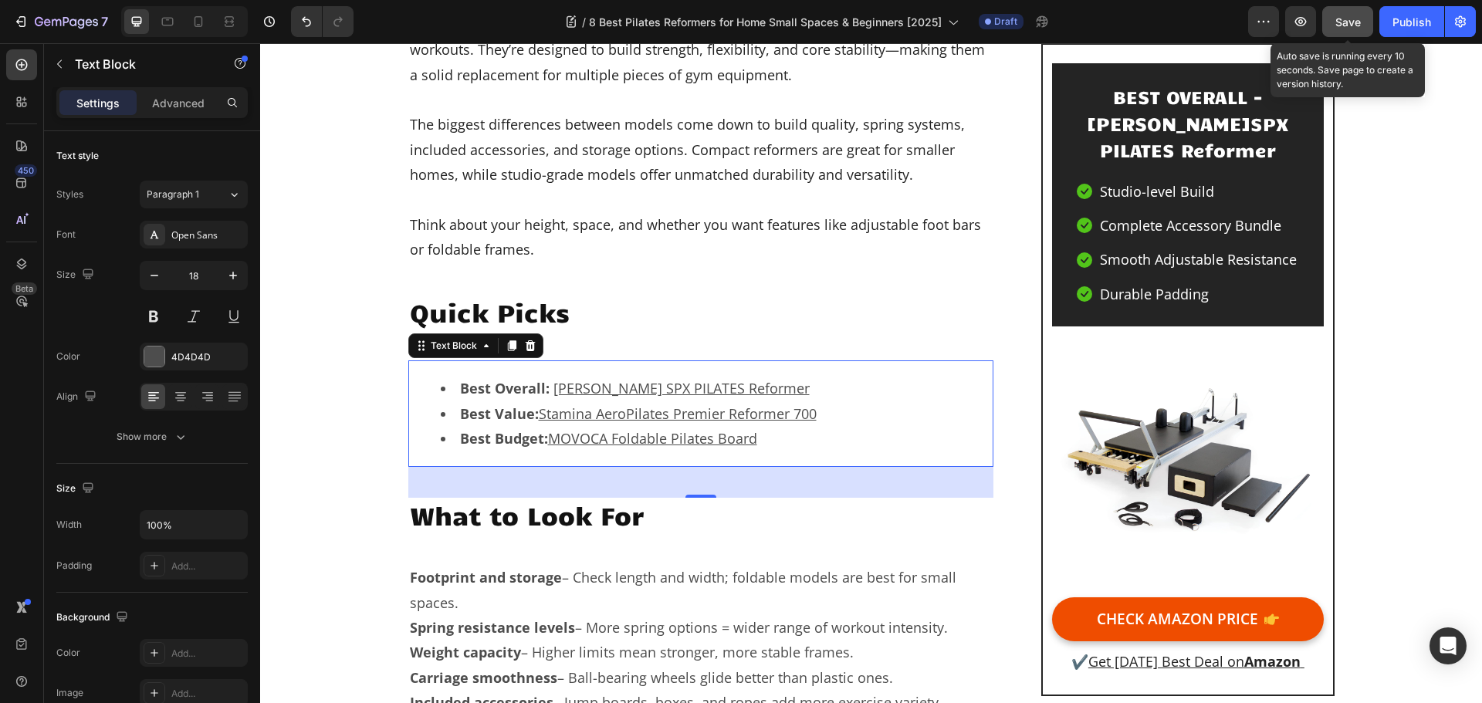
click at [1358, 20] on span "Save" at bounding box center [1348, 21] width 25 height 13
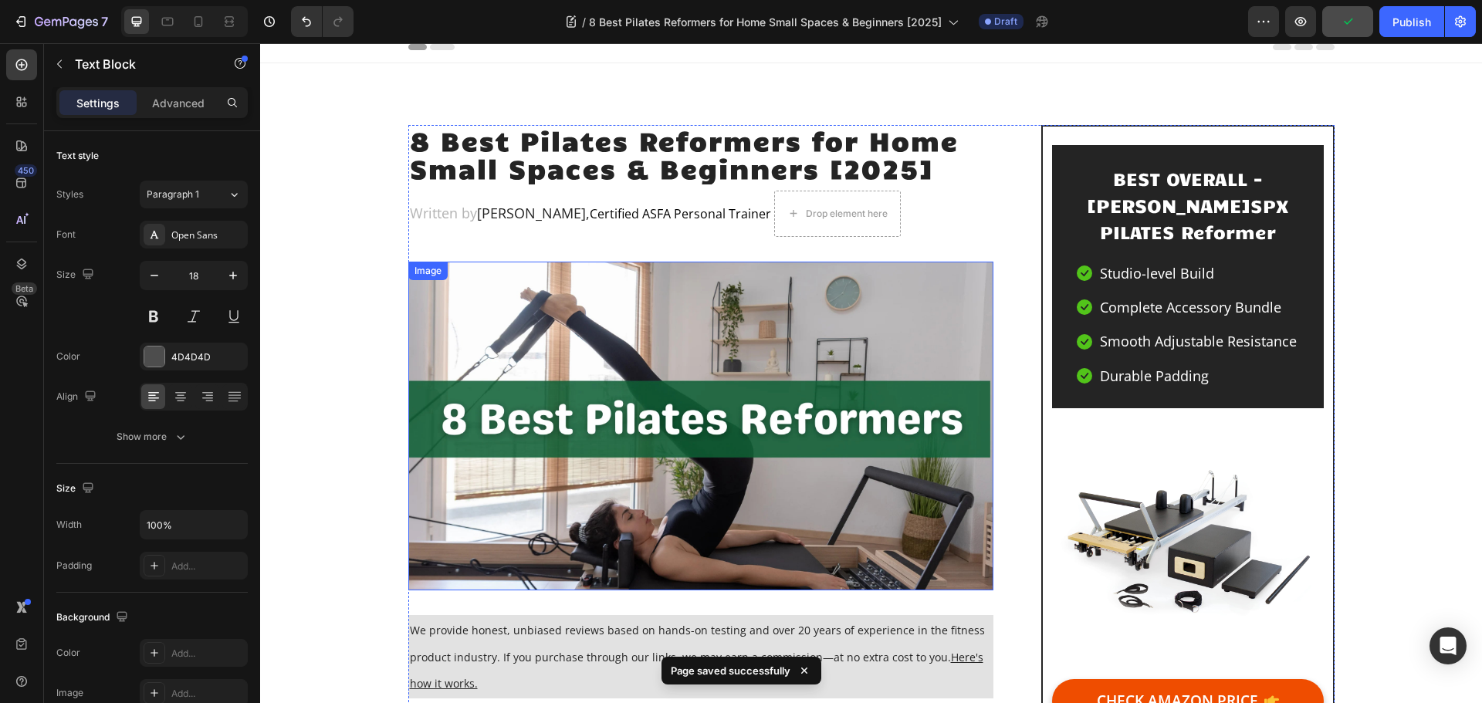
scroll to position [0, 0]
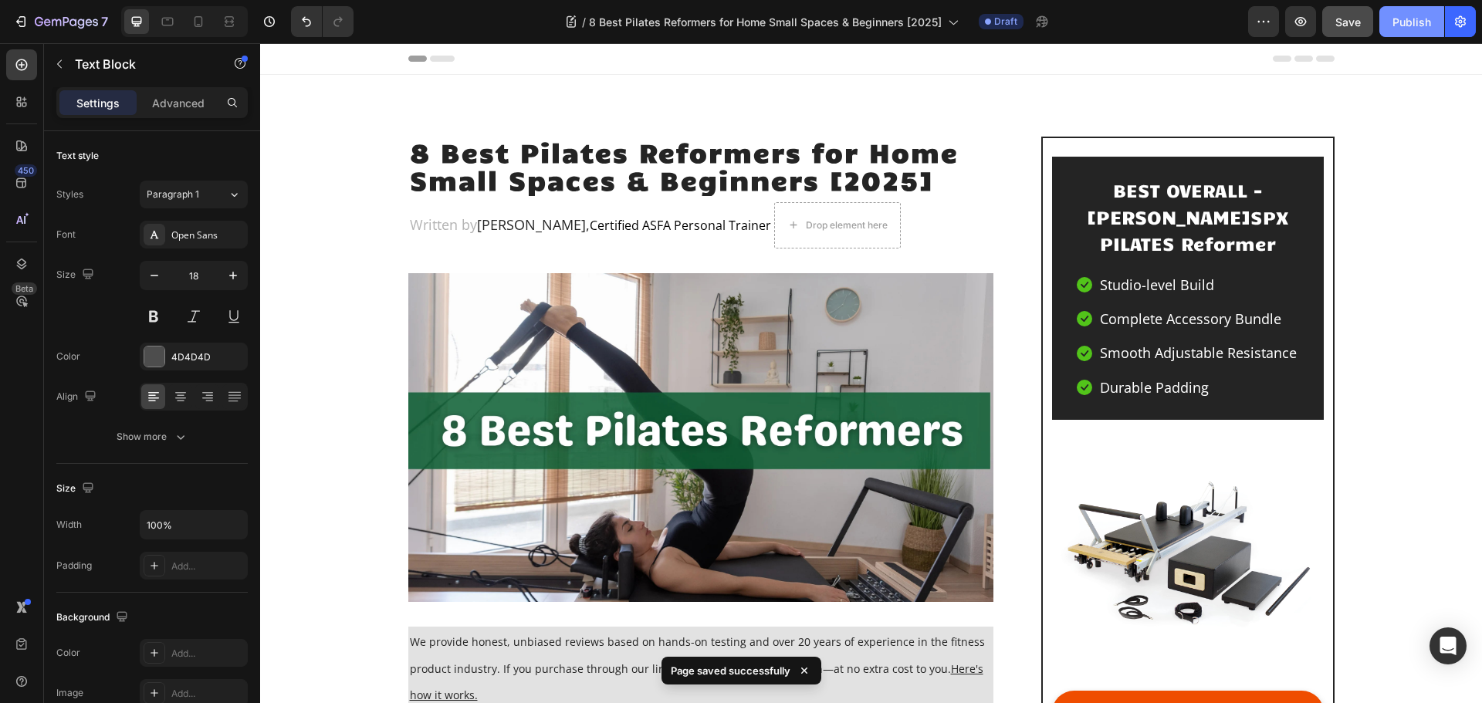
click at [1408, 11] on button "Publish" at bounding box center [1412, 21] width 65 height 31
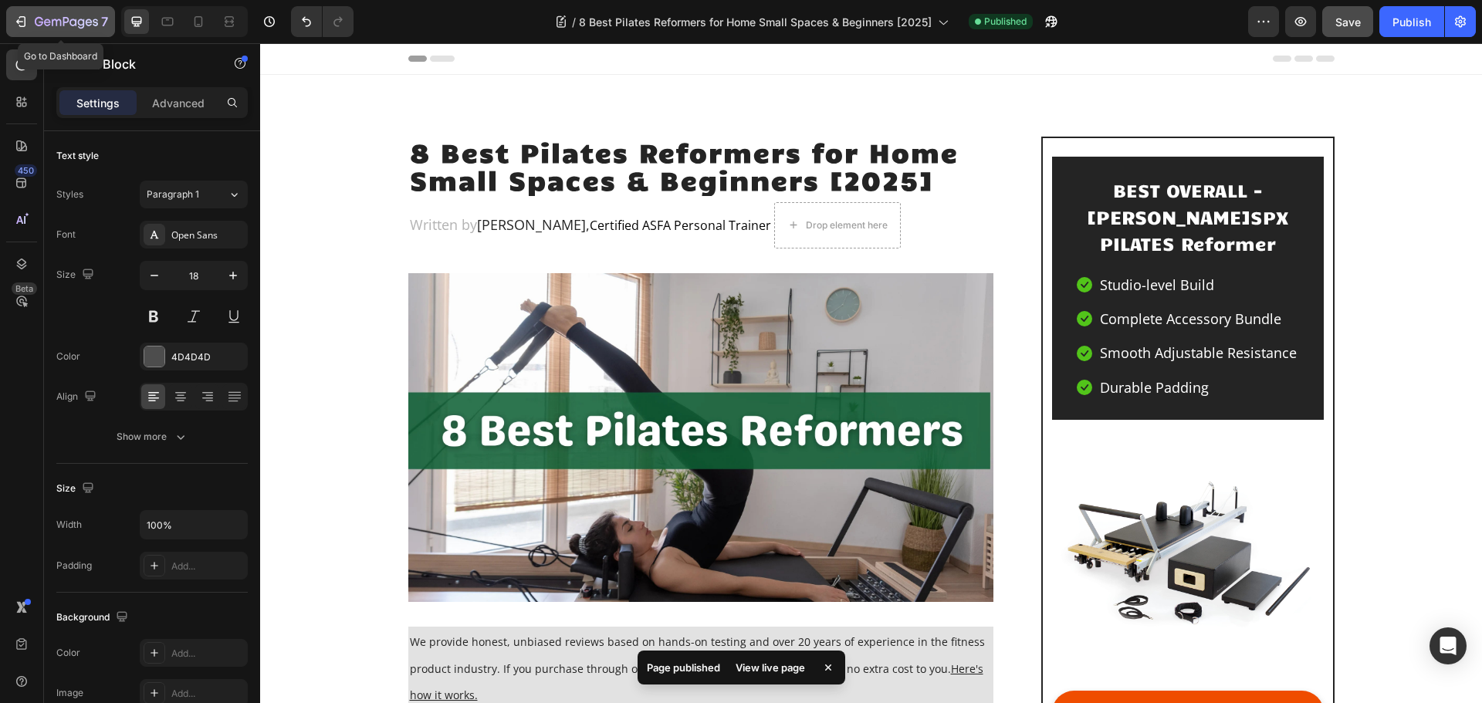
click at [44, 20] on icon "button" at bounding box center [66, 22] width 63 height 13
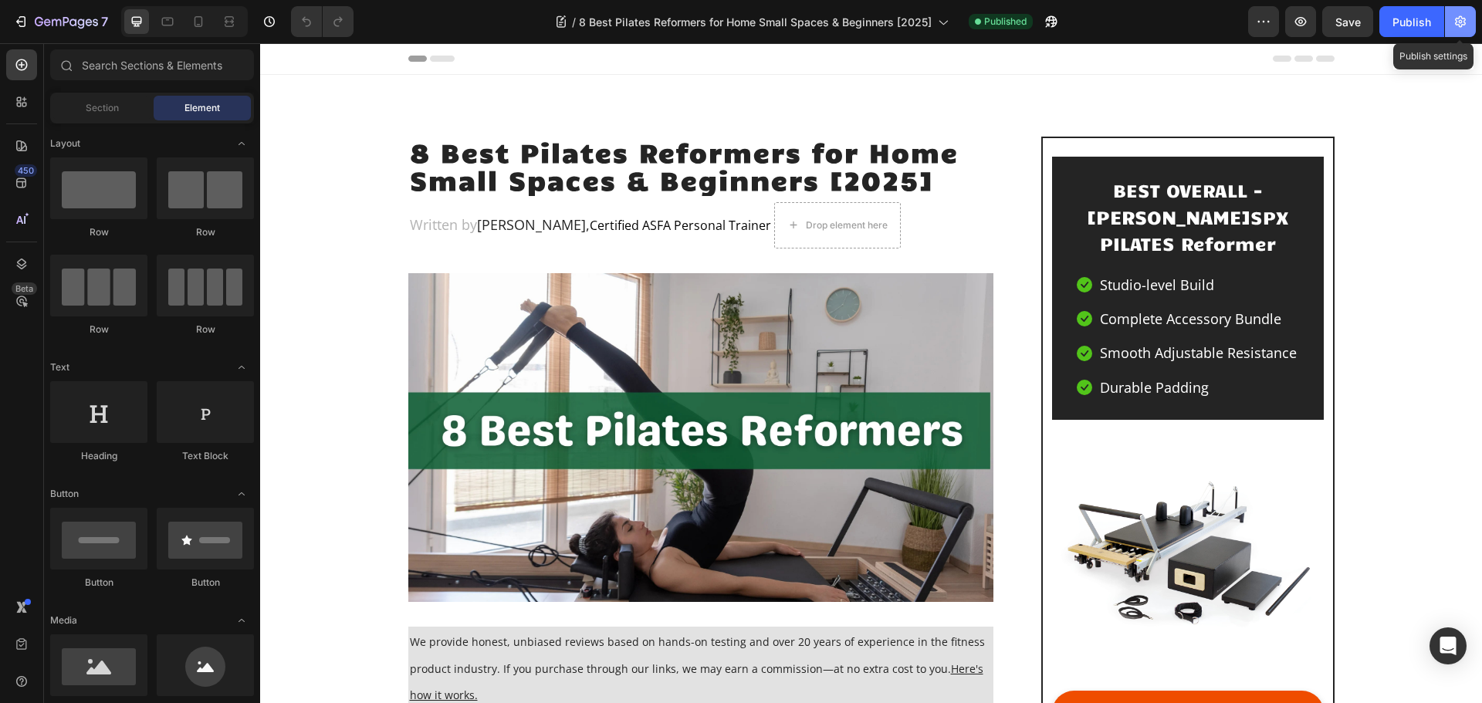
click at [1467, 26] on icon "button" at bounding box center [1460, 21] width 15 height 15
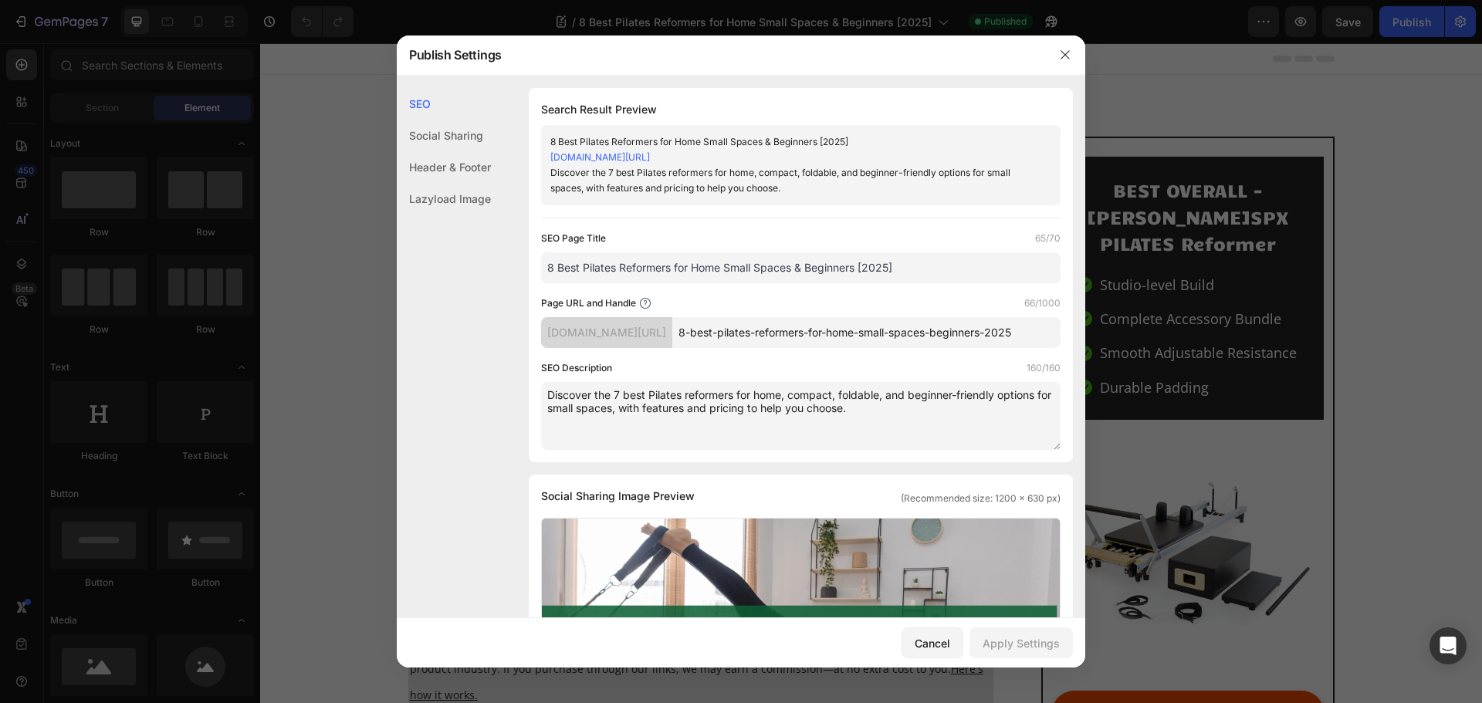
click at [955, 348] on input "8-best-pilates-reformers-for-home-small-spaces-beginners-2025" at bounding box center [867, 332] width 388 height 31
type input "8-best-pilates-reformers-for-home-small-spaces-beginners-"
click at [937, 640] on div "Cancel" at bounding box center [933, 643] width 36 height 16
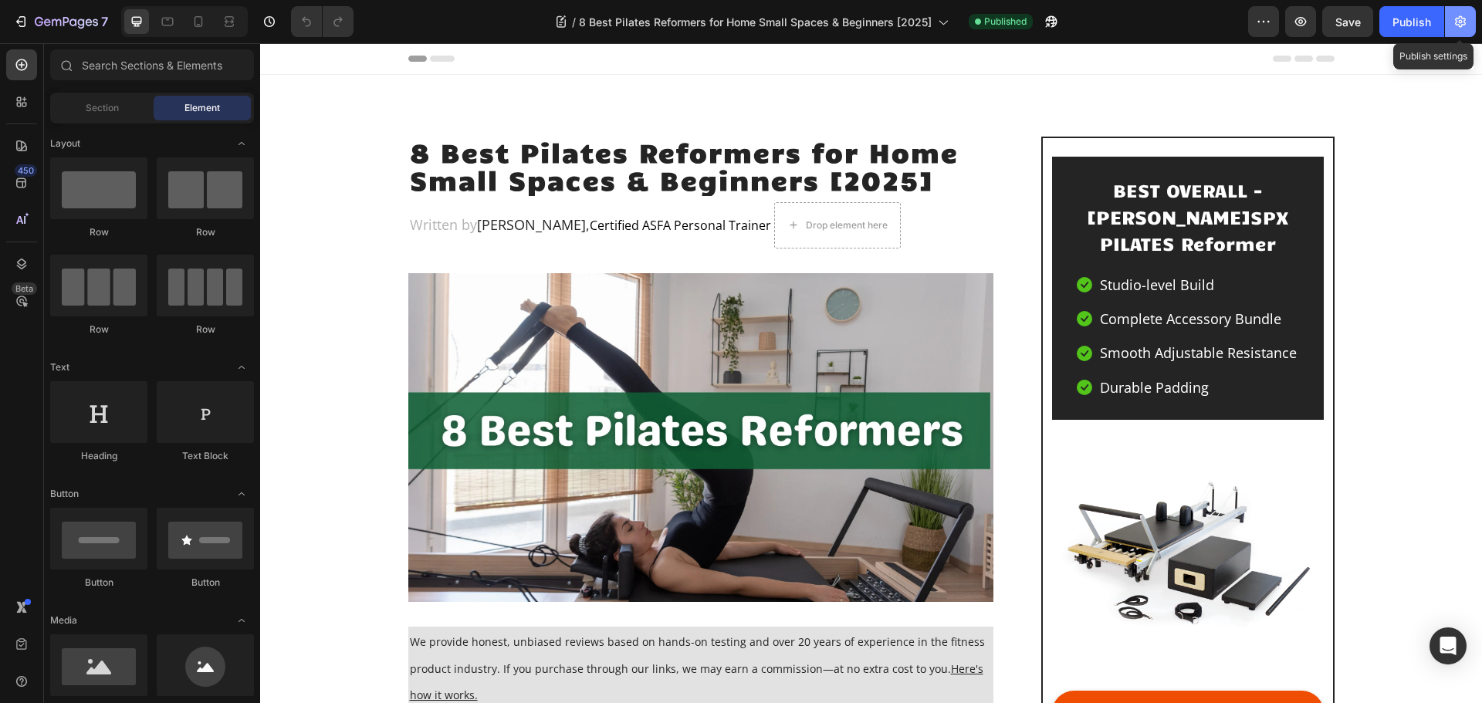
click at [1464, 28] on icon "button" at bounding box center [1460, 21] width 15 height 15
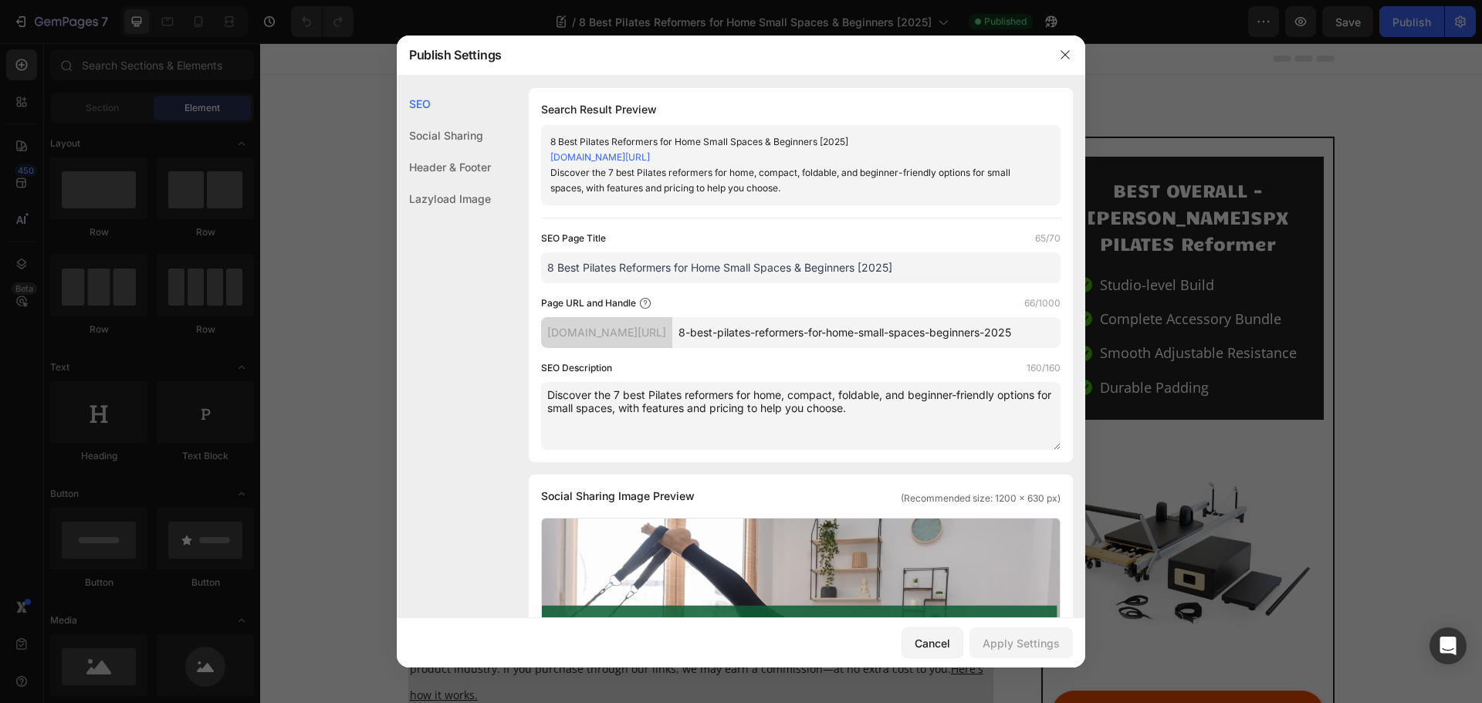
click at [1039, 347] on input "8-best-pilates-reformers-for-home-small-spaces-beginners-2025" at bounding box center [867, 332] width 388 height 31
type input "8-best-pilates-reformers-for-home-small-spaces-beginners"
click at [1043, 642] on div "Apply Settings" at bounding box center [1021, 643] width 77 height 16
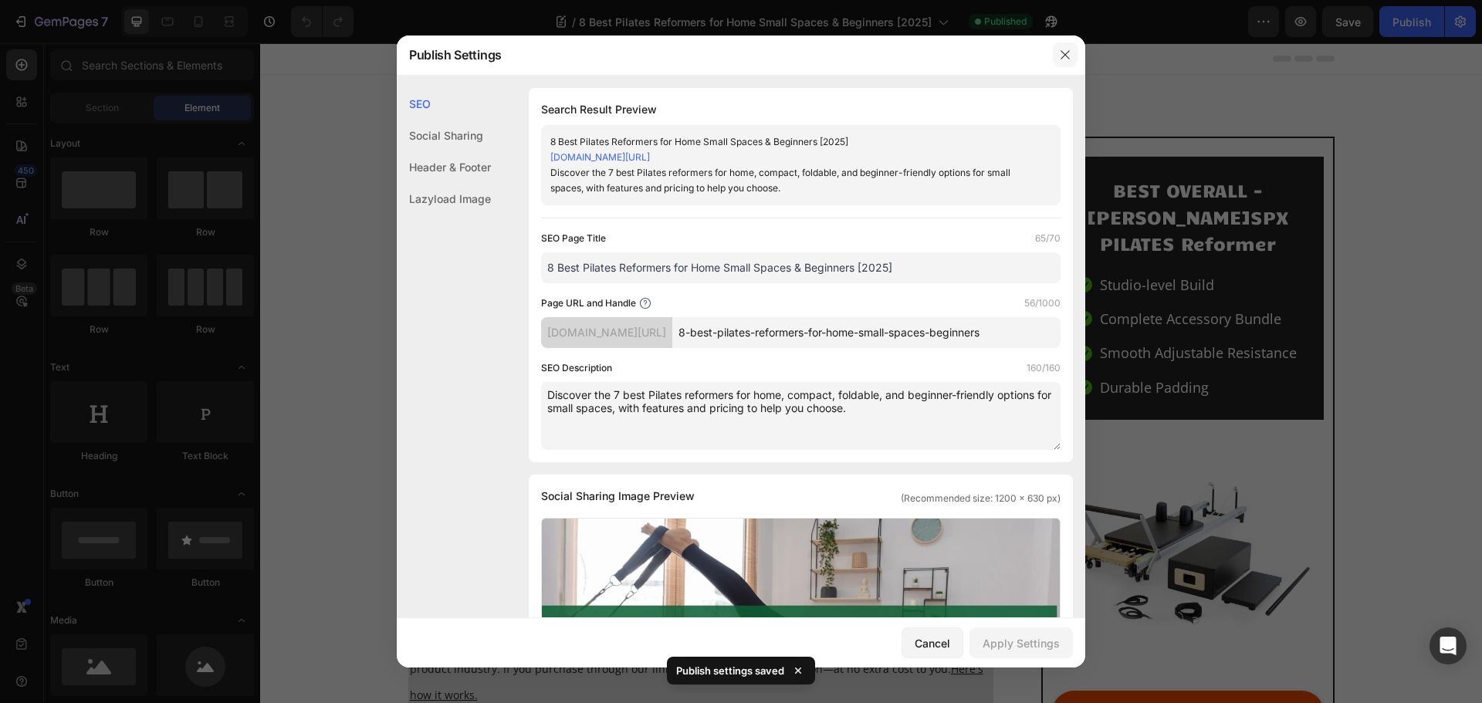
click at [1068, 57] on icon "button" at bounding box center [1065, 54] width 8 height 8
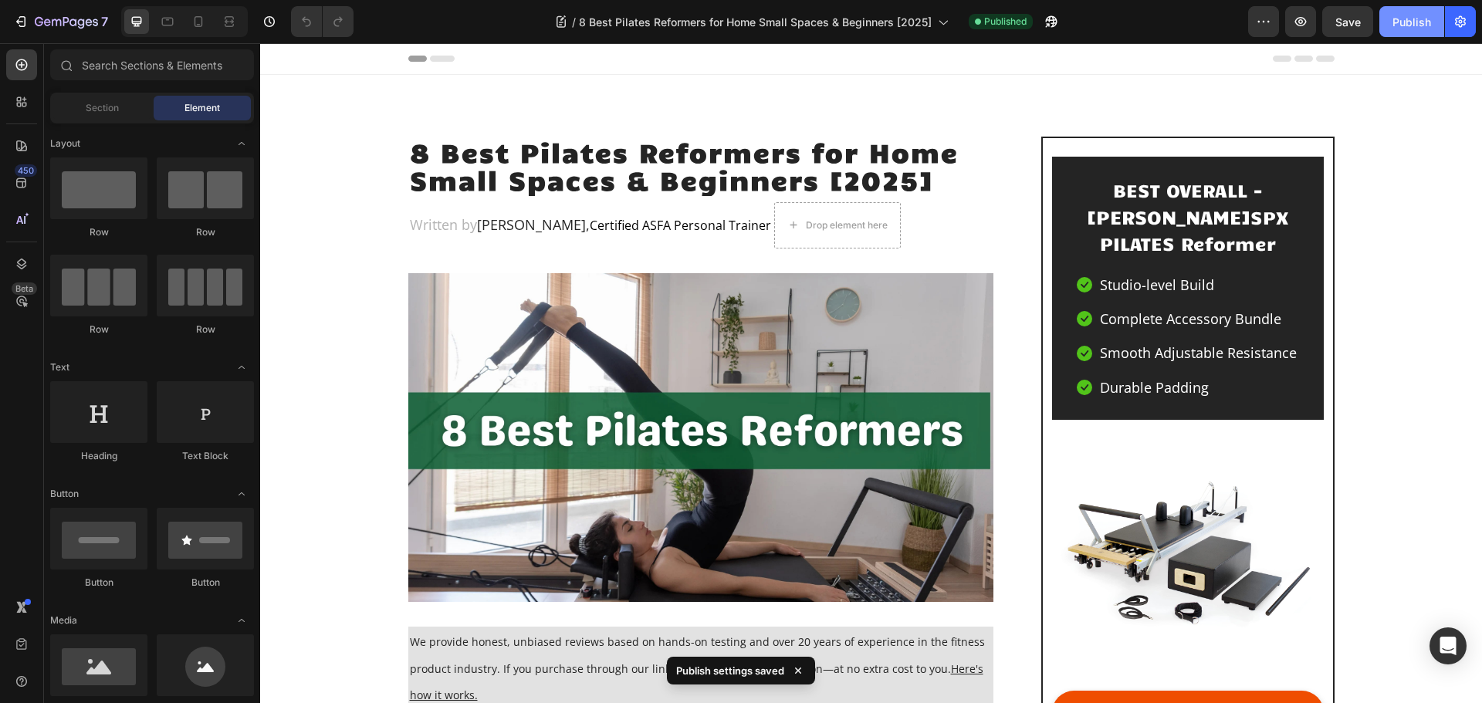
click at [1419, 22] on div "Publish" at bounding box center [1412, 22] width 39 height 16
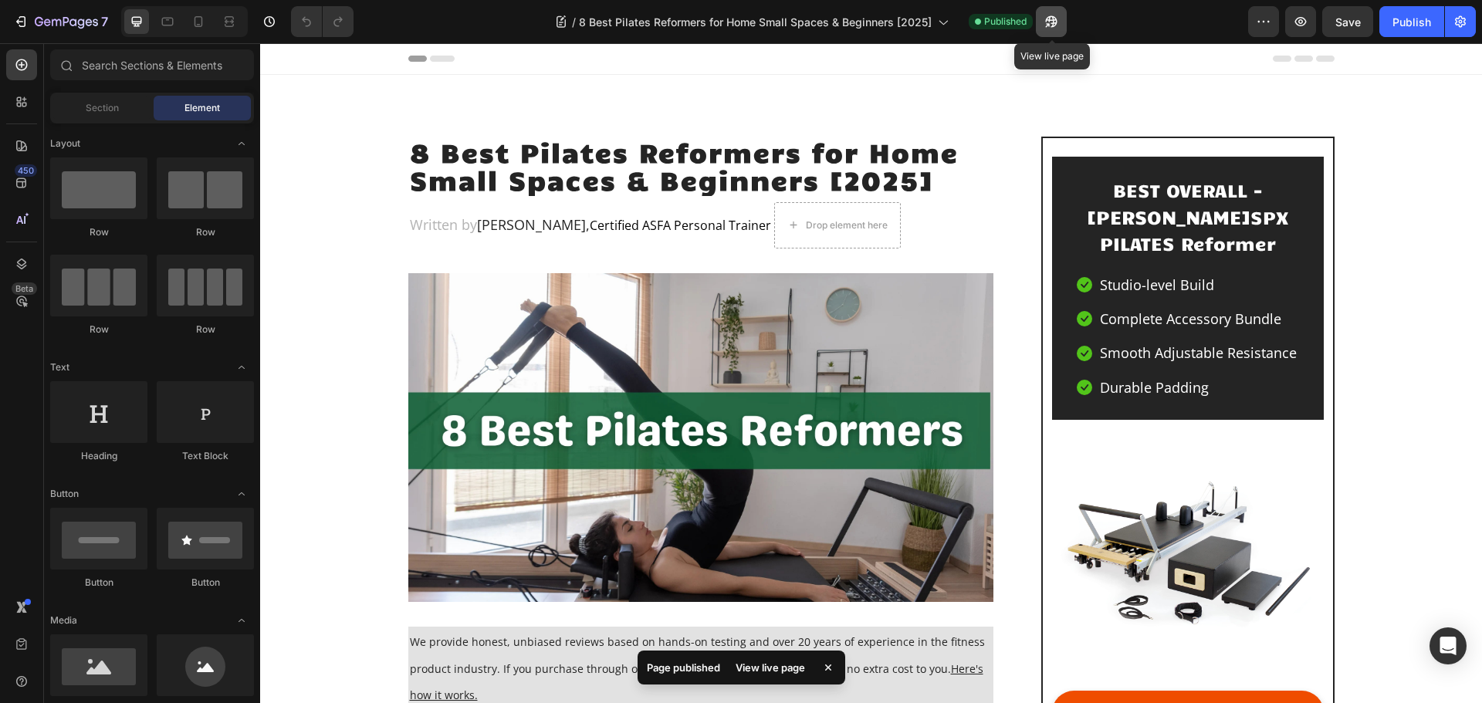
click at [1055, 22] on icon "button" at bounding box center [1051, 21] width 15 height 15
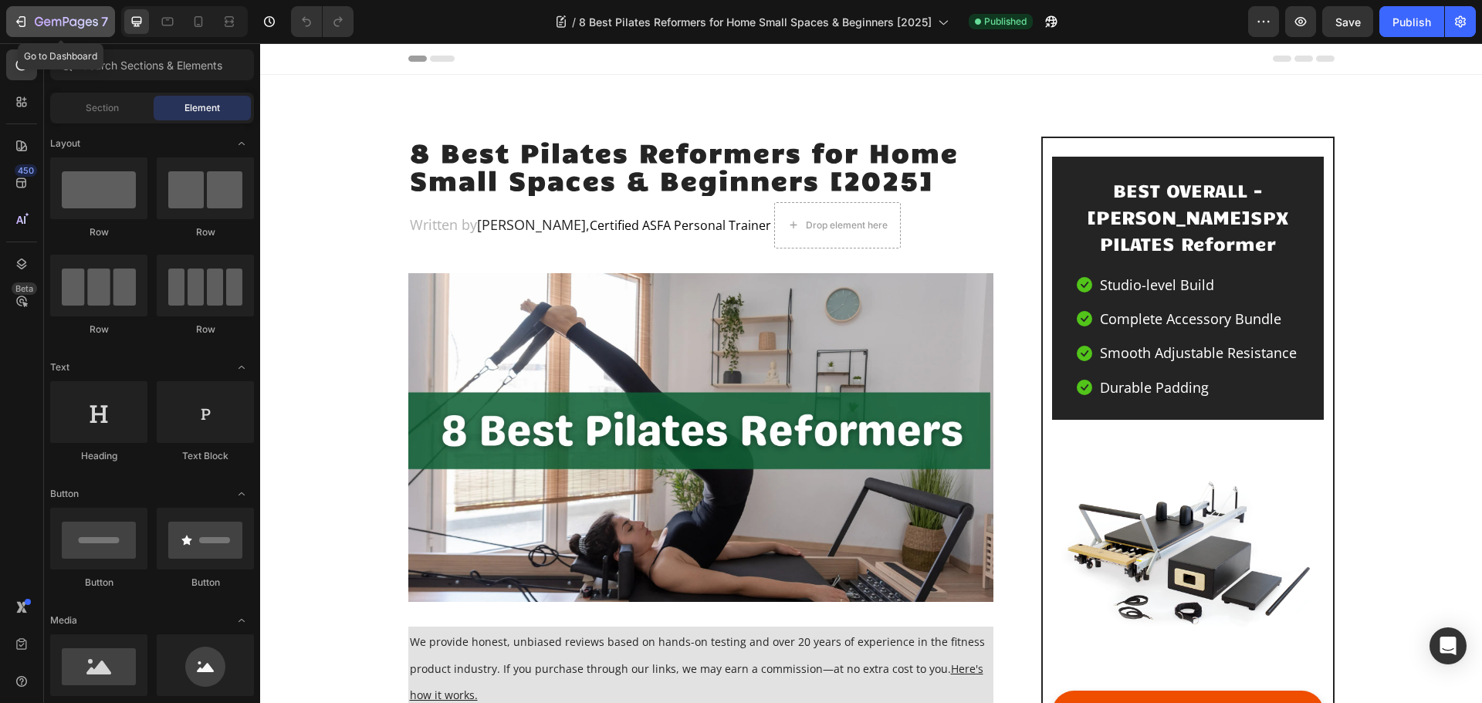
click at [24, 18] on icon "button" at bounding box center [20, 21] width 15 height 15
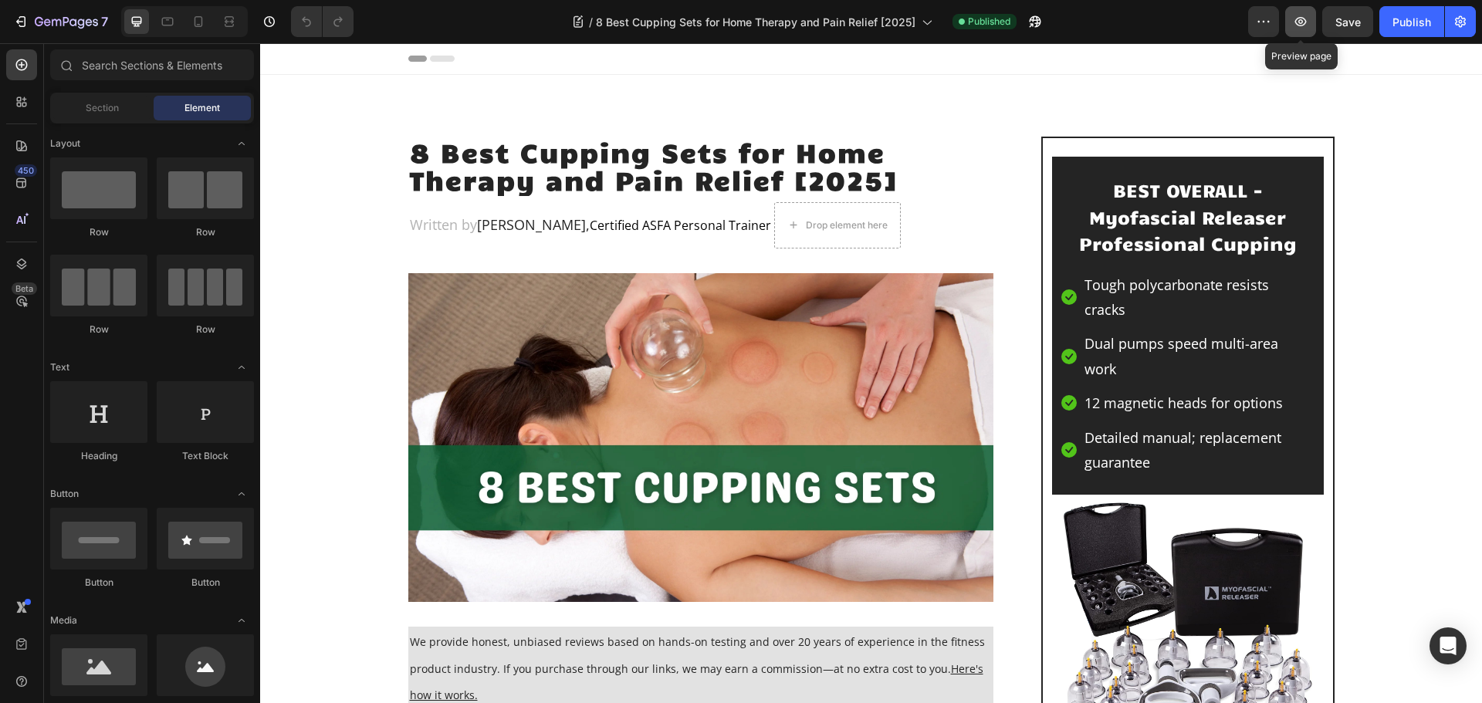
click at [1299, 18] on icon "button" at bounding box center [1300, 21] width 15 height 15
click at [1033, 18] on icon "button" at bounding box center [1035, 21] width 15 height 15
click at [29, 20] on div "7" at bounding box center [60, 21] width 95 height 19
click at [95, 15] on div "7" at bounding box center [71, 21] width 73 height 19
